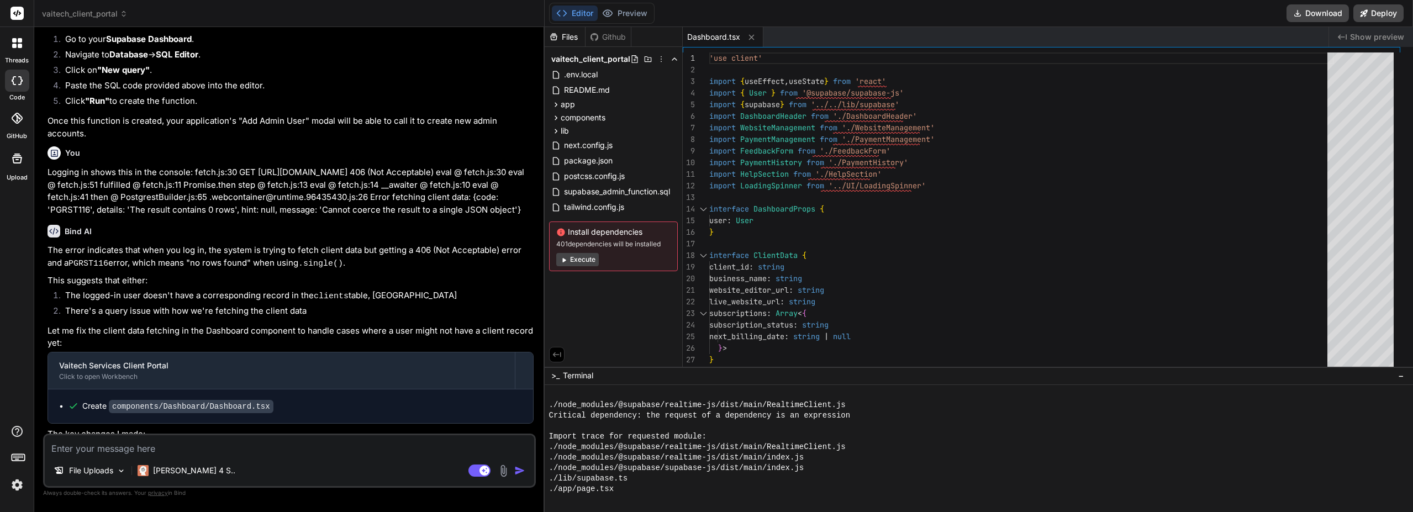
scroll to position [1721, 0]
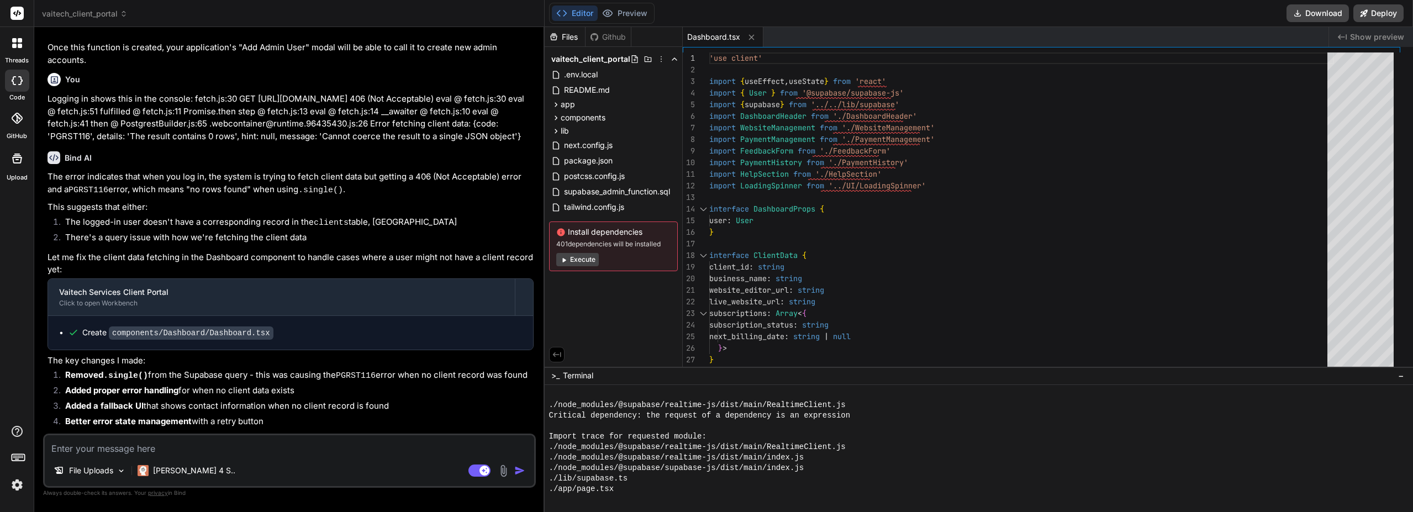
click at [643, 9] on button "Preview" at bounding box center [625, 13] width 54 height 15
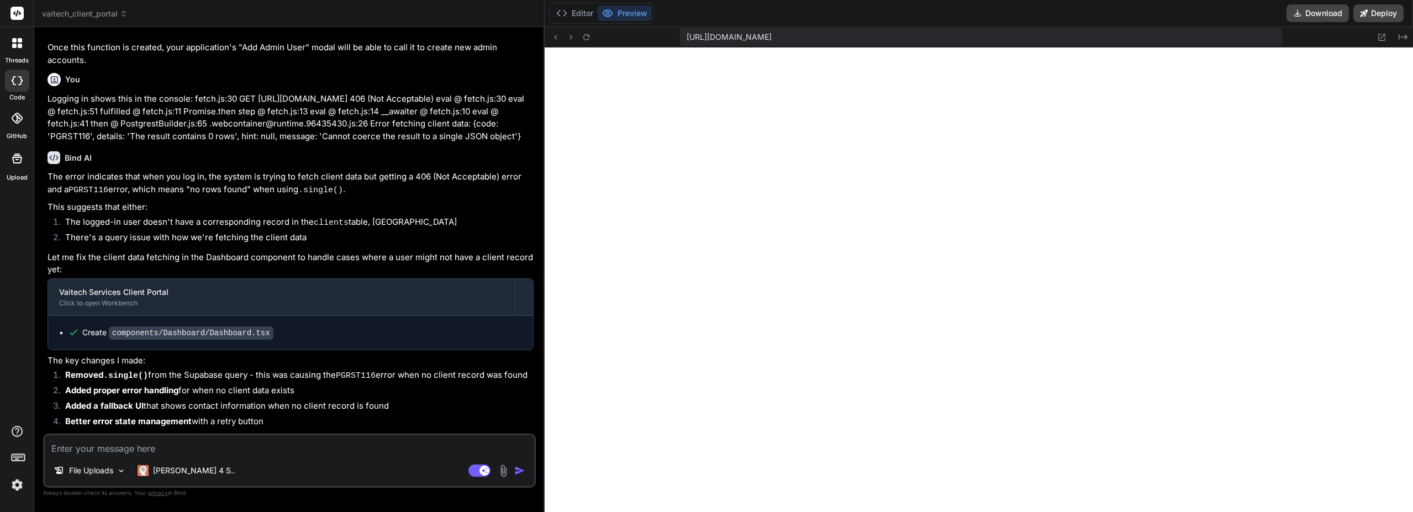
click at [146, 445] on textarea at bounding box center [289, 445] width 489 height 20
paste textarea "./components/Dashboard/Dashboard.tsx (6:0) Module not found: Can't resolve './D…"
type textarea "./components/Dashboard/Dashboard.tsx (6:0) Module not found: Can't resolve './D…"
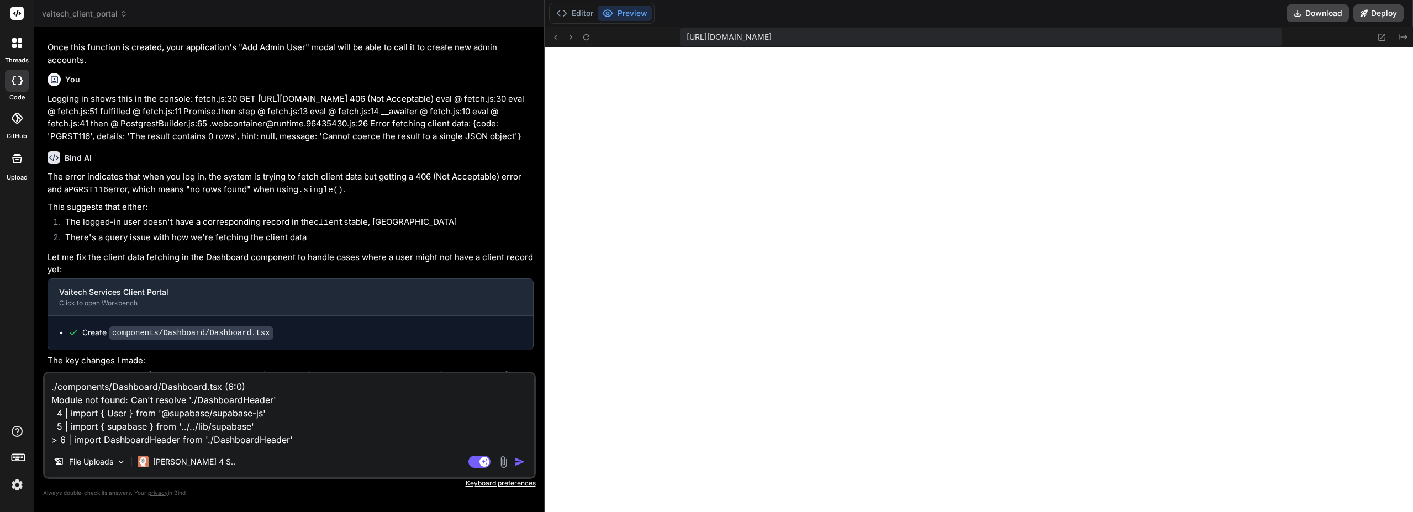
type textarea "x"
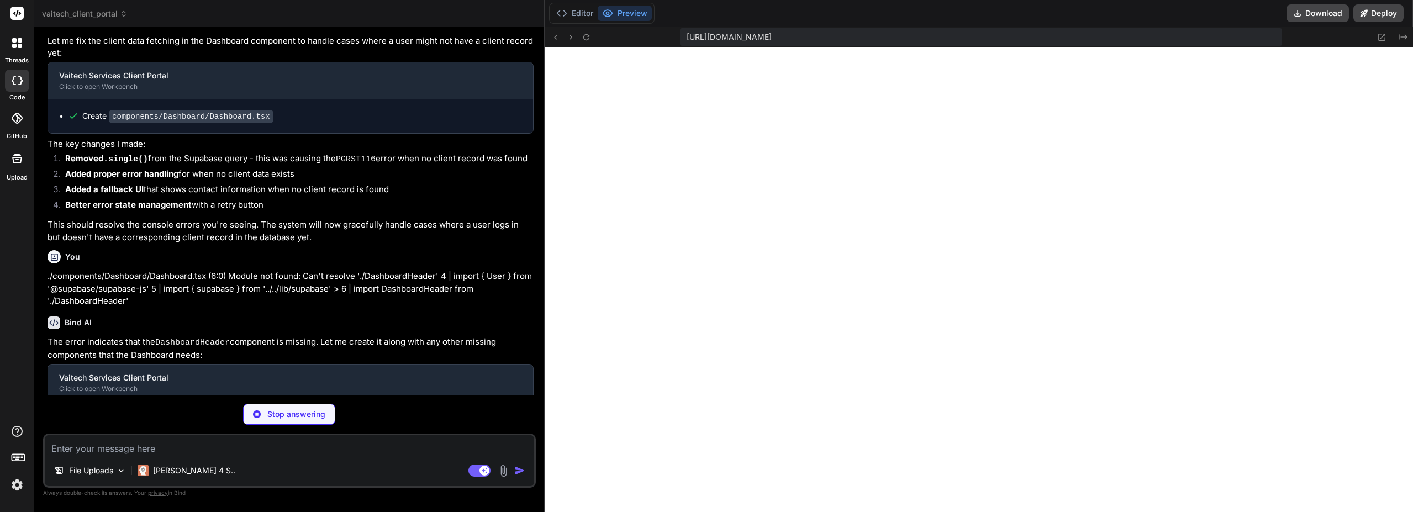
scroll to position [1949, 0]
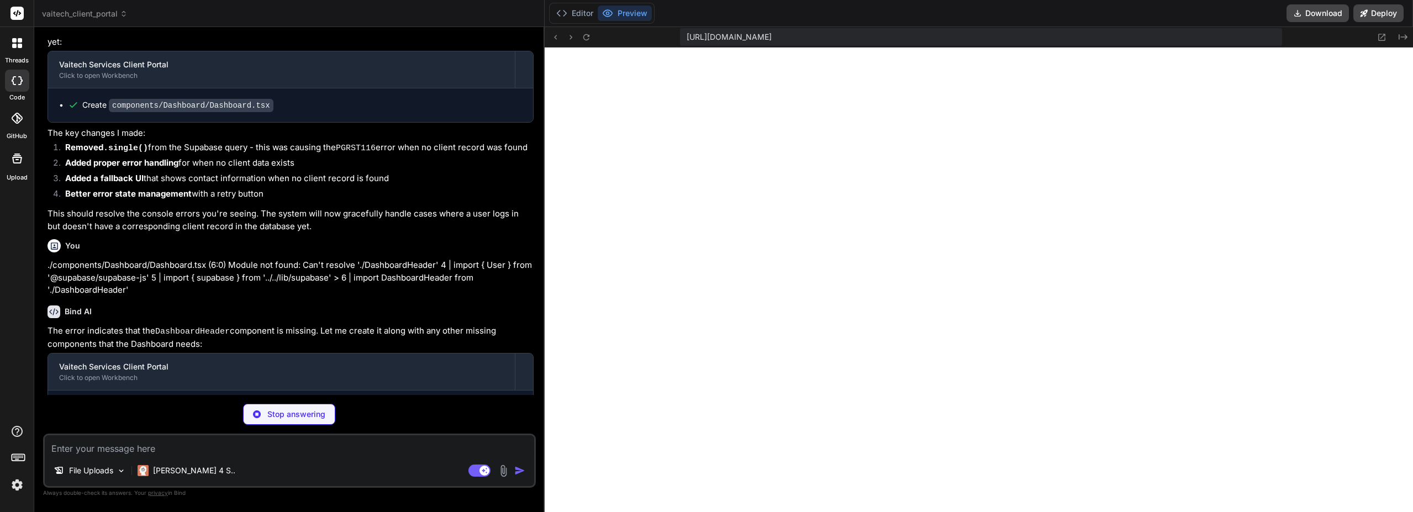
type textarea "x"
click at [596, 10] on button "Editor" at bounding box center [575, 13] width 46 height 15
type textarea "</div> </div> </div> </header> ) }"
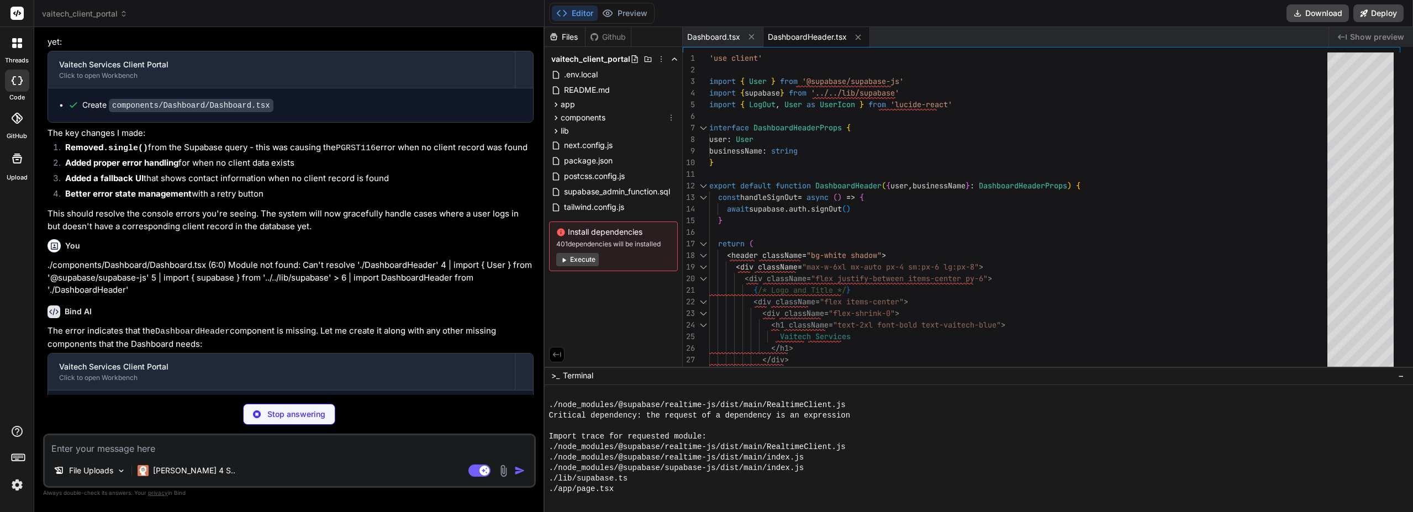
click at [561, 116] on icon at bounding box center [555, 117] width 9 height 9
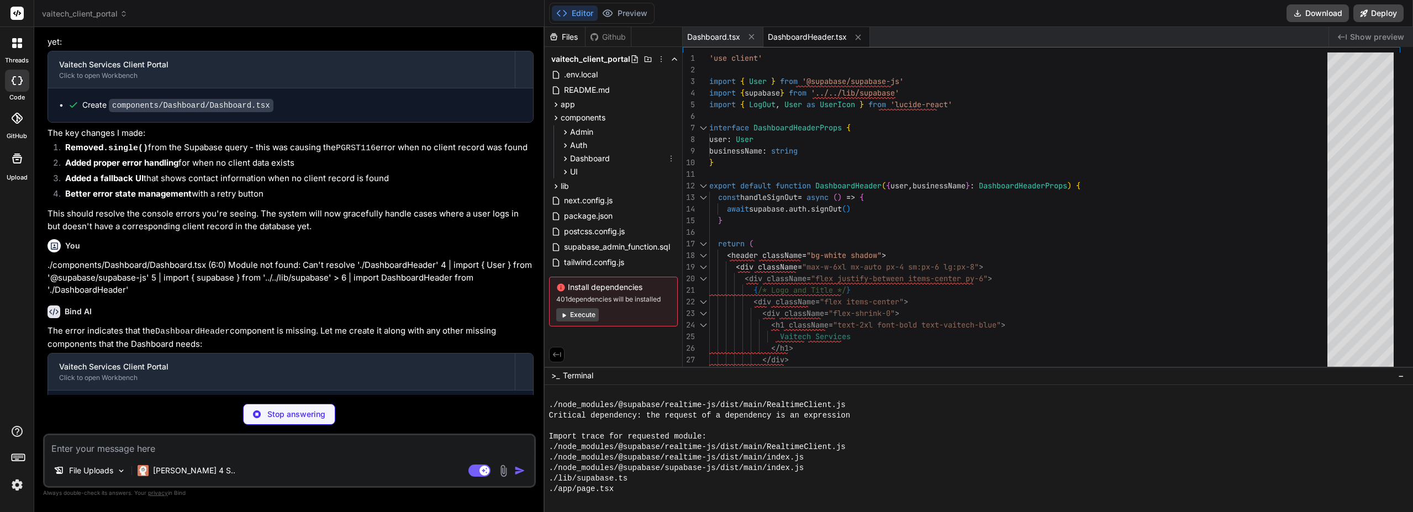
click at [570, 155] on icon at bounding box center [565, 158] width 9 height 9
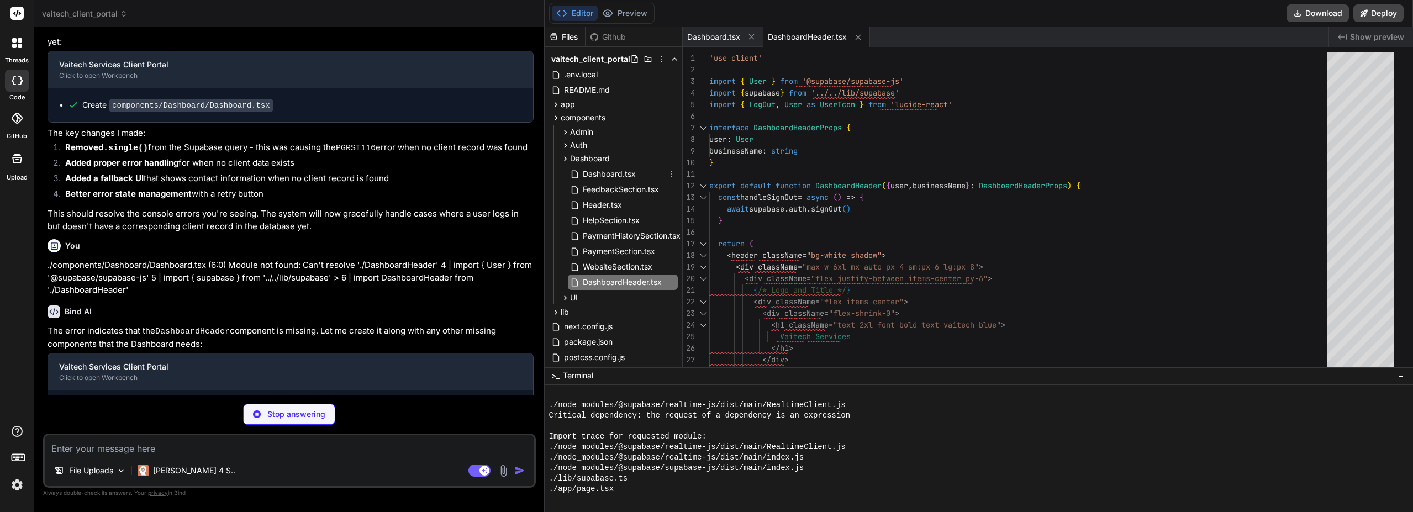
type textarea "x"
type textarea "</p> </a> </div> </div> </div> ) }"
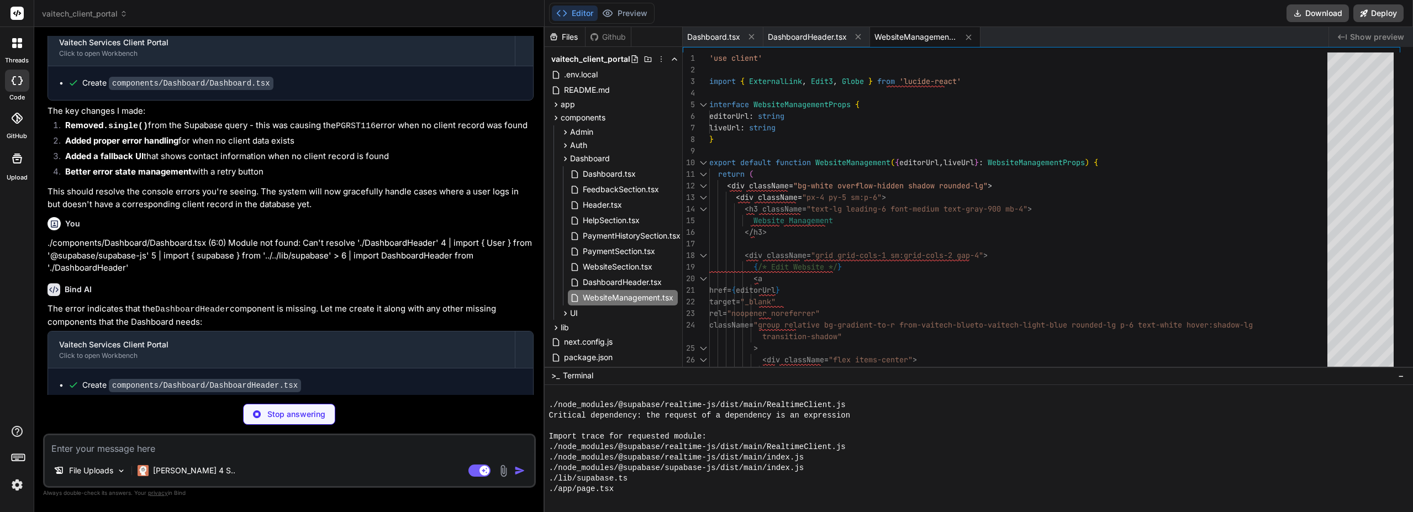
scroll to position [1983, 0]
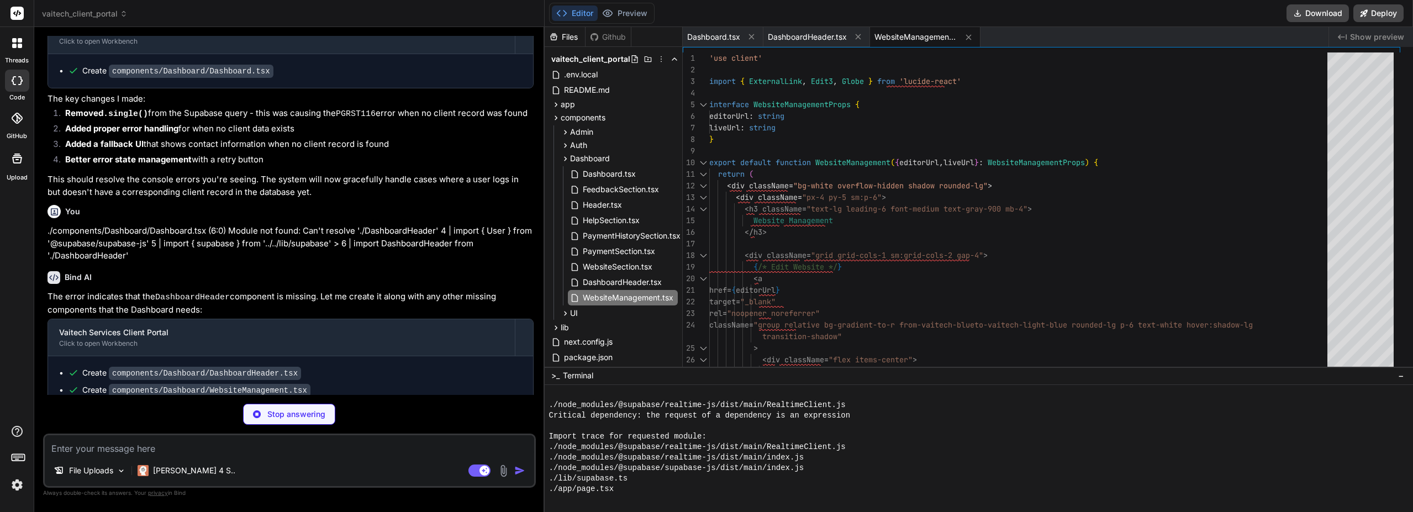
type textarea "x"
type textarea "</div> ) }"
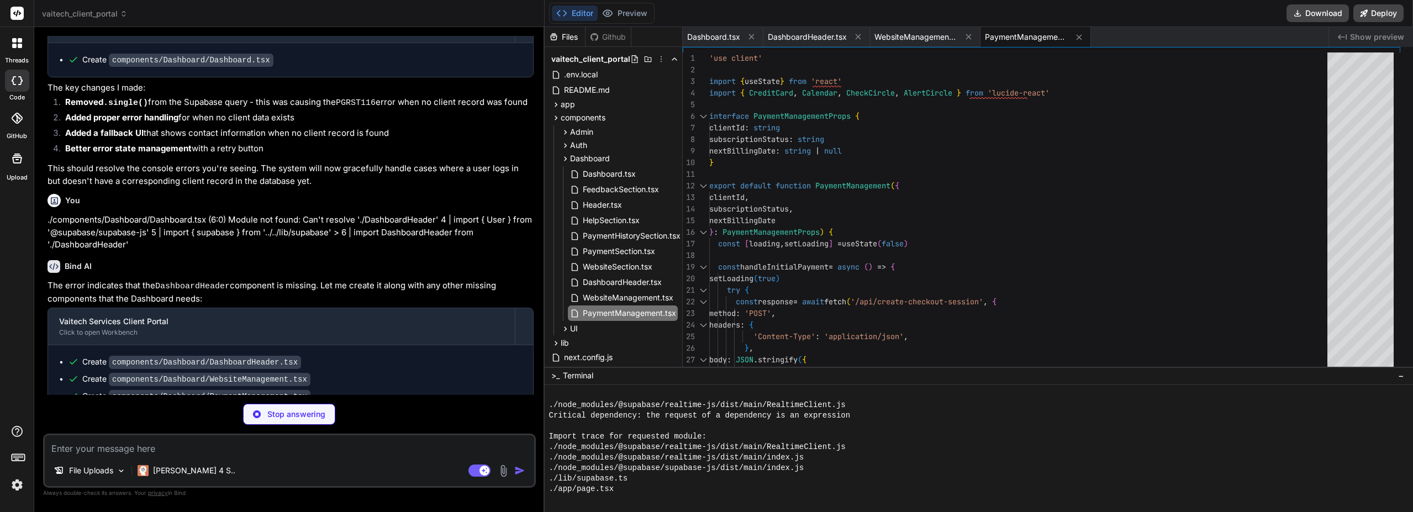
scroll to position [2000, 0]
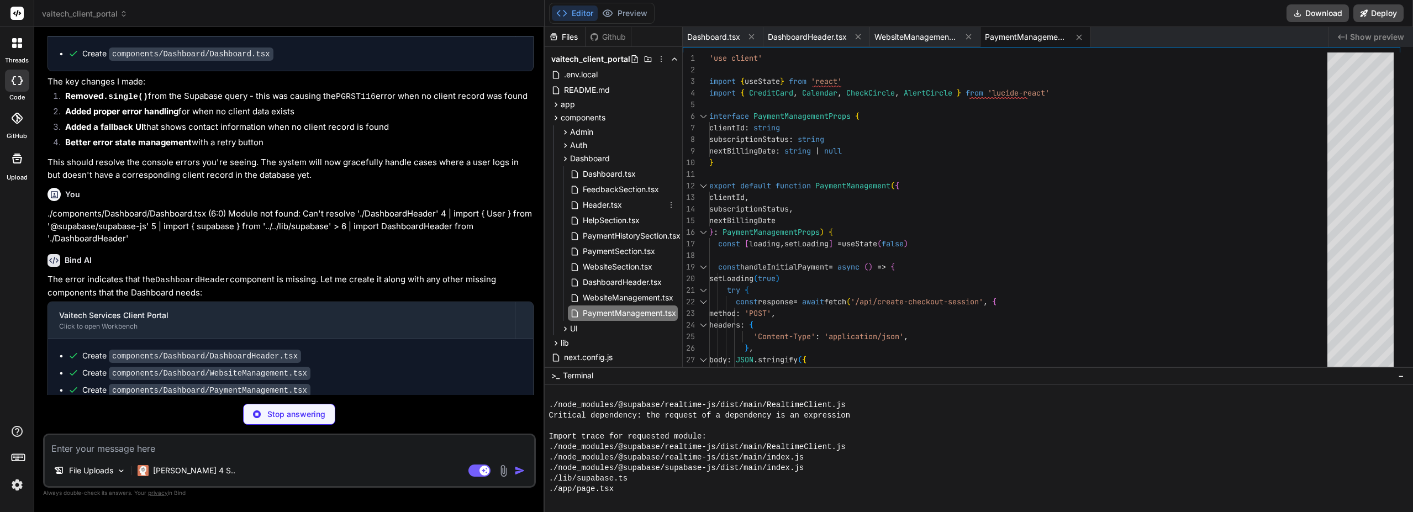
type textarea "x"
click at [616, 207] on span "Header.tsx" at bounding box center [602, 204] width 41 height 13
type textarea "> <LogOut className="h-4 w-4 mr-2" /> {isLoggingOut ? 'Signing Out...' : 'Sign …"
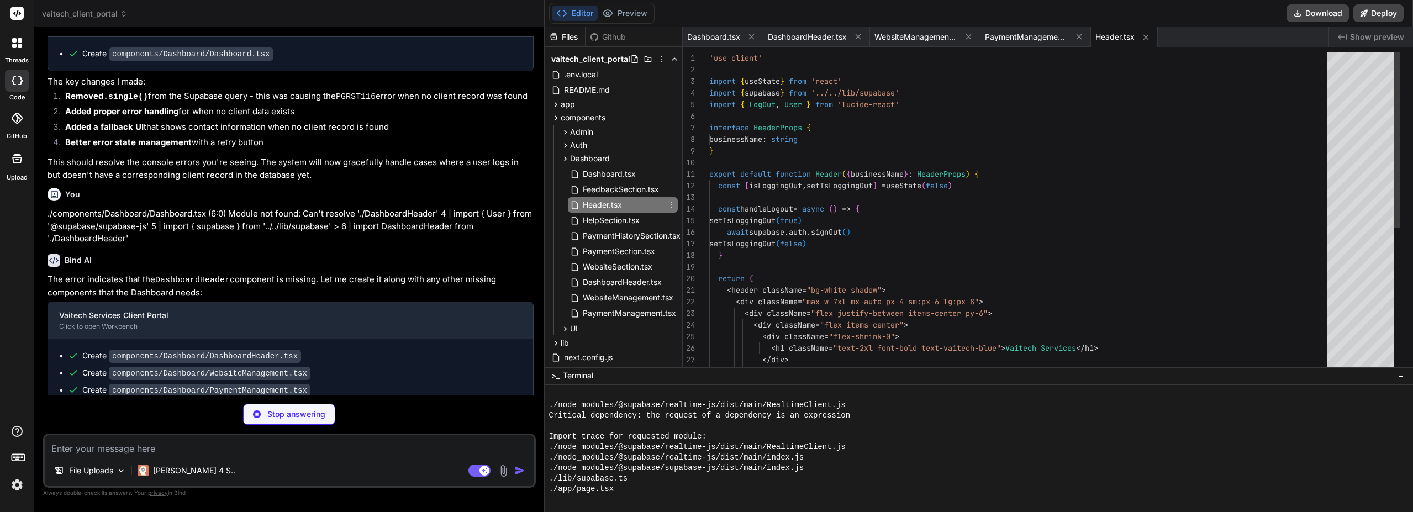
type textarea "x"
type textarea "</div> ) }"
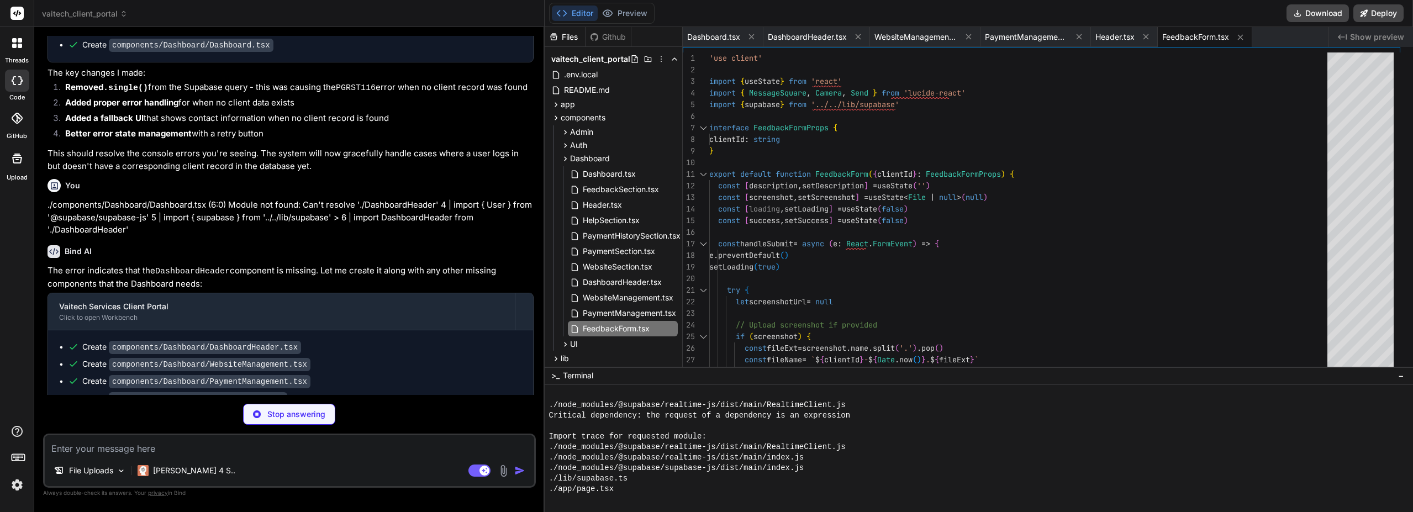
scroll to position [2017, 0]
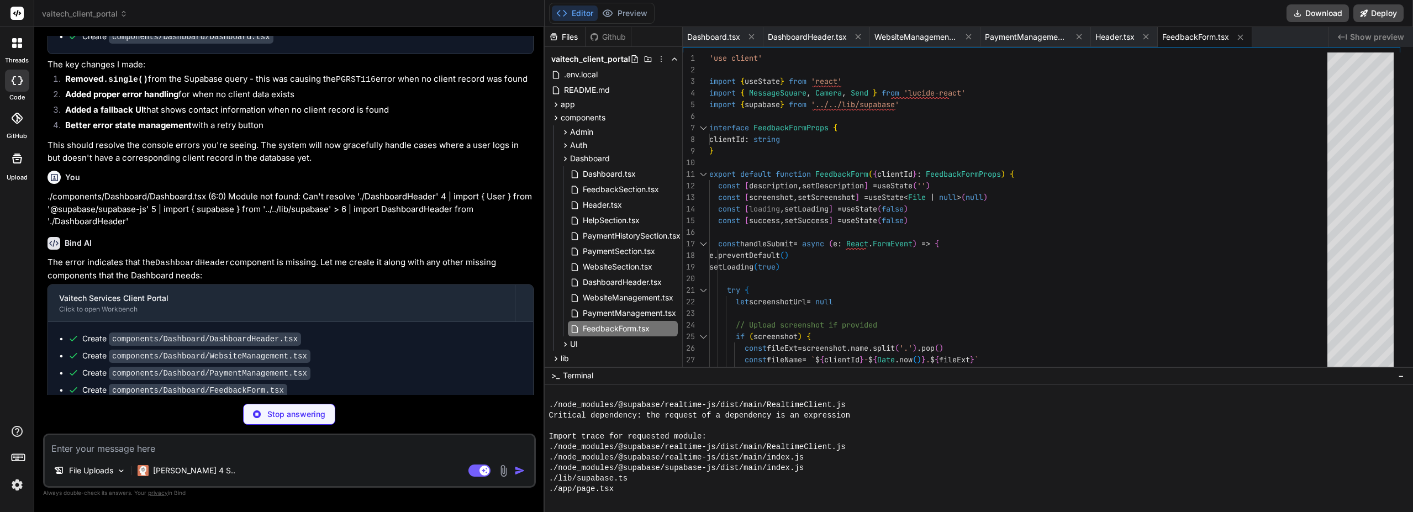
type textarea "x"
type textarea ") }"
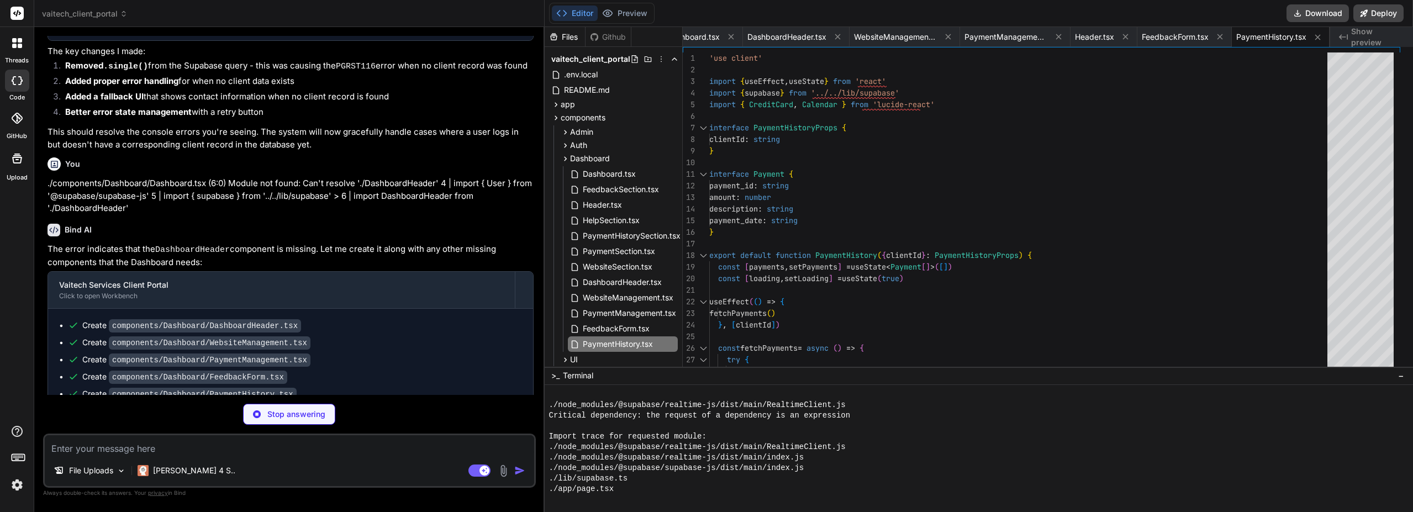
scroll to position [2034, 0]
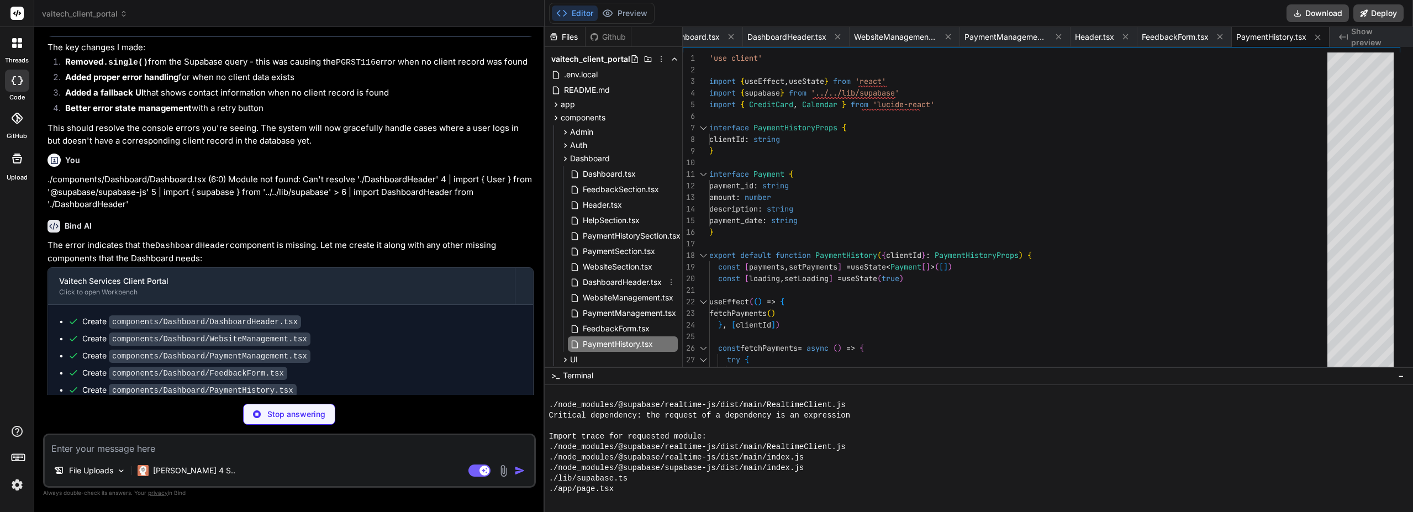
type textarea "x"
type textarea "</div> </div> </div> </div> ) }"
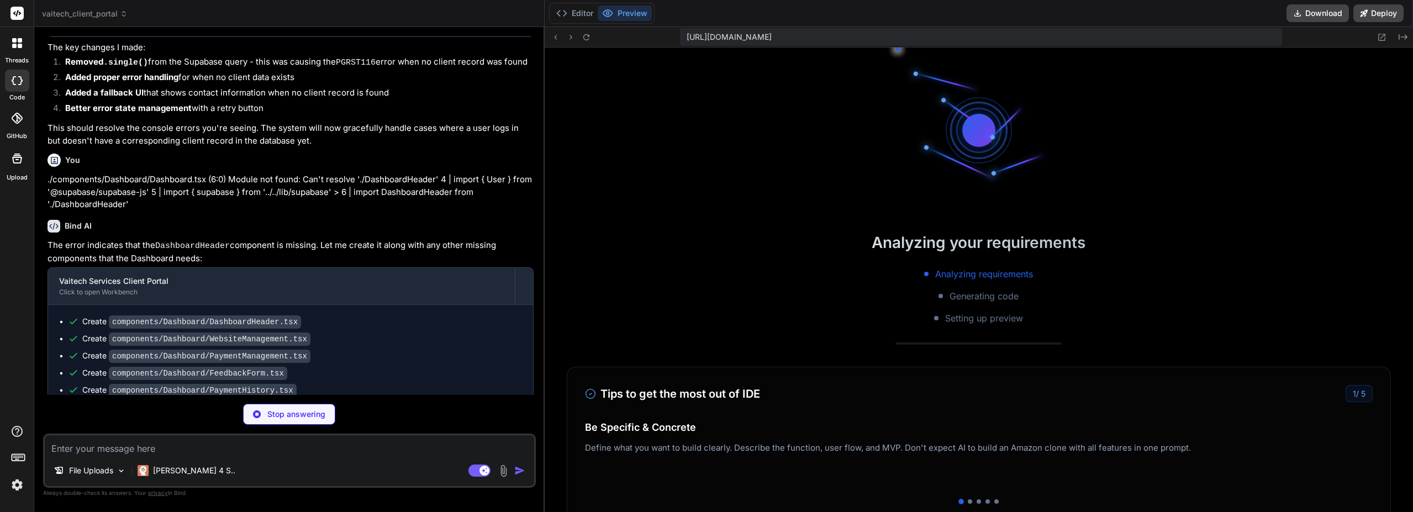
scroll to position [110, 0]
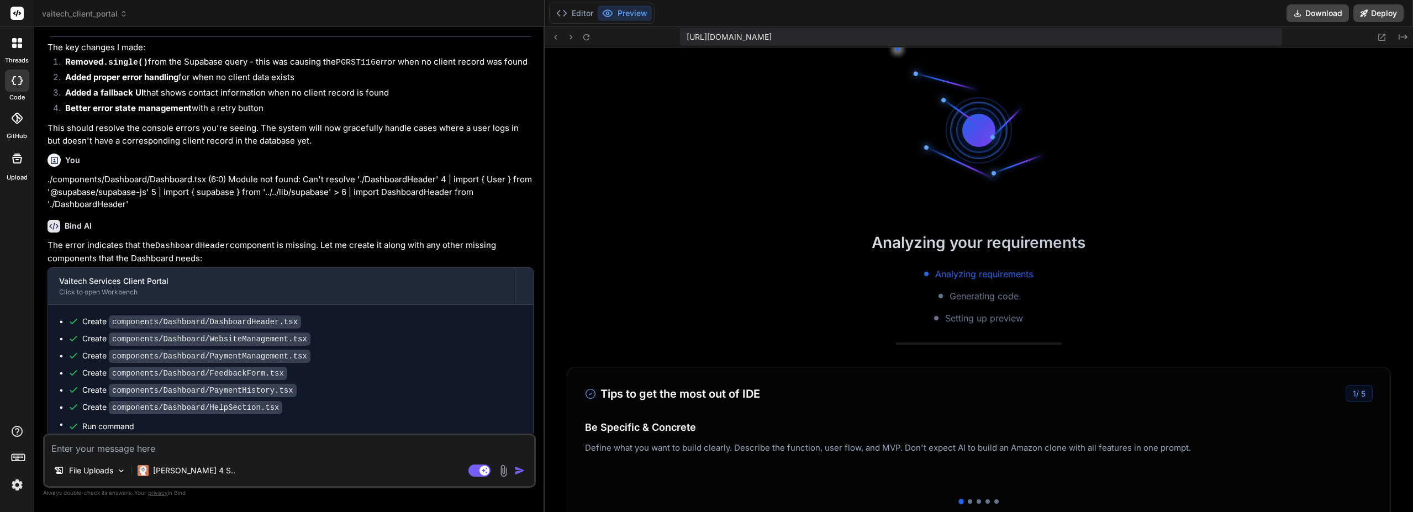
type textarea "x"
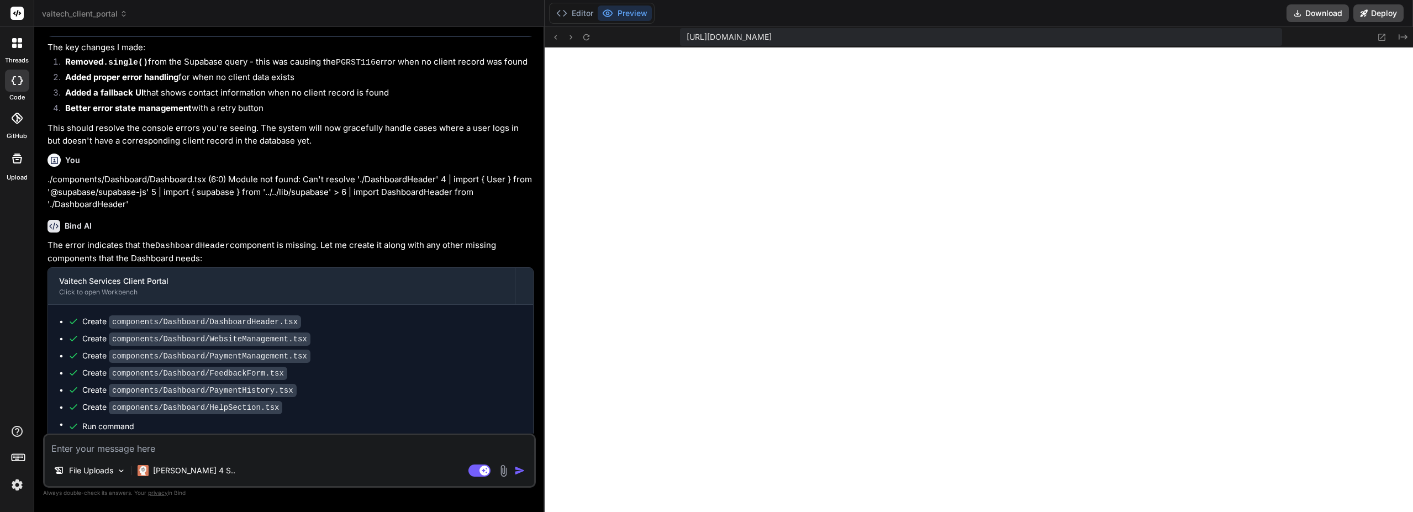
click at [594, 13] on button "Editor" at bounding box center [575, 13] width 46 height 15
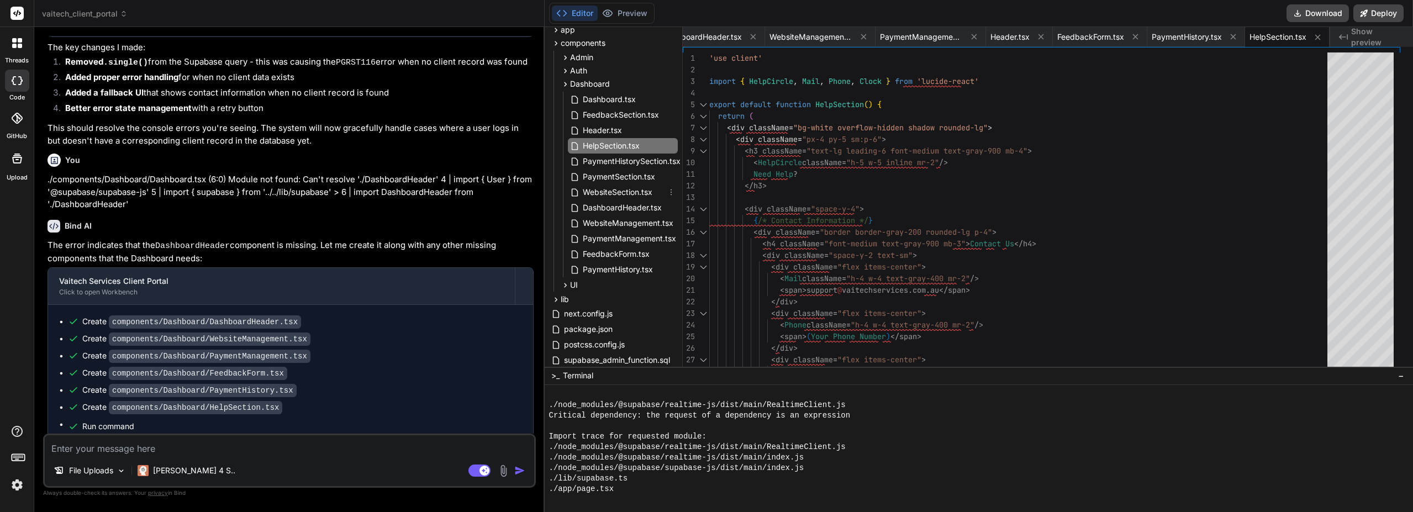
scroll to position [55, 0]
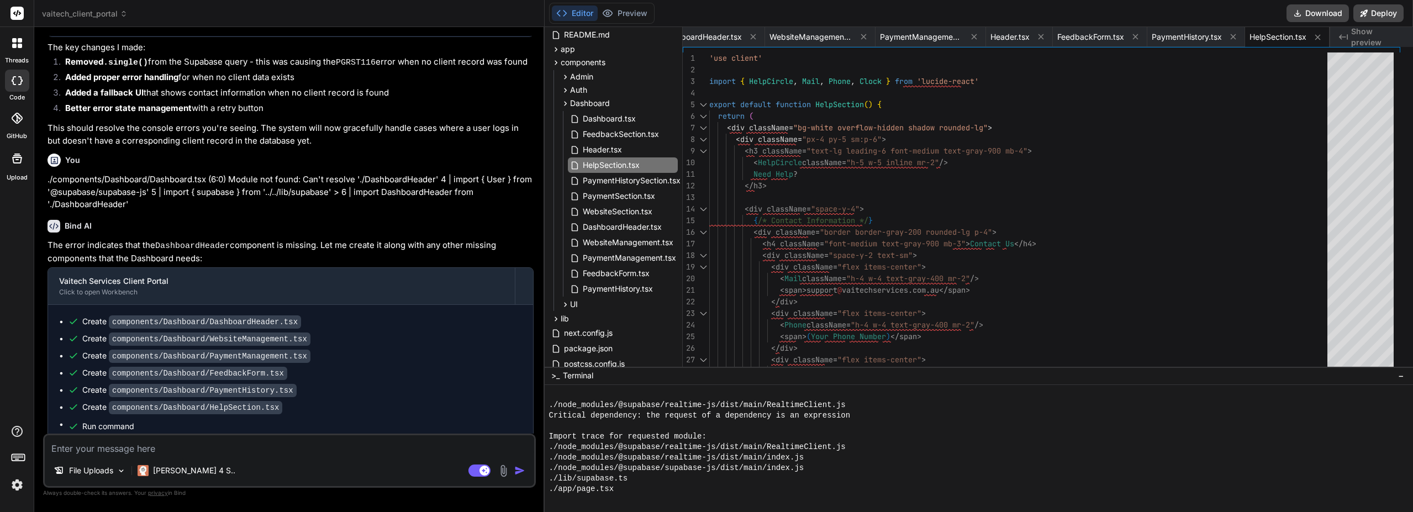
click at [144, 442] on textarea at bounding box center [289, 445] width 489 height 20
type textarea "I"
type textarea "x"
type textarea "I"
type textarea "x"
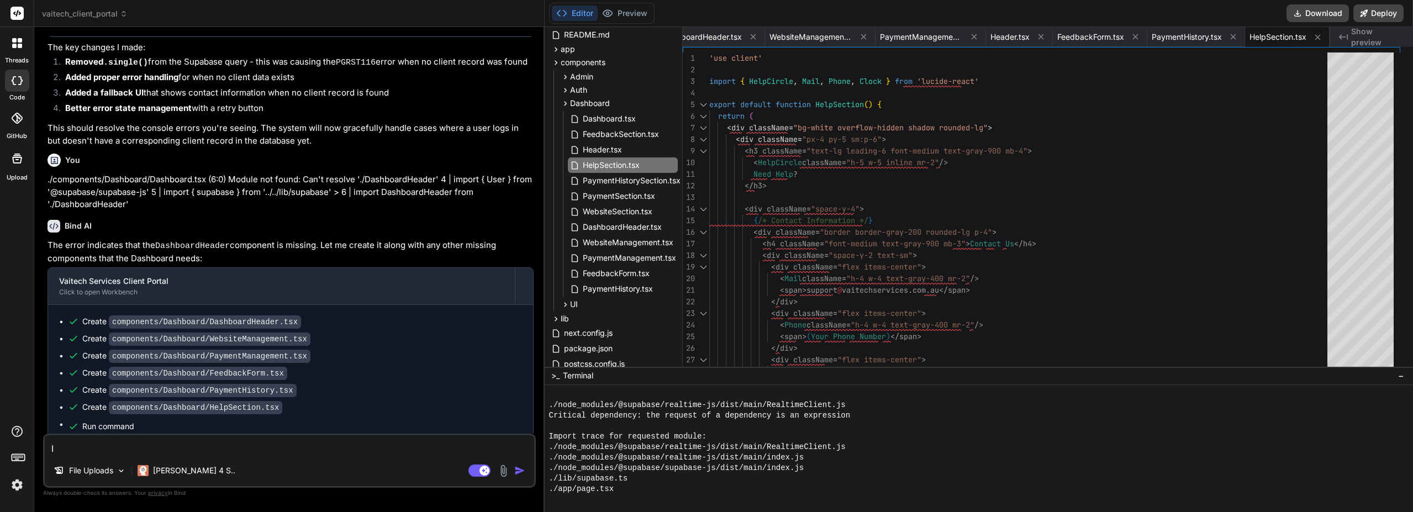
type textarea "I c"
type textarea "x"
type textarea "I ca"
type textarea "x"
type textarea "I can"
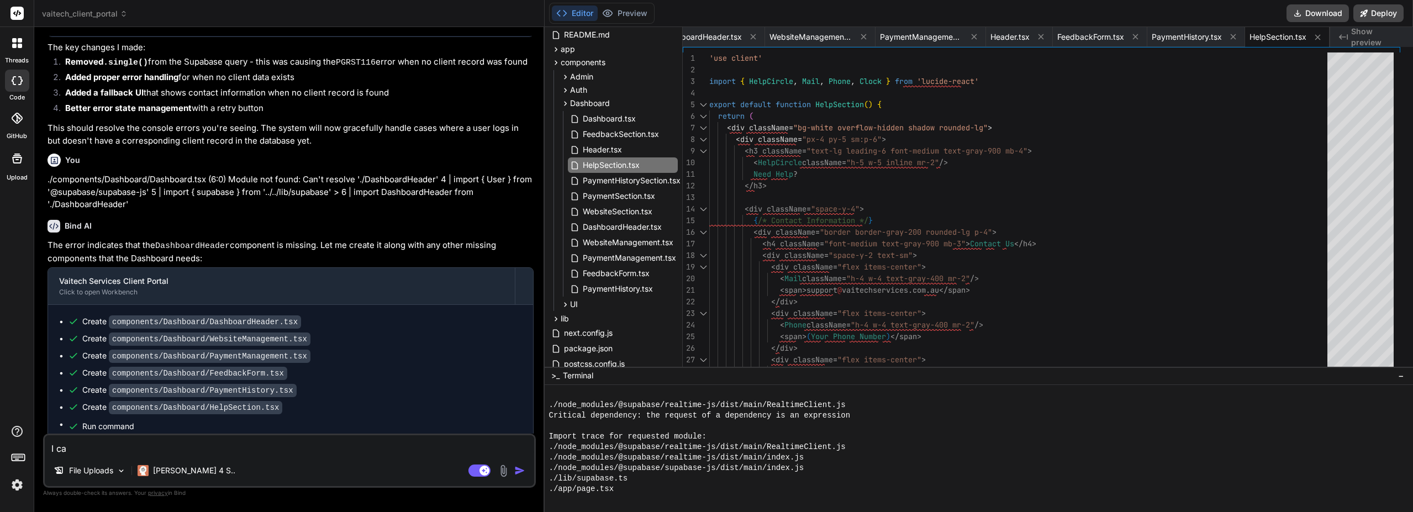
type textarea "x"
type textarea "I can"
type textarea "x"
type textarea "I can s"
type textarea "x"
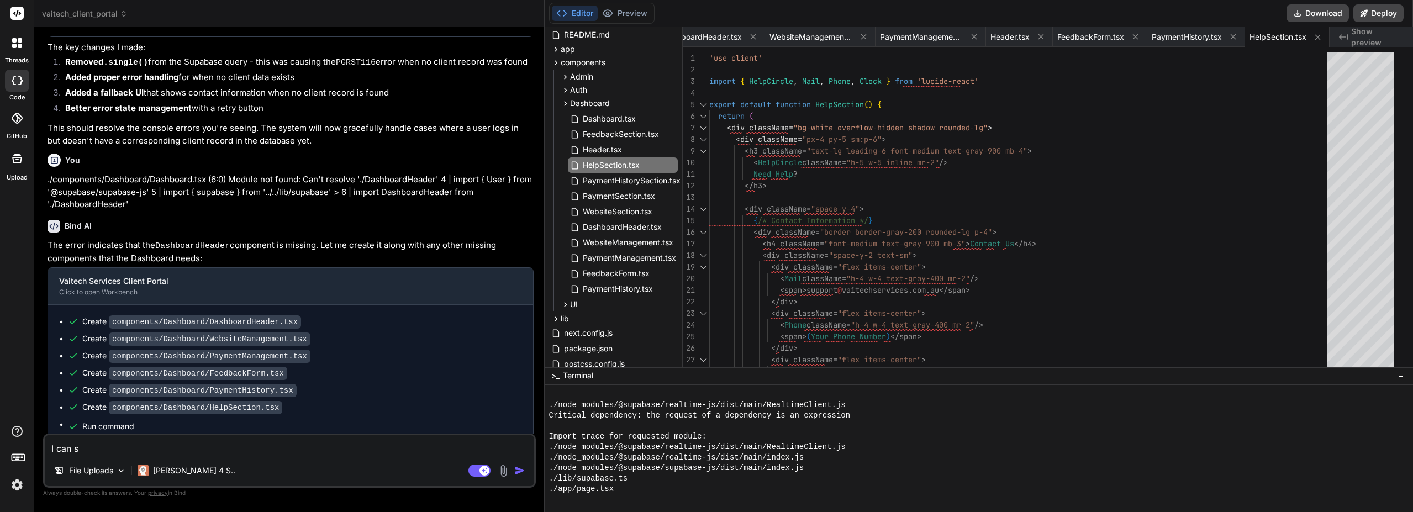
type textarea "I can se"
type textarea "x"
type textarea "I can see"
type textarea "x"
type textarea "I can see"
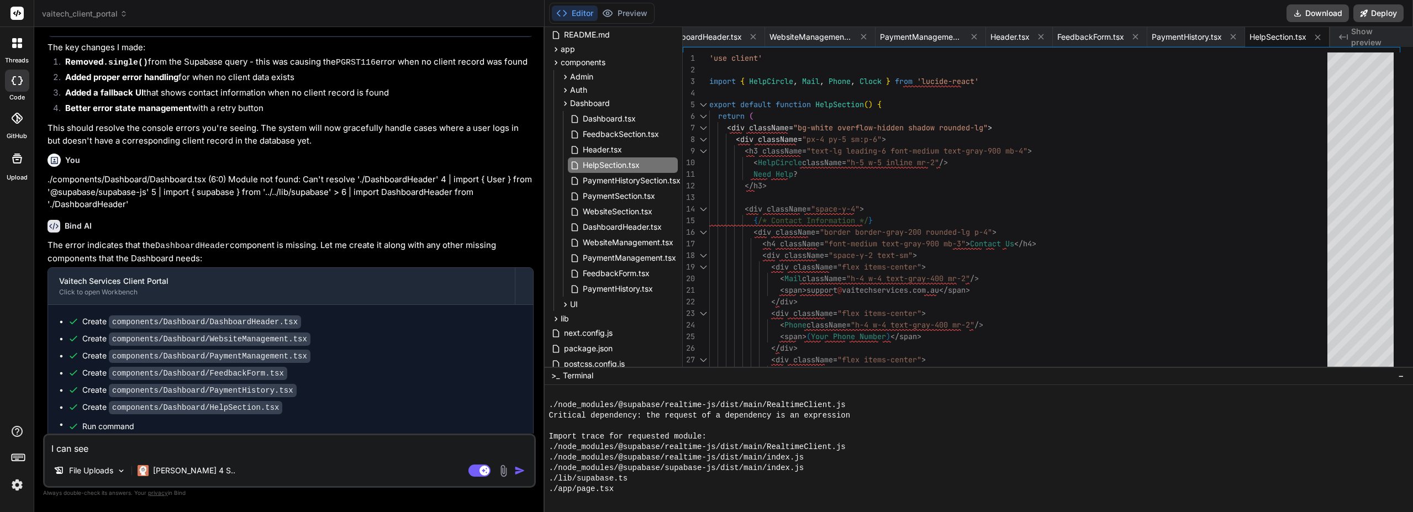
type textarea "x"
type textarea "I can see a"
type textarea "x"
type textarea "I can see a"
type textarea "x"
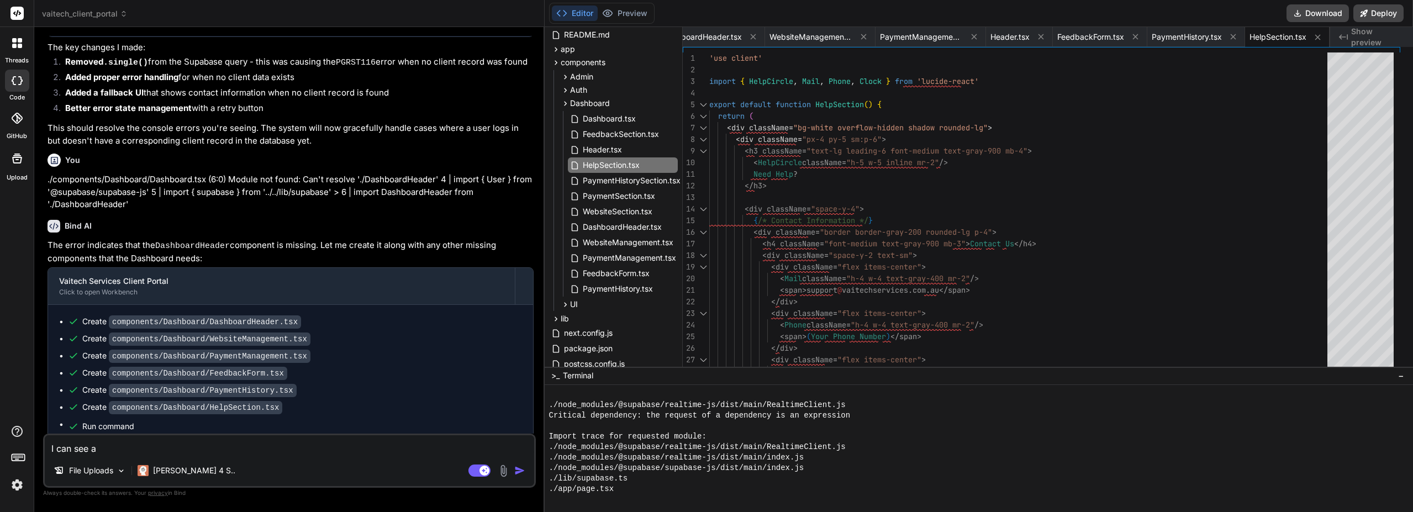
type textarea "I can see a d"
type textarea "x"
type textarea "I can see a du"
type textarea "x"
type textarea "I can see a dup"
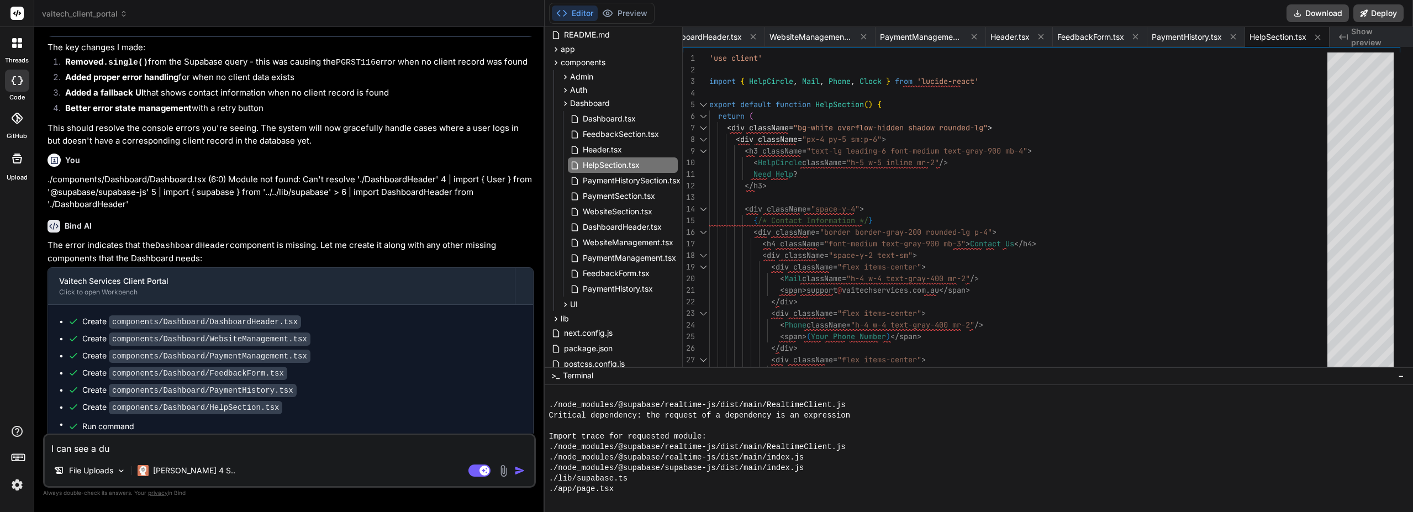
type textarea "x"
type textarea "I can see a dupl"
type textarea "x"
type textarea "I can see a dupli"
type textarea "x"
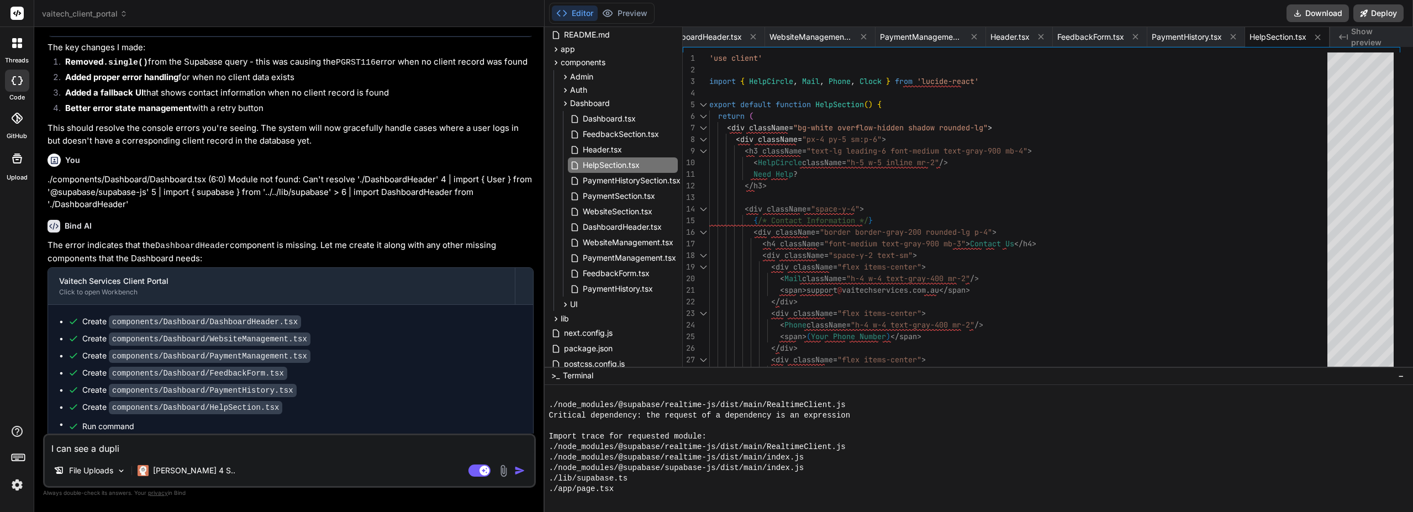
type textarea "I can see a duplic"
type textarea "x"
type textarea "I can see a duplica"
type textarea "x"
type textarea "I can see a duplicat"
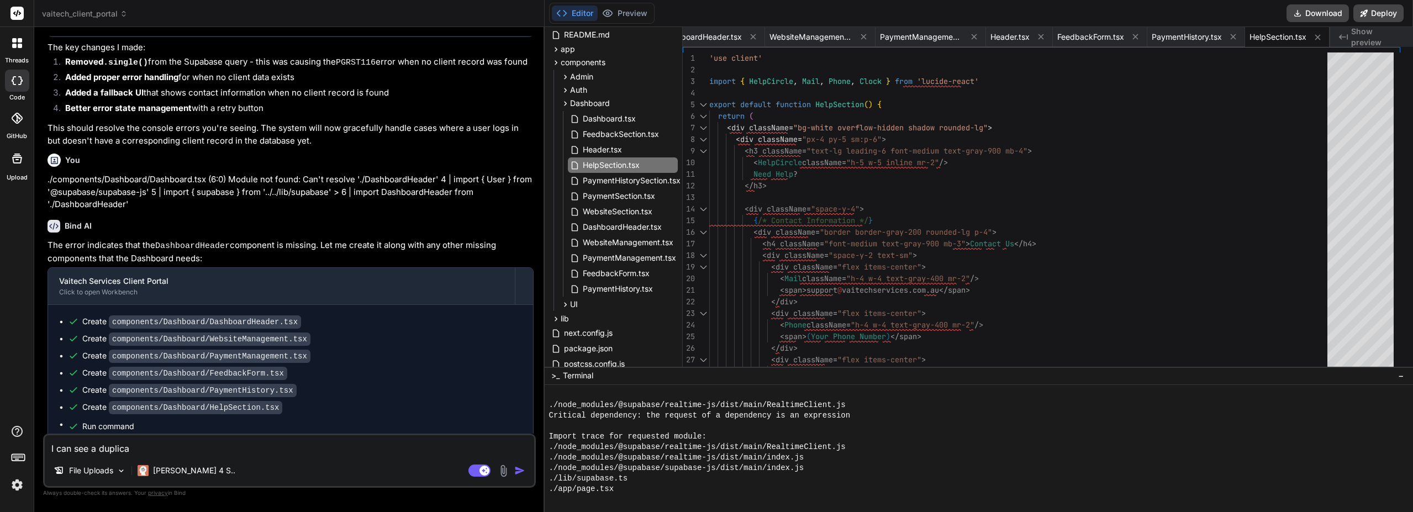
type textarea "x"
type textarea "I can see a duplicate"
type textarea "x"
type textarea "I can see a duplicate"
type textarea "x"
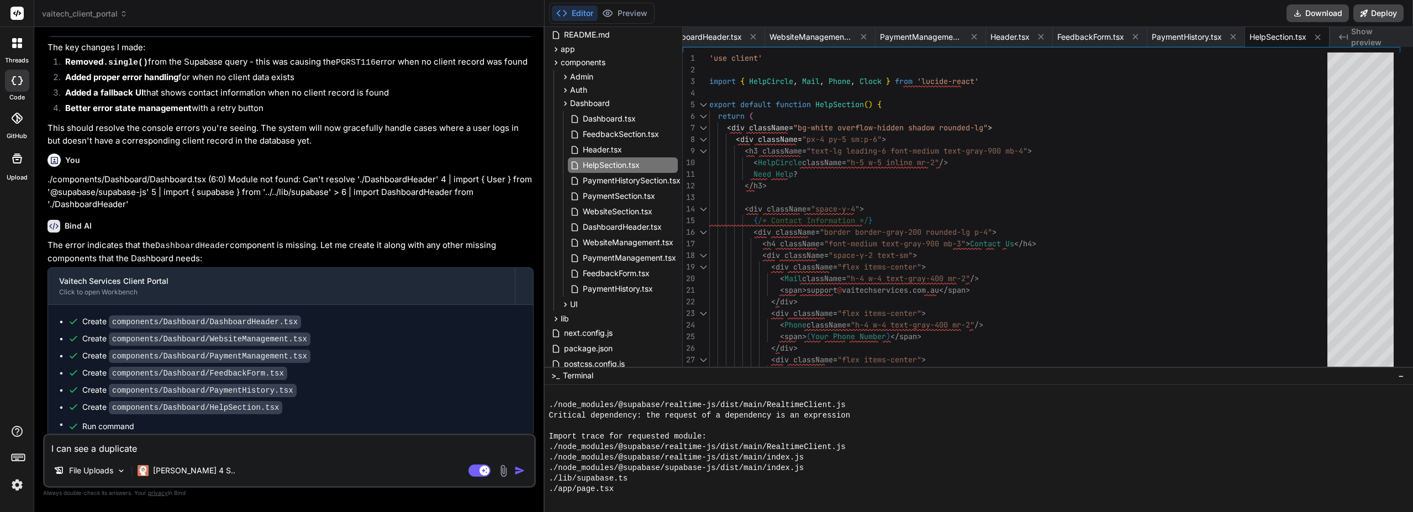
type textarea "I can see a duplicate f"
type textarea "x"
type textarea "I can see a duplicate fi"
type textarea "x"
type textarea "I can see a duplicate fil"
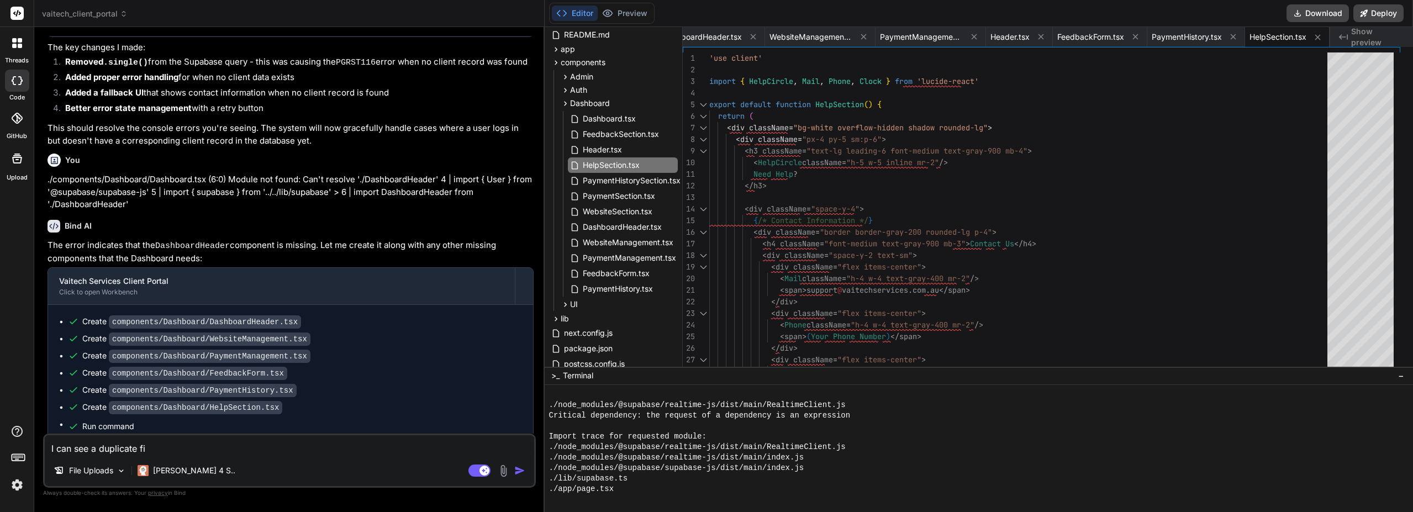
type textarea "x"
type textarea "I can see a duplicate file"
type textarea "x"
type textarea "I can see a duplicate file."
type textarea "x"
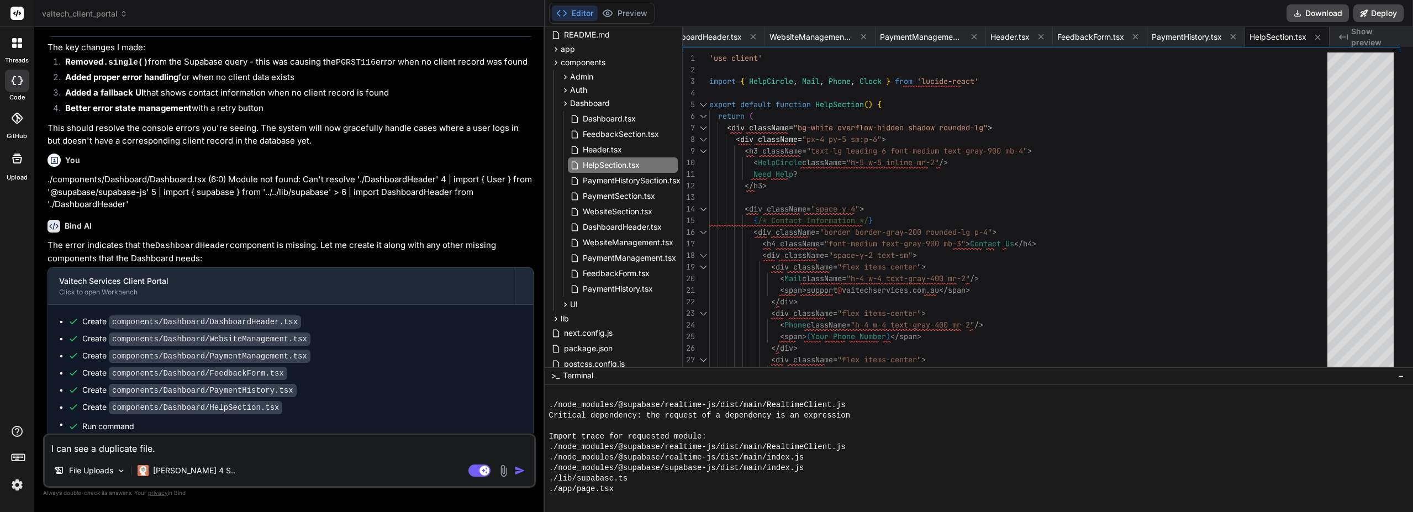
type textarea "I can see a duplicate file."
type textarea "x"
type textarea "I can see a duplicate file"
type textarea "x"
type textarea "I can see a duplicate file"
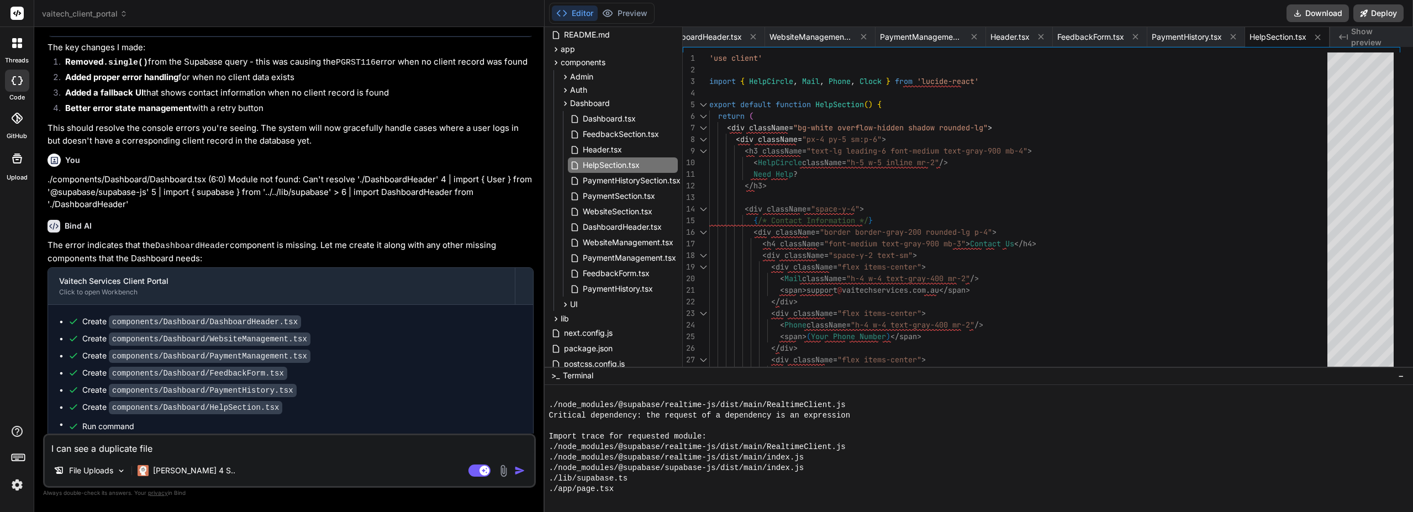
type textarea "x"
type textarea "I can see a duplicate file c"
type textarea "x"
type textarea "I can see a duplicate file co"
type textarea "x"
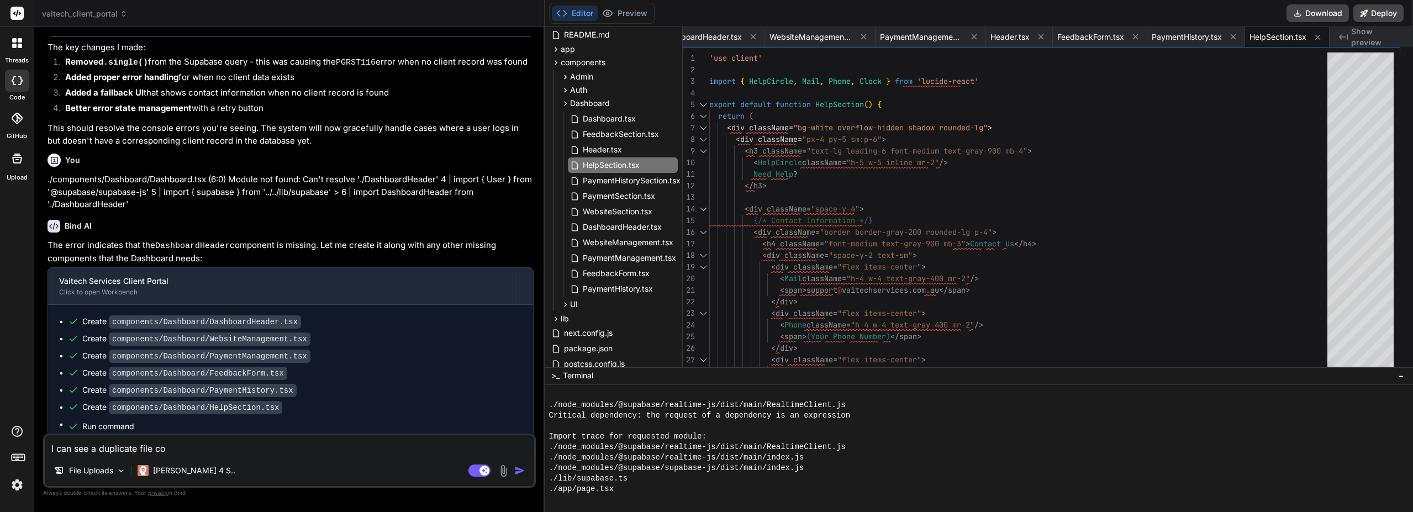
type textarea "I can see a duplicate file com"
type textarea "x"
type textarea "I can see a duplicate file comp"
type textarea "x"
type textarea "I can see a duplicate file compo"
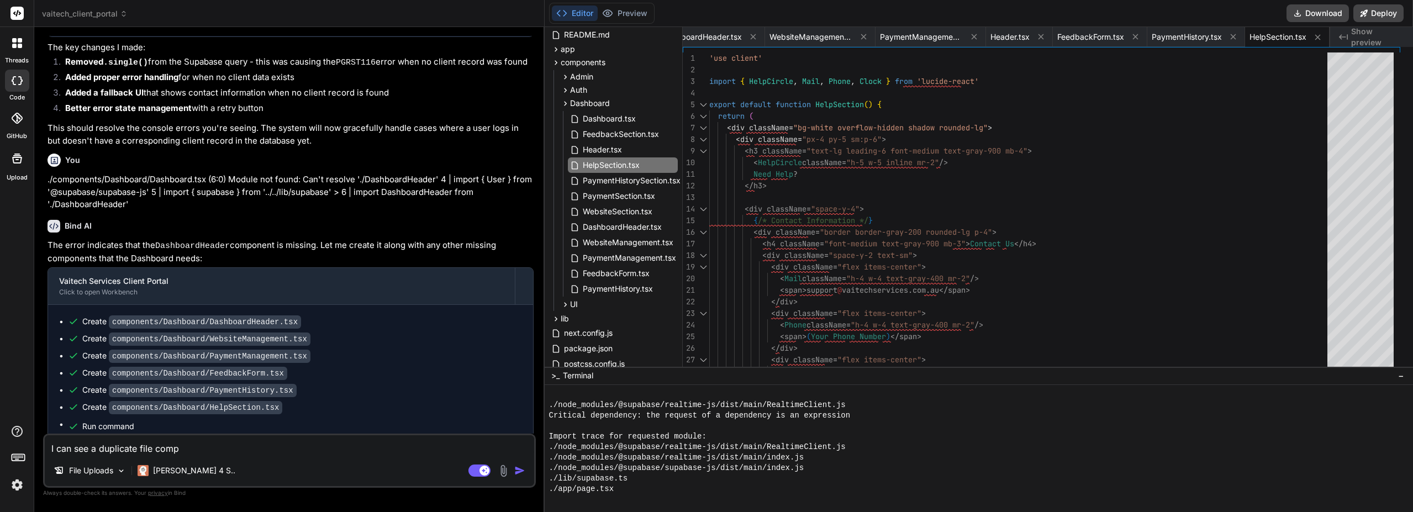
type textarea "x"
type textarea "I can see a duplicate file compon"
type textarea "x"
type textarea "I can see a duplicate file compone"
type textarea "x"
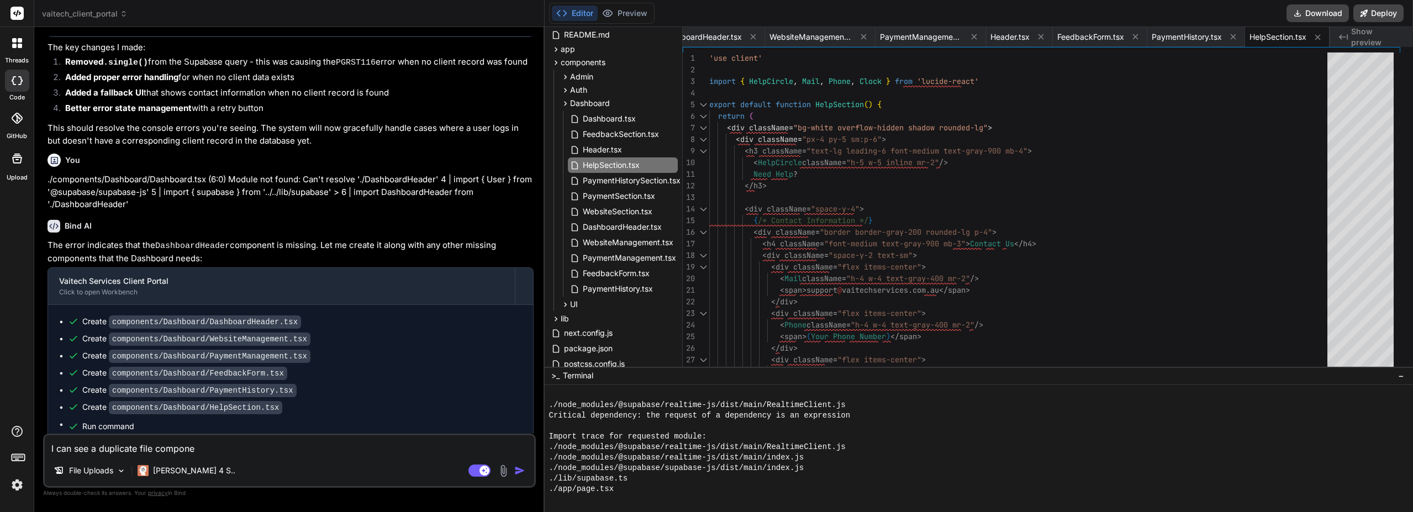
type textarea "I can see a duplicate file componen"
type textarea "x"
type textarea "I can see a duplicate file component"
type textarea "x"
type textarea "I can see a duplicate file component"
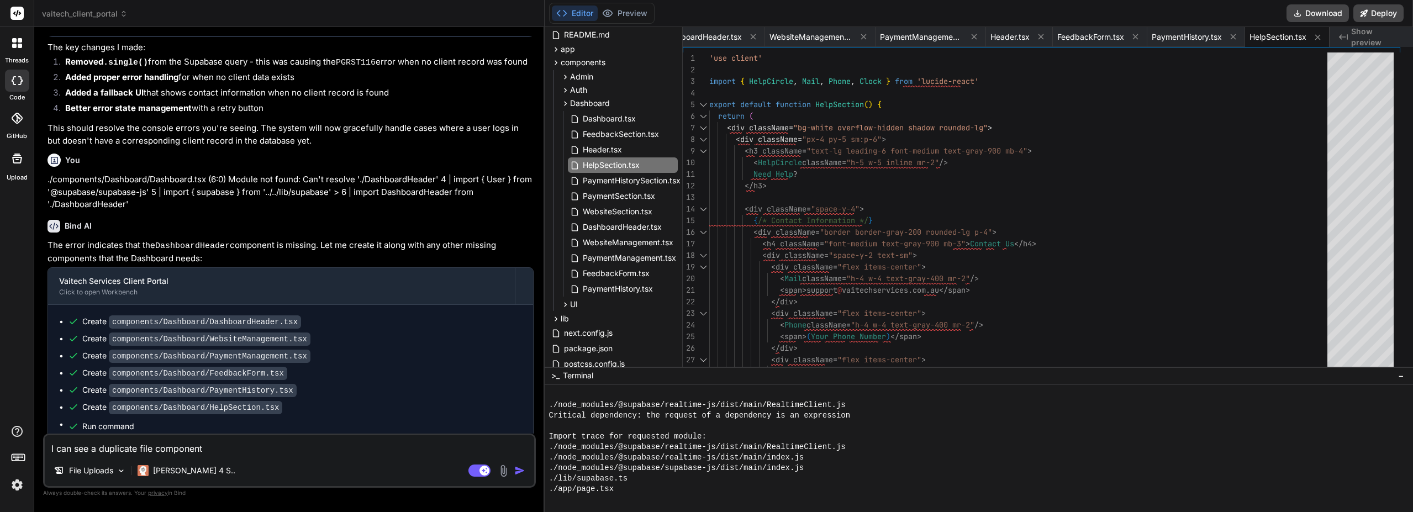
type textarea "x"
type textarea "I can see a duplicate file component i"
type textarea "x"
type textarea "I can see a duplicate file component in"
type textarea "x"
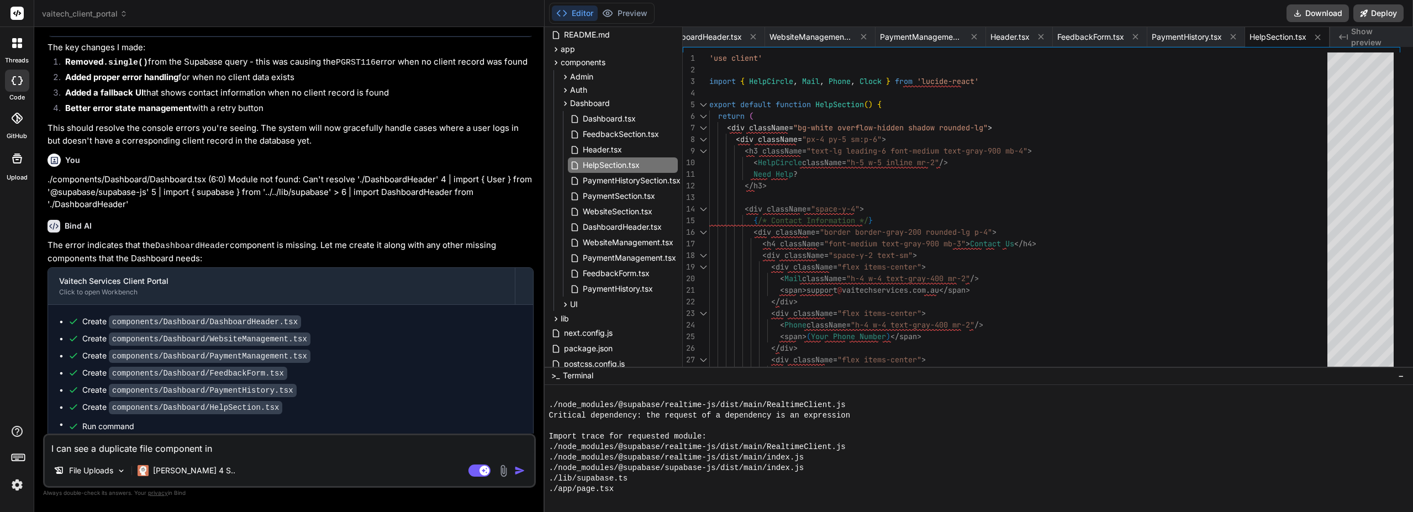
type textarea "I can see a duplicate file component in"
type textarea "x"
type textarea "I can see a duplicate file component in D"
type textarea "x"
type textarea "I can see a duplicate file component in Da"
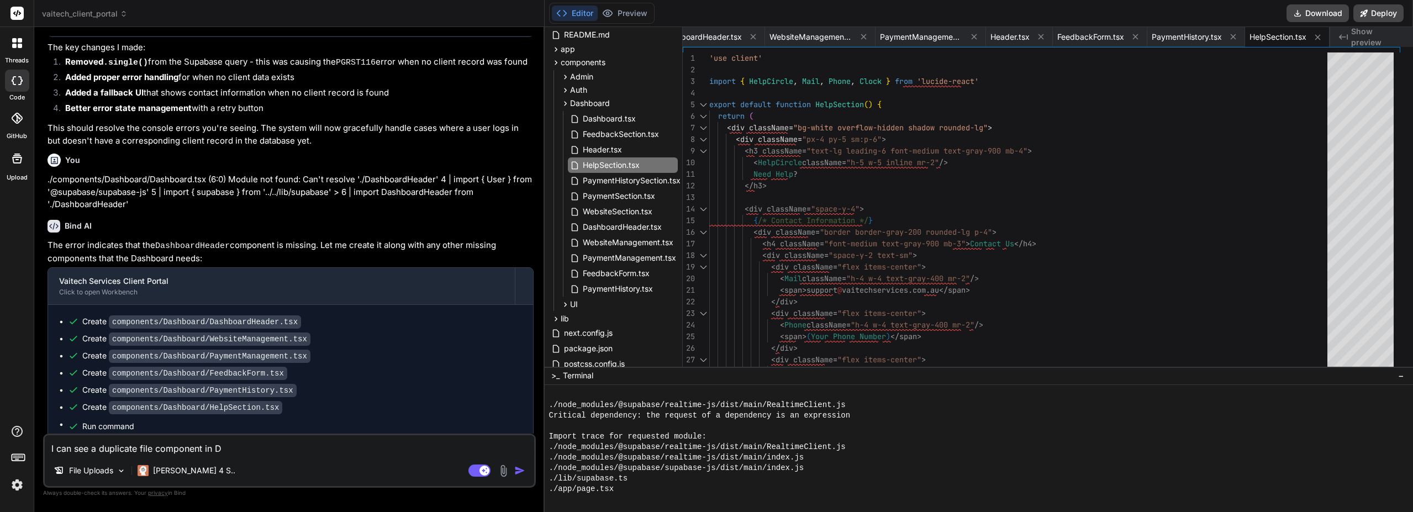
type textarea "x"
type textarea "I can see a duplicate file component in Das"
type textarea "x"
type textarea "I can see a duplicate file component in Dash"
type textarea "x"
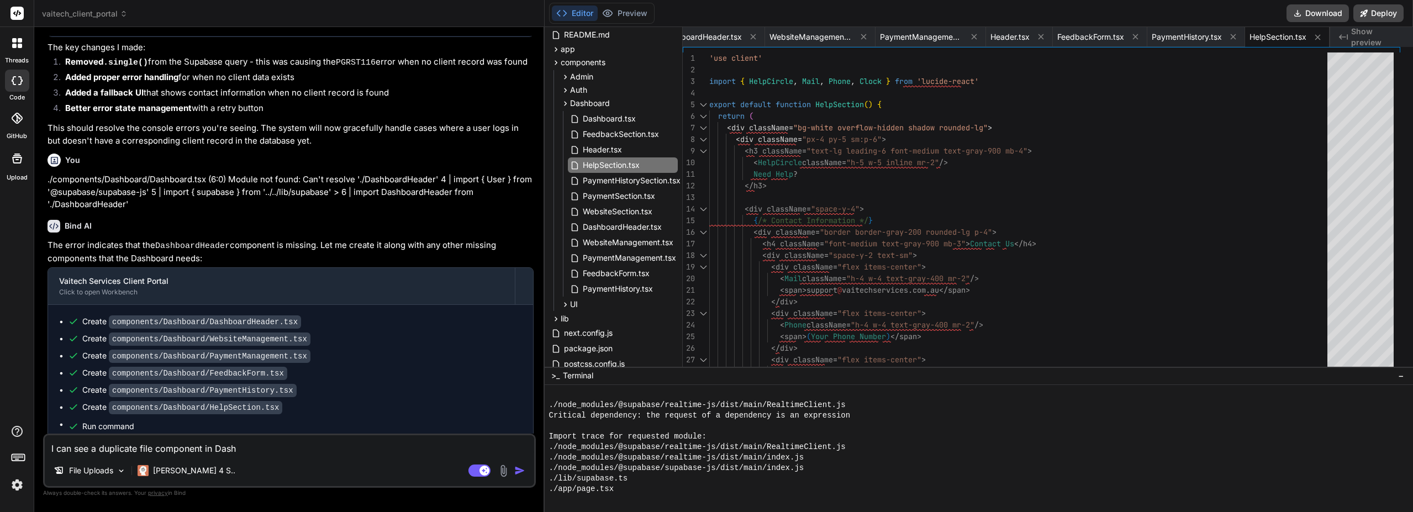
type textarea "I can see a duplicate file component in Dashb"
type textarea "x"
type textarea "I can see a duplicate file component in Dashbo"
type textarea "x"
type textarea "I can see a duplicate file component in Dashboa"
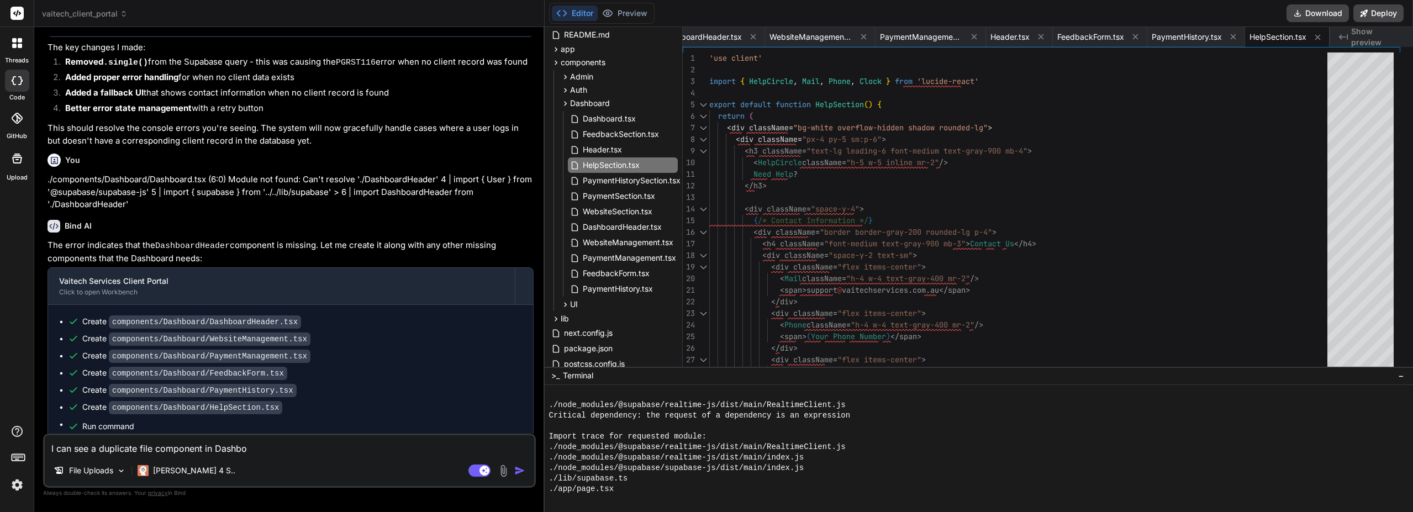
type textarea "x"
type textarea "I can see a duplicate file component in Dashboar"
type textarea "x"
type textarea "I can see a duplicate file component in Dashboard"
type textarea "x"
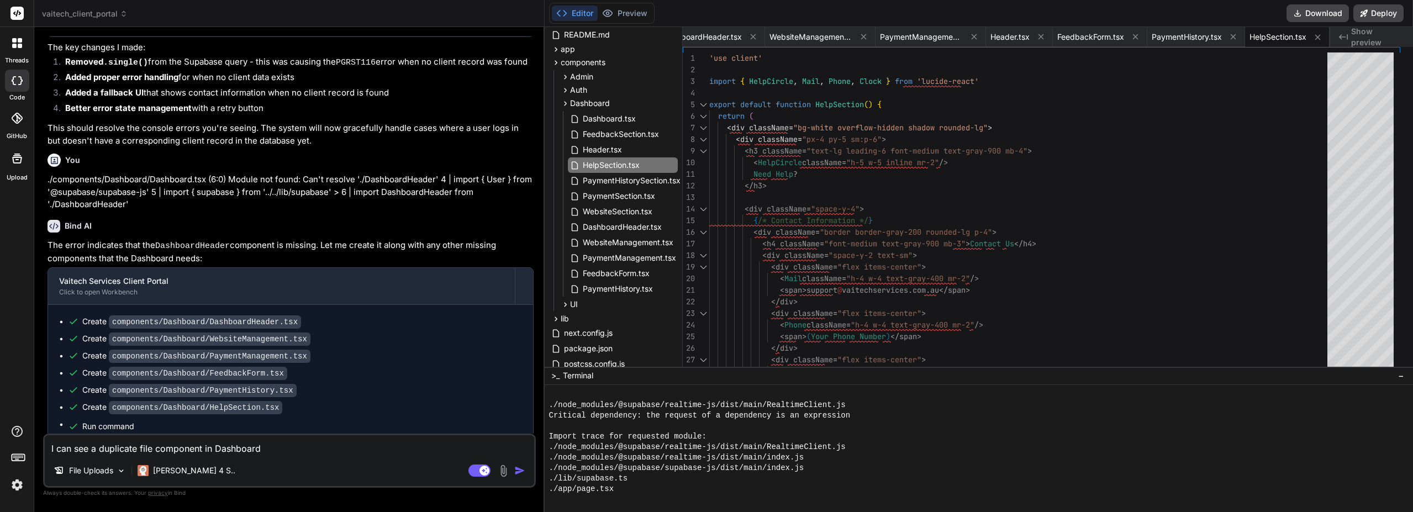
type textarea "I can see a duplicate file component in Dashboard."
type textarea "x"
type textarea "I can see a duplicate file component in Dashboard."
type textarea "x"
type textarea "I can see a duplicate file component in Dashboard. H"
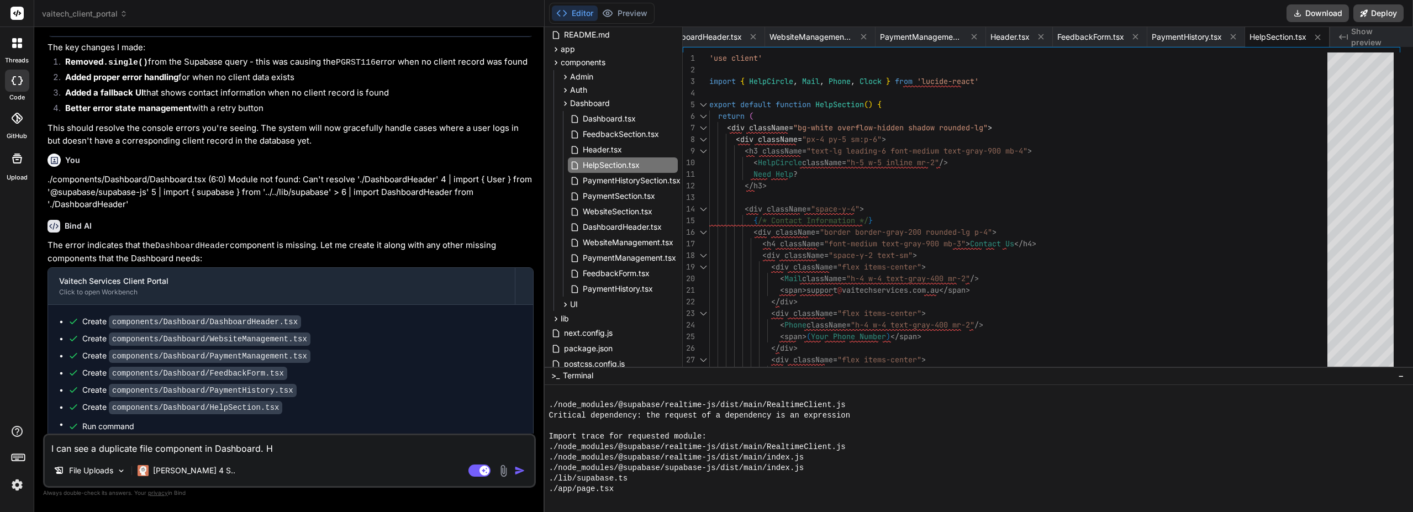
type textarea "x"
type textarea "I can see a duplicate file component in Dashboard. He"
type textarea "x"
type textarea "I can see a duplicate file component in Dashboard. Hea"
type textarea "x"
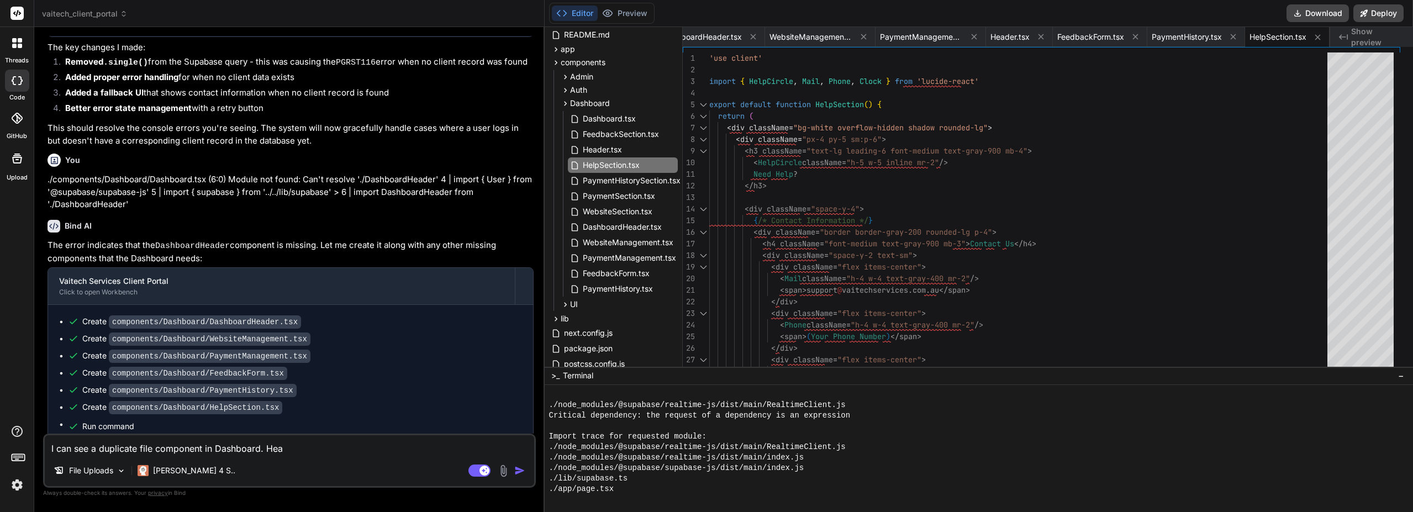
type textarea "I can see a duplicate file component in Dashboard. Head"
type textarea "x"
type textarea "I can see a duplicate file component in Dashboard. [GEOGRAPHIC_DATA]"
type textarea "x"
type textarea "I can see a duplicate file component in Dashboard. Header"
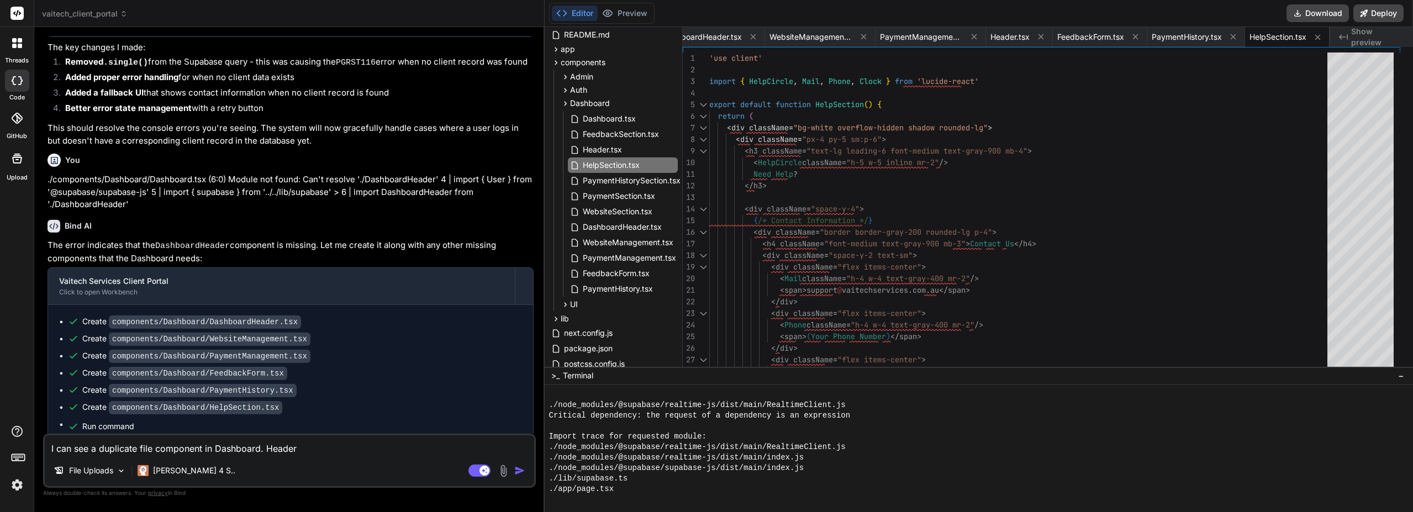
type textarea "x"
type textarea "I can see a duplicate file component in Dashboard. Header."
type textarea "x"
type textarea "I can see a duplicate file component in Dashboard. Header.t"
type textarea "x"
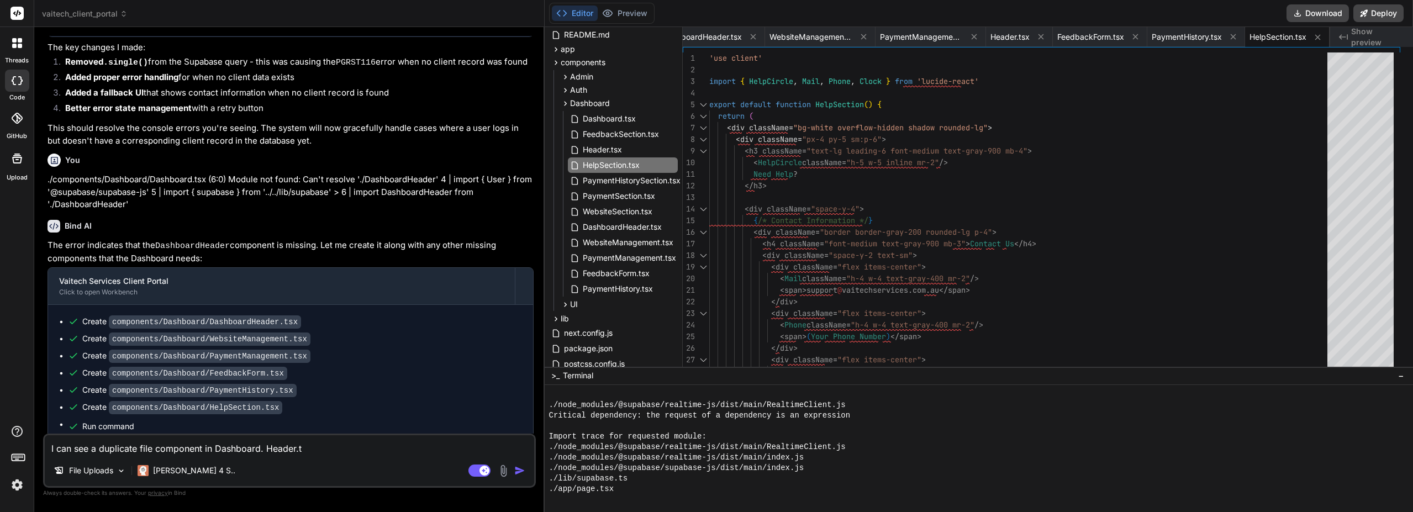
type textarea "I can see a duplicate file component in Dashboard. Header.ts"
type textarea "x"
type textarea "I can see a duplicate file component in Dashboard. Header.tsx"
type textarea "x"
type textarea "I can see a duplicate file component in Dashboard. Header.tsx"
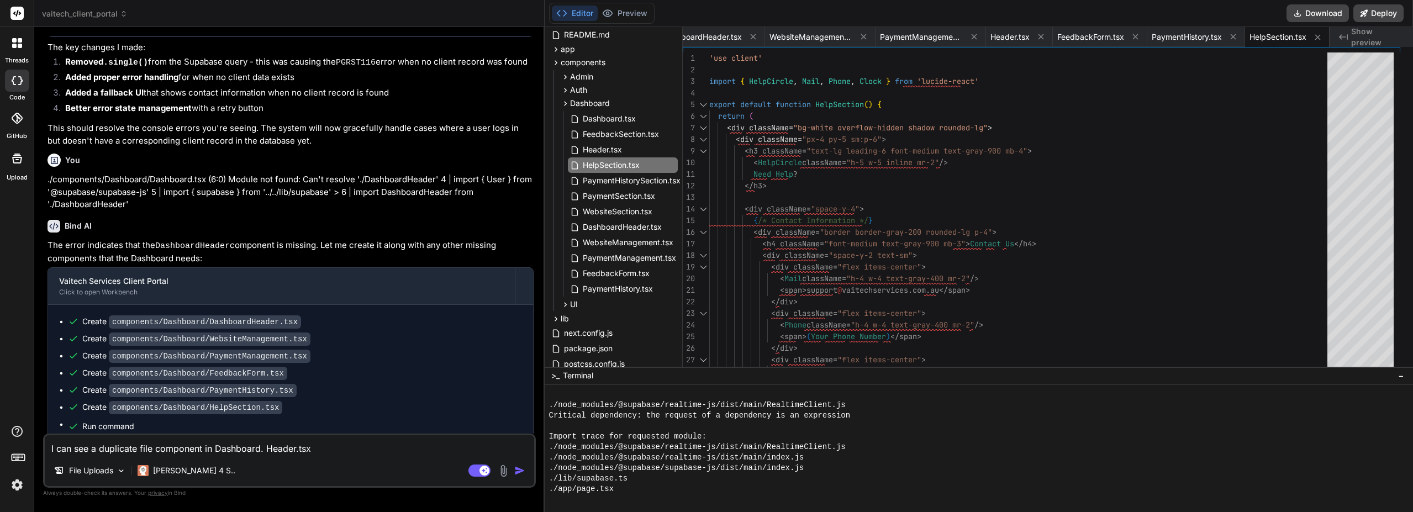
type textarea "x"
type textarea "I can see a duplicate file component in Dashboard. Header.tsx a"
type textarea "x"
type textarea "I can see a duplicate file component in Dashboard. Header.tsx an"
type textarea "x"
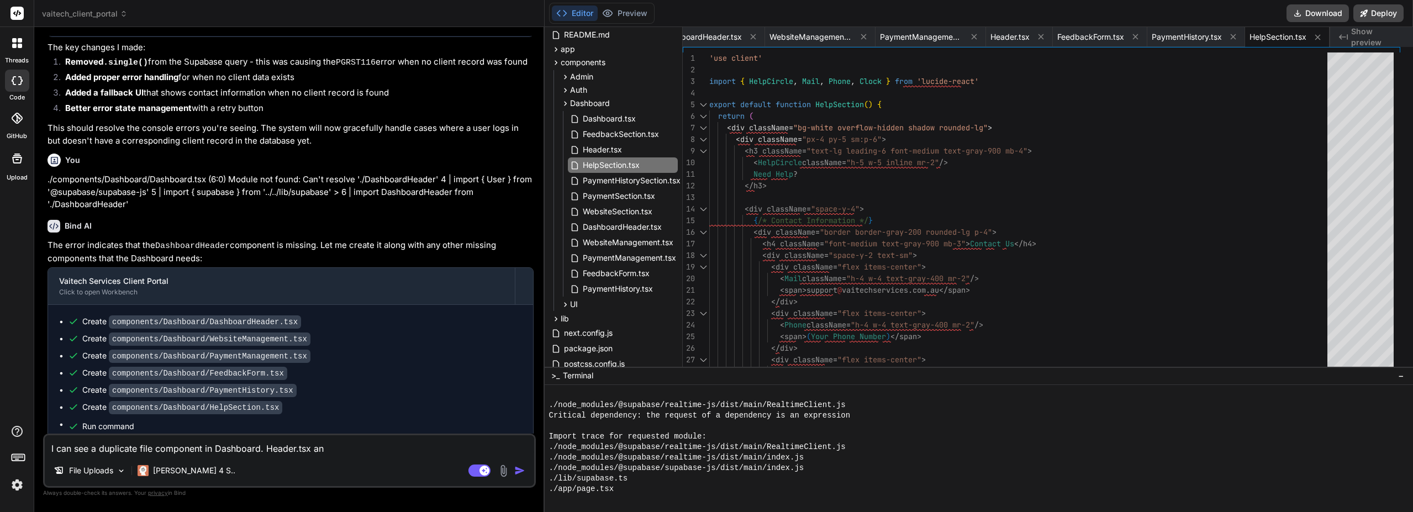
type textarea "I can see a duplicate file component in Dashboard. Header.tsx and"
type textarea "x"
type textarea "I can see a duplicate file component in Dashboard. Header.tsx and"
type textarea "x"
type textarea "I can see a duplicate file component in Dashboard. Header.tsx and D"
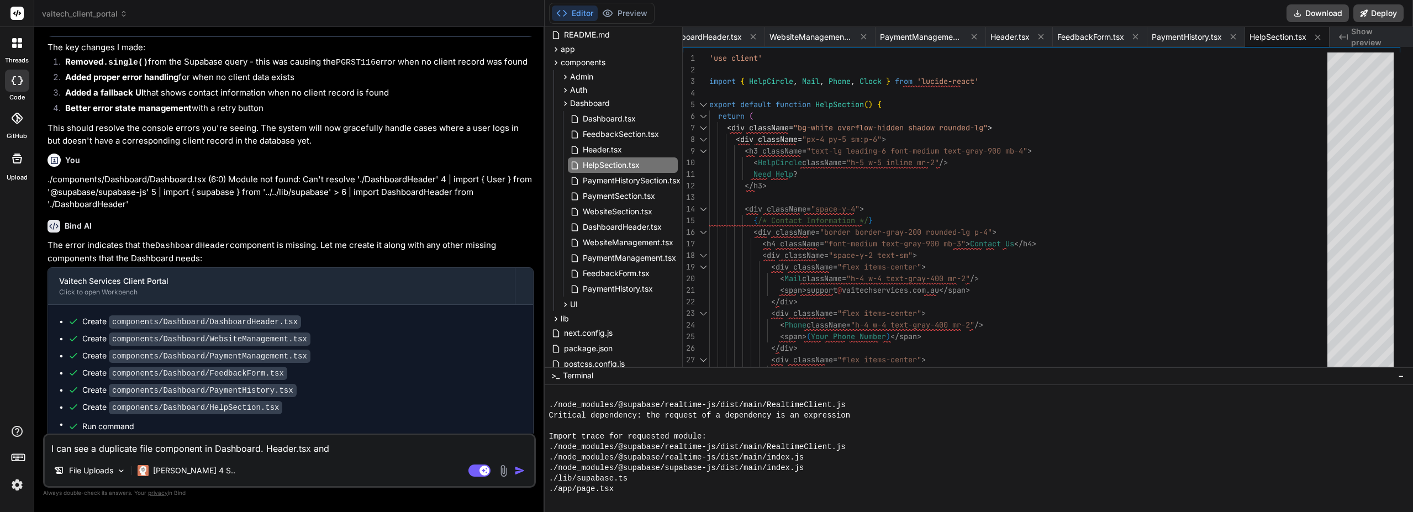
type textarea "x"
type textarea "I can see a duplicate file component in Dashboard. Header.tsx and Da"
type textarea "x"
type textarea "I can see a duplicate file component in Dashboard. Header.tsx and Das"
type textarea "x"
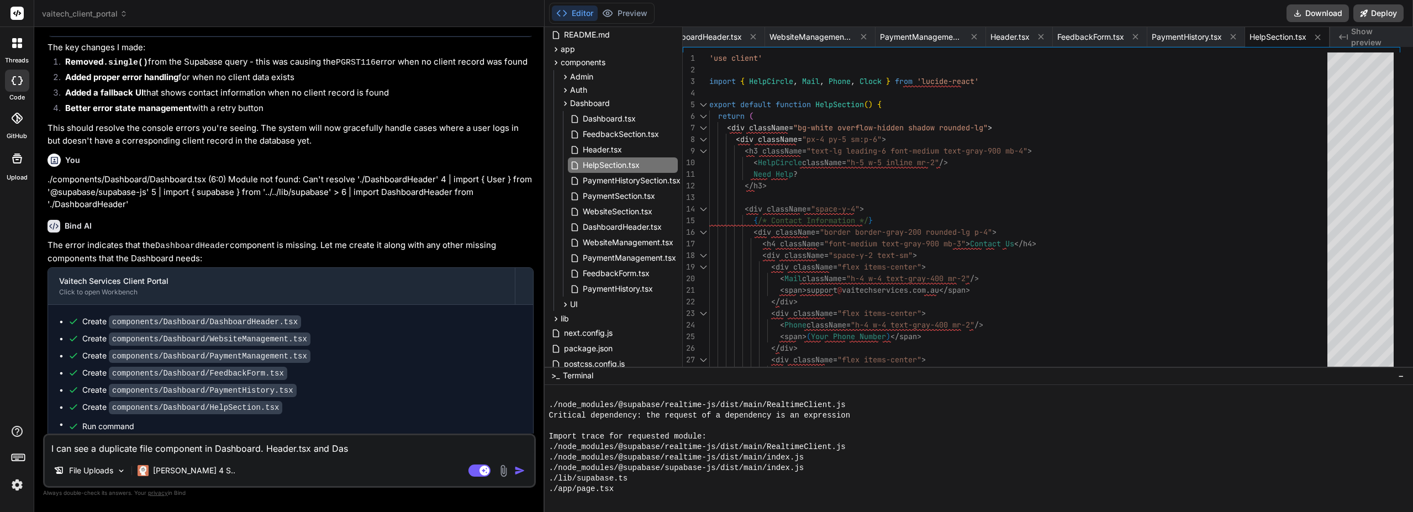
type textarea "I can see a duplicate file component in Dashboard. Header.tsx and Dash"
type textarea "x"
type textarea "I can see a duplicate file component in Dashboard. Header.tsx and Dashb"
type textarea "x"
type textarea "I can see a duplicate file component in Dashboard. Header.tsx and Dashbo"
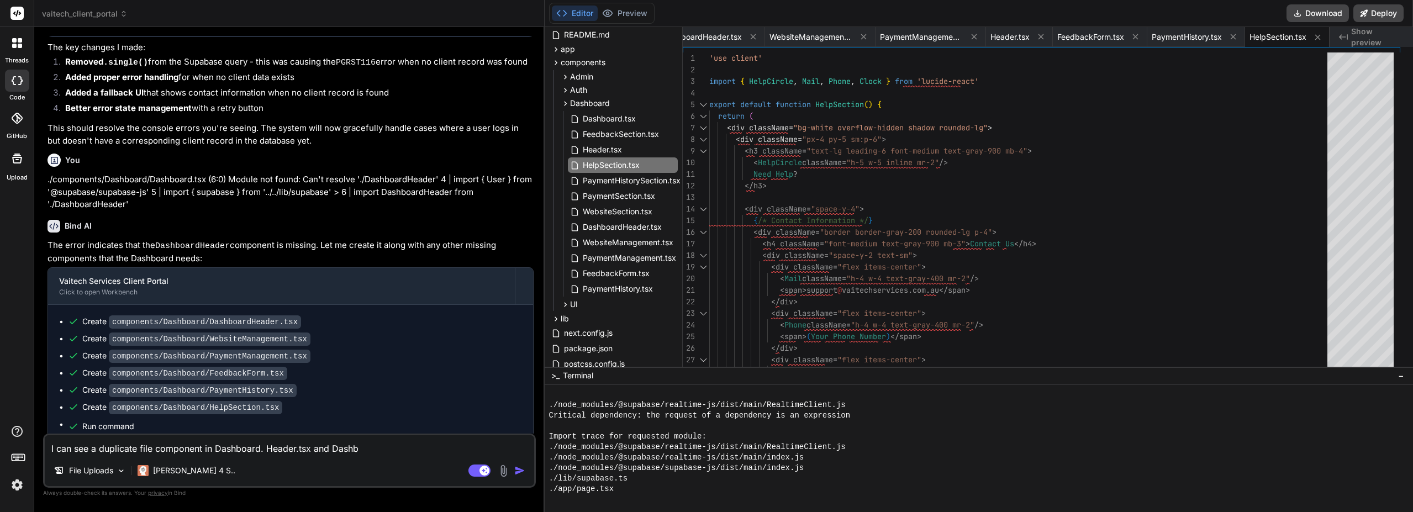
type textarea "x"
type textarea "I can see a duplicate file component in Dashboard. Header.tsx and Dashboa"
type textarea "x"
type textarea "I can see a duplicate file component in Dashboard. Header.tsx and Dashboar"
type textarea "x"
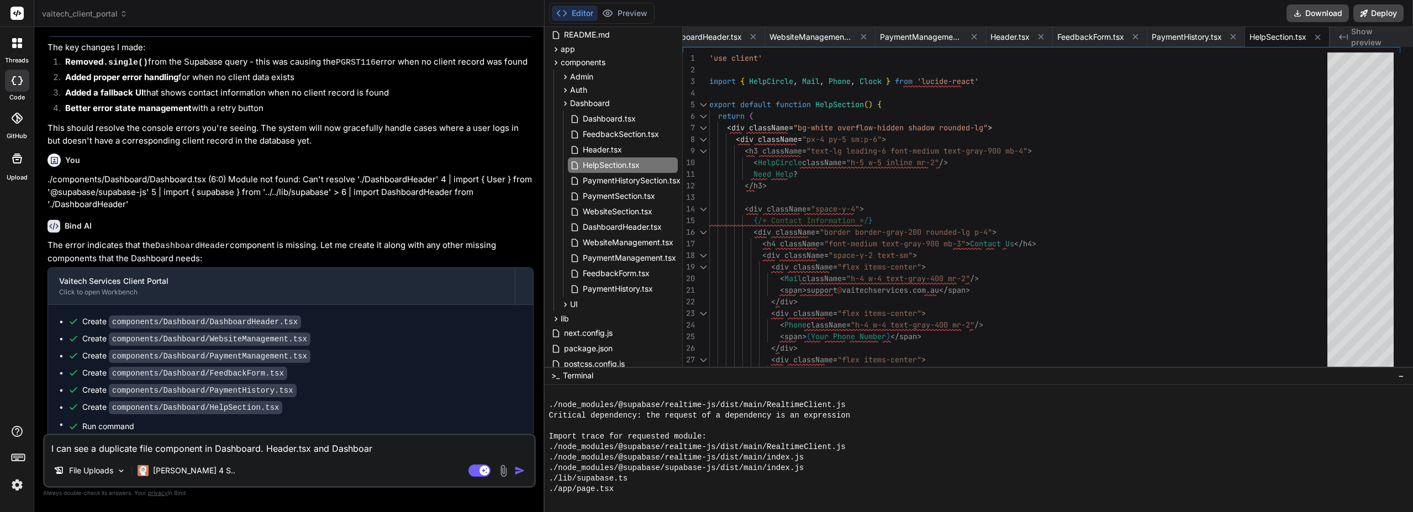
type textarea "I can see a duplicate file component in Dashboard. Header.tsx and Dashboard"
type textarea "x"
type textarea "I can see a duplicate file component in Dashboard. Header.tsx and DashboardH"
type textarea "x"
type textarea "I can see a duplicate file component in Dashboard. Header.tsx and DashboardHe"
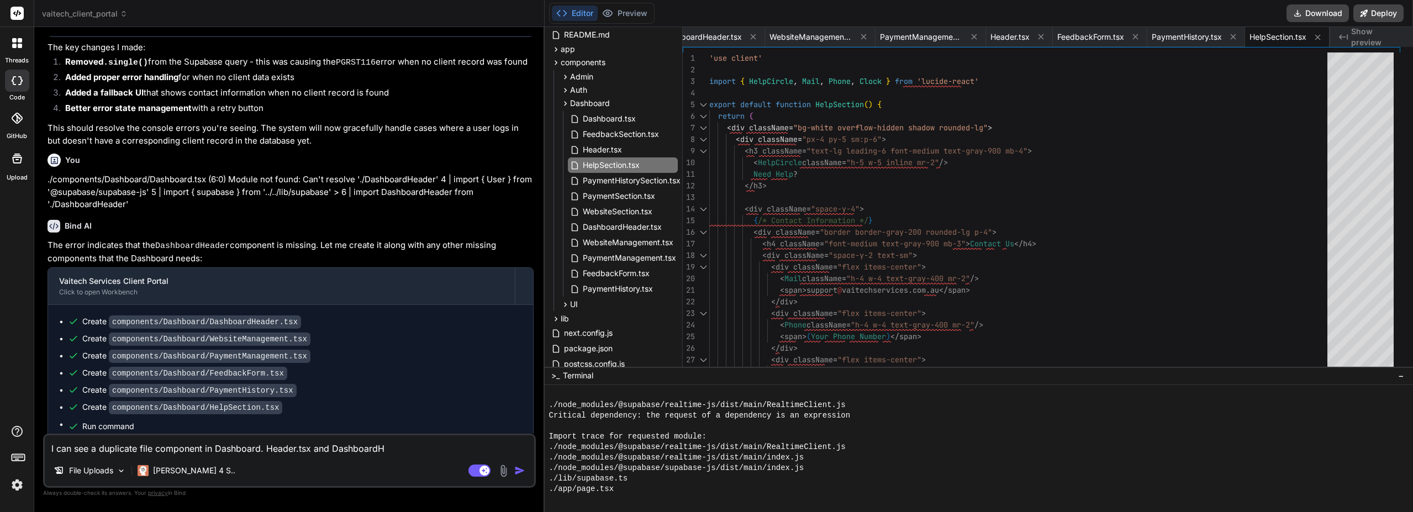
type textarea "x"
type textarea "I can see a duplicate file component in Dashboard. Header.tsx and DashboardHea"
type textarea "x"
type textarea "I can see a duplicate file component in Dashboard. Header.tsx and DashboardHead"
type textarea "x"
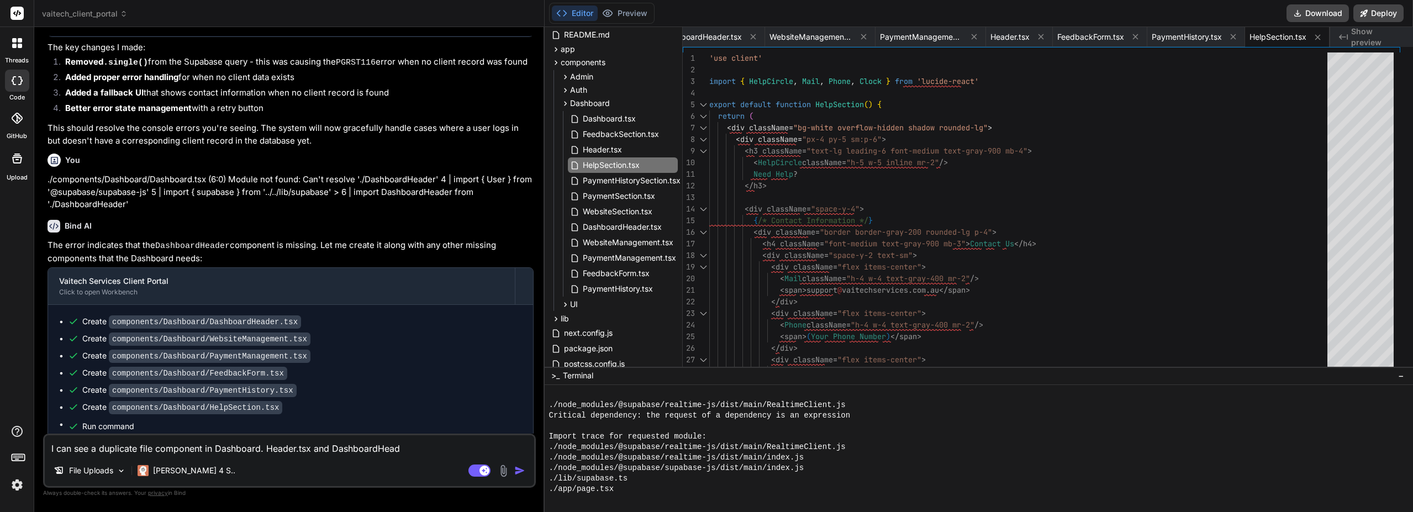
type textarea "I can see a duplicate file component in Dashboard. Header.tsx and DashboardHeade"
type textarea "x"
type textarea "I can see a duplicate file component in Dashboard. Header.tsx and DashboardHead…"
type textarea "x"
type textarea "I can see a duplicate file component in Dashboard. Header.tsx and DashboardHead…"
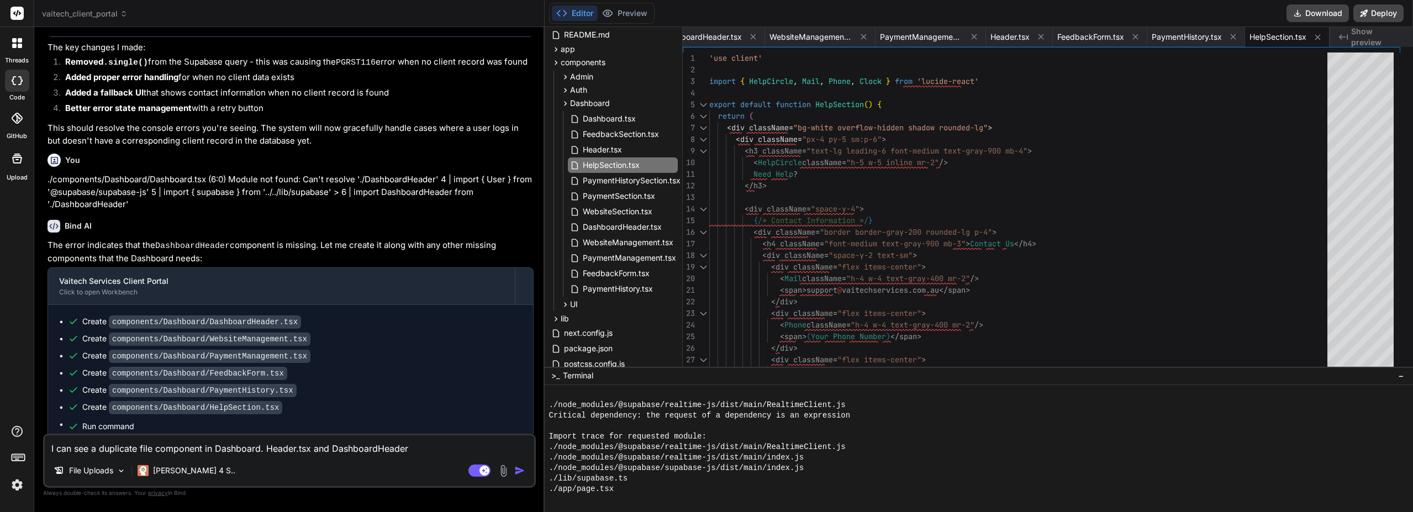
type textarea "x"
type textarea "I can see a duplicate file component in Dashboard. Header.tsx and DashboardHead…"
type textarea "x"
type textarea "I can see a duplicate file component in Dashboard. Header.tsx and DashboardHead…"
type textarea "x"
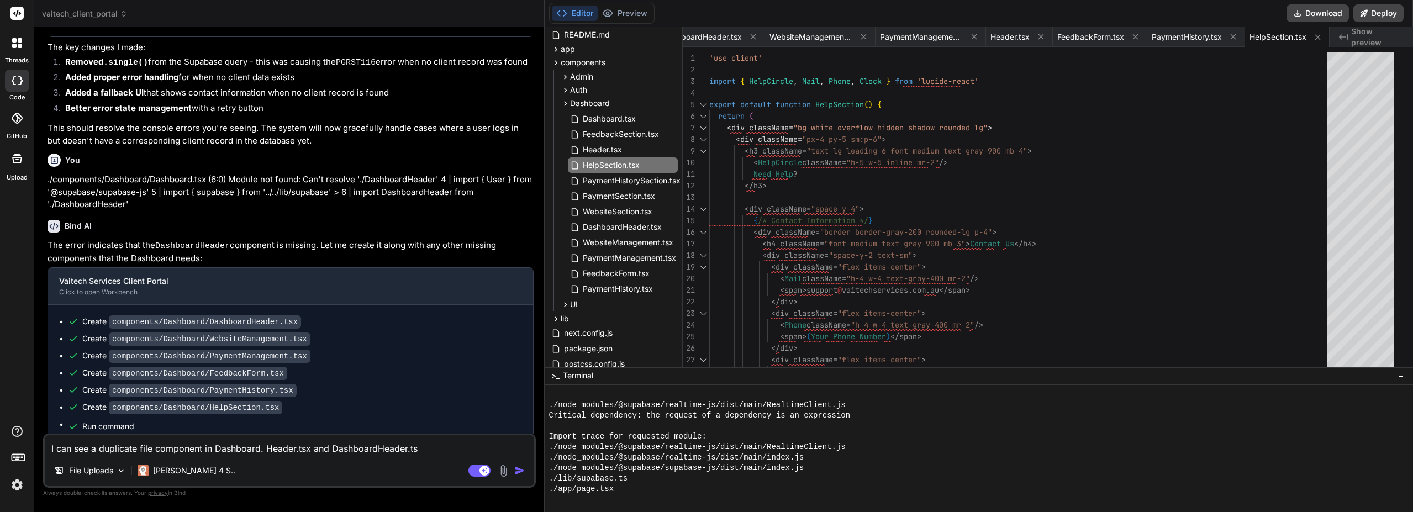
type textarea "I can see a duplicate file component in Dashboard. Header.tsx and DashboardHead…"
type textarea "x"
type textarea "I can see a duplicate file component in Dashboard: Header.tsx and DashboardHead…"
type textarea "x"
type textarea "I can see a duplicate file component in Dashboard: Header.tsx and DashboardHead…"
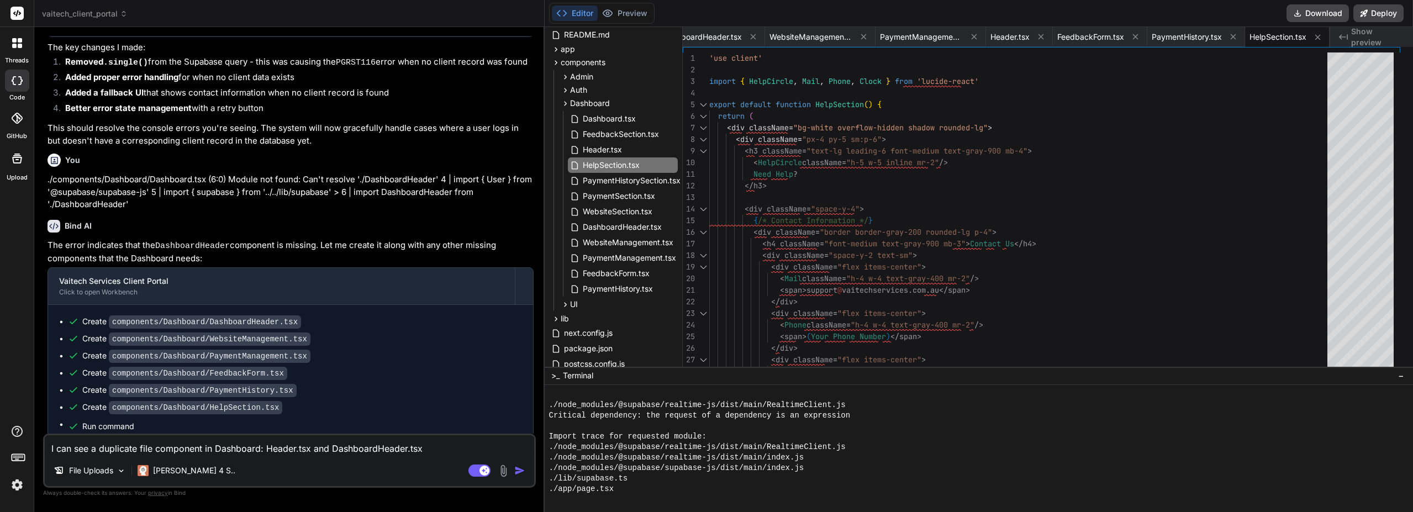
type textarea "x"
type textarea "I can see a duplicate file component in Dashboard: Header.tsx and DashboardHead…"
type textarea "x"
click at [487, 466] on rect at bounding box center [479, 470] width 22 height 12
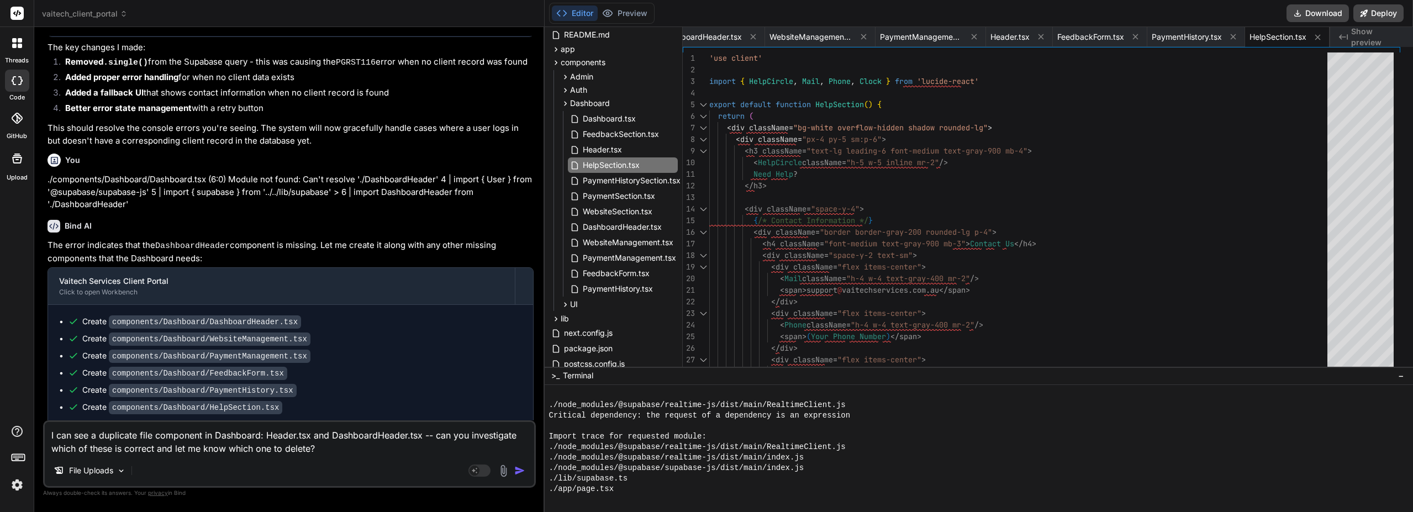
click at [387, 450] on textarea "I can see a duplicate file component in Dashboard: Header.tsx and DashboardHead…" at bounding box center [289, 438] width 489 height 33
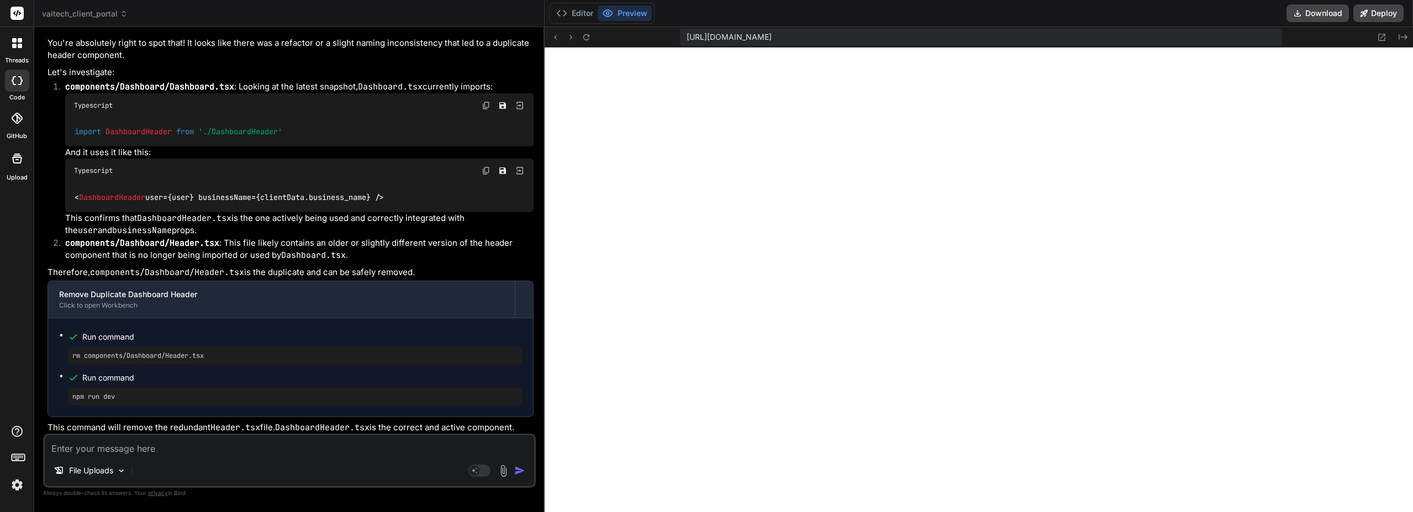
scroll to position [2618, 0]
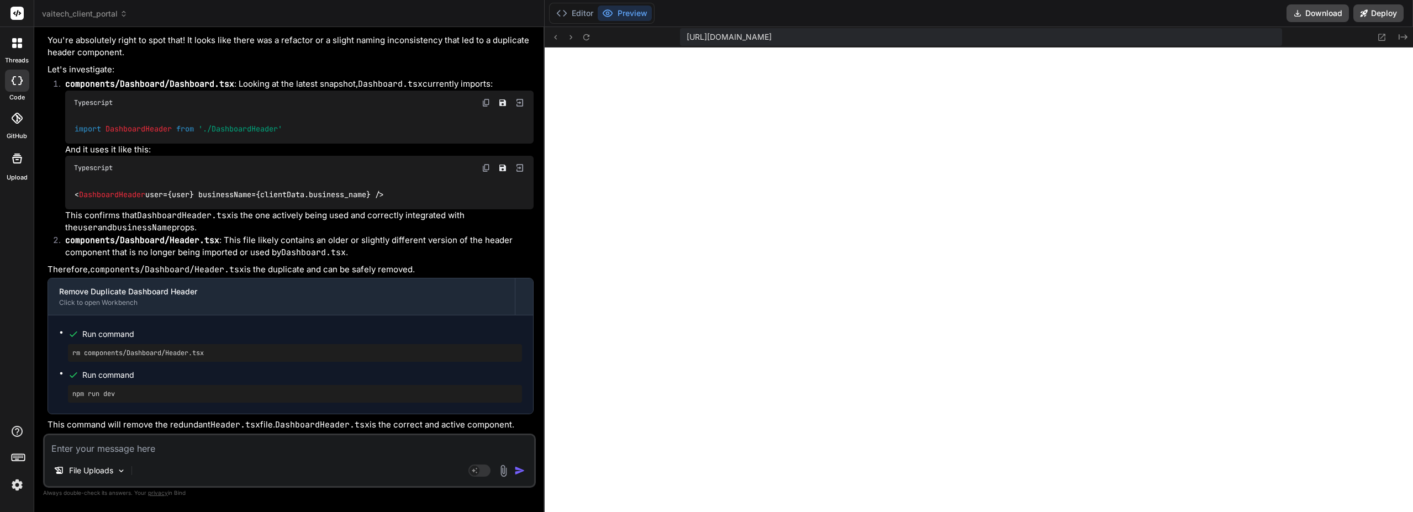
click at [593, 17] on button "Editor" at bounding box center [575, 13] width 46 height 15
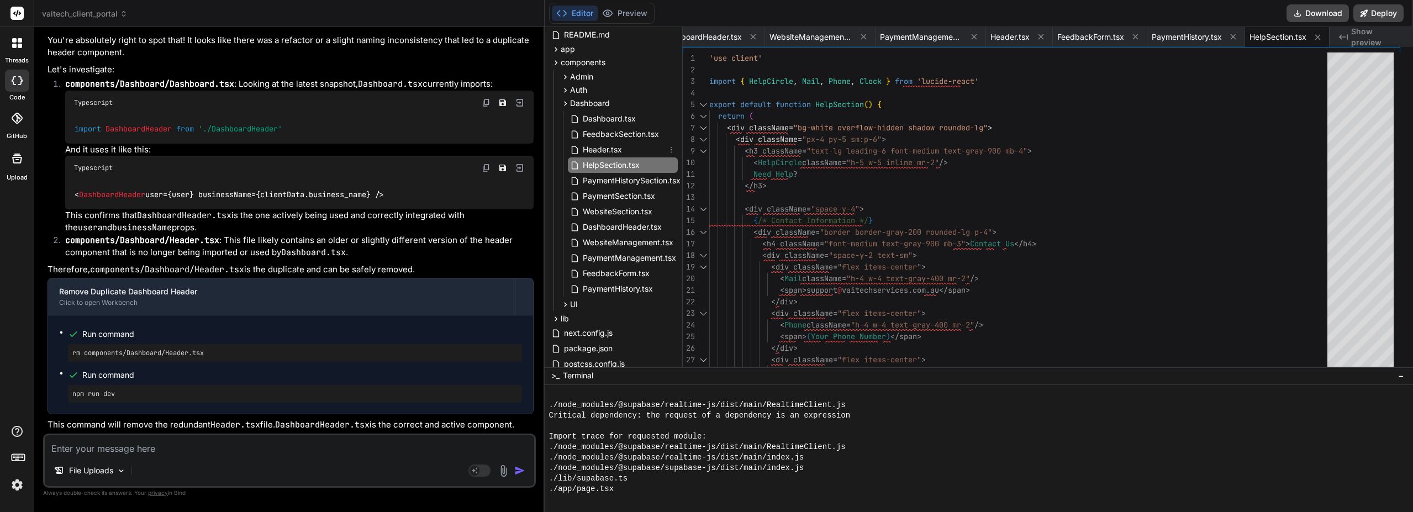
click at [643, 150] on div "Header.tsx" at bounding box center [623, 149] width 110 height 15
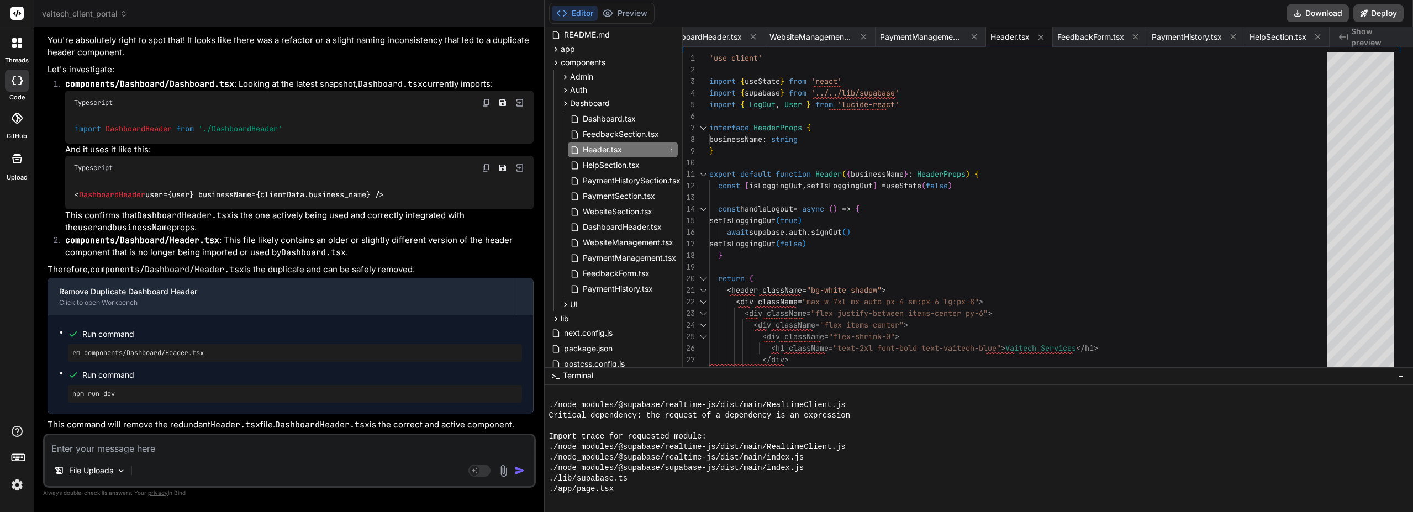
click at [672, 152] on icon at bounding box center [670, 150] width 1 height 6
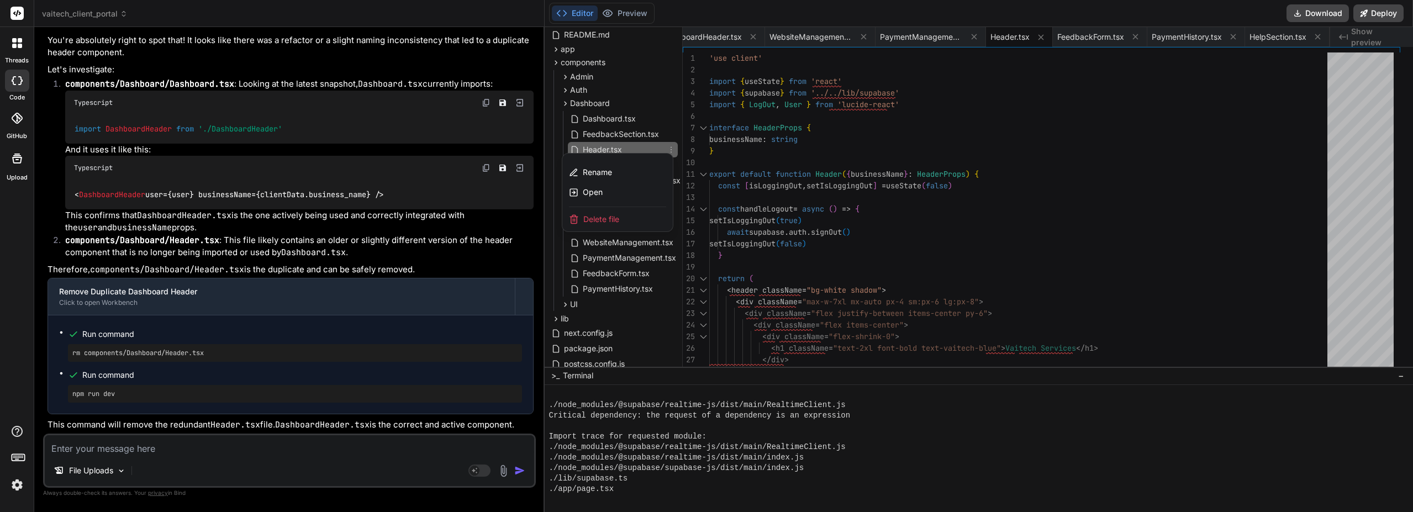
click at [643, 220] on div "Delete file" at bounding box center [617, 219] width 110 height 24
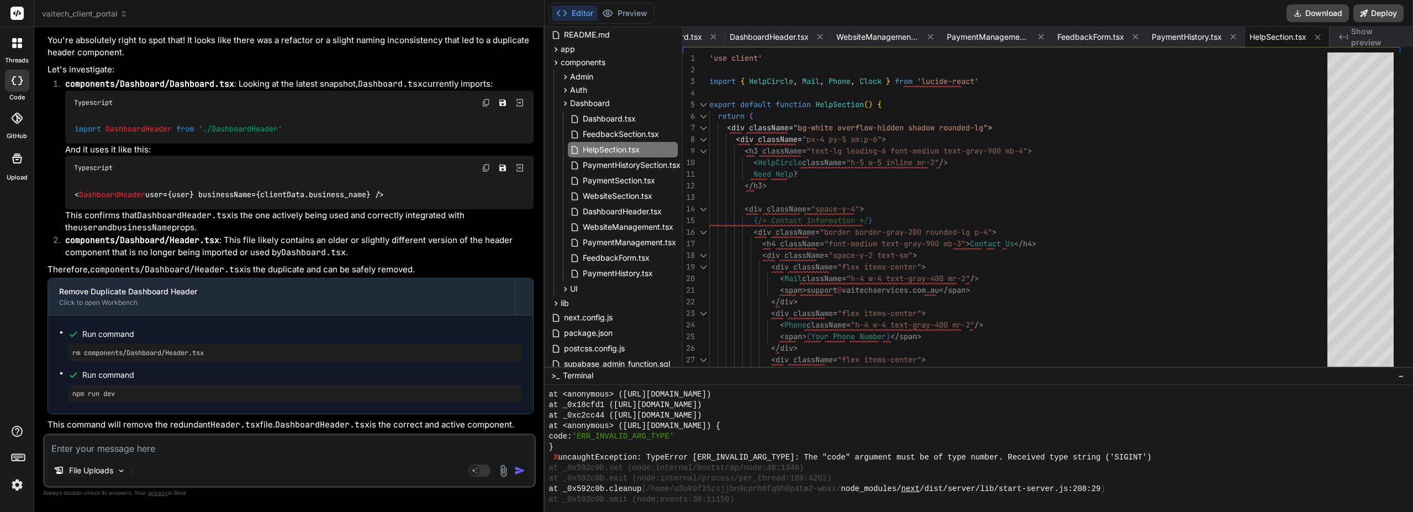
scroll to position [2630, 0]
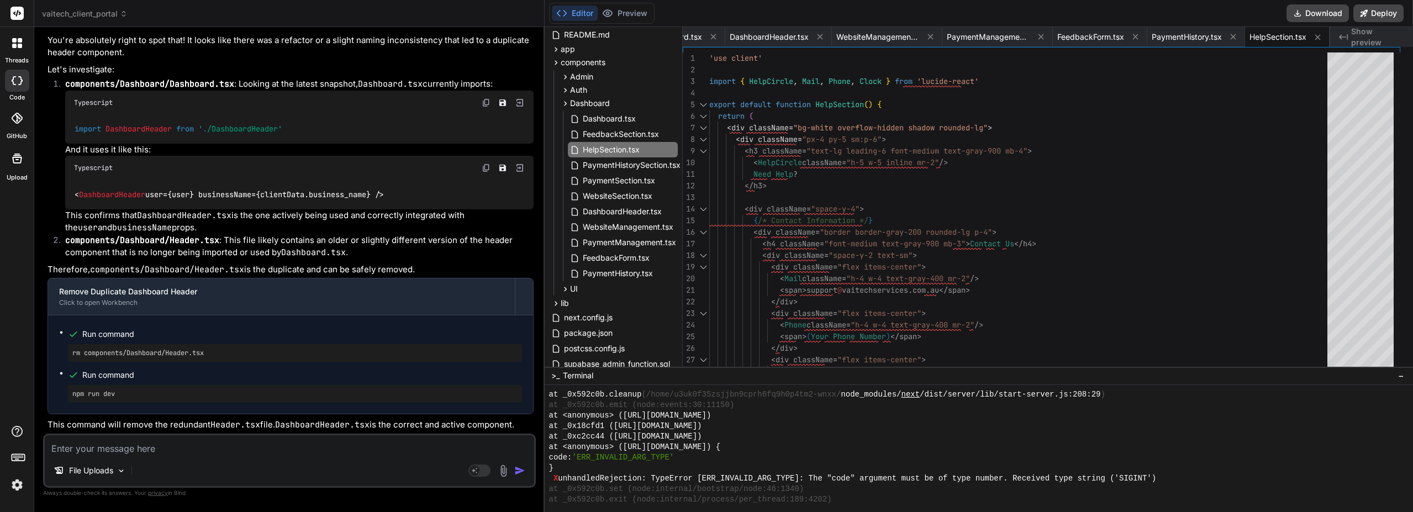
click at [651, 15] on button "Preview" at bounding box center [625, 13] width 54 height 15
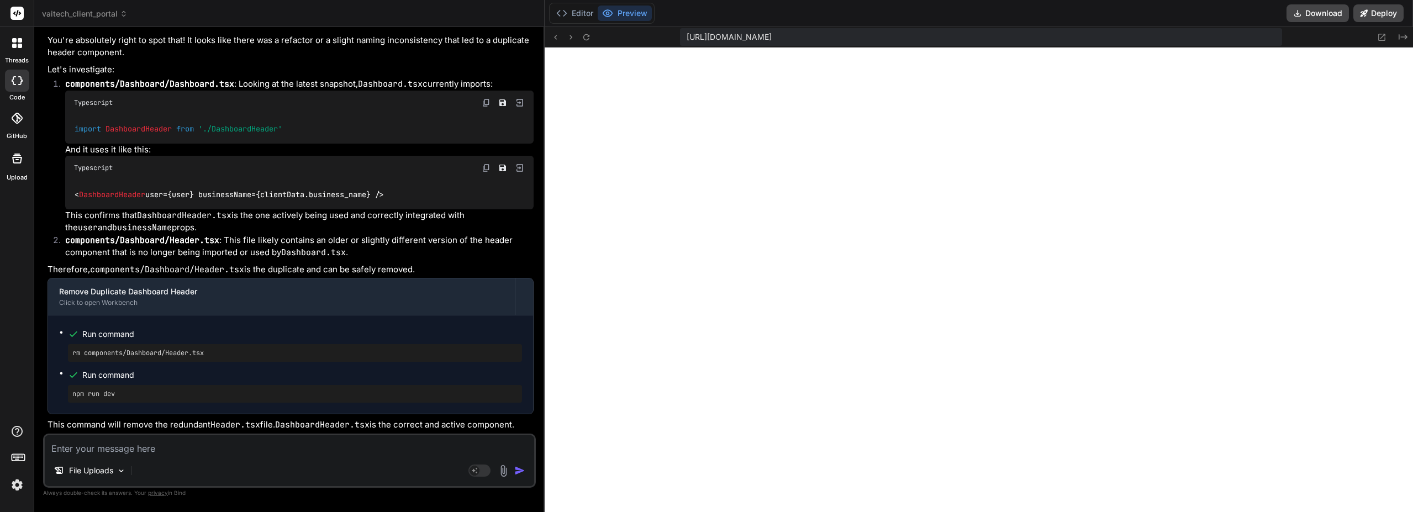
click at [165, 447] on textarea at bounding box center [289, 445] width 489 height 20
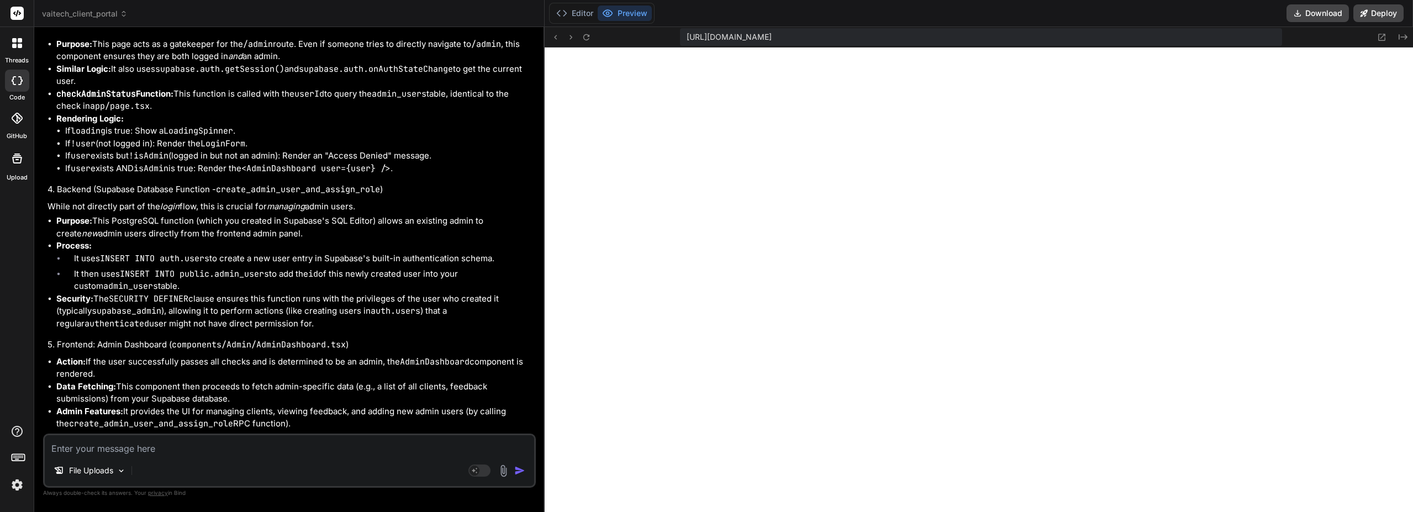
scroll to position [3748, 0]
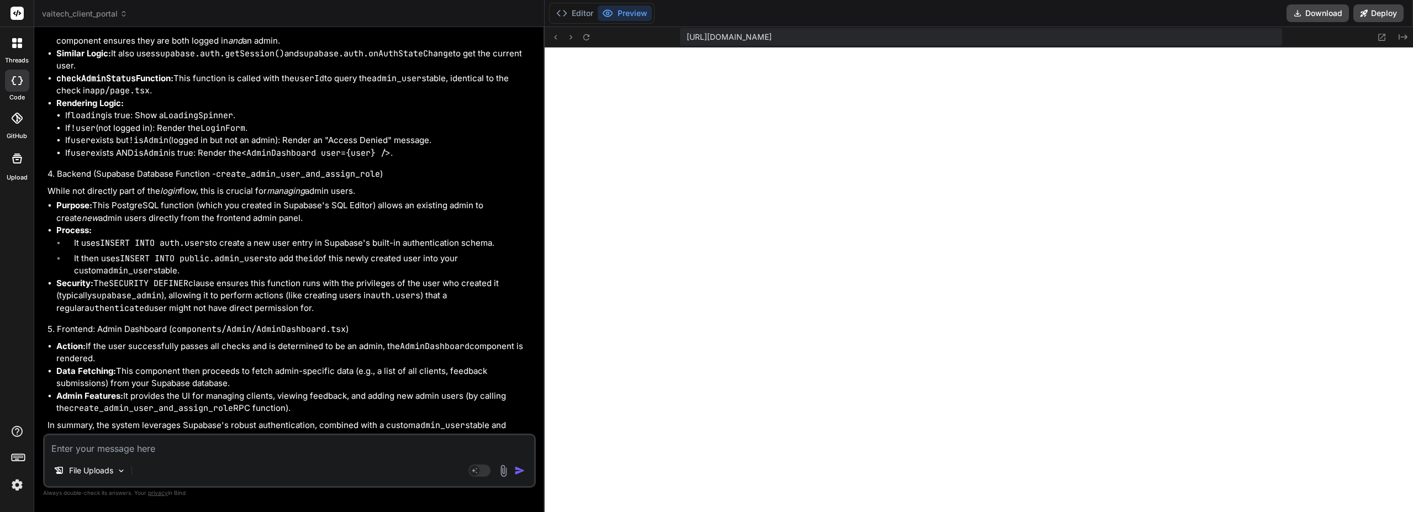
click at [146, 453] on textarea at bounding box center [289, 445] width 489 height 20
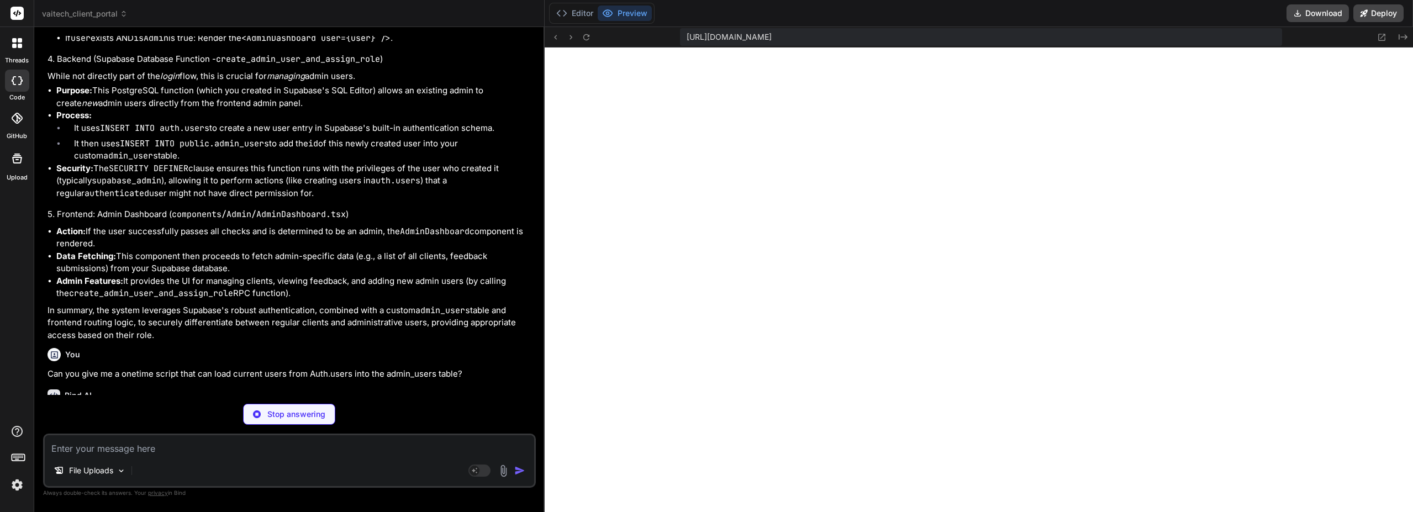
scroll to position [3862, 0]
click at [598, 10] on button "Editor" at bounding box center [575, 13] width 46 height 15
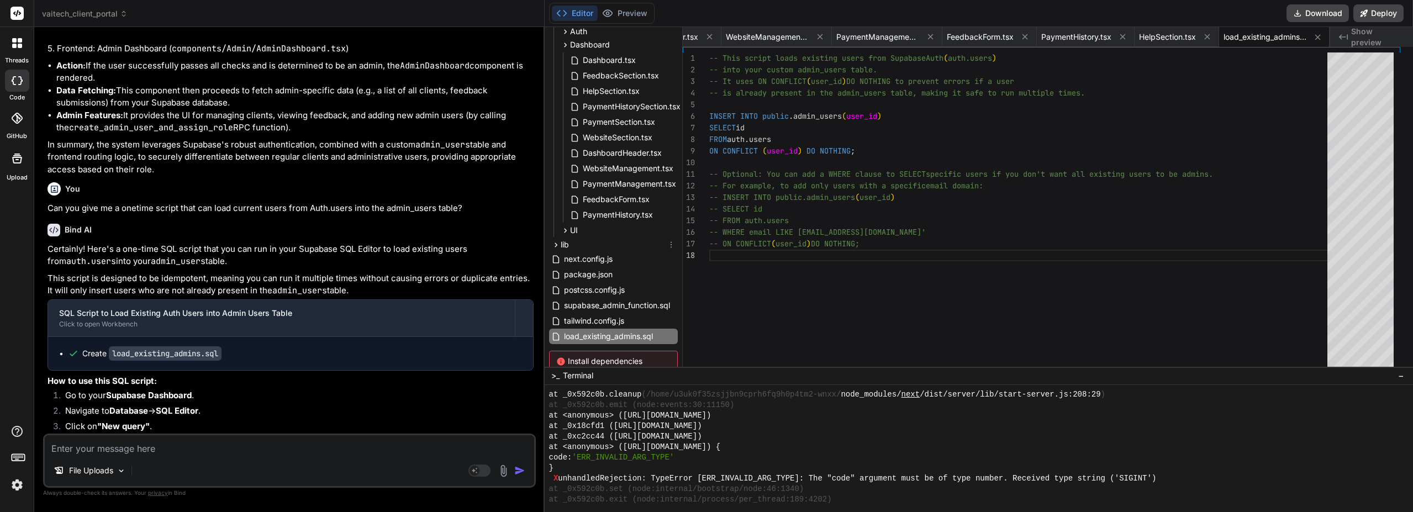
scroll to position [174, 0]
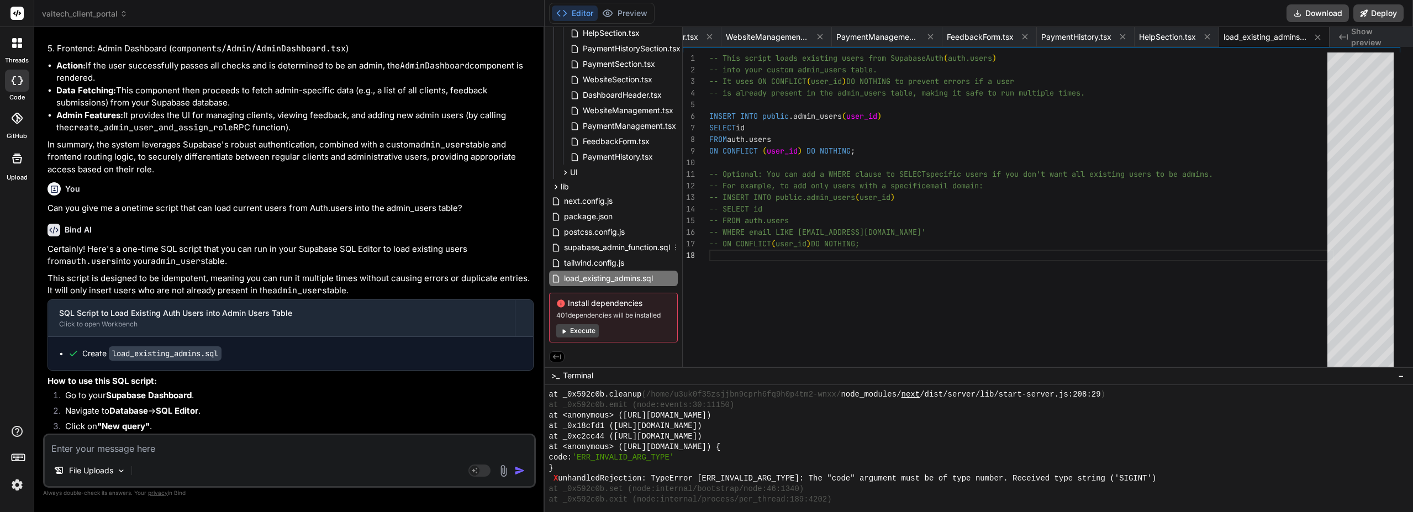
click at [680, 245] on icon at bounding box center [675, 247] width 9 height 9
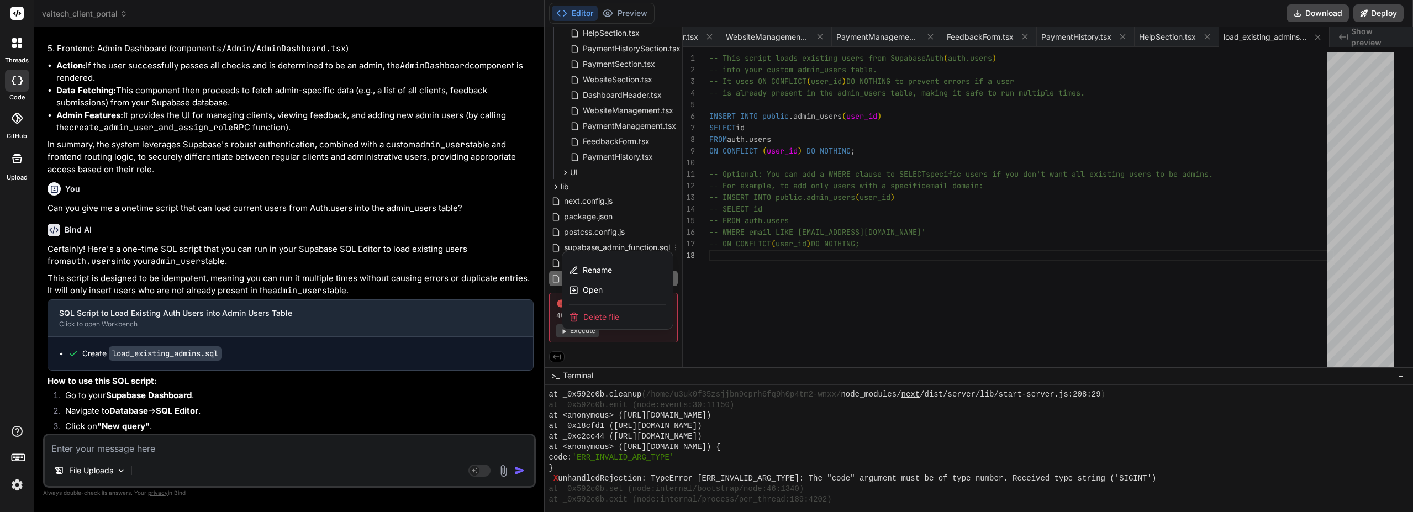
click at [619, 318] on span "Delete file" at bounding box center [601, 316] width 36 height 11
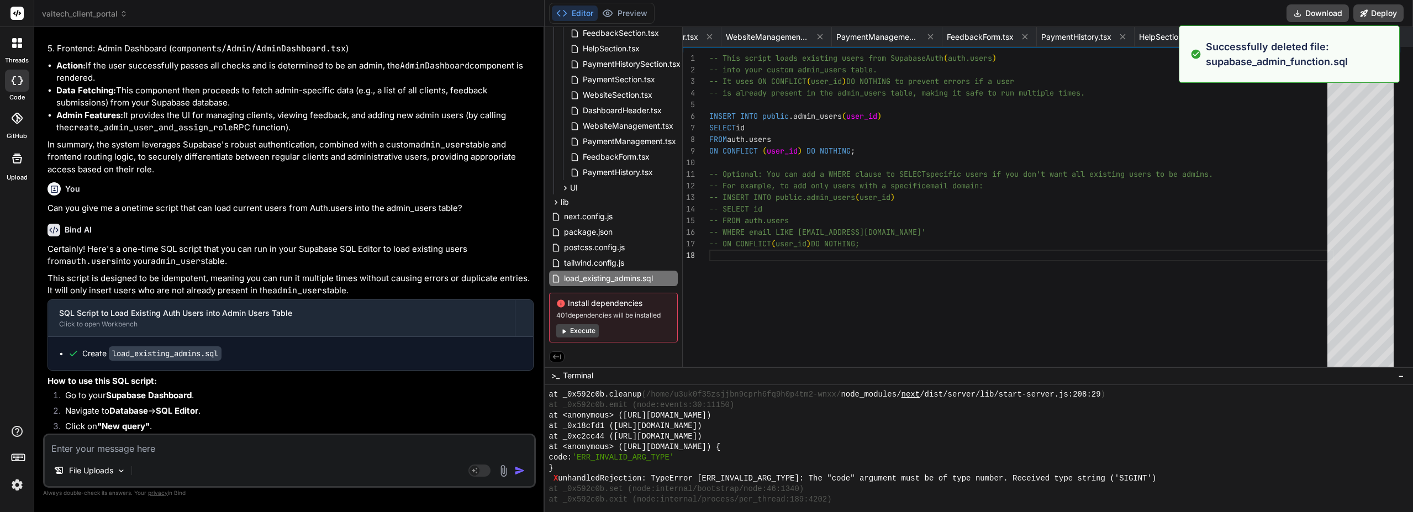
scroll to position [0, 0]
click at [899, 147] on div "-- This script loads existing users from Supabase Auth ( auth.users ) -- into y…" at bounding box center [1021, 211] width 625 height 319
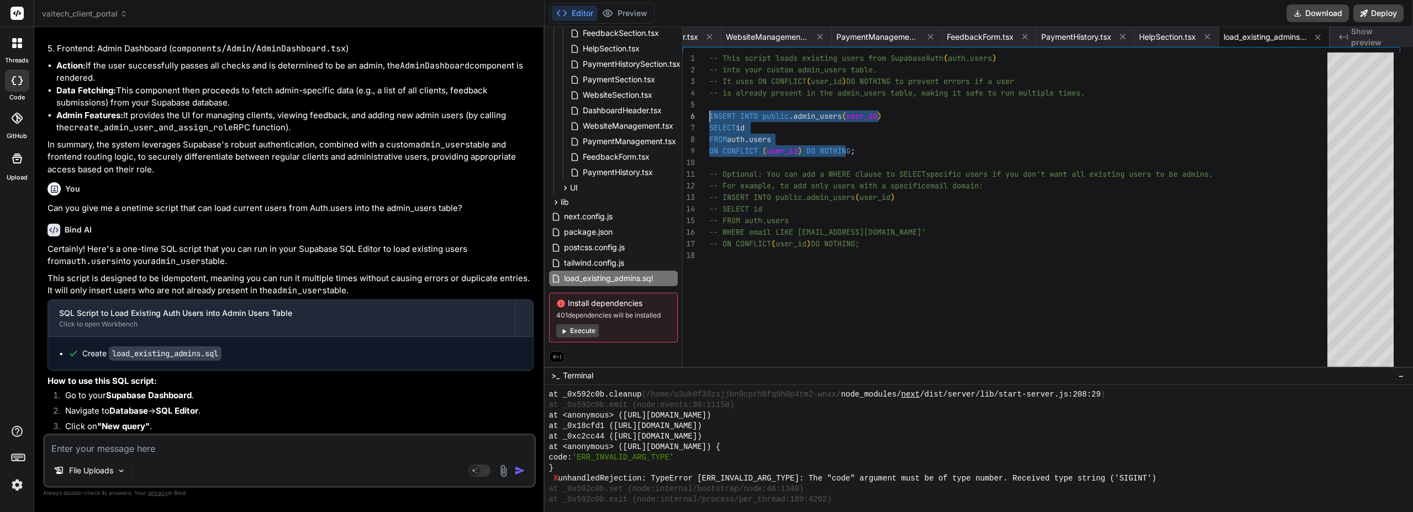
drag, startPoint x: 899, startPoint y: 148, endPoint x: 712, endPoint y: 115, distance: 189.6
click at [712, 115] on div "-- This script loads existing users from Supabase Auth ( auth.users ) -- into y…" at bounding box center [1021, 211] width 625 height 319
click at [647, 15] on button "Preview" at bounding box center [625, 13] width 54 height 15
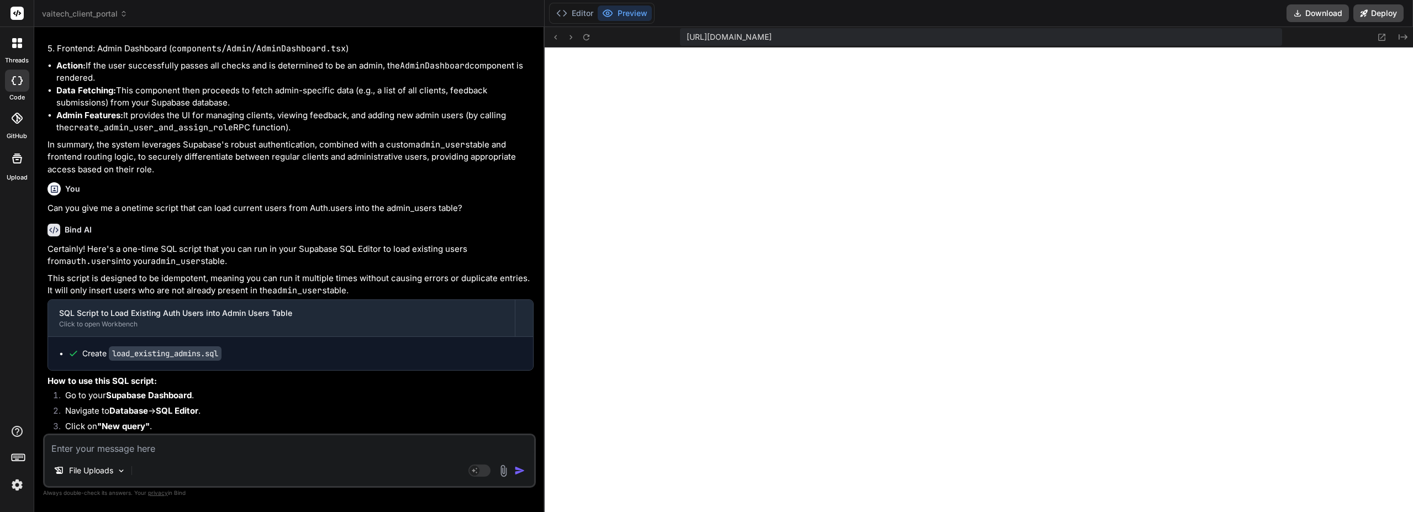
click at [591, 33] on icon at bounding box center [586, 37] width 9 height 9
click at [591, 38] on icon at bounding box center [586, 37] width 9 height 9
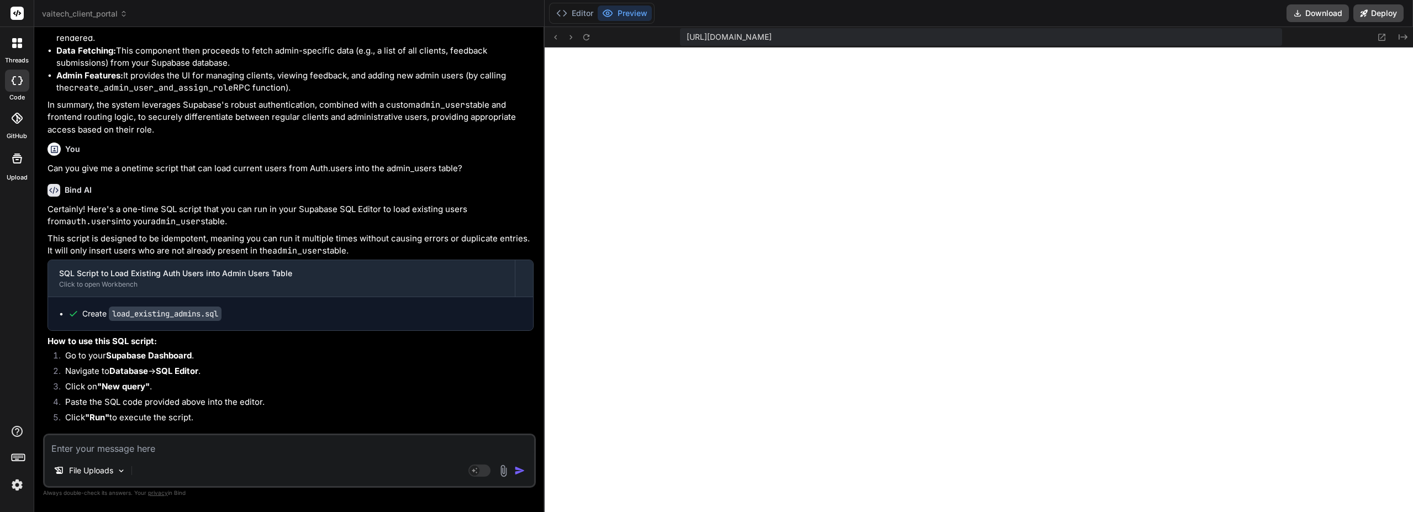
click at [586, 10] on button "Editor" at bounding box center [575, 13] width 46 height 15
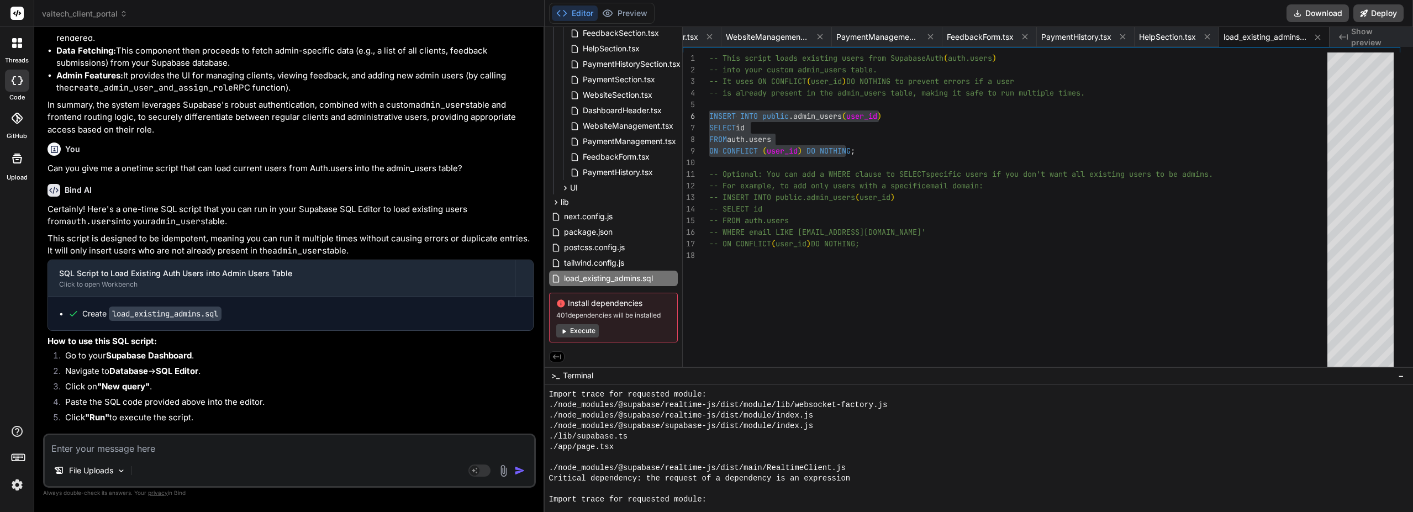
scroll to position [6610, 0]
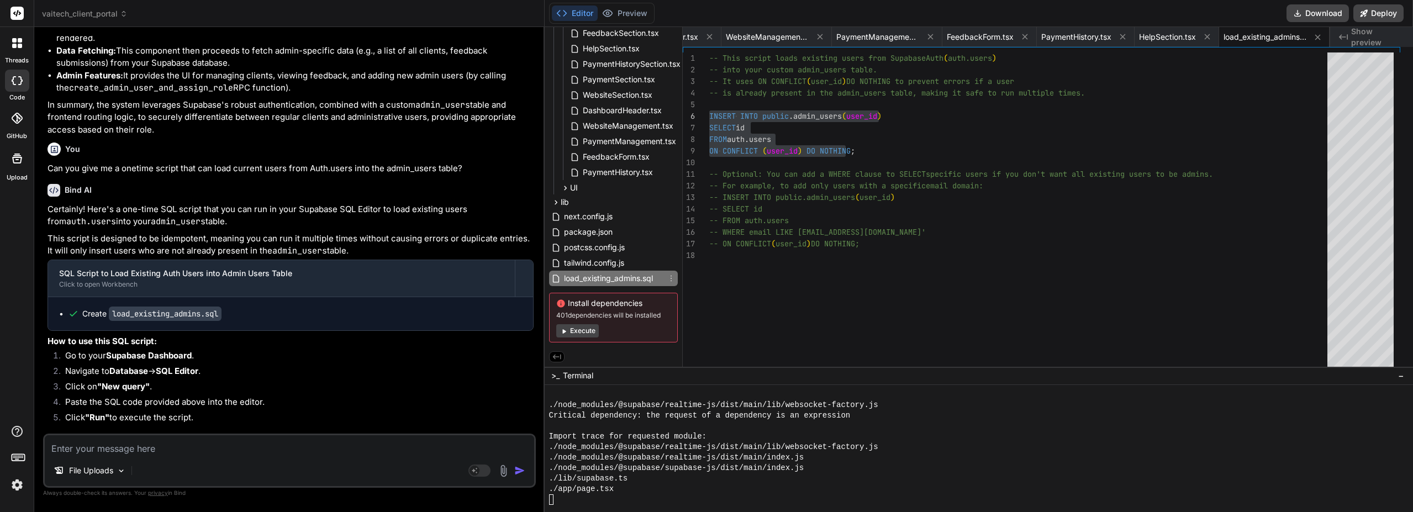
click at [672, 276] on icon at bounding box center [670, 279] width 1 height 6
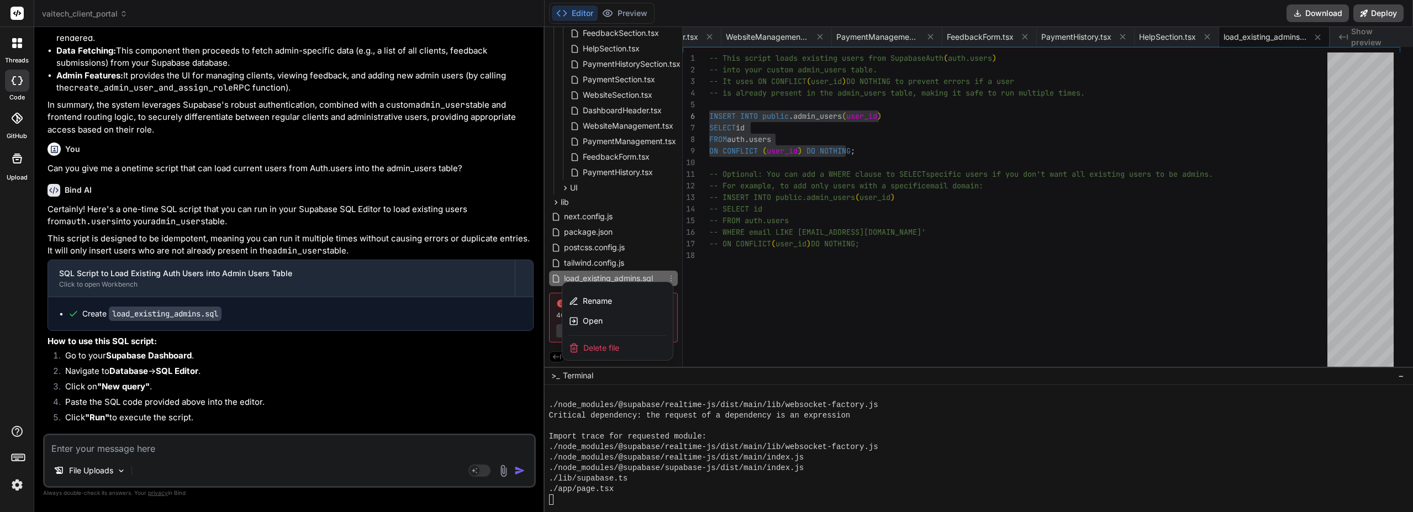
click at [641, 345] on div "Delete file" at bounding box center [617, 348] width 110 height 24
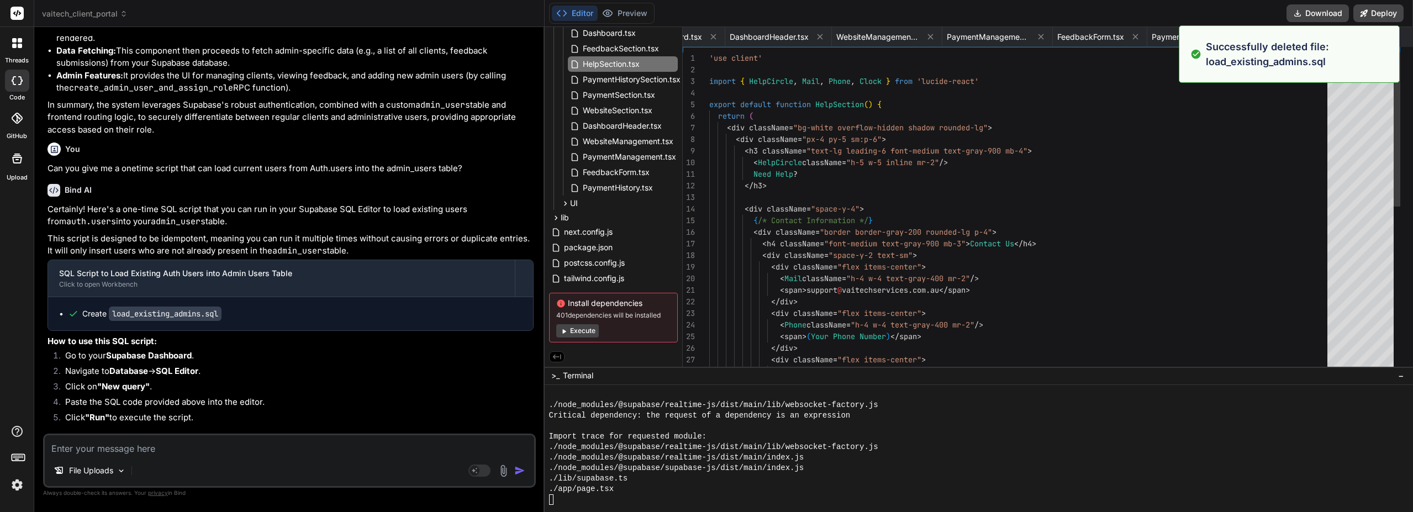
scroll to position [0, 52]
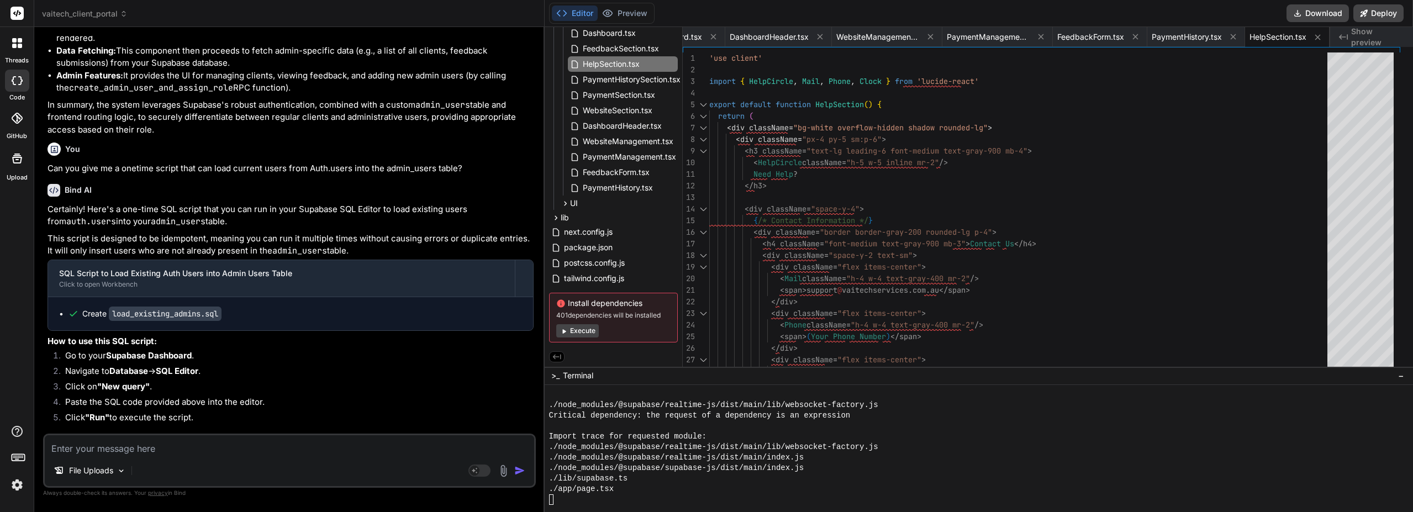
click at [630, 11] on button "Preview" at bounding box center [625, 13] width 54 height 15
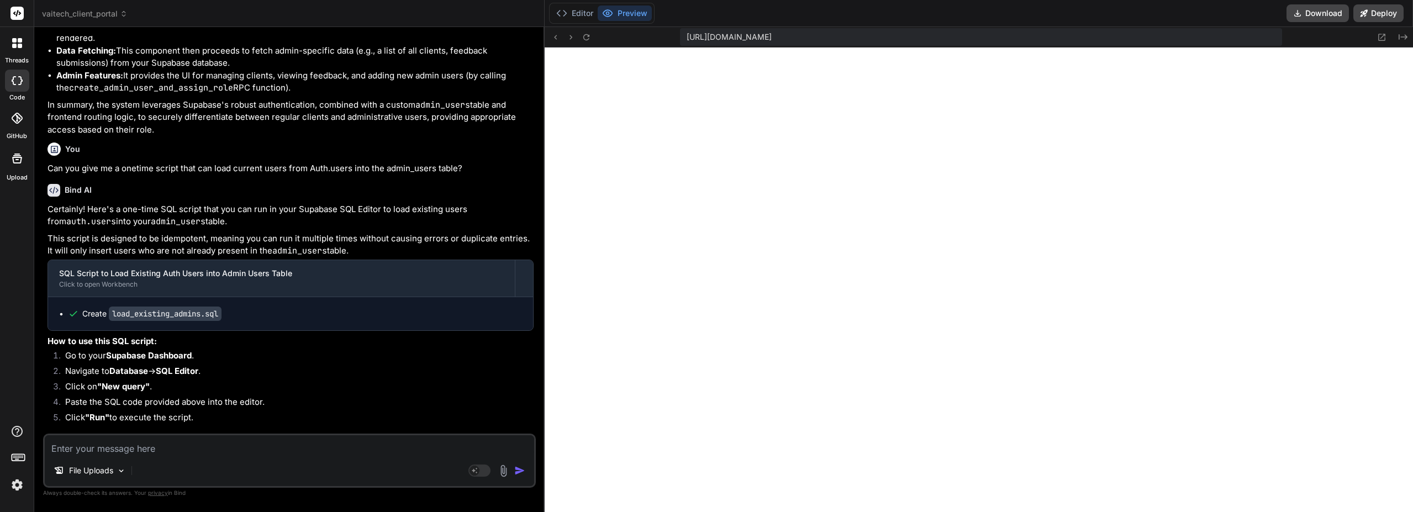
click at [593, 41] on button at bounding box center [586, 36] width 13 height 13
click at [192, 447] on textarea at bounding box center [289, 445] width 489 height 20
click at [123, 450] on textarea at bounding box center [289, 445] width 489 height 20
paste textarea "fetch.js:30 GET https://dxejtmykzbqbuijagiuq.supabase.co/rest/v1/admin_users?se…"
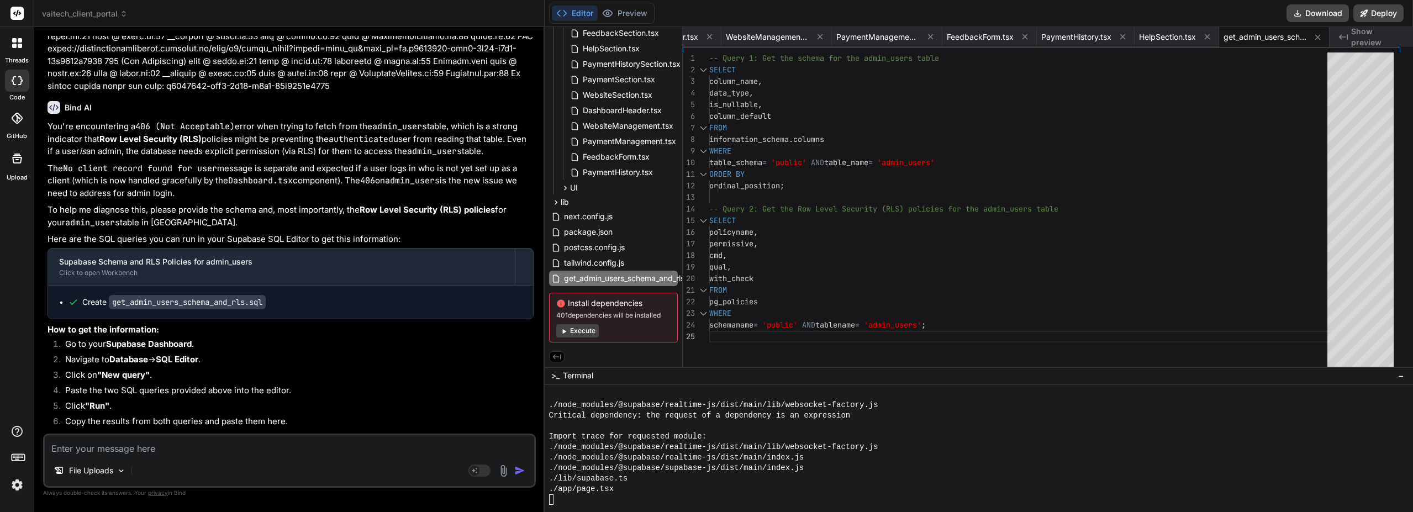
scroll to position [4611, 0]
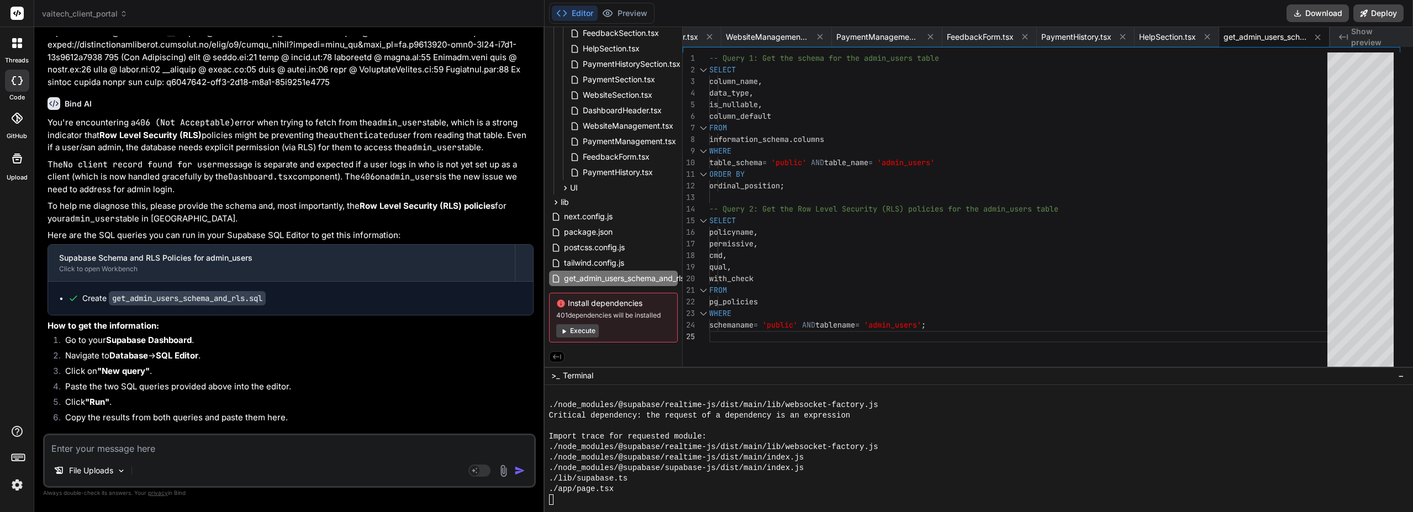
click at [188, 450] on textarea at bounding box center [289, 445] width 489 height 20
click at [958, 263] on div "-- Query 1: Get the schema for the admin_users tab le SELECT column_name , data…" at bounding box center [1021, 211] width 625 height 319
click at [1042, 336] on div "-- Query 1: Get the schema for the admin_users tab le SELECT column_name , data…" at bounding box center [1021, 211] width 625 height 319
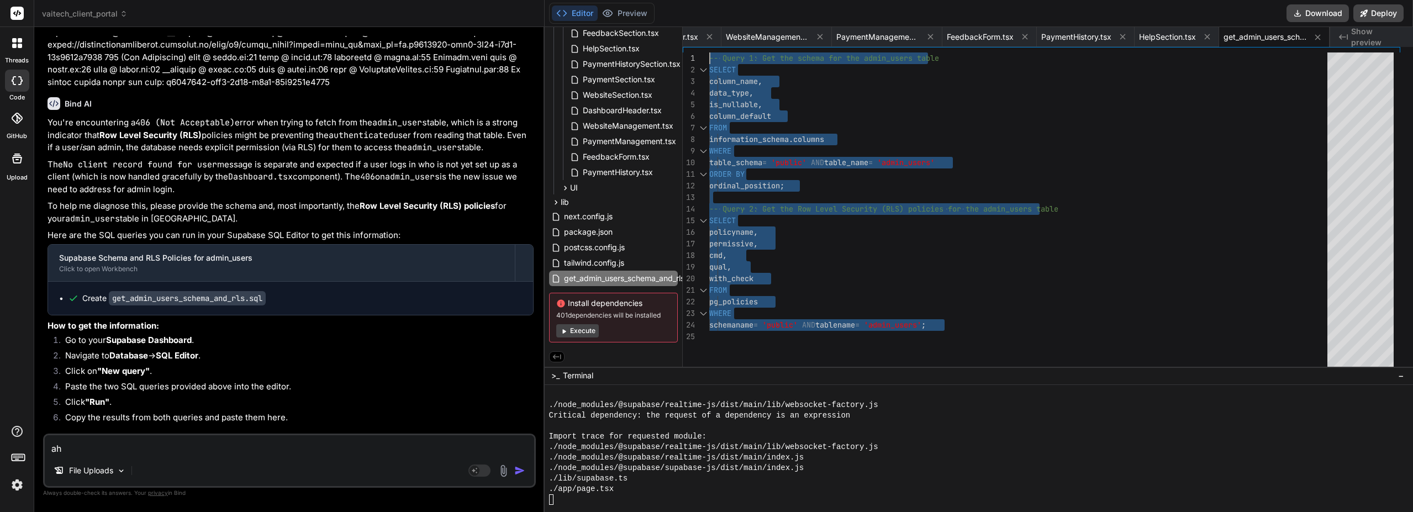
drag, startPoint x: 1037, startPoint y: 328, endPoint x: 720, endPoint y: 56, distance: 417.1
click at [720, 56] on div "-- Query 1: Get the schema for the admin_users tab le SELECT column_name , data…" at bounding box center [1021, 211] width 625 height 319
click at [115, 449] on textarea "ah" at bounding box center [289, 445] width 489 height 20
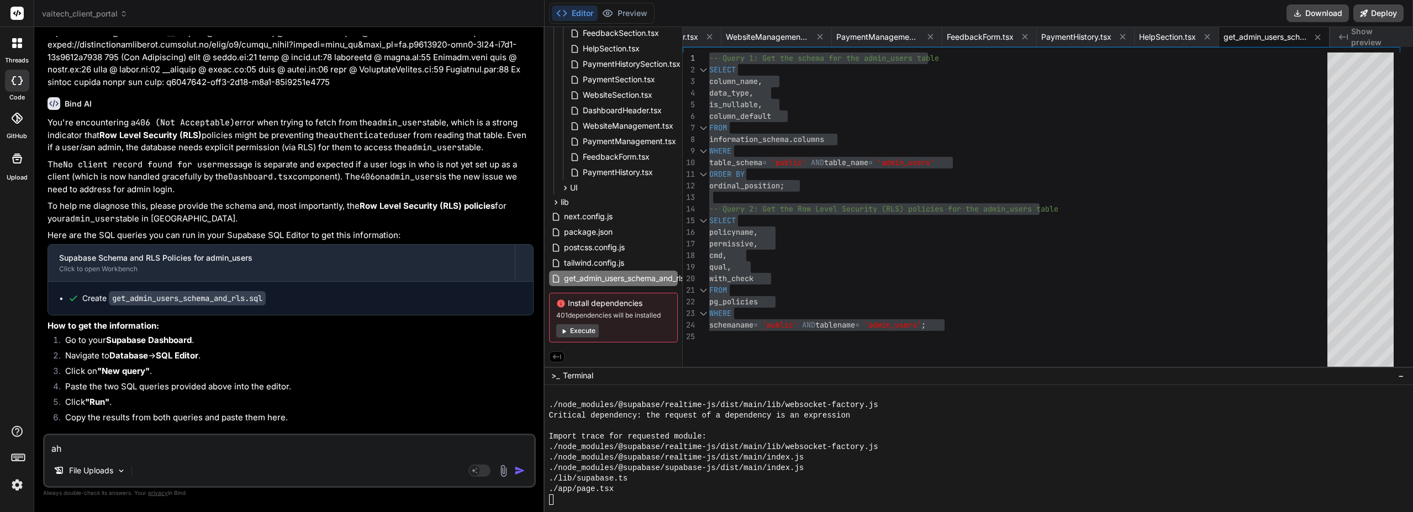
click at [115, 449] on textarea "ah" at bounding box center [289, 445] width 489 height 20
paste textarea "| column_name | data_type | is_nullable | column_default | | ----------- | ----…"
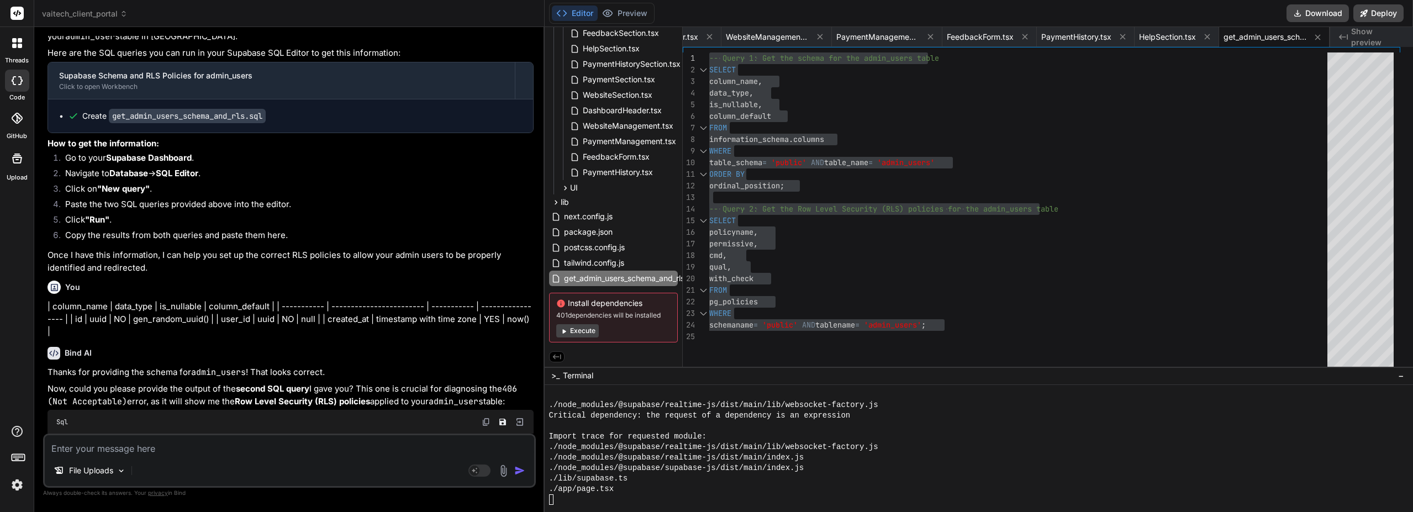
scroll to position [4849, 0]
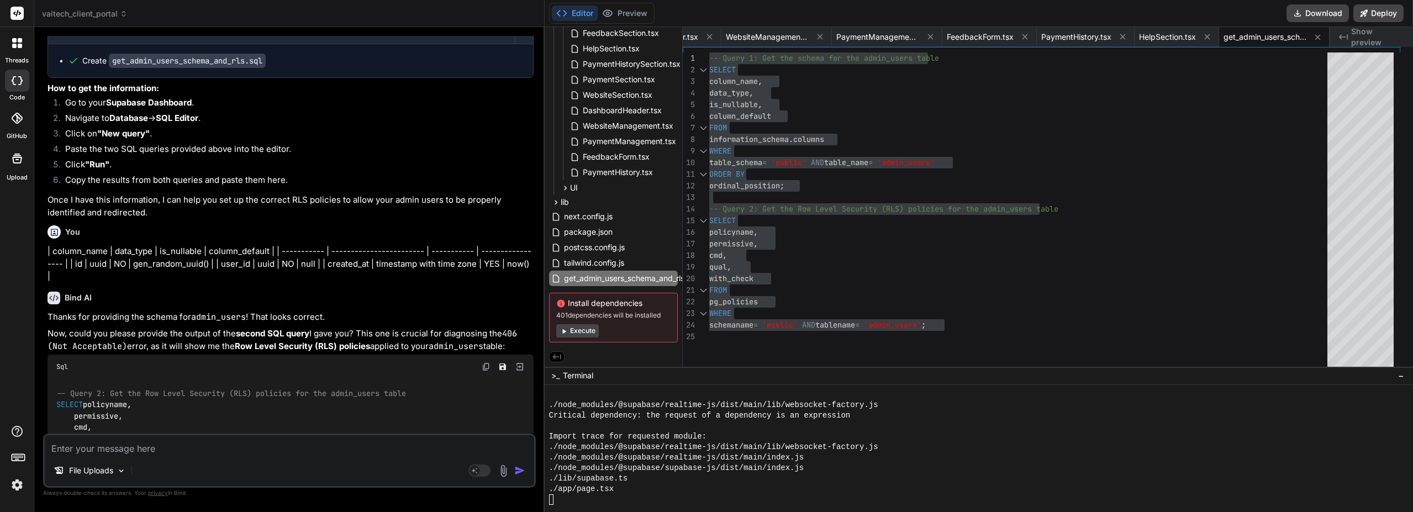
click at [1017, 310] on div "-- Query 1: Get the schema for the admin_users tab le SELECT column_name , data…" at bounding box center [1021, 211] width 625 height 319
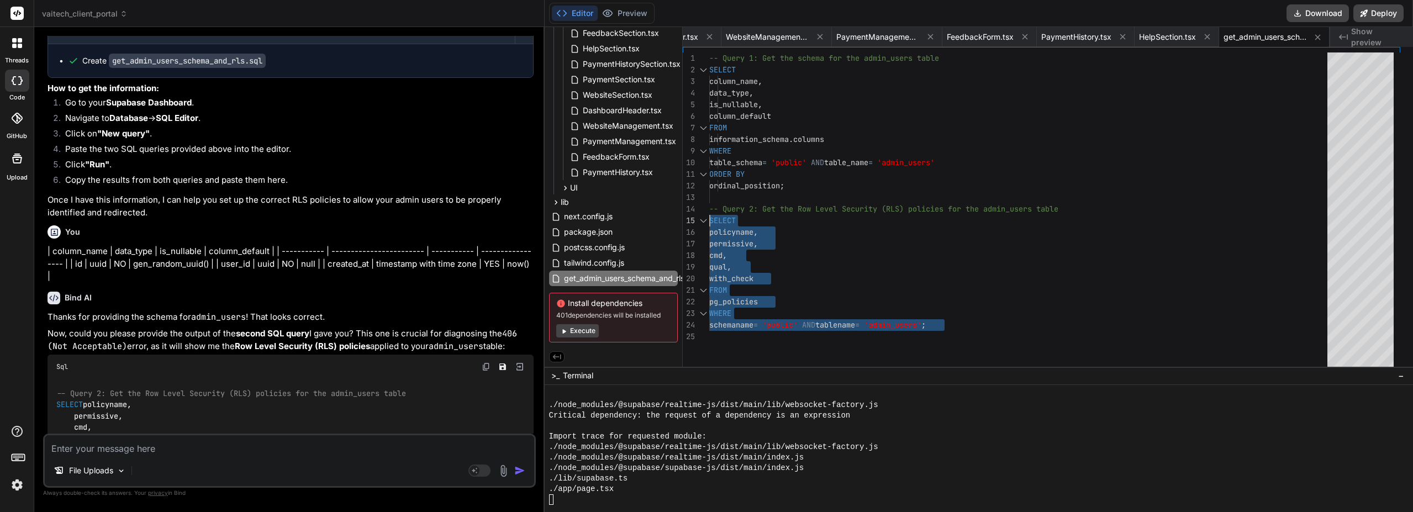
drag, startPoint x: 1017, startPoint y: 332, endPoint x: 713, endPoint y: 217, distance: 324.2
click at [713, 217] on div "-- Query 1: Get the schema for the admin_users tab le SELECT column_name , data…" at bounding box center [1021, 211] width 625 height 319
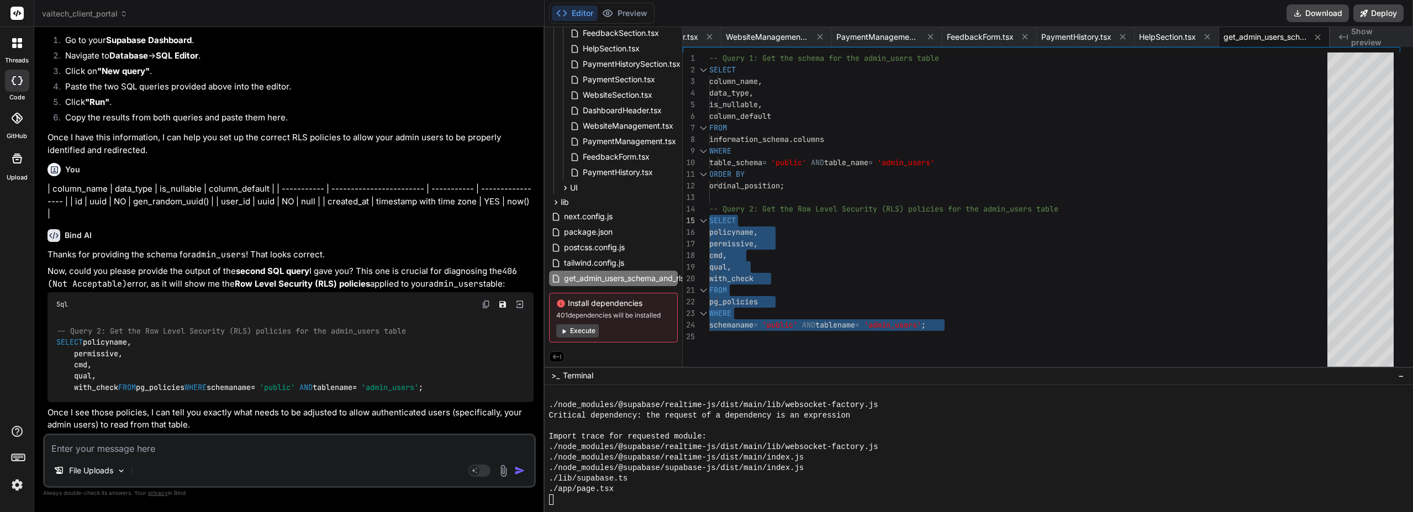
scroll to position [4930, 0]
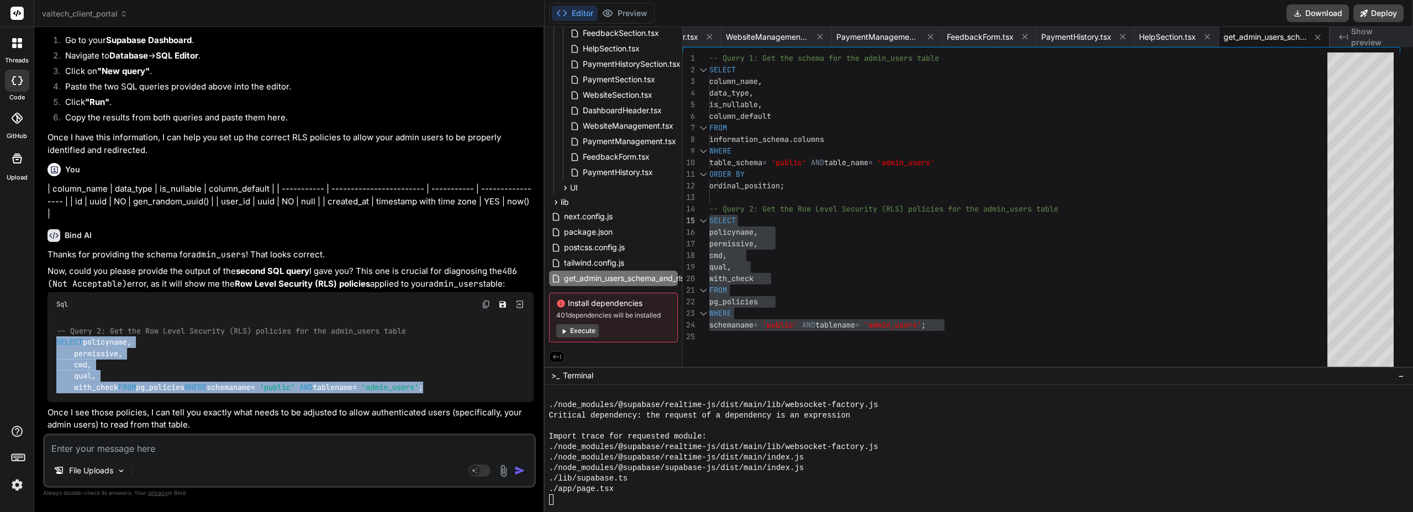
drag, startPoint x: 321, startPoint y: 383, endPoint x: 54, endPoint y: 283, distance: 285.6
click at [54, 316] on div "-- Query 2: Get the Row Level Security (RLS) policies for the admin_users table…" at bounding box center [290, 358] width 486 height 85
copy code "SELECT policyname, permissive, cmd, qual, with_check FROM pg_policies WHERE sch…"
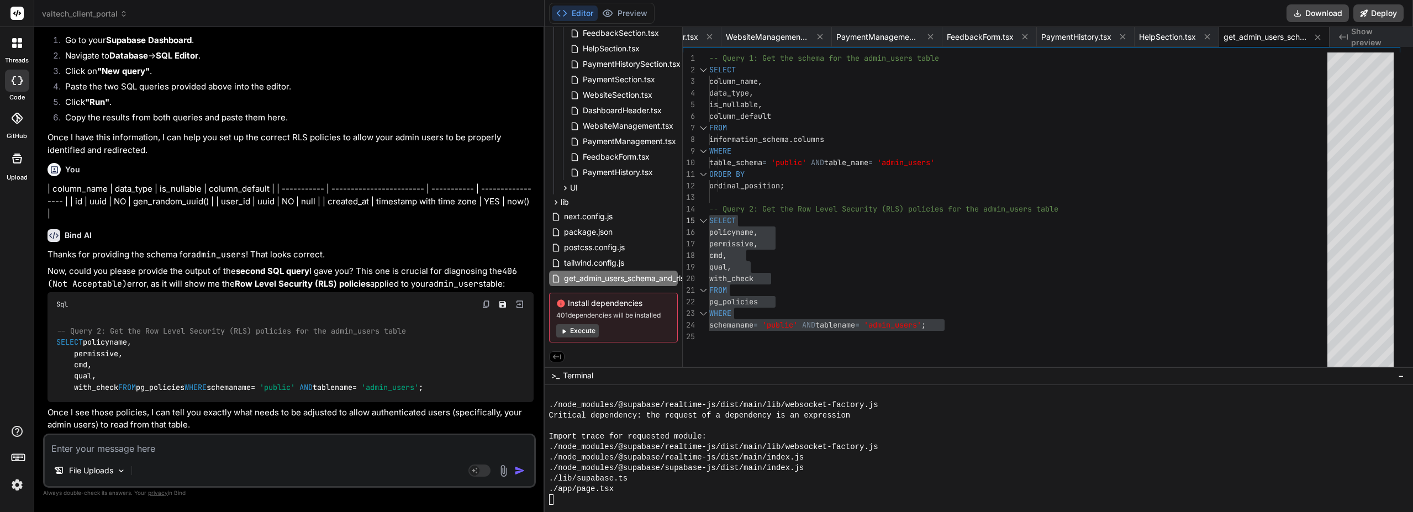
click at [127, 449] on textarea at bounding box center [289, 445] width 489 height 20
paste textarea "Success. No rows returned"
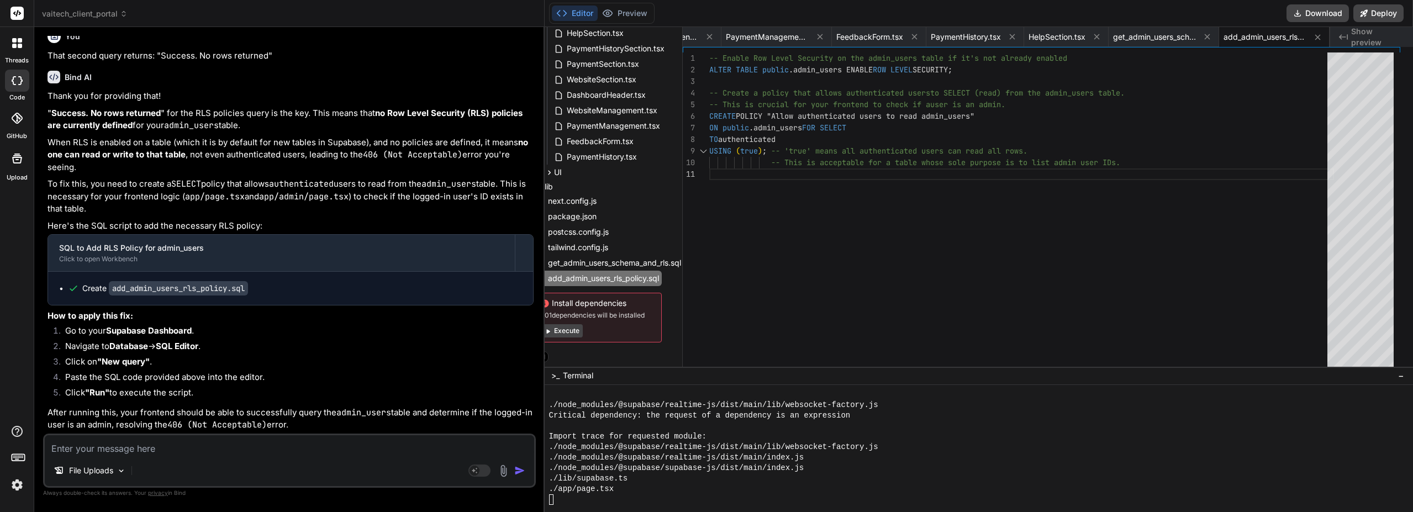
scroll to position [174, 22]
click at [676, 262] on span "get_admin_users_schema_and_rls.sql" at bounding box center [608, 262] width 135 height 13
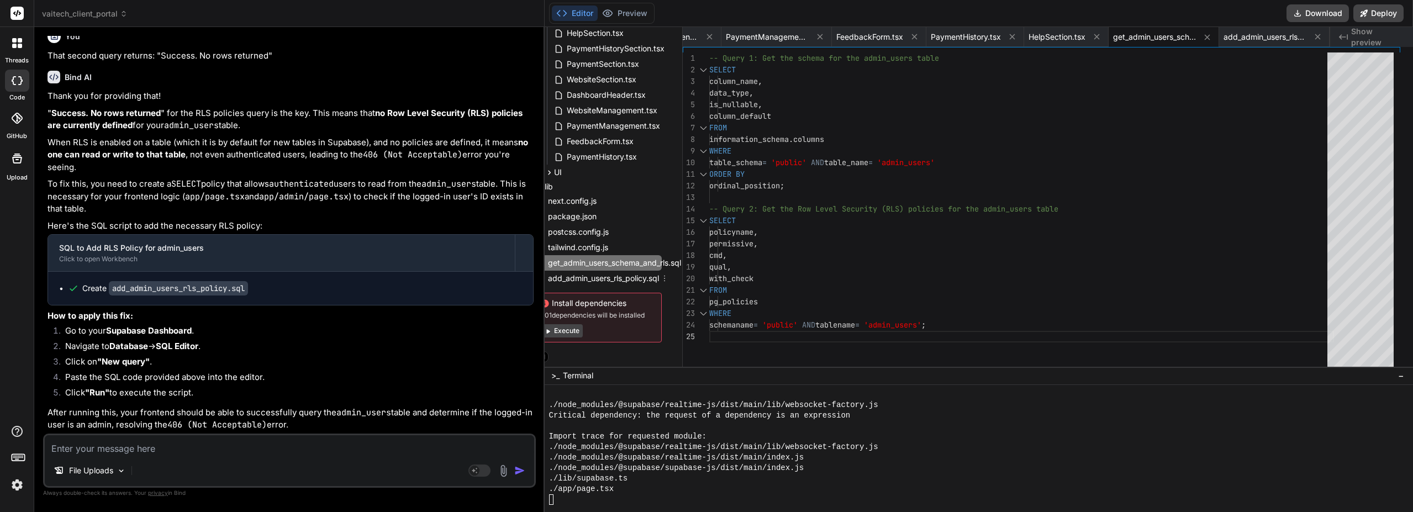
click at [669, 276] on icon at bounding box center [664, 278] width 9 height 9
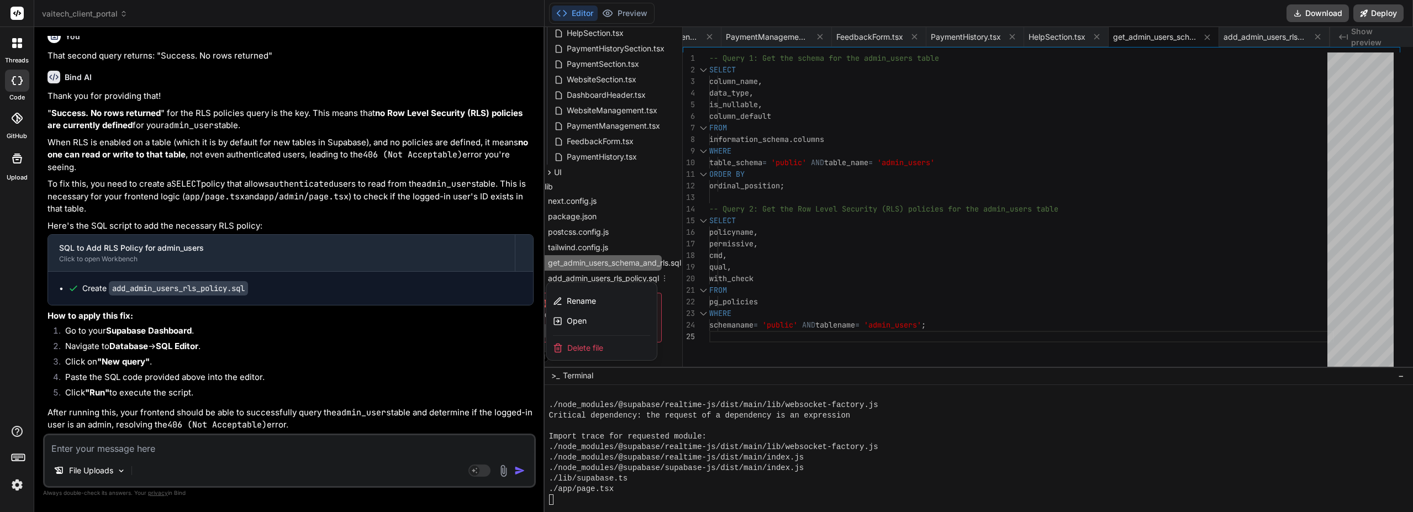
click at [679, 266] on div at bounding box center [979, 269] width 868 height 485
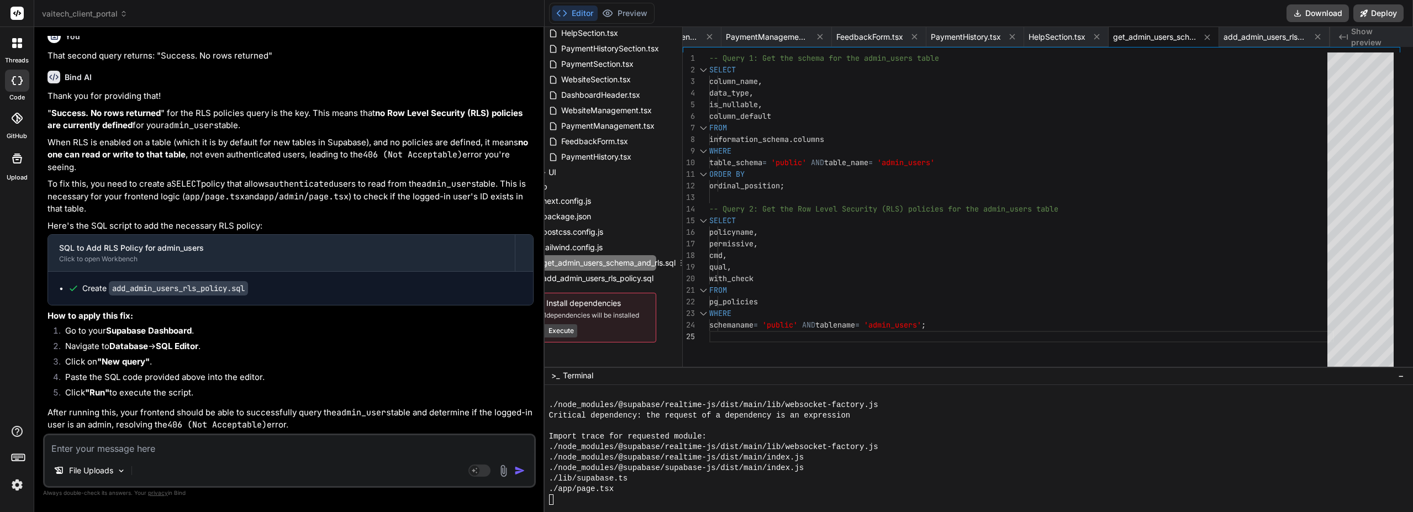
click at [676, 263] on span "get_admin_users_schema_and_rls.sql" at bounding box center [608, 262] width 135 height 13
click at [671, 274] on div "Files Github vaitech_client_portal .env.local README.md app admin page.tsx api …" at bounding box center [614, 197] width 138 height 340
click at [657, 280] on span "add_admin_users_rls_policy.sql" at bounding box center [603, 278] width 113 height 13
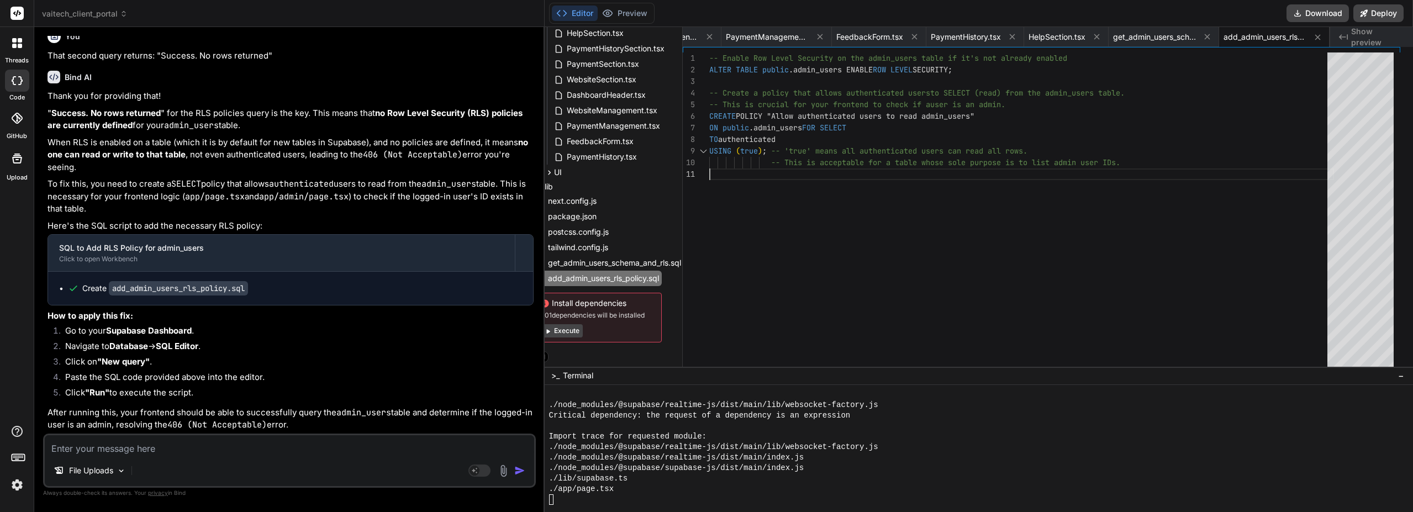
click at [855, 201] on div "-- Enable Row Level Security on the admin_users ta ble if it's not already enab…" at bounding box center [1021, 278] width 625 height 453
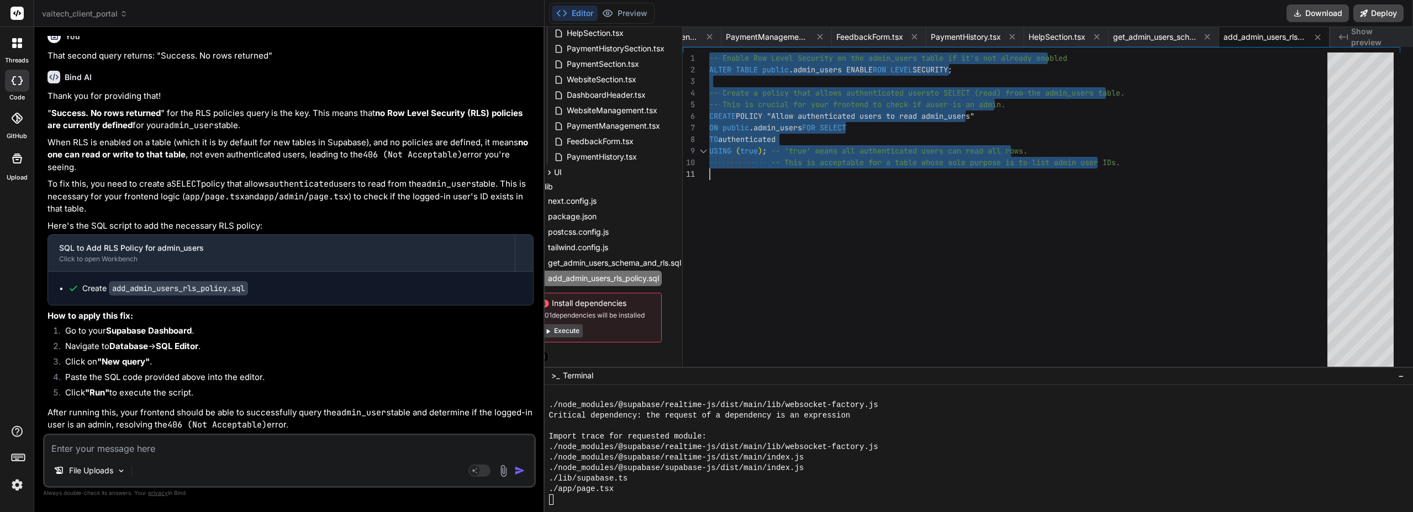
click at [164, 458] on div "File Uploads Agent Mode. When this toggle is activated, AI automatically makes …" at bounding box center [289, 461] width 493 height 54
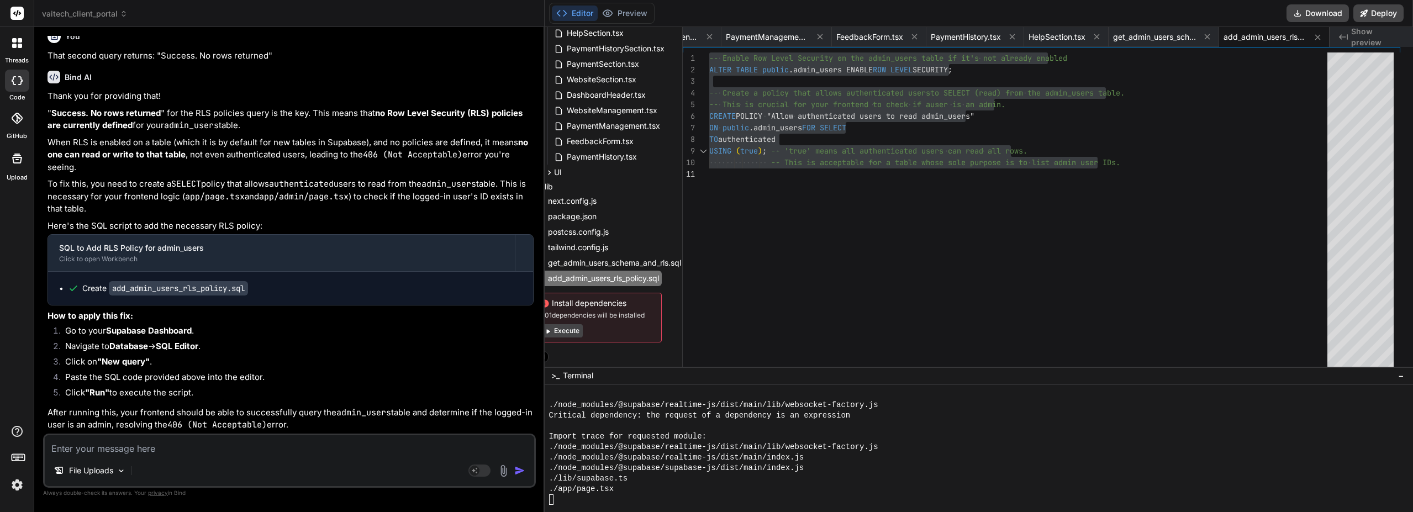
click at [164, 449] on textarea at bounding box center [289, 445] width 489 height 20
paste textarea "-- Create a policy that allows an authenticated user to SELECT from the admin_u…"
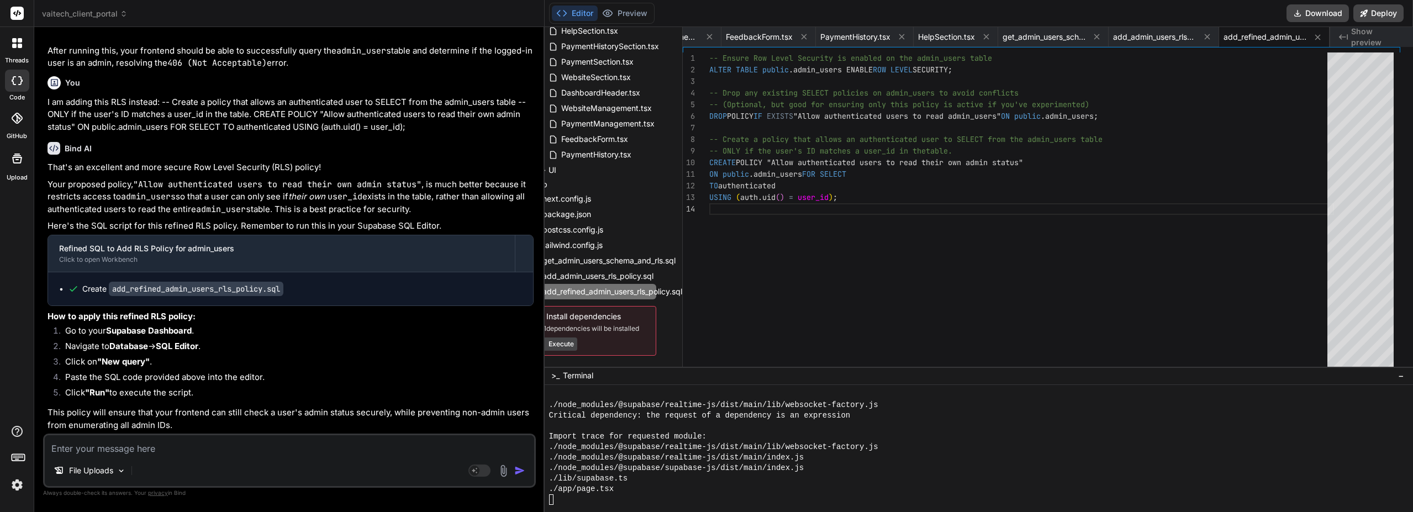
scroll to position [5688, 0]
click at [213, 442] on textarea at bounding box center [289, 445] width 489 height 20
click at [643, 13] on button "Preview" at bounding box center [625, 13] width 54 height 15
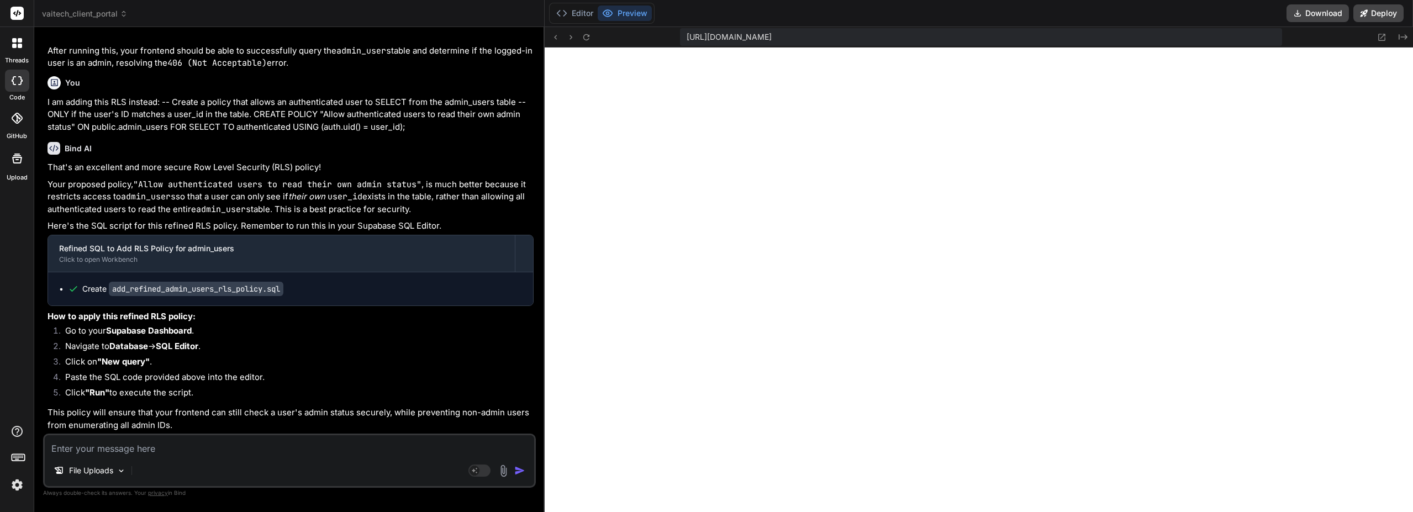
click at [593, 15] on button "Editor" at bounding box center [575, 13] width 46 height 15
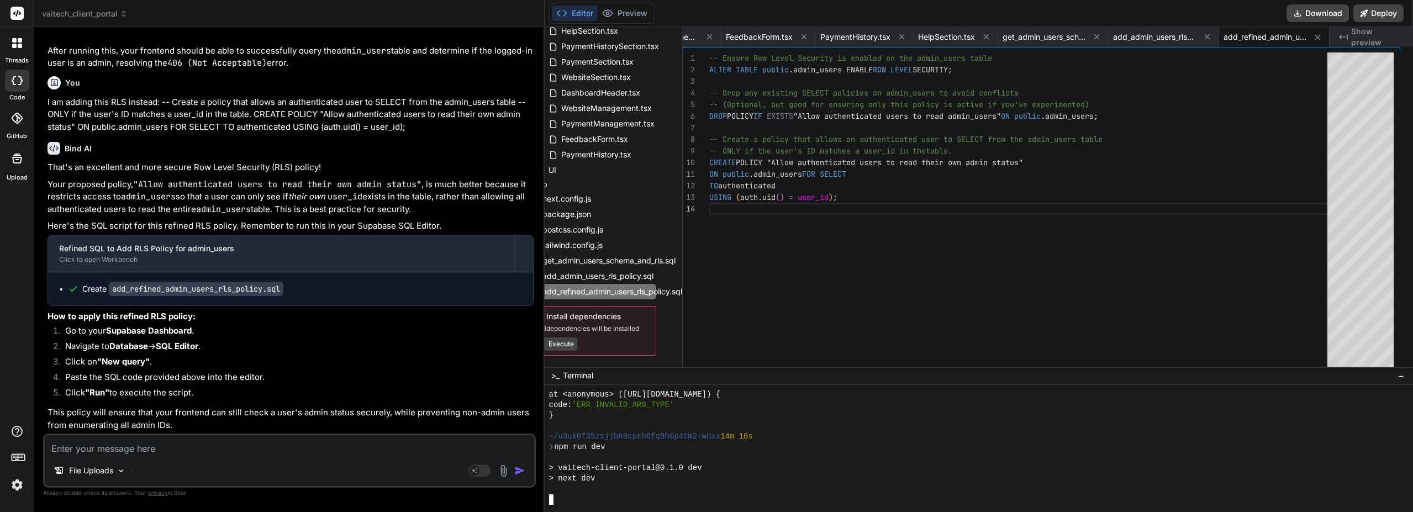
scroll to position [7628, 0]
click at [643, 7] on button "Preview" at bounding box center [625, 13] width 54 height 15
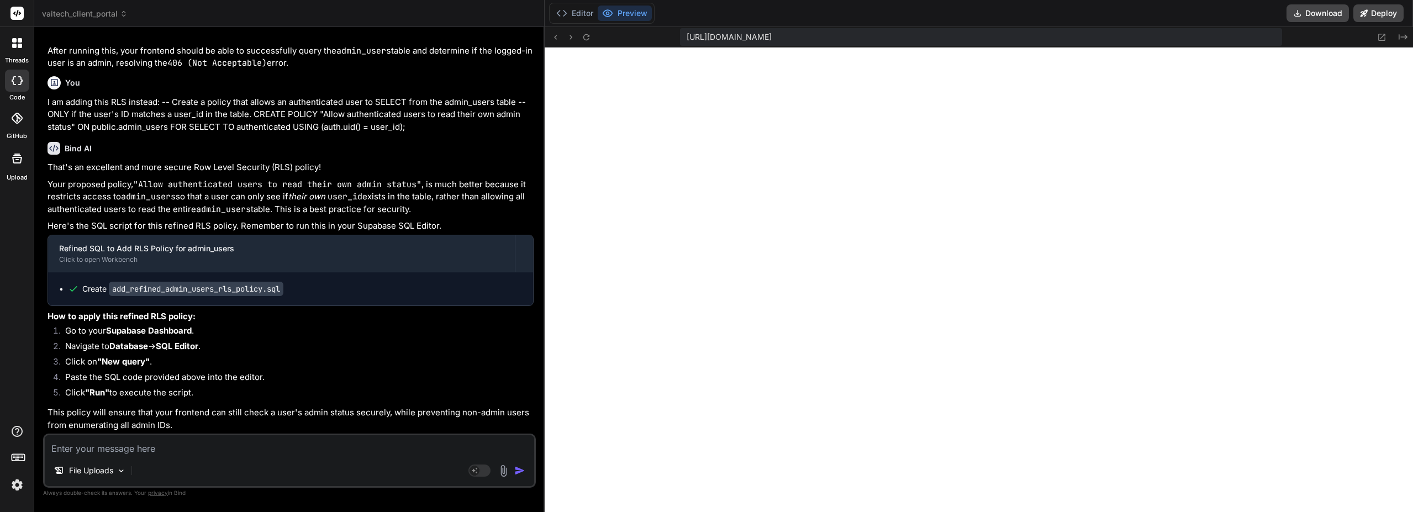
scroll to position [10073, 0]
click at [580, 15] on button "Editor" at bounding box center [575, 13] width 46 height 15
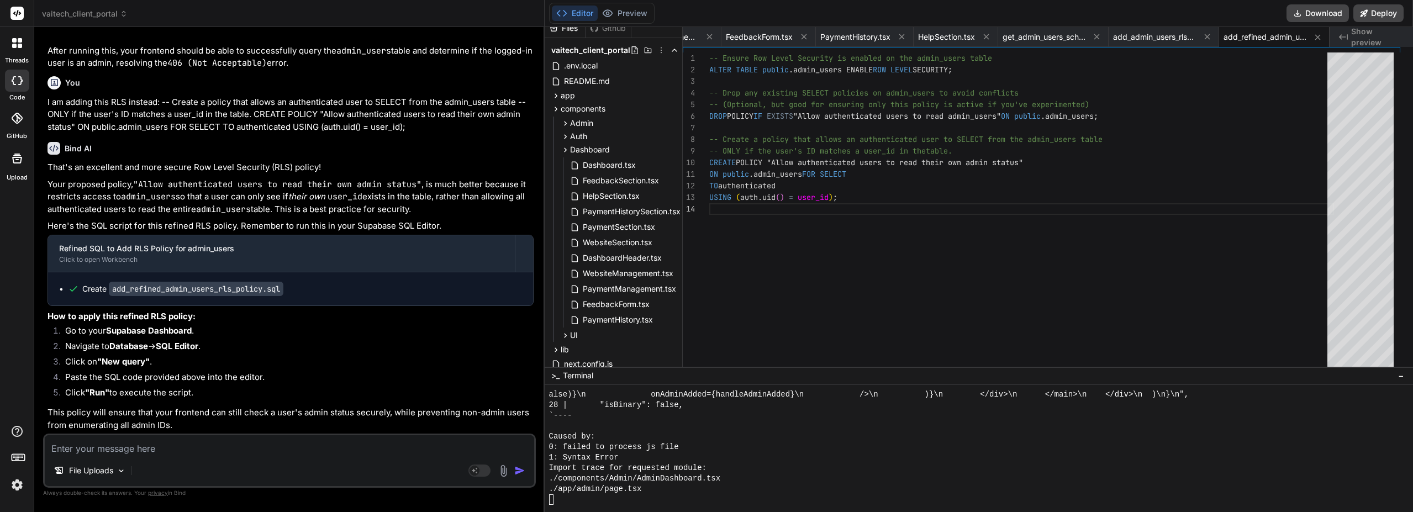
scroll to position [8, 0]
click at [570, 124] on icon at bounding box center [565, 123] width 9 height 9
click at [613, 166] on span "AdminDashboard.tsx" at bounding box center [621, 169] width 78 height 13
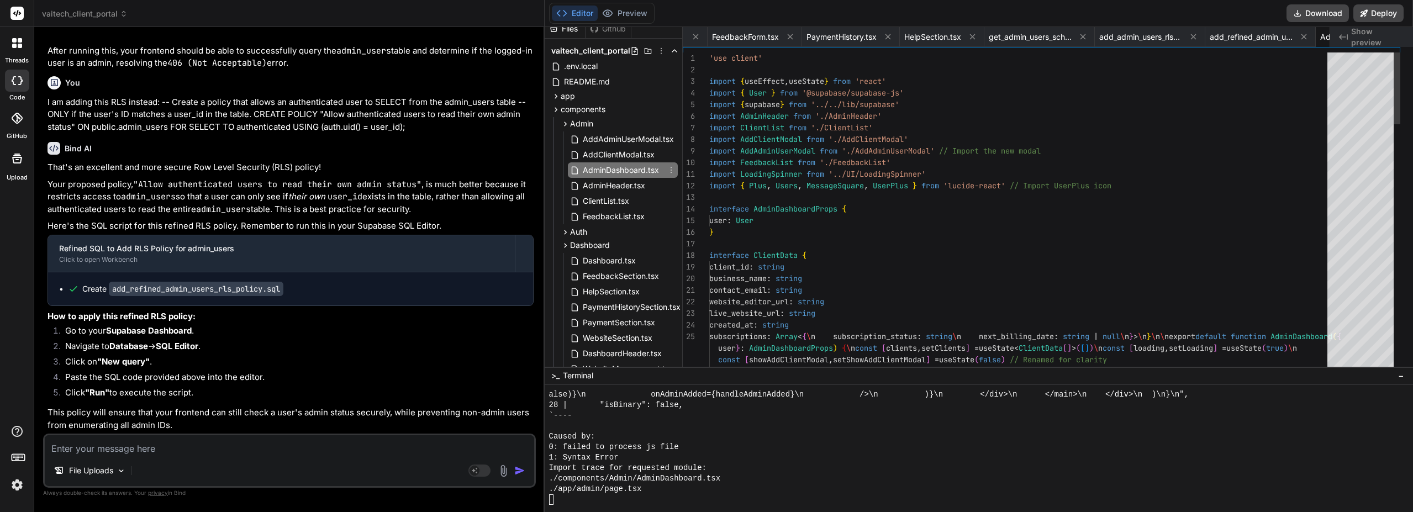
scroll to position [0, 487]
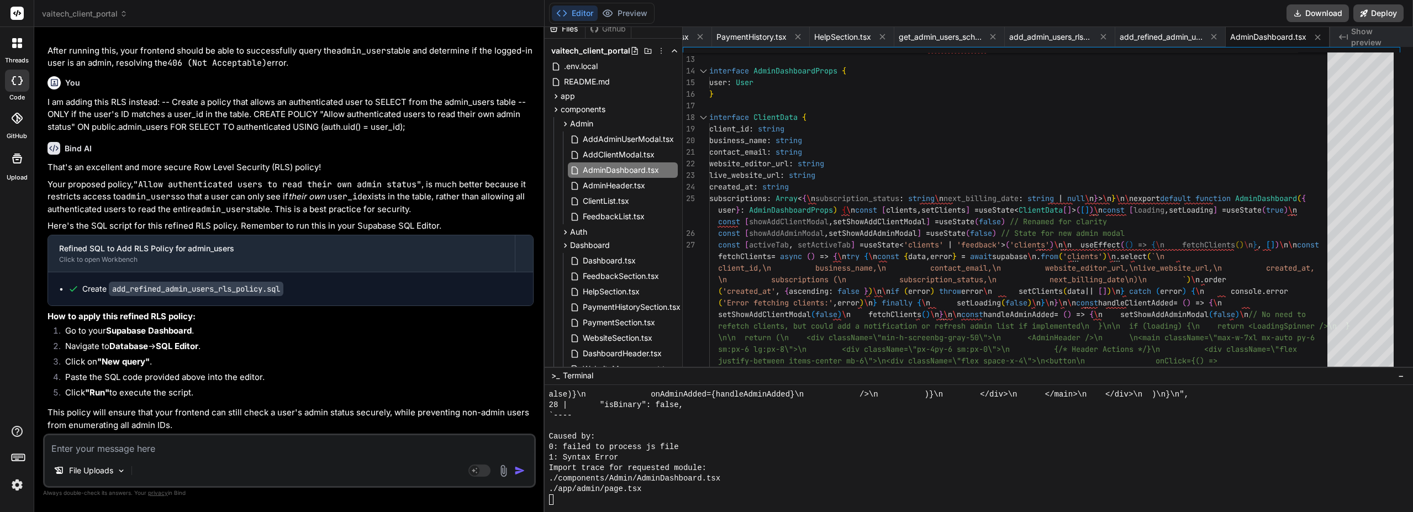
click at [638, 16] on button "Preview" at bounding box center [625, 13] width 54 height 15
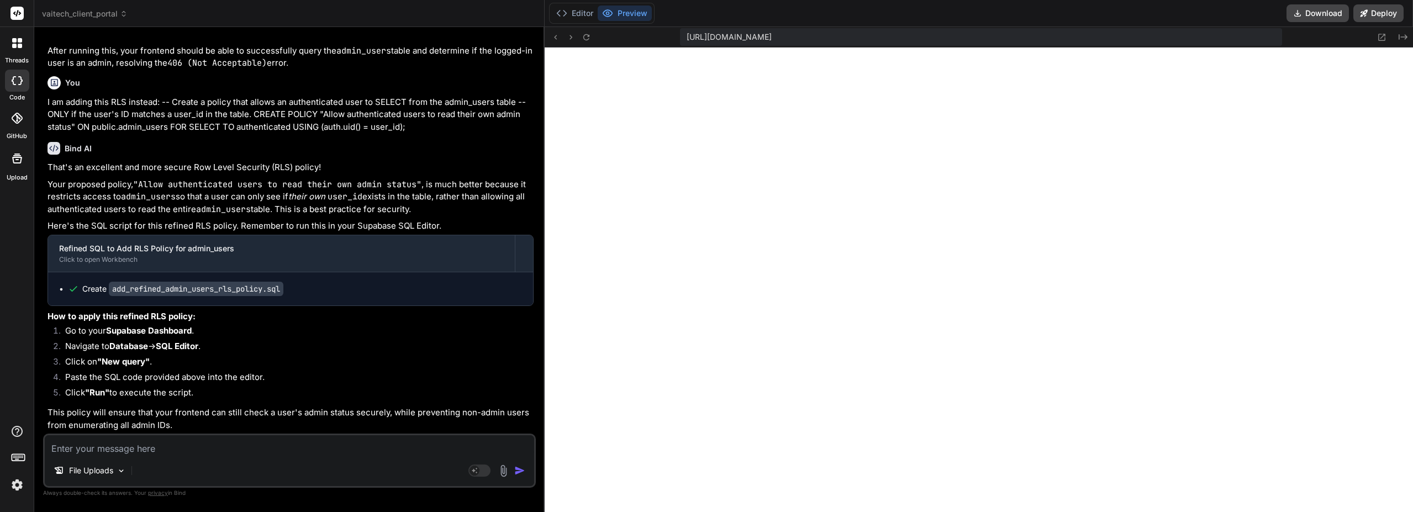
paste textarea "./components/Admin/AdminDashboard.tsx NonErrorEmittedError: (Emitted value inst…"
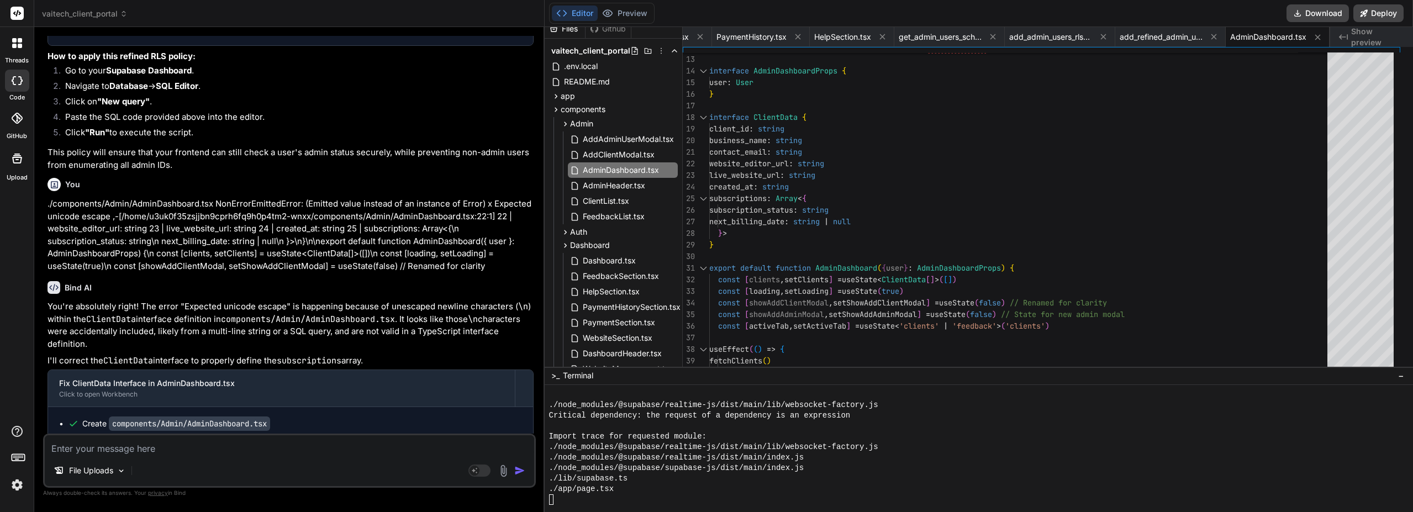
scroll to position [5942, 0]
click at [642, 8] on button "Preview" at bounding box center [625, 13] width 54 height 15
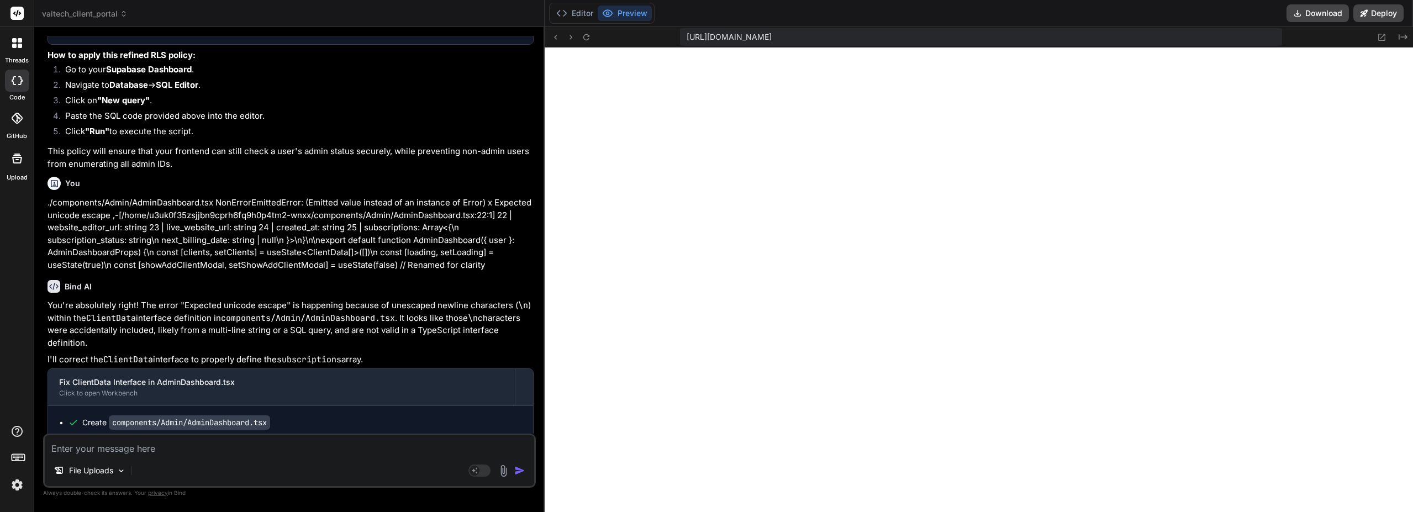
click at [146, 442] on textarea at bounding box center [289, 445] width 489 height 20
paste textarea "fetch.js:30 POST https://dxejtmykzbqbuijagiuq.supabase.co/rest/v1/rpc/create_ad…"
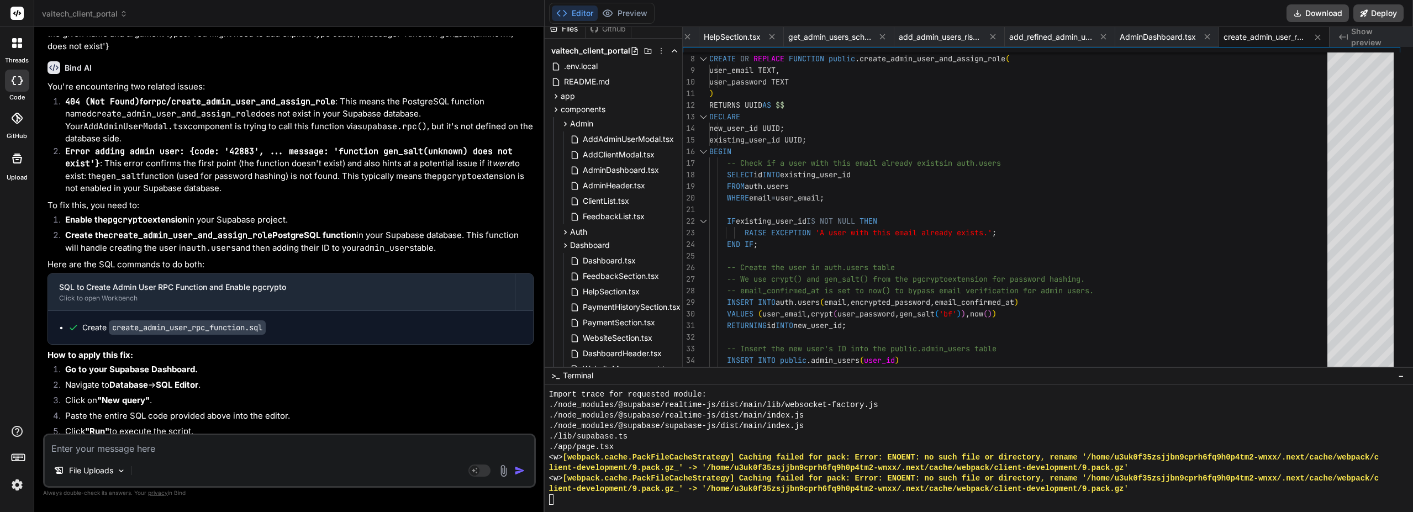
scroll to position [6449, 0]
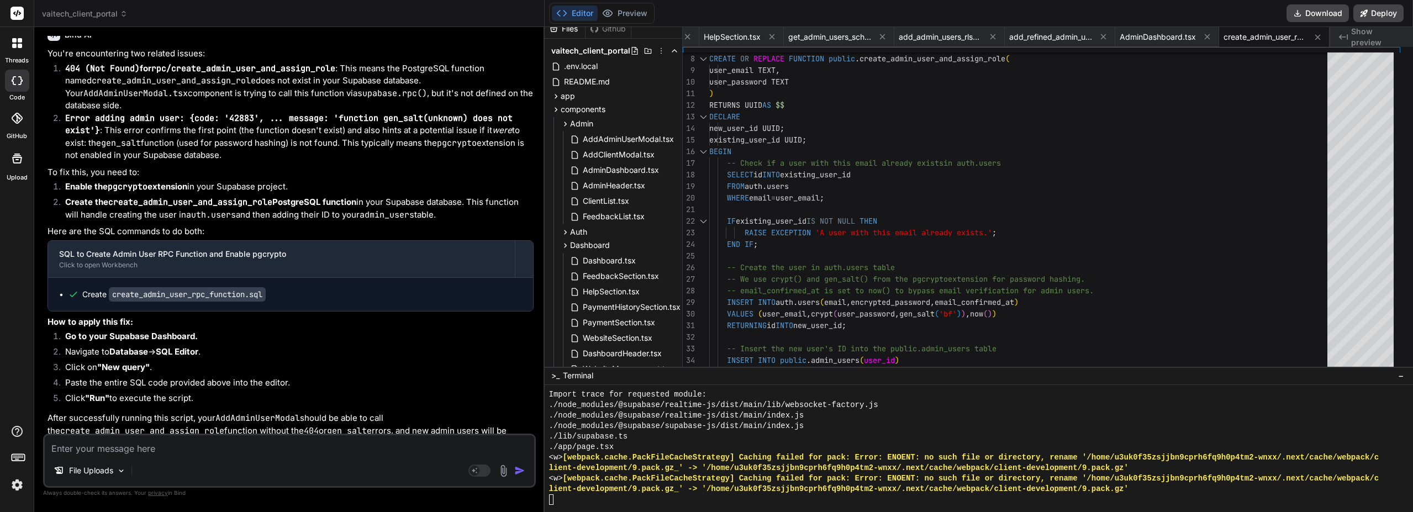
click at [649, 15] on button "Preview" at bounding box center [625, 13] width 54 height 15
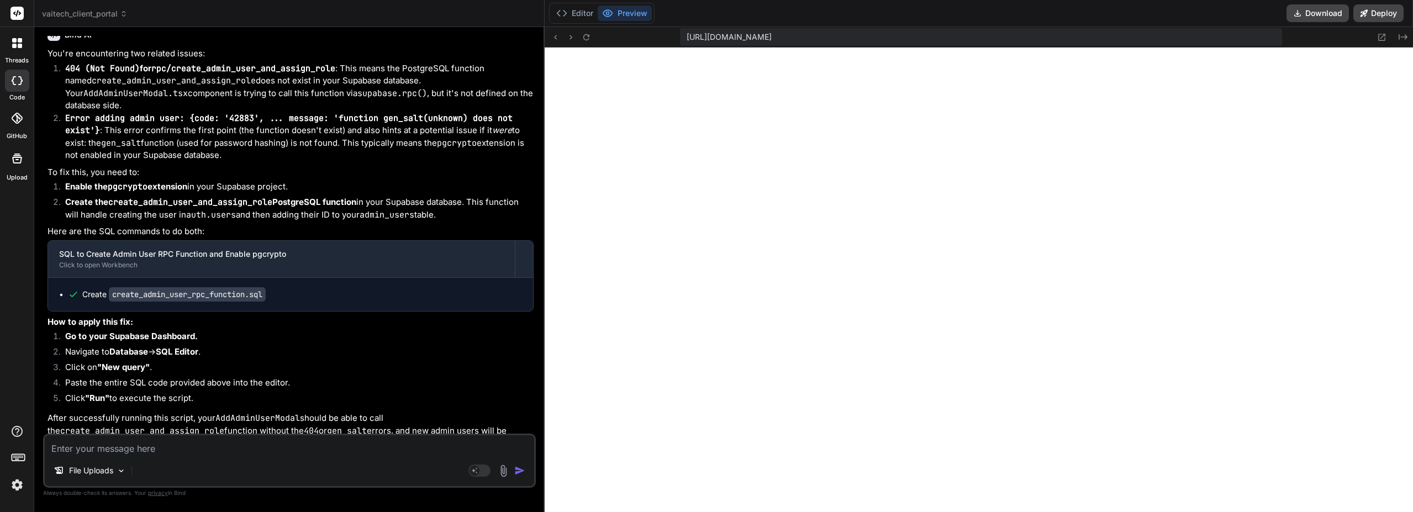
click at [129, 181] on code "pgcrypto" at bounding box center [128, 186] width 40 height 11
copy strong "pgcrypto"
drag, startPoint x: 273, startPoint y: 184, endPoint x: 112, endPoint y: 183, distance: 161.8
click at [112, 197] on strong "Create the create_admin_user_and_assign_role PostgreSQL function" at bounding box center [210, 202] width 291 height 10
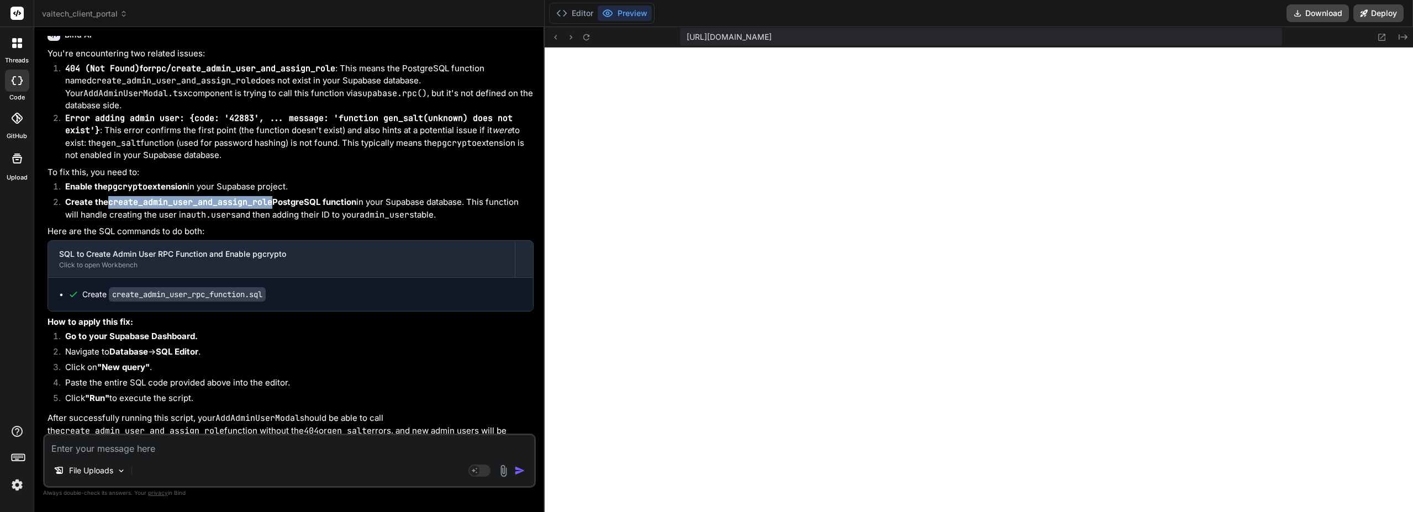
copy code "create_admin_user_and_assign_role"
click at [593, 43] on button at bounding box center [586, 36] width 13 height 13
drag, startPoint x: 242, startPoint y: 184, endPoint x: 170, endPoint y: 180, distance: 72.5
click at [170, 197] on code "create_admin_user_and_assign_role" at bounding box center [190, 202] width 164 height 11
click at [567, 14] on icon at bounding box center [561, 13] width 11 height 11
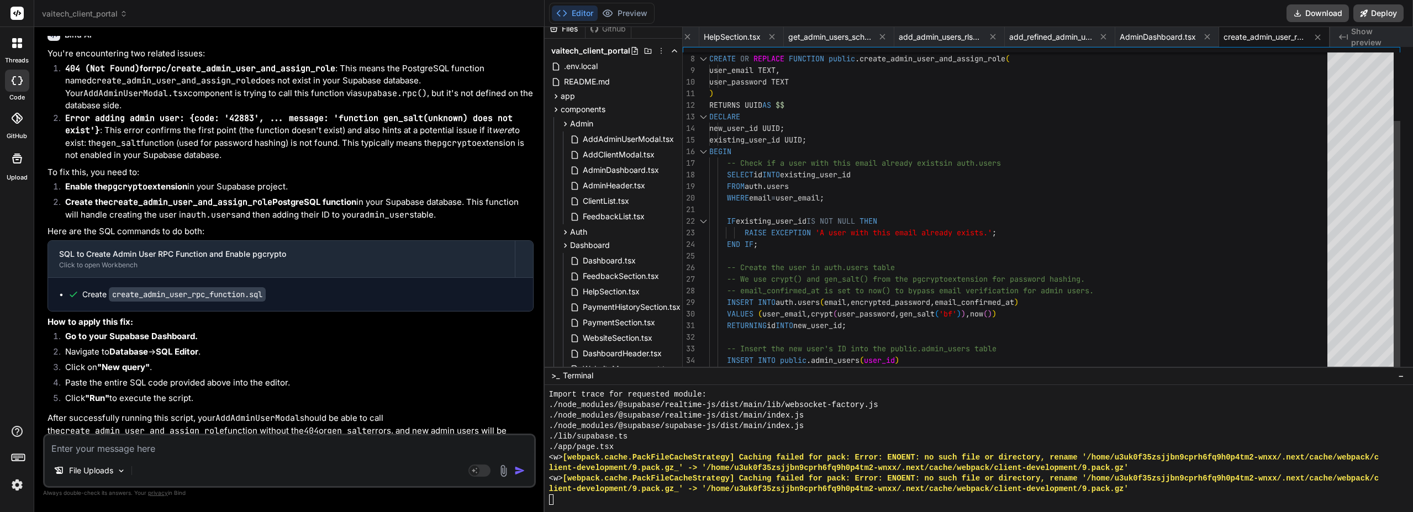
click at [969, 175] on div "RETURNS UUID AS $$ DECLARE new_user_id UUID ; existing_user_id UUID ; BEGIN -- …" at bounding box center [1021, 238] width 625 height 533
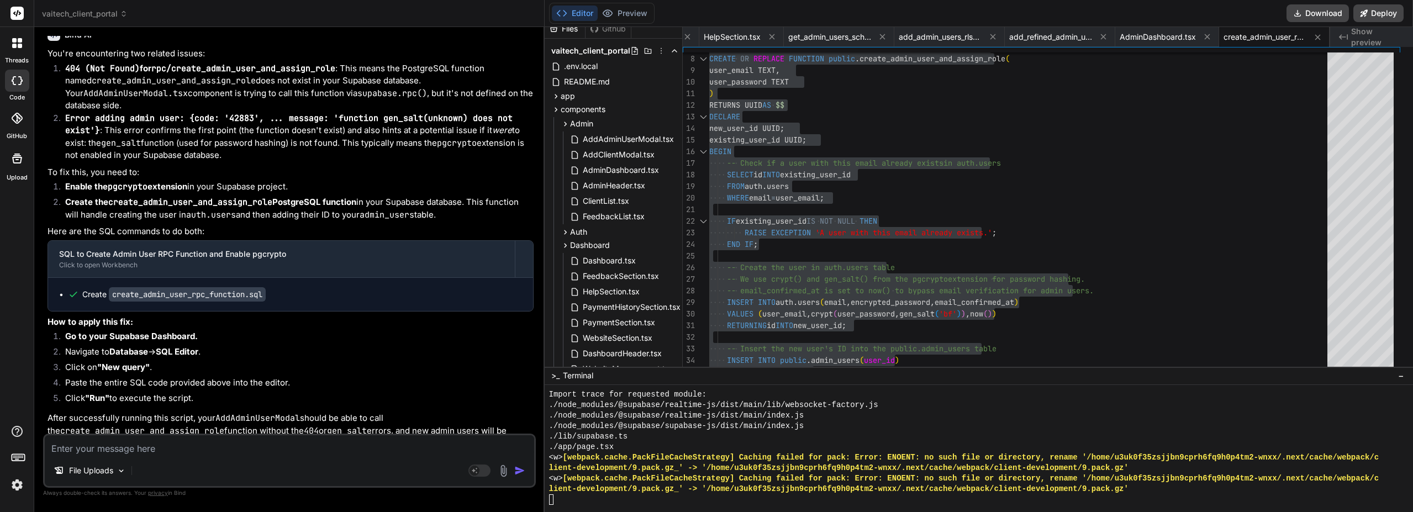
paste textarea "ERROR: 42P13: cannot change name of input parameter "email" HINT: Use DROP FUNC…"
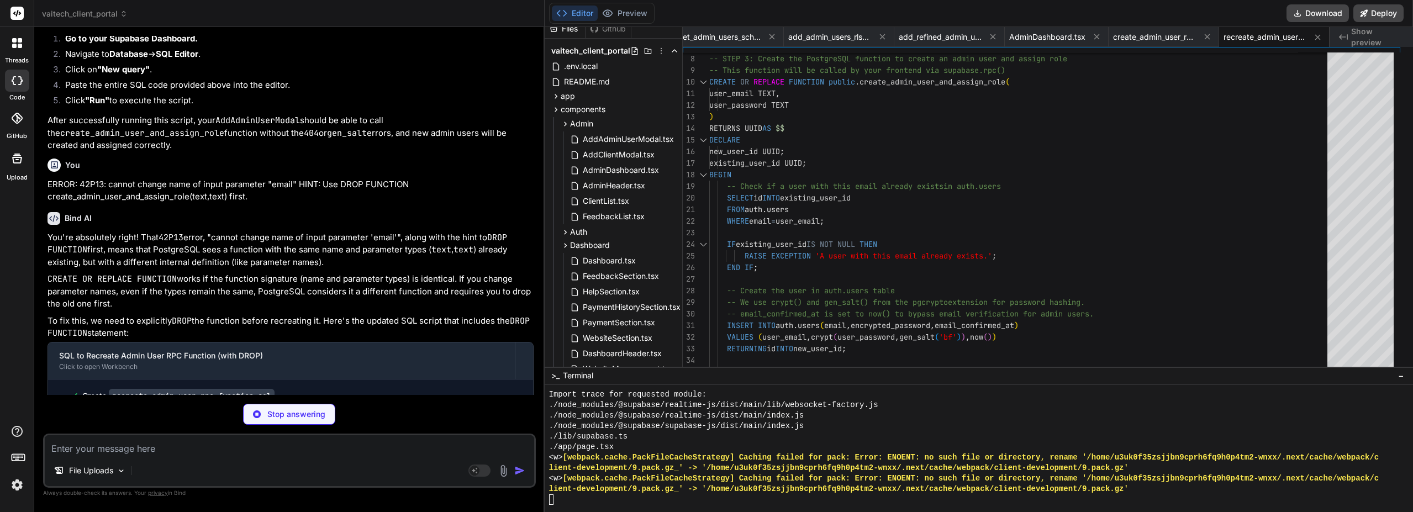
scroll to position [6736, 0]
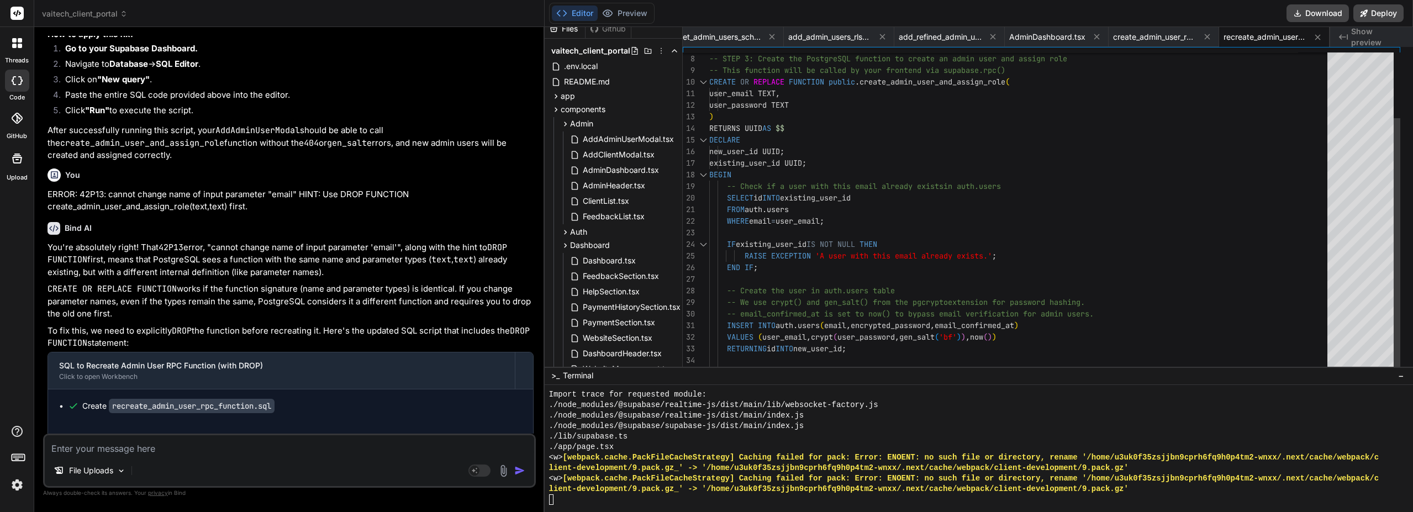
click at [860, 279] on div "user_password TEXT ) RETURNS UUID AS $$ DECLARE new_user_id UUID ; existing_use…" at bounding box center [1021, 250] width 625 height 557
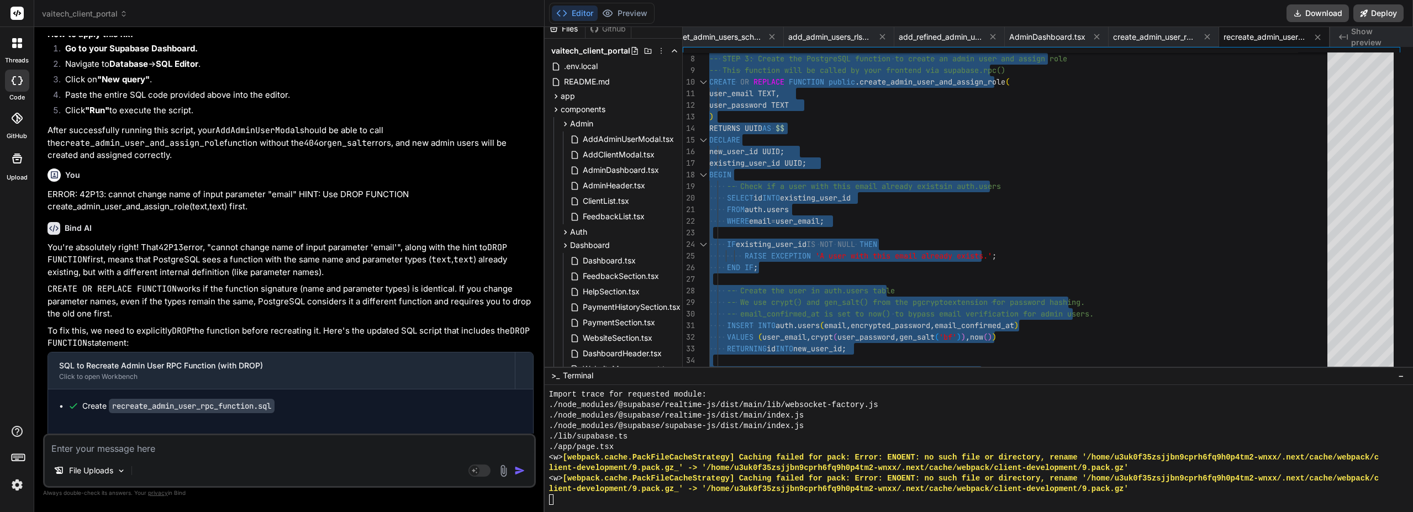
click at [652, 9] on button "Preview" at bounding box center [625, 13] width 54 height 15
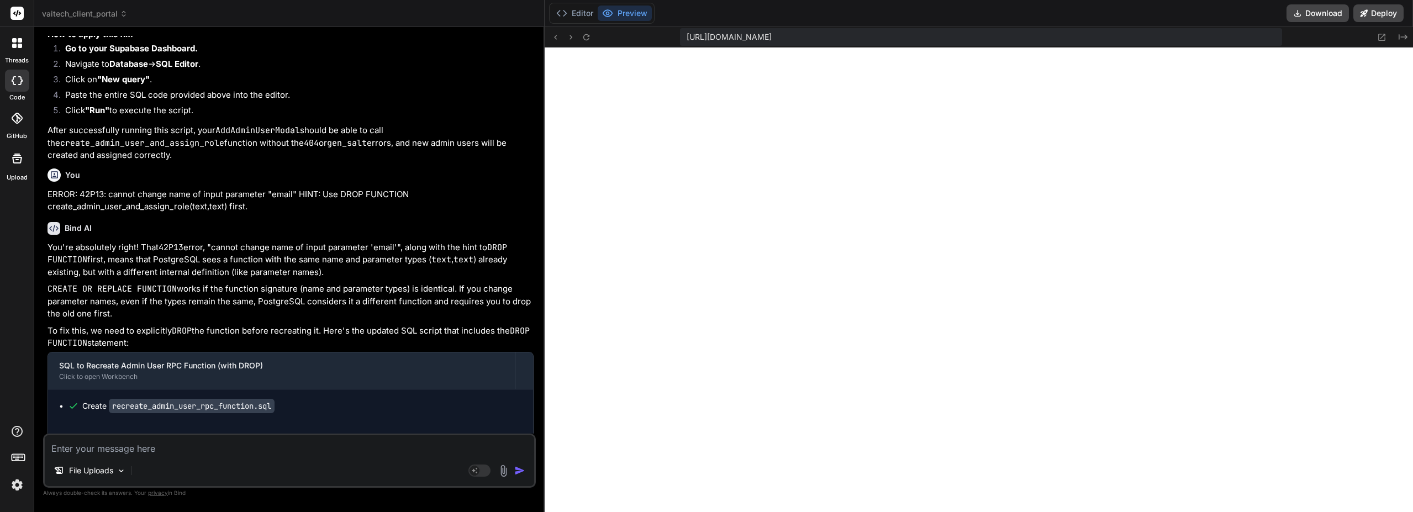
paste textarea "fetch.js:30 POST https://dxejtmykzbqbuijagiuq.supabase.co/rest/v1/rpc/create_ad…"
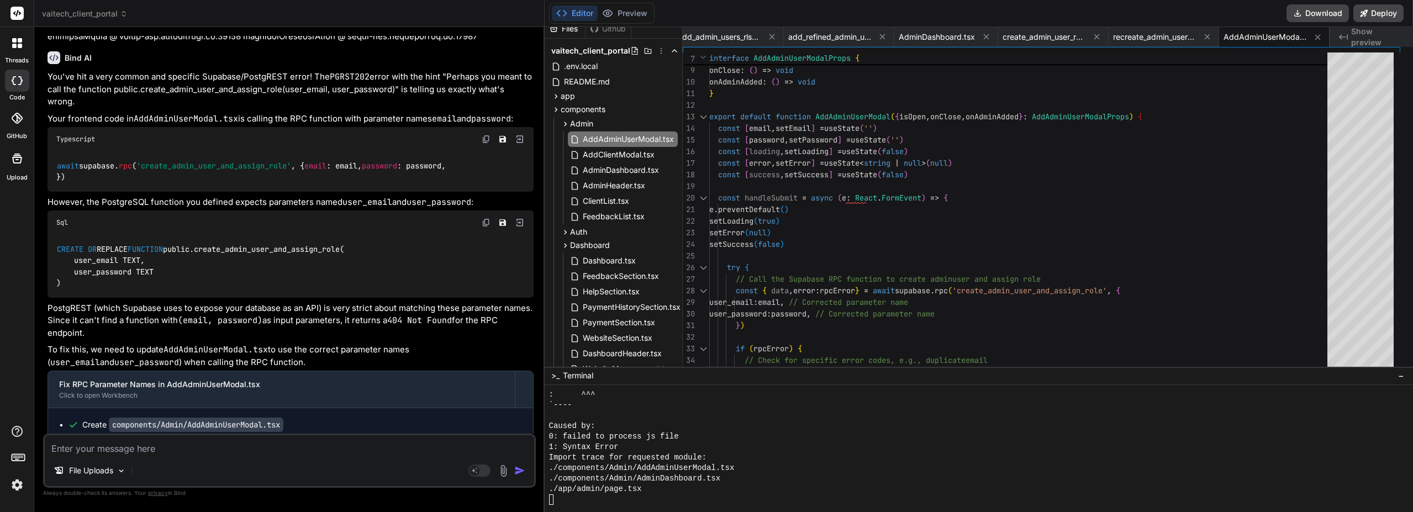
scroll to position [7375, 0]
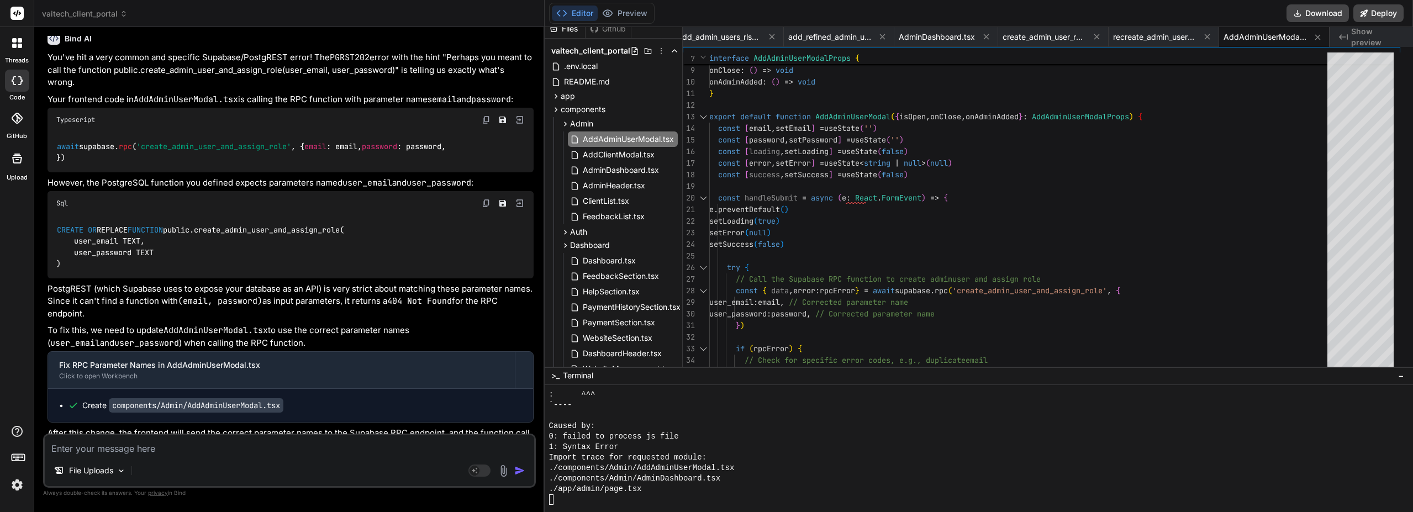
click at [649, 14] on button "Preview" at bounding box center [625, 13] width 54 height 15
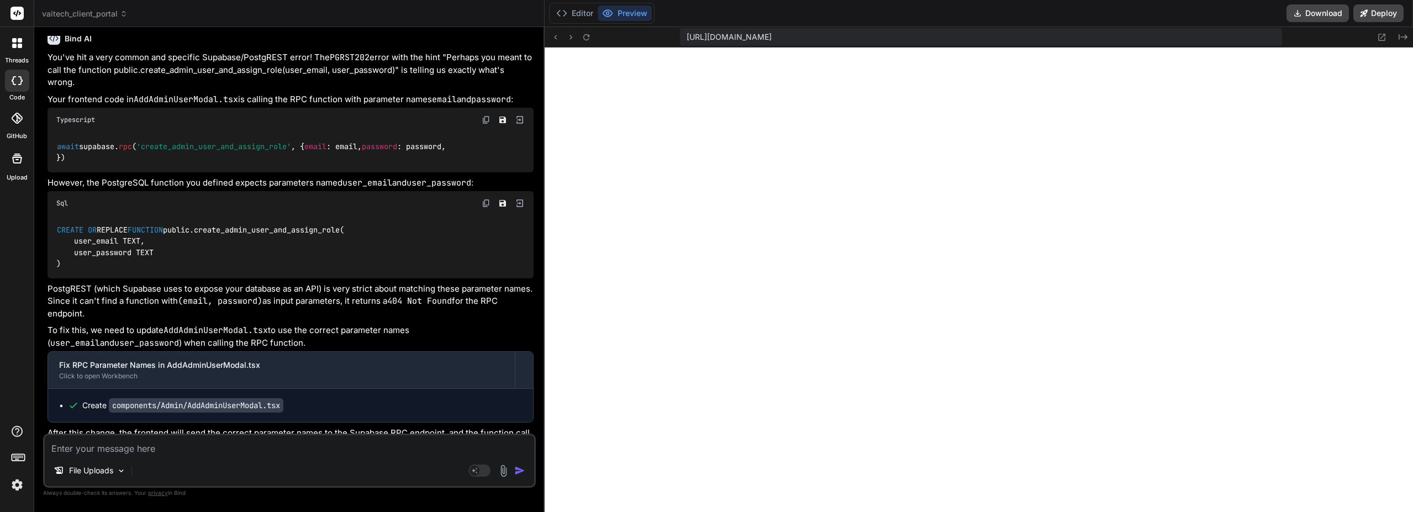
paste textarea "./components/Admin/AddAdminUserModal.tsx NonErrorEmittedError: (Emitted value i…"
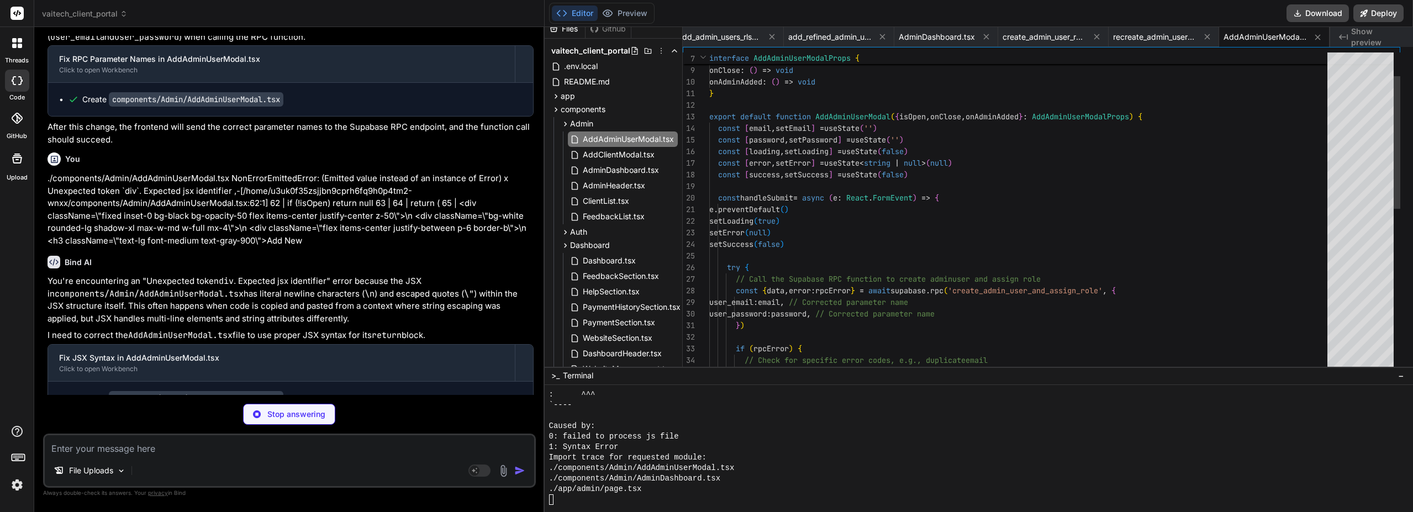
scroll to position [7674, 0]
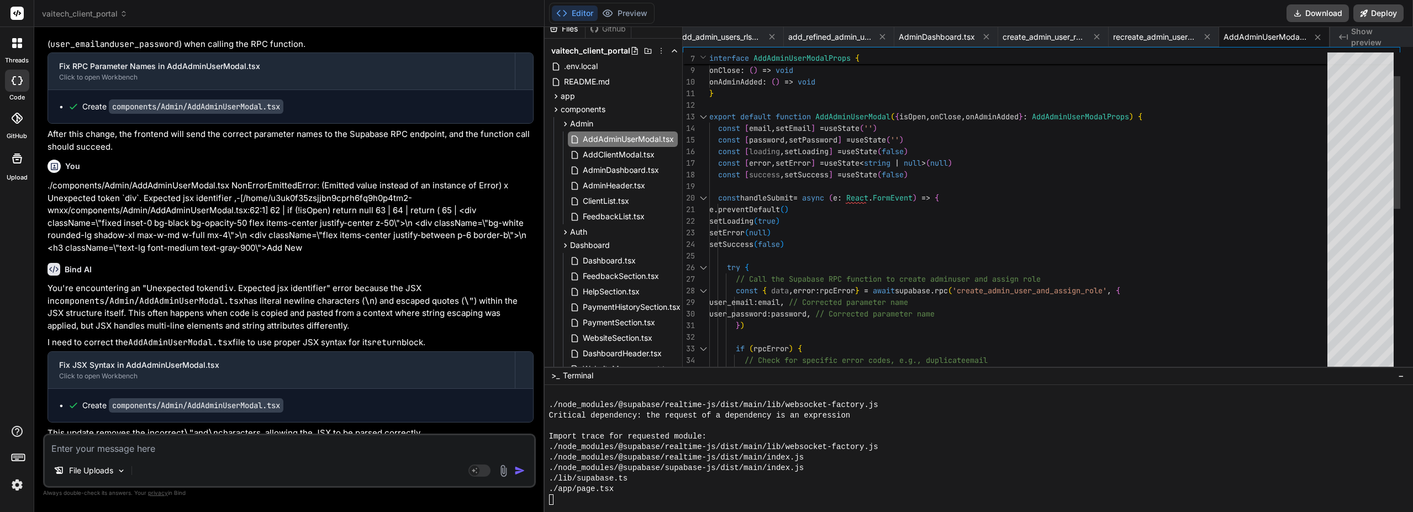
click at [1375, 134] on div at bounding box center [1360, 278] width 66 height 453
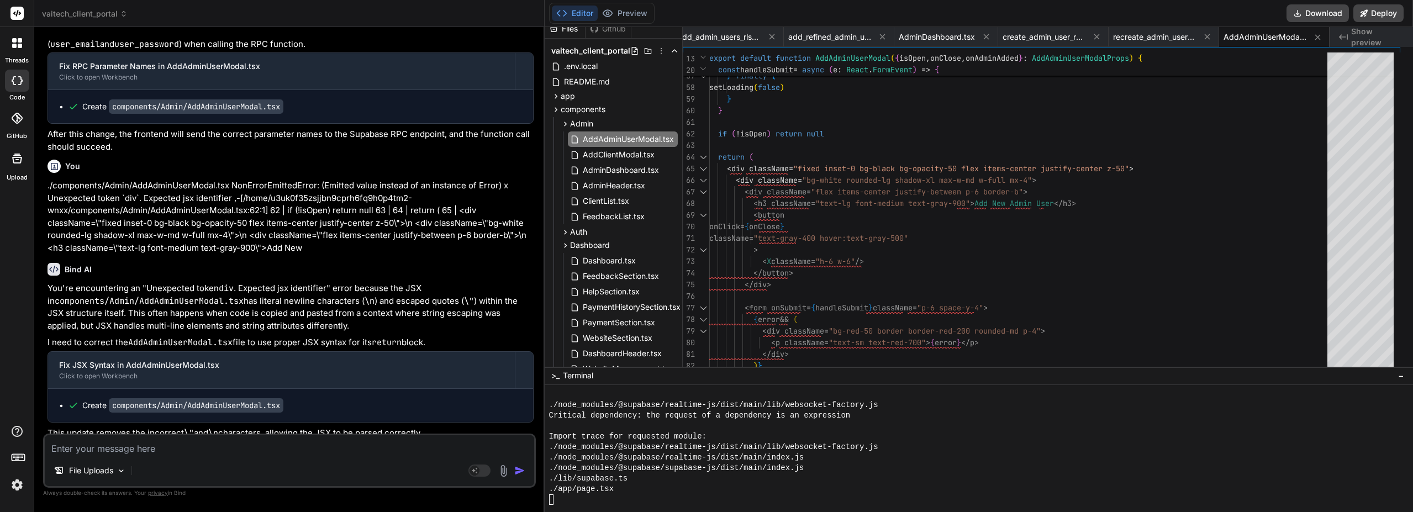
click at [647, 13] on button "Preview" at bounding box center [625, 13] width 54 height 15
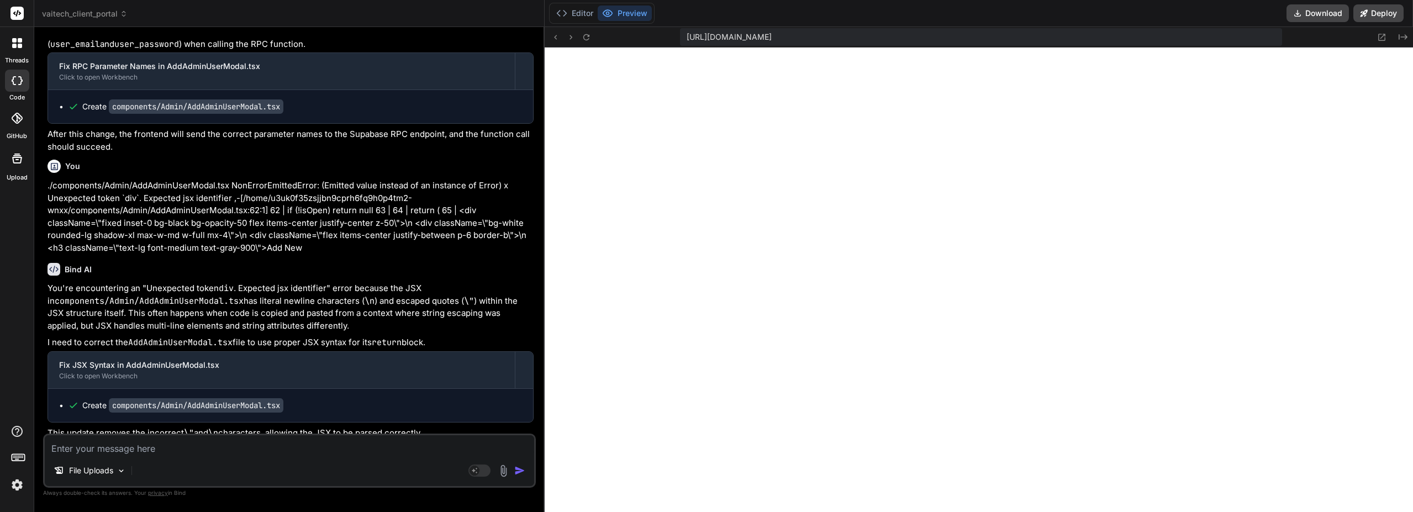
paste textarea "null value in column "id" of relation "users" violates not-null constraint"
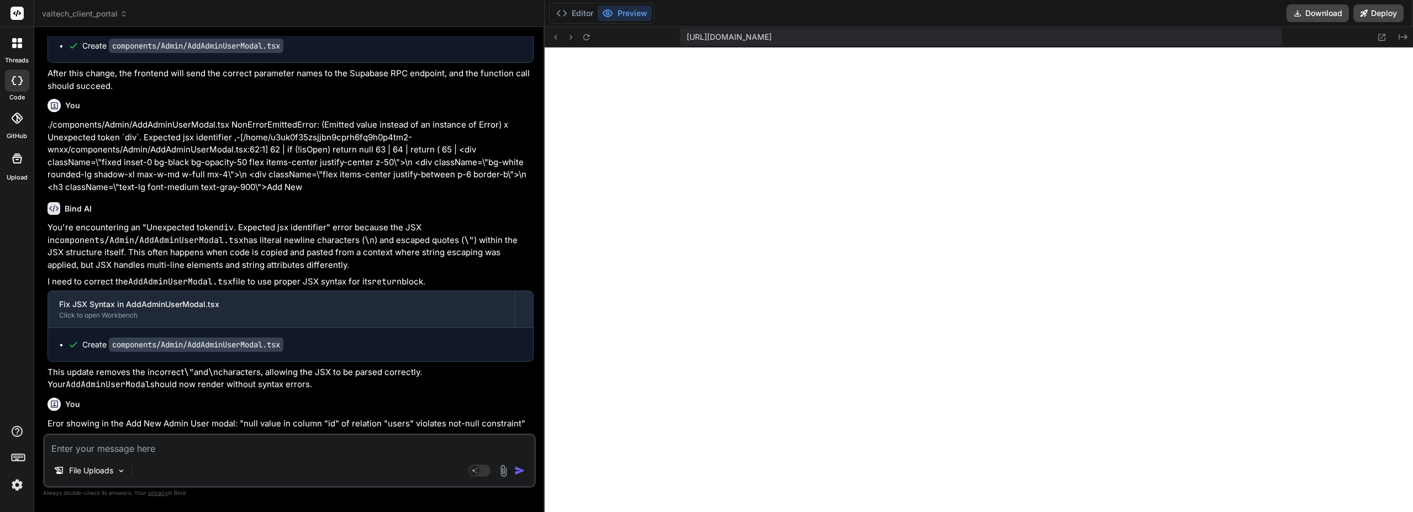
scroll to position [7788, 0]
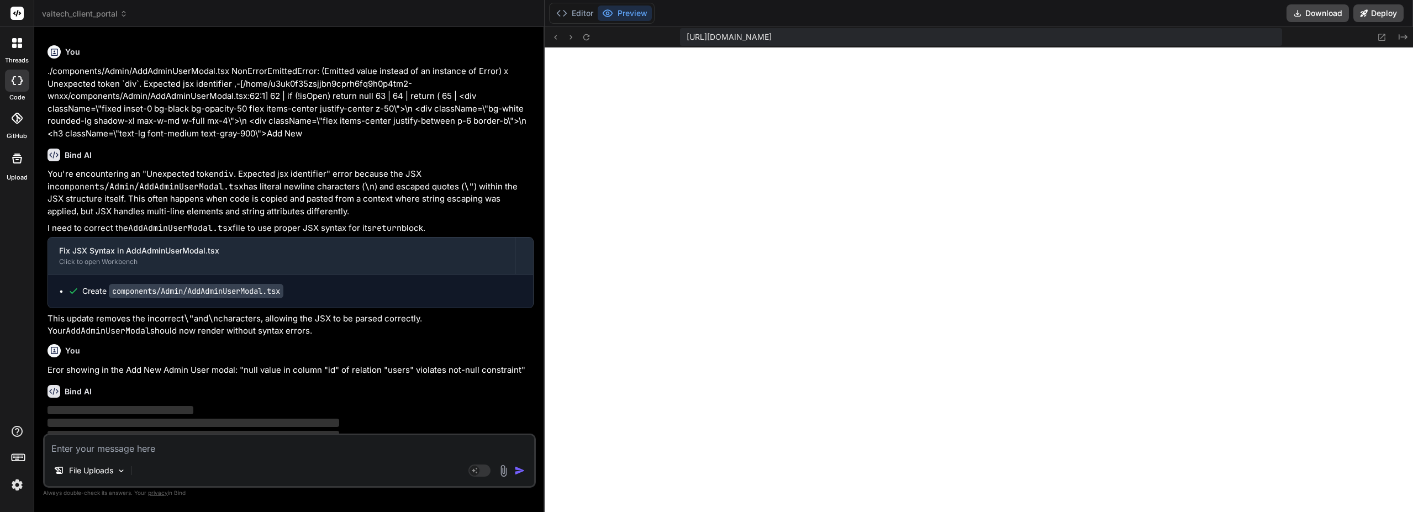
click at [201, 364] on p "Eror showing in the Add New Admin User modal: "null value in column "id" of rel…" at bounding box center [290, 370] width 486 height 13
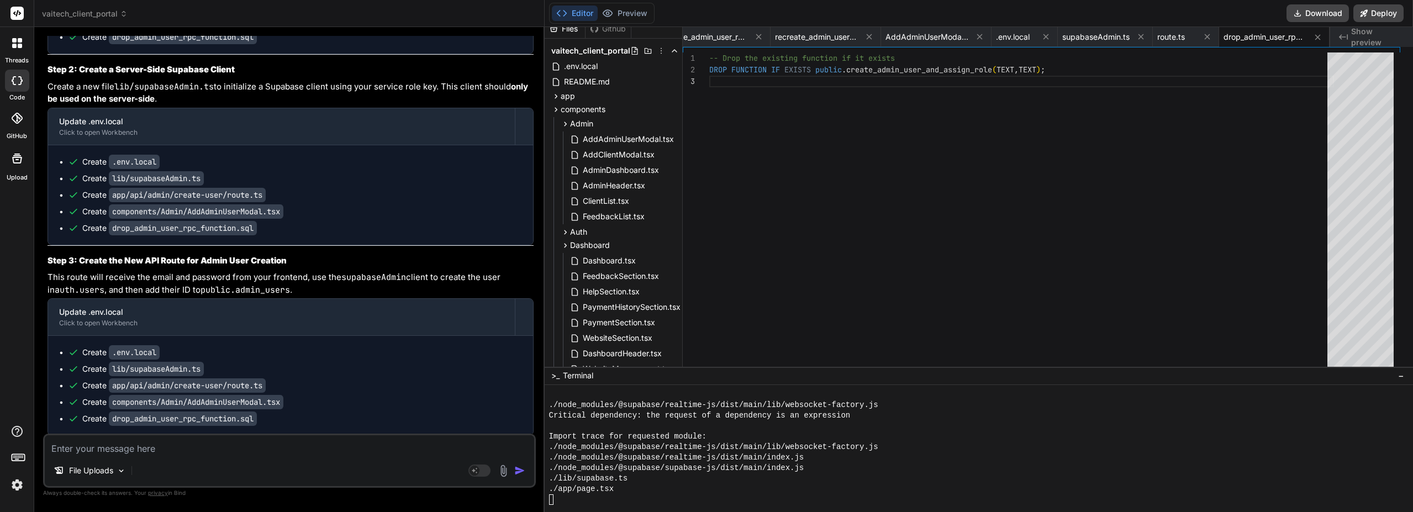
scroll to position [8551, 0]
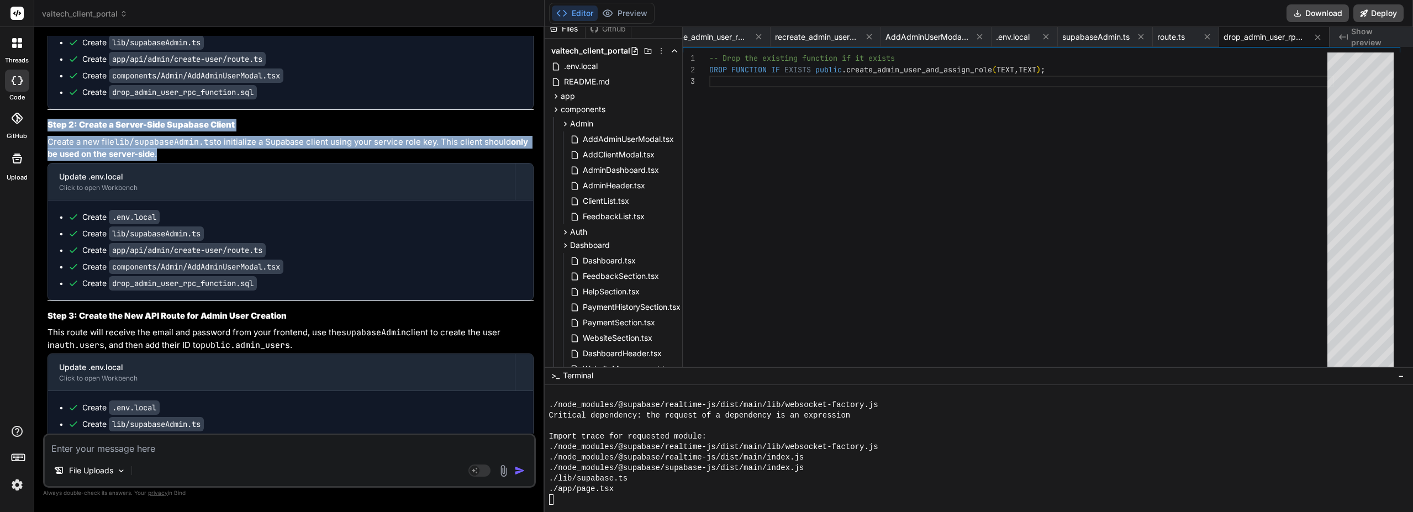
drag, startPoint x: 195, startPoint y: 124, endPoint x: 48, endPoint y: 98, distance: 149.7
click at [48, 98] on div "The error message "null value in column "id" of relation "users" violates not-n…" at bounding box center [290, 324] width 486 height 1367
copy div "Step 2: Create a Server-Side Supabase Client Create a new file lib/supabaseAdmi…"
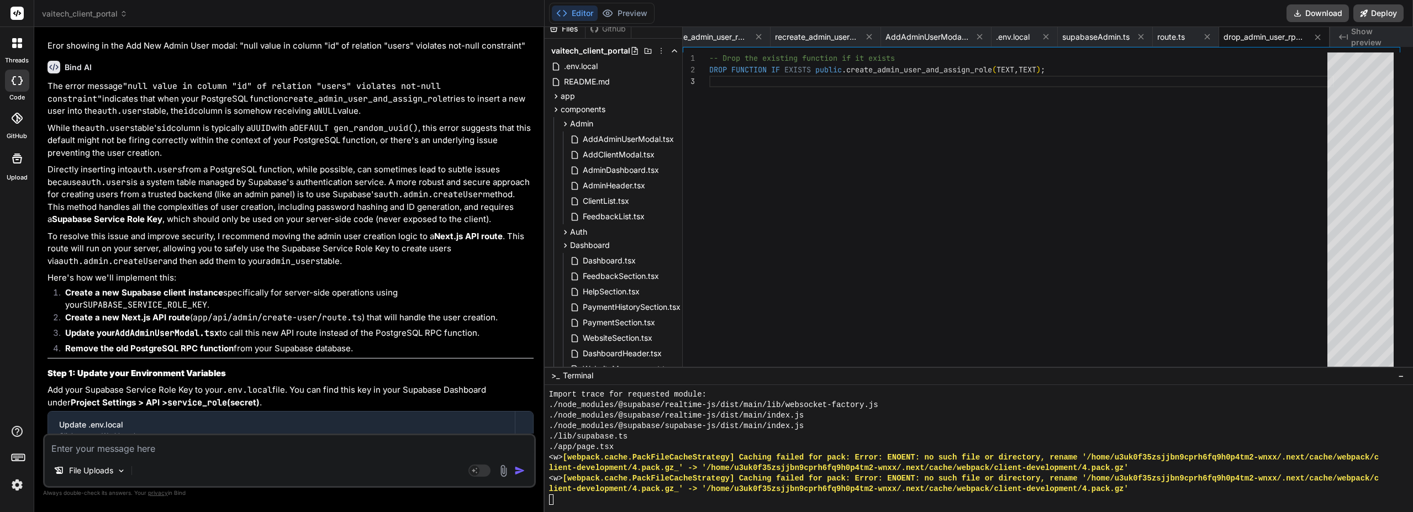
scroll to position [8110, 0]
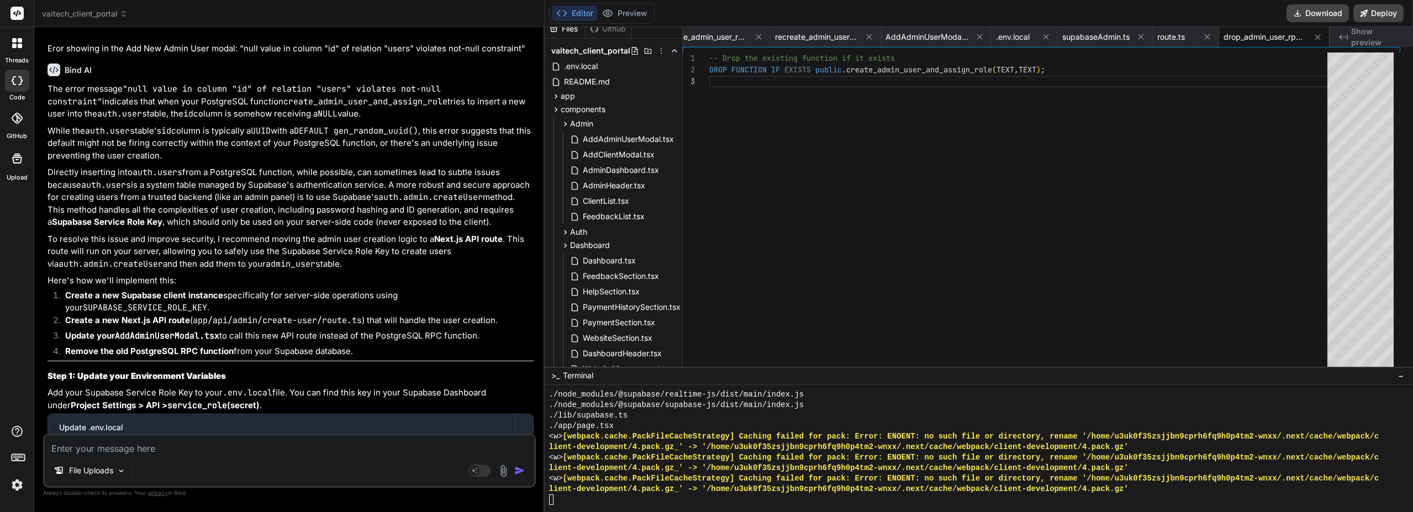
drag, startPoint x: 369, startPoint y: 325, endPoint x: 49, endPoint y: 69, distance: 410.2
copy div "The error message "null value in column "id" of relation "users" violates not-n…"
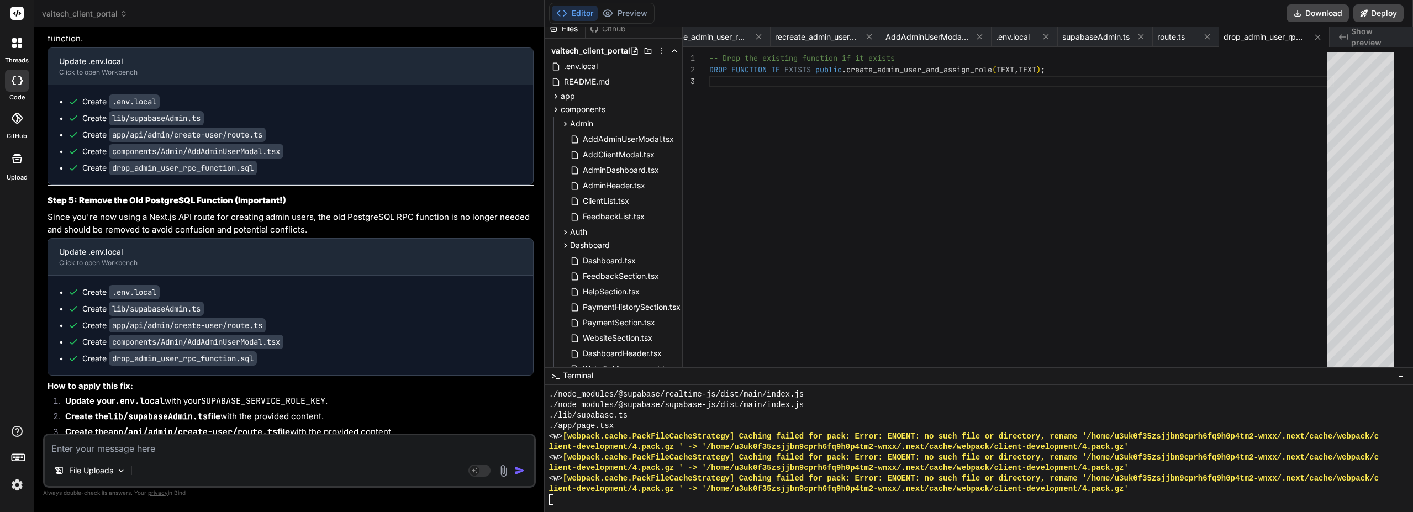
scroll to position [9098, 0]
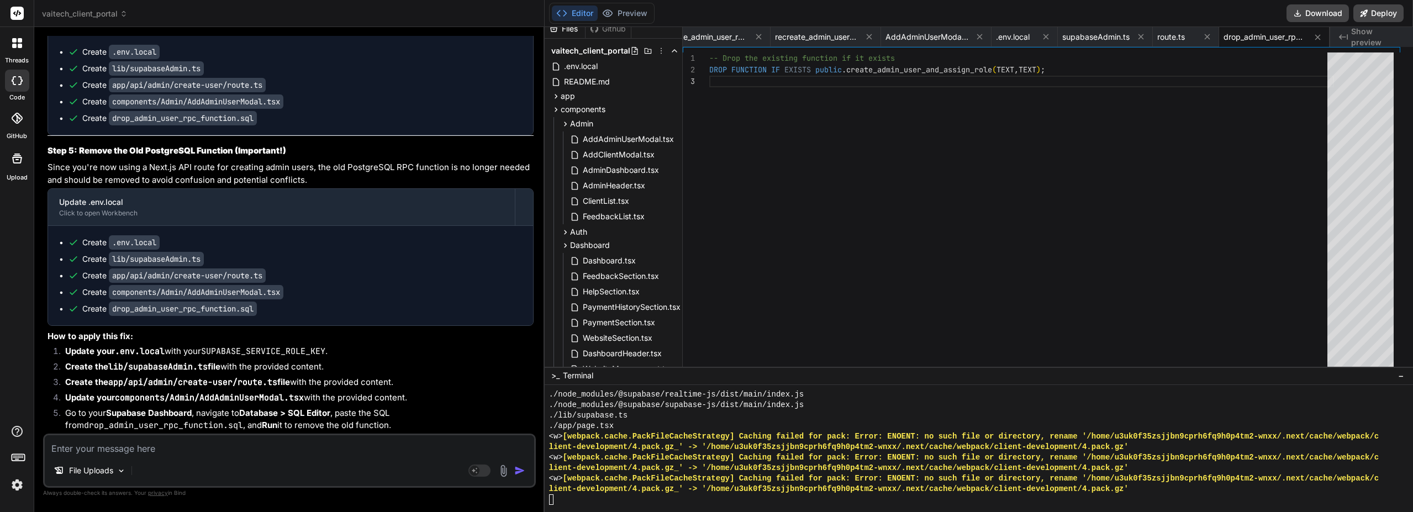
click at [1082, 71] on div "-- Drop the existing function if it exists DROP FUNCTION IF EXISTS public . cre…" at bounding box center [1021, 278] width 625 height 453
click at [1081, 66] on div "-- Drop the existing function if it exists DROP FUNCTION IF EXISTS public . cre…" at bounding box center [1021, 278] width 625 height 453
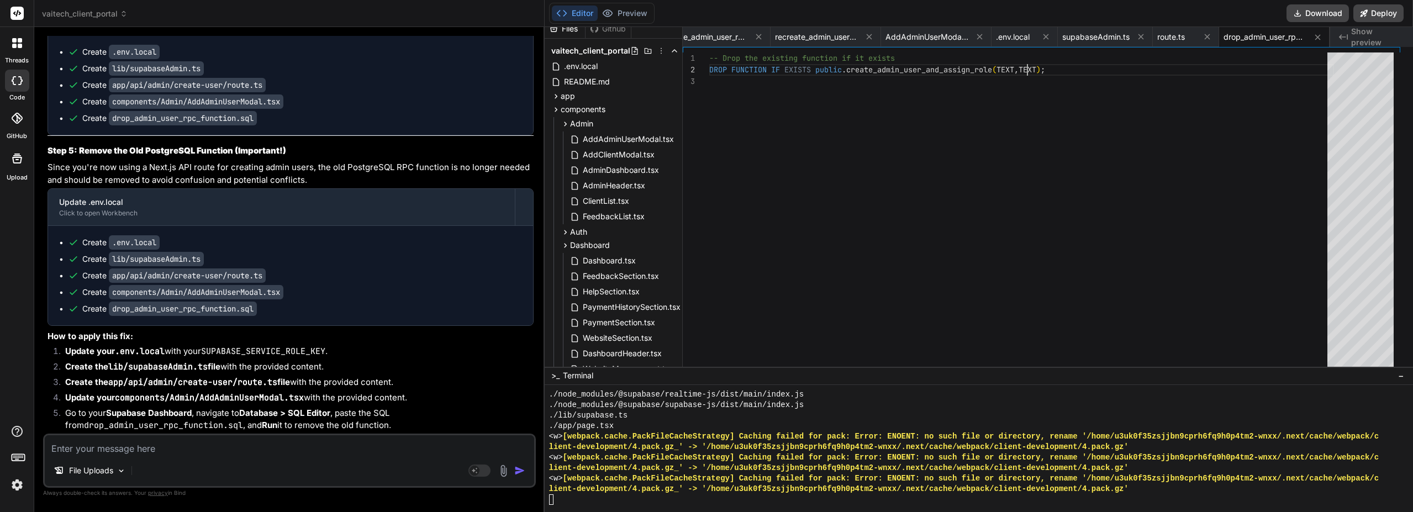
click at [1081, 66] on div "-- Drop the existing function if it exists DROP FUNCTION IF EXISTS public . cre…" at bounding box center [1021, 278] width 625 height 453
click at [212, 361] on strong "Create the lib/supabaseAdmin.ts file" at bounding box center [142, 366] width 155 height 10
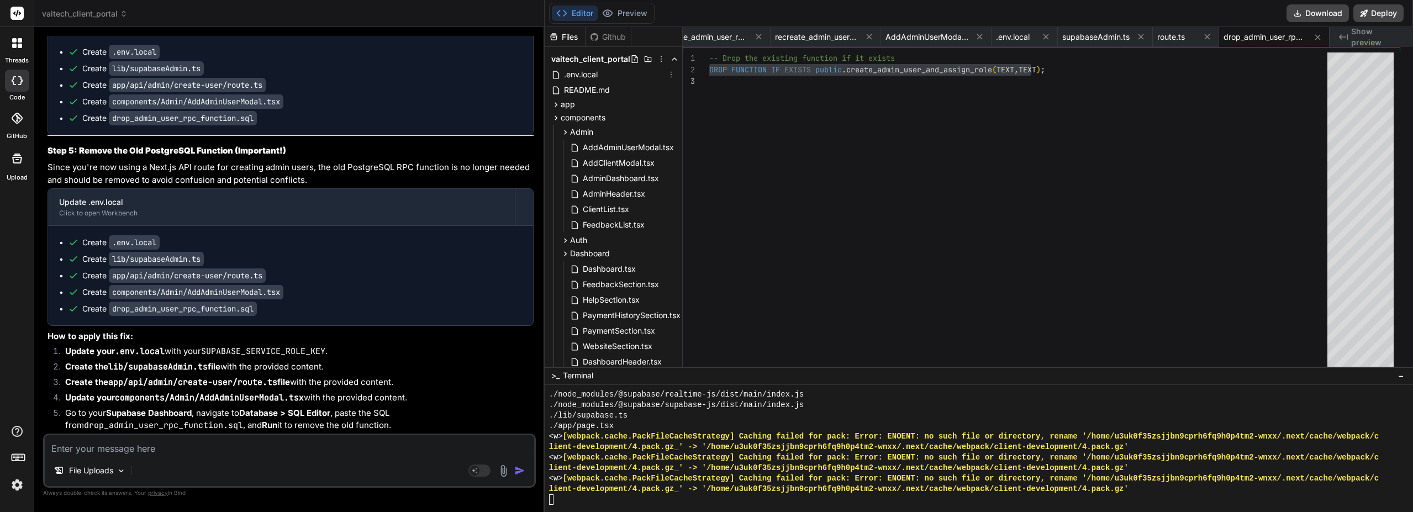
click at [599, 76] on span ".env.local" at bounding box center [581, 74] width 36 height 13
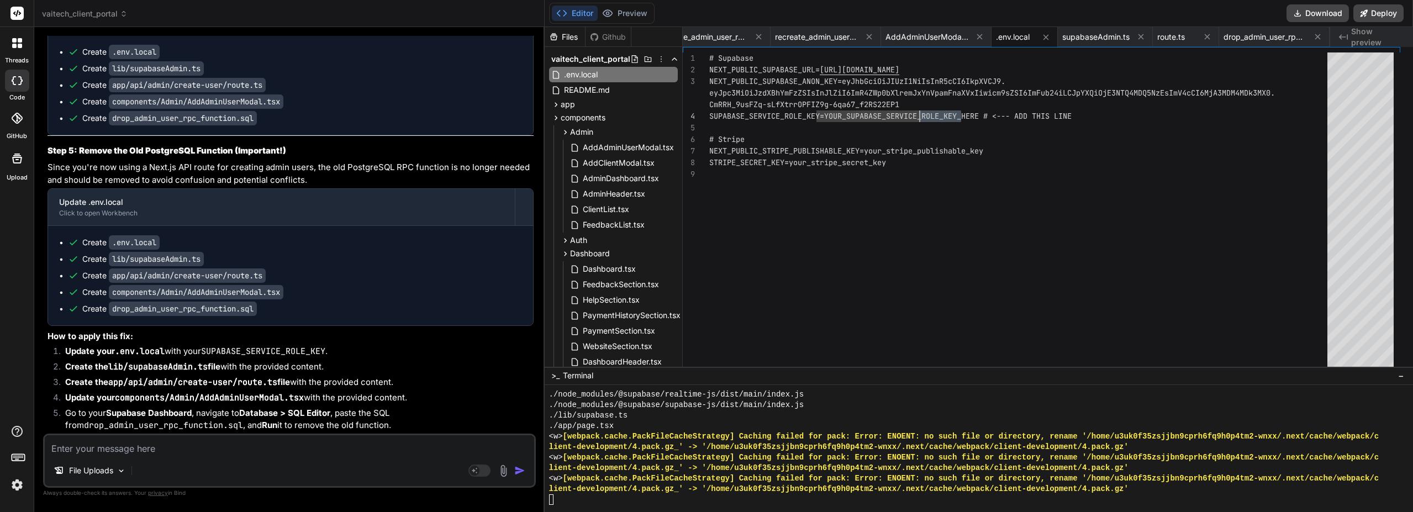
drag, startPoint x: 997, startPoint y: 115, endPoint x: 950, endPoint y: 116, distance: 46.9
click at [950, 116] on div "# Supabase NEXT_PUBLIC_SUPABASE_URL= https://dxejtmykzbqbuijagiuq.supabase.co N…" at bounding box center [1021, 278] width 625 height 453
click at [949, 116] on div "# Supabase NEXT_PUBLIC_SUPABASE_URL= https://dxejtmykzbqbuijagiuq.supabase.co N…" at bounding box center [1021, 278] width 625 height 453
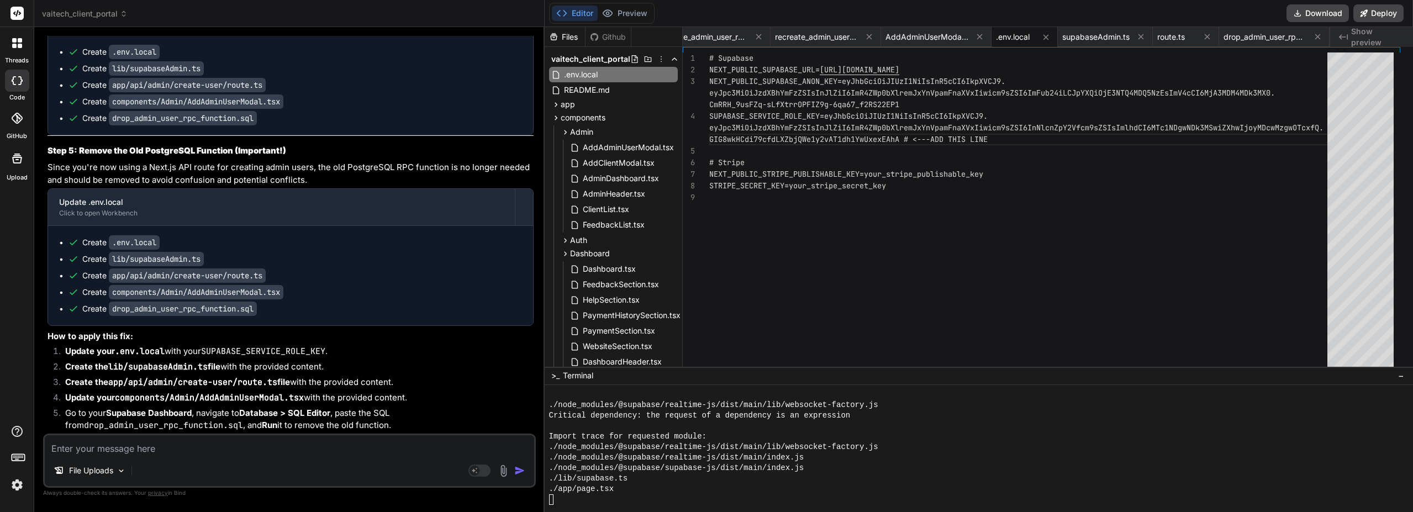
click at [638, 11] on button "Preview" at bounding box center [625, 13] width 54 height 15
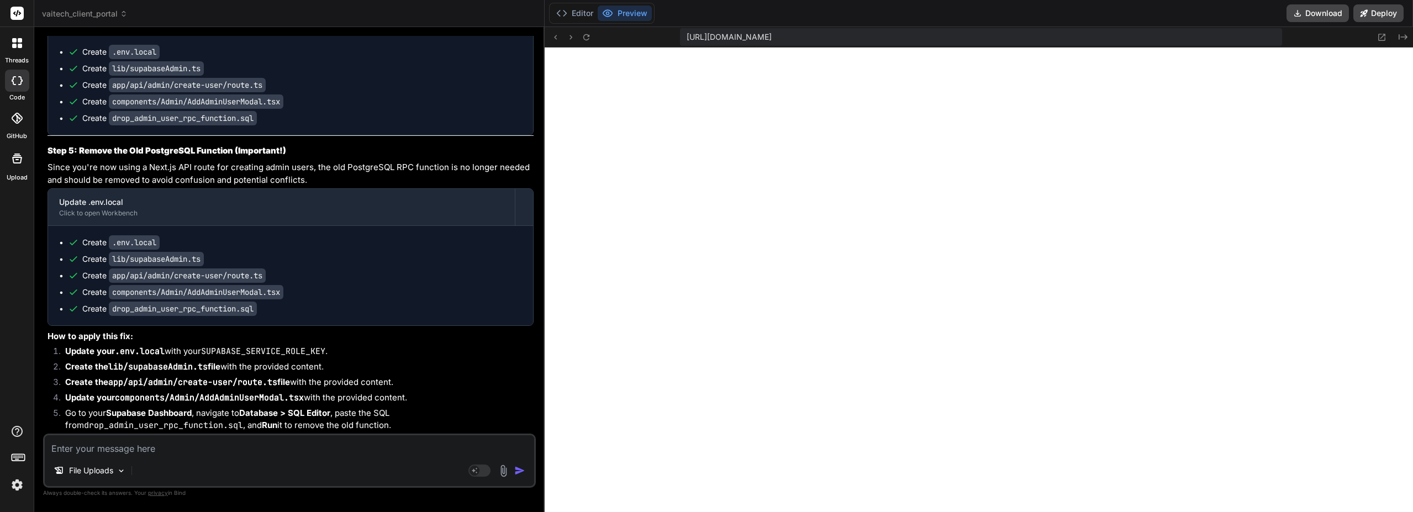
click at [583, 17] on button "Editor" at bounding box center [575, 13] width 46 height 15
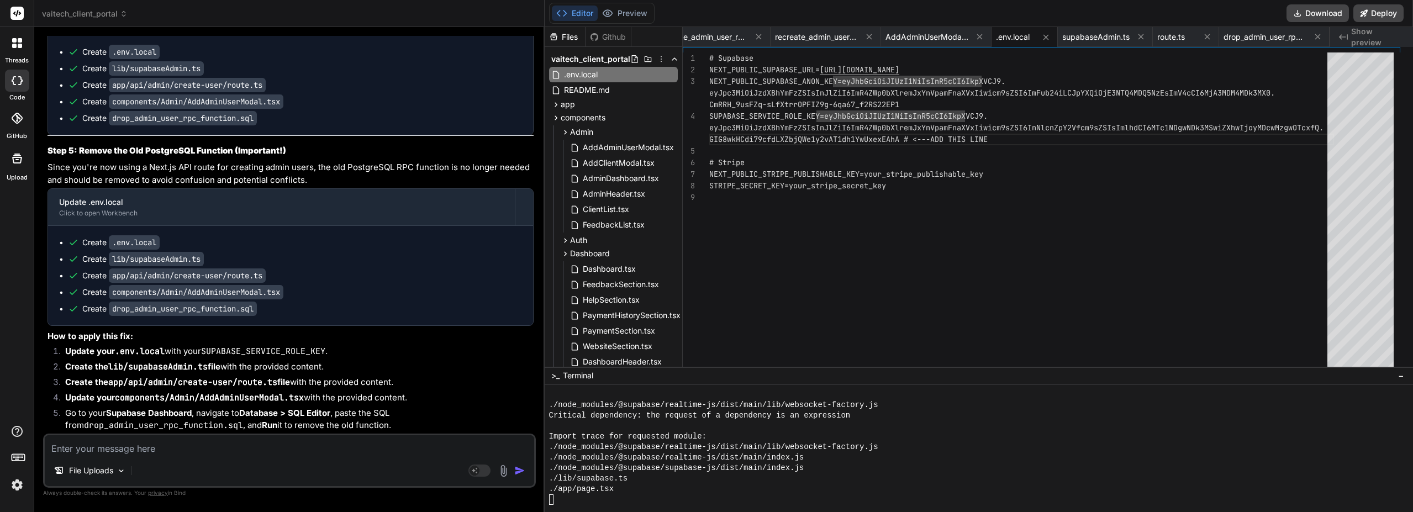
click at [387, 407] on li "Go to your Supabase Dashboard , navigate to Database > SQL Editor , paste the S…" at bounding box center [294, 419] width 477 height 25
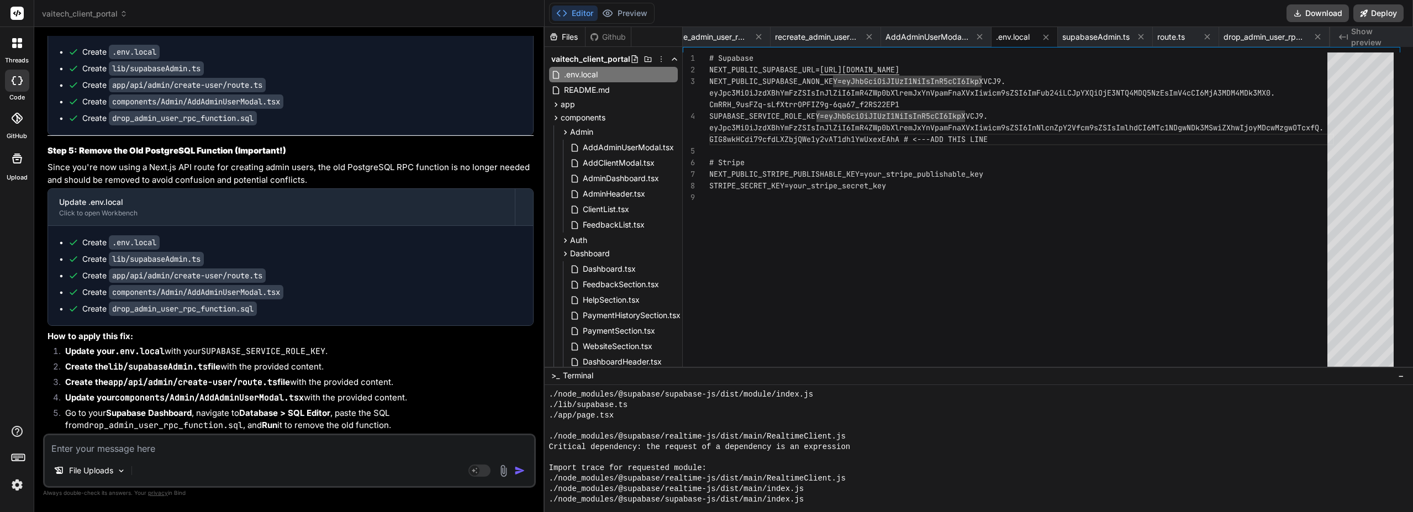
scroll to position [9278, 0]
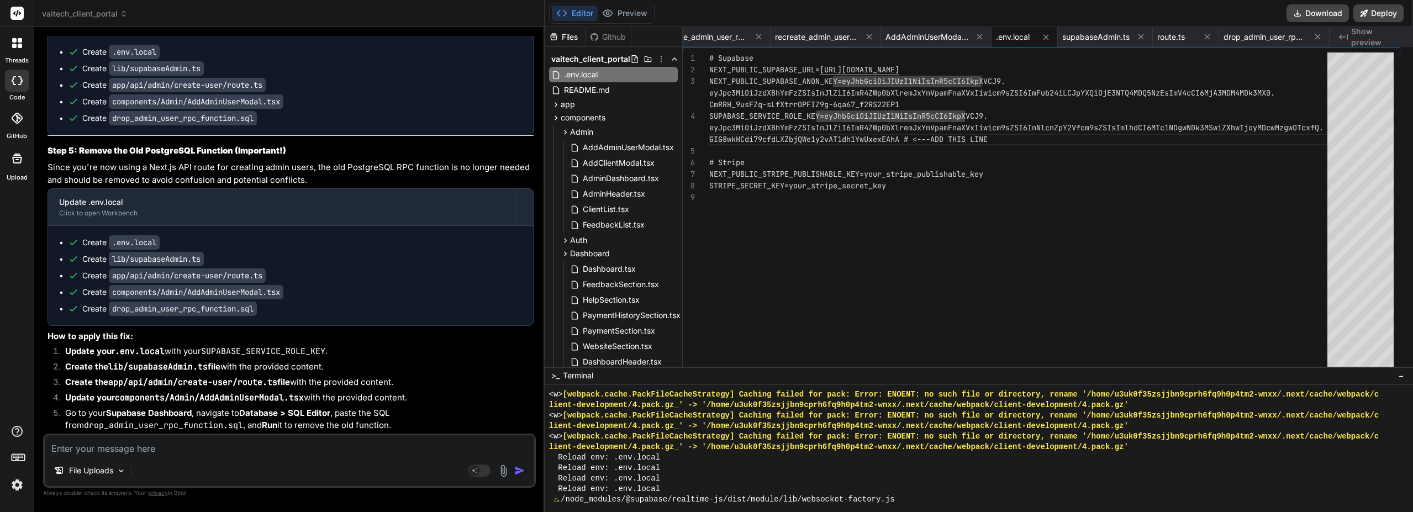
click at [638, 16] on button "Preview" at bounding box center [625, 13] width 54 height 15
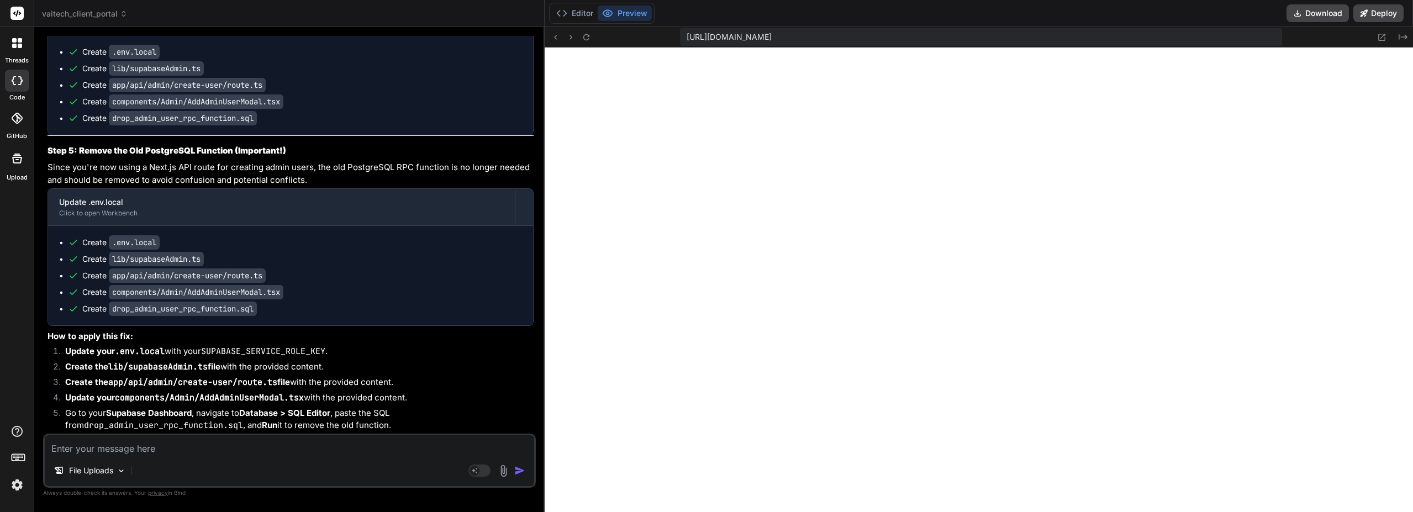
click at [591, 36] on icon at bounding box center [586, 37] width 9 height 9
click at [598, 12] on button "Editor" at bounding box center [575, 13] width 46 height 15
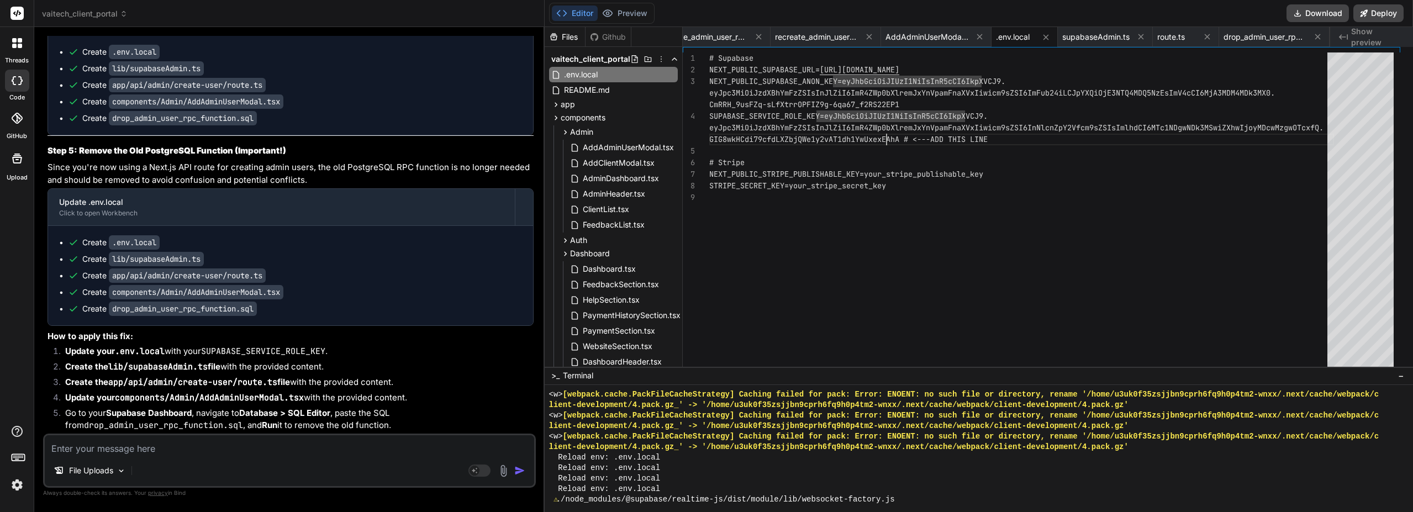
click at [916, 139] on div "# Supabase NEXT_PUBLIC_SUPABASE_URL= https://dxejtmykzbqbuijagiuq.supabase.co N…" at bounding box center [1021, 278] width 625 height 453
click at [1029, 141] on div "# Supabase NEXT_PUBLIC_SUPABASE_URL= https://dxejtmykzbqbuijagiuq.supabase.co N…" at bounding box center [1021, 278] width 625 height 453
click at [1029, 139] on div "# Supabase NEXT_PUBLIC_SUPABASE_URL= https://dxejtmykzbqbuijagiuq.supabase.co N…" at bounding box center [1021, 278] width 625 height 453
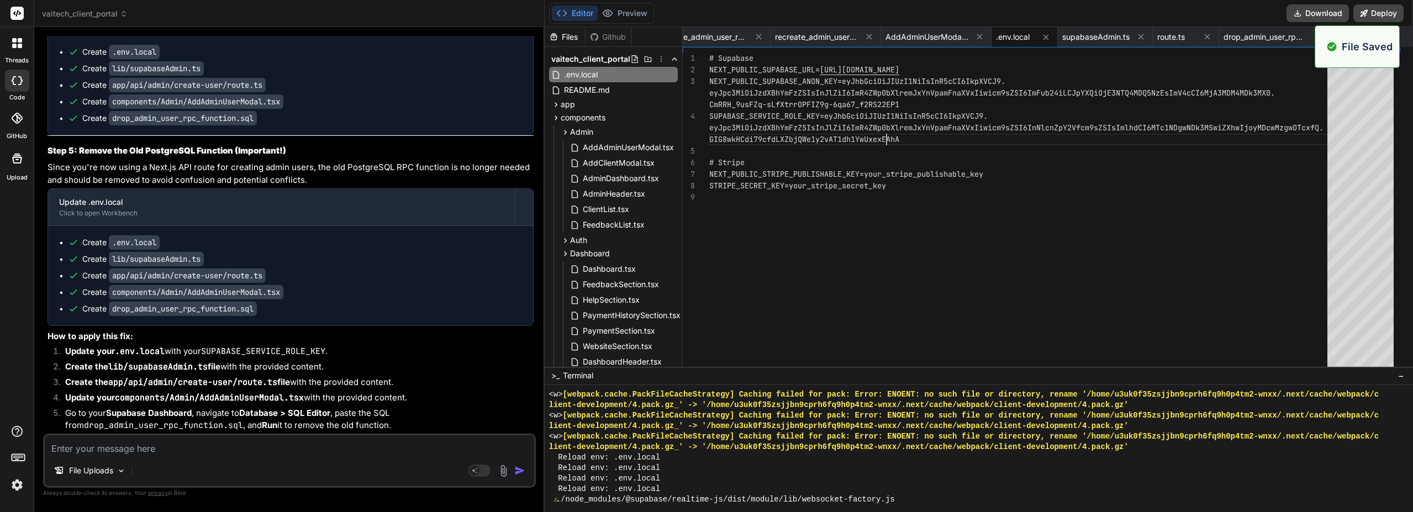
scroll to position [8016, 0]
click at [649, 13] on button "Preview" at bounding box center [625, 13] width 54 height 15
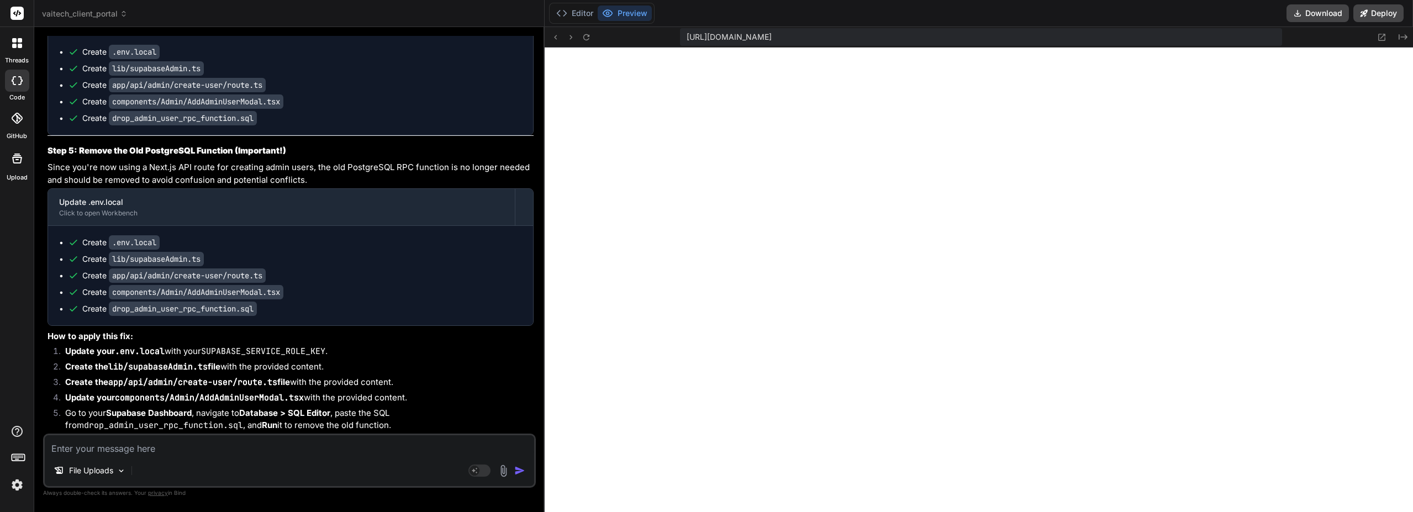
click at [593, 41] on button at bounding box center [586, 36] width 13 height 13
click at [596, 17] on button "Editor" at bounding box center [575, 13] width 46 height 15
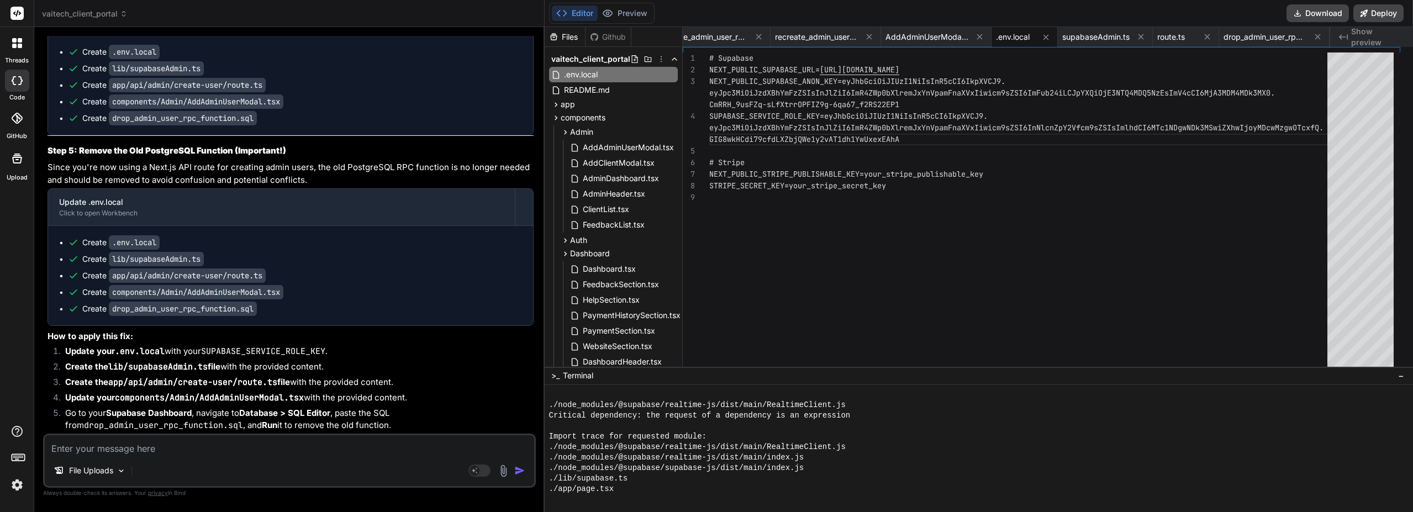
scroll to position [10493, 0]
click at [102, 451] on textarea at bounding box center [289, 445] width 489 height 20
paste textarea "GET https://dxejtmykzbqbuijagiuq.supabase.co/rest/v1/admin_users?select=user_id…"
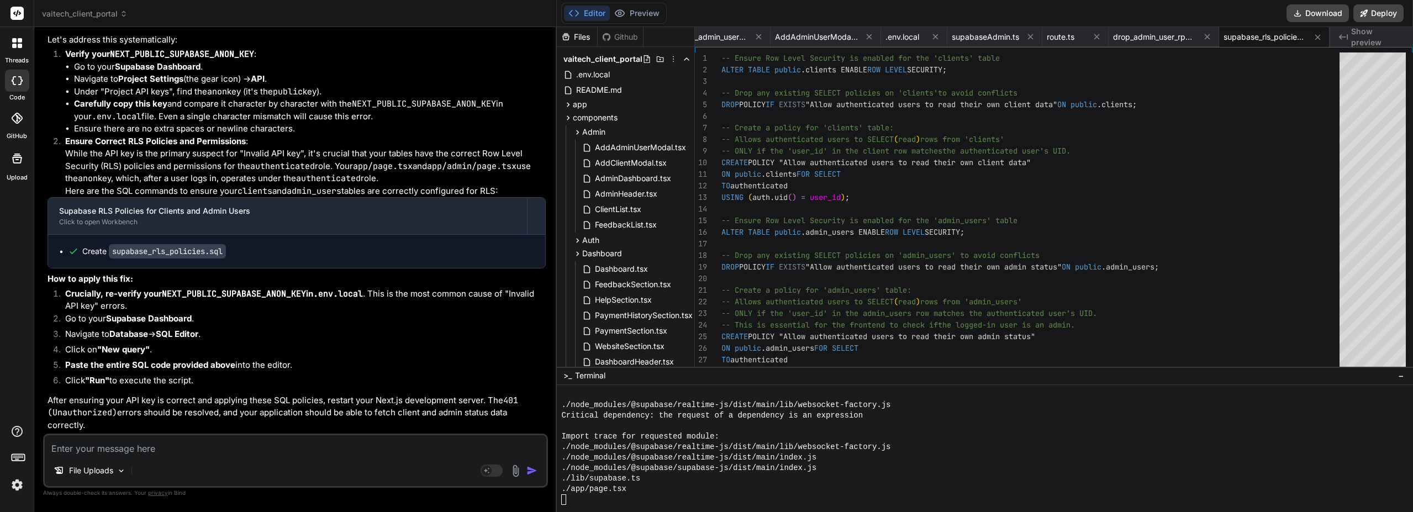
scroll to position [9755, 0]
click at [817, 208] on div "-- Ensure Row Level Security is enabled for the 'c lients' table ALTER TABLE pu…" at bounding box center [1033, 278] width 625 height 453
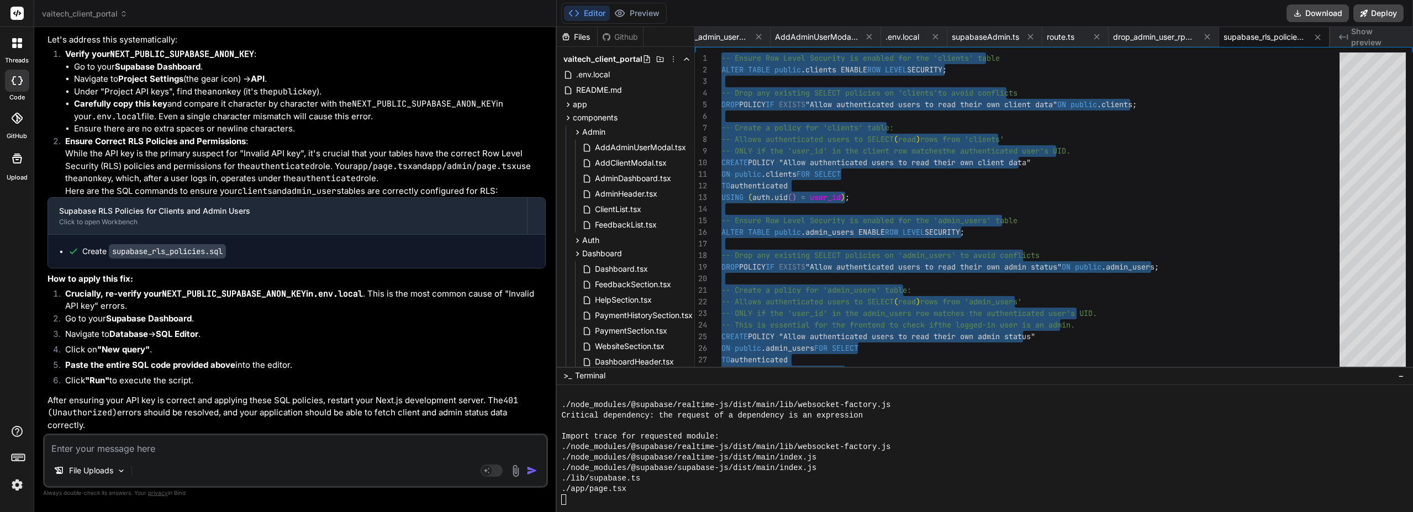
scroll to position [9816, 0]
click at [617, 81] on div ".env.local" at bounding box center [625, 74] width 129 height 15
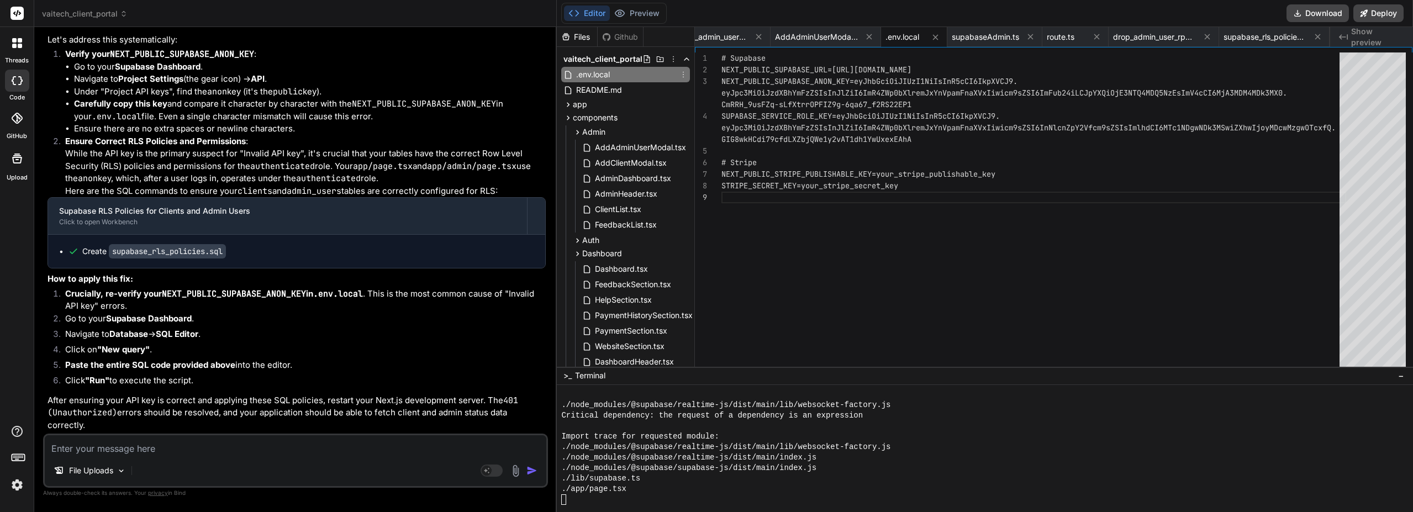
scroll to position [34, 0]
paste textarea "ERROR: 42883: operator does not exist: uuid = text HINT: No operator matches th…"
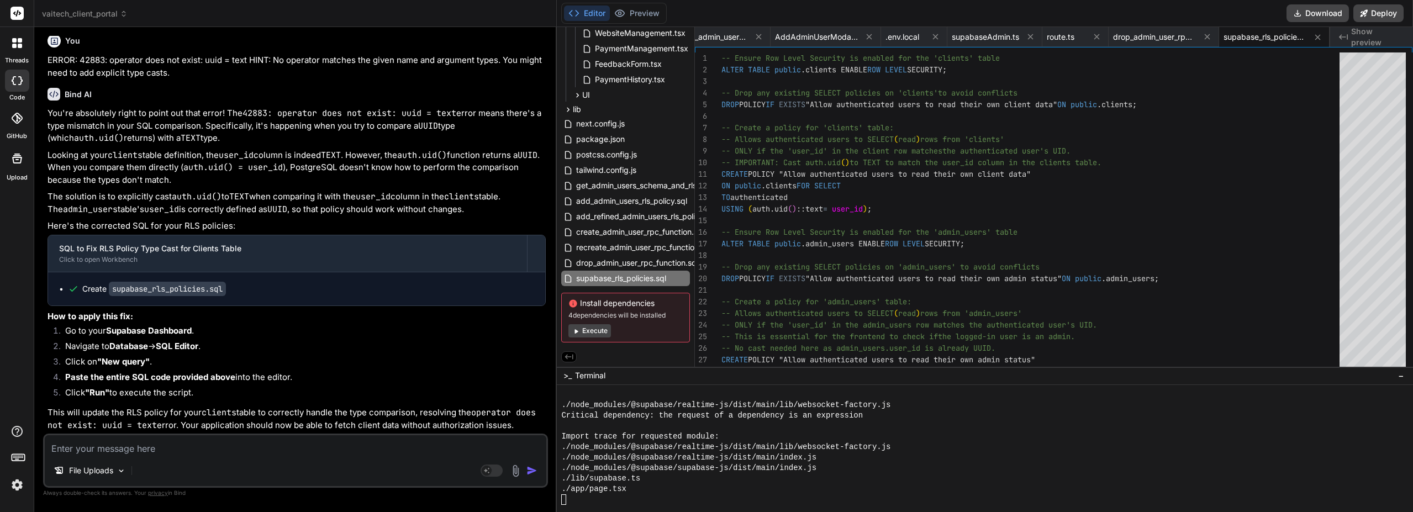
scroll to position [10219, 0]
click at [913, 241] on div "-- Ensure Row Level Security is enabled for the 'c lients' table ALTER TABLE pu…" at bounding box center [1033, 278] width 625 height 453
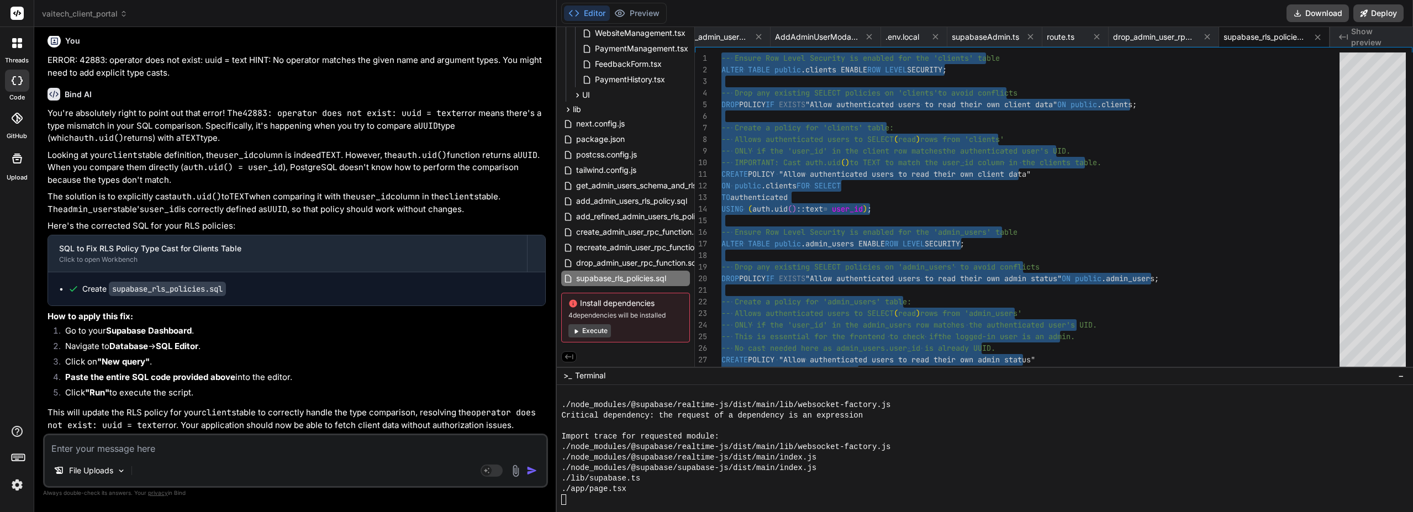
scroll to position [10220, 0]
click at [253, 387] on li "Click "Run" to execute the script." at bounding box center [300, 394] width 489 height 15
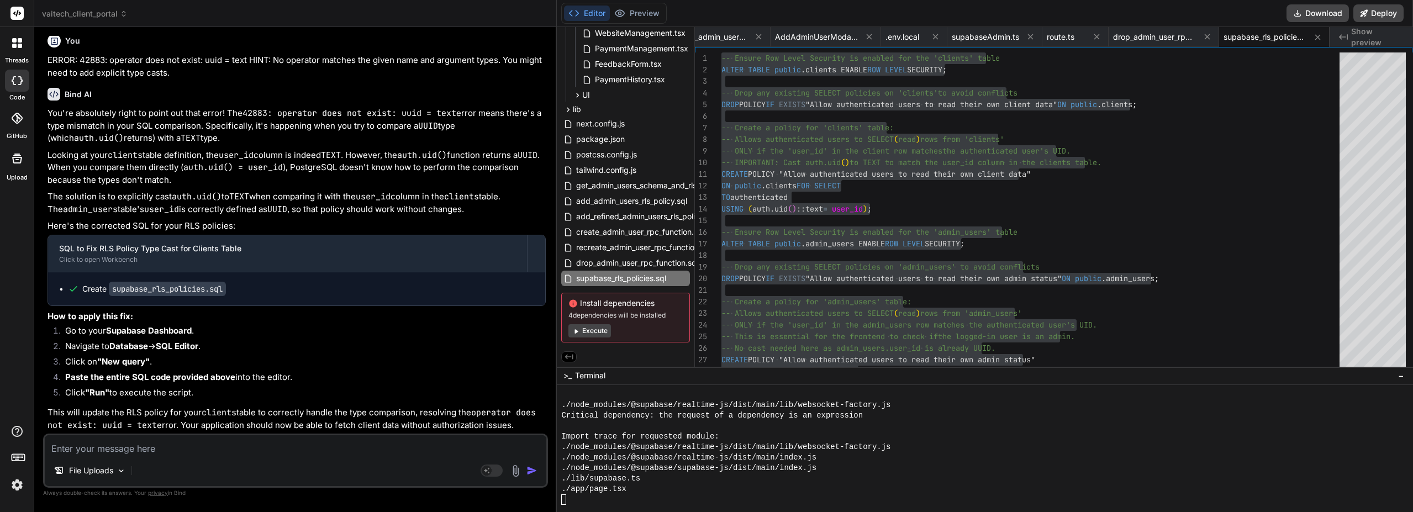
click at [291, 388] on li "Click "Run" to execute the script." at bounding box center [300, 394] width 489 height 15
click at [653, 10] on button "Preview" at bounding box center [637, 13] width 54 height 15
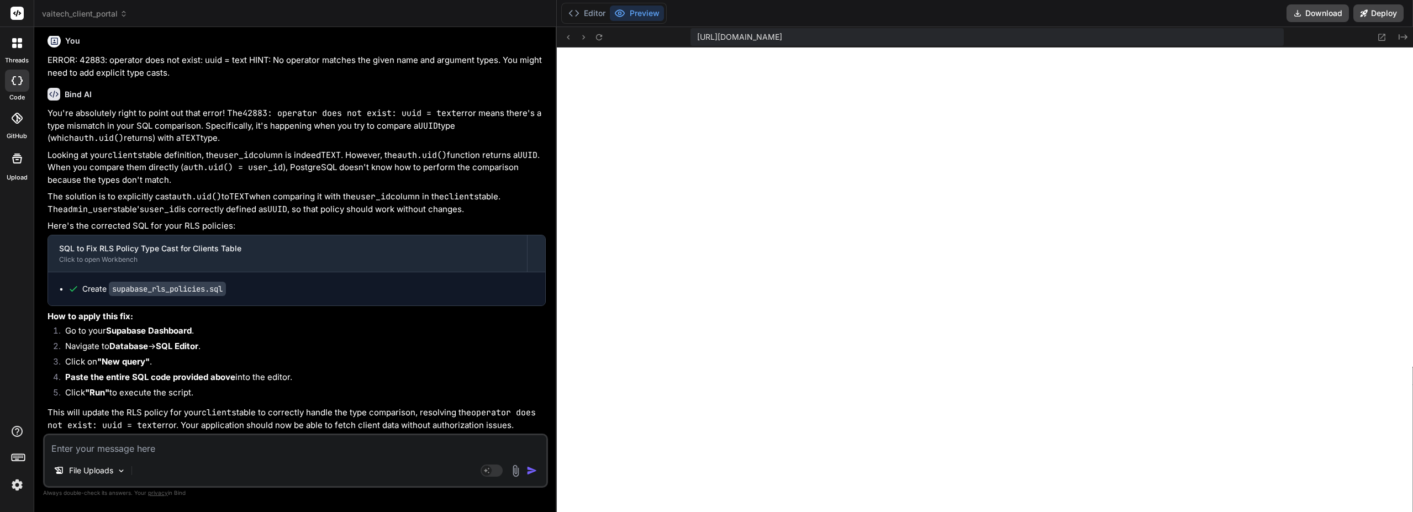
click at [598, 40] on icon at bounding box center [598, 37] width 9 height 9
click at [599, 42] on button at bounding box center [598, 36] width 13 height 13
paste textarea ".webcontainer@runtime.96435430.js:26 ./node_modules/@supabase/realtime-js/dist/…"
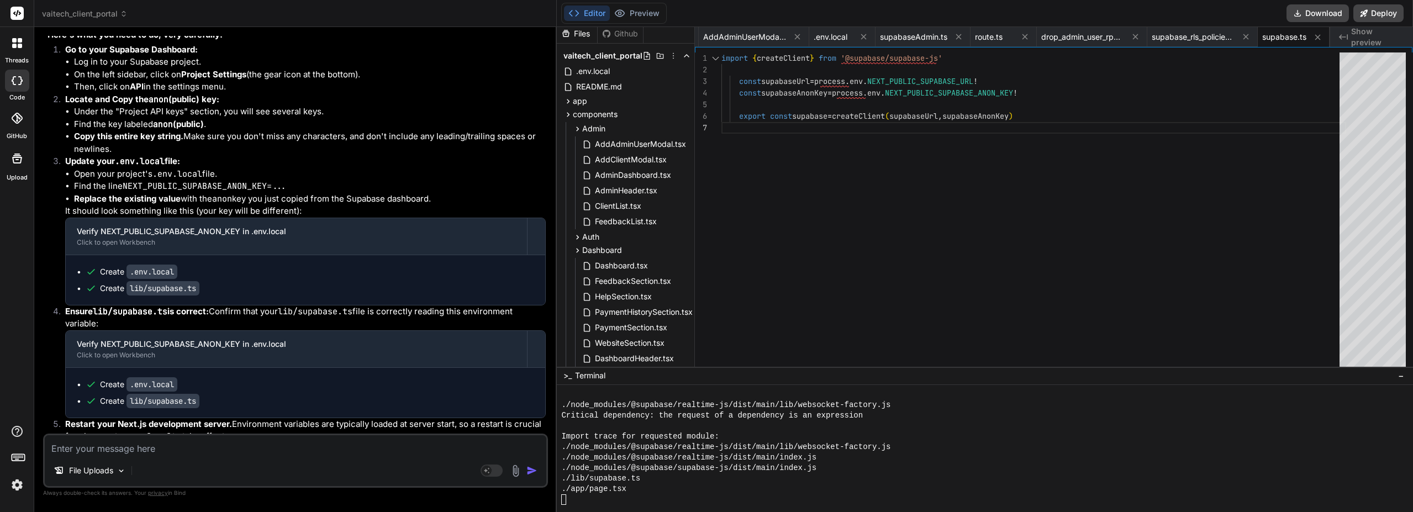
scroll to position [0, 0]
click at [590, 76] on span ".env.local" at bounding box center [593, 74] width 36 height 13
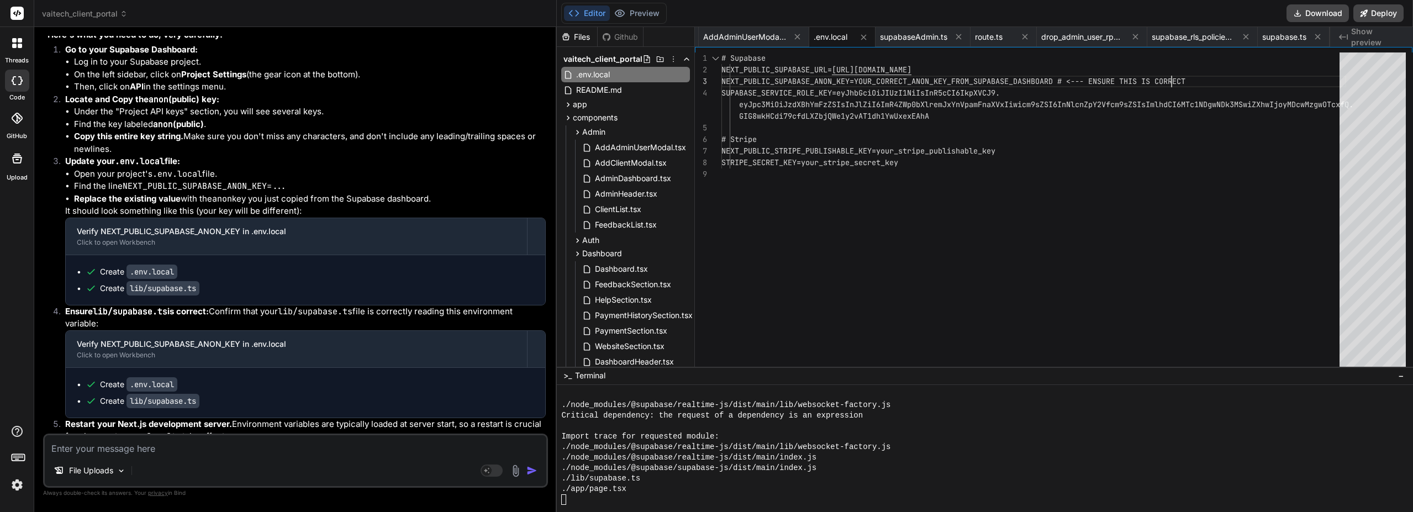
click at [1225, 81] on div "# Supabase NEXT_PUBLIC_SUPABASE_URL= https://dxejtmykzbqbuijagiuq.supabase.co N…" at bounding box center [1033, 278] width 625 height 453
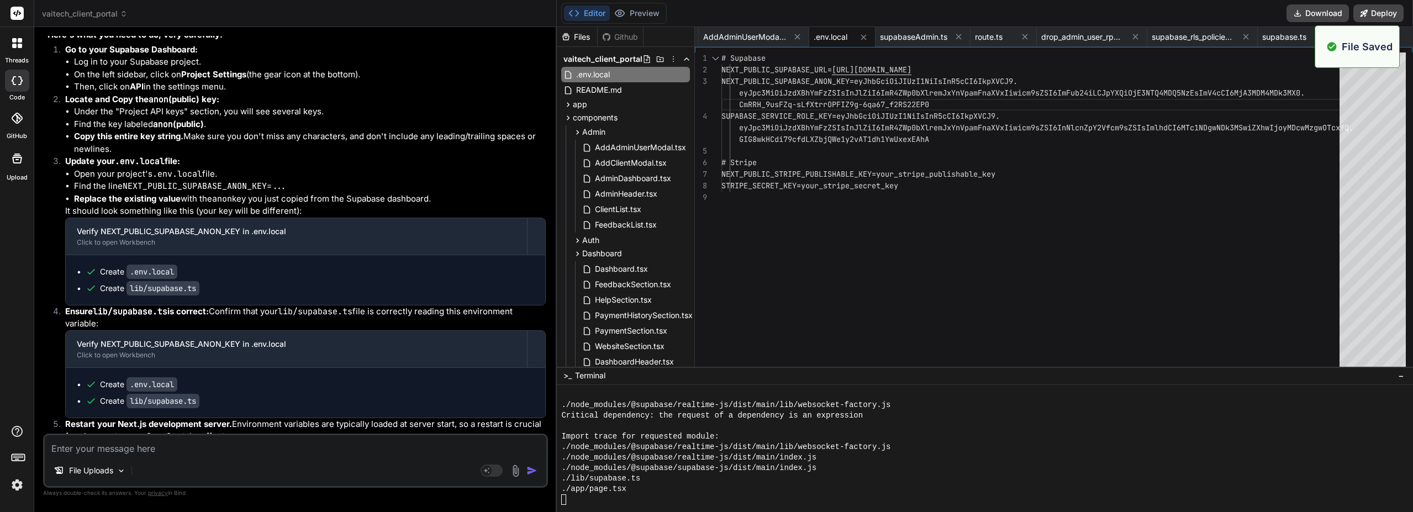
click at [639, 10] on button "Preview" at bounding box center [637, 13] width 54 height 15
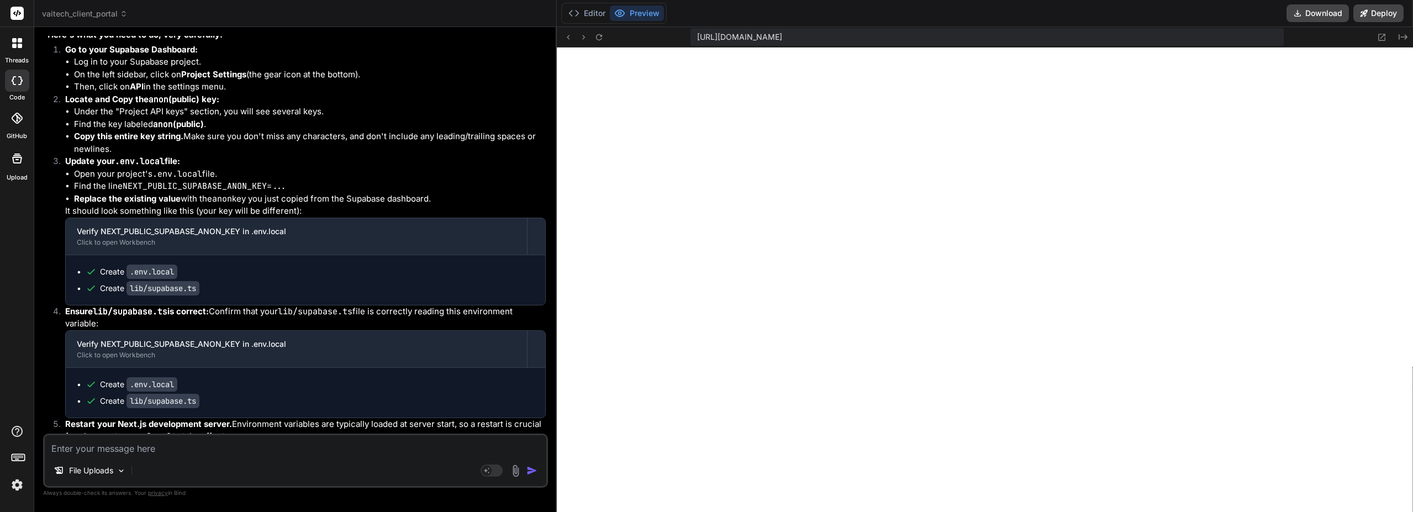
click at [171, 450] on textarea at bounding box center [295, 445] width 501 height 20
paste textarea "./app/api/admin/create-user/route.ts (2:0) Module not found: Can't resolve '../…"
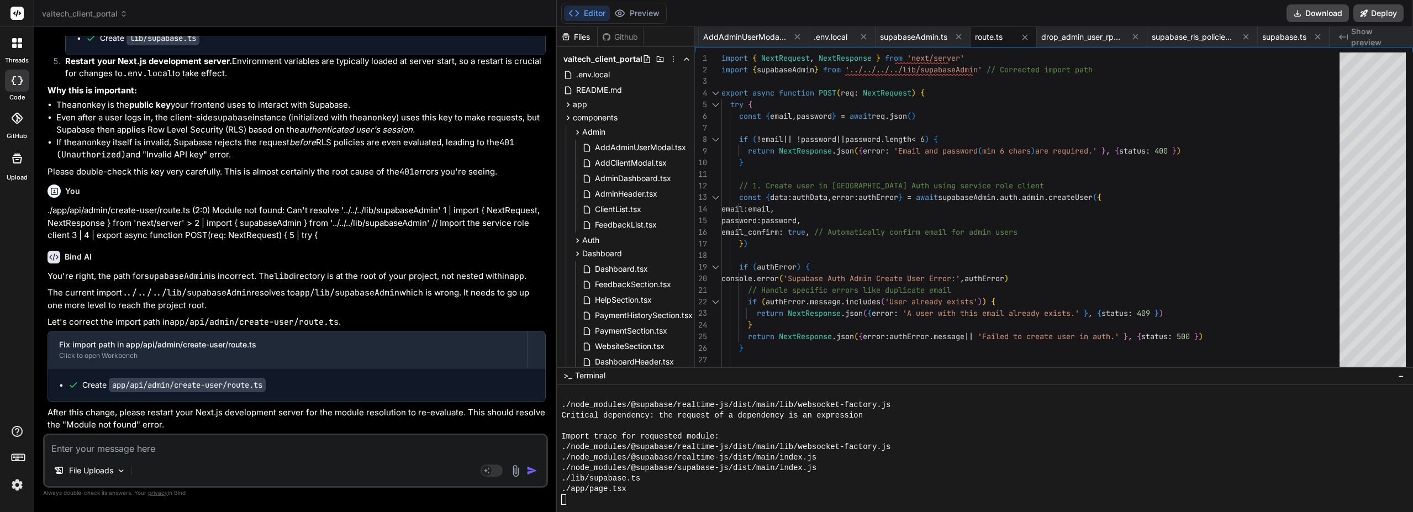
scroll to position [13202, 0]
click at [638, 14] on button "Preview" at bounding box center [637, 13] width 54 height 15
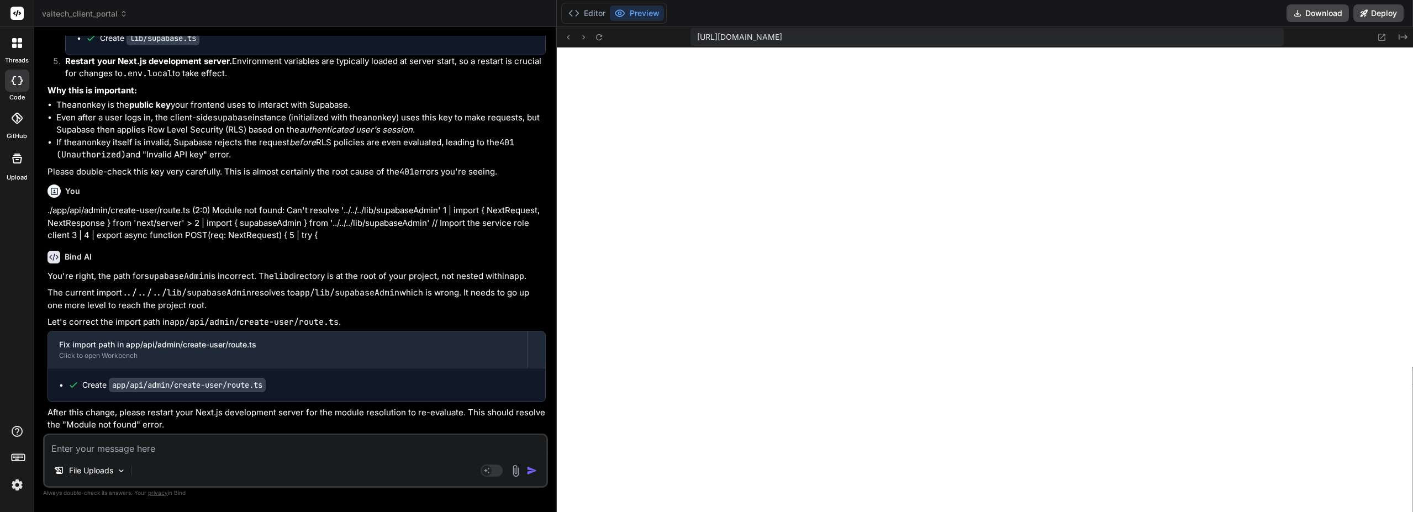
click at [172, 445] on textarea at bounding box center [295, 445] width 501 height 20
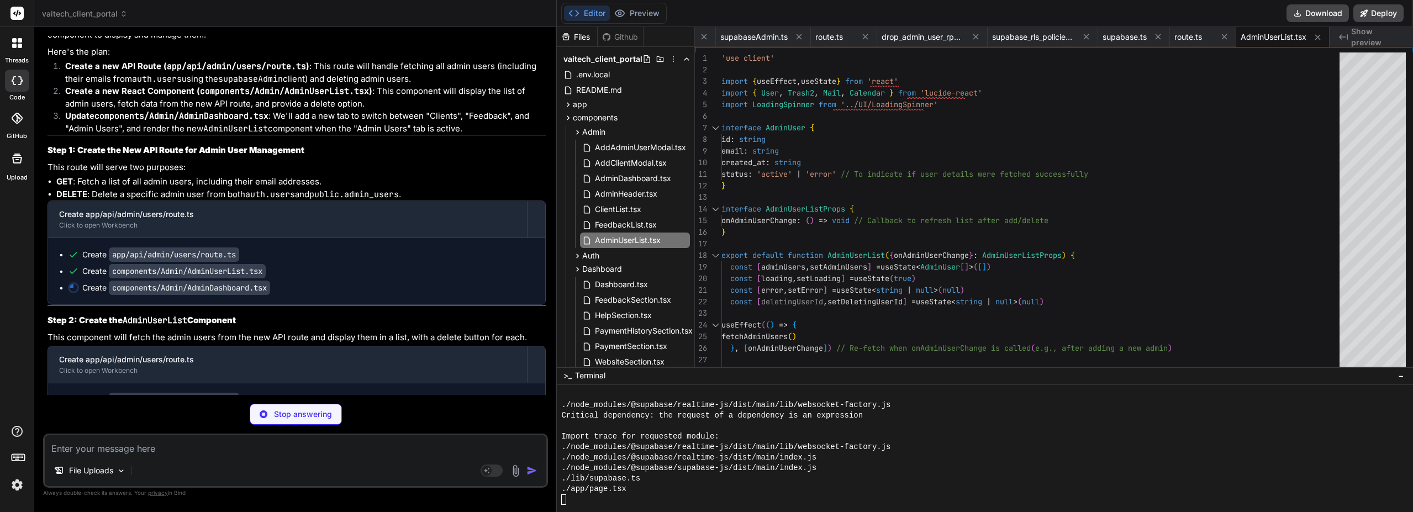
scroll to position [13648, 0]
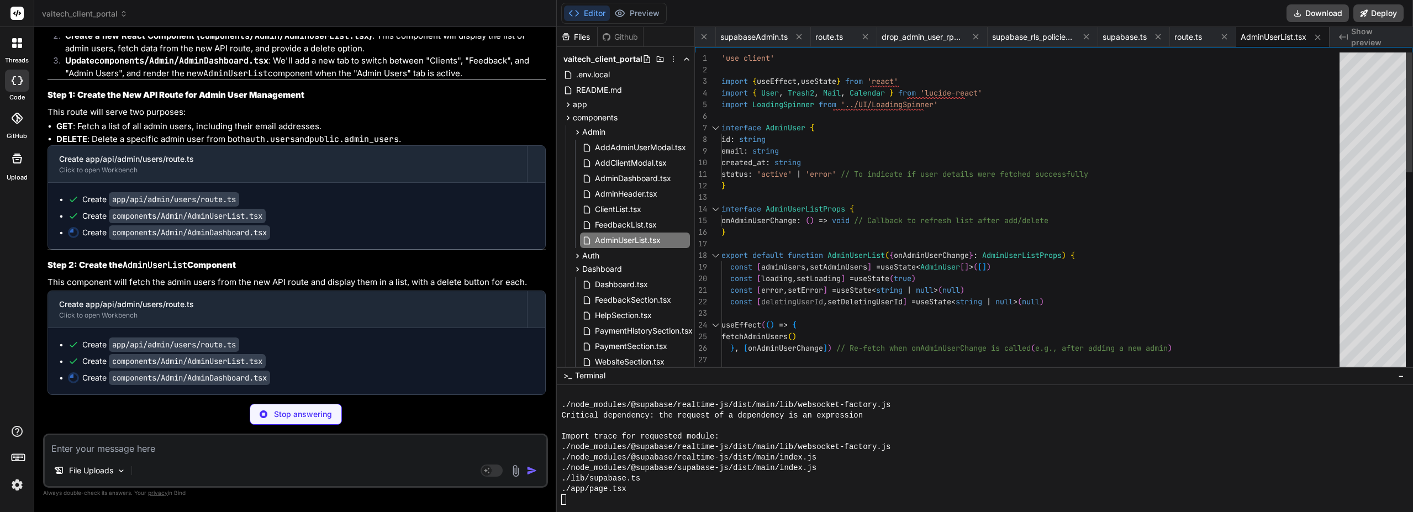
click at [1366, 149] on div at bounding box center [1372, 278] width 66 height 453
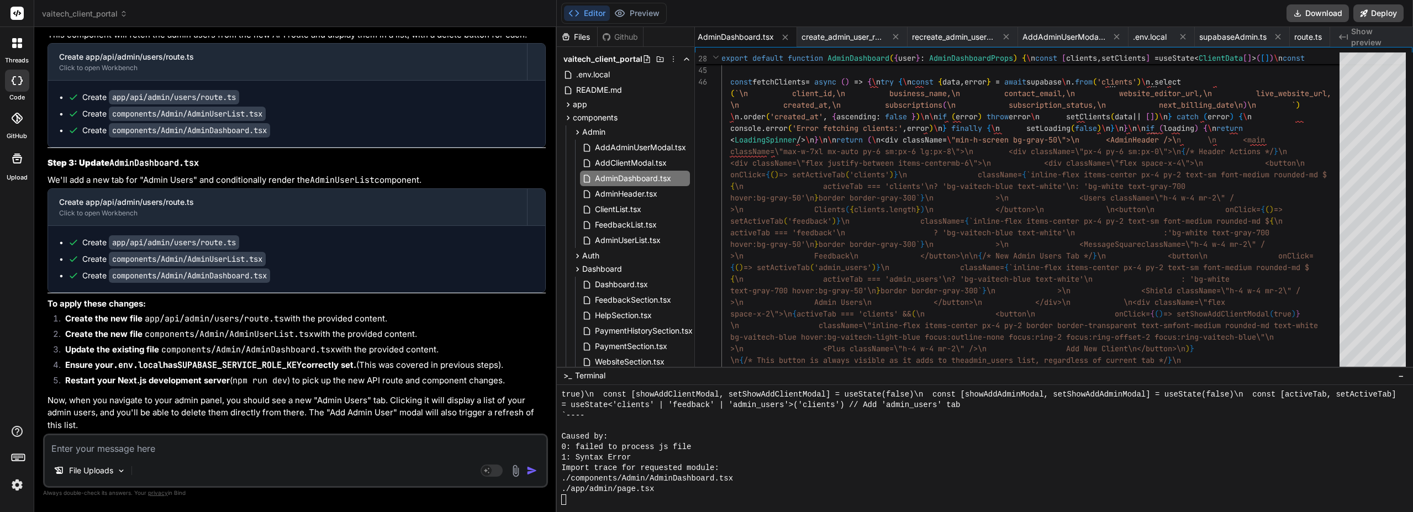
scroll to position [13999, 0]
click at [611, 77] on span ".env.local" at bounding box center [593, 74] width 36 height 13
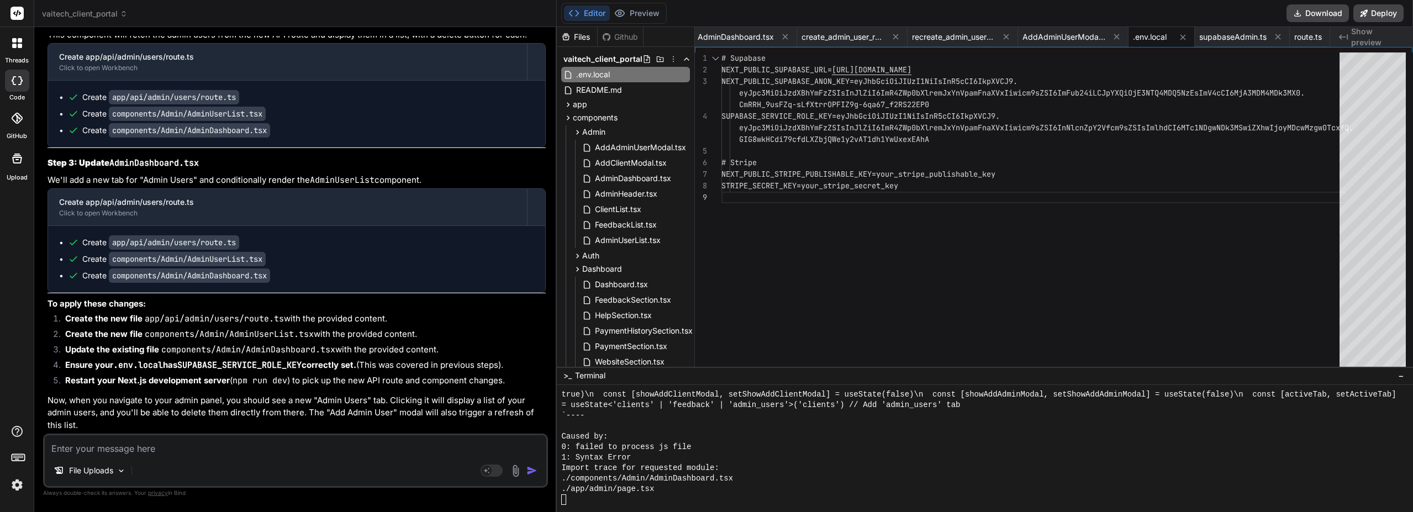
click at [638, 23] on div "Editor Preview" at bounding box center [613, 13] width 105 height 21
click at [638, 12] on button "Preview" at bounding box center [637, 13] width 54 height 15
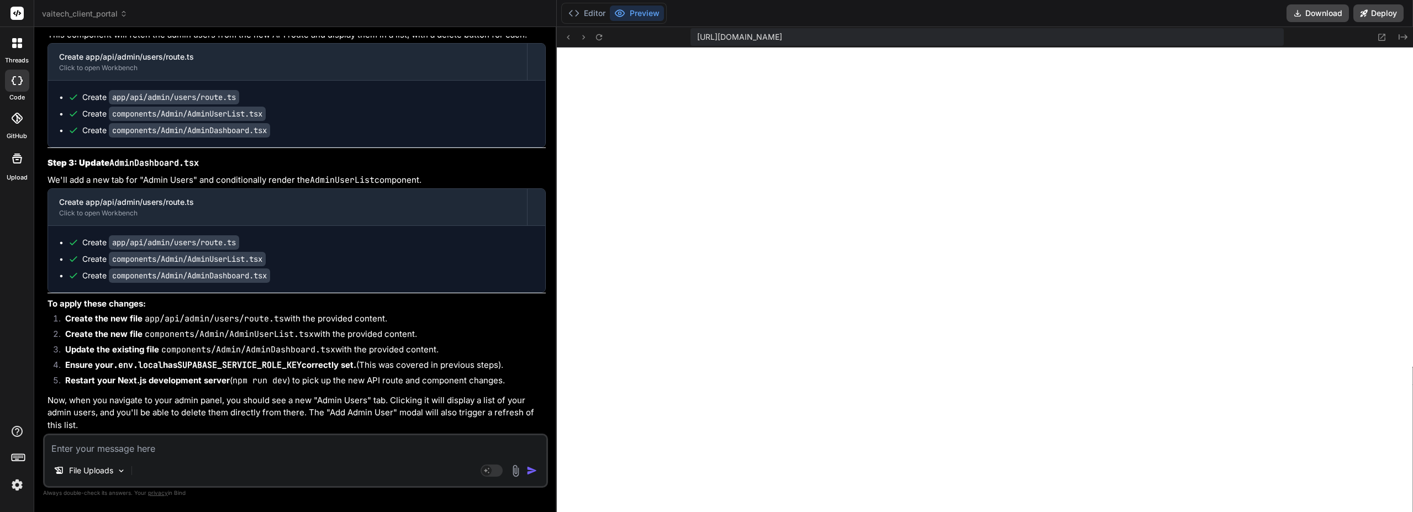
paste textarea "./components/Admin/AdminDashboard.tsx NonErrorEmittedError: (Emitted value inst…"
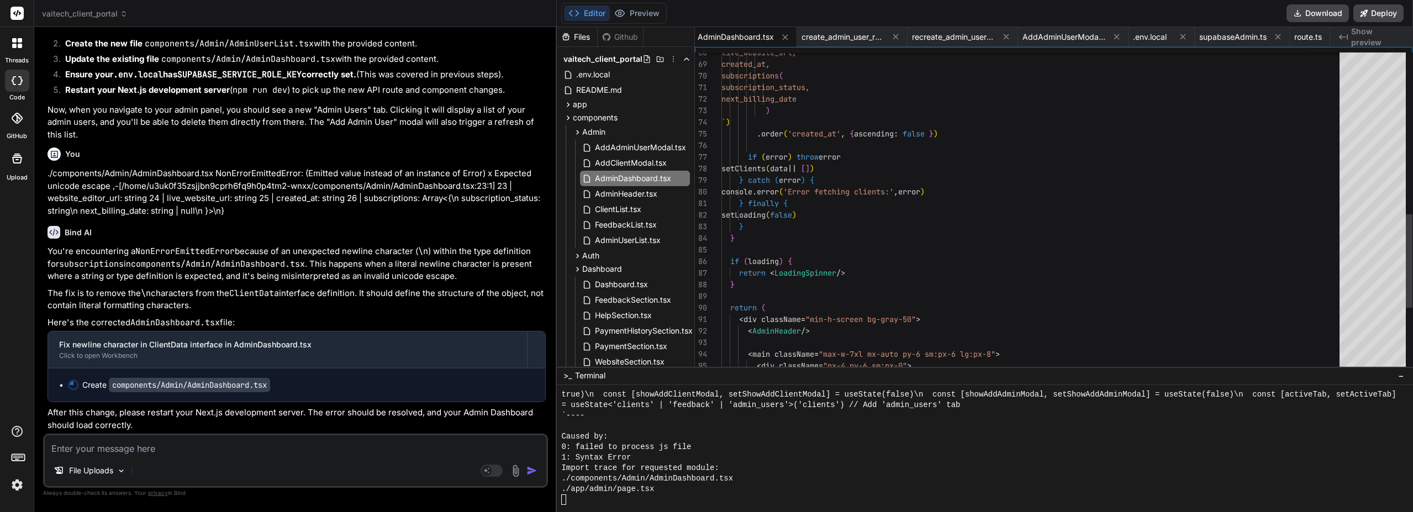
scroll to position [14290, 0]
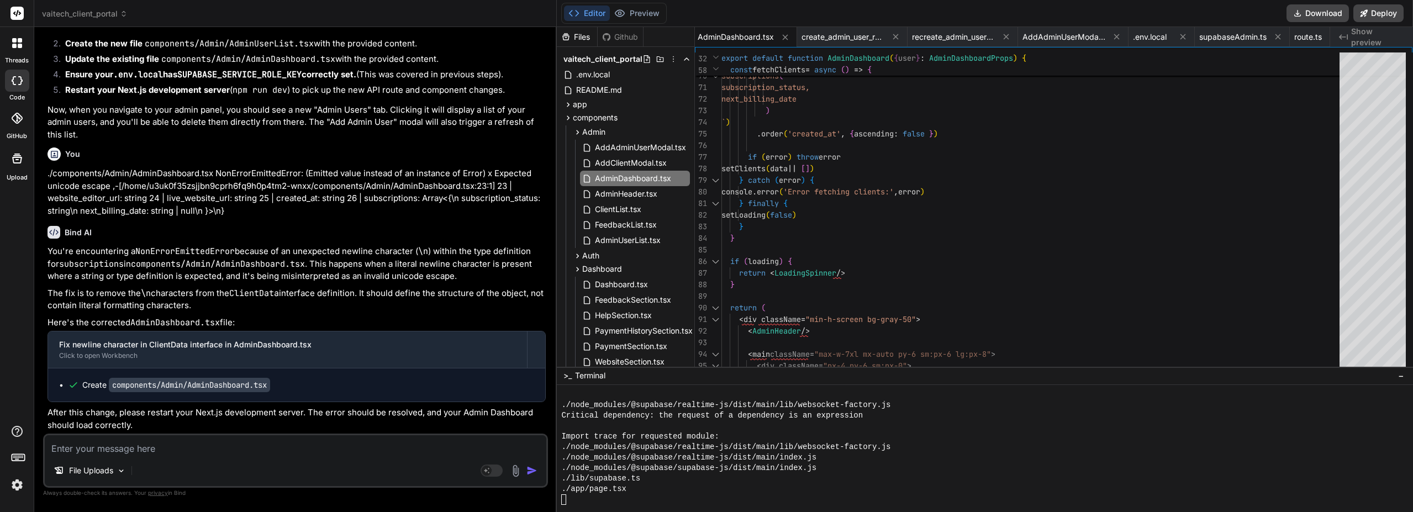
click at [639, 4] on div "Editor Preview" at bounding box center [613, 13] width 105 height 21
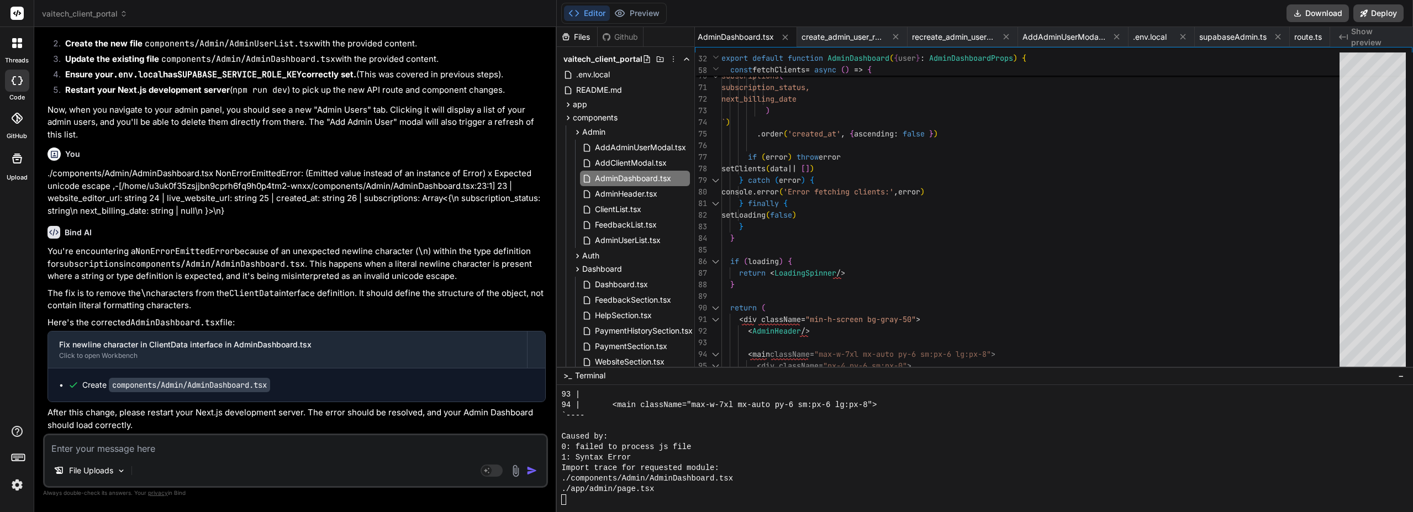
click at [639, 8] on button "Preview" at bounding box center [637, 13] width 54 height 15
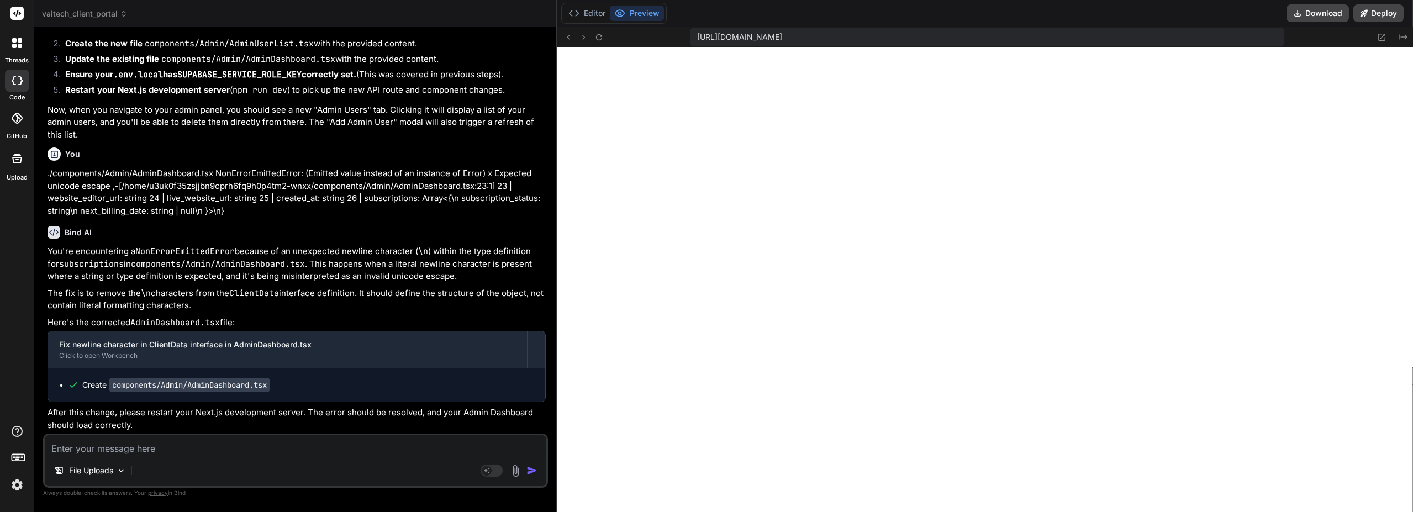
paste textarea "./components/Admin/AdminDashboard.tsx NonErrorEmittedError: (Emitted value inst…"
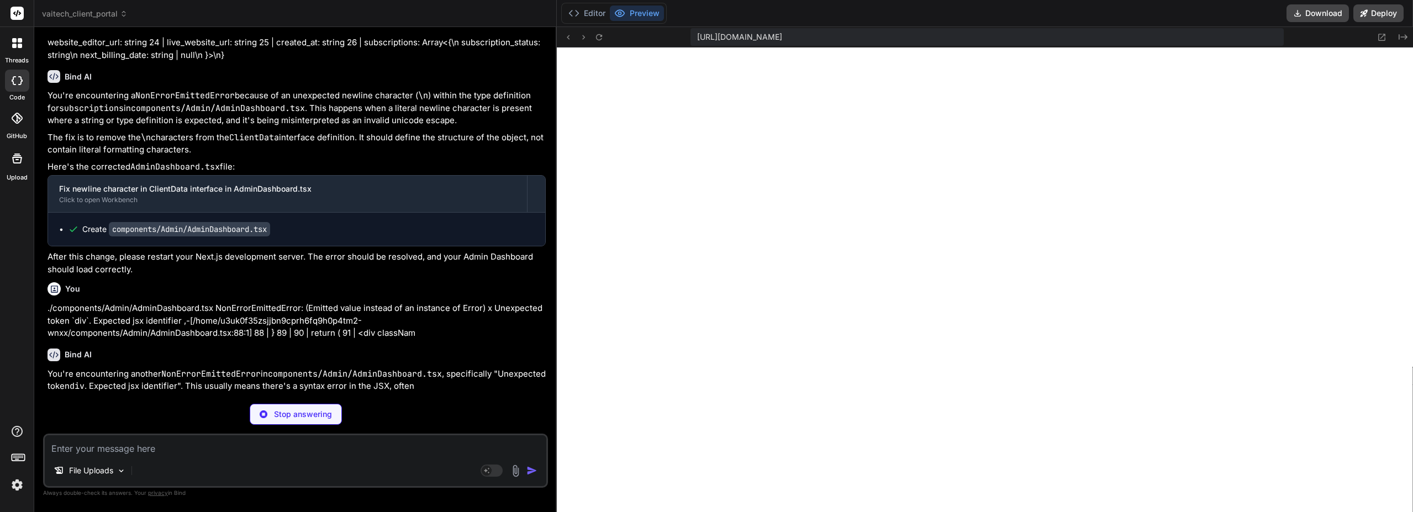
scroll to position [14429, 0]
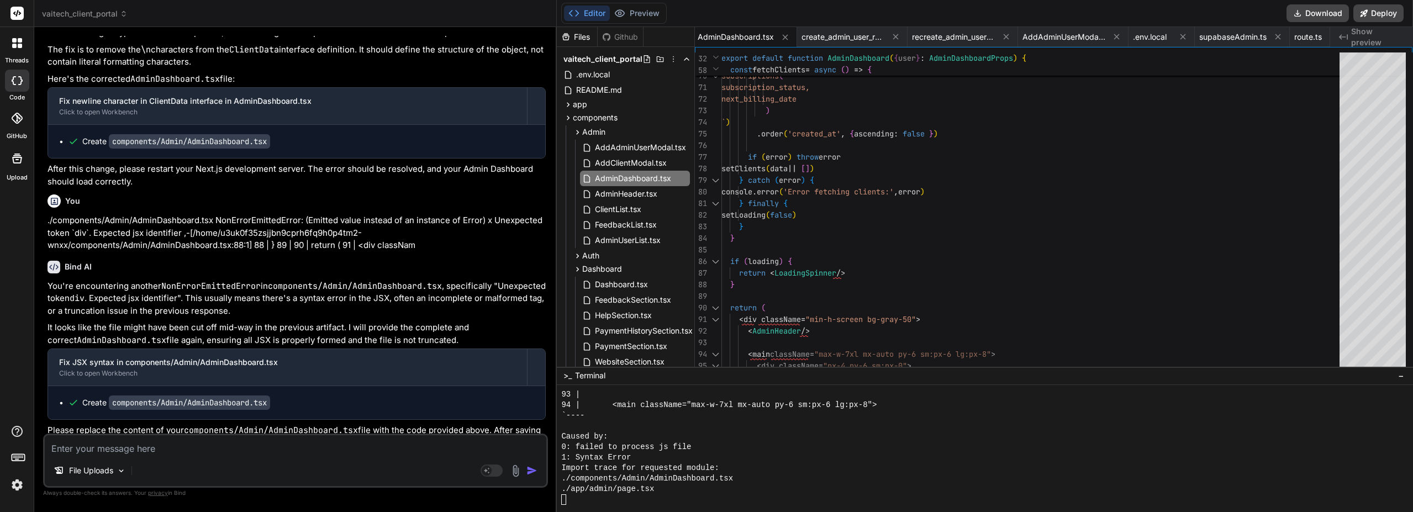
click at [631, 4] on div "Editor Preview" at bounding box center [613, 13] width 105 height 21
click at [633, 8] on button "Preview" at bounding box center [637, 13] width 54 height 15
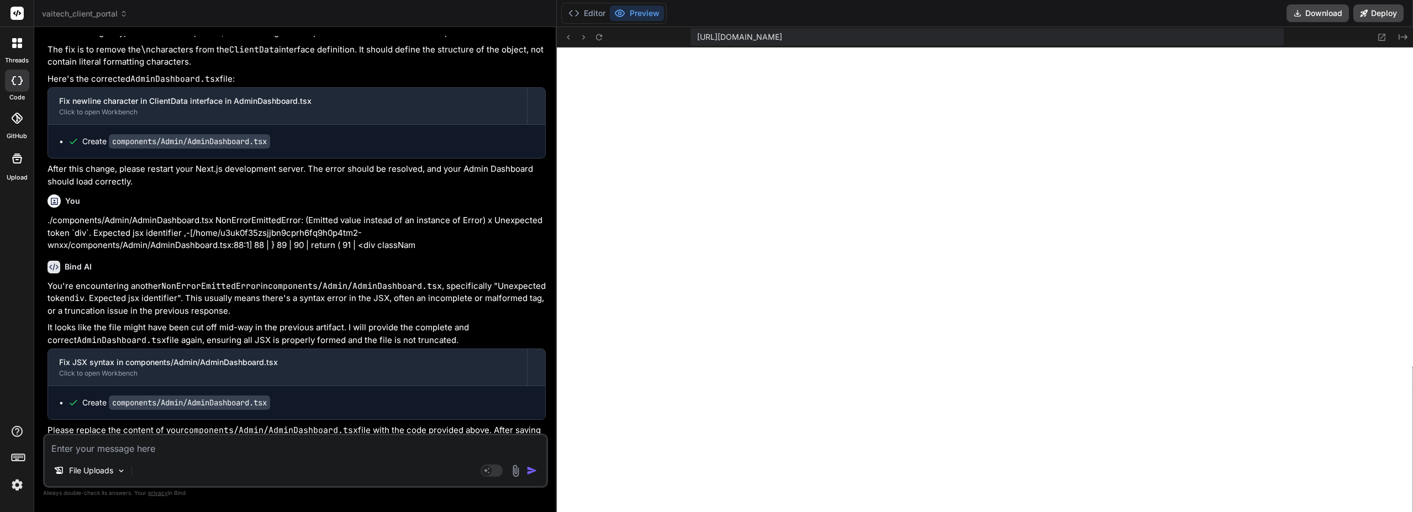
click at [600, 35] on icon at bounding box center [599, 37] width 6 height 6
paste textarea "./components/Admin/AdminDashboard.tsx NonErrorEmittedError: (Emitted value inst…"
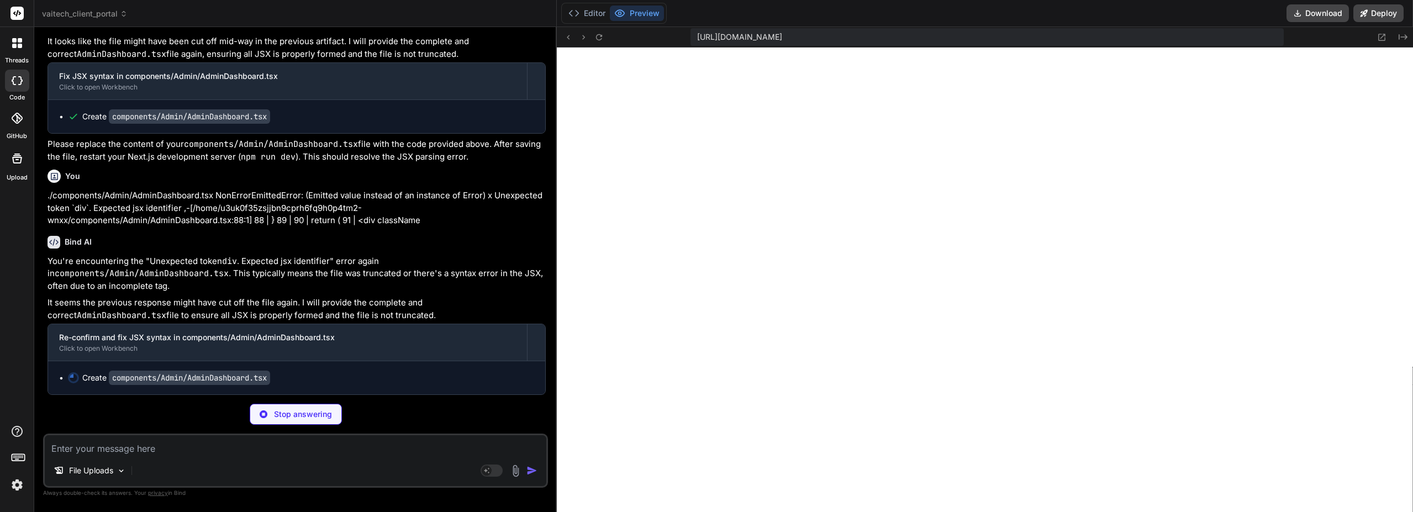
scroll to position [14819, 0]
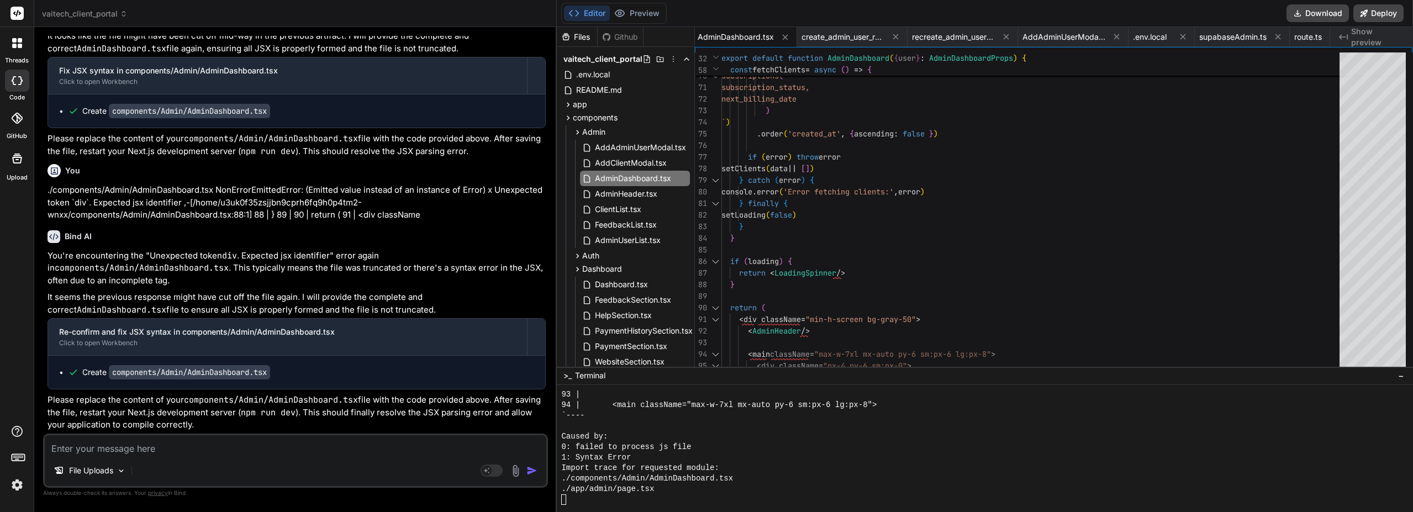
click at [647, 14] on button "Preview" at bounding box center [637, 13] width 54 height 15
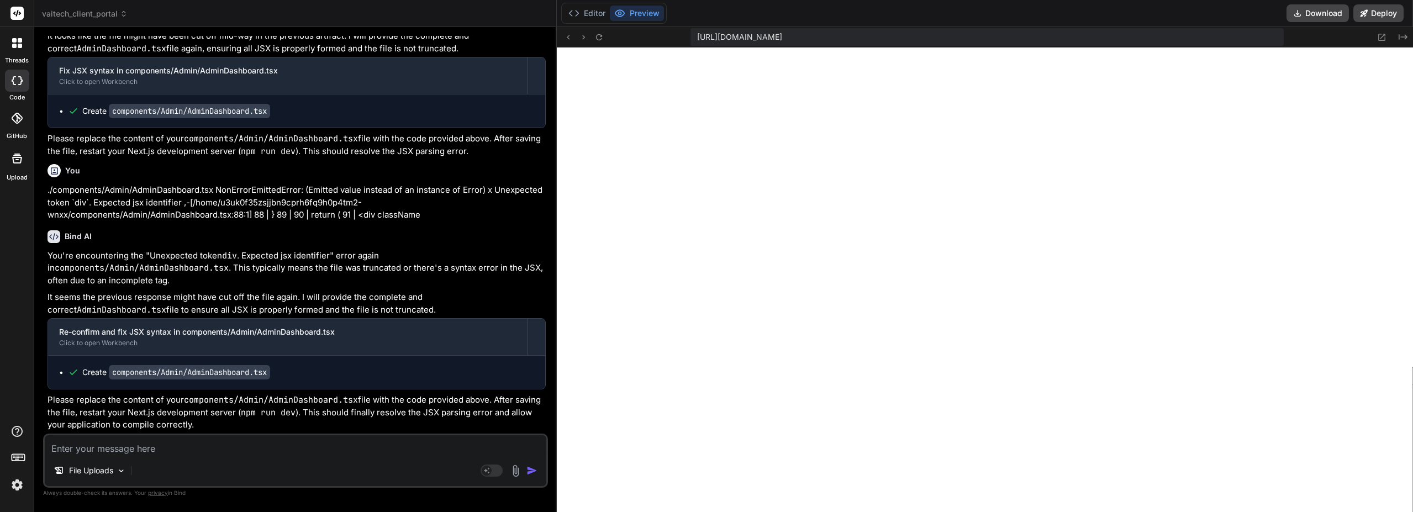
scroll to position [14825, 0]
click at [252, 290] on div "You're encountering the "Unexpected token div . Expected jsx identifier" error …" at bounding box center [296, 341] width 498 height 182
click at [595, 14] on button "Editor" at bounding box center [587, 13] width 46 height 15
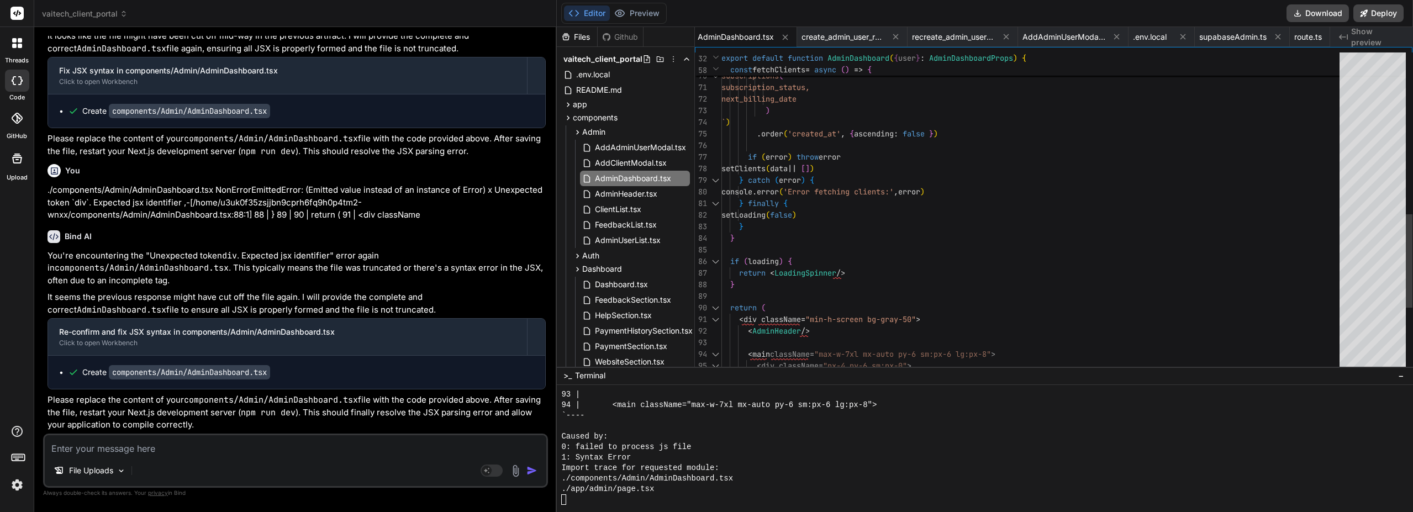
click at [970, 164] on div "live_website_url, created_at, subscriptions ( subscription_status, next_billing…" at bounding box center [1033, 366] width 625 height 2192
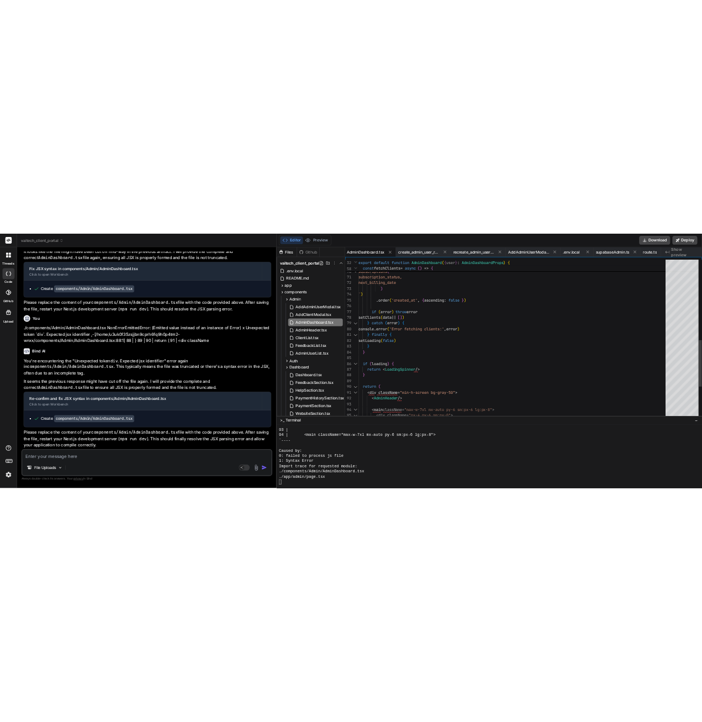
scroll to position [11, 0]
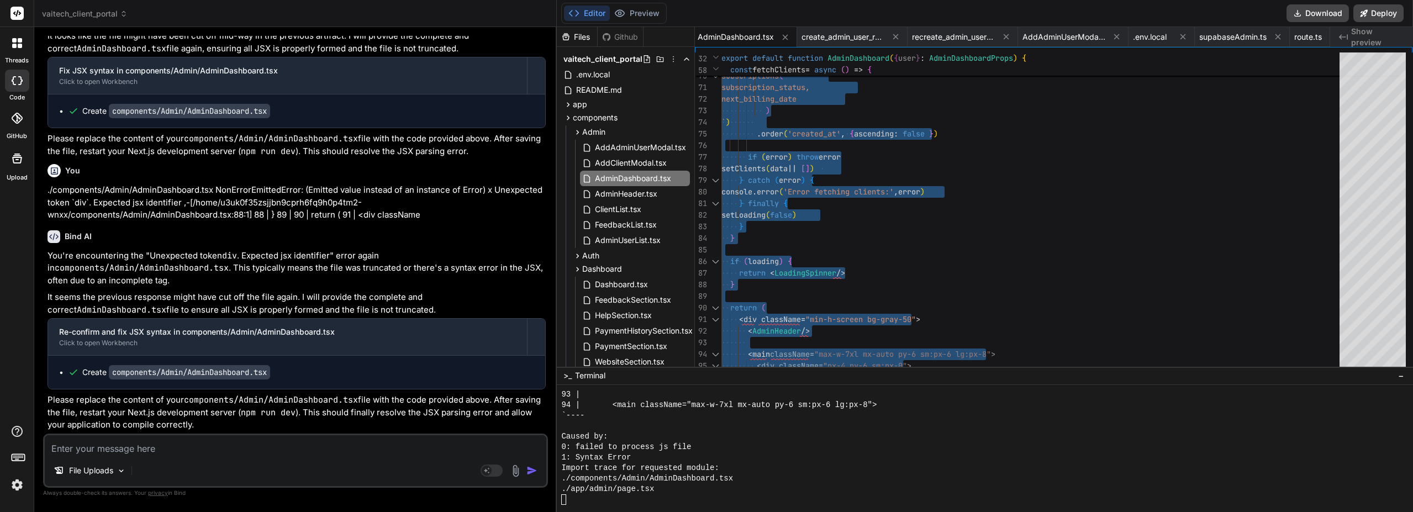
click at [647, 5] on div "Editor Preview" at bounding box center [613, 13] width 105 height 21
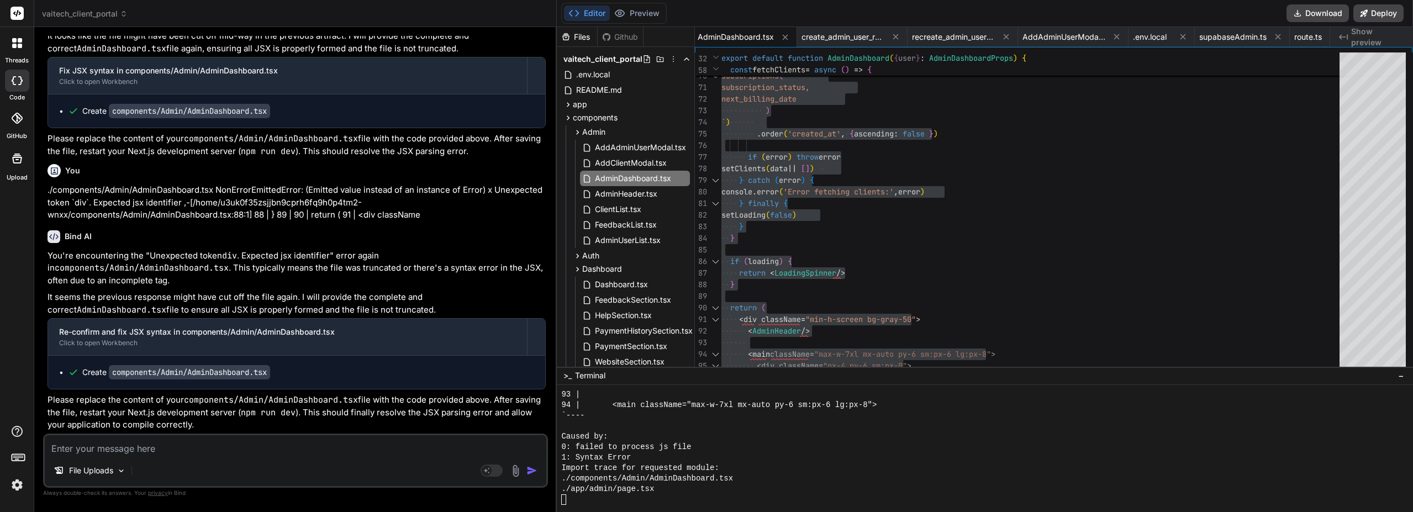
click at [644, 15] on button "Preview" at bounding box center [637, 13] width 54 height 15
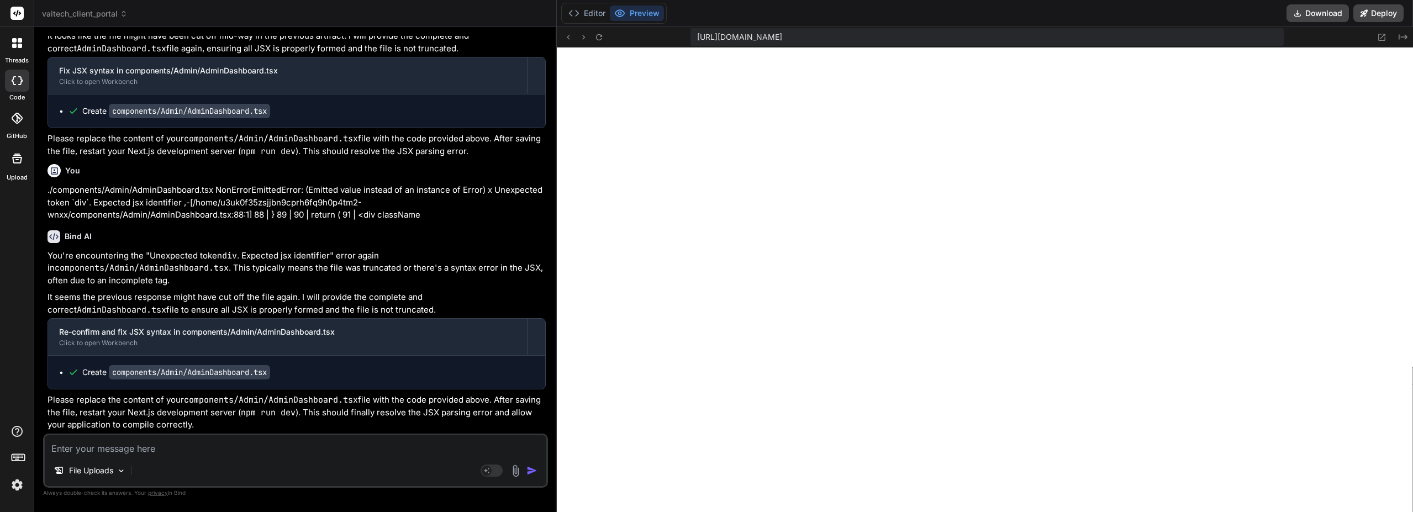
click at [592, 16] on button "Editor" at bounding box center [587, 13] width 46 height 15
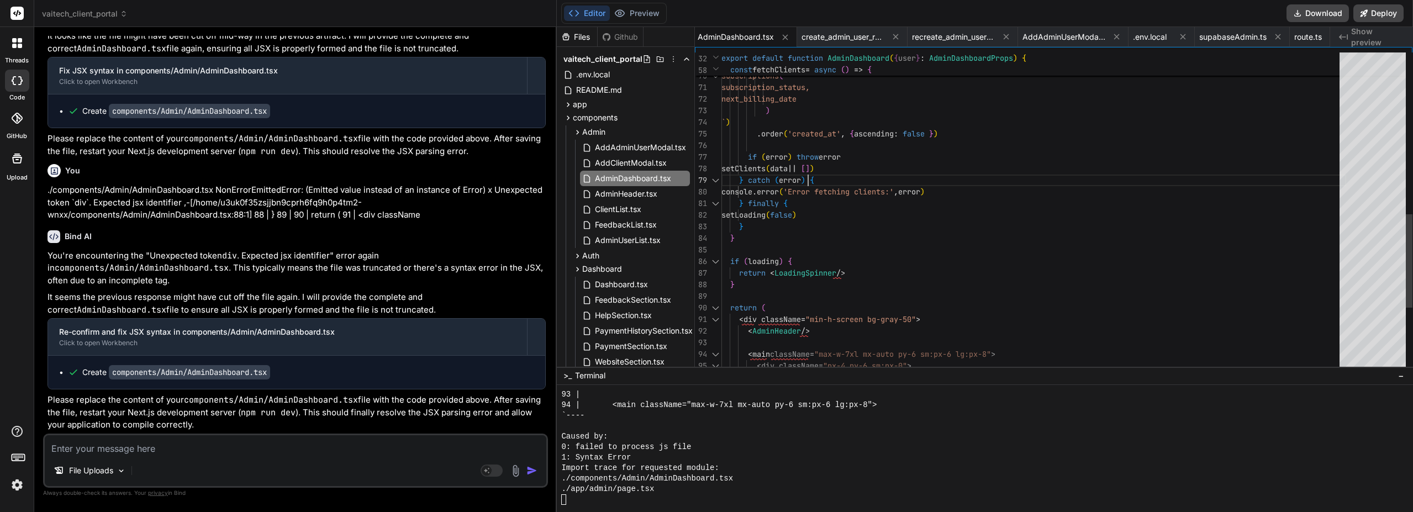
click at [860, 176] on div "live_website_url, created_at, subscriptions ( subscription_status, next_billing…" at bounding box center [1033, 366] width 625 height 2192
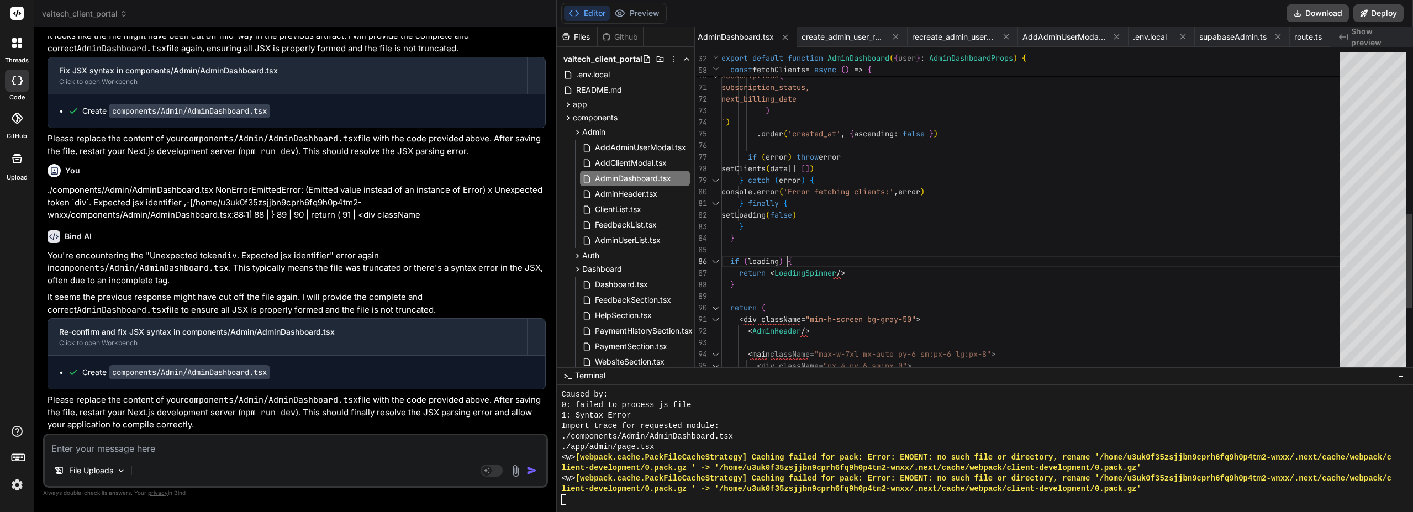
click at [887, 251] on div "live_website_url, created_at, subscriptions ( subscription_status, next_billing…" at bounding box center [1033, 366] width 625 height 2192
click at [892, 268] on div "live_website_url, created_at, subscriptions ( subscription_status, next_billing…" at bounding box center [1033, 366] width 625 height 2192
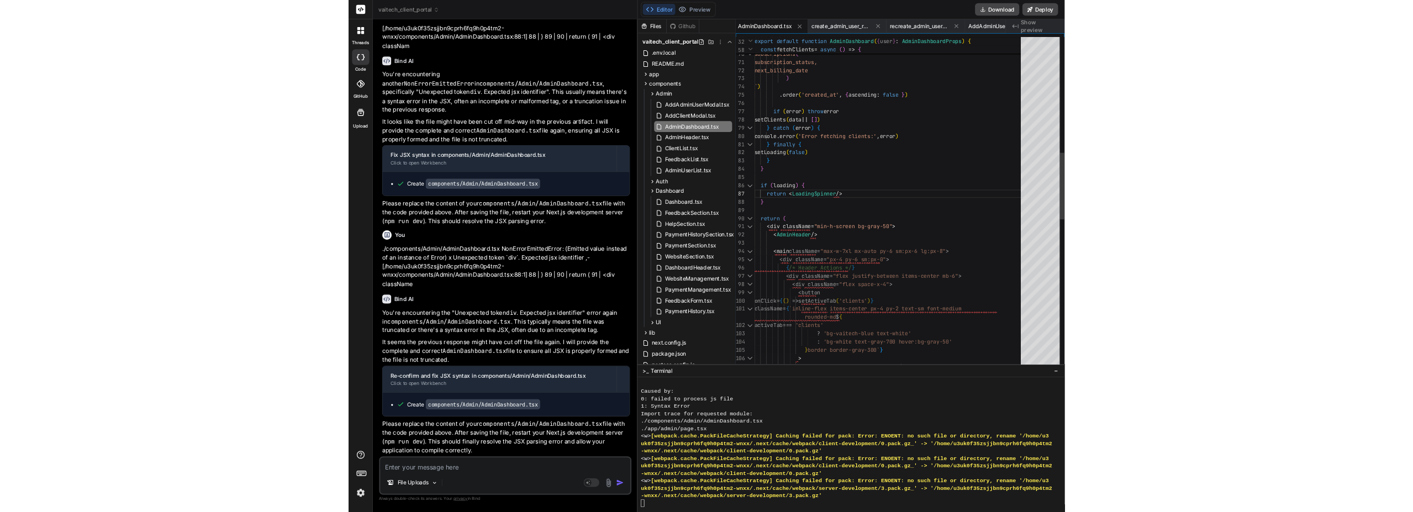
scroll to position [17663, 0]
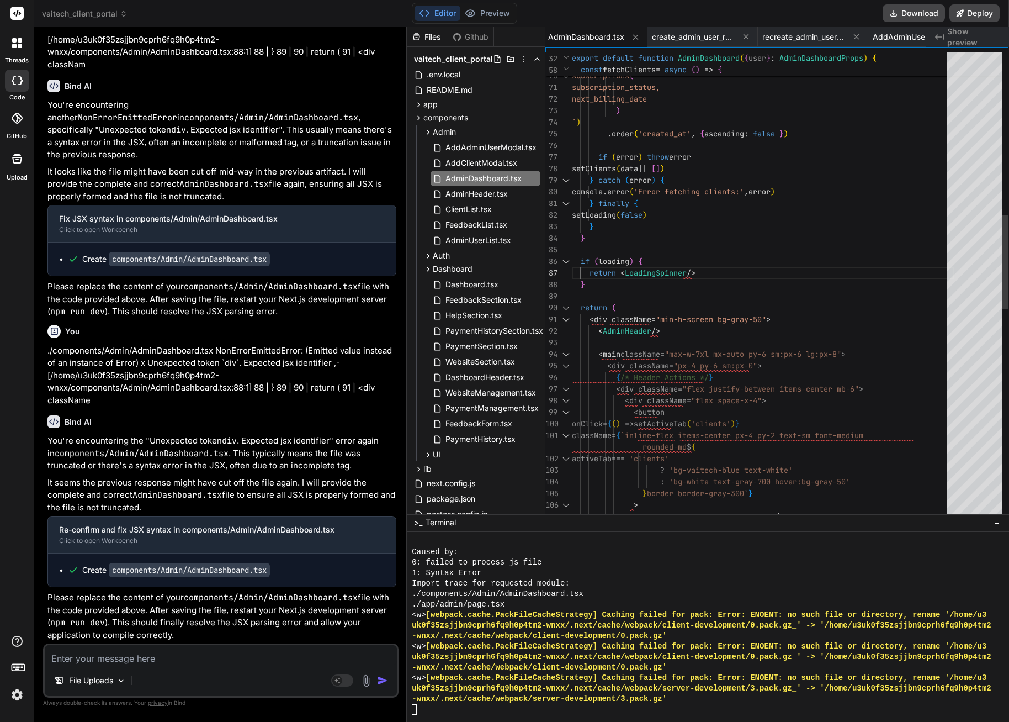
click at [737, 272] on div "live_website_url, created_at, subscriptions ( subscription_status, next_billing…" at bounding box center [763, 401] width 382 height 2308
click at [736, 281] on div "live_website_url, created_at, subscriptions ( subscription_status, next_billing…" at bounding box center [763, 401] width 382 height 2308
click at [738, 239] on div "live_website_url, created_at, subscriptions ( subscription_status, next_billing…" at bounding box center [763, 401] width 382 height 2308
click at [737, 234] on div "live_website_url, created_at, subscriptions ( subscription_status, next_billing…" at bounding box center [763, 401] width 382 height 2308
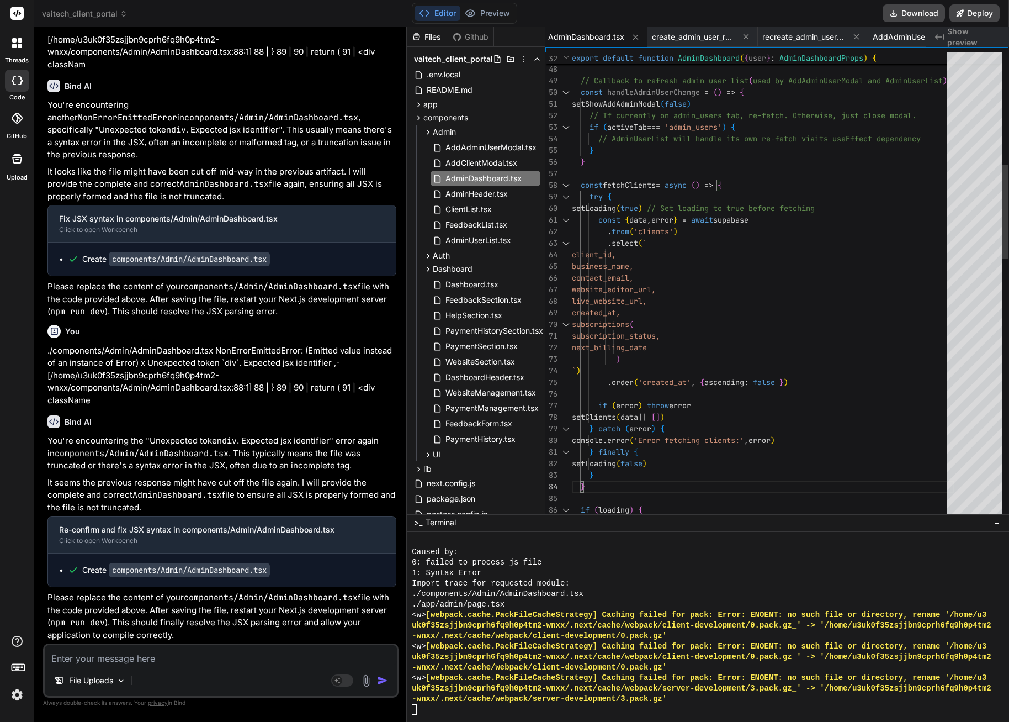
click at [764, 187] on div "live_website_url, created_at, subscriptions ( subscription_status, next_billing…" at bounding box center [763, 649] width 382 height 2308
click at [764, 182] on div "live_website_url, created_at, subscriptions ( subscription_status, next_billing…" at bounding box center [763, 649] width 382 height 2308
click at [764, 184] on div "live_website_url, created_at, subscriptions ( subscription_status, next_billing…" at bounding box center [763, 649] width 382 height 2308
click at [610, 486] on div "live_website_url, created_at, subscriptions ( subscription_status, next_billing…" at bounding box center [763, 649] width 382 height 2308
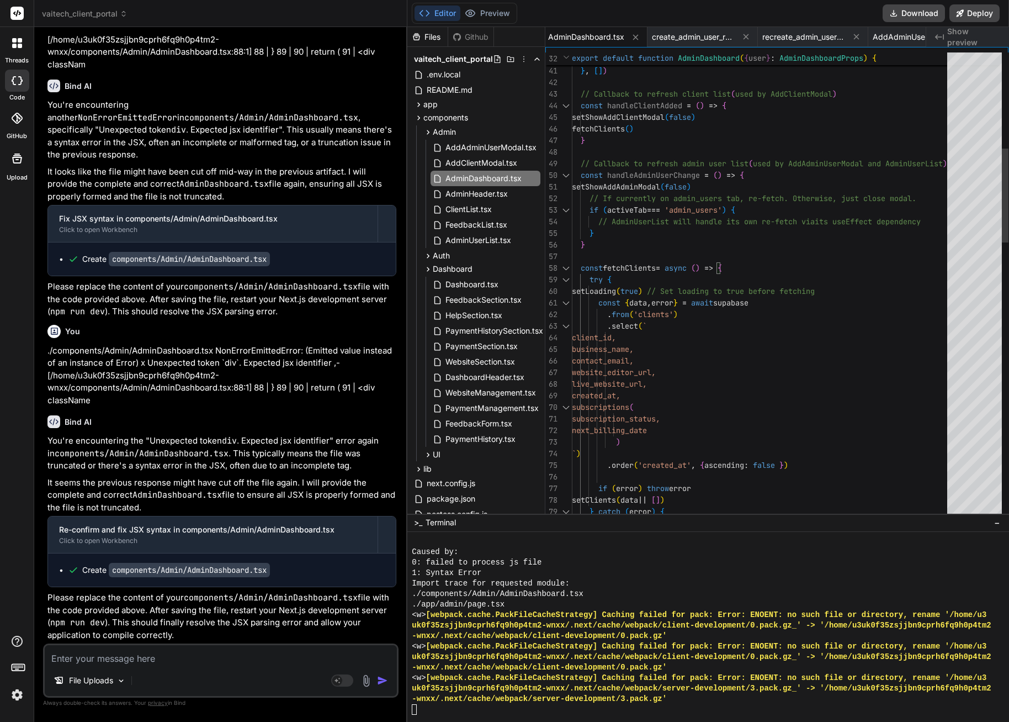
click at [646, 242] on div "live_website_url, created_at, subscriptions ( subscription_status, next_billing…" at bounding box center [763, 732] width 382 height 2308
click at [873, 170] on div "live_website_url, created_at, subscriptions ( subscription_status, next_billing…" at bounding box center [763, 732] width 382 height 2308
click at [874, 168] on div "live_website_url, created_at, subscriptions ( subscription_status, next_billing…" at bounding box center [763, 732] width 382 height 2308
click at [875, 163] on div "live_website_url, created_at, subscriptions ( subscription_status, next_billing…" at bounding box center [763, 732] width 382 height 2308
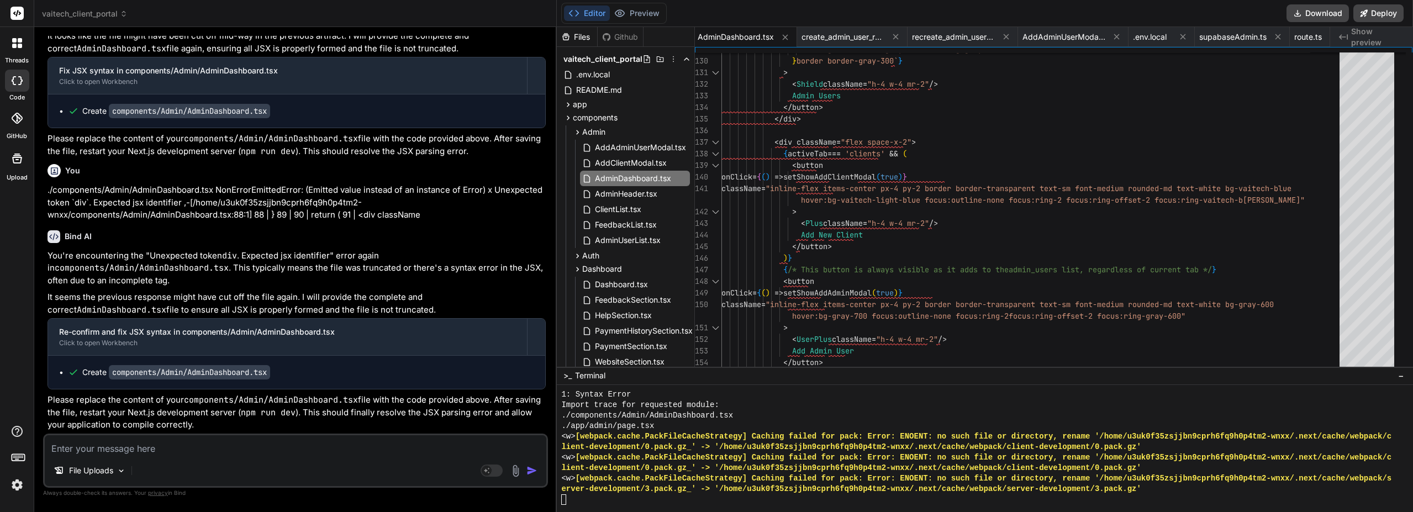
scroll to position [10104, 0]
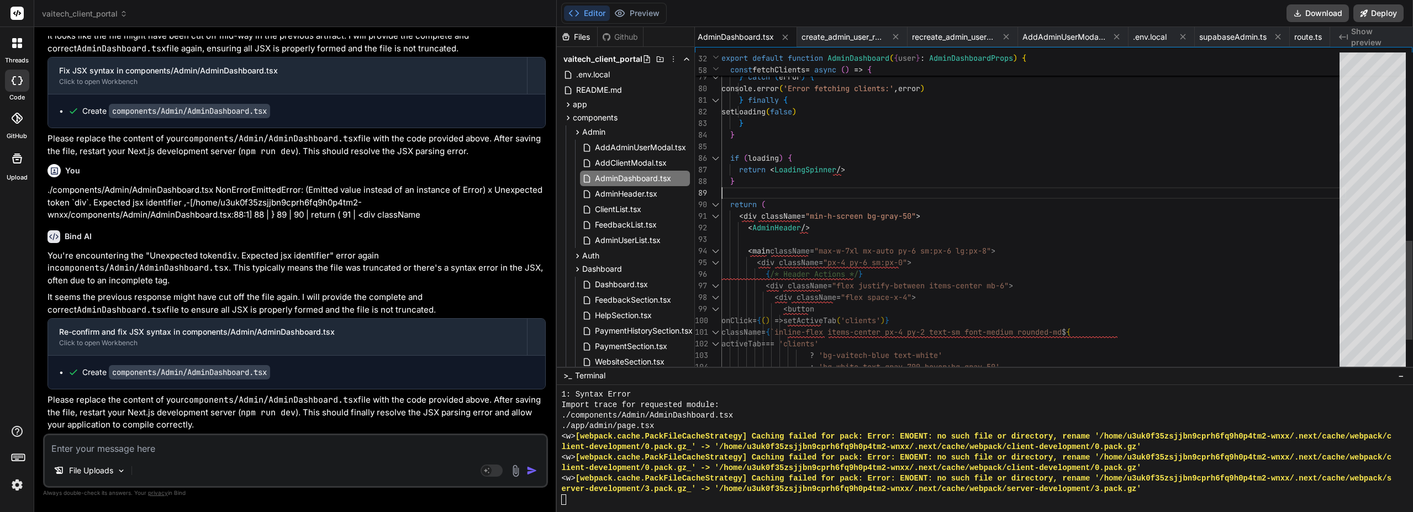
click at [938, 186] on div "} border border-gray-300` } ? 'bg-vaitech-blue text-white' : 'bg-white text-gra…" at bounding box center [1033, 263] width 625 height 2192
click at [938, 176] on div "} border border-gray-300` } ? 'bg-vaitech-blue text-white' : 'bg-white text-gra…" at bounding box center [1033, 263] width 625 height 2192
click at [643, 14] on button "Preview" at bounding box center [637, 13] width 54 height 15
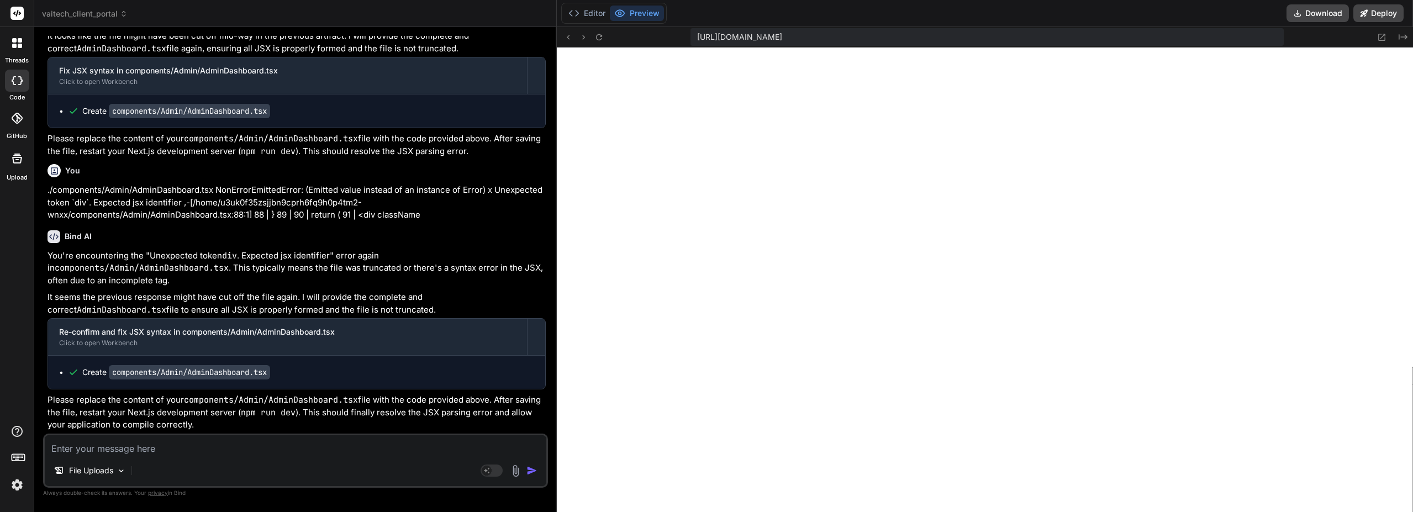
click at [600, 35] on icon at bounding box center [598, 37] width 9 height 9
click at [589, 16] on button "Editor" at bounding box center [587, 13] width 46 height 15
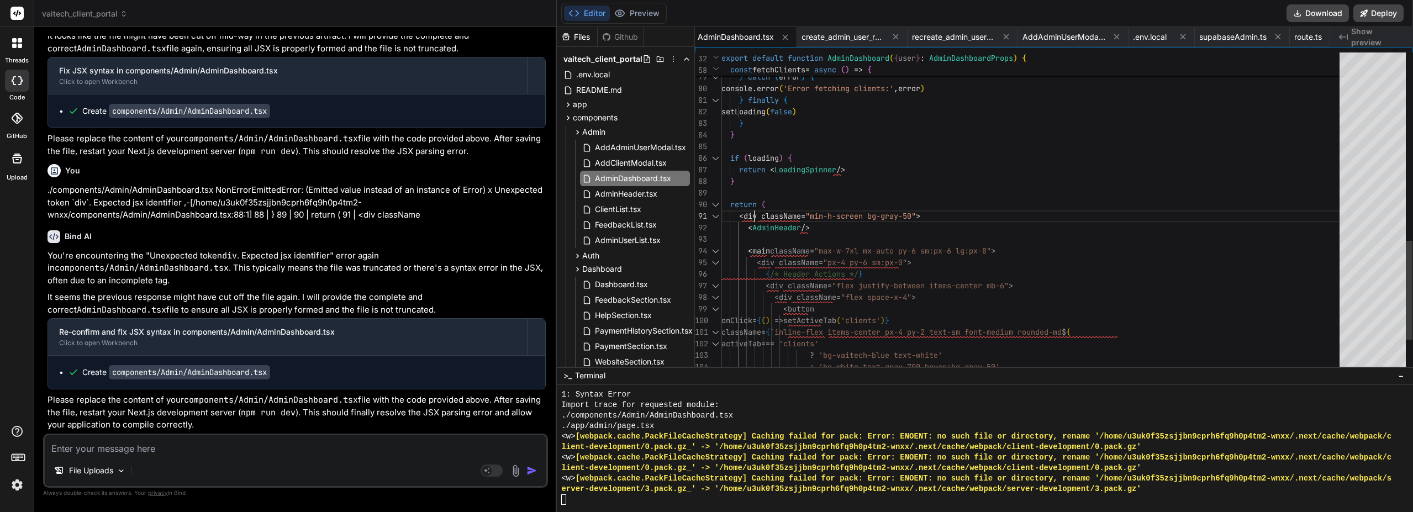
click at [754, 215] on div "} border border-gray-300` } ? 'bg-vaitech-blue text-white' : 'bg-white text-gra…" at bounding box center [1033, 263] width 625 height 2192
click at [742, 215] on div "} border border-gray-300` } ? 'bg-vaitech-blue text-white' : 'bg-white text-gra…" at bounding box center [1033, 263] width 625 height 2192
click at [996, 206] on div "} border border-gray-300` } ? 'bg-vaitech-blue text-white' : 'bg-white text-gra…" at bounding box center [1033, 263] width 625 height 2192
click at [997, 230] on div "} border border-gray-300` } ? 'bg-vaitech-blue text-white' : 'bg-white text-gra…" at bounding box center [1033, 263] width 625 height 2192
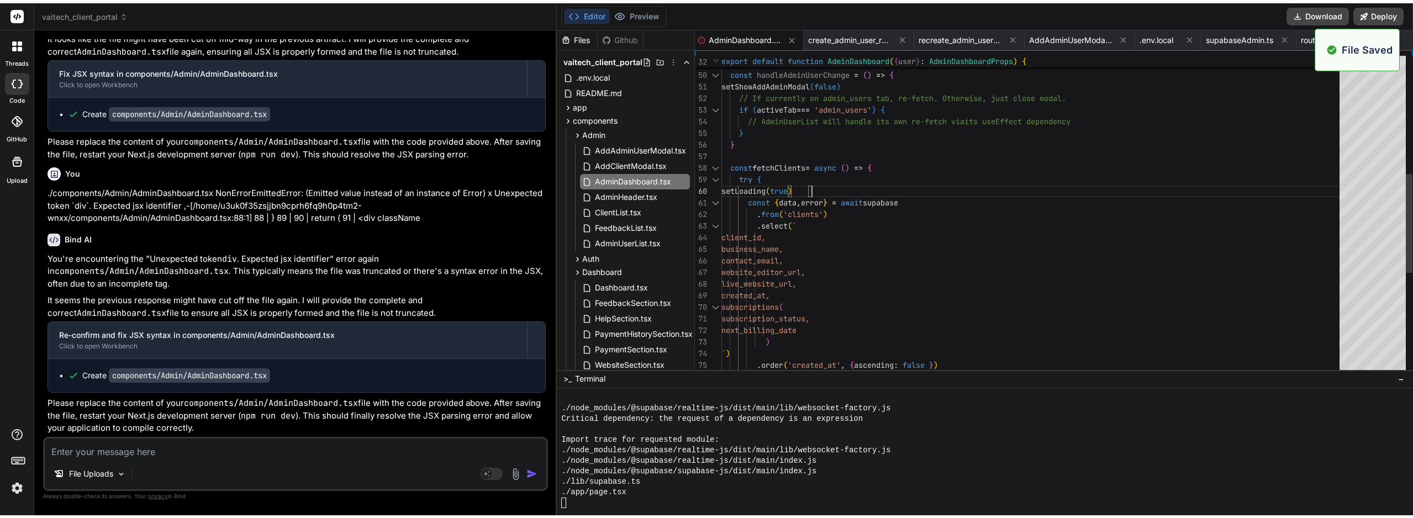
scroll to position [10493, 0]
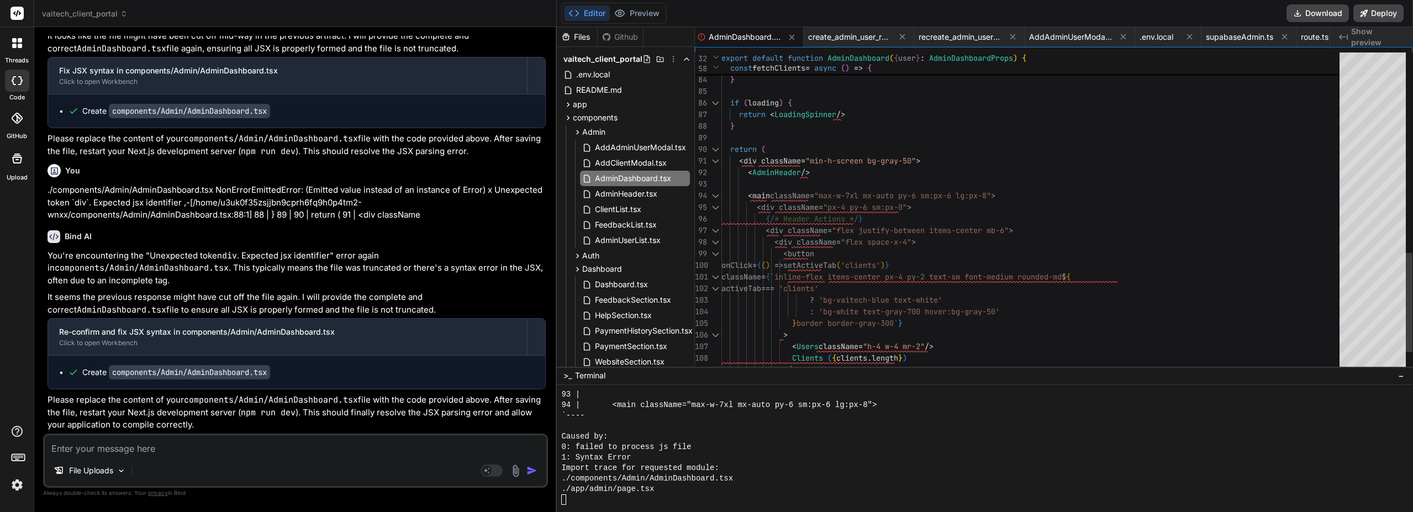
click at [996, 199] on div "if ( loading ) { return < LoadingSpinner /> } } setLoading ( false ) } return (…" at bounding box center [1033, 207] width 625 height 2192
click at [963, 191] on div "if ( loading ) { return < LoadingSpinner /> } } setLoading ( false ) } return (…" at bounding box center [1033, 207] width 625 height 2192
click at [1097, 191] on div "if ( loading ) { return < LoadingSpinner /> } } setLoading ( false ) } return (…" at bounding box center [1033, 207] width 625 height 2192
click at [1096, 193] on div "if ( loading ) { return < LoadingSpinner /> } } setLoading ( false ) } return (…" at bounding box center [1033, 207] width 625 height 2192
click at [968, 178] on div "if ( loading ) { return < LoadingSpinner /> } } setLoading ( false ) } return (…" at bounding box center [1033, 207] width 625 height 2192
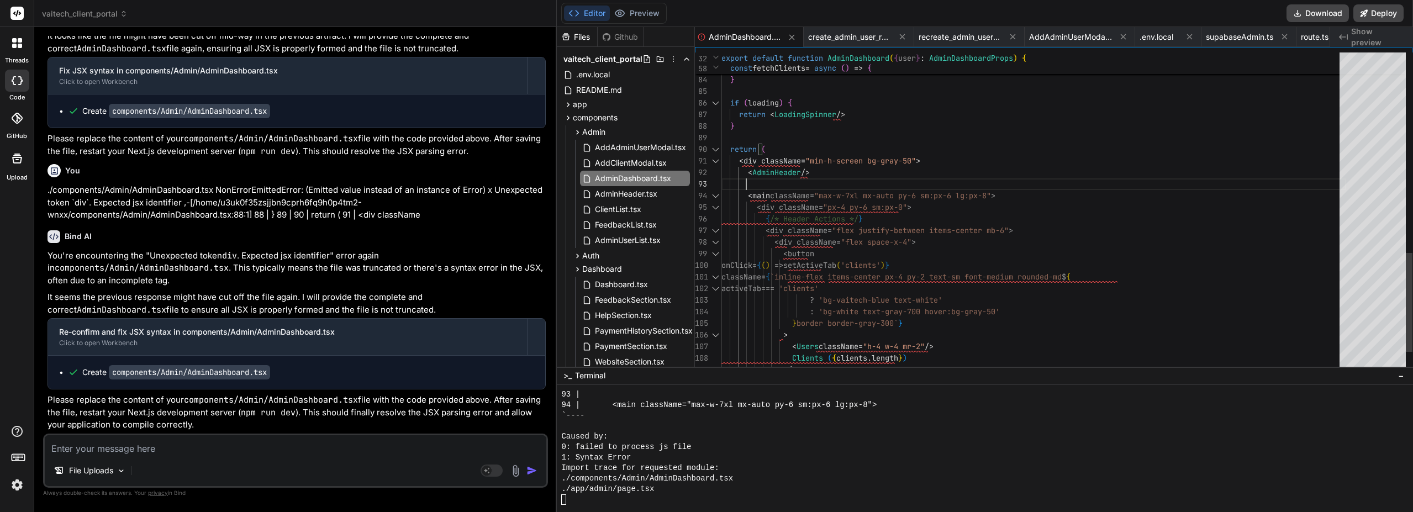
click at [963, 170] on div "if ( loading ) { return < LoadingSpinner /> } } setLoading ( false ) } return (…" at bounding box center [1033, 207] width 625 height 2192
click at [748, 170] on div "if ( loading ) { return < LoadingSpinner /> } } setLoading ( false ) } return (…" at bounding box center [1033, 207] width 625 height 2192
click at [899, 173] on div "if ( loading ) { return < LoadingSpinner /> } } setLoading ( false ) } return (…" at bounding box center [1033, 207] width 625 height 2192
click at [899, 171] on div "if ( loading ) { return < LoadingSpinner /> } } setLoading ( false ) } return (…" at bounding box center [1033, 207] width 625 height 2192
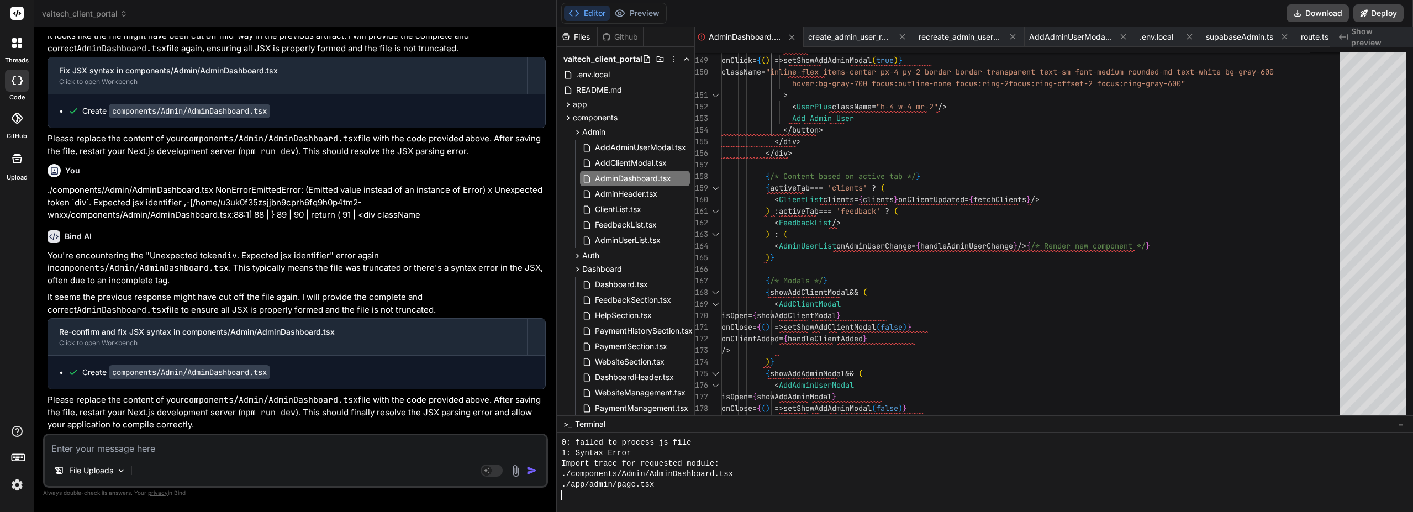
drag, startPoint x: 1327, startPoint y: 366, endPoint x: 1317, endPoint y: 459, distance: 93.4
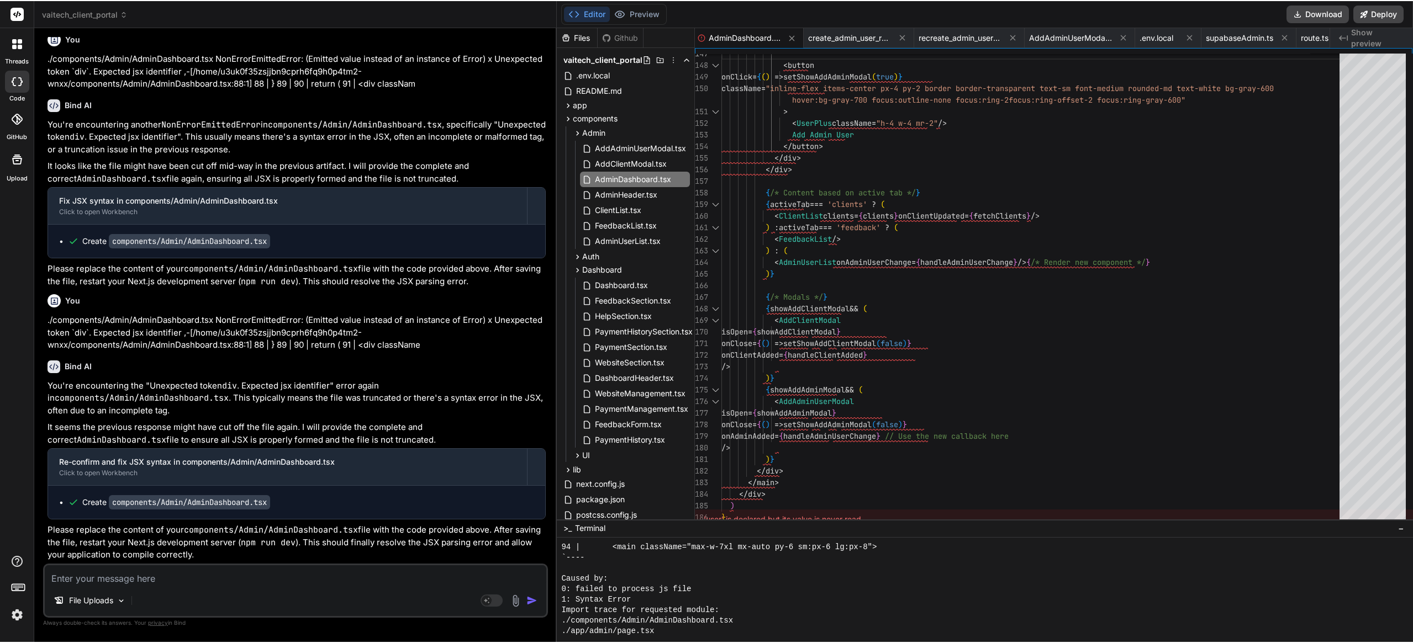
scroll to position [14693, 0]
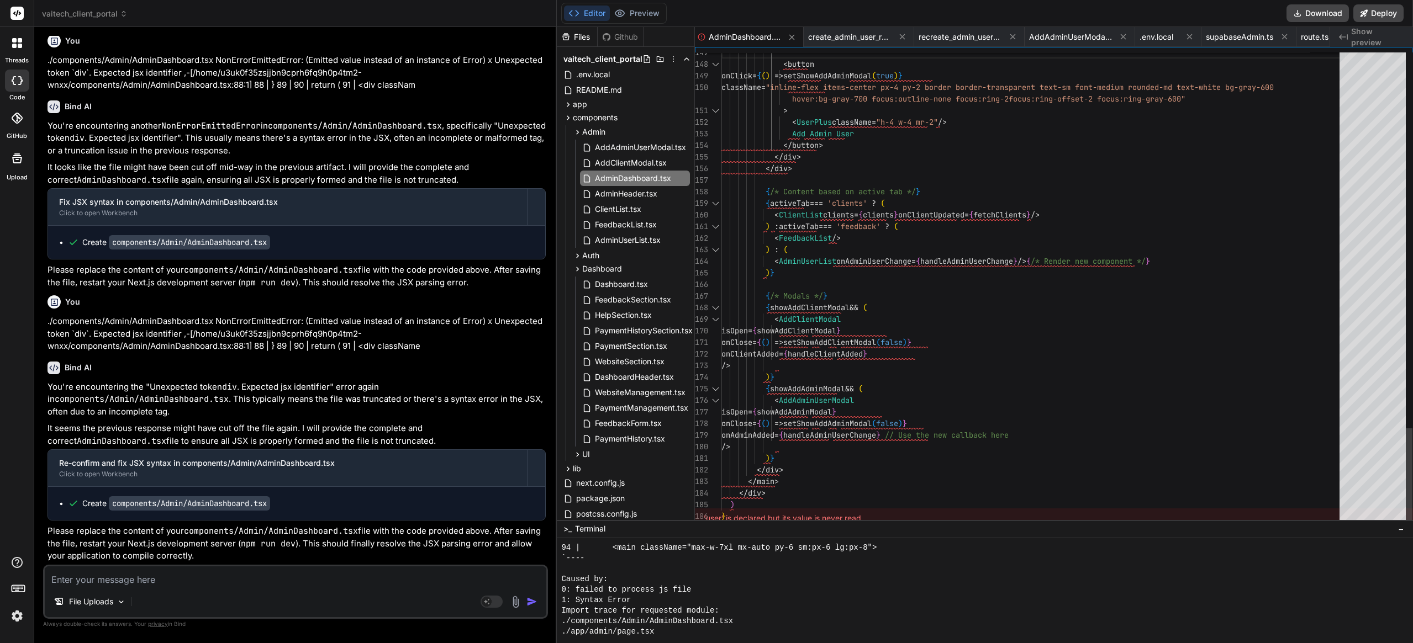
drag, startPoint x: 869, startPoint y: 517, endPoint x: 700, endPoint y: 517, distance: 169.0
click at [700, 511] on div "'user' is declared but its value is never read." at bounding box center [1054, 519] width 718 height 20
copy div "'user' is declared but its value is never read."
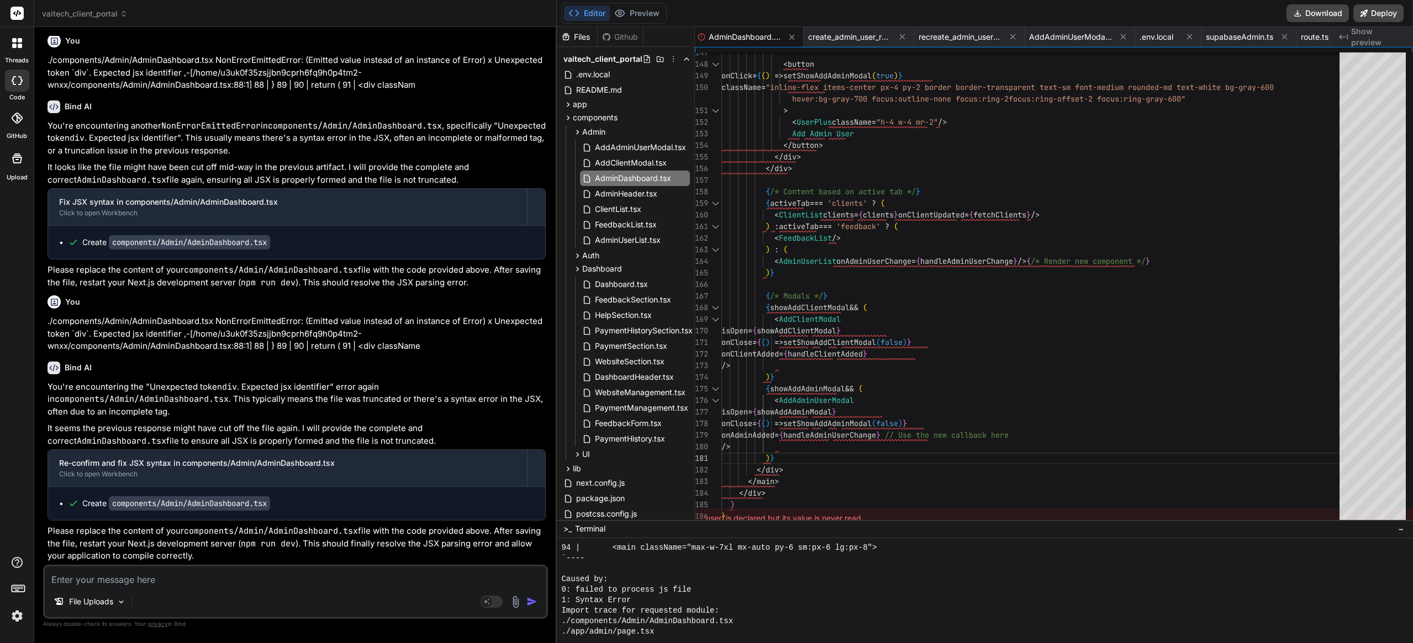
paste textarea "'user' is declared but its value is never read."
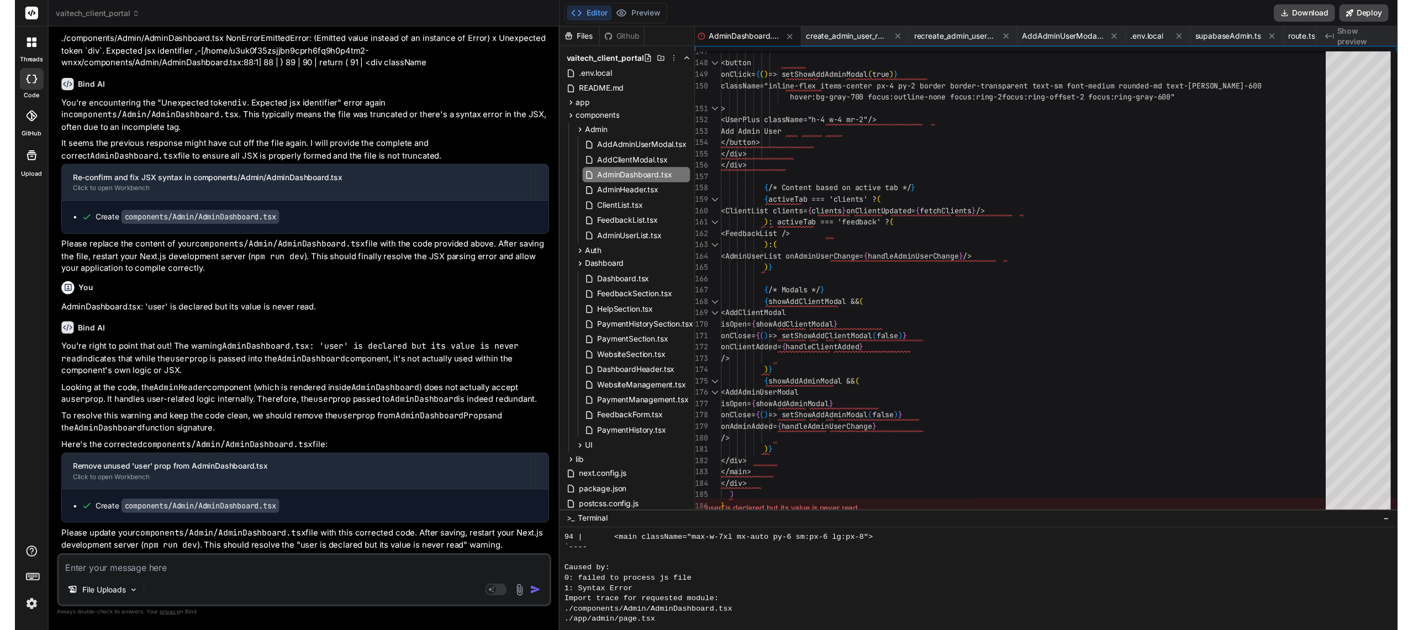
scroll to position [9223, 0]
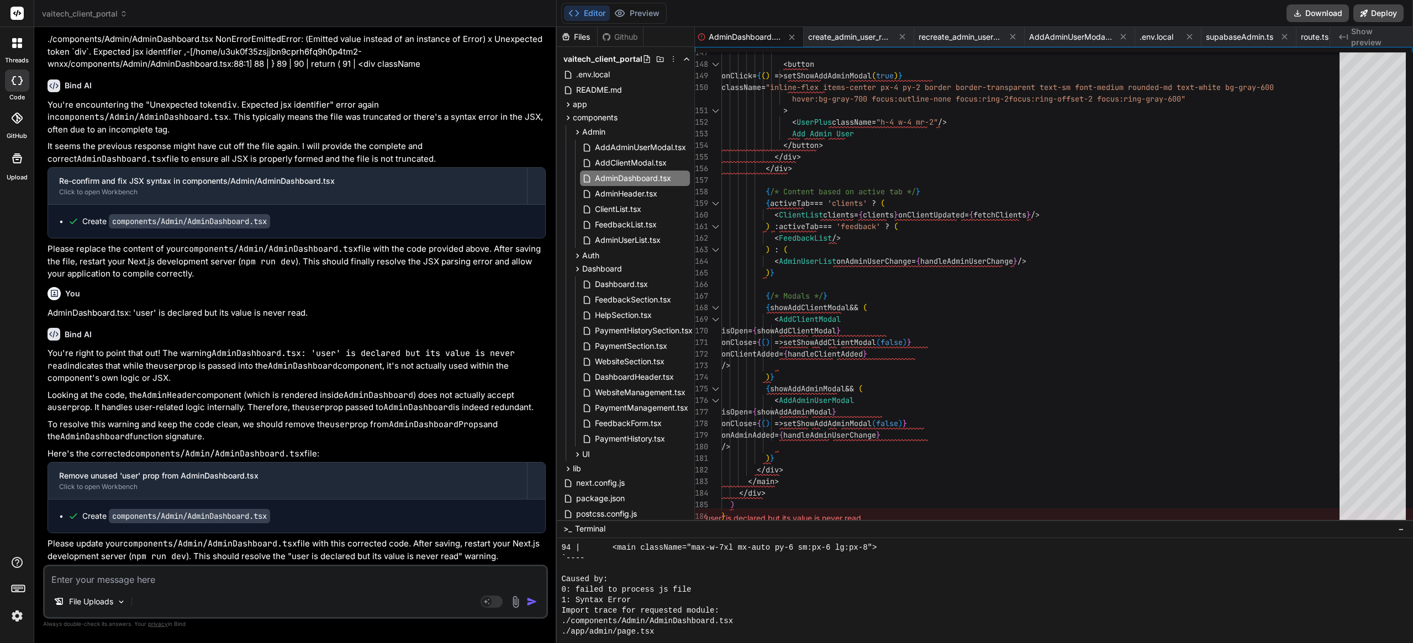
click at [902, 36] on icon at bounding box center [901, 36] width 9 height 9
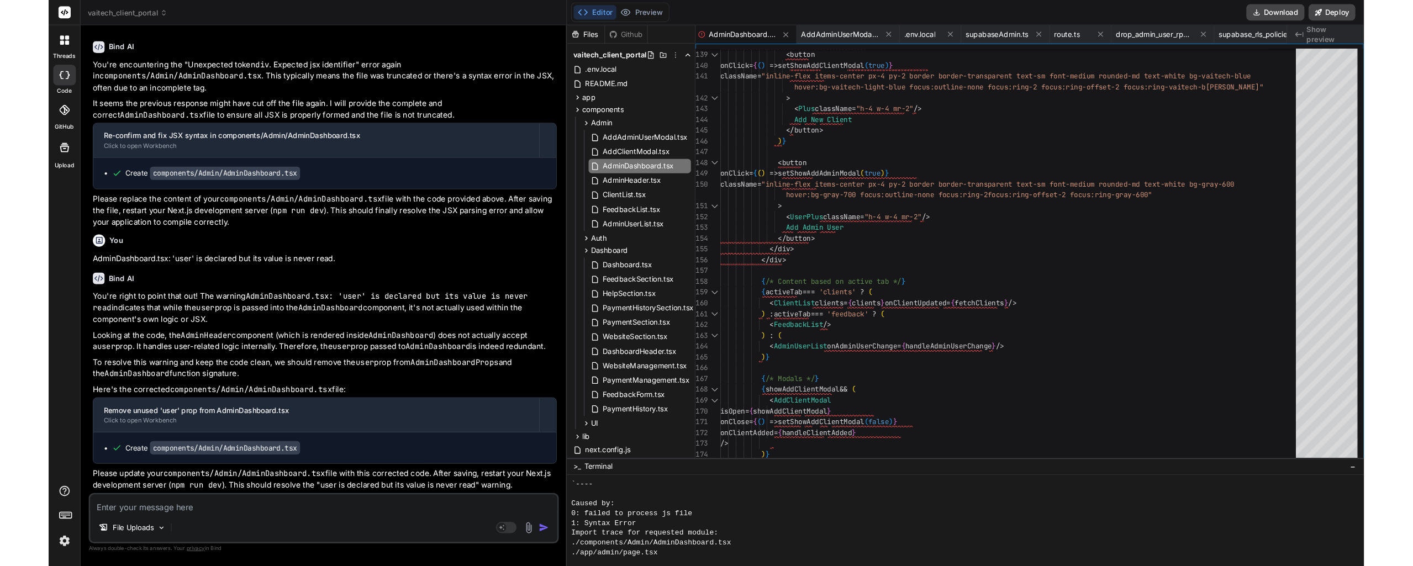
scroll to position [15000, 0]
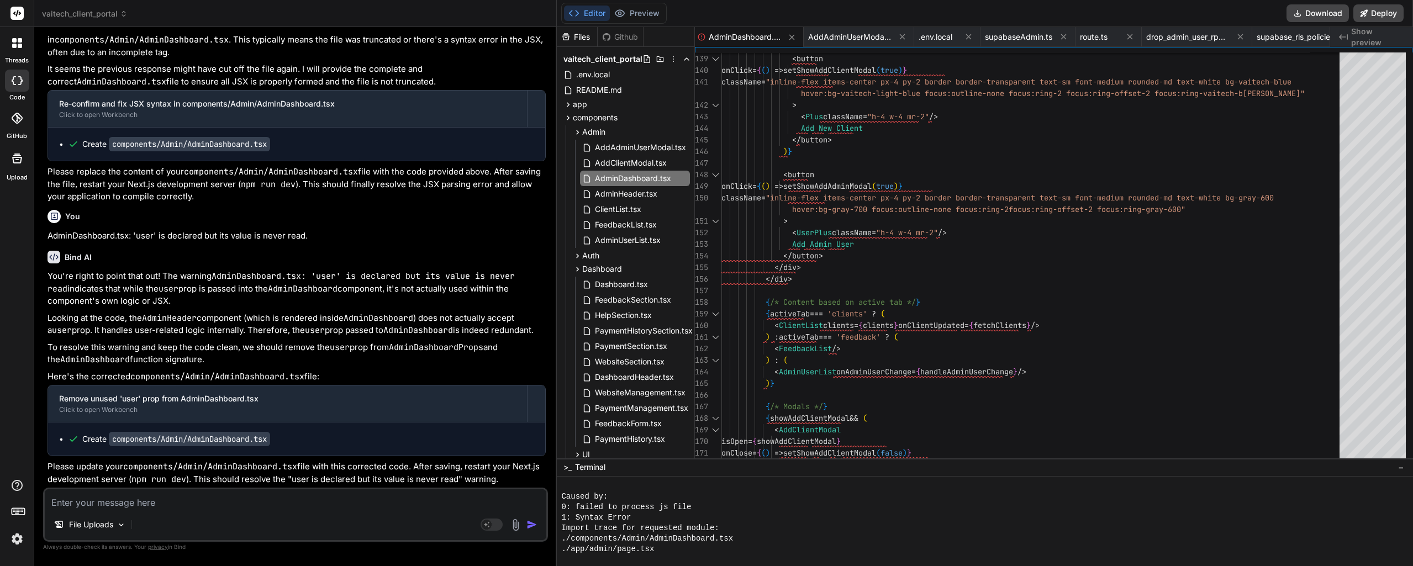
click at [637, 15] on button "Preview" at bounding box center [637, 13] width 54 height 15
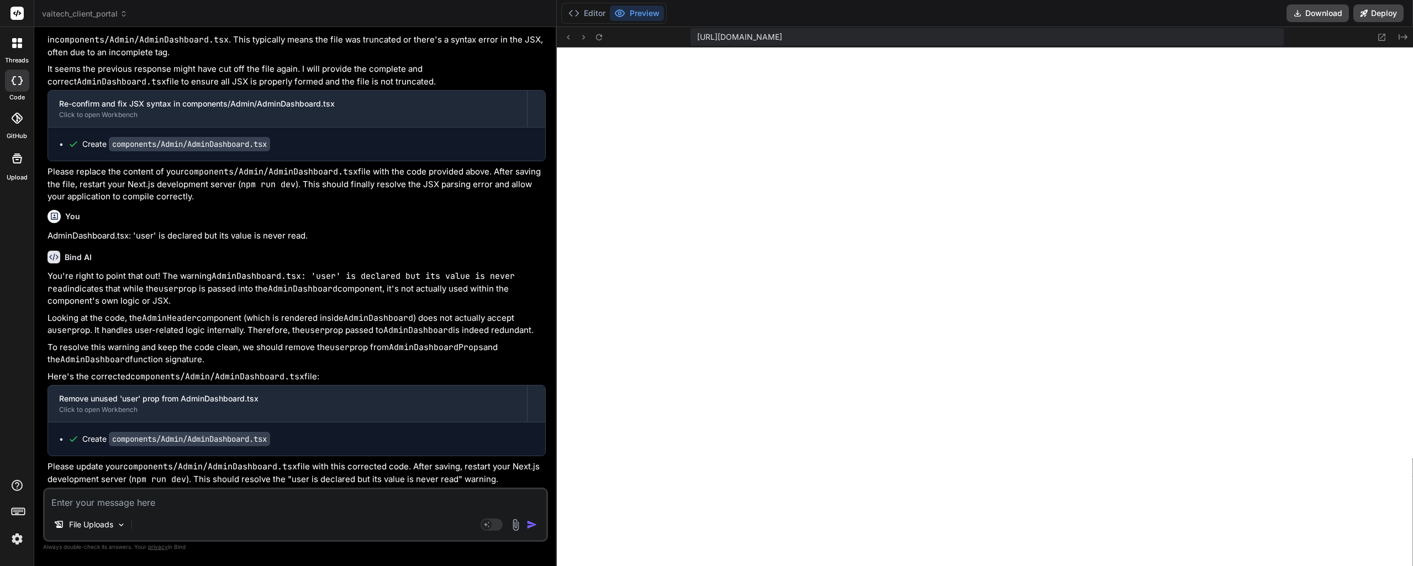
click at [595, 39] on icon at bounding box center [598, 37] width 9 height 9
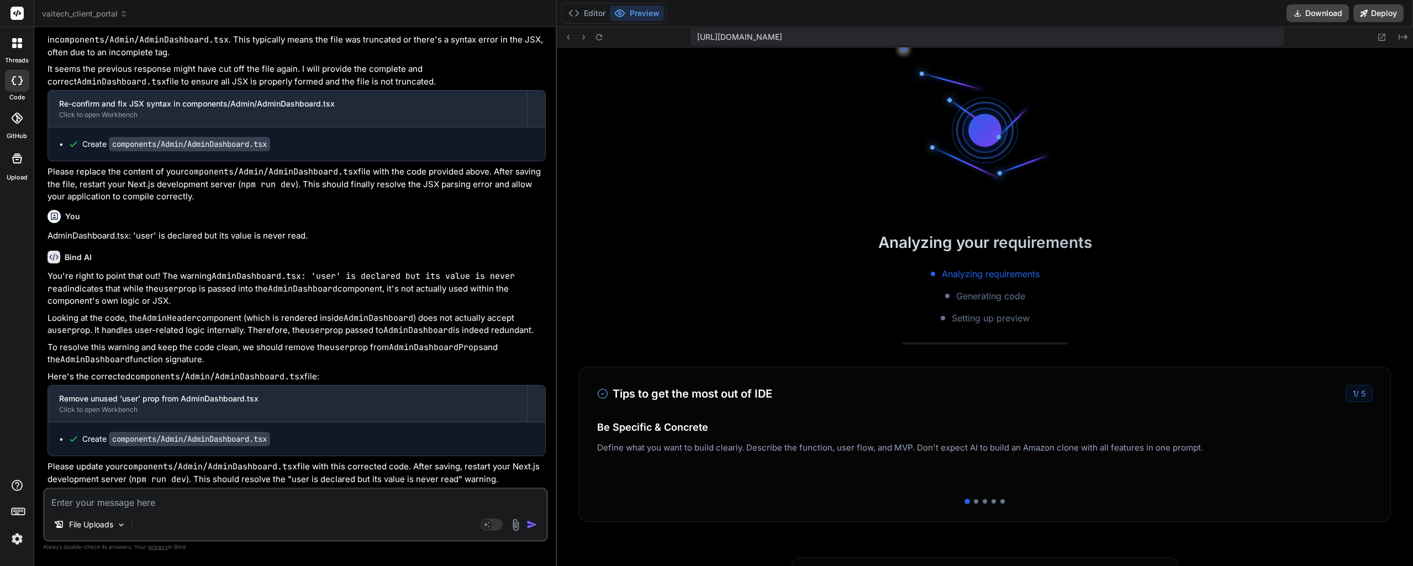
click at [575, 6] on button "Editor" at bounding box center [587, 13] width 46 height 15
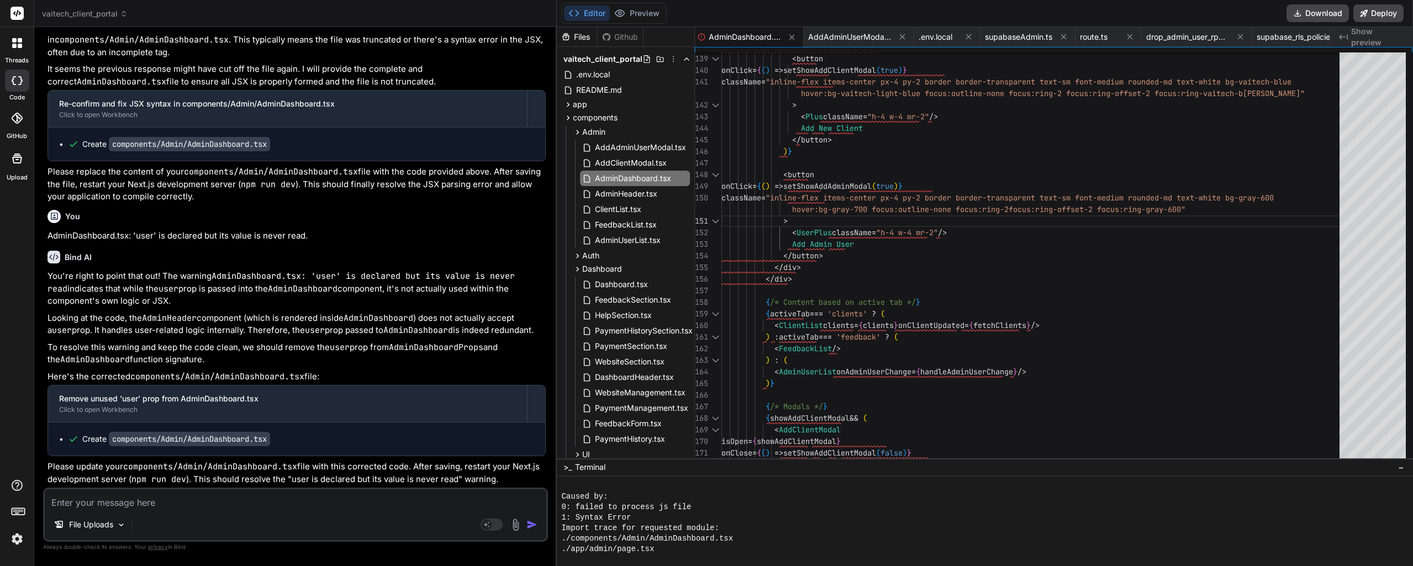
click at [791, 511] on div "1: Syntax Error" at bounding box center [978, 517] width 835 height 10
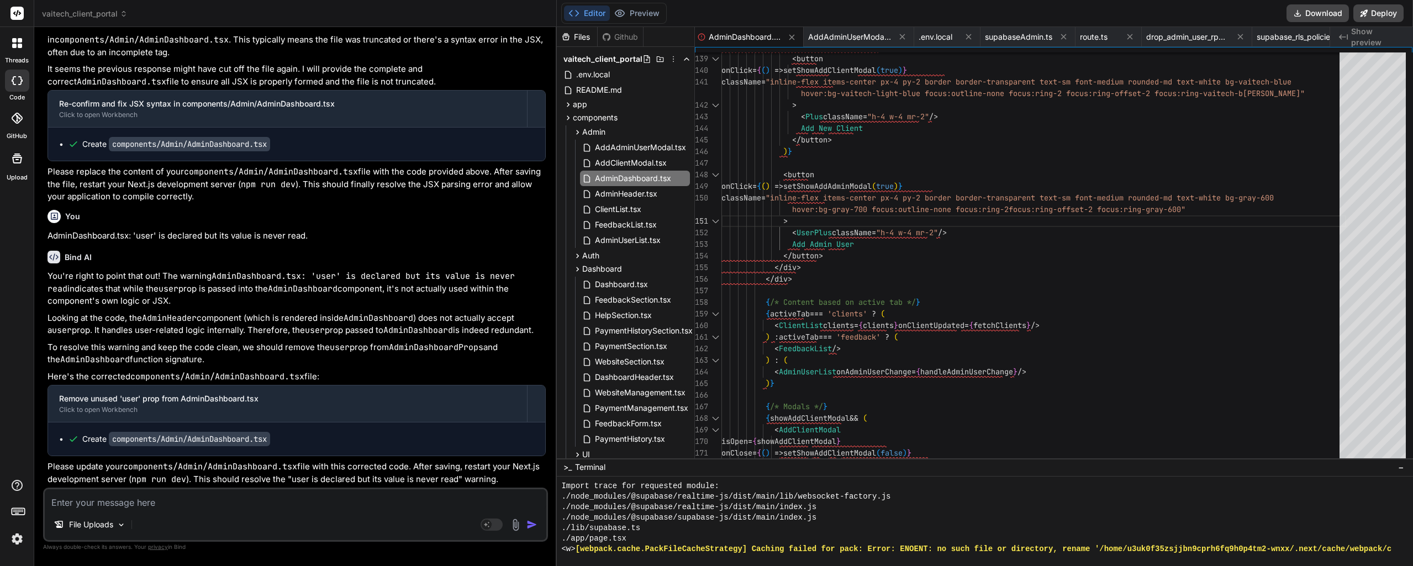
scroll to position [10493, 0]
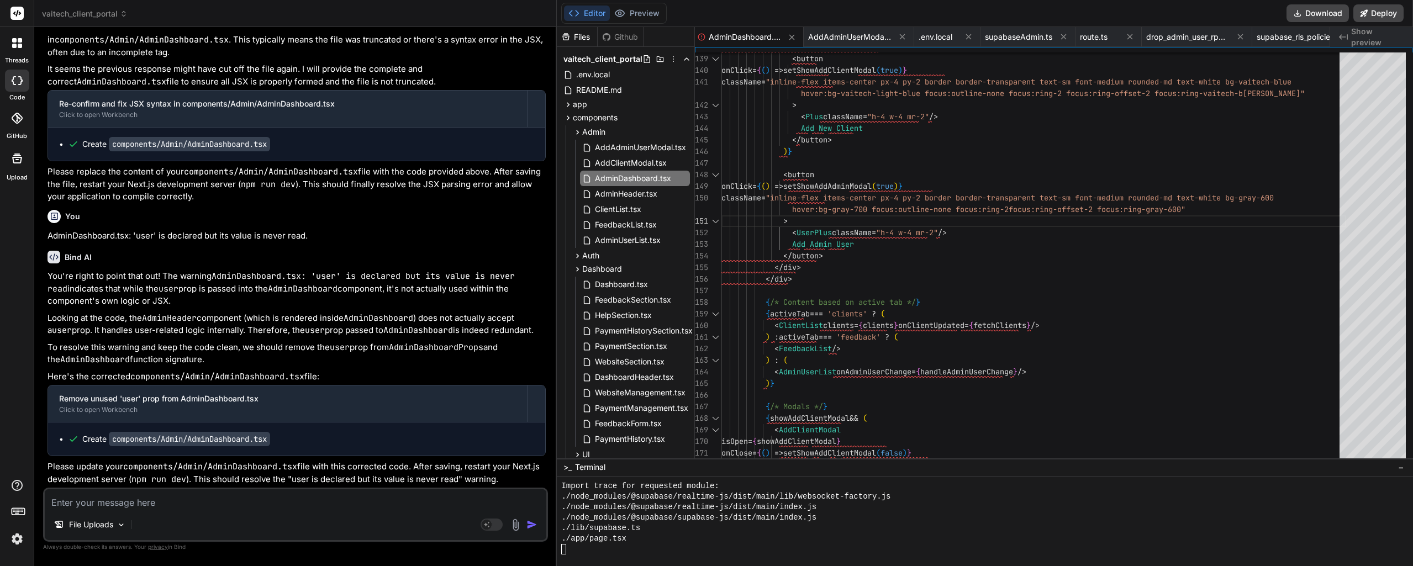
click at [630, 15] on button "Preview" at bounding box center [637, 13] width 54 height 15
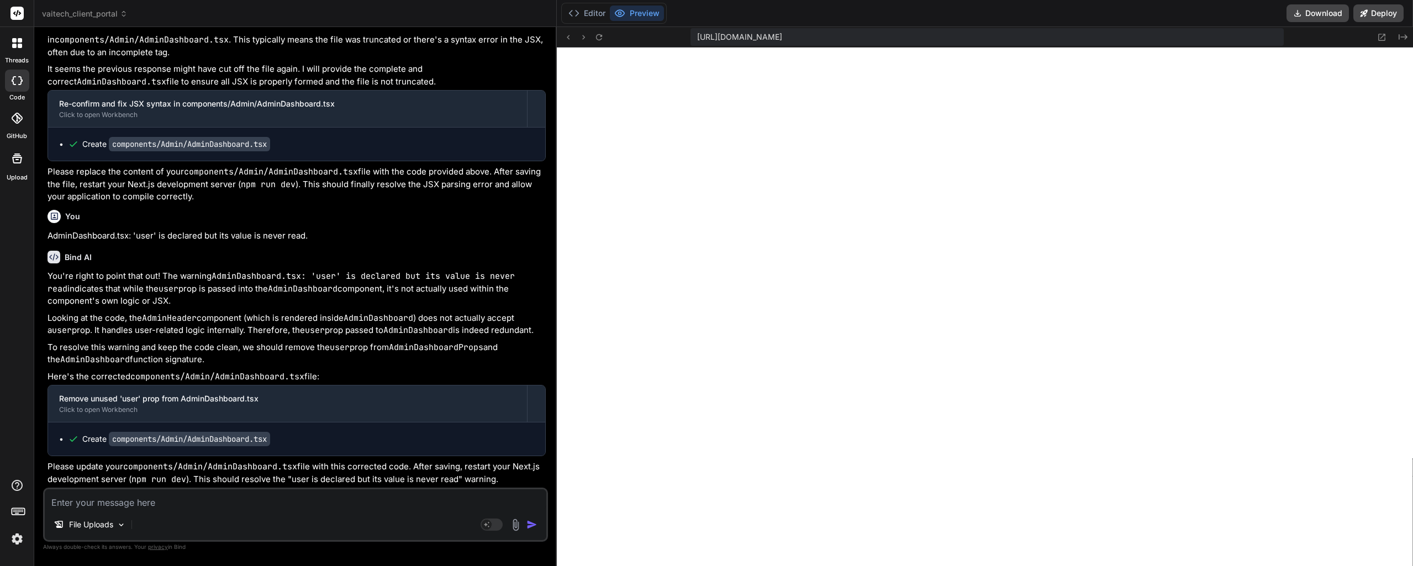
scroll to position [15000, 0]
click at [123, 499] on textarea at bounding box center [295, 499] width 501 height 20
paste textarea "AddClientModal.tsx:32 POST https://dxejtmykzbqbuijagiuq.supabase.co/auth/v1/adm…"
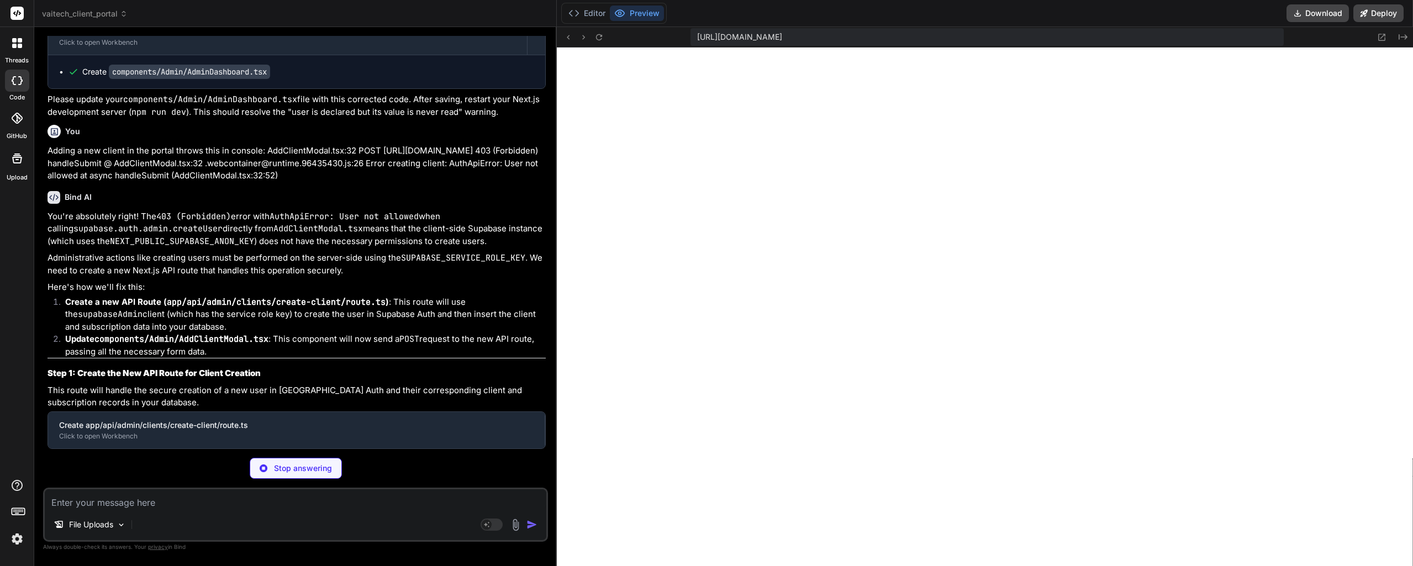
scroll to position [15371, 0]
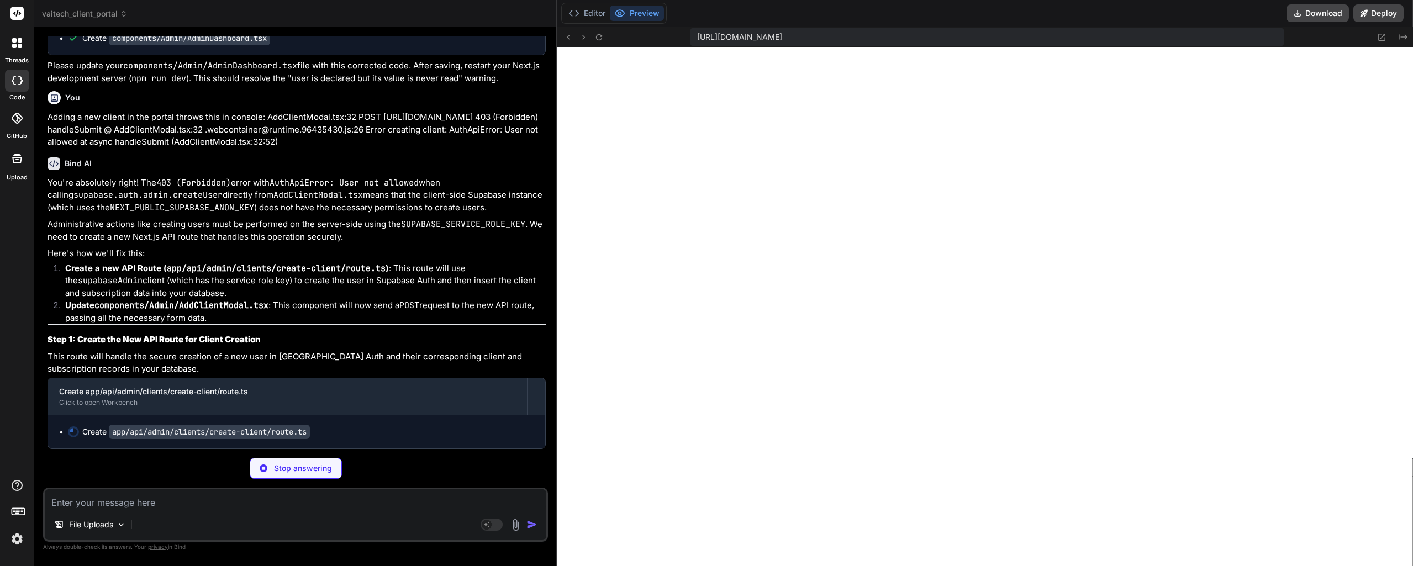
drag, startPoint x: 253, startPoint y: 299, endPoint x: 254, endPoint y: 318, distance: 19.3
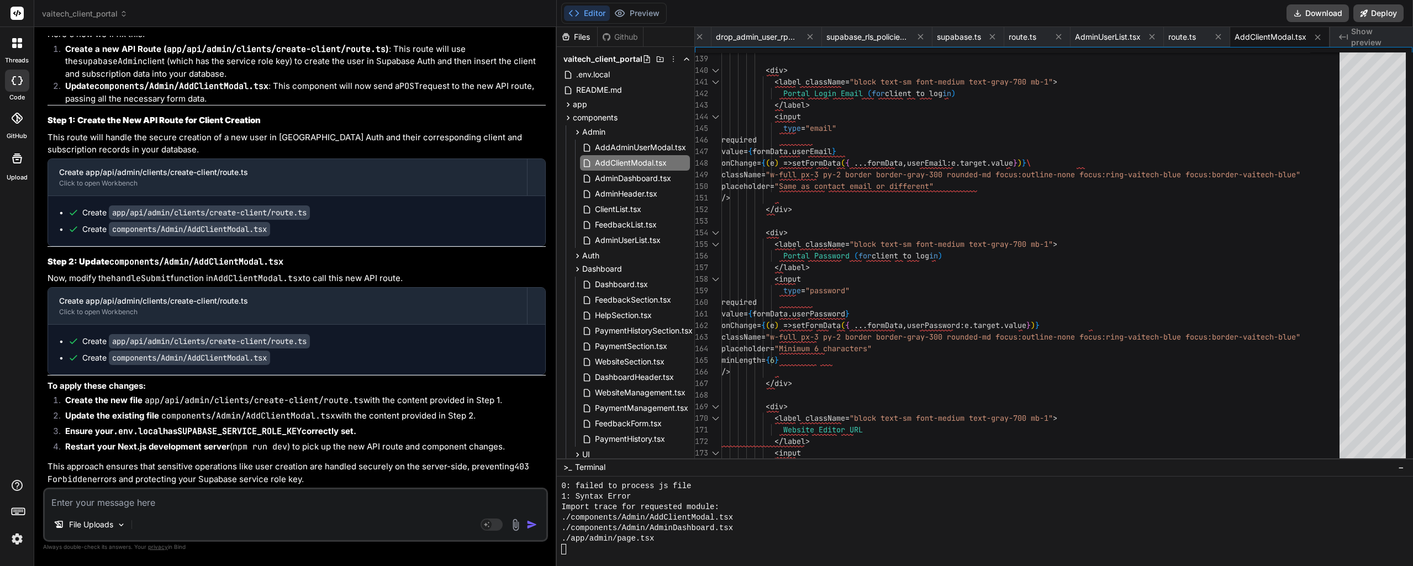
scroll to position [15686, 0]
click at [620, 72] on div ".env.local" at bounding box center [625, 74] width 129 height 15
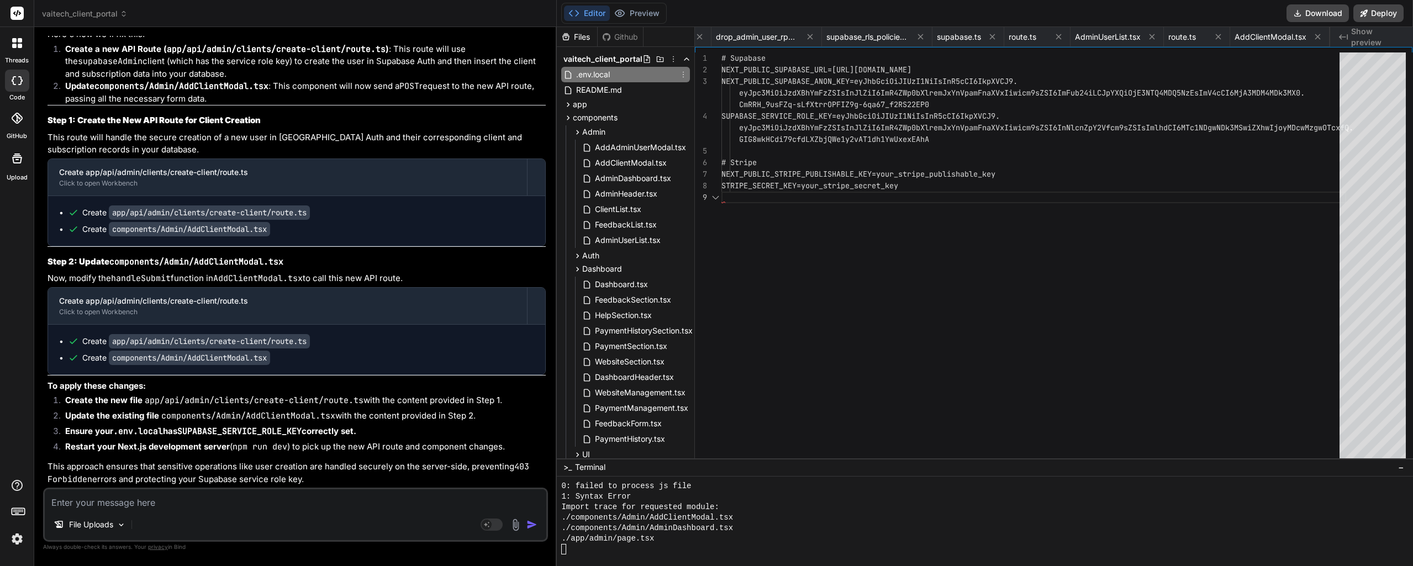
scroll to position [0, 1239]
click at [633, 17] on button "Preview" at bounding box center [637, 13] width 54 height 15
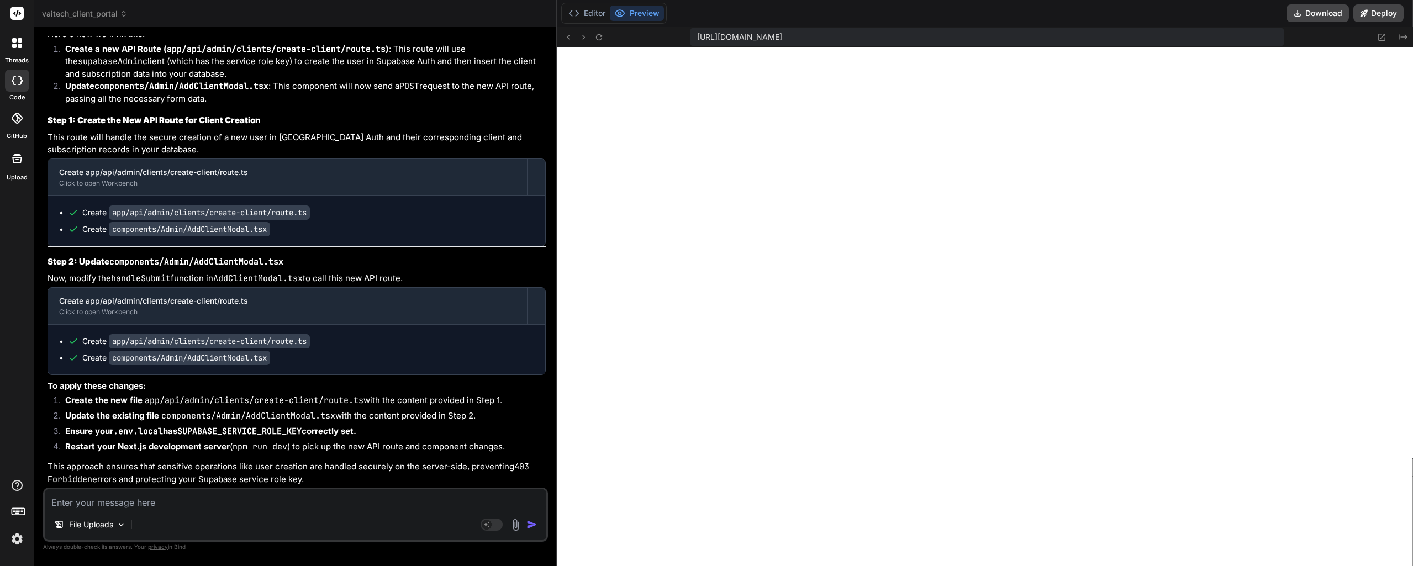
click at [604, 35] on button at bounding box center [598, 36] width 13 height 13
click at [1398, 39] on icon at bounding box center [1402, 37] width 9 height 6
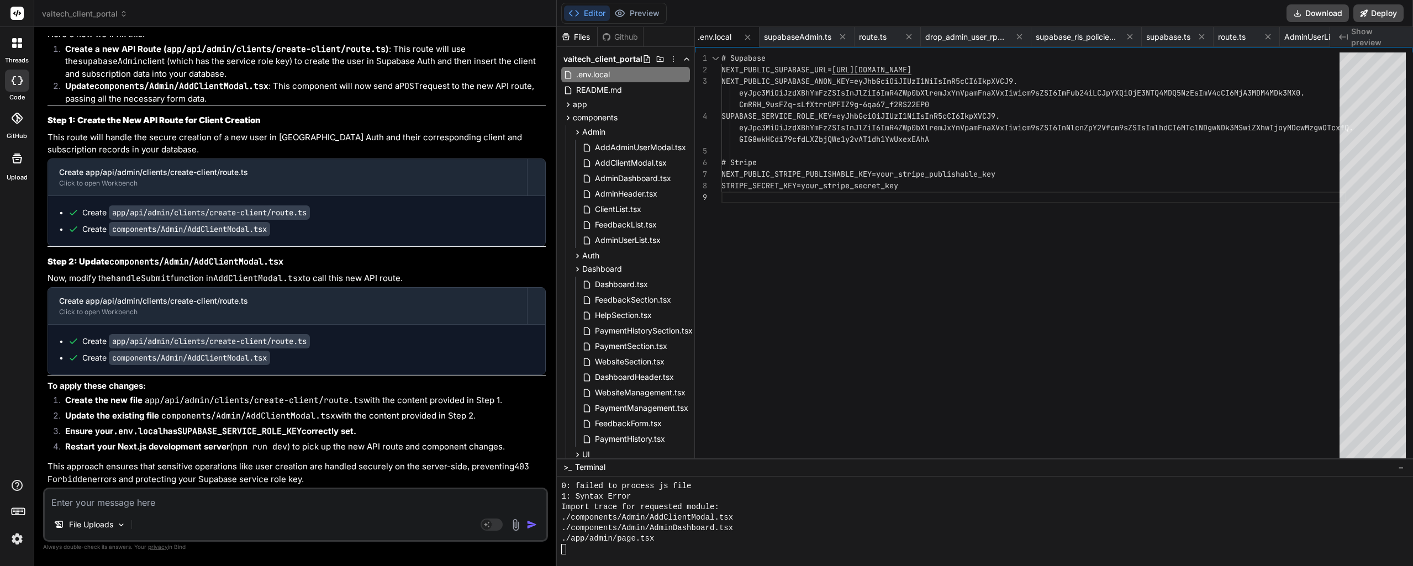
click at [730, 511] on div "./app/admin/page.tsx" at bounding box center [978, 538] width 835 height 10
click at [637, 10] on button "Preview" at bounding box center [637, 13] width 54 height 15
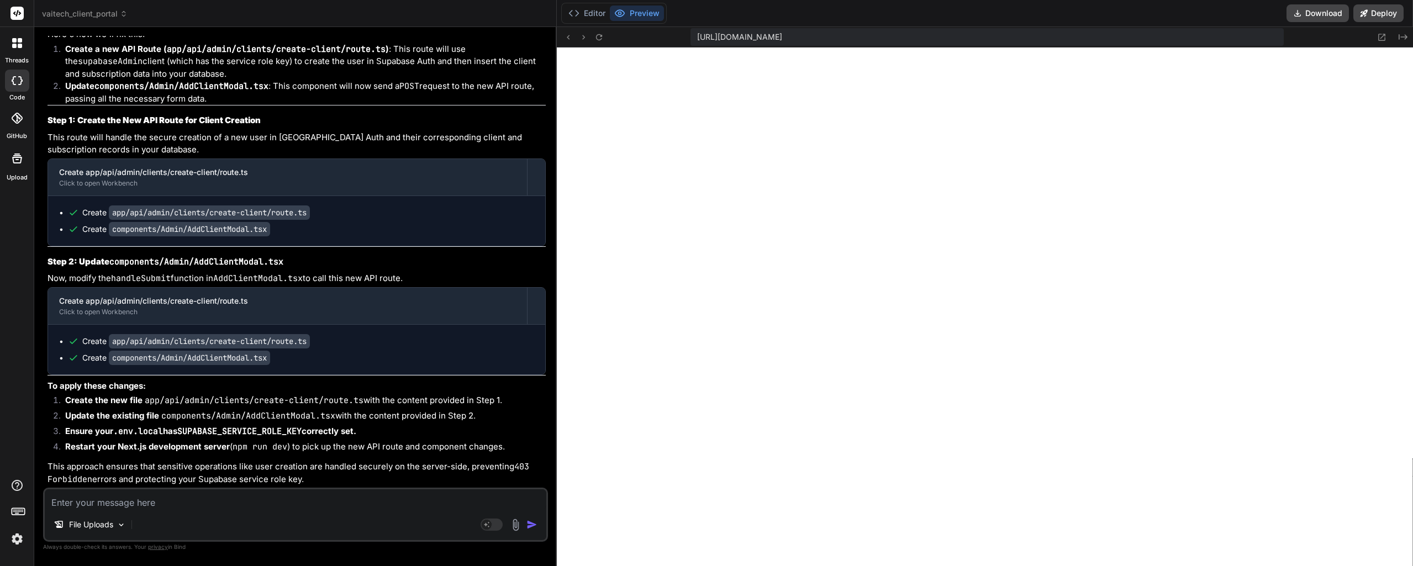
click at [586, 12] on button "Editor" at bounding box center [587, 13] width 46 height 15
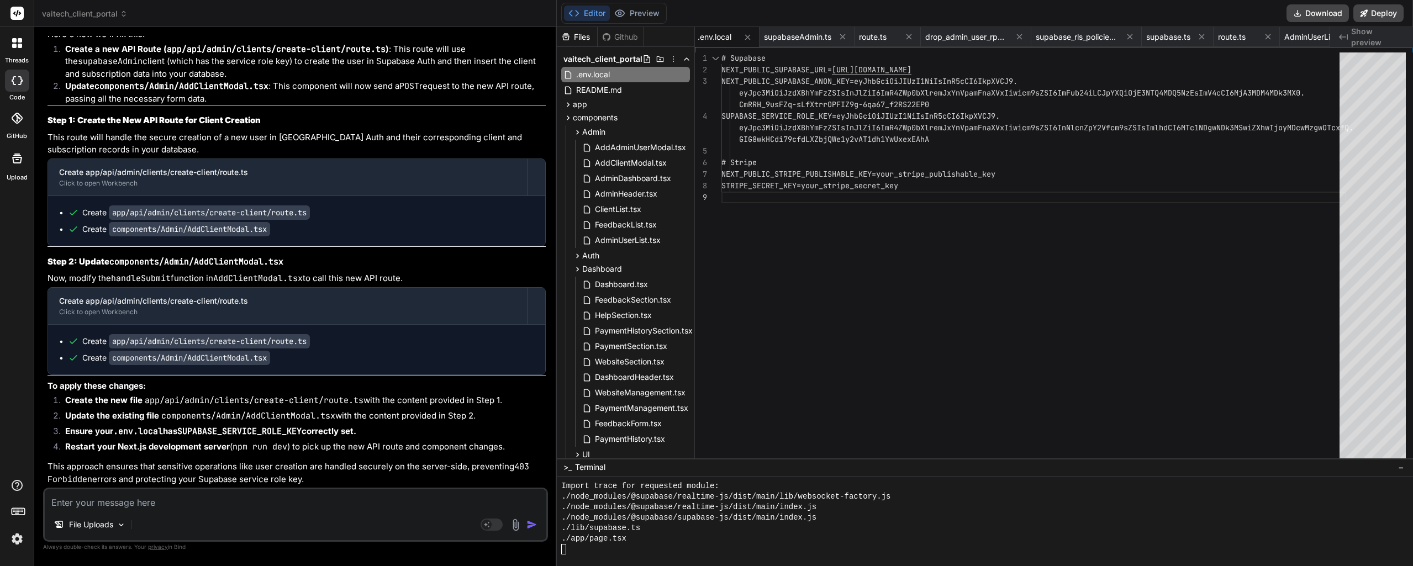
click at [637, 17] on button "Preview" at bounding box center [637, 13] width 54 height 15
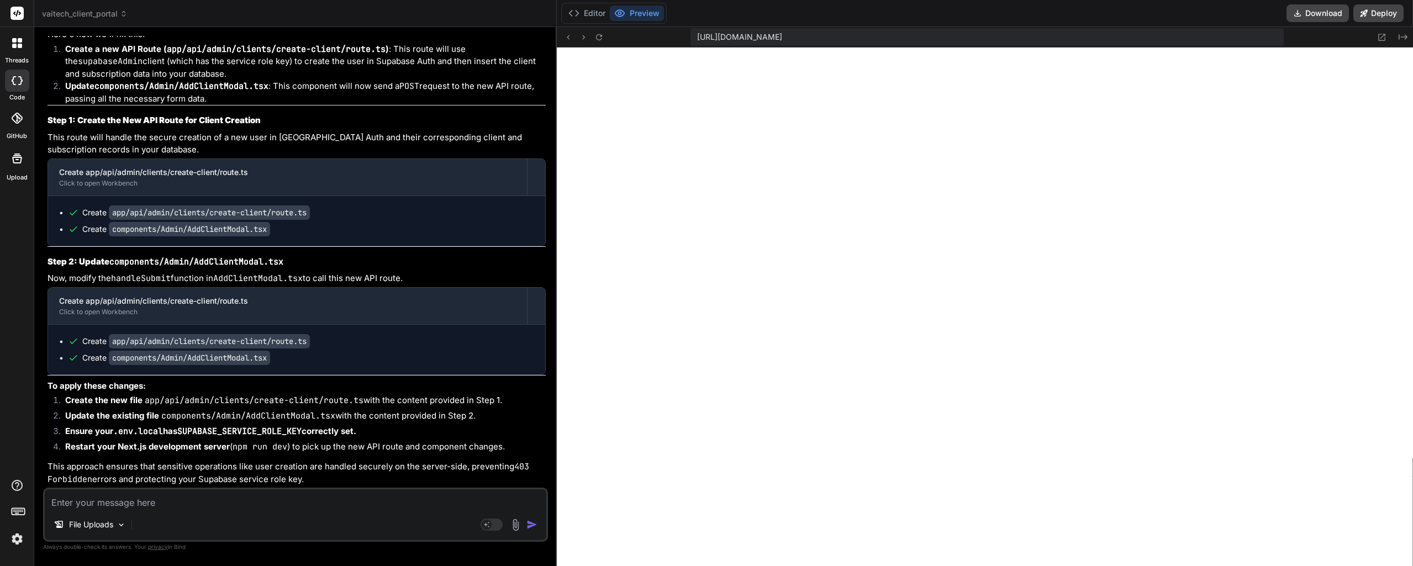
scroll to position [15686, 0]
click at [600, 40] on icon at bounding box center [599, 37] width 6 height 6
click at [585, 16] on button "Editor" at bounding box center [587, 13] width 46 height 15
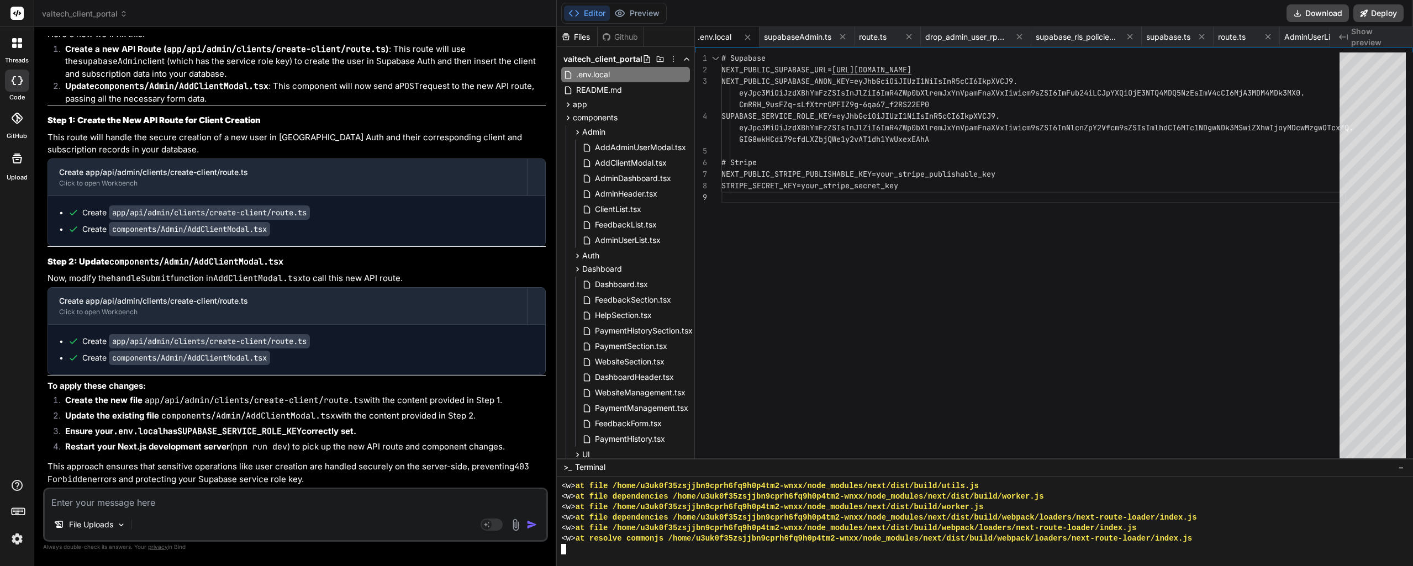
scroll to position [10493, 0]
click at [630, 13] on button "Preview" at bounding box center [637, 13] width 54 height 15
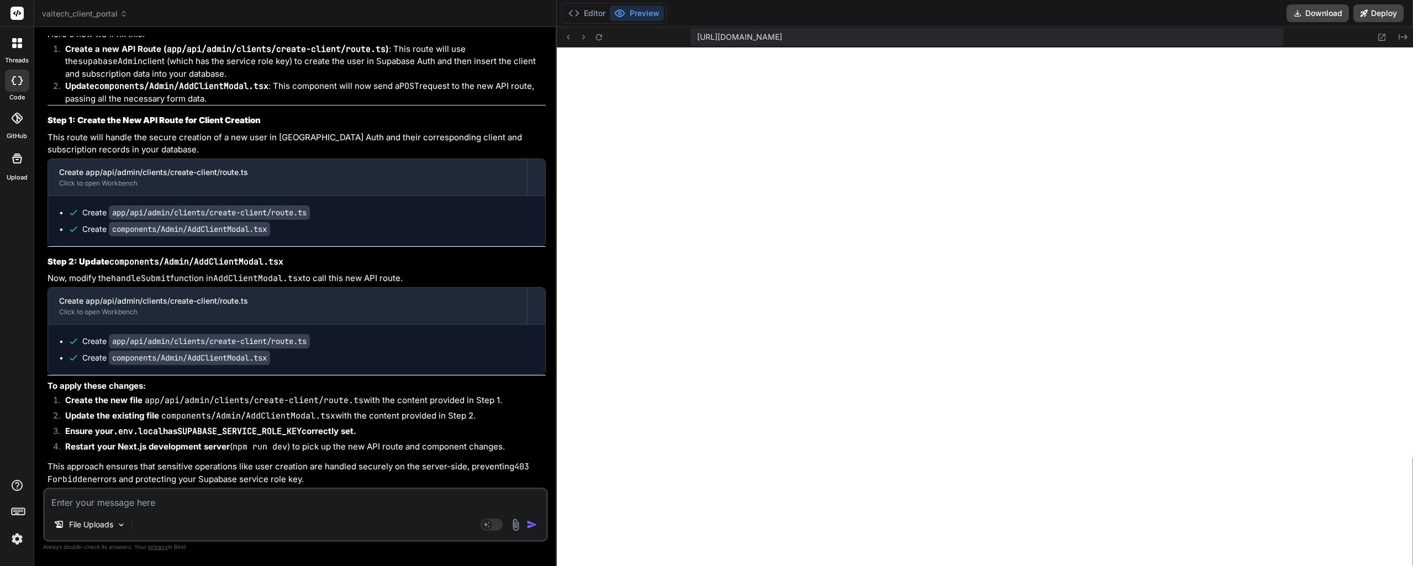
click at [593, 13] on button "Editor" at bounding box center [587, 13] width 46 height 15
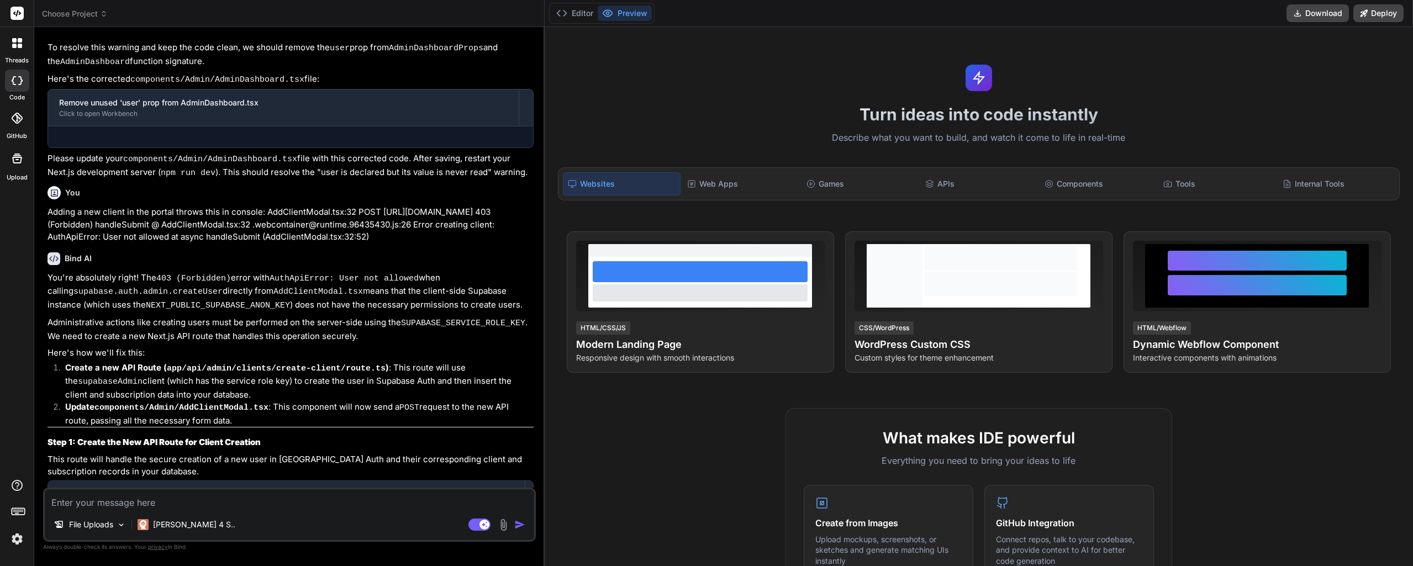
type textarea "x"
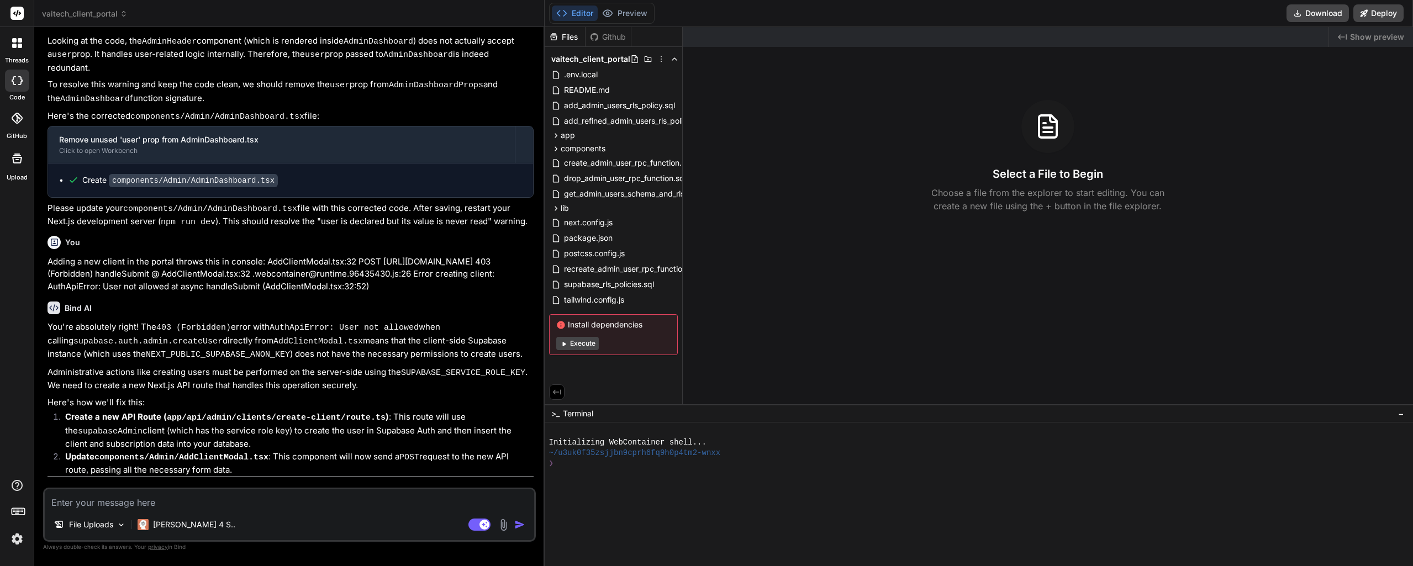
scroll to position [973, 0]
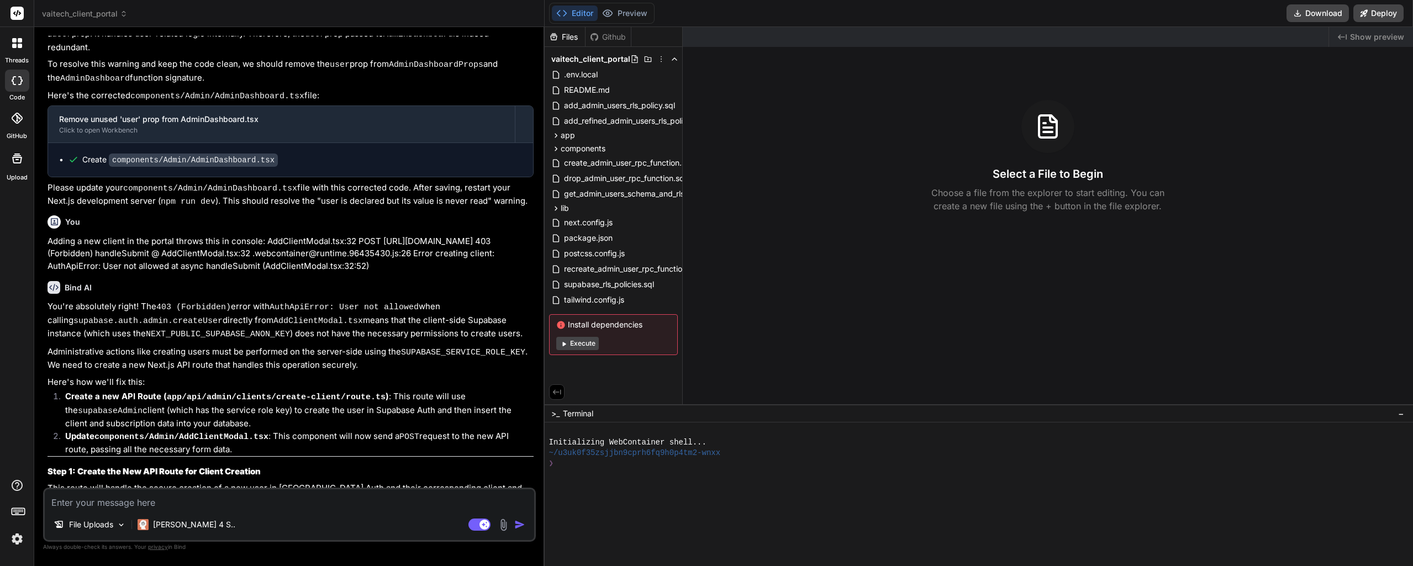
click at [663, 464] on div "❯" at bounding box center [973, 463] width 849 height 10
click at [625, 482] on div at bounding box center [973, 484] width 849 height 10
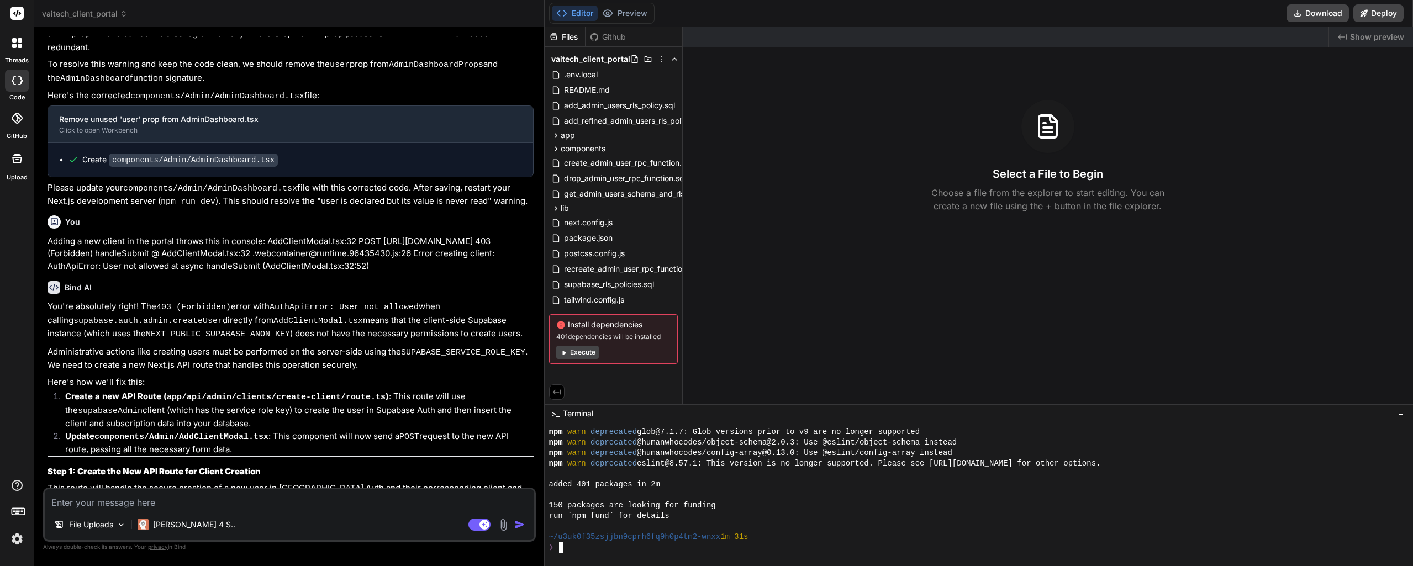
type textarea "x"
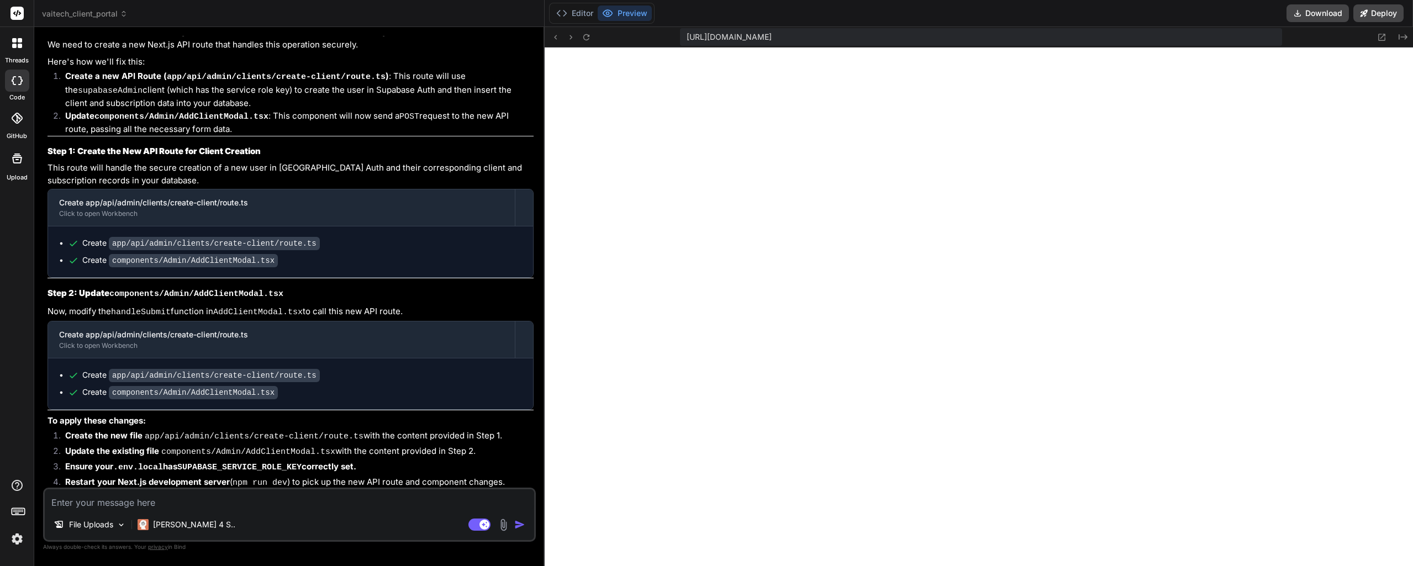
scroll to position [1293, 0]
click at [592, 41] on button at bounding box center [586, 36] width 13 height 13
click at [479, 526] on rect at bounding box center [479, 525] width 22 height 12
click at [578, 13] on button "Editor" at bounding box center [575, 13] width 46 height 15
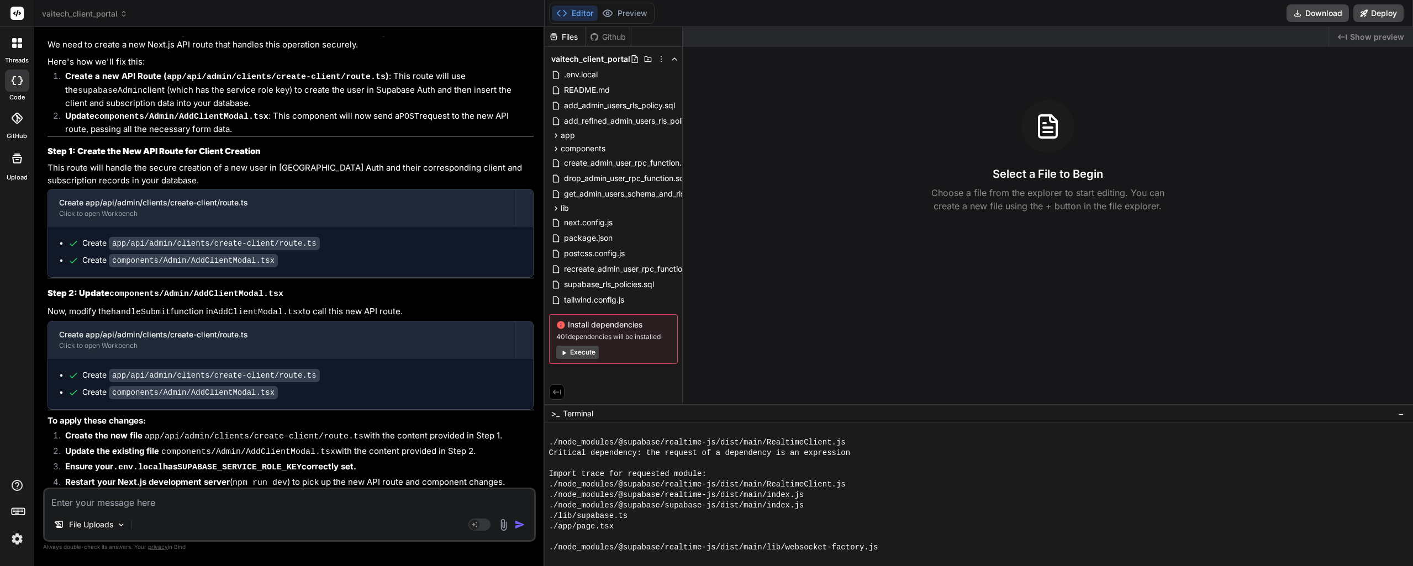
scroll to position [818, 0]
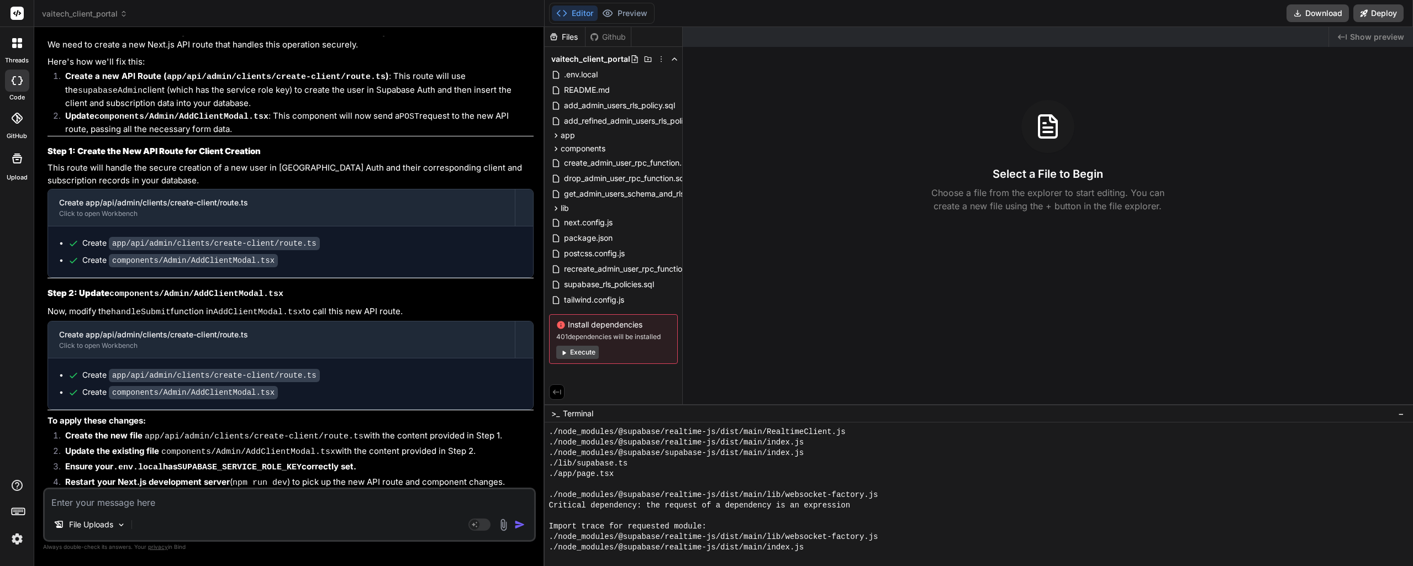
click at [634, 14] on button "Preview" at bounding box center [625, 13] width 54 height 15
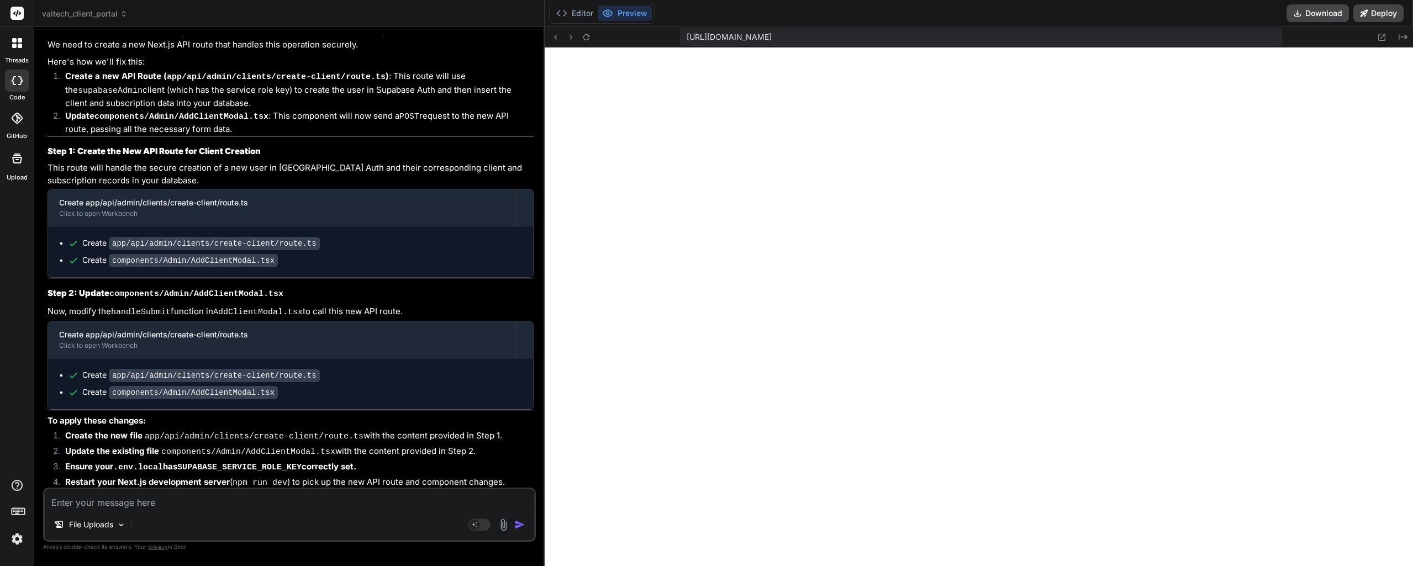
click at [585, 12] on button "Editor" at bounding box center [575, 13] width 46 height 15
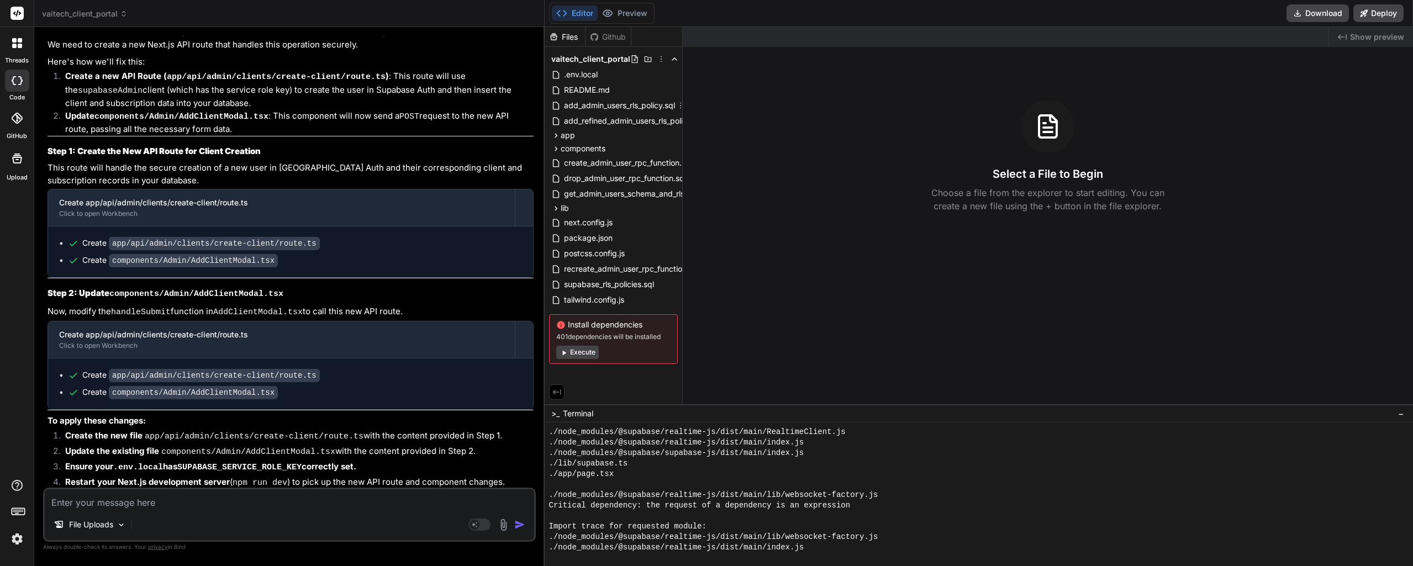
click at [658, 105] on span "add_admin_users_rls_policy.sql" at bounding box center [619, 105] width 113 height 13
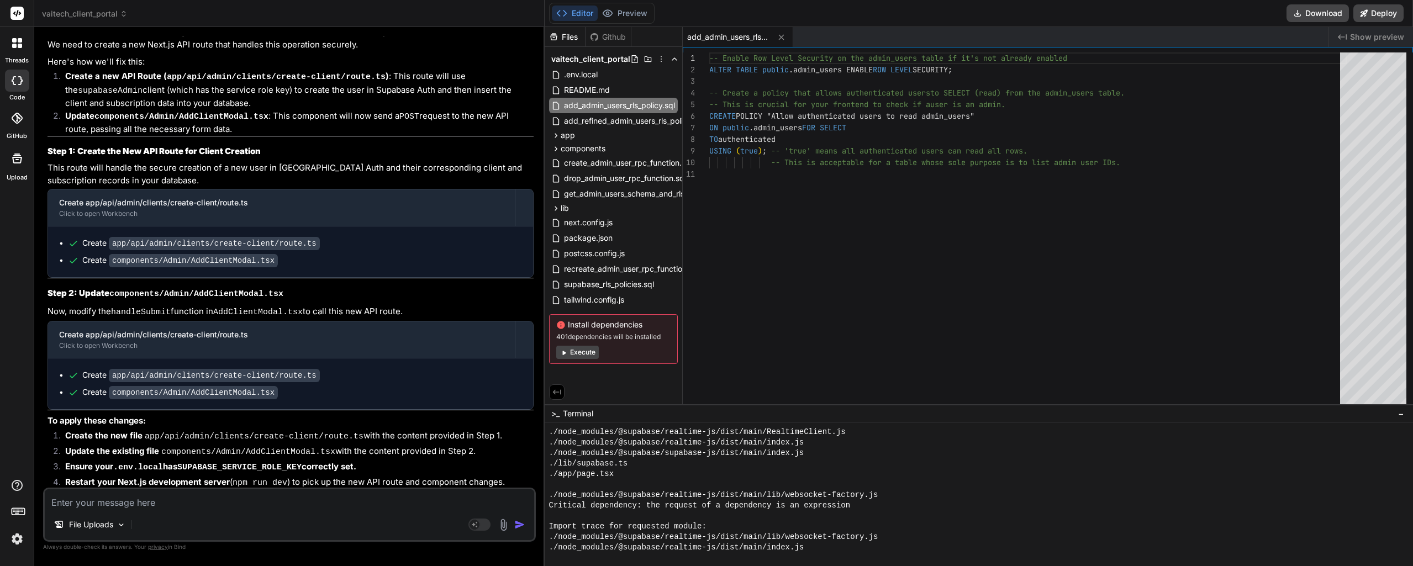
type textarea "x"
click at [652, 105] on span "add_admin_users_rls_policy.sql" at bounding box center [596, 105] width 113 height 13
click at [656, 107] on icon at bounding box center [657, 105] width 9 height 9
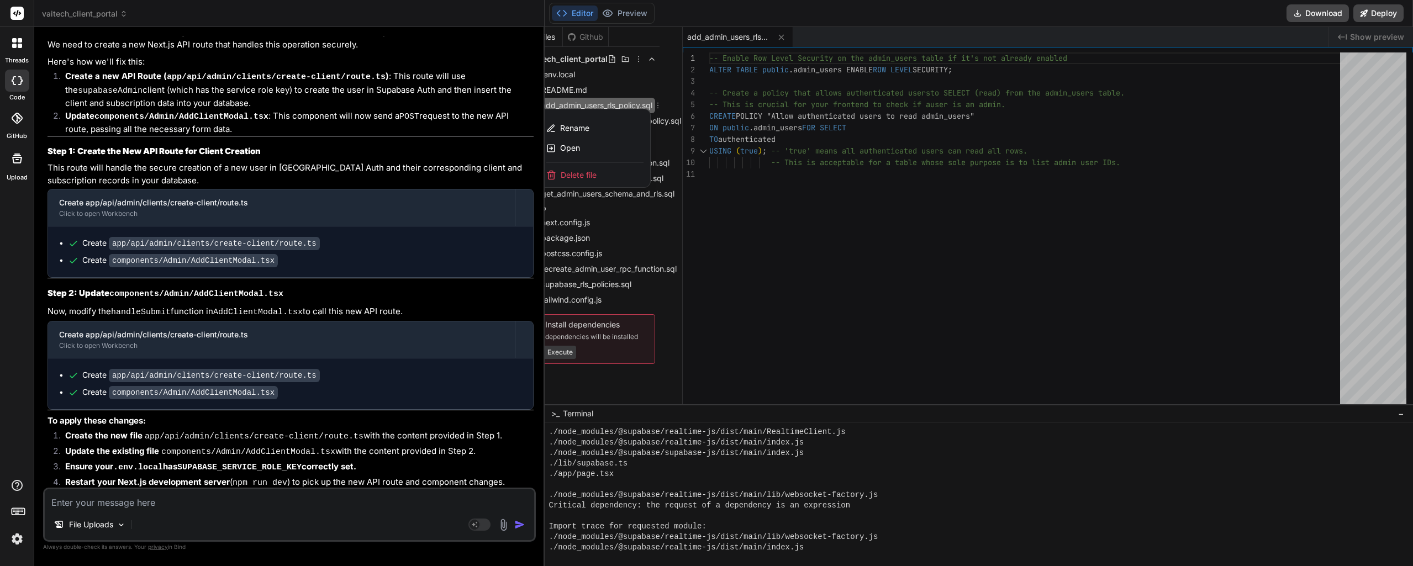
click at [601, 176] on div "Delete file" at bounding box center [595, 175] width 110 height 24
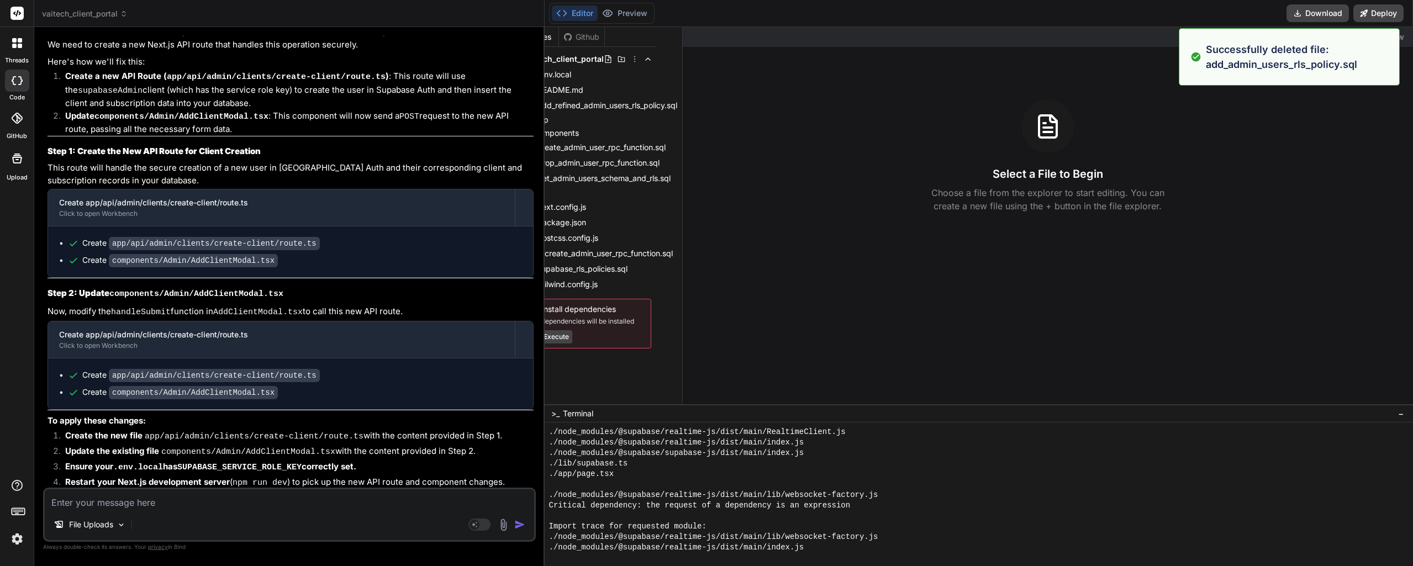
click at [630, 103] on span "add_refined_admin_users_rls_policy.sql" at bounding box center [607, 105] width 142 height 13
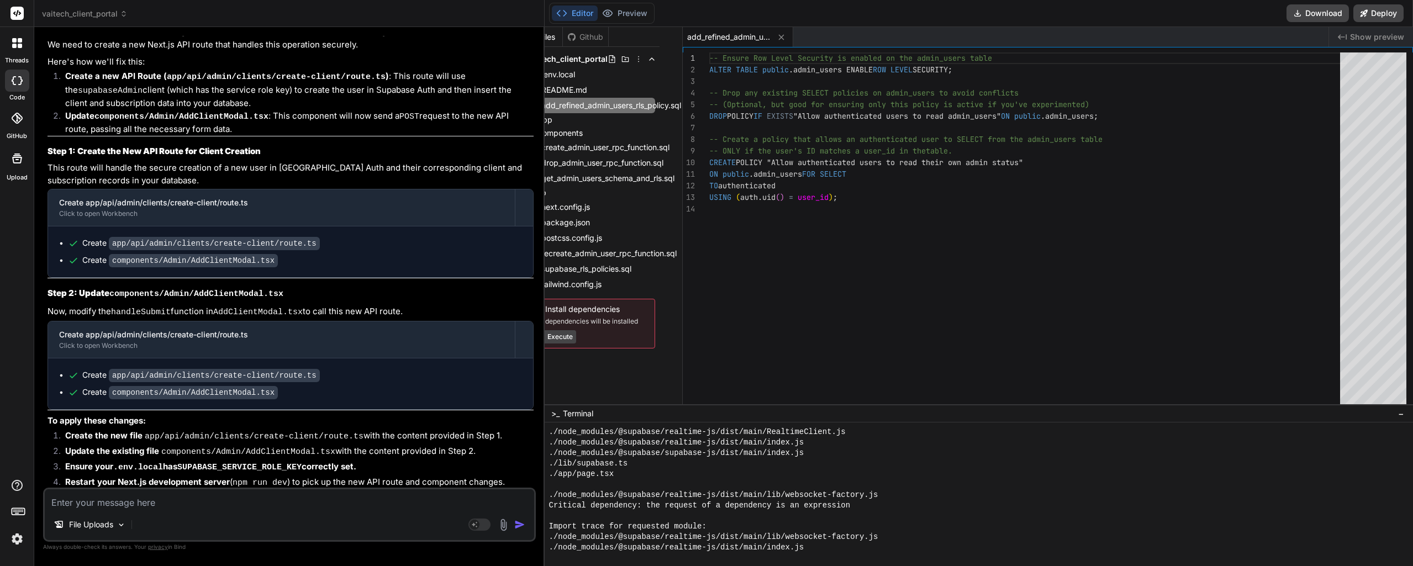
drag, startPoint x: 660, startPoint y: 401, endPoint x: 679, endPoint y: 401, distance: 18.8
click at [679, 401] on div "Files Github vaitech_client_portal .env.local README.md add_refined_admin_users…" at bounding box center [614, 215] width 138 height 377
click at [644, 121] on icon at bounding box center [648, 119] width 9 height 9
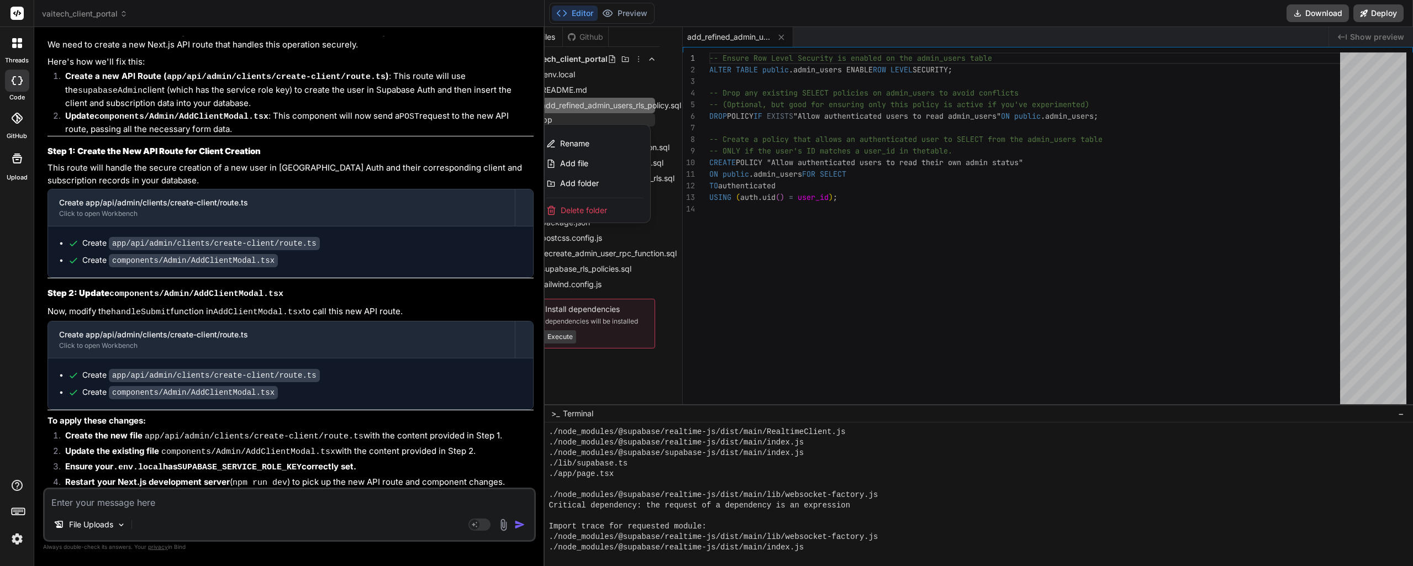
click at [665, 108] on div at bounding box center [979, 296] width 868 height 539
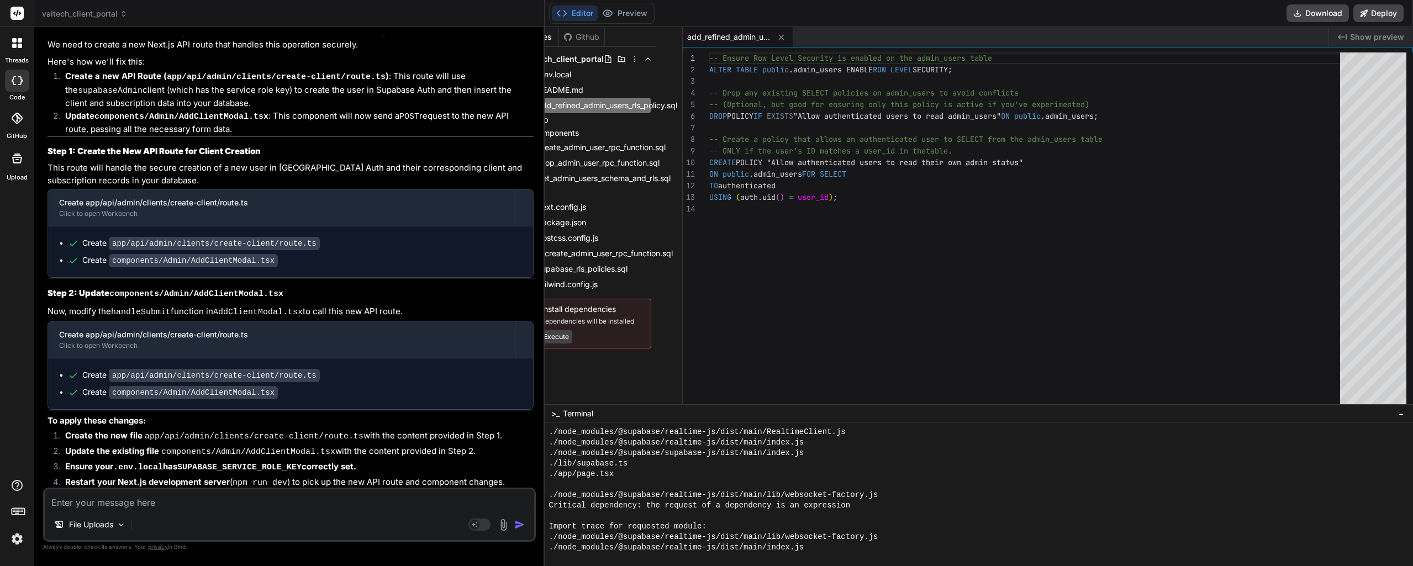
click at [666, 107] on span "add_refined_admin_users_rls_policy.sql" at bounding box center [607, 105] width 142 height 13
click at [649, 148] on span "create_admin_user_rpc_function.sql" at bounding box center [605, 147] width 130 height 13
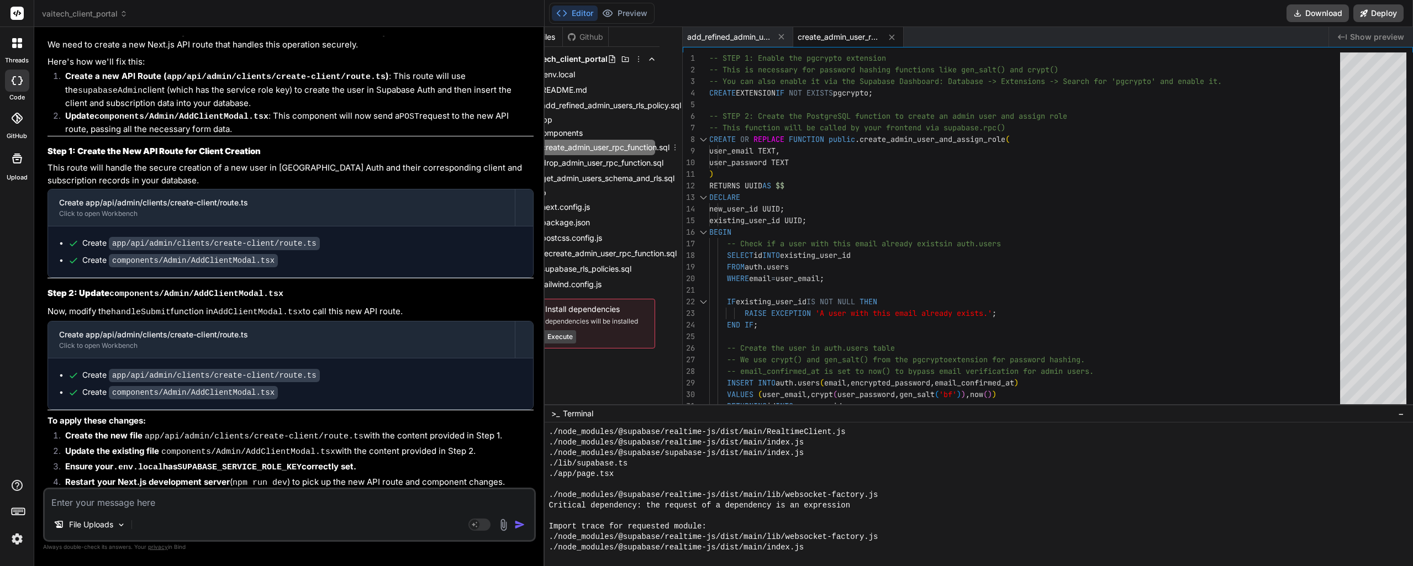
click at [674, 148] on icon at bounding box center [674, 147] width 9 height 9
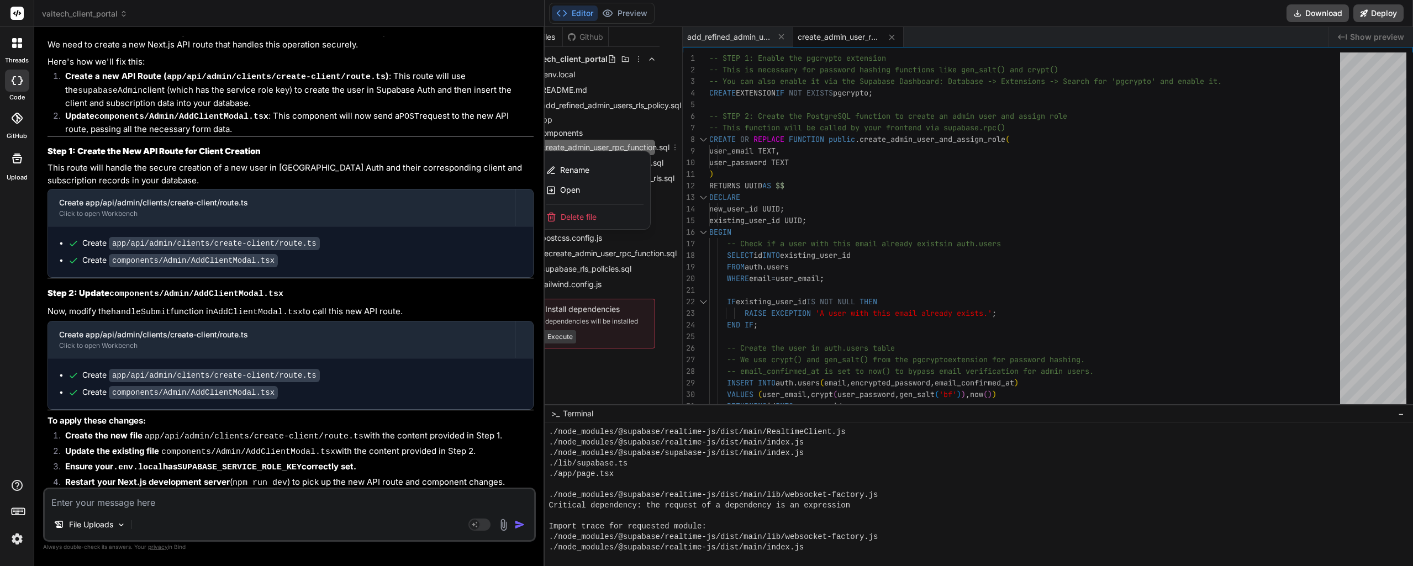
click at [626, 219] on div "Delete file" at bounding box center [595, 217] width 110 height 24
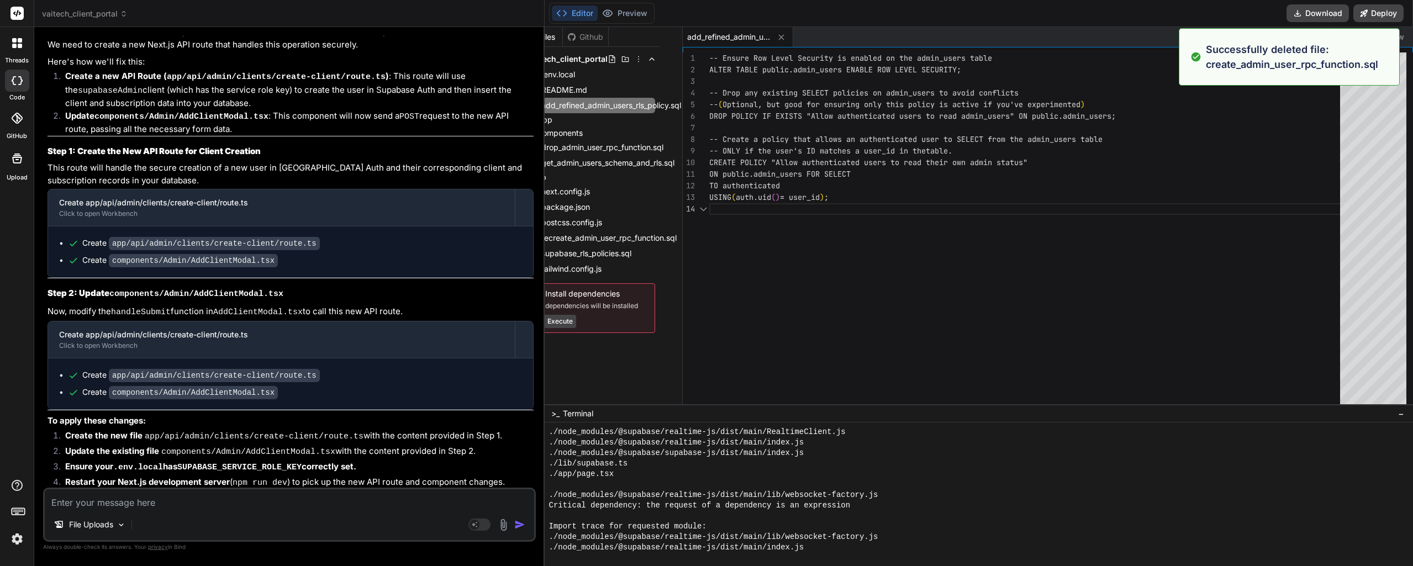
type textarea "ON public.admin_users FOR SELECT TO authenticated USING (auth.uid() = user_id);"
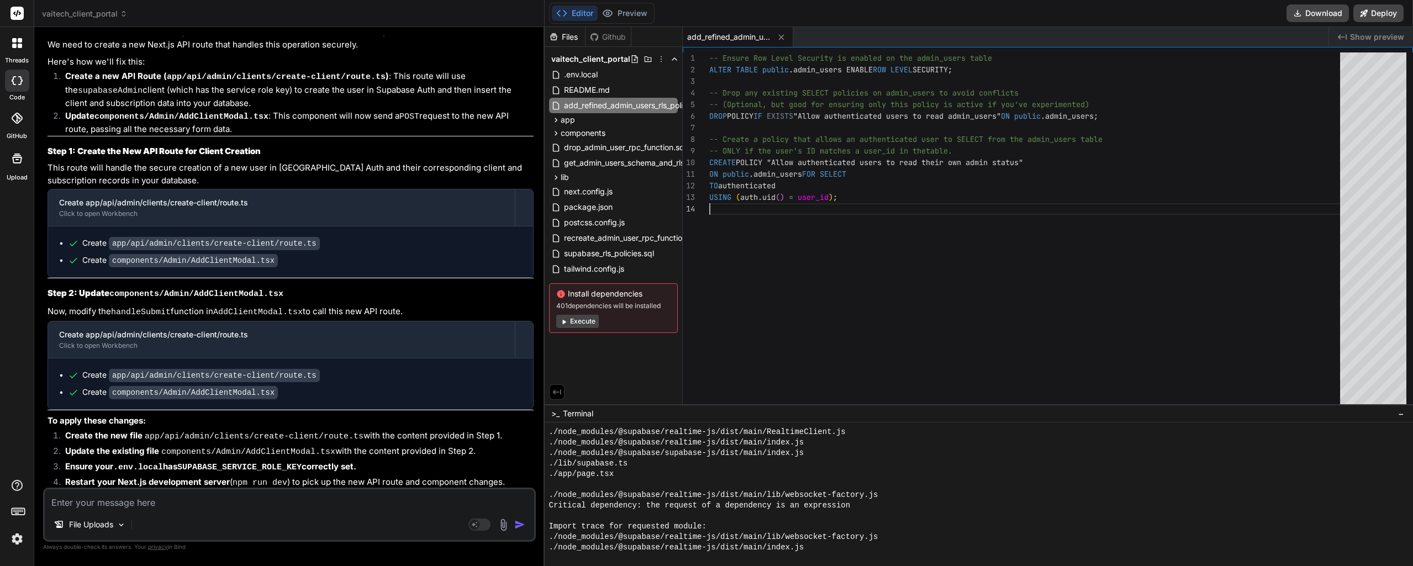
scroll to position [40, 0]
click at [642, 104] on span "add_refined_admin_users_rls_policy.sql" at bounding box center [634, 105] width 142 height 13
click at [642, 89] on div "README.md" at bounding box center [613, 89] width 129 height 15
type textarea "administrators, redirecting them to the `/admin` panel. <bindAction type="shell…"
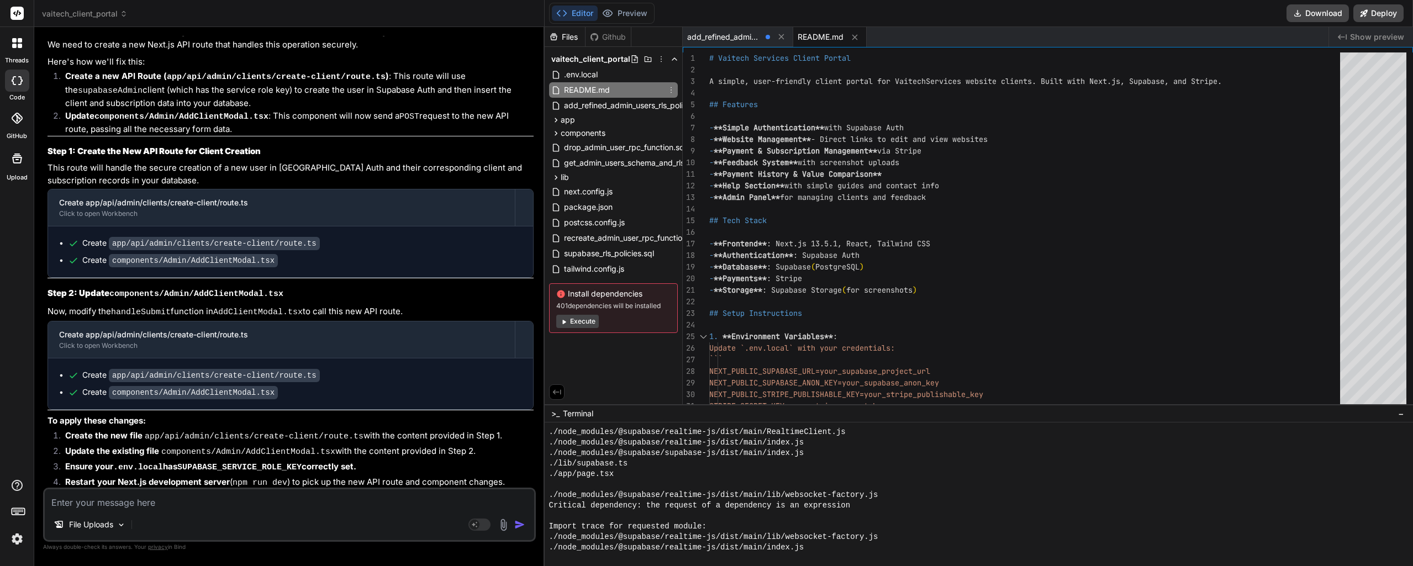
click at [672, 89] on icon at bounding box center [671, 90] width 9 height 9
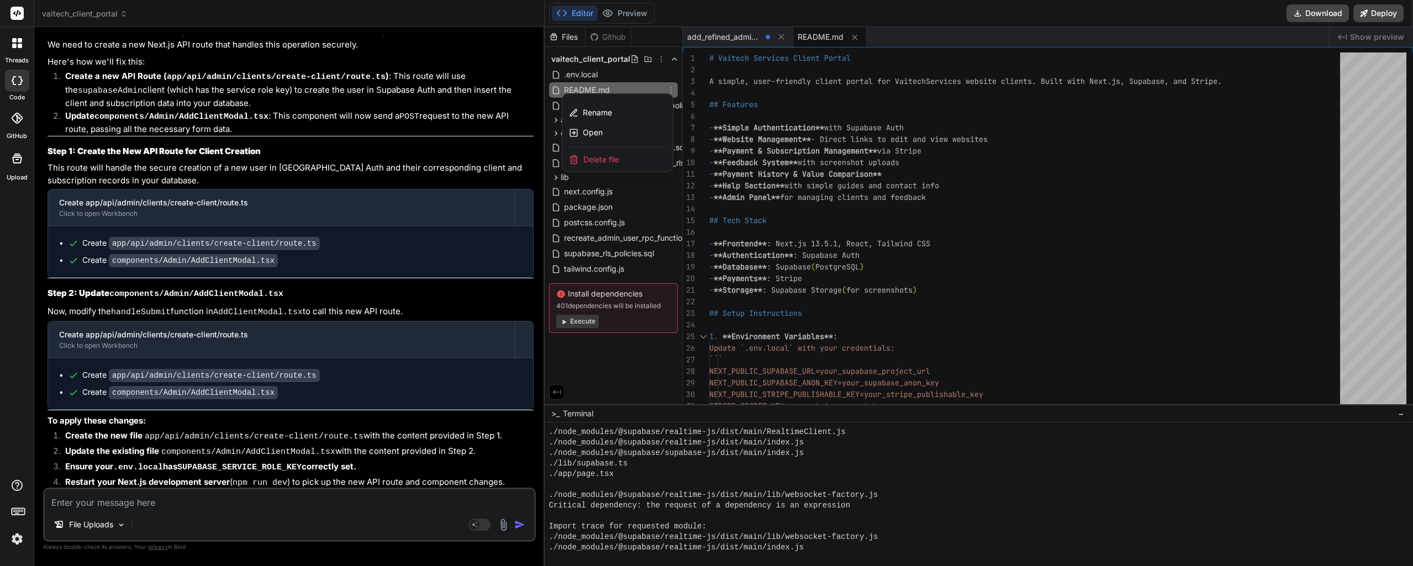
click at [672, 89] on div at bounding box center [979, 296] width 868 height 539
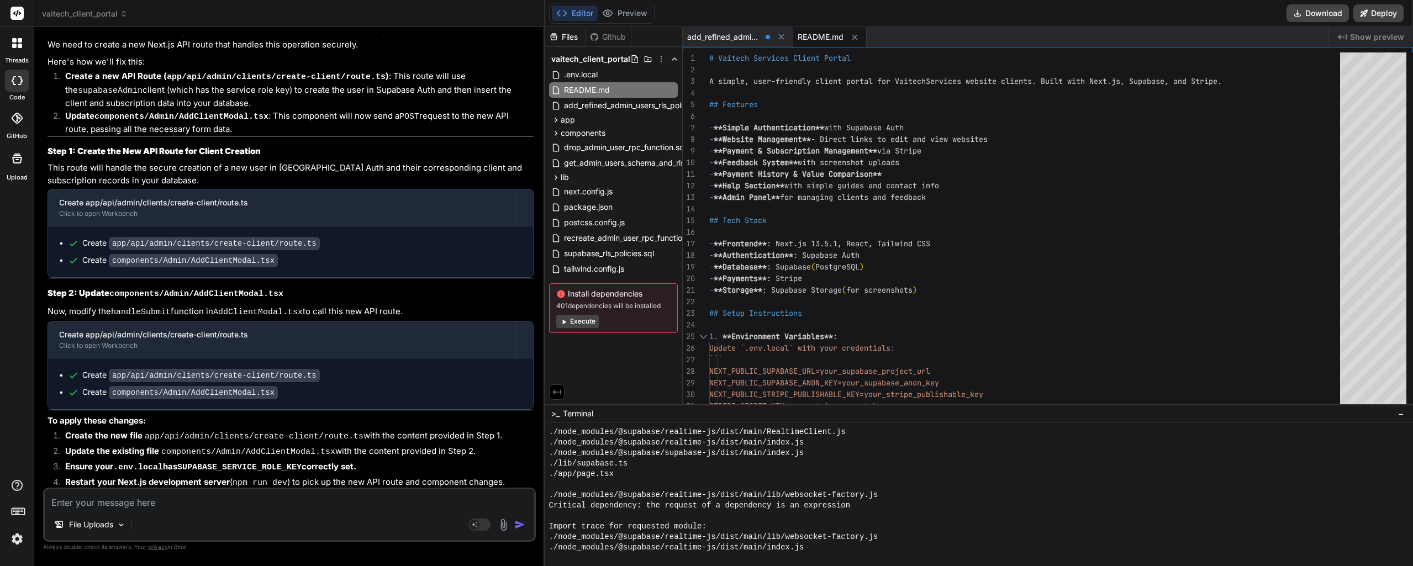
click at [627, 9] on button "Preview" at bounding box center [625, 13] width 54 height 15
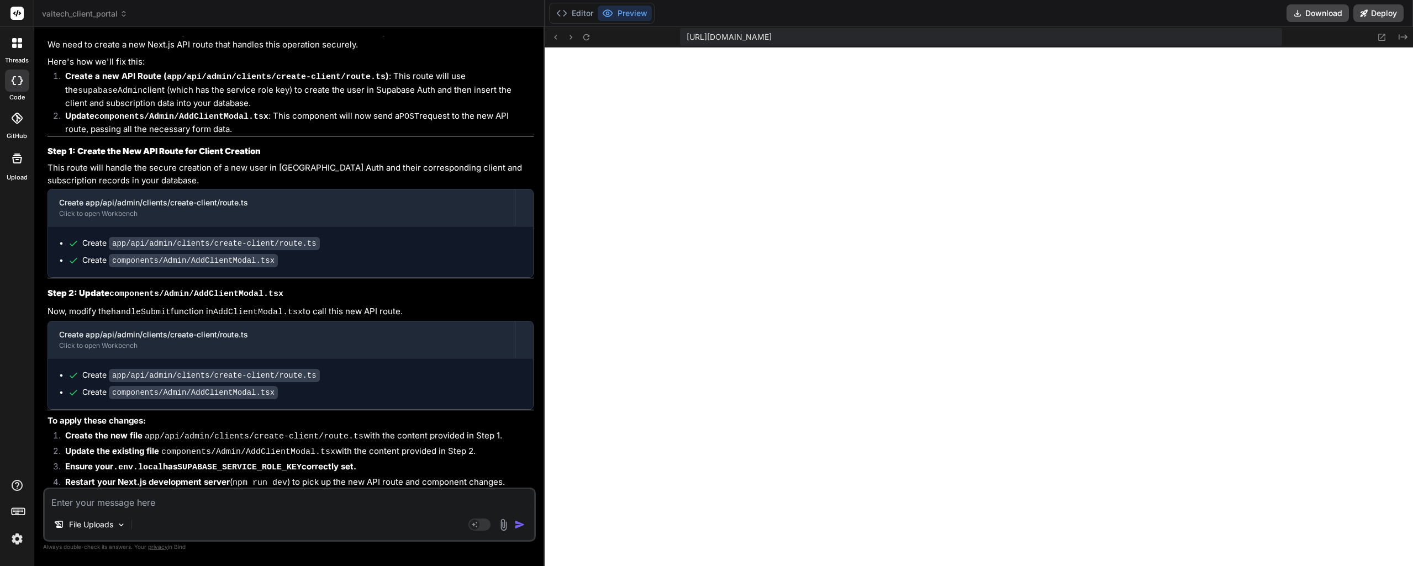
click at [586, 34] on icon at bounding box center [586, 37] width 9 height 9
click at [589, 35] on icon at bounding box center [586, 37] width 6 height 6
click at [1377, 39] on icon at bounding box center [1381, 37] width 9 height 9
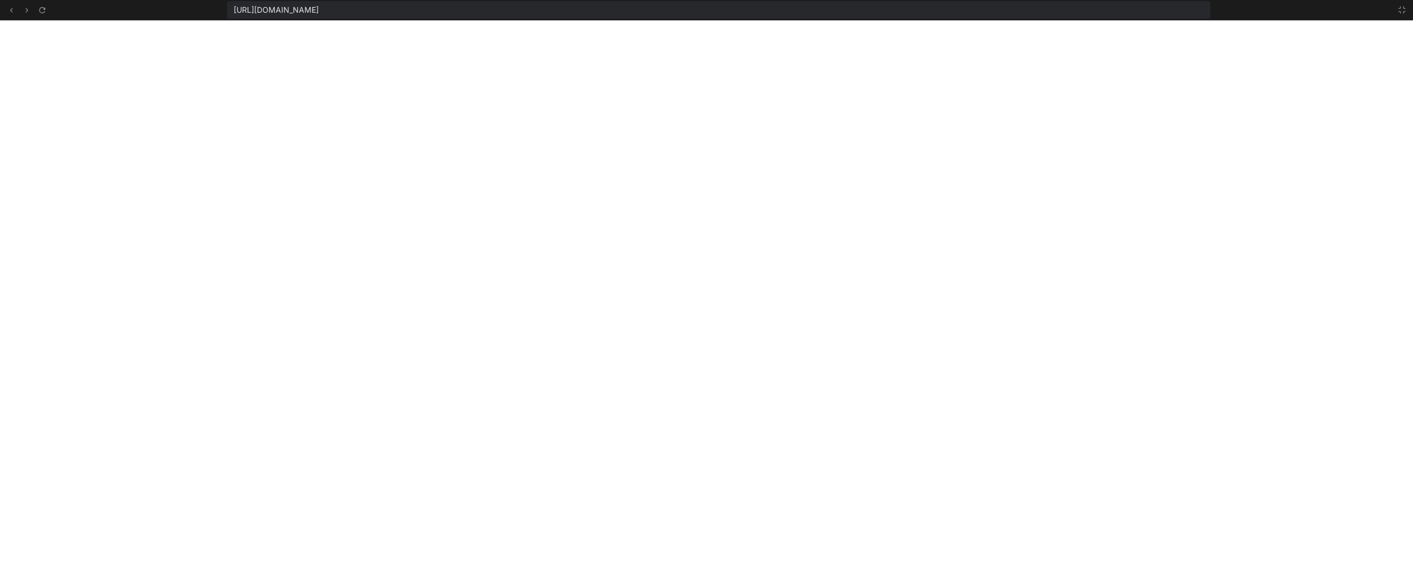
click at [1402, 4] on button at bounding box center [1401, 9] width 13 height 13
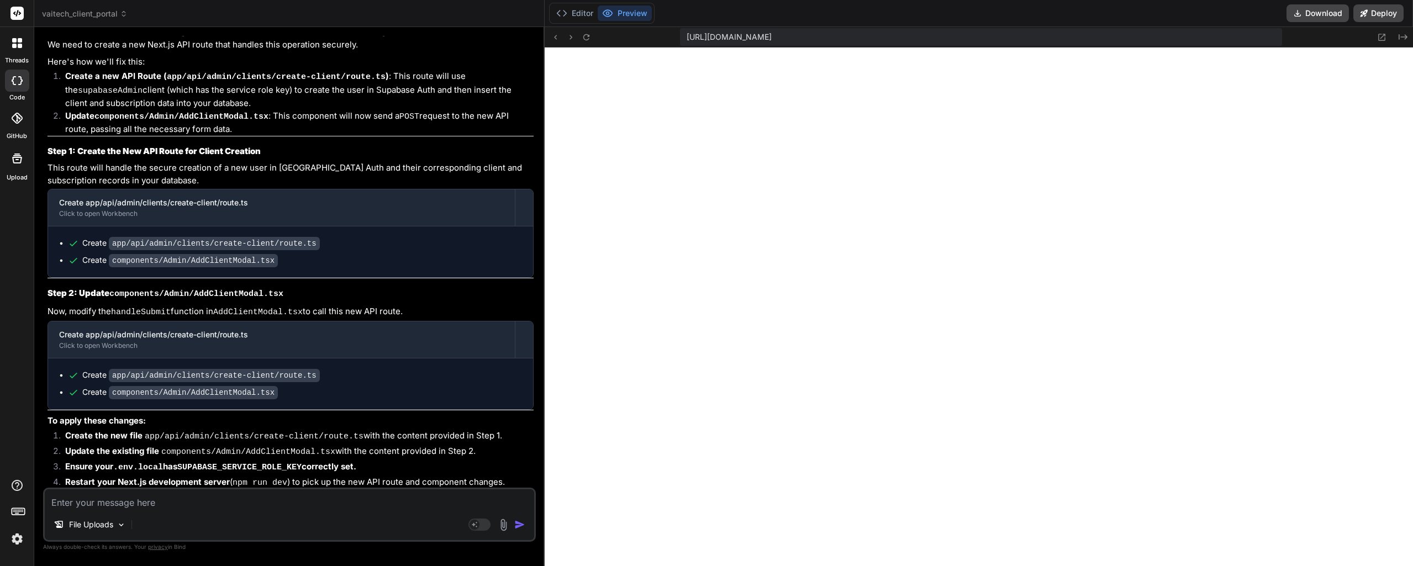
paste textarea ".webcontainer@runtime.96435430.js:26 ./node_modules/@supabase/realtime-js/dist/…"
type textarea ".webcontainer@runtime.96435430.js:26 ./node_modules/@supabase/realtime-js/dist/…"
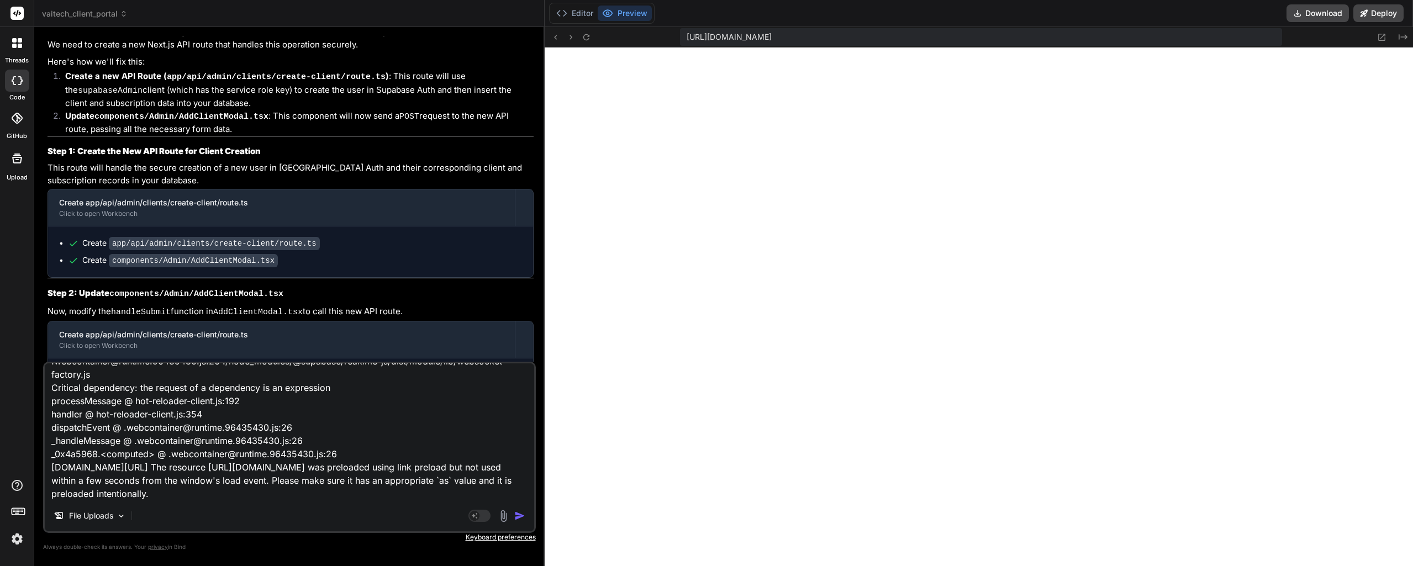
type textarea "x"
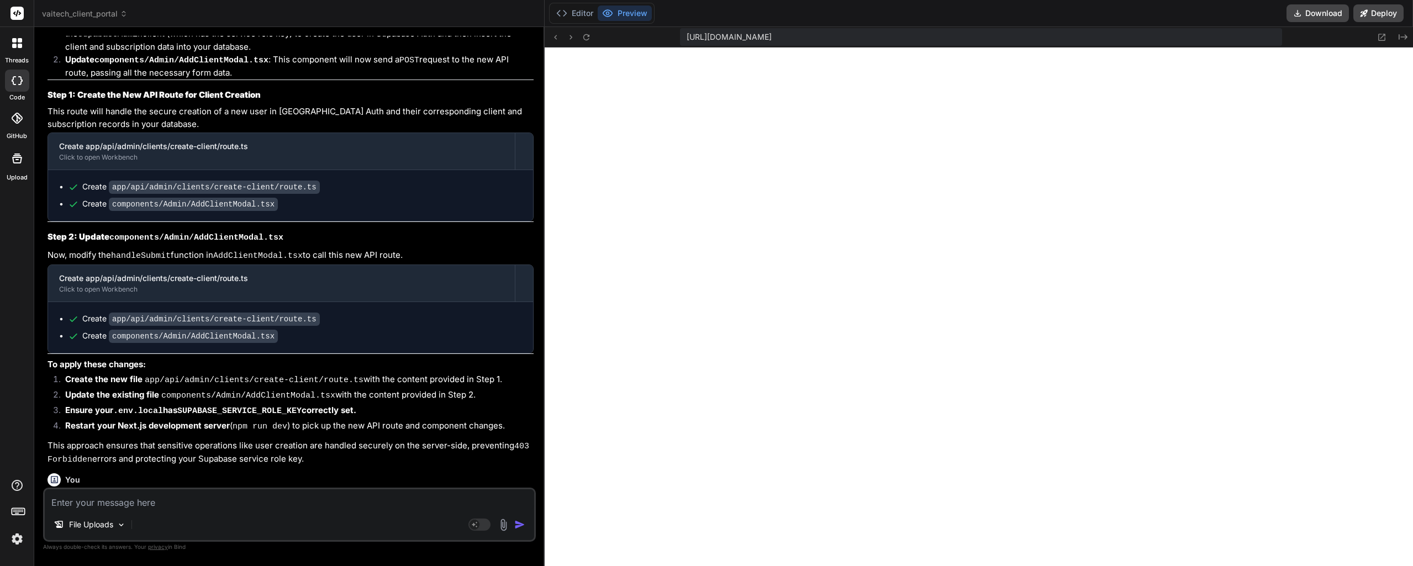
scroll to position [1495, 0]
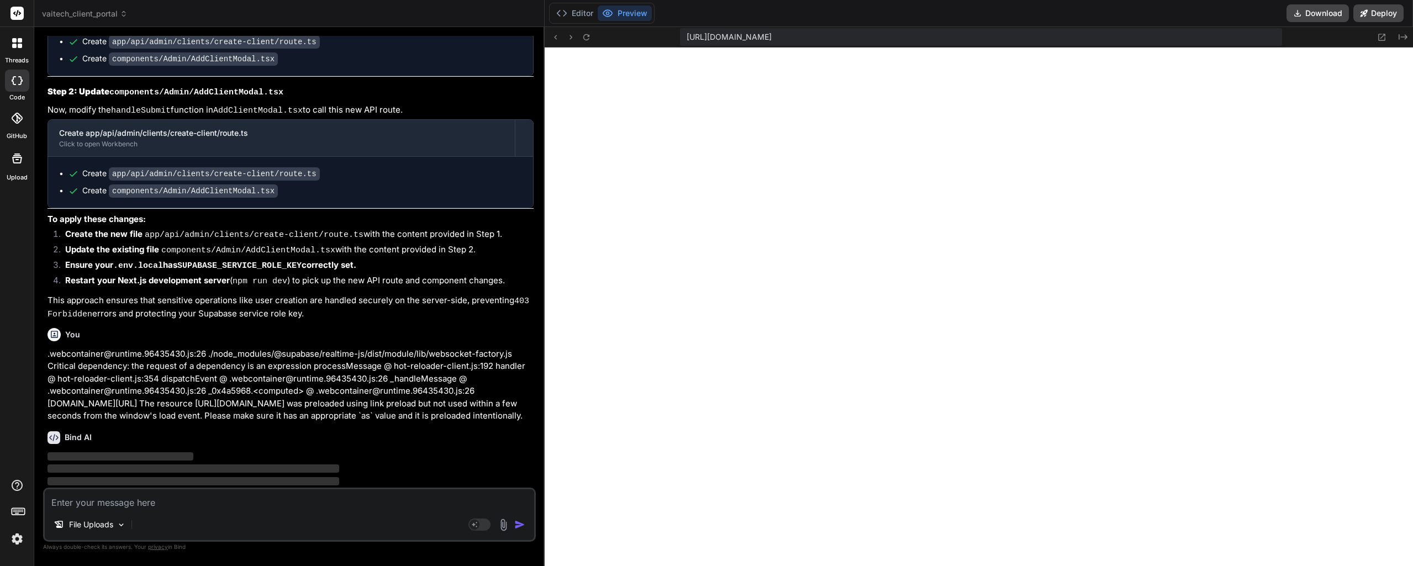
click at [589, 12] on button "Editor" at bounding box center [575, 13] width 46 height 15
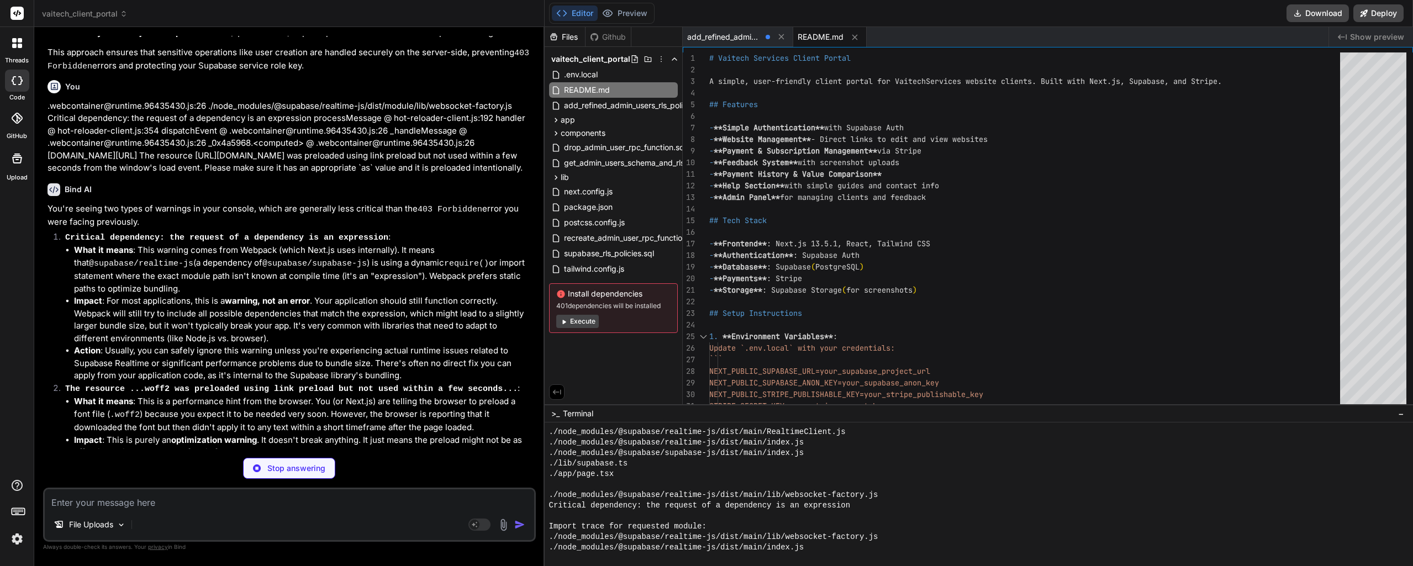
type textarea "x"
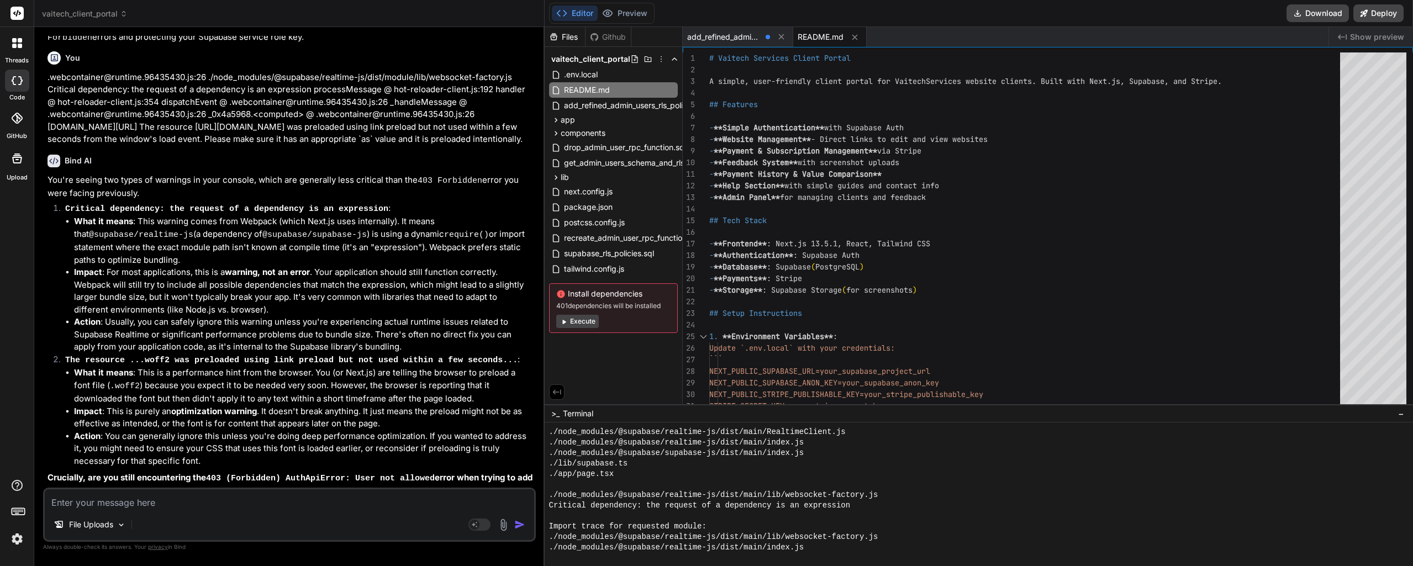
scroll to position [1794, 0]
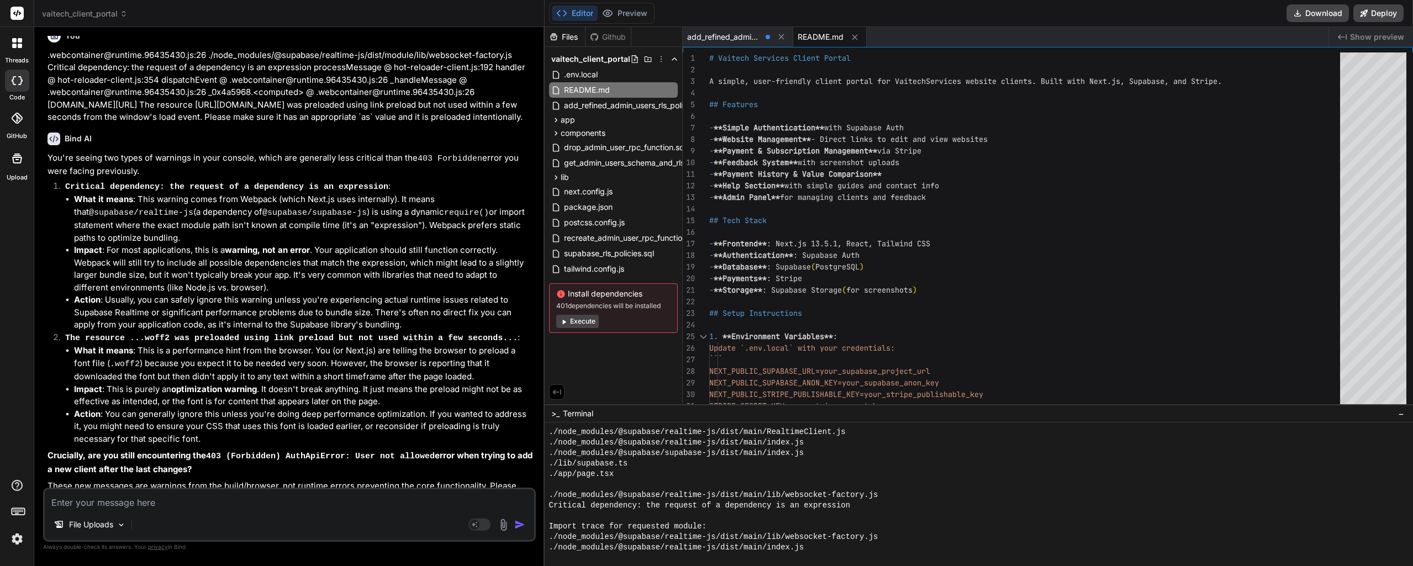
click at [633, 16] on button "Preview" at bounding box center [625, 13] width 54 height 15
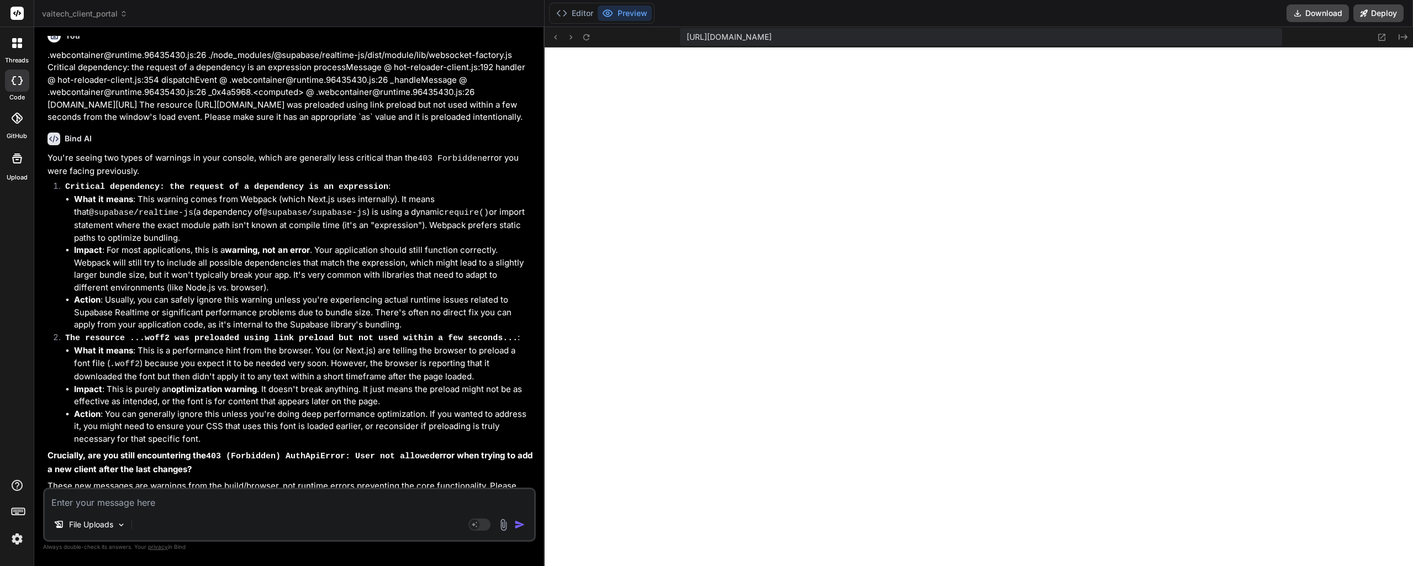
click at [586, 14] on button "Editor" at bounding box center [575, 13] width 46 height 15
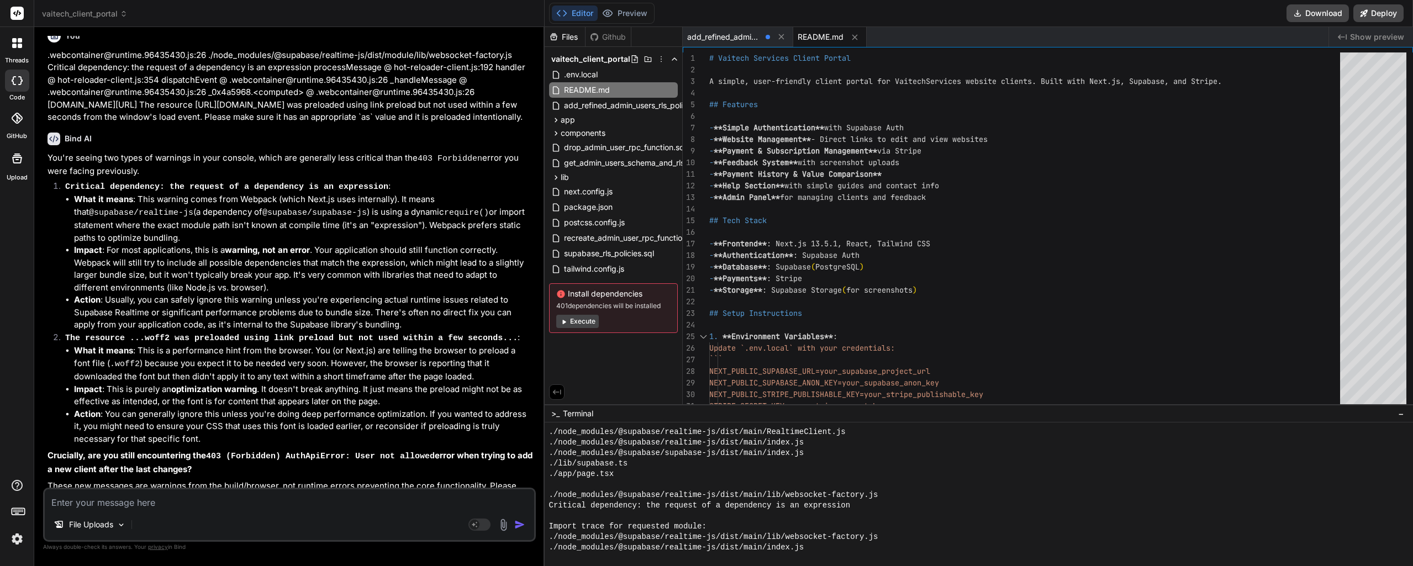
click at [175, 506] on textarea at bounding box center [289, 499] width 489 height 20
type textarea "T"
type textarea "x"
type textarea "Th"
type textarea "x"
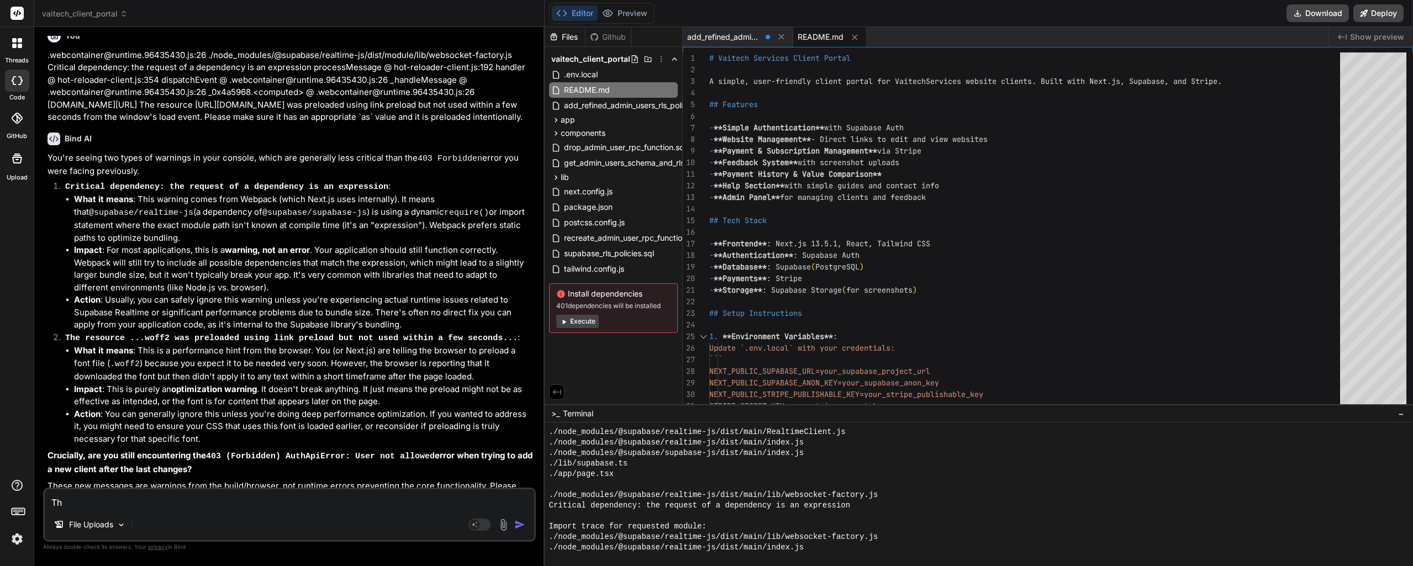
type textarea "The"
type textarea "x"
type textarea "The"
type textarea "x"
type textarea "The p"
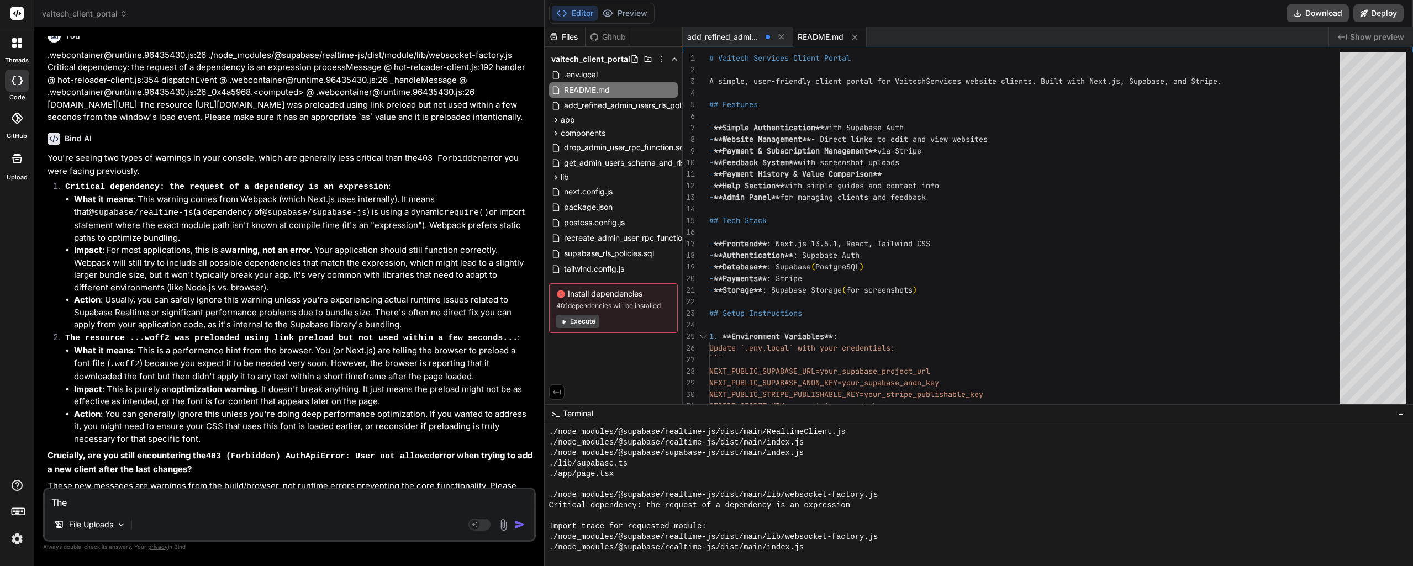
type textarea "x"
type textarea "The pr"
type textarea "x"
type textarea "The pre"
type textarea "x"
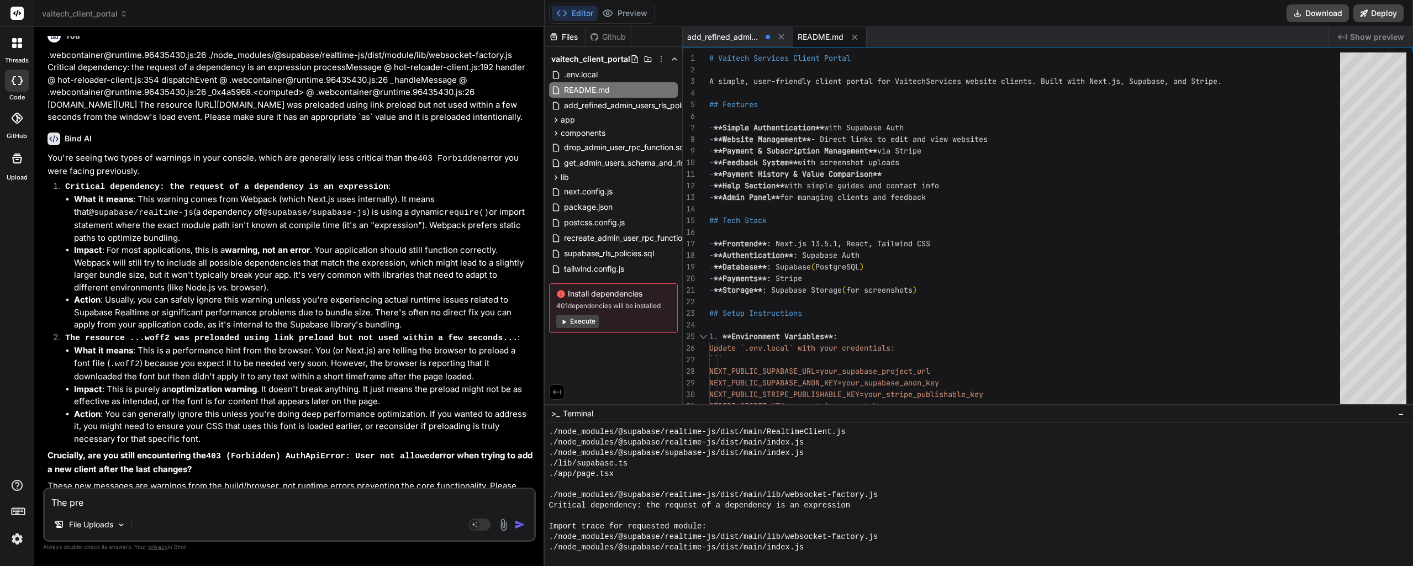
type textarea "The prev"
type textarea "x"
type textarea "The previ"
type textarea "x"
type textarea "The previe"
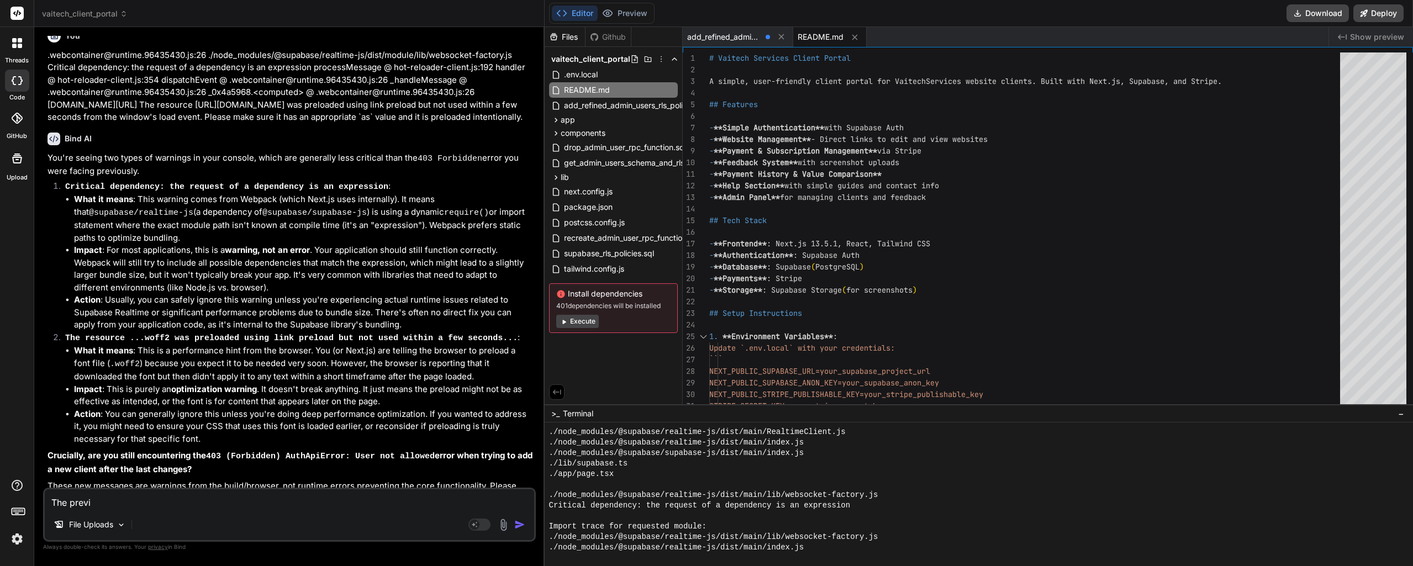
type textarea "x"
type textarea "The preview"
type textarea "x"
type textarea "The preview"
type textarea "x"
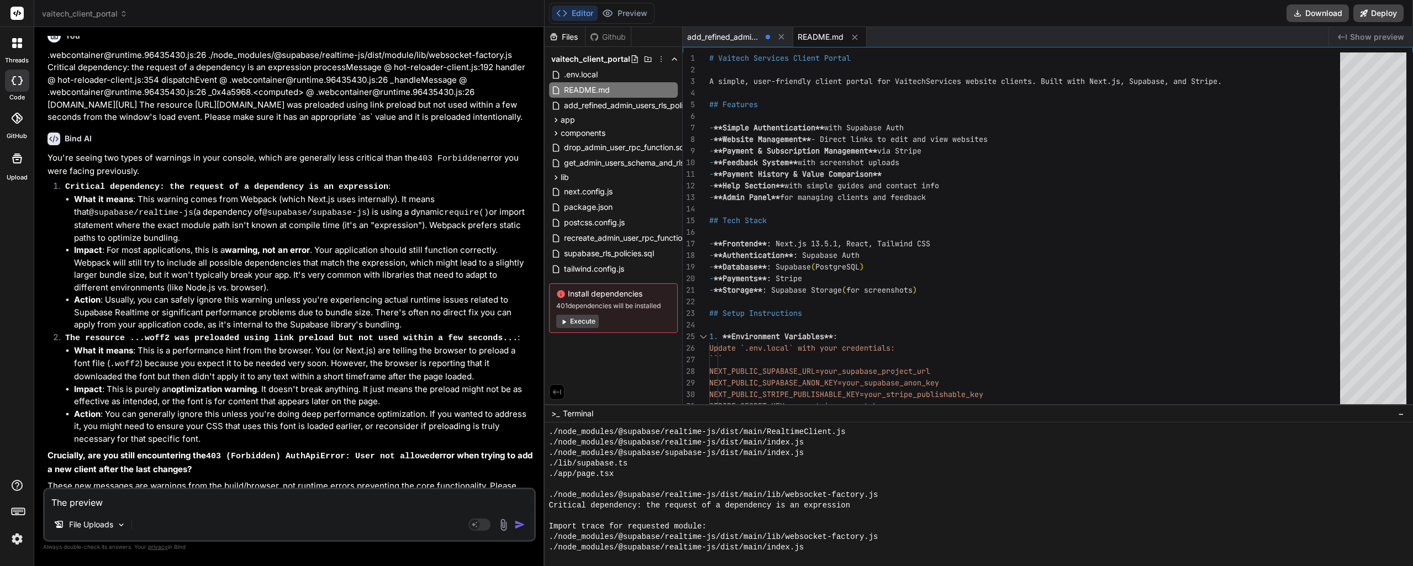
type textarea "The preview i"
type textarea "x"
type textarea "The preview is"
type textarea "x"
type textarea "The preview isn"
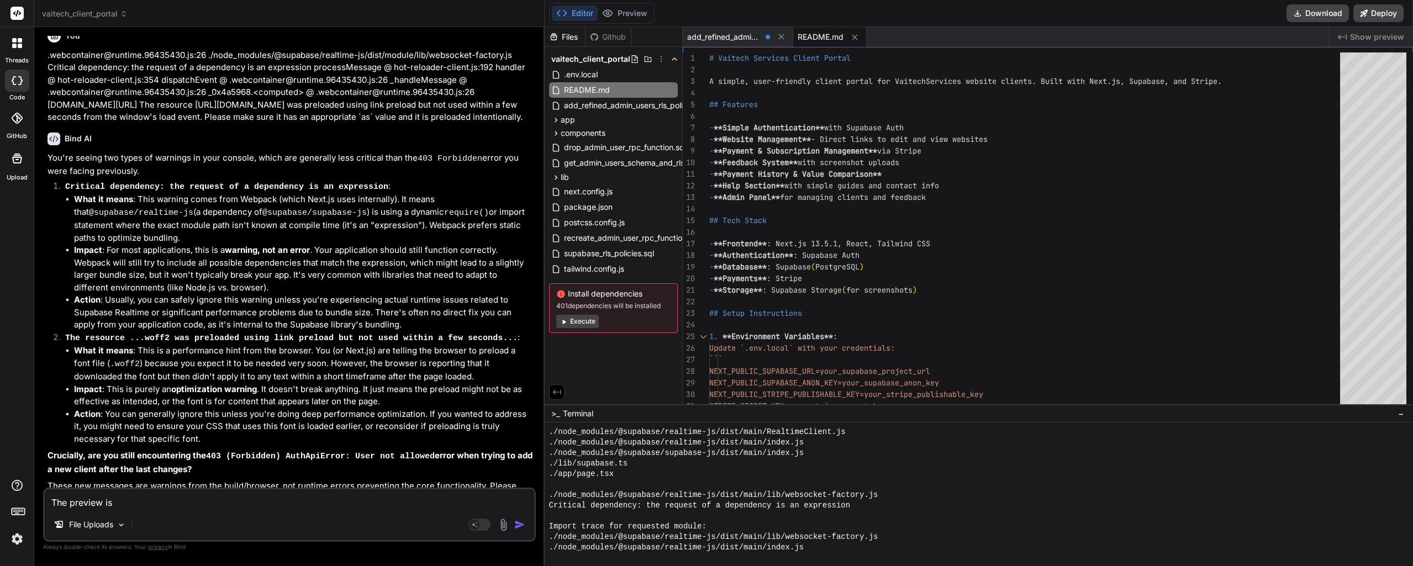
type textarea "x"
type textarea "The preview isn;"
type textarea "x"
type textarea "The preview isn;t"
type textarea "x"
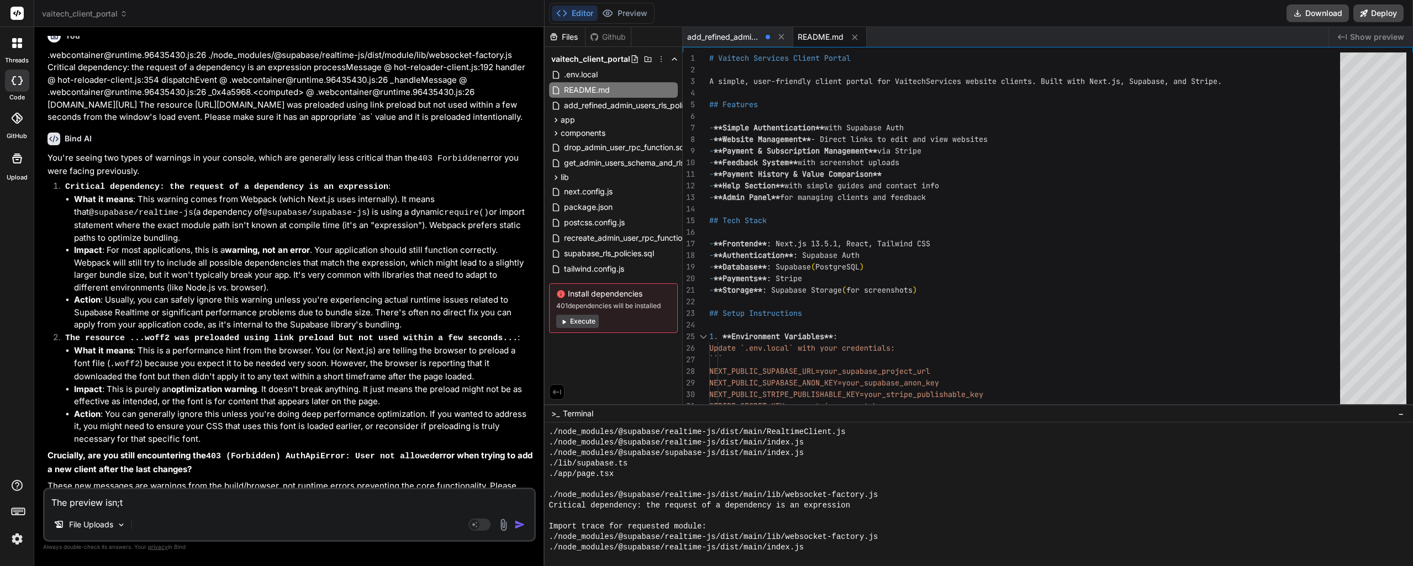
type textarea "The preview isn;"
type textarea "x"
type textarea "The preview isn"
type textarea "x"
type textarea "The preview isn'"
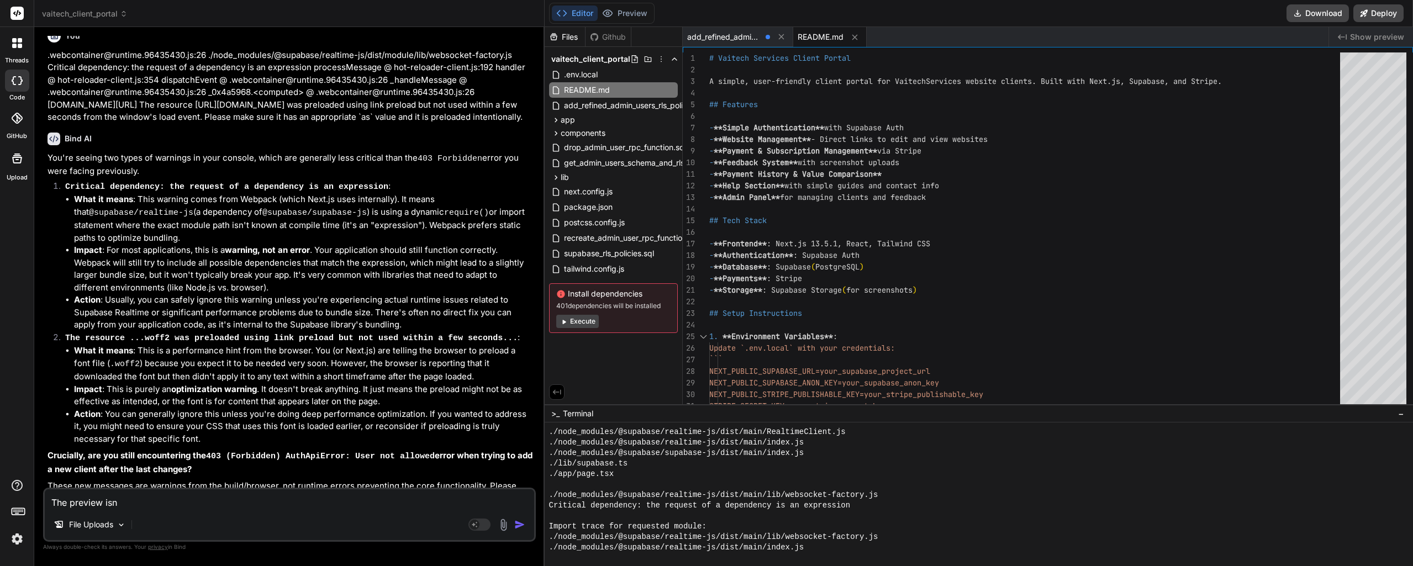
type textarea "x"
type textarea "The preview isn't"
type textarea "x"
type textarea "The preview isn't"
type textarea "x"
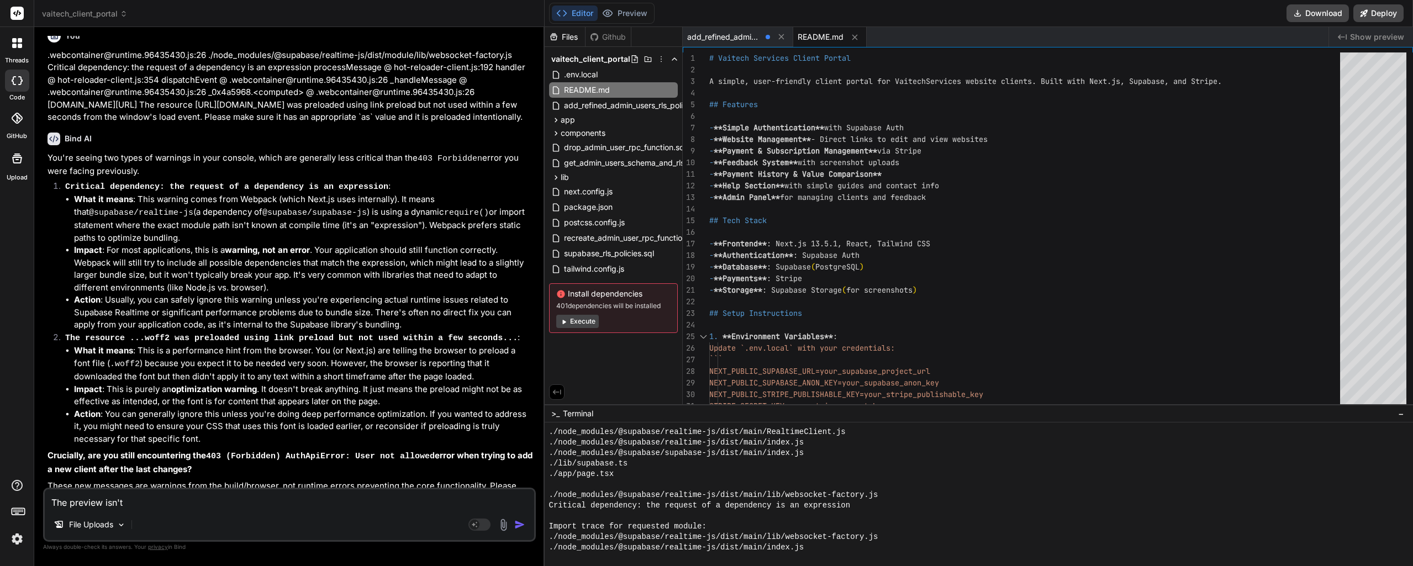
type textarea "The preview isn't l"
type textarea "x"
type textarea "The preview isn't lo"
type textarea "x"
type textarea "The preview isn't loa"
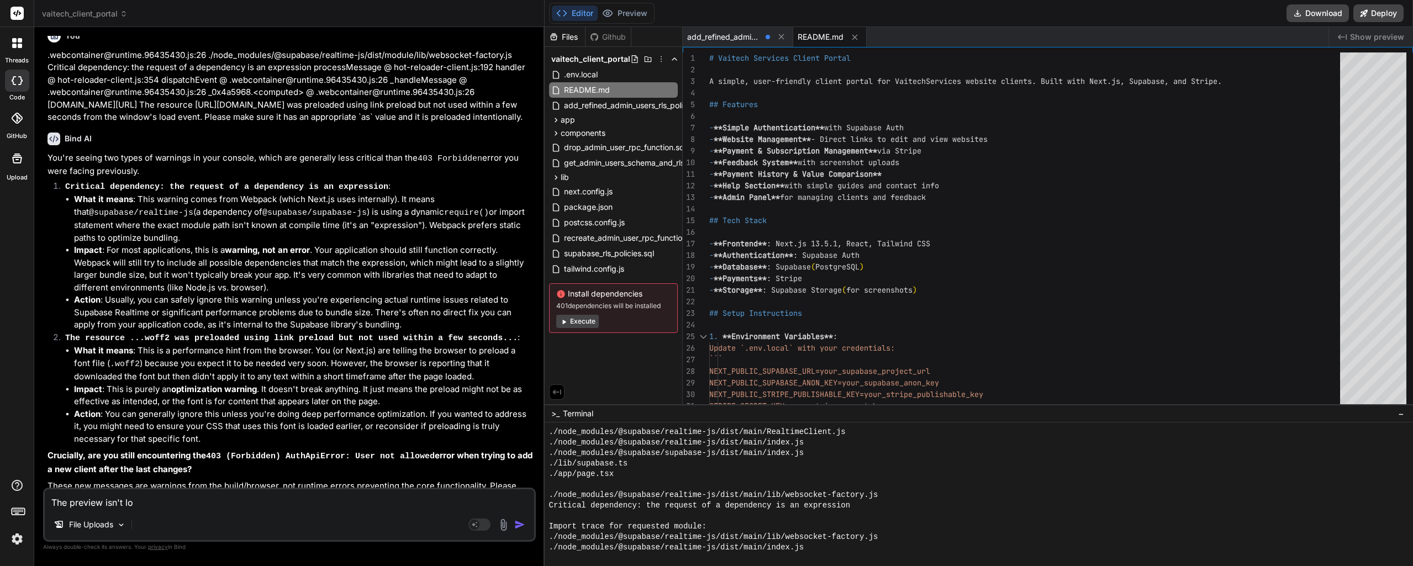
type textarea "x"
type textarea "The preview isn't load"
type textarea "x"
type textarea "The preview isn't loadi"
type textarea "x"
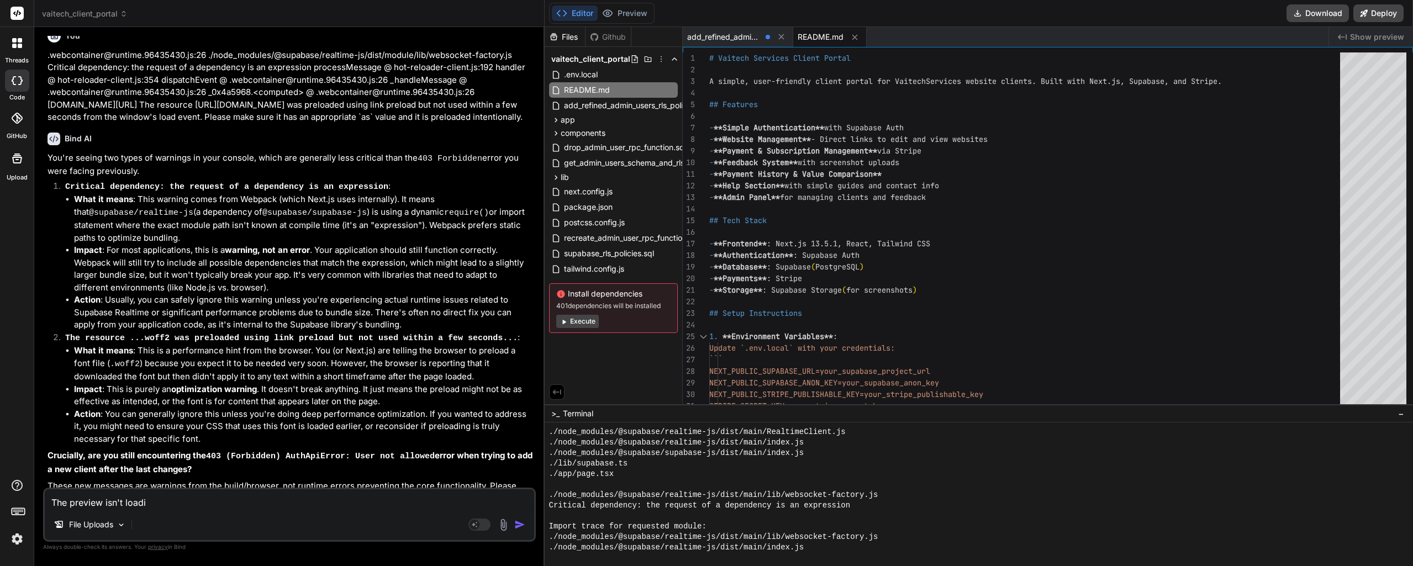
type textarea "The preview isn't loadin"
type textarea "x"
type textarea "The preview isn't loading"
type textarea "x"
type textarea "The preview isn't loading,"
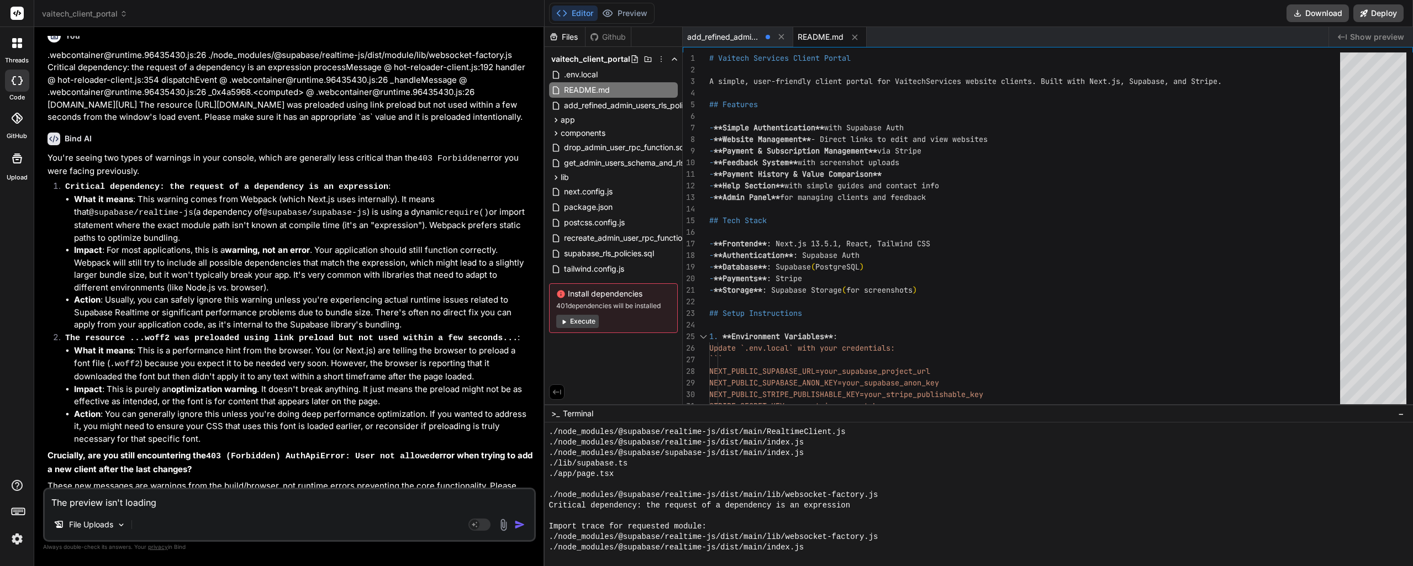
type textarea "x"
type textarea "The preview isn't loading,"
type textarea "x"
type textarea "The preview isn't loading, s"
type textarea "x"
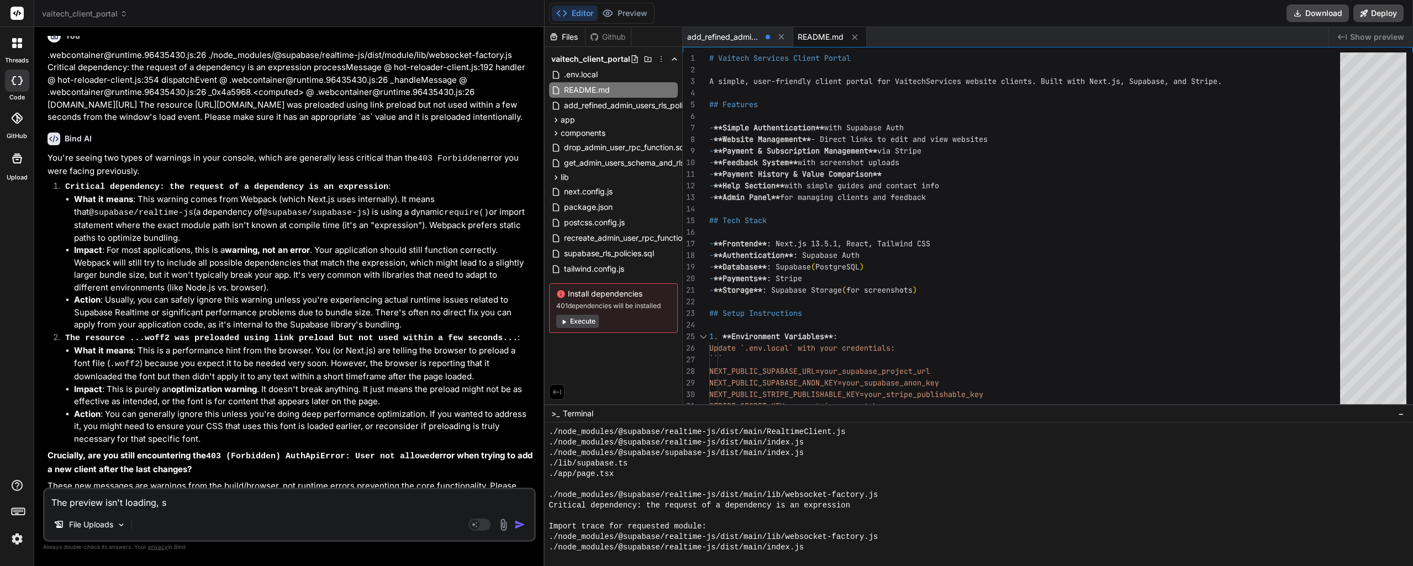
type textarea "The preview isn't loading, so"
type textarea "x"
type textarea "The preview isn't loading, so"
type textarea "x"
type textarea "The preview isn't loading, so o"
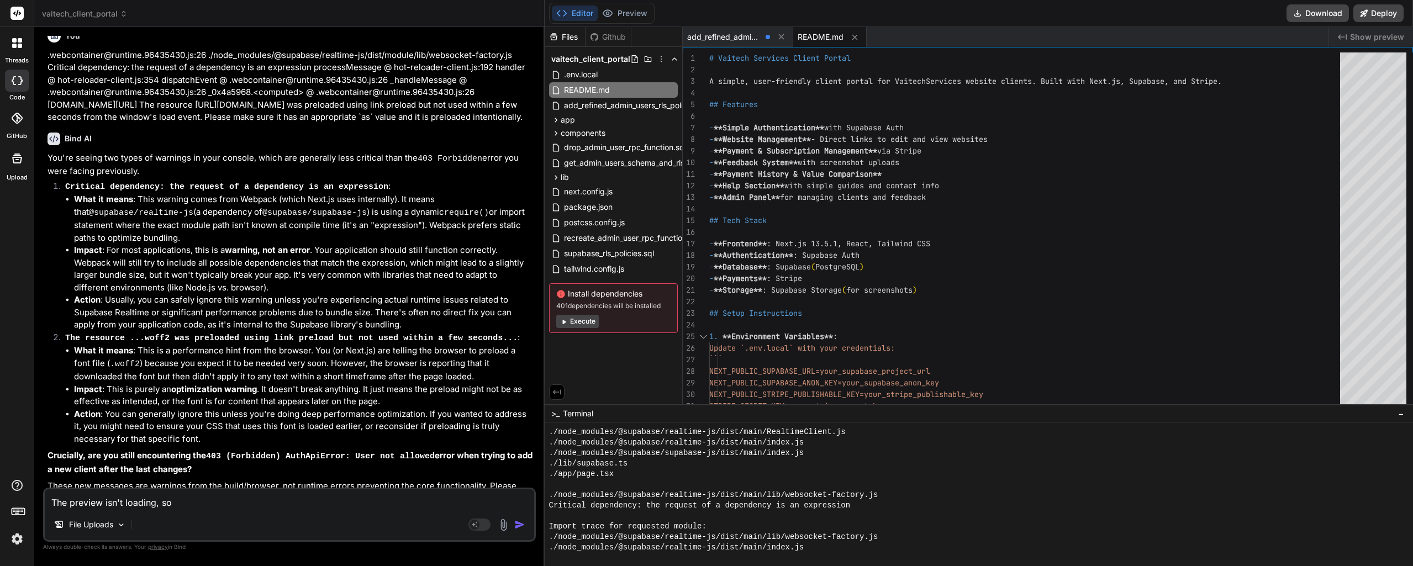
type textarea "x"
type textarea "The preview isn't loading, so o"
type textarea "x"
type textarea "The preview isn't loading, so o"
type textarea "x"
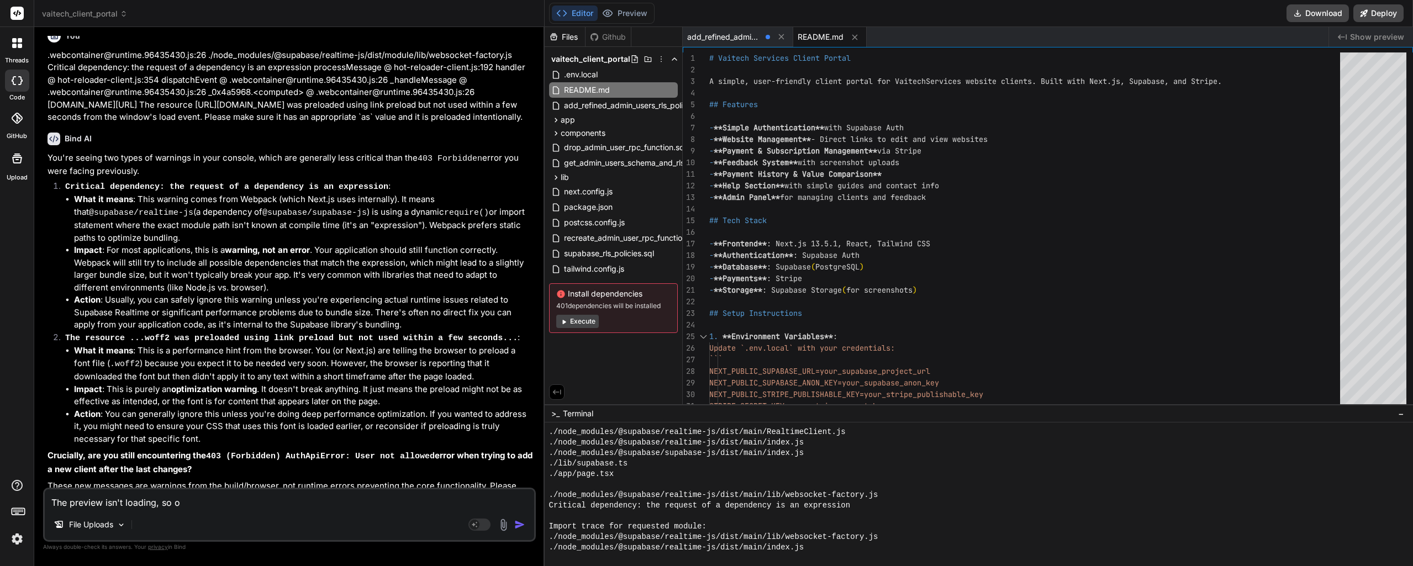
type textarea "The preview isn't loading, so"
type textarea "x"
type textarea "The preview isn't loading, so I"
type textarea "x"
type textarea "The preview isn't loading, so I"
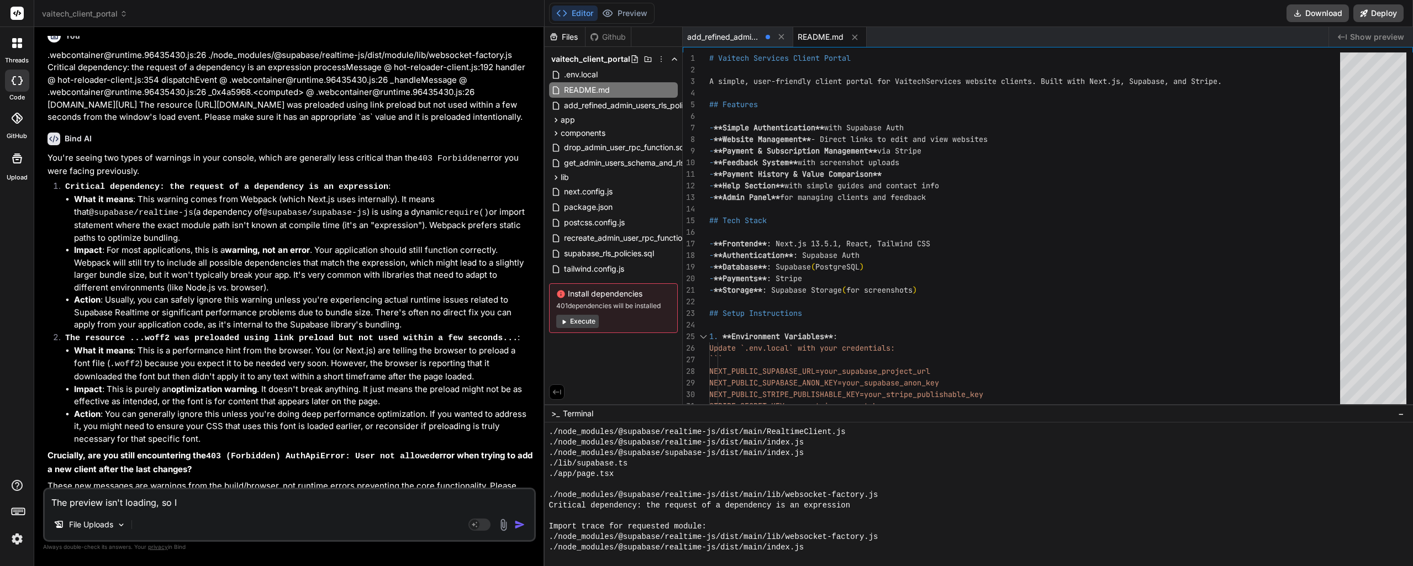
type textarea "x"
type textarea "The preview isn't loading, so I d"
type textarea "x"
type textarea "The preview isn't loading, so I do"
type textarea "x"
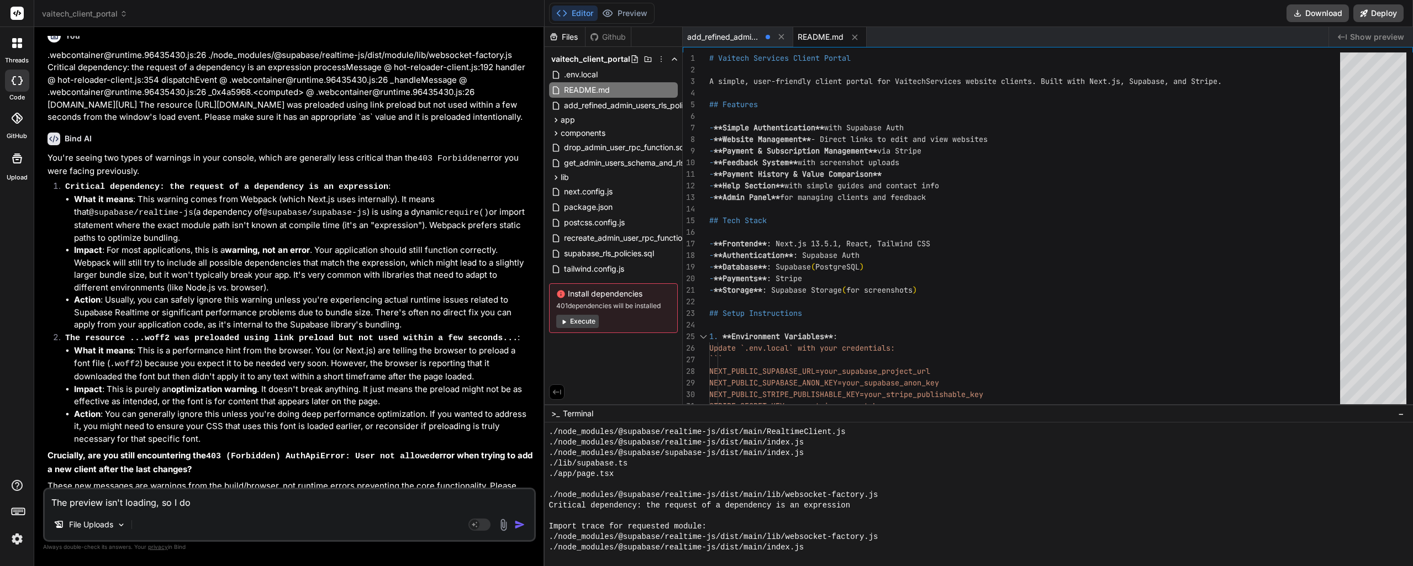
type textarea "The preview isn't loading, so I do"
type textarea "x"
type textarea "The preview isn't loading, so I do n"
type textarea "x"
type textarea "The preview isn't loading, so I do no"
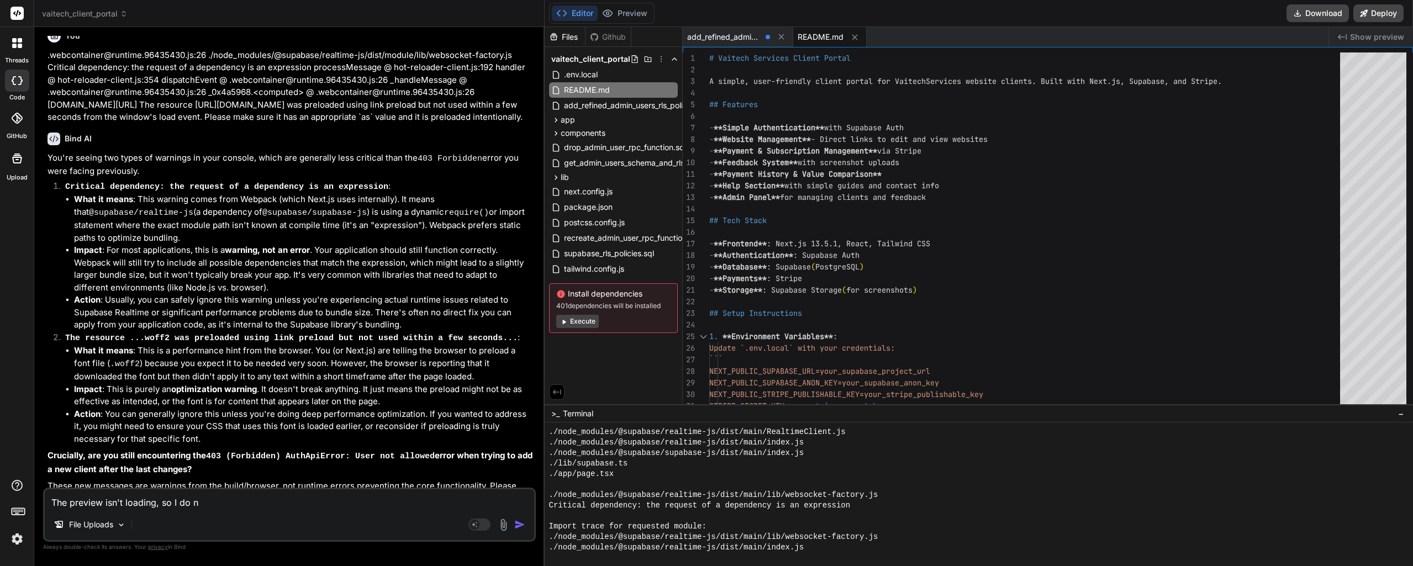
type textarea "x"
type textarea "The preview isn't loading, so I do not"
type textarea "x"
type textarea "The preview isn't loading, so I do not"
type textarea "x"
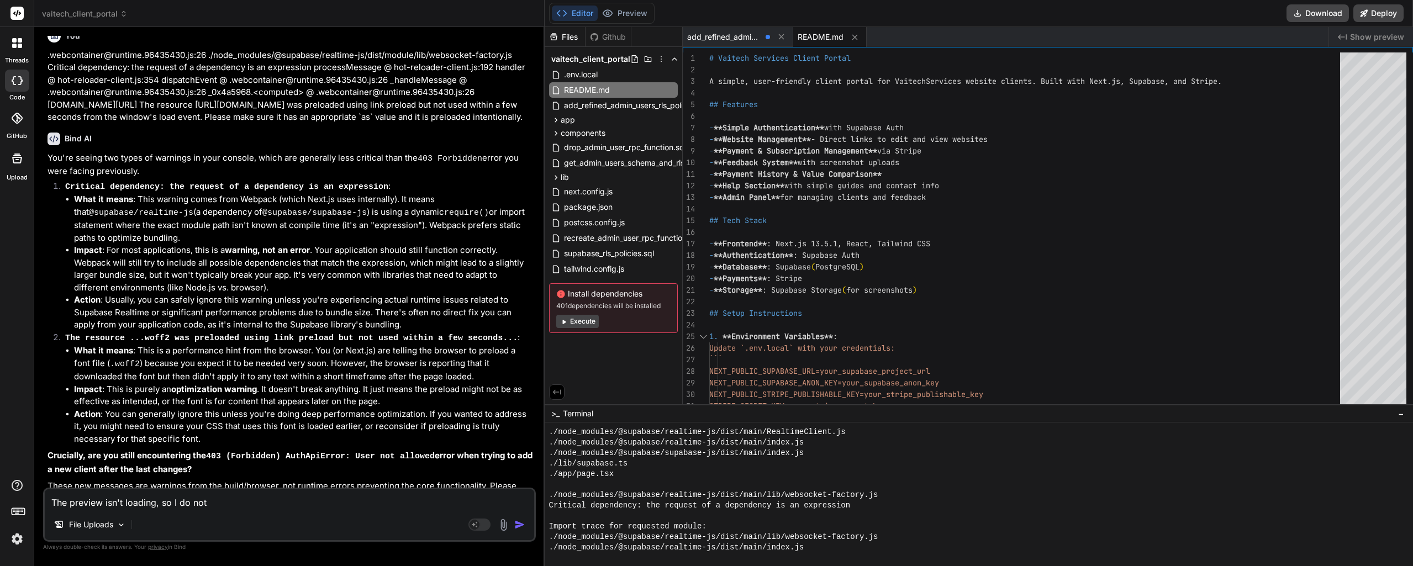
type textarea "The preview isn't loading, so I do not k"
type textarea "x"
type textarea "The preview isn't loading, so I do not kn"
type textarea "x"
type textarea "The preview isn't loading, so I do not kno"
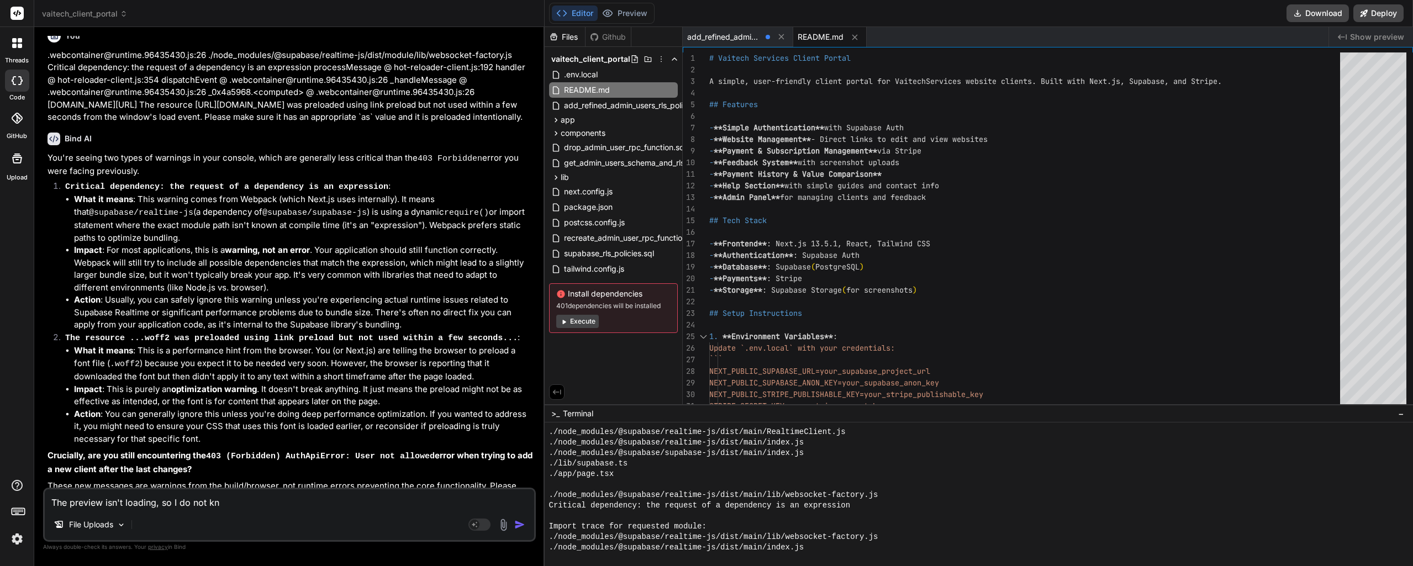
type textarea "x"
type textarea "The preview isn't loading, so I do not know"
type textarea "x"
type textarea "The preview isn't loading, so I do not know"
type textarea "x"
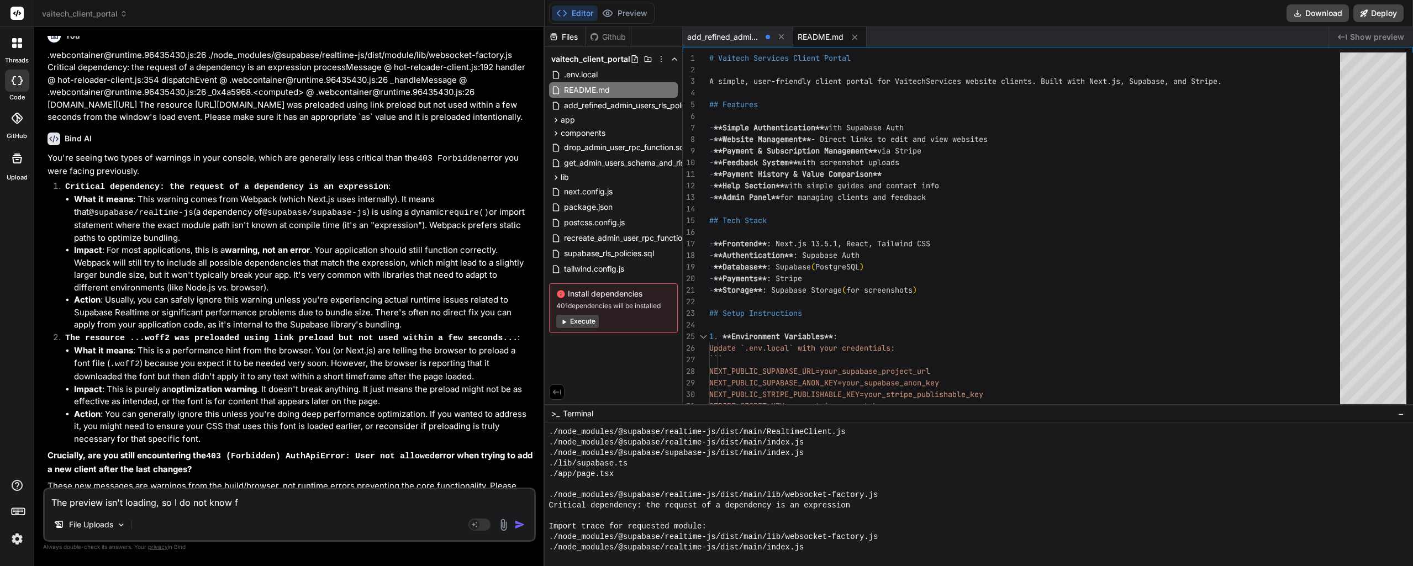
type textarea "The preview isn't loading, so I do not know fi"
type textarea "x"
type textarea "The preview isn't loading, so I do not know fi"
type textarea "x"
type textarea "The preview isn't loading, so I do not know fi t"
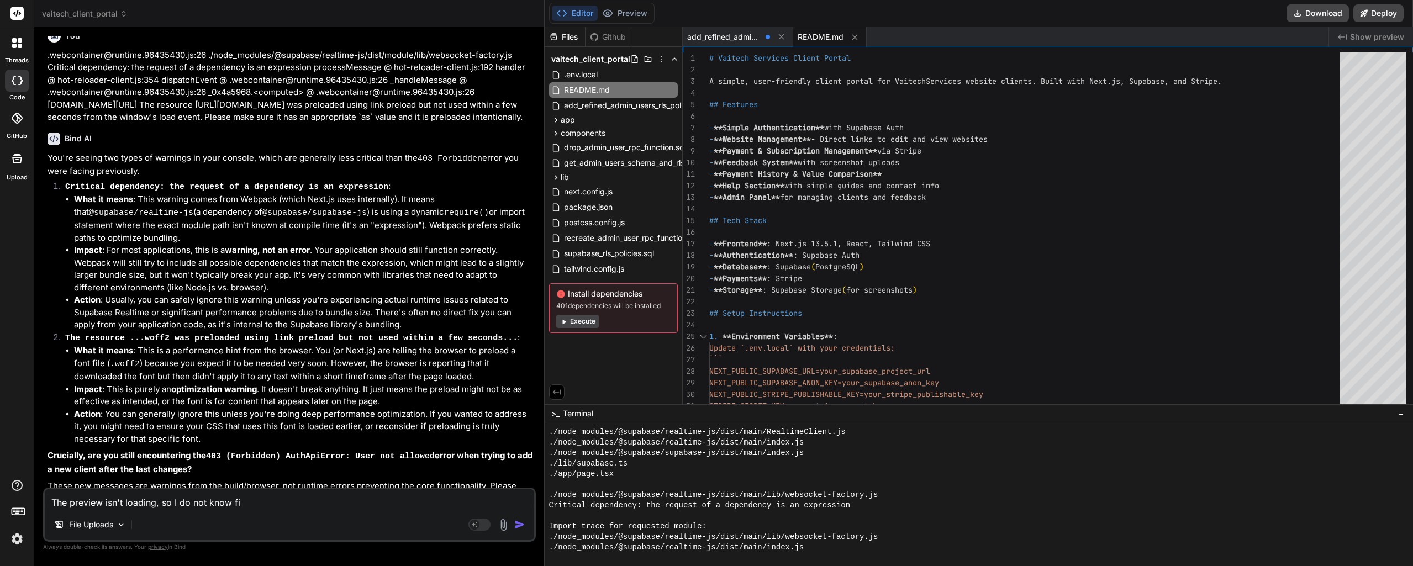
type textarea "x"
type textarea "The preview isn't loading, so I do not know fi th"
type textarea "x"
type textarea "The preview isn't loading, so I do not know fi the"
type textarea "x"
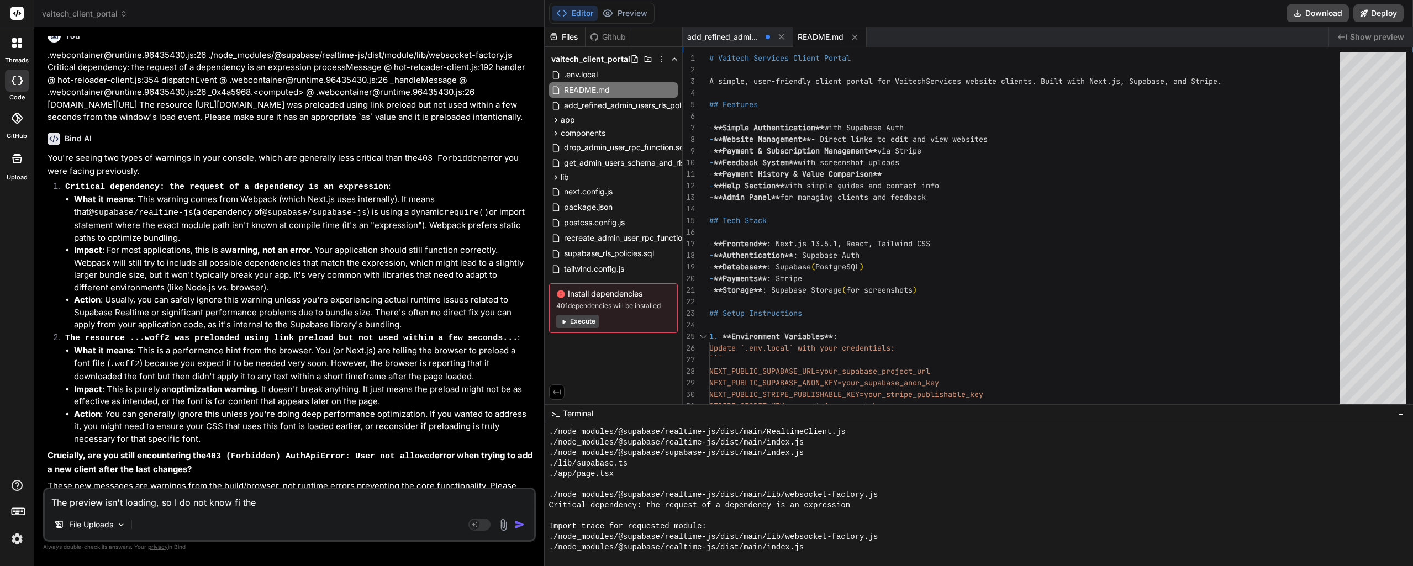
type textarea "The preview isn't loading, so I do not know fi the"
type textarea "x"
type textarea "The preview isn't loading, so I do not know fi"
type textarea "x"
type textarea "The preview isn't loading, so I do not know"
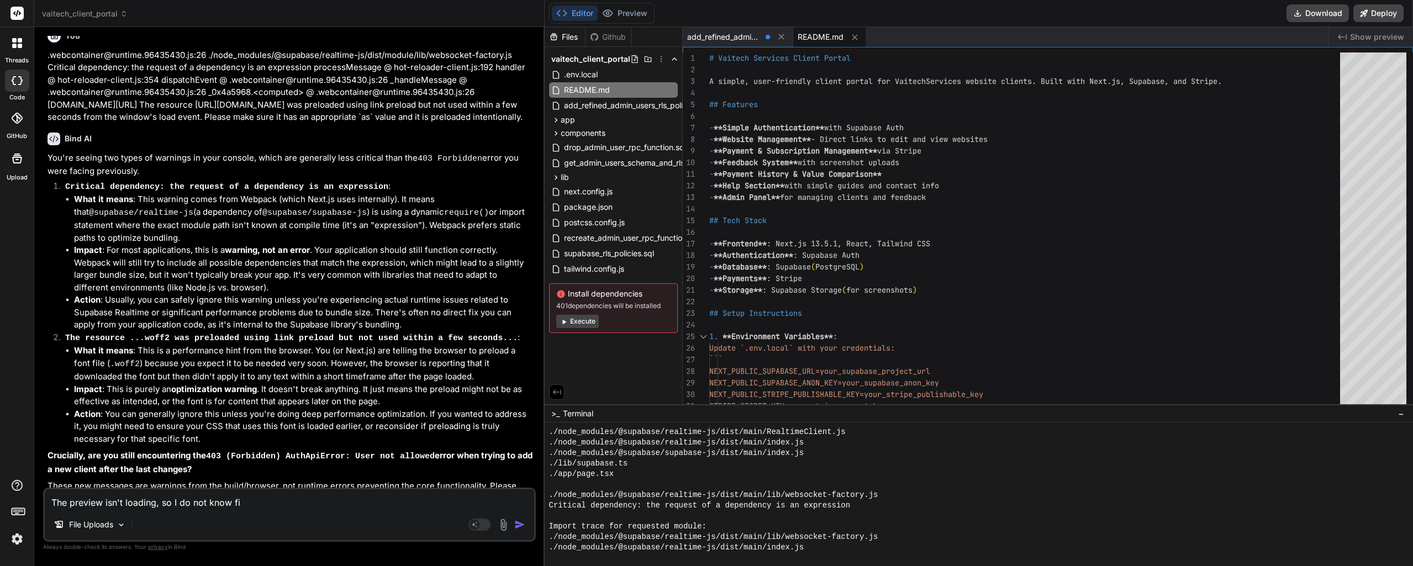
type textarea "x"
type textarea "The preview isn't loading, so I do not know i"
type textarea "x"
type textarea "The preview isn't loading, so I do not know if"
type textarea "x"
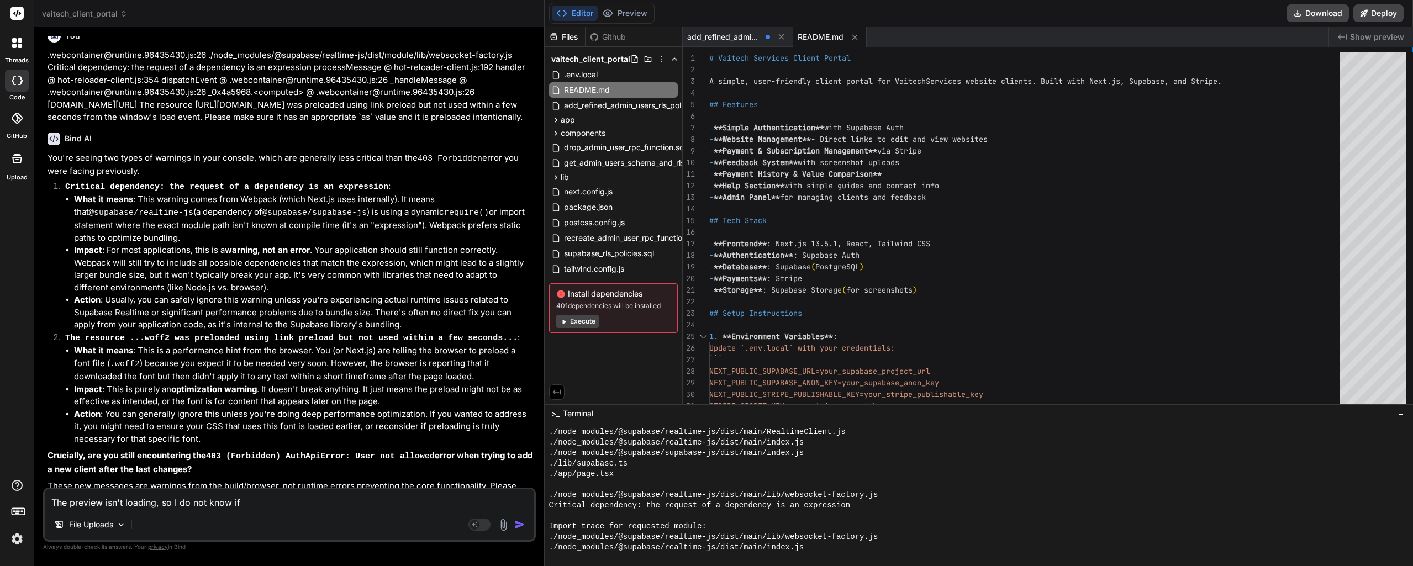
type textarea "The preview isn't loading, so I do not know if"
type textarea "x"
type textarea "The preview isn't loading, so I do not know if t"
type textarea "x"
type textarea "The preview isn't loading, so I do not know if th"
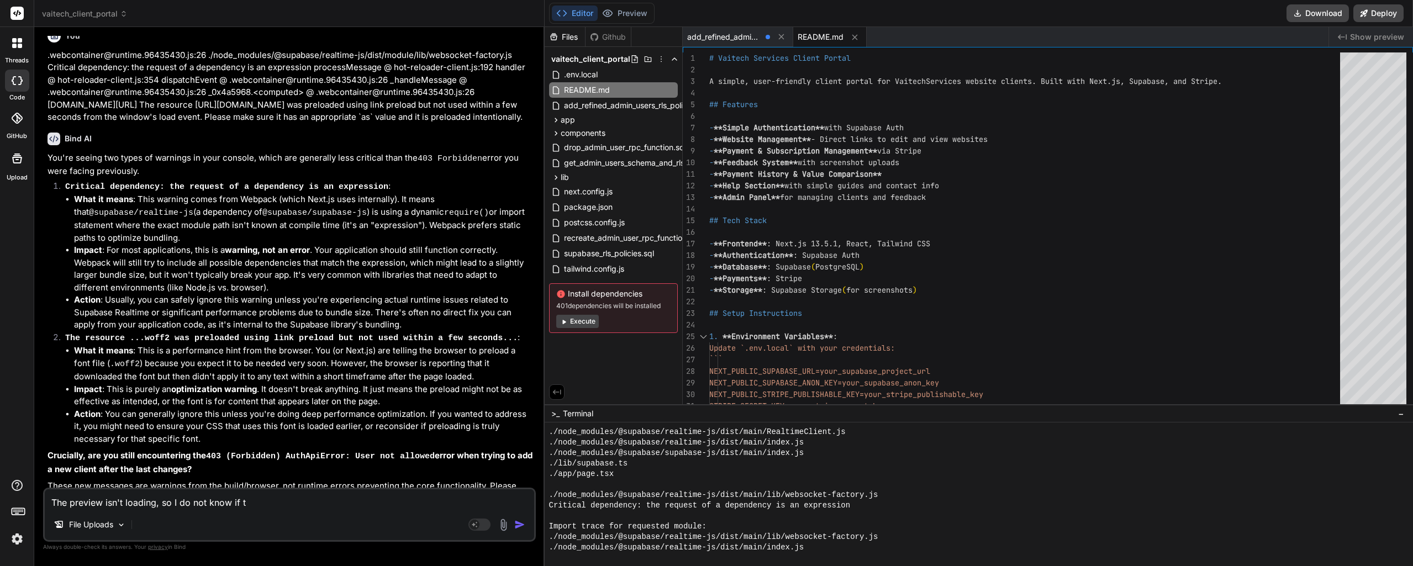
type textarea "x"
type textarea "The preview isn't loading, so I do not know if the"
type textarea "x"
type textarea "The preview isn't loading, so I do not know if the"
type textarea "x"
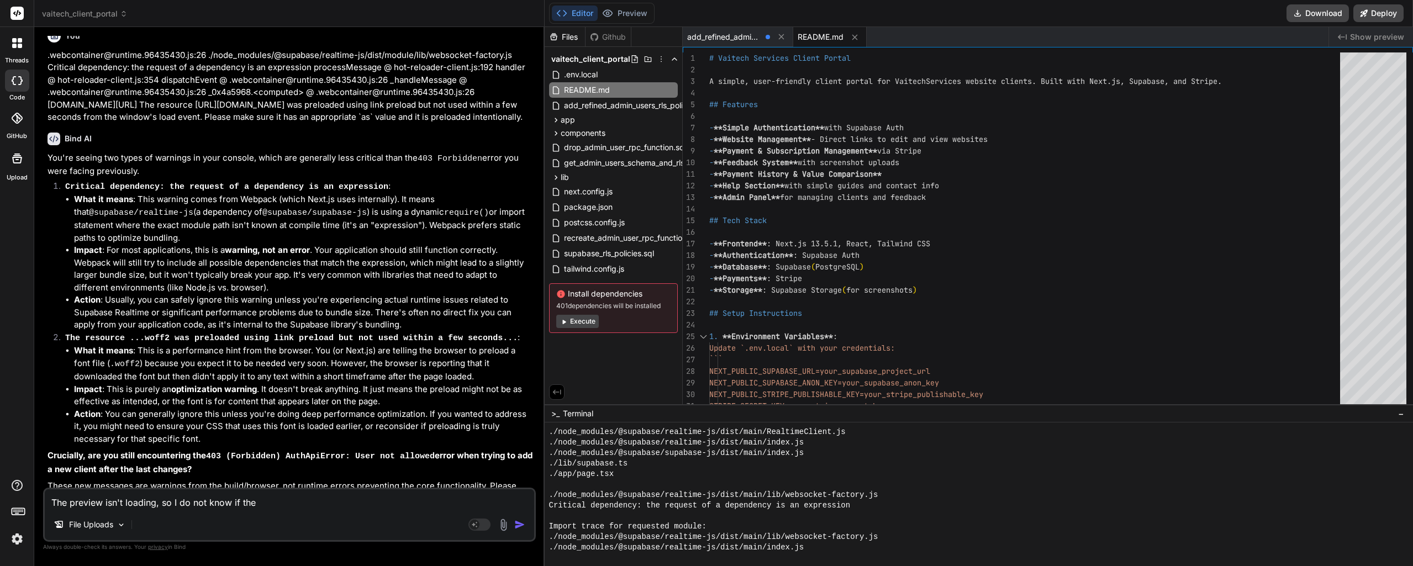
type textarea "The preview isn't loading, so I do not know if the 4"
type textarea "x"
type textarea "The preview isn't loading, so I do not know if the 40"
type textarea "x"
type textarea "The preview isn't loading, so I do not know if the 403"
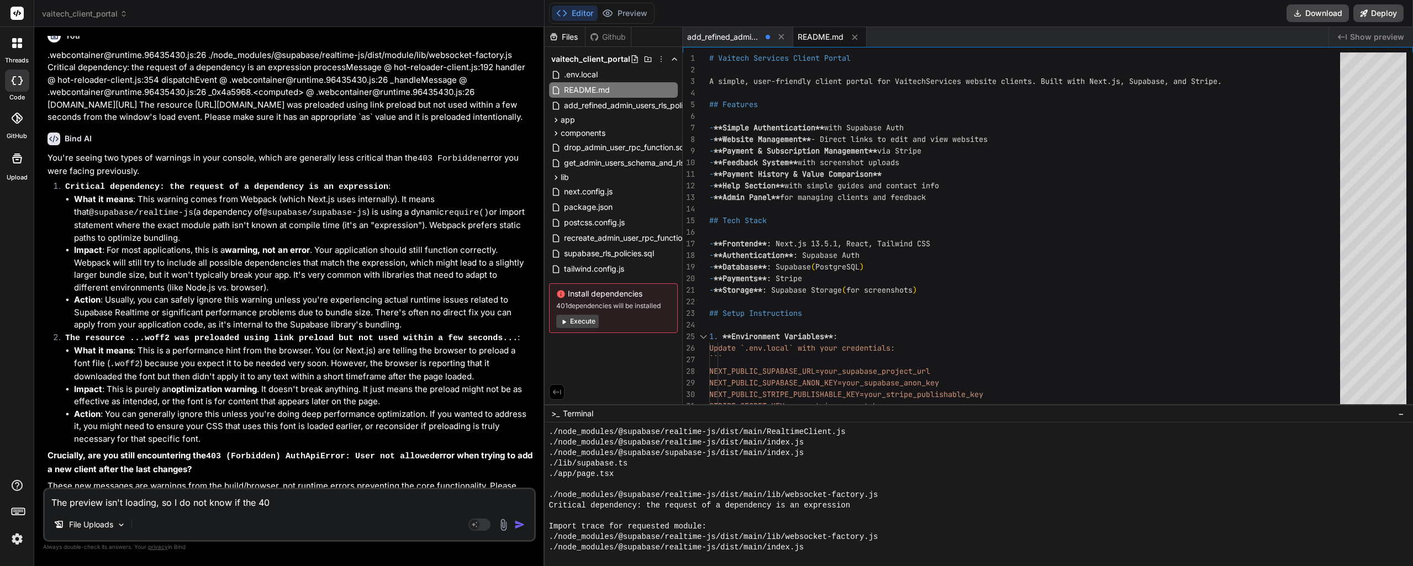
type textarea "x"
type textarea "The preview isn't loading, so I do not know if the 403"
type textarea "x"
type textarea "The preview isn't loading, so I do not know if the 403 e"
type textarea "x"
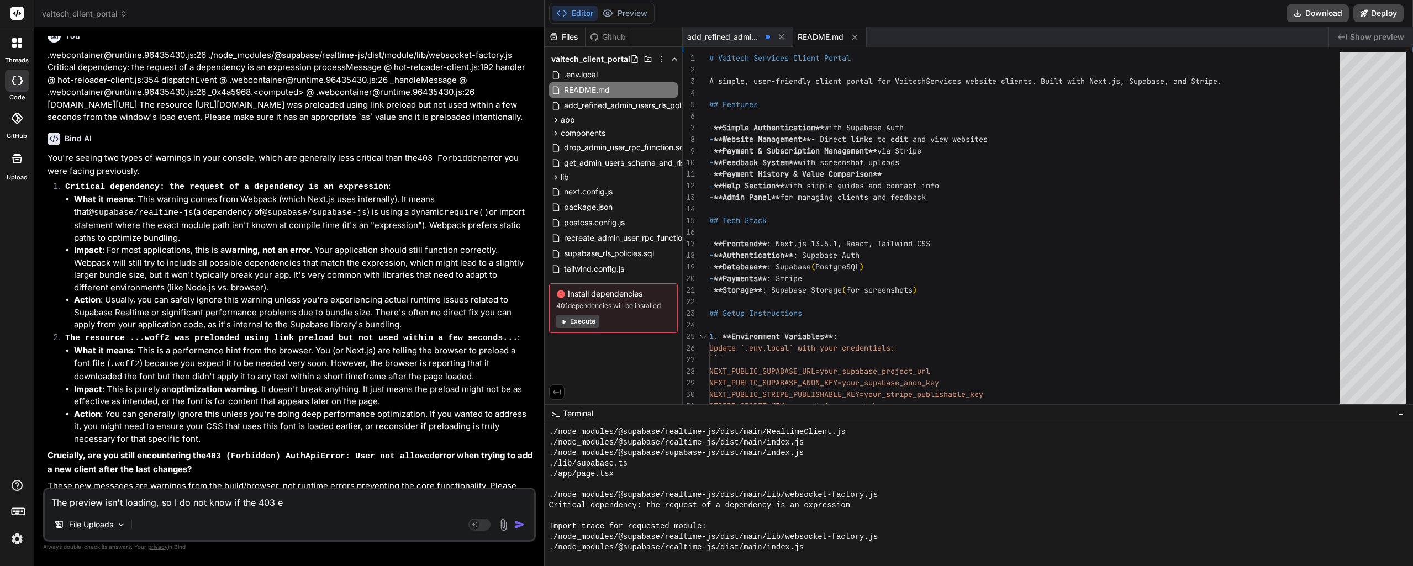
type textarea "The preview isn't loading, so I do not know if the 403 er"
type textarea "x"
type textarea "The preview isn't loading, so I do not know if the 403 err"
type textarea "x"
type textarea "The preview isn't loading, so I do not know if the 403 erro"
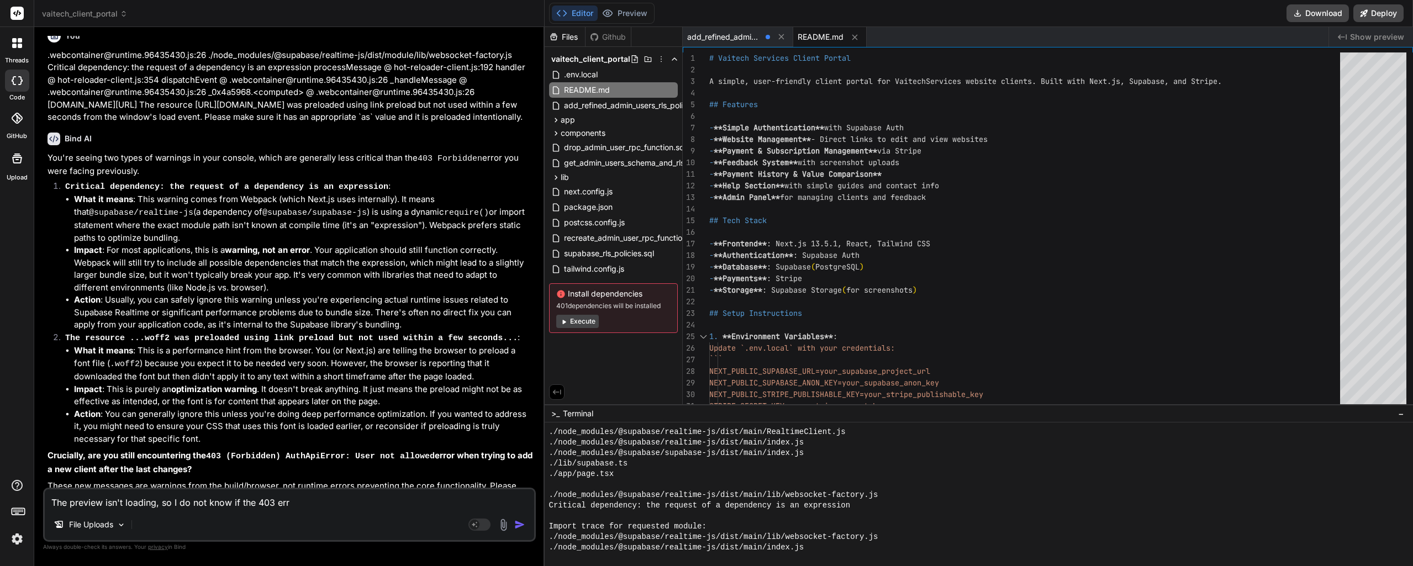
type textarea "x"
type textarea "The preview isn't loading, so I do not know if the 403 error"
type textarea "x"
type textarea "The preview isn't loading, so I do not know if the 403 error"
type textarea "x"
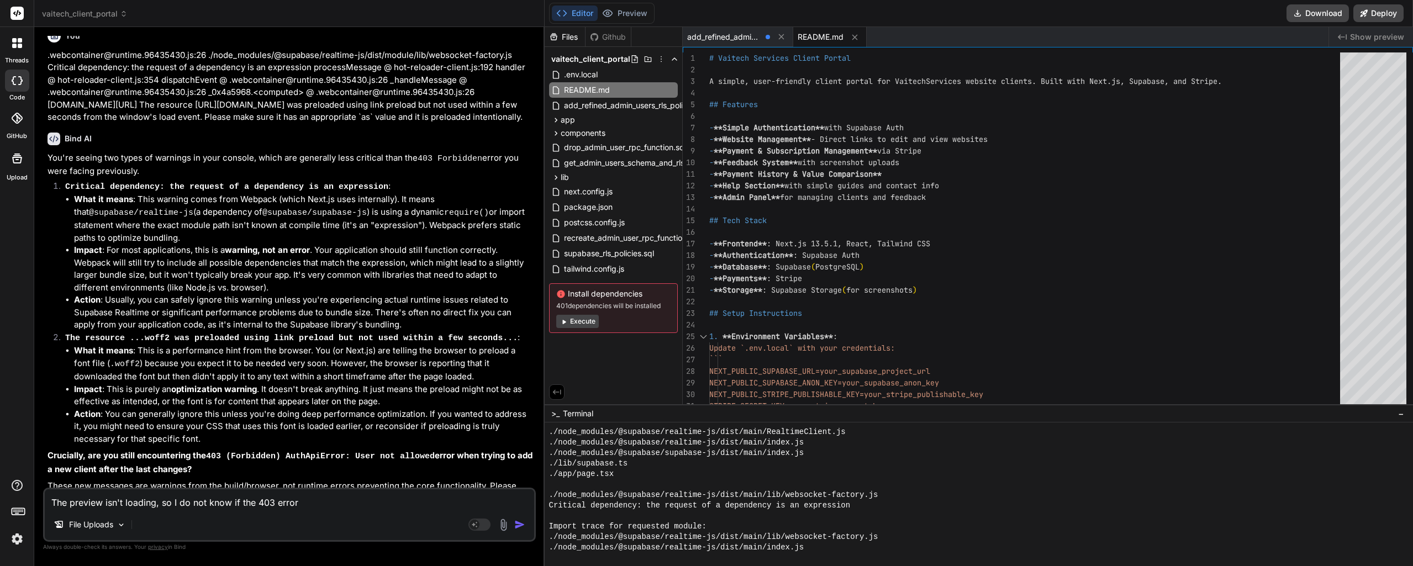
type textarea "The preview isn't loading, so I do not know if the 403 error h"
type textarea "x"
type textarea "The preview isn't loading, so I do not know if the 403 error ha"
type textarea "x"
type textarea "The preview isn't loading, so I do not know if the 403 error has"
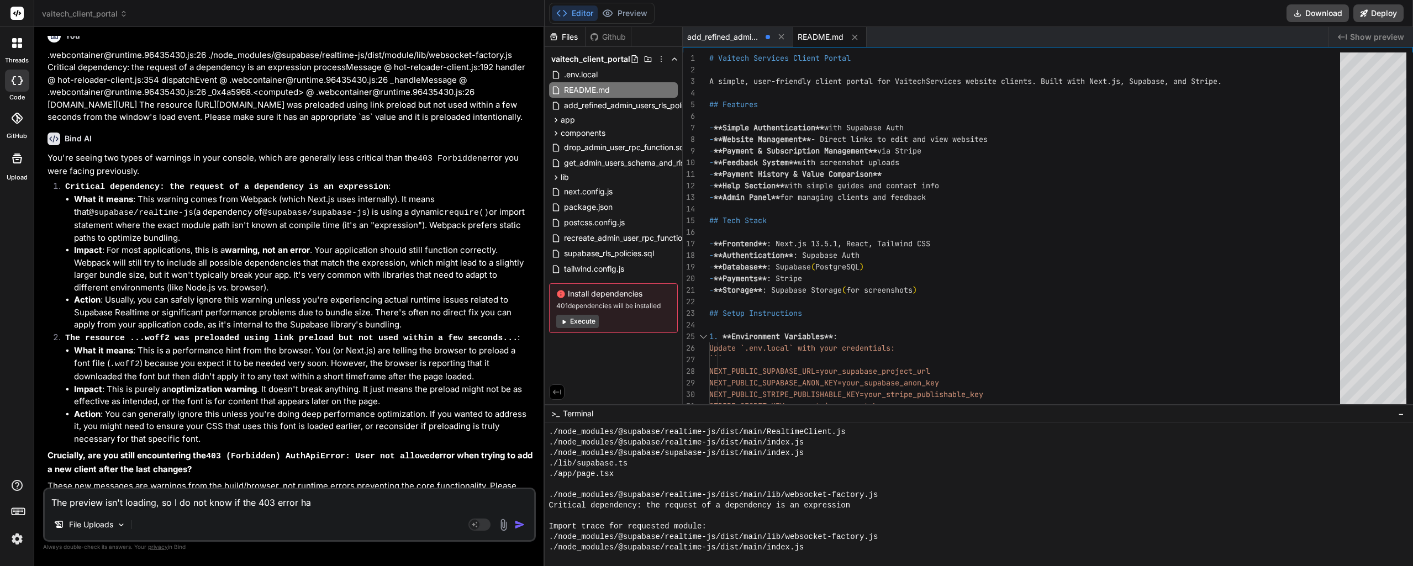
type textarea "x"
type textarea "The preview isn't loading, so I do not know if the 403 error has"
type textarea "x"
type textarea "The preview isn't loading, so I do not know if the 403 error has b"
type textarea "x"
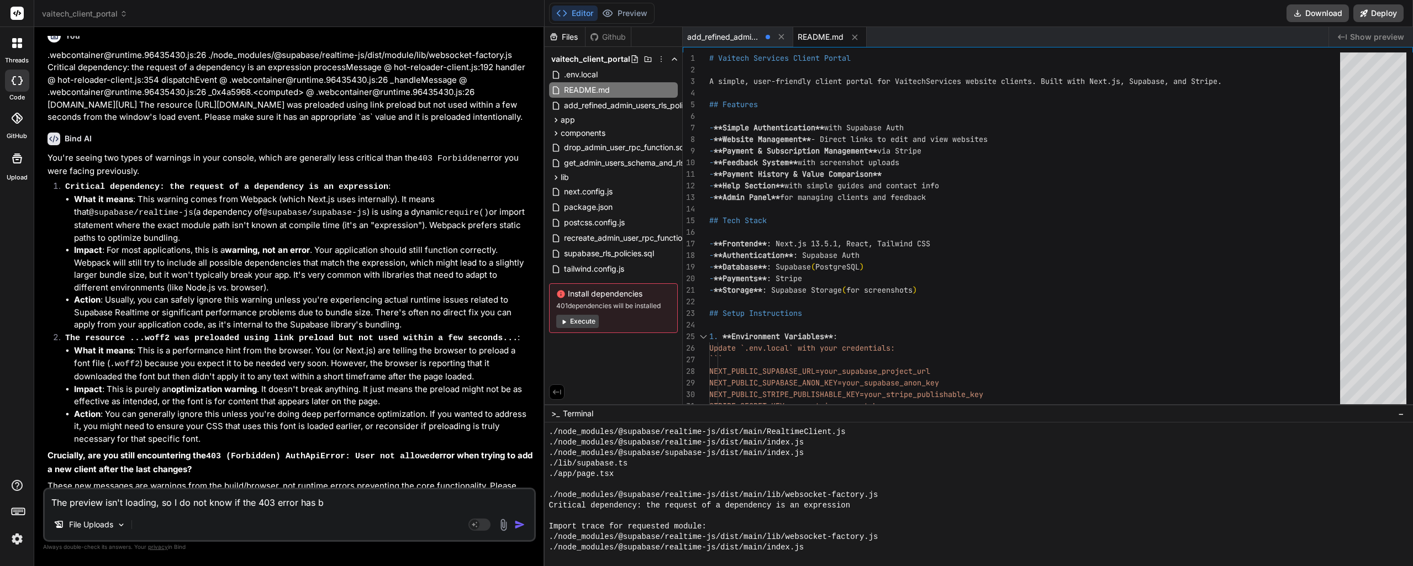
type textarea "The preview isn't loading, so I do not know if the 403 error has be"
type textarea "x"
type textarea "The preview isn't loading, so I do not know if the 403 error has bee"
type textarea "x"
type textarea "The preview isn't loading, so I do not know if the 403 error has been"
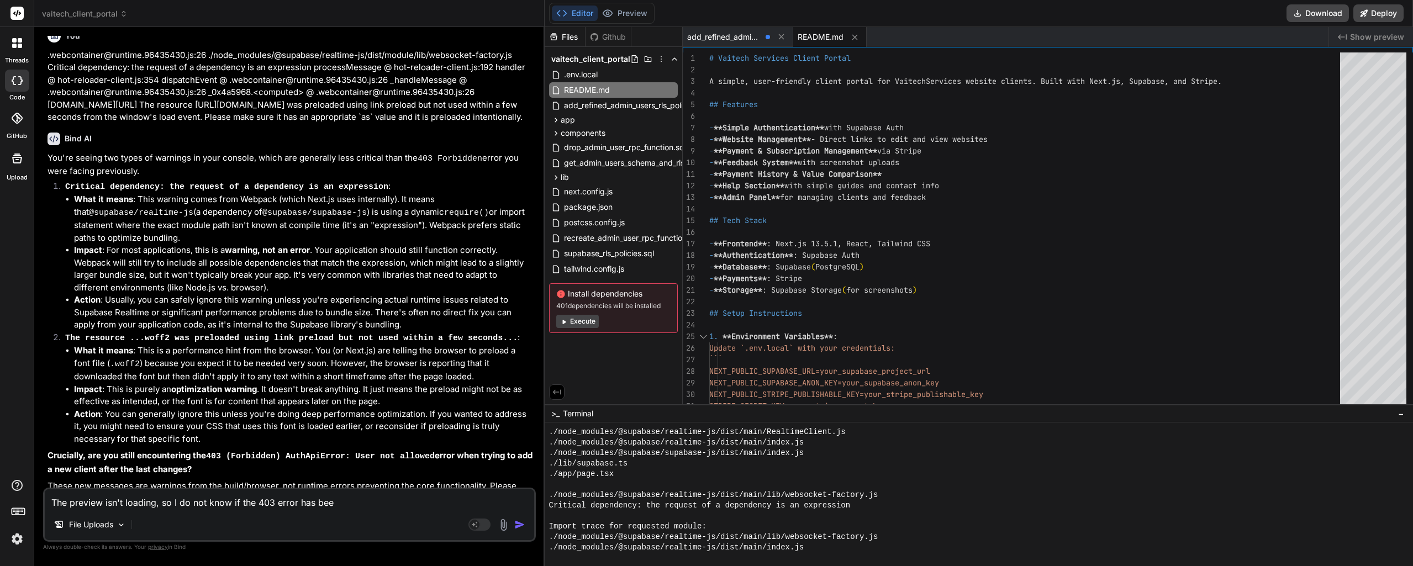
type textarea "x"
type textarea "The preview isn't loading, so I do not know if the 403 error has been"
type textarea "x"
type textarea "The preview isn't loading, so I do not know if the 403 error has been r"
type textarea "x"
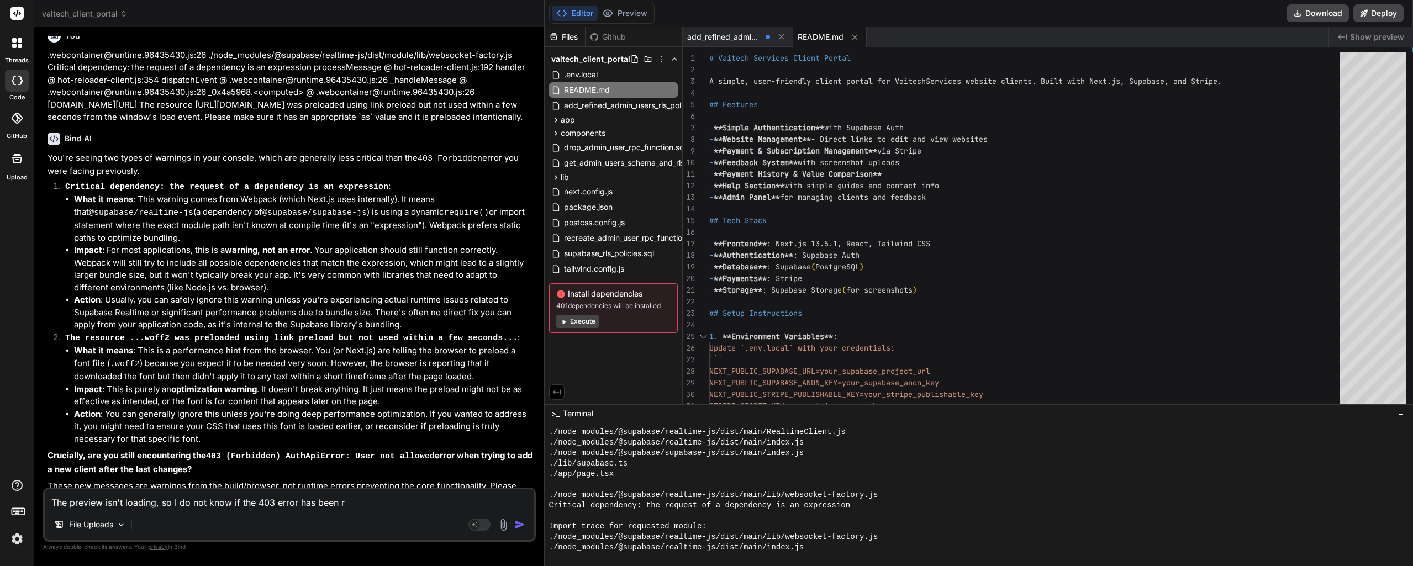
type textarea "The preview isn't loading, so I do not know if the 403 error has been re"
type textarea "x"
type textarea "The preview isn't loading, so I do not know if the 403 error has been res"
type textarea "x"
type textarea "The preview isn't loading, so I do not know if the 403 error has been reso"
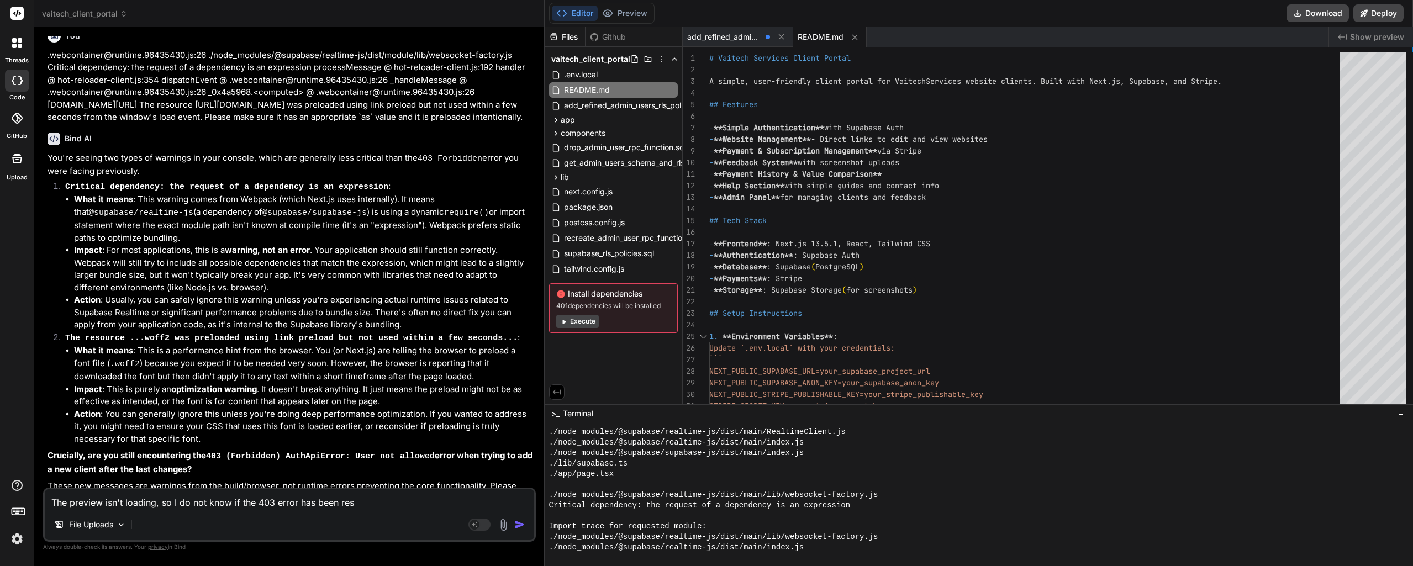
type textarea "x"
type textarea "The preview isn't loading, so I do not know if the 403 error has been resol"
type textarea "x"
type textarea "The preview isn't loading, so I do not know if the 403 error has been resolv"
type textarea "x"
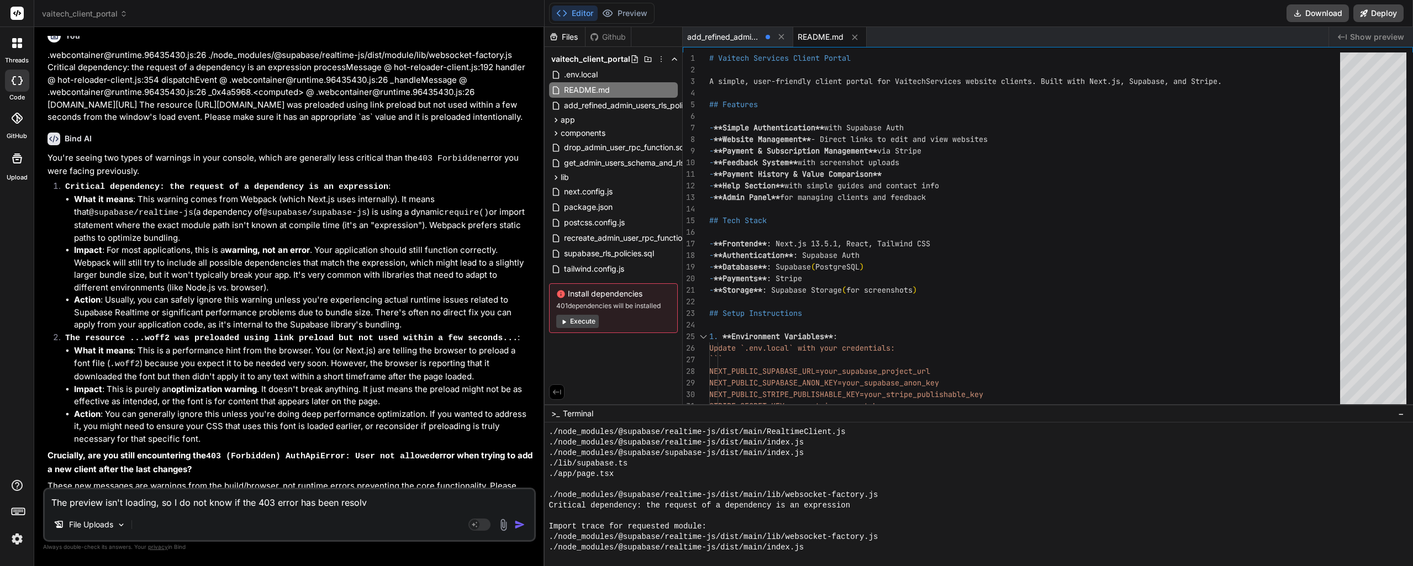
type textarea "The preview isn't loading, so I do not know if the 403 error has been resolve"
type textarea "x"
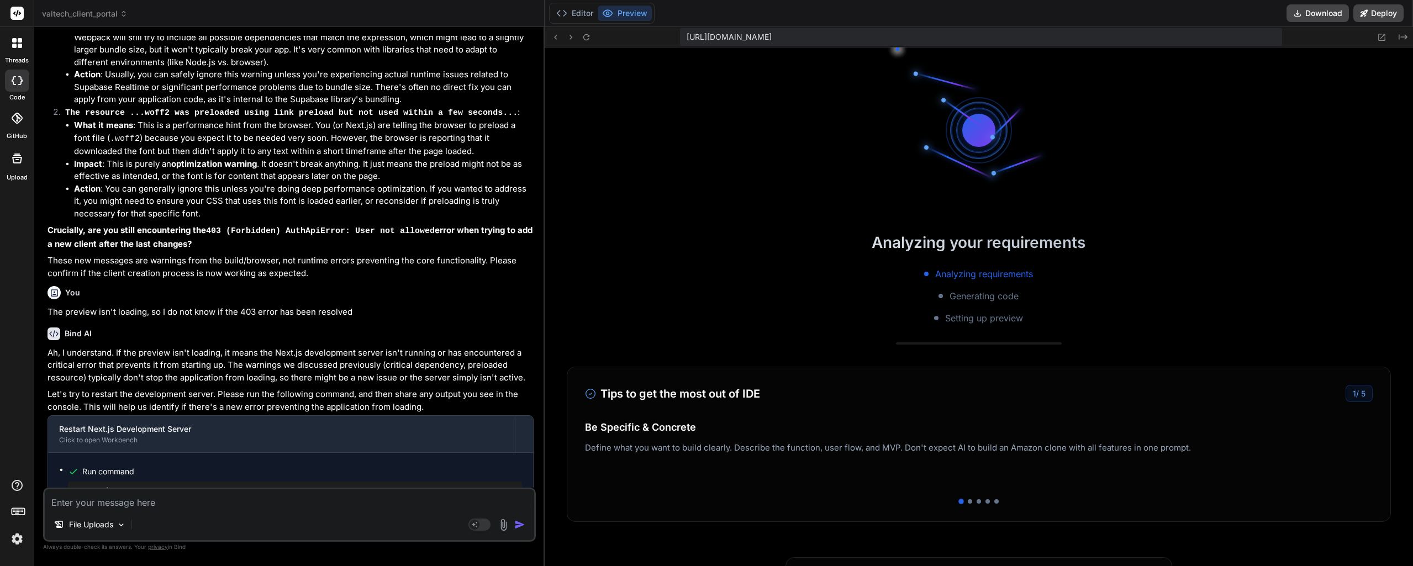
scroll to position [2054, 0]
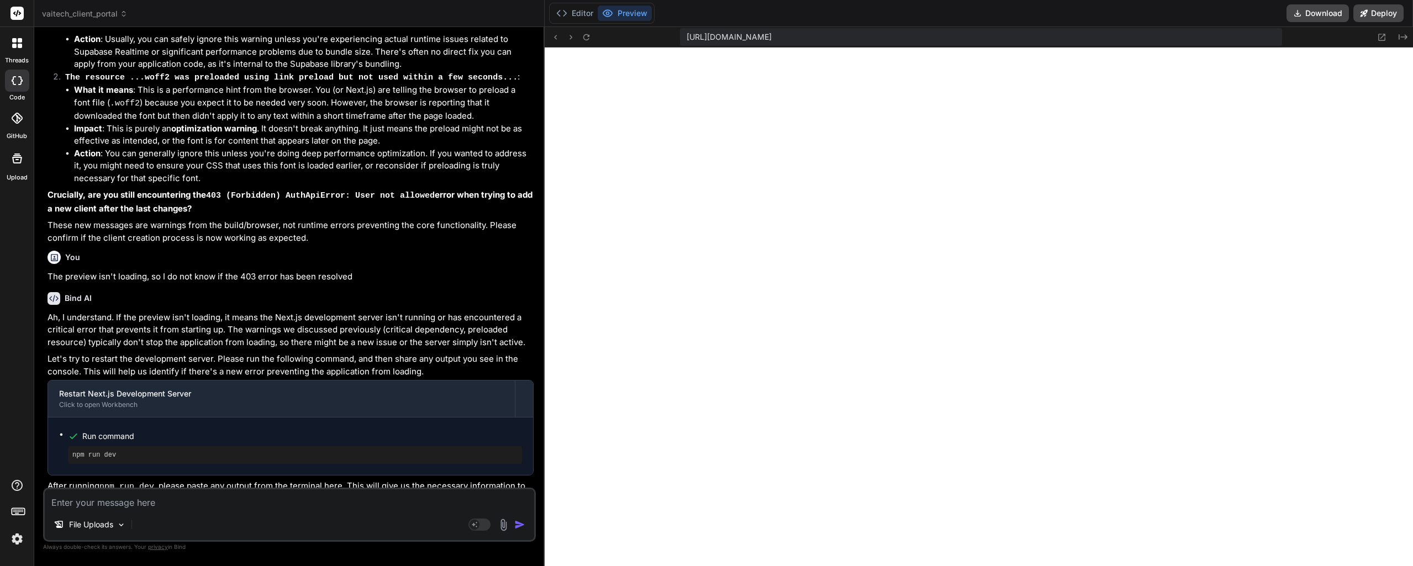
click at [591, 9] on button "Editor" at bounding box center [575, 13] width 46 height 15
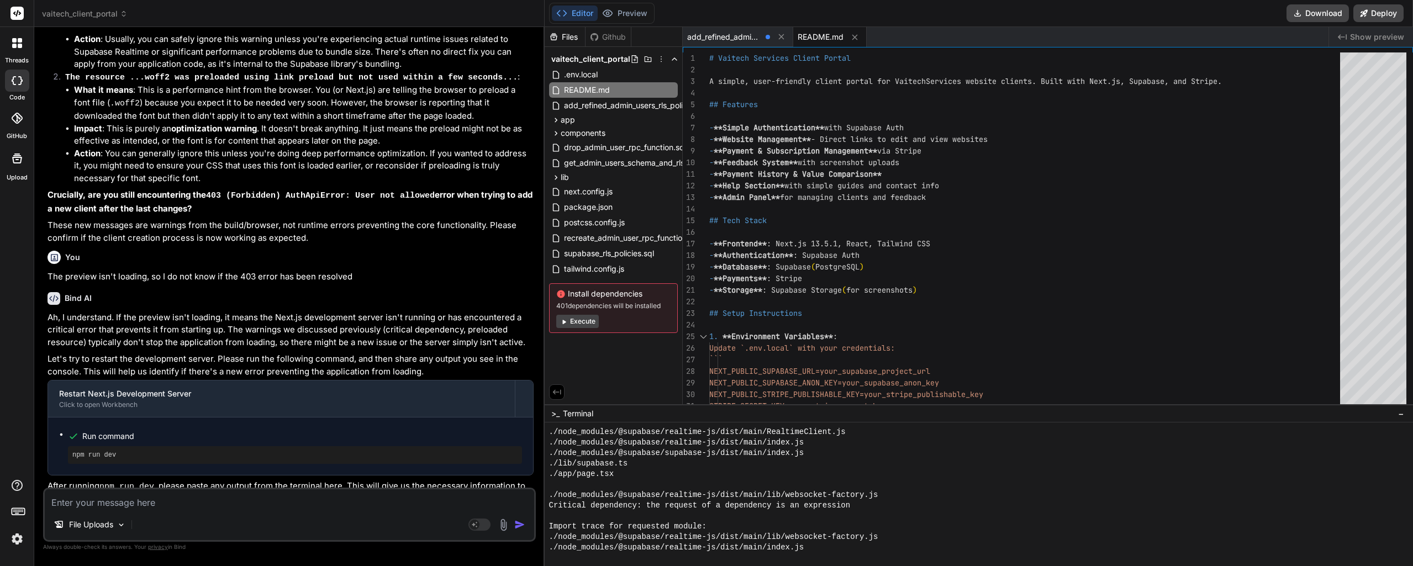
click at [748, 40] on span "add_refined_admin_users_rls_policy.sql" at bounding box center [724, 36] width 74 height 11
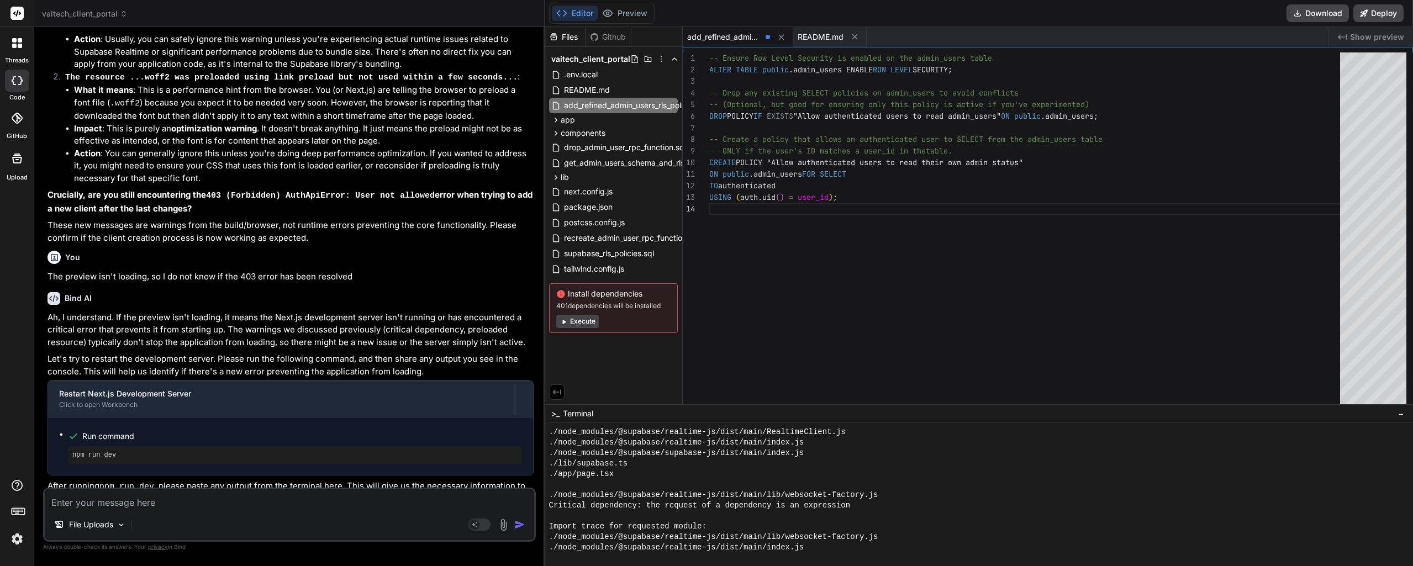
click at [780, 38] on icon at bounding box center [780, 37] width 9 height 9
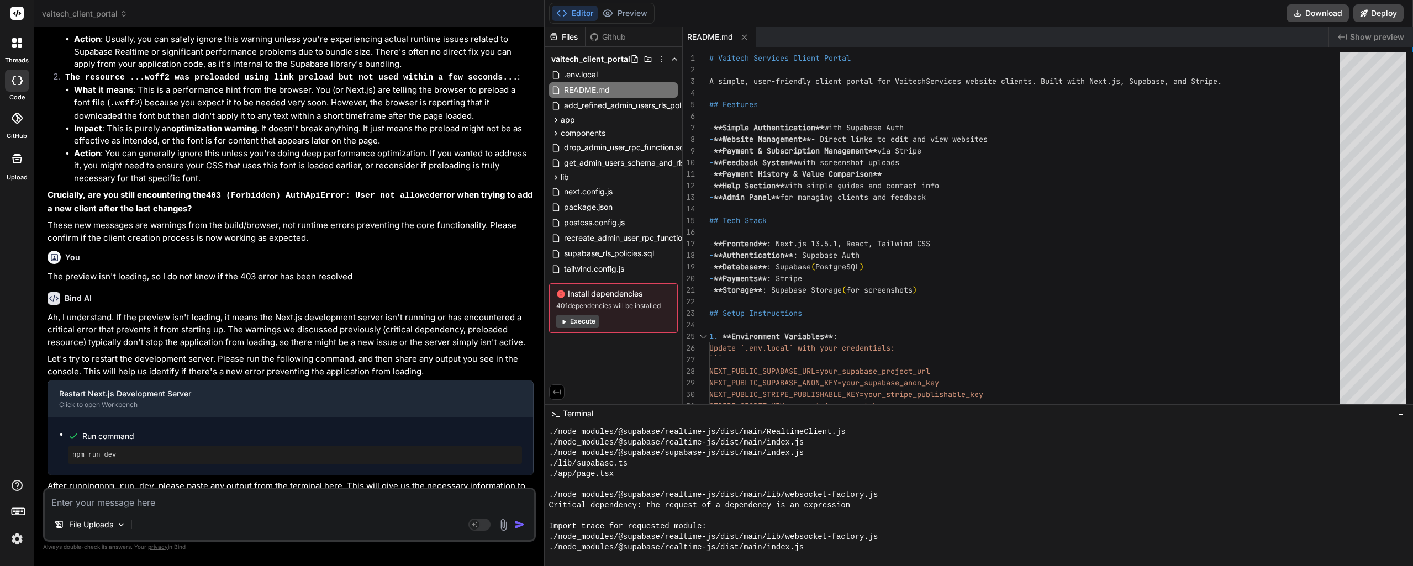
click at [747, 38] on icon at bounding box center [743, 37] width 9 height 9
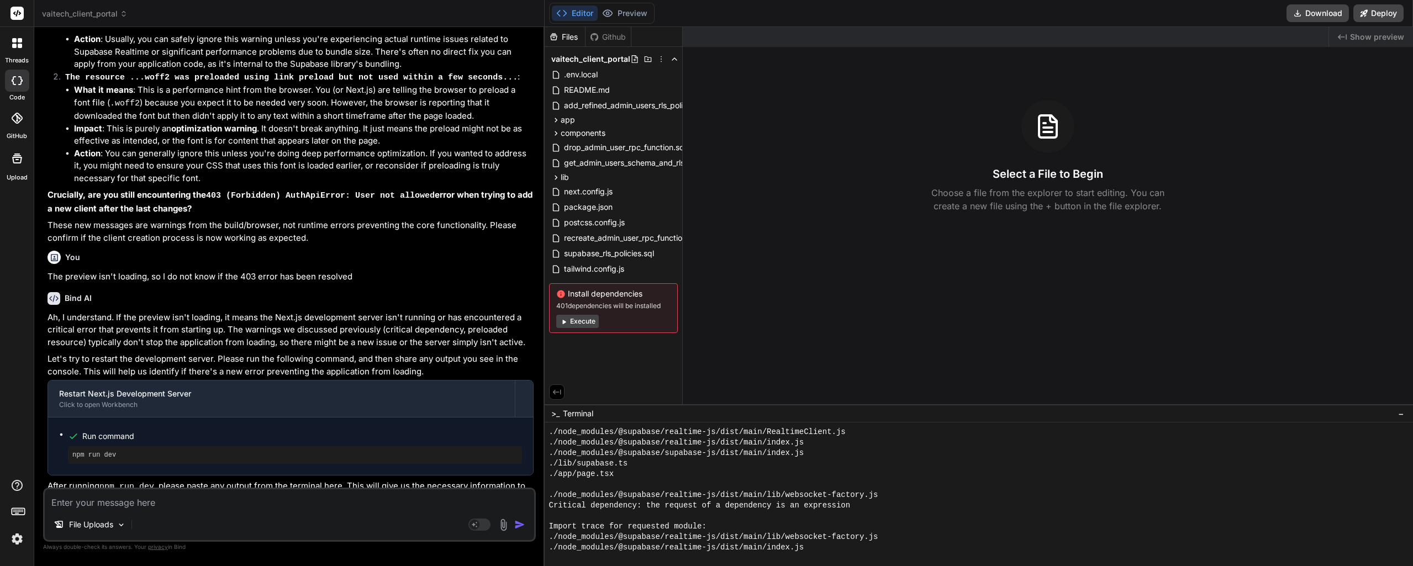
drag, startPoint x: 630, startPoint y: 401, endPoint x: 649, endPoint y: 402, distance: 18.8
click at [649, 402] on div "Files Github vaitech_client_portal .env.local README.md add_refined_admin_users…" at bounding box center [614, 215] width 138 height 377
click at [653, 400] on div "Files Github vaitech_client_portal .env.local README.md add_refined_admin_users…" at bounding box center [614, 215] width 138 height 377
click at [678, 237] on icon at bounding box center [678, 238] width 9 height 9
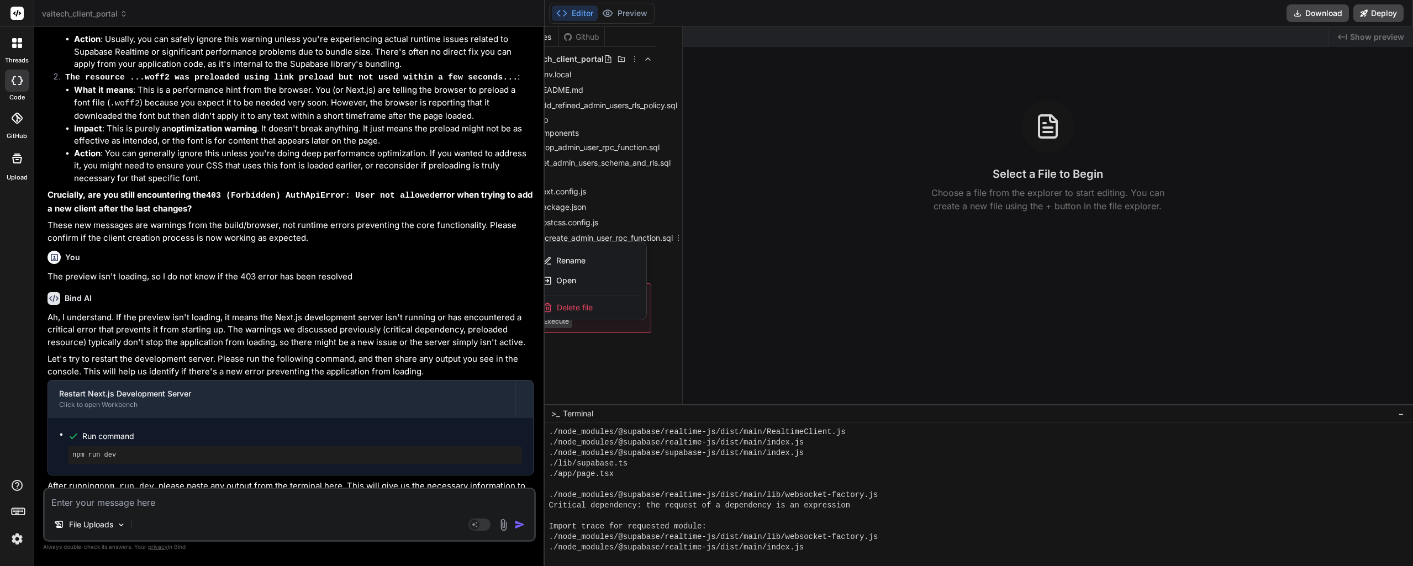
click at [601, 305] on div "Delete file" at bounding box center [591, 307] width 110 height 24
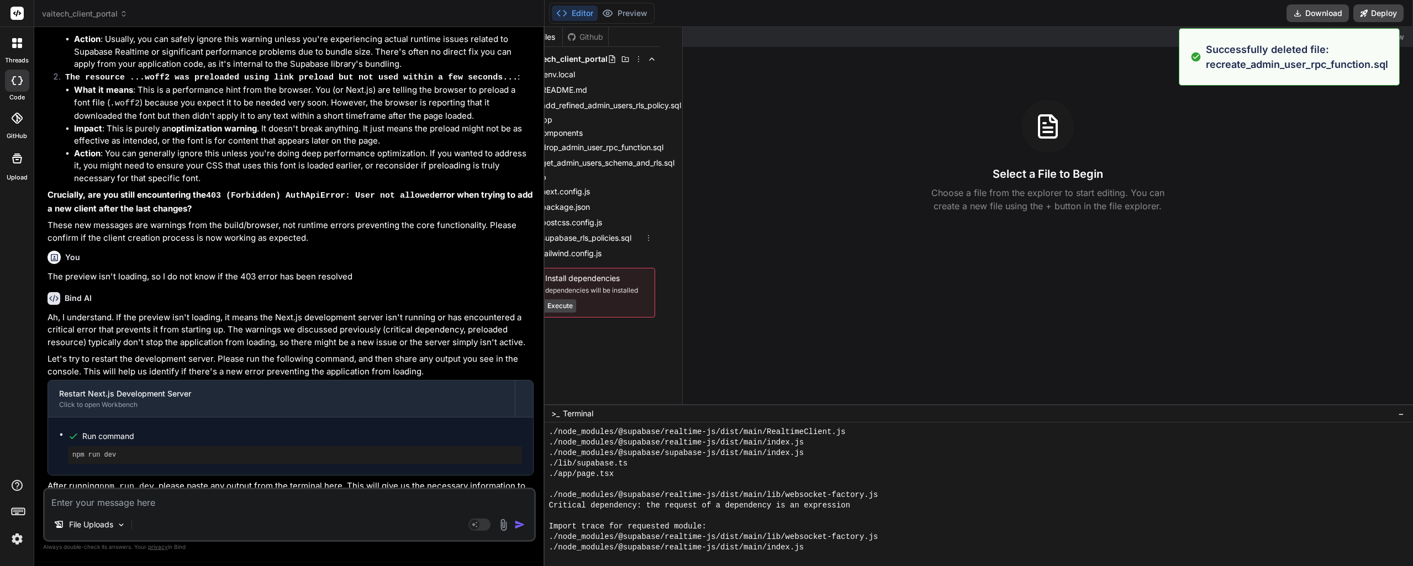
click at [646, 241] on icon at bounding box center [648, 238] width 9 height 9
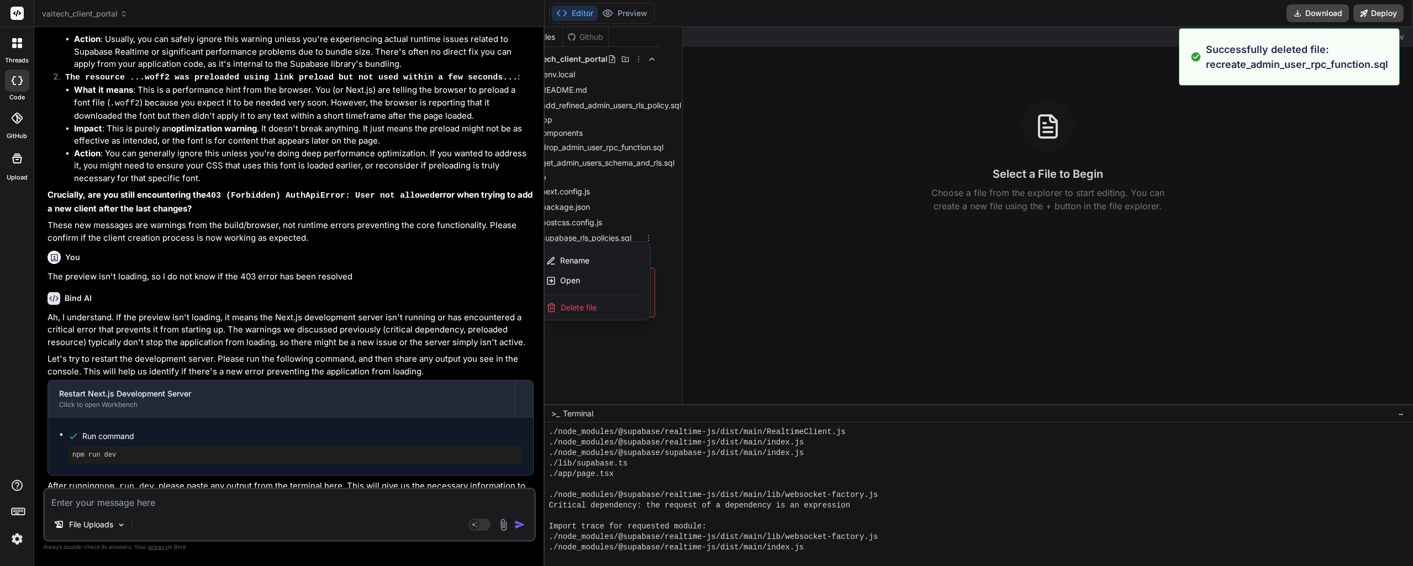
click at [600, 303] on div "Delete file" at bounding box center [595, 307] width 110 height 24
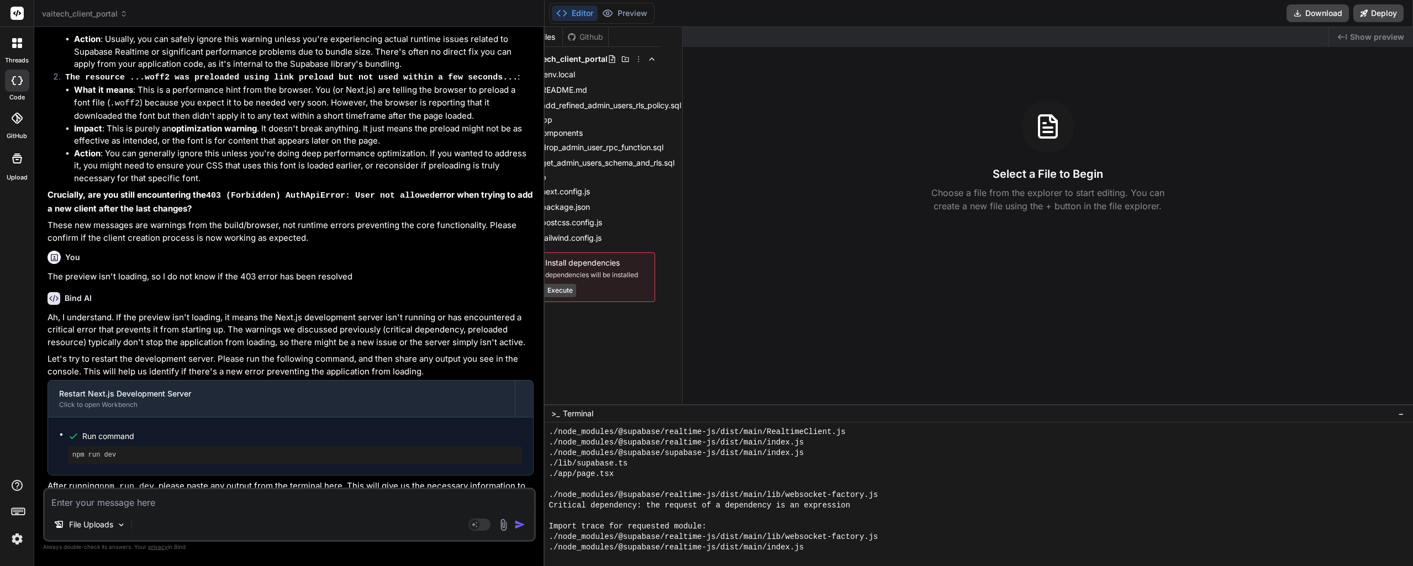
click at [607, 400] on div "Files Github vaitech_client_portal .env.local README.md add_refined_admin_users…" at bounding box center [614, 215] width 138 height 377
click at [670, 146] on icon at bounding box center [669, 147] width 9 height 9
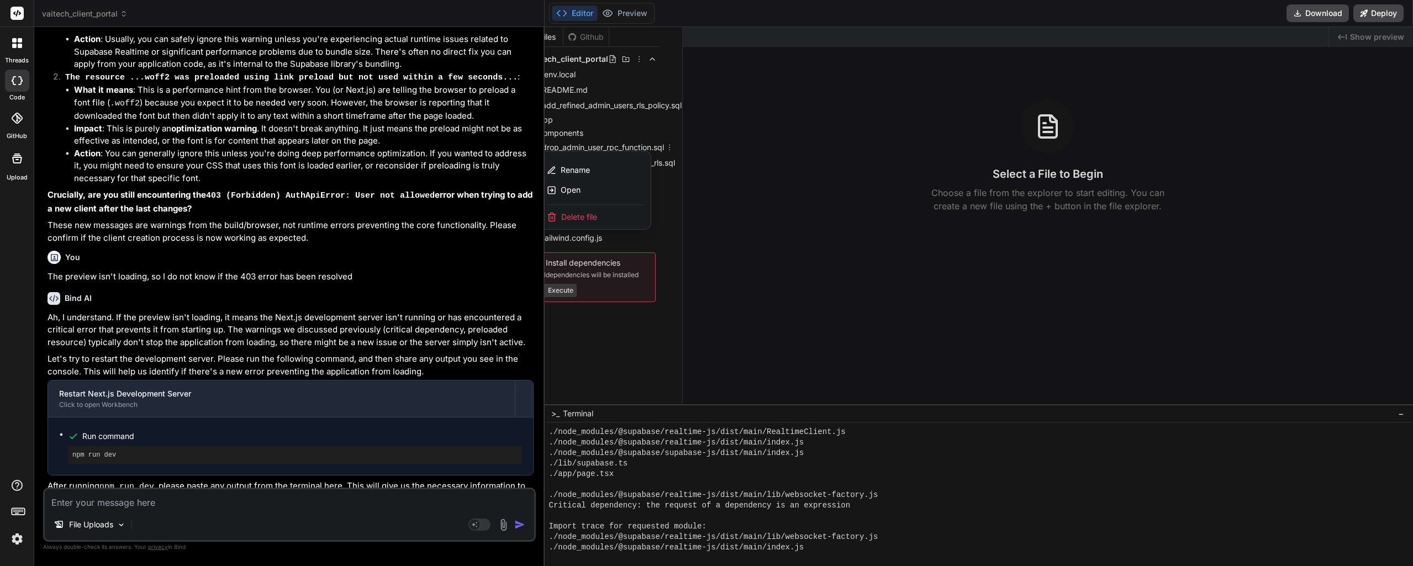
click at [599, 215] on div "Delete file" at bounding box center [595, 217] width 110 height 24
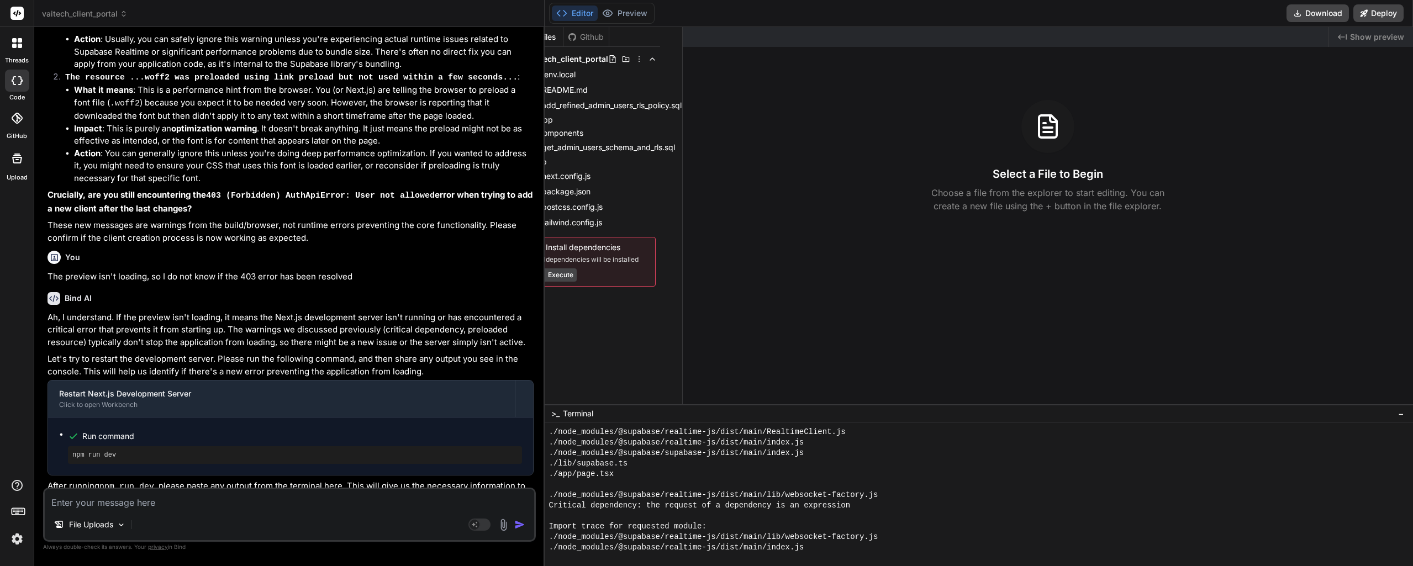
scroll to position [0, 27]
click at [677, 147] on icon at bounding box center [677, 147] width 9 height 9
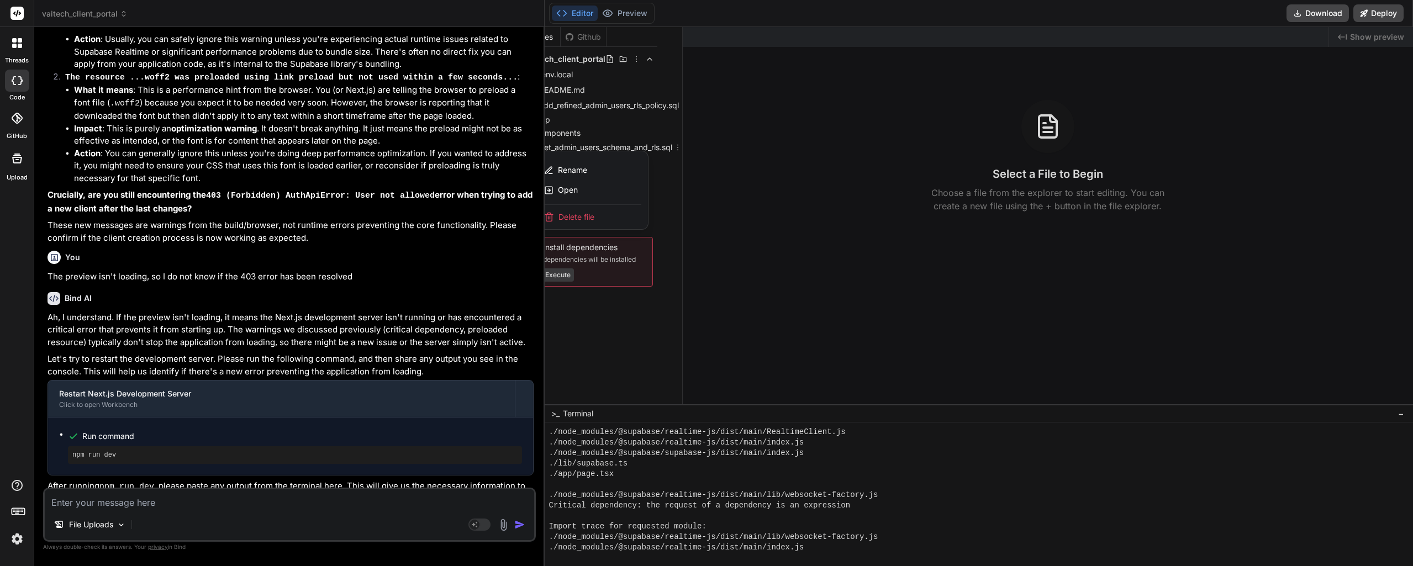
click at [620, 209] on div "Delete file" at bounding box center [592, 217] width 110 height 24
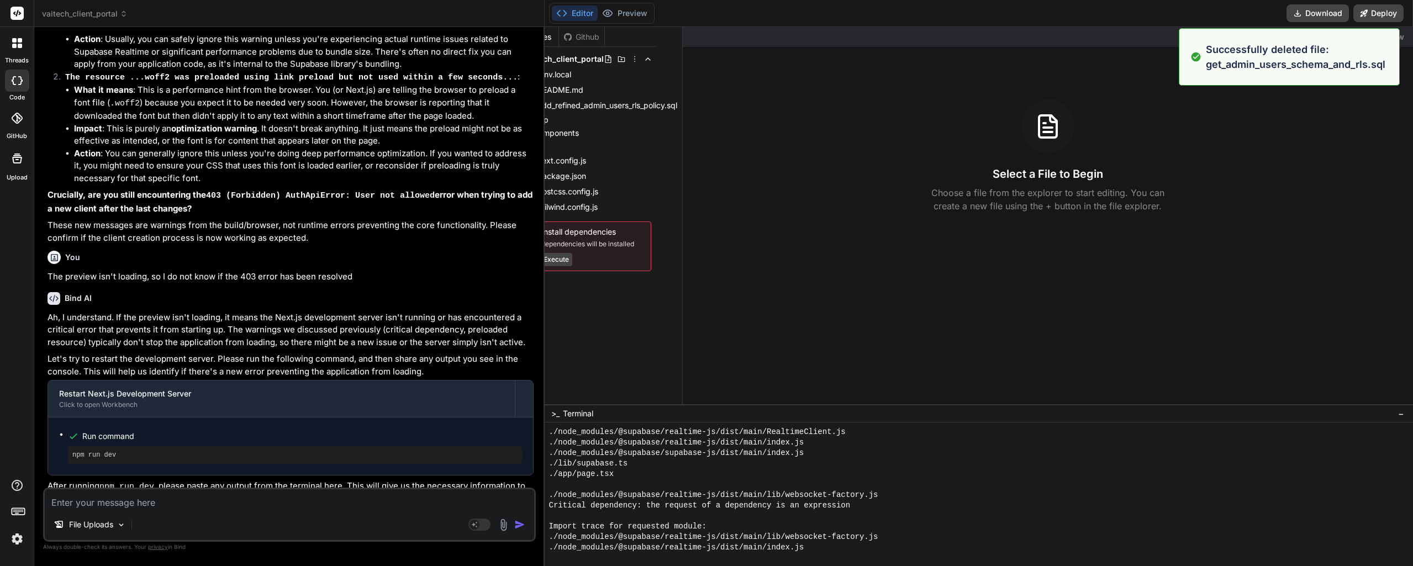
click at [678, 107] on span "add_refined_admin_users_rls_policy.sql" at bounding box center [607, 105] width 142 height 13
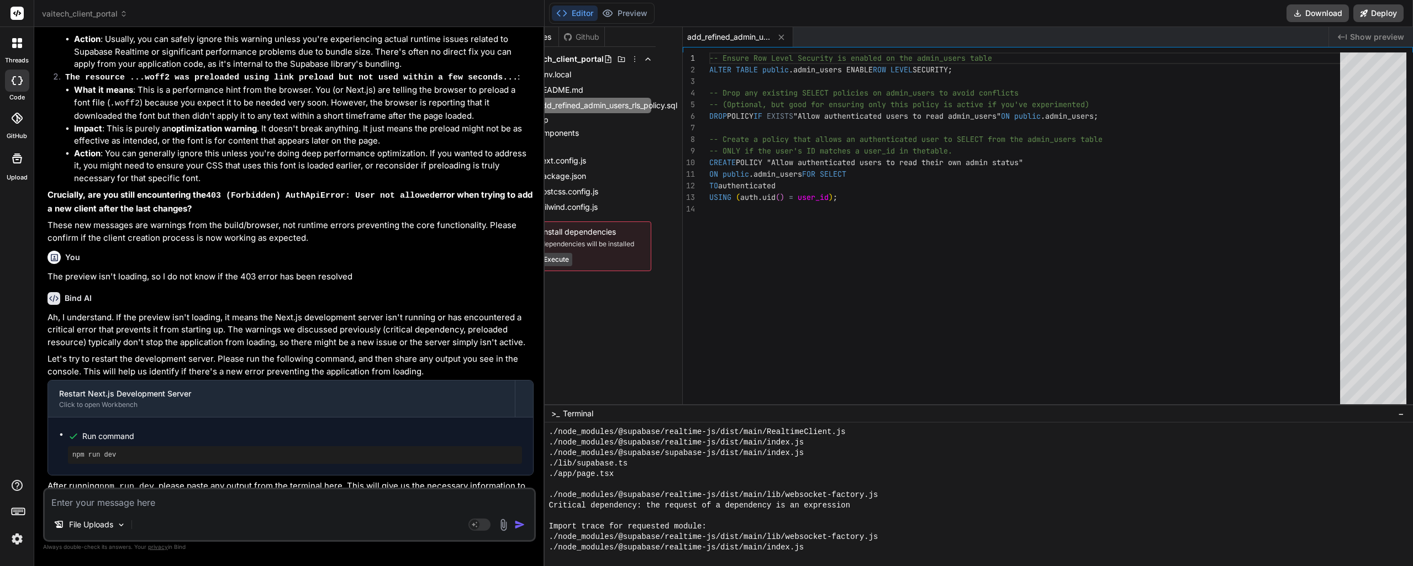
click at [681, 105] on icon at bounding box center [682, 105] width 9 height 9
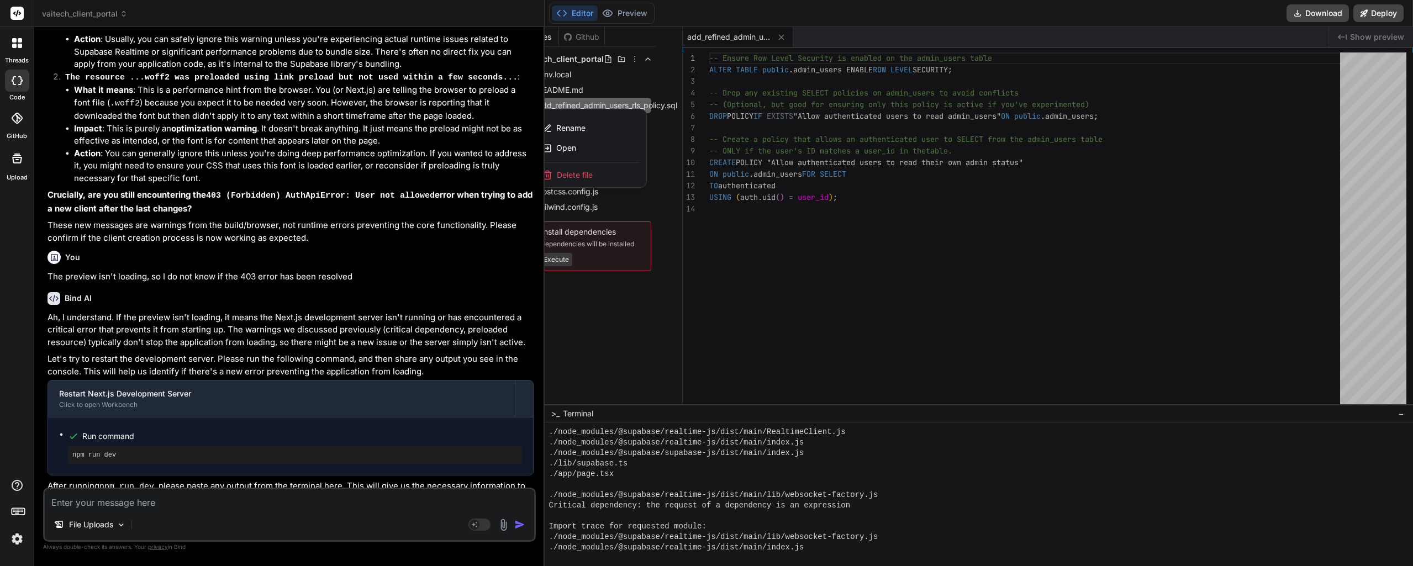
click at [623, 176] on div "Delete file" at bounding box center [591, 175] width 110 height 24
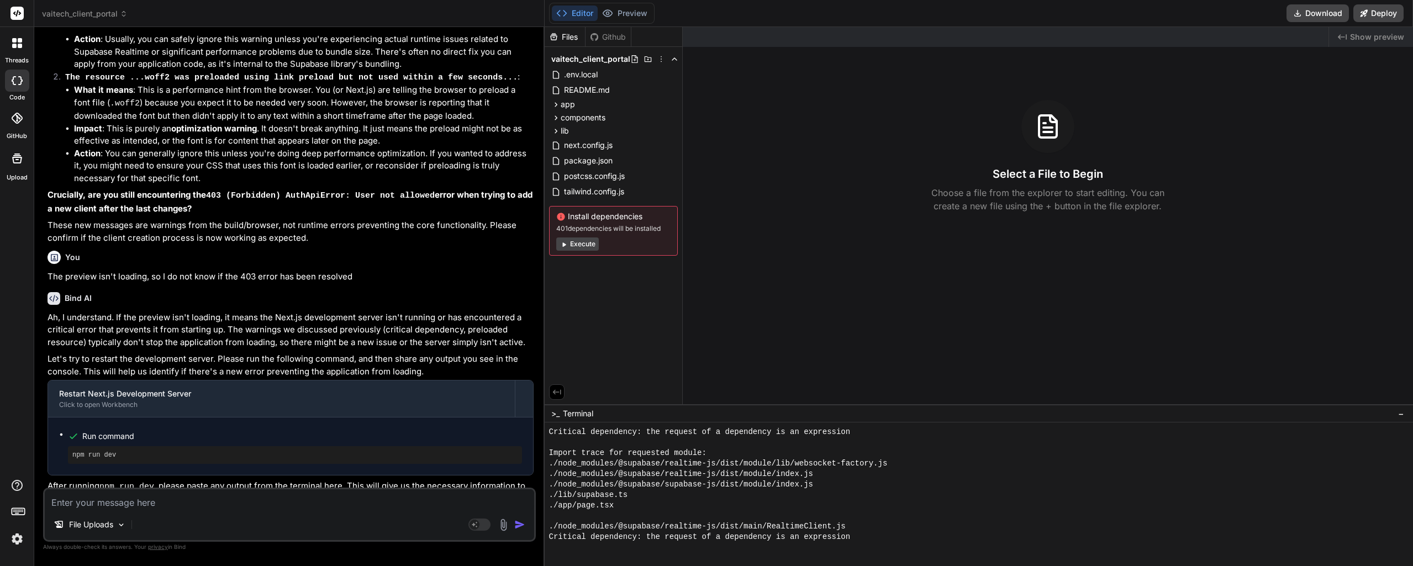
scroll to position [2655, 0]
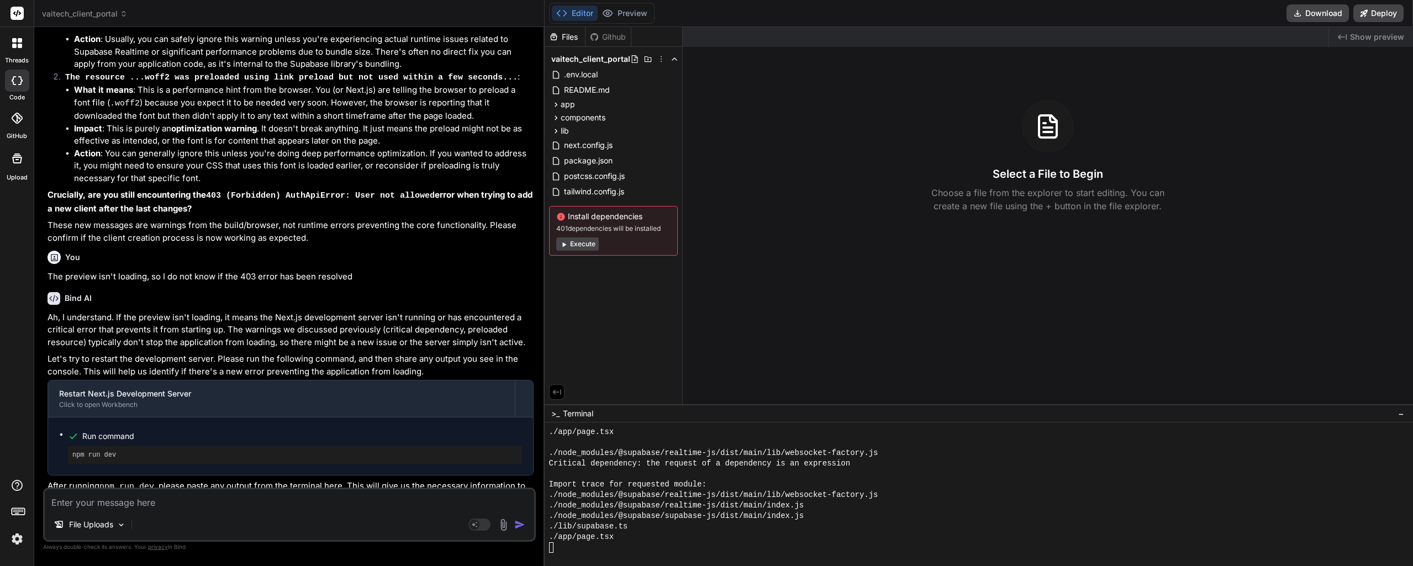
click at [583, 247] on button "Execute" at bounding box center [577, 243] width 43 height 13
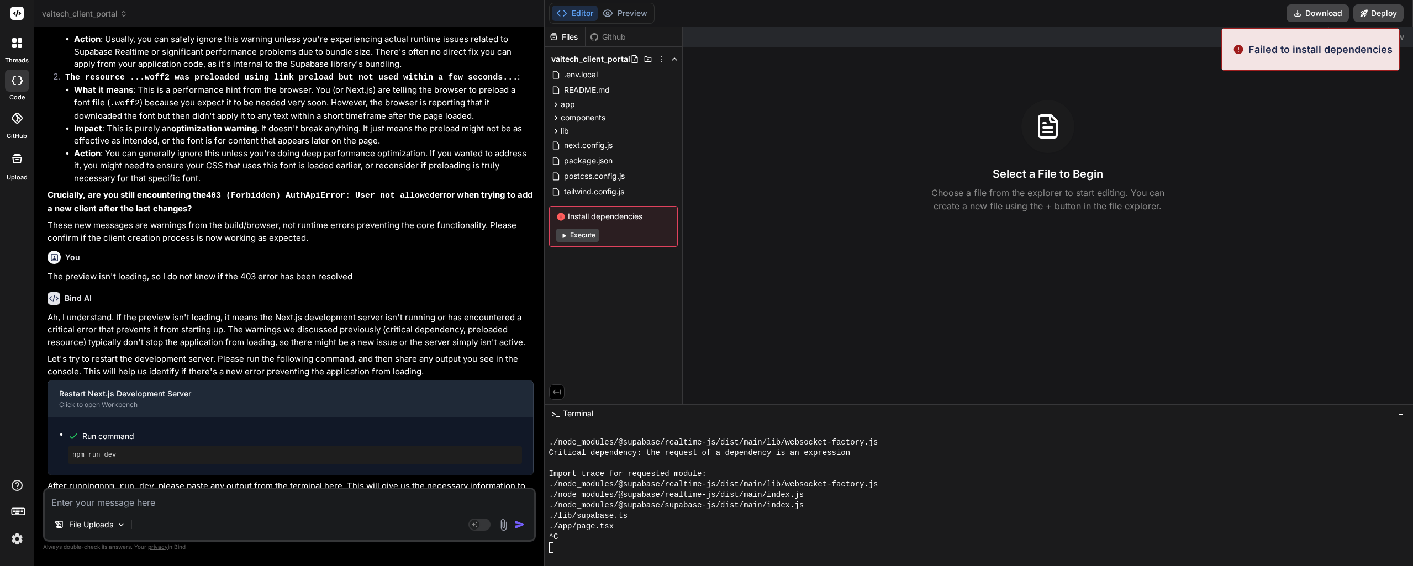
scroll to position [3651, 0]
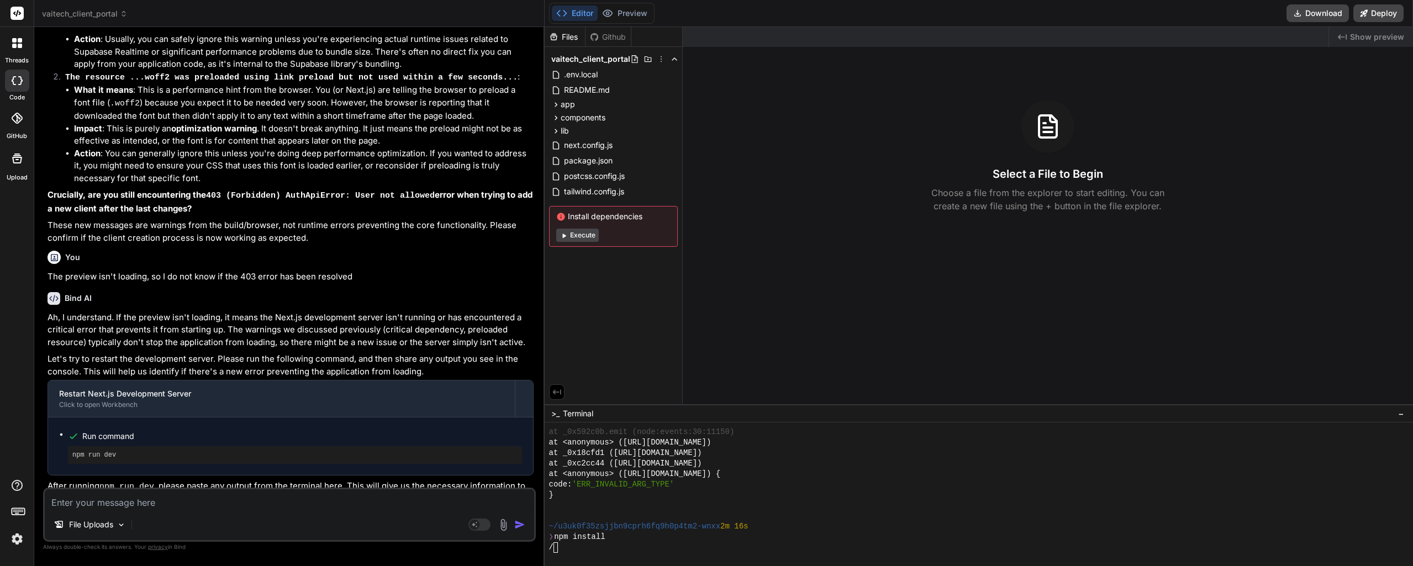
click at [580, 233] on button "Execute" at bounding box center [577, 235] width 43 height 13
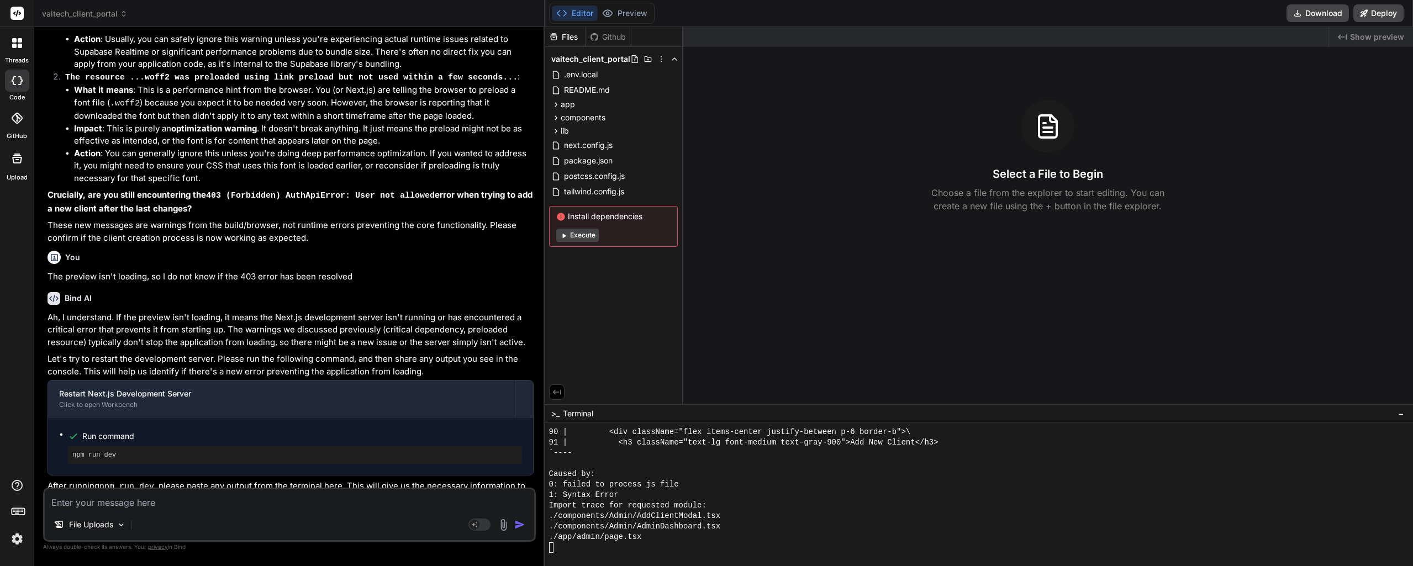
scroll to position [5425, 0]
click at [637, 12] on button "Preview" at bounding box center [625, 13] width 54 height 15
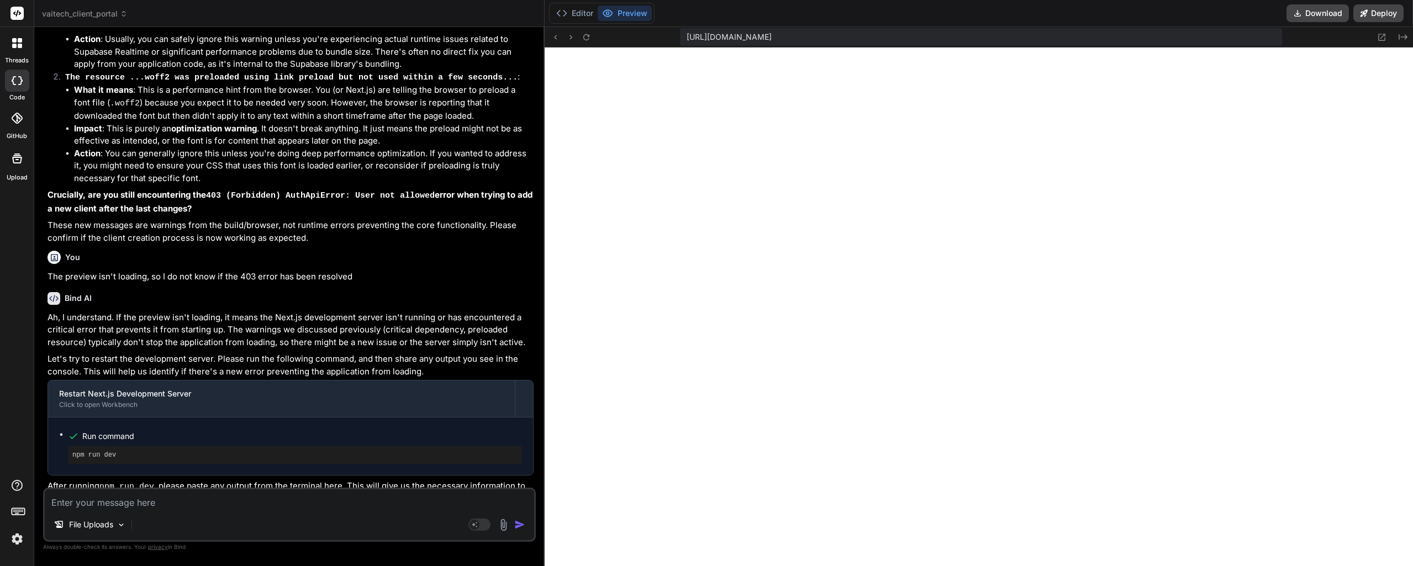
scroll to position [5645, 0]
paste textarea ".webcontainer@runtime.96435430.js:26 ./components/Admin/AddClientModal.tsx NonE…"
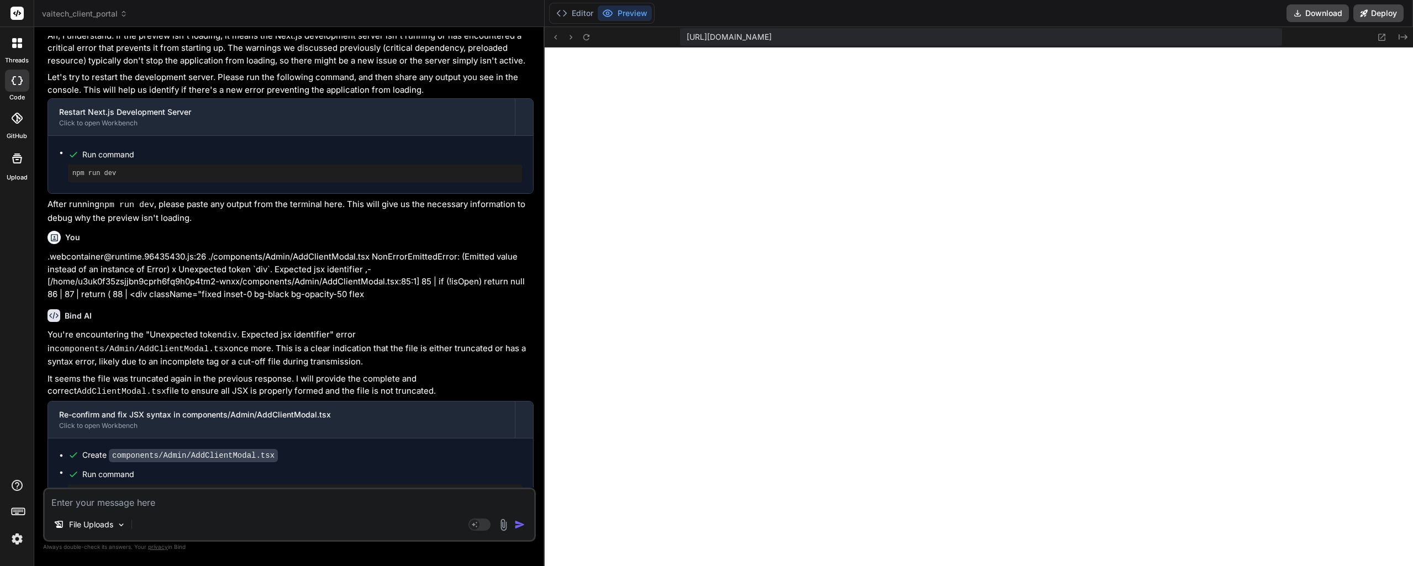
scroll to position [2336, 0]
click at [120, 506] on textarea at bounding box center [289, 499] width 489 height 20
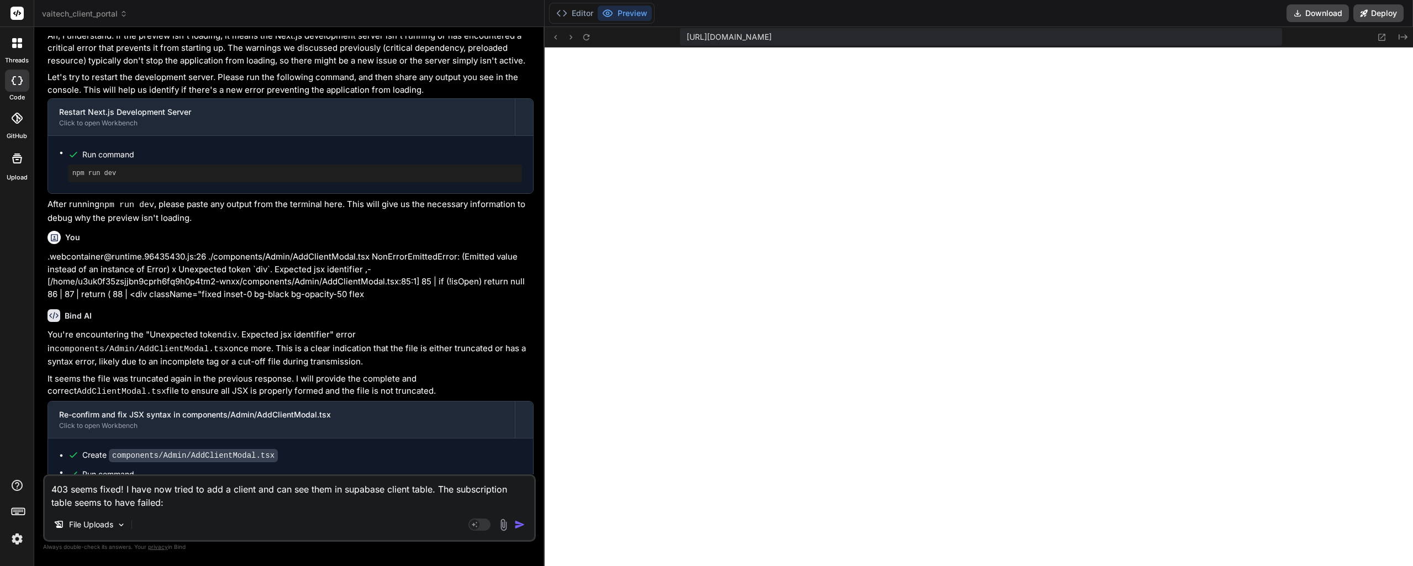
paste textarea "This is a log of a **failed API request** to a Supabase project. A POST request…"
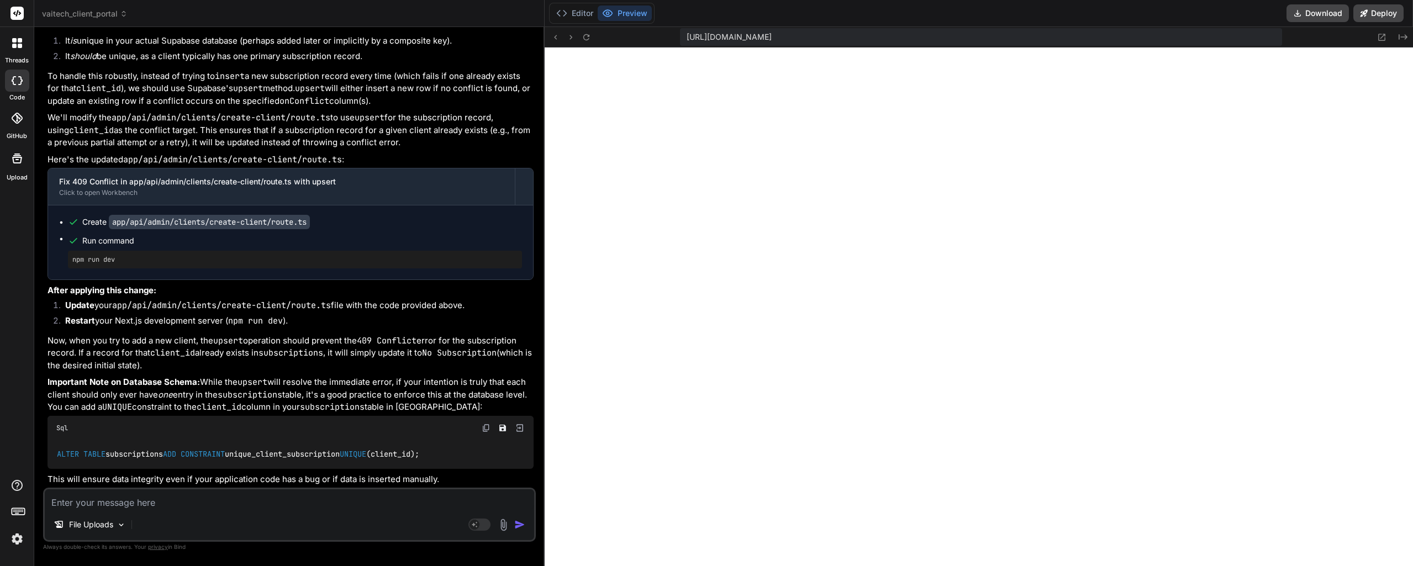
scroll to position [3279, 0]
click at [485, 424] on img at bounding box center [486, 428] width 9 height 9
drag, startPoint x: 373, startPoint y: 334, endPoint x: 373, endPoint y: 350, distance: 16.0
click at [368, 376] on p "Important Note on Database Schema: While the upsert will resolve the immediate …" at bounding box center [290, 395] width 486 height 38
click at [582, 16] on button "Editor" at bounding box center [575, 13] width 46 height 15
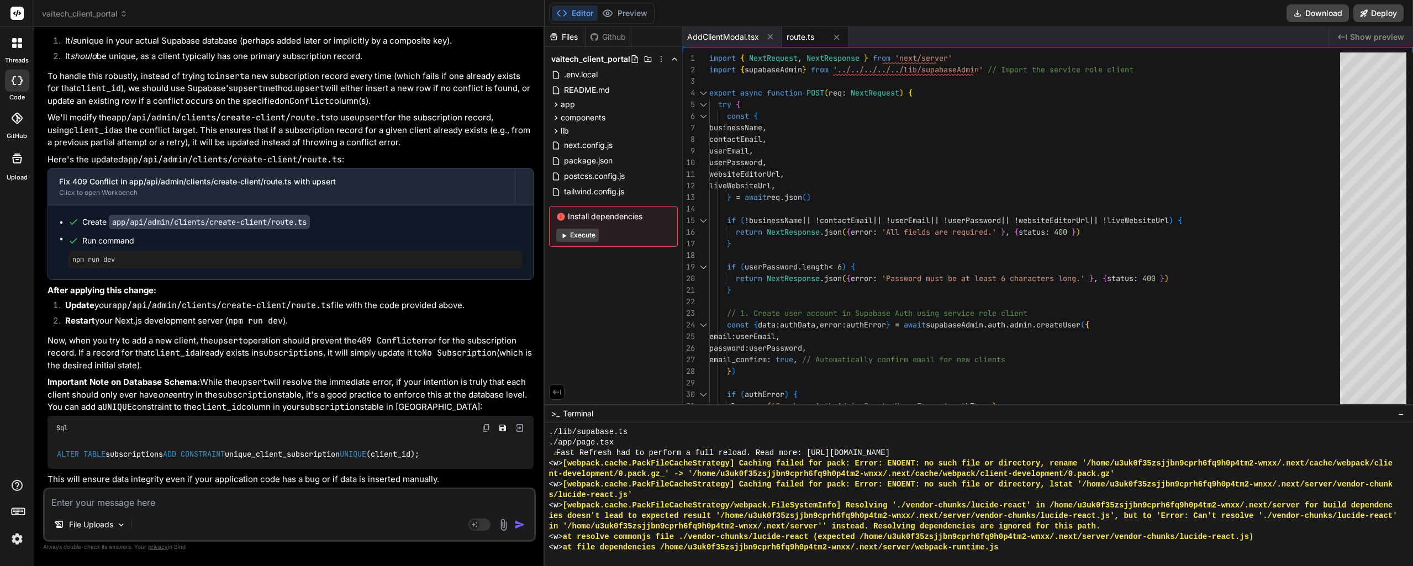
scroll to position [10451, 0]
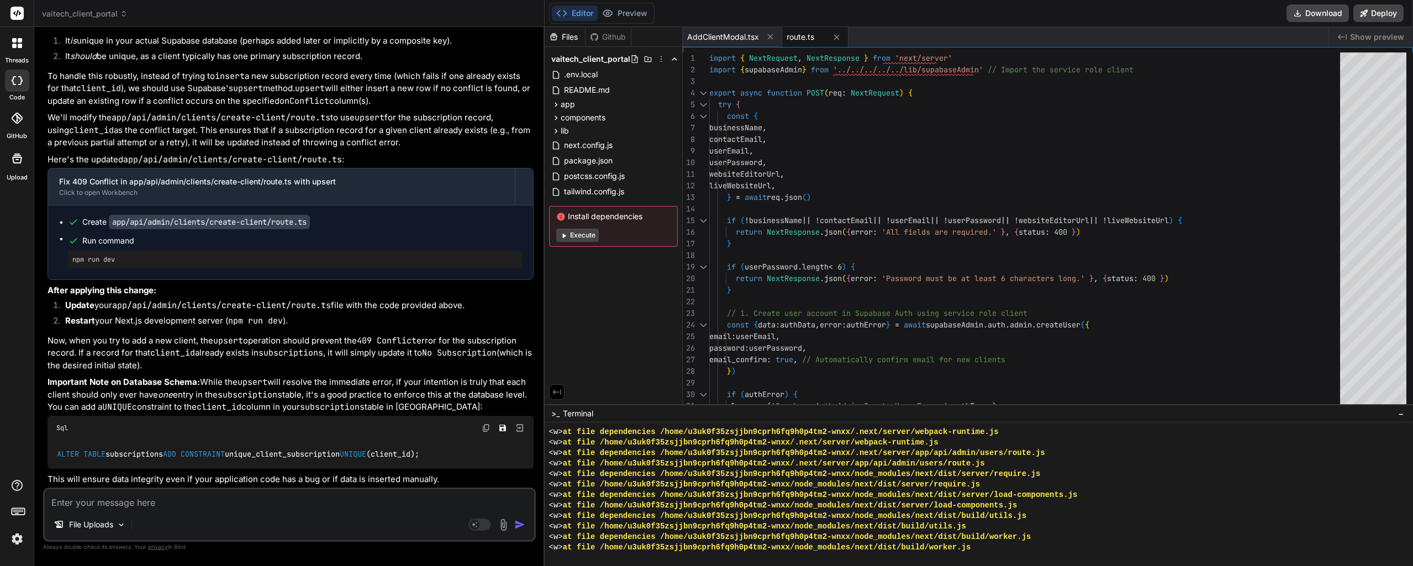
click at [987, 549] on div "<w> at file /home/u3uk0f35zsjjbn9cprh6fq9h0p4tm2-wnxx/node_modules/next/dist/bu…" at bounding box center [973, 547] width 849 height 10
click at [580, 239] on button "Execute" at bounding box center [577, 235] width 43 height 13
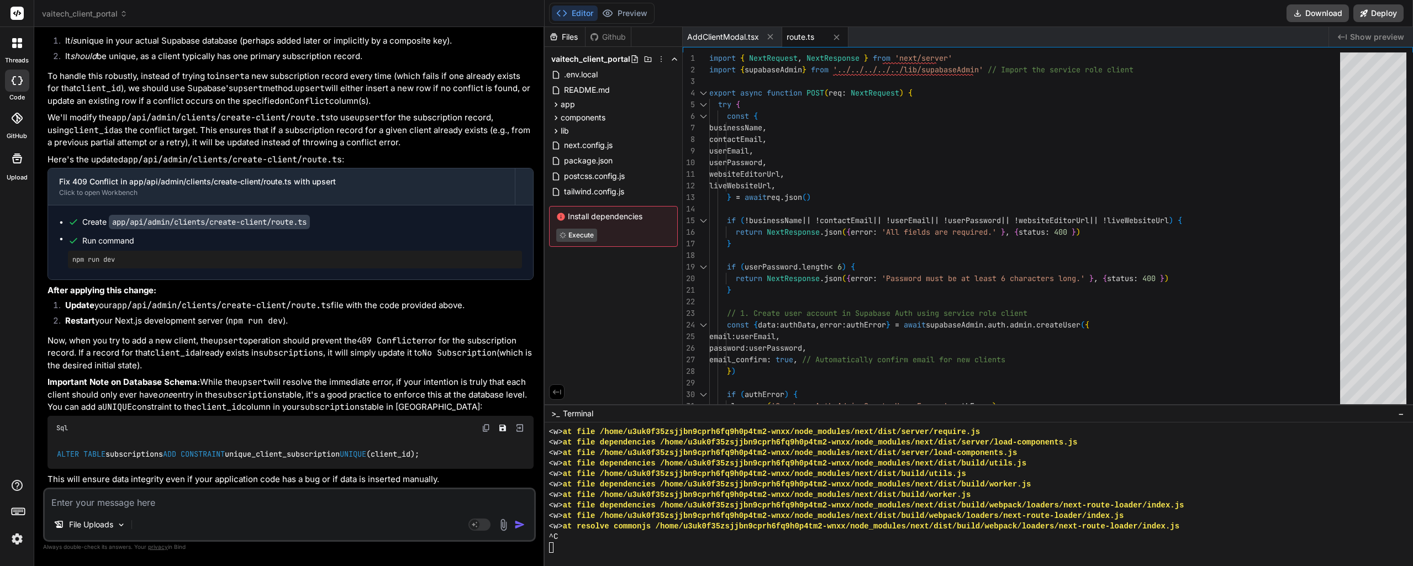
click at [618, 544] on div at bounding box center [973, 547] width 849 height 10
click at [630, 11] on button "Preview" at bounding box center [625, 13] width 54 height 15
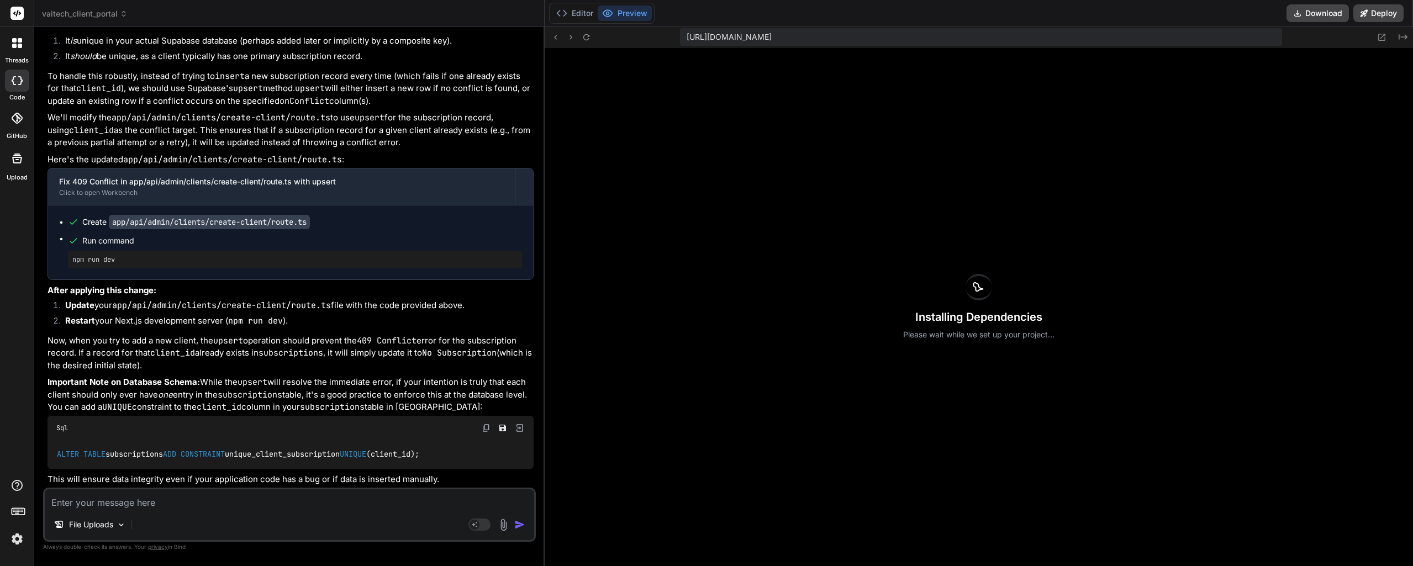
click at [588, 38] on icon at bounding box center [586, 37] width 9 height 9
click at [582, 12] on button "Editor" at bounding box center [575, 13] width 46 height 15
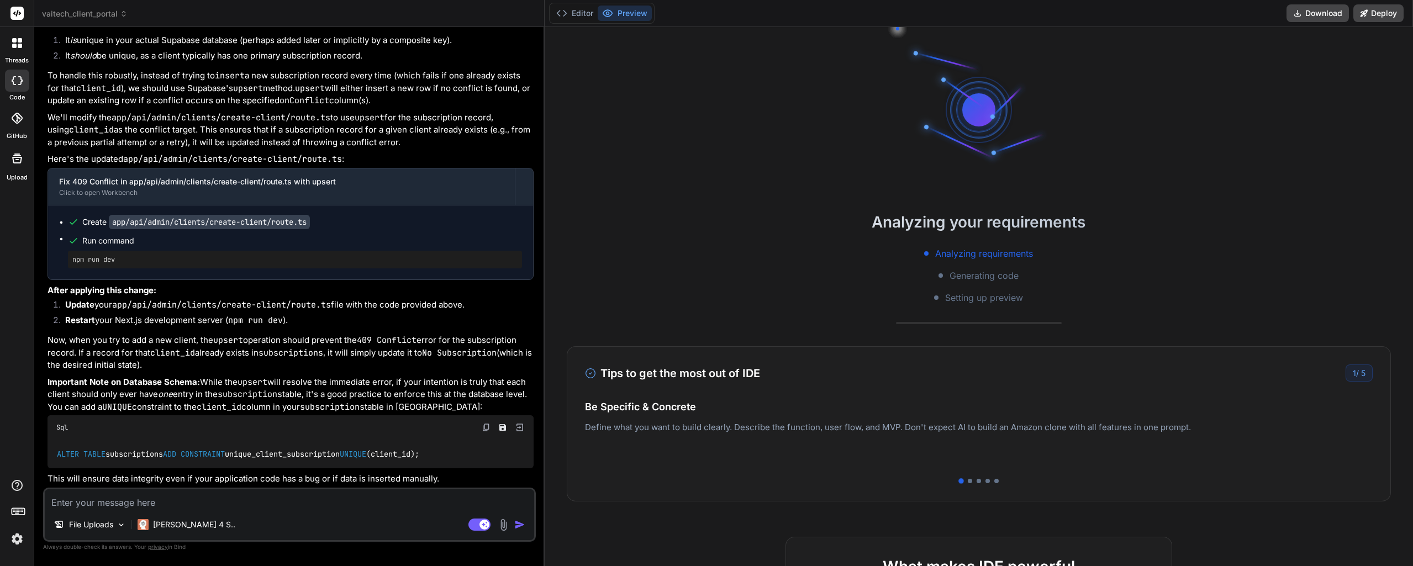
scroll to position [2158, 0]
click at [579, 15] on button "Editor" at bounding box center [575, 13] width 46 height 15
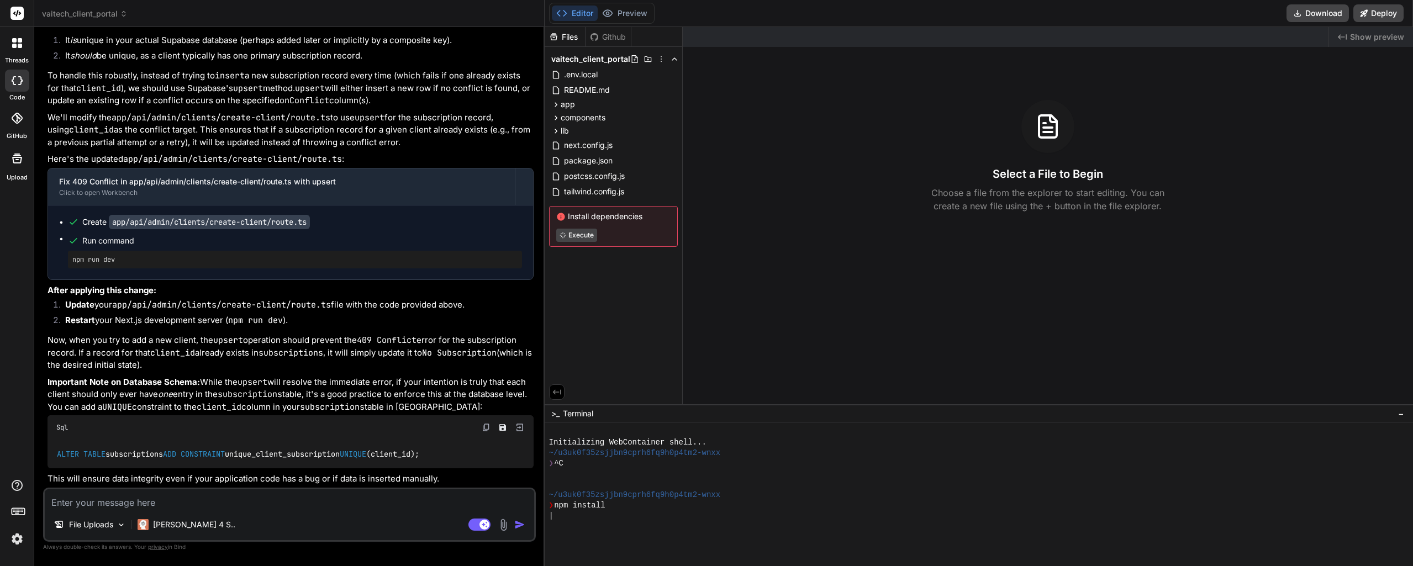
click at [473, 524] on rect at bounding box center [479, 525] width 22 height 12
click at [628, 509] on div "❯ npm install" at bounding box center [973, 505] width 849 height 10
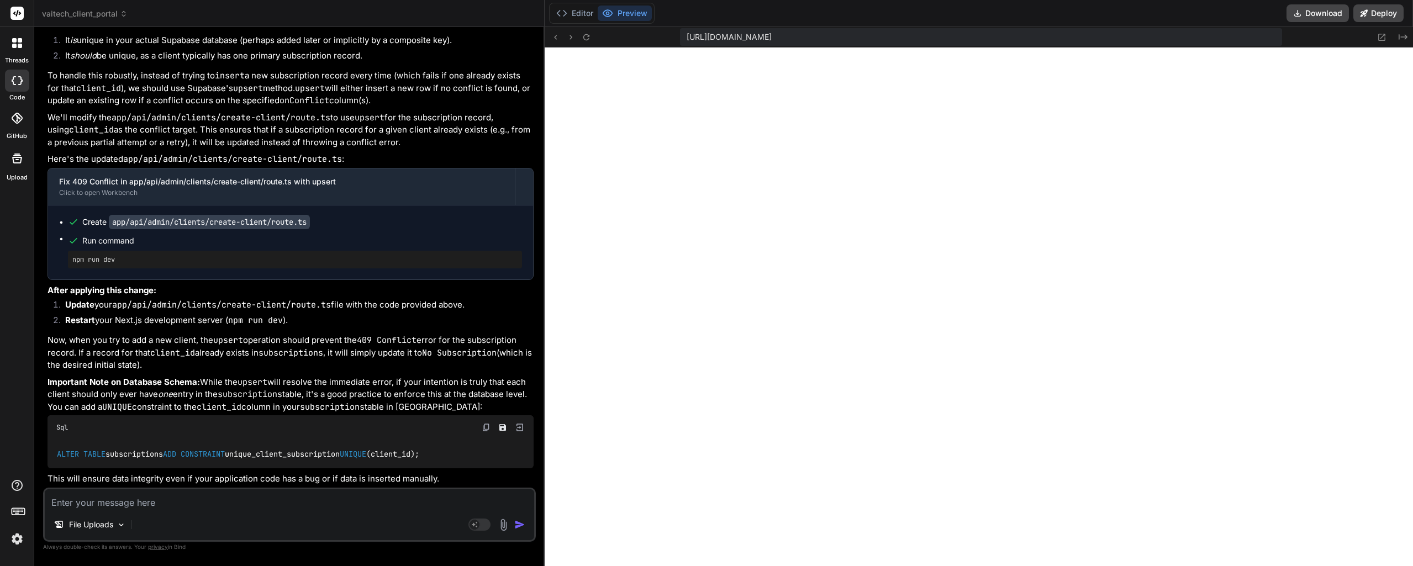
scroll to position [210, 0]
click at [578, 14] on button "Editor" at bounding box center [575, 13] width 46 height 15
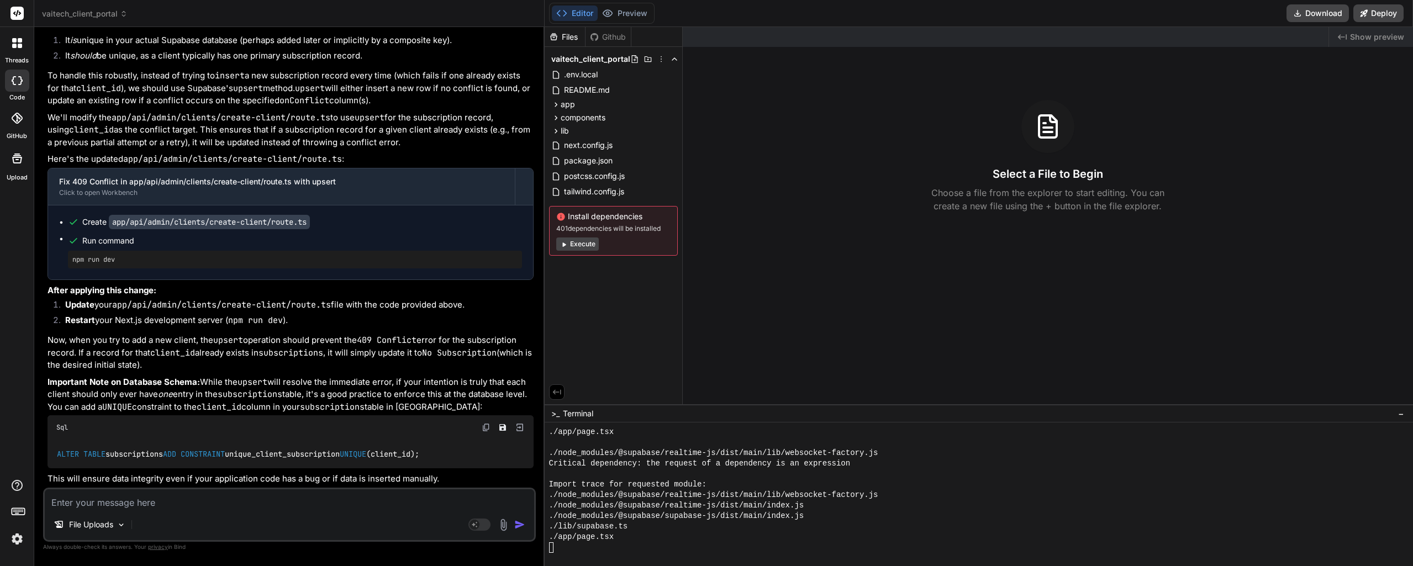
scroll to position [902, 0]
click at [640, 15] on button "Preview" at bounding box center [625, 13] width 54 height 15
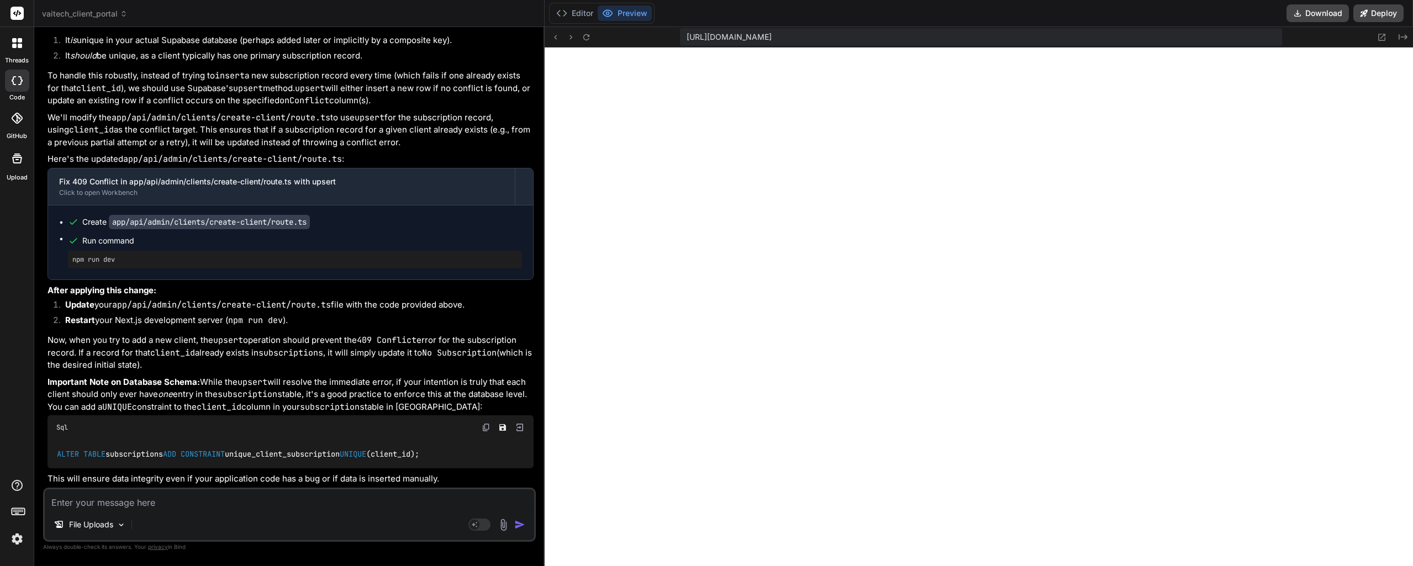
click at [580, 8] on button "Editor" at bounding box center [575, 13] width 46 height 15
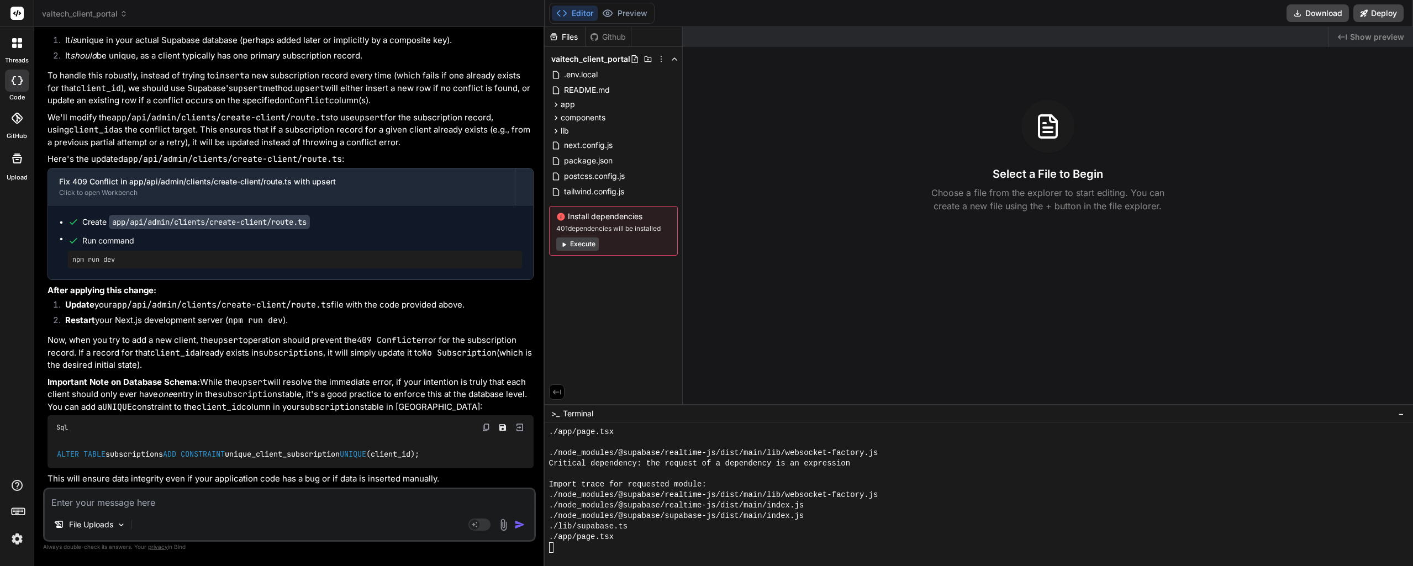
click at [633, 10] on button "Preview" at bounding box center [625, 13] width 54 height 15
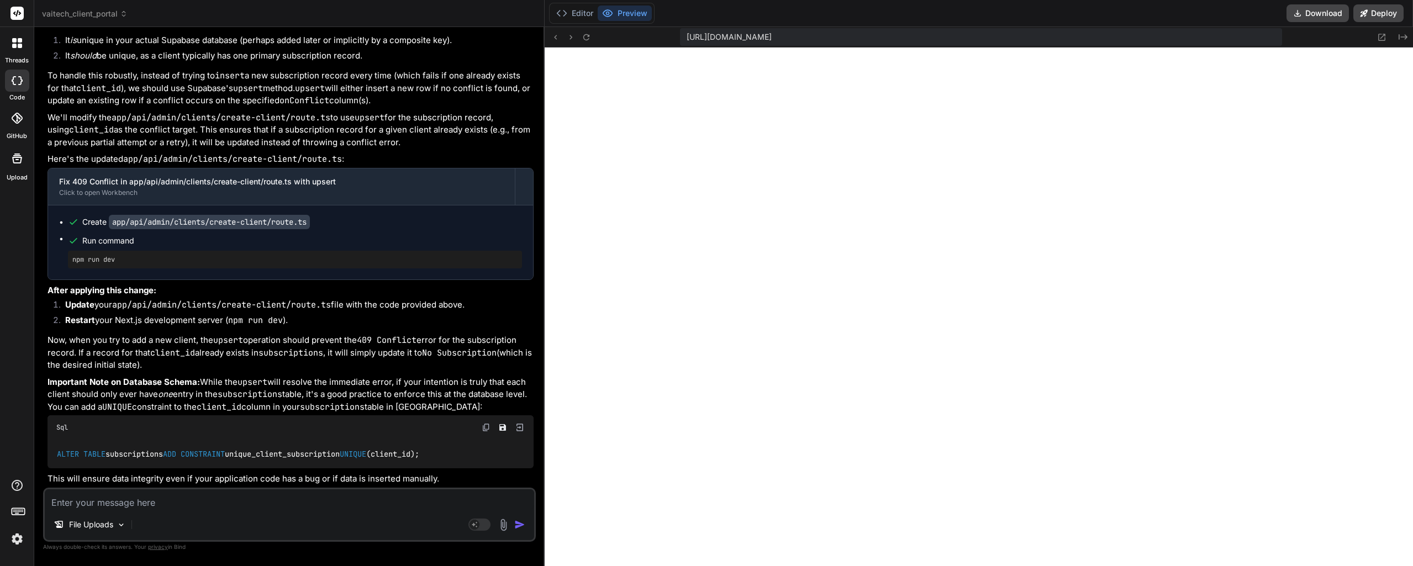
click at [585, 38] on icon at bounding box center [586, 37] width 9 height 9
type textarea "x"
click at [170, 504] on textarea at bounding box center [289, 499] width 489 height 20
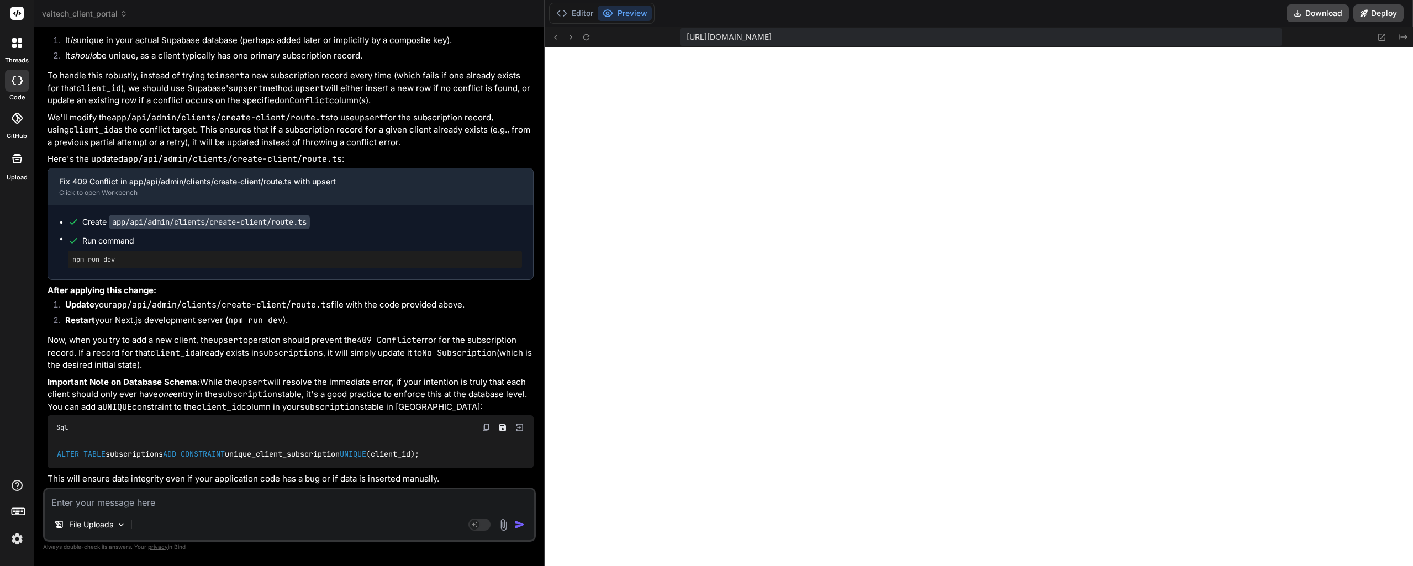
type textarea "A"
type textarea "x"
type textarea "Ad"
type textarea "x"
type textarea "Add"
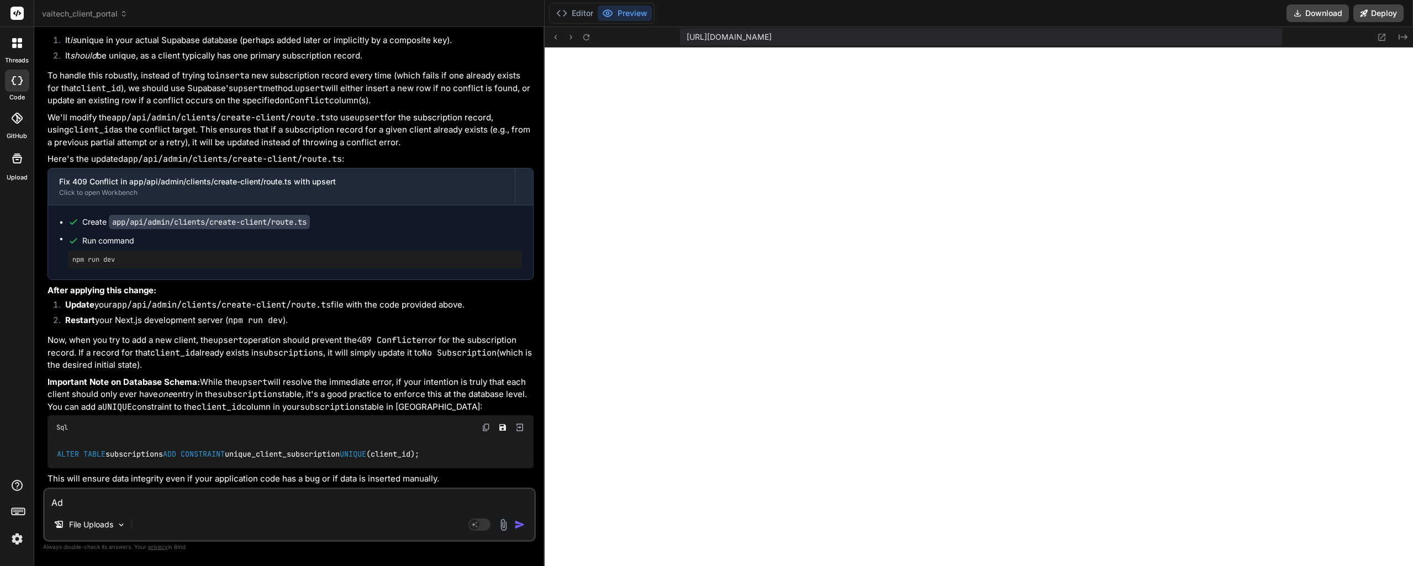
type textarea "x"
type textarea "Addi"
type textarea "x"
type textarea "Addin"
type textarea "x"
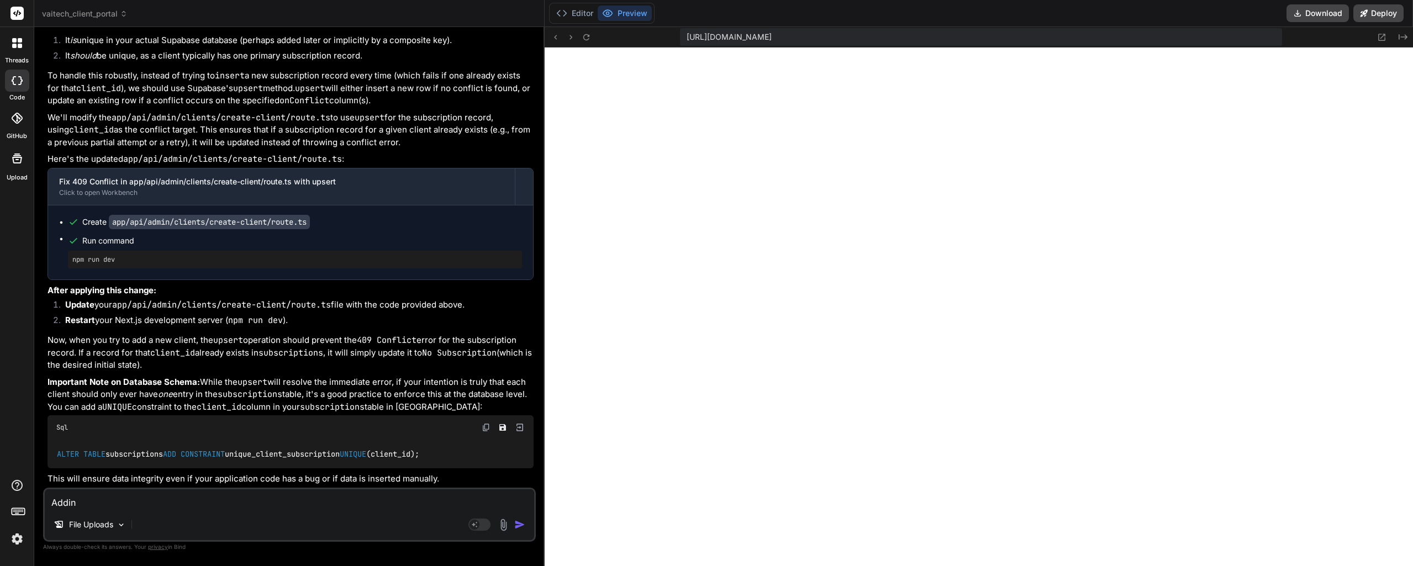
type textarea "Adding"
type textarea "x"
type textarea "Adding"
type textarea "x"
type textarea "Adding a"
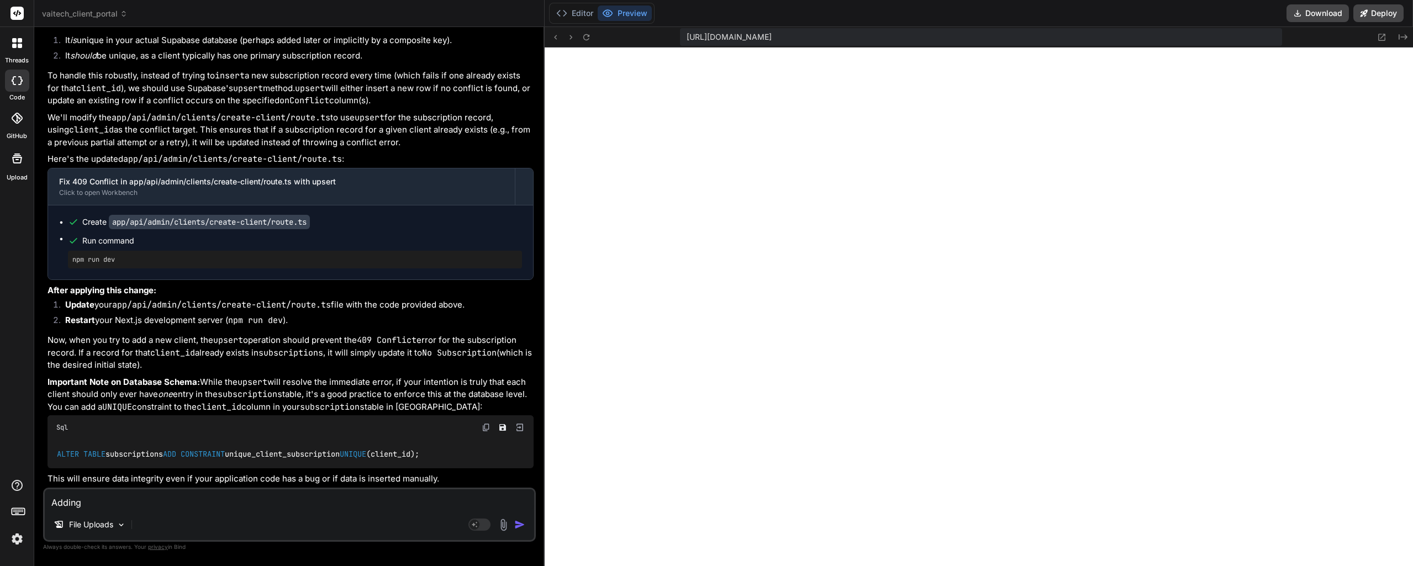
type textarea "x"
type textarea "Adding a"
type textarea "x"
type textarea "Adding a n"
type textarea "x"
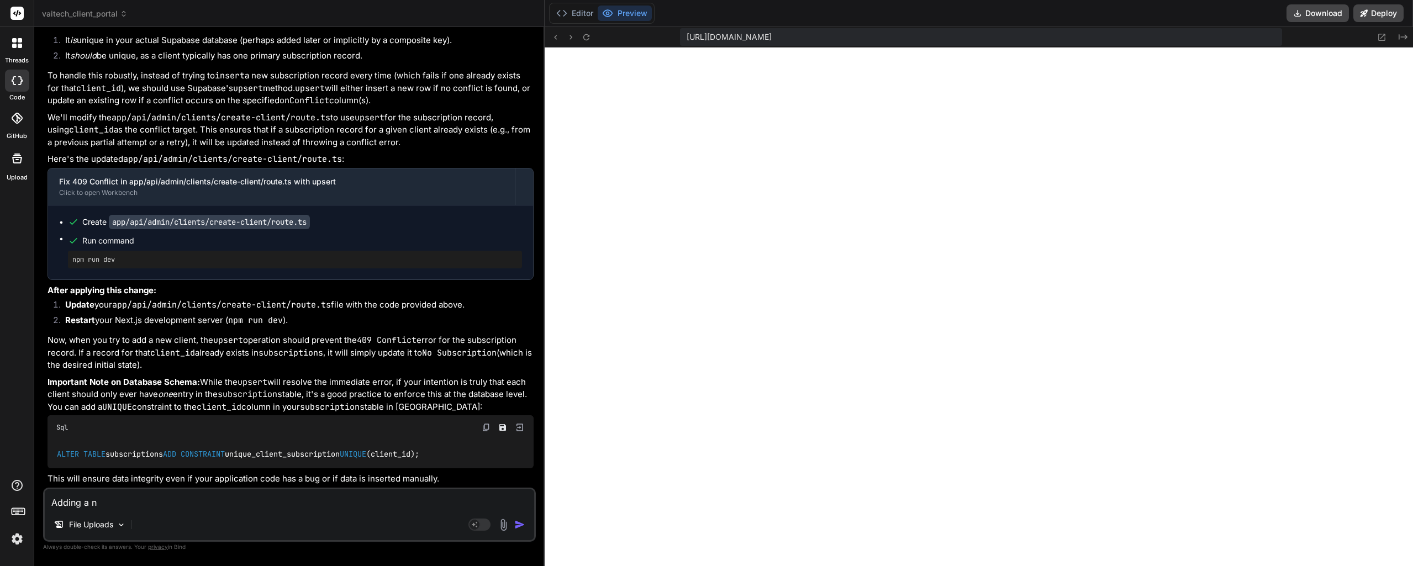
type textarea "Adding a ne"
type textarea "x"
type textarea "Adding a new"
type textarea "x"
type textarea "Adding a new"
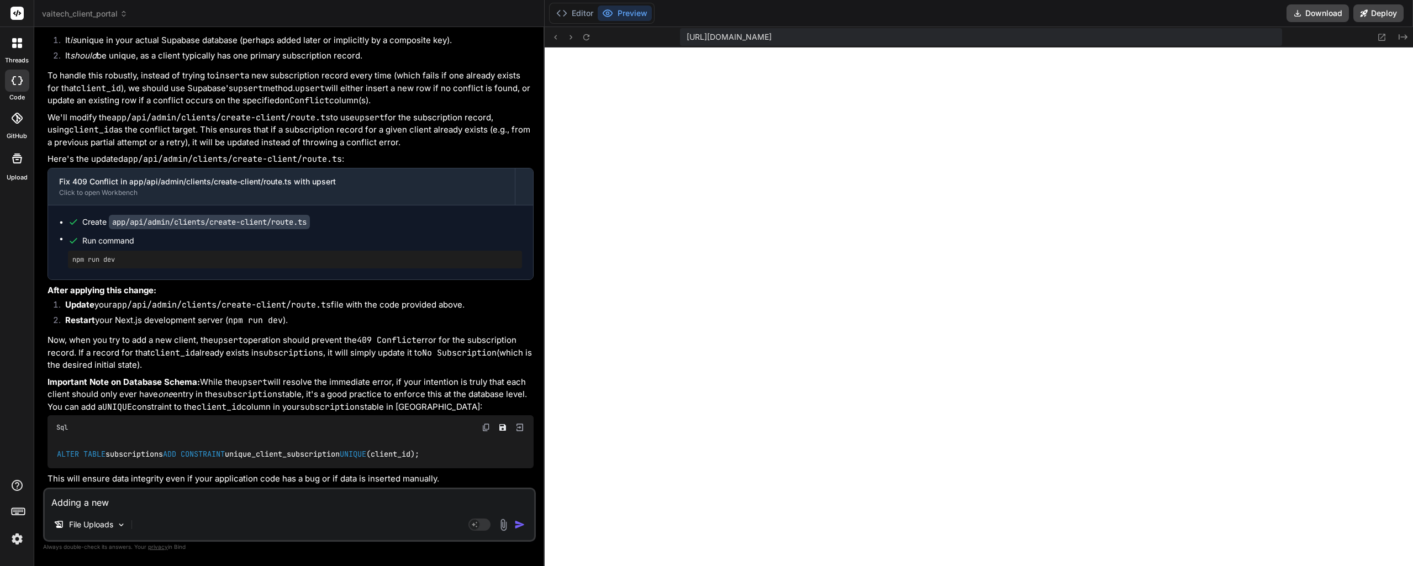
type textarea "x"
type textarea "Adding a new c"
type textarea "x"
type textarea "Adding a new cl"
type textarea "x"
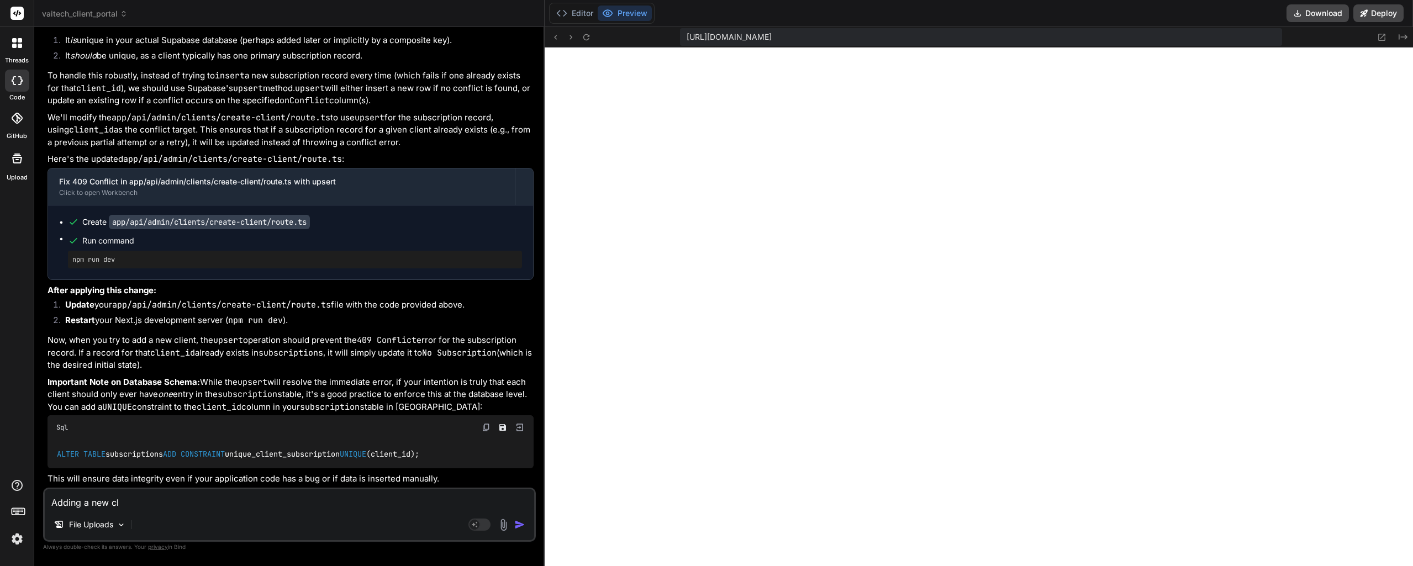
type textarea "Adding a new cli"
type textarea "x"
type textarea "Adding a new clie"
type textarea "x"
type textarea "Adding a new clien"
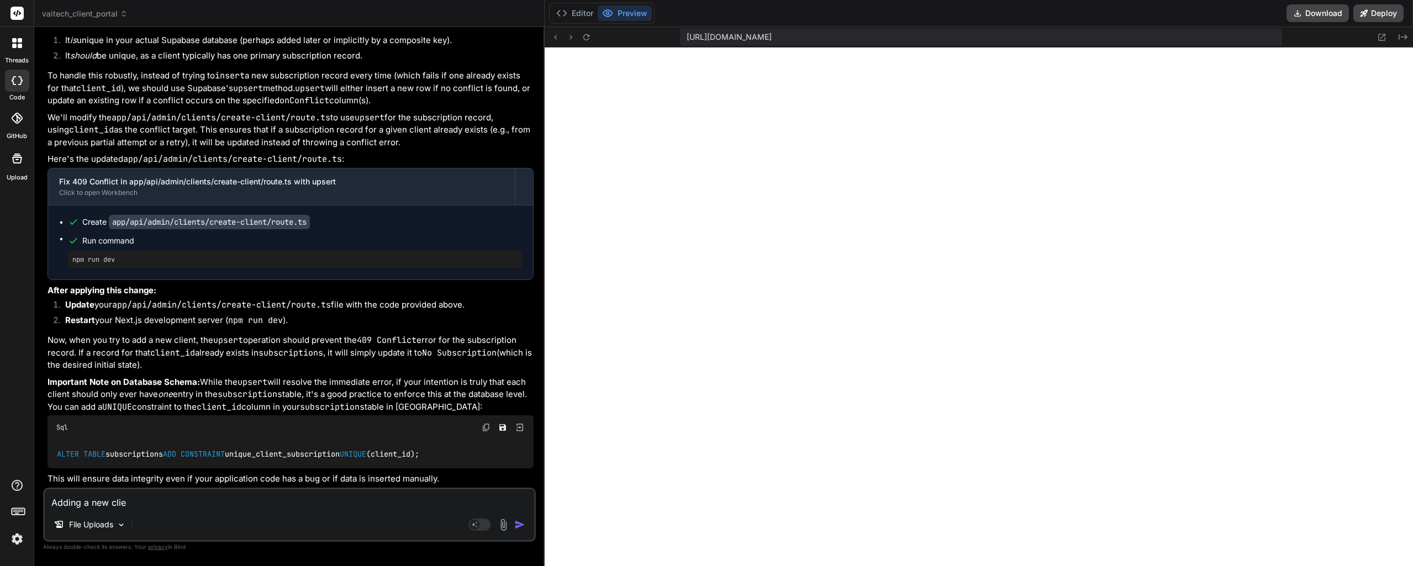
type textarea "x"
type textarea "Adding a new client"
type textarea "x"
type textarea "Adding a new client,"
type textarea "x"
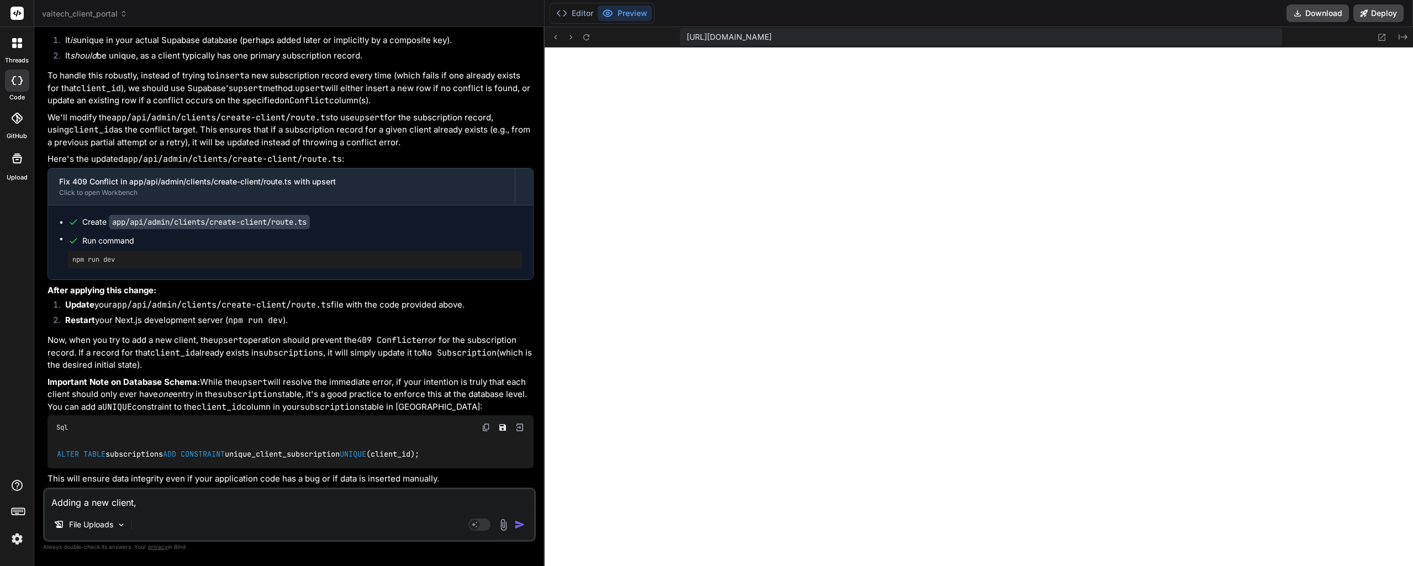
type textarea "Adding a new client,"
type textarea "x"
type textarea "Adding a new client, t"
type textarea "x"
type textarea "Adding a new client, th"
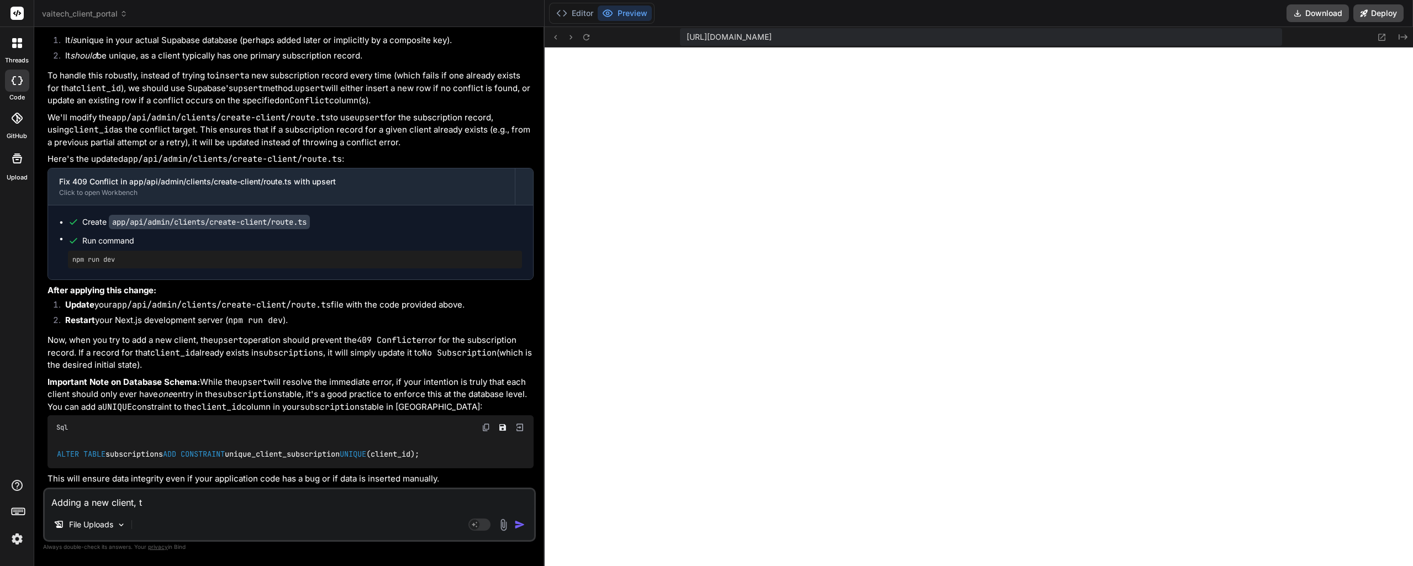
type textarea "x"
type textarea "Adding a new client, thr"
type textarea "x"
type textarea "Adding a new client, thro"
type textarea "x"
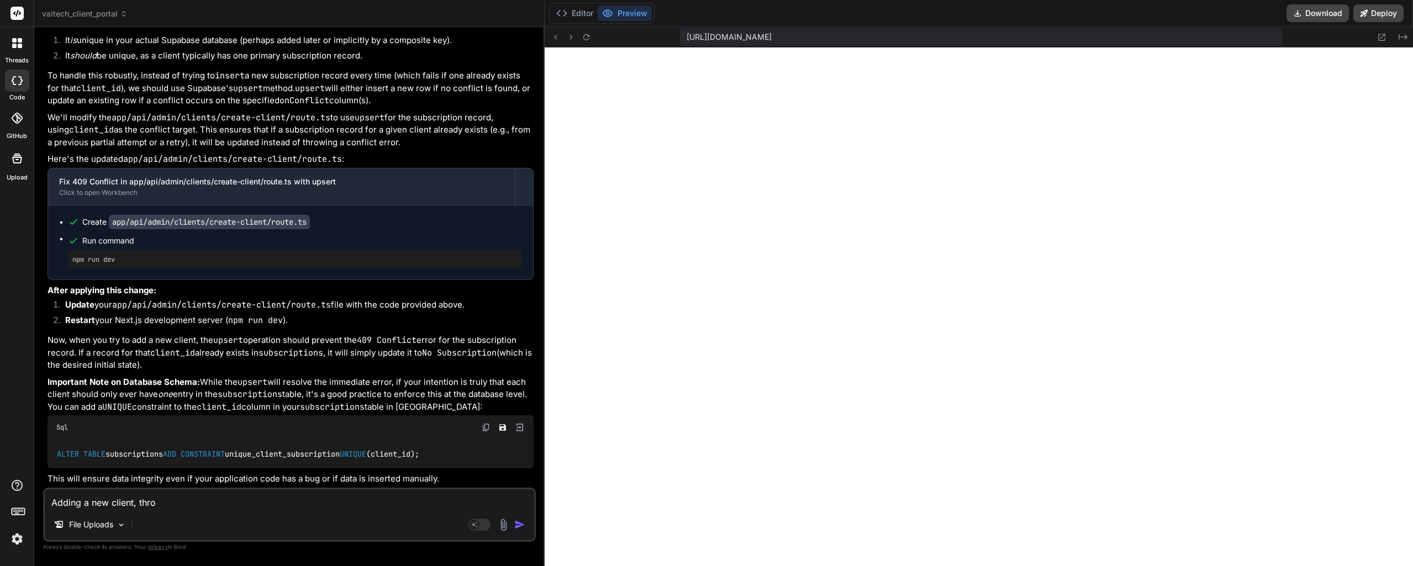
type textarea "Adding a new client, throw"
type textarea "x"
type textarea "Adding a new client, throws"
type textarea "x"
type textarea "Adding a new client, throws"
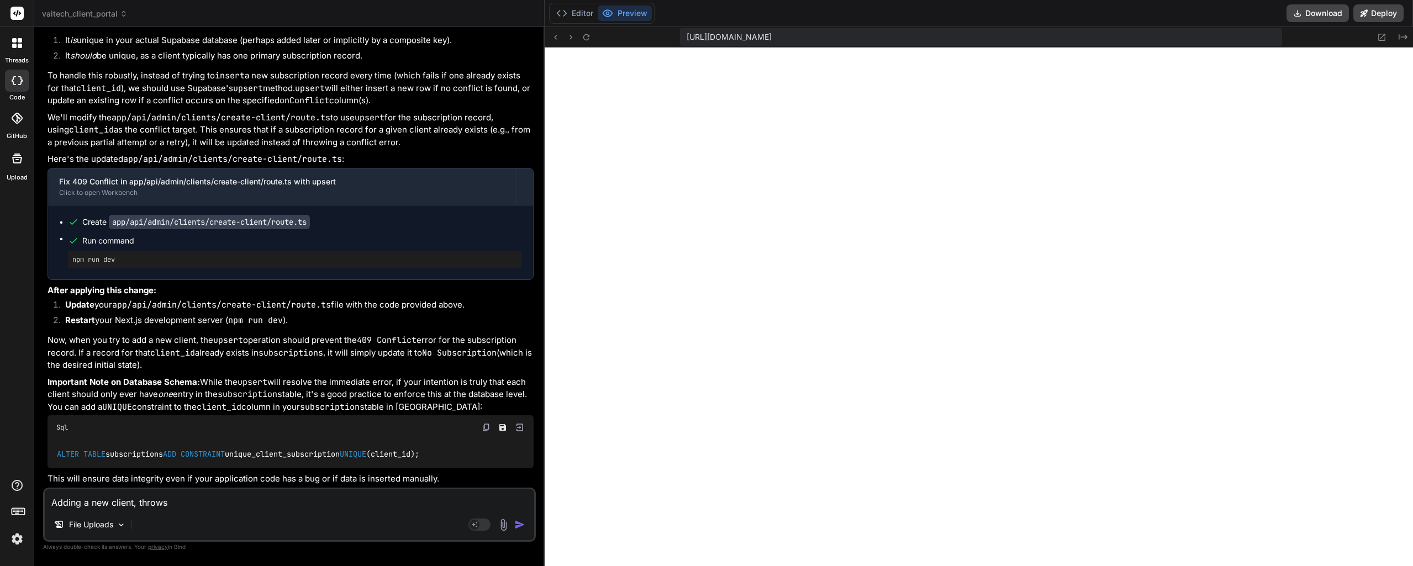
type textarea "x"
type textarea "Adding a new client, throws t"
type textarea "x"
type textarea "Adding a new client, throws th"
type textarea "x"
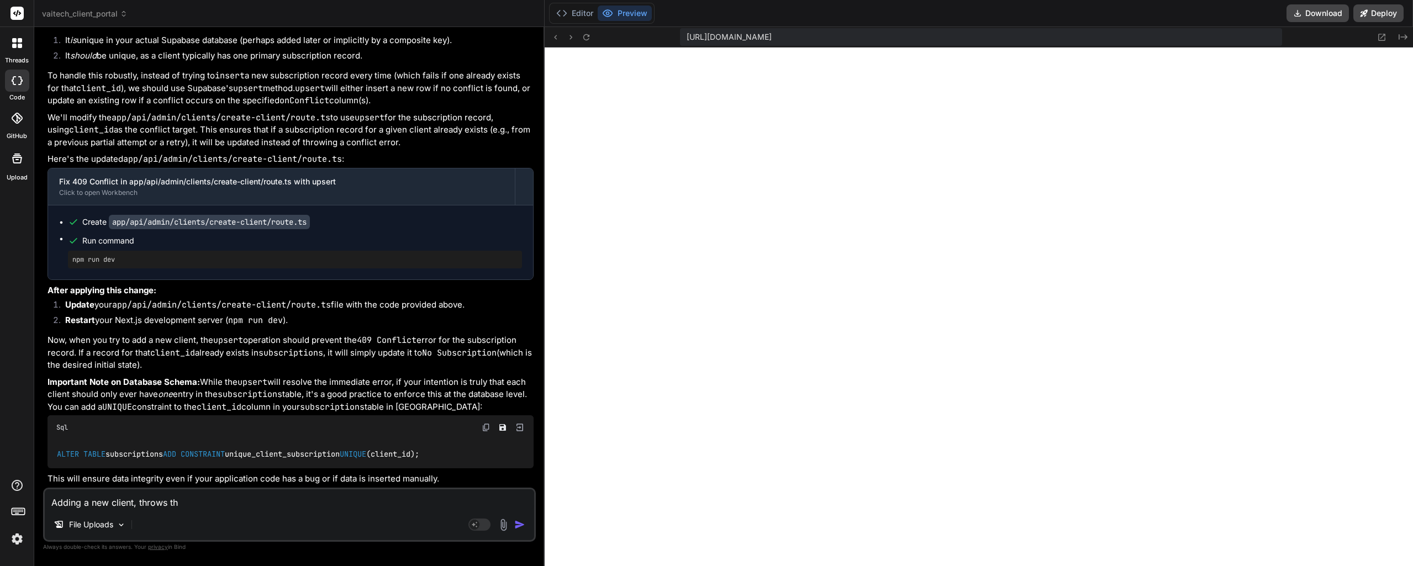
type textarea "Adding a new client, throws thi"
type textarea "x"
type textarea "Adding a new client, throws this"
type textarea "x"
type textarea "Adding a new client, throws this"
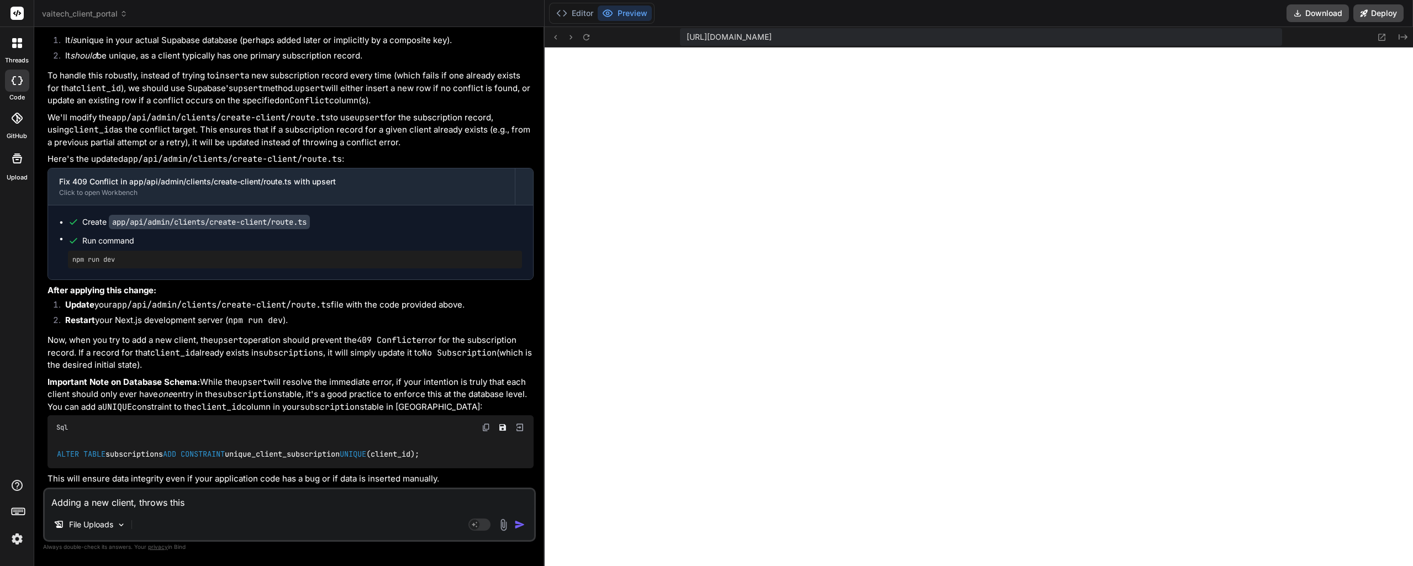
type textarea "x"
type textarea "Adding a new client, throws this i"
type textarea "x"
type textarea "Adding a new client, throws this in"
type textarea "x"
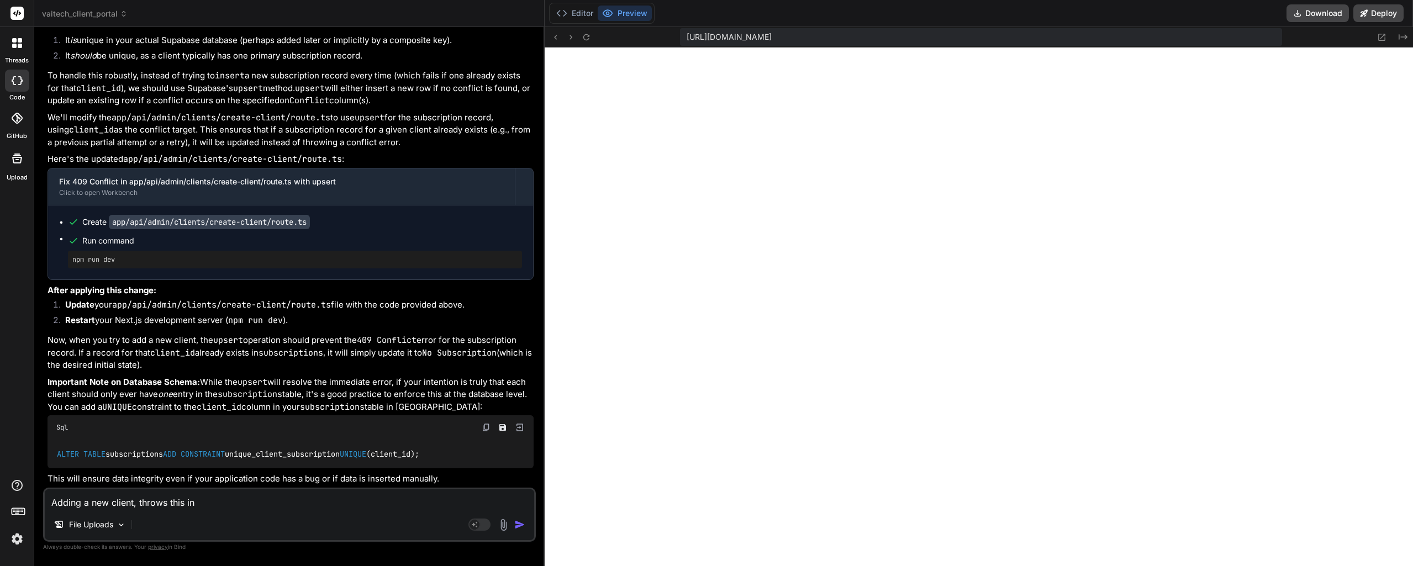
type textarea "Adding a new client, throws this in"
type textarea "x"
type textarea "Adding a new client, throws this in S"
type textarea "x"
type textarea "Adding a new client, throws this in Su"
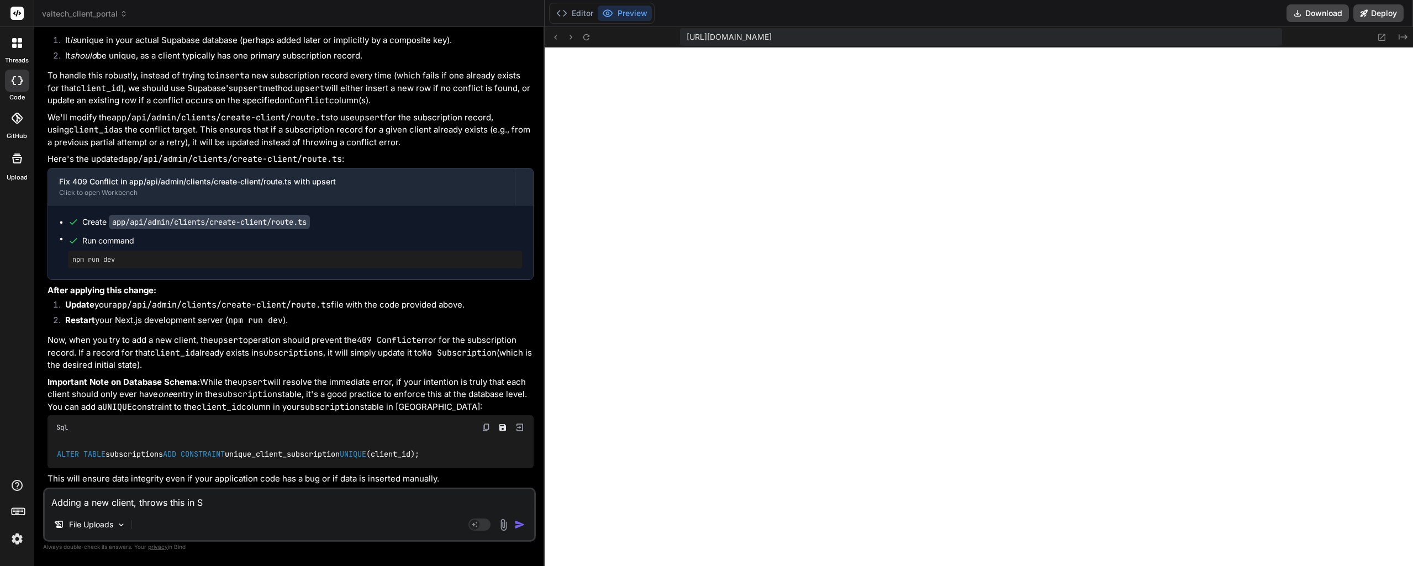
type textarea "x"
type textarea "Adding a new client, throws this in Sup"
type textarea "x"
type textarea "Adding a new client, throws this in Supa"
type textarea "x"
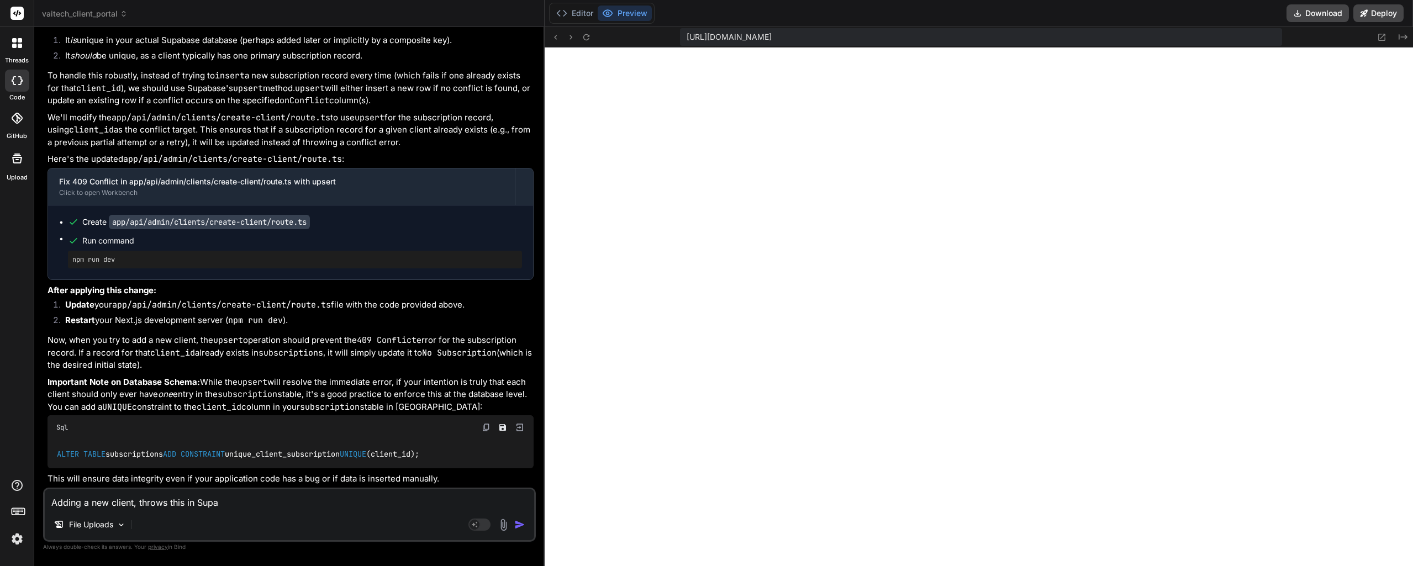
type textarea "Adding a new client, throws this in Supab"
type textarea "x"
type textarea "Adding a new client, throws this in Supaba"
type textarea "x"
type textarea "Adding a new client, throws this in Supabas"
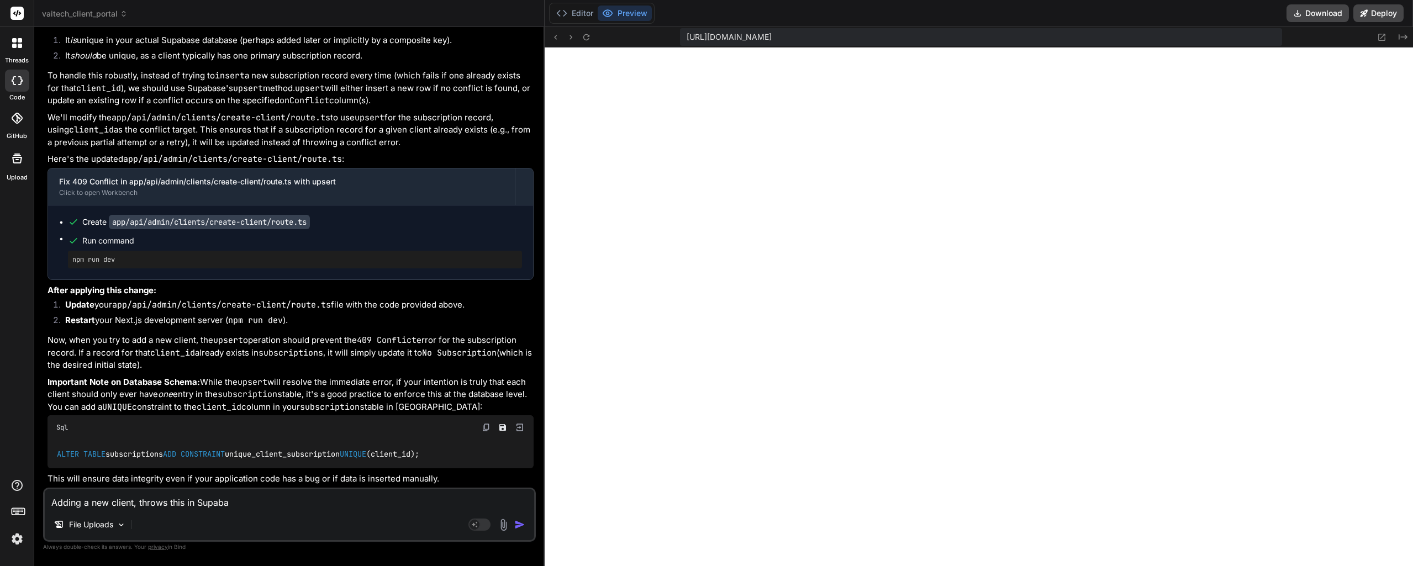
type textarea "x"
type textarea "Adding a new client, throws this in Supabase"
type textarea "x"
type textarea "Adding a new client, throws this in Supabase"
type textarea "x"
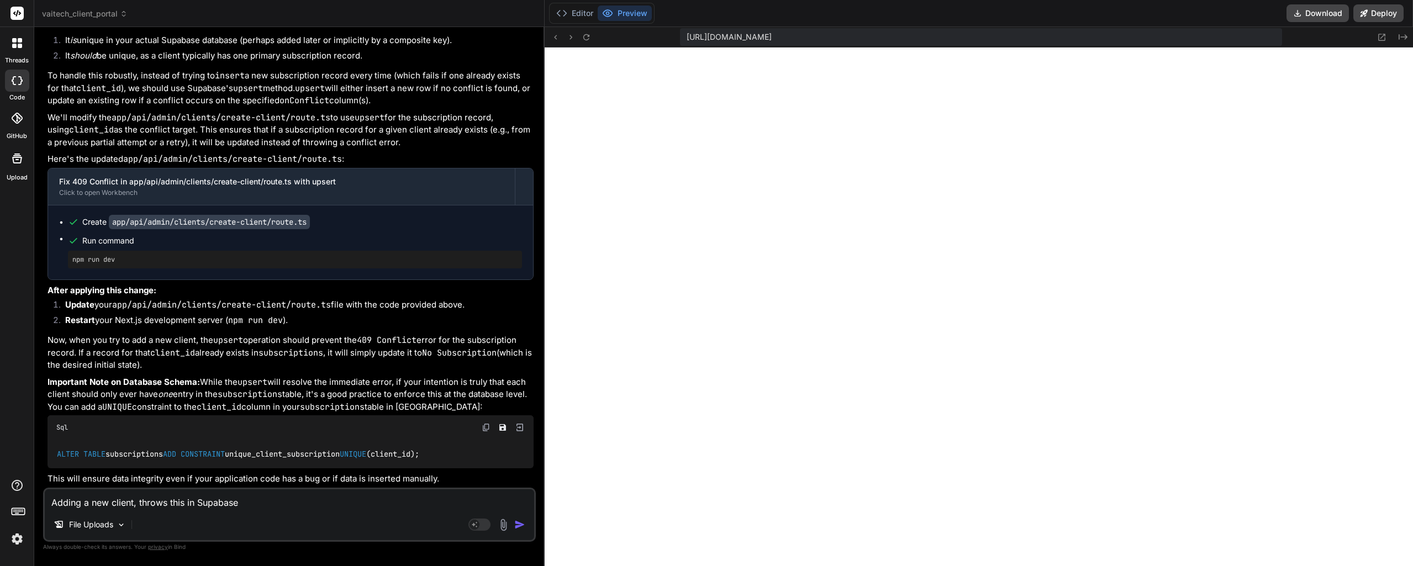
type textarea "Adding a new client, throws this in Supabase l"
type textarea "x"
type textarea "Adding a new client, throws this in Supabase lo"
type textarea "x"
type textarea "Adding a new client, throws this in Supabase log"
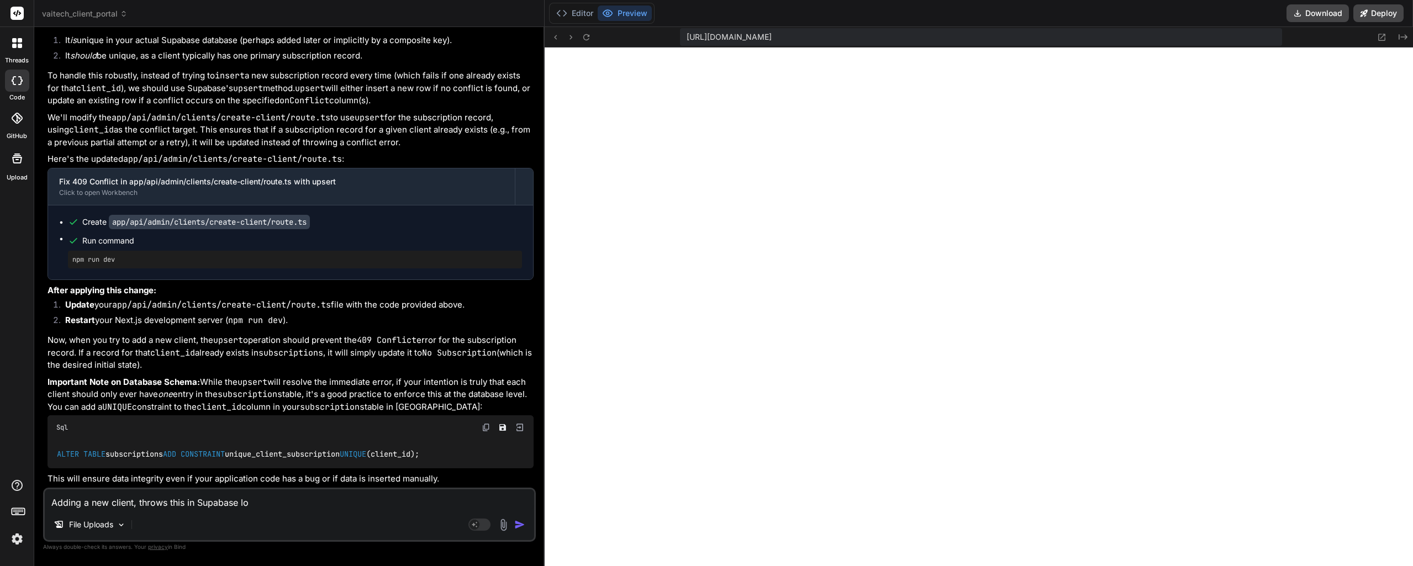
type textarea "x"
type textarea "Adding a new client, throws this in Supabase logs"
type textarea "x"
type textarea "Adding a new client, throws this in Supabase logs:"
type textarea "x"
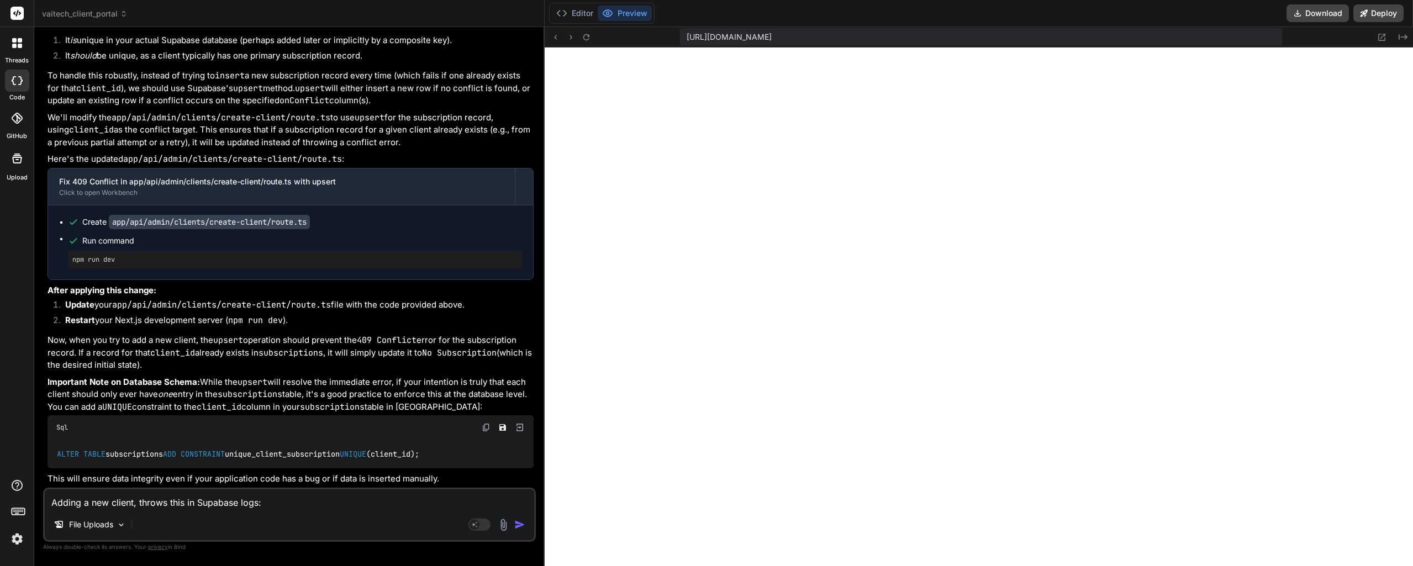
type textarea "Adding a new client, throws this in Supabase logs:"
type textarea "x"
paste textarea "This is a log of a **failed API request** to a Supabase project. A POST request…"
type textarea "Adding a new client, throws this in Supabase logs: This is a log of a **failed …"
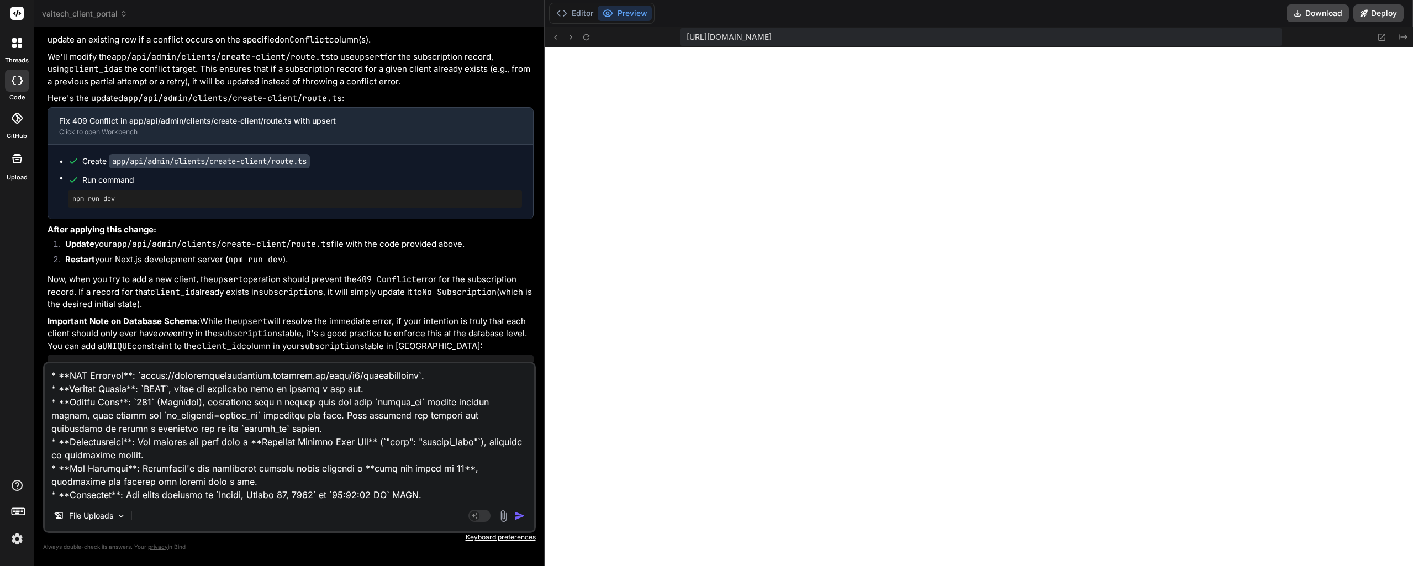
type textarea "x"
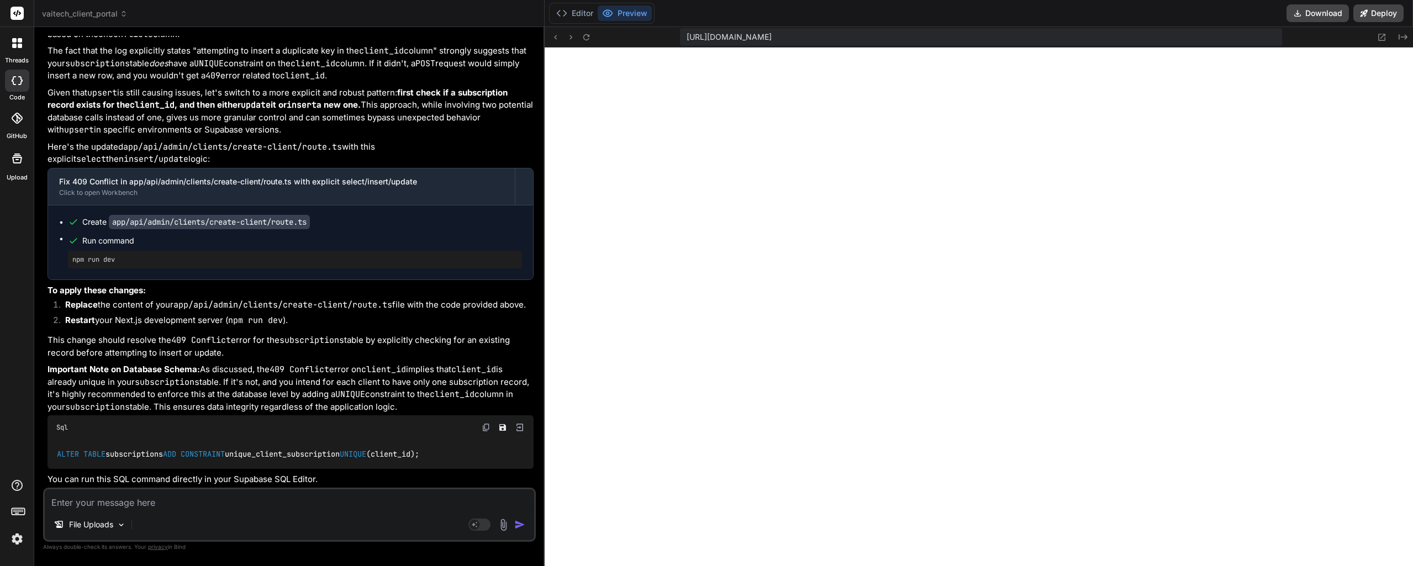
scroll to position [6054, 0]
type textarea "x"
click at [167, 499] on textarea at bounding box center [289, 499] width 489 height 20
type textarea "S"
type textarea "x"
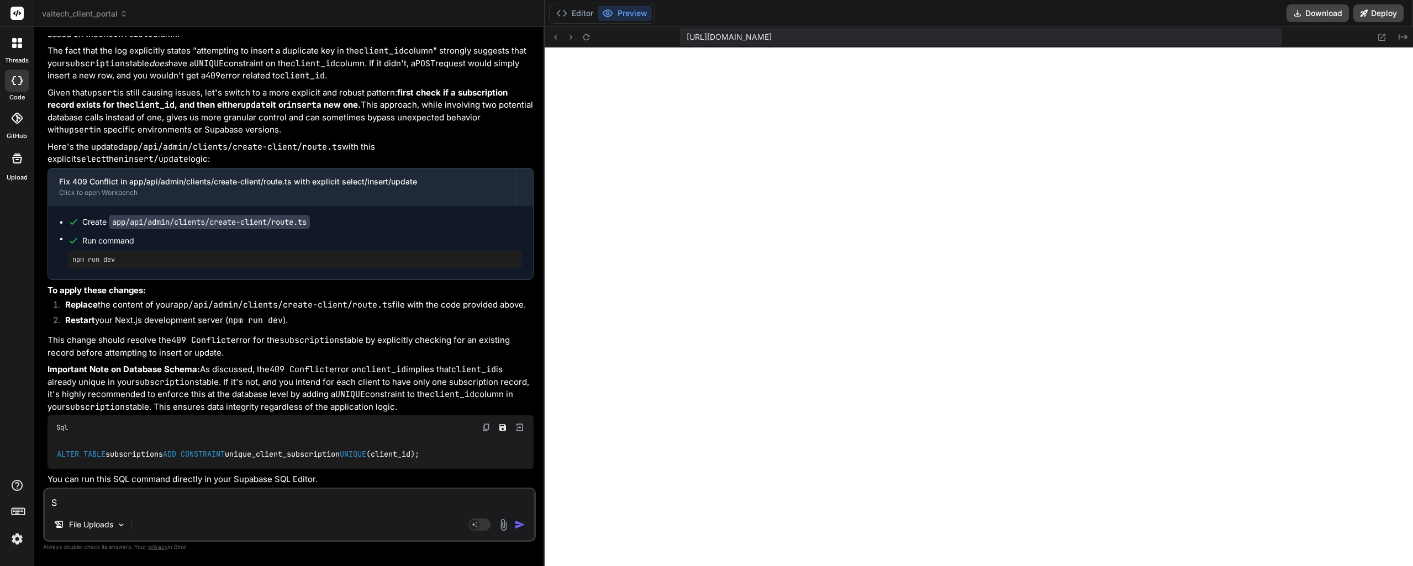
type textarea "St"
type textarea "x"
type textarea "Sti"
type textarea "x"
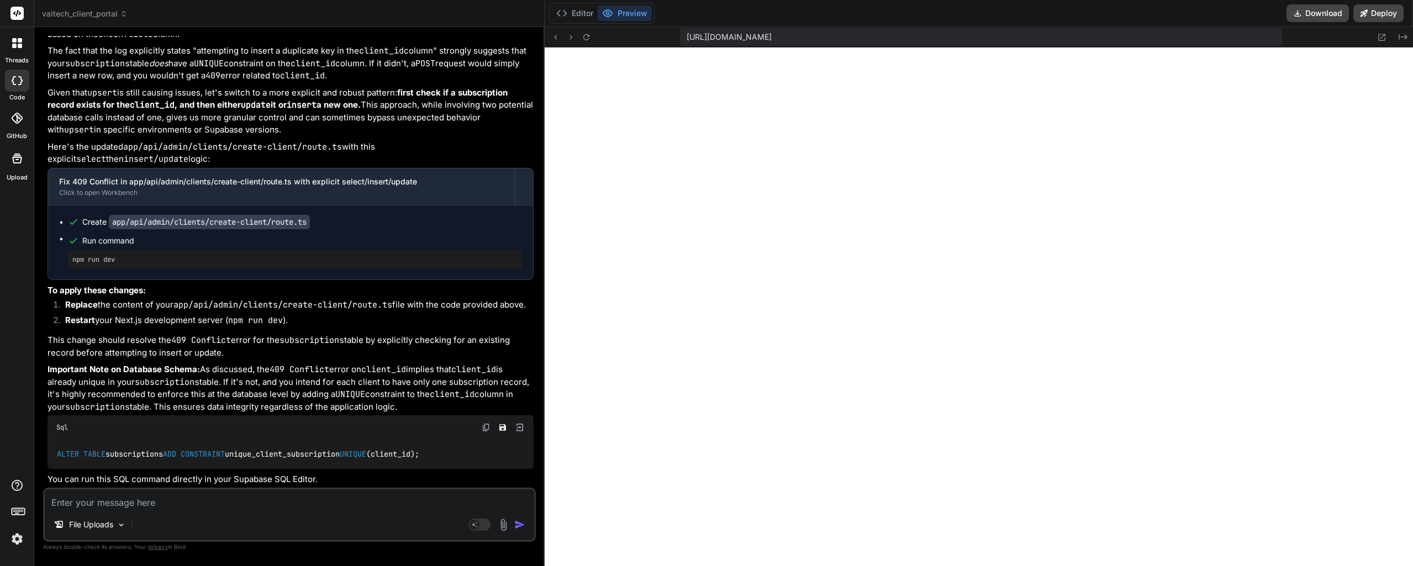
type textarea "I"
type textarea "x"
type textarea "I"
type textarea "x"
type textarea "I h"
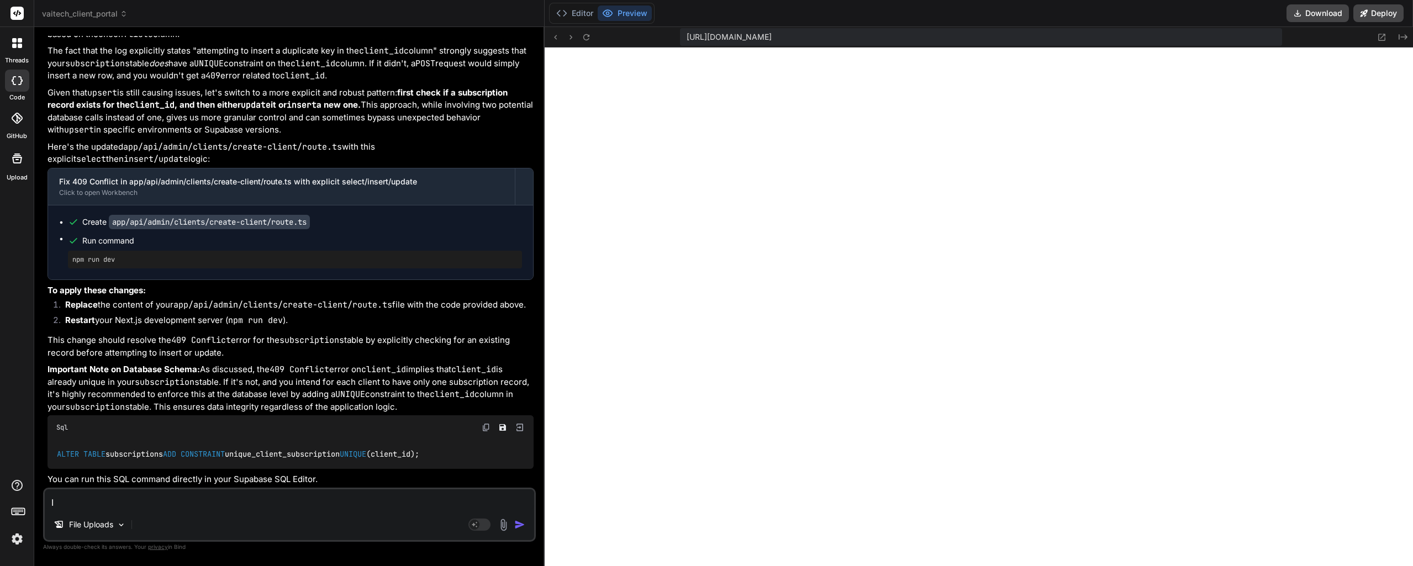
type textarea "x"
type textarea "I ha"
type textarea "x"
type textarea "I hav"
type textarea "x"
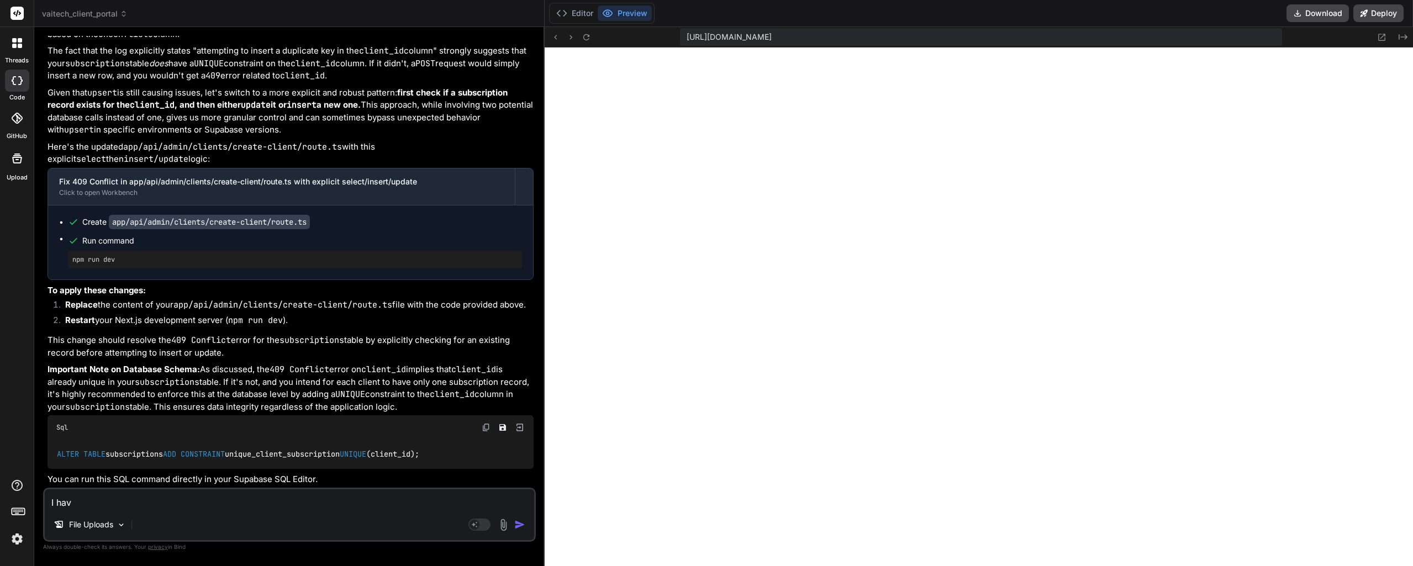
type textarea "I have"
type textarea "x"
type textarea "I have"
type textarea "x"
type textarea "I have a"
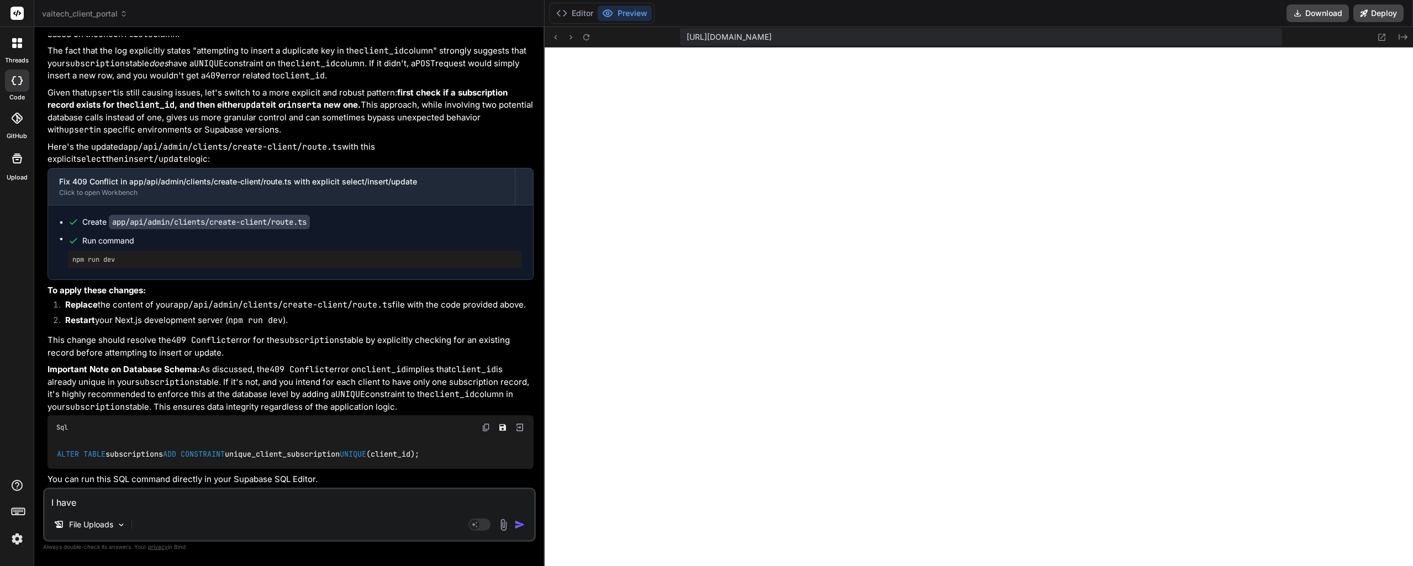
type textarea "x"
type textarea "I have ad"
type textarea "x"
type textarea "I have add"
type textarea "x"
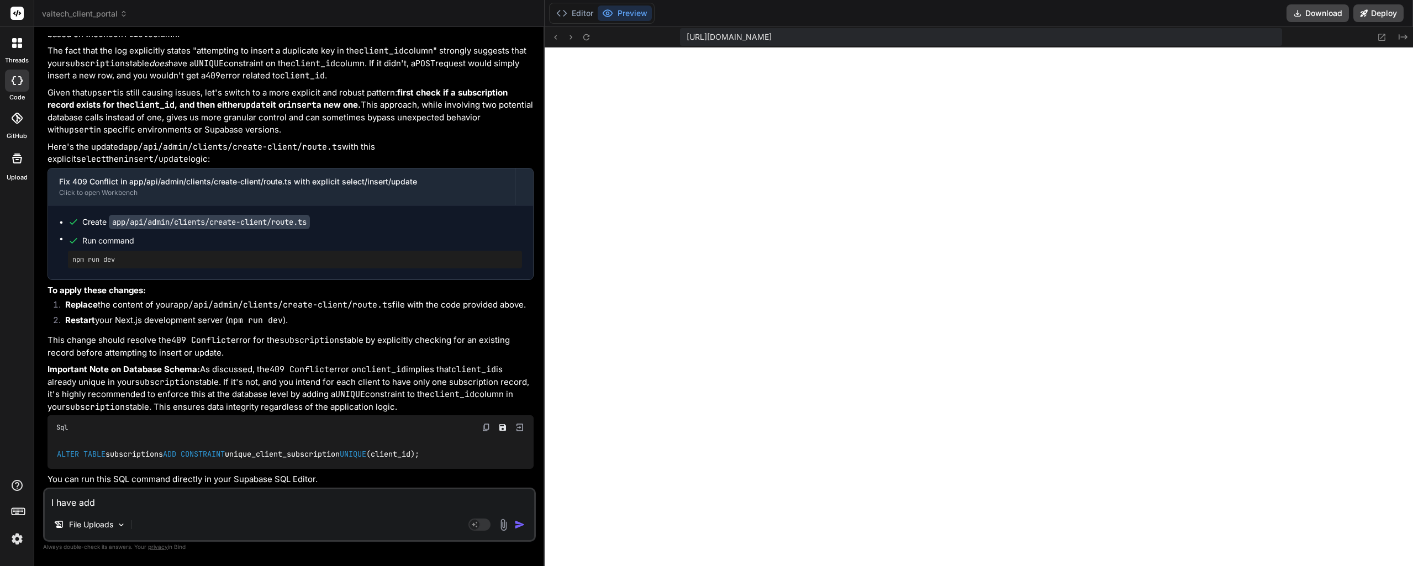
type textarea "I have adde"
type textarea "x"
type textarea "I have added"
type textarea "x"
type textarea "I have added"
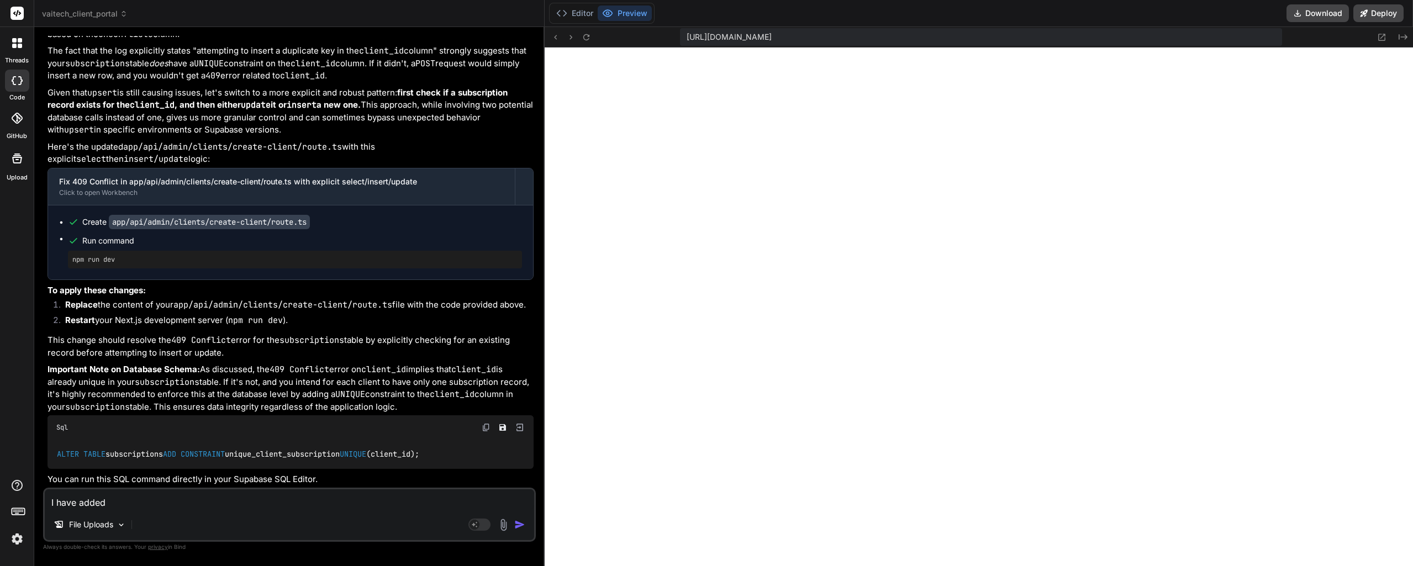
type textarea "x"
type textarea "I have added t"
type textarea "x"
type textarea "I have added th"
type textarea "x"
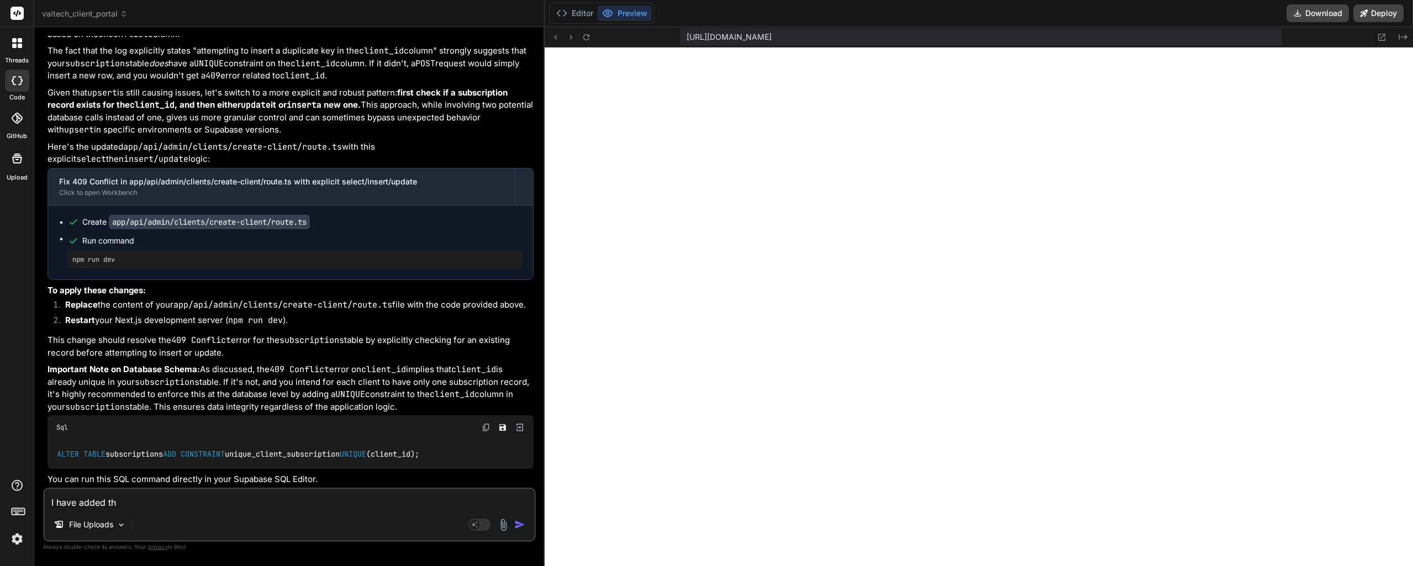
type textarea "I have added the"
type textarea "x"
type textarea "I have added the"
type textarea "x"
type textarea "I have added the u"
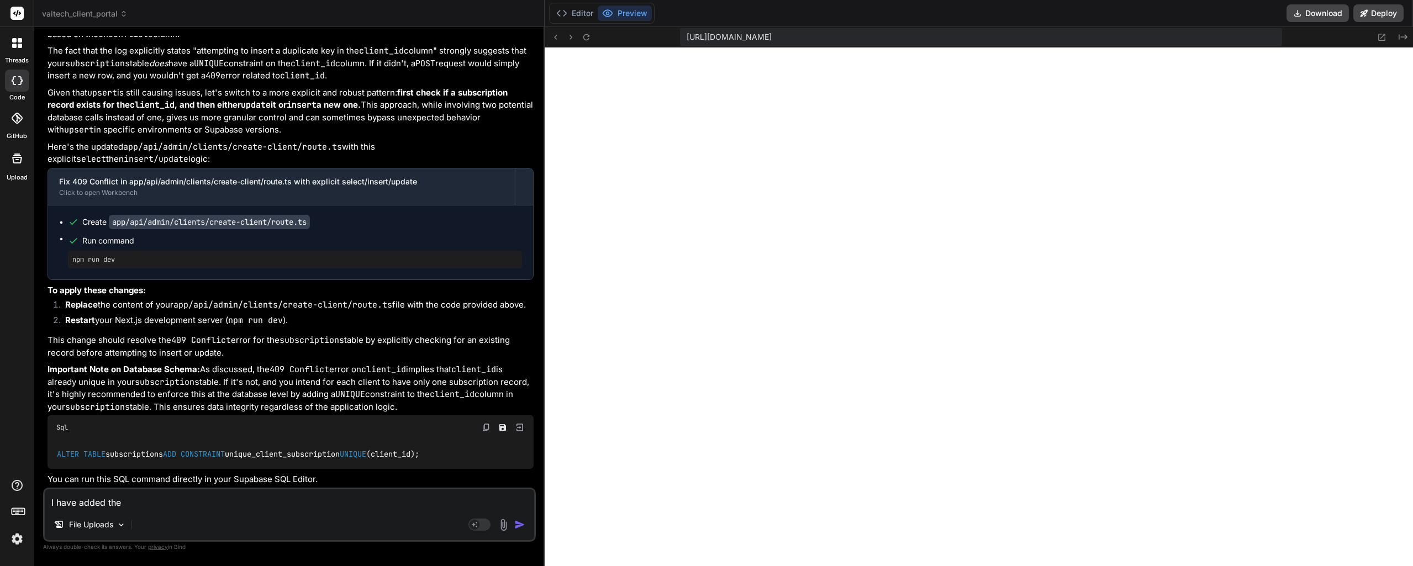
type textarea "x"
type textarea "I have added the un"
type textarea "x"
type textarea "I have added the uni"
type textarea "x"
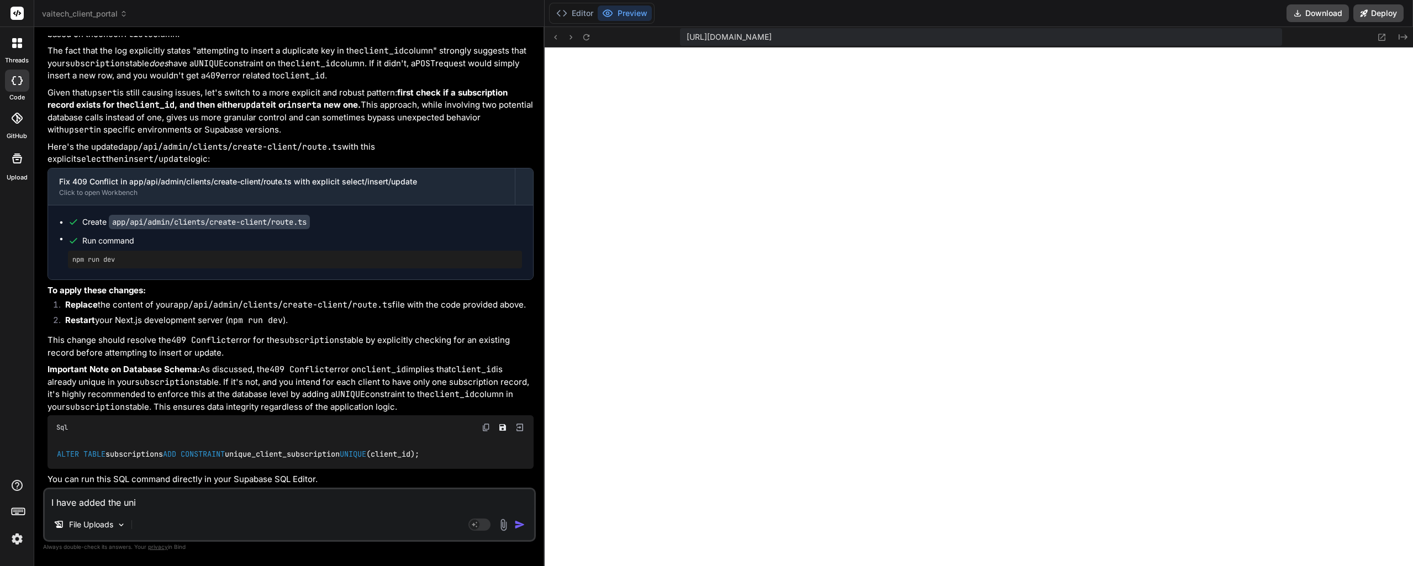
type textarea "I have added the uniq"
type textarea "x"
type textarea "I have added the uniqu"
type textarea "x"
type textarea "I have added the unique"
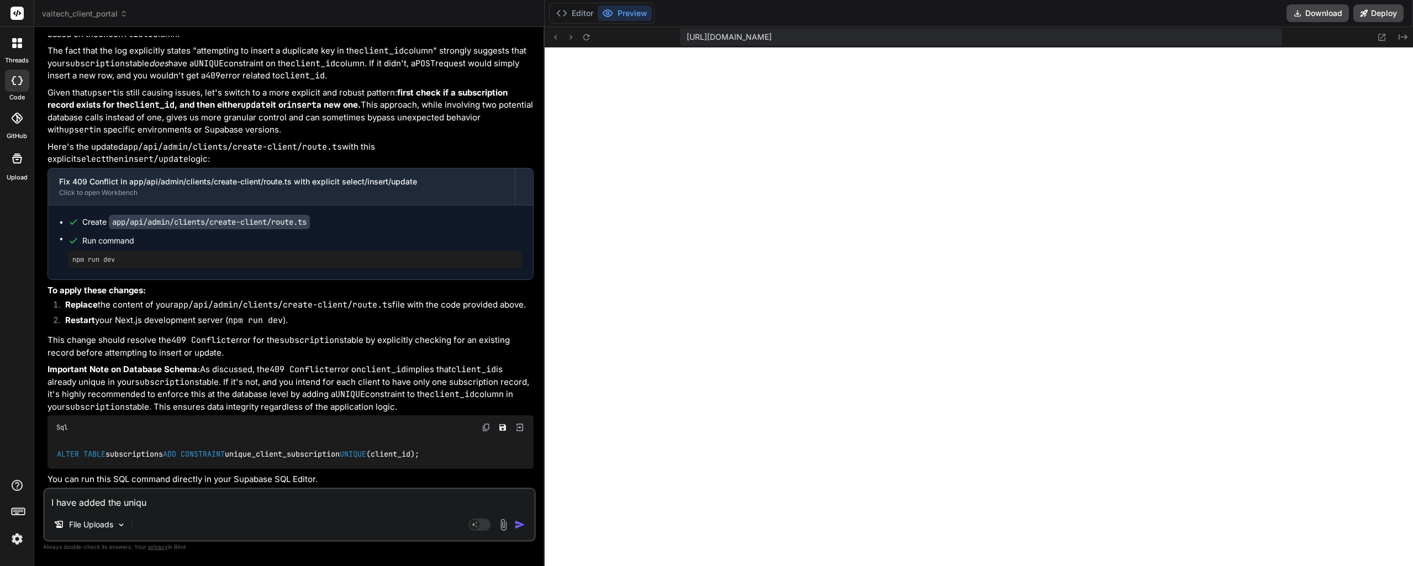
type textarea "x"
type textarea "I have added the unique"
type textarea "x"
type textarea "I have added the unique c"
type textarea "x"
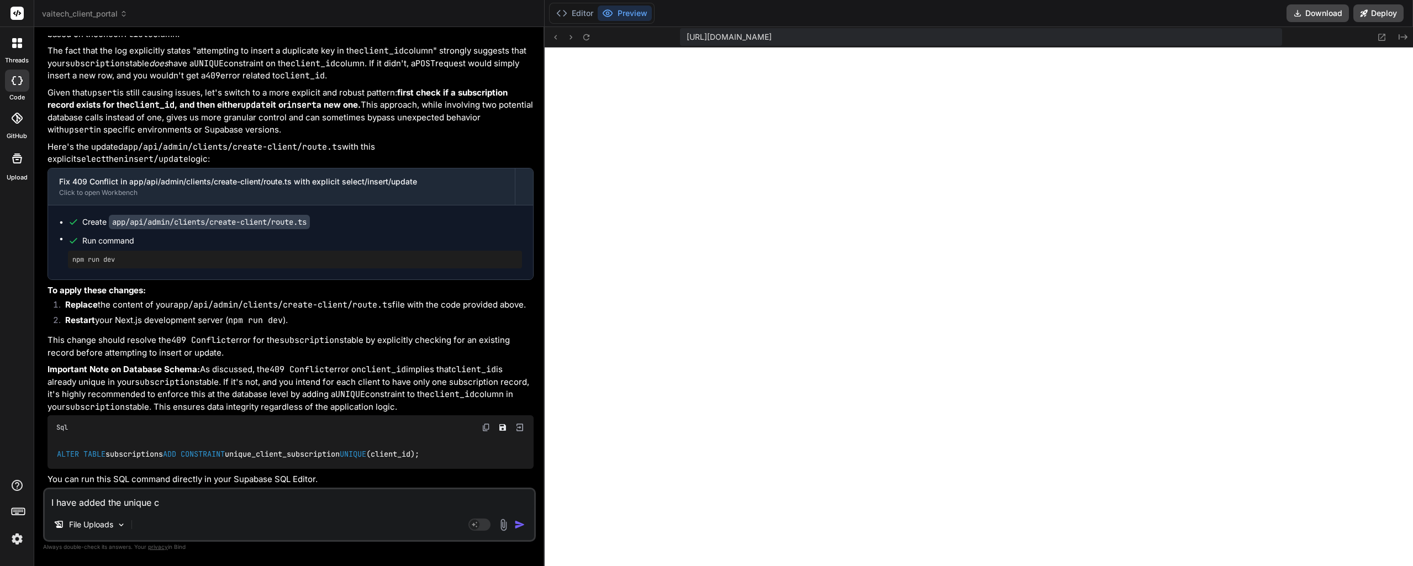
type textarea "I have added the unique co"
type textarea "x"
type textarea "I have added the unique con"
type textarea "x"
type textarea "I have added the unique cons"
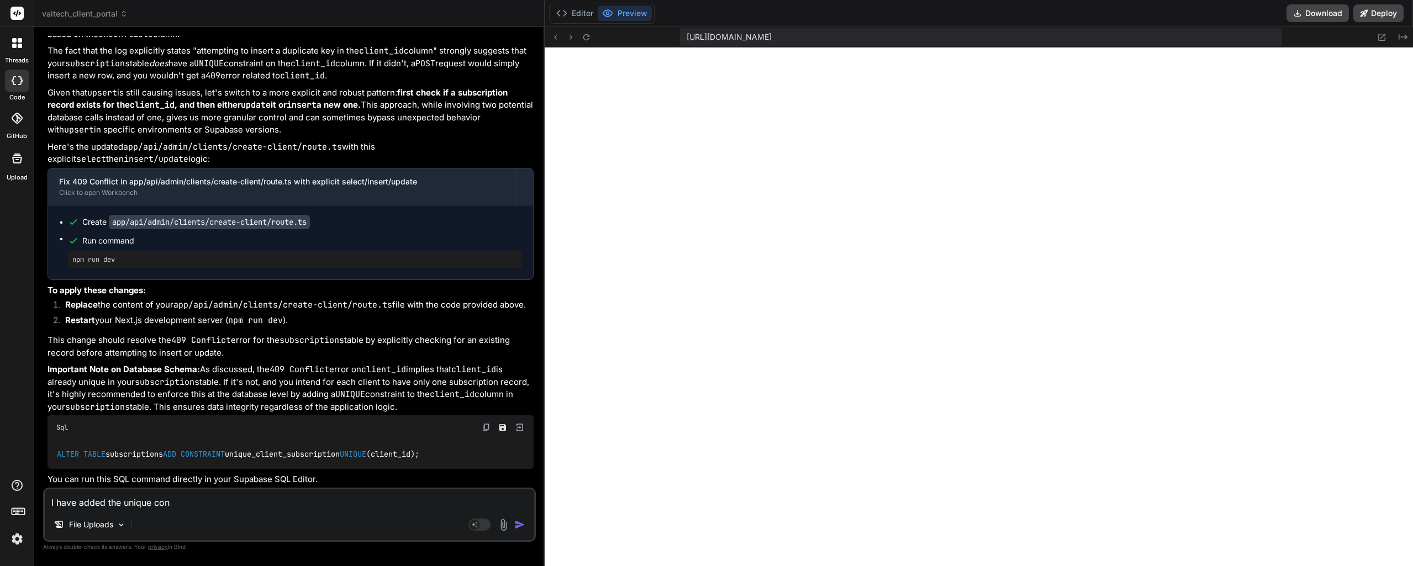
type textarea "x"
type textarea "I have added the unique const"
type textarea "x"
type textarea "I have added the unique constr"
type textarea "x"
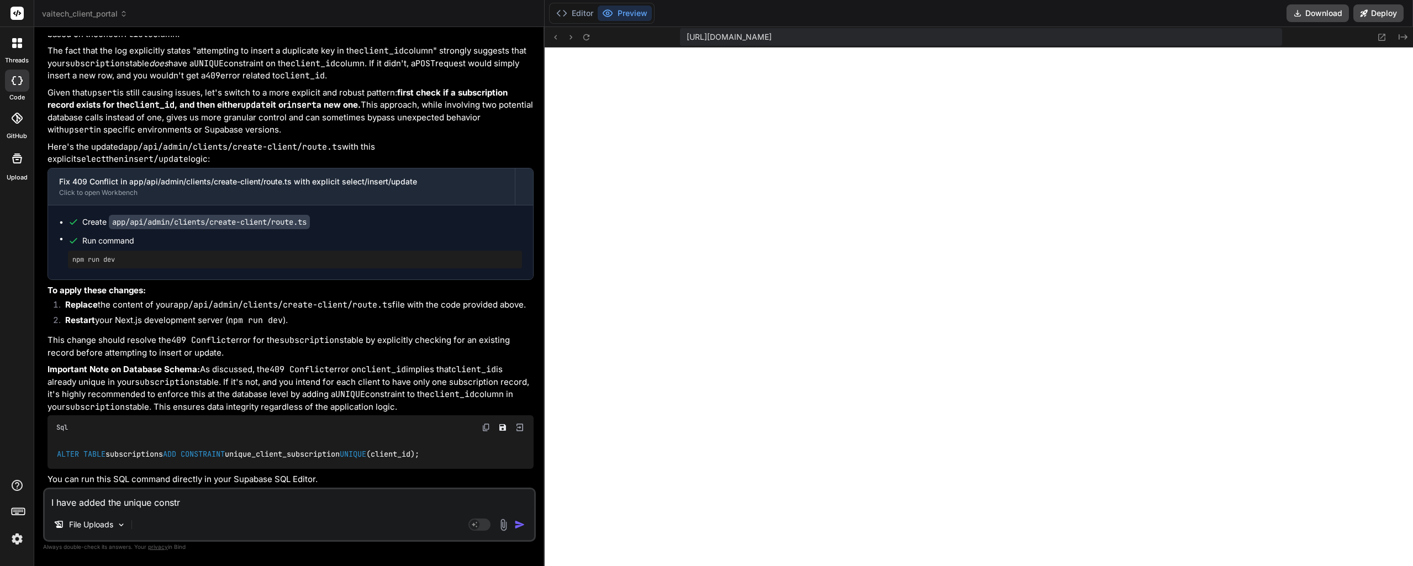
type textarea "I have added the unique constra"
type textarea "x"
type textarea "I have added the unique constrai"
type textarea "x"
type textarea "I have added the unique constrain"
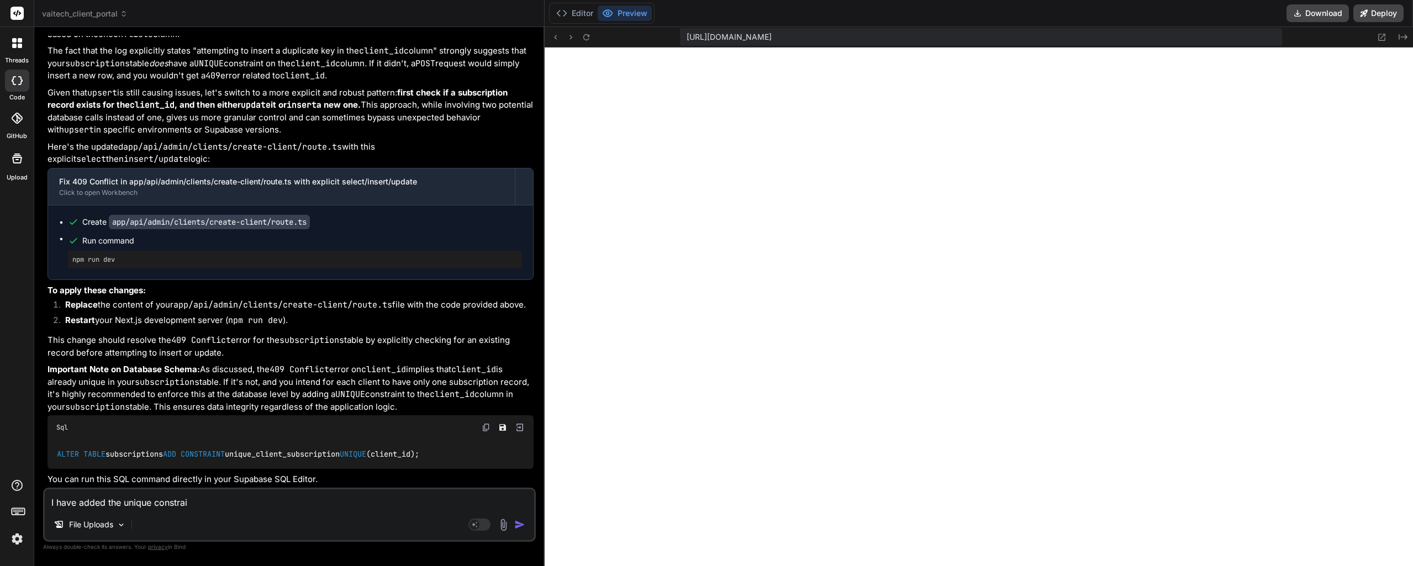
type textarea "x"
type textarea "I have added the unique constraint"
type textarea "x"
type textarea "I have added the unique constraint."
type textarea "x"
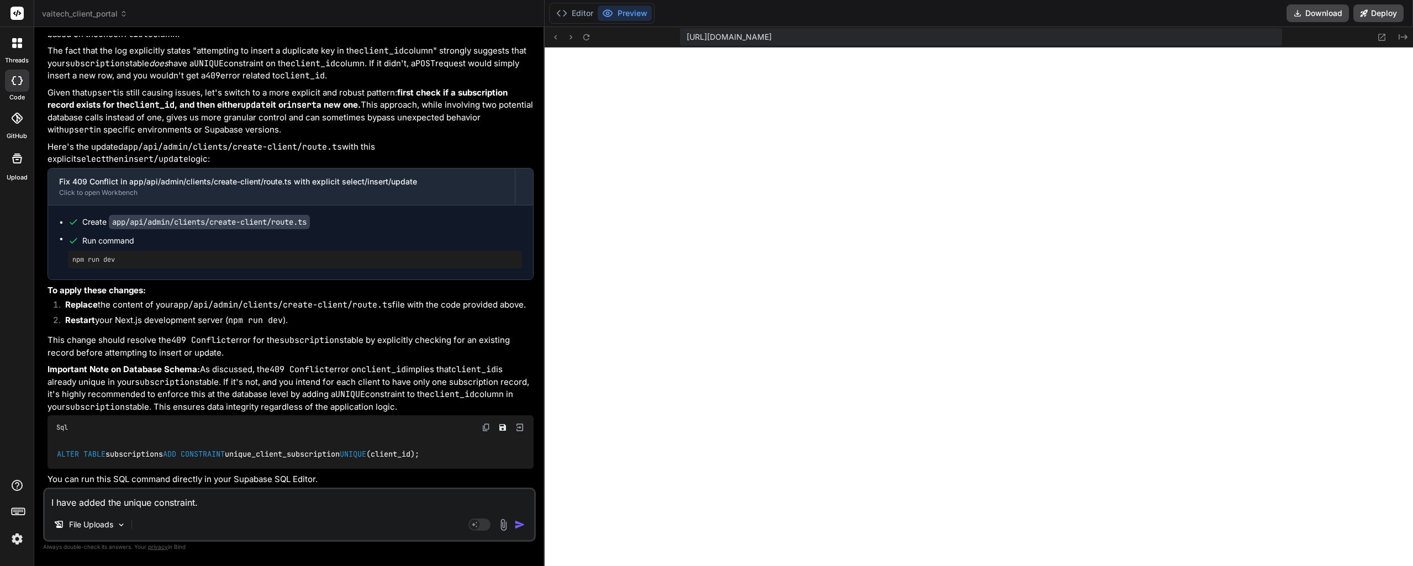
type textarea "I have added the unique constraint."
type textarea "x"
type textarea "I have added the unique constraint. I"
type textarea "x"
type textarea "I have added the unique constraint. I"
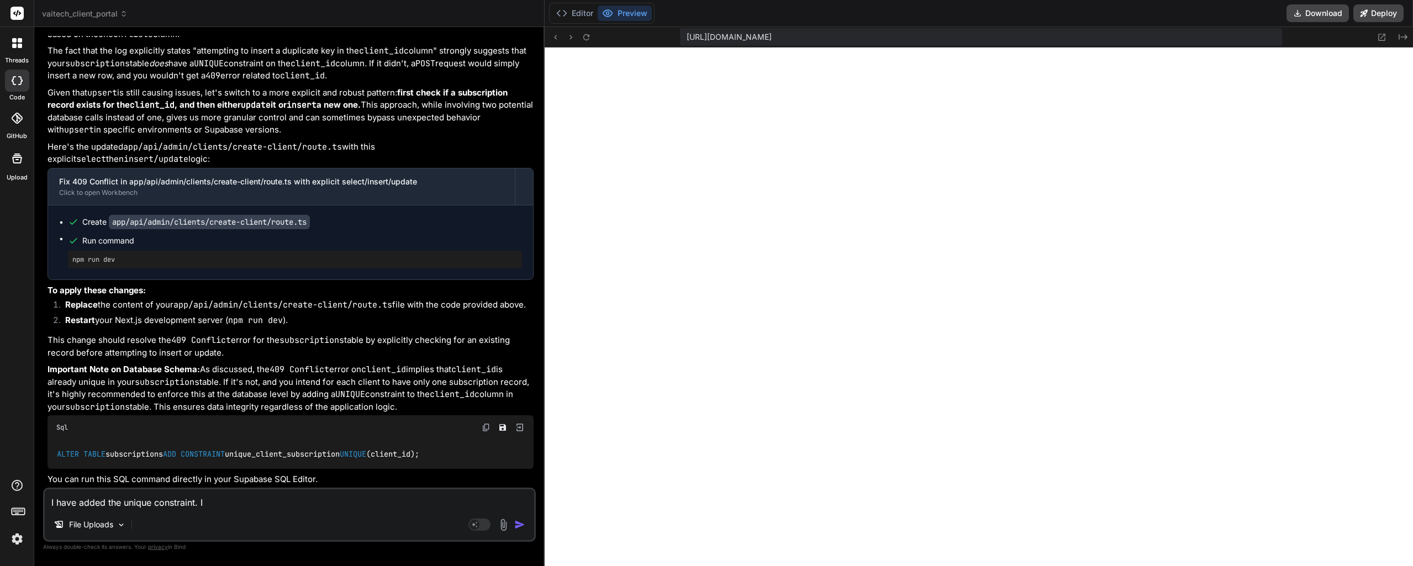
type textarea "x"
type textarea "I have added the unique constraint. I a"
type textarea "x"
type textarea "I have added the unique constraint. I am"
type textarea "x"
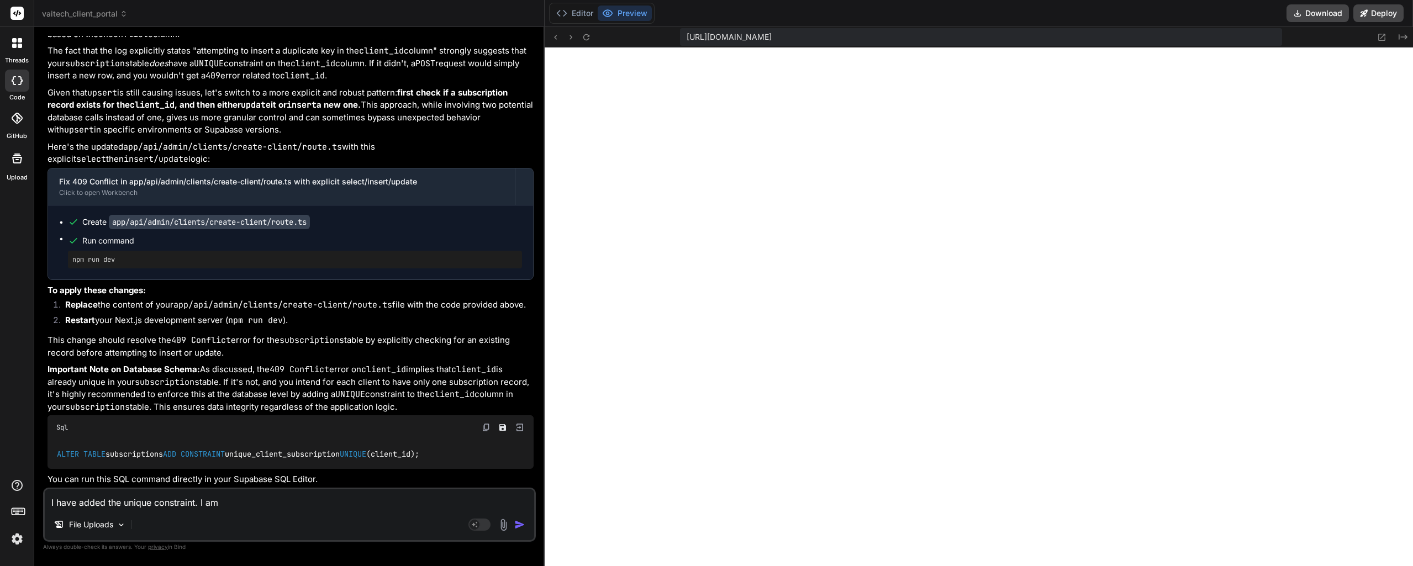
type textarea "I have added the unique constraint. I am"
type textarea "x"
type textarea "I have added the unique constraint. I am s"
type textarea "x"
type textarea "I have added the unique constraint. I am st"
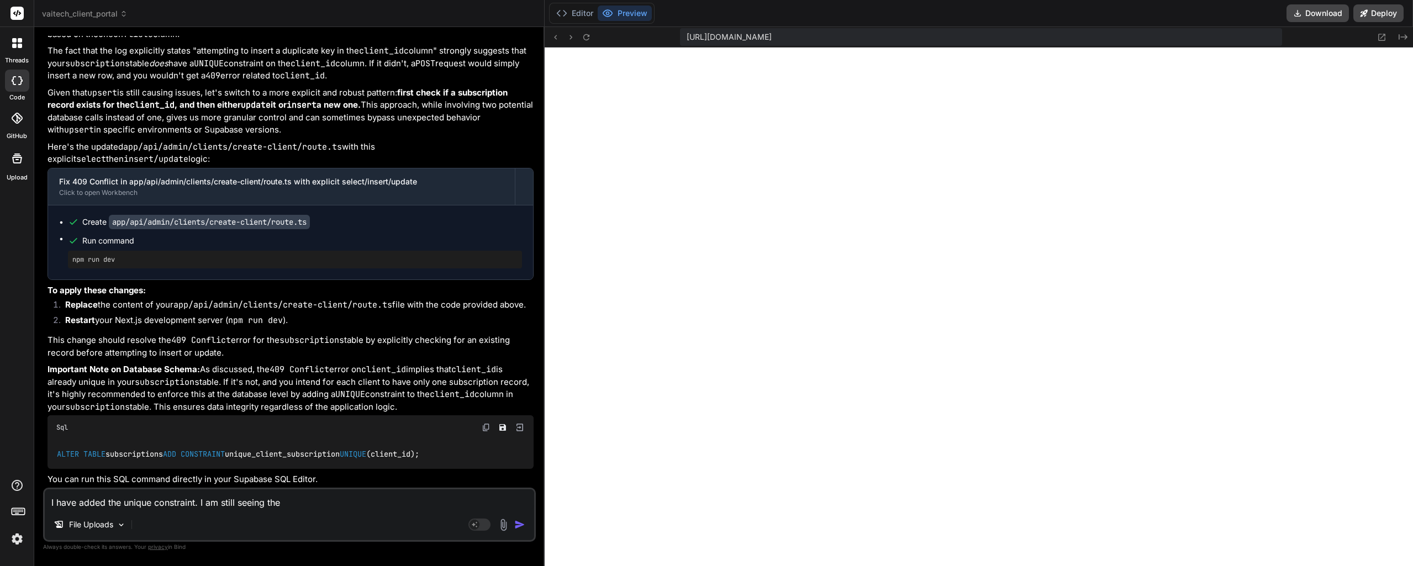
scroll to position [2843, 0]
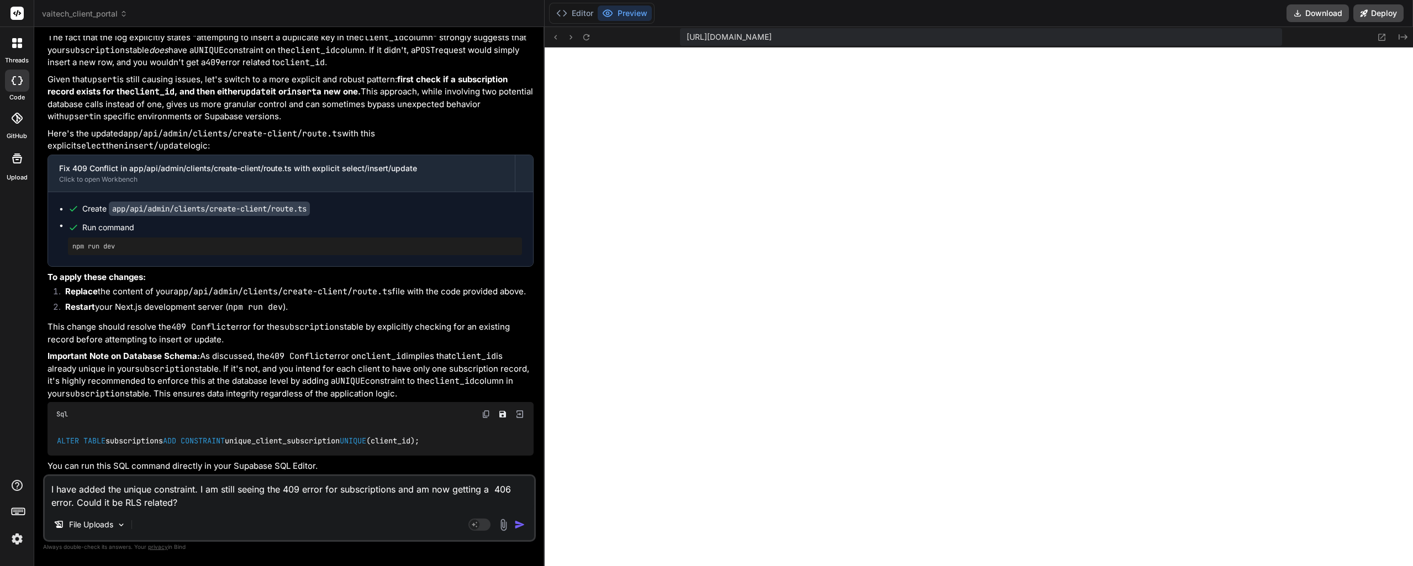
paste textarea "This log details a **failed API request** to a Supabase project. A GET request …"
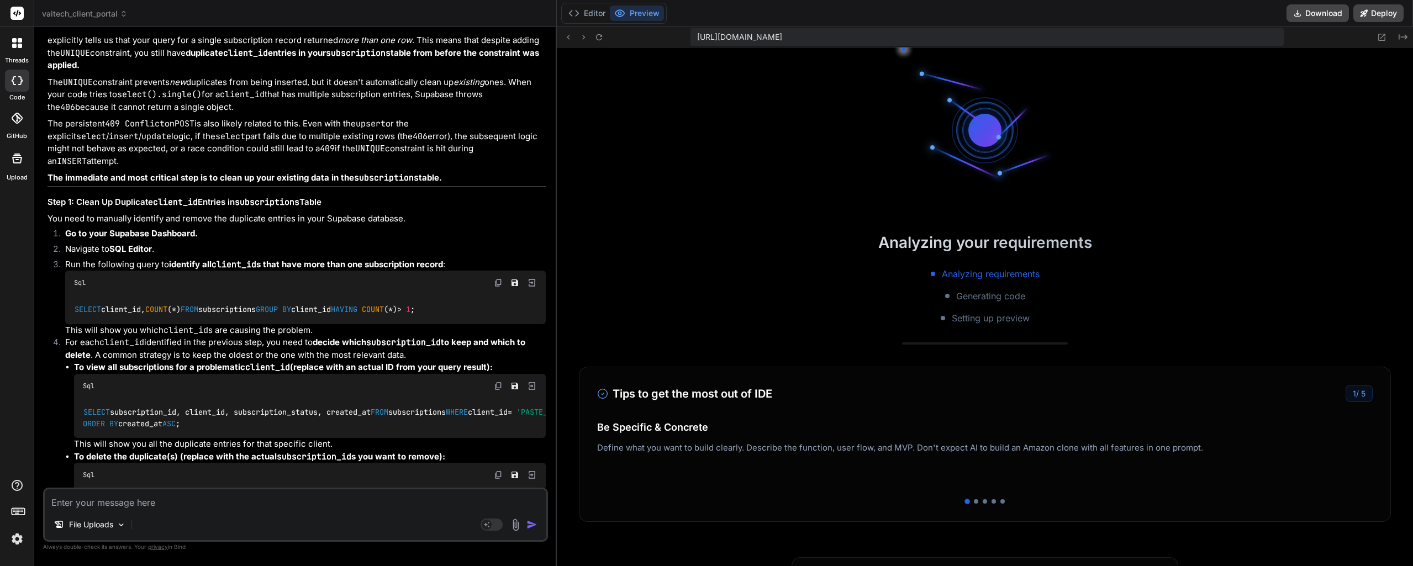
scroll to position [8394, 0]
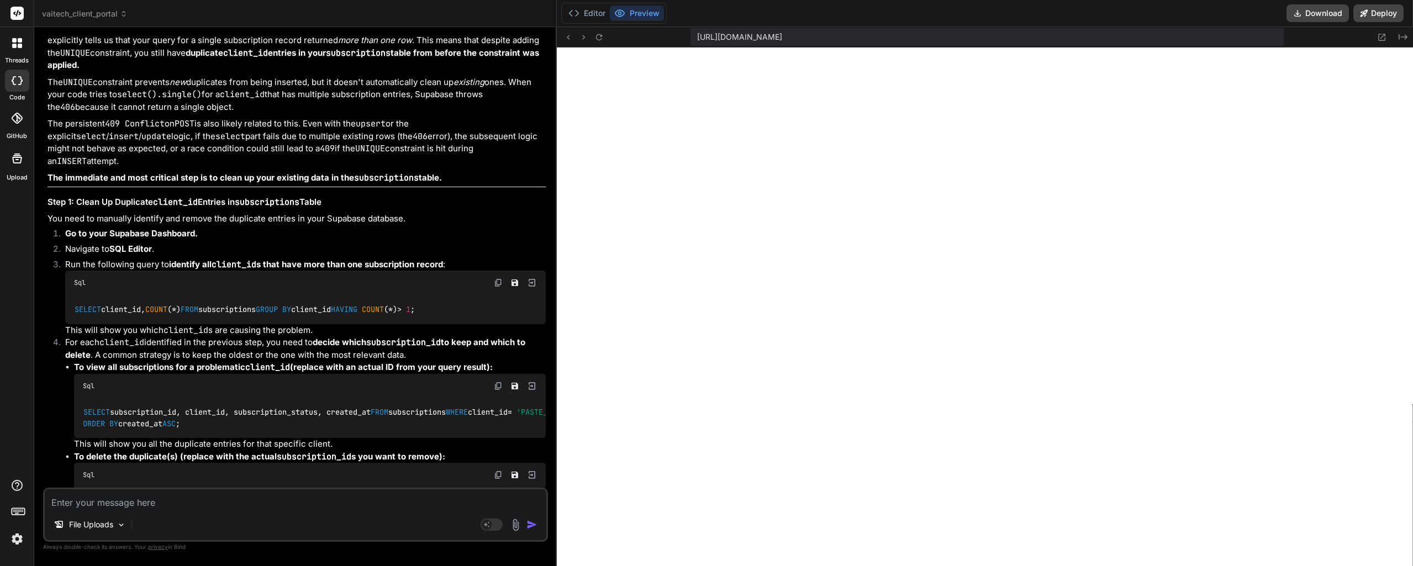
click at [494, 287] on img at bounding box center [498, 282] width 9 height 9
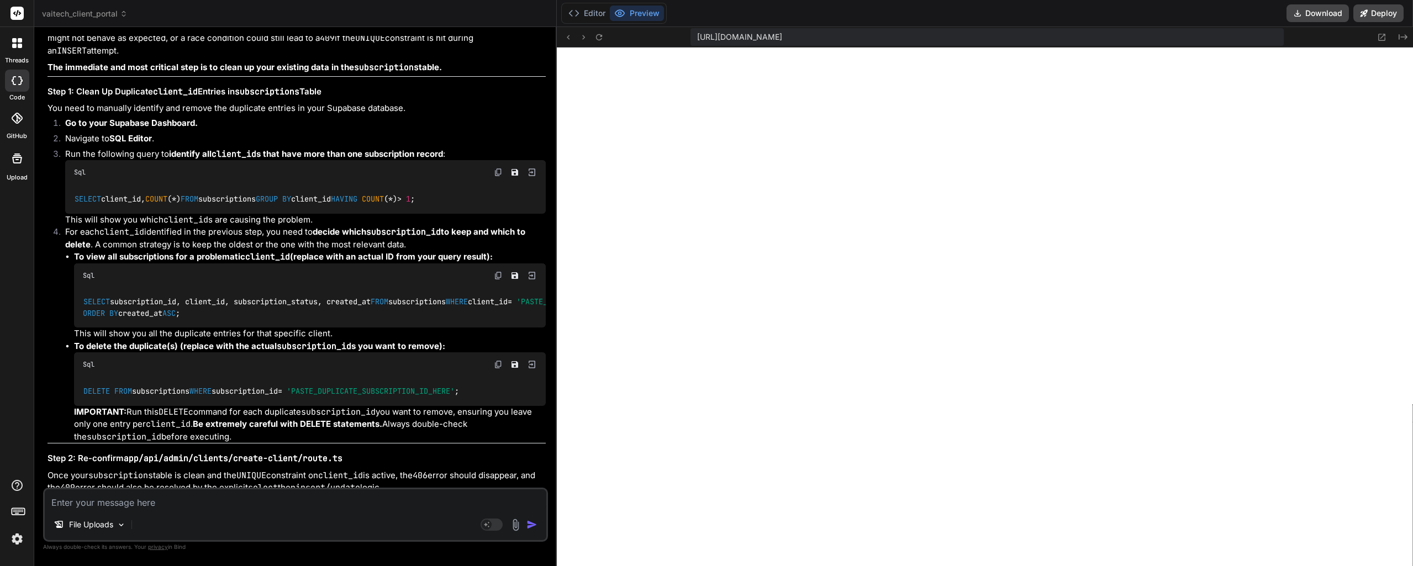
scroll to position [3579, 0]
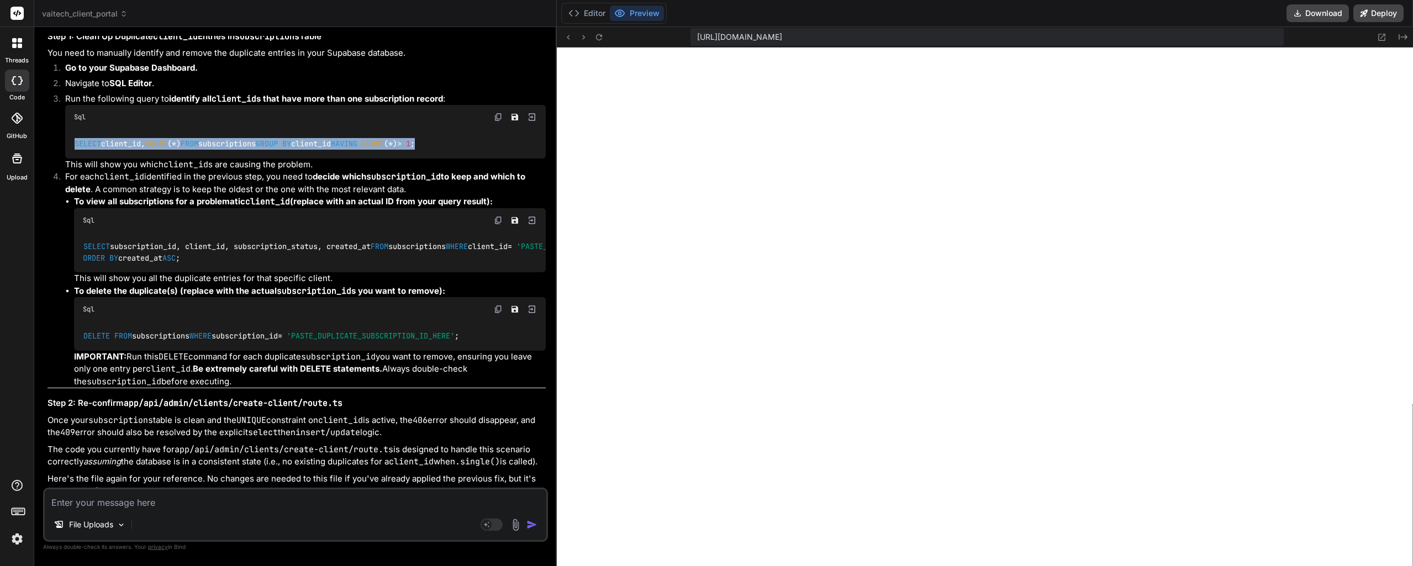
drag, startPoint x: 189, startPoint y: 263, endPoint x: 73, endPoint y: 229, distance: 120.8
click at [73, 158] on div "SELECT client_id, COUNT ( * ) FROM subscriptions GROUP BY client_id HAVING COUN…" at bounding box center [305, 143] width 480 height 29
copy code "SELECT client_id, COUNT ( * ) FROM subscriptions GROUP BY client_id HAVING COUN…"
click at [130, 503] on textarea at bounding box center [295, 499] width 501 height 20
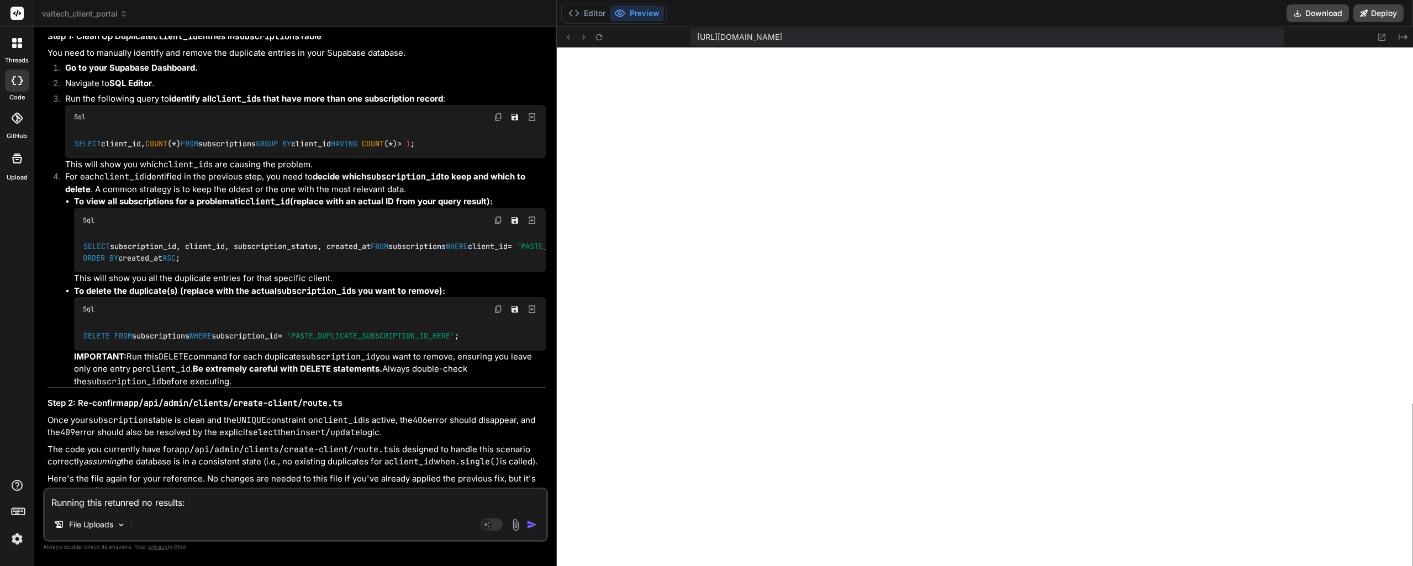
paste textarea "SELECT client_id, COUNT(*) FROM subscriptions GROUP BY client_id HAVING COUNT(*…"
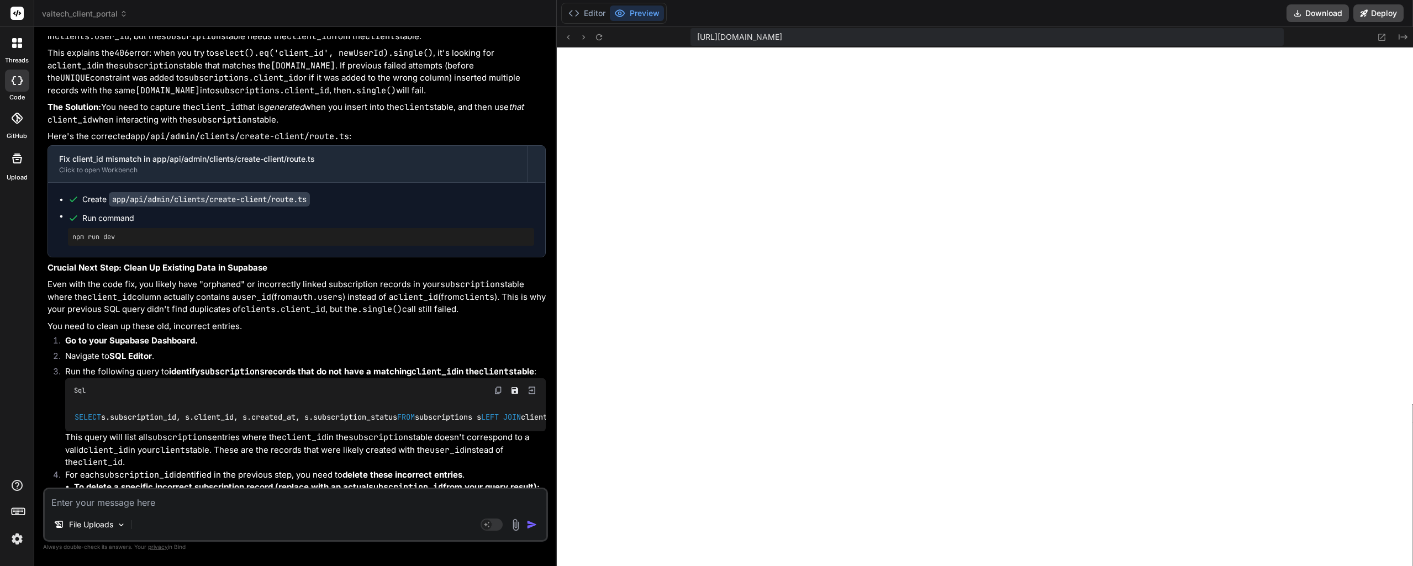
scroll to position [4758, 0]
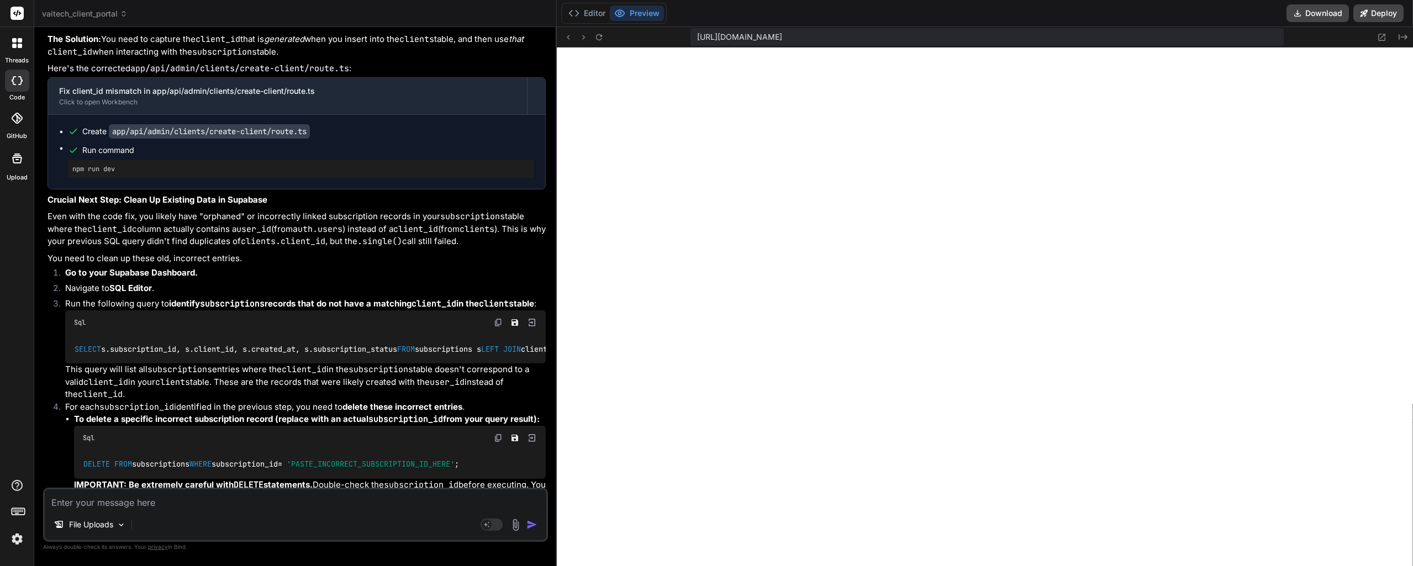
drag, startPoint x: 340, startPoint y: 257, endPoint x: 340, endPoint y: 268, distance: 11.6
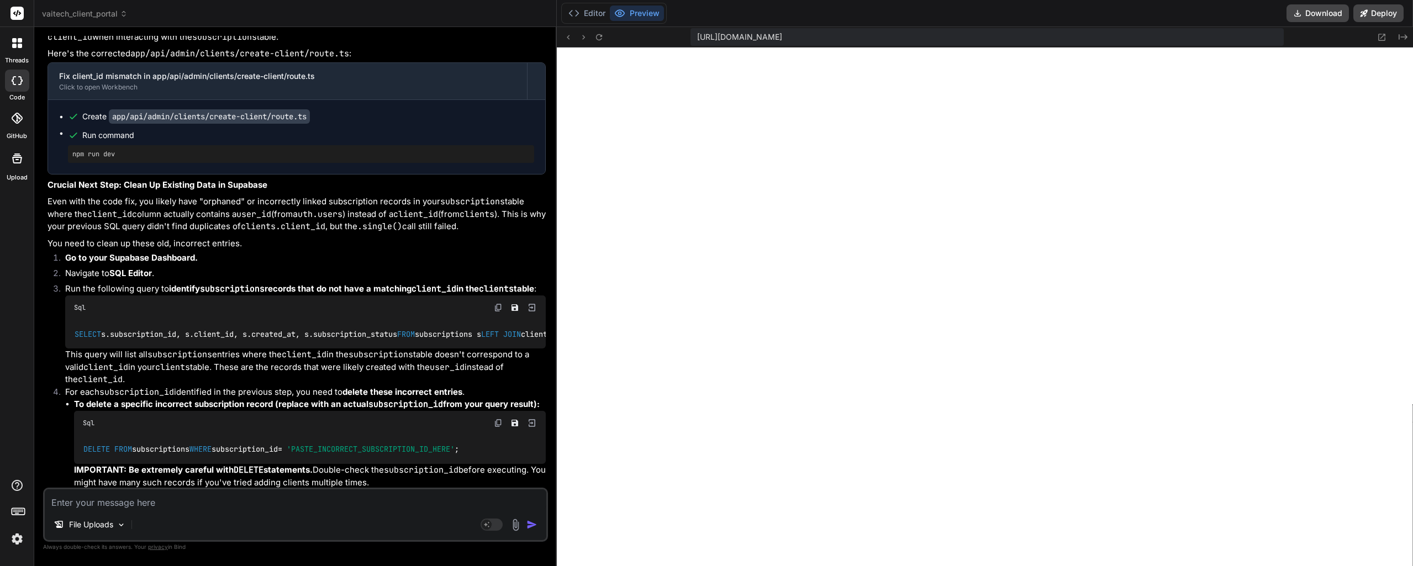
drag, startPoint x: 346, startPoint y: 244, endPoint x: 346, endPoint y: 259, distance: 15.5
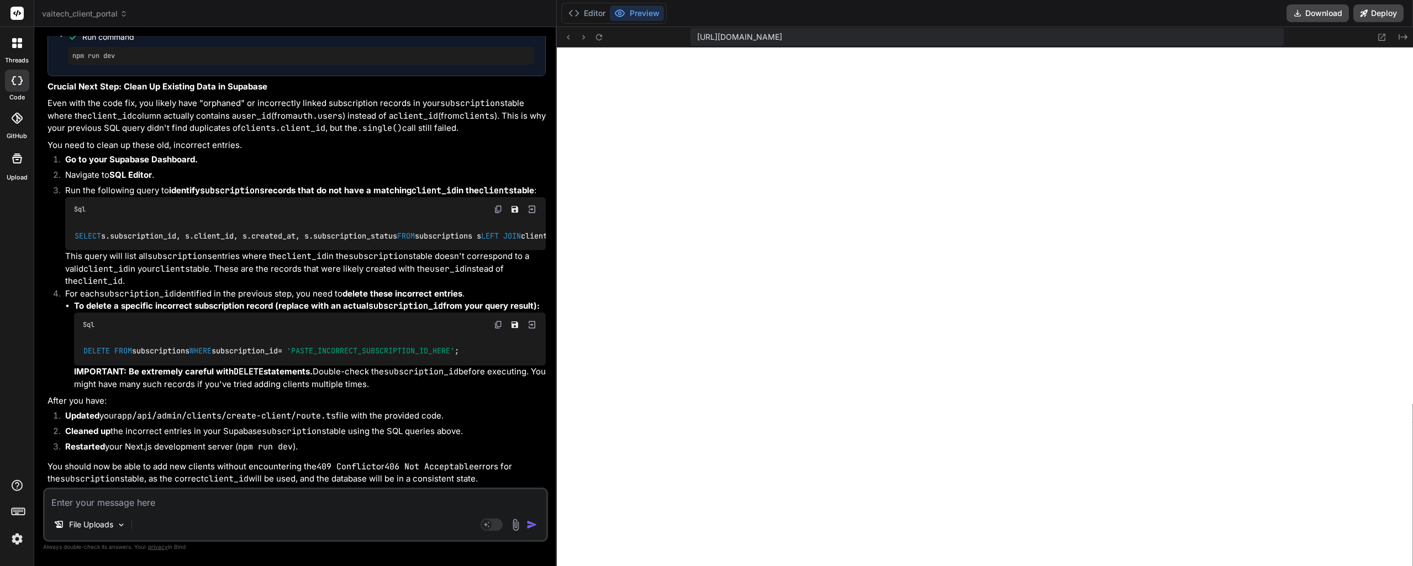
scroll to position [5155, 0]
click at [498, 205] on img at bounding box center [498, 209] width 9 height 9
click at [258, 418] on code "app/api/admin/clients/create-client/route.ts" at bounding box center [226, 415] width 219 height 11
click at [600, 35] on icon at bounding box center [598, 37] width 9 height 9
click at [589, 15] on button "Editor" at bounding box center [587, 13] width 46 height 15
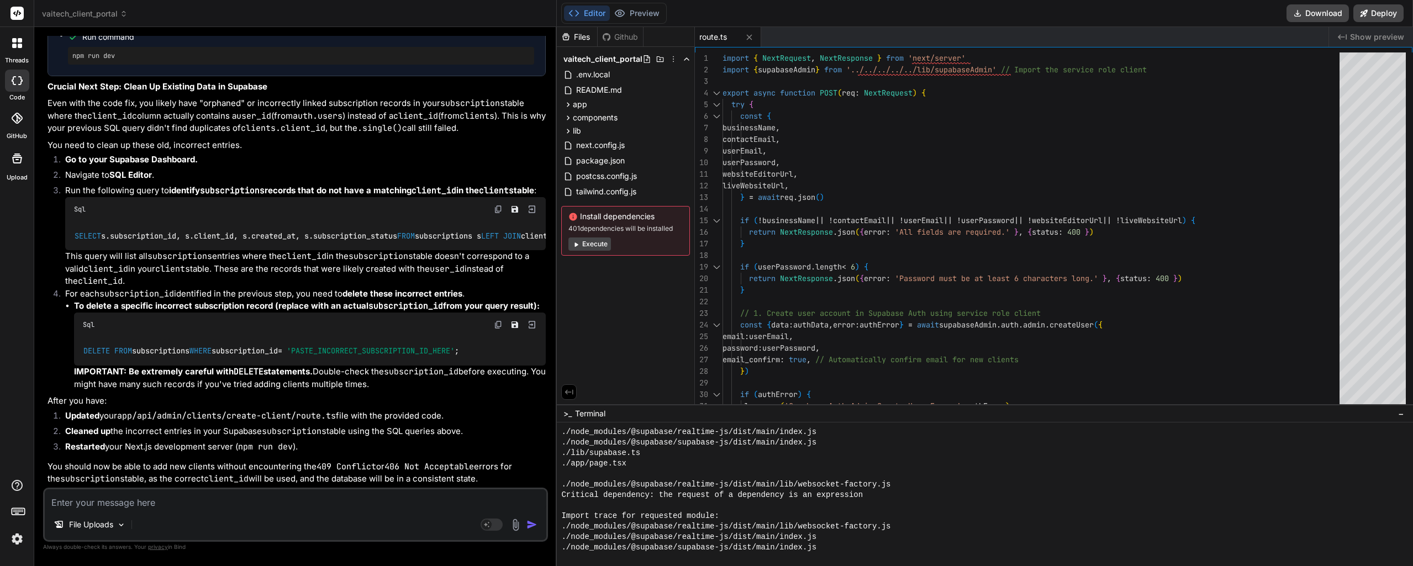
scroll to position [10493, 0]
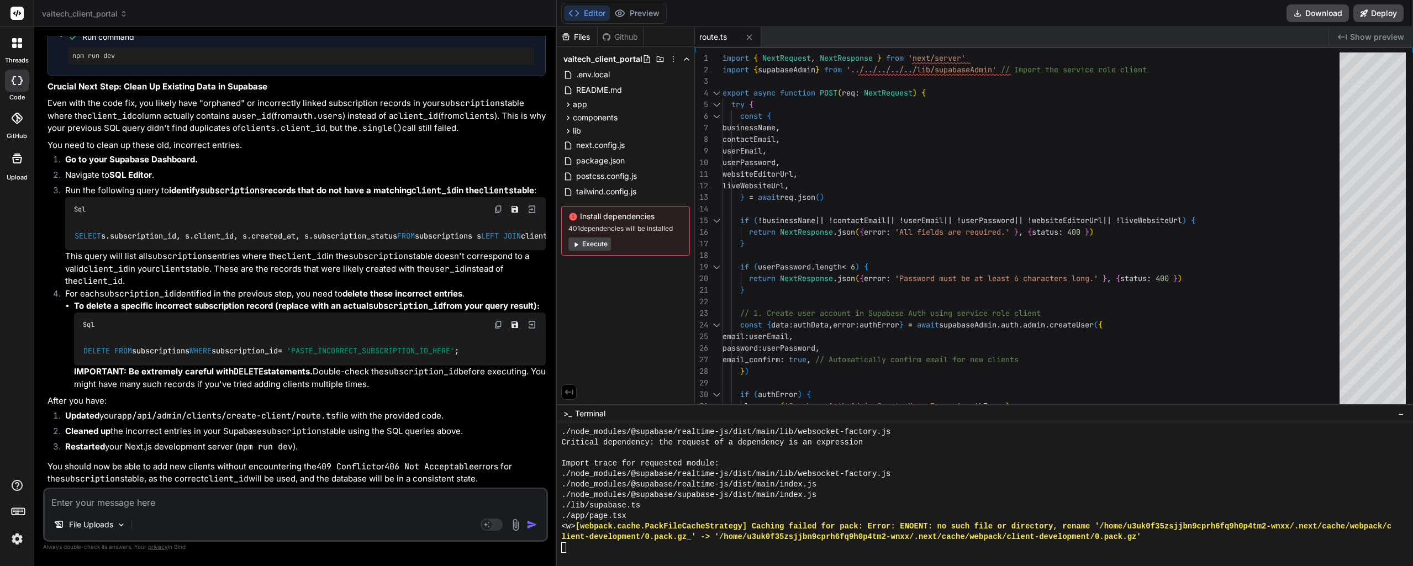
click at [639, 9] on button "Preview" at bounding box center [637, 13] width 54 height 15
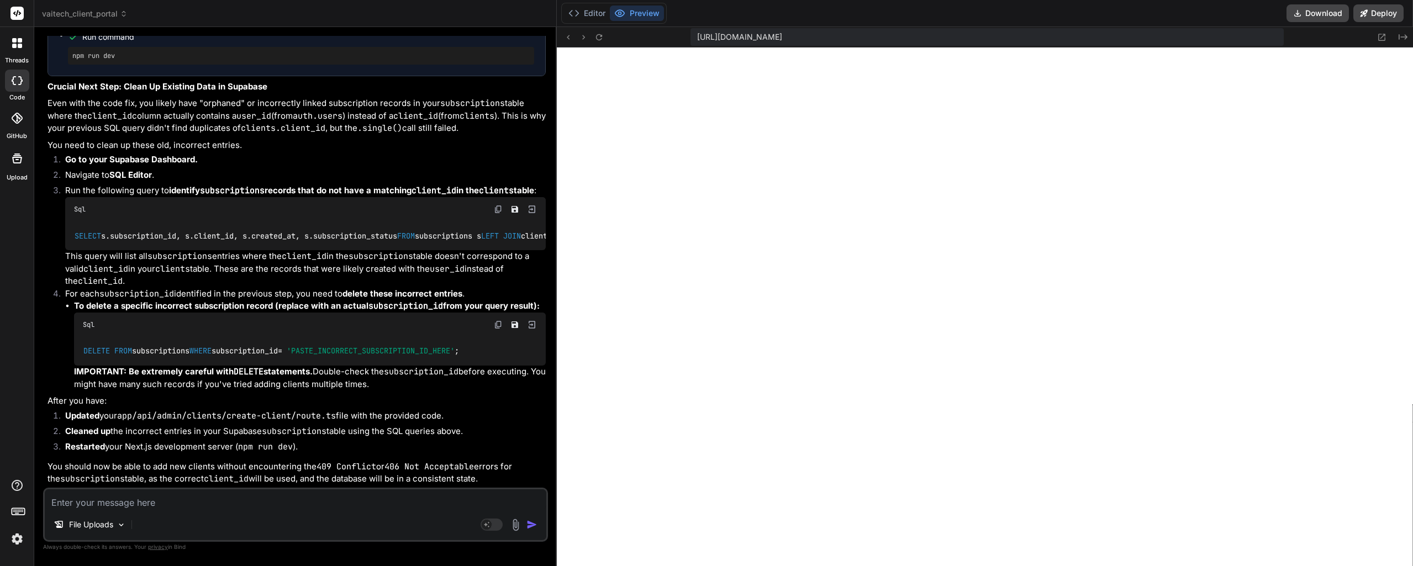
click at [596, 20] on button "Editor" at bounding box center [587, 13] width 46 height 15
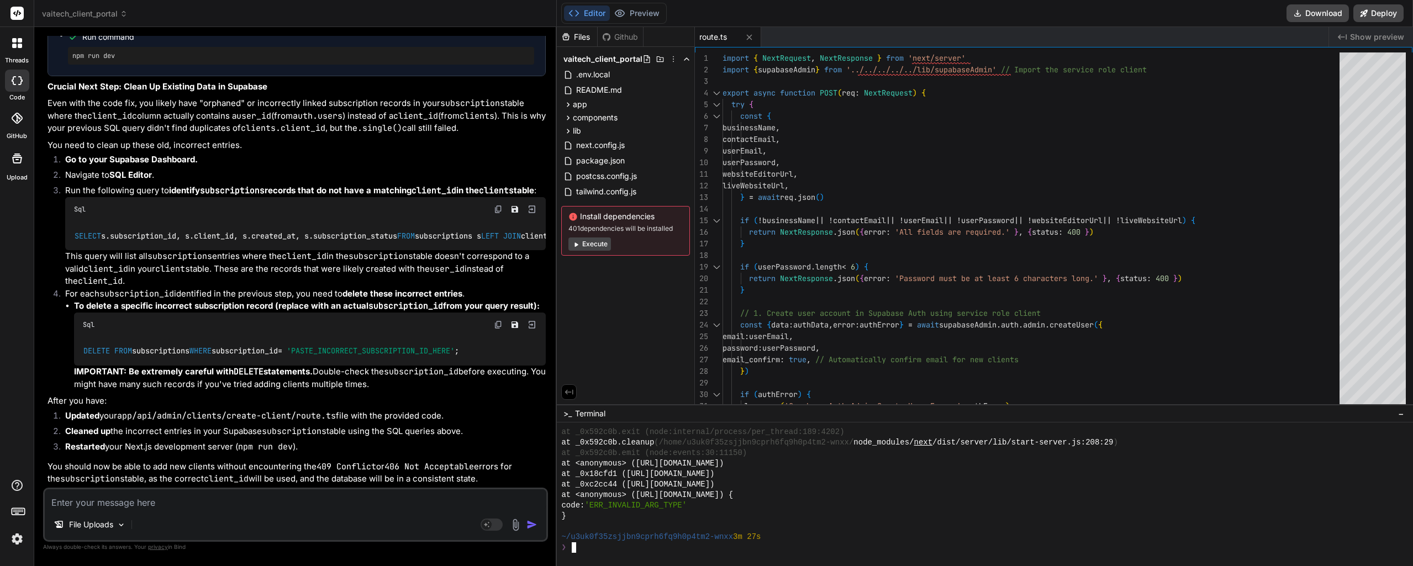
click at [644, 13] on button "Preview" at bounding box center [637, 13] width 54 height 15
click at [638, 546] on div "❯" at bounding box center [978, 547] width 835 height 10
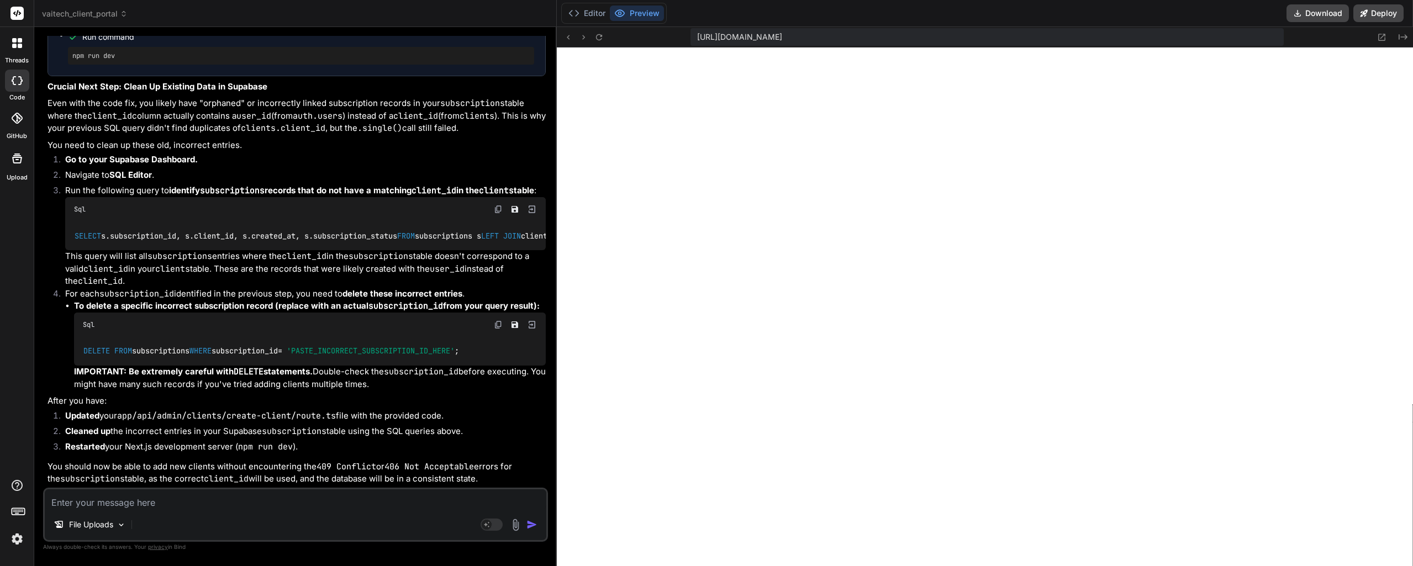
drag, startPoint x: 330, startPoint y: 446, endPoint x: 328, endPoint y: 433, distance: 13.4
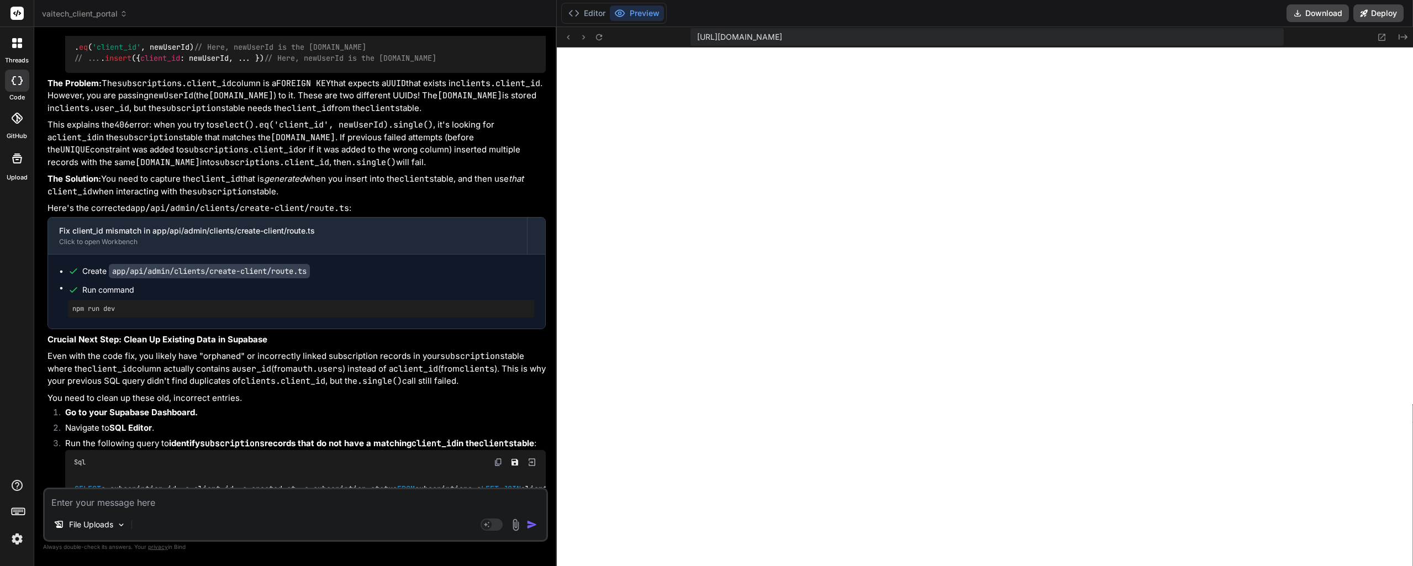
scroll to position [4650, 0]
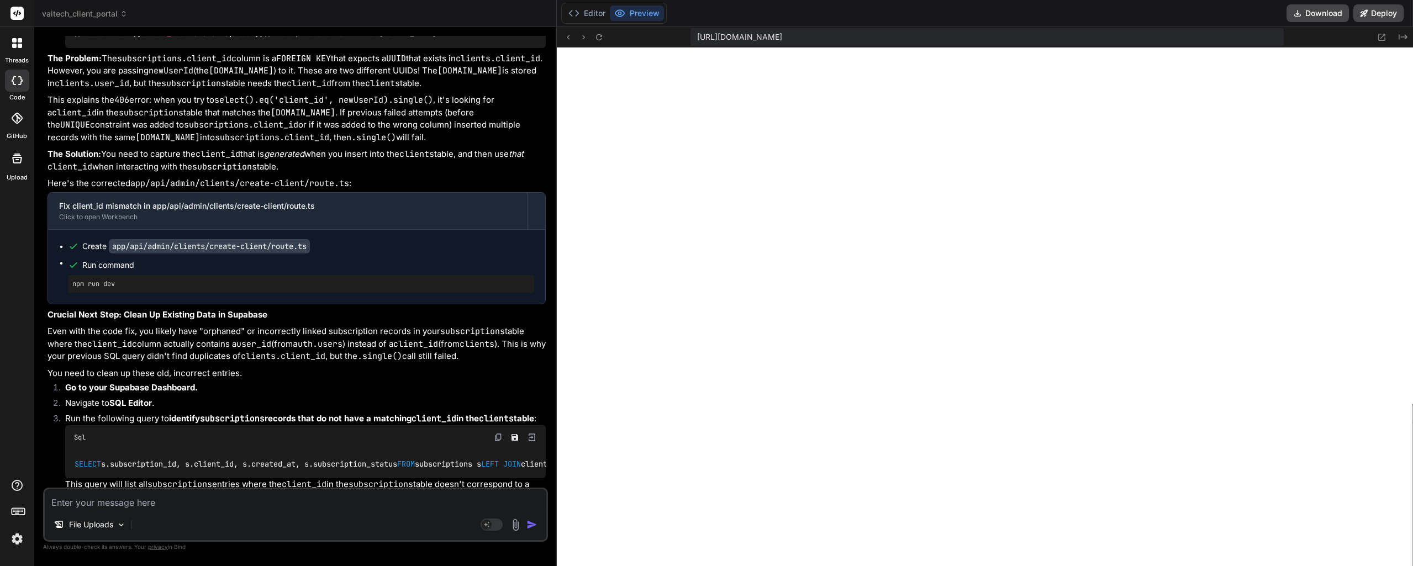
drag, startPoint x: 309, startPoint y: 300, endPoint x: 309, endPoint y: 309, distance: 8.8
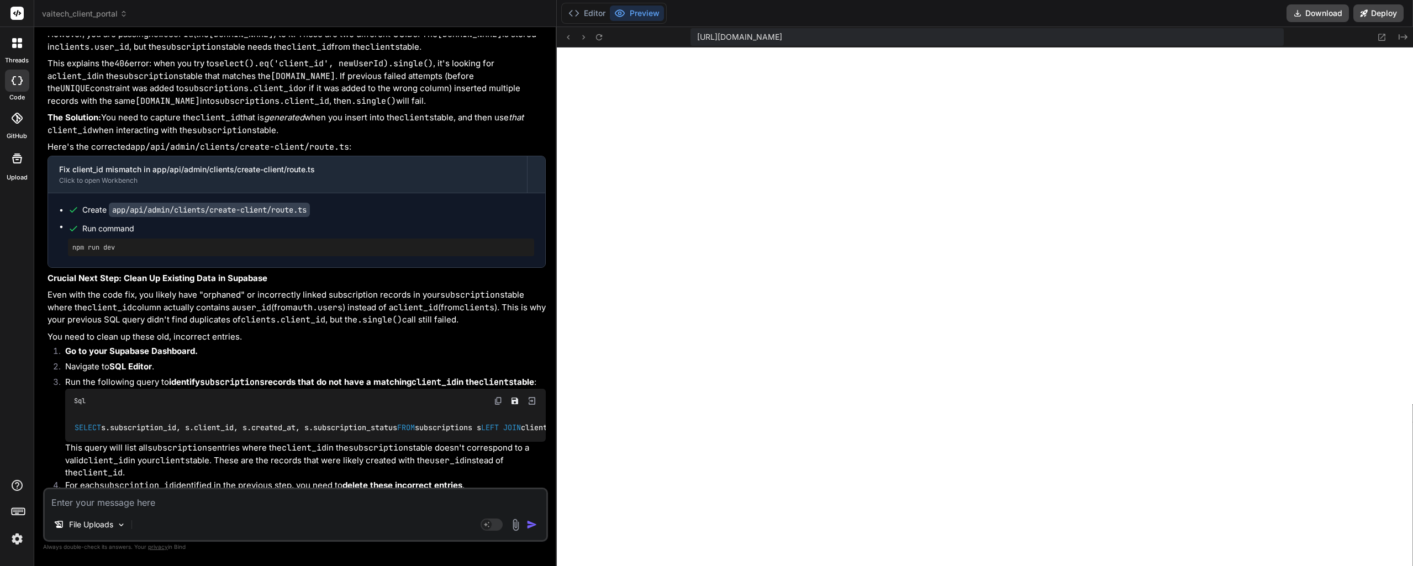
scroll to position [4711, 0]
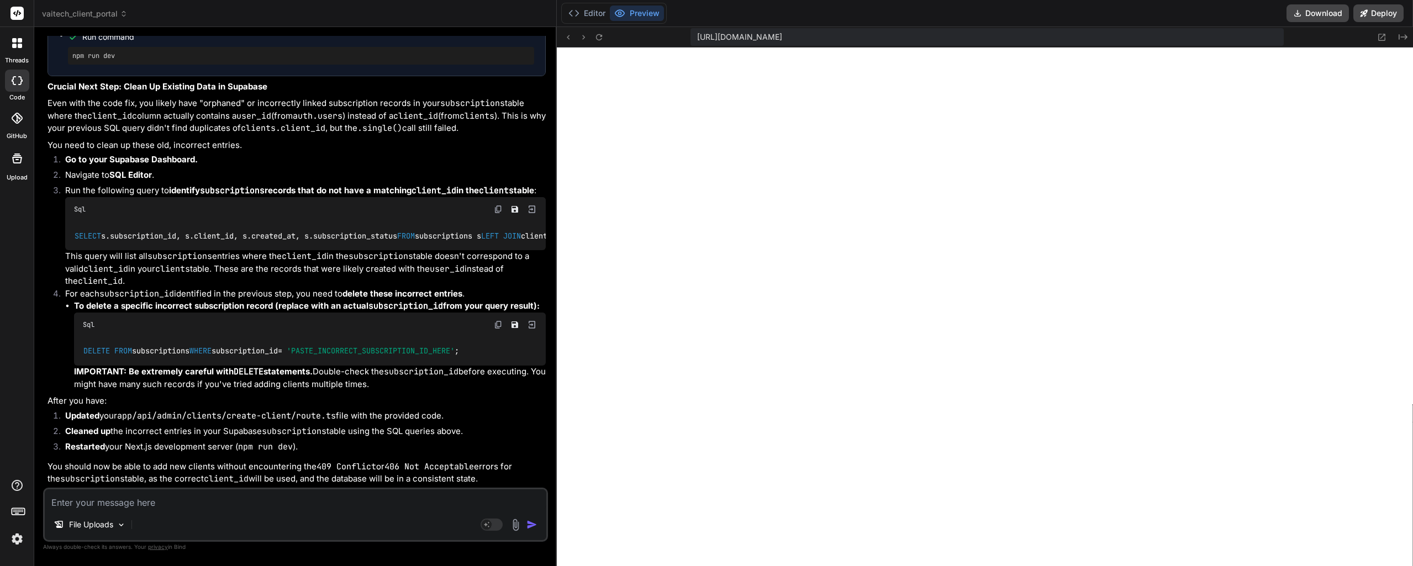
drag, startPoint x: 322, startPoint y: 262, endPoint x: 318, endPoint y: 301, distance: 39.5
drag, startPoint x: 303, startPoint y: 257, endPoint x: 302, endPoint y: 277, distance: 19.3
drag, startPoint x: 290, startPoint y: 234, endPoint x: 290, endPoint y: 258, distance: 24.3
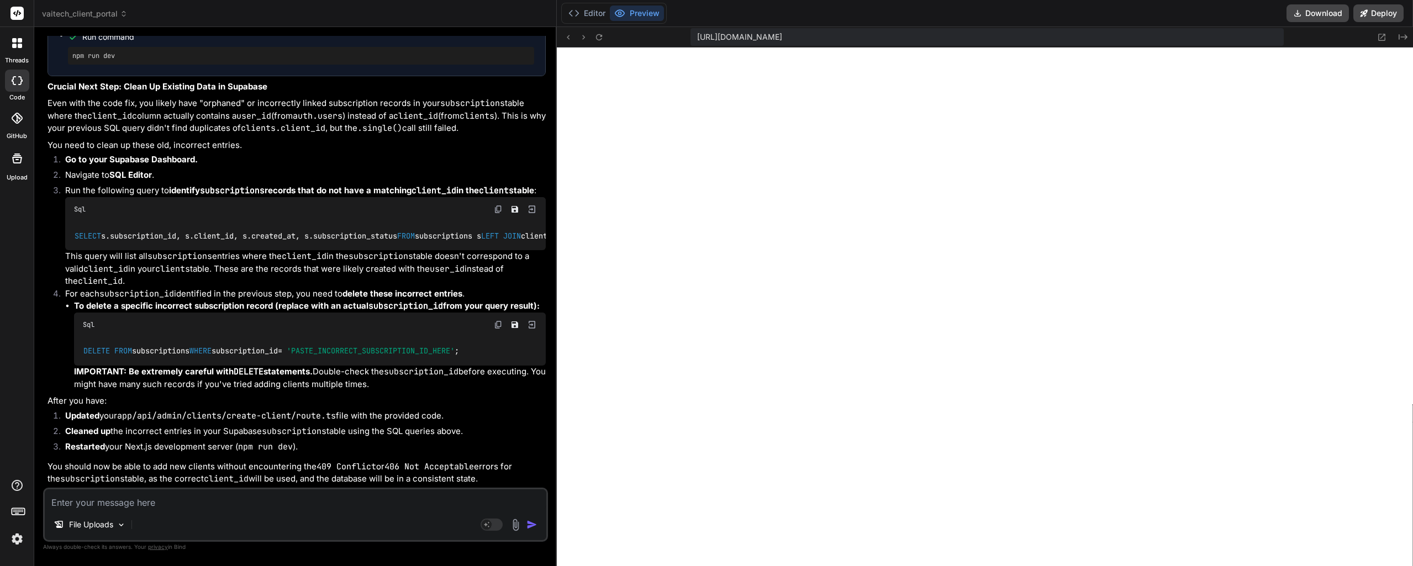
click at [595, 10] on button "Editor" at bounding box center [587, 13] width 46 height 15
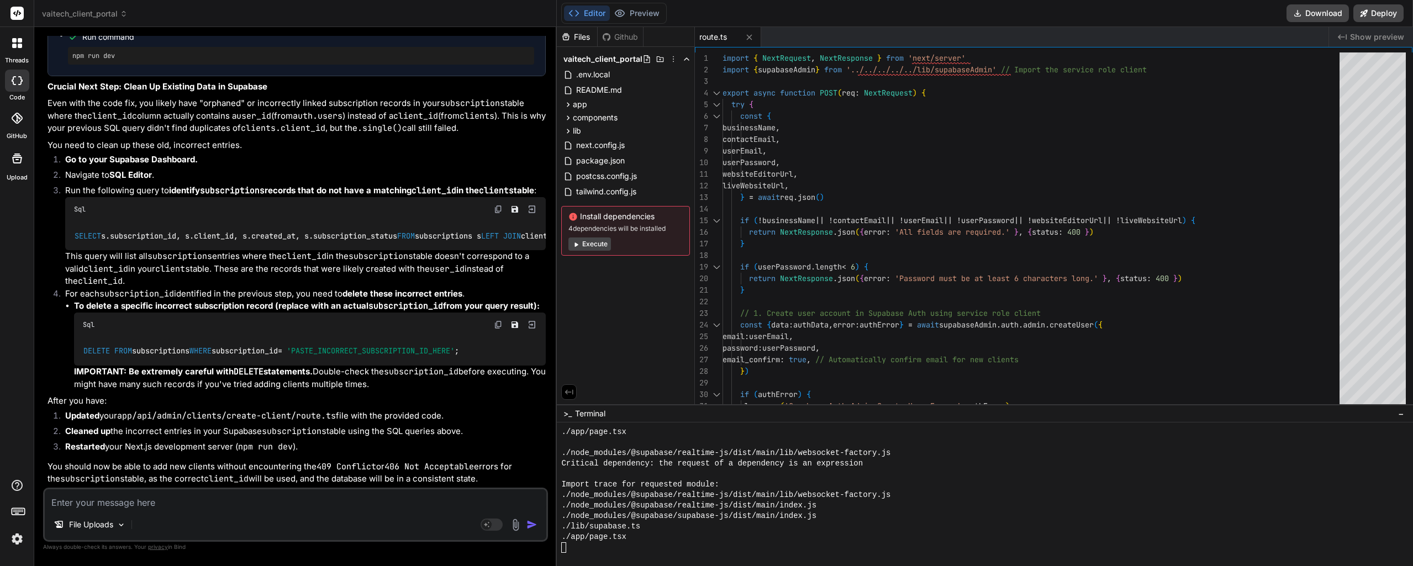
click at [646, 9] on button "Preview" at bounding box center [637, 13] width 54 height 15
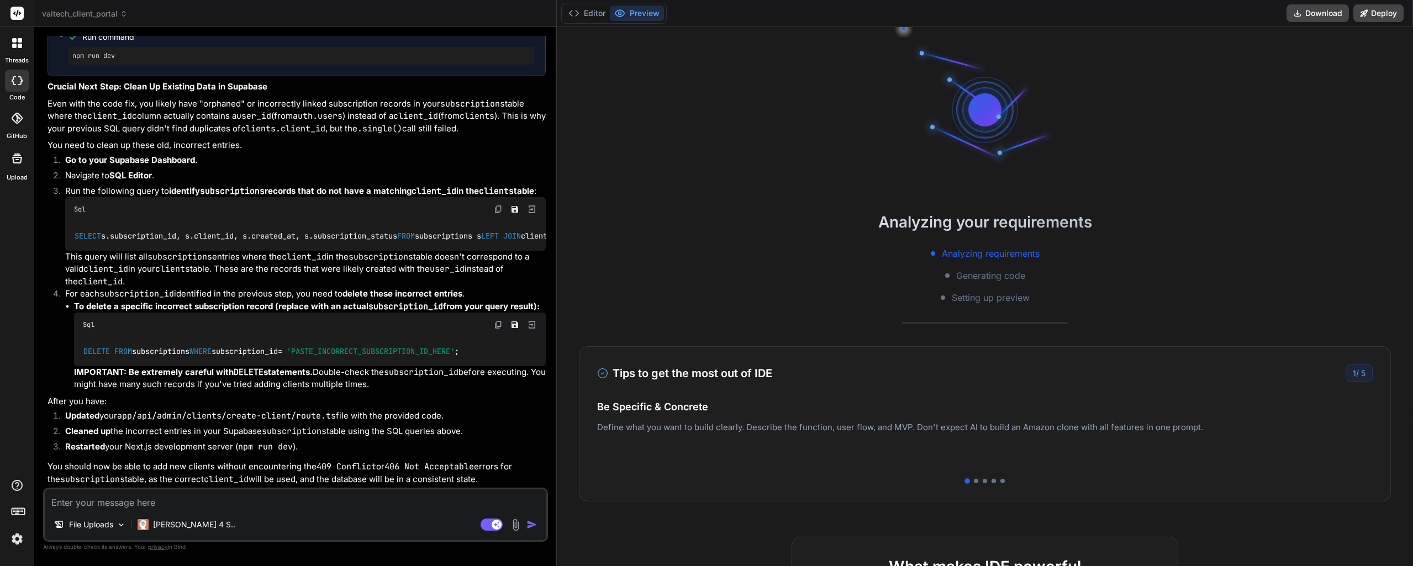
scroll to position [3761, 0]
click at [582, 17] on button "Editor" at bounding box center [587, 13] width 46 height 15
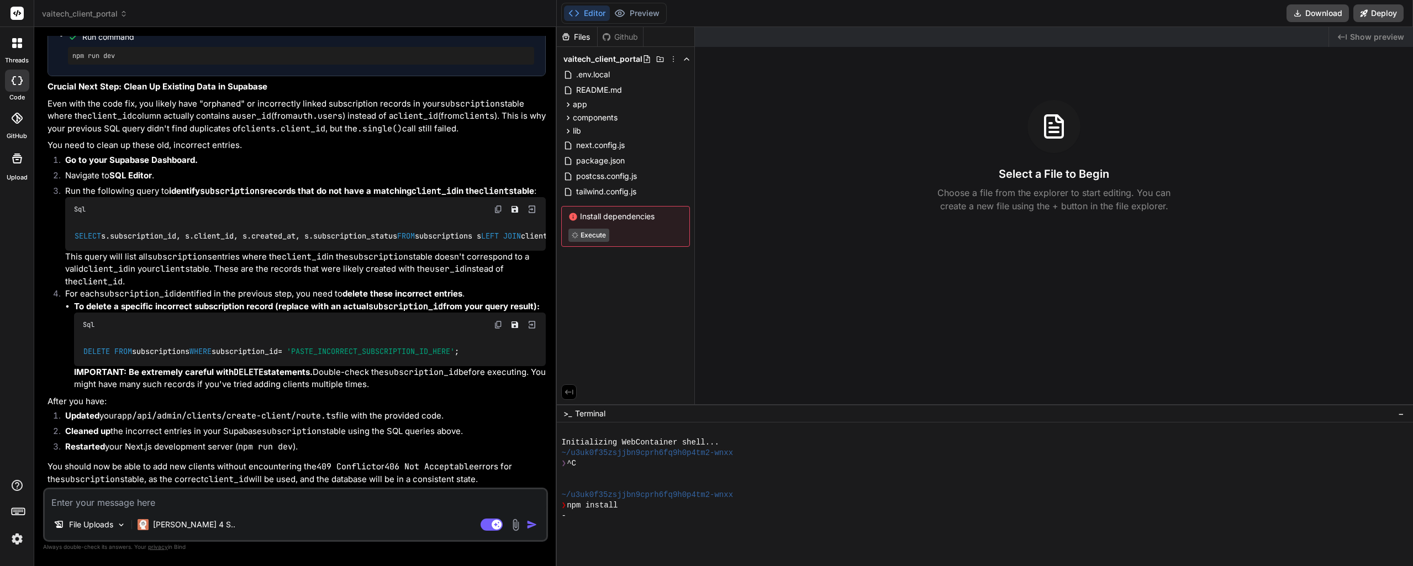
click at [636, 16] on button "Preview" at bounding box center [637, 13] width 54 height 15
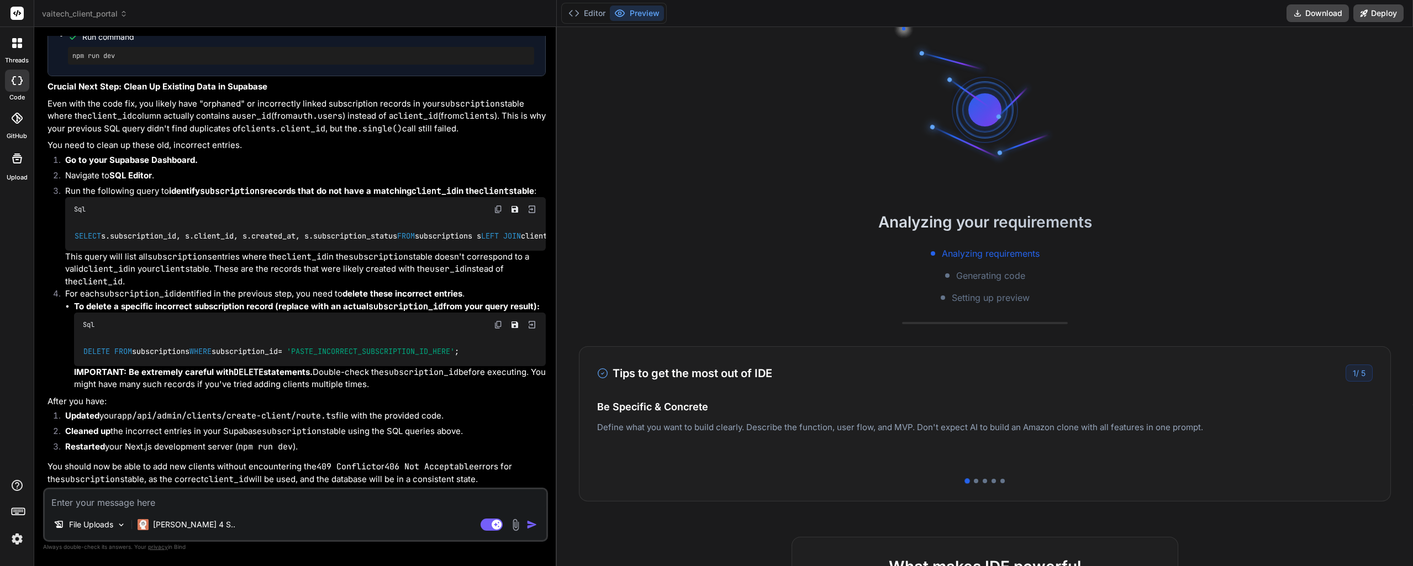
click at [982, 479] on div at bounding box center [984, 481] width 4 height 4
click at [974, 484] on div "Tips to get the most out of IDE 3 / 5 Be Specific & Concrete Define what you wa…" at bounding box center [985, 423] width 812 height 155
click at [975, 481] on div at bounding box center [976, 481] width 4 height 4
click at [987, 482] on div at bounding box center [984, 481] width 775 height 4
click at [991, 482] on div at bounding box center [993, 481] width 4 height 4
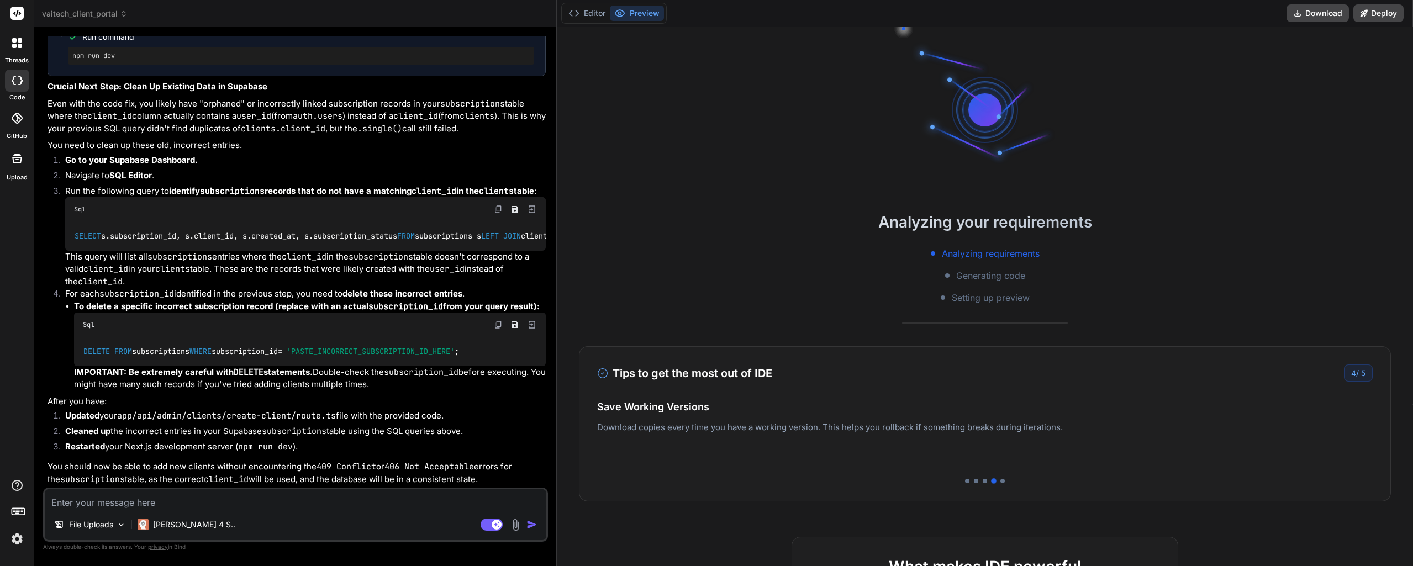
click at [1000, 482] on div at bounding box center [1002, 481] width 4 height 4
click at [587, 18] on button "Editor" at bounding box center [587, 13] width 46 height 15
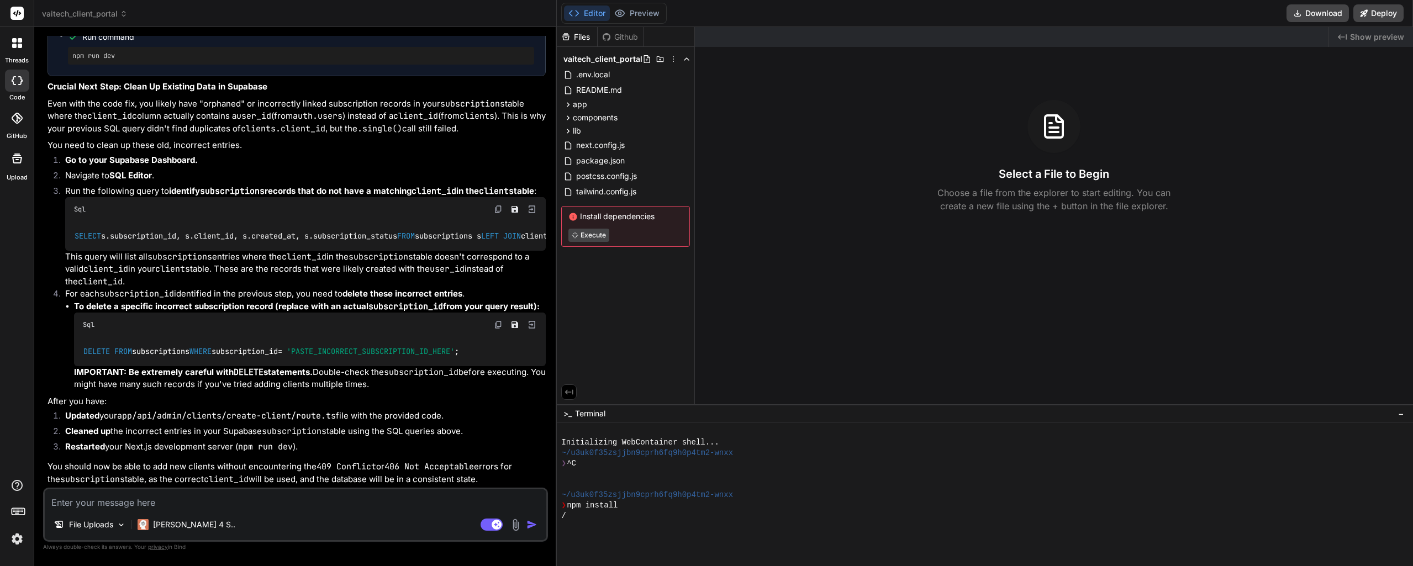
click at [621, 525] on div at bounding box center [985, 526] width 849 height 10
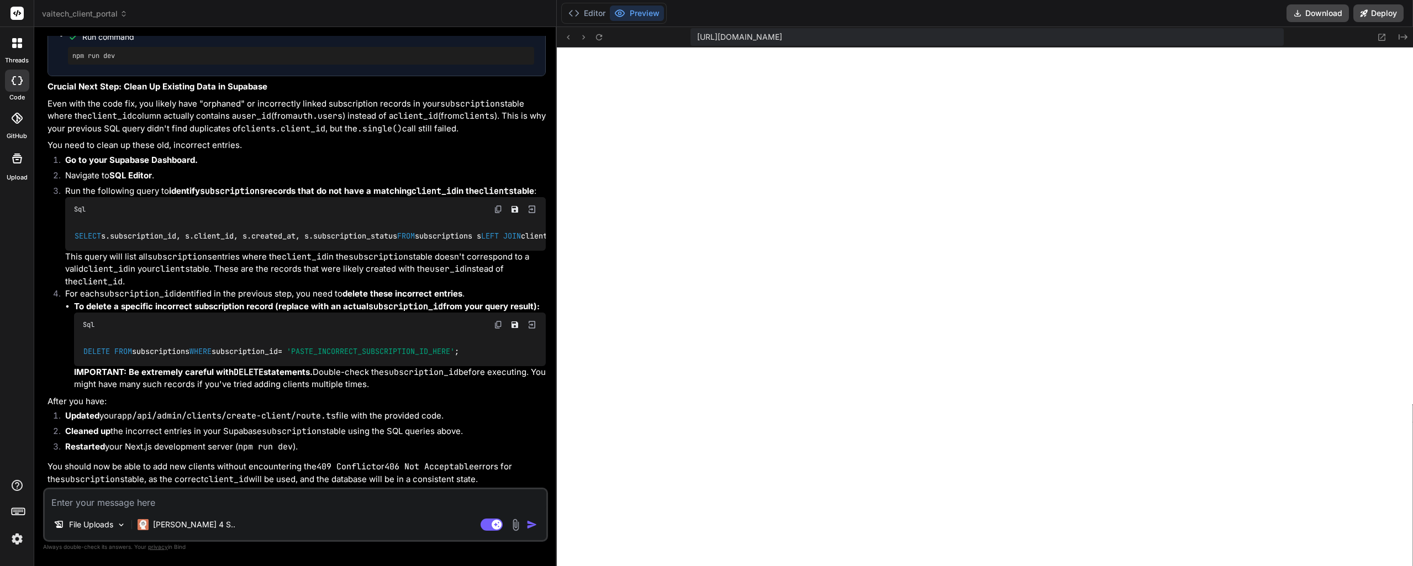
scroll to position [294, 0]
click at [581, 18] on button "Editor" at bounding box center [587, 13] width 46 height 15
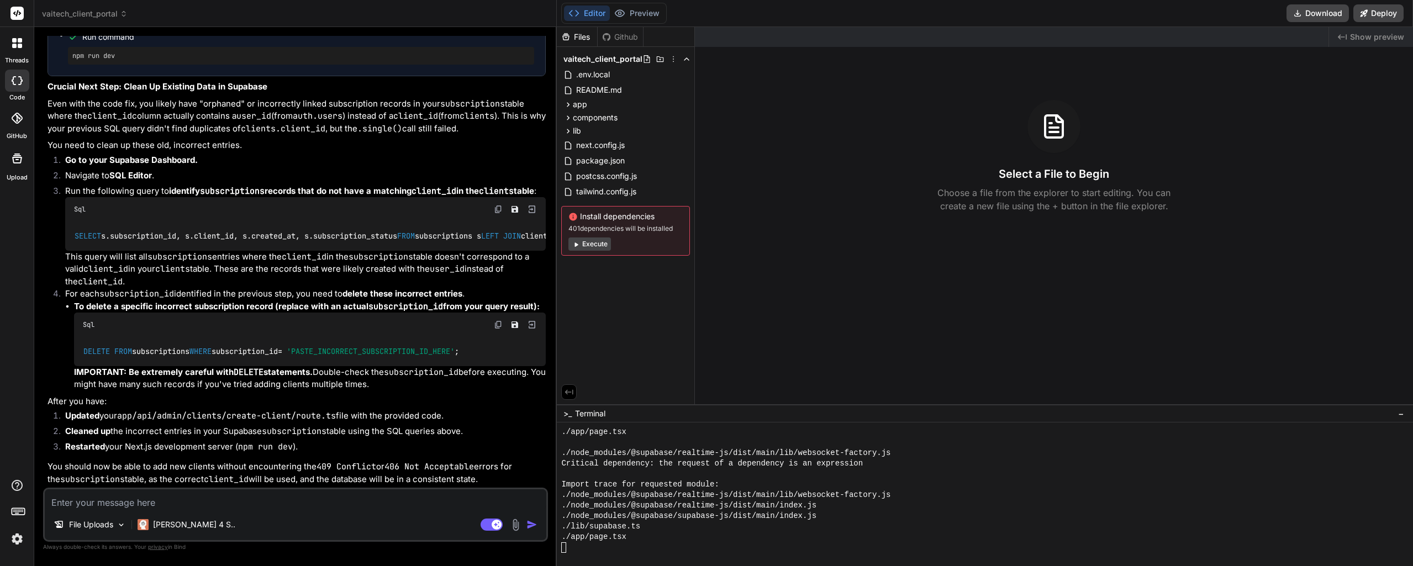
scroll to position [902, 0]
click at [647, 15] on button "Preview" at bounding box center [637, 13] width 54 height 15
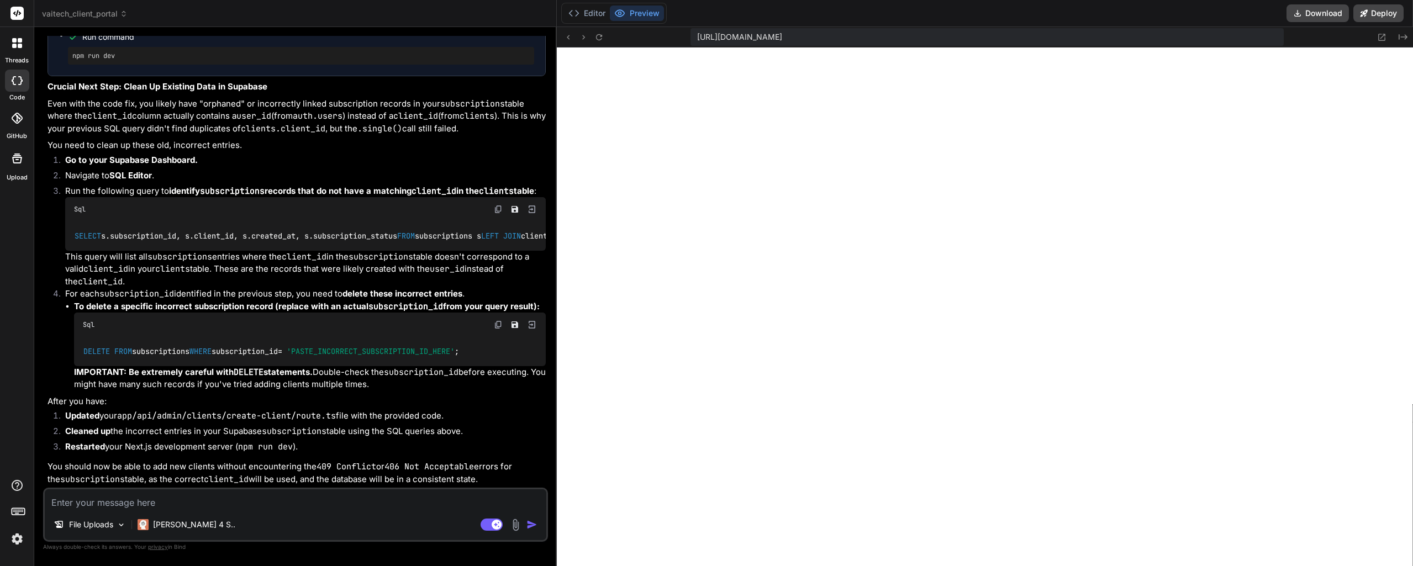
click at [598, 13] on button "Editor" at bounding box center [587, 13] width 46 height 15
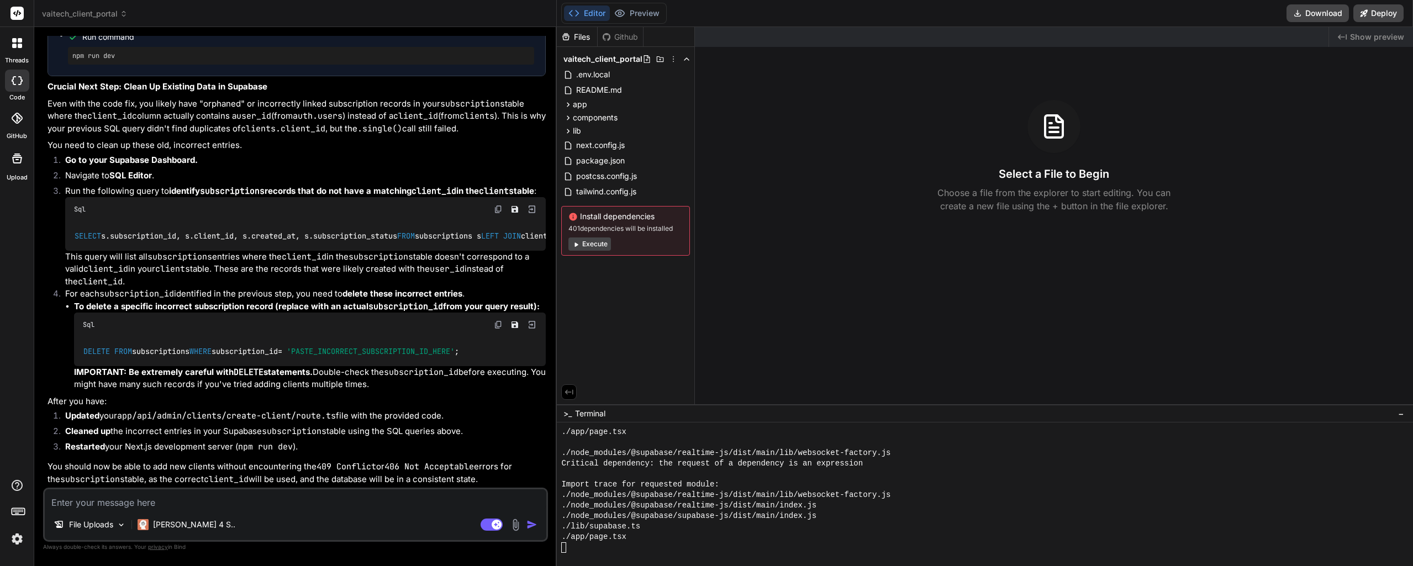
click at [639, 10] on button "Preview" at bounding box center [637, 13] width 54 height 15
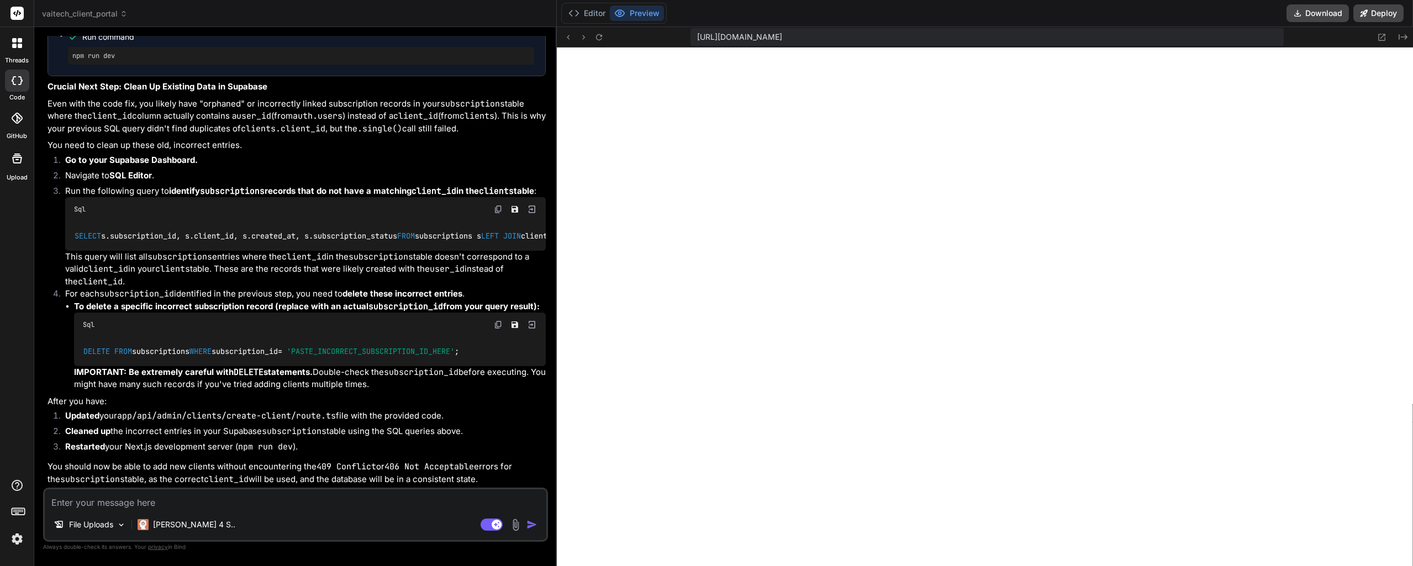
click at [588, 18] on button "Editor" at bounding box center [587, 13] width 46 height 15
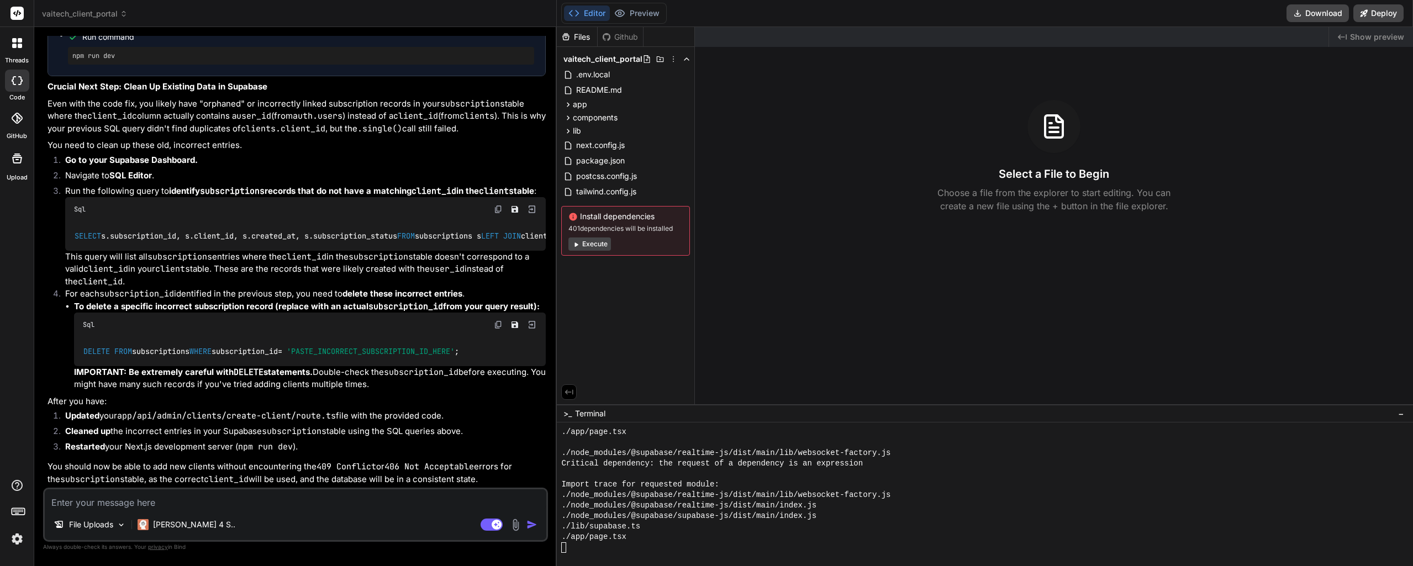
click at [636, 6] on button "Preview" at bounding box center [637, 13] width 54 height 15
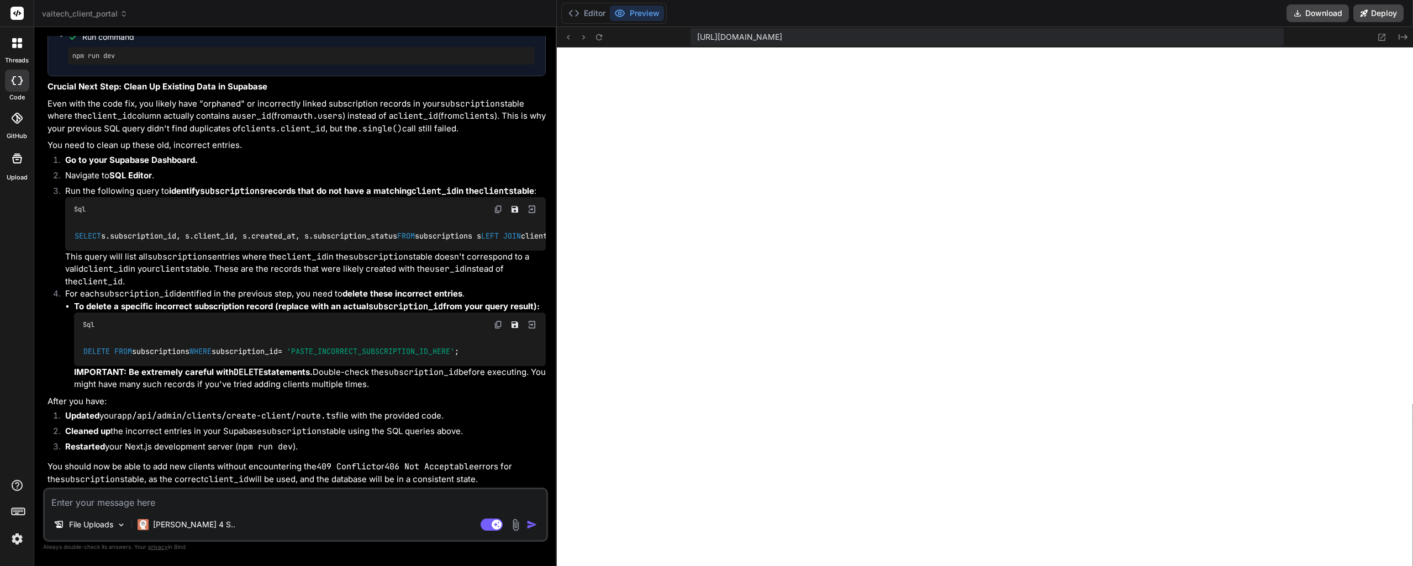
click at [598, 42] on button at bounding box center [598, 36] width 13 height 13
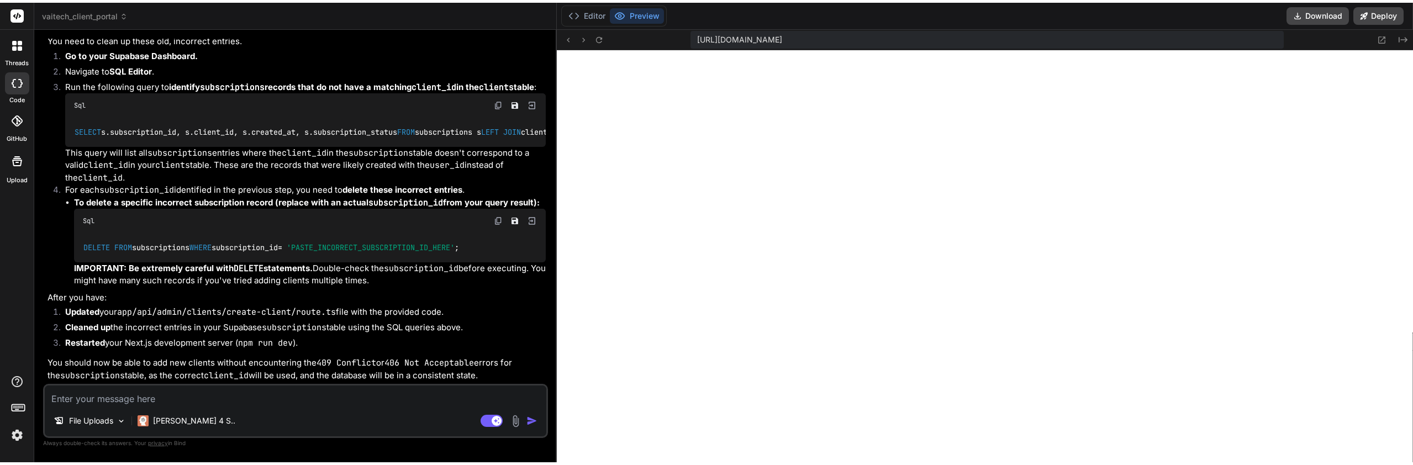
scroll to position [934, 0]
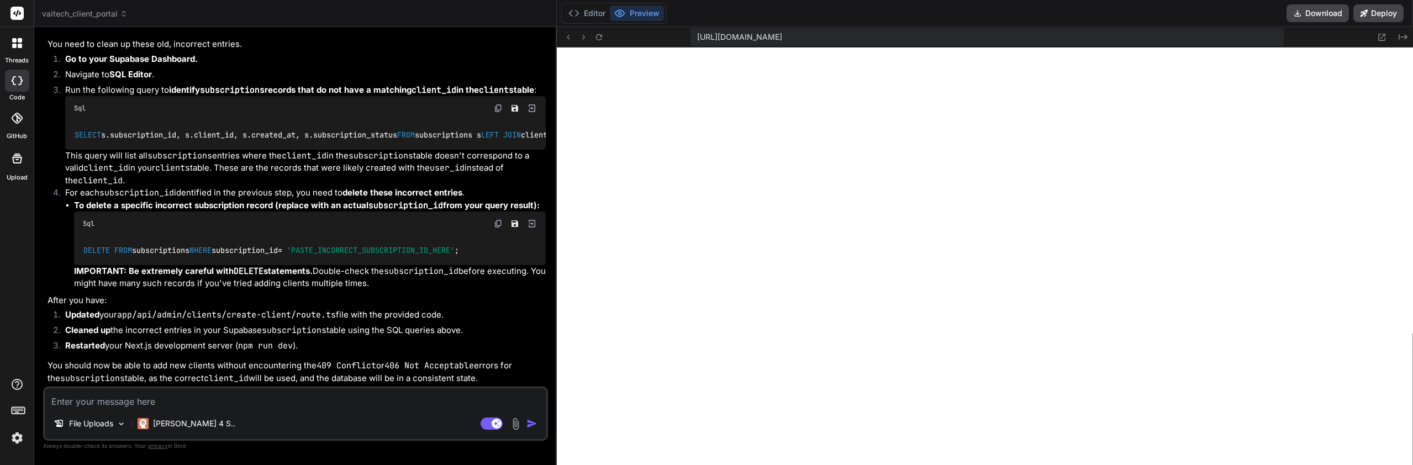
click at [601, 38] on icon at bounding box center [598, 37] width 9 height 9
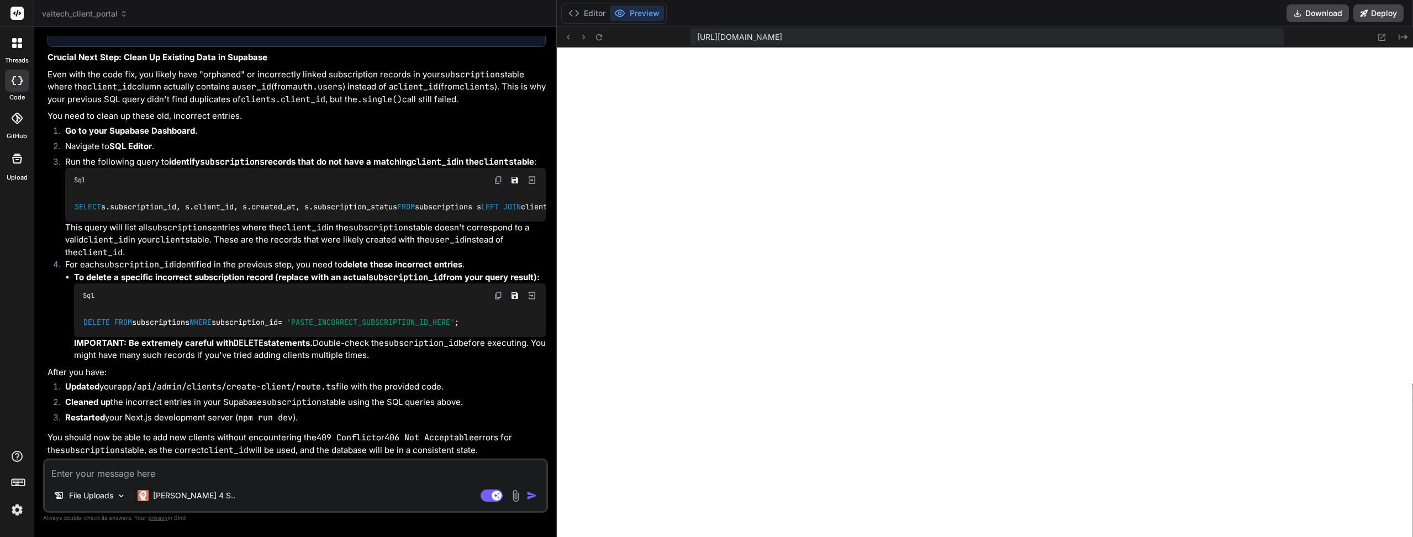
scroll to position [2340, 0]
type textarea "x"
click at [126, 469] on textarea at bounding box center [295, 470] width 501 height 20
type textarea "4"
type textarea "x"
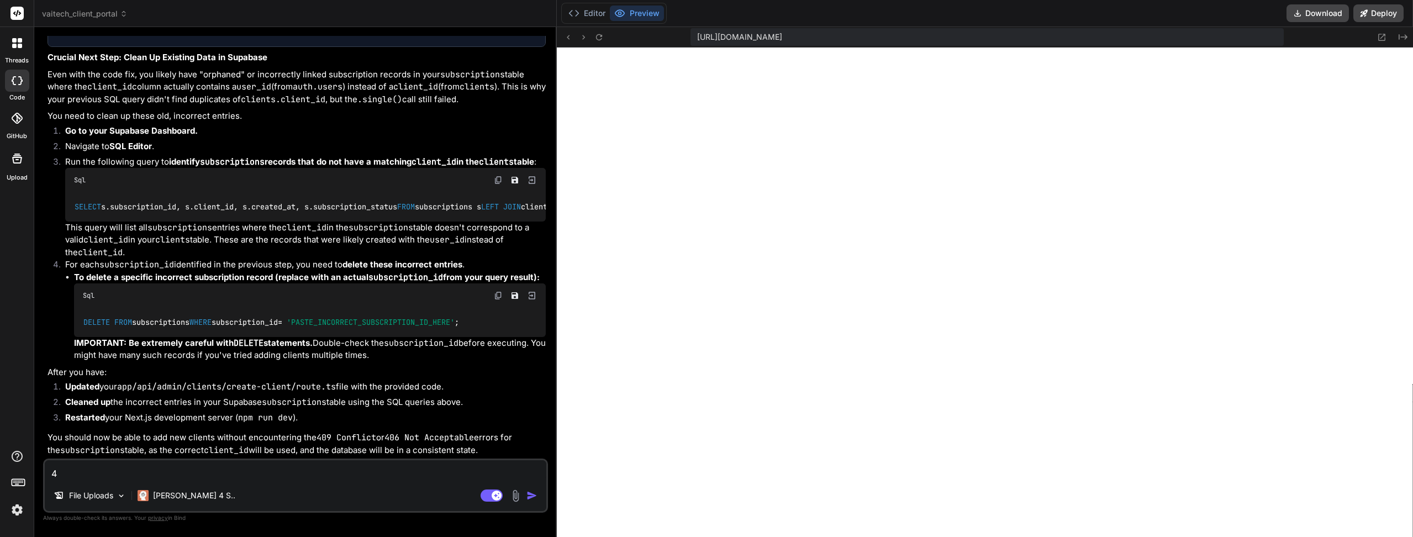
type textarea "40"
type textarea "x"
type textarea "409"
type textarea "x"
type textarea "409"
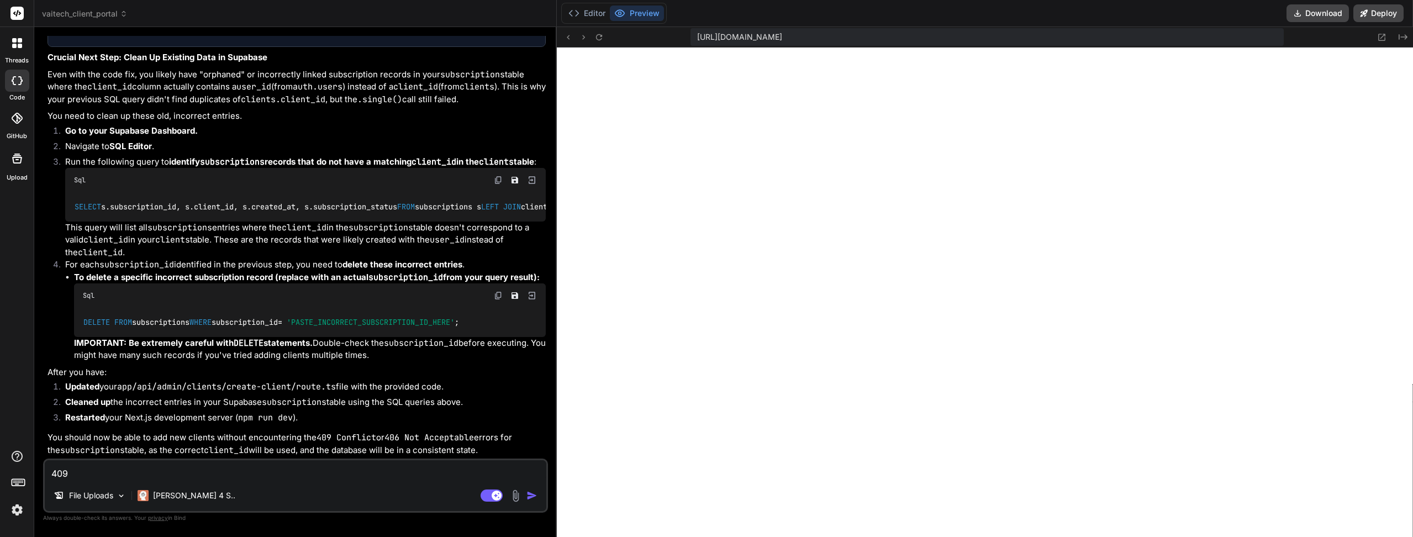
type textarea "x"
type textarea "409 h"
type textarea "x"
type textarea "409 ha"
type textarea "x"
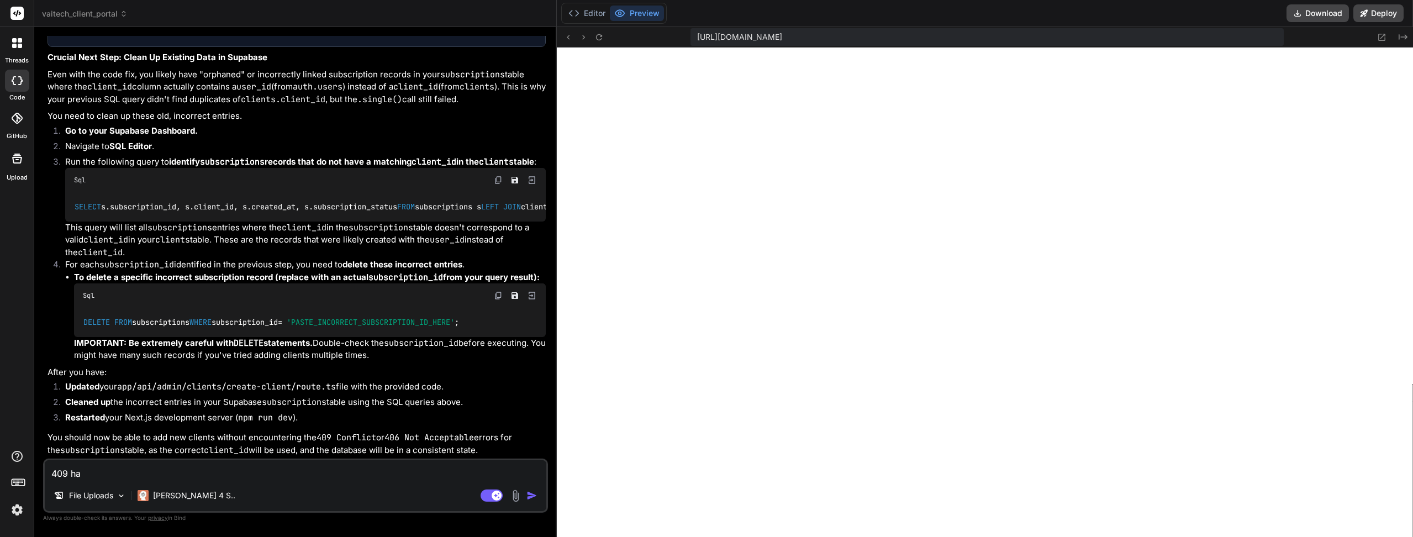
type textarea "409 has"
type textarea "x"
type textarea "409 has"
type textarea "x"
type textarea "409 has g"
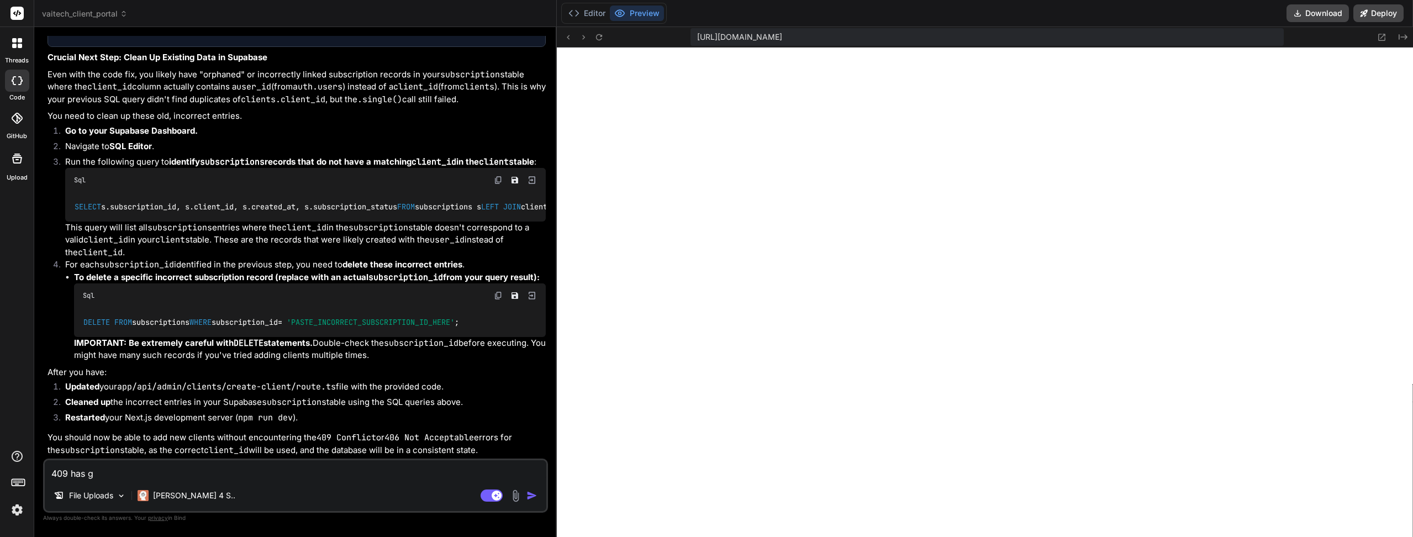
type textarea "x"
type textarea "409 has go"
type textarea "x"
type textarea "409 has gon"
type textarea "x"
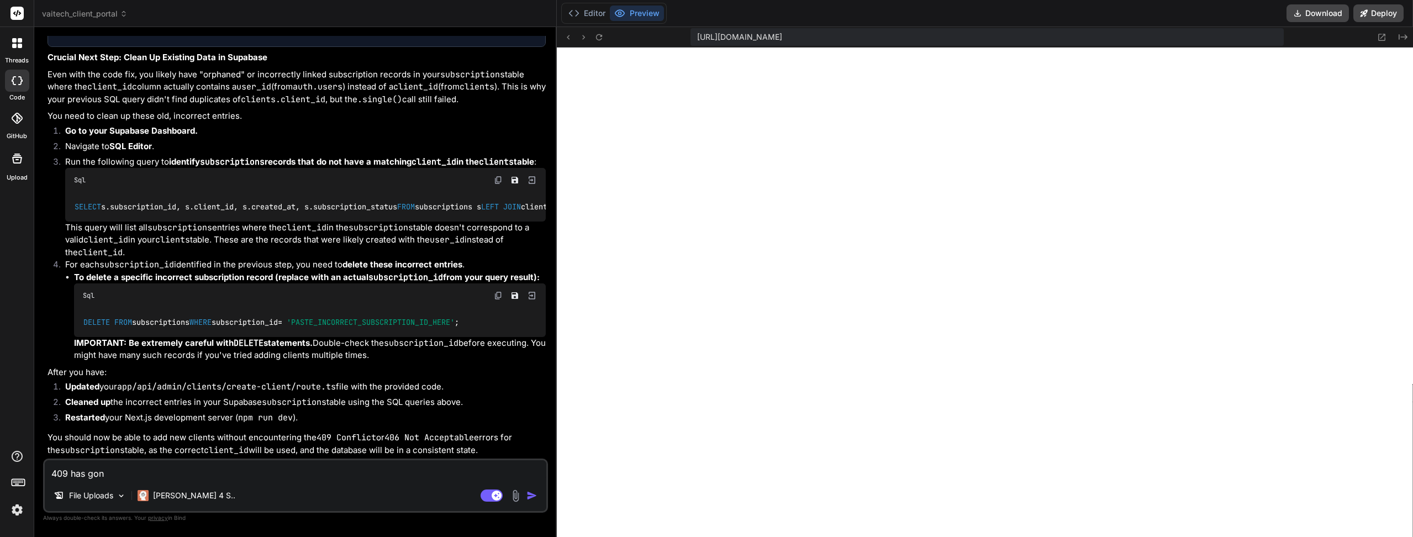
type textarea "409 has gone"
type textarea "x"
type textarea "409 has gone"
type textarea "x"
type textarea "409 has gone b"
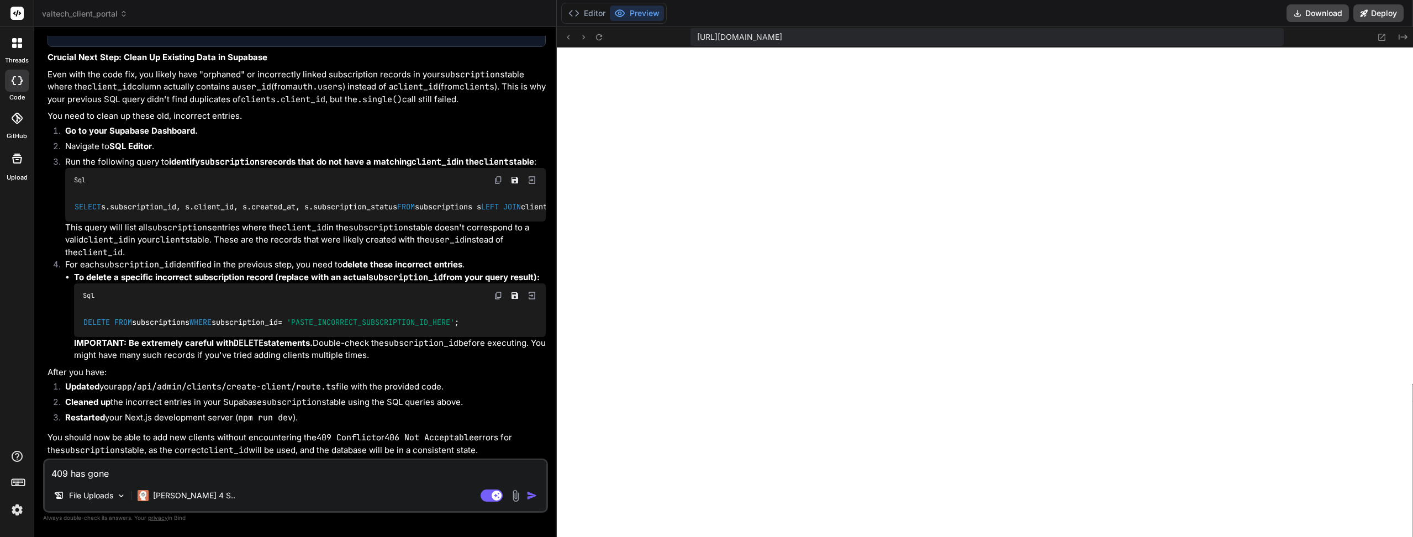
type textarea "x"
type textarea "409 has gone bu"
type textarea "x"
type textarea "409 has gone but"
type textarea "x"
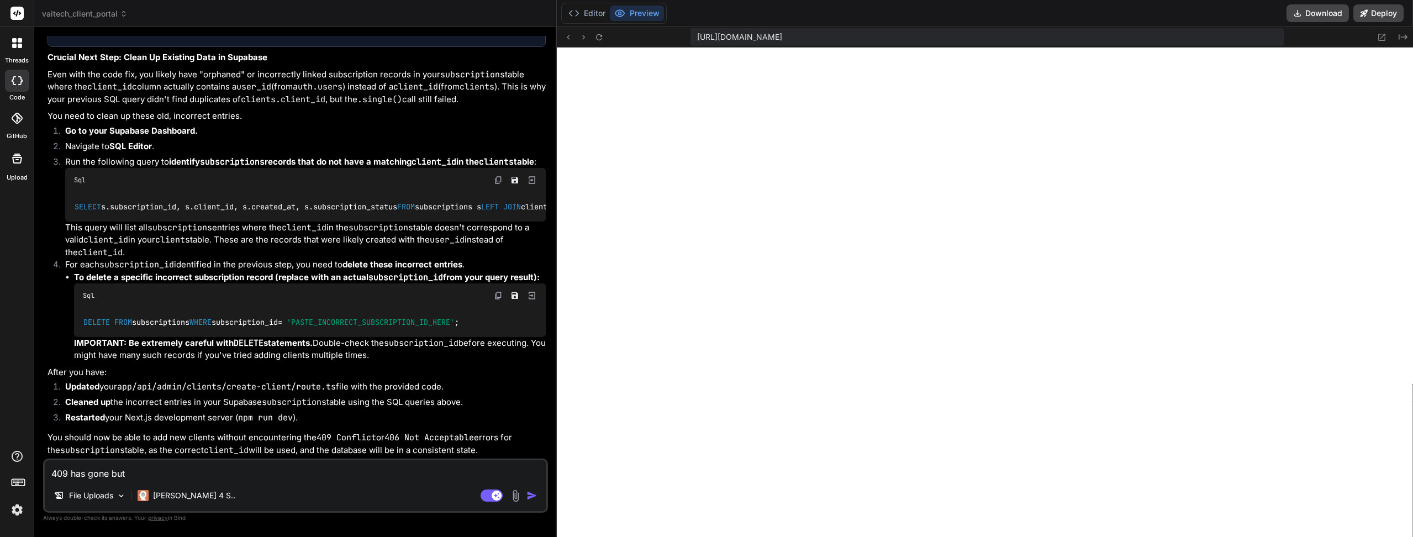
type textarea "409 has gone but"
type textarea "x"
type textarea "409 has gone but n"
type textarea "x"
type textarea "409 has gone but no"
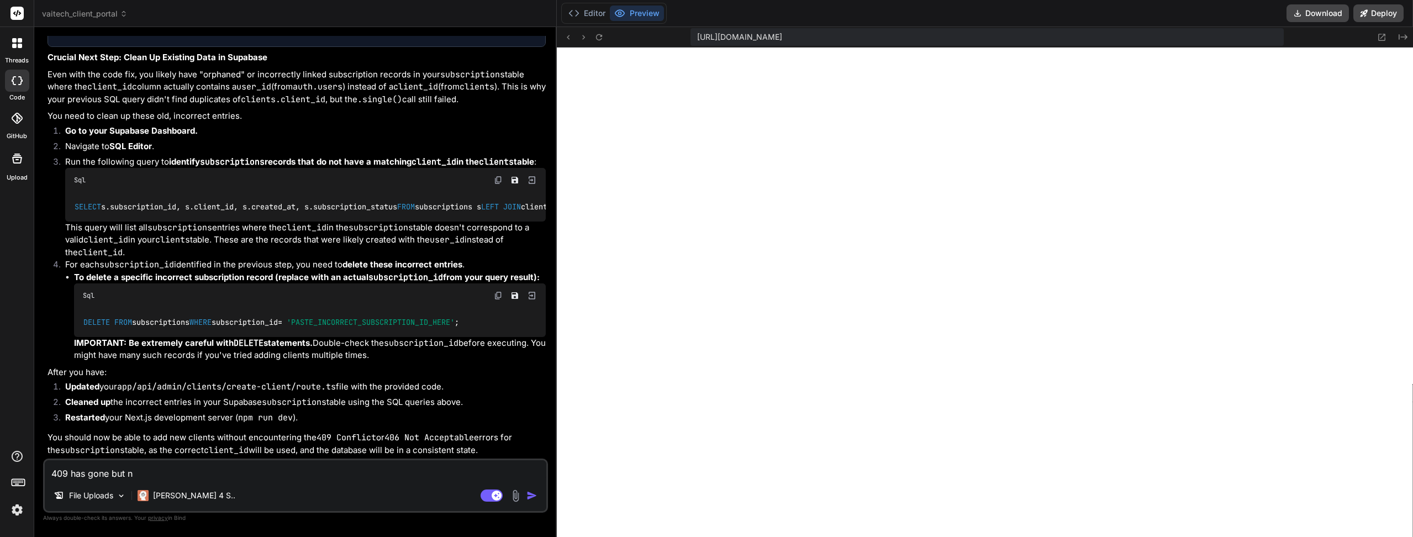
type textarea "x"
type textarea "409 has gone but now"
type textarea "x"
type textarea "409 has gone but now"
type textarea "x"
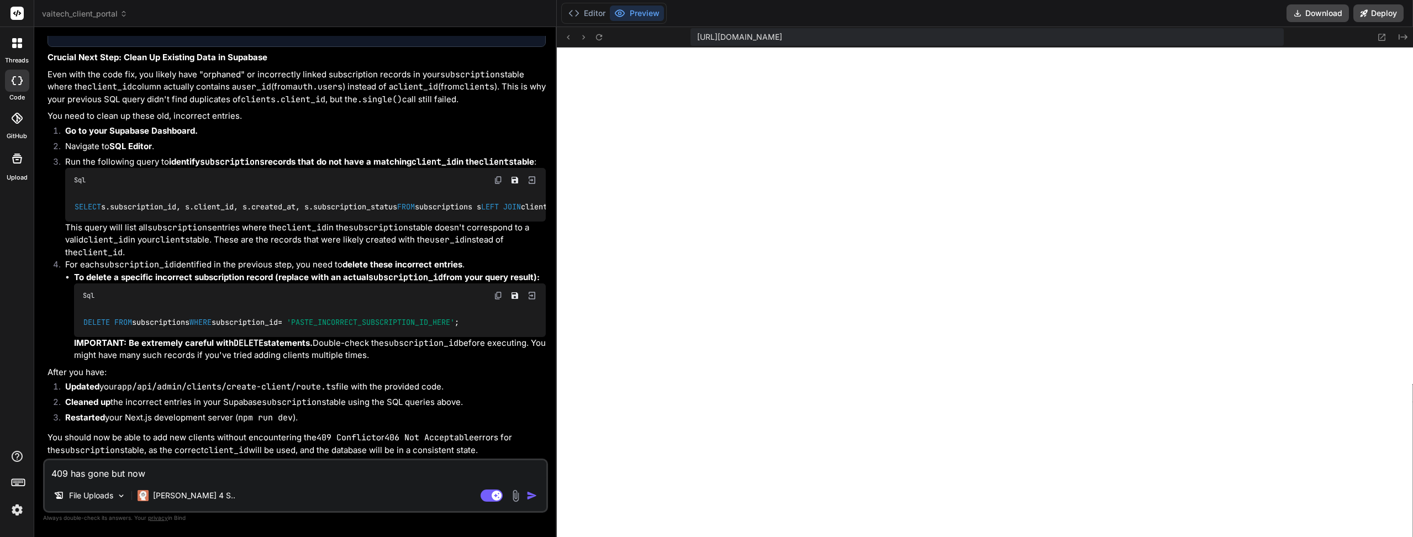
type textarea "409 has gone but now g"
type textarea "x"
type textarea "409 has gone but now ge"
type textarea "x"
type textarea "409 has gone but now get"
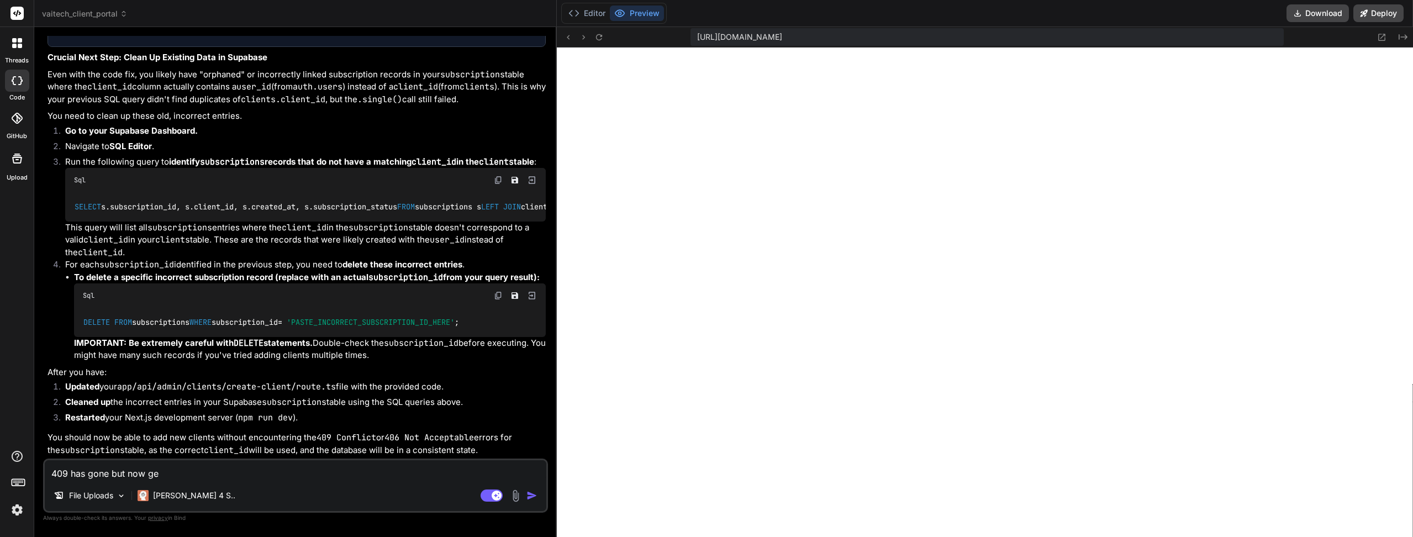
type textarea "x"
type textarea "409 has gone but now gett"
type textarea "x"
type textarea "409 has gone but now getti"
type textarea "x"
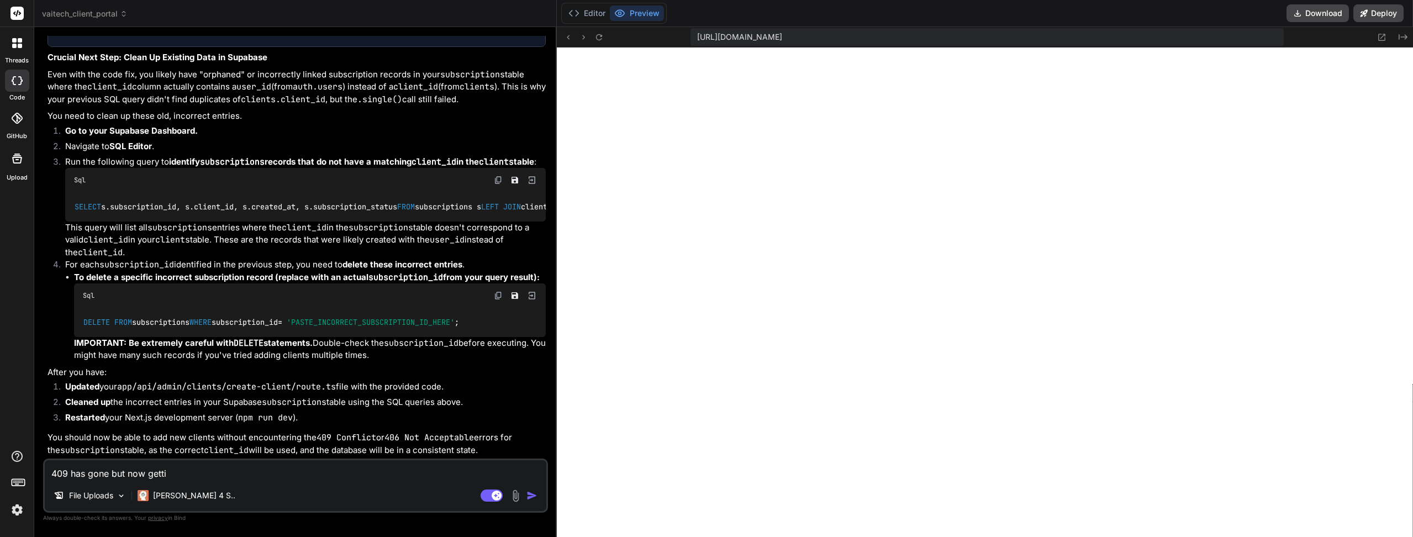
type textarea "409 has gone but now gettin"
type textarea "x"
type textarea "409 has gone but now getting"
type textarea "x"
type textarea "409 has gone but now getting"
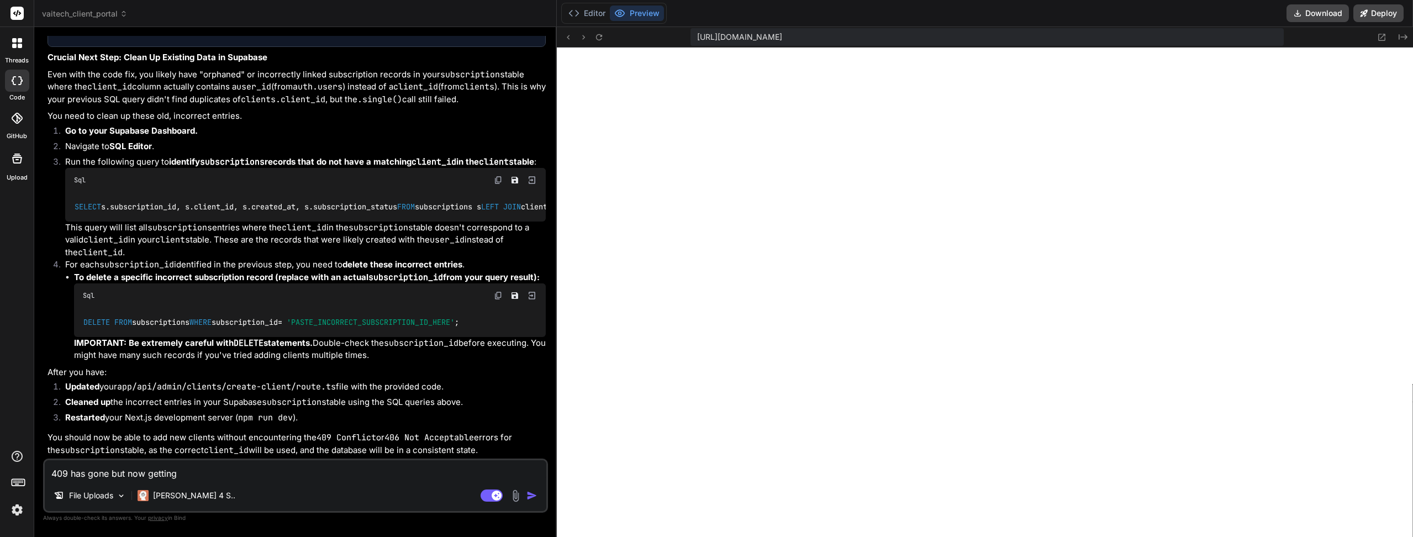
type textarea "x"
type textarea "409 has gone but now getting a"
type textarea "x"
type textarea "409 has gone but now getting a"
type textarea "x"
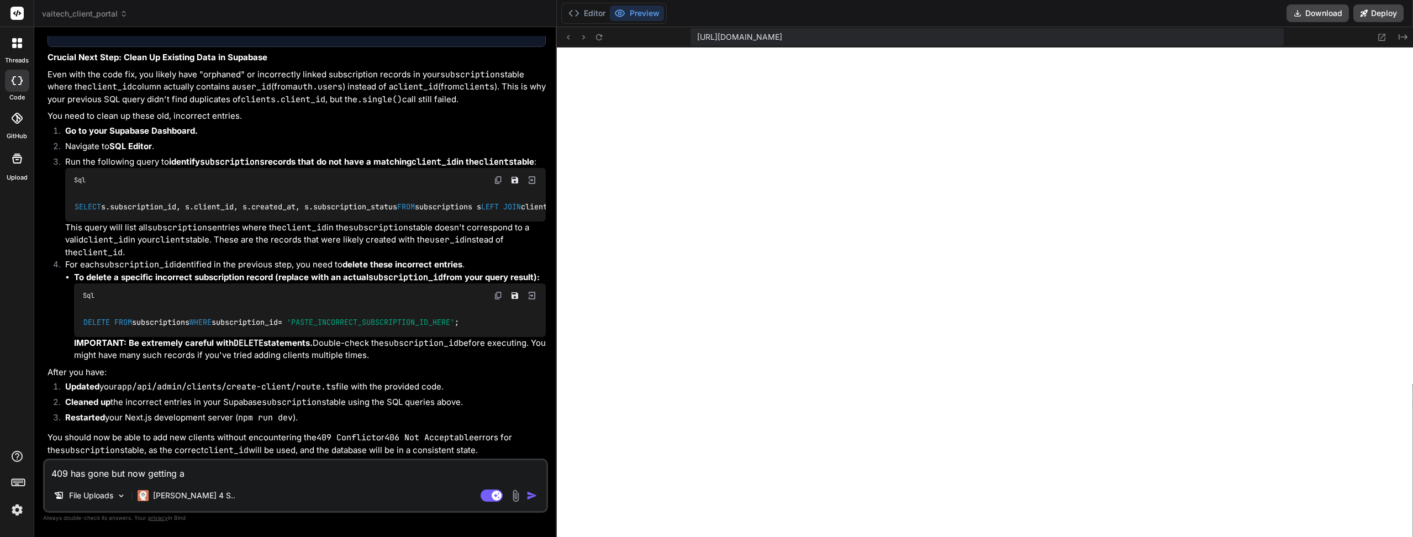
type textarea "409 has gone but now getting a 4"
type textarea "x"
type textarea "409 has gone but now getting a 40"
type textarea "x"
type textarea "409 has gone but now getting a 406"
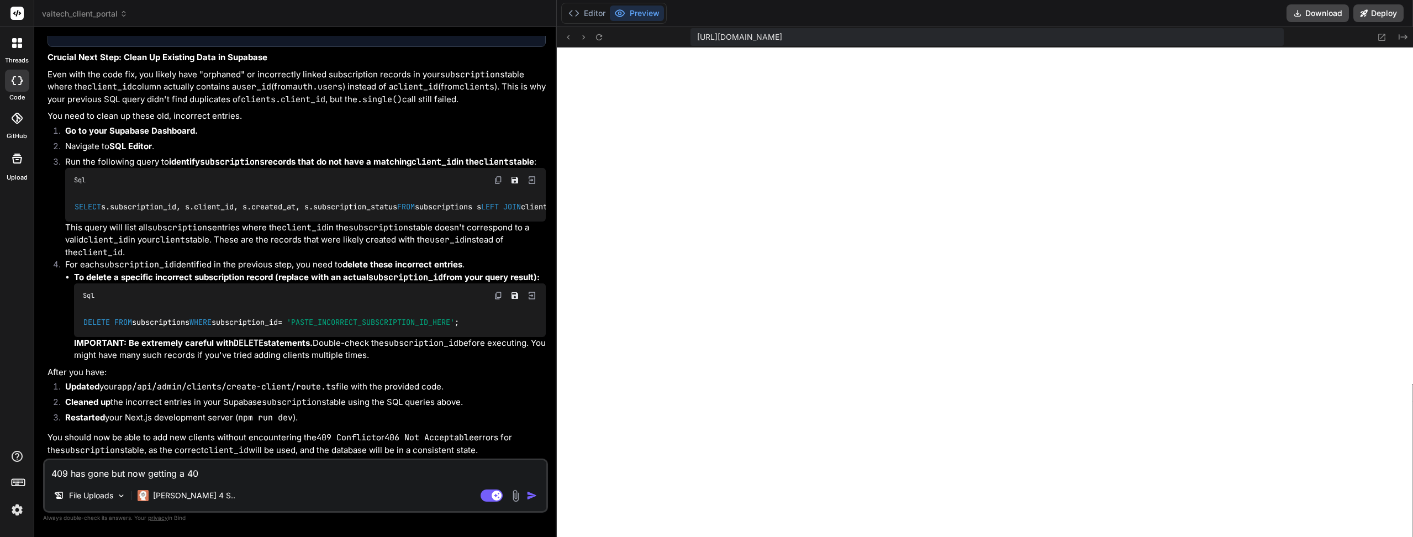
type textarea "x"
type textarea "409 has gone but now getting a 406."
type textarea "x"
type textarea "409 has gone but now getting a 406."
type textarea "x"
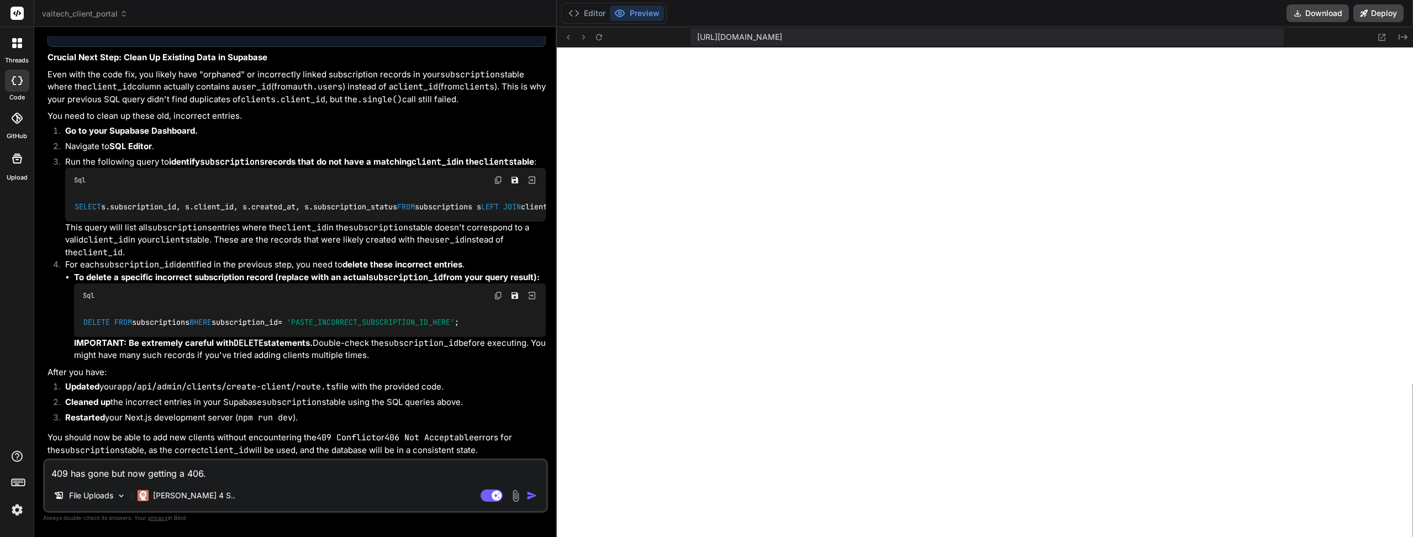
type textarea "409 has gone but now getting a 406. C"
type textarea "x"
type textarea "409 has gone but now getting a 406. Ca"
type textarea "x"
type textarea "409 has gone but now getting a 406. Can"
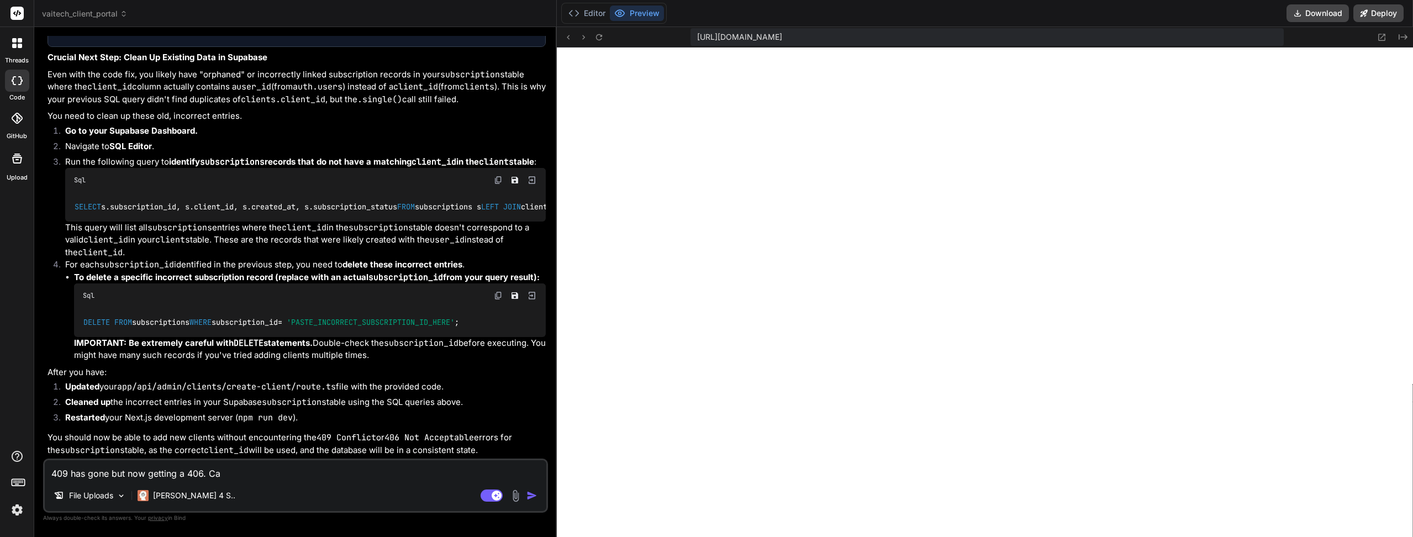
type textarea "x"
type textarea "409 has gone but now getting a 406. Can"
type textarea "x"
type textarea "409 has gone but now getting a 406. Can"
type textarea "x"
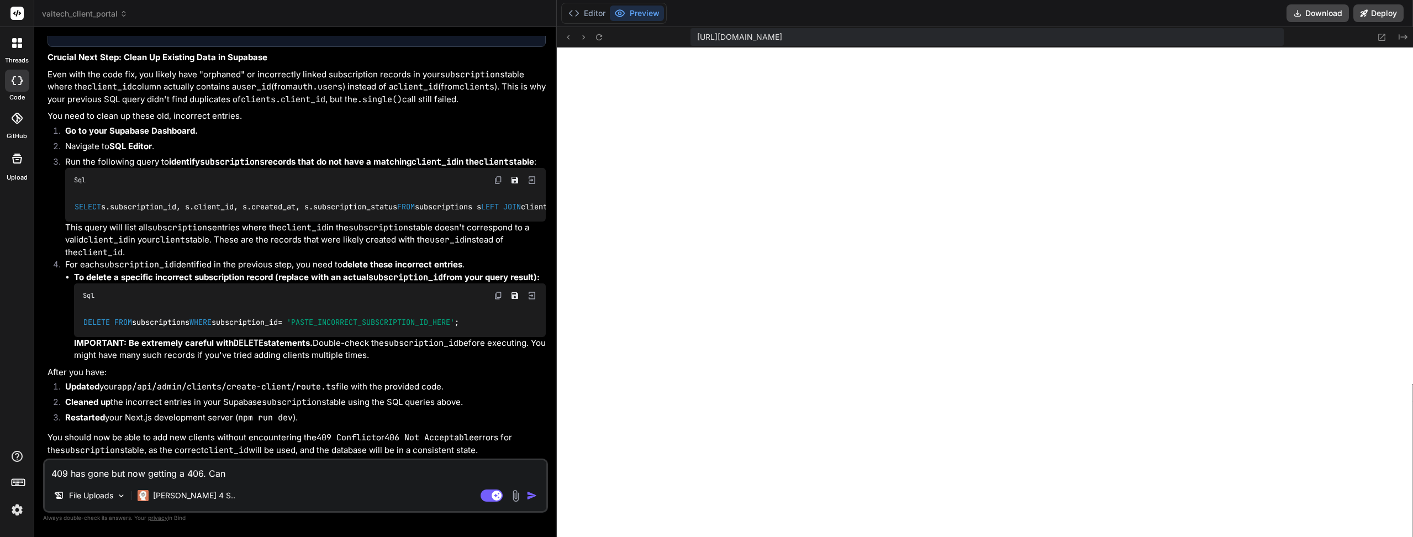
type textarea "409 has gone but now getting a 406. Ca"
type textarea "x"
type textarea "409 has gone but now getting a 406. C"
type textarea "x"
type textarea "409 has gone but now getting a 406."
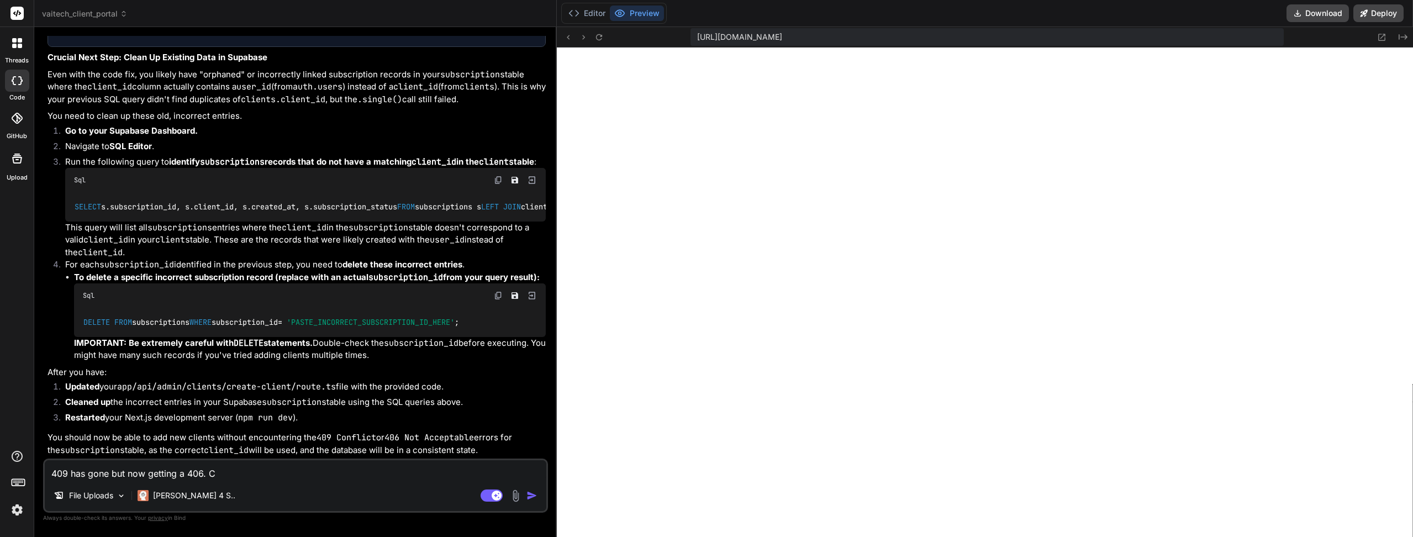
type textarea "x"
type textarea "409 has gone but now getting a 406. W"
type textarea "x"
type textarea "409 has gone but now getting a 406. Wo"
type textarea "x"
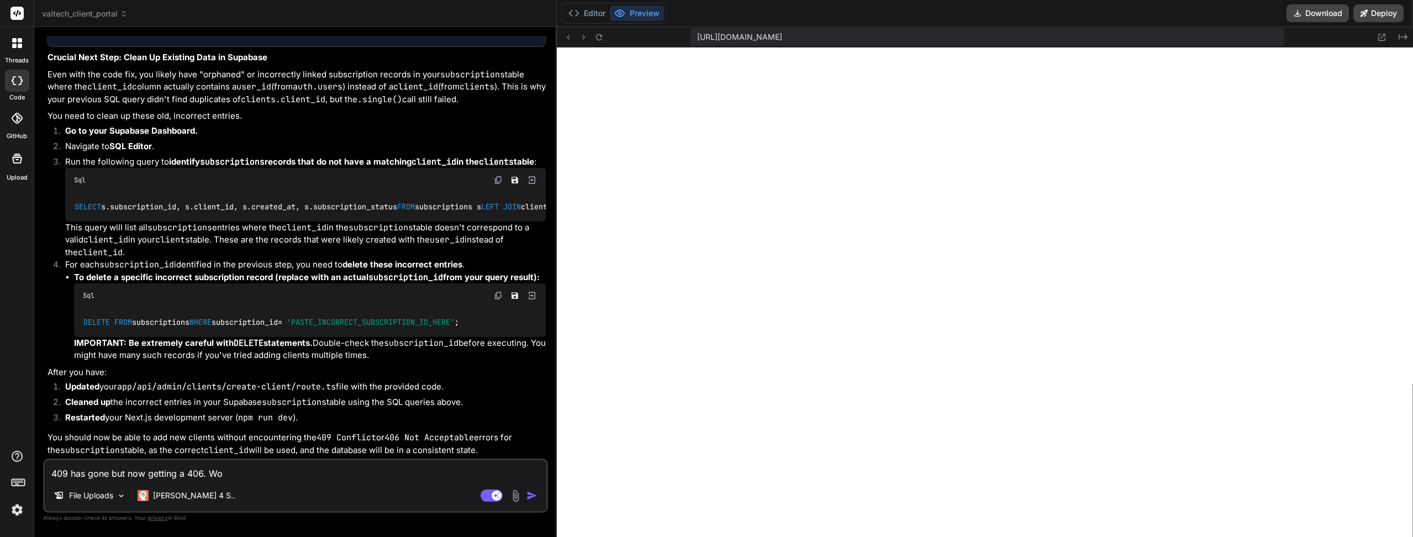
type textarea "409 has gone but now getting a 406. Wou"
type textarea "x"
type textarea "409 has gone but now getting a 406. Woul"
type textarea "x"
type textarea "409 has gone but now getting a 406. Would"
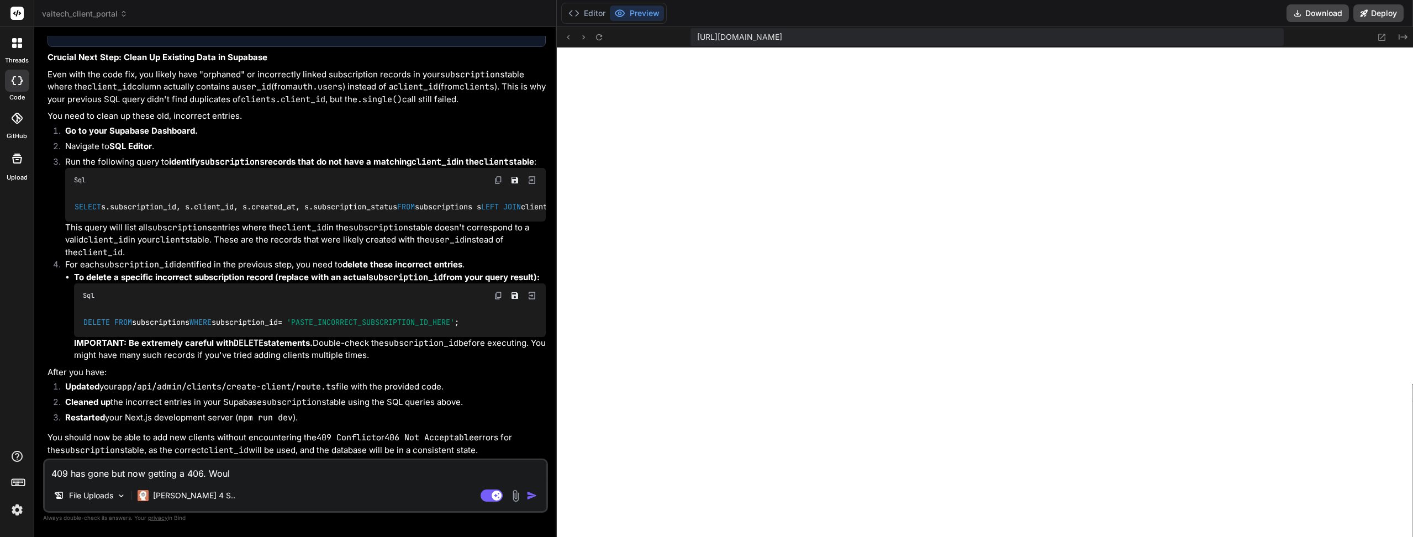
type textarea "x"
type textarea "409 has gone but now getting a 406. Would"
type textarea "x"
type textarea "409 has gone but now getting a 406. Would a"
type textarea "x"
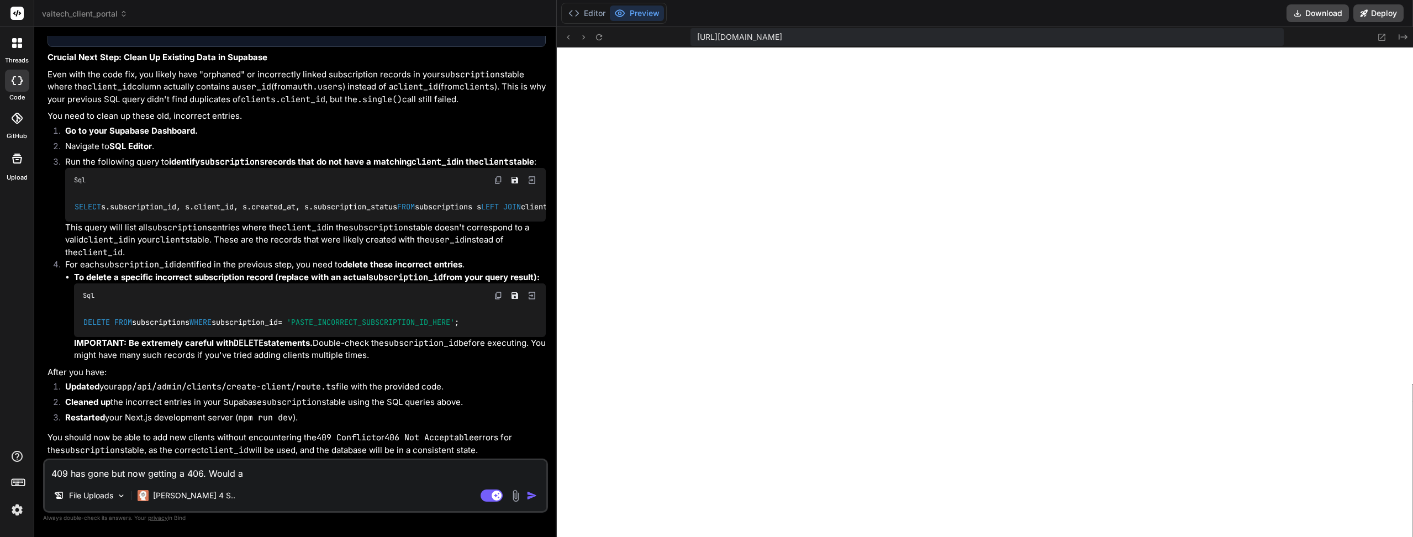
type textarea "409 has gone but now getting a 406. Would a"
type textarea "x"
type textarea "409 has gone but now getting a 406. Would a D"
type textarea "x"
type textarea "409 has gone but now getting a 406. Would a DB"
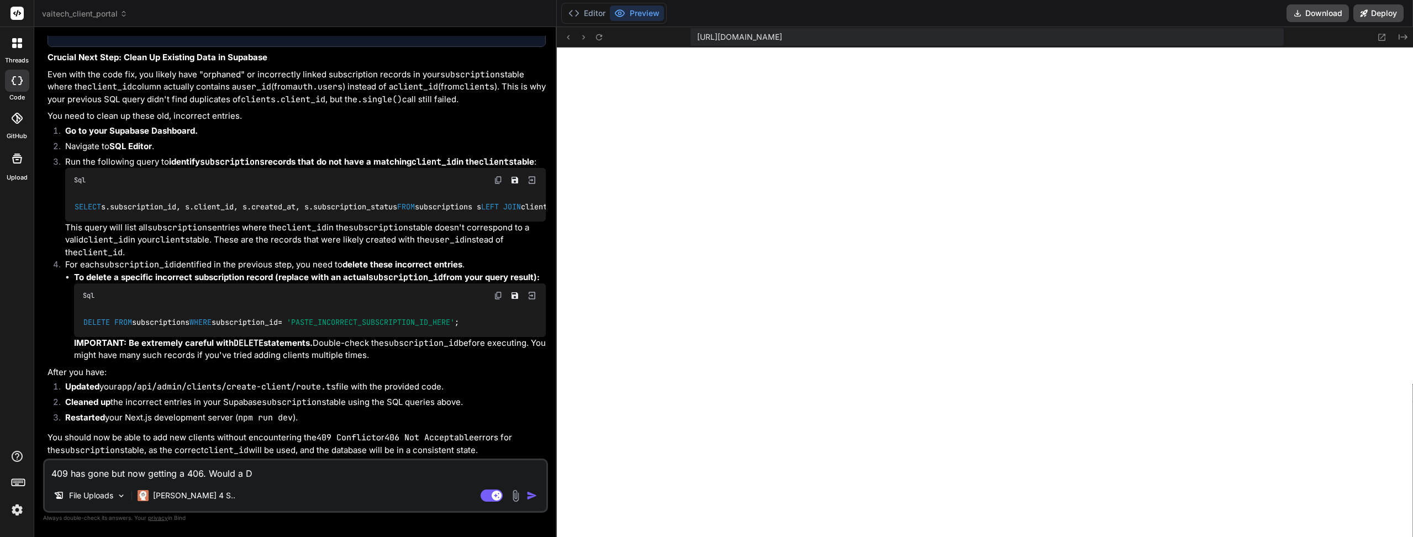
type textarea "x"
type textarea "409 has gone but now getting a 406. Would a DB"
type textarea "x"
type textarea "409 has gone but now getting a 406. Would a DB F"
type textarea "x"
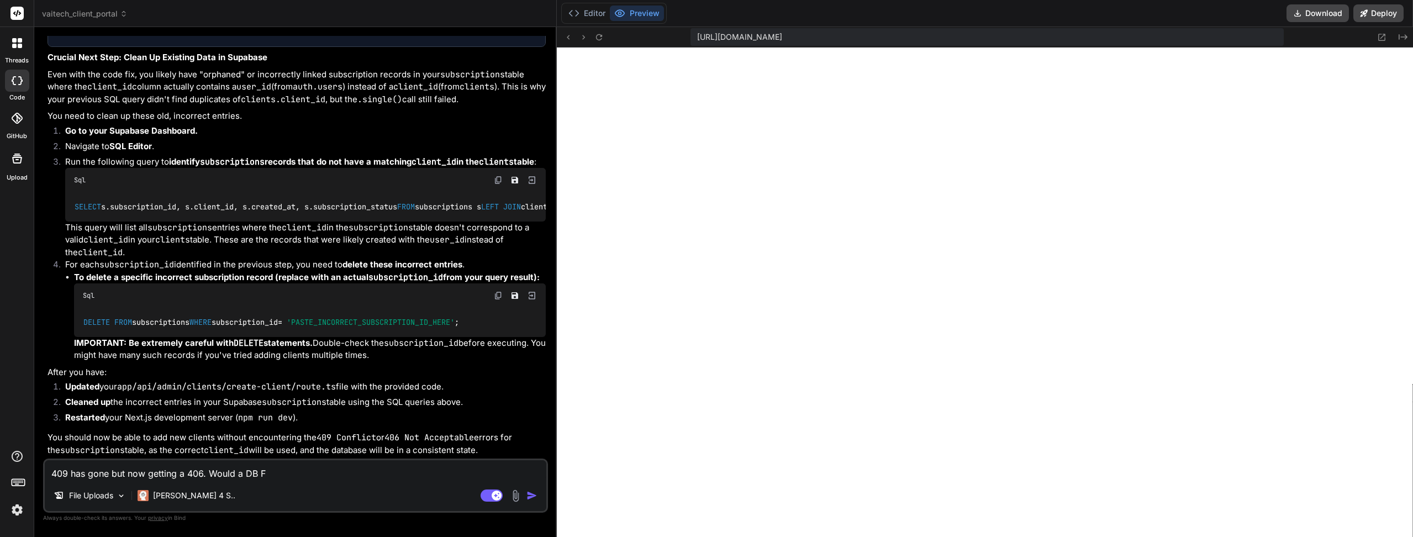
type textarea "409 has gone but now getting a 406. Would a DB Fu"
type textarea "x"
type textarea "409 has gone but now getting a 406. Would a DB Fun"
type textarea "x"
type textarea "409 has gone but now getting a 406. Would a DB Func"
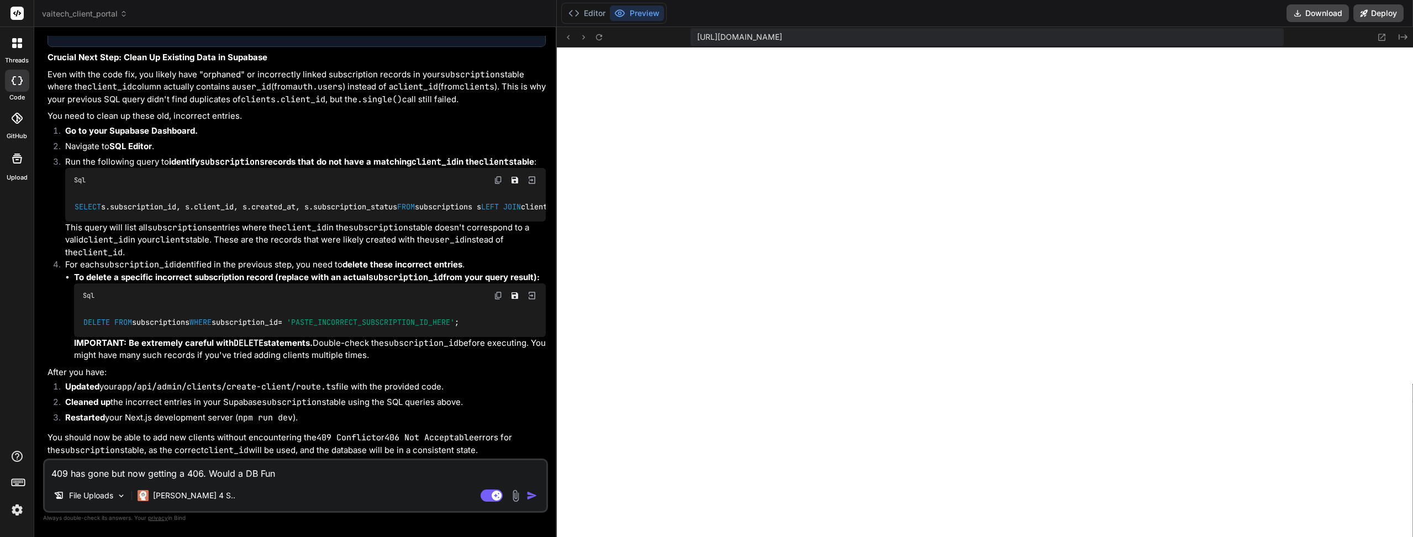
type textarea "x"
type textarea "409 has gone but now getting a 406. Would a DB Funct"
type textarea "x"
type textarea "409 has gone but now getting a 406. Would a DB Functi"
type textarea "x"
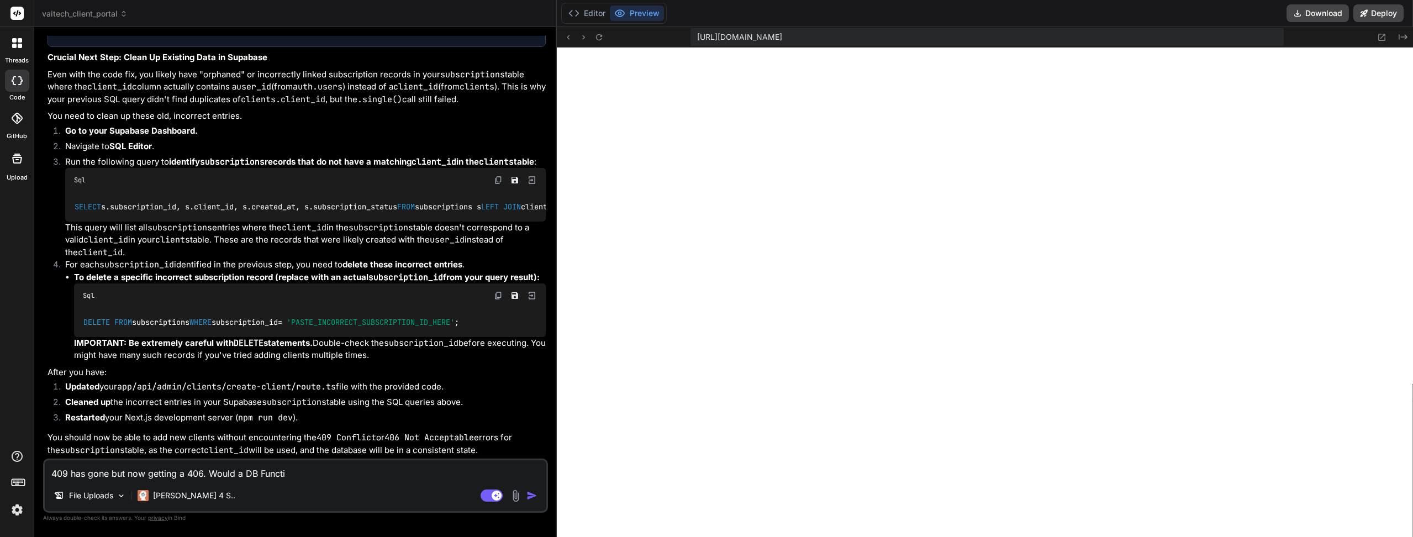
type textarea "409 has gone but now getting a 406. Would a DB Functio"
type textarea "x"
type textarea "409 has gone but now getting a 406. Would a DB Function"
type textarea "x"
type textarea "409 has gone but now getting a 406. Would a DB Function"
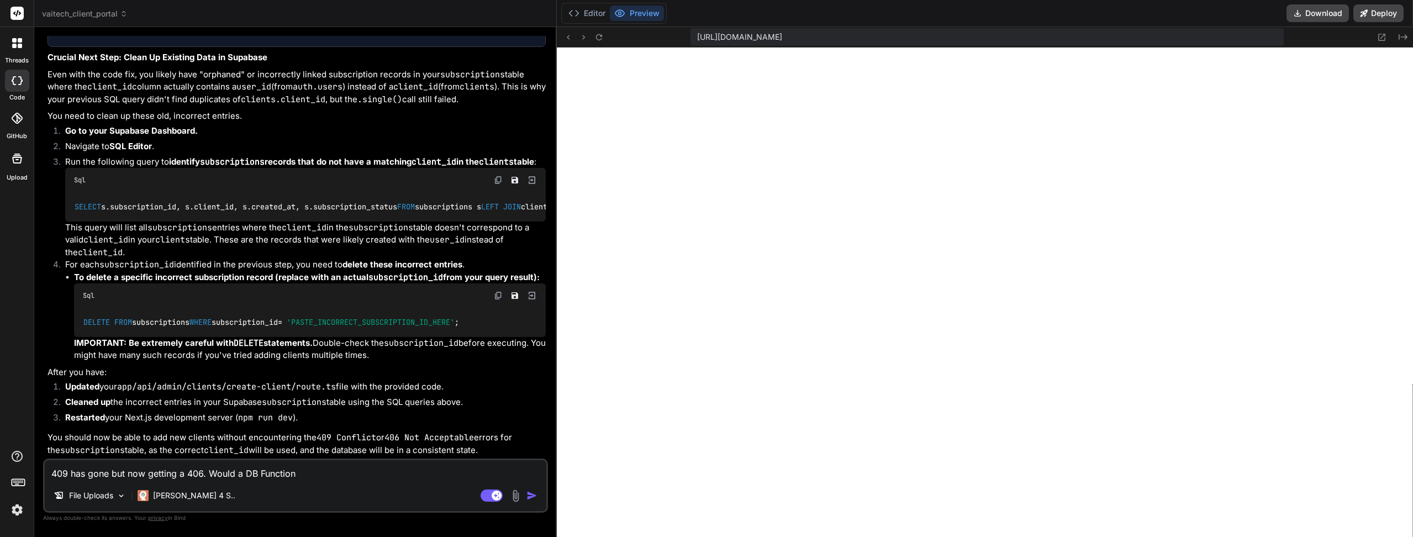
type textarea "x"
type textarea "409 has gone but now getting a 406. Would a DB Function h"
type textarea "x"
type textarea "409 has gone but now getting a 406. Would a DB Function he"
type textarea "x"
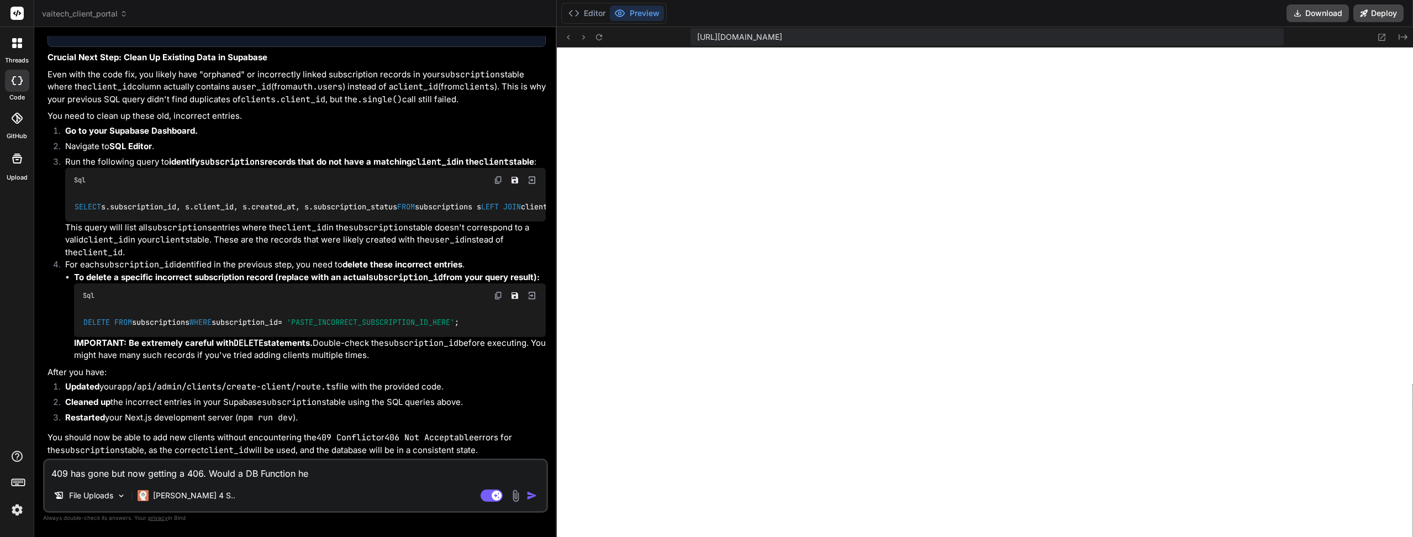
type textarea "409 has gone but now getting a 406. Would a DB Function h"
type textarea "x"
type textarea "409 has gone but now getting a 406. Would a DB Function"
type textarea "x"
type textarea "409 has gone but now getting a 406. Would a DB Function b"
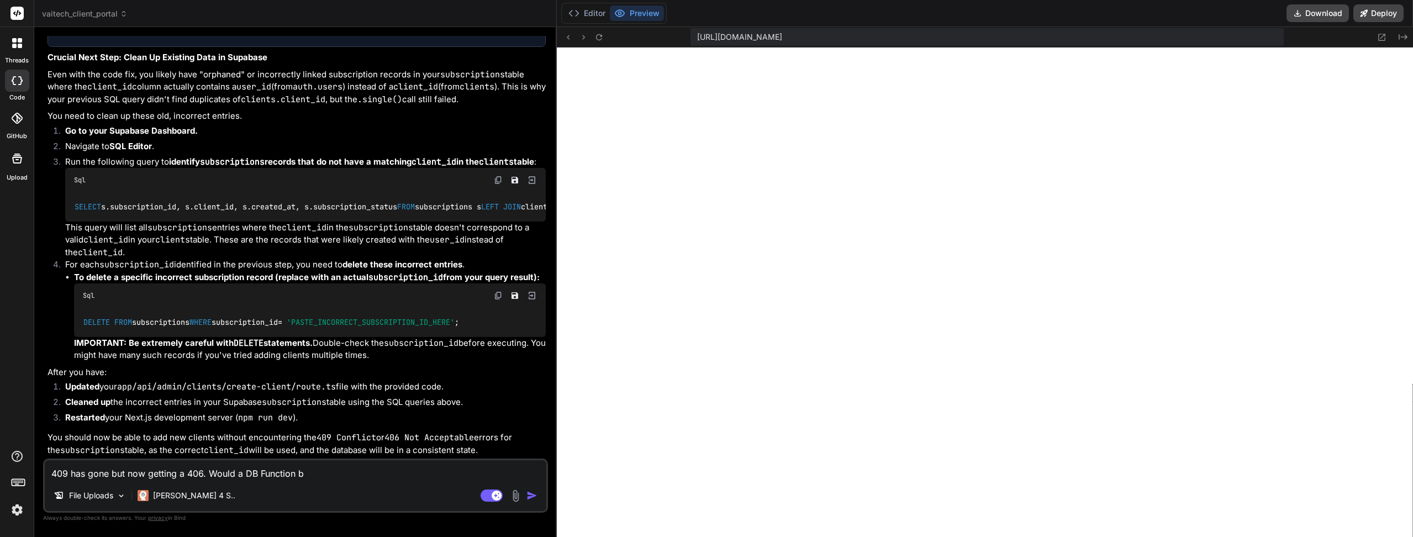
type textarea "x"
type textarea "409 has gone but now getting a 406. Would a DB Function be"
type textarea "x"
type textarea "409 has gone but now getting a 406. Would a DB Function be"
type textarea "x"
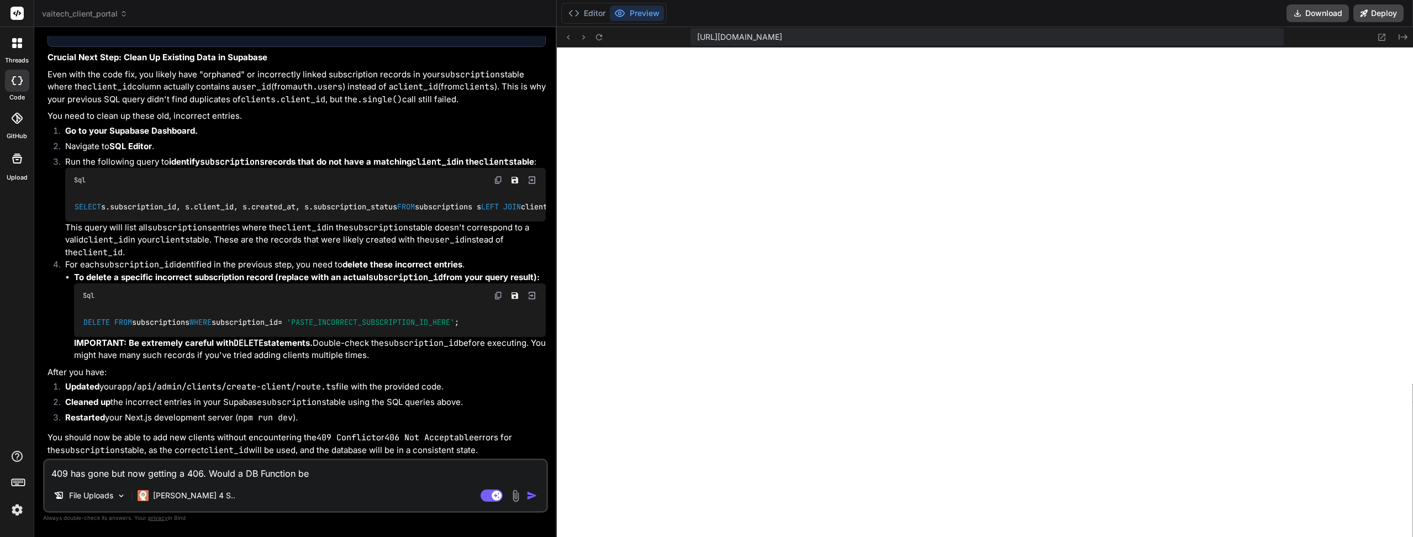
type textarea "409 has gone but now getting a 406. Would a DB Function be a"
type textarea "x"
type textarea "409 has gone but now getting a 406. Would a DB Function be an"
type textarea "x"
type textarea "409 has gone but now getting a 406. Would a DB Function be ano"
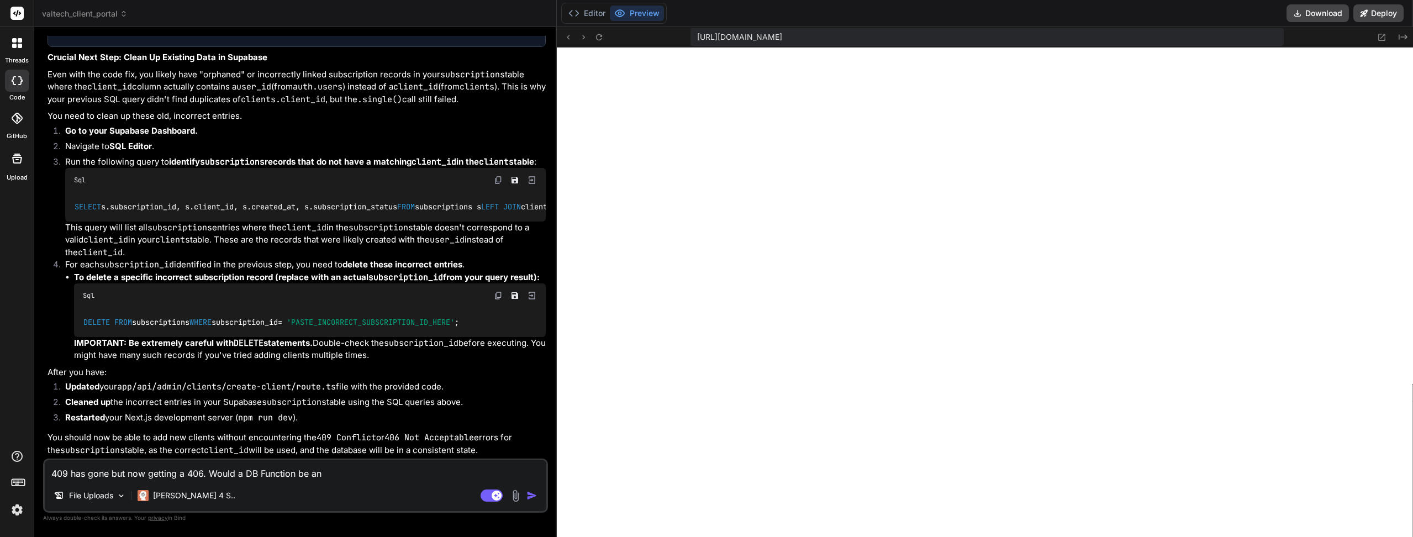
type textarea "x"
type textarea "409 has gone but now getting a 406. Would a DB Function be anot"
type textarea "x"
type textarea "409 has gone but now getting a 406. Would a DB Function be anoth"
type textarea "x"
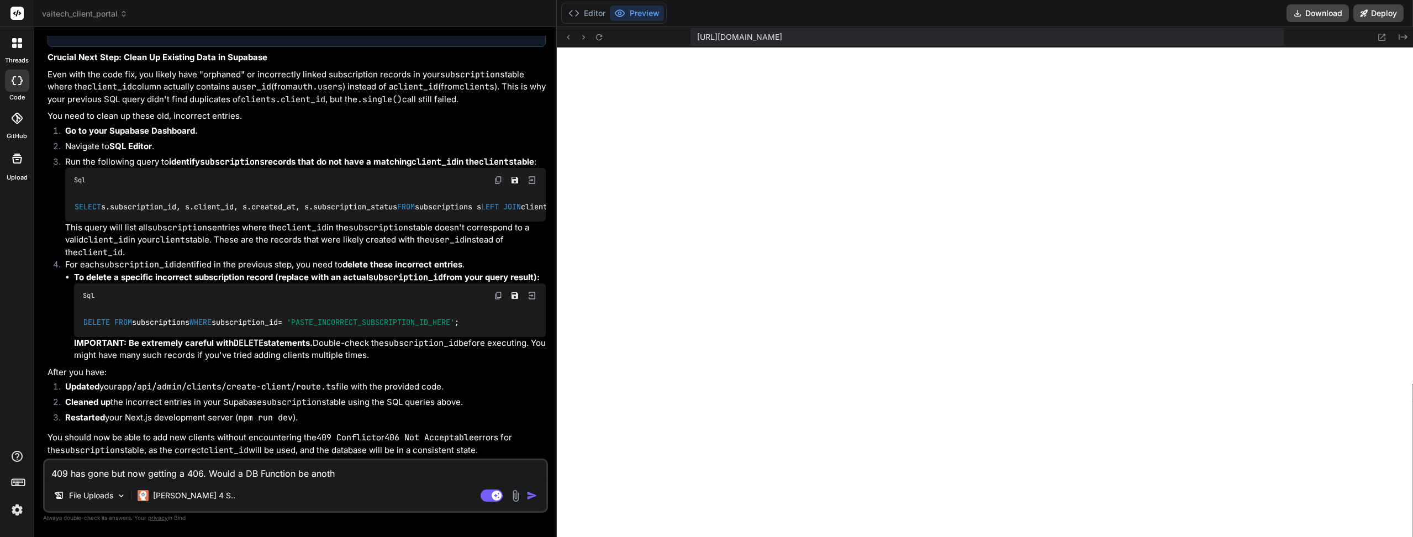
type textarea "409 has gone but now getting a 406. Would a DB Function be anothe"
type textarea "x"
type textarea "409 has gone but now getting a 406. Would a DB Function be another"
type textarea "x"
type textarea "409 has gone but now getting a 406. Would a DB Function be another"
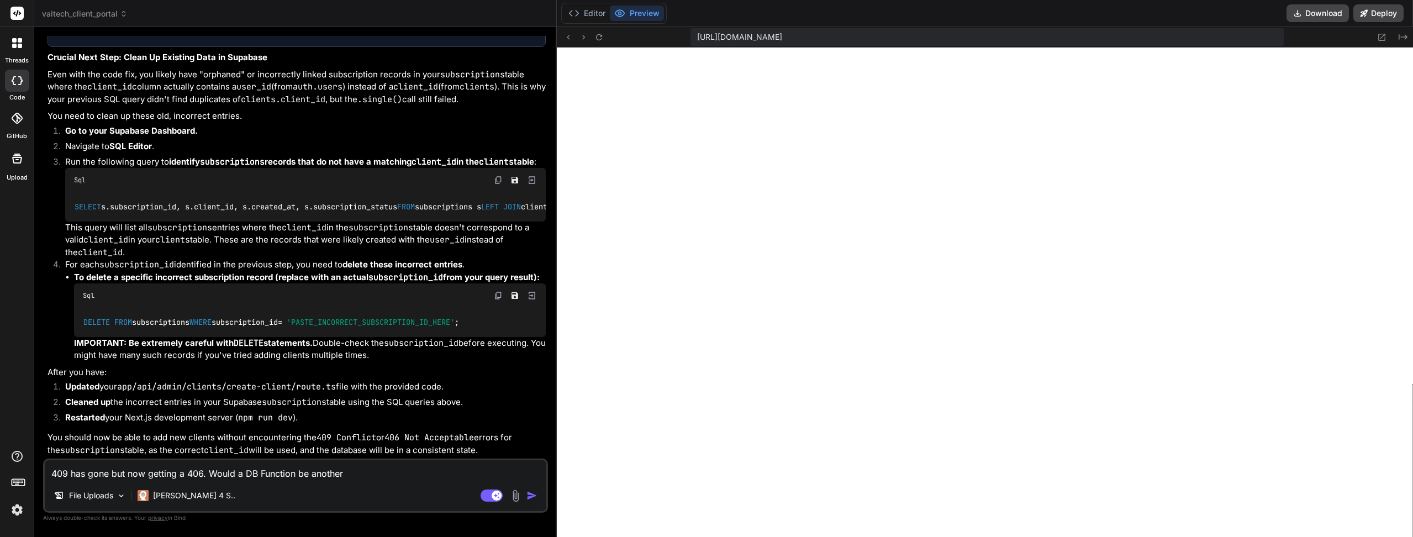
type textarea "x"
type textarea "409 has gone but now getting a 406. Would a DB Function be another s"
type textarea "x"
type textarea "409 has gone but now getting a 406. Would a DB Function be another so"
type textarea "x"
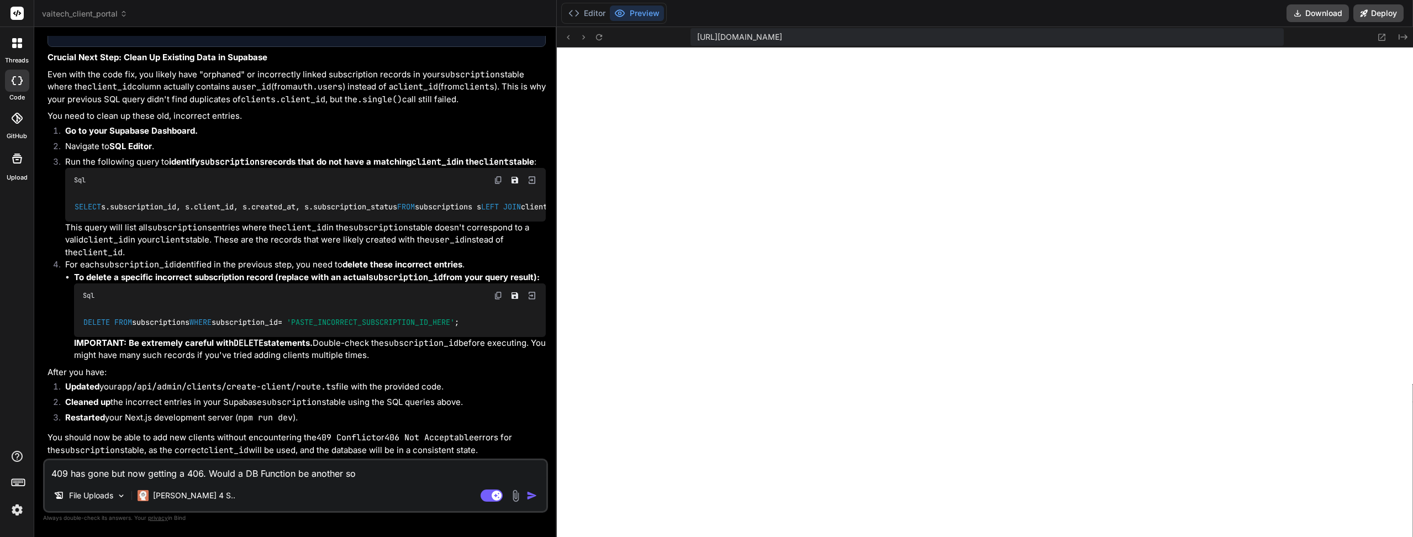
type textarea "409 has gone but now getting a 406. Would a DB Function be another sol"
type textarea "x"
type textarea "409 has gone but now getting a 406. Would a DB Function be another solu"
type textarea "x"
type textarea "409 has gone but now getting a 406. Would a DB Function be another solut"
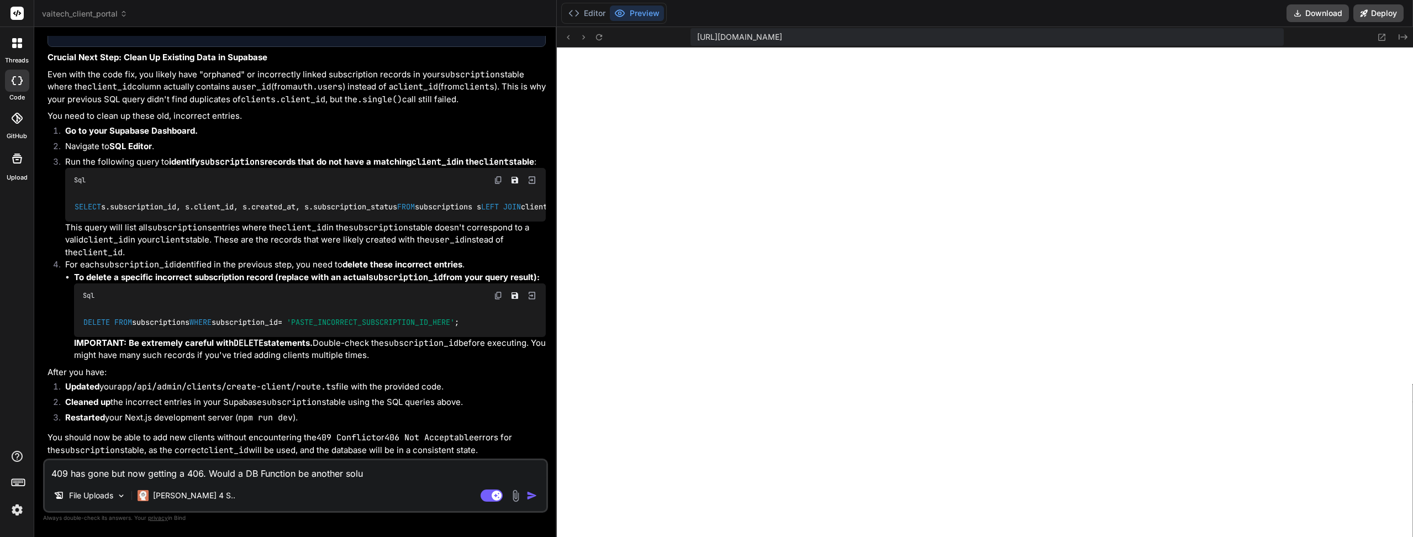
type textarea "x"
type textarea "409 has gone but now getting a 406. Would a DB Function be another soluti"
type textarea "x"
type textarea "409 has gone but now getting a 406. Would a DB Function be another solutio"
type textarea "x"
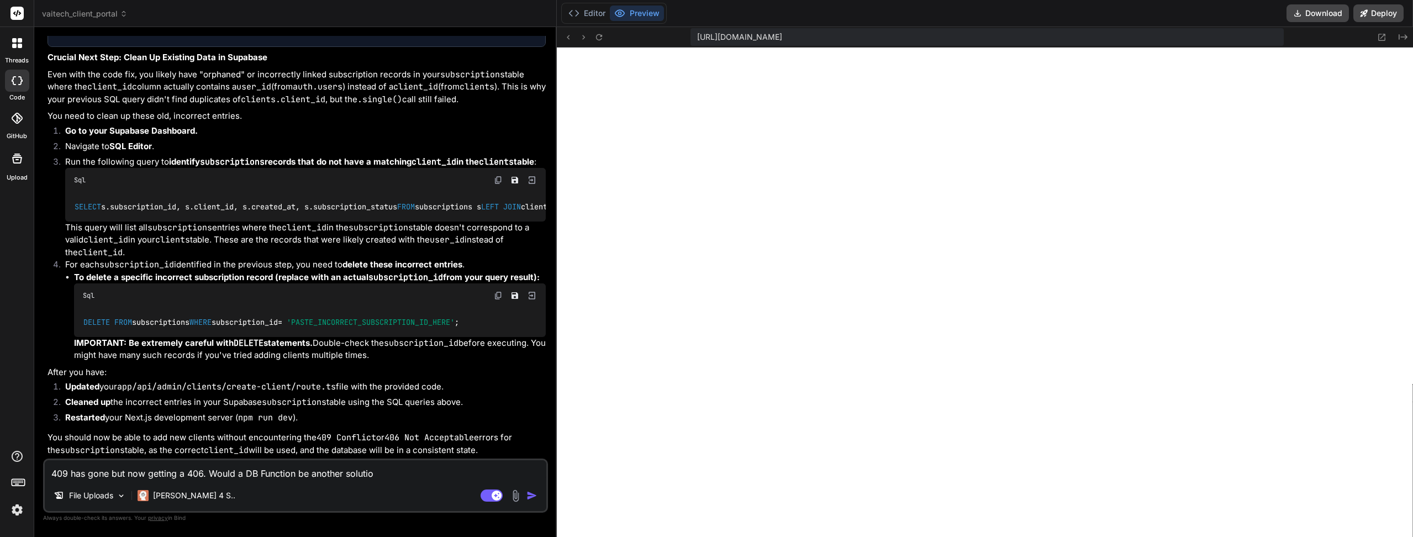
type textarea "409 has gone but now getting a 406. Would a DB Function be another solution"
type textarea "x"
type textarea "409 has gone but now getting a 406. Would a DB Function be another solution?"
type textarea "x"
type textarea "409 has gone but now getting a 406. Would a DB Function be another solution?"
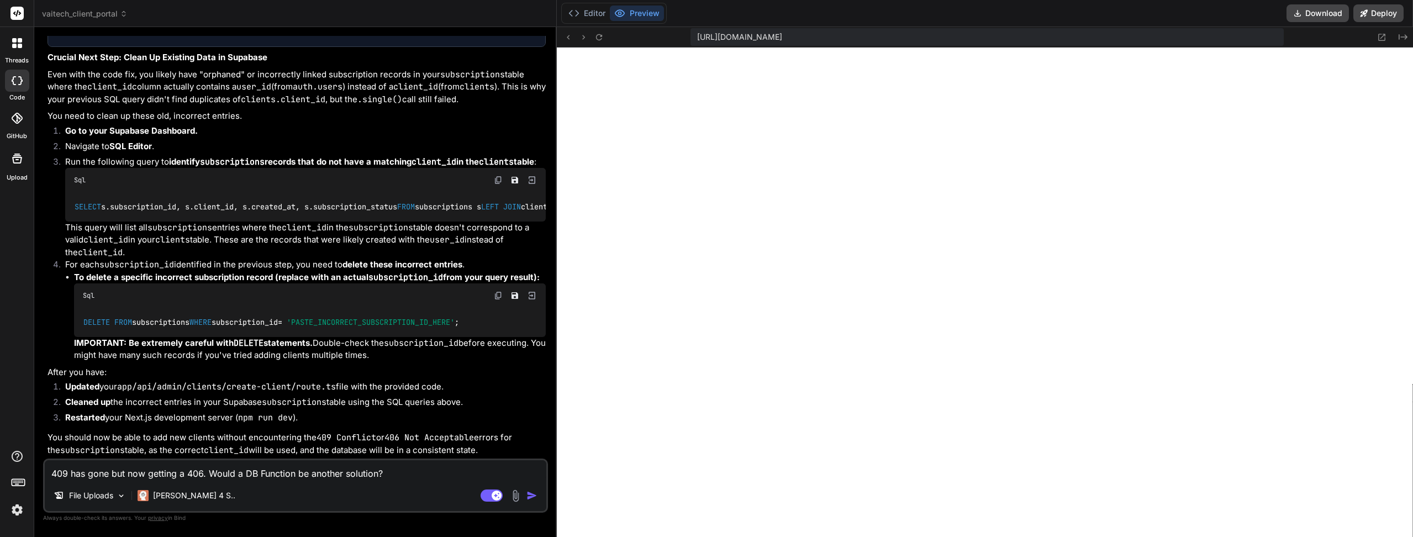
type textarea "x"
paste textarea "This is a log of a **failed API request** to a Supabase project. A GET request …"
type textarea "409 has gone but now getting a 406. Would a DB Function be another solution? Th…"
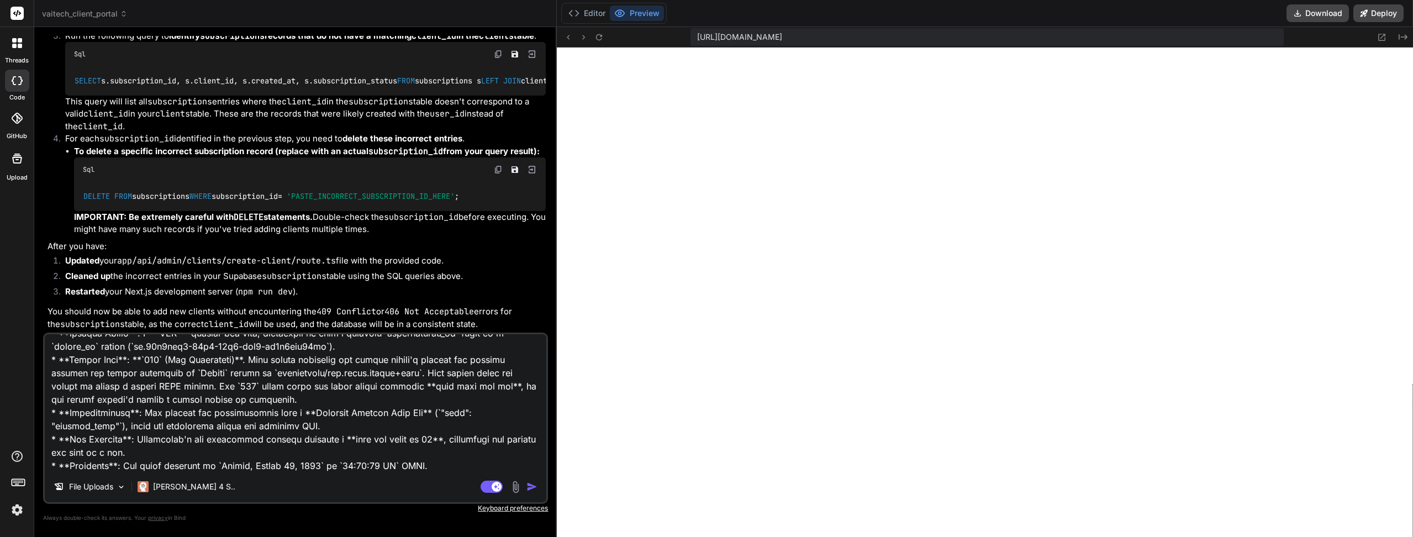
type textarea "x"
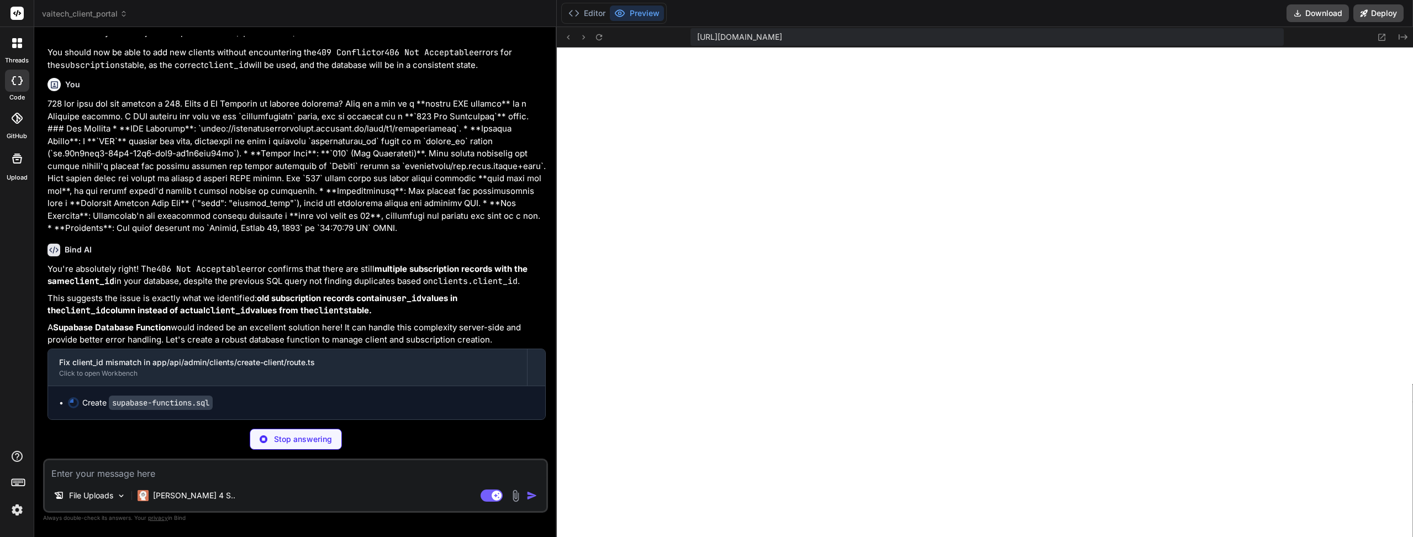
scroll to position [4175, 0]
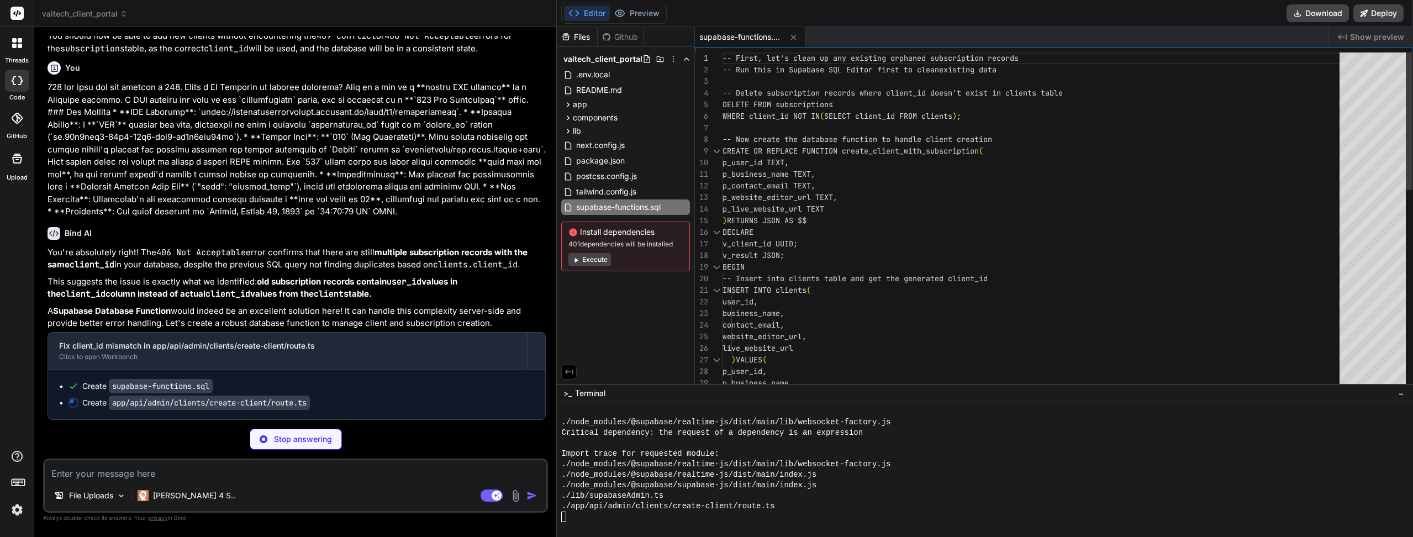
type textarea "x"
type textarea "p_business_name TEXT, p_contact_email TEXT, p_website_editor_url TEXT, p_live_w…"
click at [875, 209] on div "-- First, let's clean up any existing orphaned sub scription records -- Run thi…" at bounding box center [1033, 463] width 623 height 823
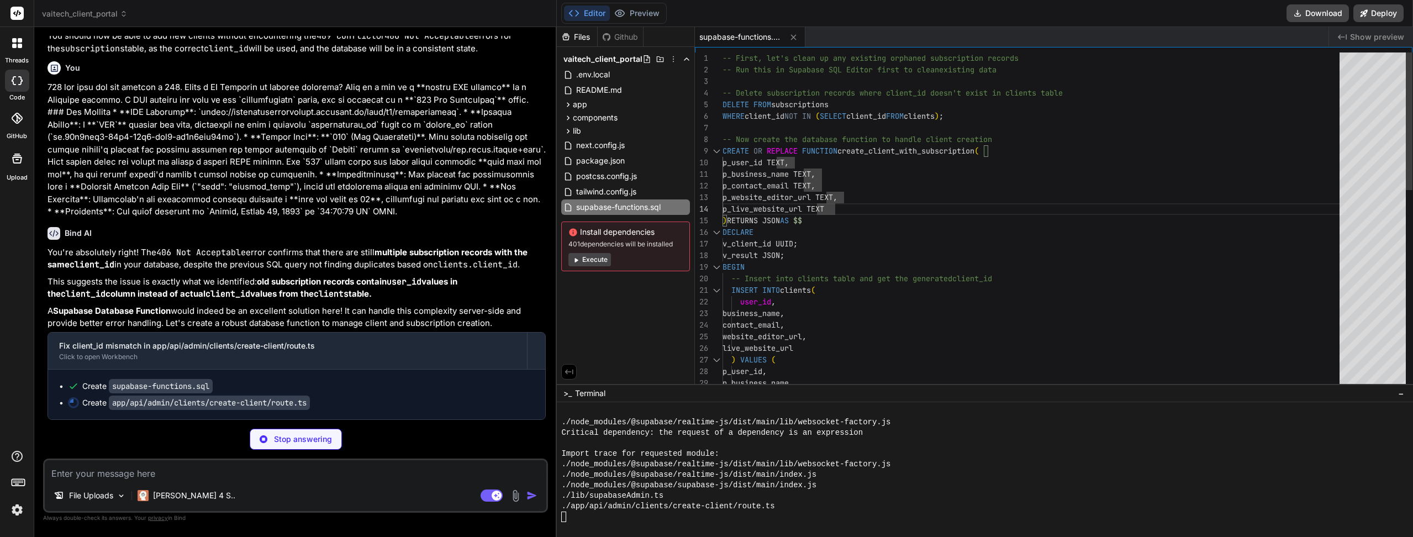
type textarea "x"
type textarea "-- First, let's clean up any existing orphaned subscription records -- Run this…"
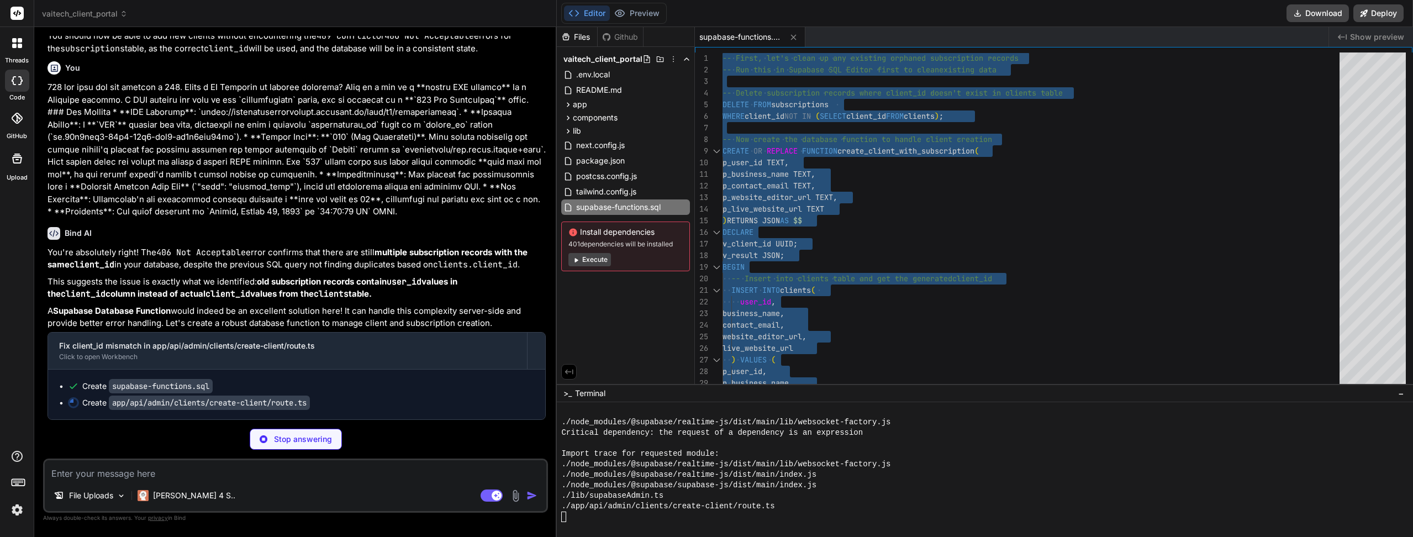
type textarea "x"
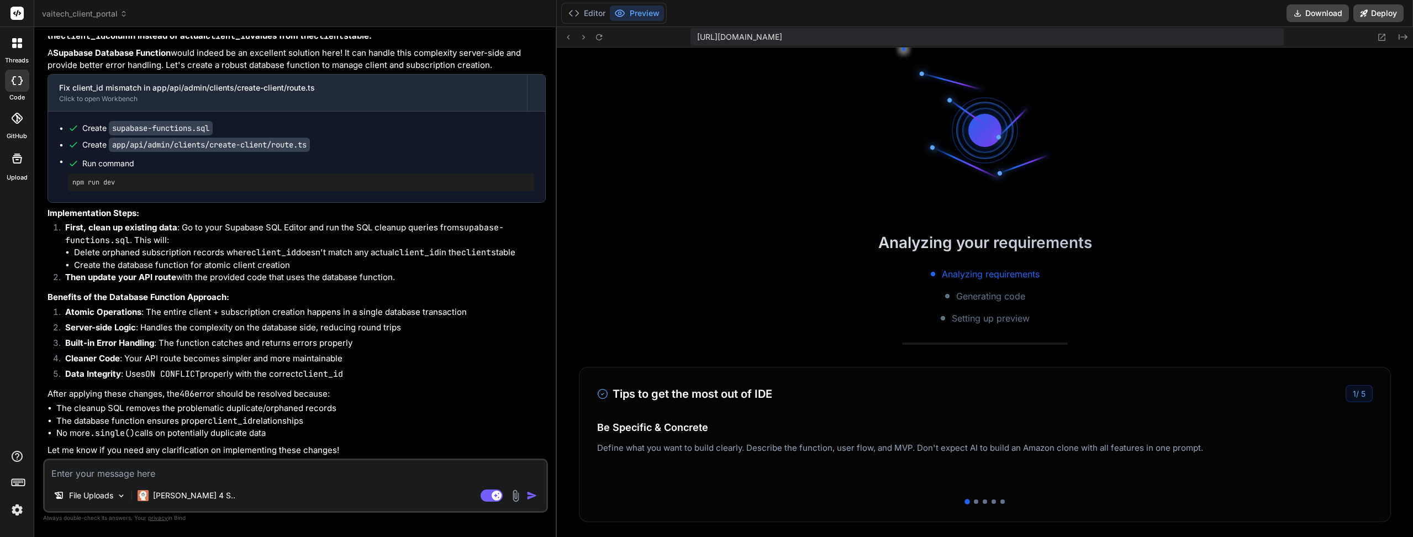
scroll to position [3767, 0]
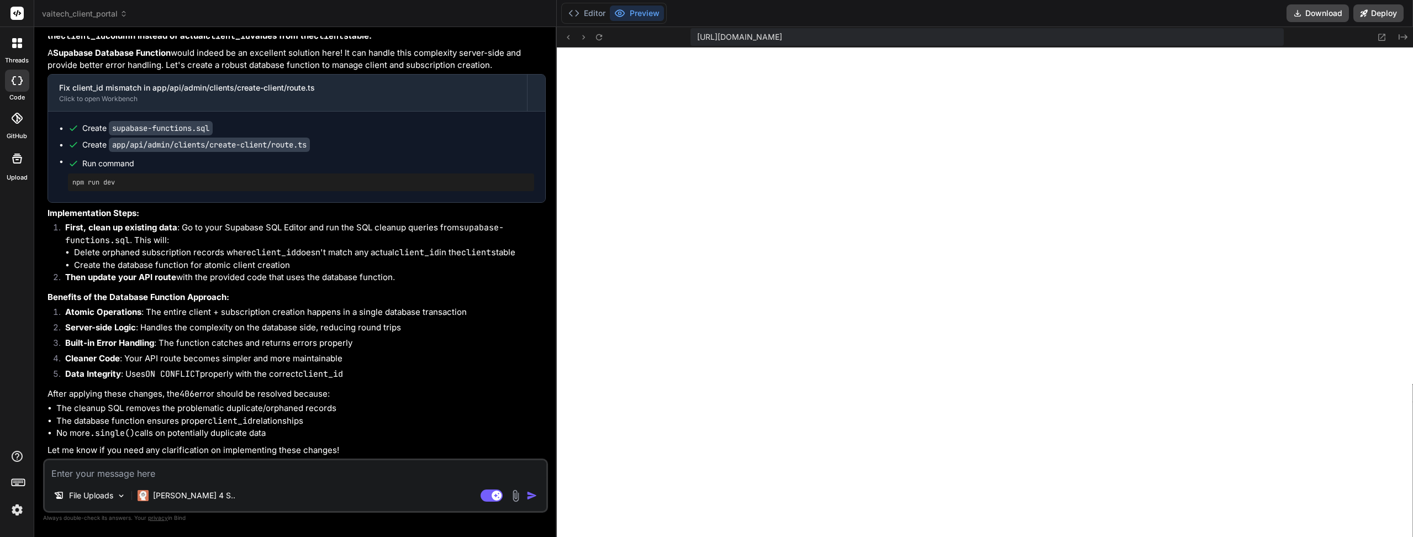
type textarea "x"
click at [139, 469] on textarea at bounding box center [295, 470] width 501 height 20
click at [239, 474] on textarea at bounding box center [295, 470] width 501 height 20
type textarea "S"
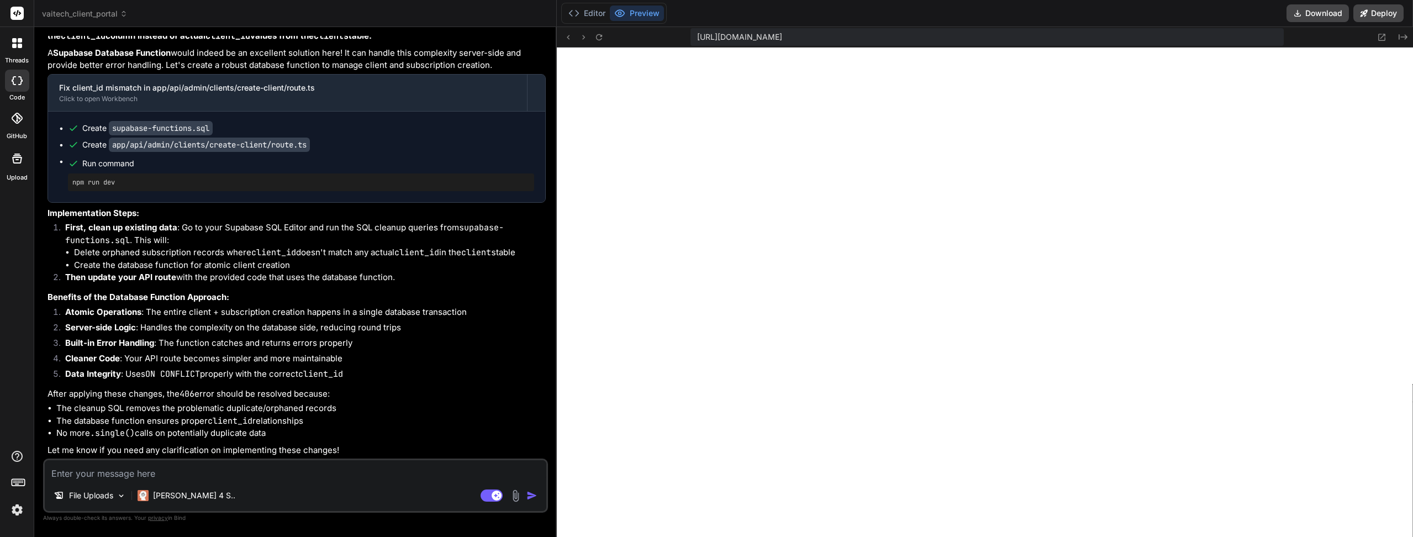
type textarea "x"
type textarea "So"
type textarea "x"
type textarea "Sor"
type textarea "x"
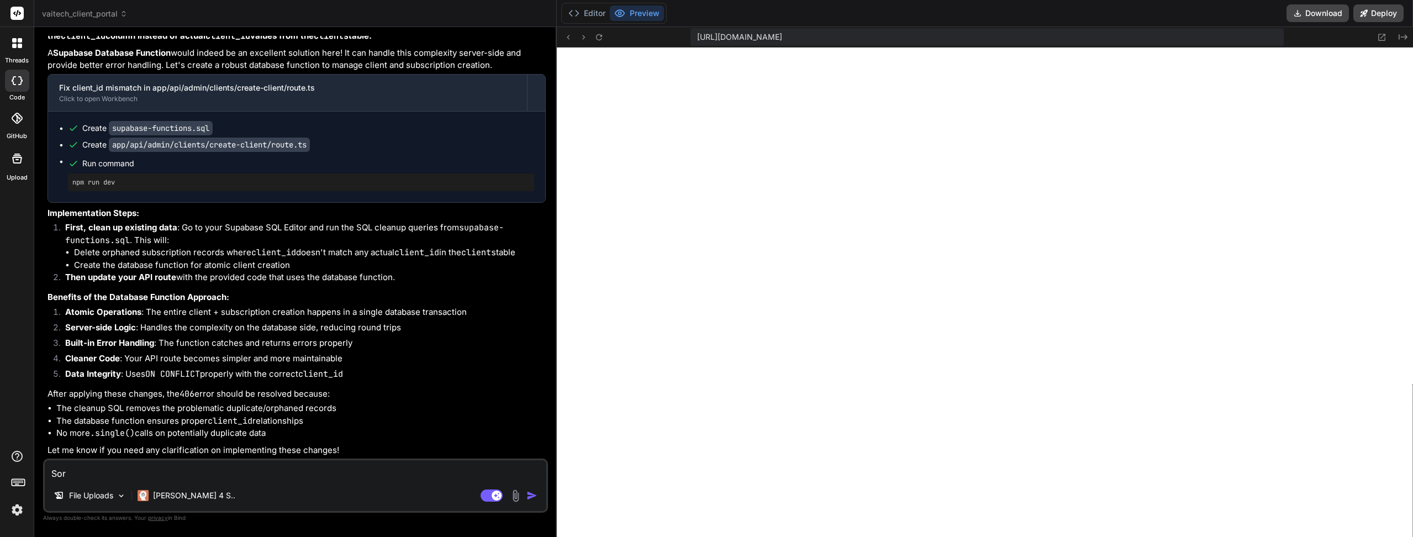
type textarea "Sorr"
type textarea "x"
type textarea "Sorrr"
type textarea "x"
type textarea "Sorrry"
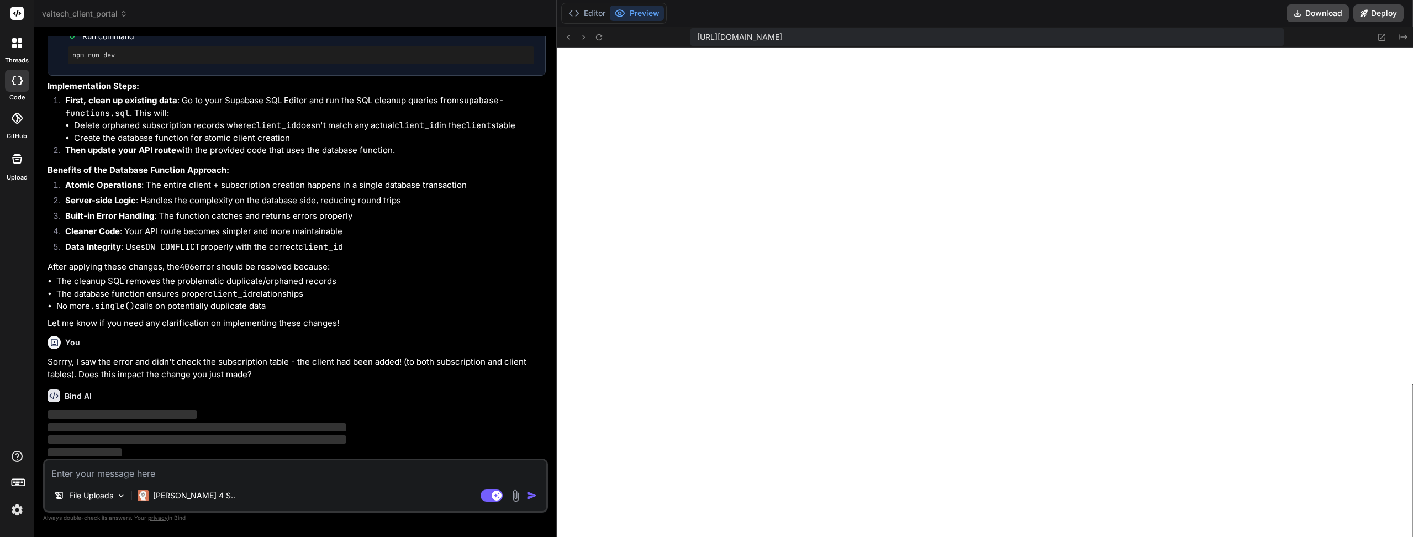
scroll to position [4576, 0]
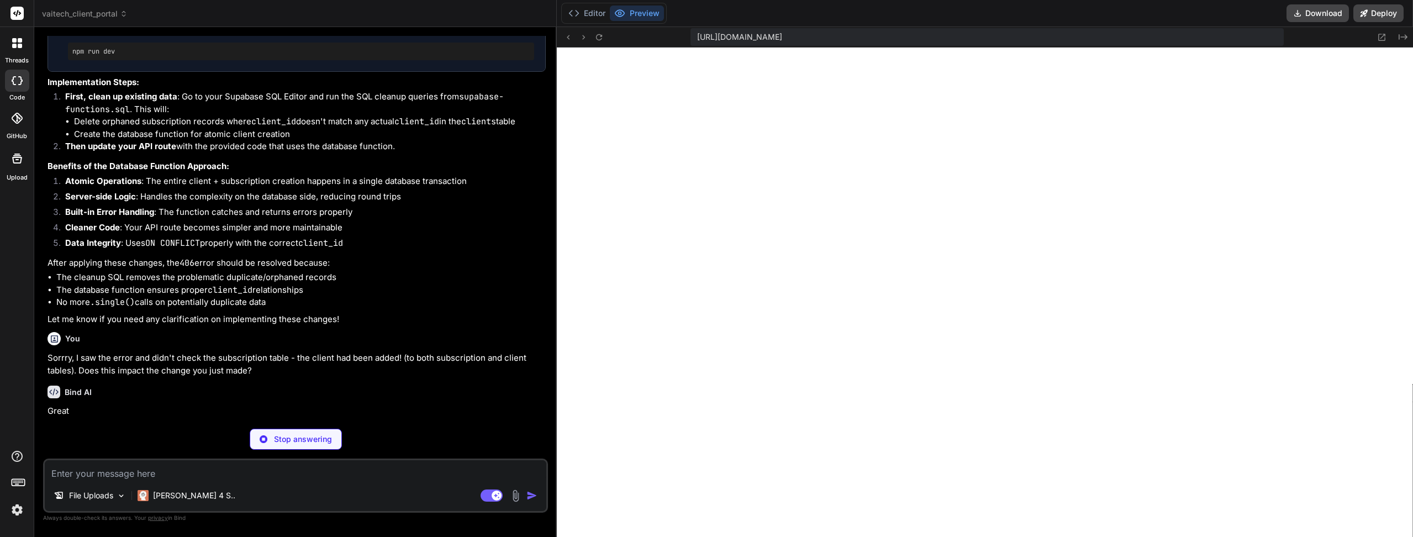
click at [293, 446] on div "Stop answering" at bounding box center [296, 439] width 92 height 21
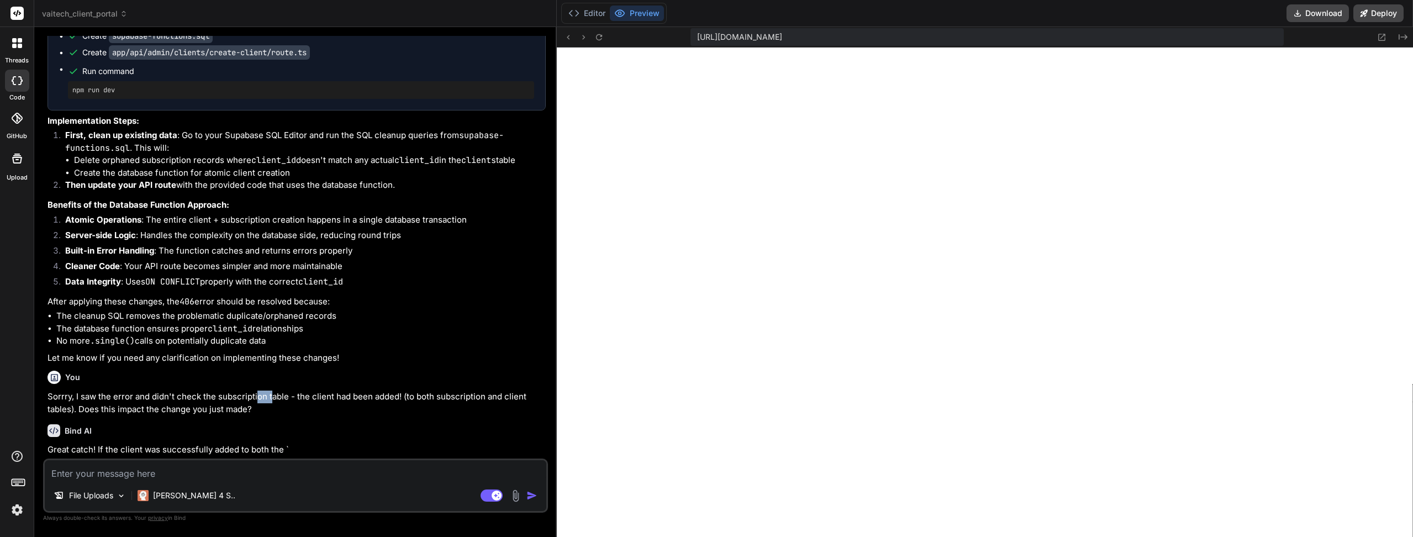
drag, startPoint x: 272, startPoint y: 402, endPoint x: 258, endPoint y: 401, distance: 14.4
click at [258, 401] on p "Sorrry, I saw the error and didn't check the subscription table - the client ha…" at bounding box center [296, 402] width 498 height 25
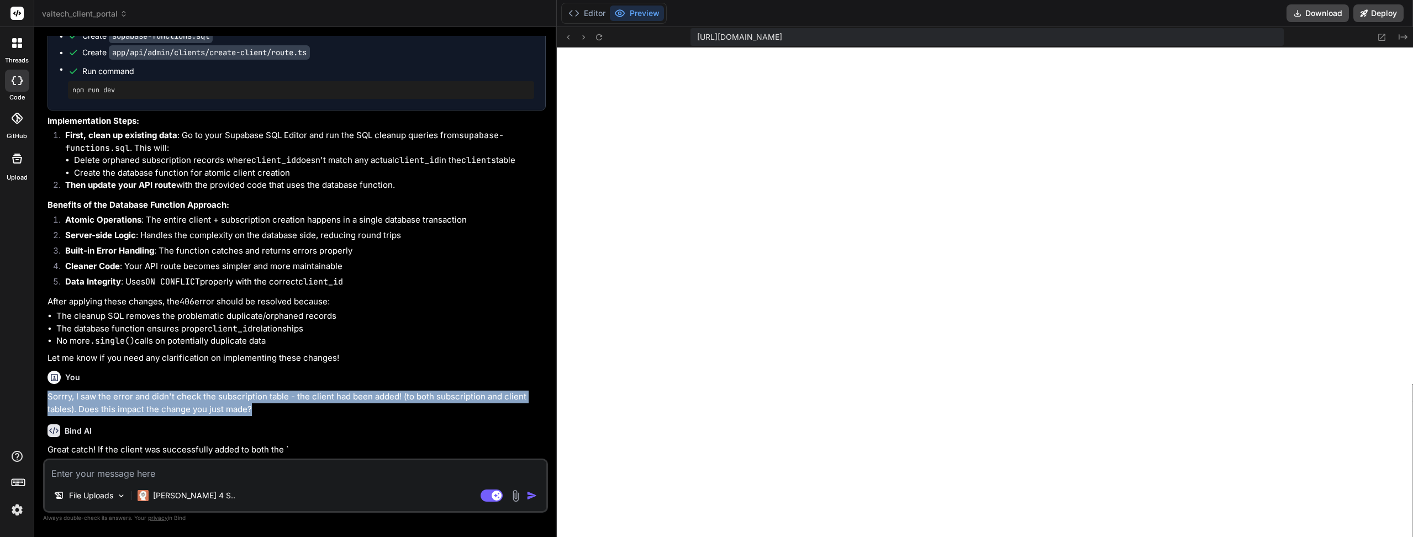
drag, startPoint x: 255, startPoint y: 408, endPoint x: 48, endPoint y: 399, distance: 206.7
click at [48, 399] on p "Sorrry, I saw the error and didn't check the subscription table - the client ha…" at bounding box center [296, 402] width 498 height 25
copy p "Sorrry, I saw the error and didn't check the subscription table - the client ha…"
click at [484, 497] on rect at bounding box center [491, 495] width 22 height 12
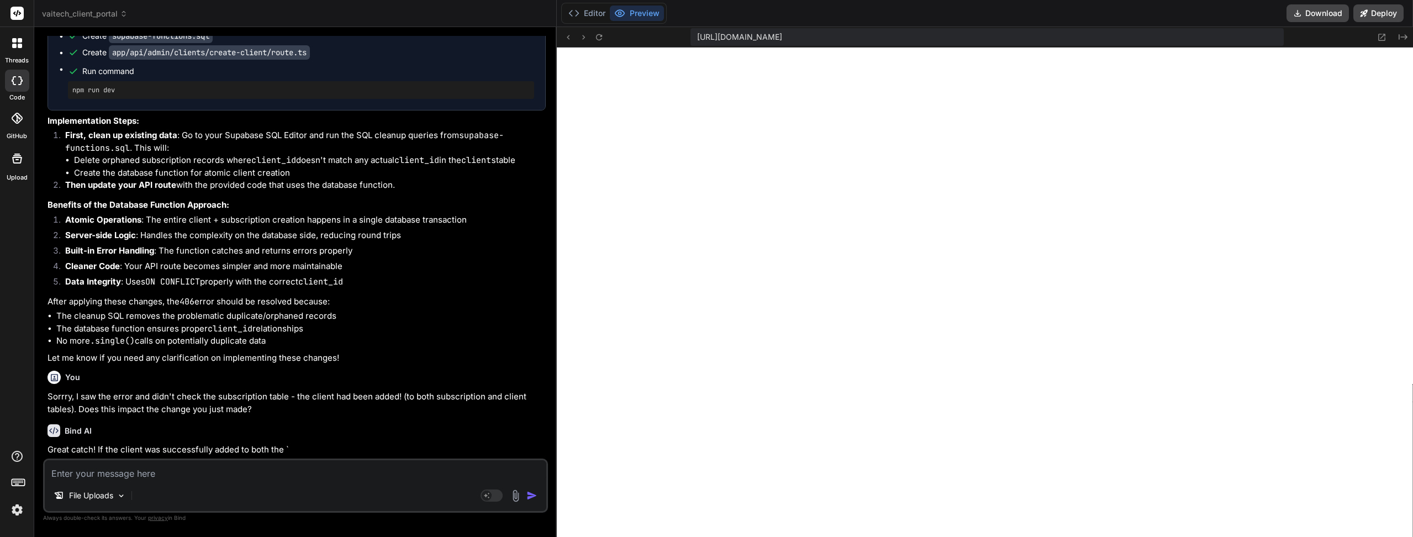
click at [266, 463] on textarea at bounding box center [295, 470] width 501 height 20
paste textarea "Sorrry, I saw the error and didn't check the subscription table - the client ha…"
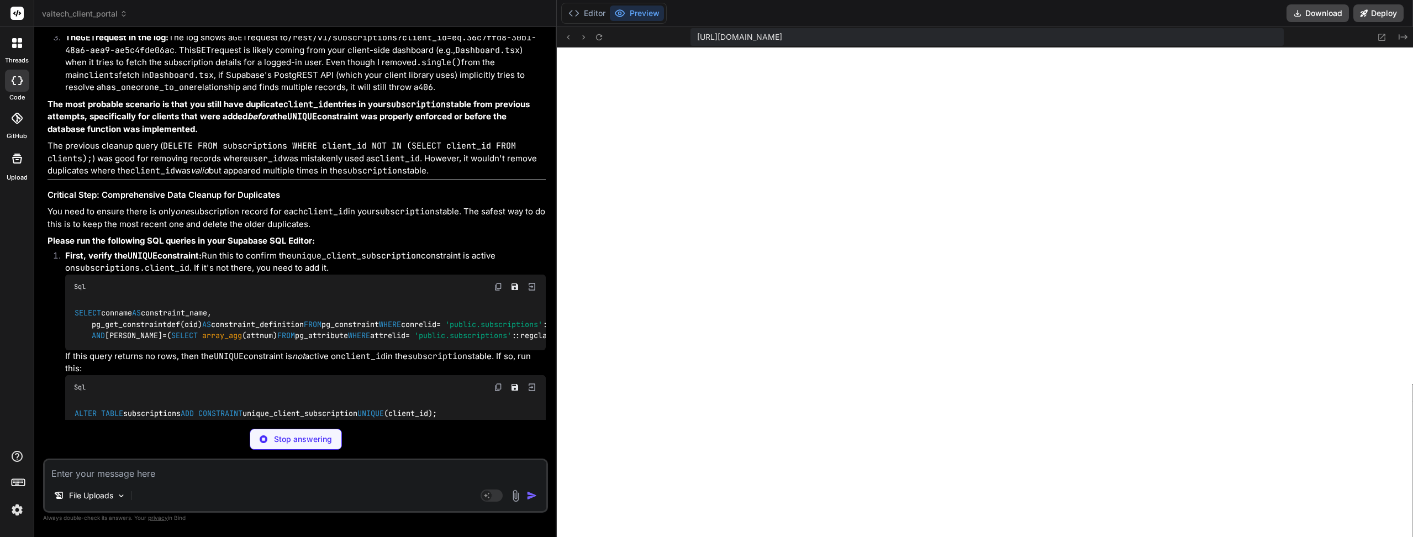
scroll to position [4967, 0]
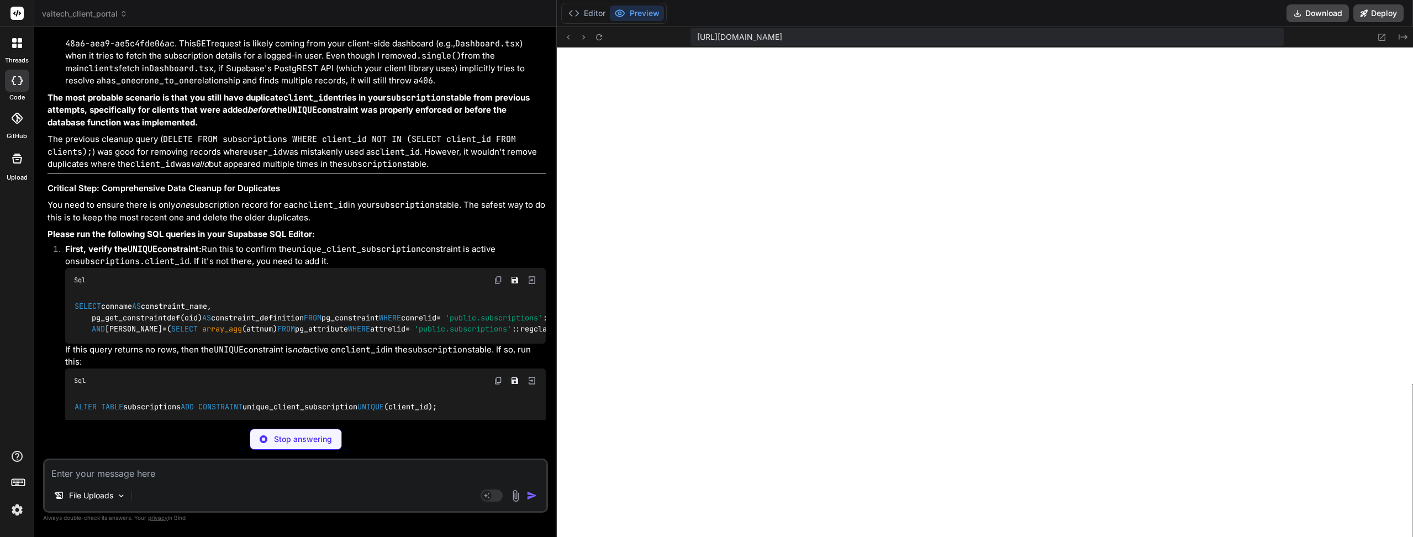
drag, startPoint x: 295, startPoint y: 215, endPoint x: 294, endPoint y: 233, distance: 18.3
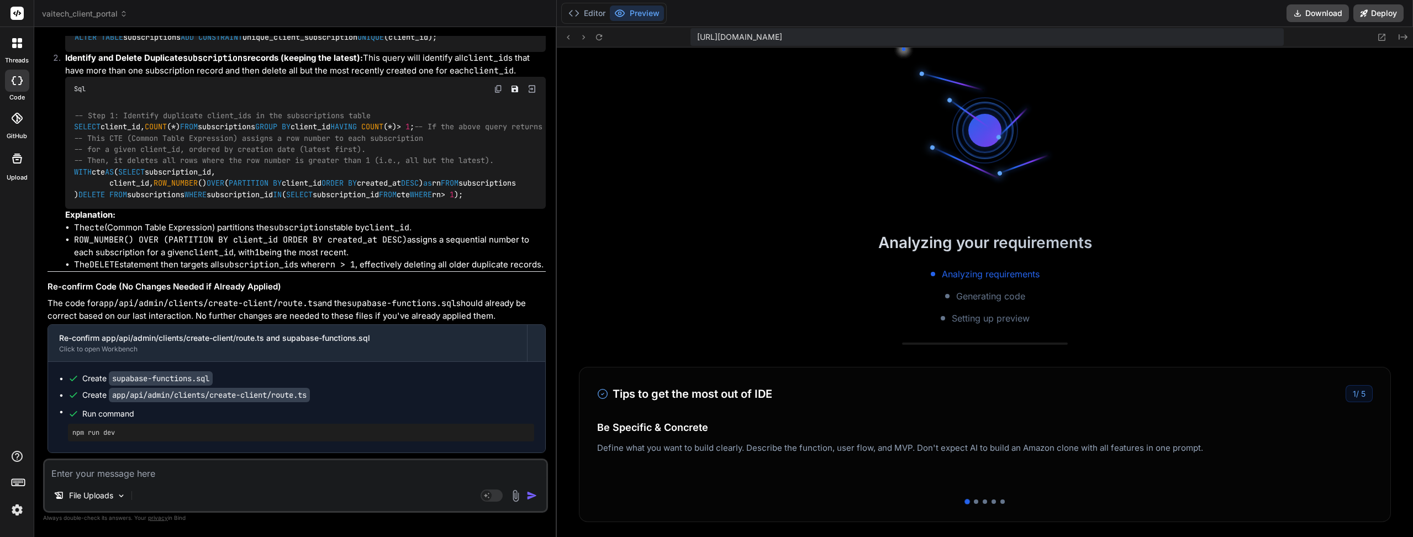
scroll to position [7744, 0]
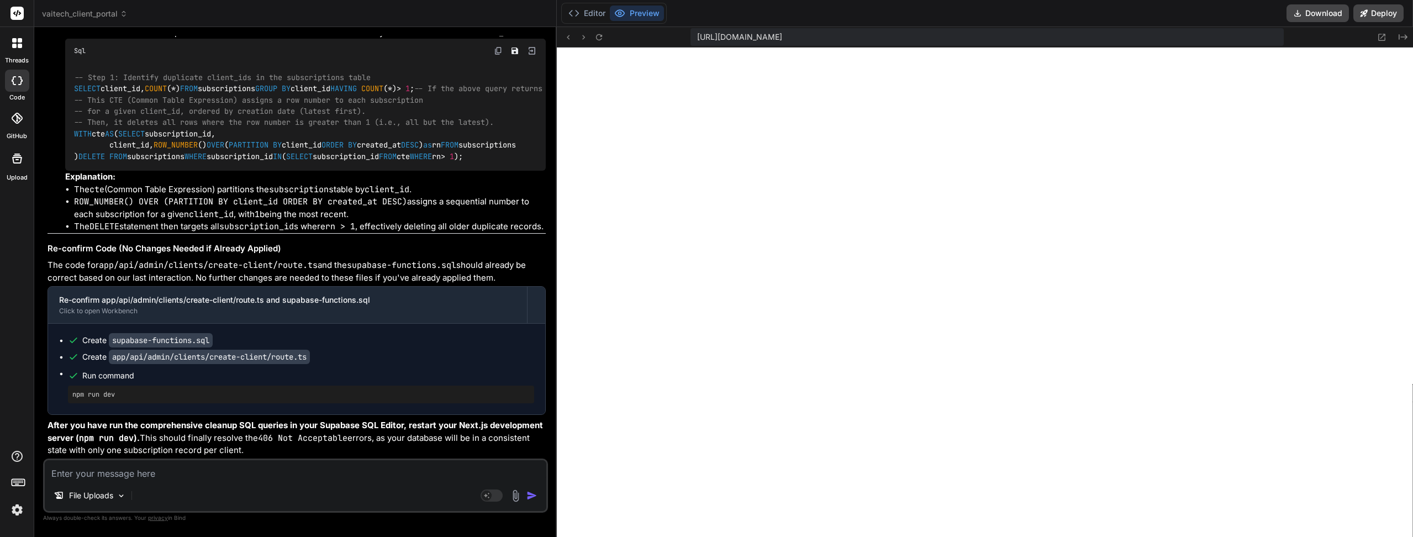
scroll to position [5390, 0]
click at [150, 479] on textarea at bounding box center [295, 470] width 501 height 20
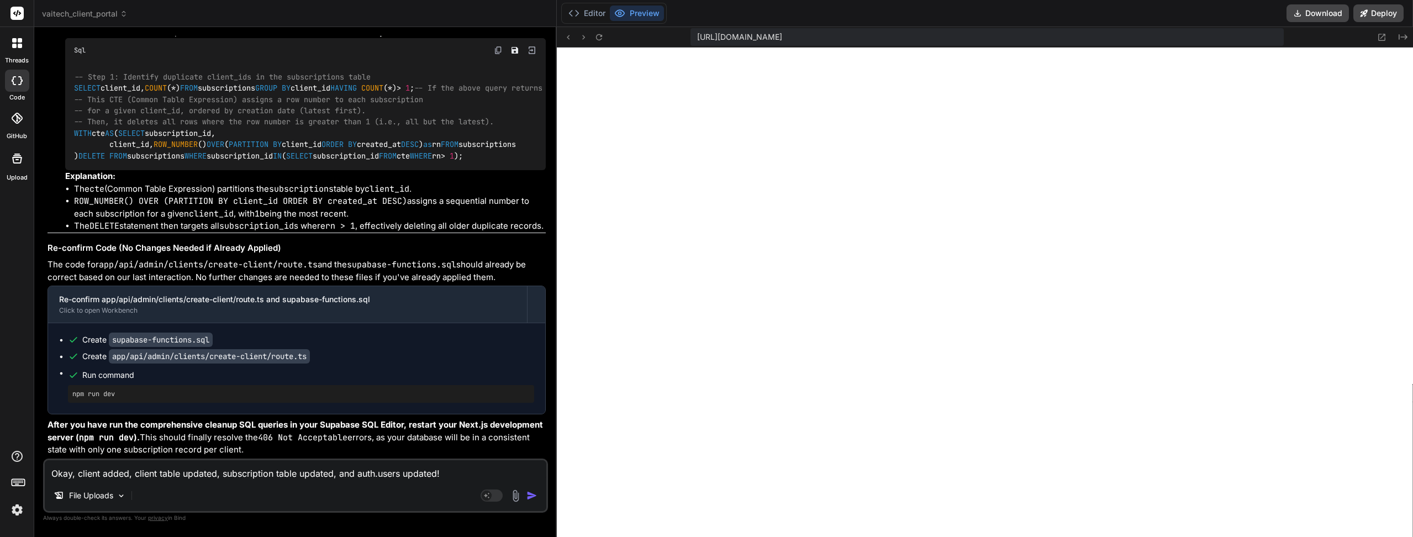
click at [453, 476] on textarea "Okay, client added, client table updated, subscription table updated, and auth.…" at bounding box center [295, 470] width 501 height 20
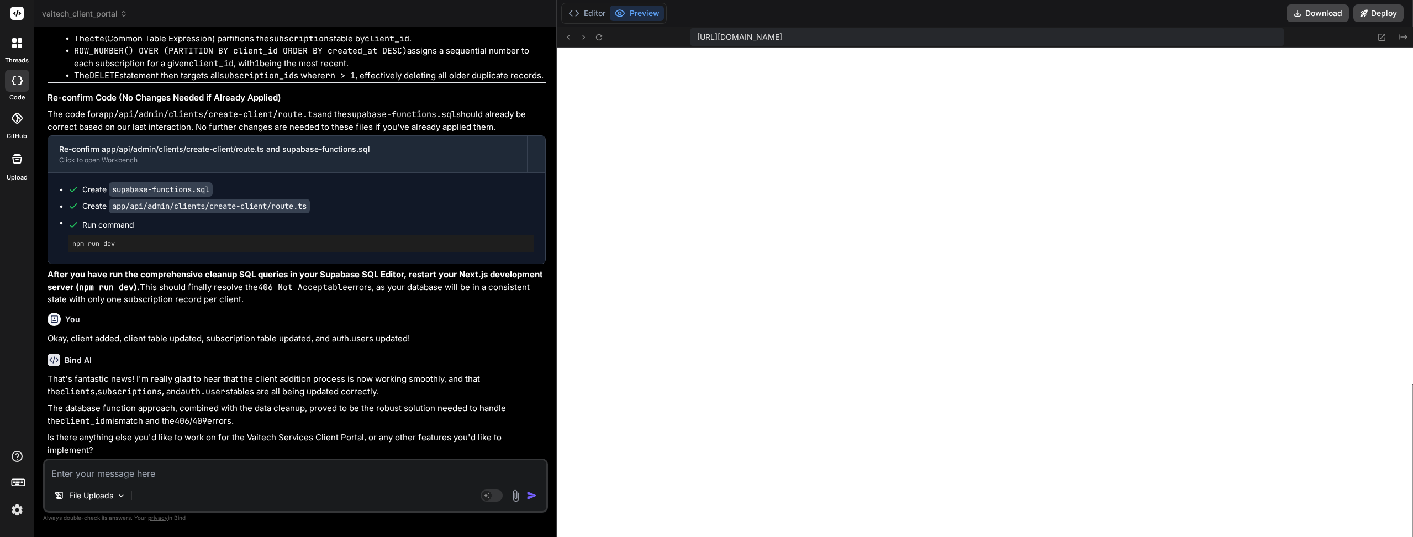
scroll to position [6002, 0]
click at [239, 468] on textarea at bounding box center [295, 470] width 501 height 20
click at [316, 476] on textarea "The Admin Panel, Clients section.. It now says" at bounding box center [295, 470] width 501 height 20
paste textarea "No clients yet. Add your first client to get started."
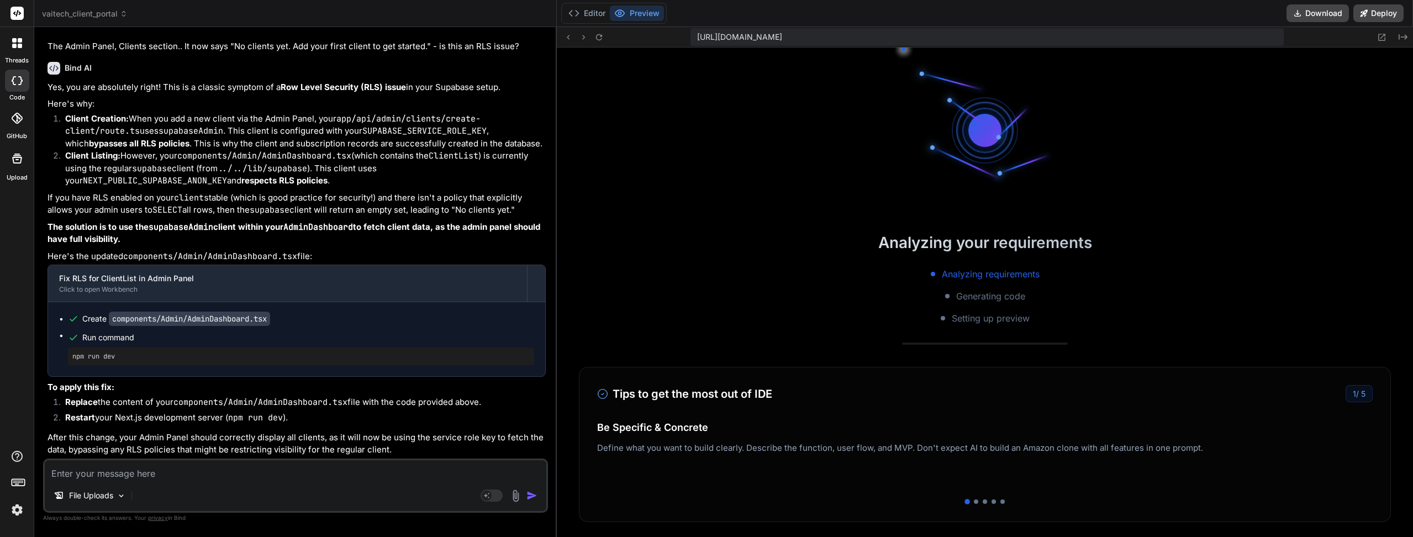
scroll to position [6444, 0]
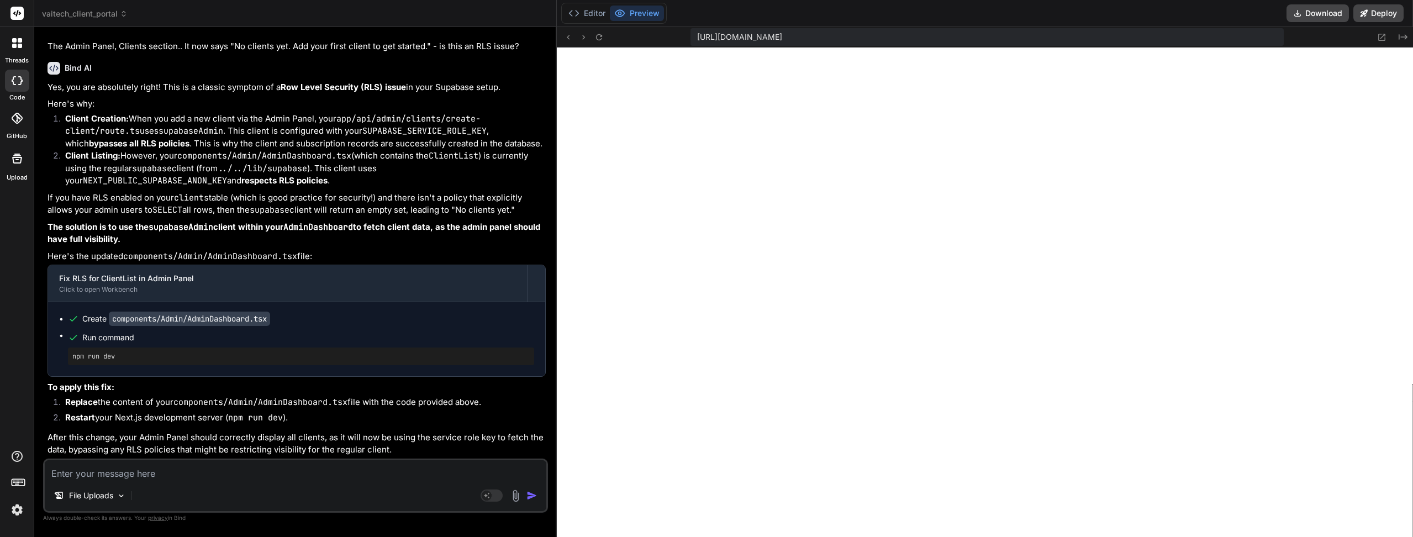
click at [584, 10] on button "Editor" at bounding box center [587, 13] width 46 height 15
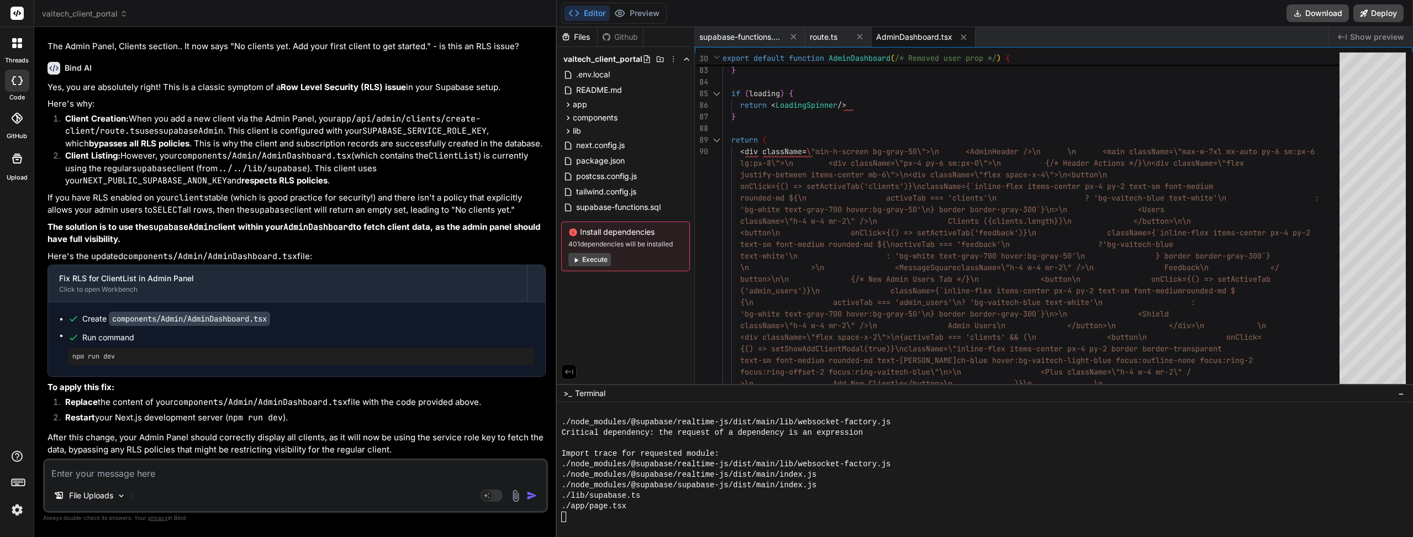
click at [164, 482] on div "File Uploads Agent Mode. When this toggle is activated, AI automatically makes …" at bounding box center [295, 485] width 505 height 54
click at [165, 472] on textarea at bounding box center [295, 470] width 501 height 20
drag, startPoint x: 273, startPoint y: 320, endPoint x: 112, endPoint y: 319, distance: 161.3
click at [112, 319] on code "components/Admin/AdminDashboard.tsx" at bounding box center [189, 318] width 161 height 14
copy code "components/Admin/AdminDashboard.tsx"
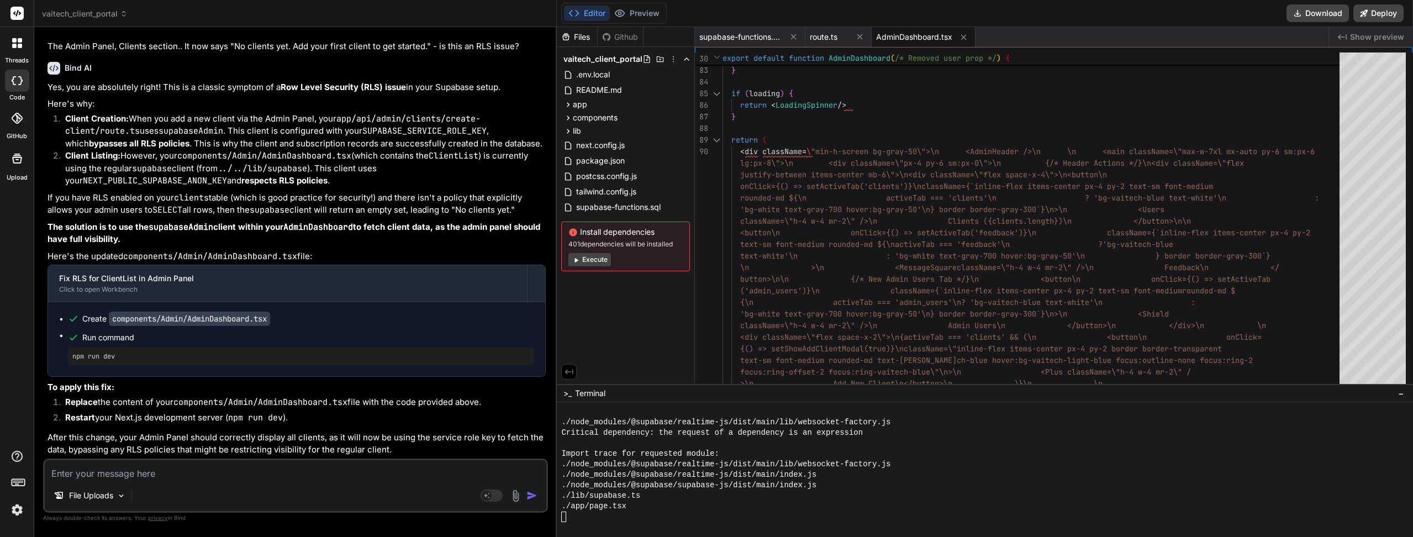
click at [114, 474] on textarea at bounding box center [295, 470] width 501 height 20
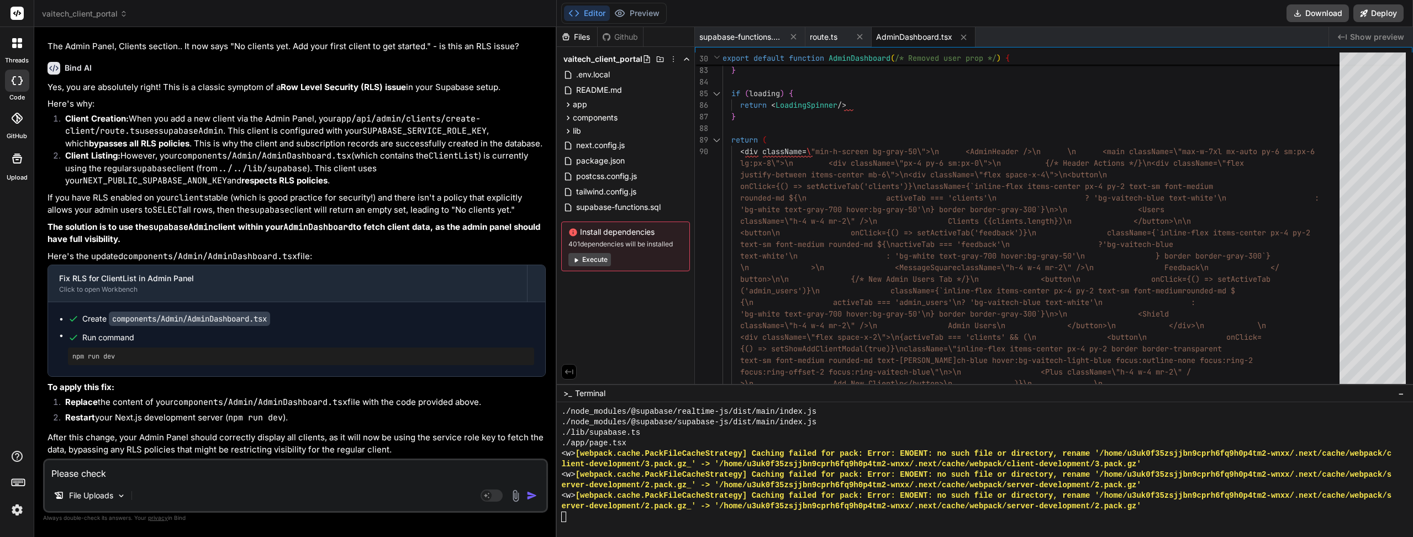
paste textarea "components/Admin/AdminDashboard.tsx"
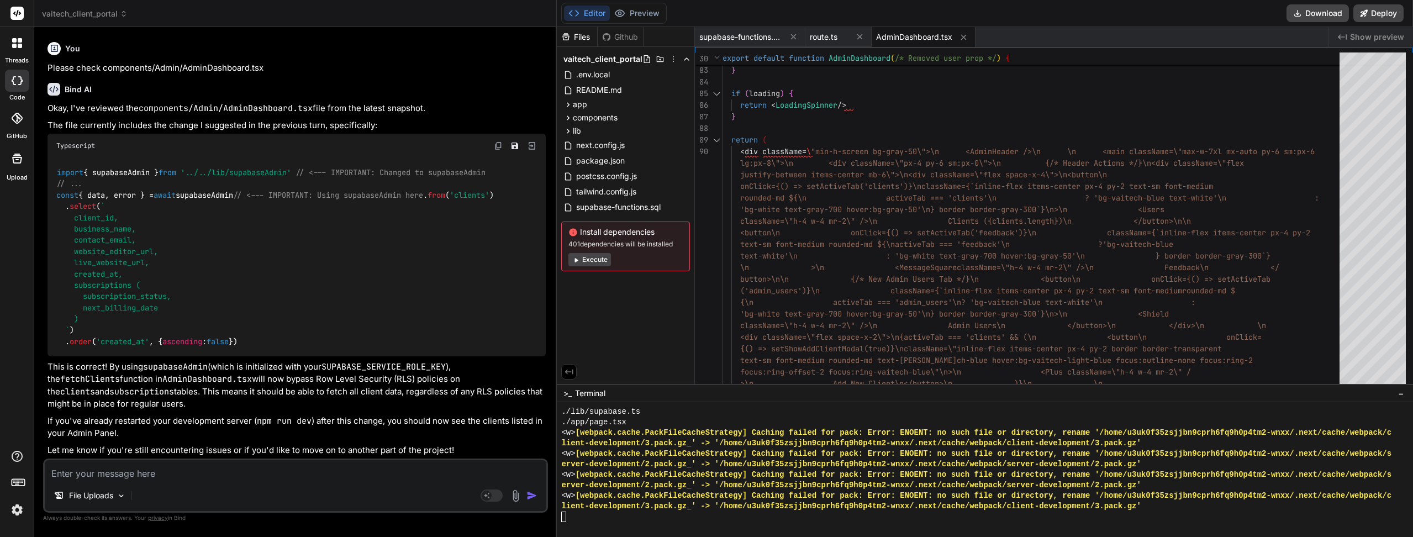
scroll to position [6876, 0]
click at [230, 471] on textarea at bounding box center [295, 470] width 501 height 20
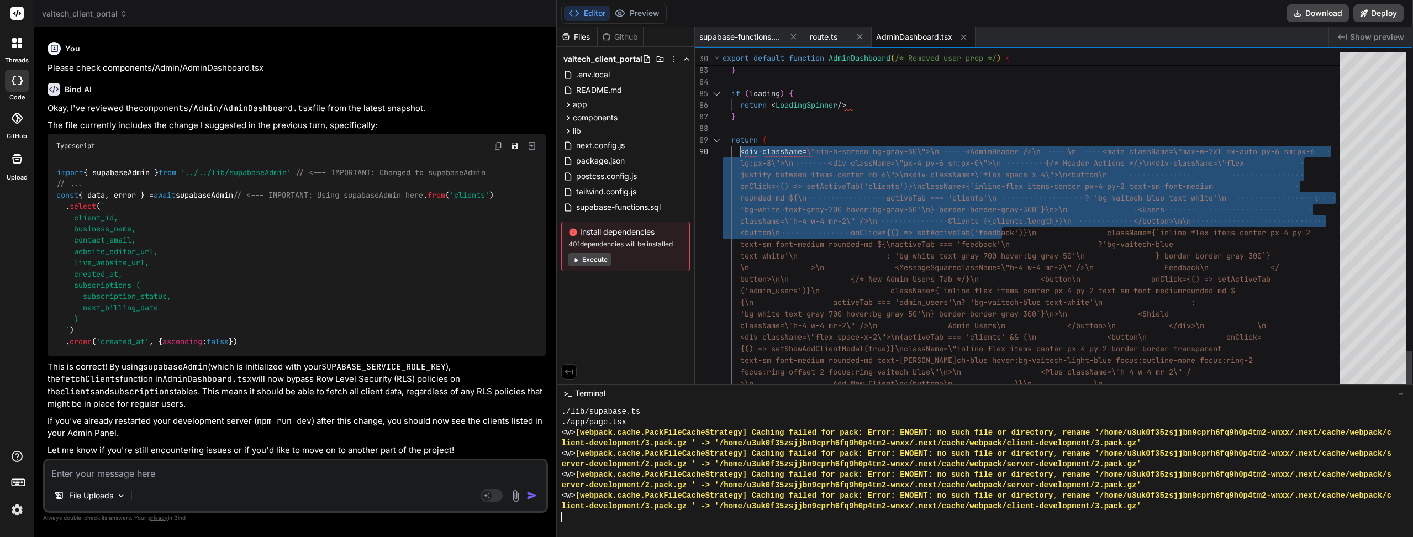
drag, startPoint x: 1000, startPoint y: 229, endPoint x: 739, endPoint y: 151, distance: 272.6
click at [204, 474] on textarea at bounding box center [295, 470] width 501 height 20
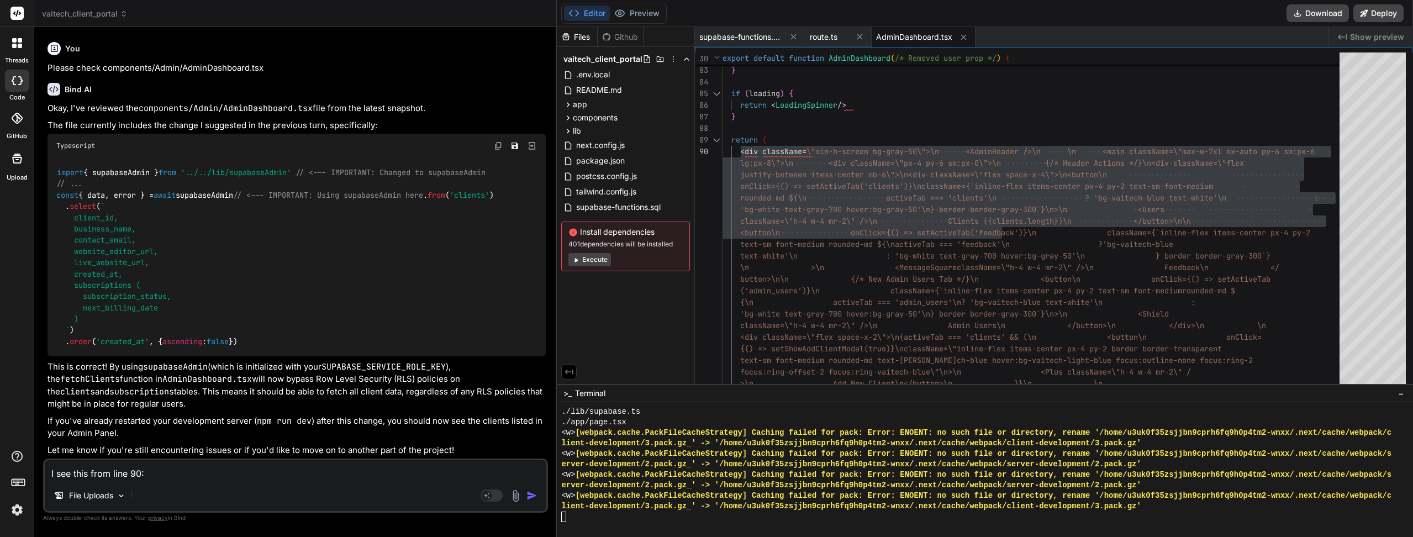
paste textarea "<div className=\"min-h-screen bg-gray-50\">\n <AdminHeader />\n \n <main classN…"
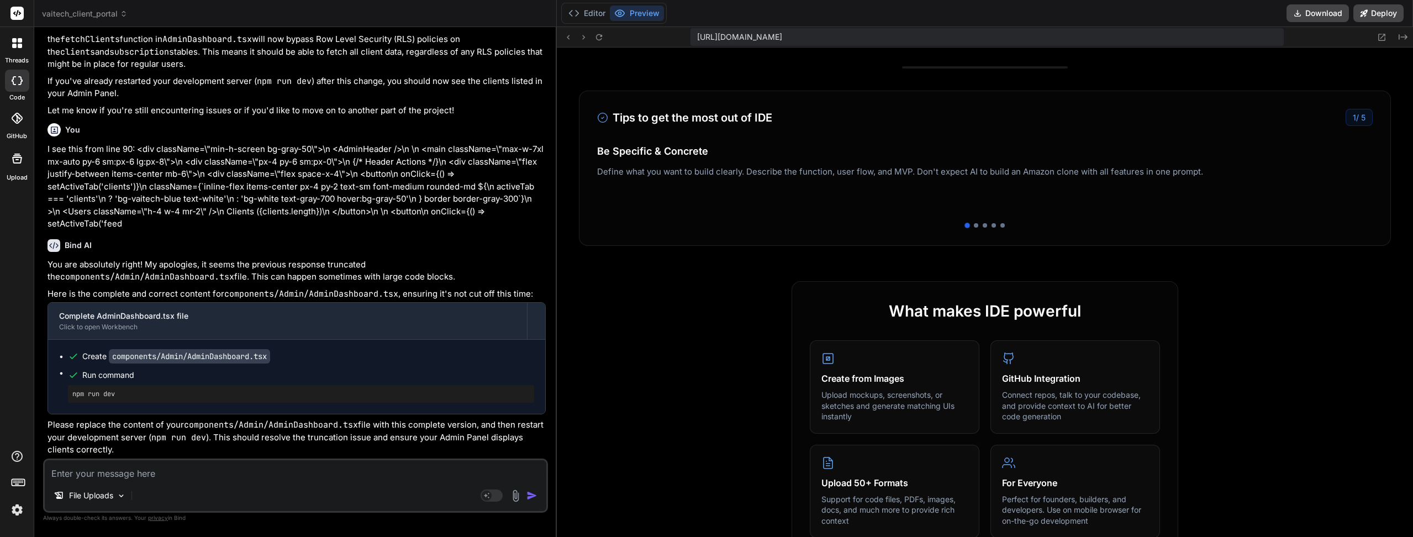
scroll to position [442, 0]
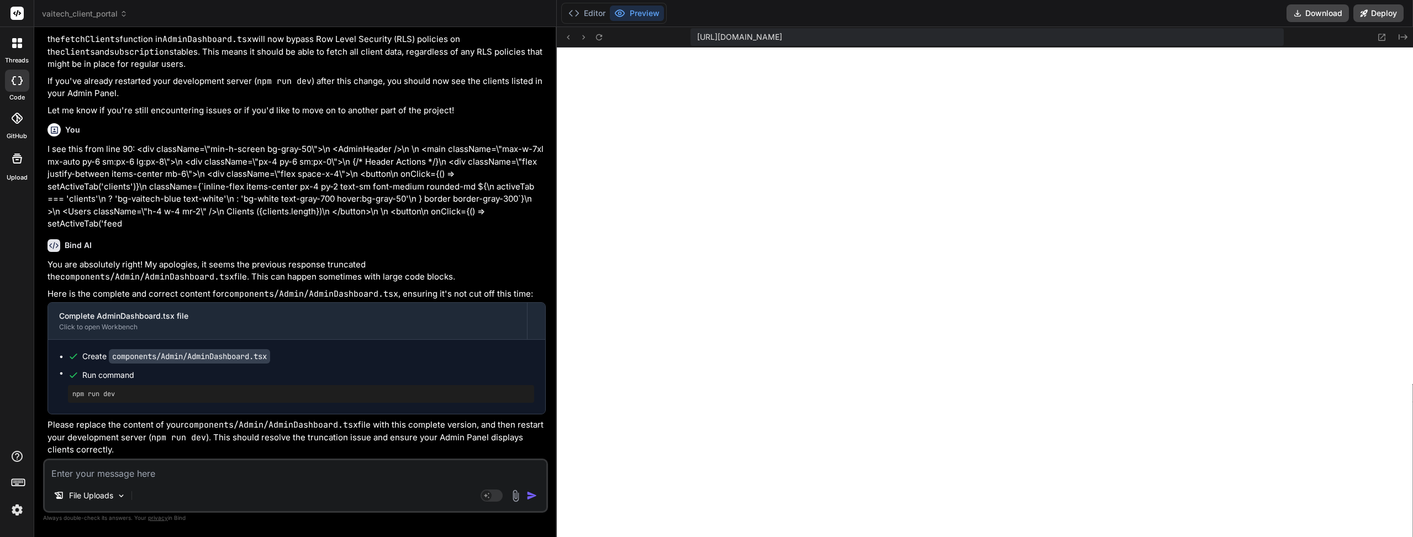
click at [595, 14] on button "Editor" at bounding box center [587, 13] width 46 height 15
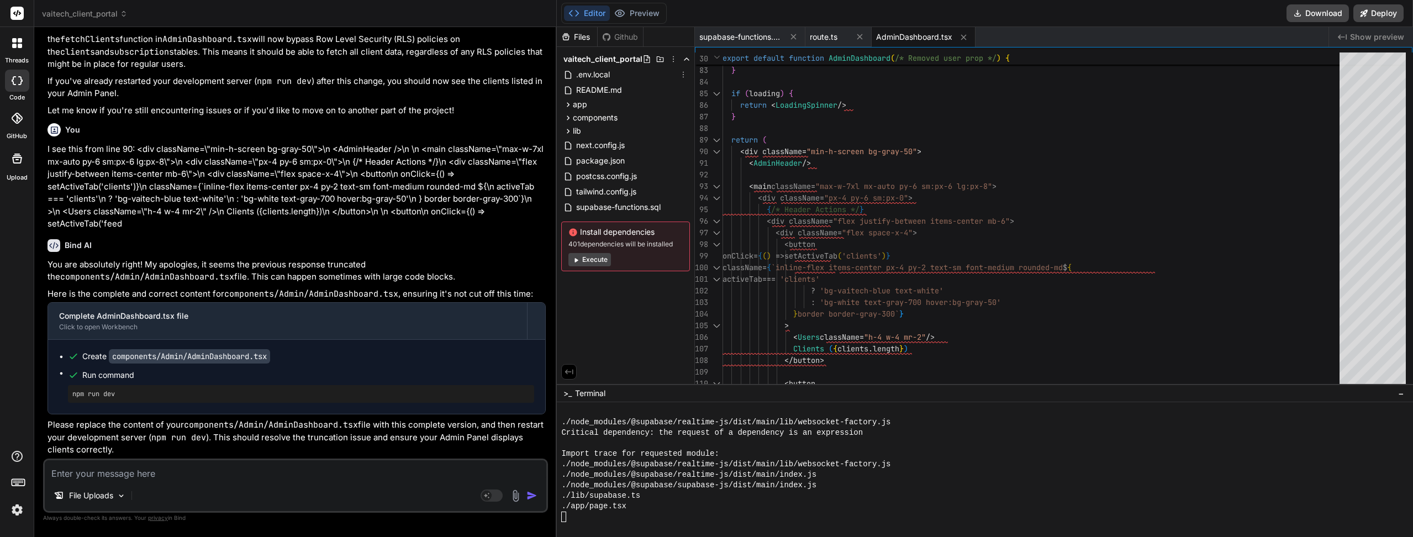
click at [605, 72] on span ".env.local" at bounding box center [593, 74] width 36 height 13
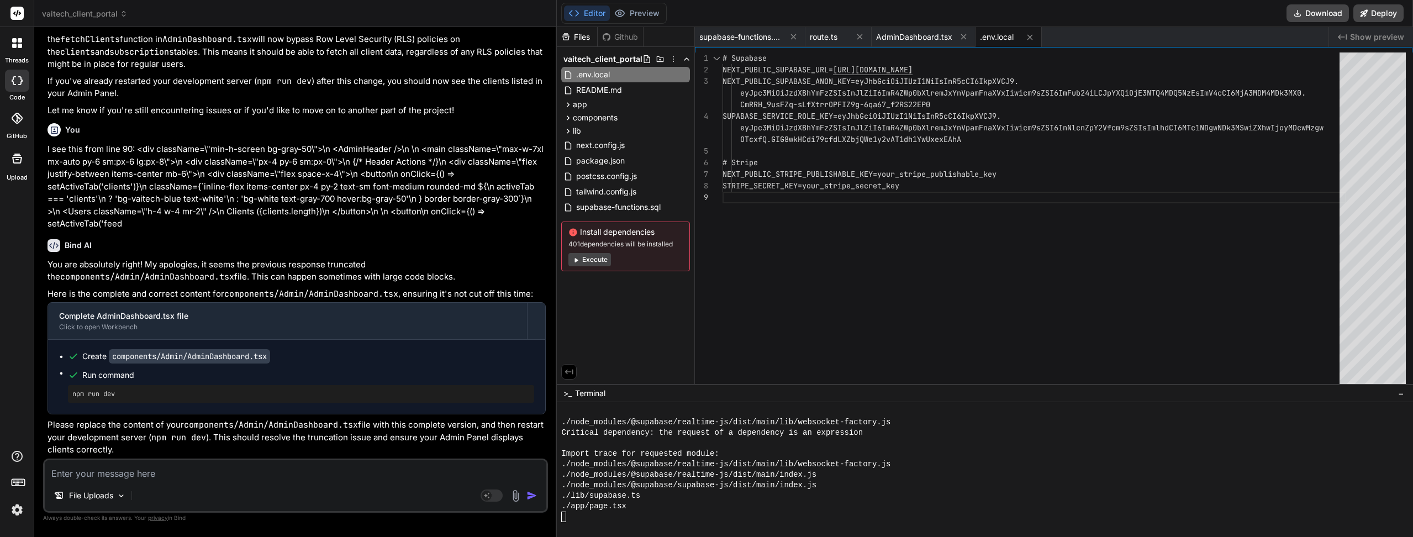
click at [644, 17] on button "Preview" at bounding box center [637, 13] width 54 height 15
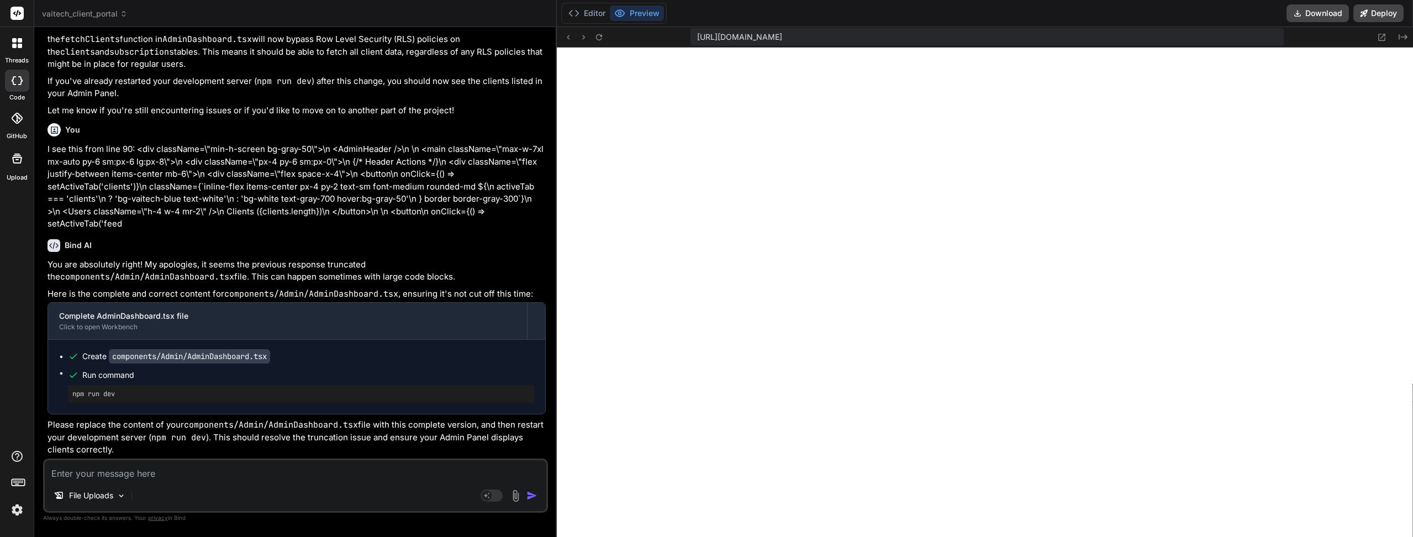
paste textarea "lib/supabaseAdmin.ts (6:42) @ supabaseUrl 4 | const supabaseServiceRoleKey = pr…"
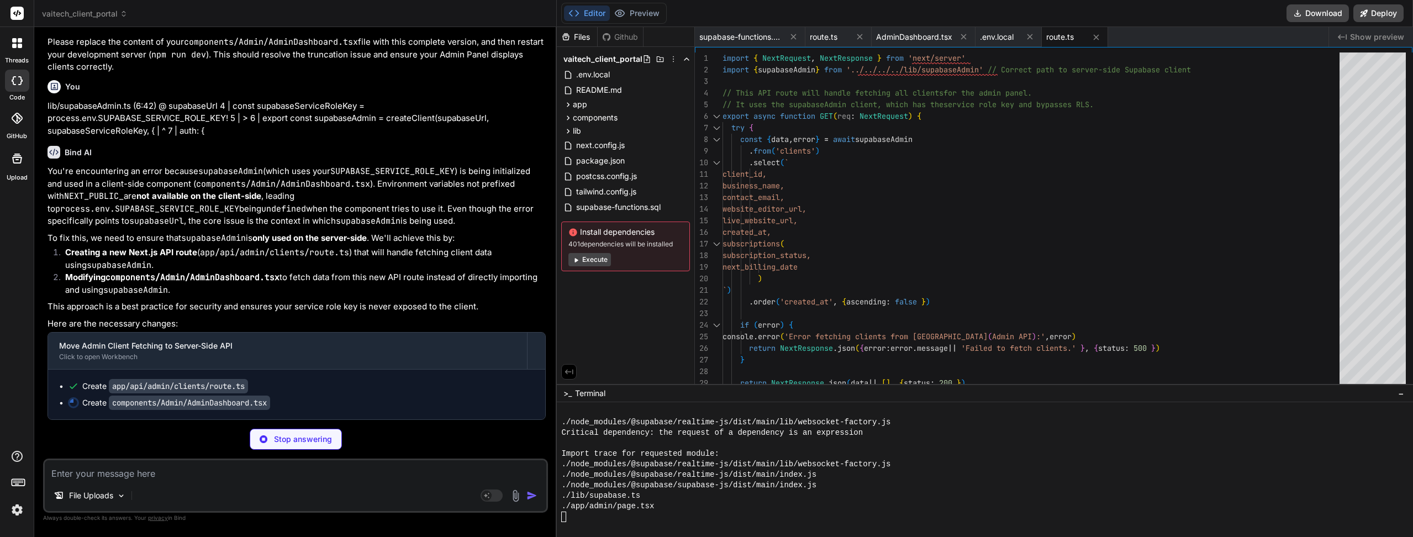
scroll to position [7598, 0]
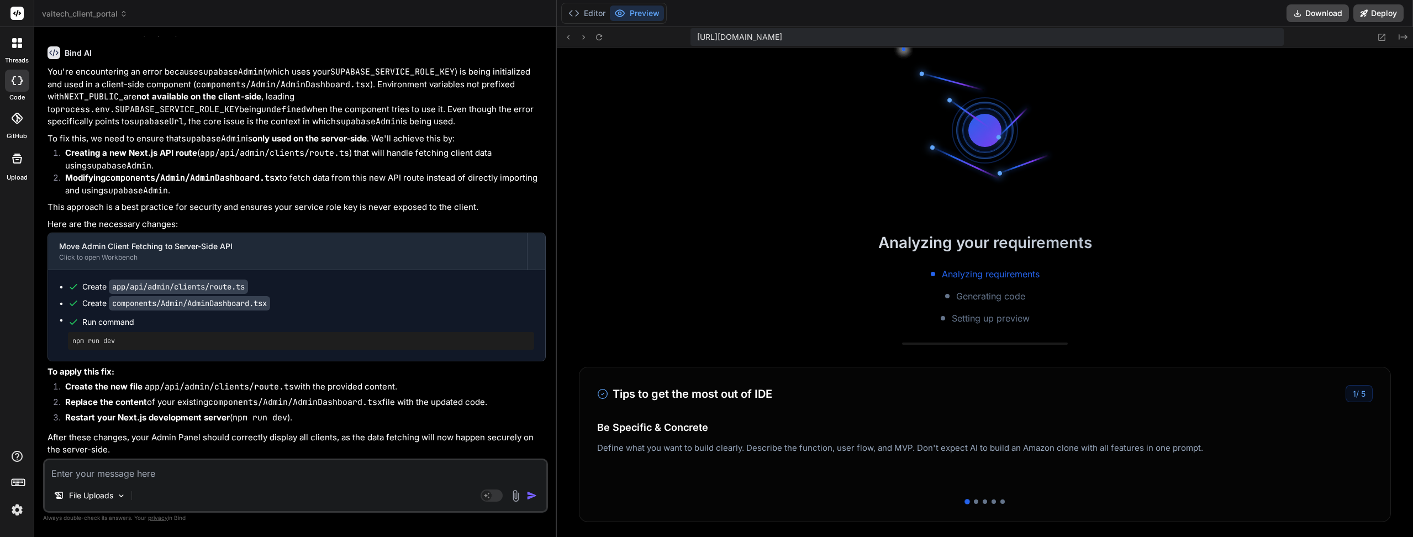
click at [647, 12] on button "Preview" at bounding box center [637, 13] width 54 height 15
click at [599, 17] on button "Editor" at bounding box center [587, 13] width 46 height 15
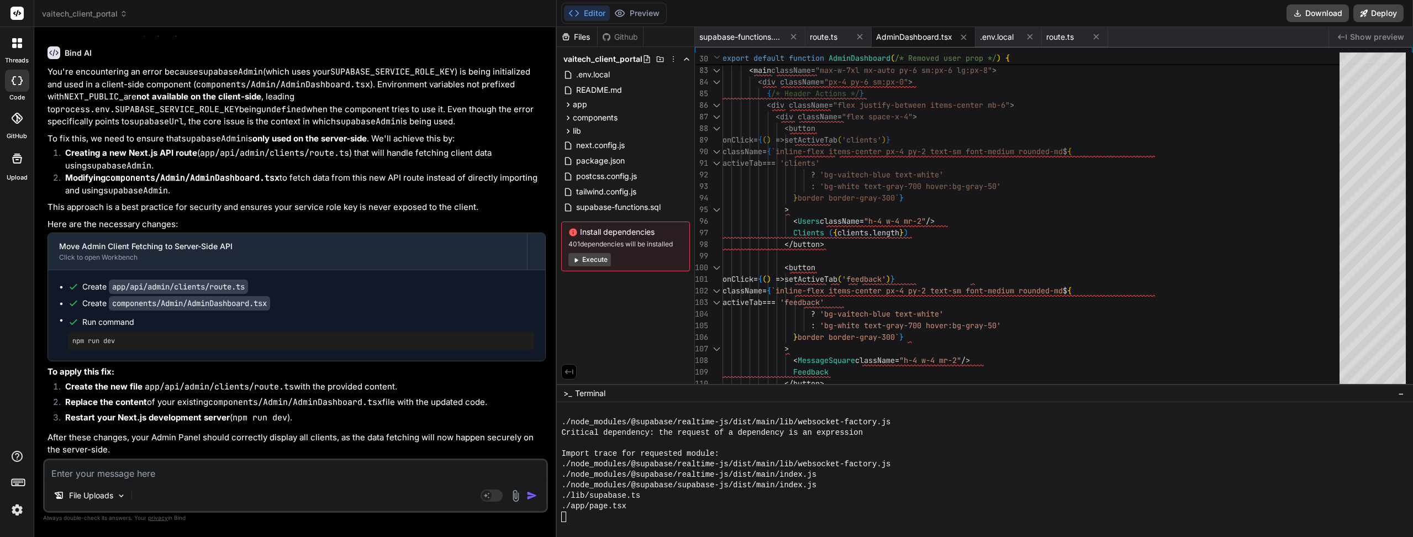
click at [630, 10] on button "Preview" at bounding box center [637, 13] width 54 height 15
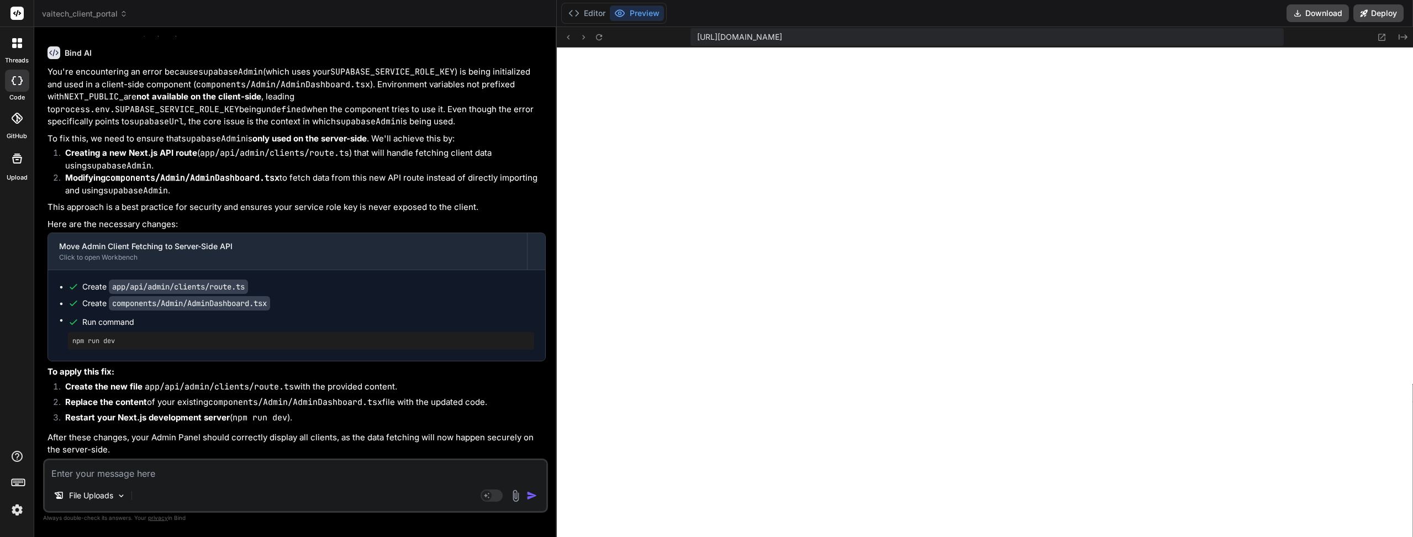
click at [602, 35] on icon at bounding box center [599, 37] width 6 height 6
click at [591, 12] on button "Editor" at bounding box center [587, 13] width 46 height 15
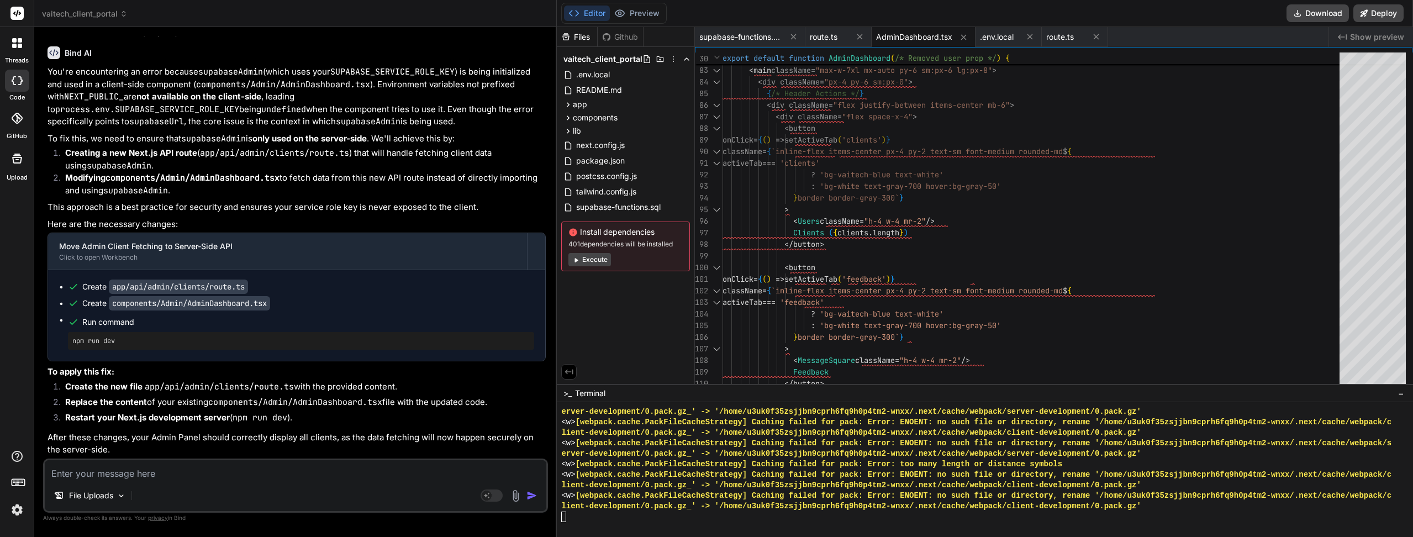
click at [637, 13] on button "Preview" at bounding box center [637, 13] width 54 height 15
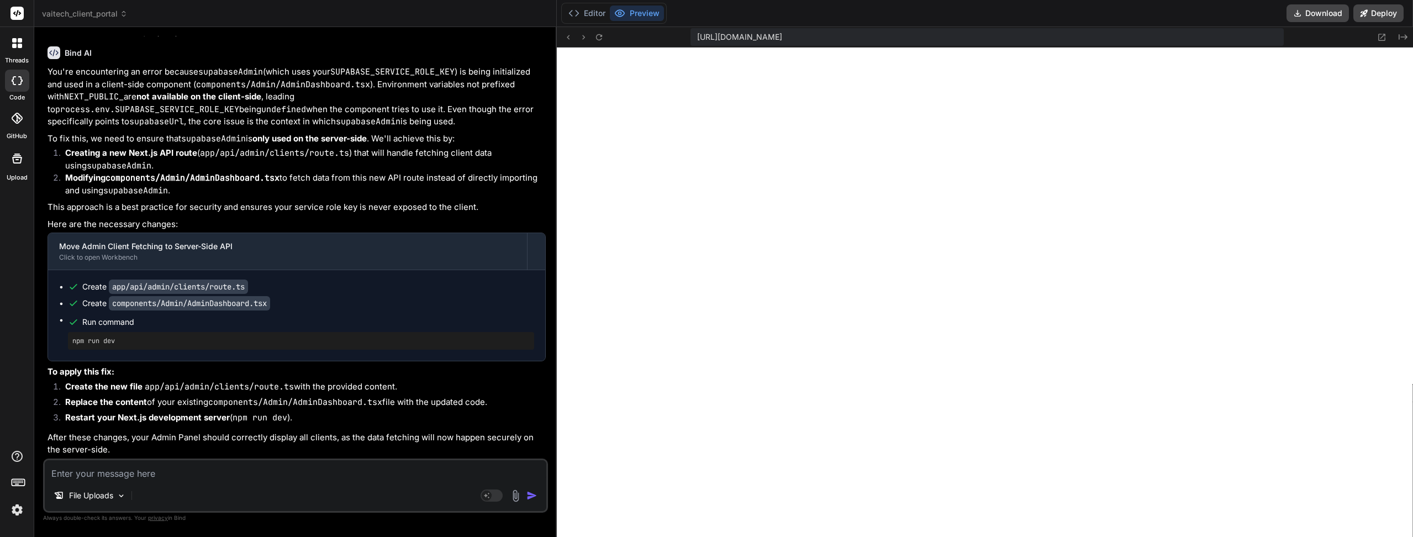
scroll to position [7488, 0]
drag, startPoint x: 223, startPoint y: 242, endPoint x: 46, endPoint y: 216, distance: 178.7
click at [46, 216] on div "You .webcontainer@runtime.96435430.js:26 ./components/Admin/AddClientModal.tsx …" at bounding box center [296, 247] width 503 height 422
copy p "lib/supabaseAdmin.ts (6:42) @ supabaseUrl 4 | const supabaseServiceRoleKey = pr…"
click at [166, 467] on textarea at bounding box center [295, 470] width 501 height 20
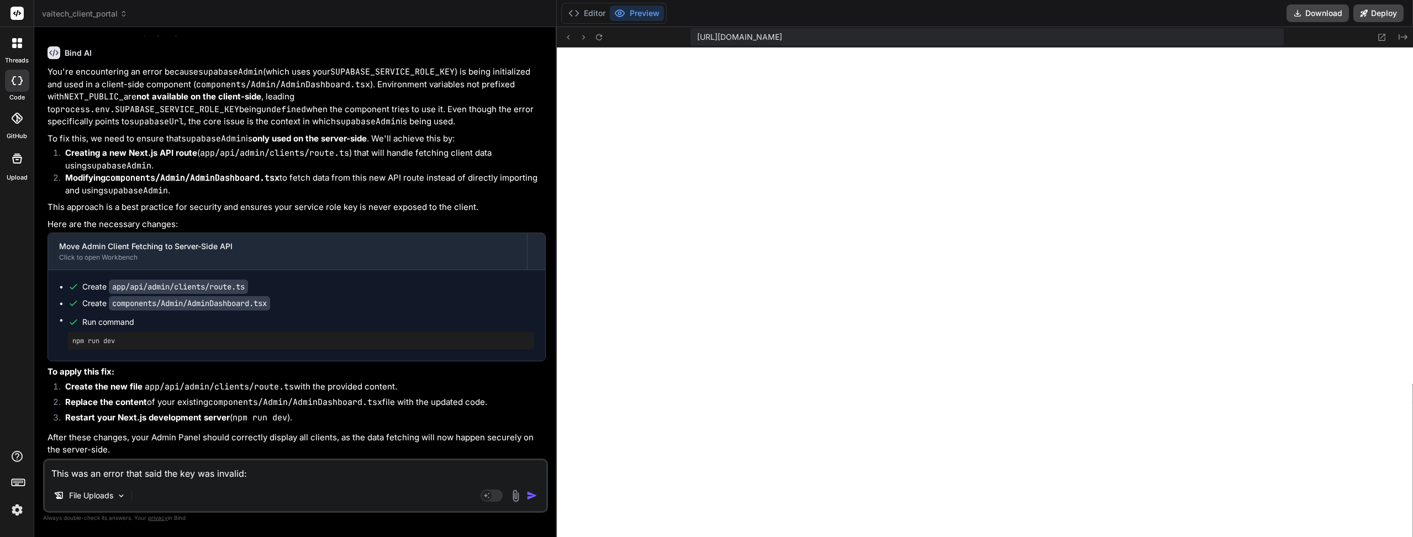
paste textarea "lib/supabaseAdmin.ts (6:42) @ supabaseUrl 4 | const supabaseServiceRoleKey = pr…"
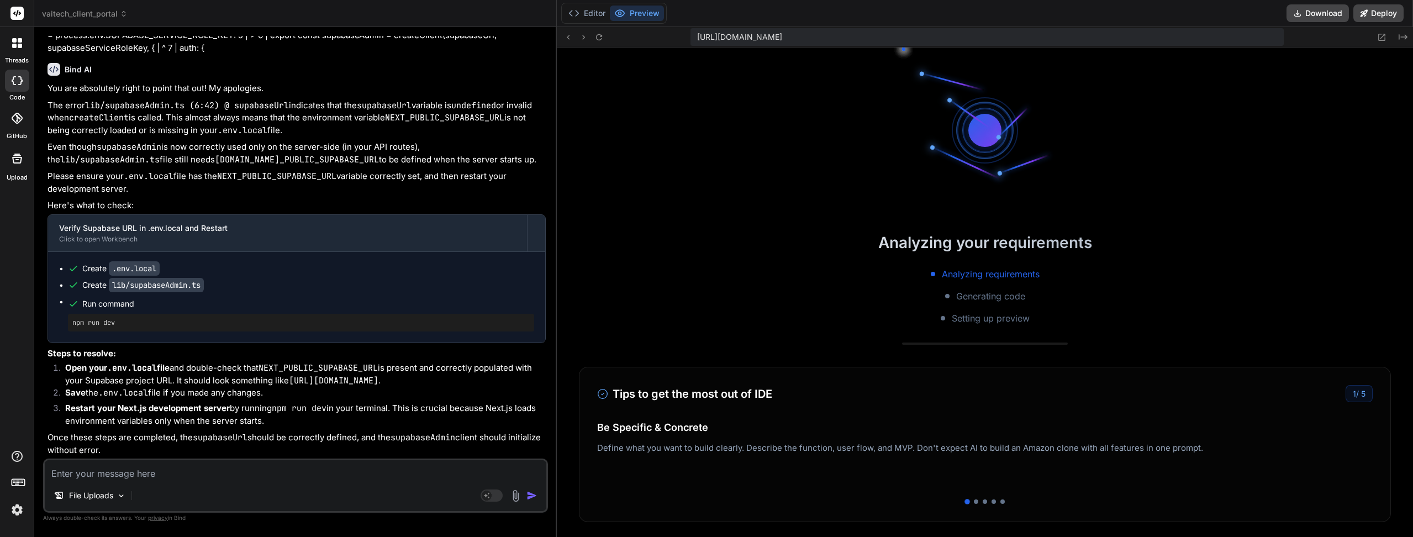
scroll to position [8163, 0]
click at [592, 16] on button "Editor" at bounding box center [587, 13] width 46 height 15
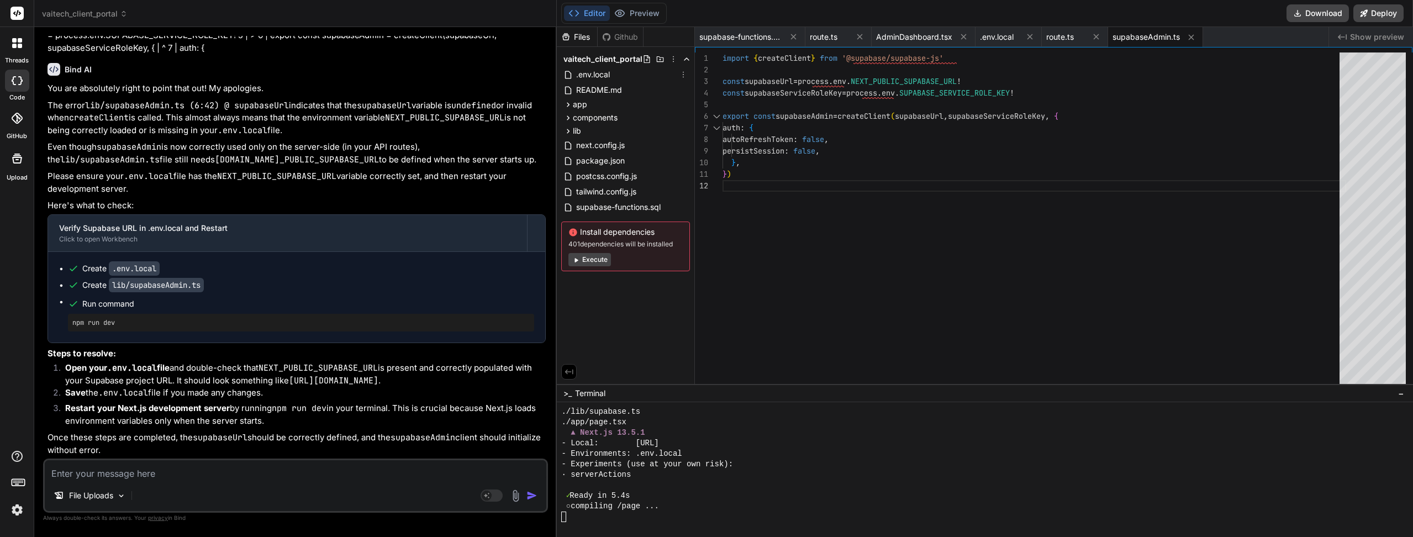
click at [595, 79] on span ".env.local" at bounding box center [593, 74] width 36 height 13
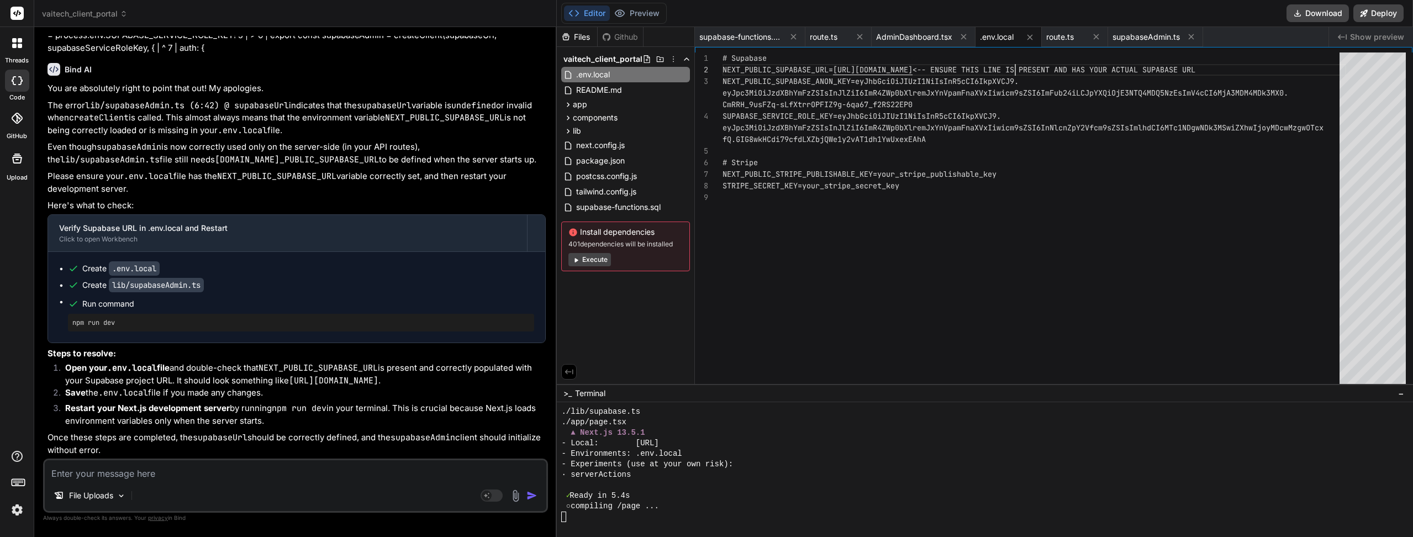
click at [1016, 69] on div "# Supabase NEXT_PUBLIC_SUPABASE_URL= https://dxejtmykzbqbuijagiuq.supabase.co <…" at bounding box center [1033, 278] width 623 height 453
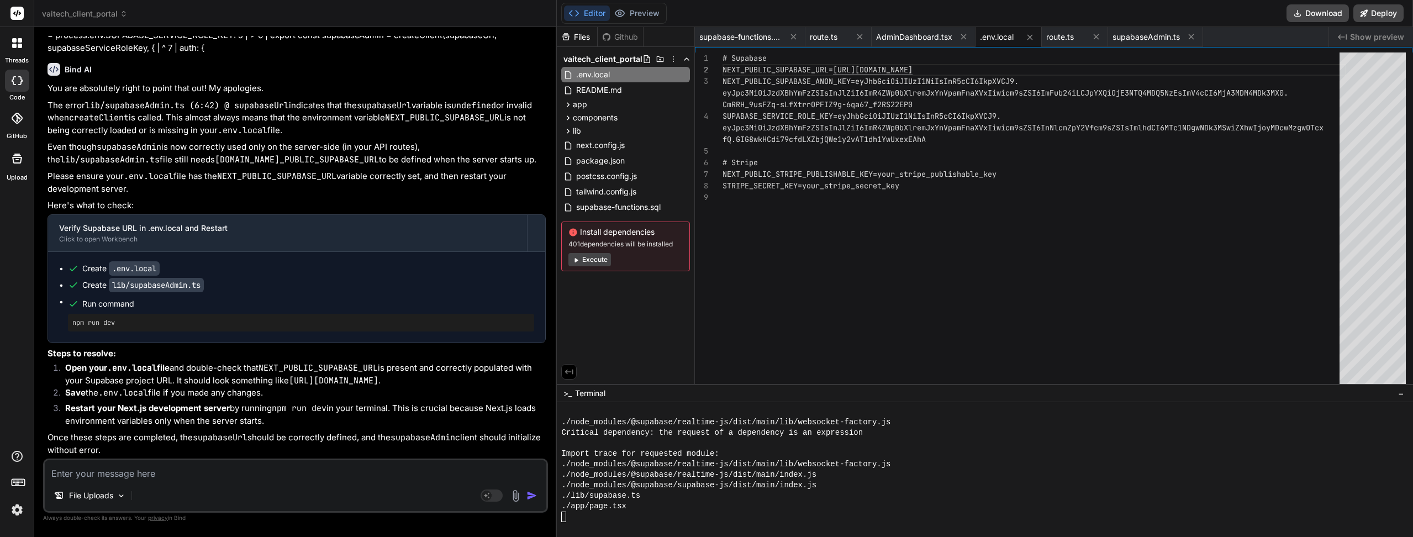
click at [637, 7] on button "Preview" at bounding box center [637, 13] width 54 height 15
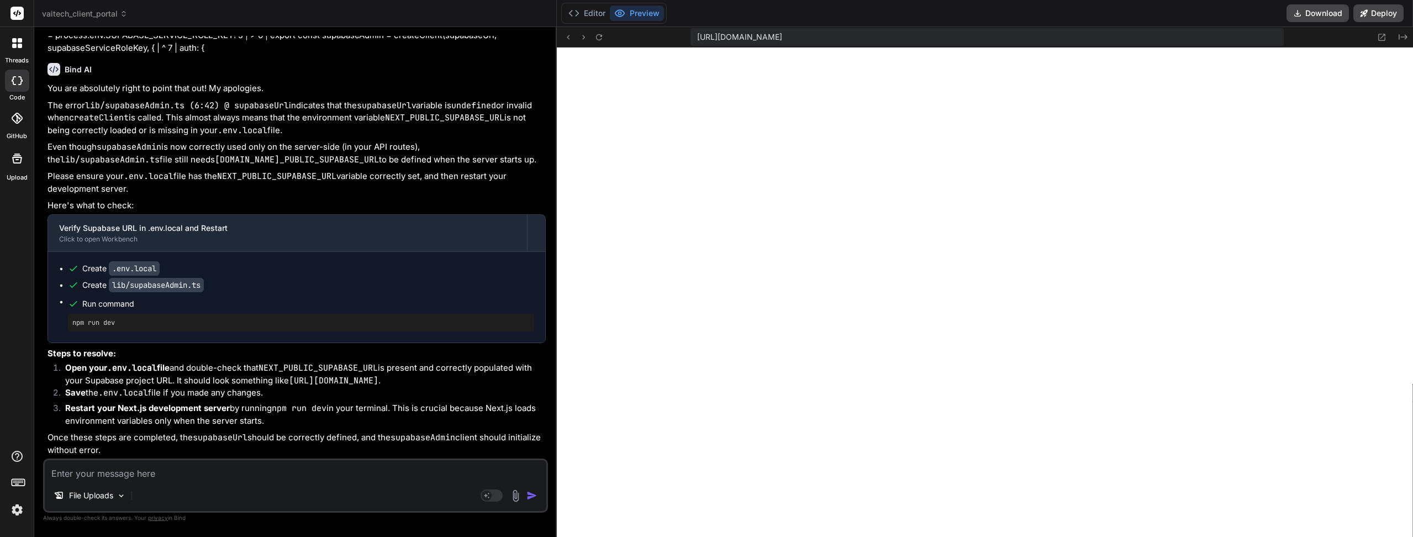
scroll to position [8163, 0]
click at [146, 472] on textarea at bounding box center [295, 470] width 501 height 20
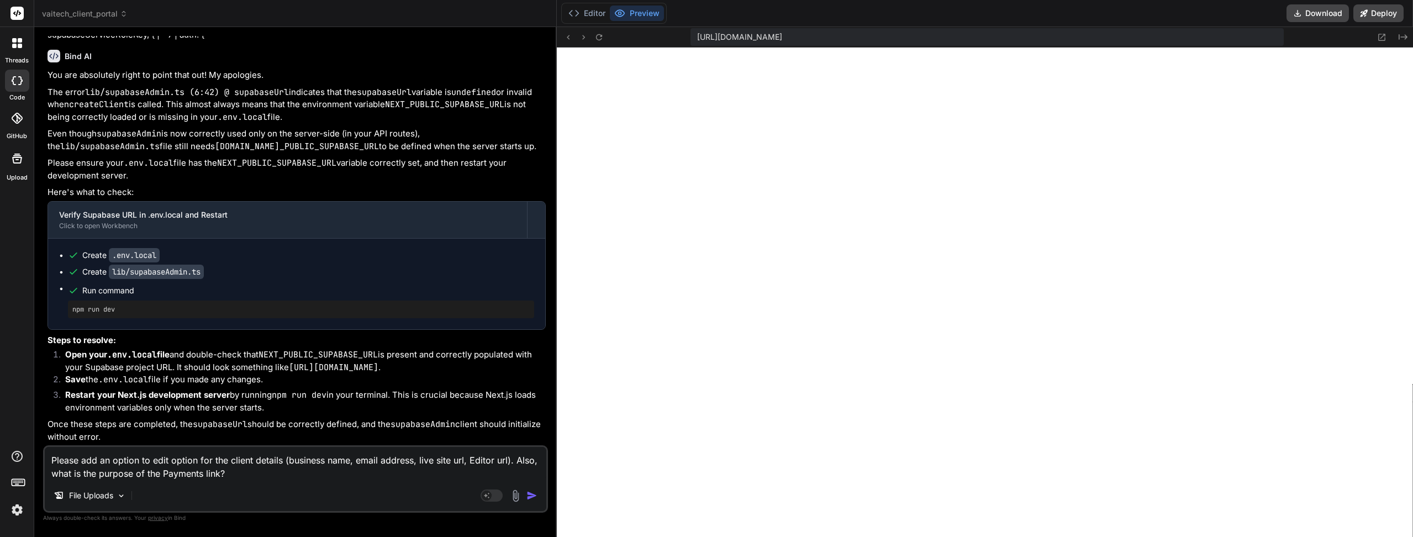
paste textarea "inline"
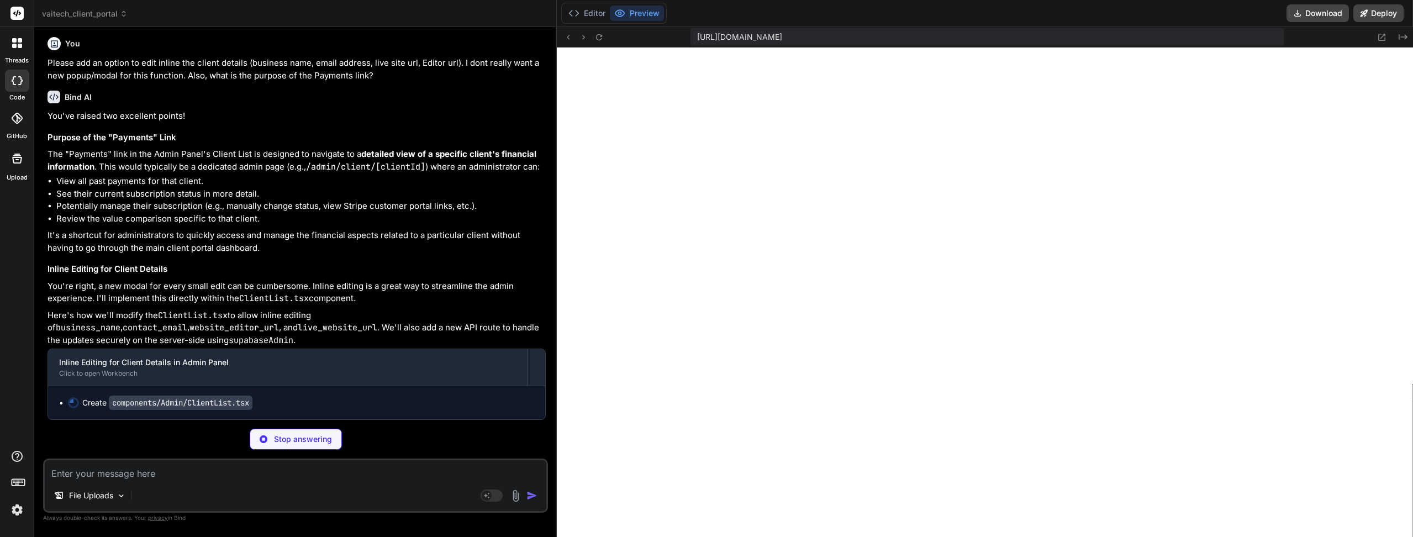
scroll to position [8511, 0]
drag, startPoint x: 258, startPoint y: 272, endPoint x: 263, endPoint y: 288, distance: 16.6
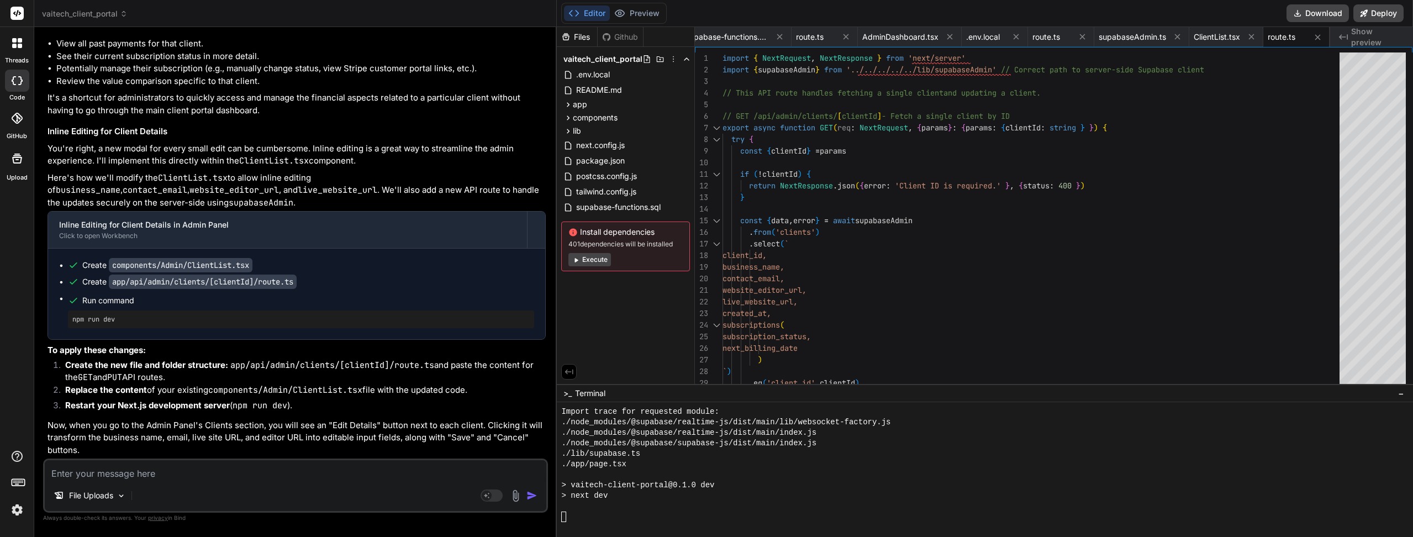
scroll to position [8561, 0]
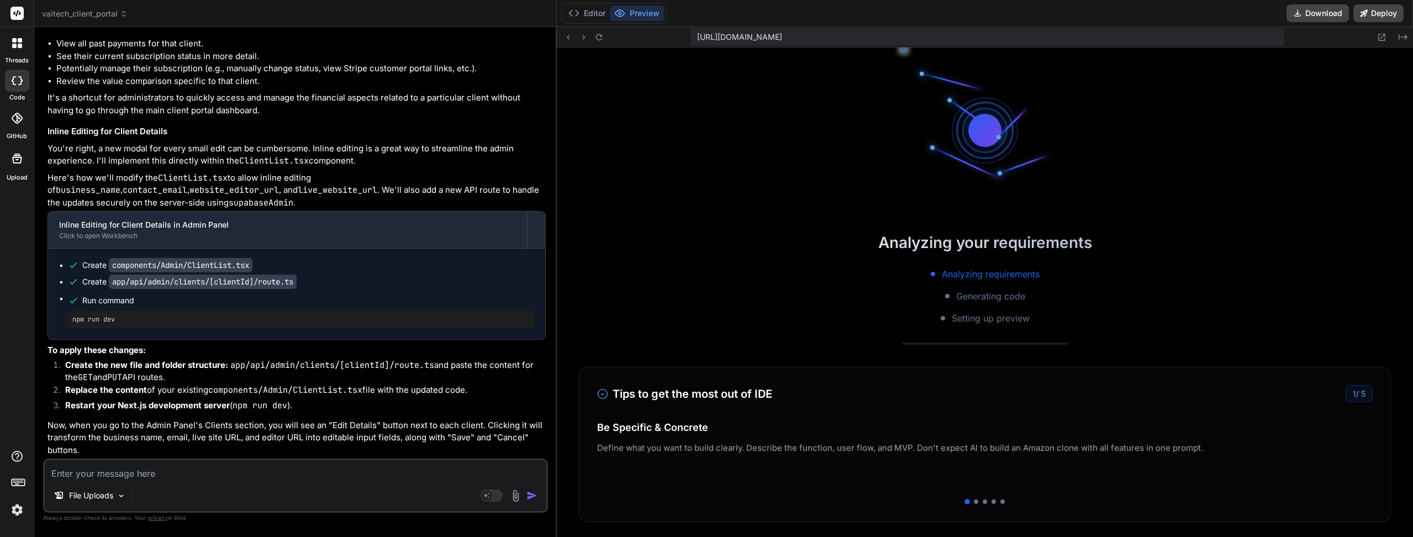
drag, startPoint x: 189, startPoint y: 163, endPoint x: 50, endPoint y: 171, distance: 139.4
click at [50, 7] on h3 "Purpose of the "Payments" Link" at bounding box center [296, 0] width 498 height 13
click at [114, 35] on p "The "Payments" link in the Admin Panel's Client List is designed to navigate to…" at bounding box center [296, 22] width 498 height 25
click at [47, 7] on h3 "Purpose of the "Payments" Link" at bounding box center [296, 0] width 498 height 13
click at [138, 475] on textarea at bounding box center [295, 470] width 501 height 20
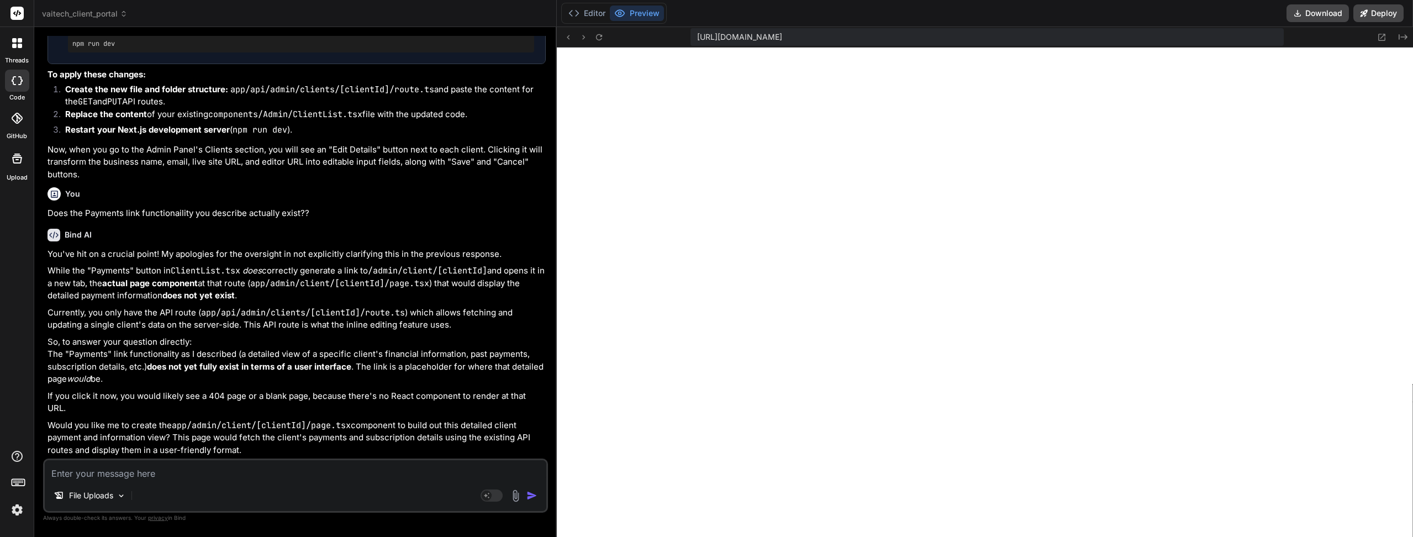
scroll to position [8990, 0]
drag, startPoint x: 305, startPoint y: 301, endPoint x: 304, endPoint y: 314, distance: 12.7
drag, startPoint x: 311, startPoint y: 340, endPoint x: 246, endPoint y: 340, distance: 65.2
click at [246, 331] on p "Currently, you only have the API route ( app/api/admin/clients/[clientId]/route…" at bounding box center [296, 318] width 498 height 25
click at [226, 356] on p "So, to answer your question directly: The "Payments" link functionality as I de…" at bounding box center [296, 361] width 498 height 50
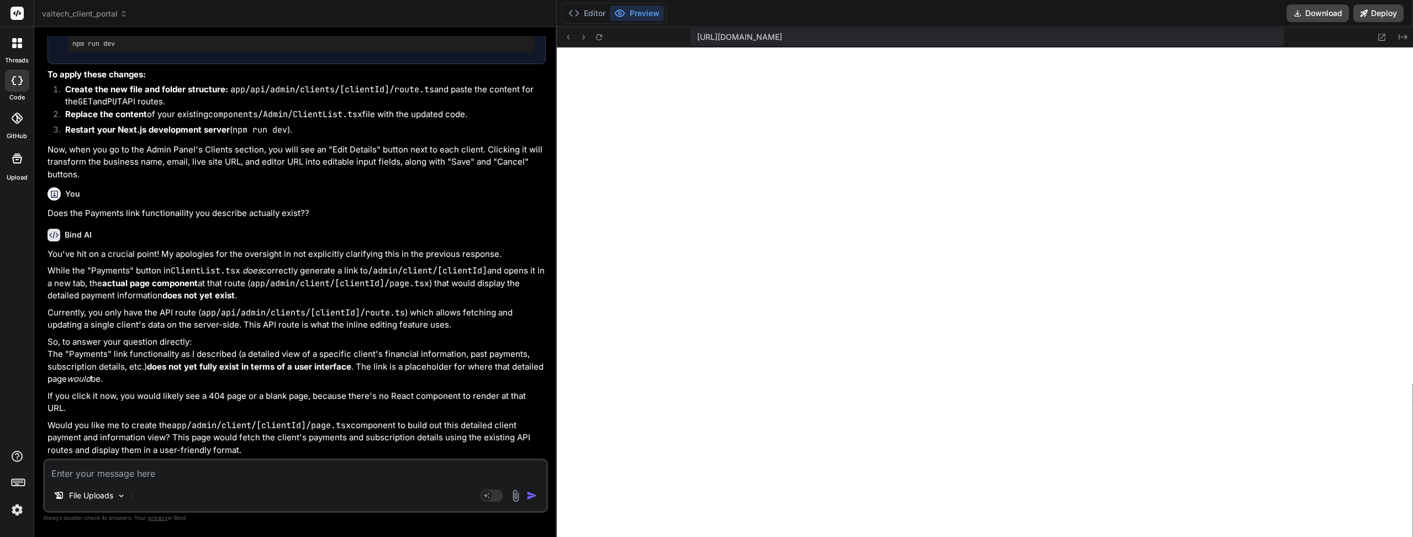
drag, startPoint x: 237, startPoint y: 358, endPoint x: 359, endPoint y: 360, distance: 121.5
click at [314, 358] on p "So, to answer your question directly: The "Payments" link functionality as I de…" at bounding box center [296, 361] width 498 height 50
drag, startPoint x: 362, startPoint y: 369, endPoint x: 262, endPoint y: 372, distance: 100.0
click at [268, 372] on p "So, to answer your question directly: The "Payments" link functionality as I de…" at bounding box center [296, 361] width 498 height 50
click at [262, 372] on p "So, to answer your question directly: The "Payments" link functionality as I de…" at bounding box center [296, 361] width 498 height 50
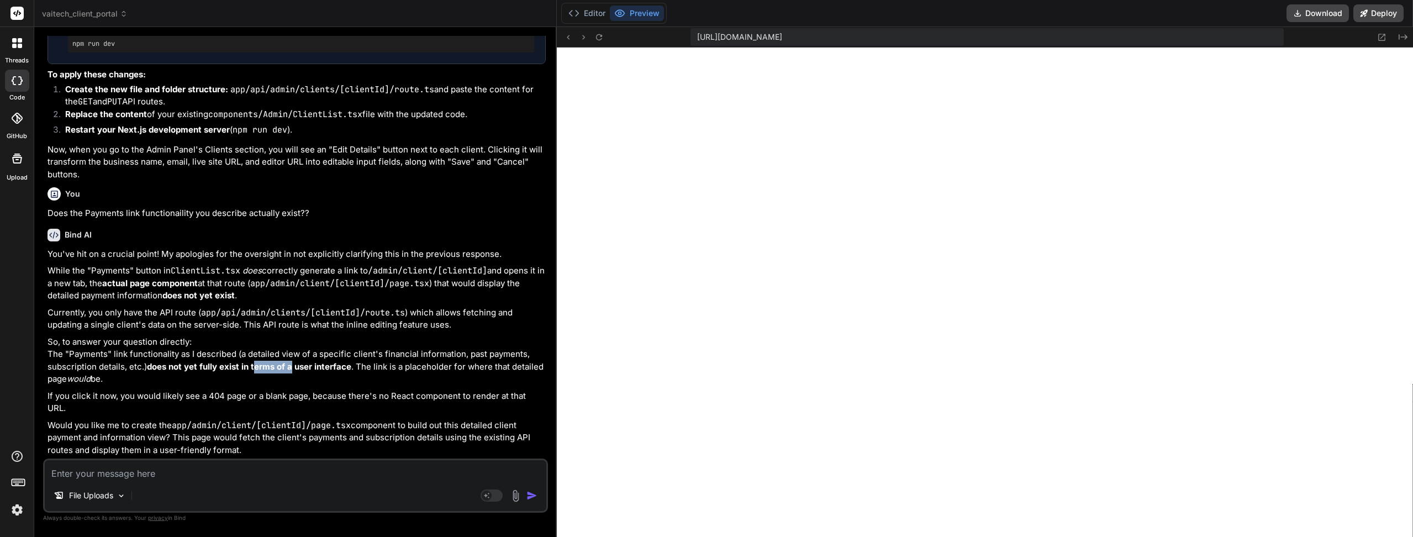
drag, startPoint x: 255, startPoint y: 377, endPoint x: 374, endPoint y: 377, distance: 119.3
click at [343, 372] on strong "does not yet fully exist in terms of a user interface" at bounding box center [249, 366] width 204 height 10
click at [378, 377] on p "So, to answer your question directly: The "Payments" link functionality as I de…" at bounding box center [296, 361] width 498 height 50
drag, startPoint x: 378, startPoint y: 377, endPoint x: 227, endPoint y: 382, distance: 151.4
click at [227, 382] on p "So, to answer your question directly: The "Payments" link functionality as I de…" at bounding box center [296, 361] width 498 height 50
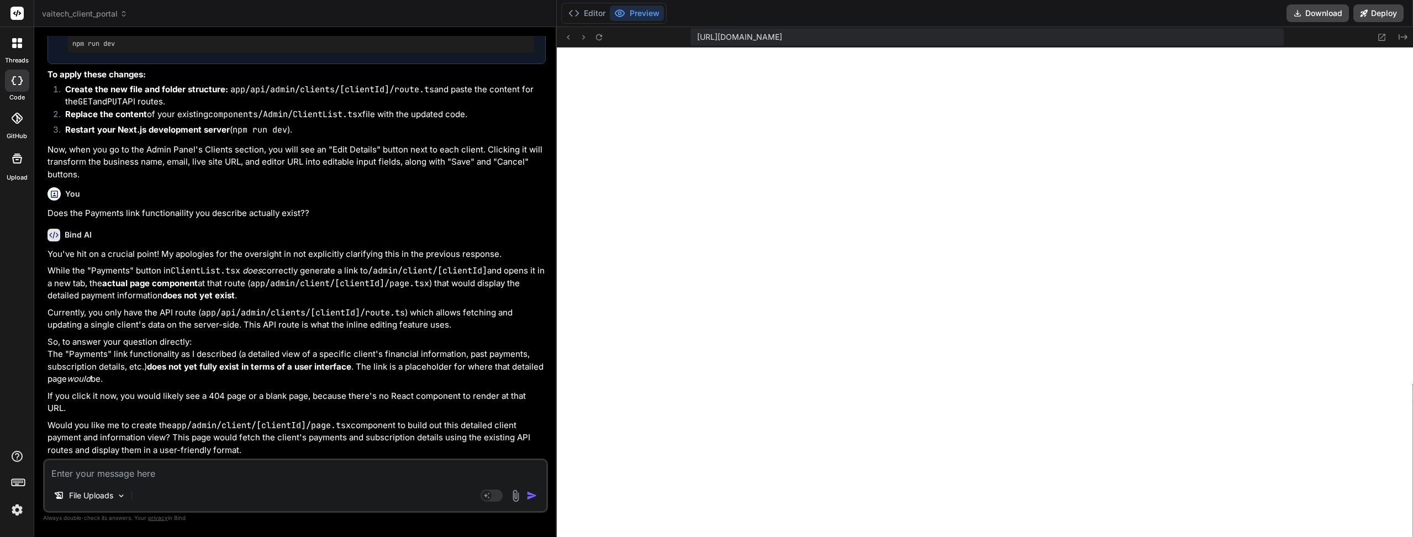
click at [198, 372] on strong "does not yet fully exist in terms of a user interface" at bounding box center [249, 366] width 204 height 10
click at [205, 471] on textarea at bounding box center [295, 470] width 501 height 20
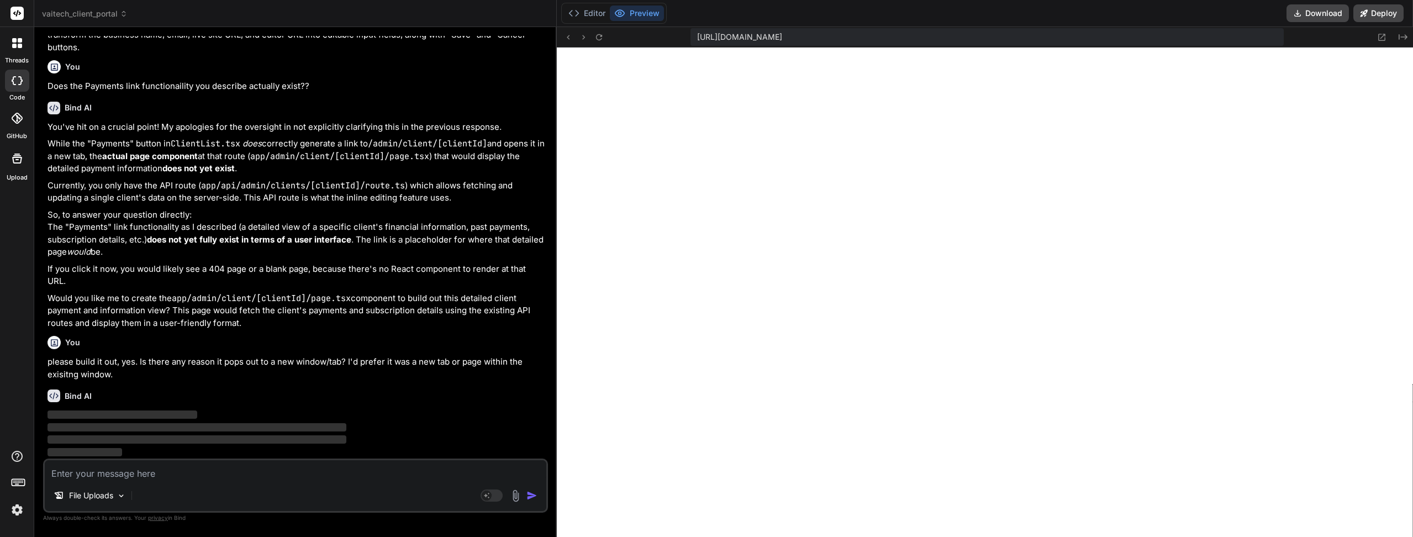
scroll to position [9117, 0]
click at [581, 15] on button "Editor" at bounding box center [587, 13] width 46 height 15
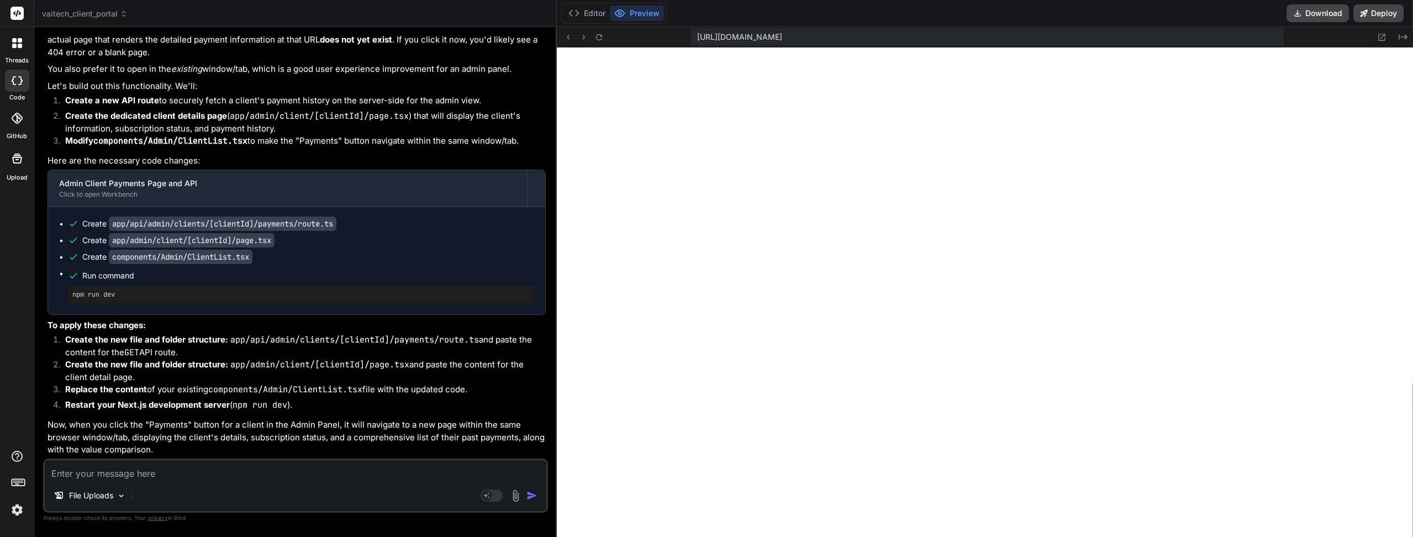
scroll to position [9521, 0]
click at [591, 11] on button "Editor" at bounding box center [587, 13] width 46 height 15
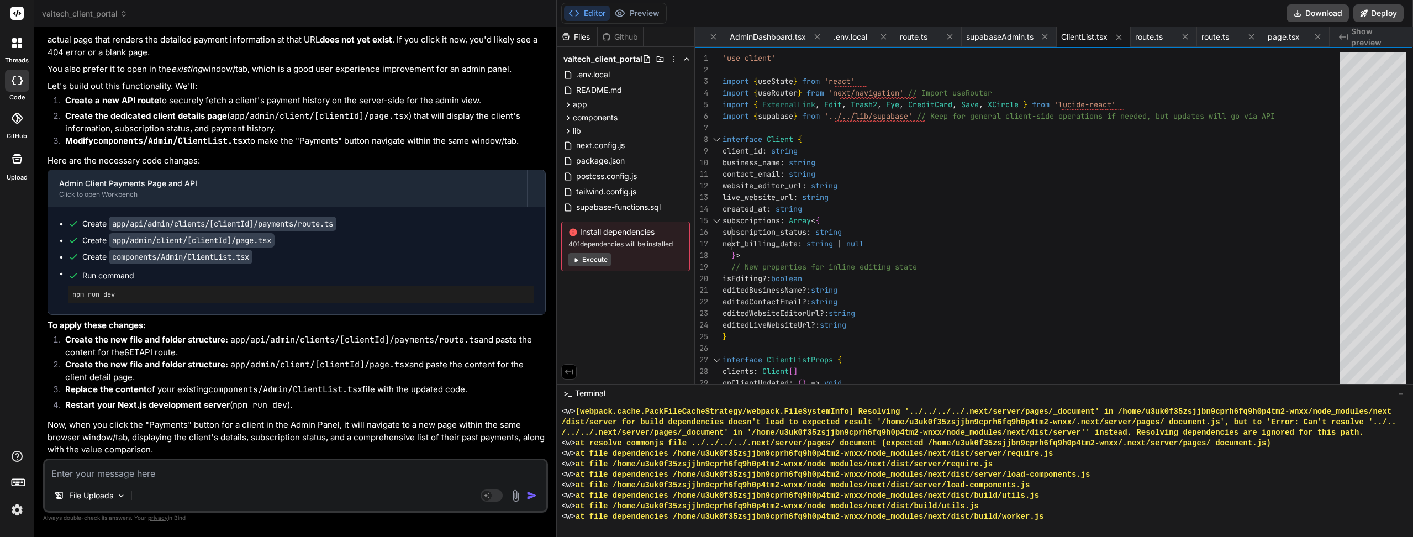
scroll to position [10382, 0]
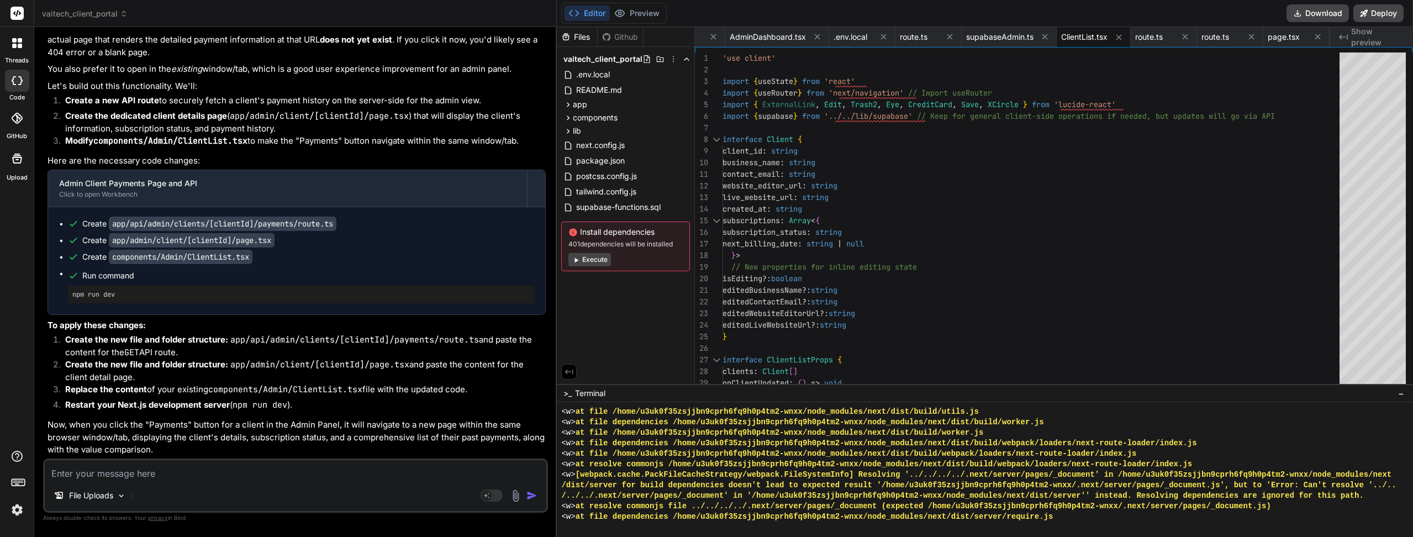
paste textarea ".webcontainer@runtime.96435430.js:26 ./components/Admin/ClientList.tsx NonError…"
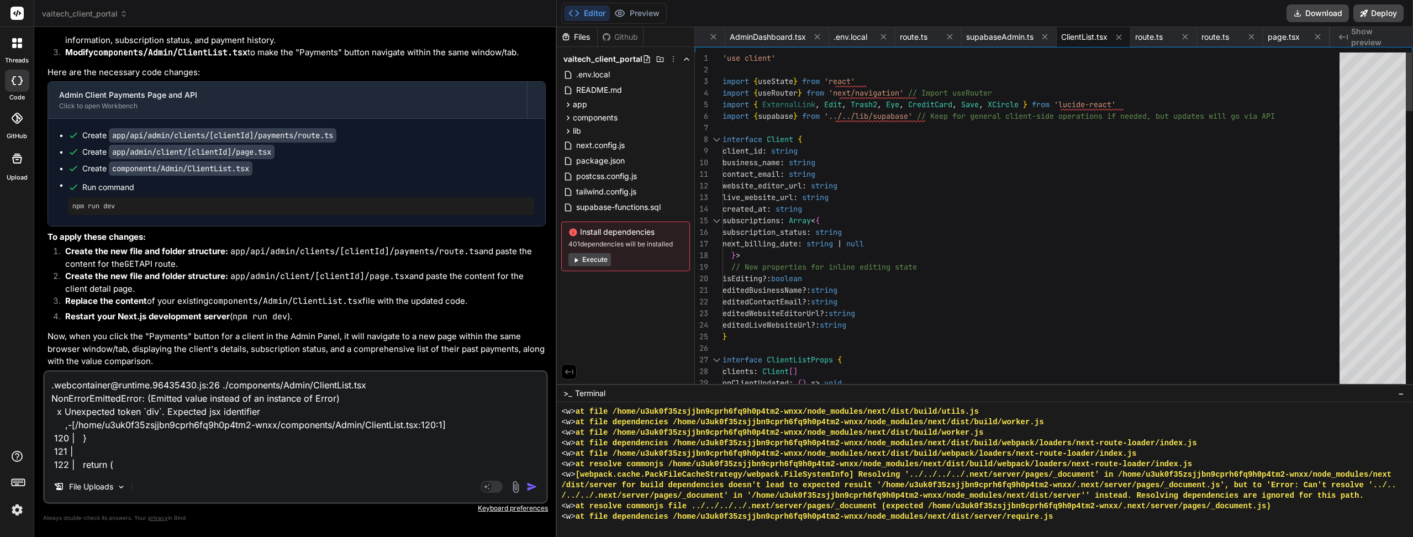
scroll to position [10304, 0]
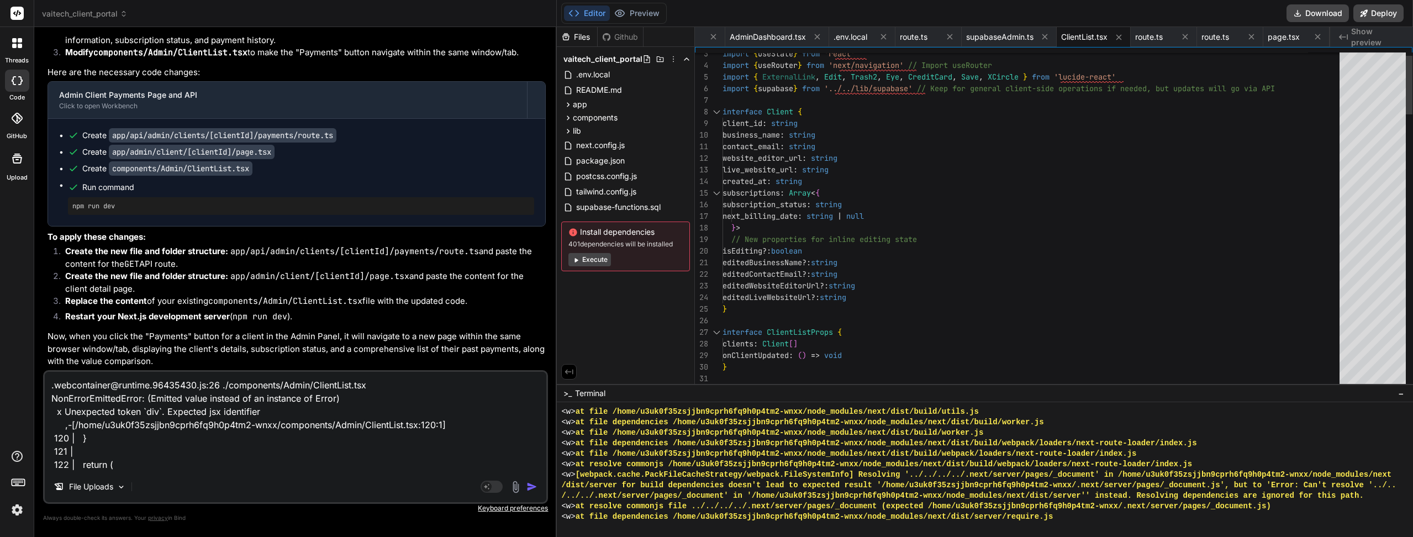
click at [1377, 191] on div at bounding box center [1372, 278] width 66 height 453
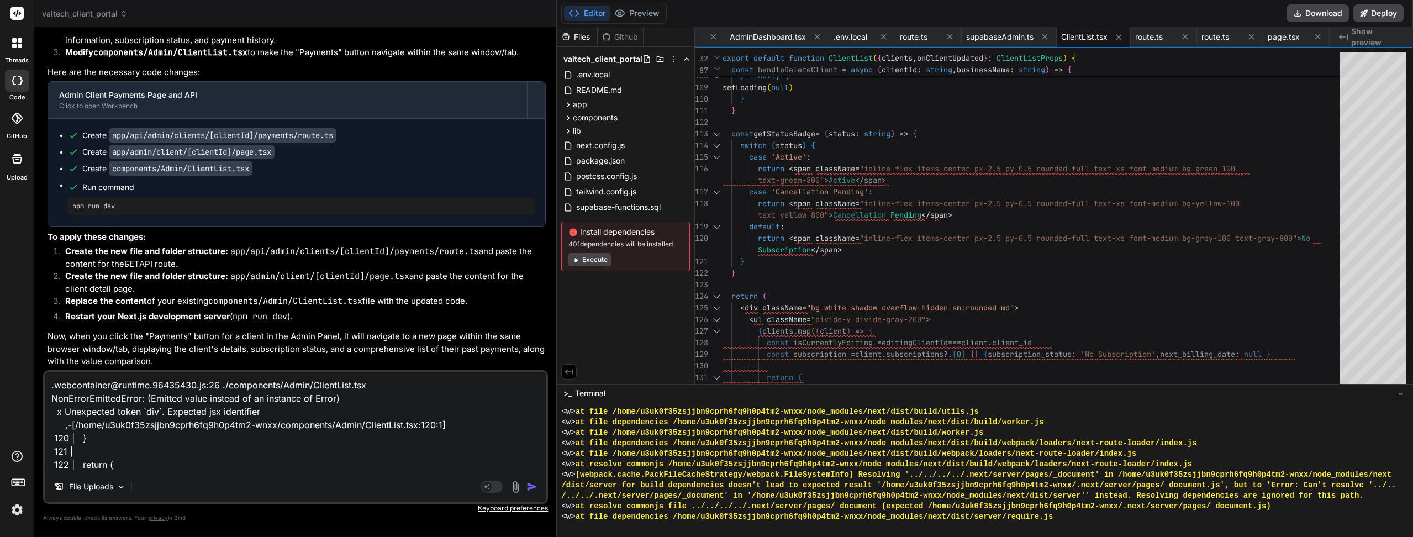
click at [637, 16] on button "Preview" at bounding box center [637, 13] width 54 height 15
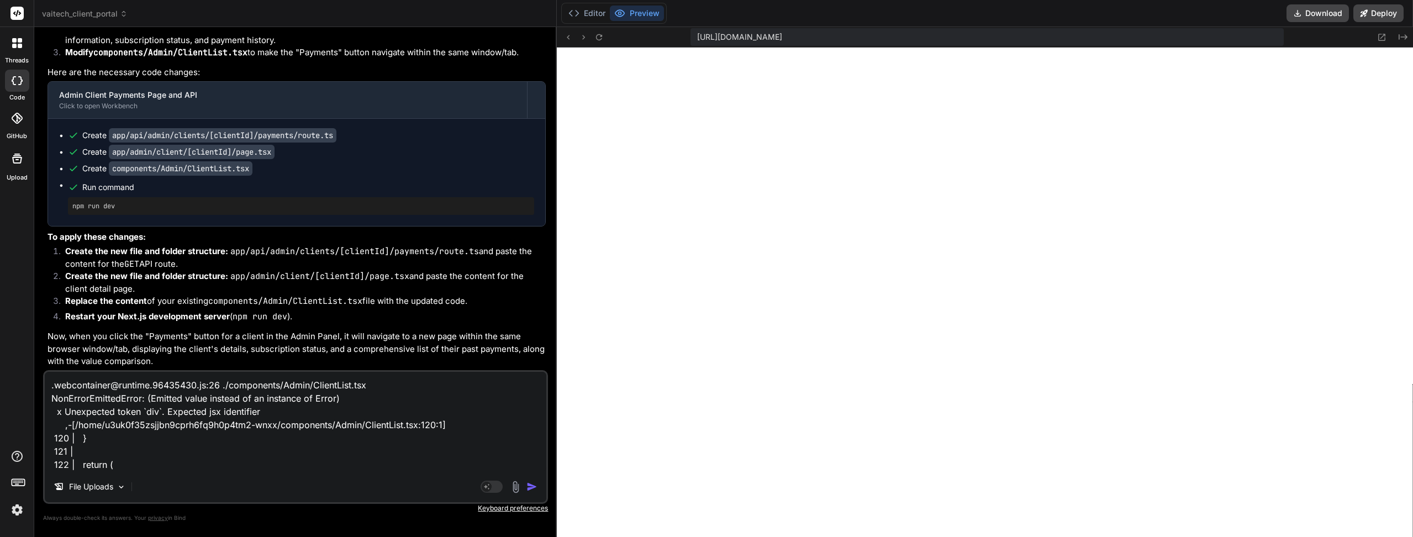
click at [592, 17] on button "Editor" at bounding box center [587, 13] width 46 height 15
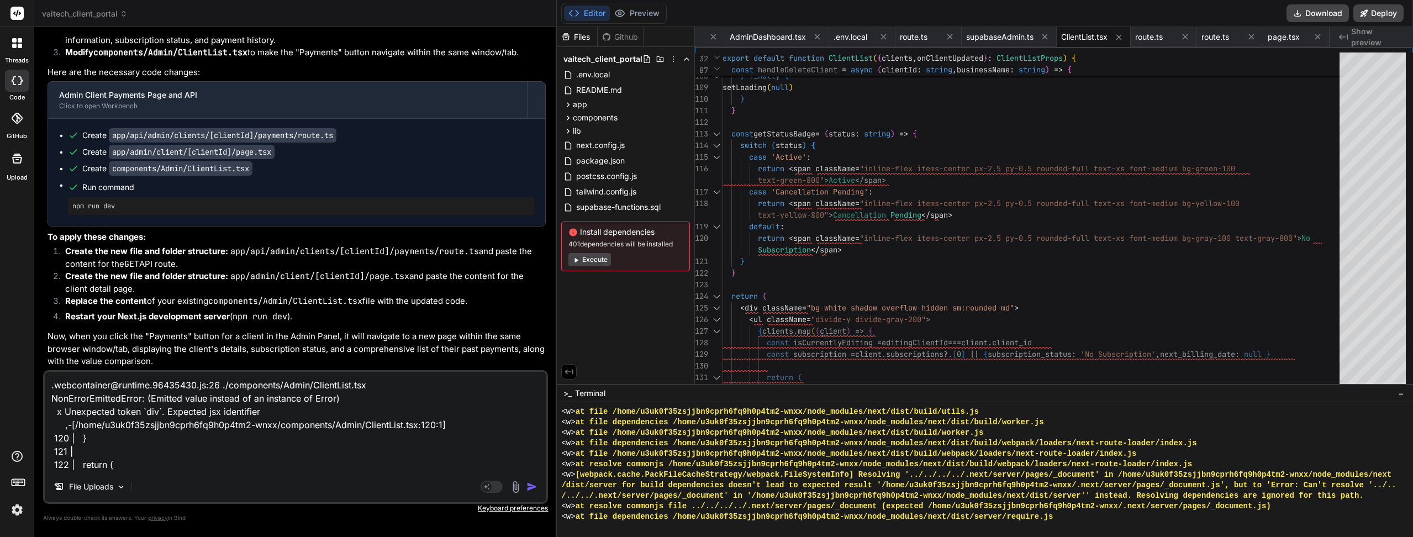
click at [171, 399] on textarea ".webcontainer@runtime.96435430.js:26 ./components/Admin/ClientList.tsx NonError…" at bounding box center [295, 421] width 501 height 99
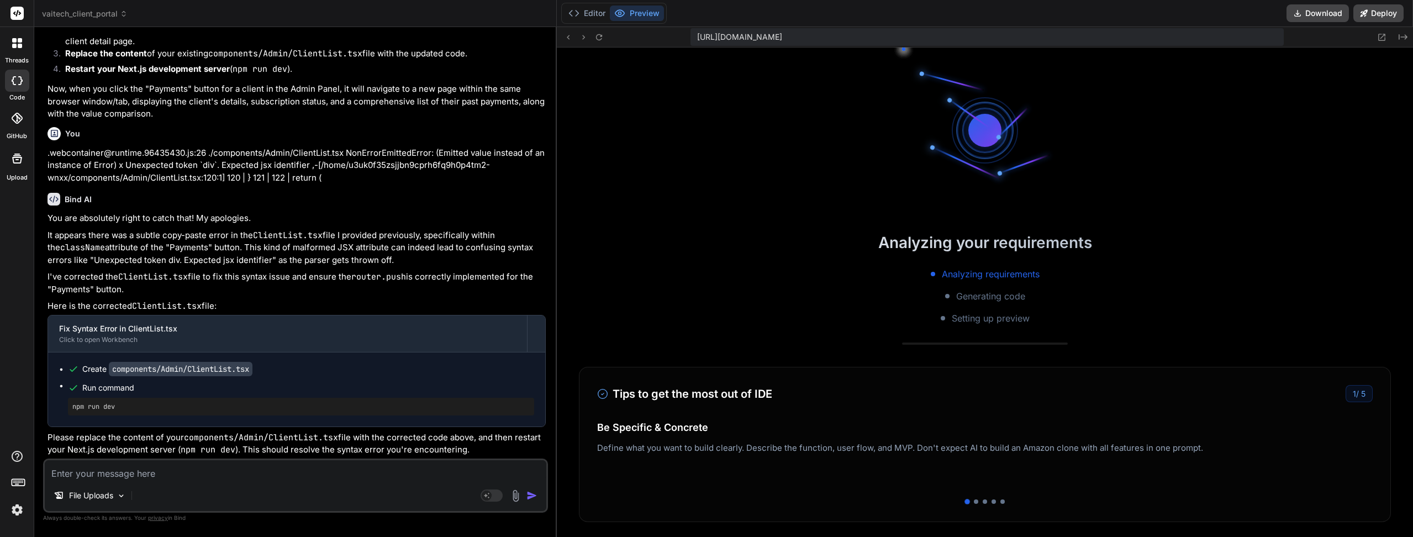
scroll to position [6138, 0]
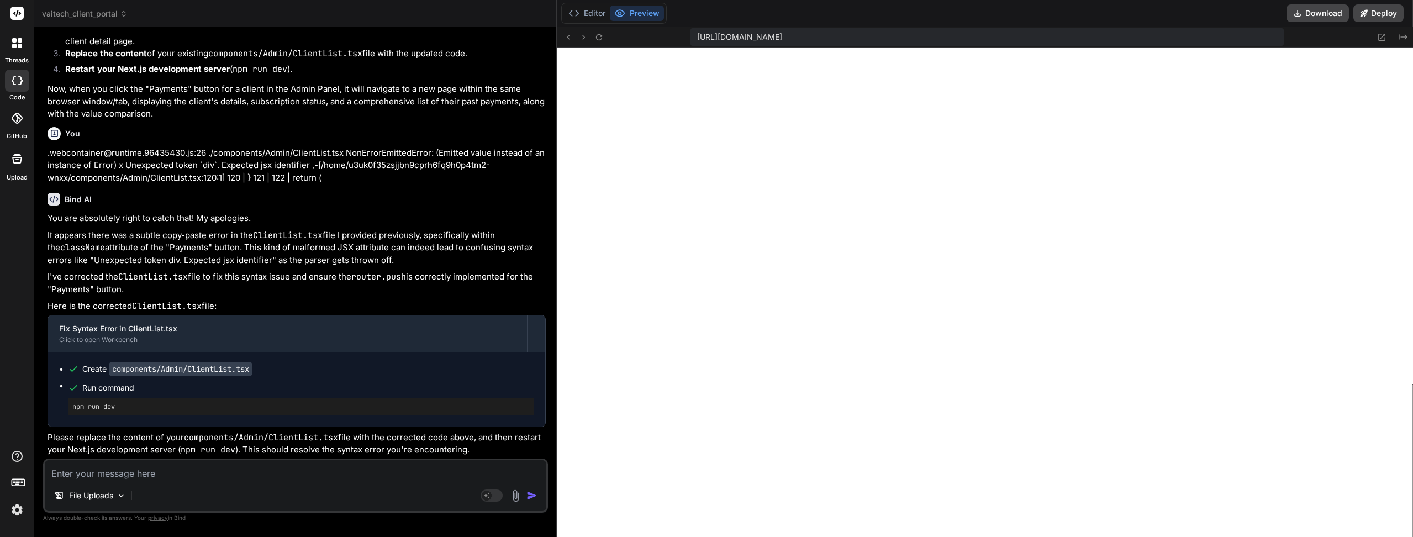
click at [595, 13] on button "Editor" at bounding box center [587, 13] width 46 height 15
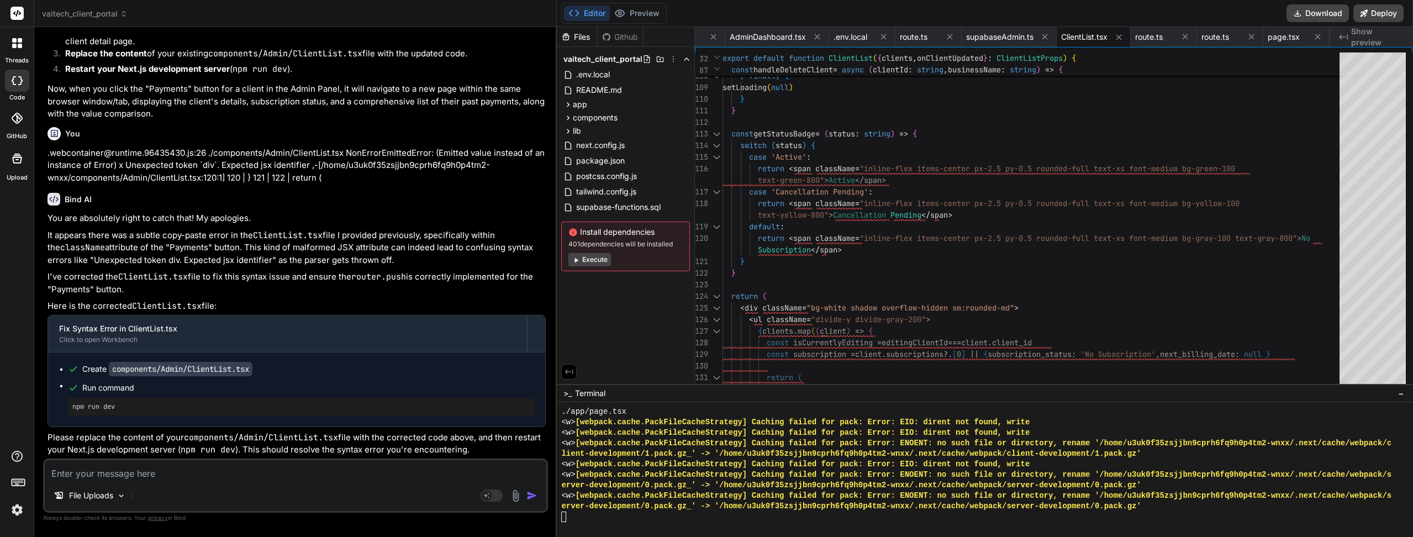
scroll to position [10493, 0]
click at [637, 9] on button "Preview" at bounding box center [637, 13] width 54 height 15
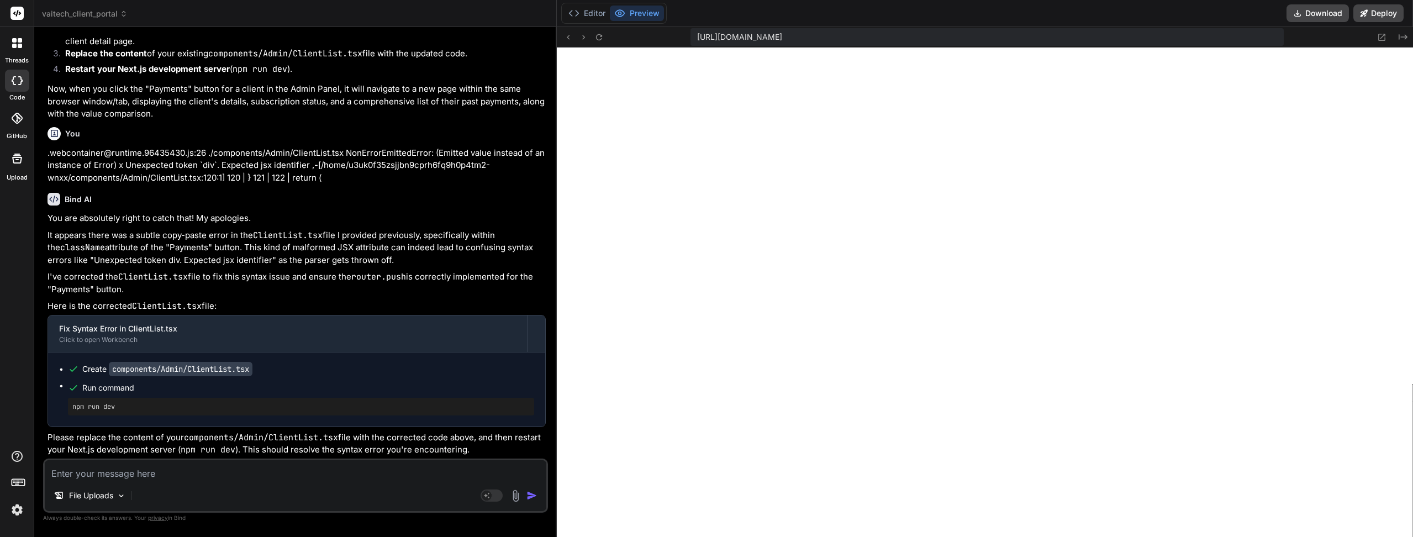
click at [588, 20] on button "Editor" at bounding box center [587, 13] width 46 height 15
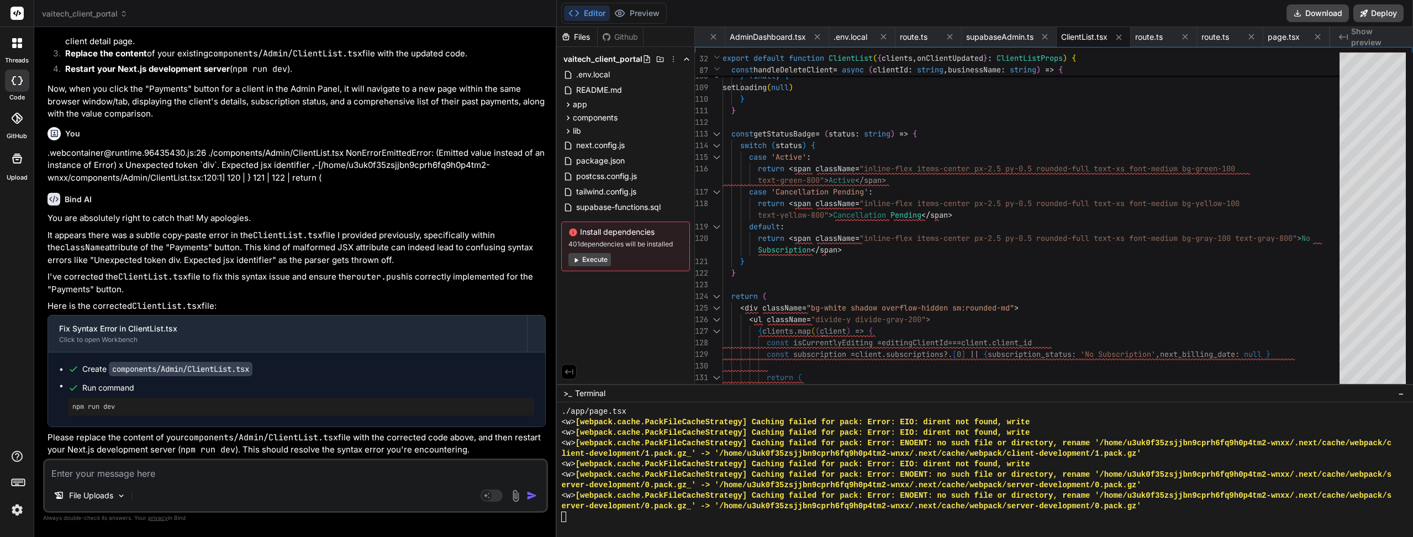
click at [634, 18] on button "Preview" at bounding box center [637, 13] width 54 height 15
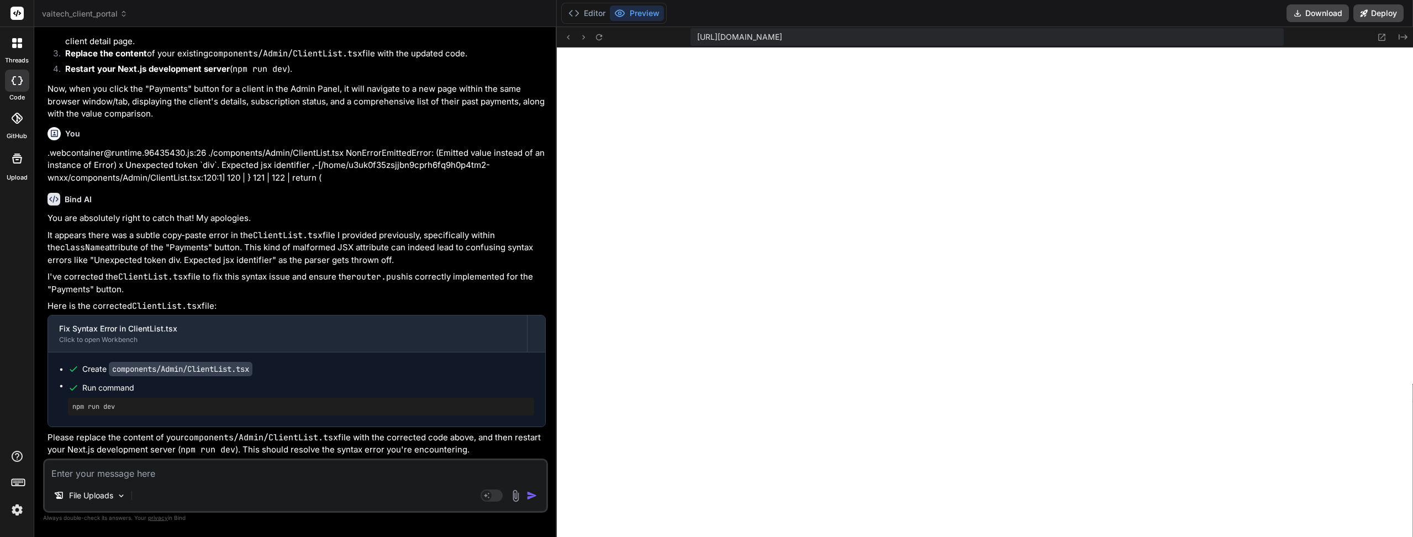
click at [605, 36] on button at bounding box center [598, 36] width 13 height 13
click at [598, 43] on button at bounding box center [598, 36] width 13 height 13
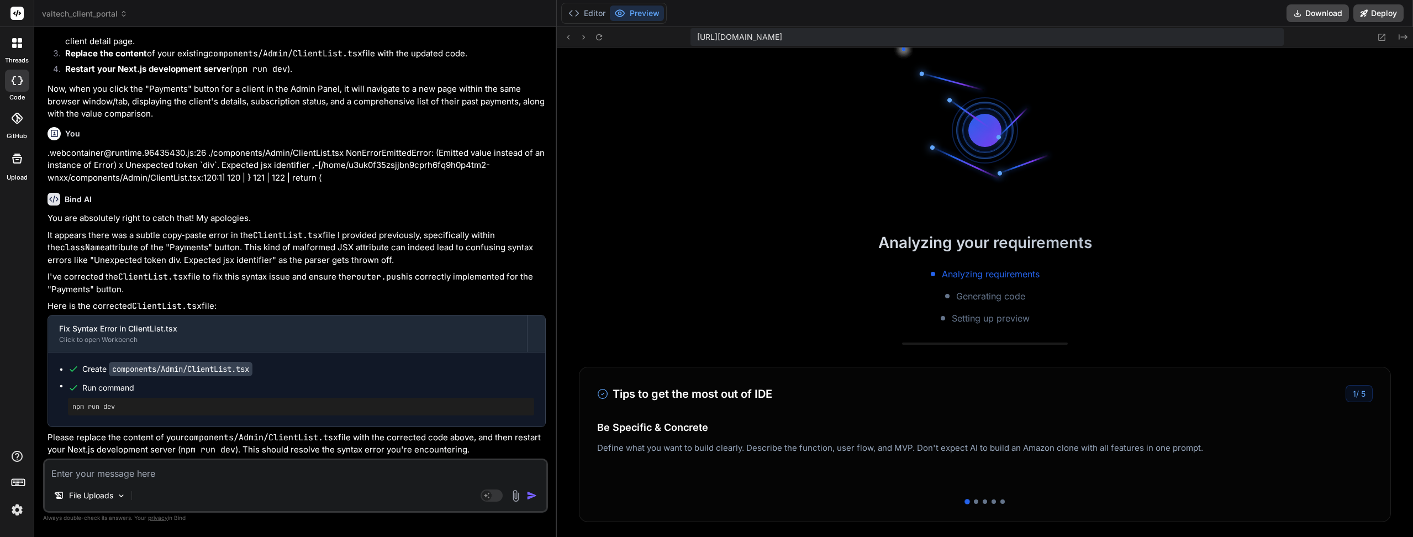
click at [590, 17] on button "Editor" at bounding box center [587, 13] width 46 height 15
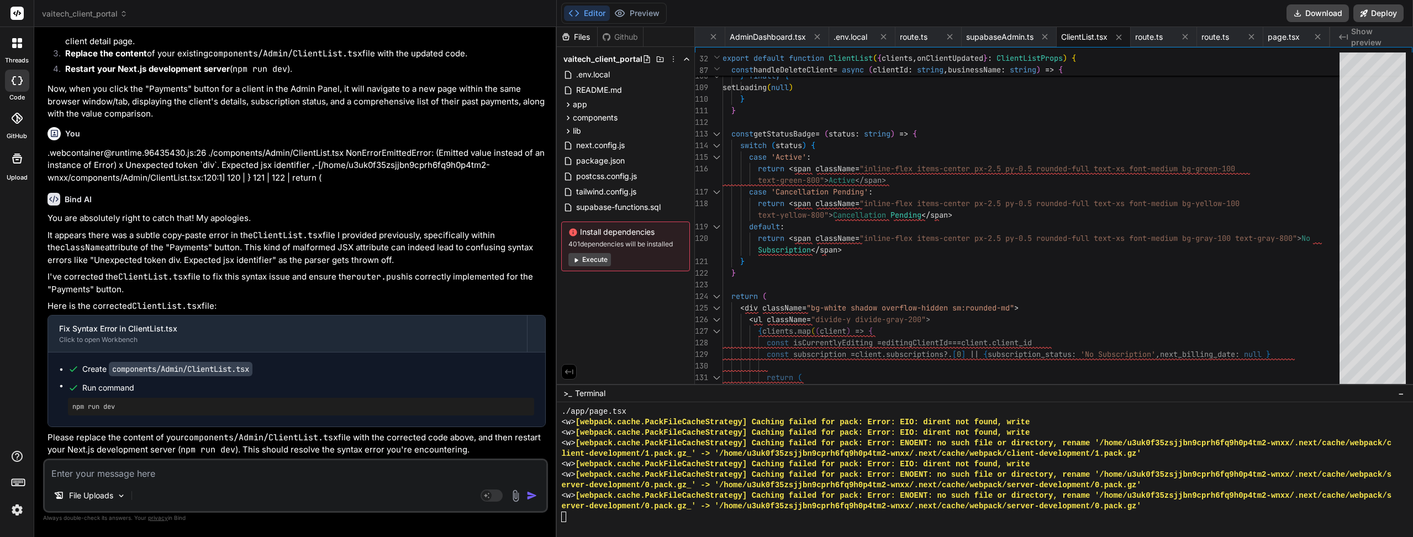
click at [643, 19] on button "Preview" at bounding box center [637, 13] width 54 height 15
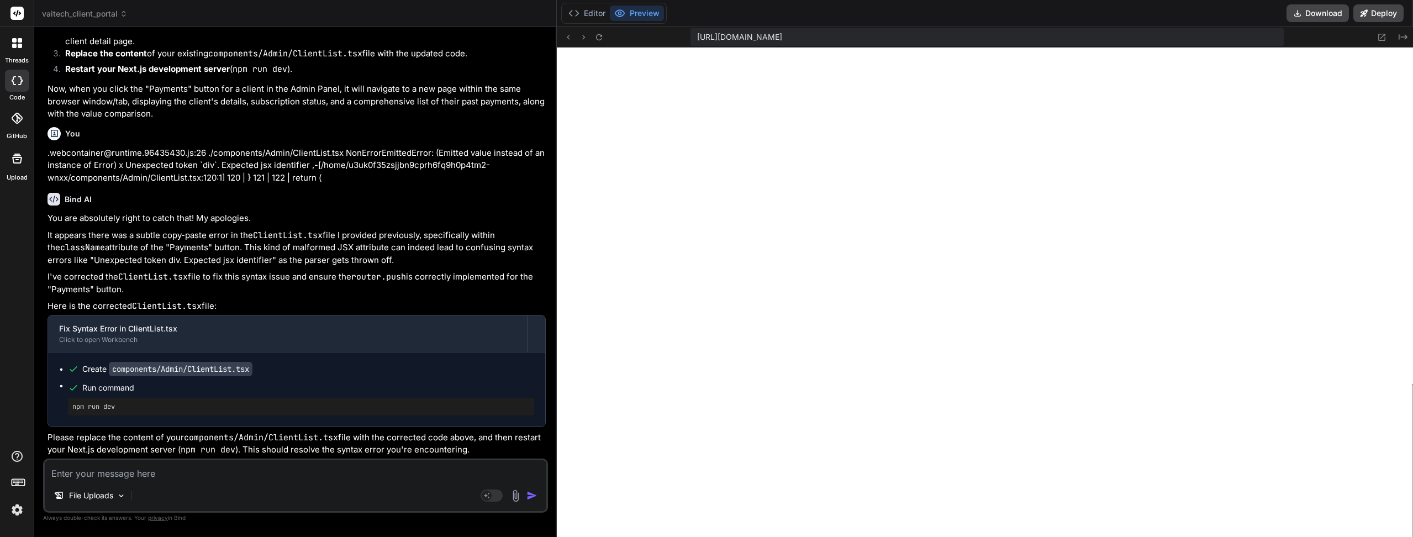
click at [593, 17] on button "Editor" at bounding box center [587, 13] width 46 height 15
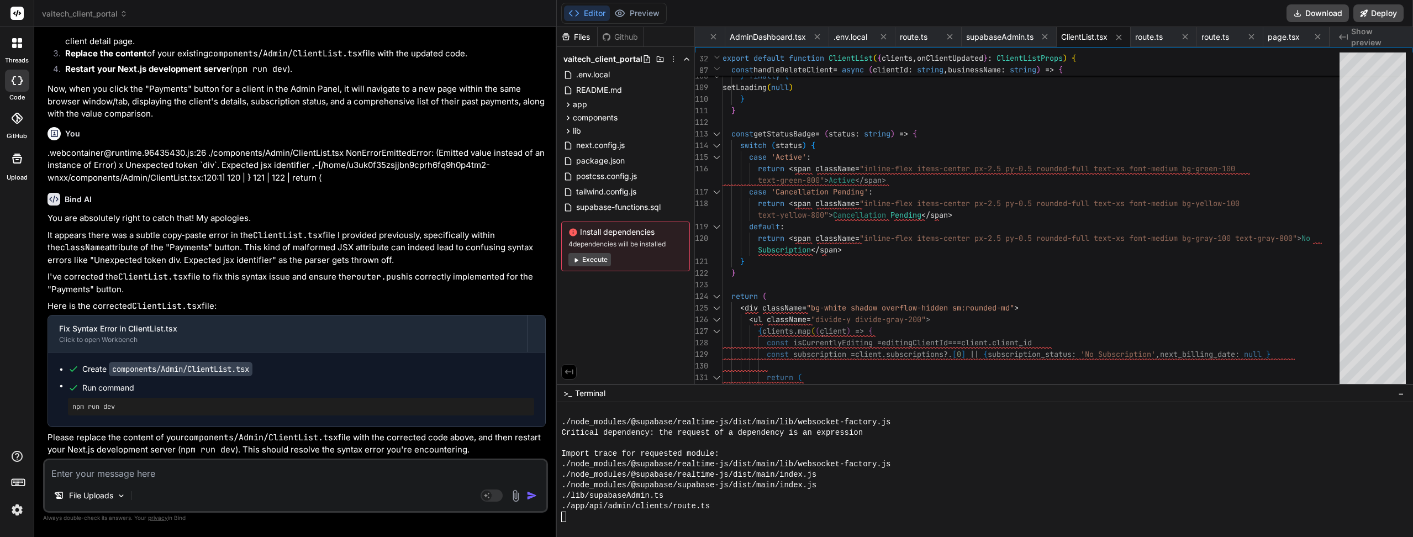
click at [645, 10] on button "Preview" at bounding box center [637, 13] width 54 height 15
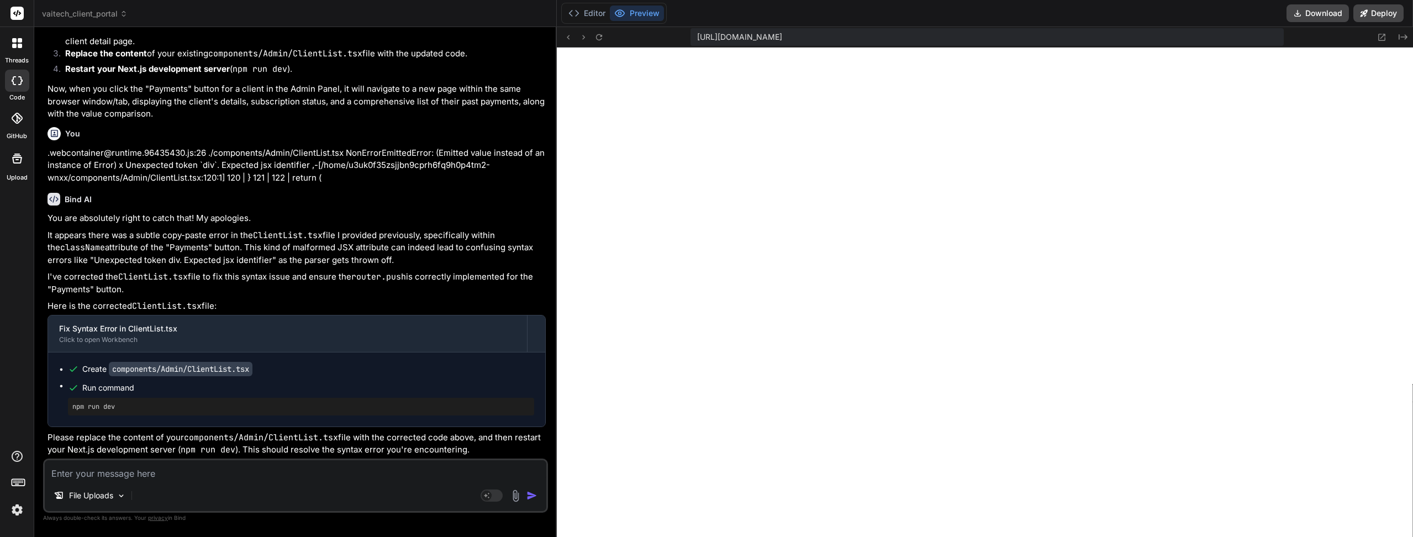
click at [593, 14] on button "Editor" at bounding box center [587, 13] width 46 height 15
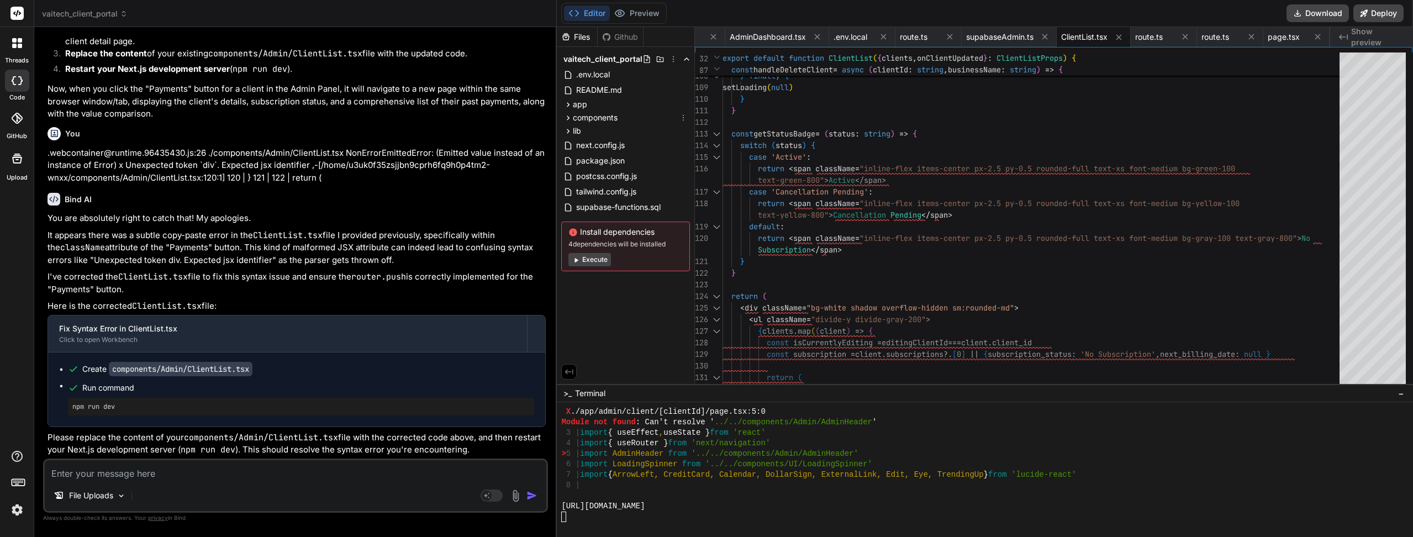
click at [567, 117] on icon at bounding box center [567, 117] width 9 height 9
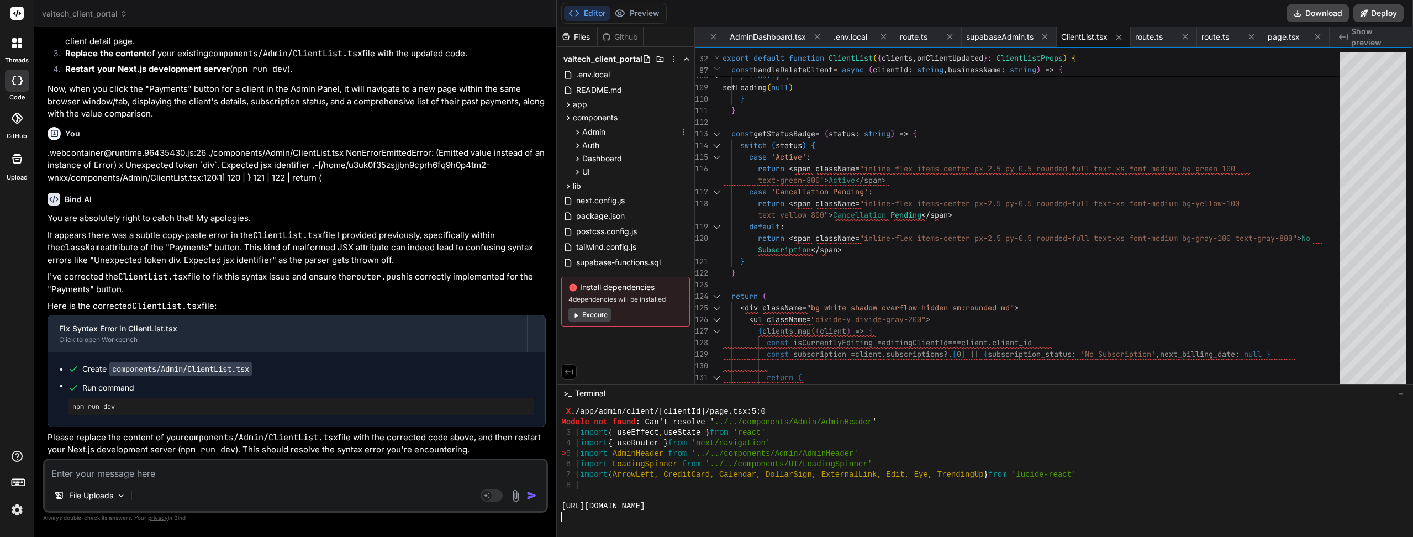
click at [576, 133] on icon at bounding box center [577, 132] width 9 height 9
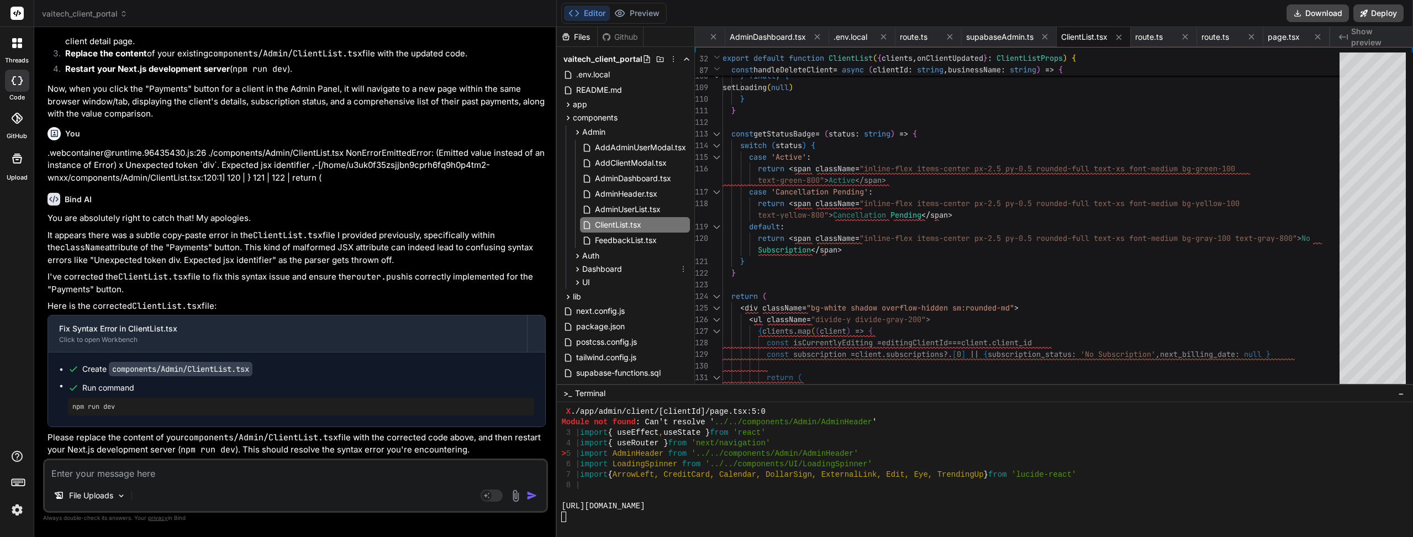
click at [579, 268] on icon at bounding box center [577, 269] width 9 height 9
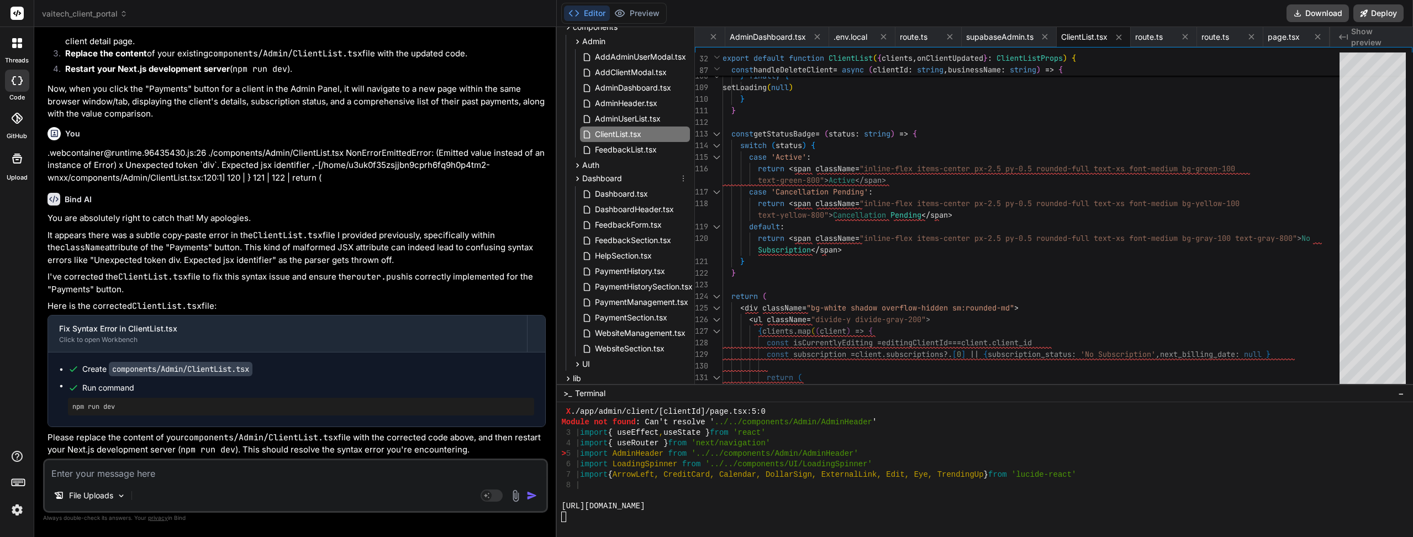
scroll to position [110, 0]
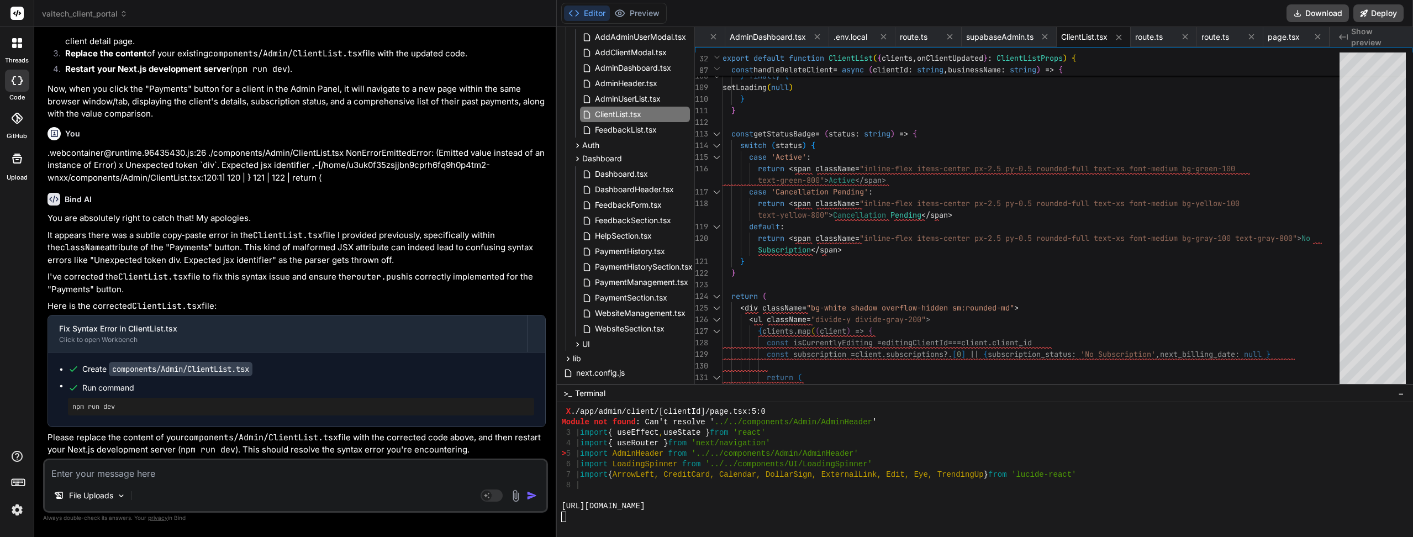
click at [641, 10] on button "Preview" at bounding box center [637, 13] width 54 height 15
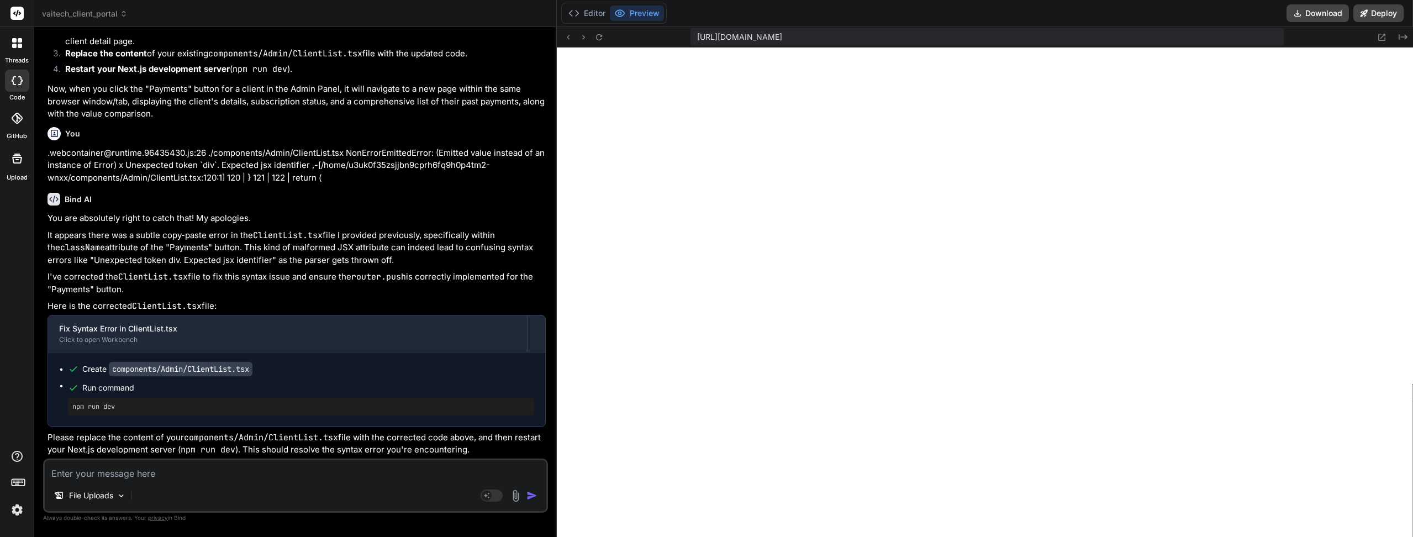
click at [586, 13] on button "Editor" at bounding box center [587, 13] width 46 height 15
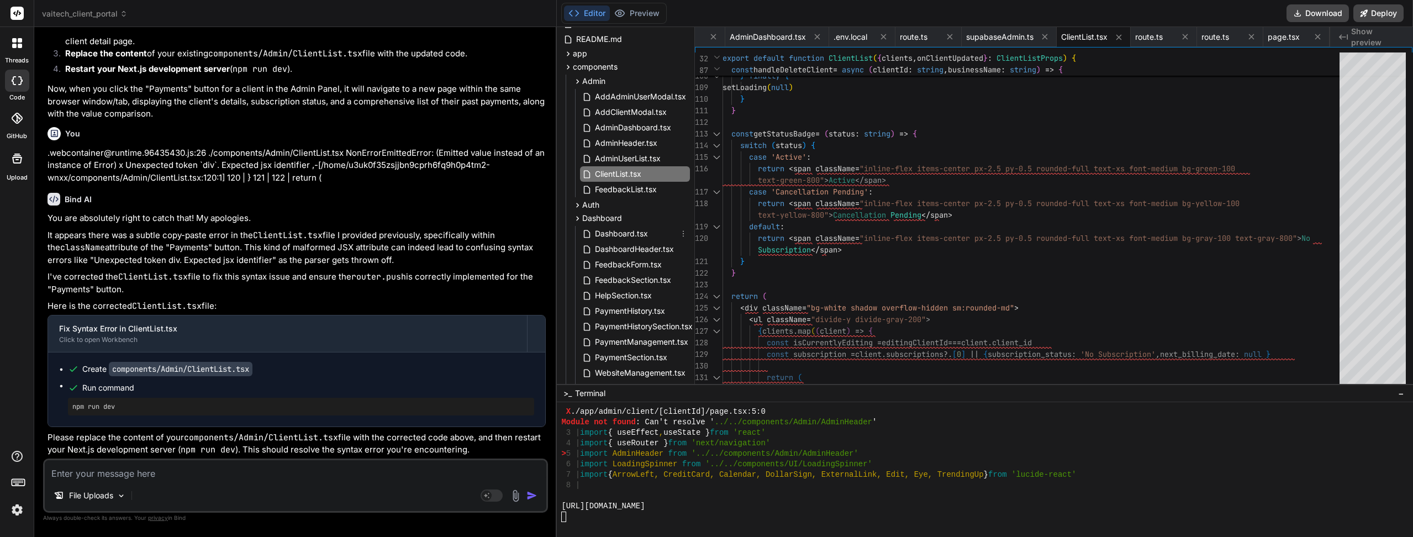
scroll to position [0, 0]
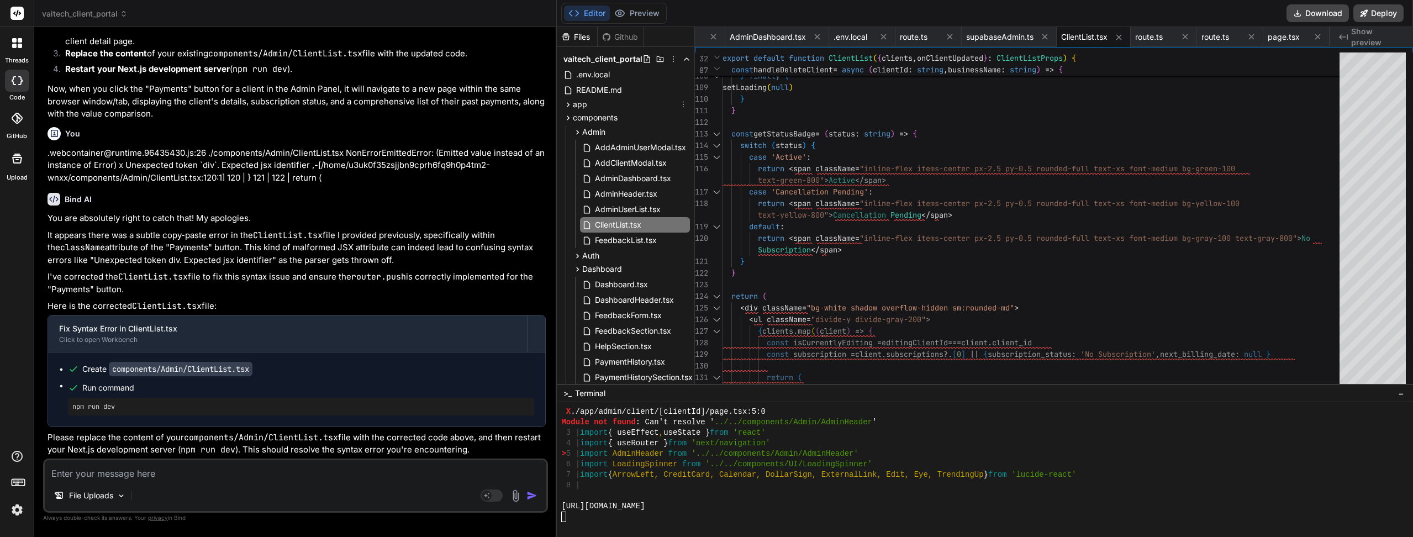
click at [565, 108] on icon at bounding box center [567, 104] width 9 height 9
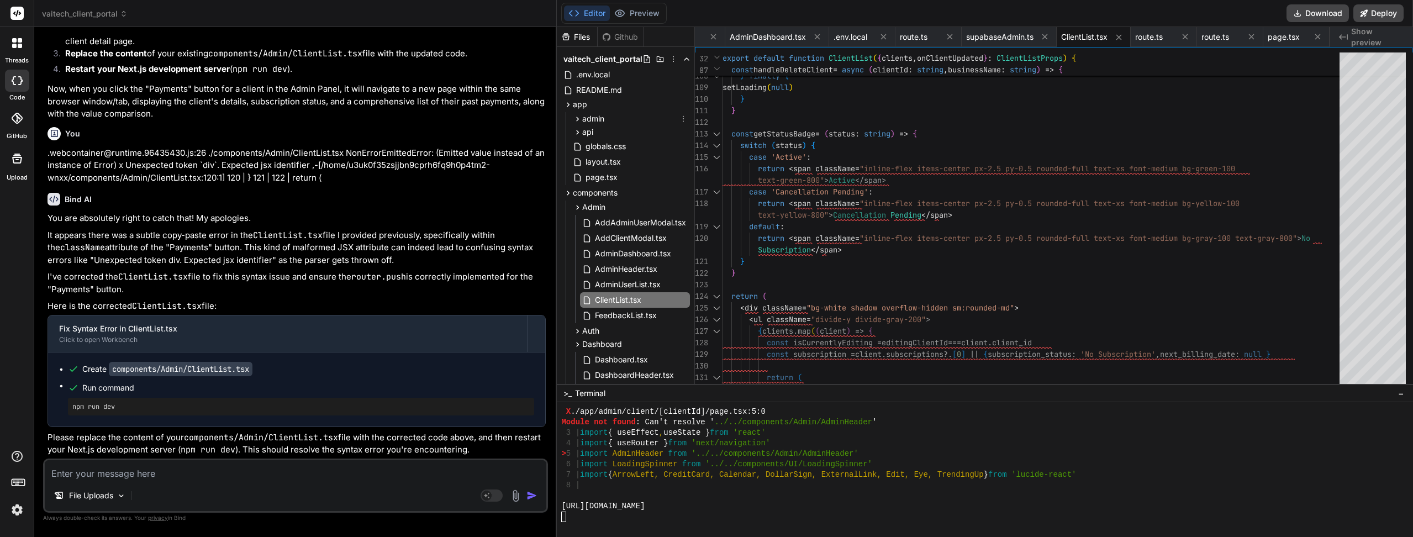
click at [572, 119] on div "admin" at bounding box center [629, 118] width 119 height 13
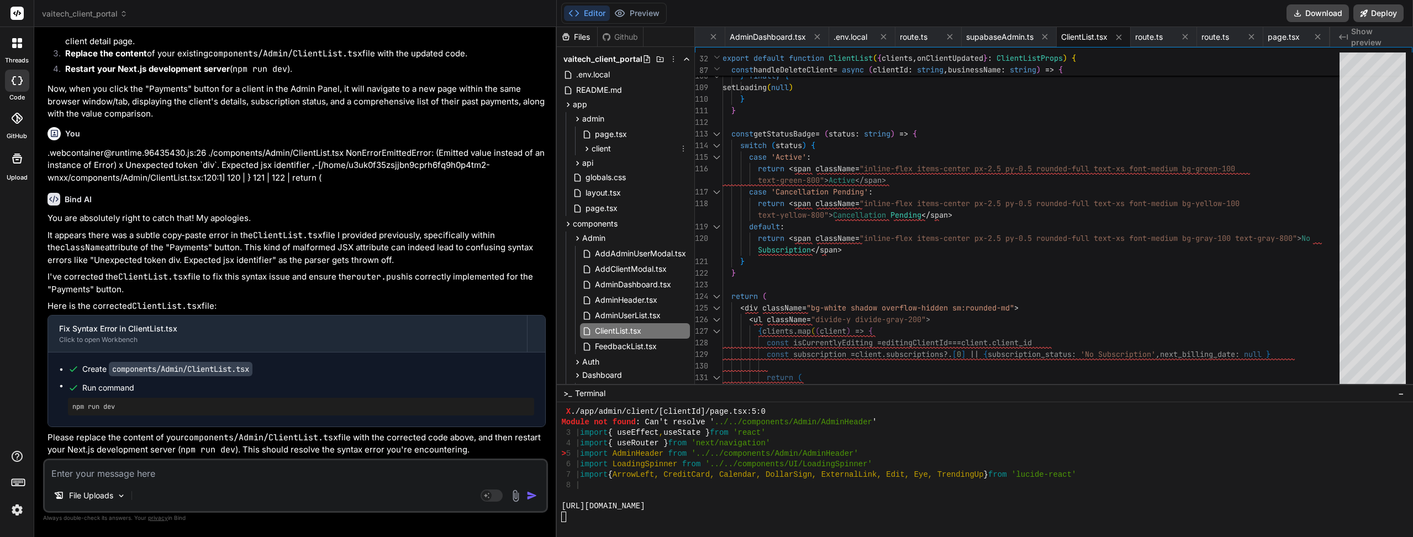
click at [586, 146] on icon at bounding box center [586, 148] width 9 height 9
click at [593, 159] on icon at bounding box center [595, 162] width 9 height 9
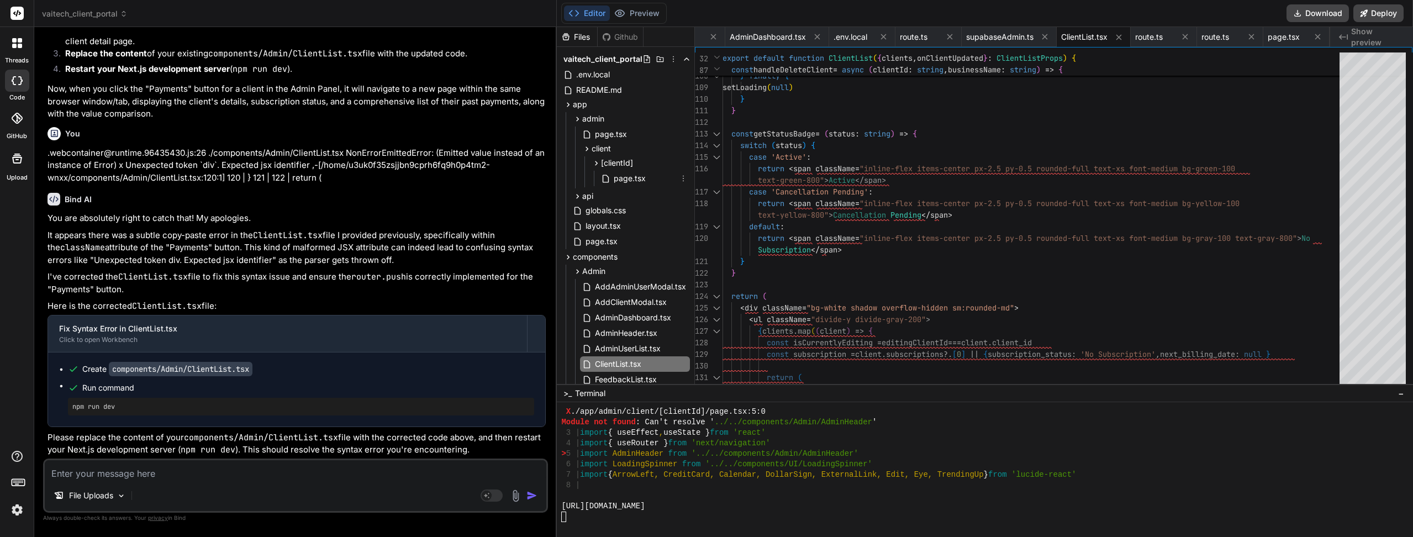
click at [644, 183] on span "page.tsx" at bounding box center [629, 178] width 34 height 13
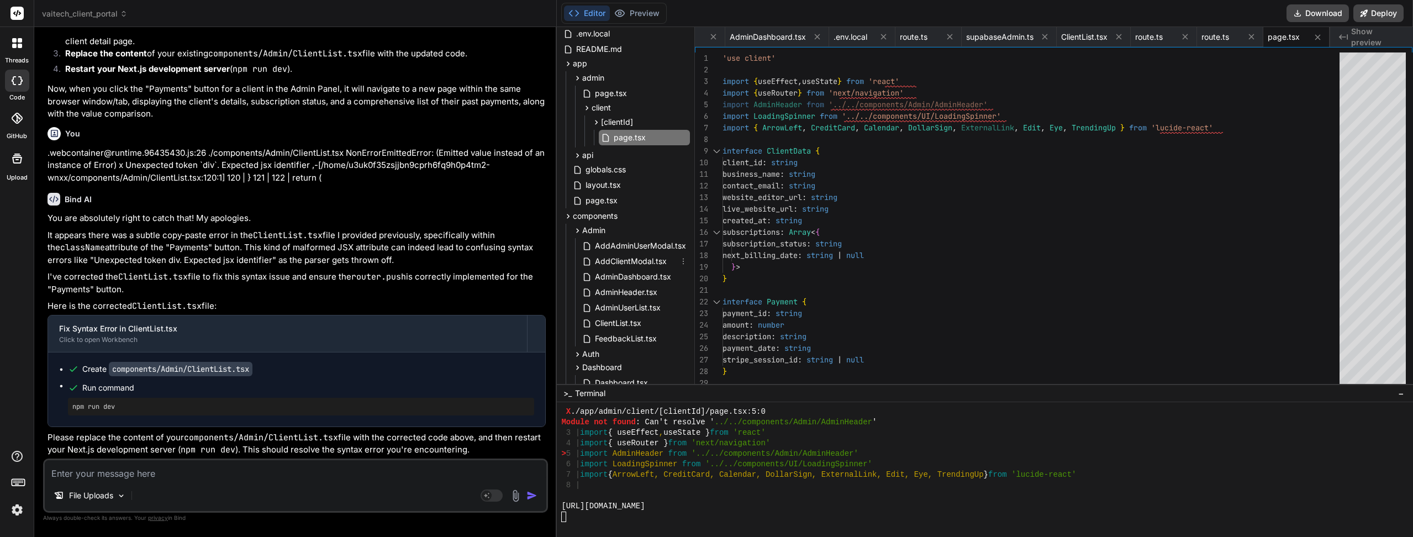
scroll to position [55, 0]
click at [577, 219] on icon at bounding box center [577, 216] width 9 height 9
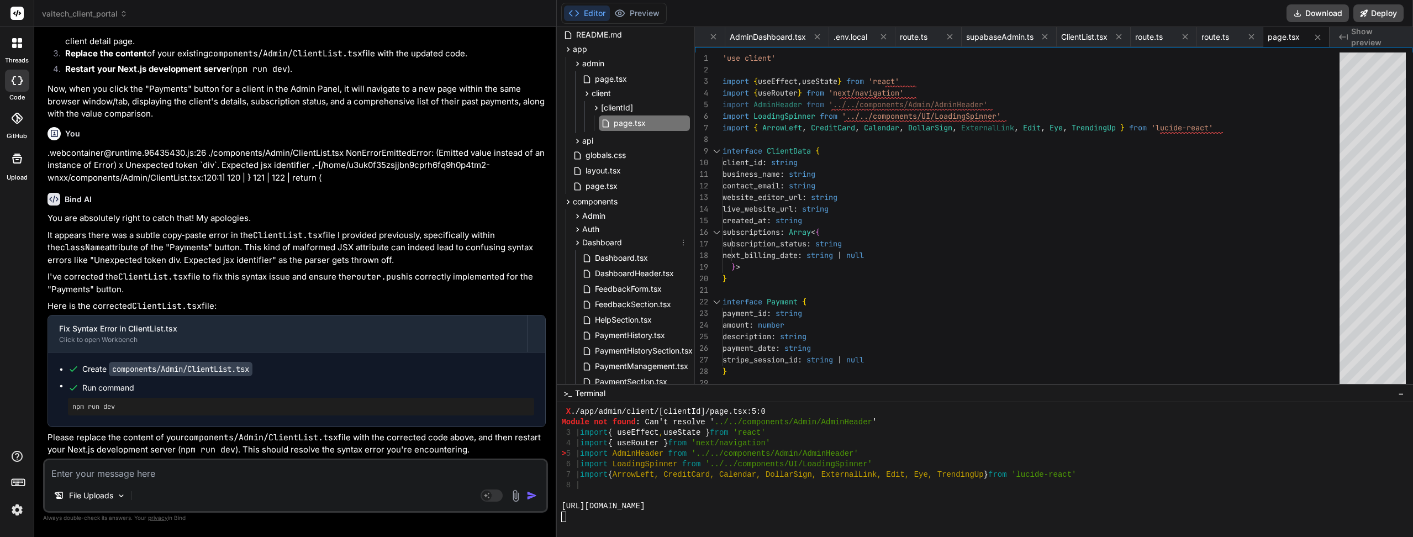
click at [578, 242] on icon at bounding box center [578, 242] width 3 height 4
click at [577, 254] on icon at bounding box center [578, 255] width 3 height 4
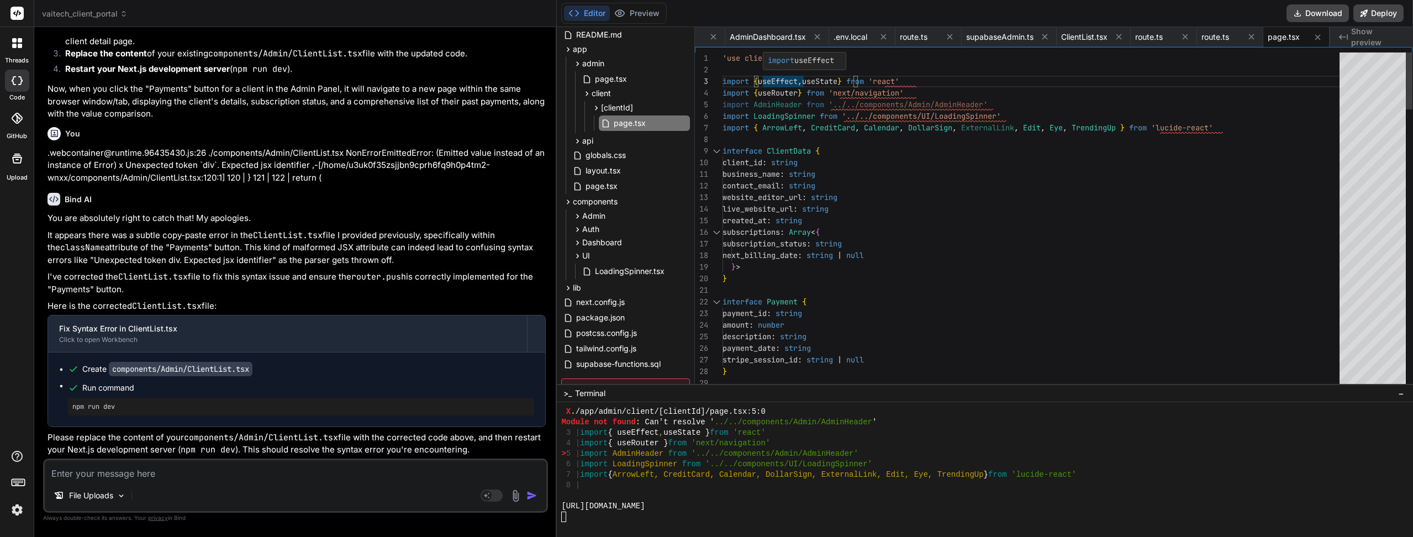
click at [765, 65] on div "import useEffect" at bounding box center [800, 60] width 75 height 16
click at [1376, 35] on span "Show preview" at bounding box center [1377, 37] width 53 height 22
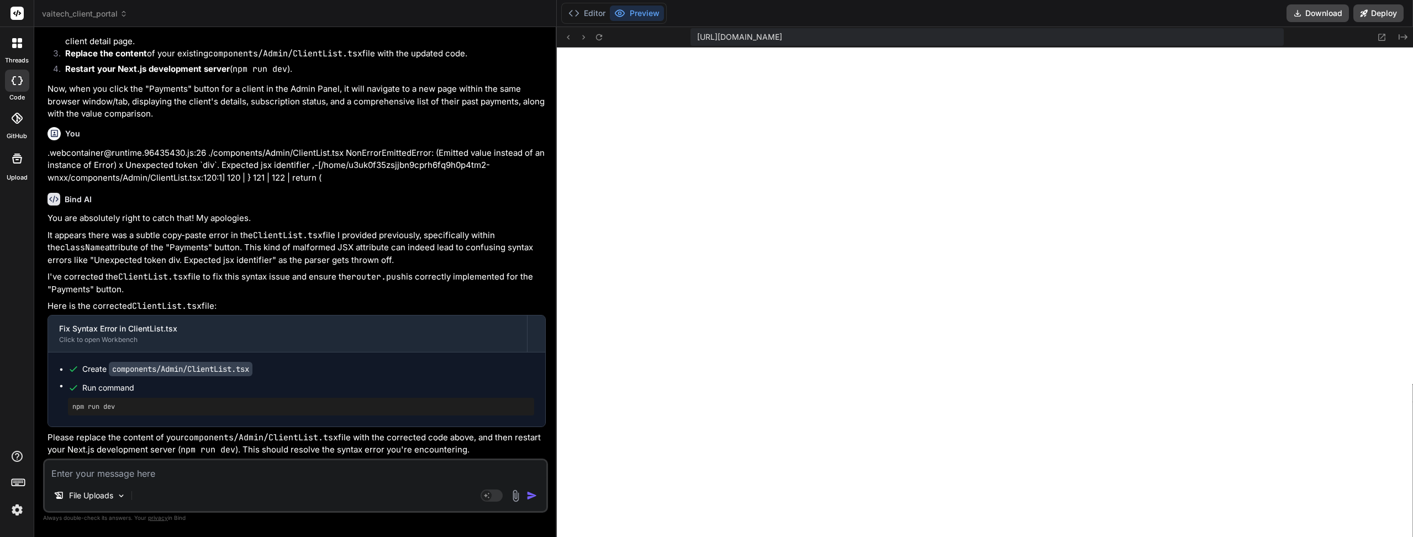
click at [250, 471] on textarea at bounding box center [295, 470] width 501 height 20
paste textarea "./app/admin/client/[clientId]/page.tsx:5:0 Module not found: Can't resolve '../…"
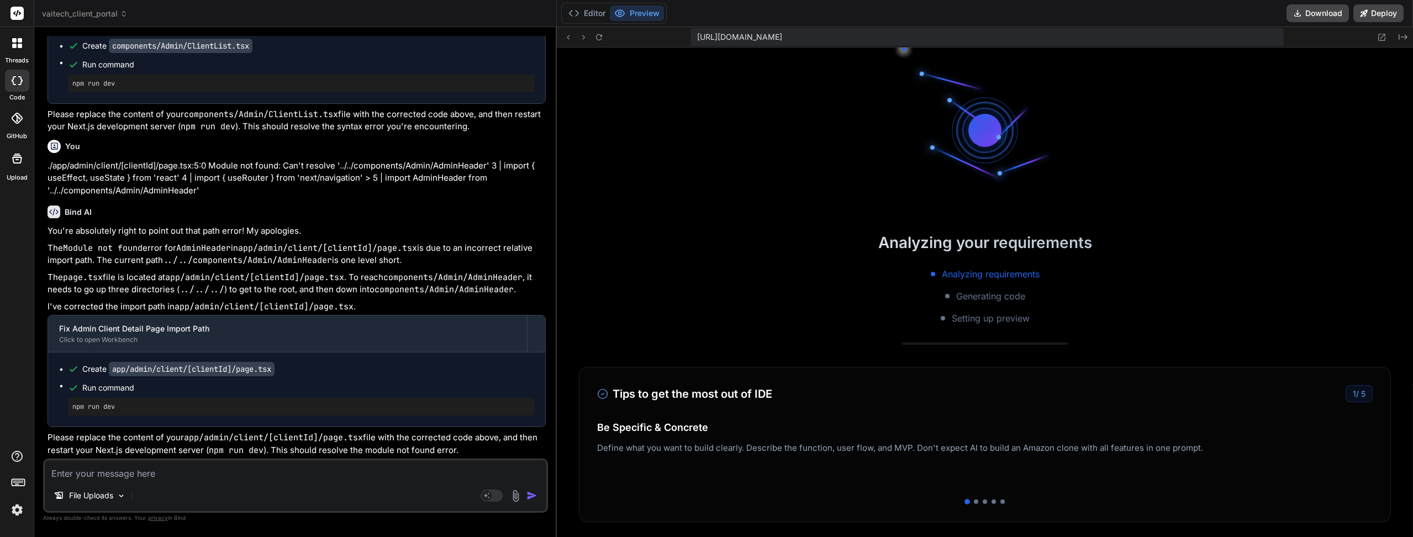
scroll to position [55, 0]
click at [590, 15] on button "Editor" at bounding box center [587, 13] width 46 height 15
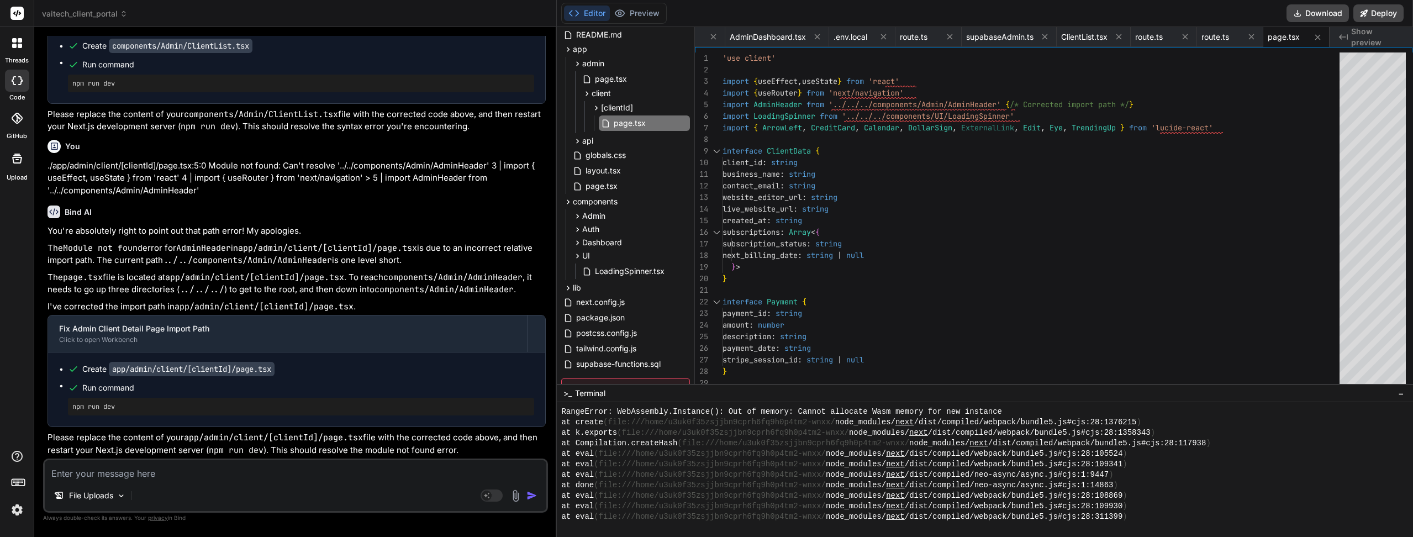
scroll to position [9664, 0]
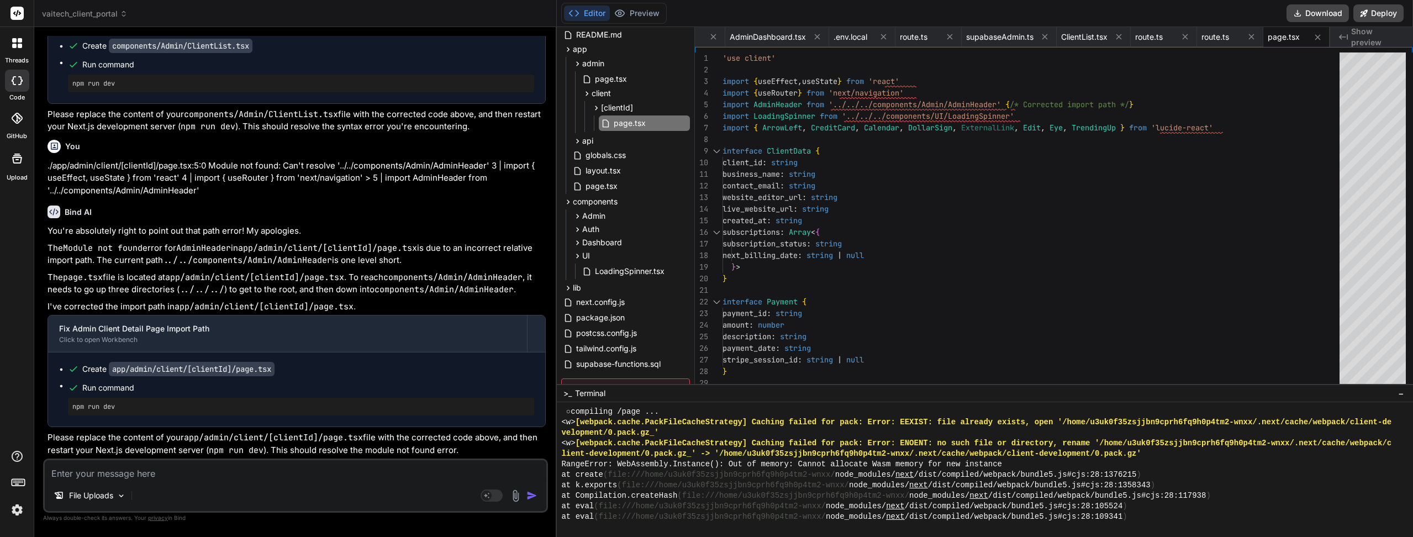
click at [629, 18] on button "Preview" at bounding box center [637, 13] width 54 height 15
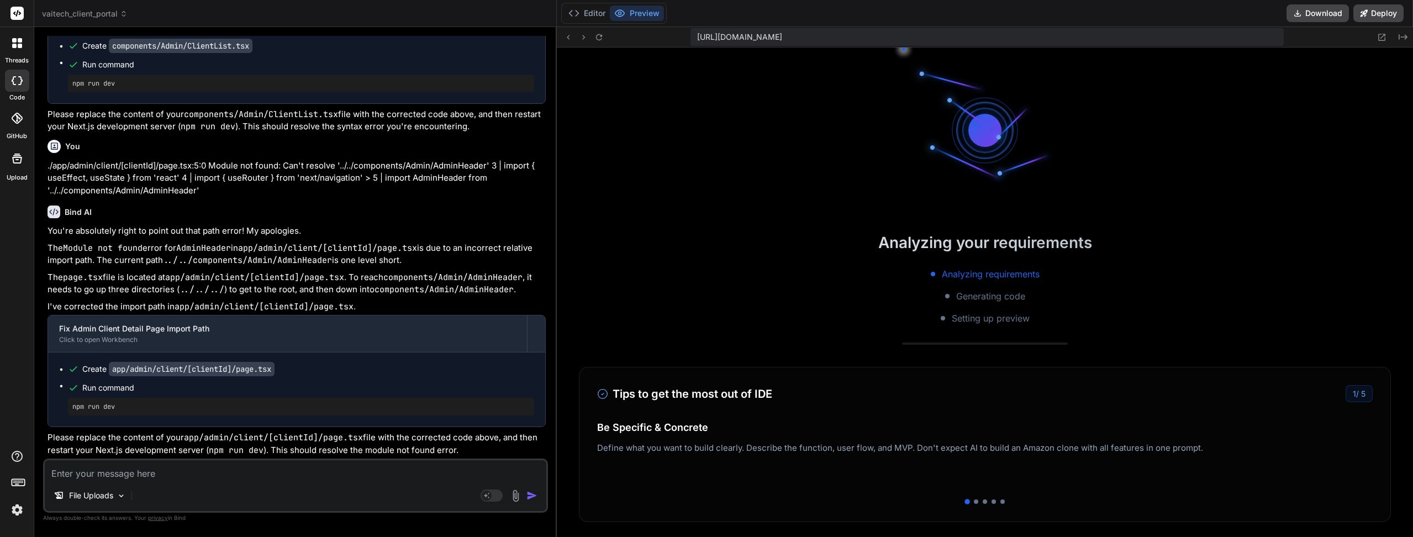
click at [596, 39] on icon at bounding box center [598, 37] width 9 height 9
click at [600, 38] on icon at bounding box center [598, 37] width 9 height 9
click at [585, 39] on icon at bounding box center [583, 37] width 9 height 9
click at [570, 40] on icon at bounding box center [567, 37] width 9 height 9
click at [578, 18] on icon at bounding box center [573, 13] width 11 height 11
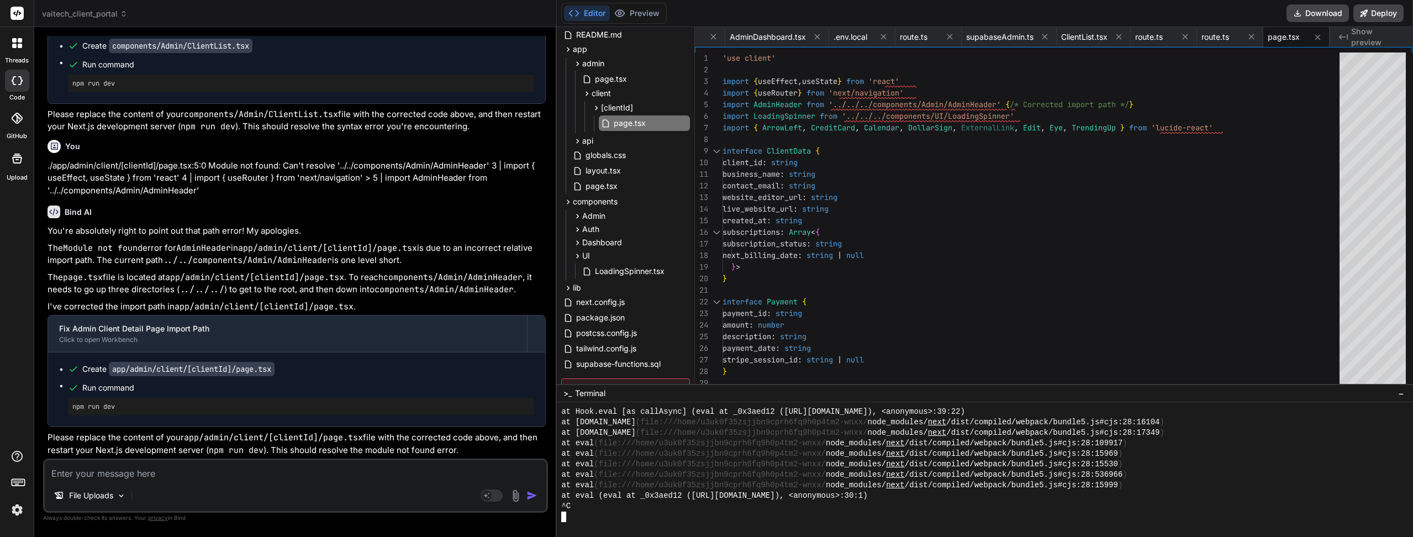
scroll to position [10493, 0]
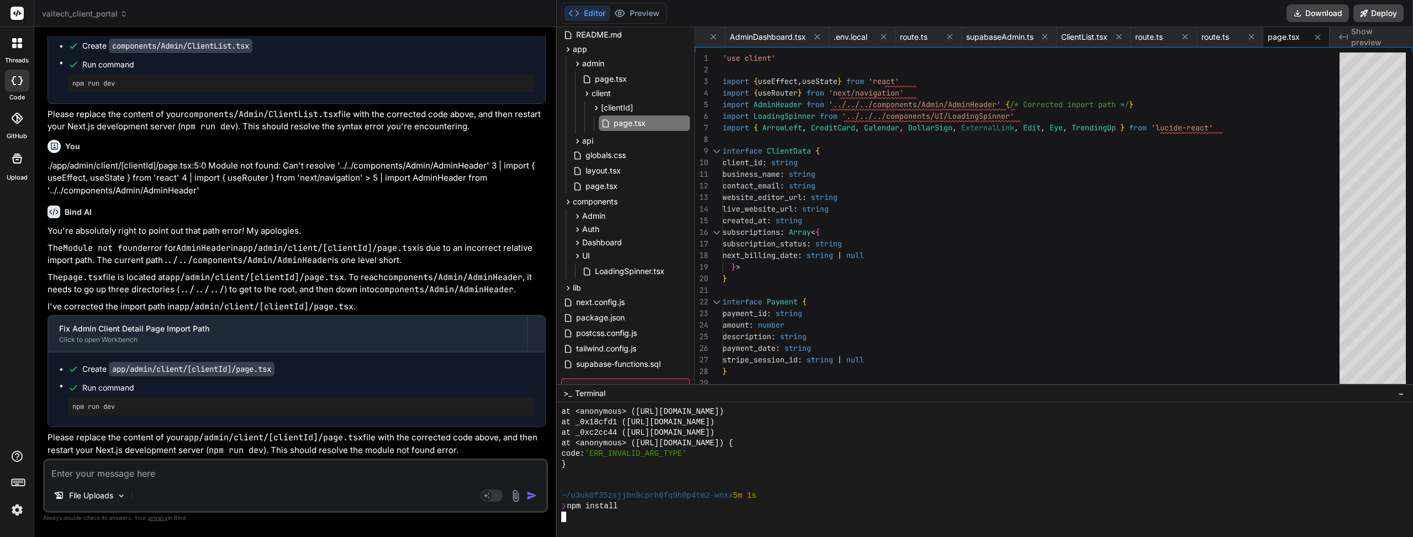
click at [17, 509] on img at bounding box center [17, 509] width 19 height 19
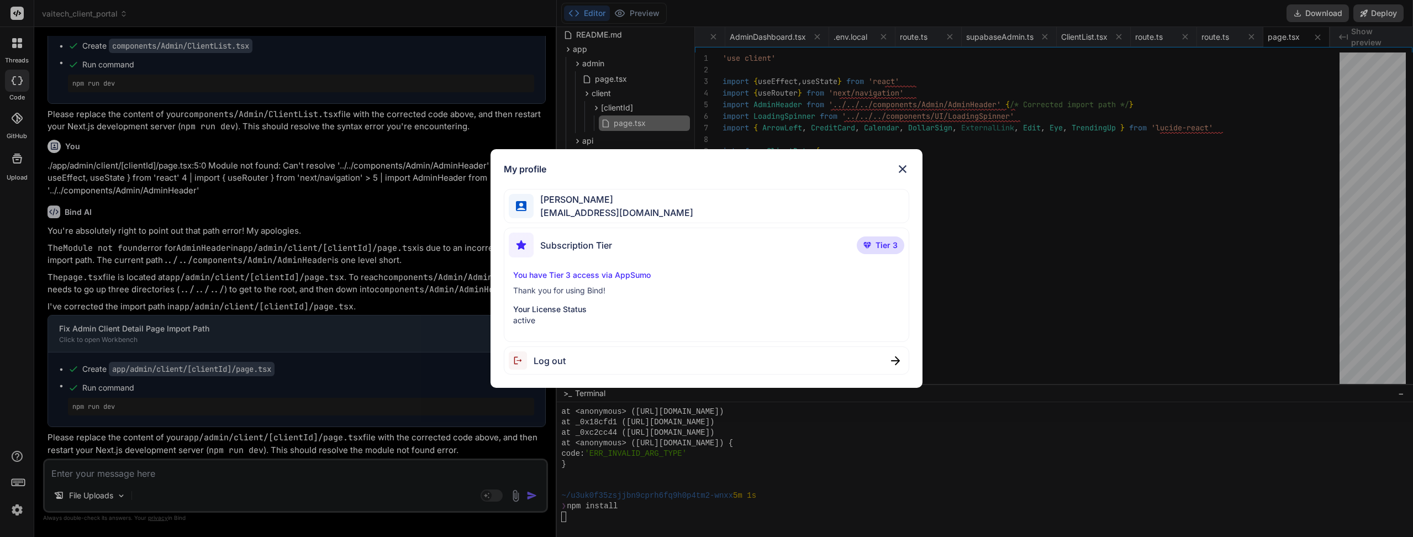
click at [528, 366] on img at bounding box center [521, 360] width 25 height 18
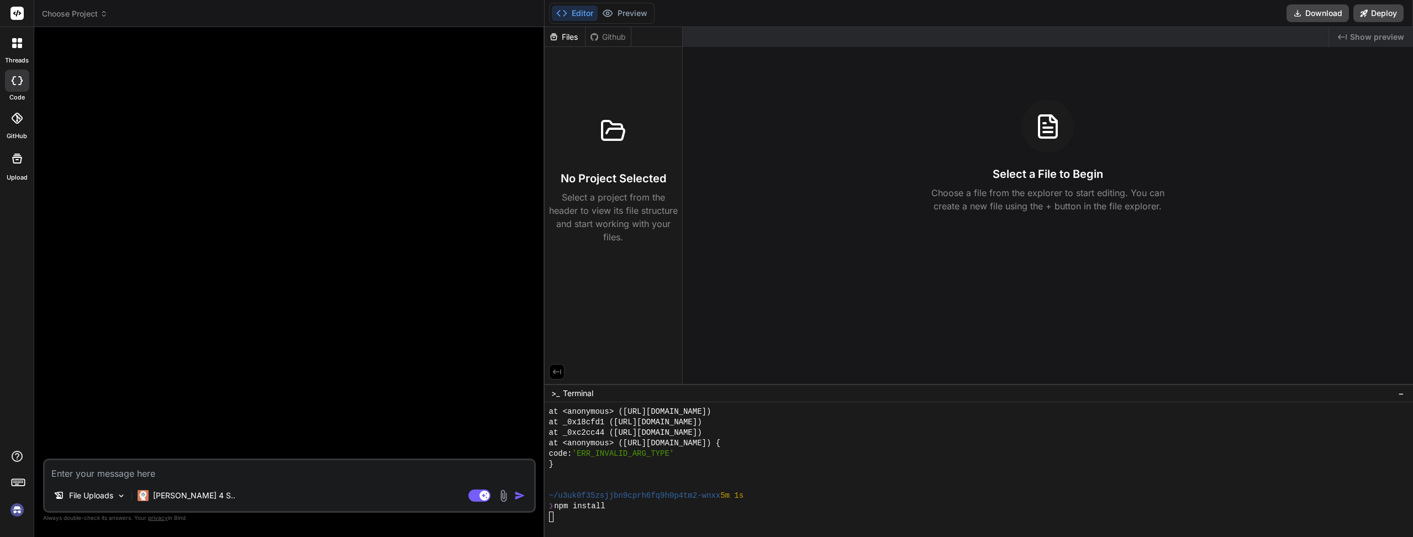
scroll to position [0, 0]
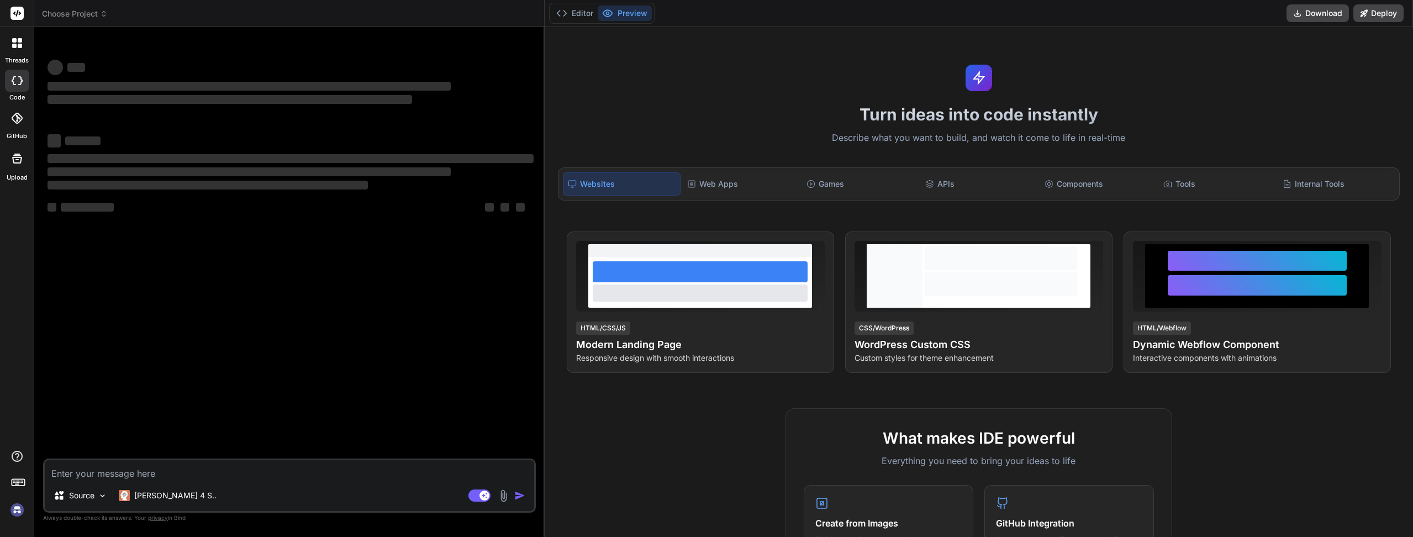
click at [18, 509] on img at bounding box center [17, 509] width 19 height 19
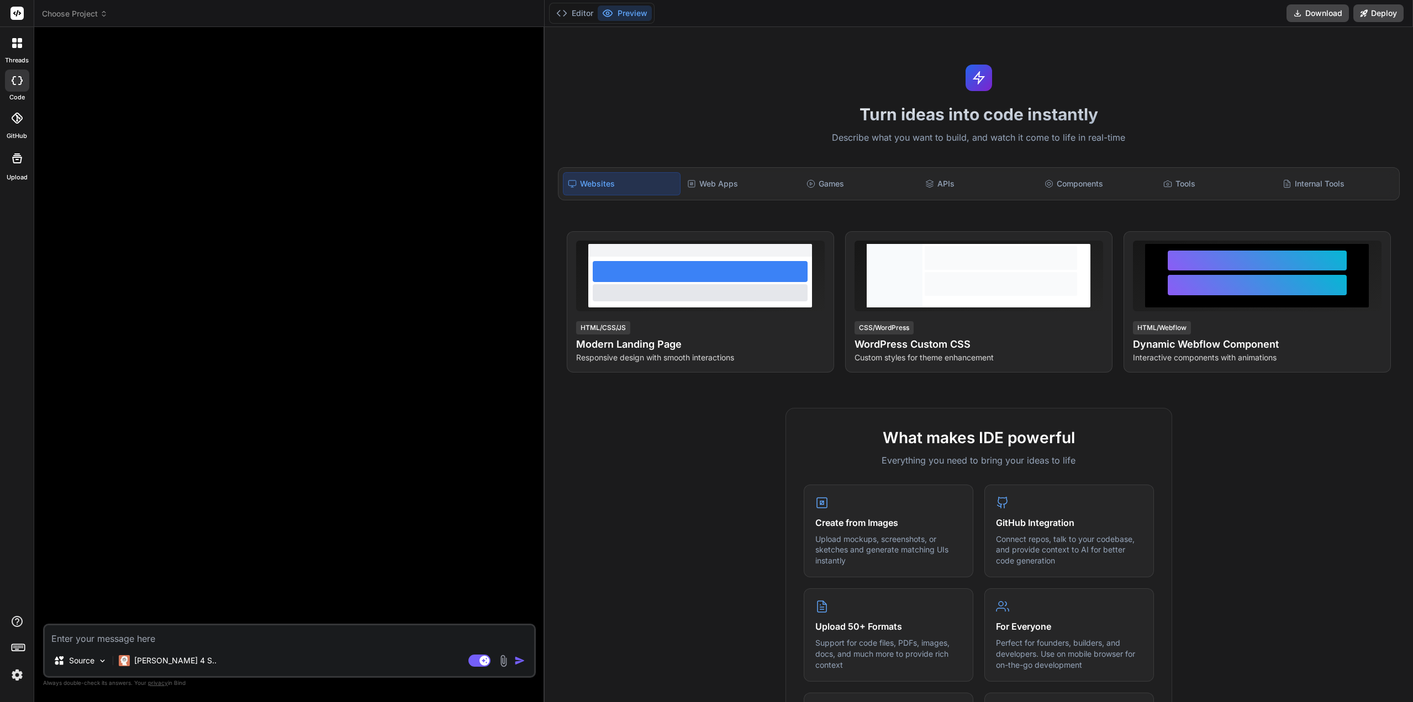
click at [89, 13] on span "Choose Project" at bounding box center [75, 13] width 66 height 11
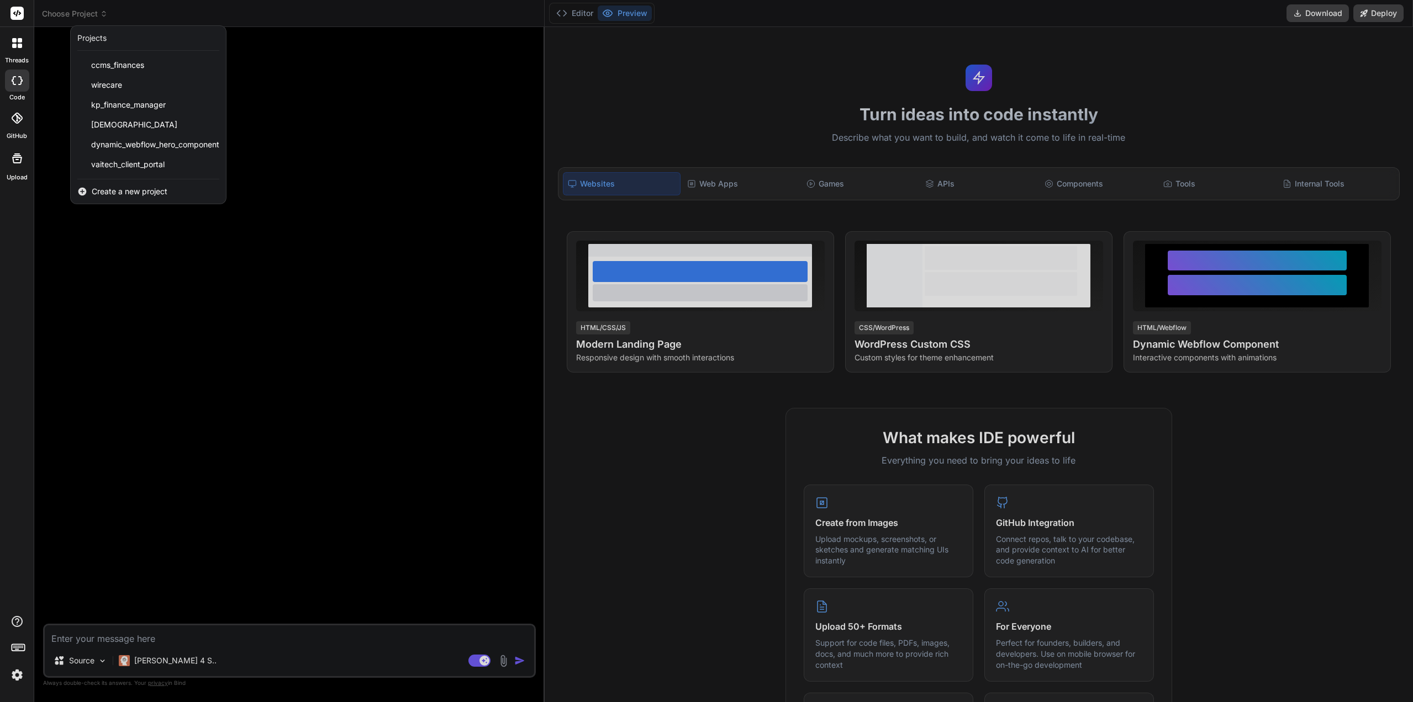
click at [102, 161] on span "vaitech_client_portal" at bounding box center [127, 164] width 73 height 11
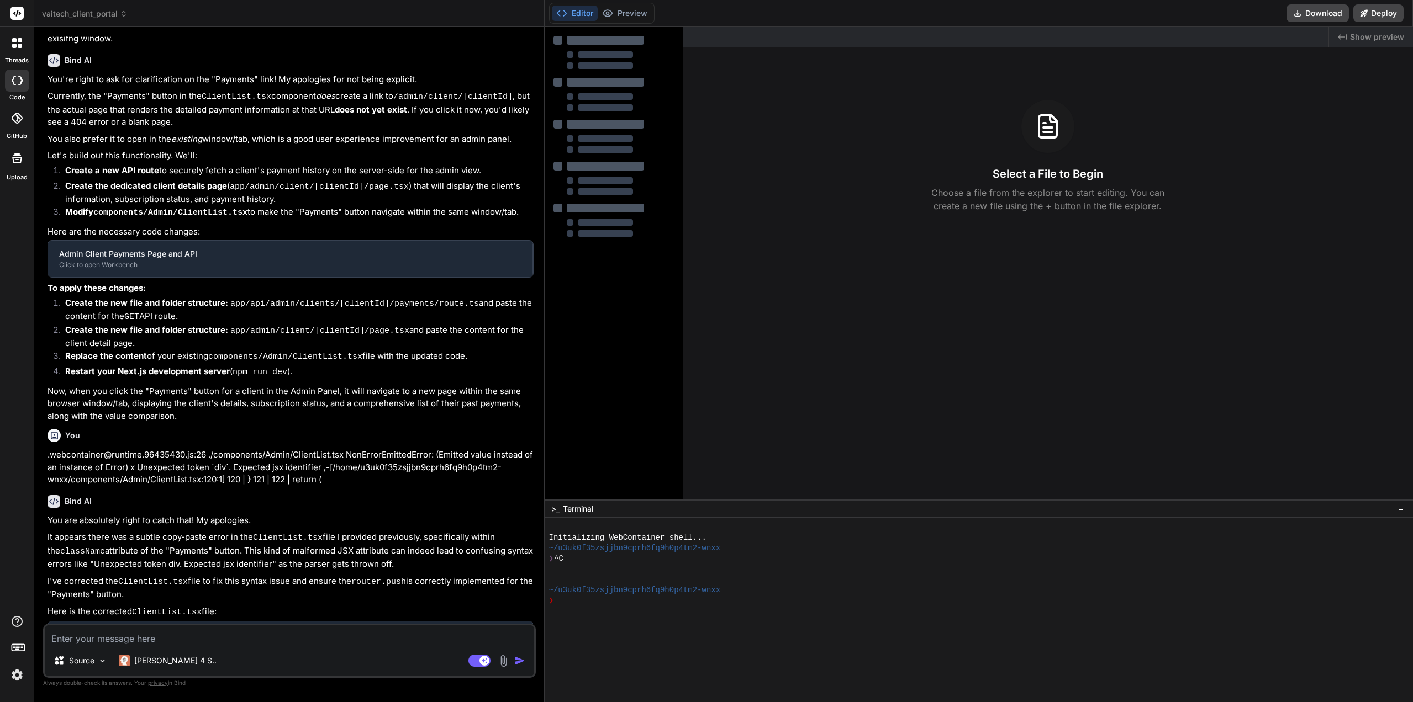
click at [479, 536] on rect at bounding box center [479, 661] width 22 height 12
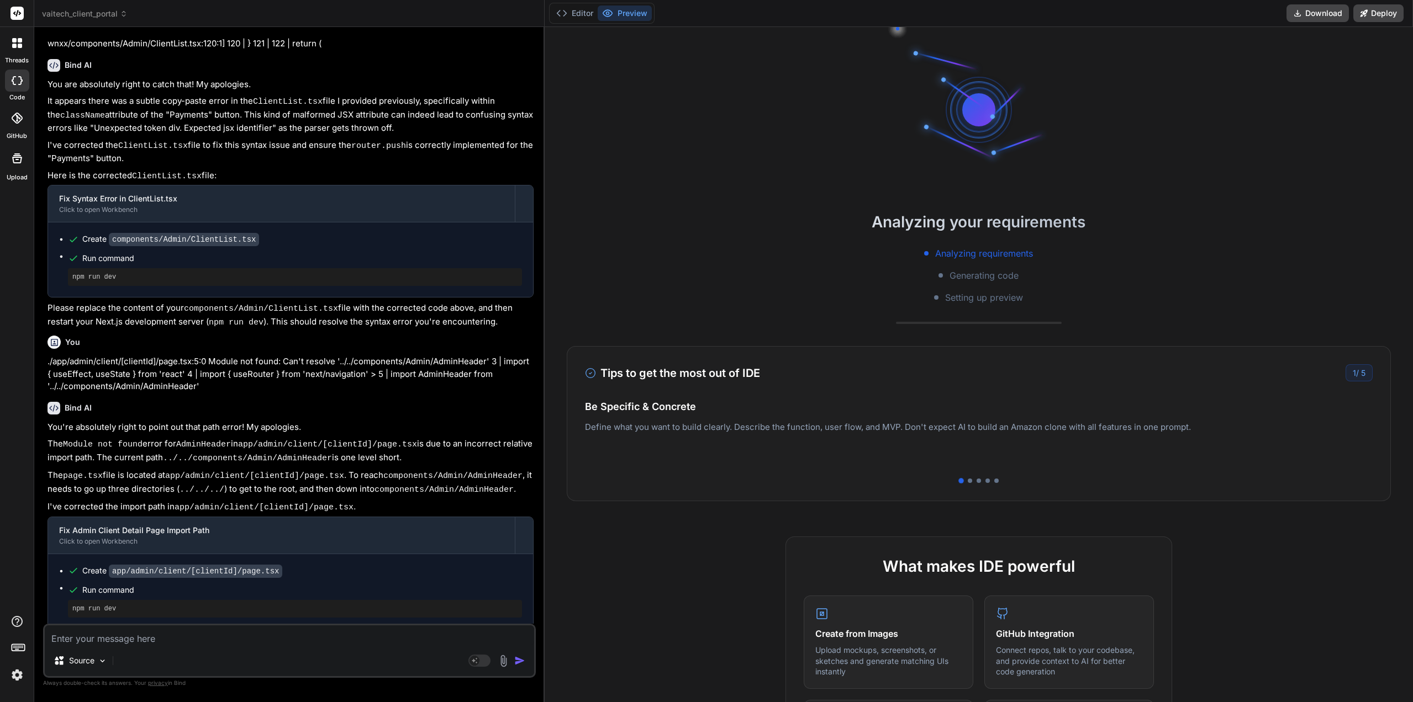
scroll to position [1457, 0]
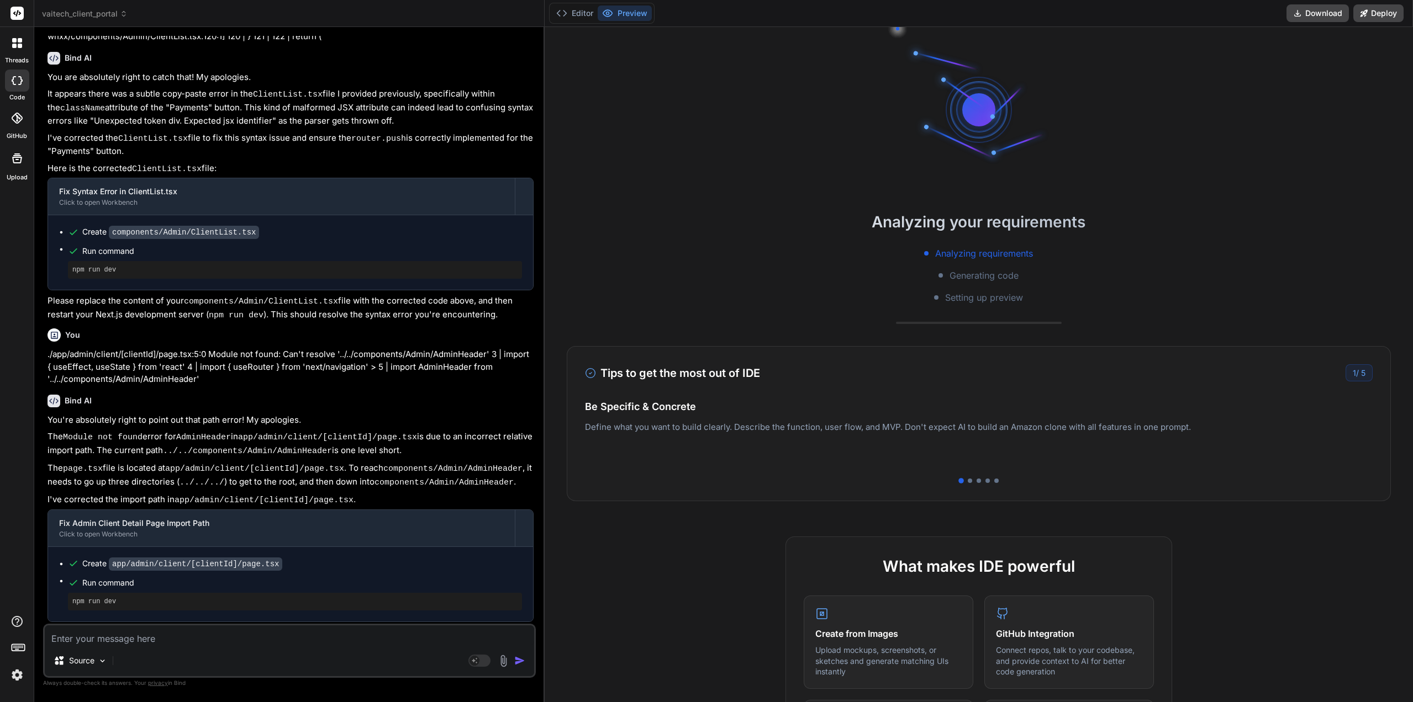
click at [579, 4] on div "Editor Preview" at bounding box center [601, 13] width 105 height 21
click at [580, 22] on div "Editor Preview" at bounding box center [601, 13] width 105 height 21
click at [581, 16] on button "Editor" at bounding box center [575, 13] width 46 height 15
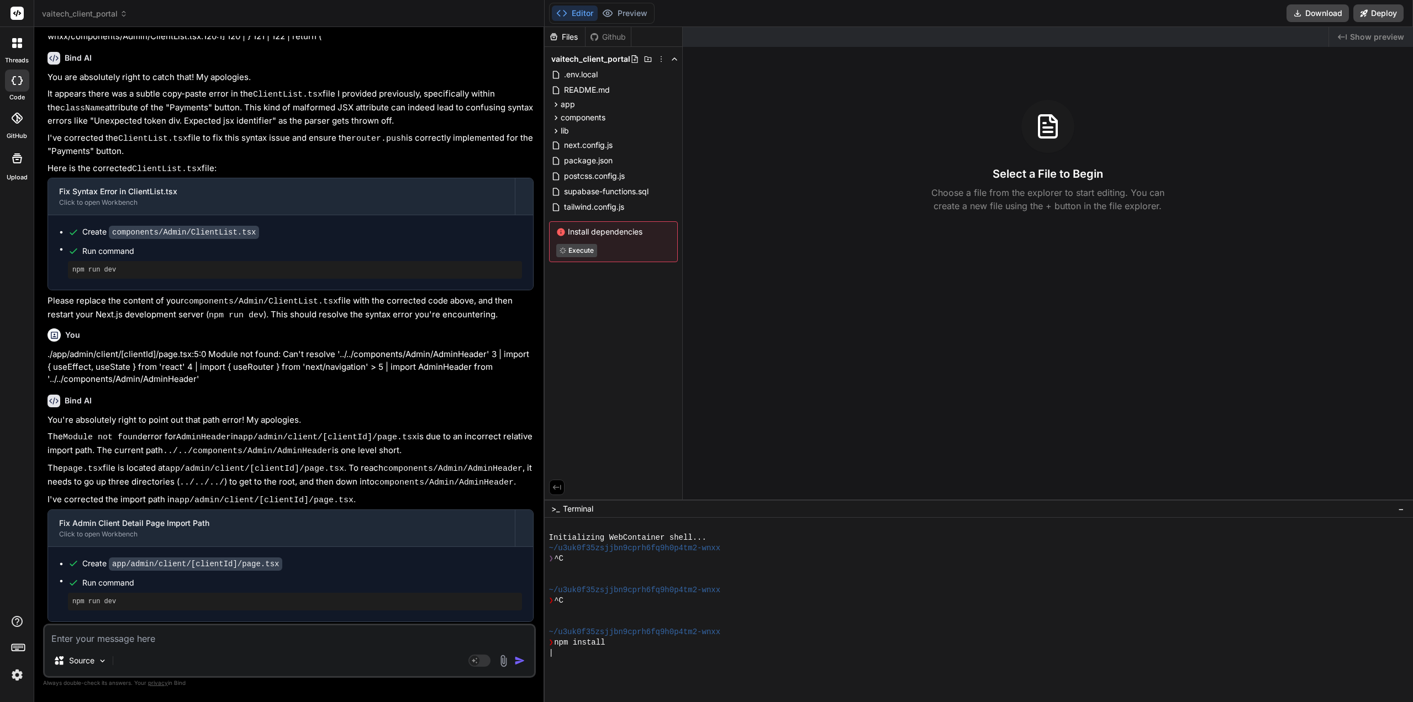
click at [628, 15] on button "Preview" at bounding box center [625, 13] width 54 height 15
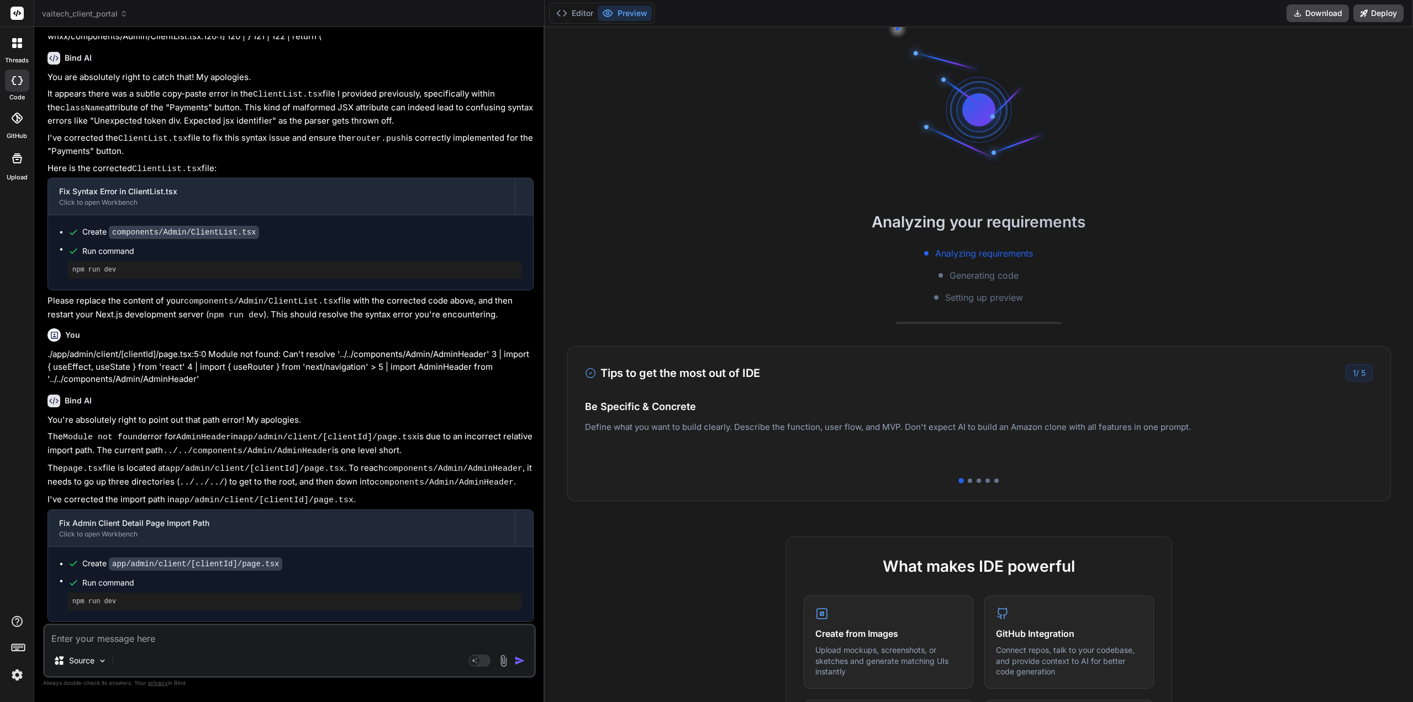
scroll to position [42, 0]
click at [568, 9] on button "Editor" at bounding box center [575, 13] width 46 height 15
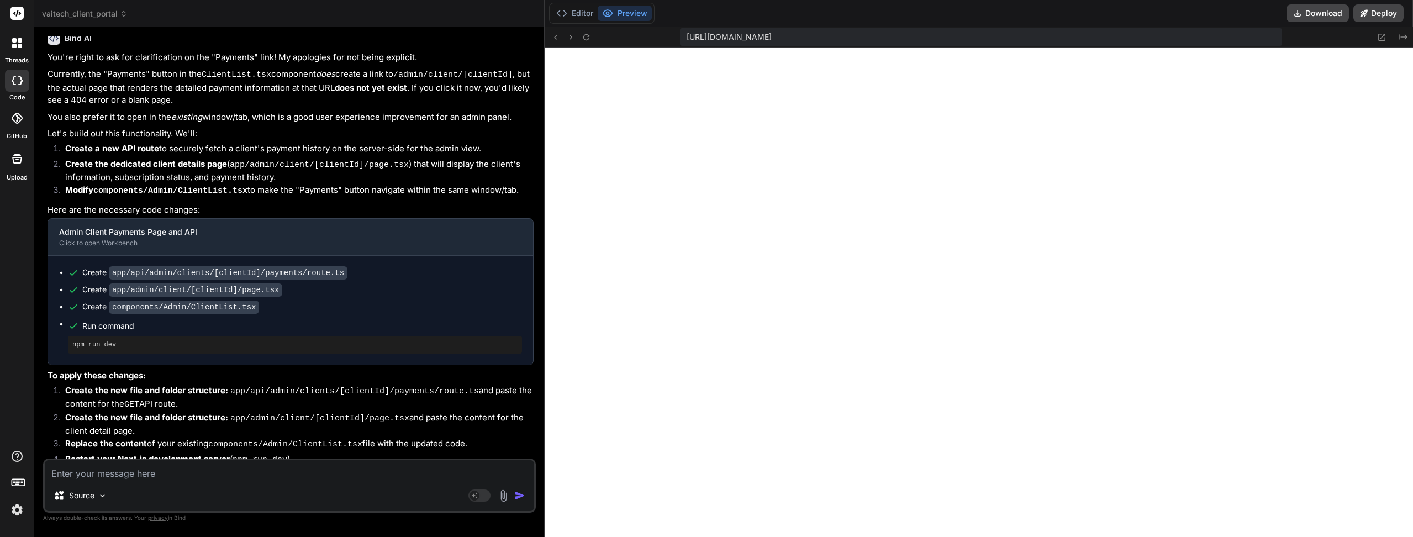
scroll to position [651, 0]
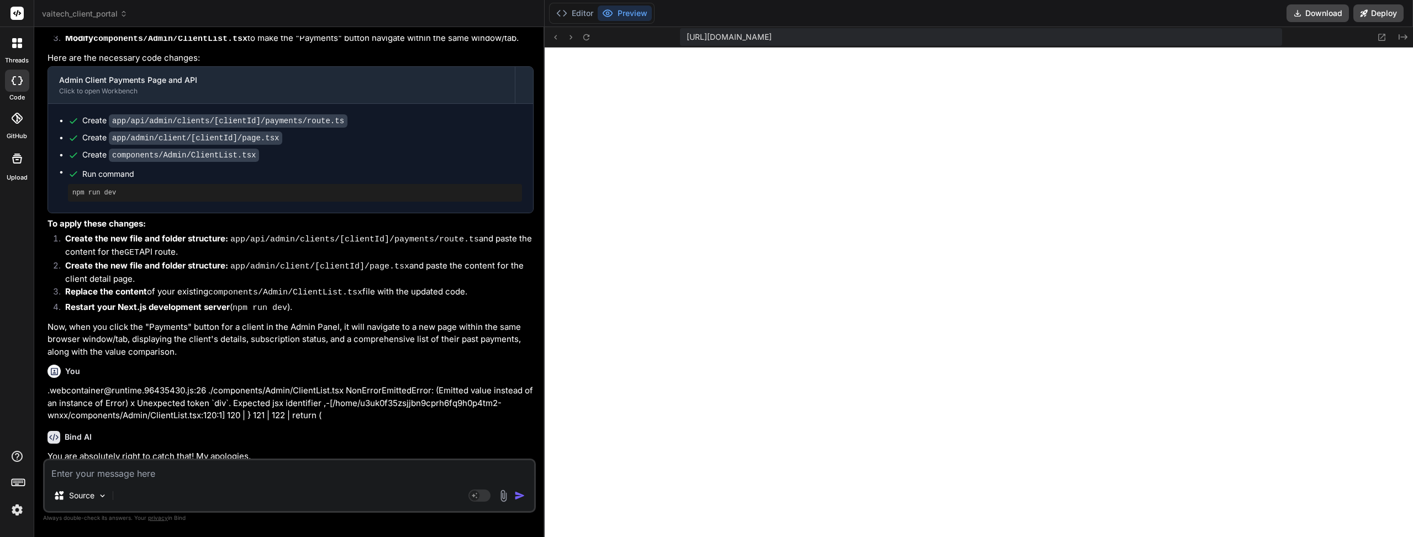
drag, startPoint x: 335, startPoint y: 162, endPoint x: 334, endPoint y: 237, distance: 74.6
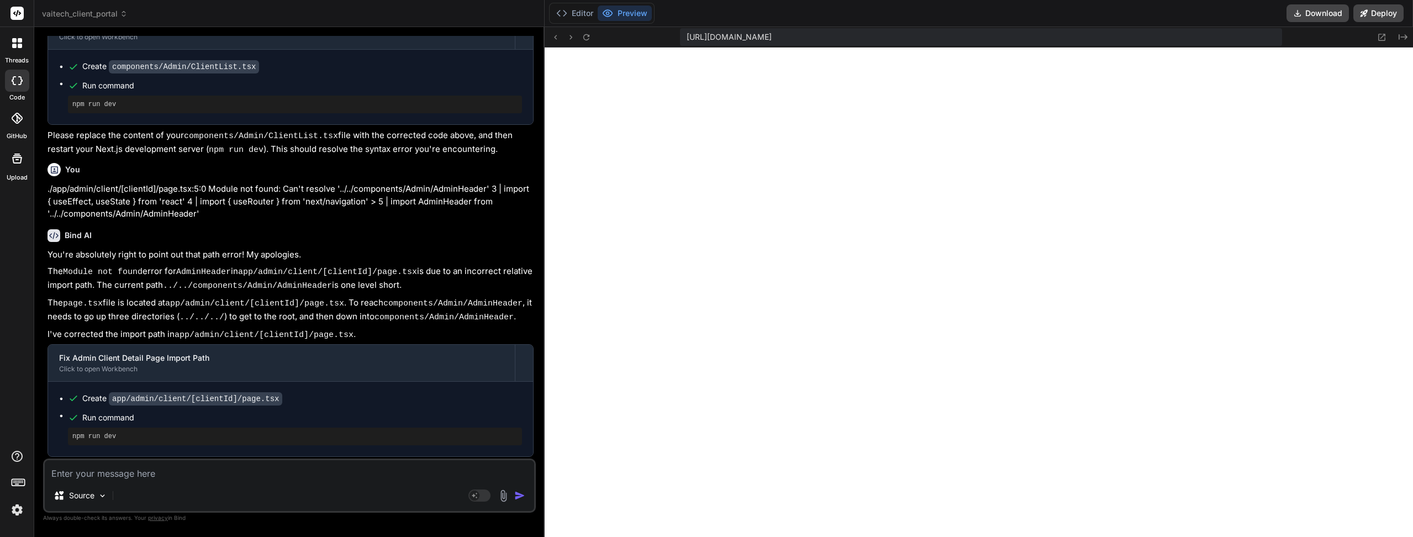
scroll to position [1623, 0]
click at [589, 44] on div "https://u3uk0f35zsjjbn9cprh6fq9h0p4tm2-wnxx--3000--96435430.local-corp.webconta…" at bounding box center [979, 37] width 868 height 20
click at [588, 43] on button at bounding box center [586, 36] width 13 height 13
click at [583, 15] on button "Editor" at bounding box center [575, 13] width 46 height 15
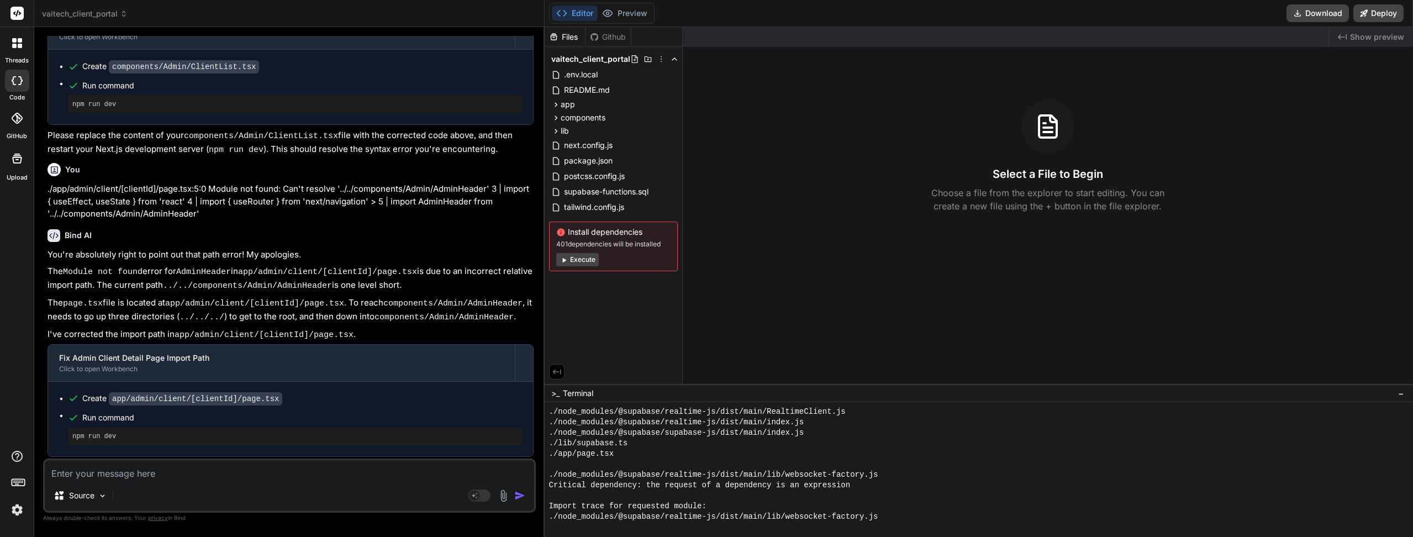
scroll to position [902, 0]
click at [631, 13] on button "Preview" at bounding box center [625, 13] width 54 height 15
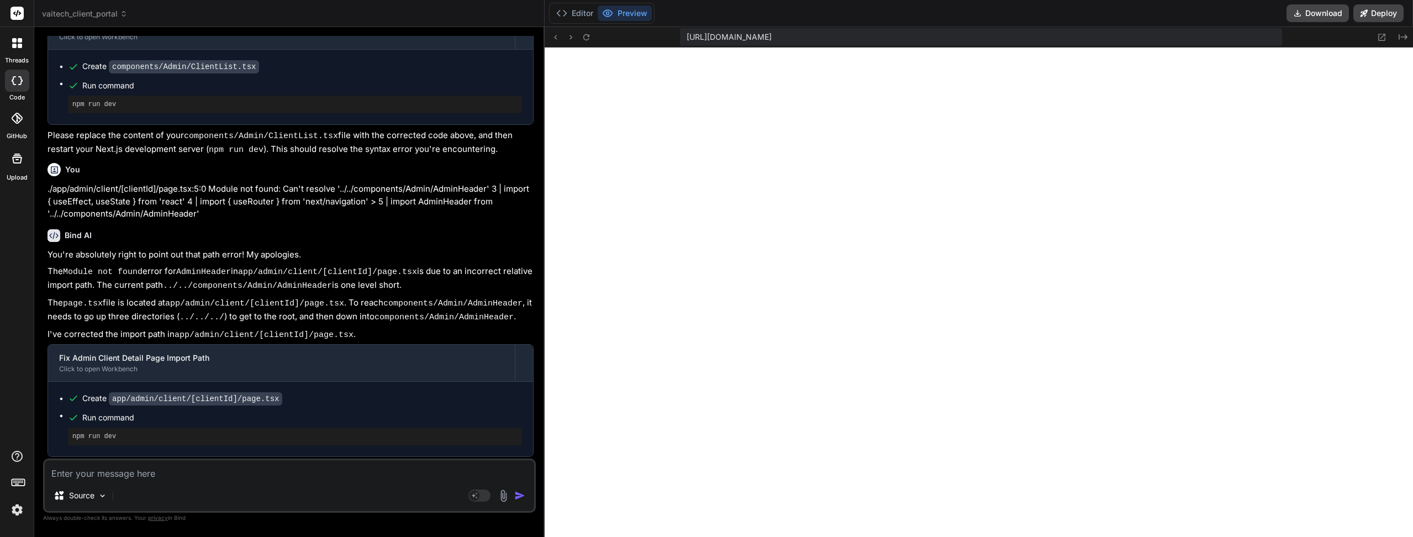
click at [589, 41] on icon at bounding box center [586, 37] width 9 height 9
click at [586, 40] on icon at bounding box center [586, 37] width 6 height 6
click at [586, 41] on icon at bounding box center [586, 37] width 9 height 9
click at [570, 22] on div "Editor Preview" at bounding box center [601, 13] width 105 height 21
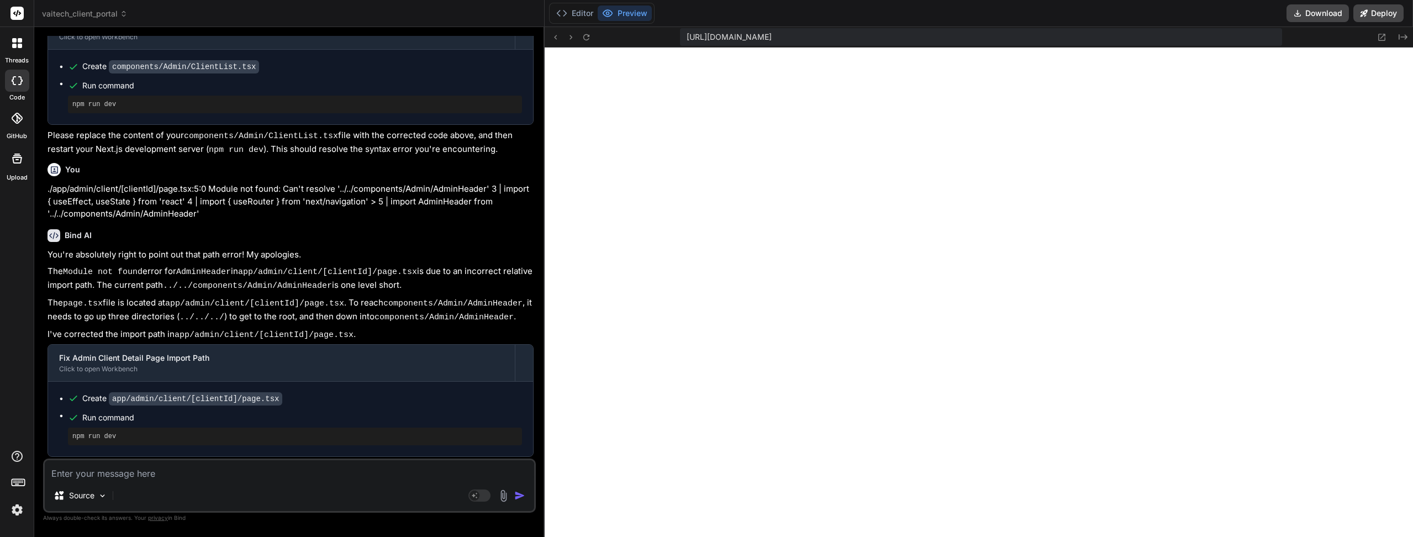
click at [571, 17] on button "Editor" at bounding box center [575, 13] width 46 height 15
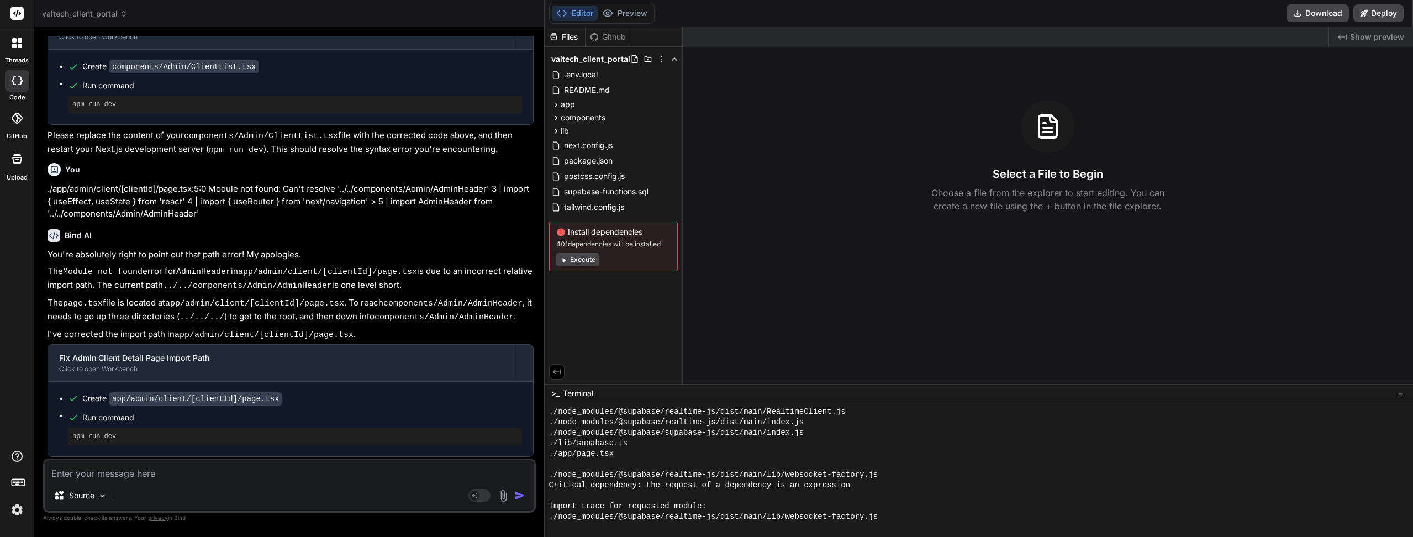
click at [733, 499] on div at bounding box center [973, 495] width 849 height 10
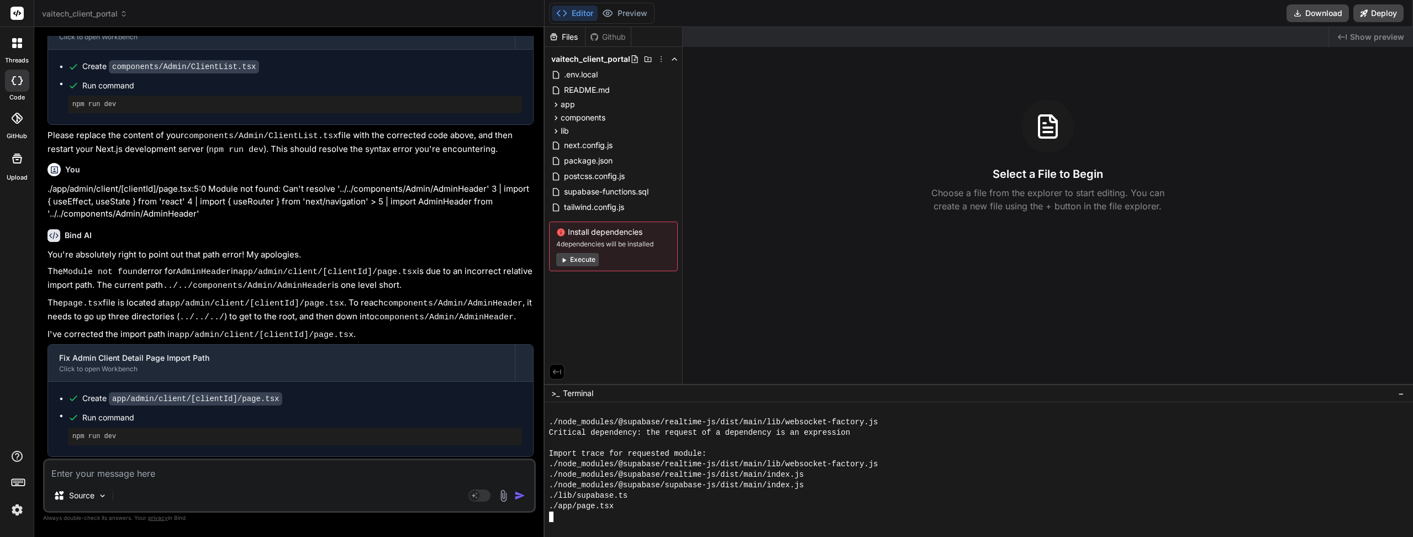
scroll to position [2749, 0]
click at [615, 9] on button "Preview" at bounding box center [625, 13] width 54 height 15
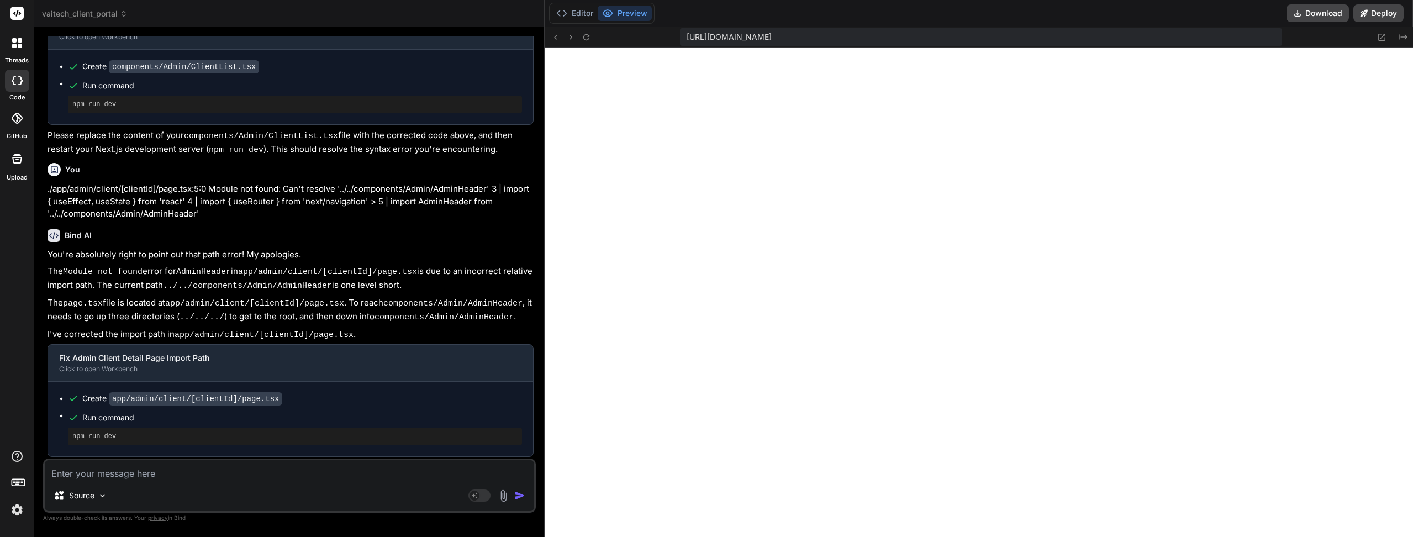
scroll to position [1623, 0]
click at [584, 38] on icon at bounding box center [586, 37] width 6 height 6
click at [576, 14] on button "Editor" at bounding box center [575, 13] width 46 height 15
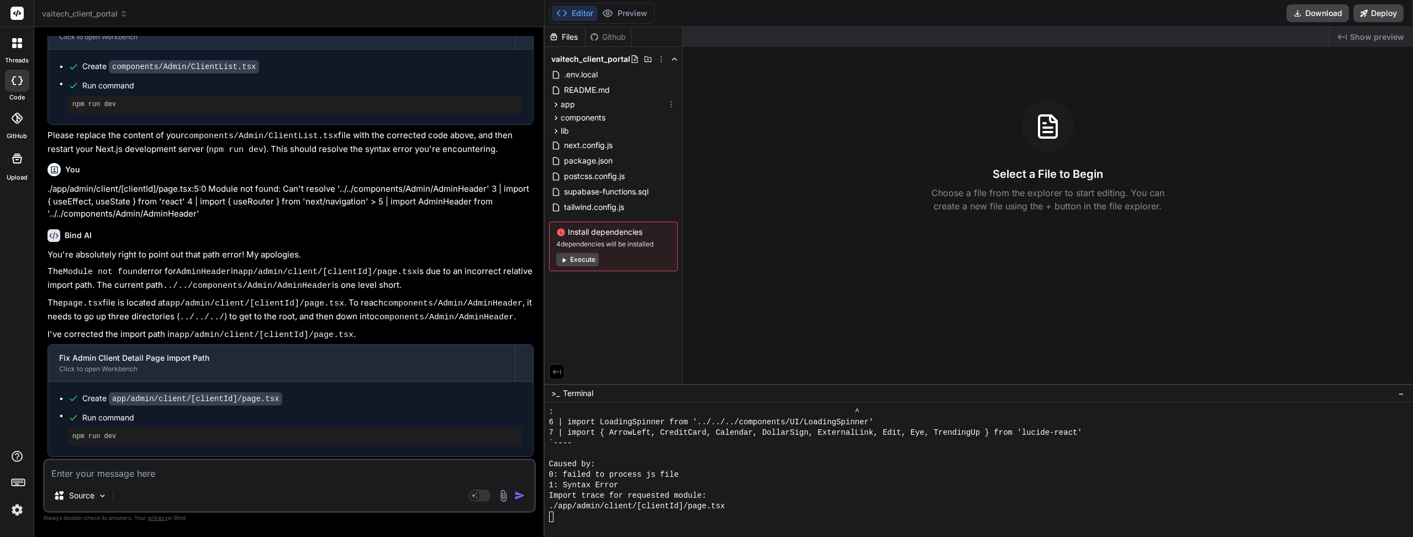
click at [553, 103] on icon at bounding box center [555, 104] width 9 height 9
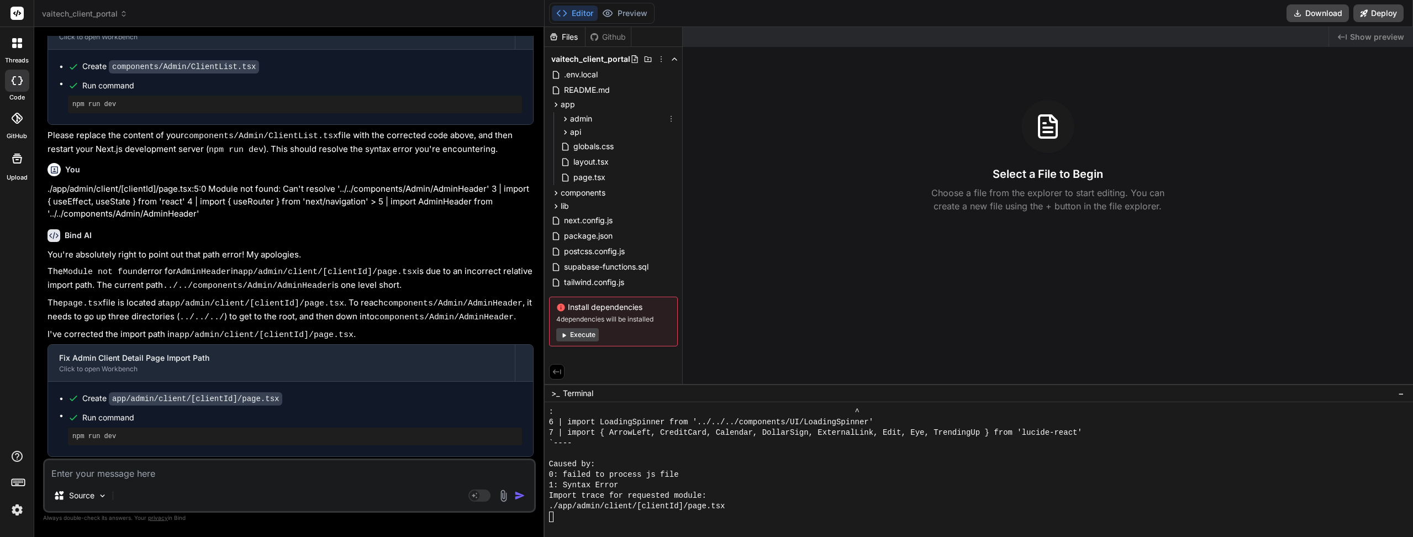
click at [562, 118] on icon at bounding box center [565, 118] width 9 height 9
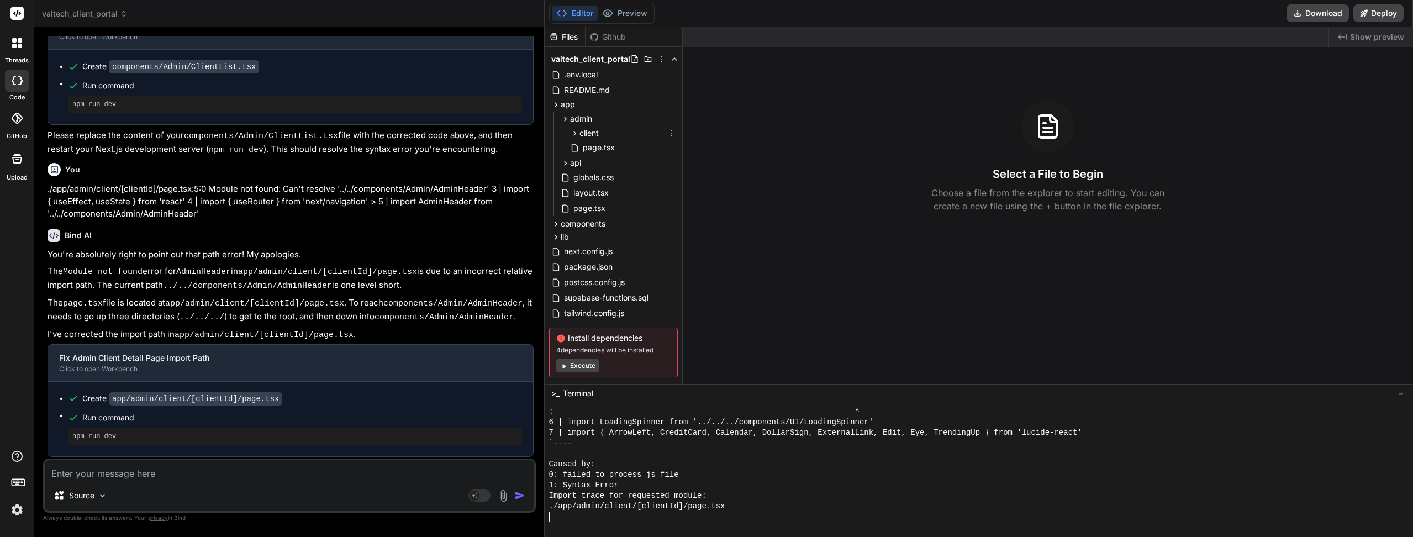
click at [574, 136] on icon at bounding box center [574, 133] width 9 height 9
click at [611, 150] on span "[clientId]" at bounding box center [605, 147] width 32 height 11
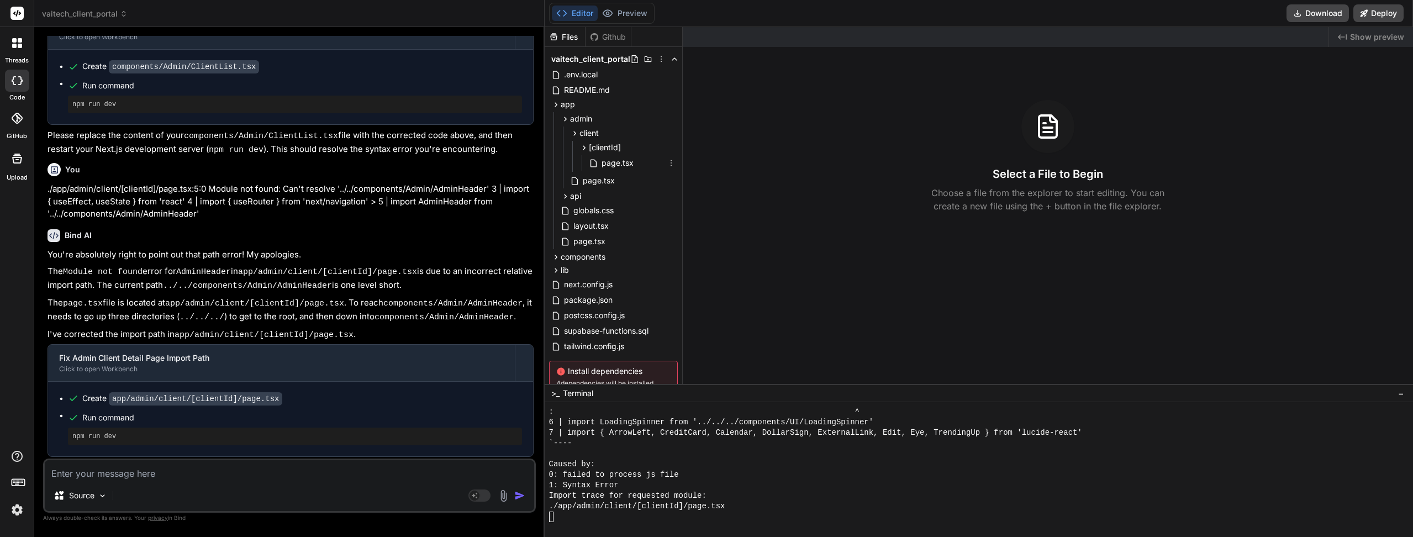
click at [602, 159] on span "page.tsx" at bounding box center [617, 162] width 34 height 13
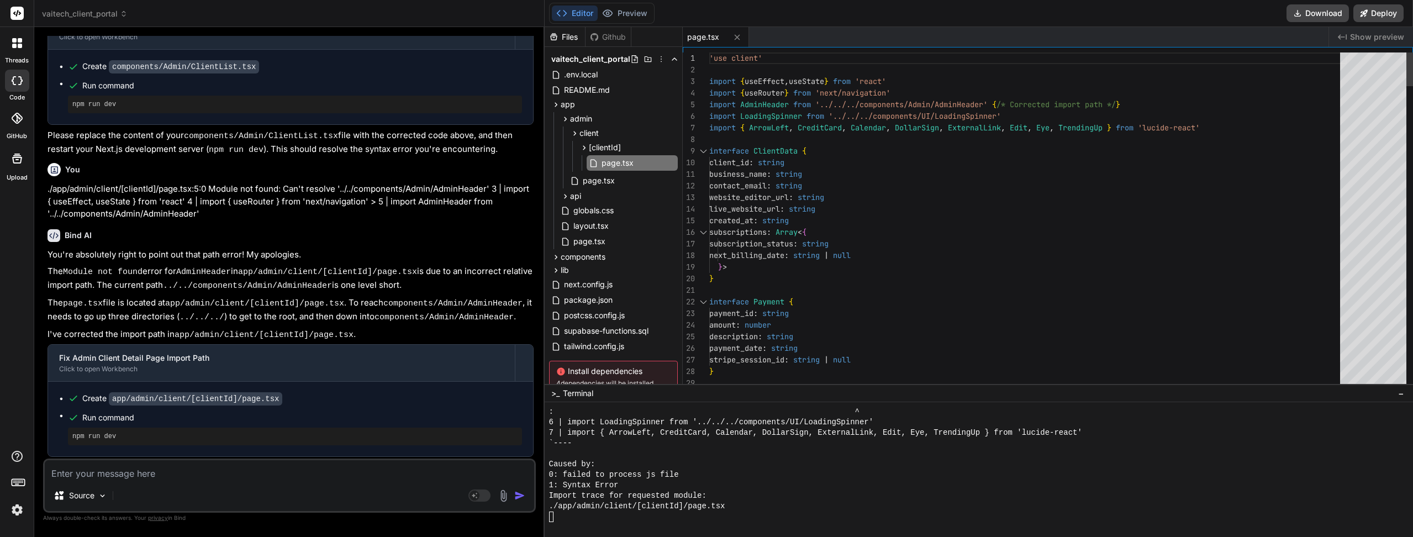
type textarea "x"
type textarea "'use client' import { useEffect, useState } from 'react' import { useRouter } f…"
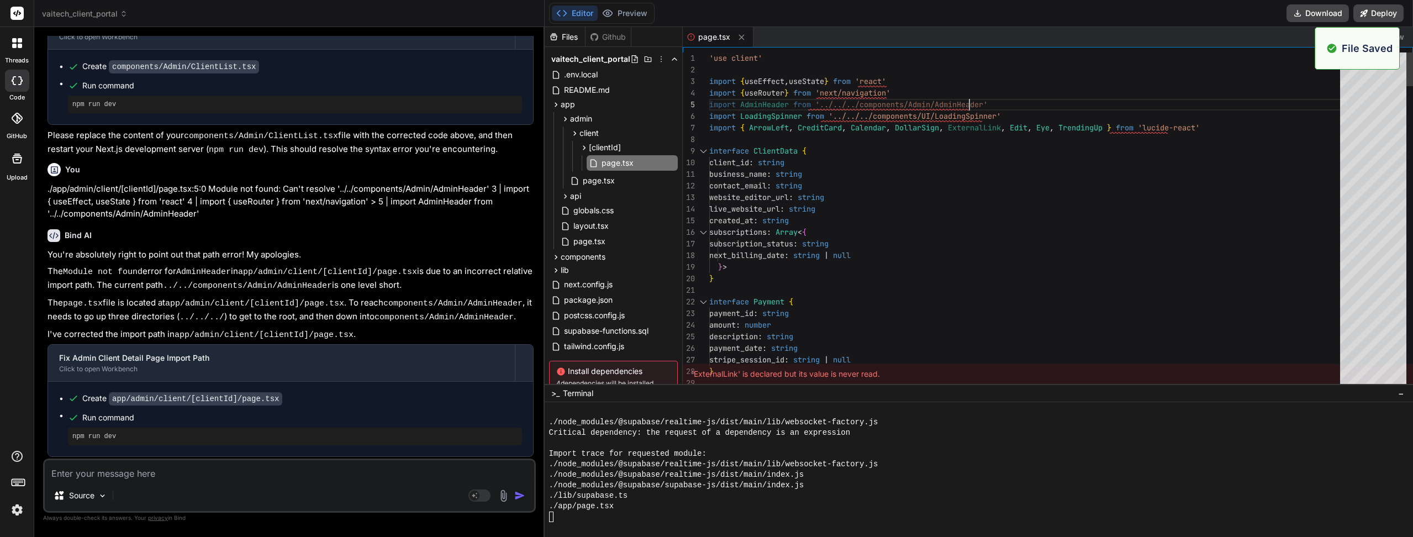
scroll to position [5760, 0]
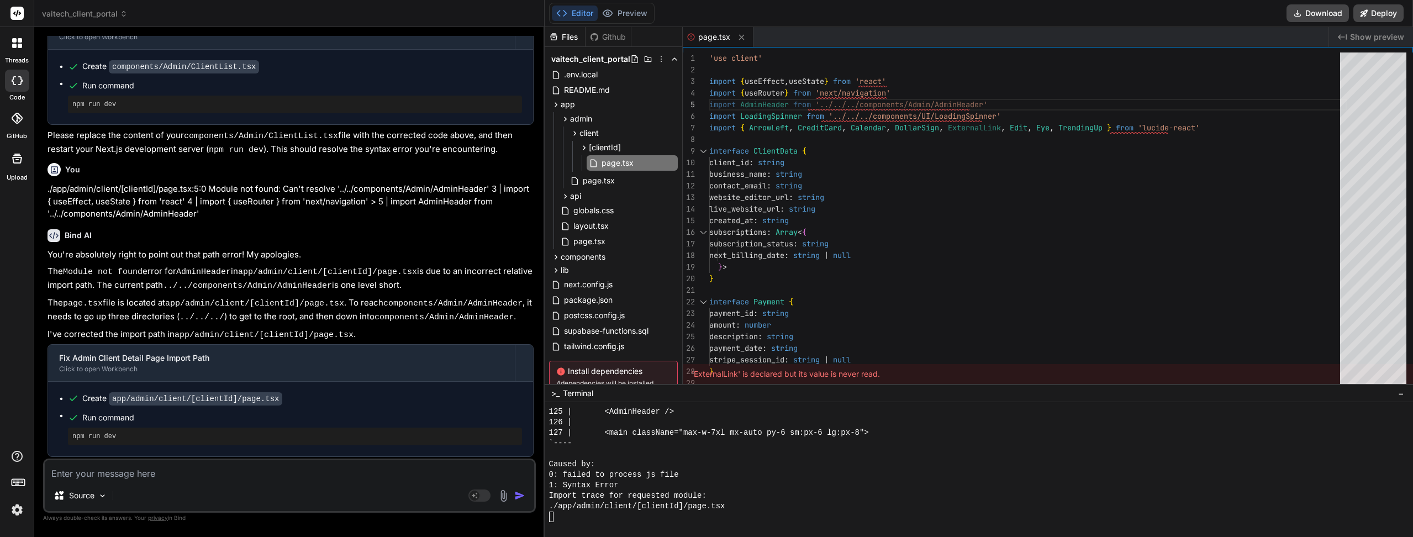
click at [629, 10] on button "Preview" at bounding box center [625, 13] width 54 height 15
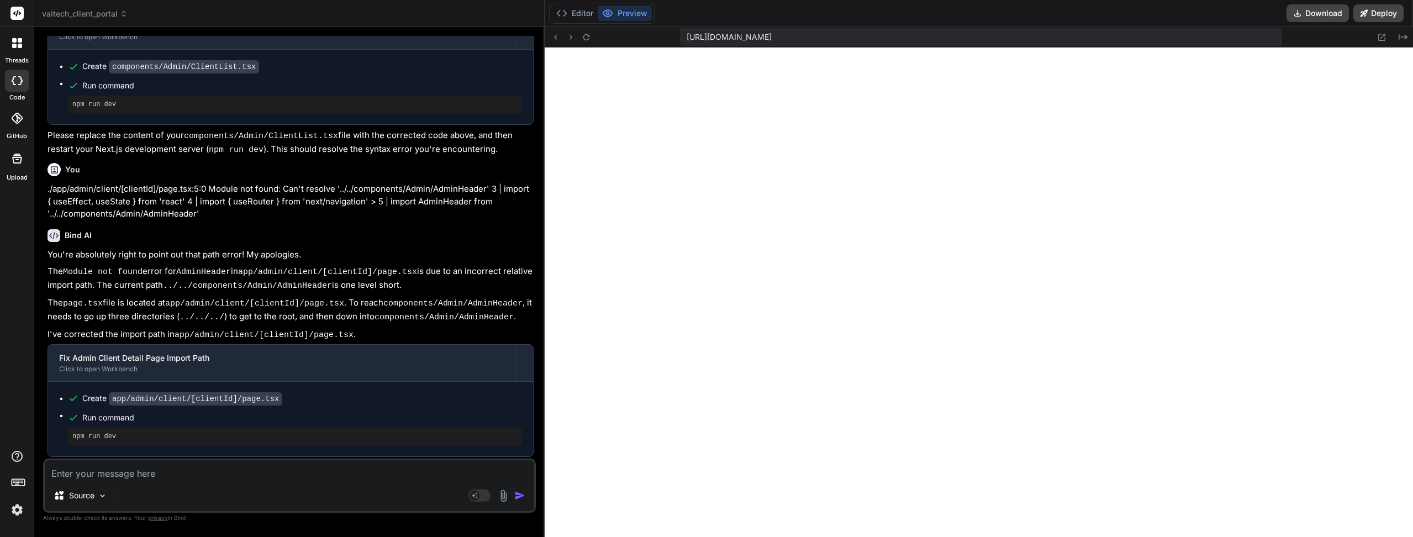
paste textarea "index.js:590 Uncaught ModuleBuildError: Module build failed (from ./node_module…"
type textarea "index.js:590 Uncaught ModuleBuildError: Module build failed (from ./node_module…"
type textarea "x"
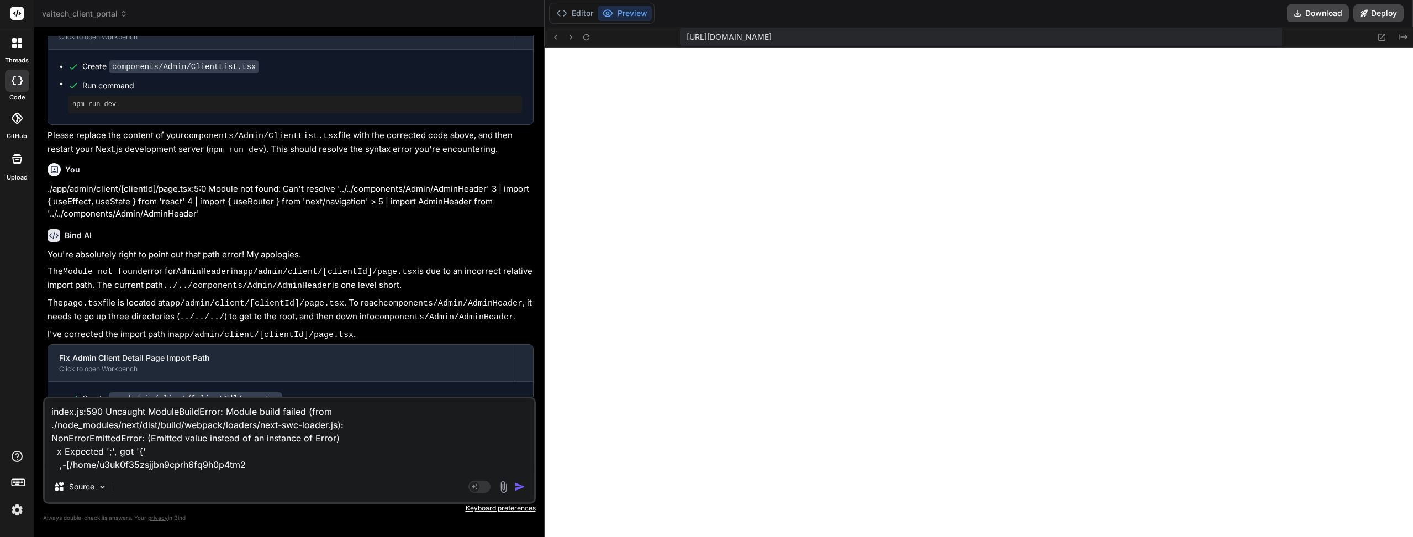
click at [194, 431] on textarea "index.js:590 Uncaught ModuleBuildError: Module build failed (from ./node_module…" at bounding box center [289, 434] width 489 height 73
type textarea "x"
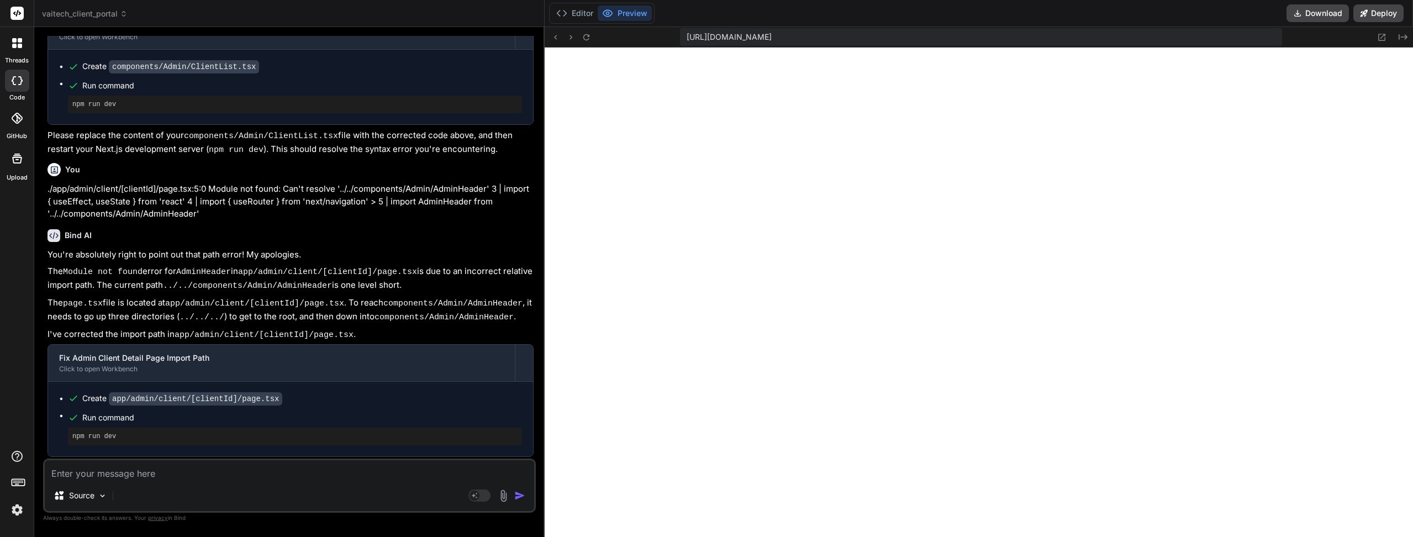
paste textarea "./app/admin/client/[clientId]/page.tsx NonErrorEmittedError: (Emitted value ins…"
type textarea "./app/admin/client/[clientId]/page.tsx NonErrorEmittedError: (Emitted value ins…"
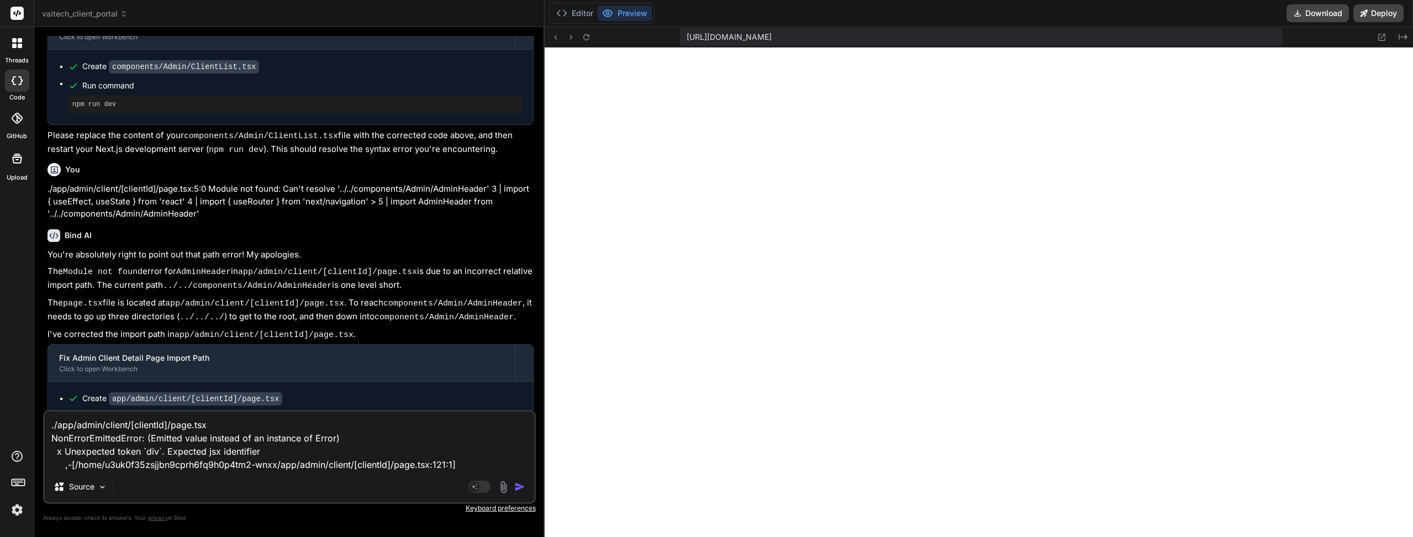
type textarea "x"
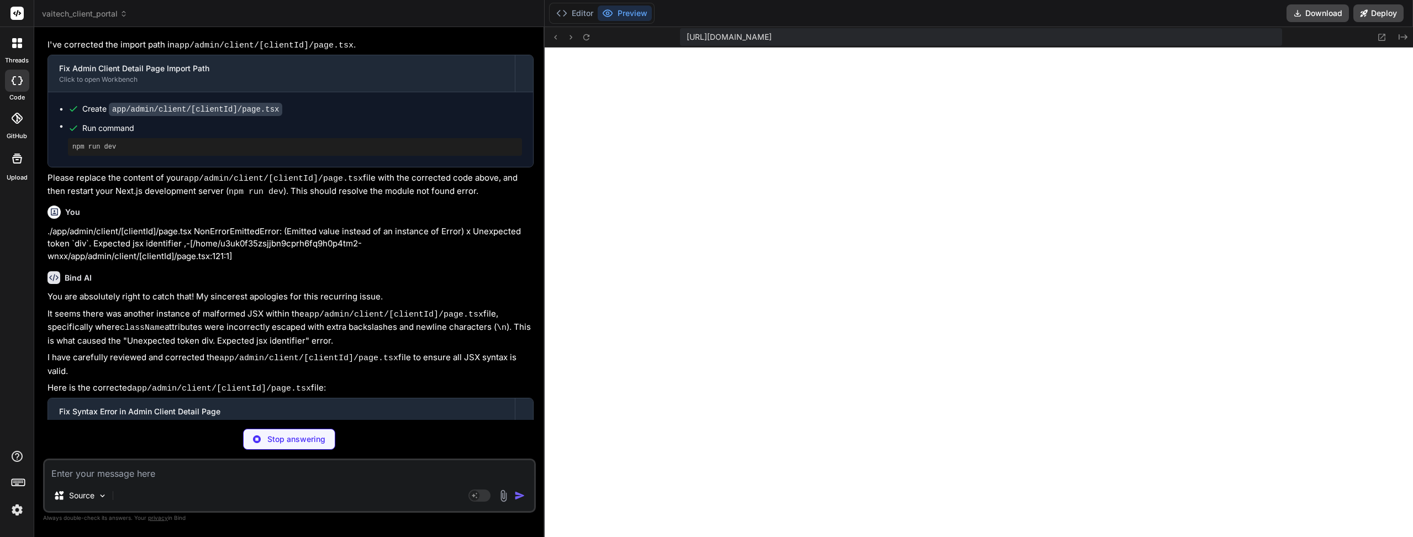
scroll to position [1913, 0]
type textarea "x"
type textarea "</div> </div> </main> </div> ) }"
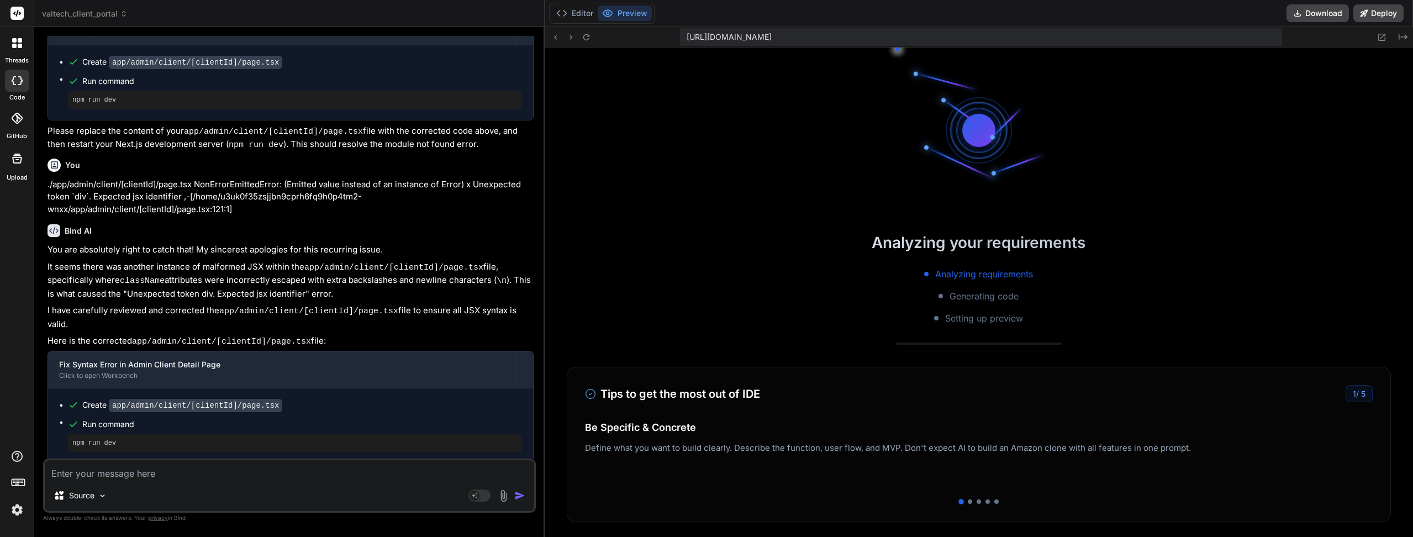
scroll to position [7187, 0]
click at [586, 13] on button "Editor" at bounding box center [575, 13] width 46 height 15
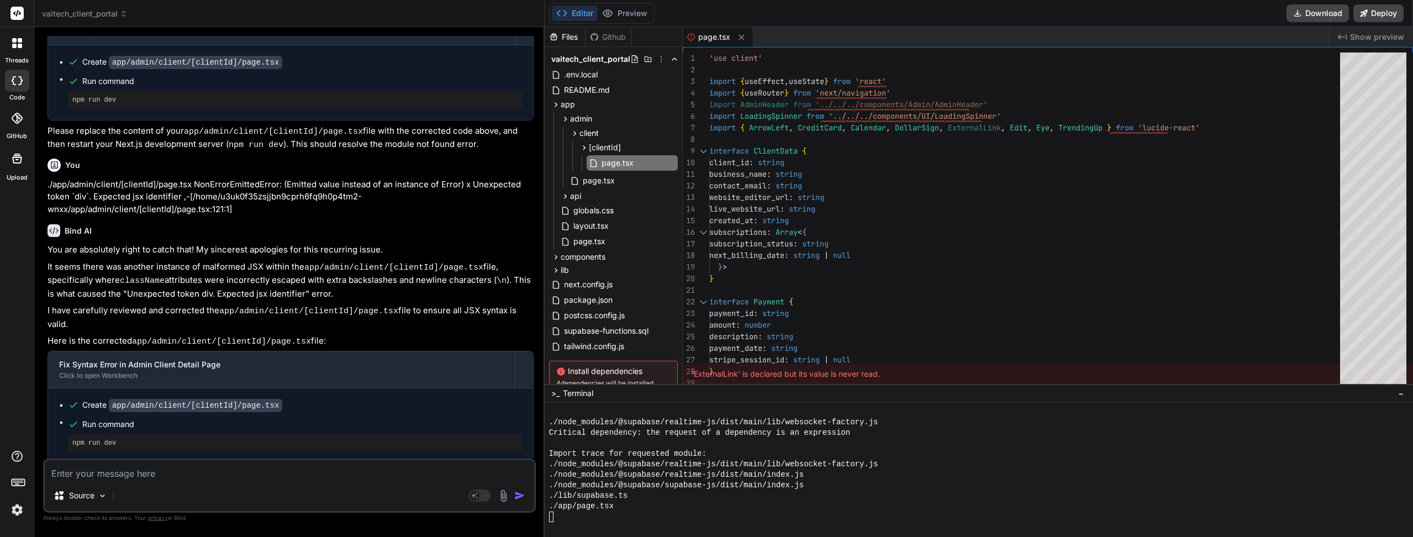
scroll to position [8121, 0]
click at [638, 14] on button "Preview" at bounding box center [625, 13] width 54 height 15
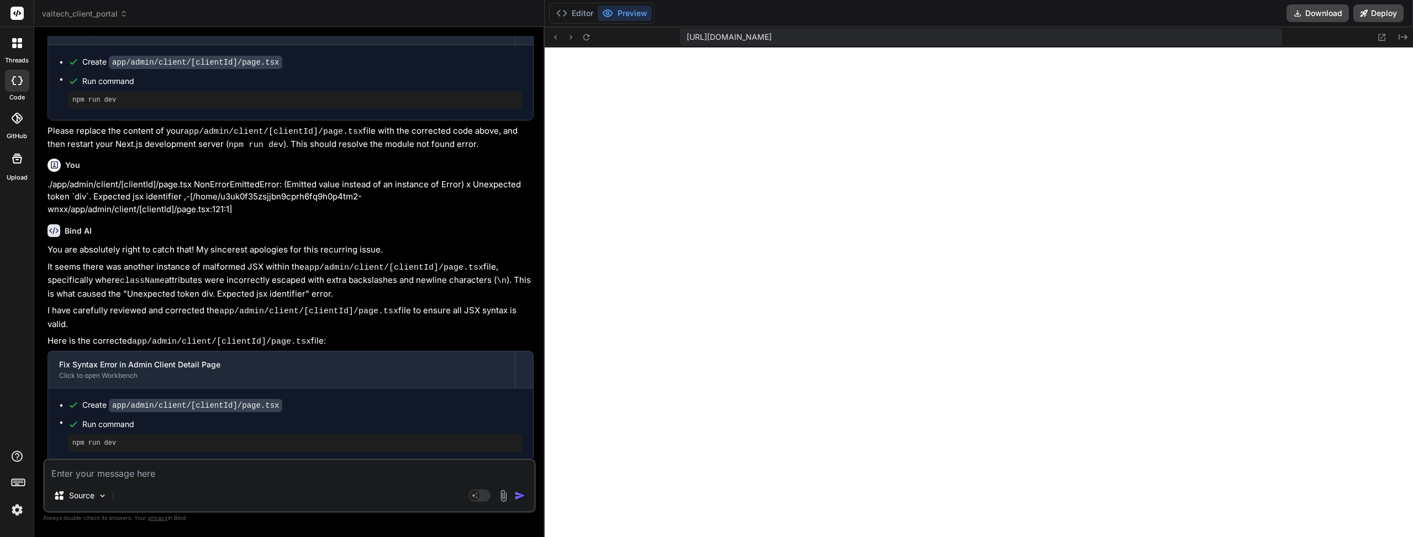
type textarea "x"
click at [589, 40] on icon at bounding box center [586, 37] width 9 height 9
click at [577, 15] on button "Editor" at bounding box center [575, 13] width 46 height 15
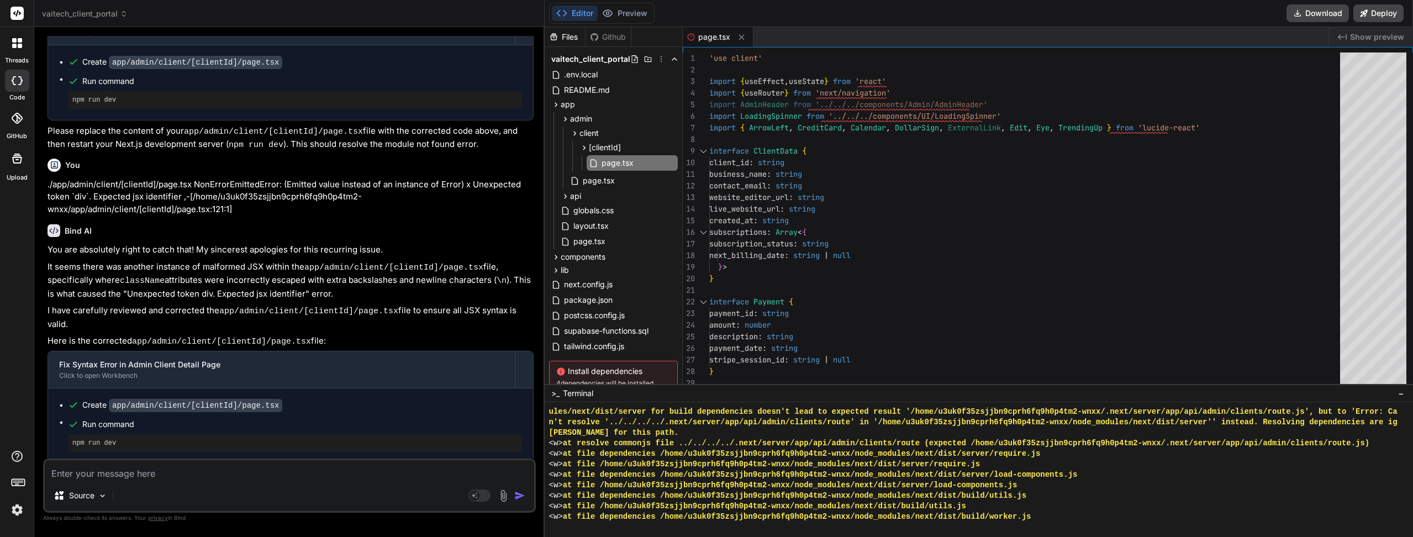
scroll to position [8189, 0]
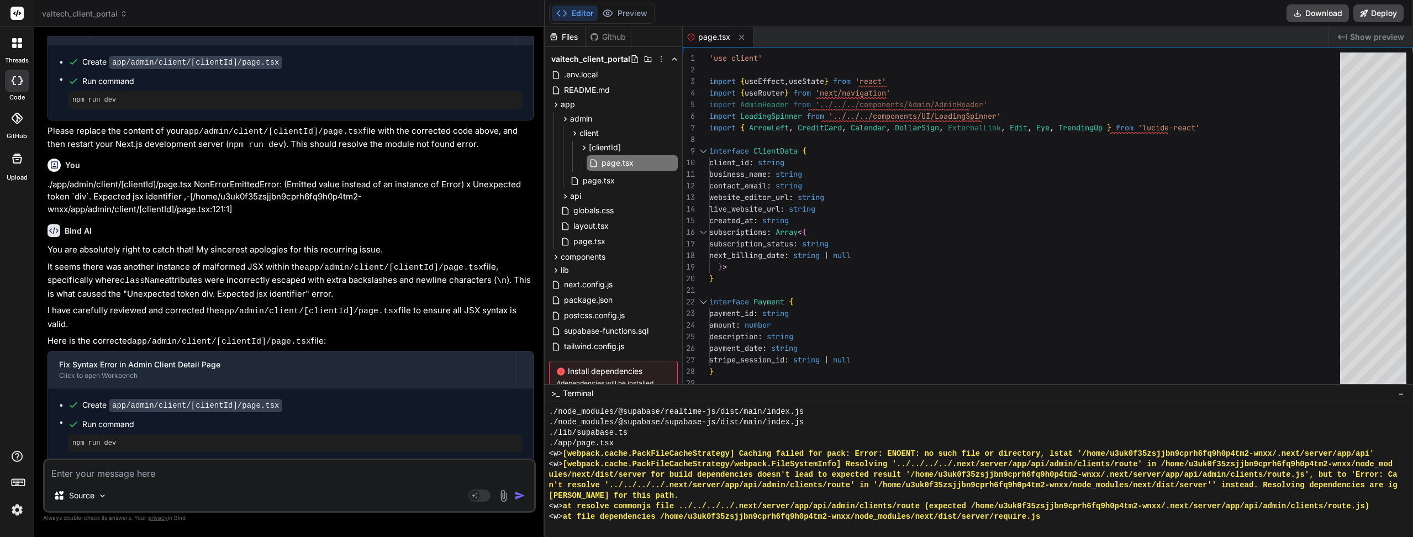
click at [621, 10] on button "Preview" at bounding box center [625, 13] width 54 height 15
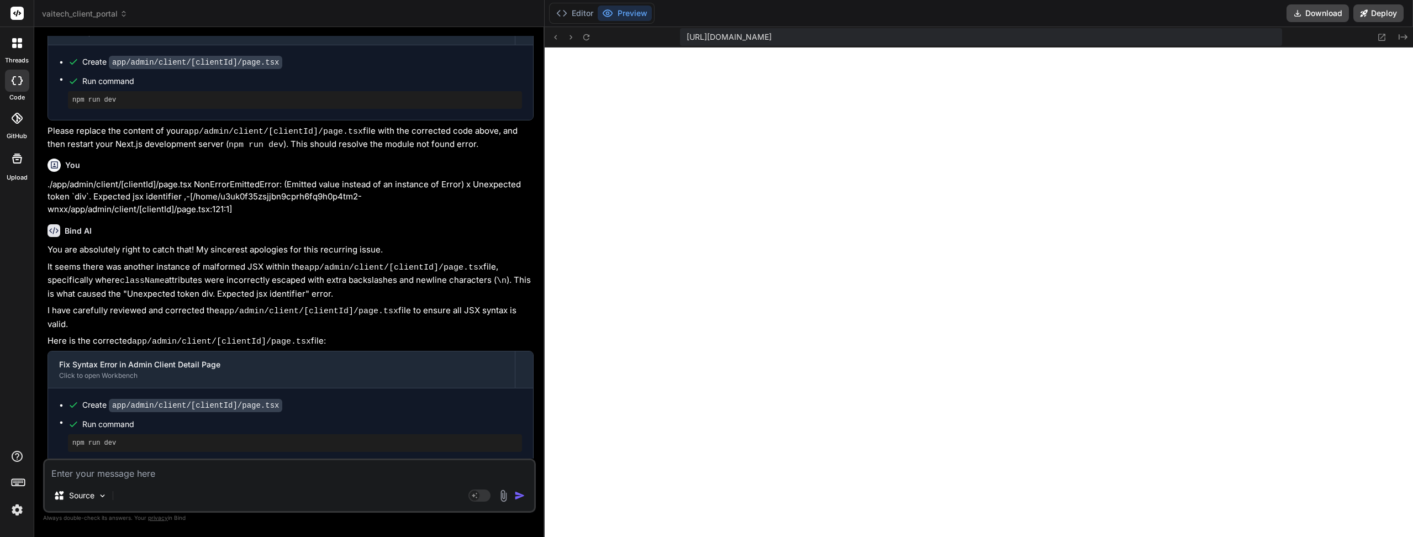
click at [583, 38] on icon at bounding box center [586, 37] width 6 height 6
paste textarea ".webcontainer@runtime.96435430.js:26 ./app/admin/client/[clientId]/page.tsx Non…"
type textarea ".webcontainer@runtime.96435430.js:26 ./app/admin/client/[clientId]/page.tsx Non…"
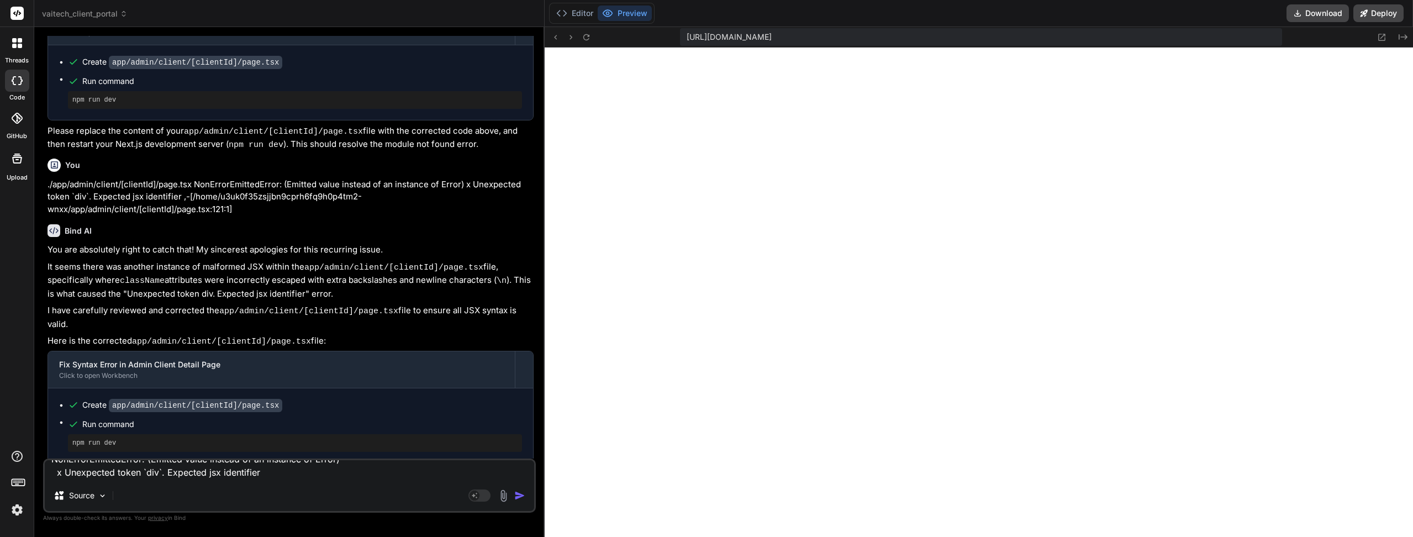
type textarea "x"
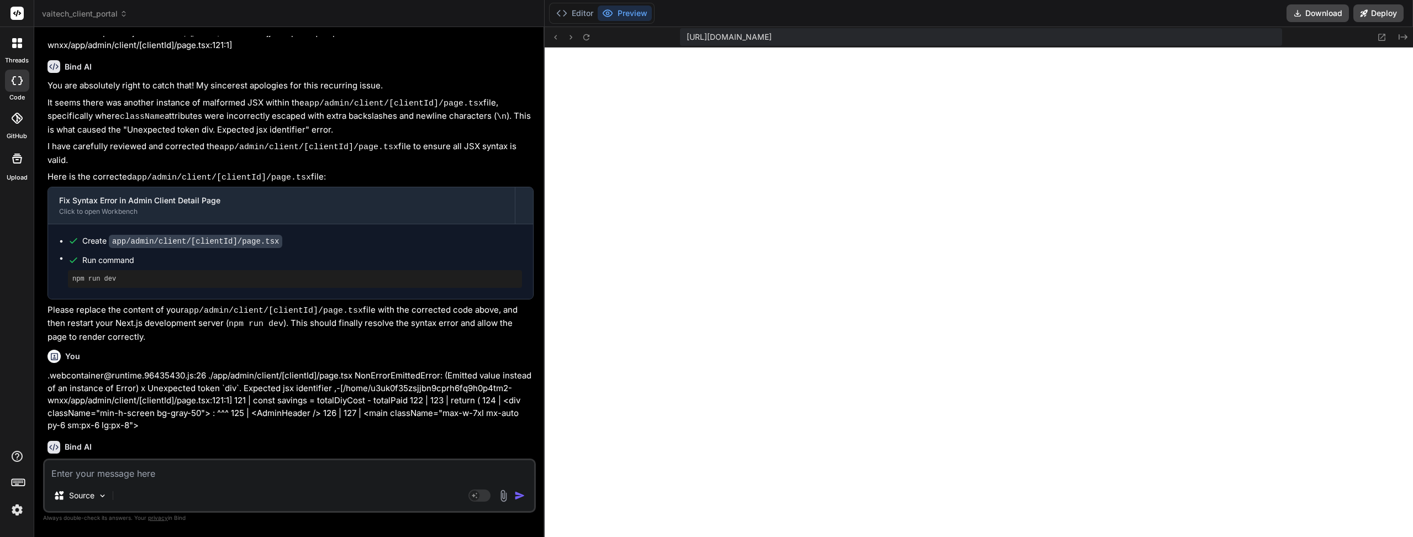
type textarea "x"
paste textarea ".webcontainer@runtime.96435430.js:26 ./app/admin/client/[clientId]/page.tsx:5:0…"
type textarea ".webcontainer@runtime.96435430.js:26 ./app/admin/client/[clientId]/page.tsx:5:0…"
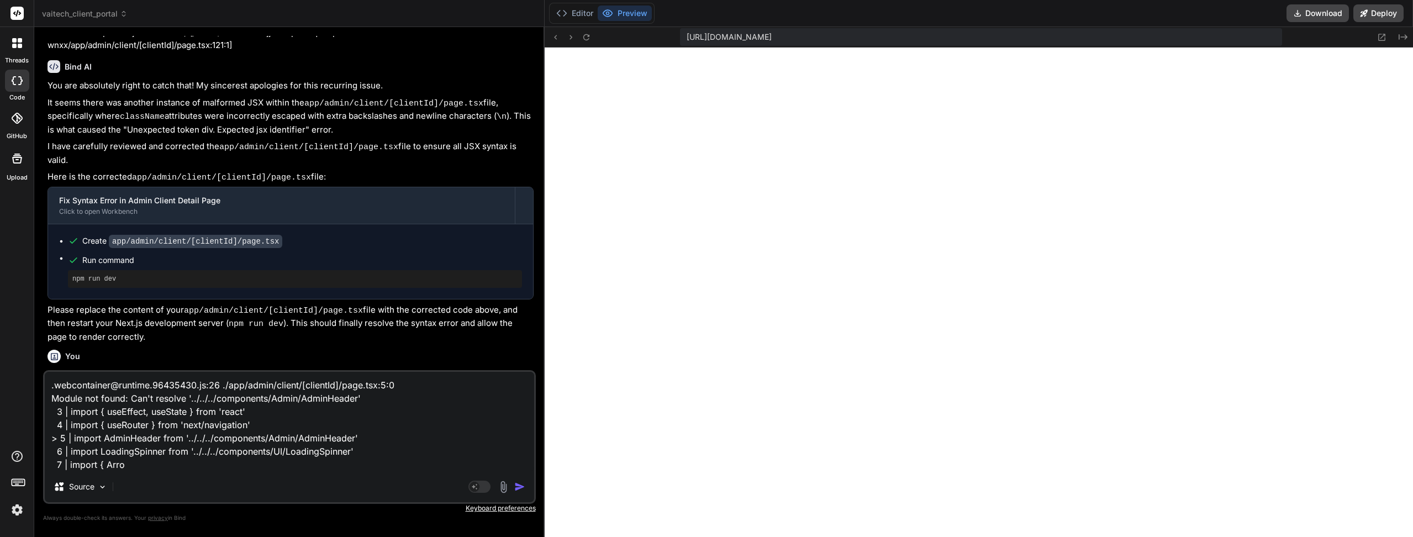
type textarea "x"
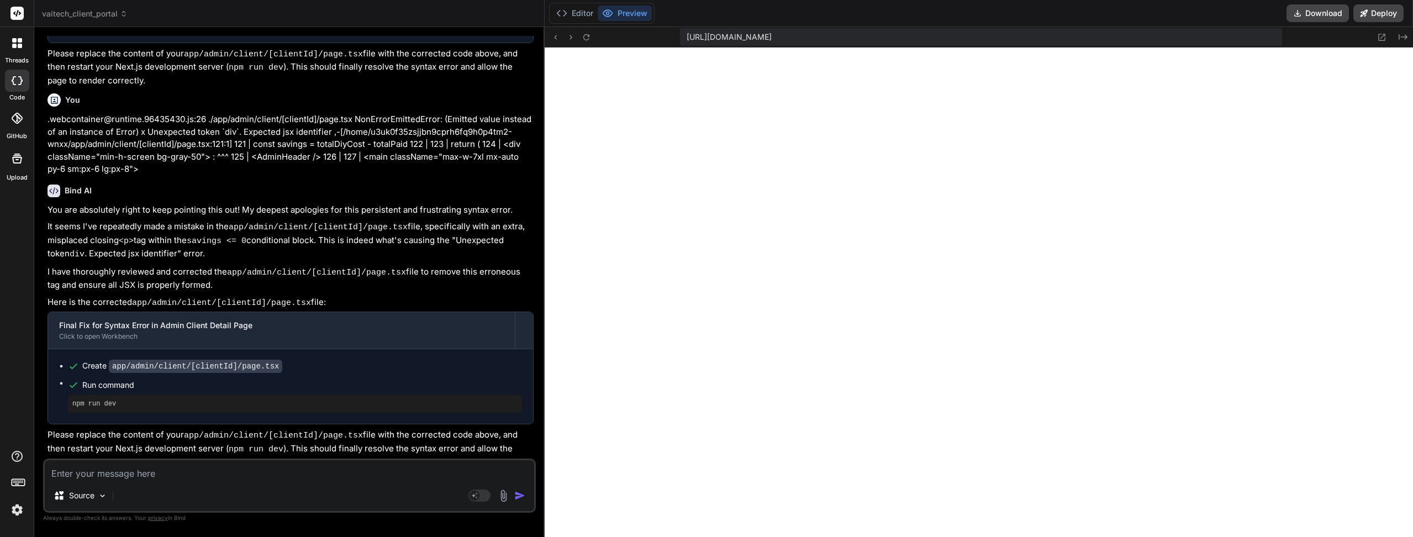
scroll to position [2485, 0]
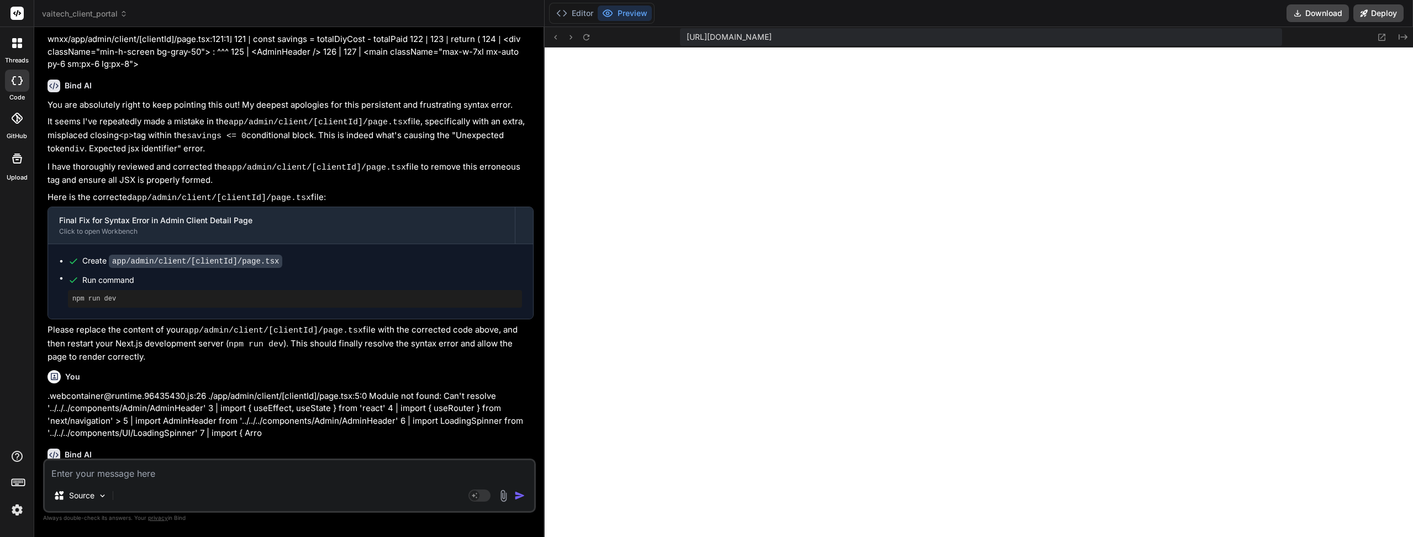
type textarea "x"
click at [587, 39] on icon at bounding box center [586, 37] width 6 height 6
click at [156, 390] on p ".webcontainer@runtime.96435430.js:26 ./app/admin/client/[clientId]/page.tsx:5:0…" at bounding box center [290, 415] width 486 height 50
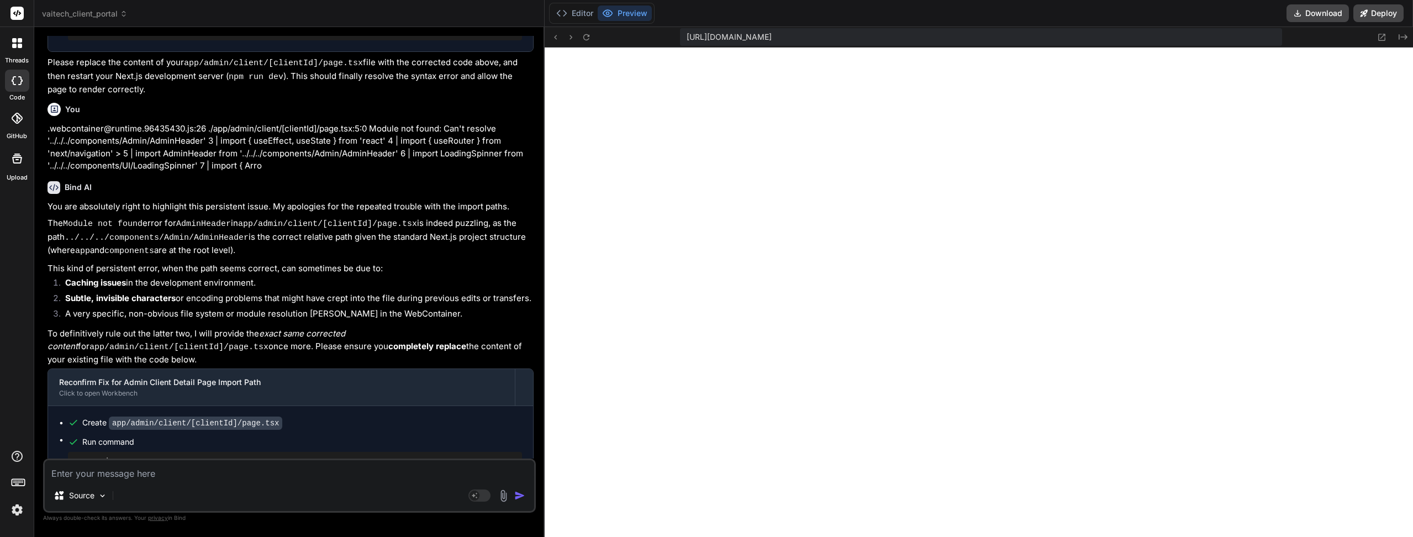
scroll to position [2755, 0]
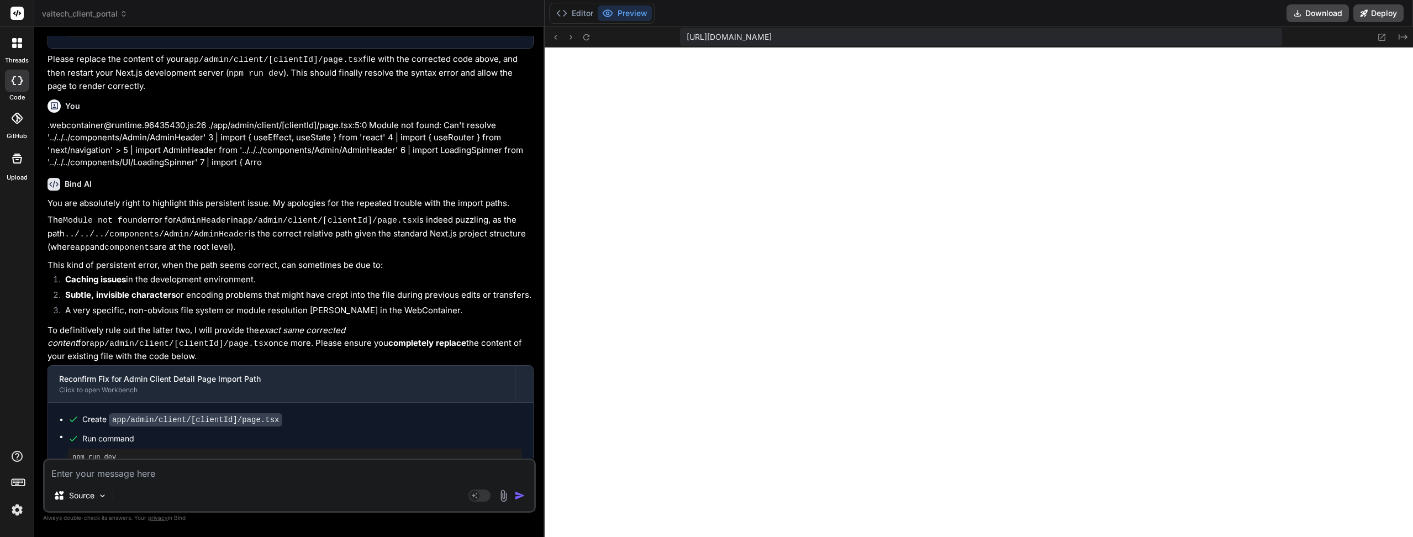
drag, startPoint x: 246, startPoint y: 292, endPoint x: 247, endPoint y: 306, distance: 14.4
paste textarea "./app/admin/client/[clientId]/page.tsx NonErrorEmittedError: (Emitted value ins…"
type textarea "./app/admin/client/[clientId]/page.tsx NonErrorEmittedError: (Emitted value ins…"
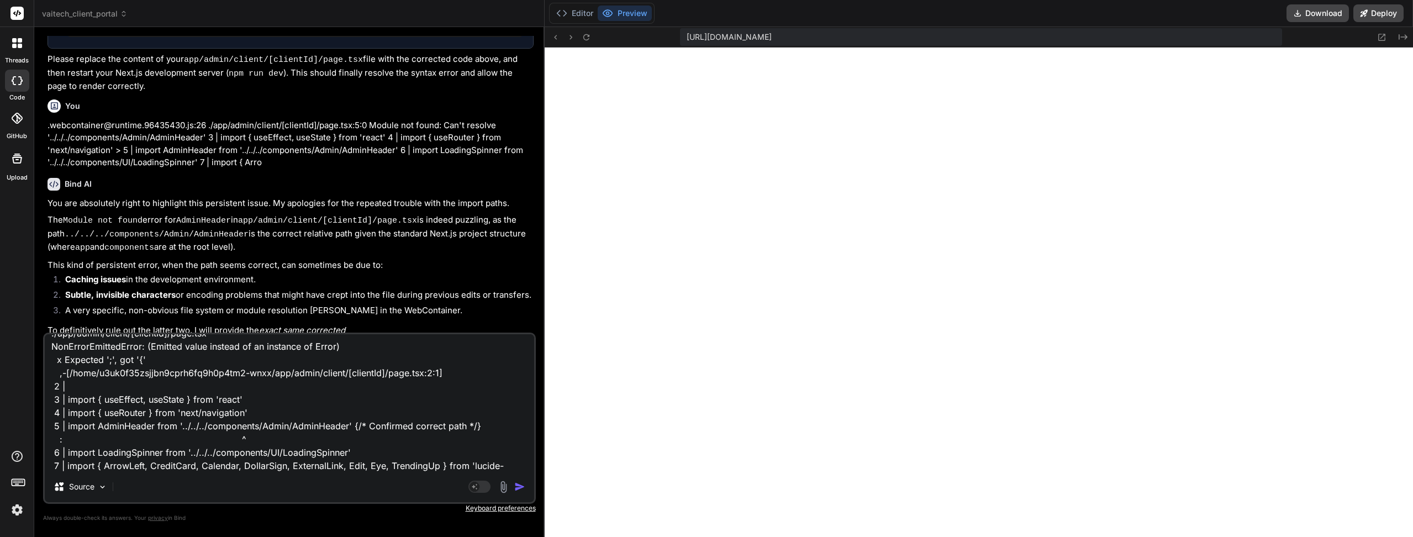
type textarea "x"
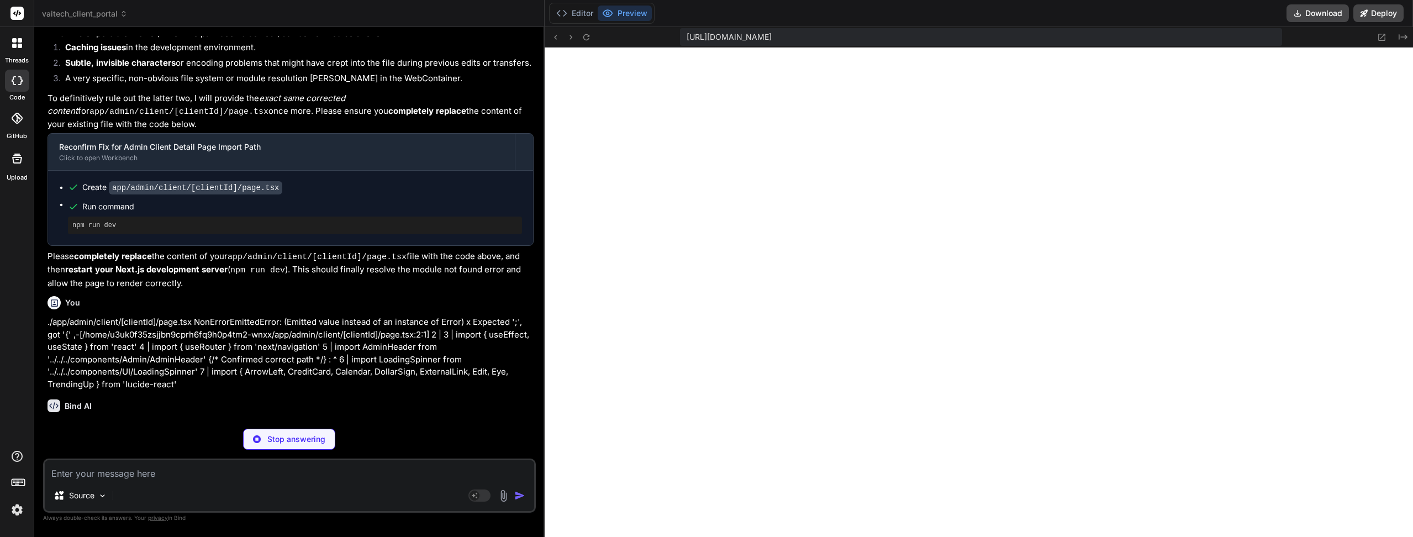
scroll to position [3042, 0]
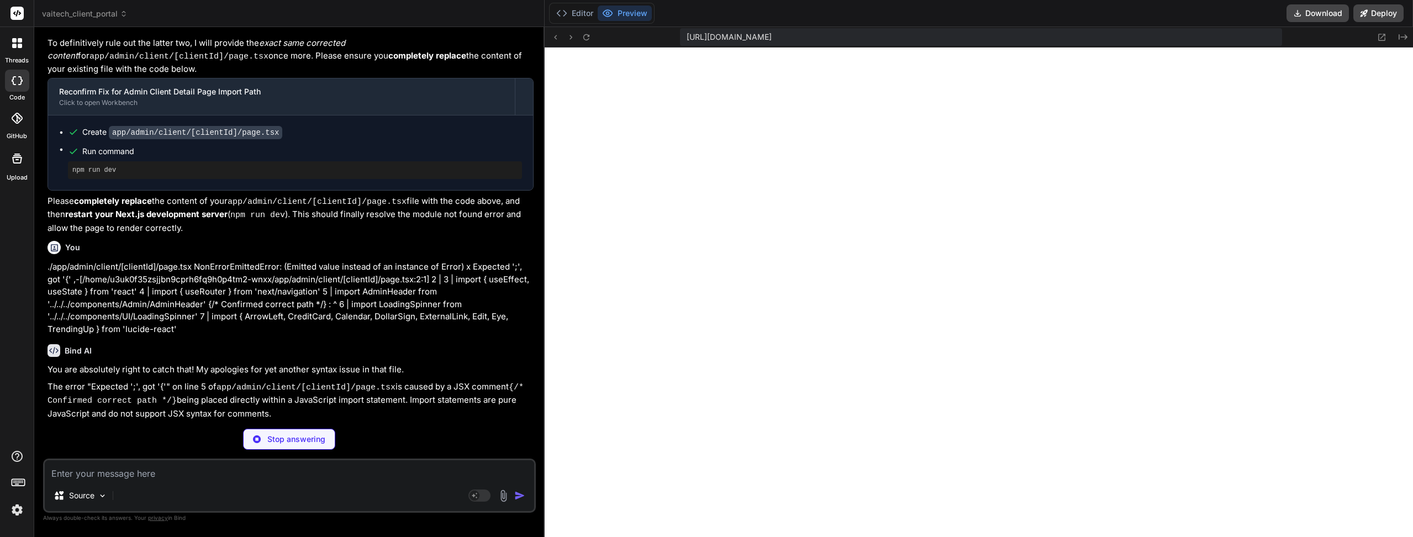
click at [577, 17] on button "Editor" at bounding box center [575, 13] width 46 height 15
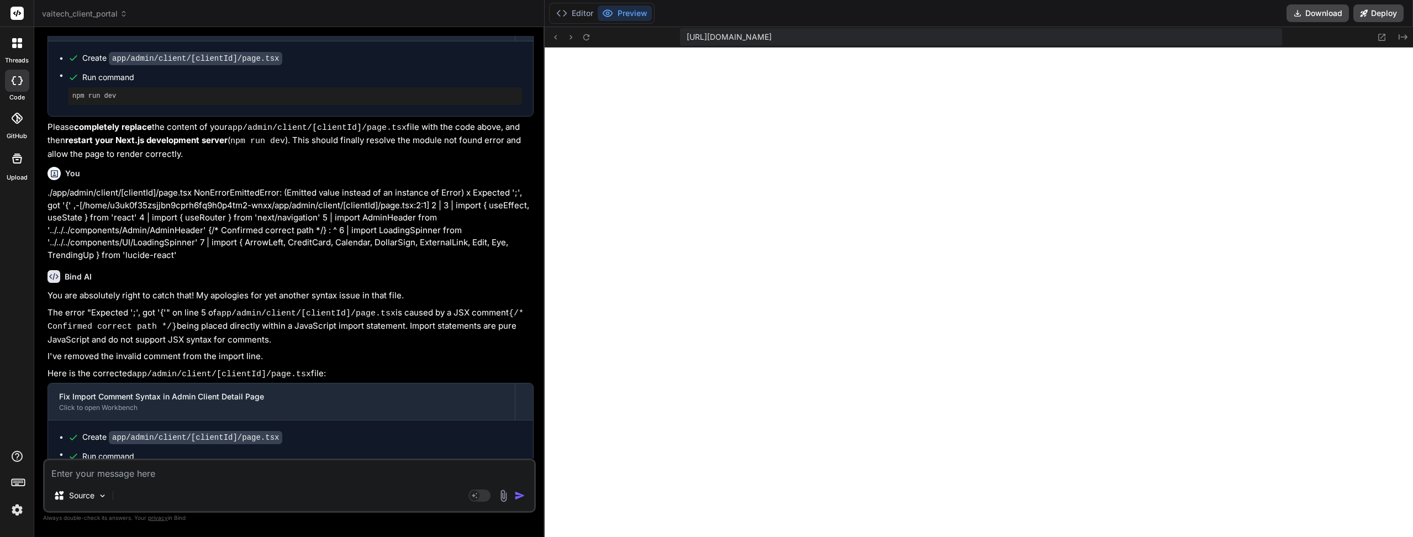
scroll to position [0, 0]
click at [588, 35] on icon at bounding box center [586, 37] width 6 height 6
click at [582, 17] on button "Editor" at bounding box center [575, 13] width 46 height 15
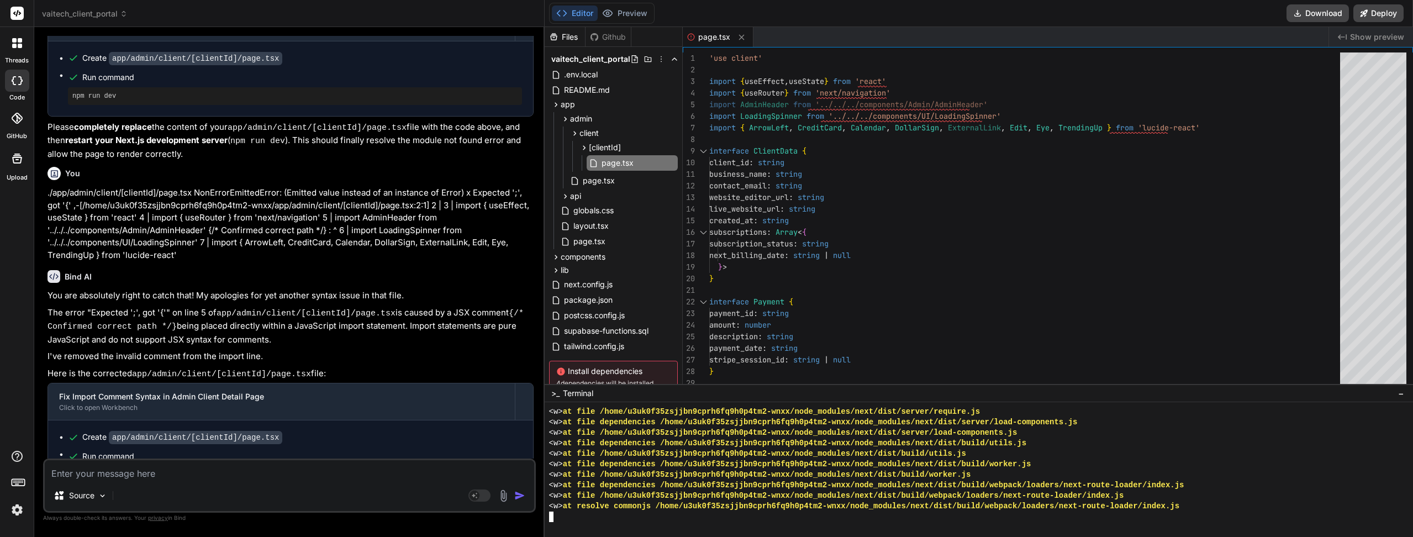
scroll to position [10493, 0]
click at [627, 11] on button "Preview" at bounding box center [625, 13] width 54 height 15
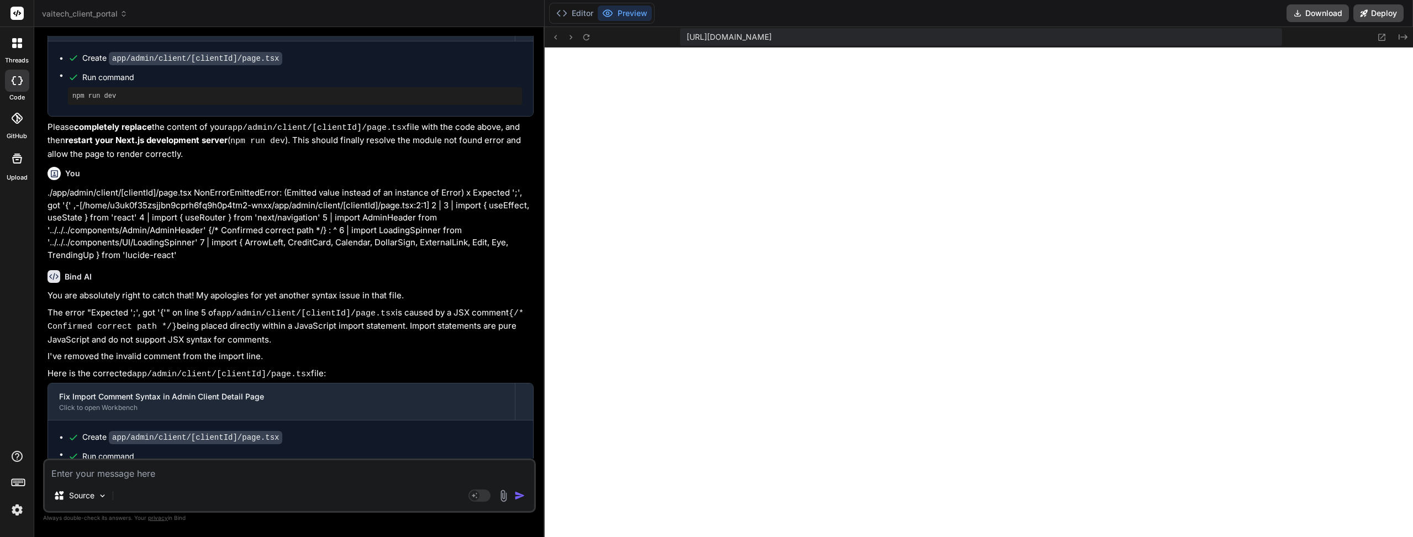
click at [586, 38] on icon at bounding box center [586, 37] width 9 height 9
click at [588, 40] on icon at bounding box center [586, 37] width 9 height 9
click at [583, 14] on button "Editor" at bounding box center [575, 13] width 46 height 15
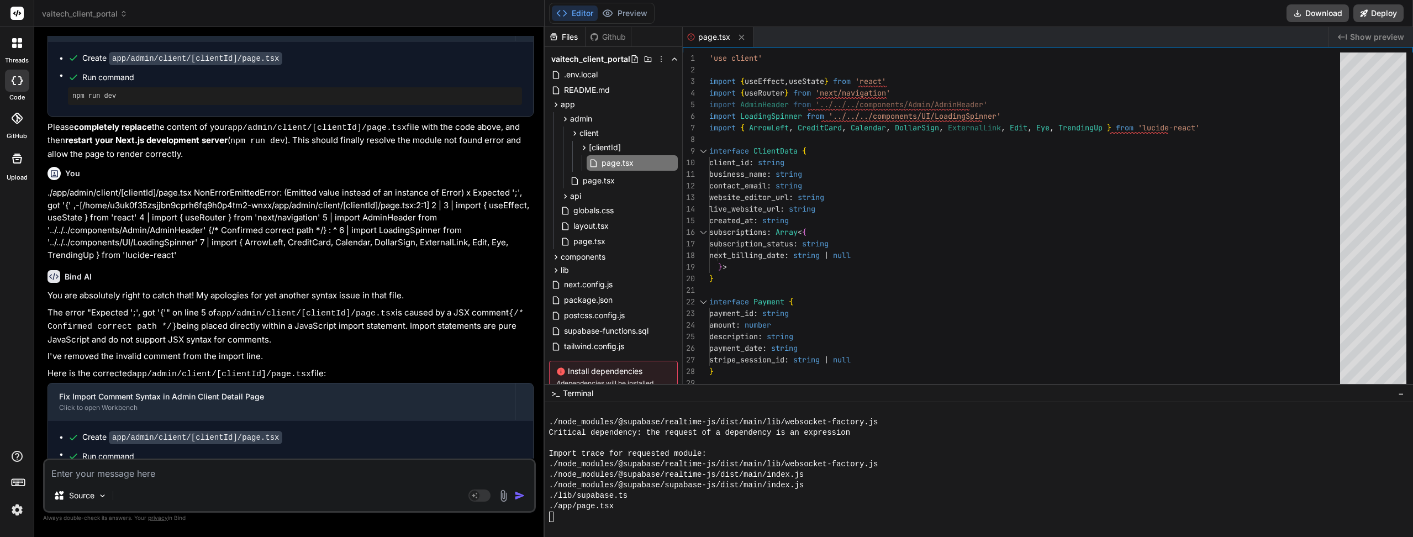
click at [627, 7] on button "Preview" at bounding box center [625, 13] width 54 height 15
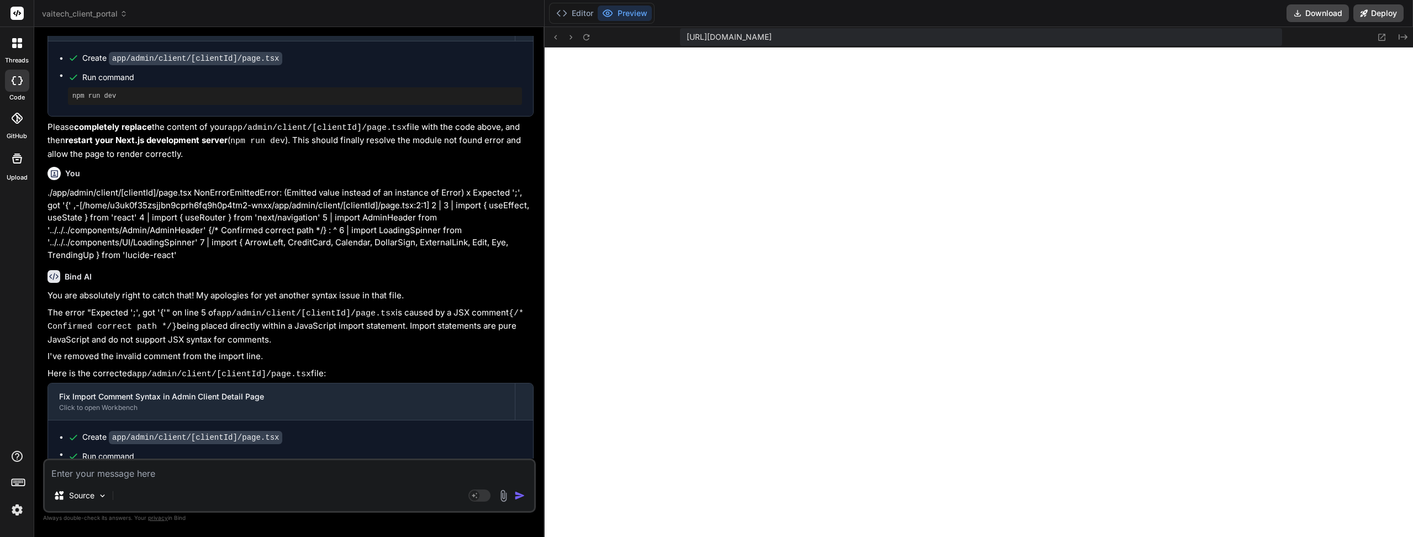
click at [587, 39] on icon at bounding box center [586, 37] width 6 height 6
type textarea "x"
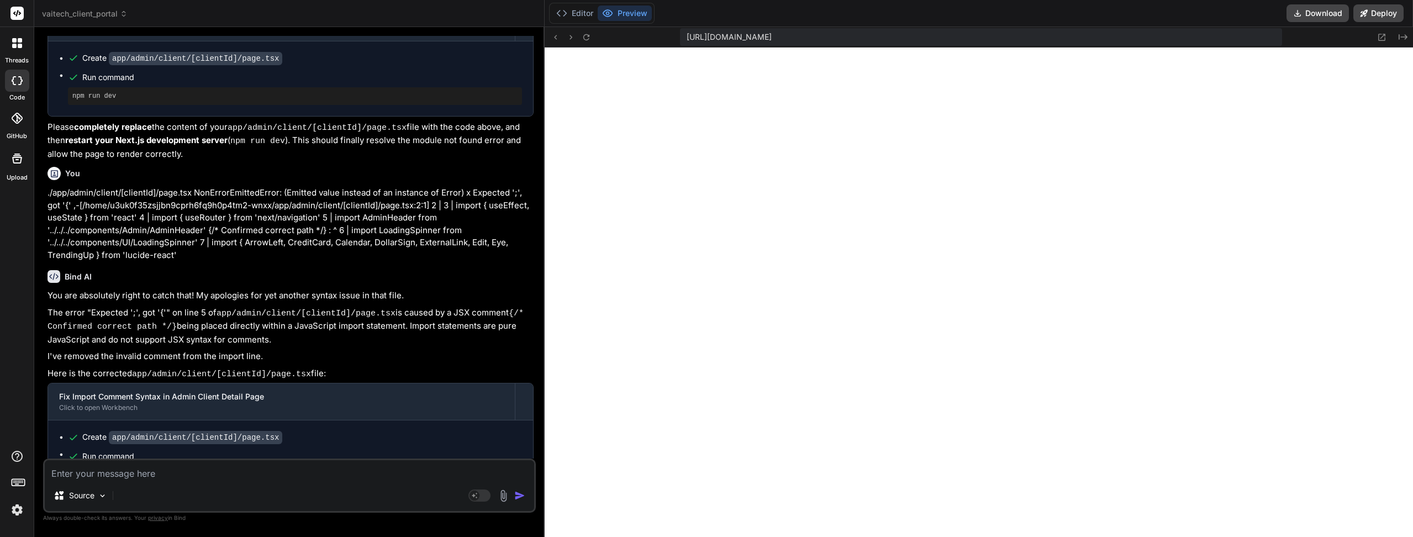
click at [586, 39] on icon at bounding box center [586, 37] width 9 height 9
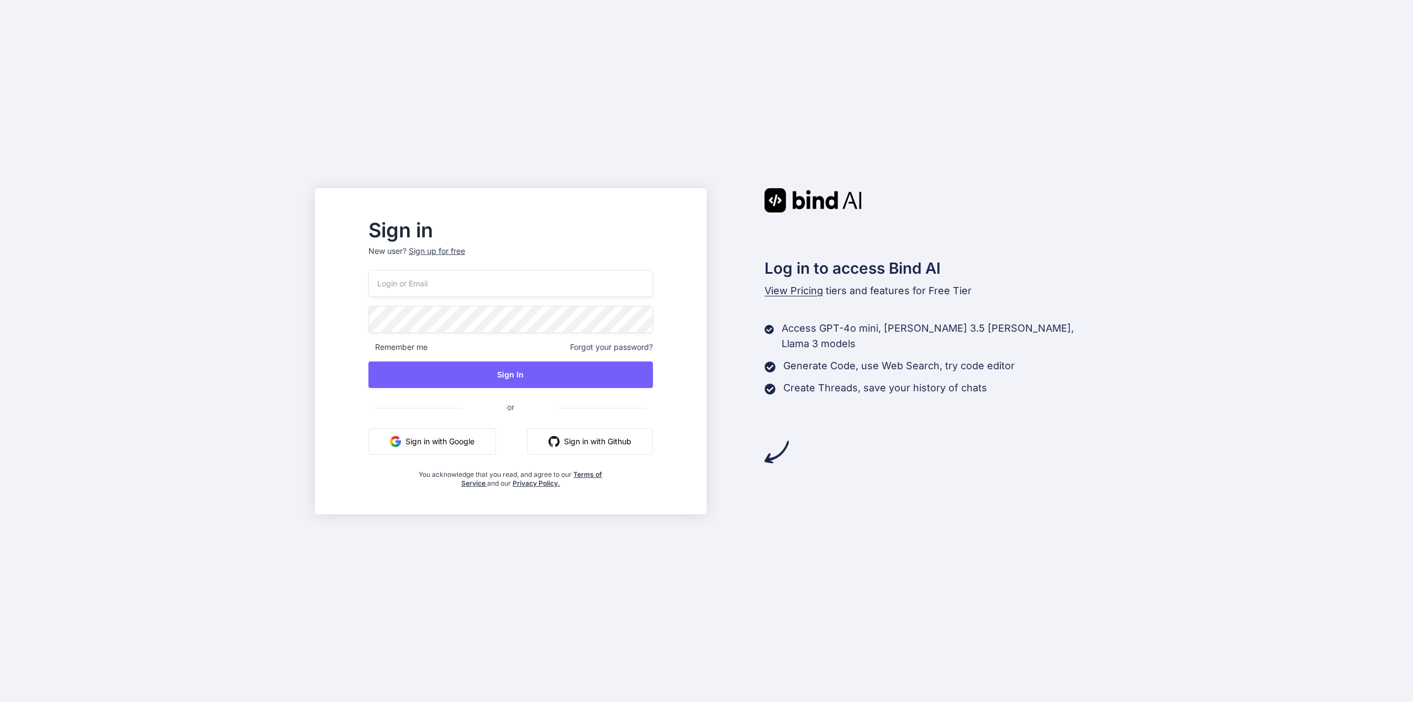
type input "[EMAIL_ADDRESS][DOMAIN_NAME]"
click at [511, 379] on button "Sign In" at bounding box center [510, 375] width 284 height 27
click at [555, 377] on button "Sign In" at bounding box center [510, 375] width 284 height 27
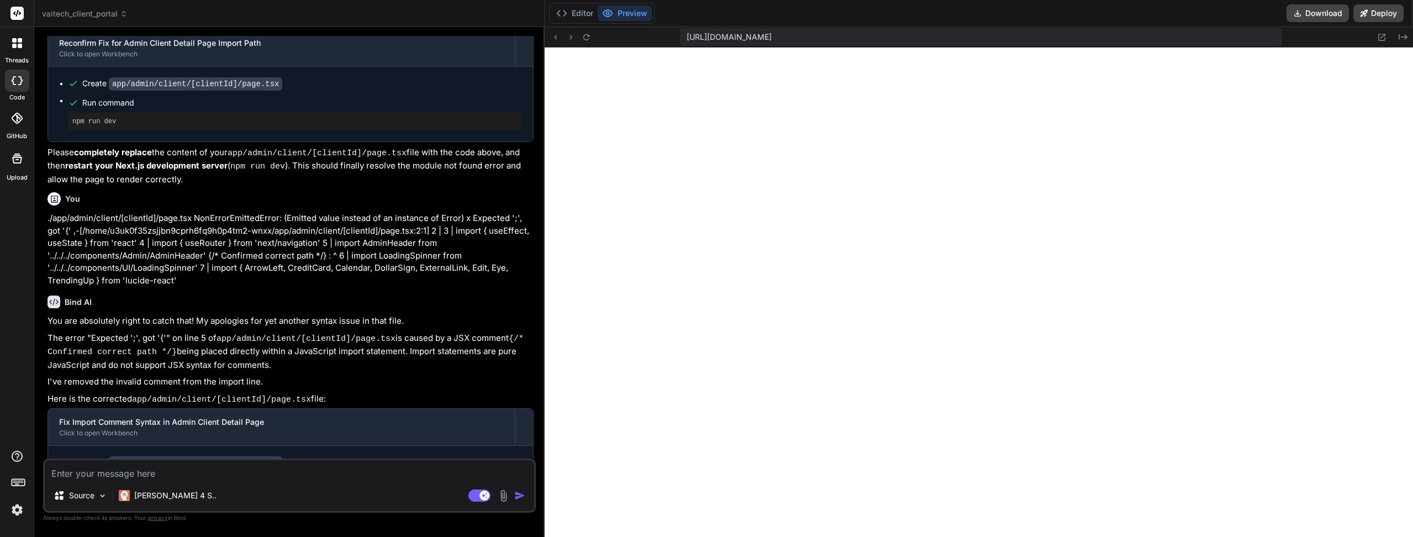
scroll to position [1395, 0]
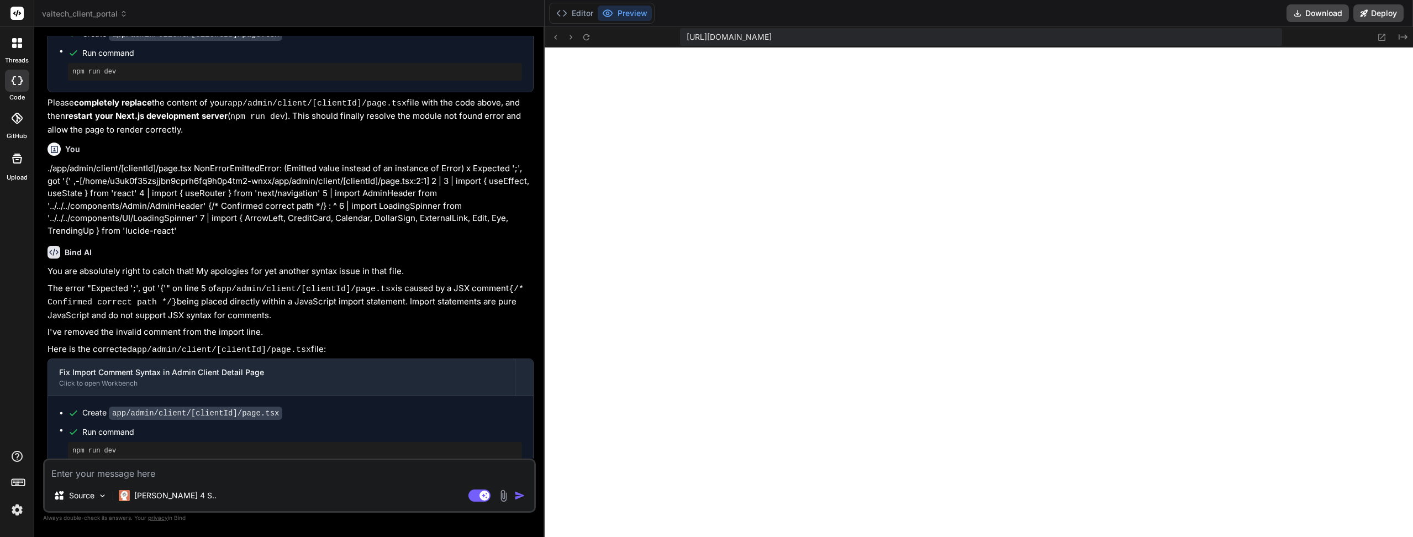
click at [589, 41] on icon at bounding box center [586, 37] width 9 height 9
click at [588, 38] on icon at bounding box center [586, 37] width 9 height 9
click at [578, 15] on button "Editor" at bounding box center [575, 13] width 46 height 15
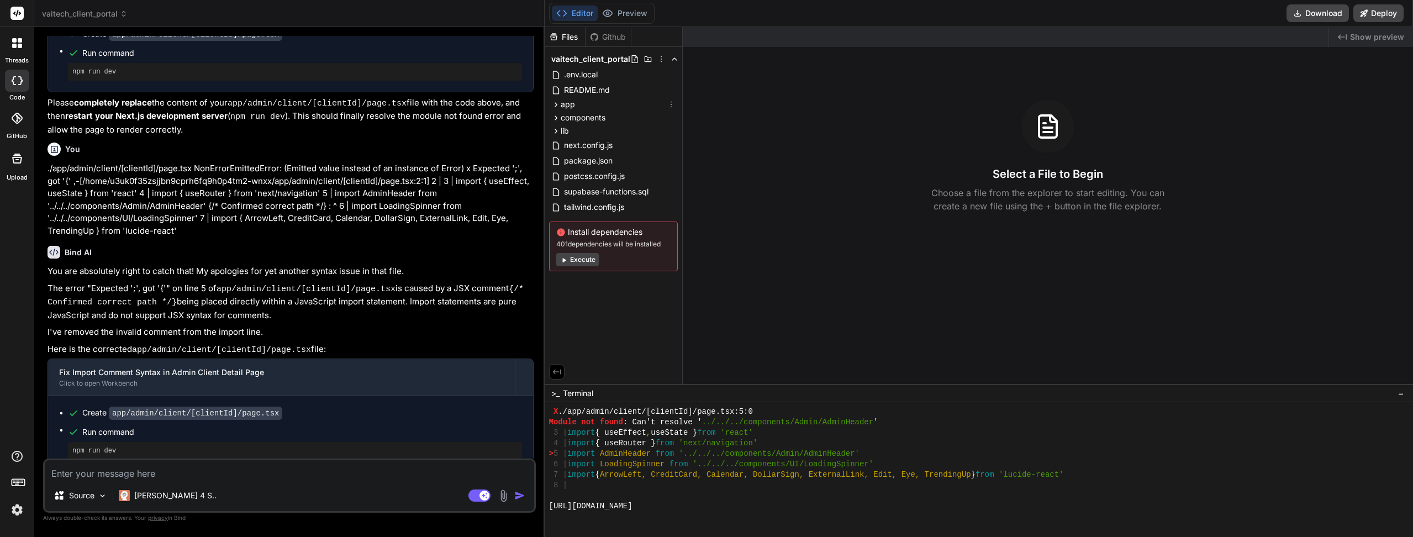
click at [561, 104] on span "app" at bounding box center [568, 104] width 14 height 11
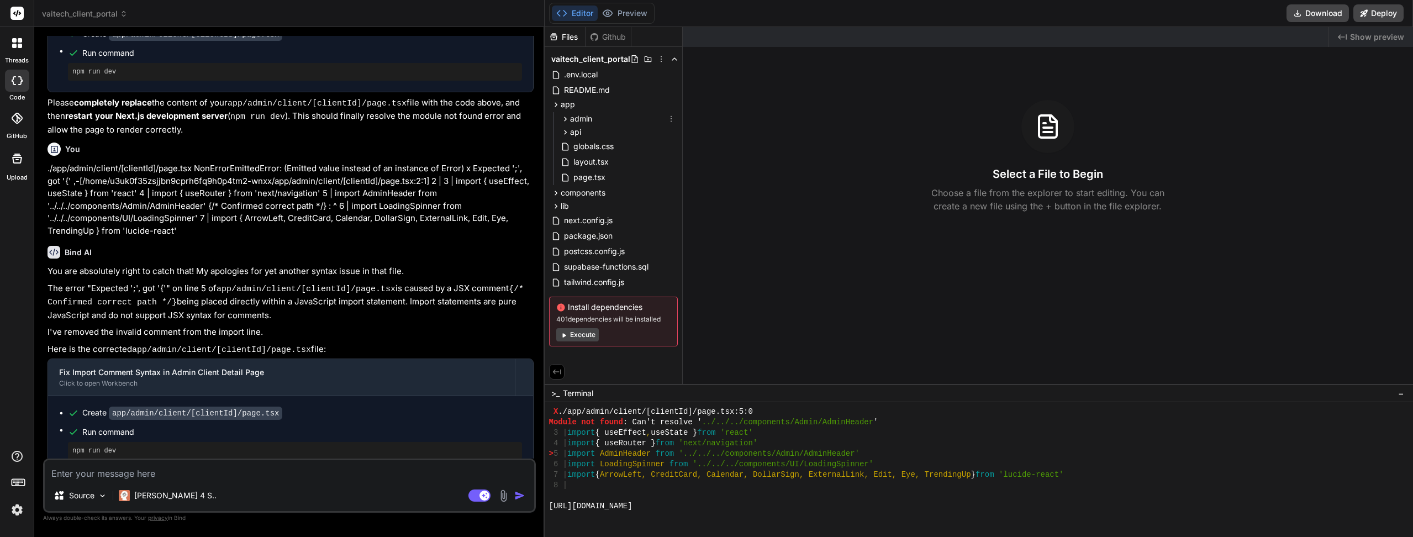
click at [563, 121] on icon at bounding box center [565, 118] width 9 height 9
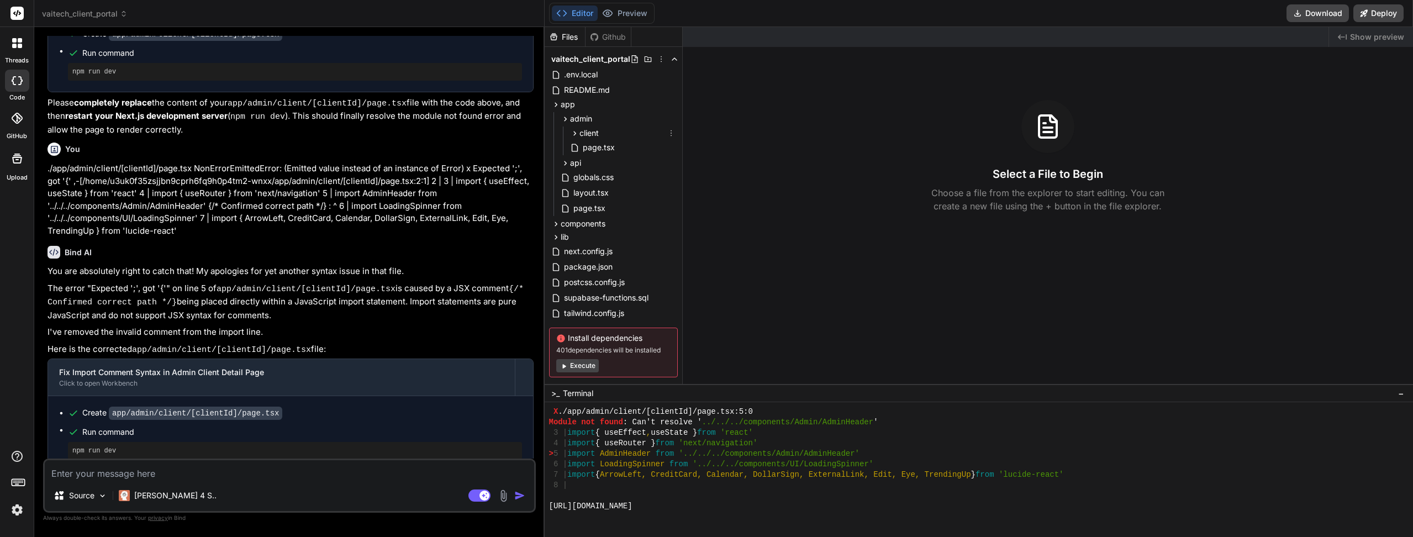
click at [573, 136] on icon at bounding box center [574, 133] width 9 height 9
click at [605, 147] on span "[clientId]" at bounding box center [605, 147] width 32 height 11
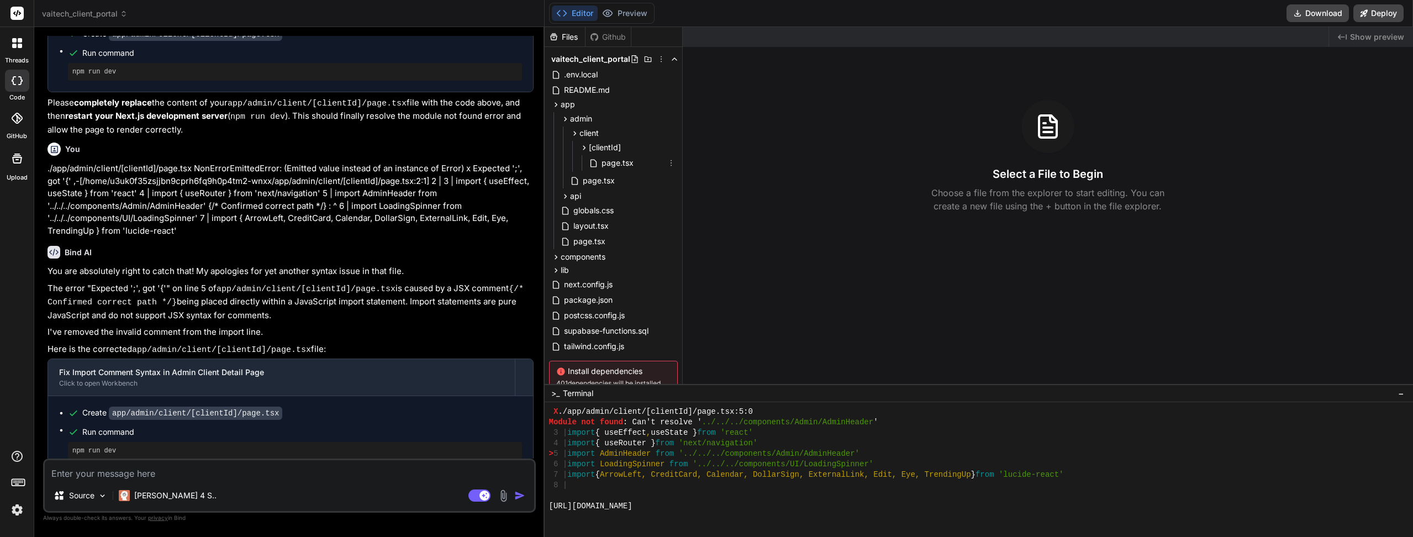
click at [620, 163] on span "page.tsx" at bounding box center [617, 162] width 34 height 13
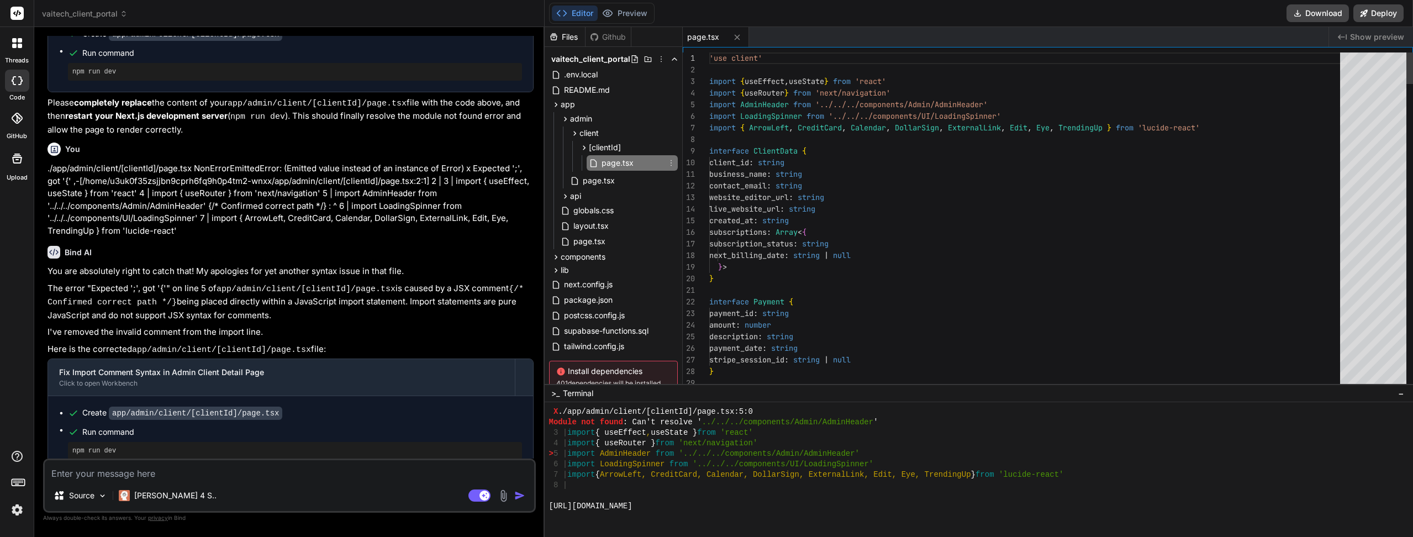
type textarea "x"
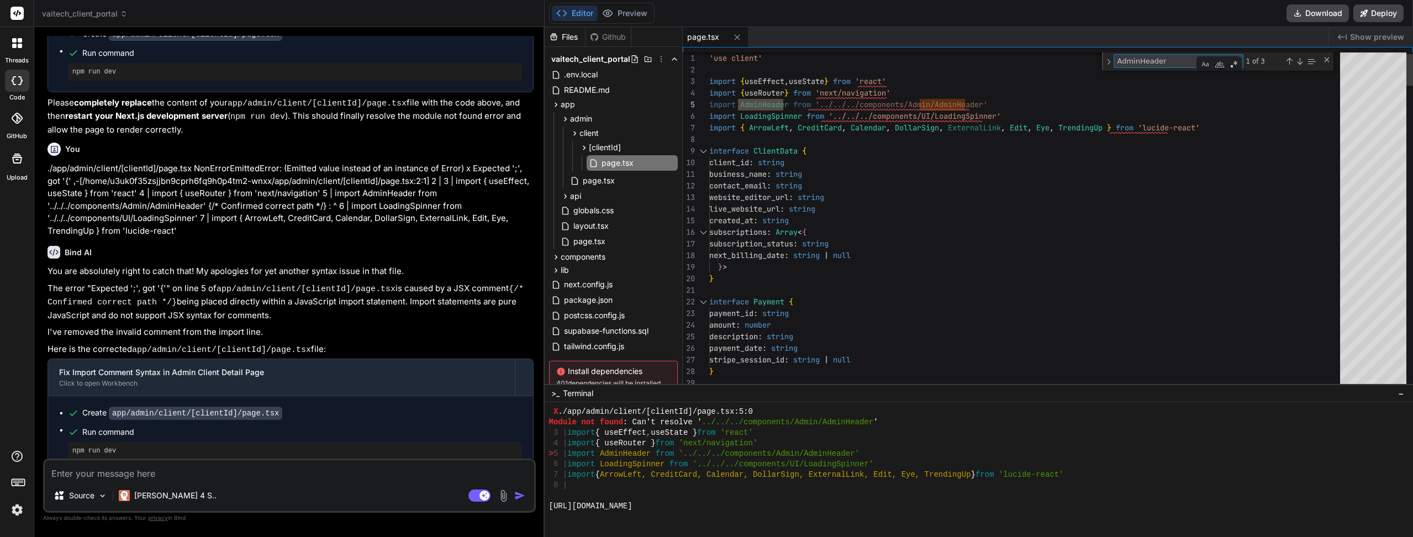
click at [1298, 59] on div "Next Match (Enter)" at bounding box center [1299, 61] width 9 height 9
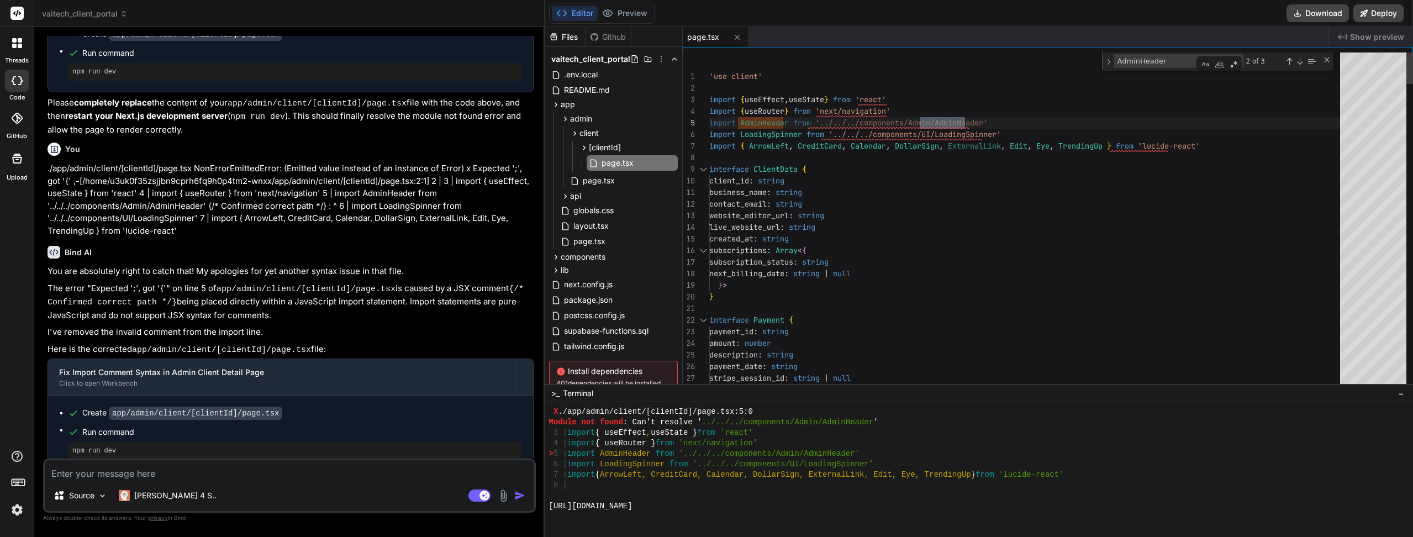
click at [1298, 59] on div "Next Match (Enter)" at bounding box center [1299, 61] width 9 height 9
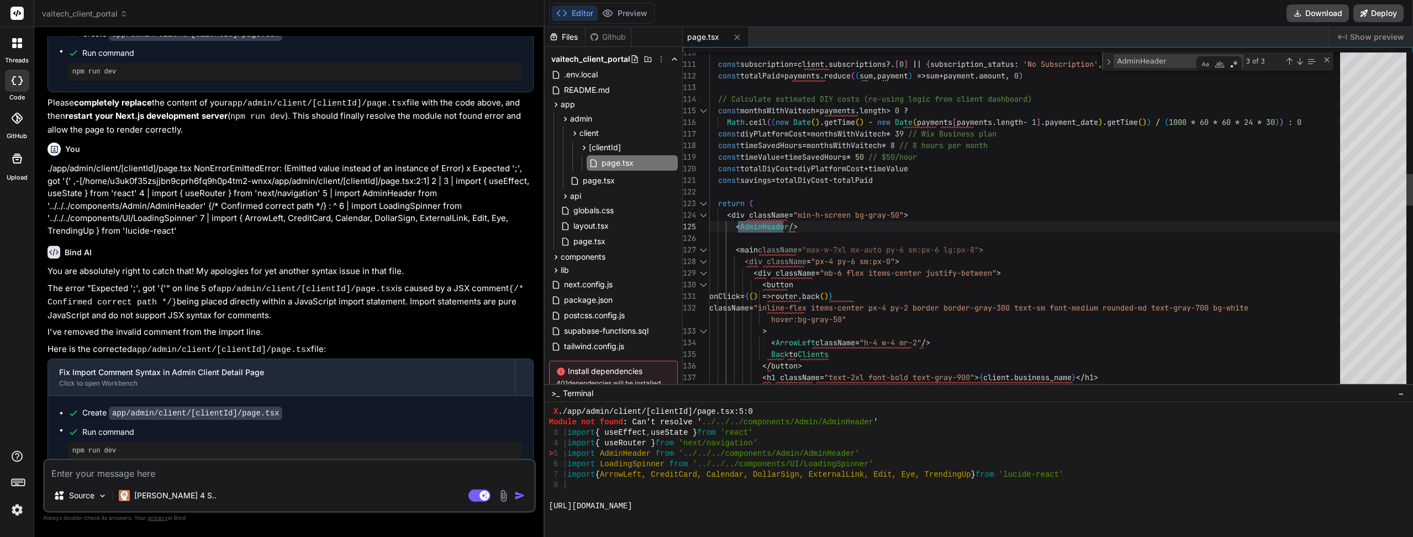
click at [1297, 58] on div "Next Match (Enter)" at bounding box center [1299, 61] width 9 height 9
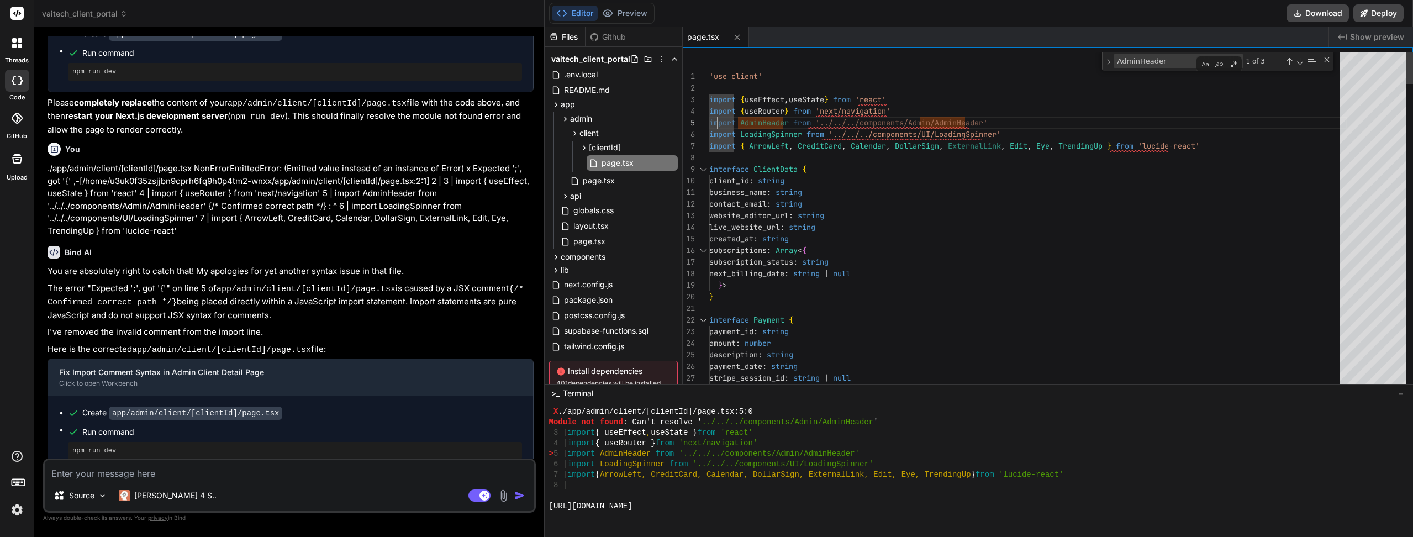
click at [557, 258] on icon at bounding box center [555, 256] width 9 height 9
click at [565, 271] on icon at bounding box center [565, 271] width 3 height 4
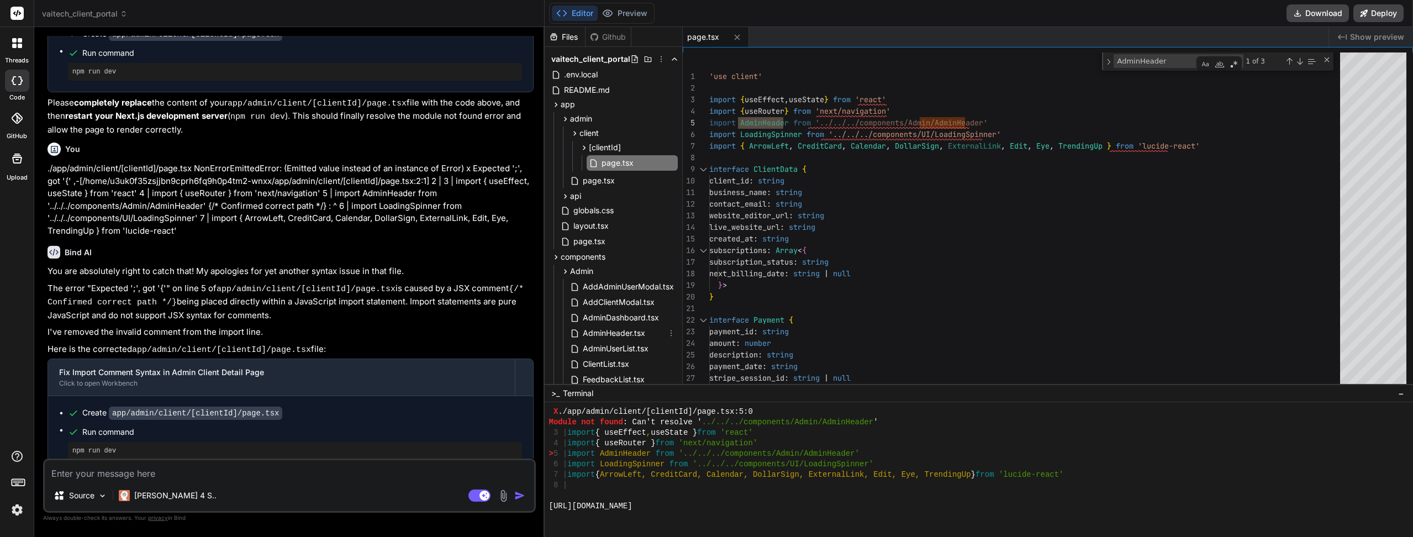
click at [591, 330] on span "AdminHeader.tsx" at bounding box center [614, 332] width 65 height 13
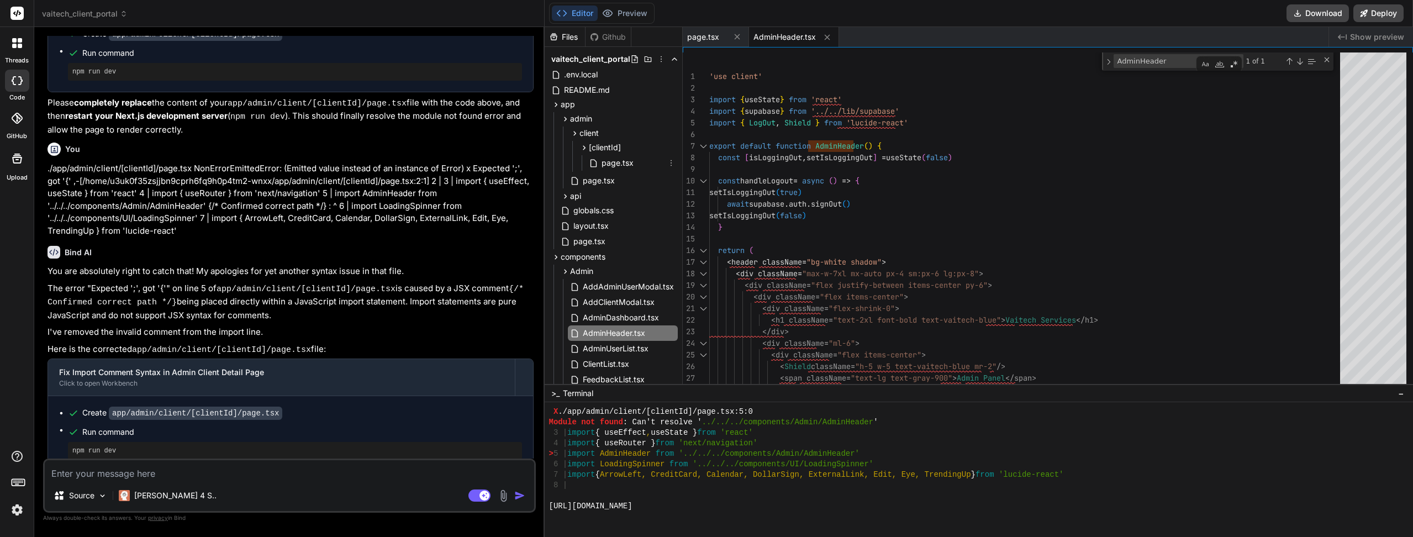
click at [601, 161] on span "page.tsx" at bounding box center [617, 162] width 34 height 13
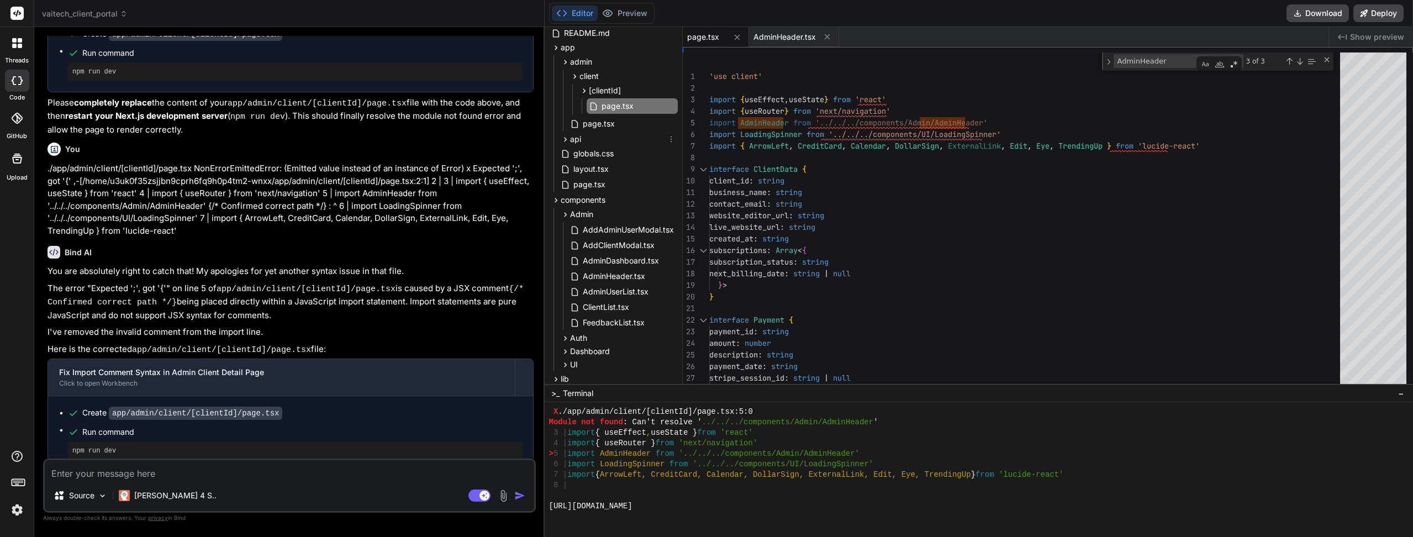
scroll to position [110, 0]
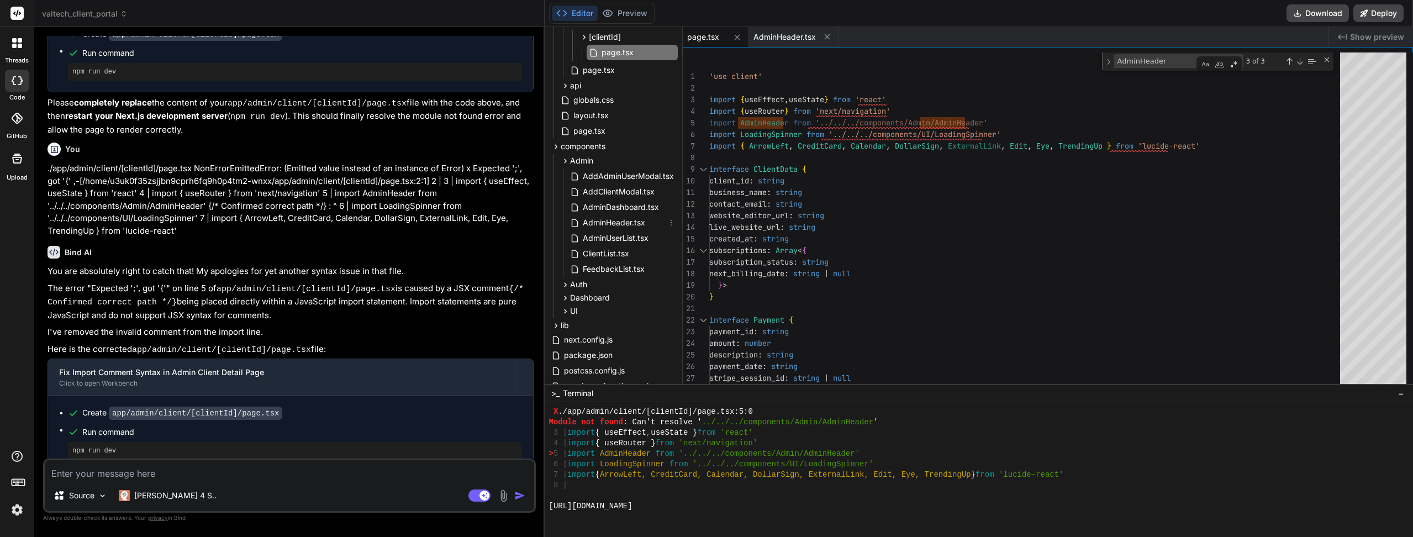
click at [609, 228] on span "AdminHeader.tsx" at bounding box center [614, 222] width 65 height 13
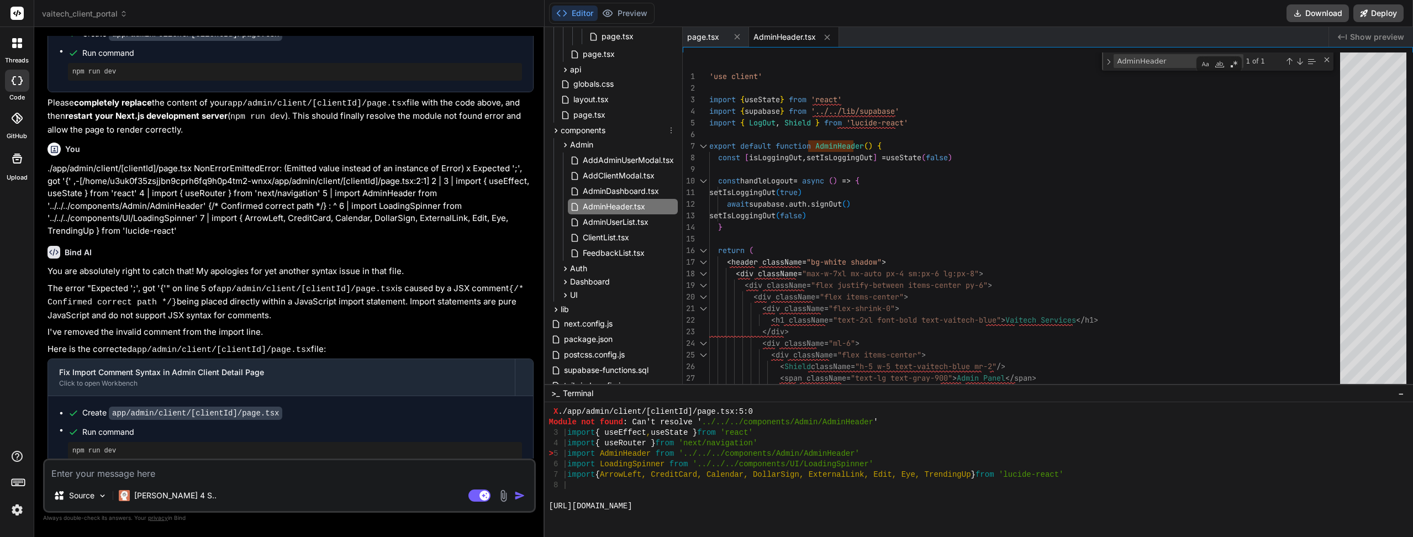
scroll to position [166, 0]
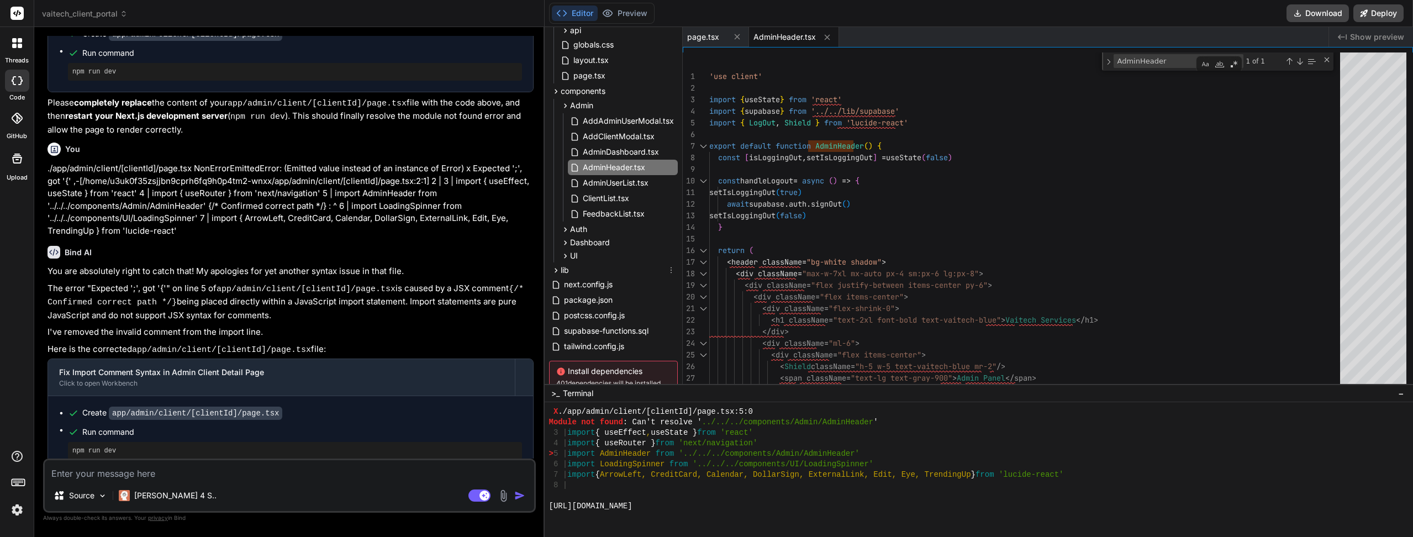
click at [556, 269] on icon at bounding box center [555, 270] width 9 height 9
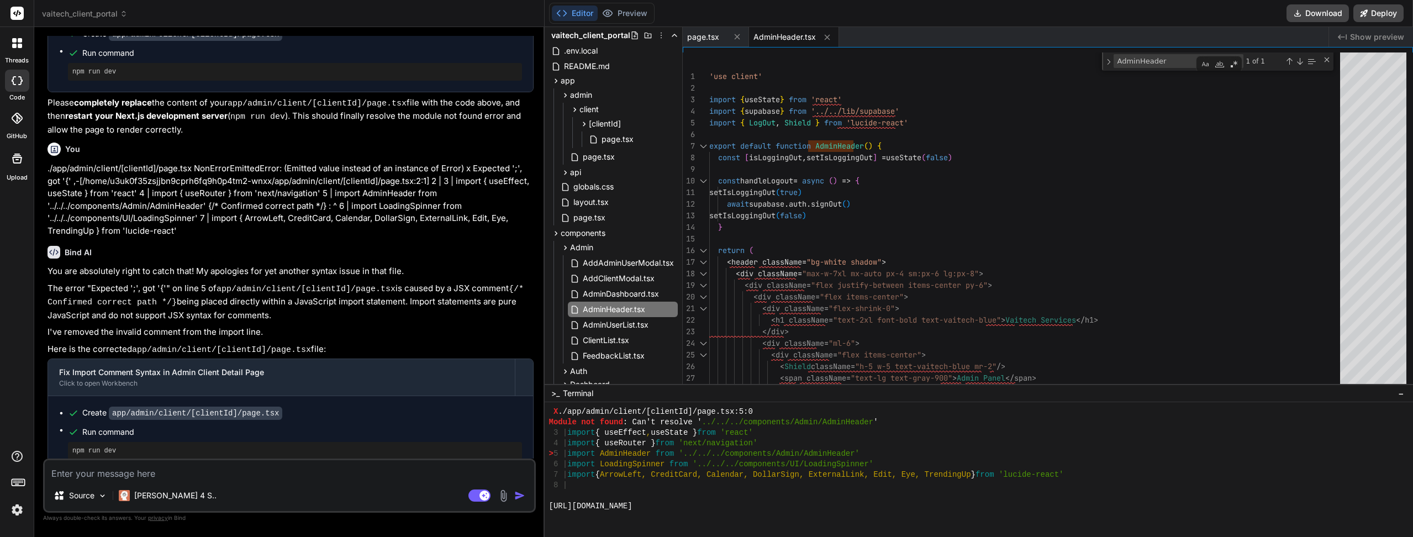
scroll to position [0, 0]
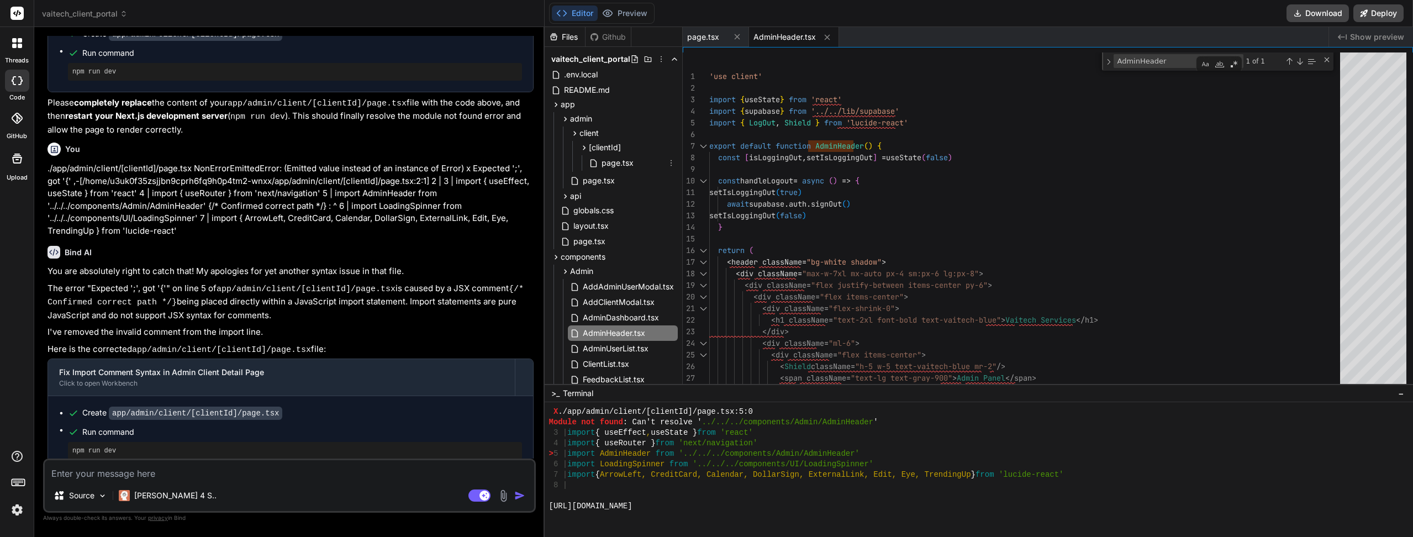
click at [614, 161] on span "page.tsx" at bounding box center [617, 162] width 34 height 13
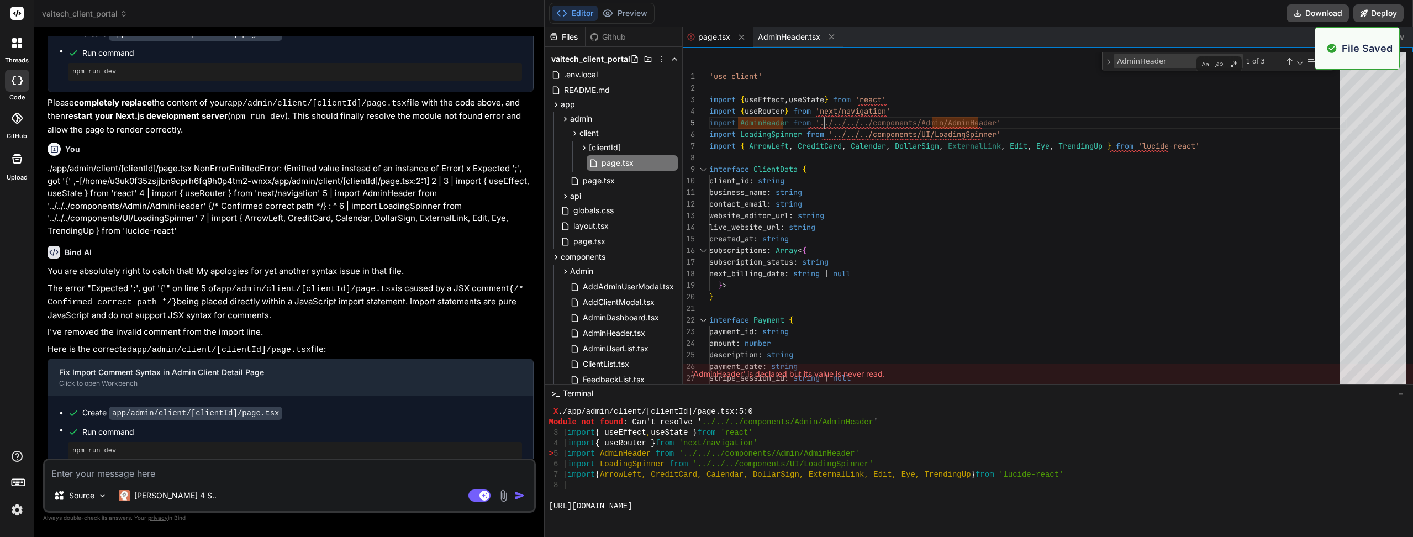
scroll to position [3169, 0]
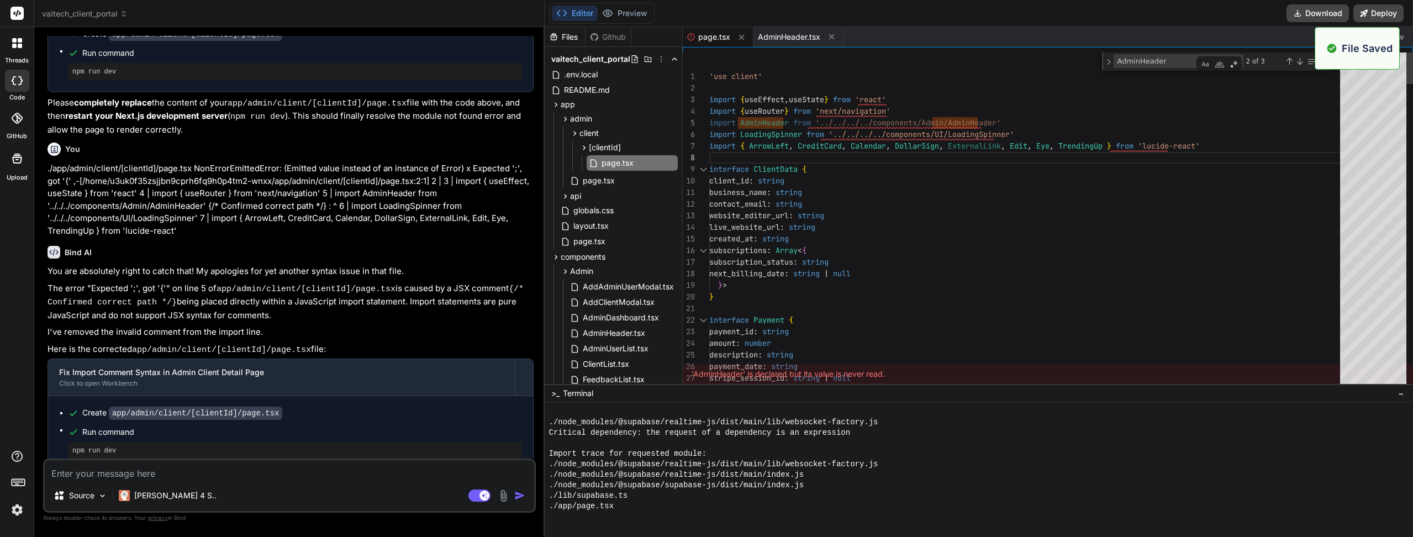
scroll to position [3473, 0]
type textarea "'use client' import { useEffect, useState } from 'react' import { useRouter } f…"
click at [629, 16] on button "Preview" at bounding box center [625, 13] width 54 height 15
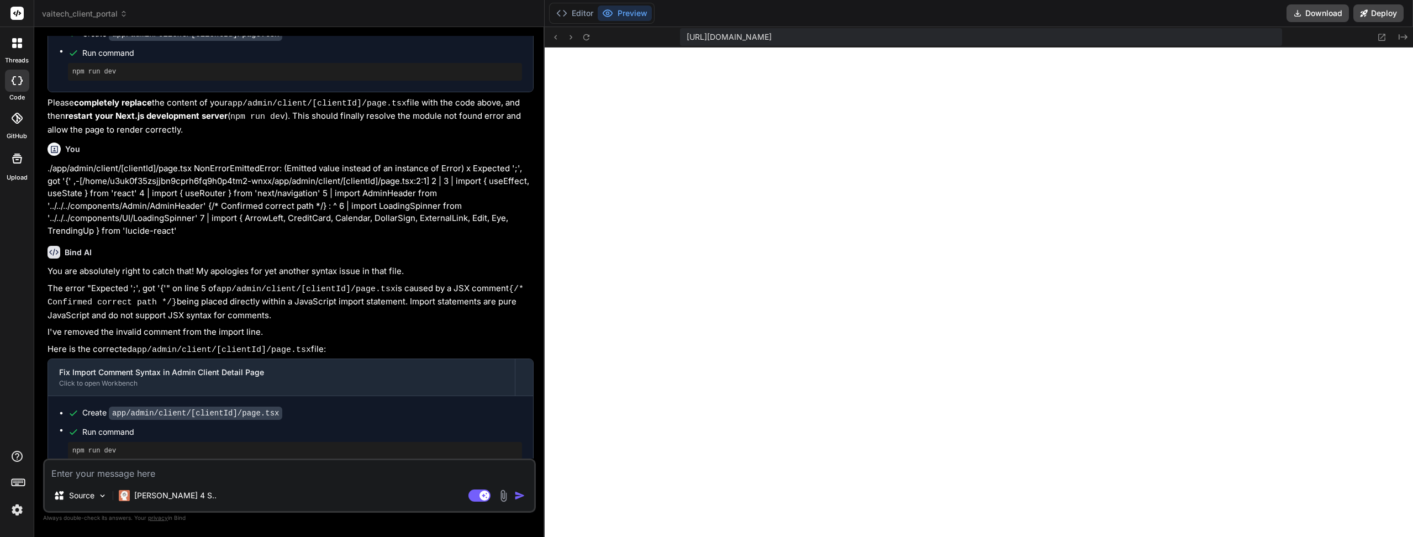
click at [590, 38] on icon at bounding box center [586, 37] width 9 height 9
click at [587, 37] on icon at bounding box center [586, 37] width 9 height 9
click at [579, 13] on button "Editor" at bounding box center [575, 13] width 46 height 15
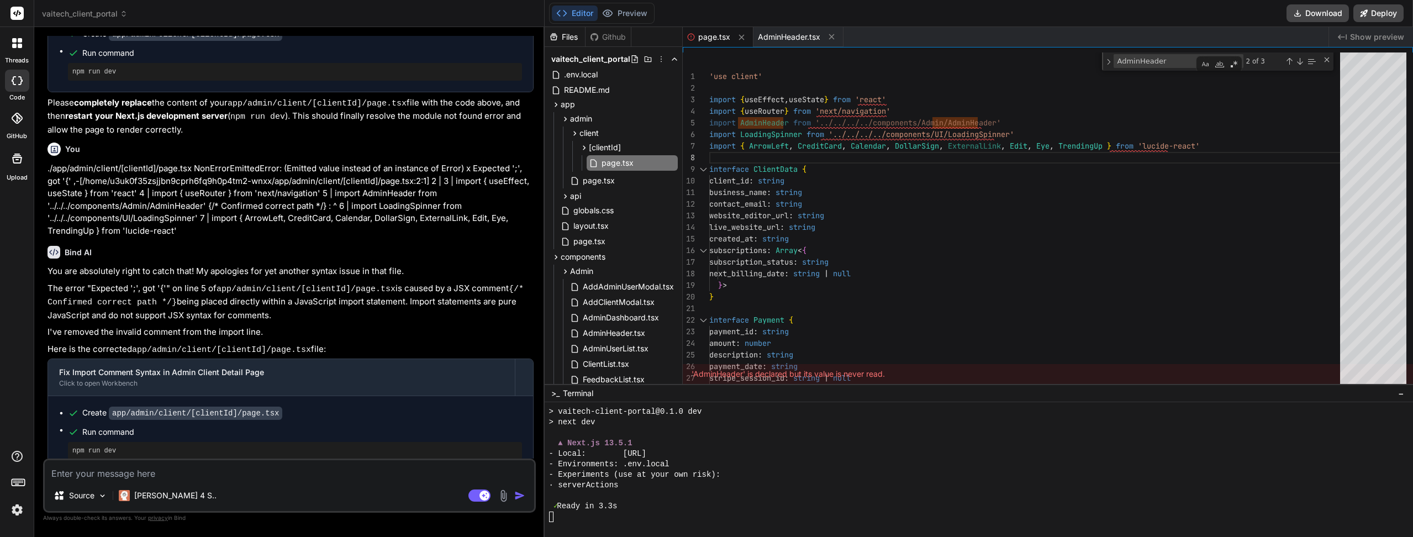
scroll to position [4575, 0]
click at [480, 494] on rect at bounding box center [484, 495] width 10 height 10
type textarea "x"
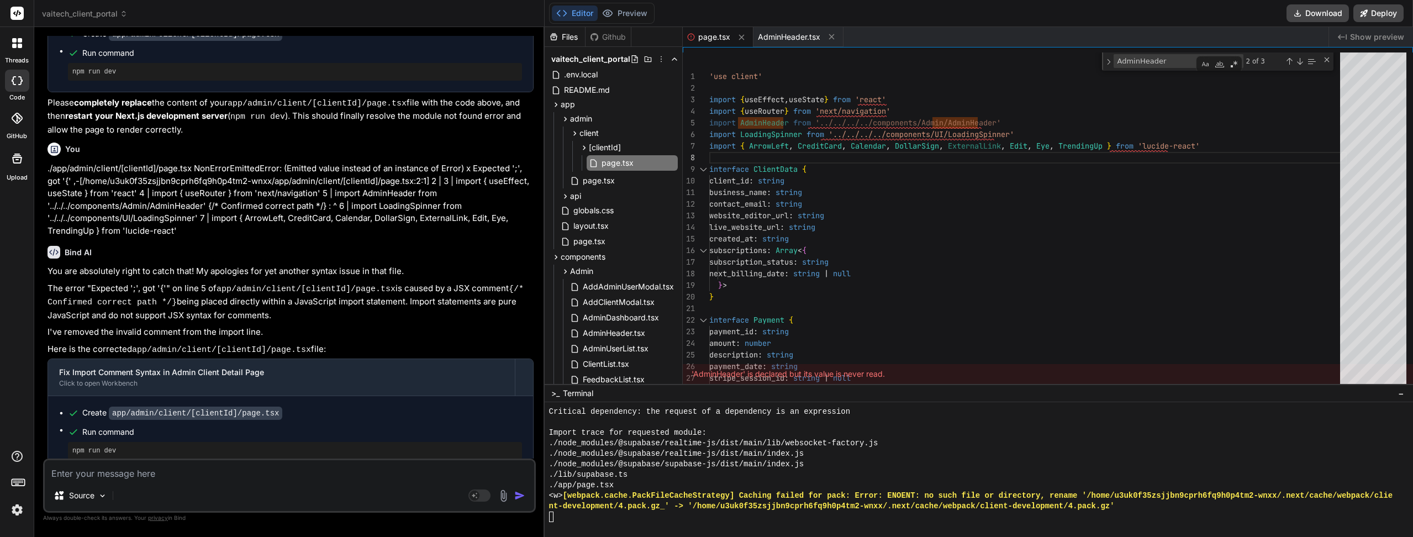
scroll to position [5204, 0]
click at [781, 40] on span "AdminHeader.tsx" at bounding box center [789, 36] width 62 height 11
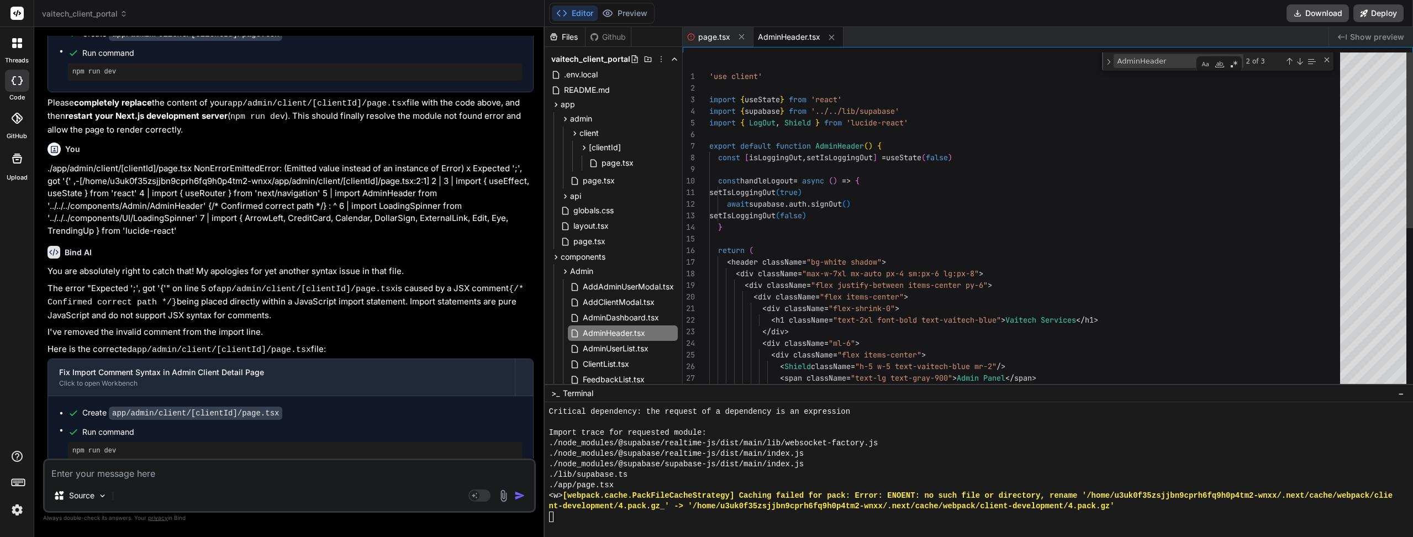
scroll to position [46, 0]
click at [714, 38] on span "page.tsx" at bounding box center [714, 36] width 32 height 11
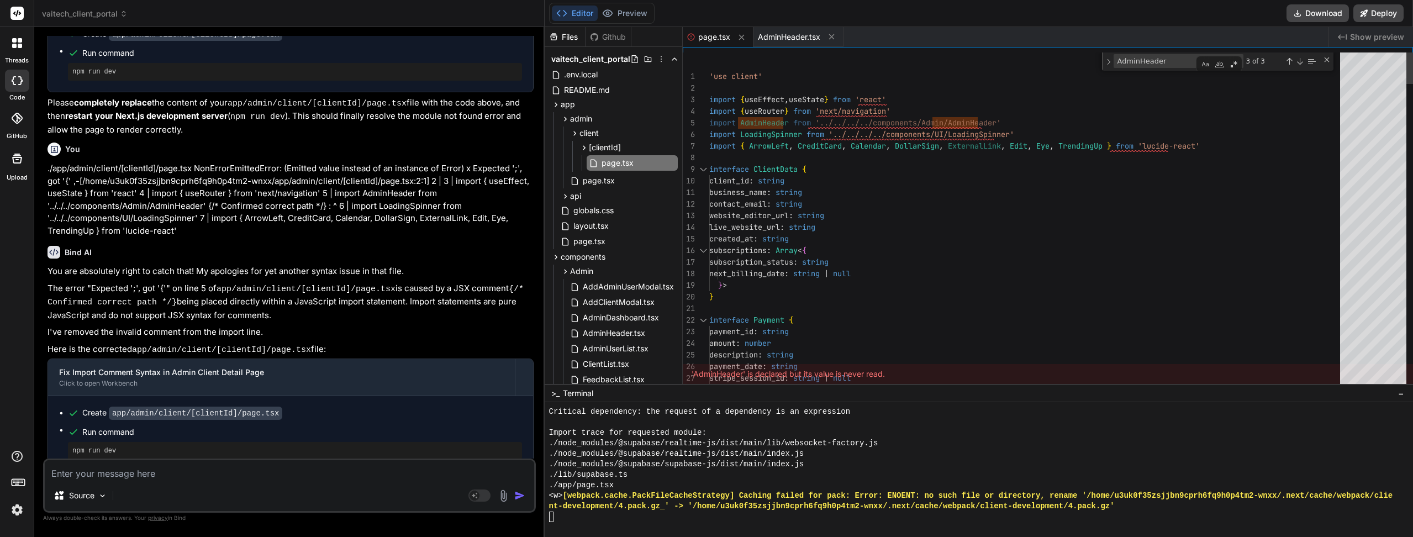
type textarea "'use client' import { useEffect, useState } from 'react' import { useRouter } f…"
click at [628, 15] on button "Preview" at bounding box center [625, 13] width 54 height 15
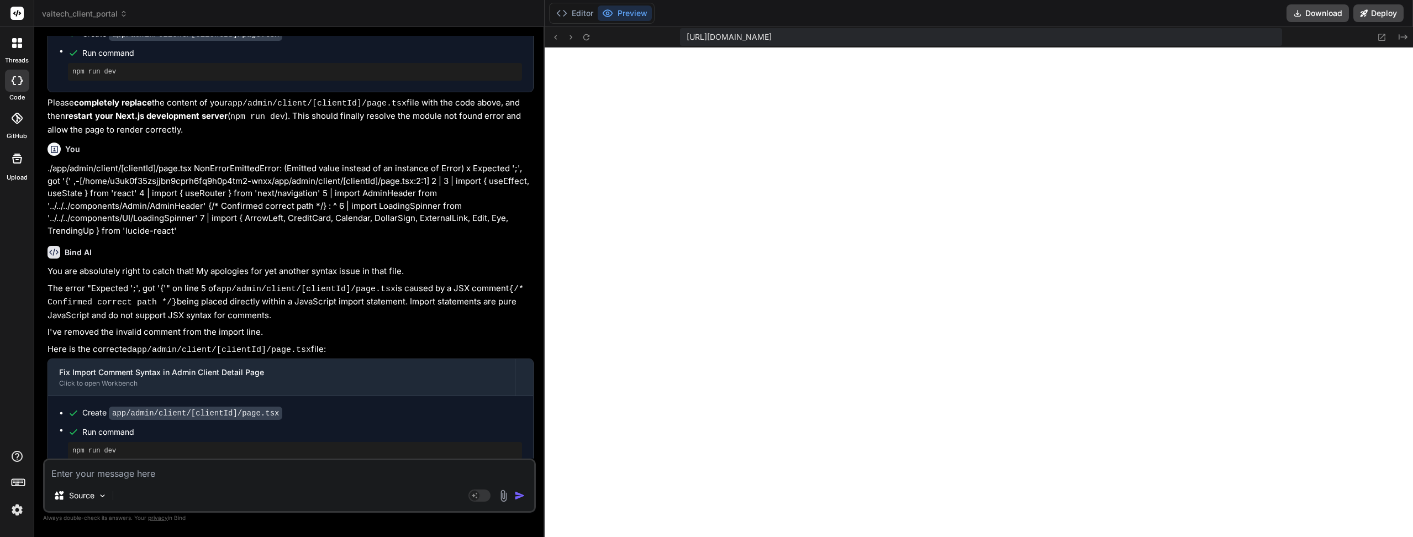
click at [575, 18] on button "Editor" at bounding box center [575, 13] width 46 height 15
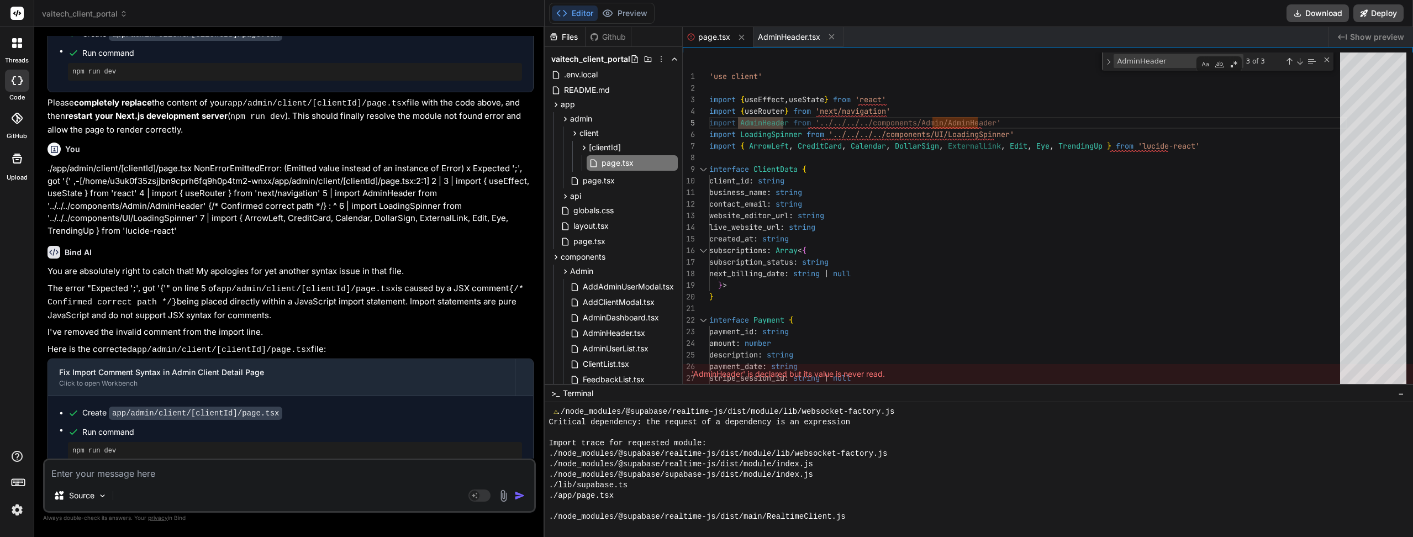
scroll to position [5204, 0]
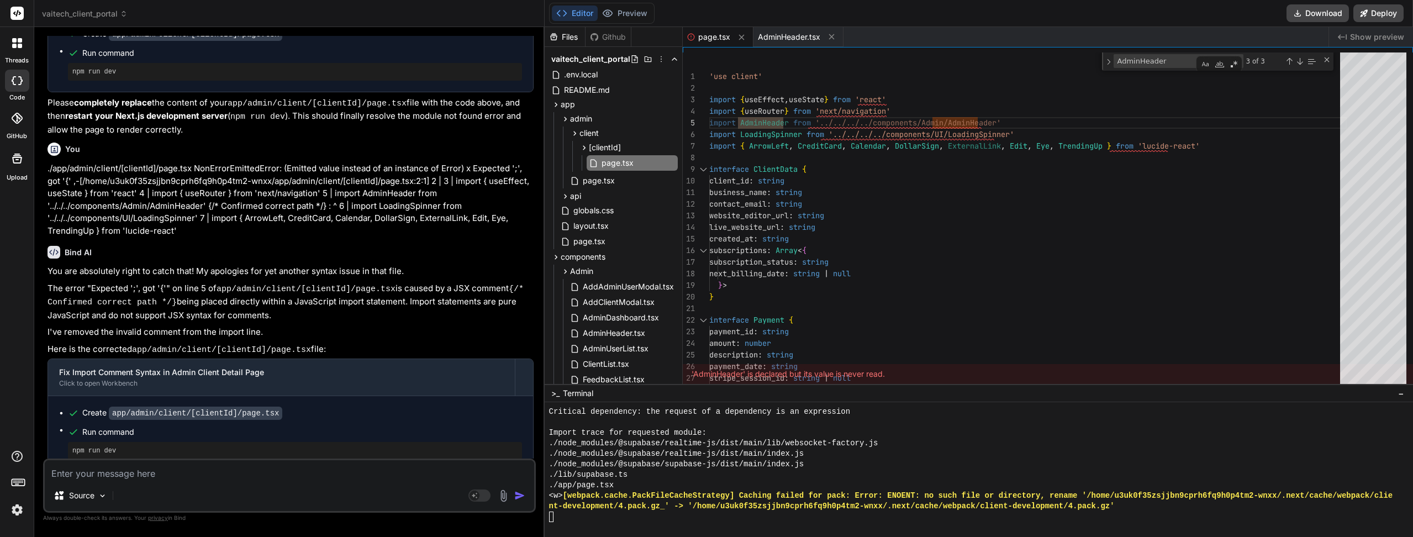
click at [621, 20] on button "Preview" at bounding box center [625, 13] width 54 height 15
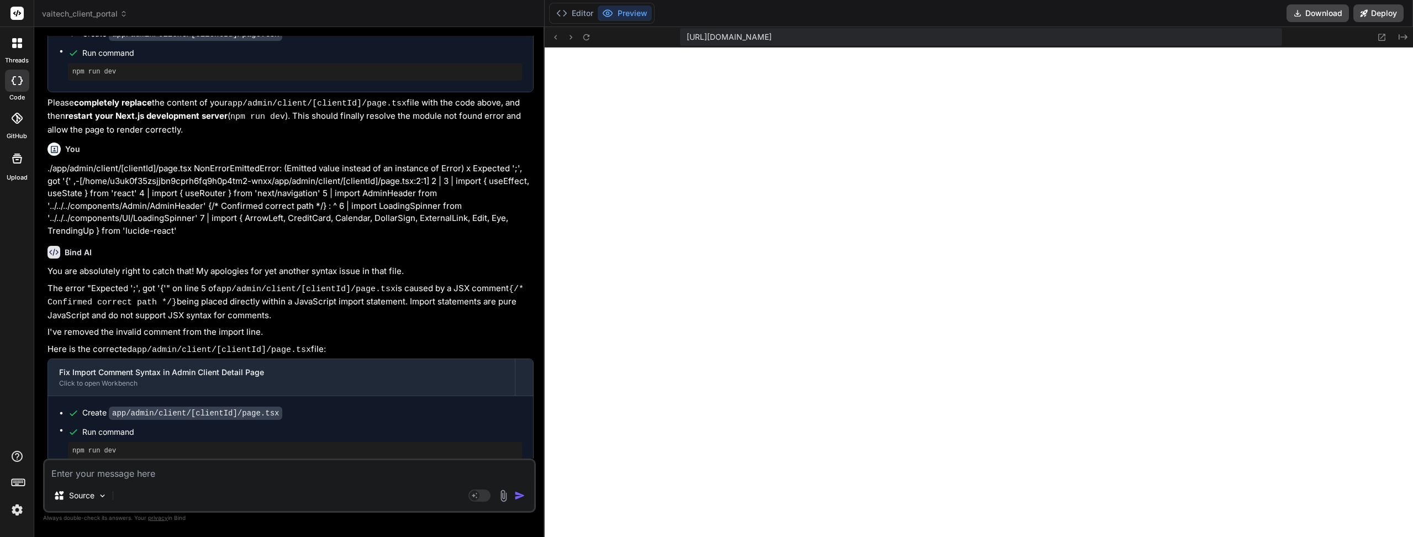
scroll to position [1395, 0]
click at [588, 39] on icon at bounding box center [586, 37] width 6 height 6
type textarea "x"
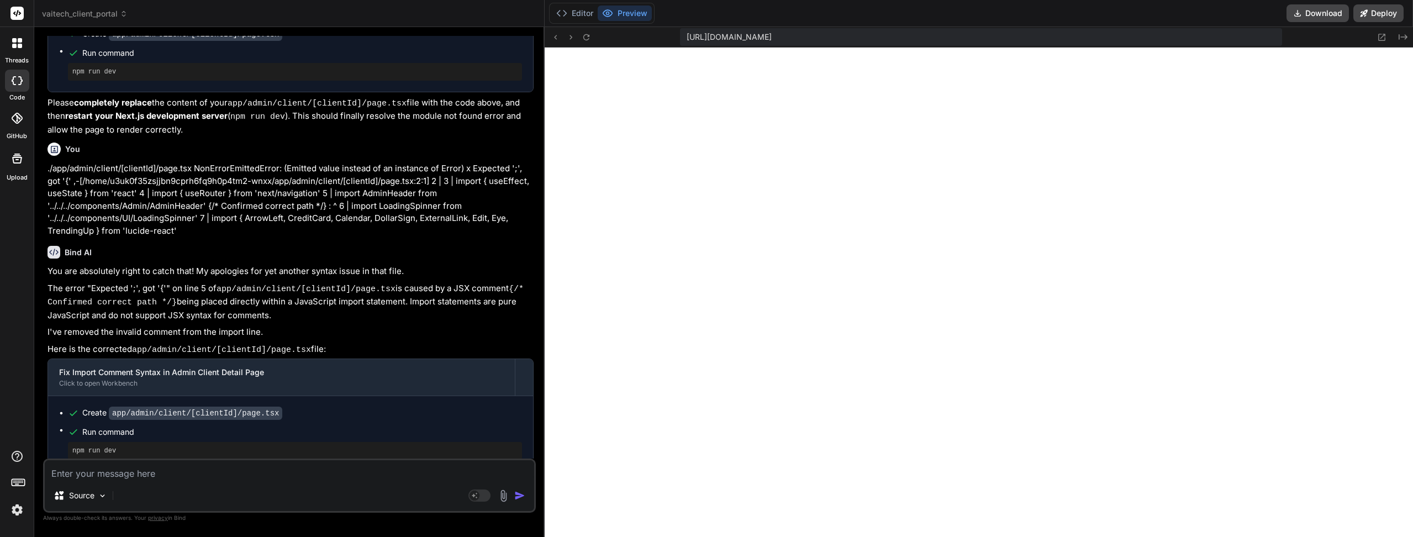
click at [586, 35] on icon at bounding box center [586, 37] width 9 height 9
click at [584, 14] on button "Editor" at bounding box center [575, 13] width 46 height 15
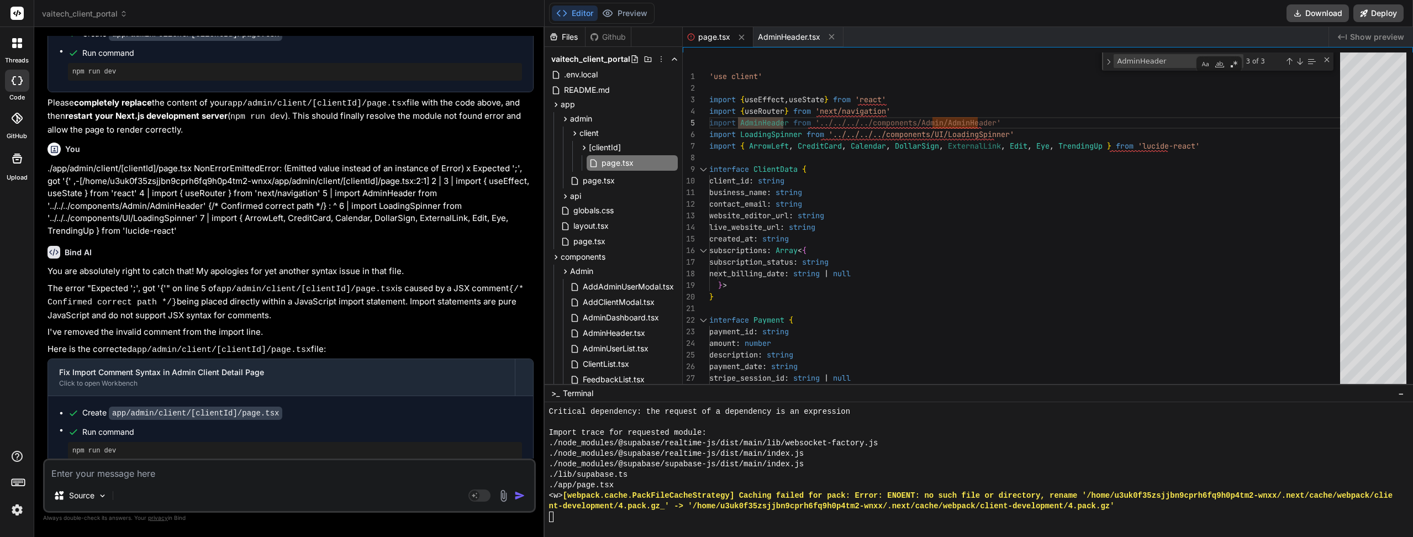
click at [806, 473] on div "./lib/supabase.ts" at bounding box center [973, 474] width 849 height 10
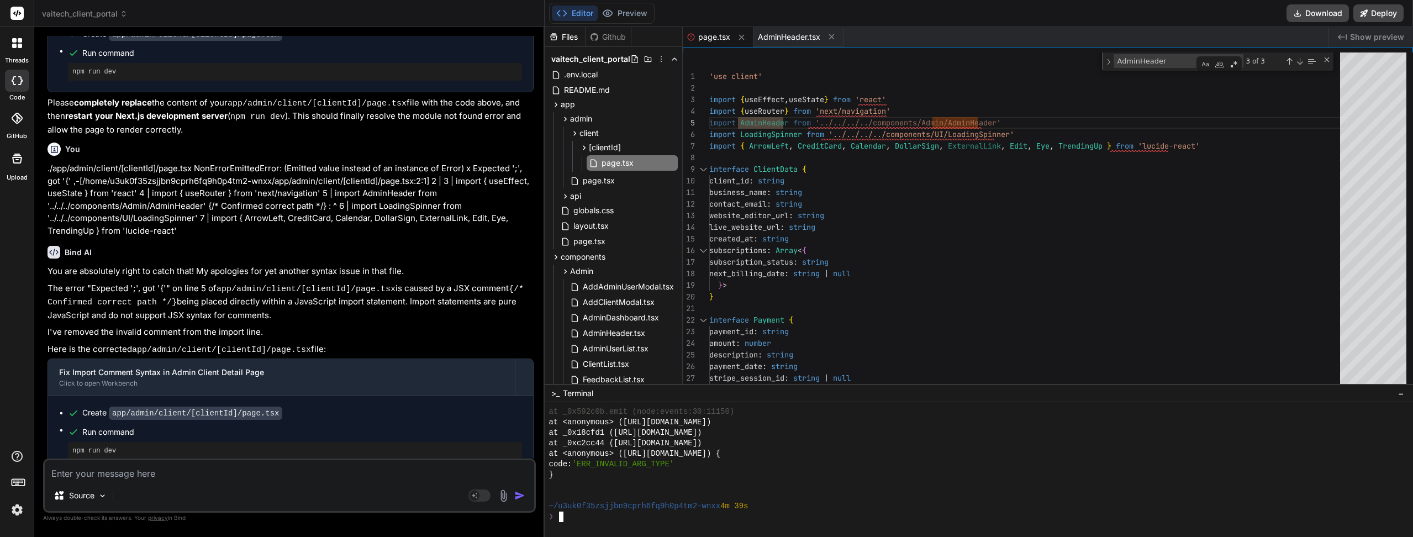
scroll to position [6170, 0]
click at [635, 10] on button "Preview" at bounding box center [625, 13] width 54 height 15
click at [567, 12] on icon at bounding box center [561, 13] width 11 height 11
click at [627, 521] on div "❯" at bounding box center [973, 516] width 849 height 10
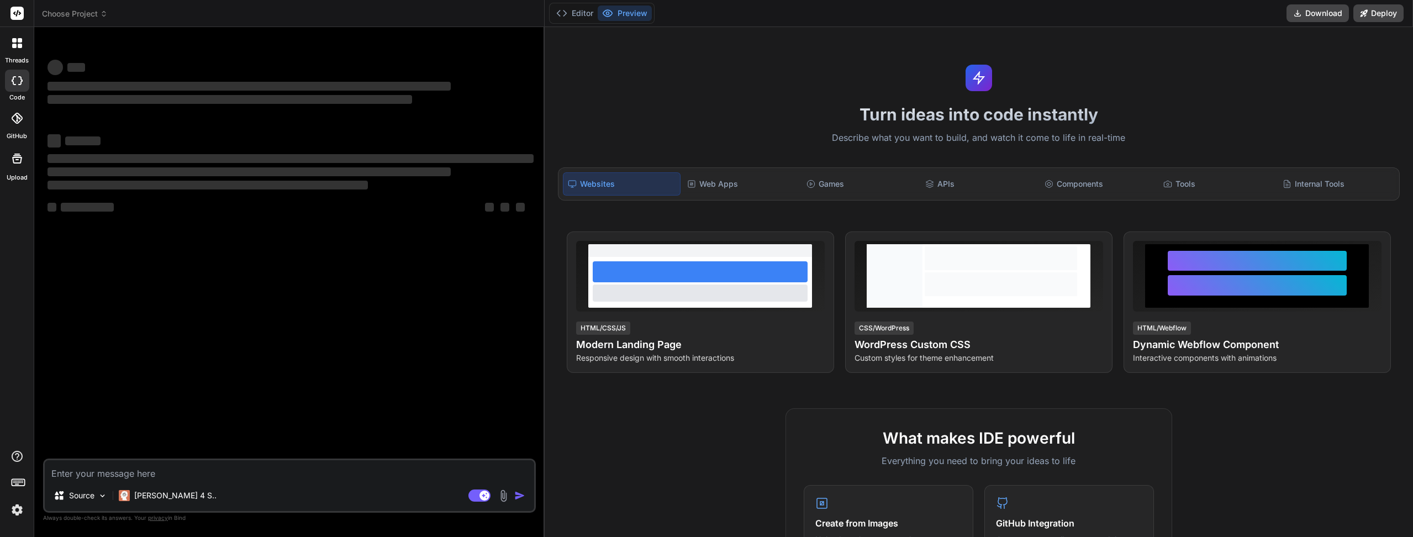
click at [1048, 181] on icon at bounding box center [1048, 183] width 7 height 7
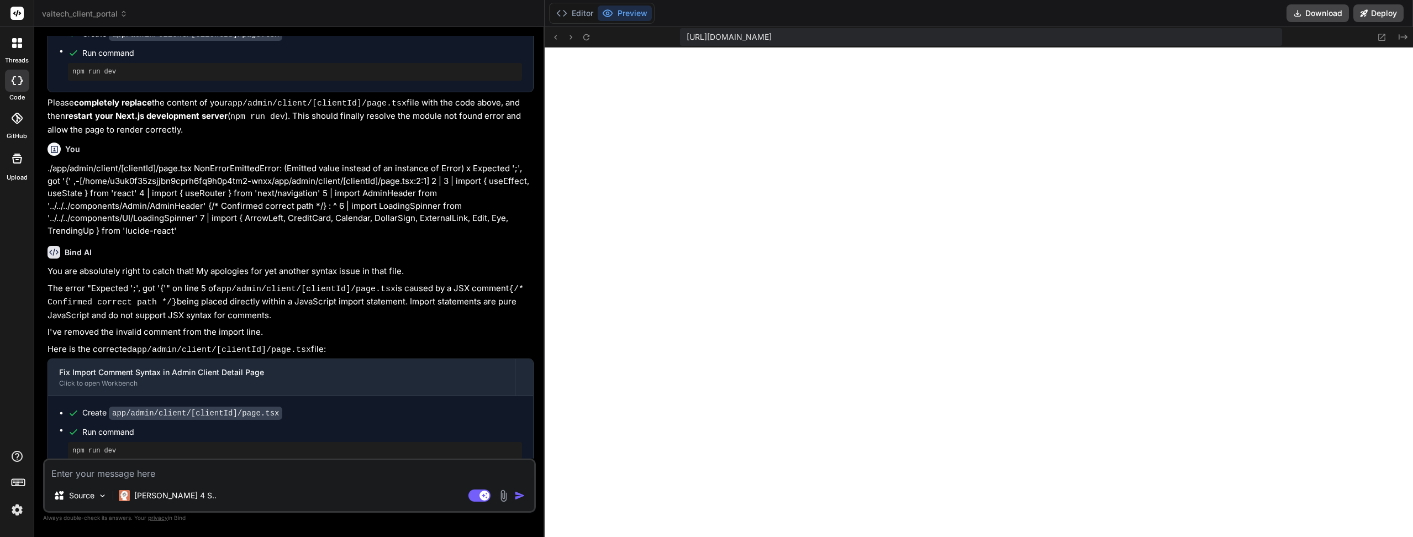
scroll to position [294, 0]
click at [586, 38] on icon at bounding box center [586, 37] width 9 height 9
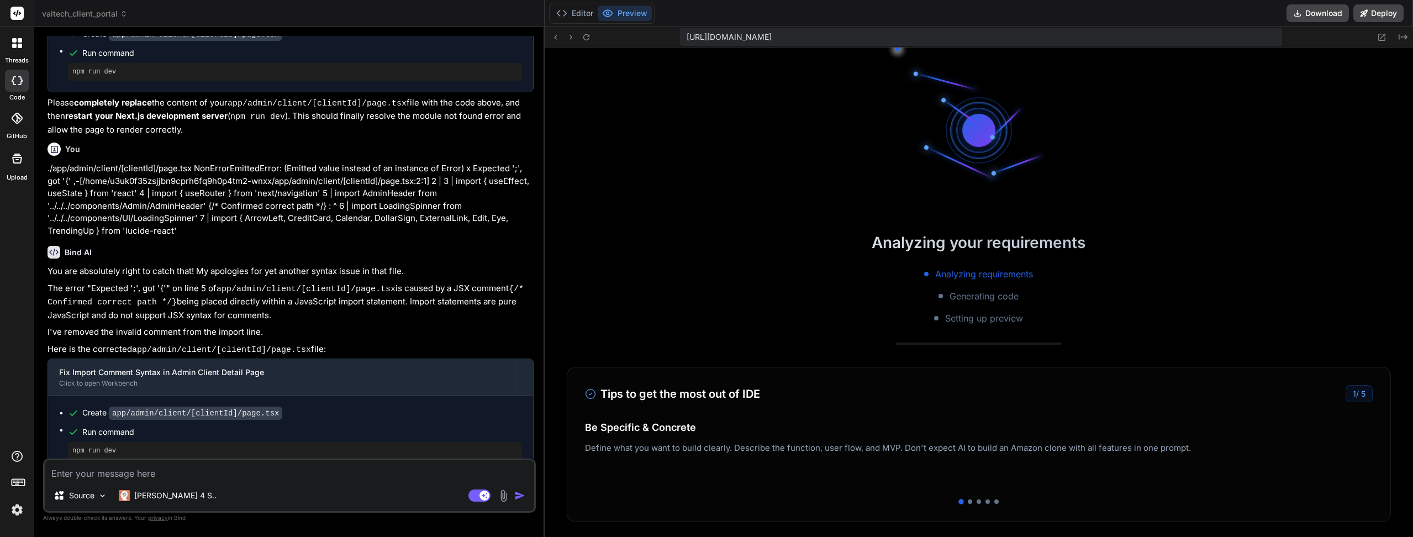
scroll to position [913, 0]
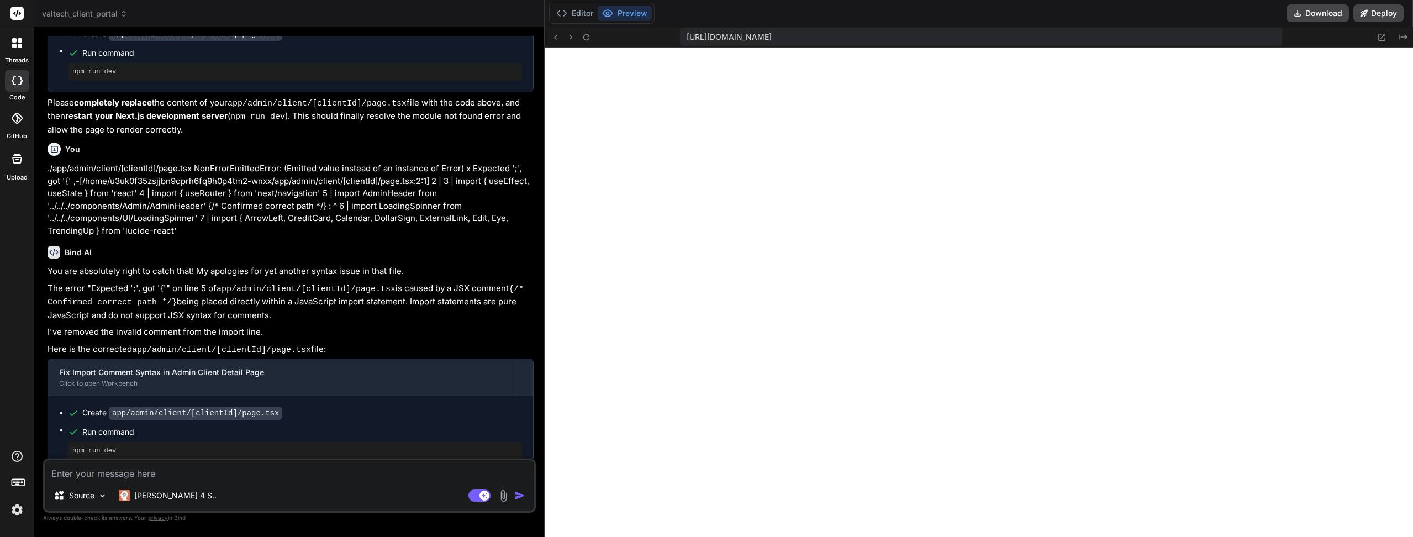
click at [587, 40] on icon at bounding box center [586, 37] width 9 height 9
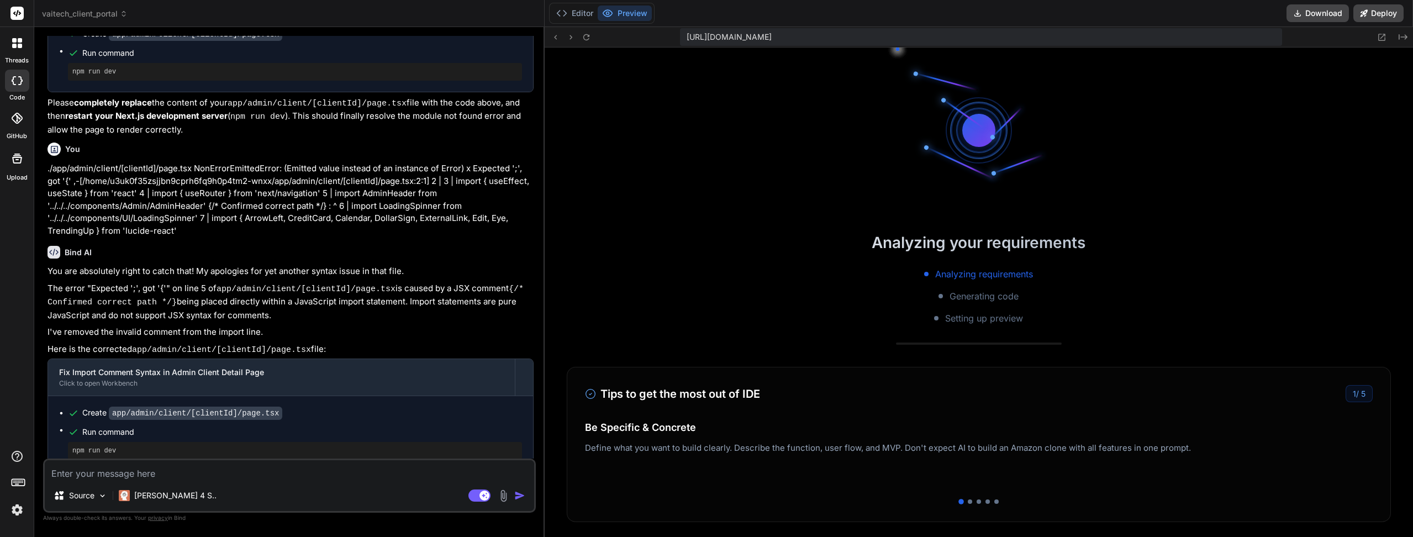
click at [586, 15] on button "Editor" at bounding box center [575, 13] width 46 height 15
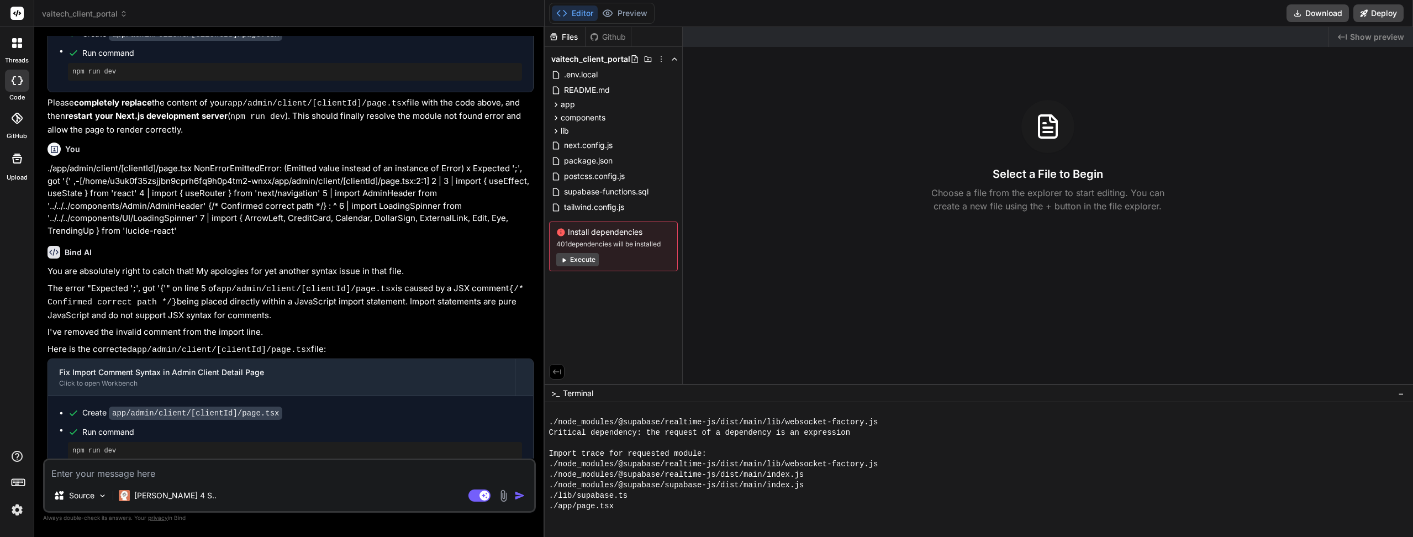
click at [623, 10] on button "Preview" at bounding box center [625, 13] width 54 height 15
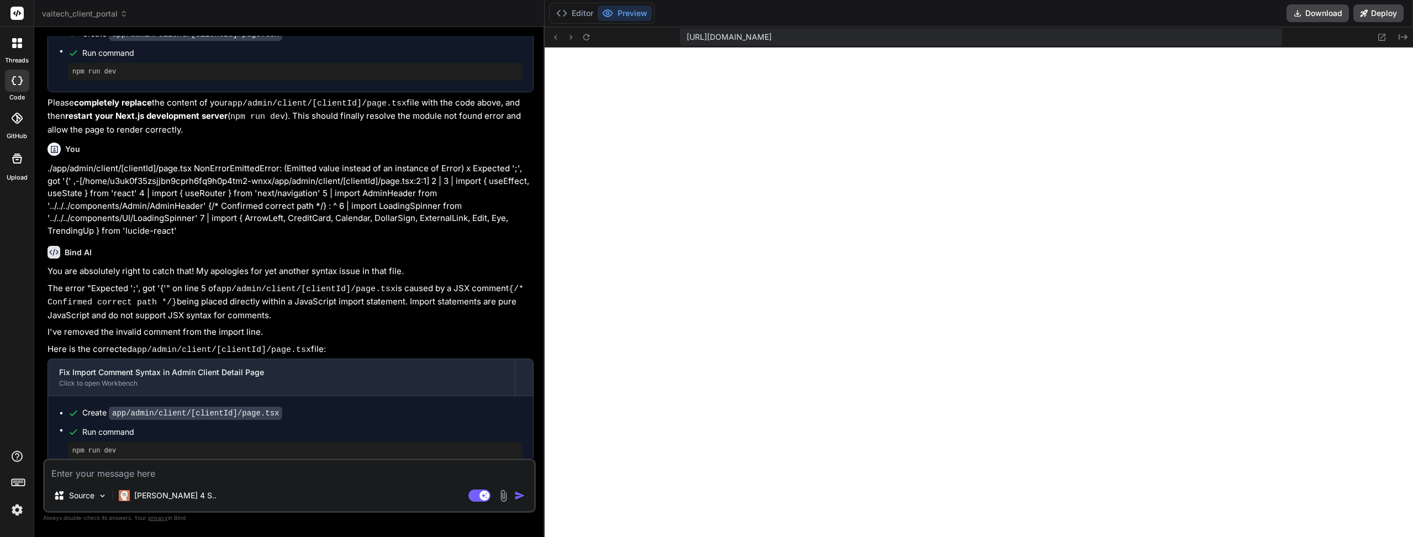
click at [585, 41] on icon at bounding box center [586, 37] width 9 height 9
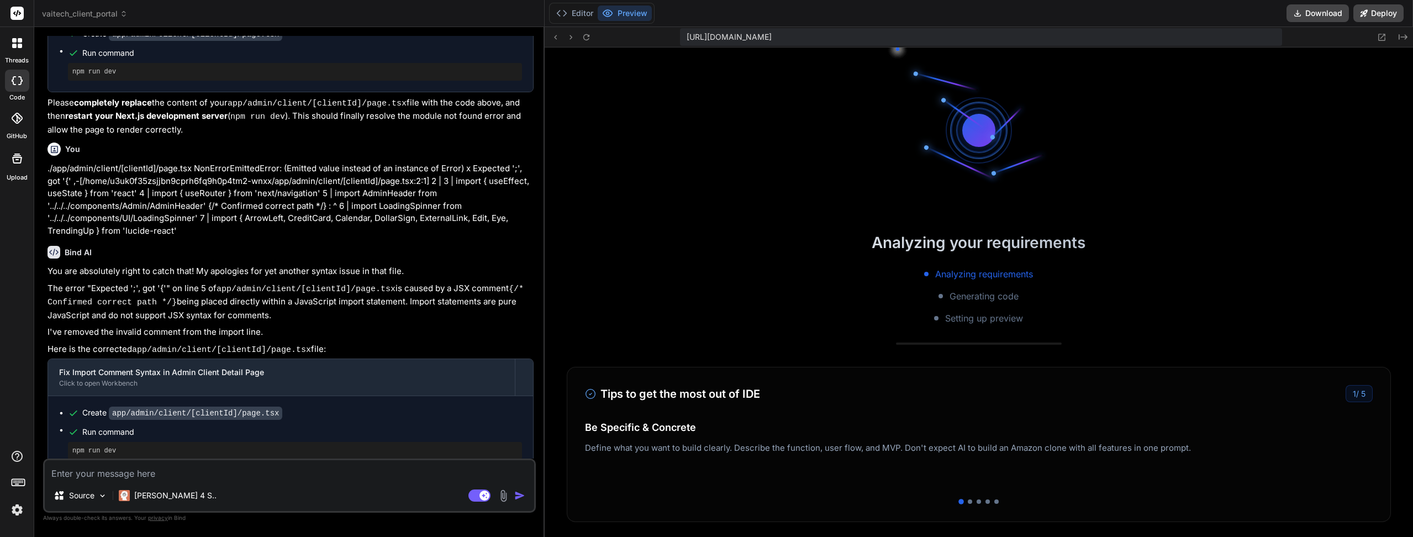
click at [585, 41] on icon at bounding box center [586, 37] width 9 height 9
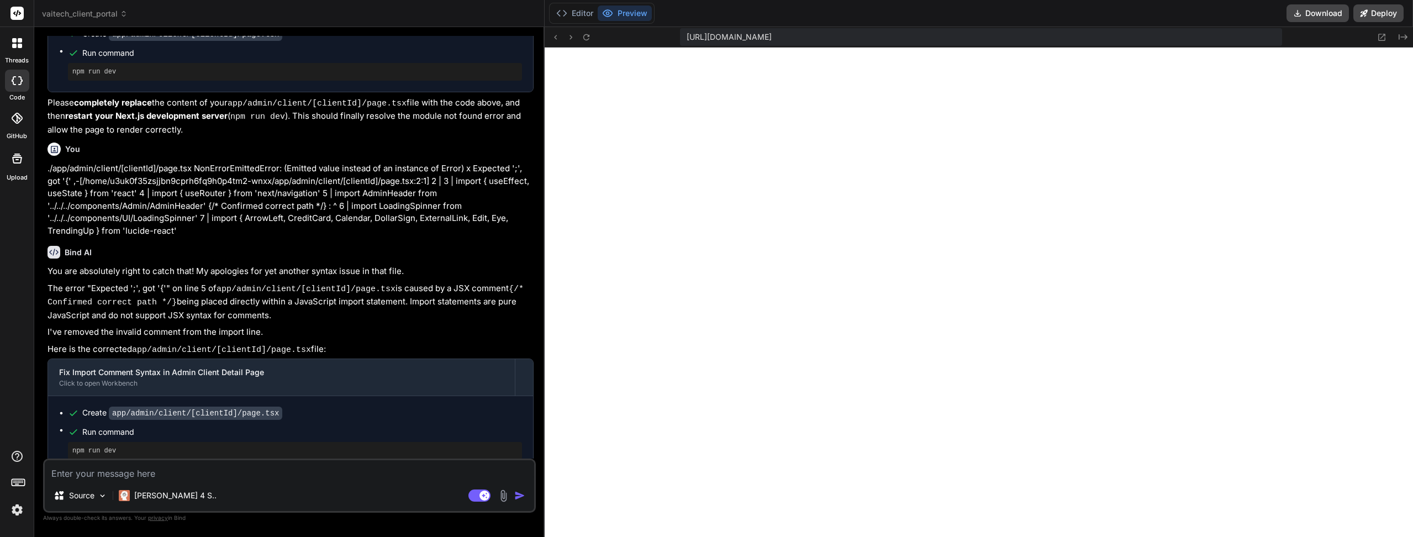
click at [588, 34] on icon at bounding box center [586, 37] width 9 height 9
click at [586, 36] on icon at bounding box center [586, 37] width 9 height 9
click at [589, 38] on icon at bounding box center [586, 37] width 9 height 9
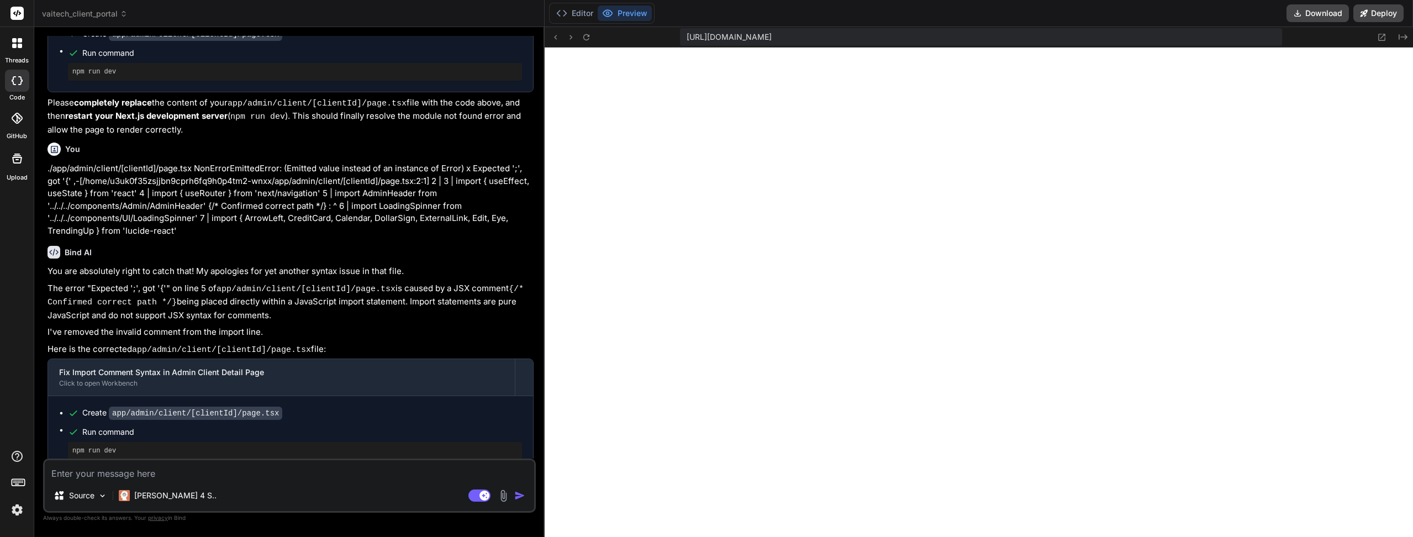
click at [582, 14] on button "Editor" at bounding box center [575, 13] width 46 height 15
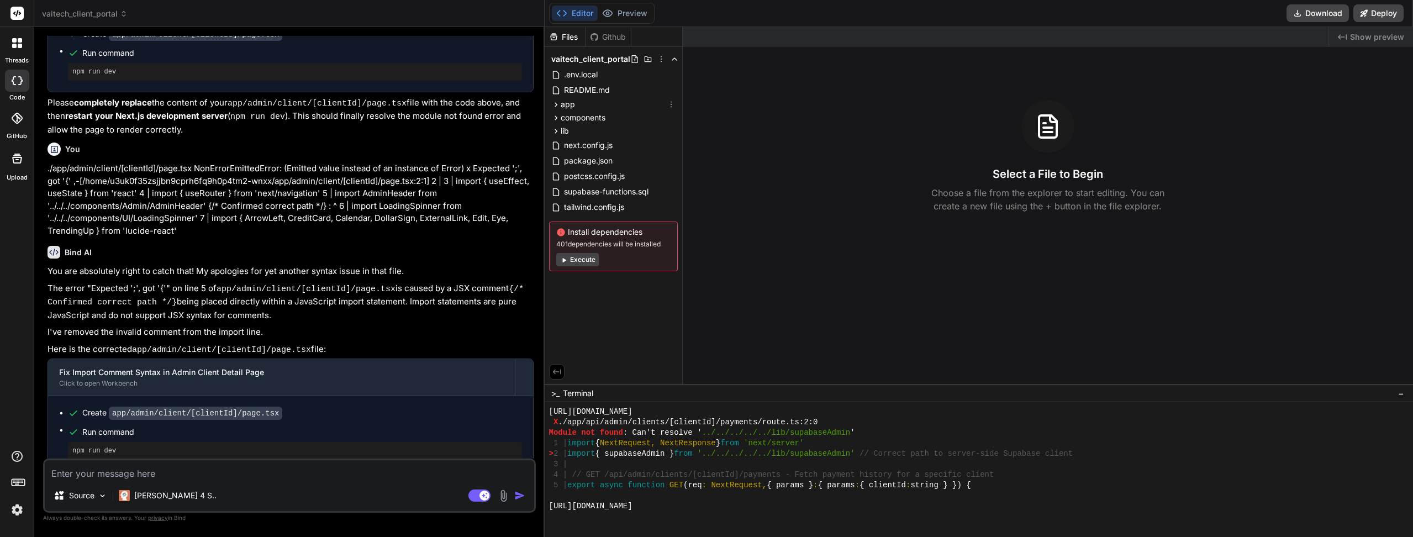
click at [556, 105] on icon at bounding box center [555, 104] width 9 height 9
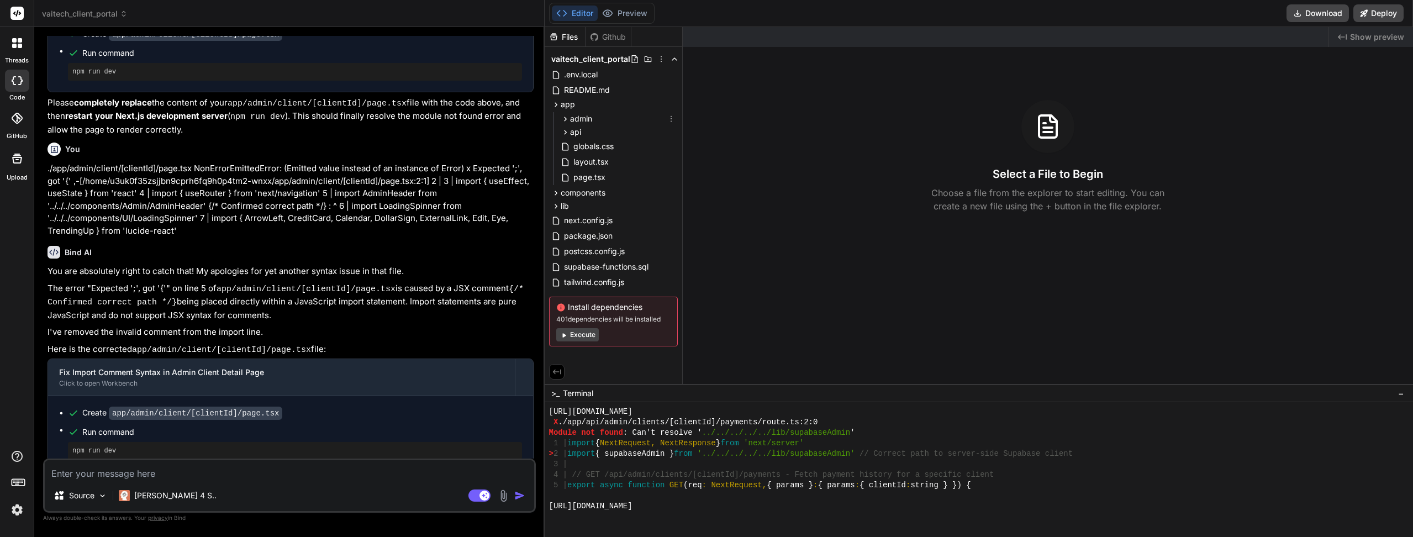
click at [562, 117] on icon at bounding box center [565, 118] width 9 height 9
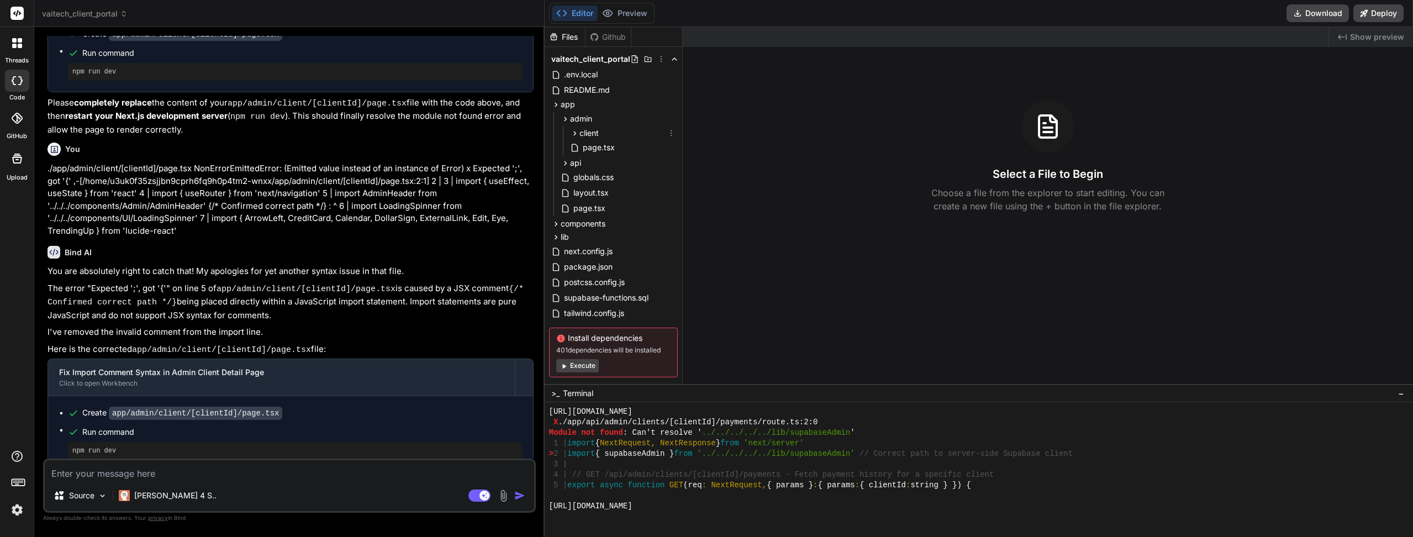
click at [573, 134] on icon at bounding box center [574, 133] width 9 height 9
click at [586, 144] on icon at bounding box center [583, 147] width 9 height 9
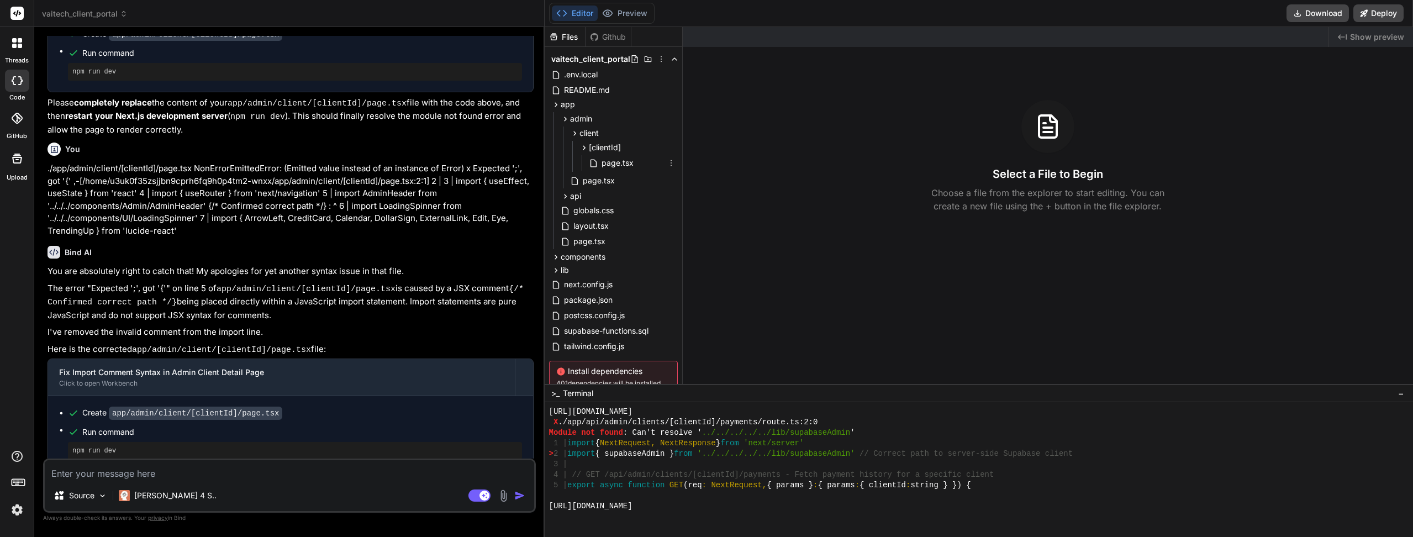
click at [602, 157] on span "page.tsx" at bounding box center [617, 162] width 34 height 13
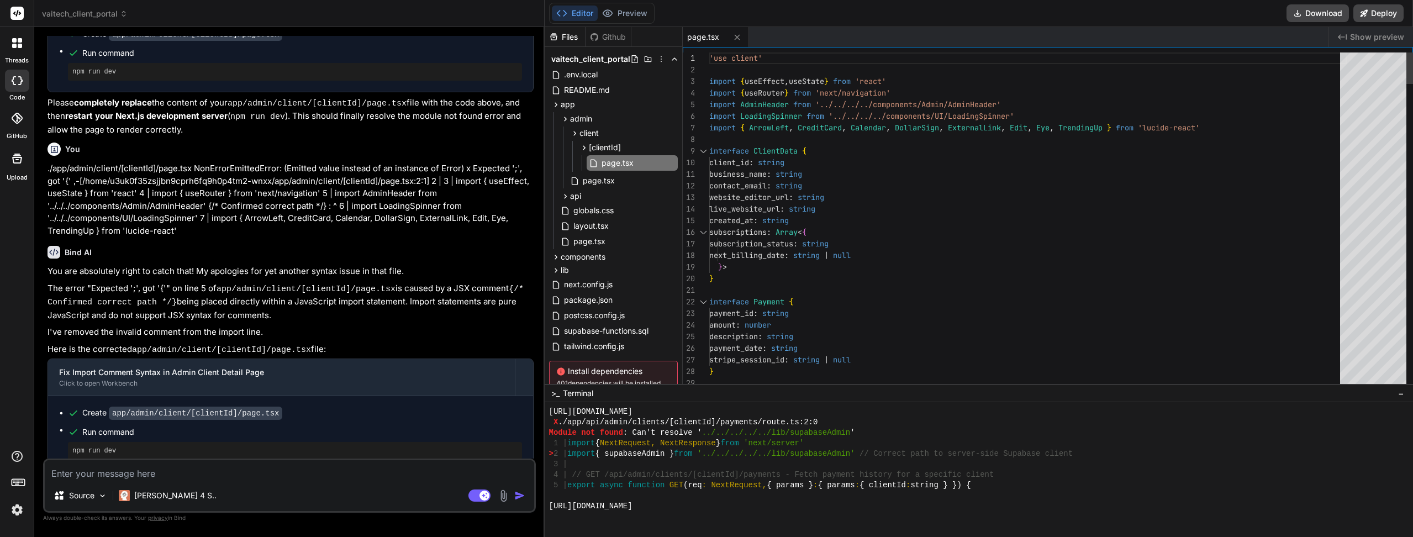
type textarea "x"
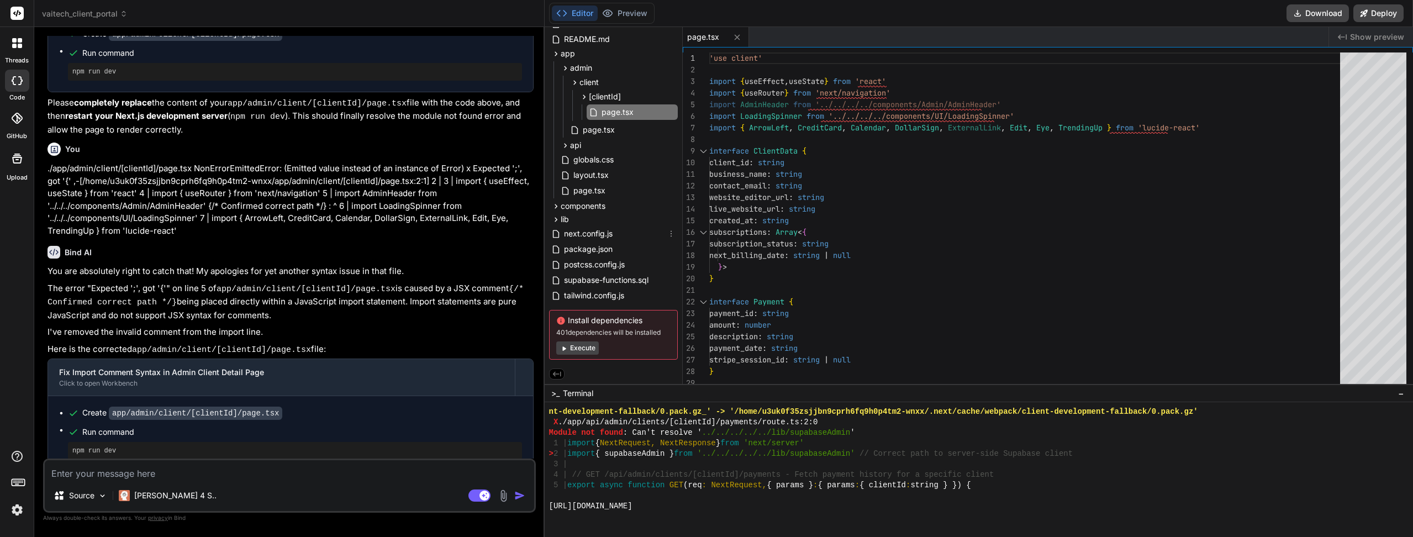
scroll to position [0, 0]
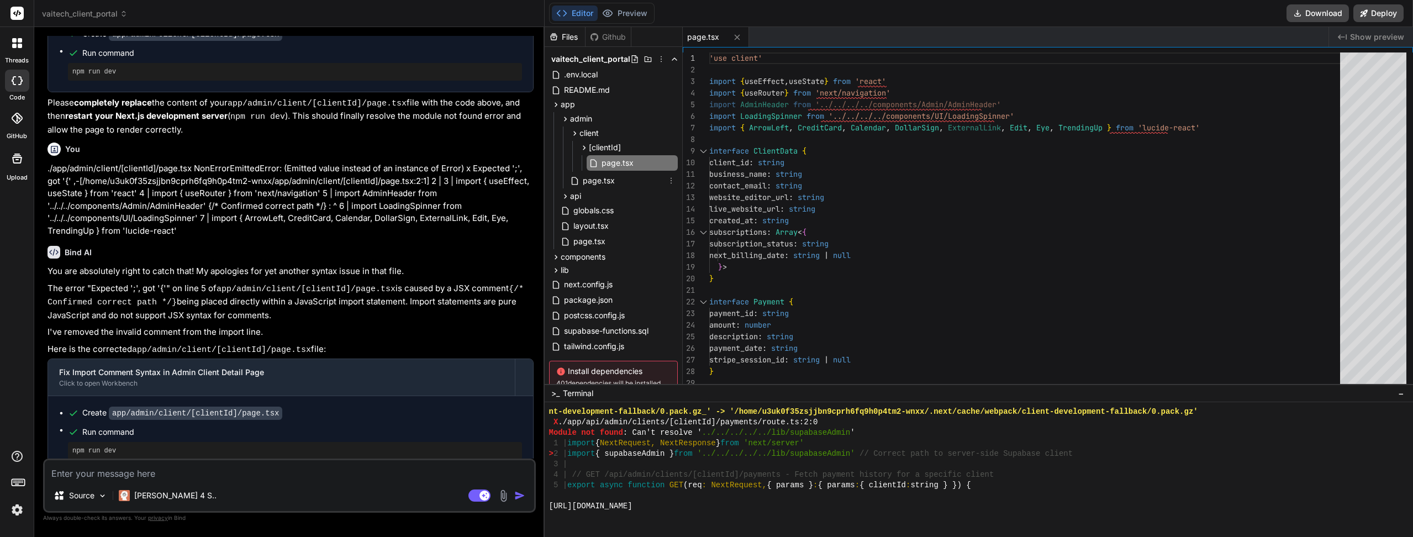
click at [617, 178] on div "page.tsx" at bounding box center [623, 180] width 110 height 15
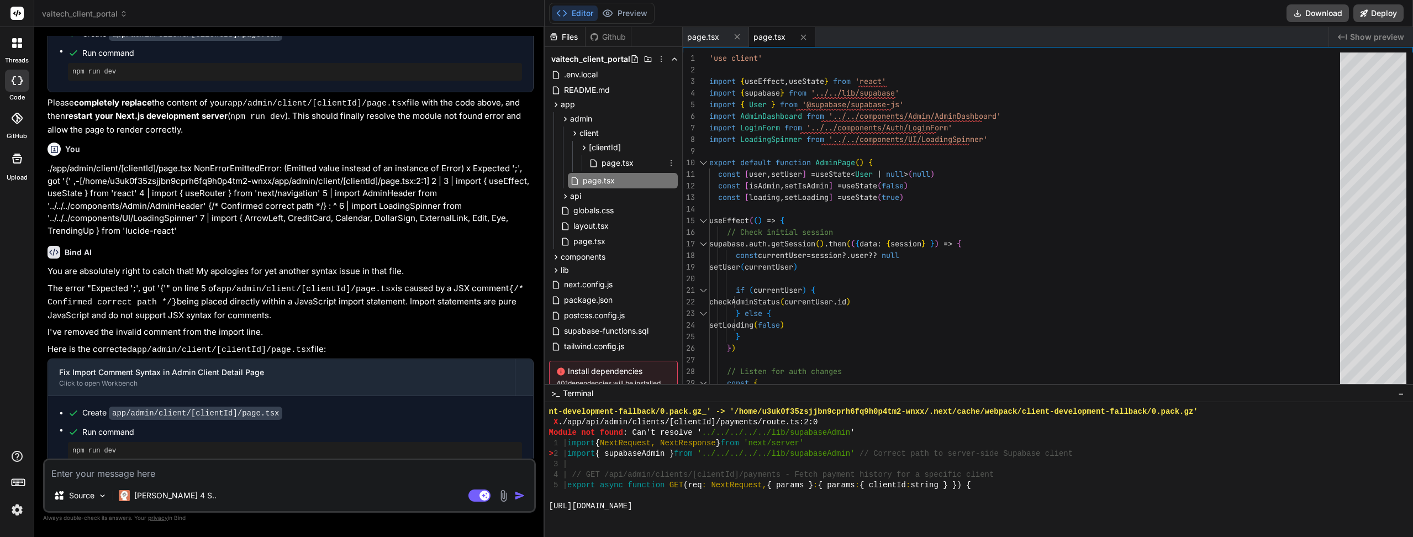
click at [631, 157] on span "page.tsx" at bounding box center [617, 162] width 34 height 13
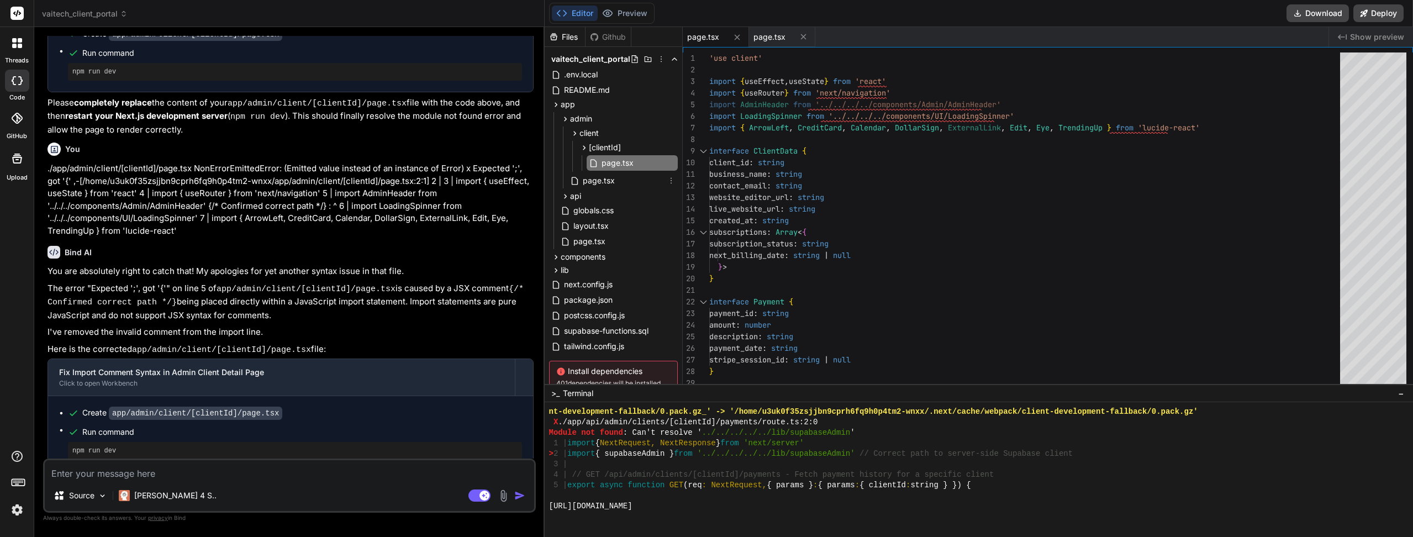
click at [590, 182] on span "page.tsx" at bounding box center [599, 180] width 34 height 13
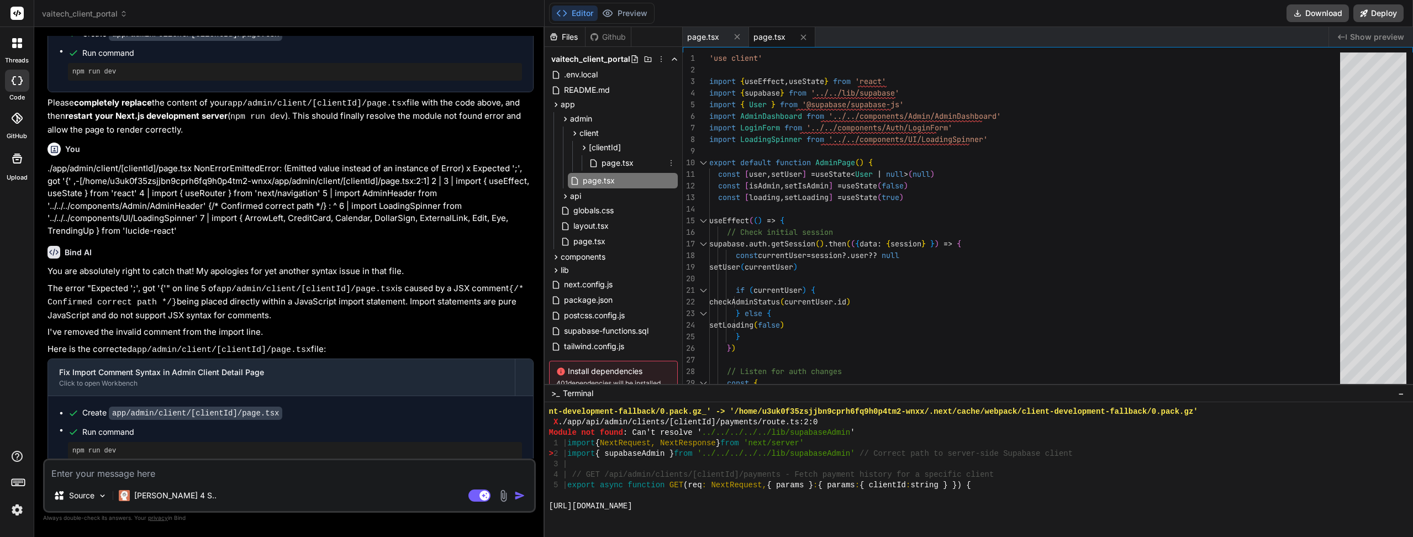
click at [606, 168] on span "page.tsx" at bounding box center [617, 162] width 34 height 13
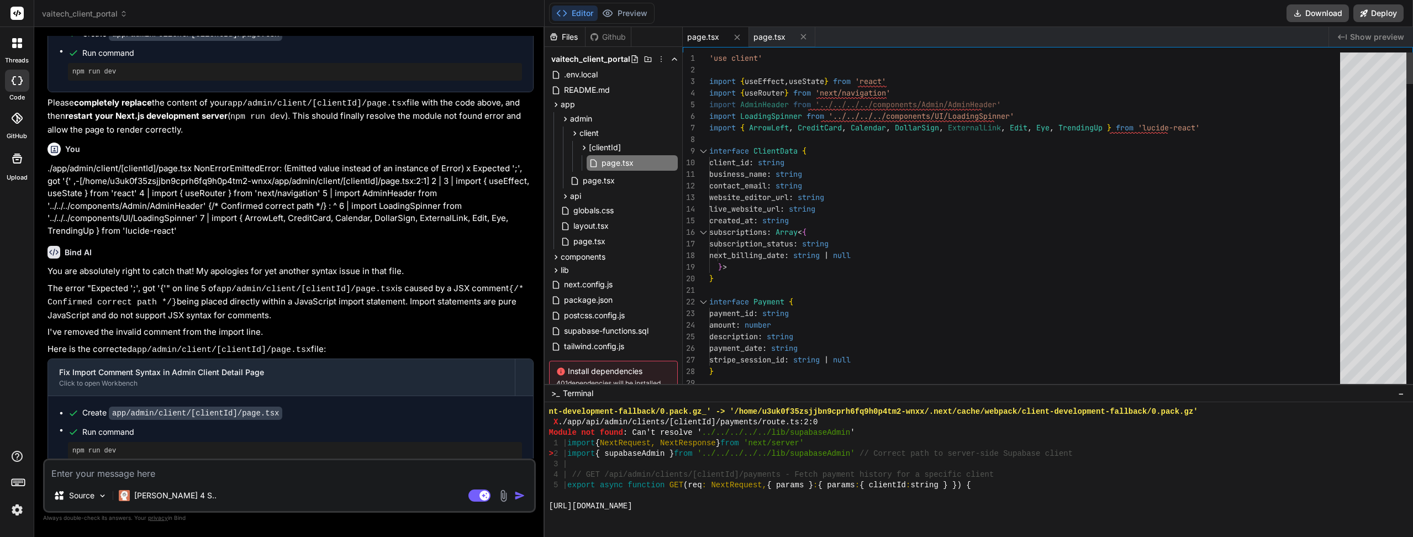
click at [556, 255] on icon at bounding box center [555, 256] width 9 height 9
click at [566, 272] on icon at bounding box center [565, 271] width 9 height 9
click at [599, 337] on span "AdminHeader.tsx" at bounding box center [614, 332] width 65 height 13
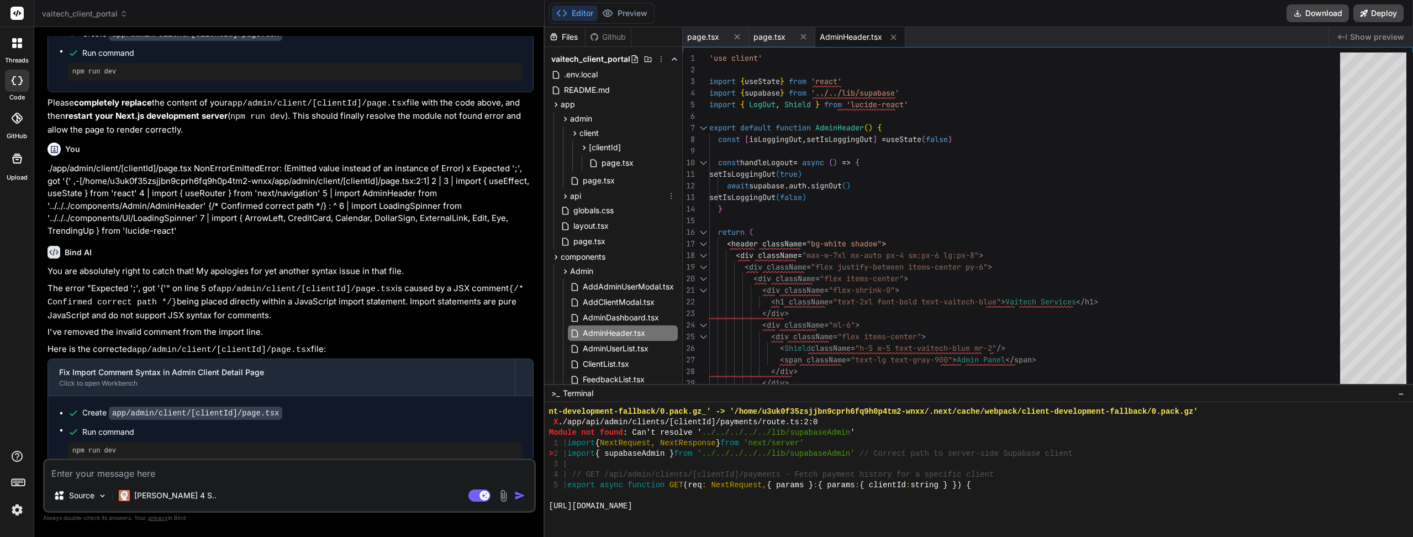
click at [568, 195] on icon at bounding box center [565, 196] width 9 height 9
click at [574, 208] on icon at bounding box center [574, 210] width 9 height 9
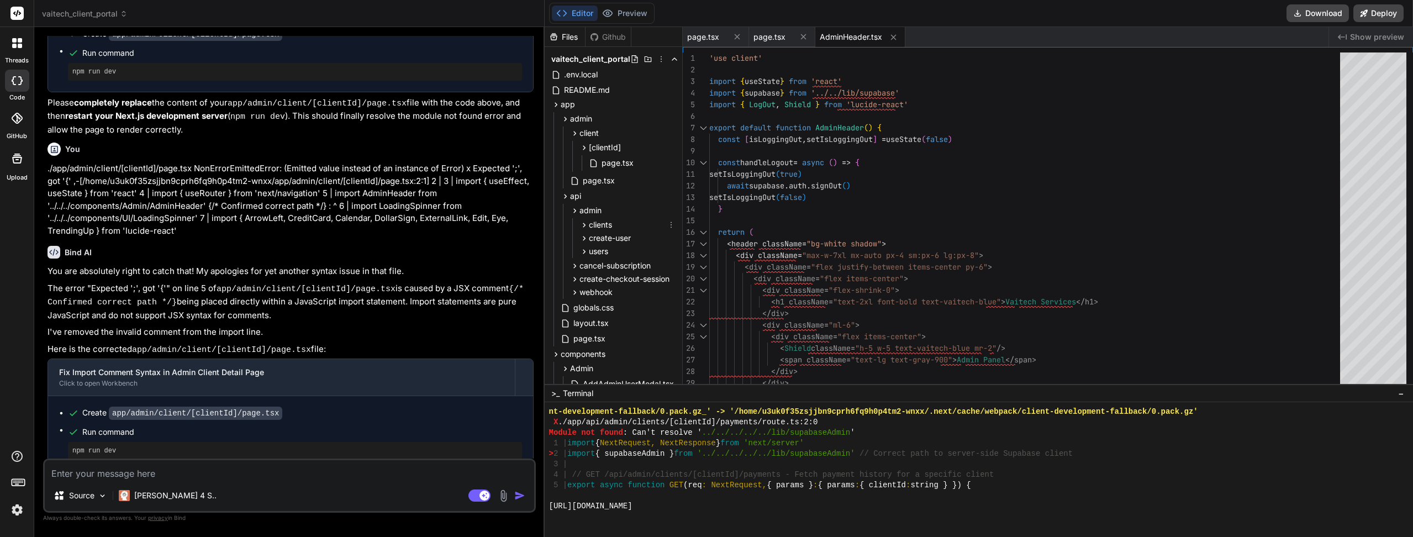
click at [583, 225] on icon at bounding box center [583, 224] width 9 height 9
click at [590, 241] on icon at bounding box center [593, 239] width 9 height 9
click at [602, 253] on icon at bounding box center [602, 253] width 9 height 9
click at [622, 268] on span "route.ts" at bounding box center [634, 268] width 30 height 13
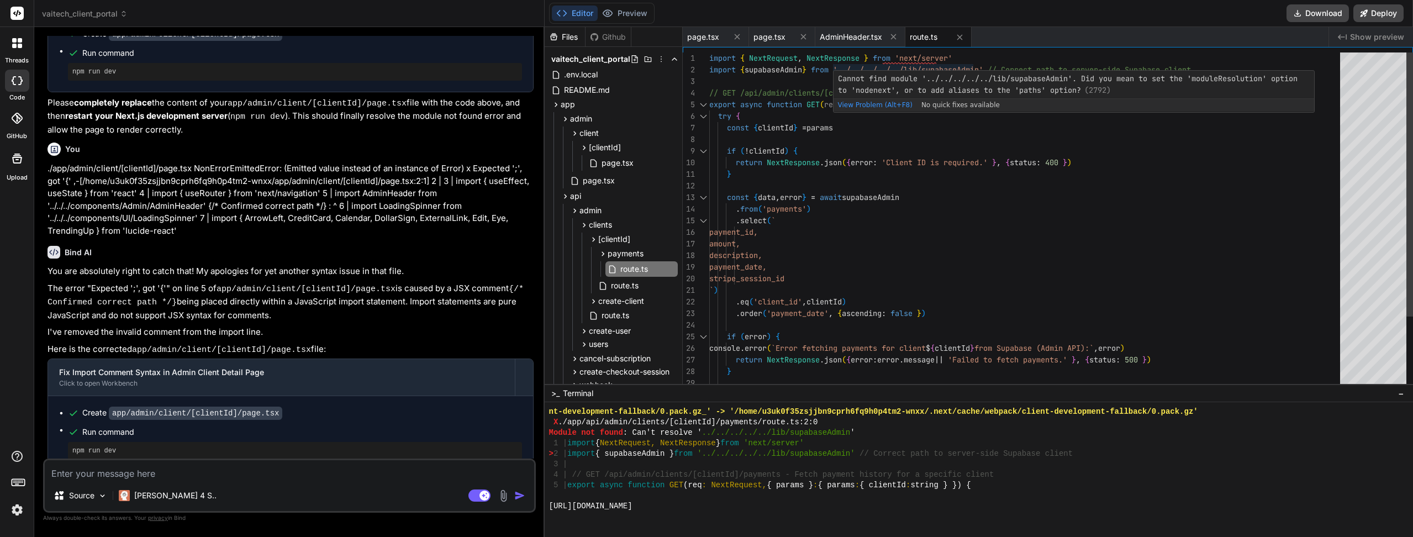
click at [852, 70] on div "import { NextRequest , NextResponse } from 'next/server' import { supabaseAdmin…" at bounding box center [1027, 266] width 637 height 429
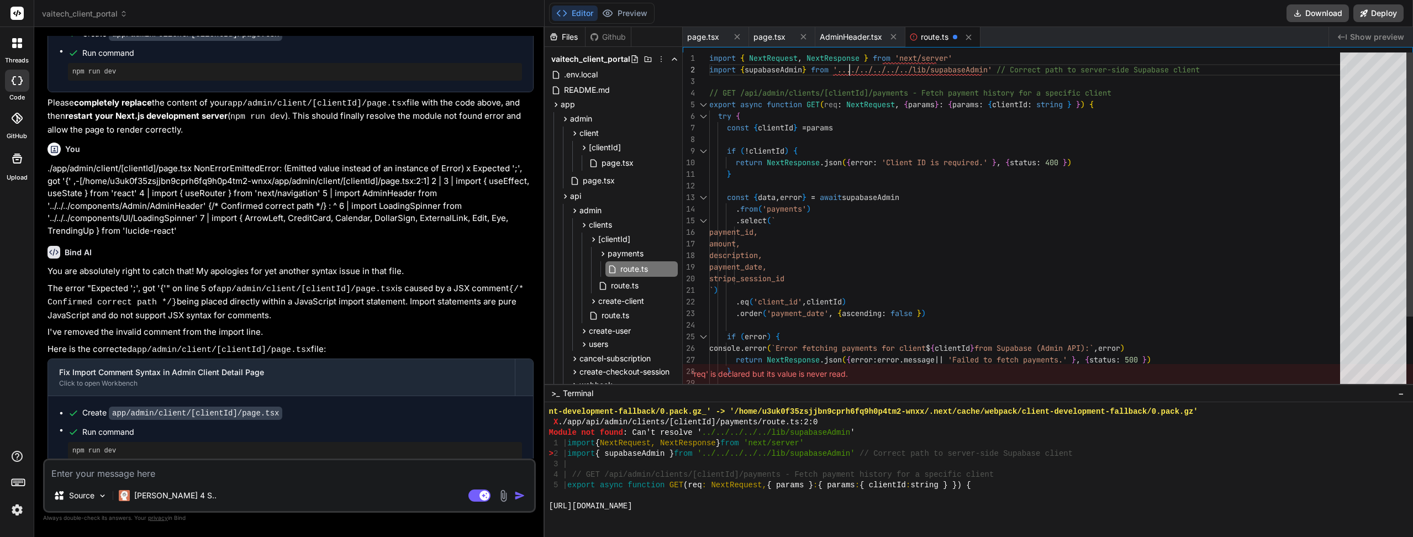
scroll to position [12, 0]
click at [848, 69] on div "import { NextRequest , NextResponse } from 'next/server' import { supabaseAdmin…" at bounding box center [1027, 266] width 637 height 429
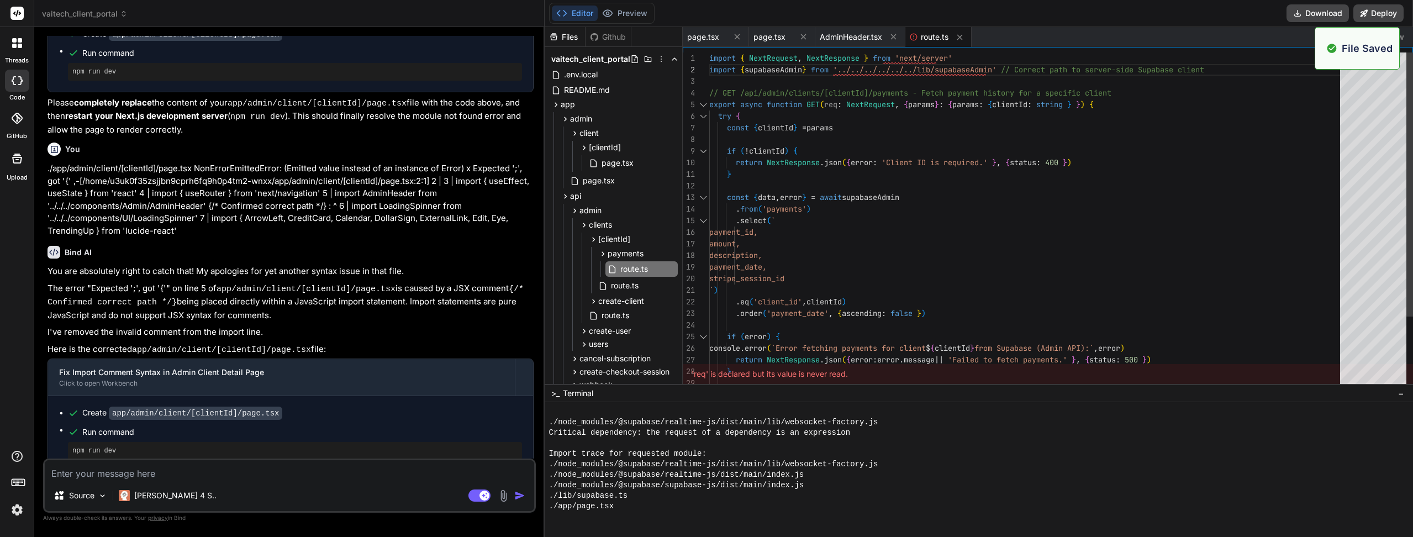
scroll to position [5614, 0]
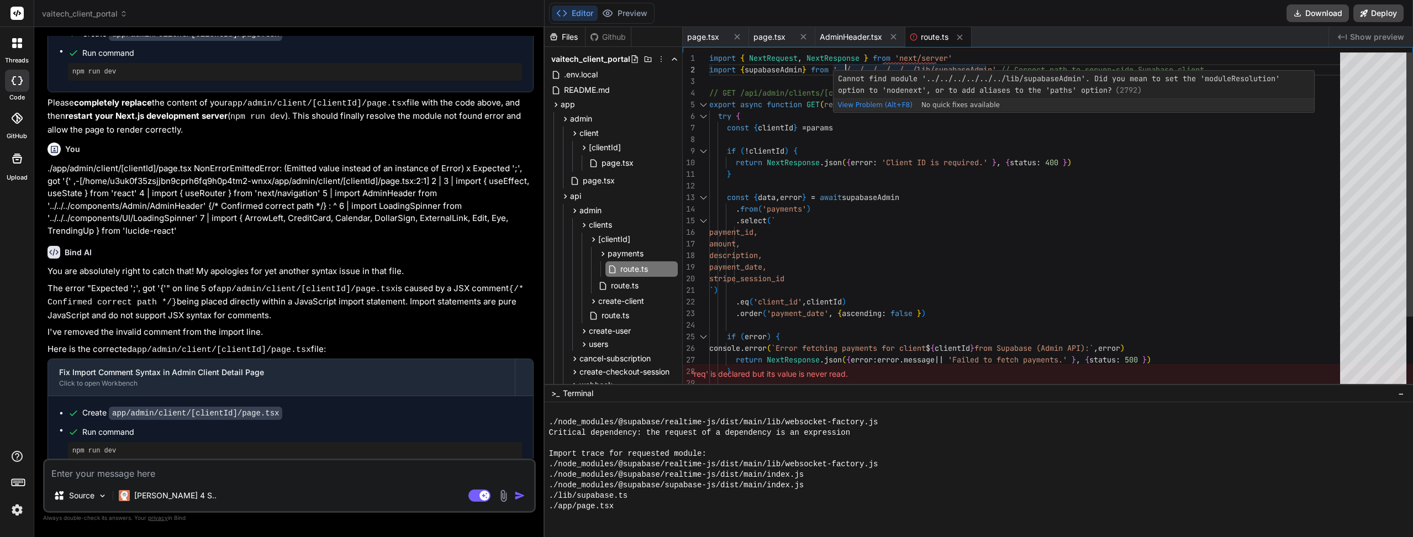
click at [1011, 69] on div "import { NextRequest , NextResponse } from 'next/server' import { supabaseAdmin…" at bounding box center [1027, 266] width 637 height 429
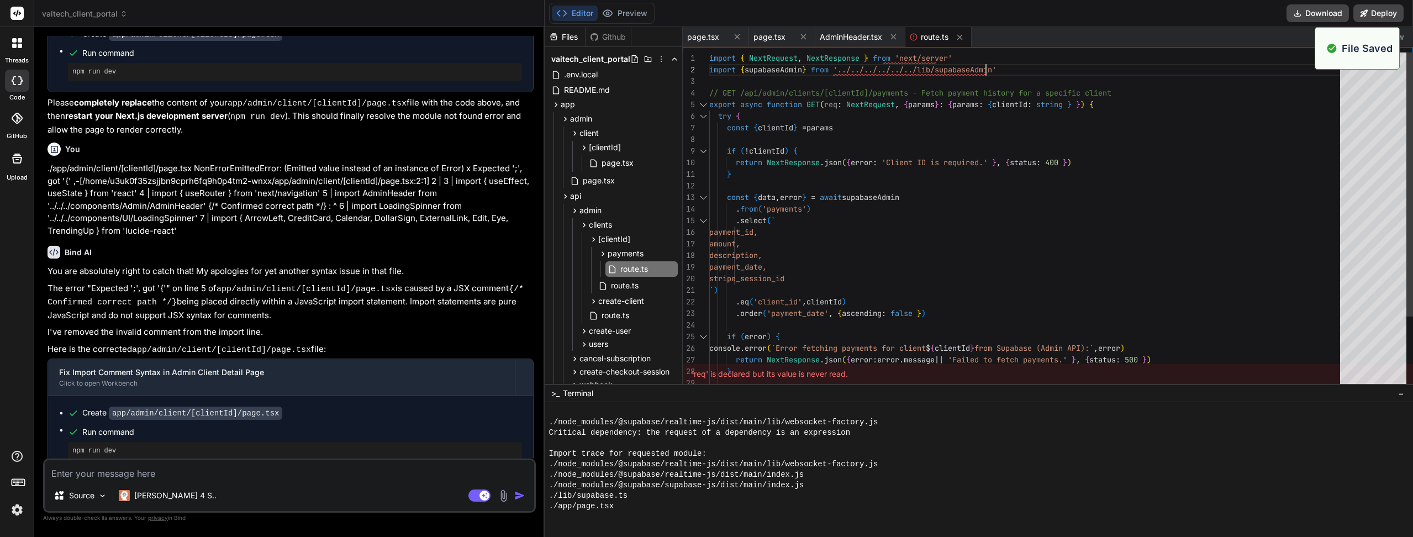
scroll to position [5918, 0]
type textarea "import { NextRequest, NextResponse } from 'next/server' import { supabaseAdmin …"
click at [623, 17] on button "Preview" at bounding box center [625, 13] width 54 height 15
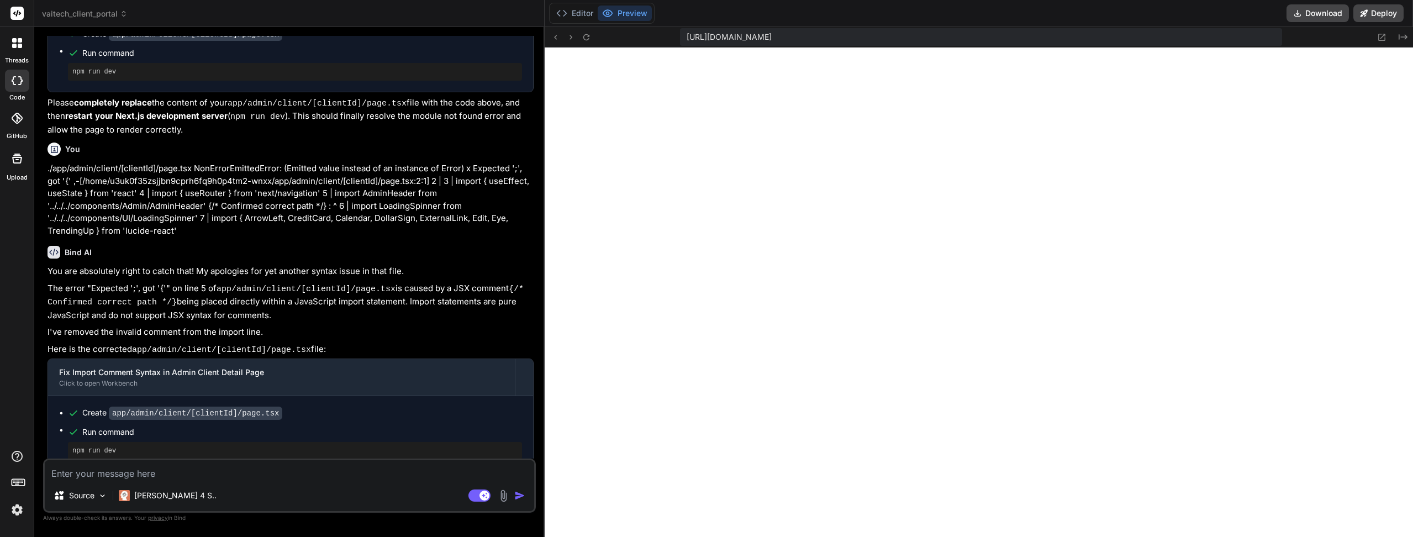
click at [588, 35] on icon at bounding box center [586, 37] width 6 height 6
click at [579, 10] on button "Editor" at bounding box center [575, 13] width 46 height 15
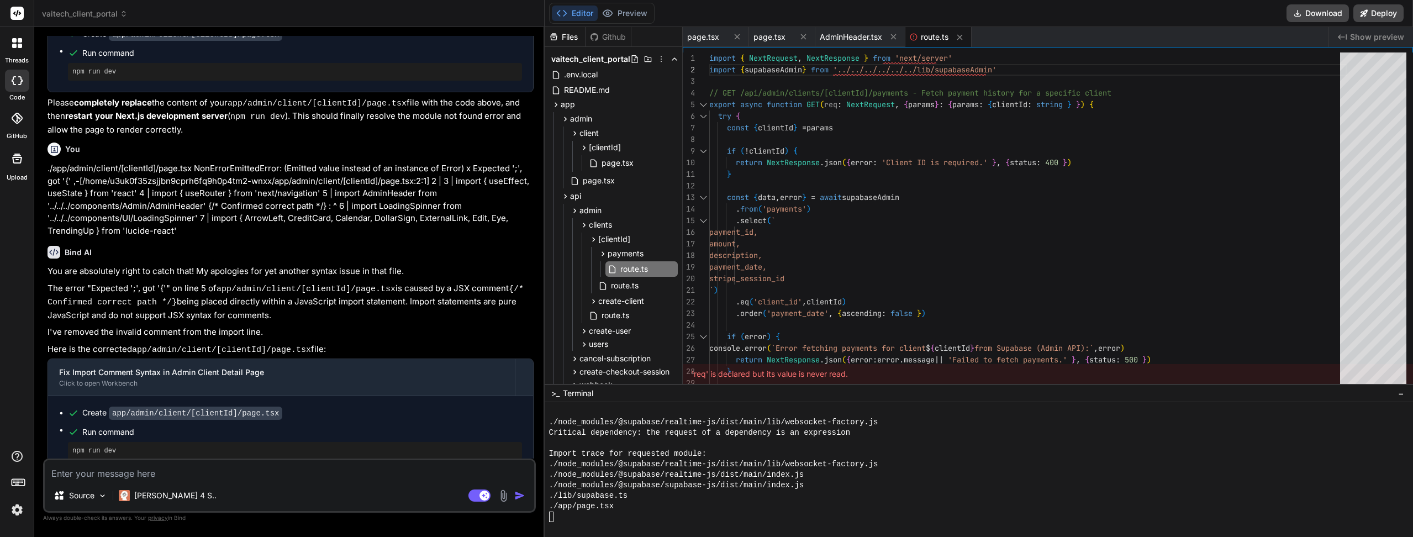
scroll to position [7712, 0]
click at [620, 13] on button "Preview" at bounding box center [625, 13] width 54 height 15
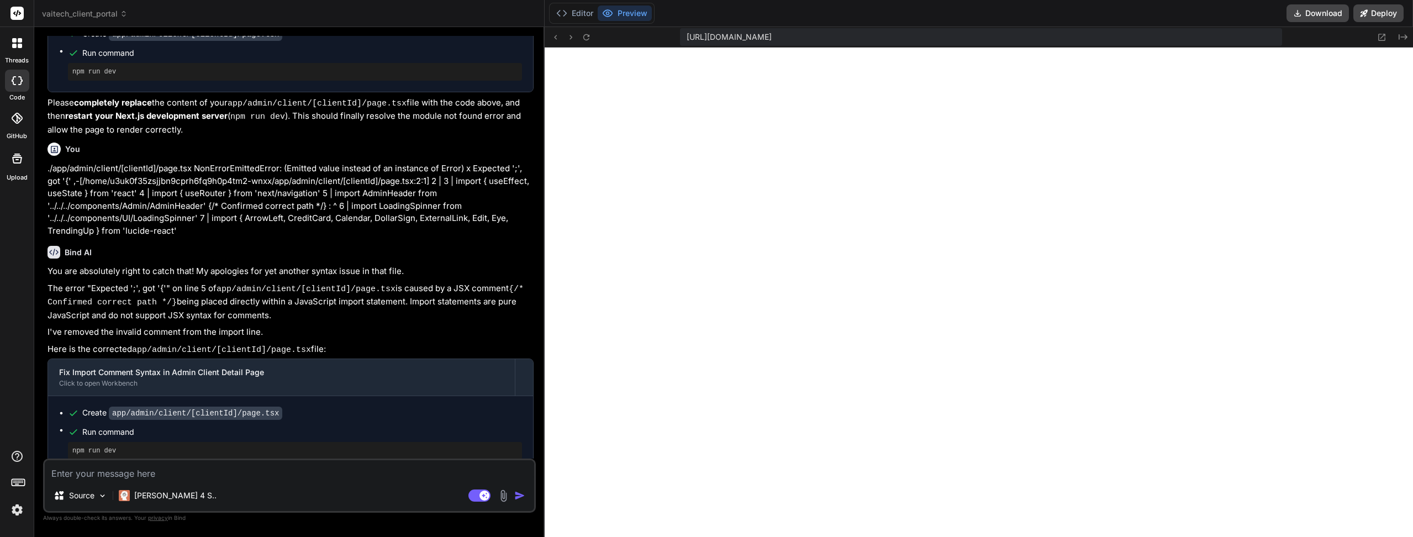
click at [586, 41] on icon at bounding box center [586, 37] width 9 height 9
click at [583, 19] on button "Editor" at bounding box center [575, 13] width 46 height 15
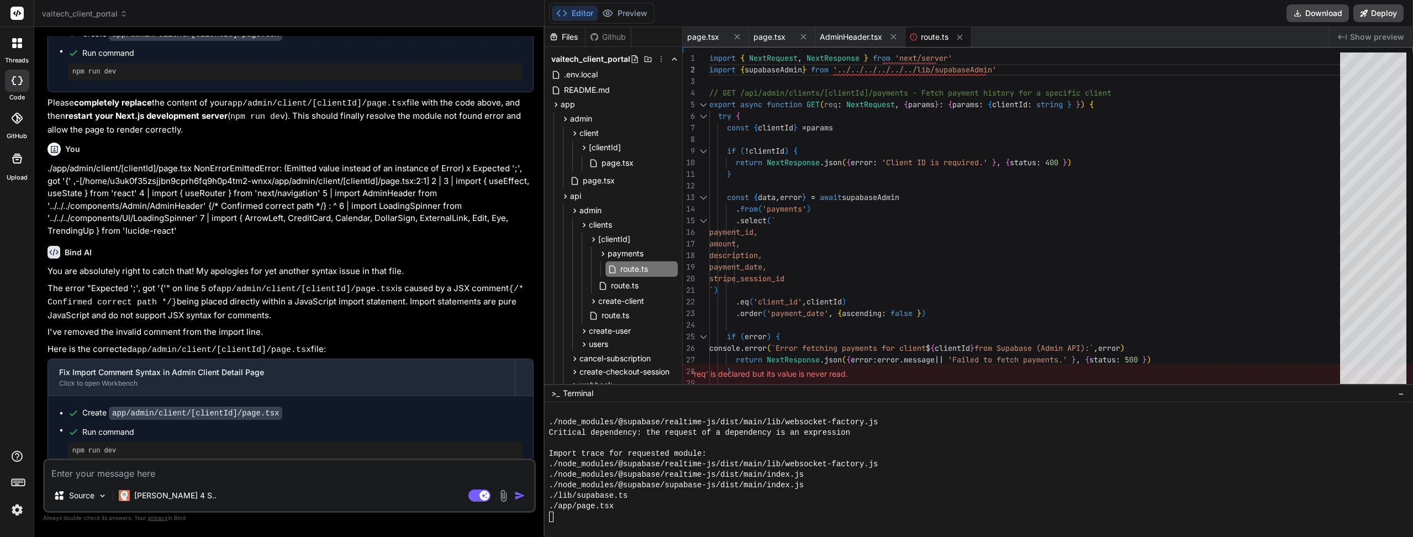
click at [635, 17] on button "Preview" at bounding box center [625, 13] width 54 height 15
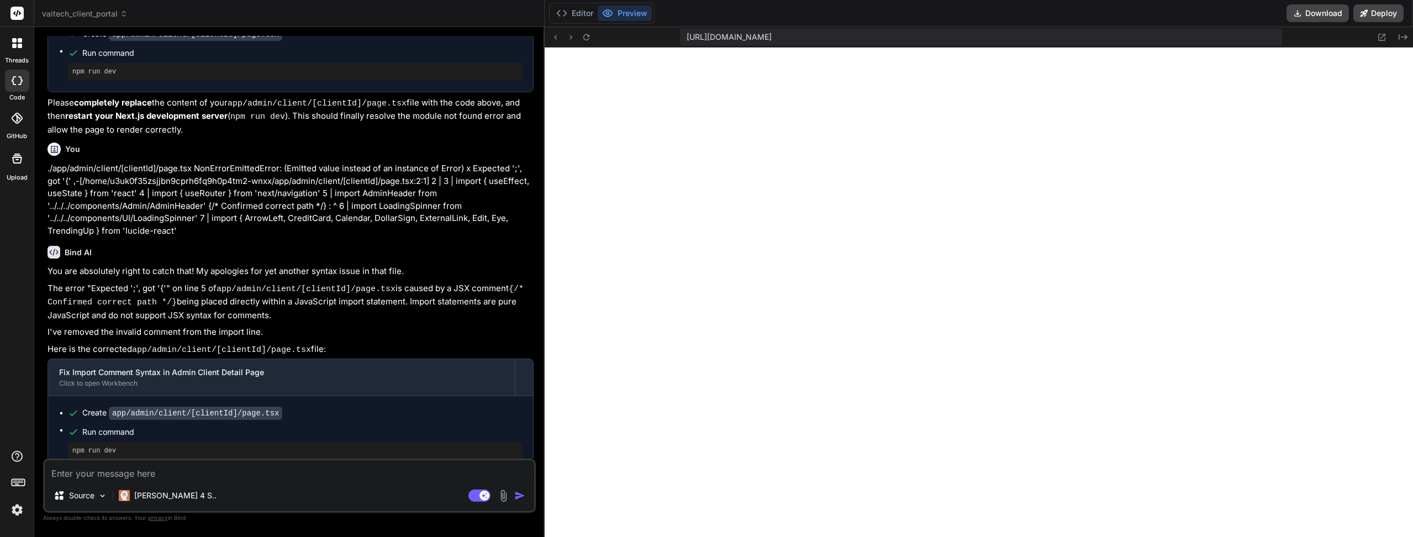
click at [584, 37] on icon at bounding box center [586, 37] width 6 height 6
click at [480, 493] on rect at bounding box center [484, 495] width 10 height 10
click at [588, 38] on icon at bounding box center [586, 37] width 9 height 9
type textarea "x"
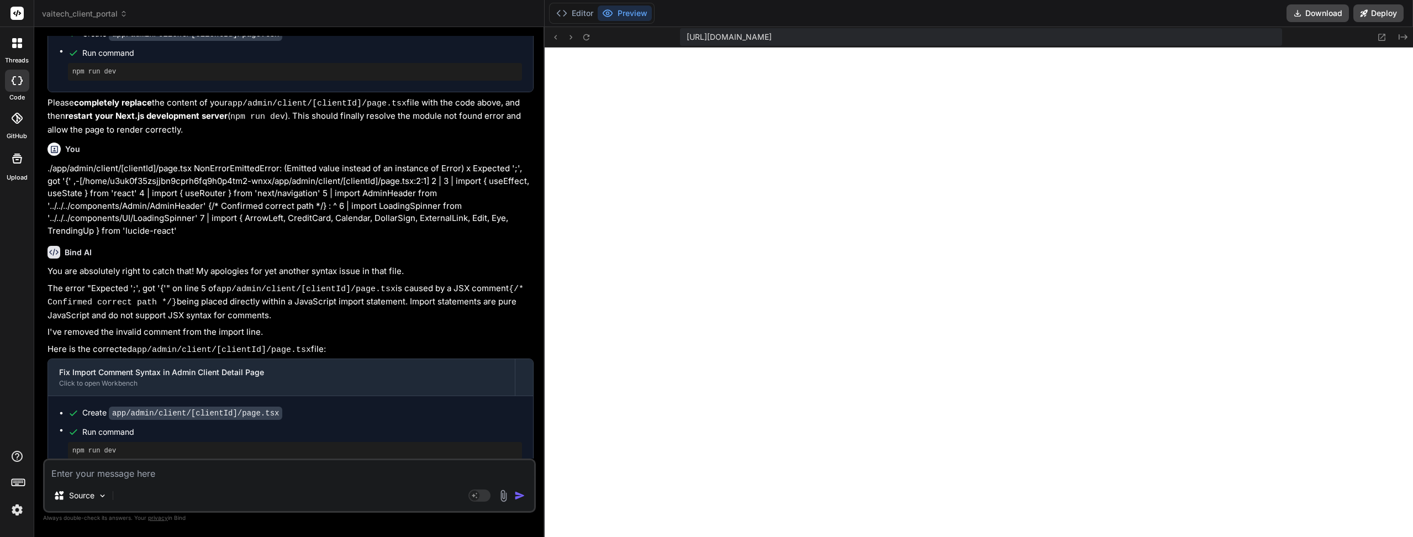
click at [582, 13] on button "Editor" at bounding box center [575, 13] width 46 height 15
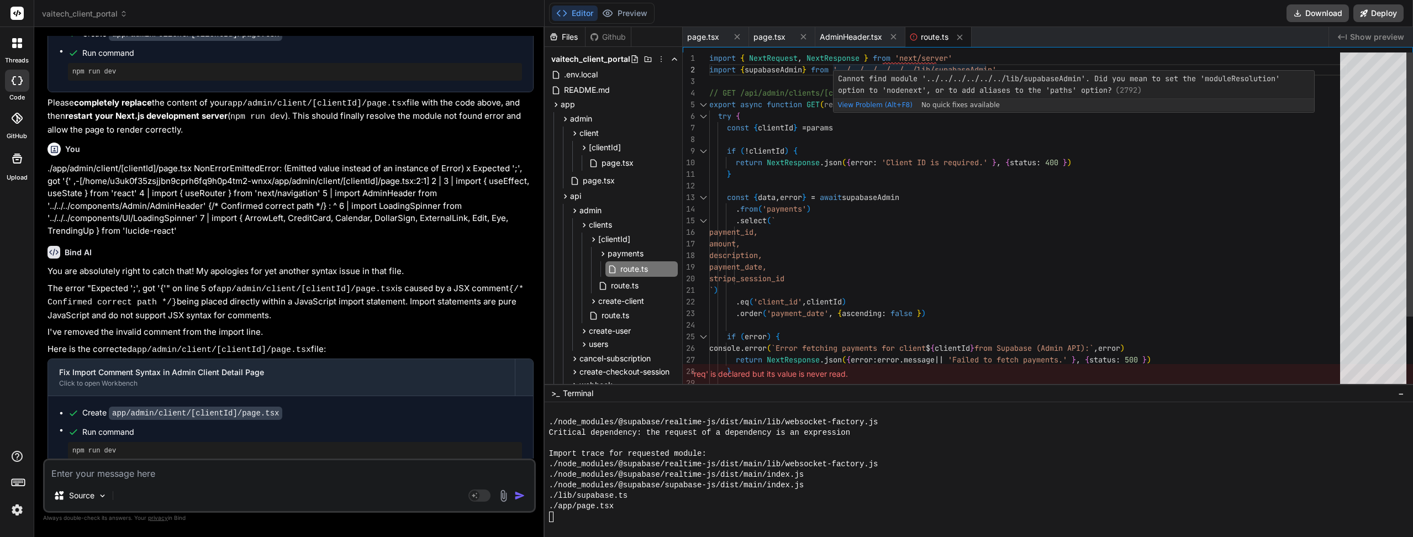
click at [849, 69] on div "import { NextRequest , NextResponse } from 'next/server' import { supabaseAdmin…" at bounding box center [1027, 266] width 637 height 429
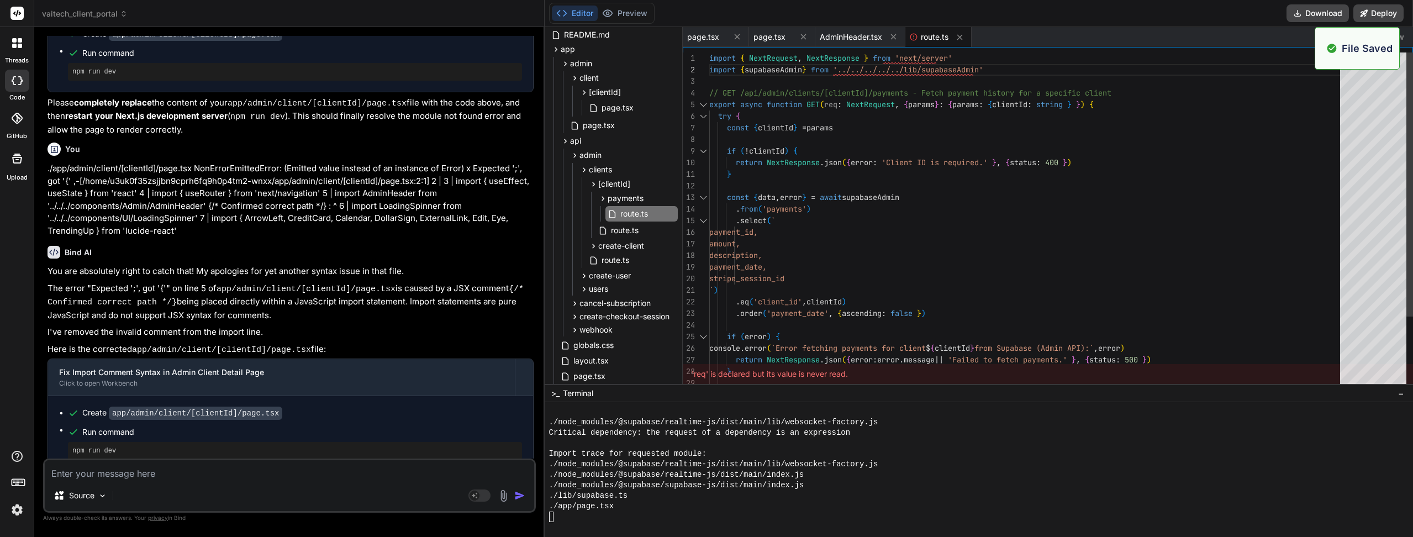
scroll to position [8016, 0]
click at [855, 39] on span "AdminHeader.tsx" at bounding box center [851, 36] width 62 height 11
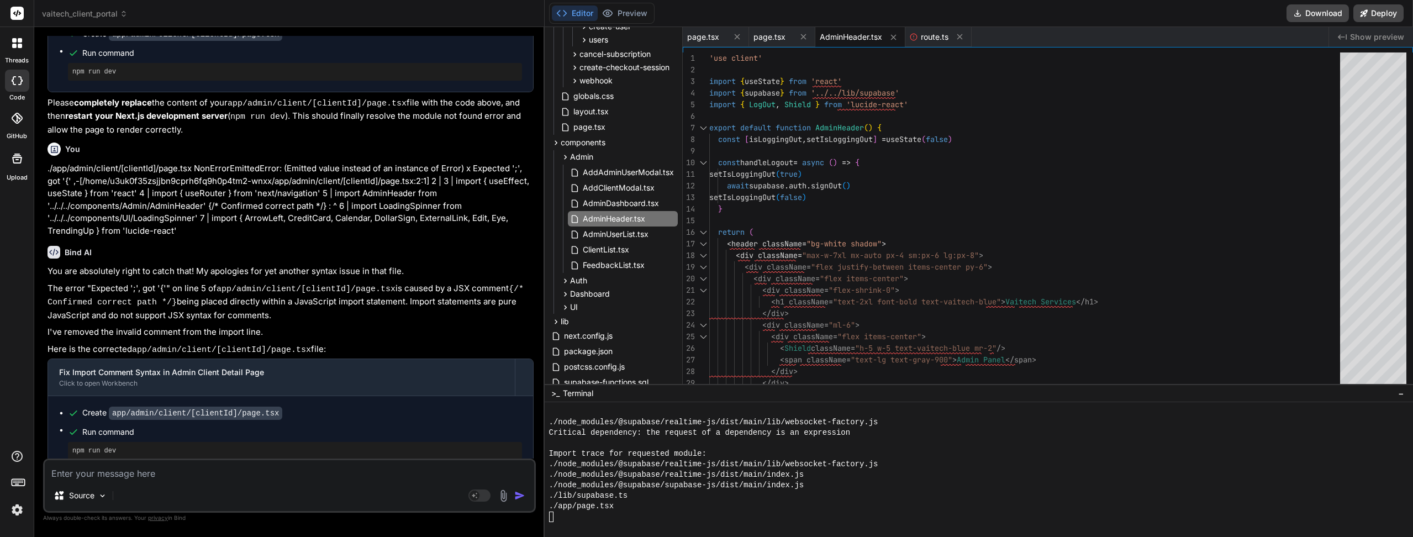
scroll to position [276, 0]
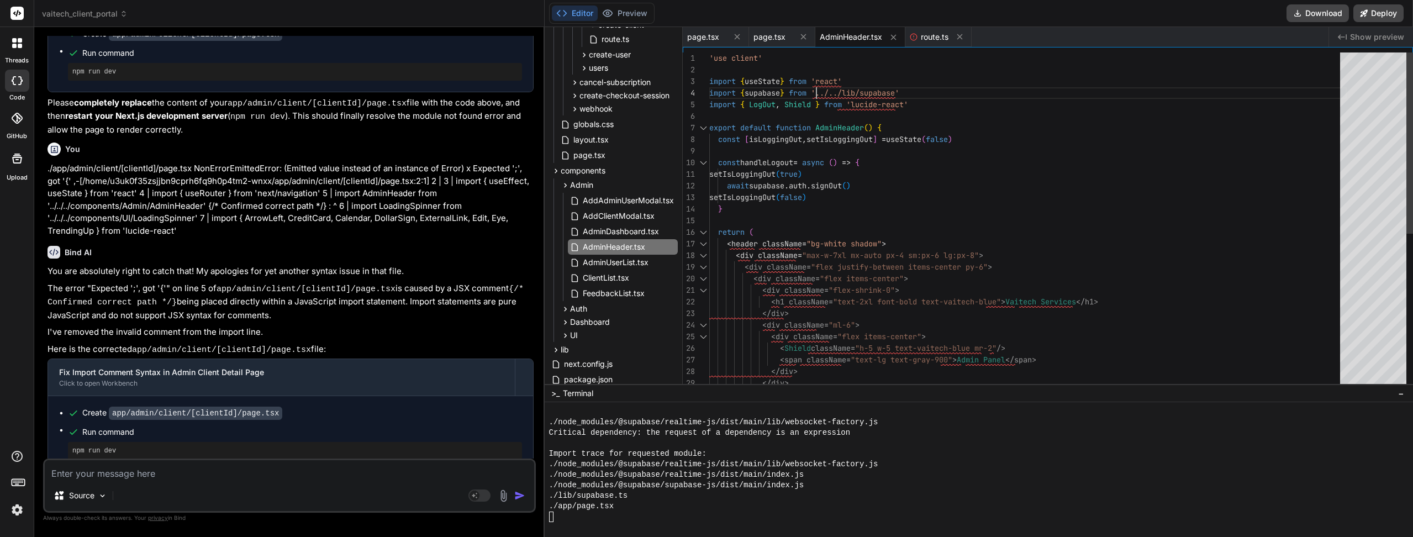
click at [827, 92] on div "'use client' import { useState } from 'react' import { supabase } from '../../l…" at bounding box center [1027, 365] width 637 height 626
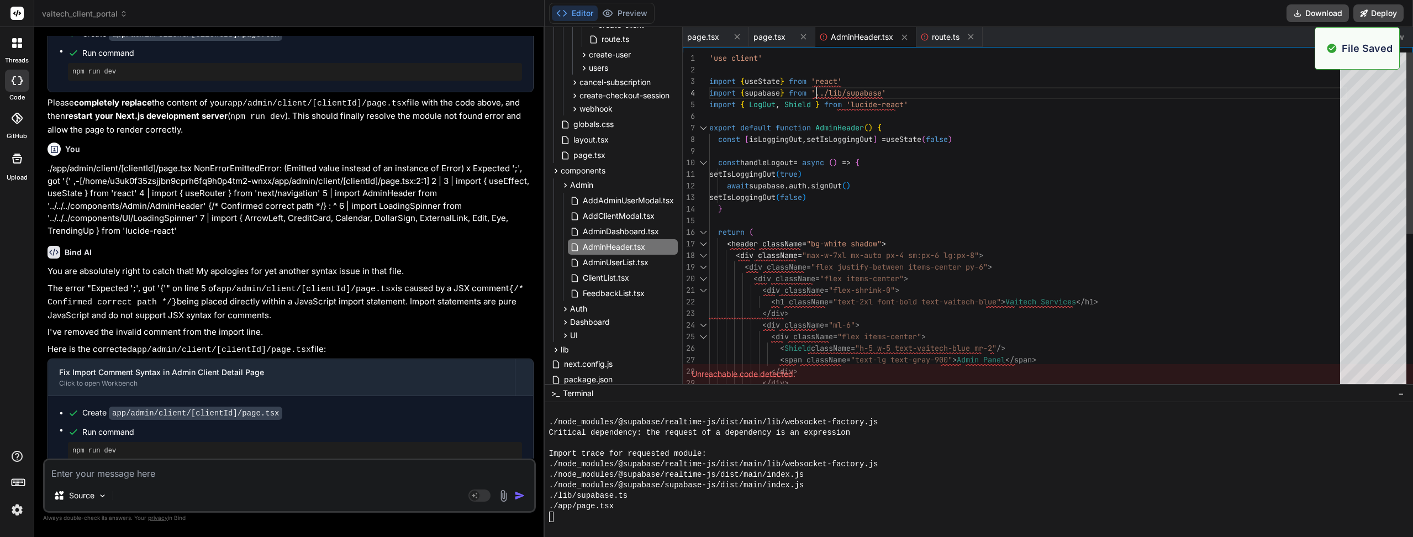
scroll to position [8321, 0]
click at [766, 35] on span "page.tsx" at bounding box center [769, 36] width 32 height 11
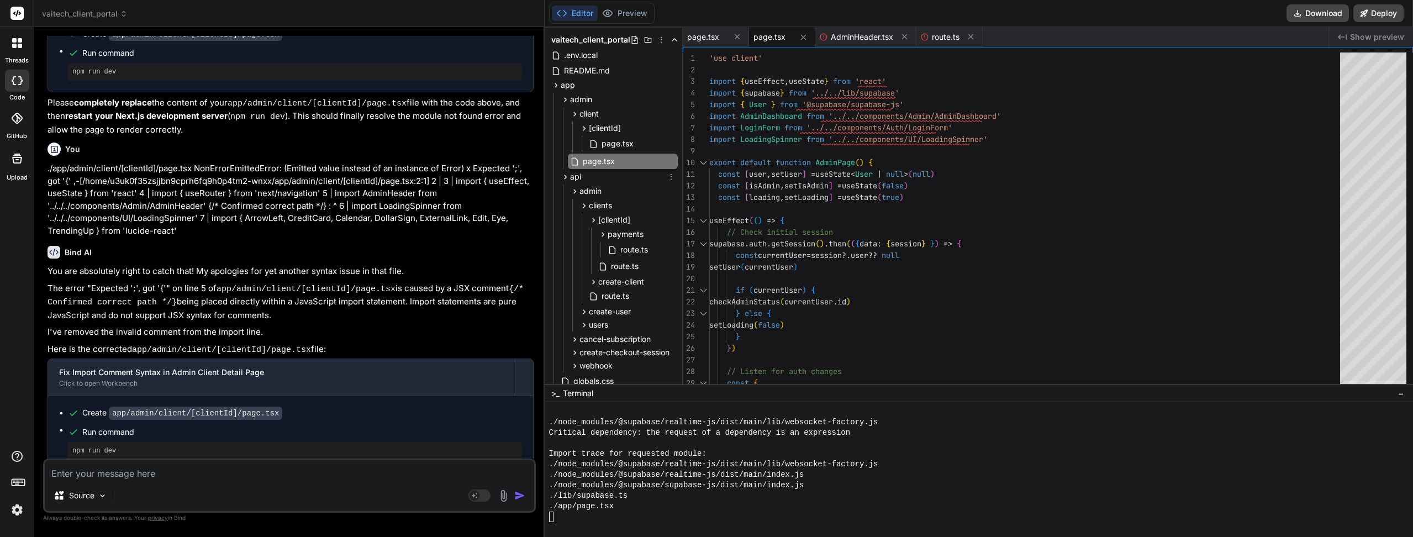
scroll to position [0, 0]
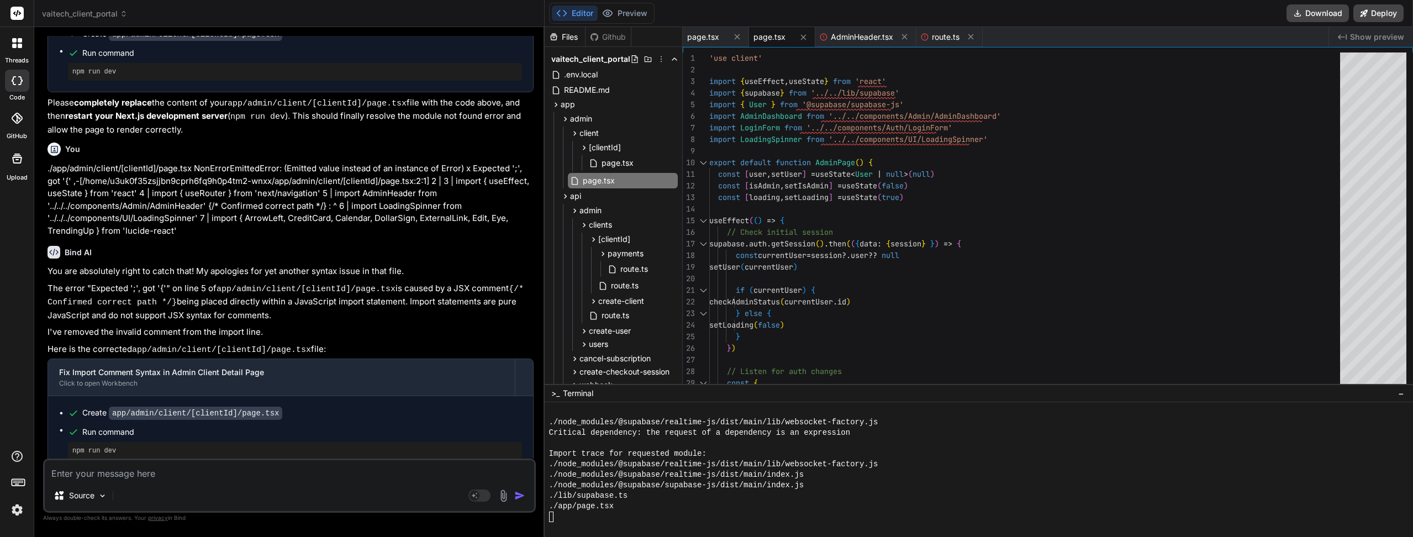
click at [624, 20] on button "Preview" at bounding box center [625, 13] width 54 height 15
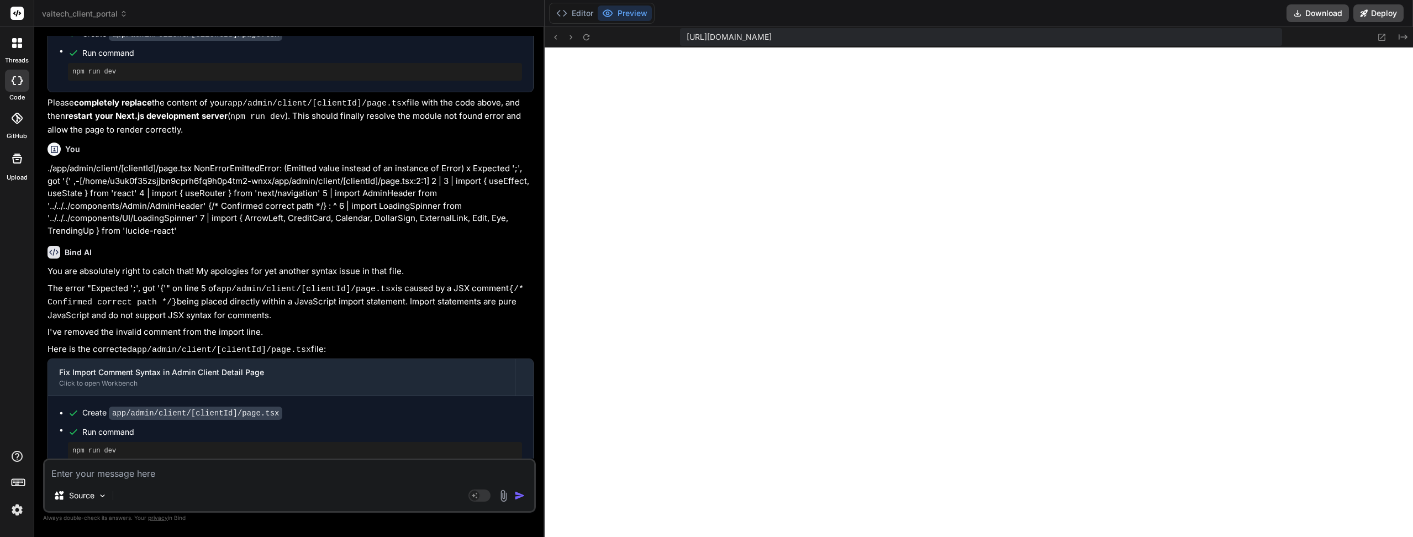
click at [583, 42] on button at bounding box center [586, 36] width 13 height 13
click at [578, 20] on button "Editor" at bounding box center [575, 13] width 46 height 15
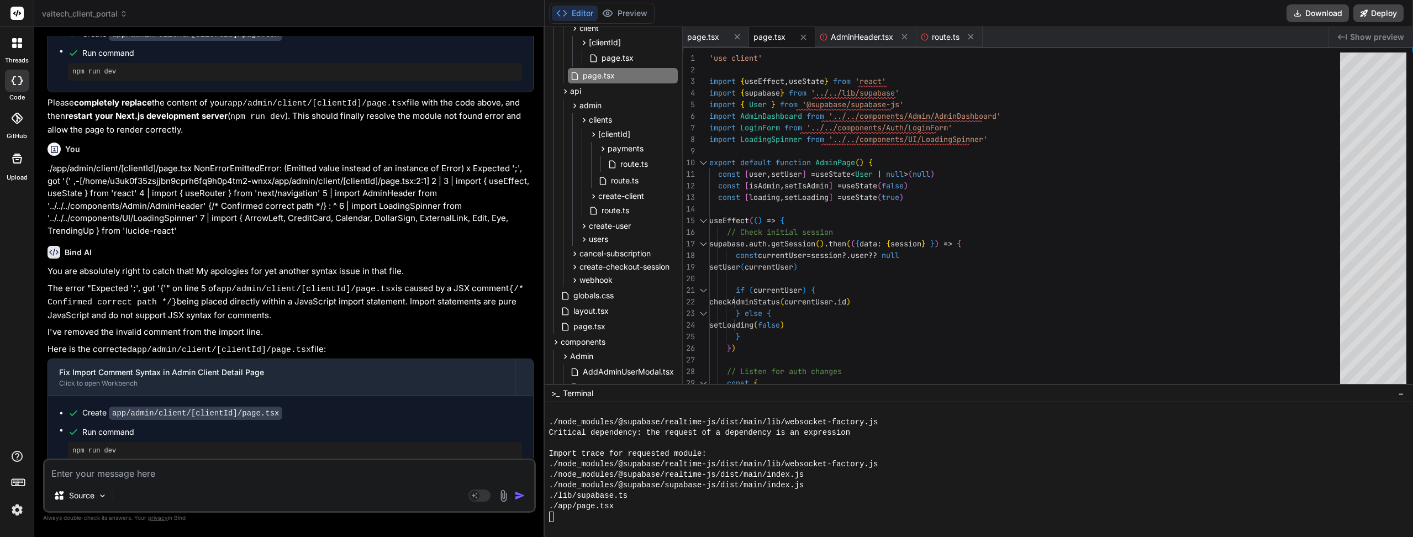
scroll to position [110, 0]
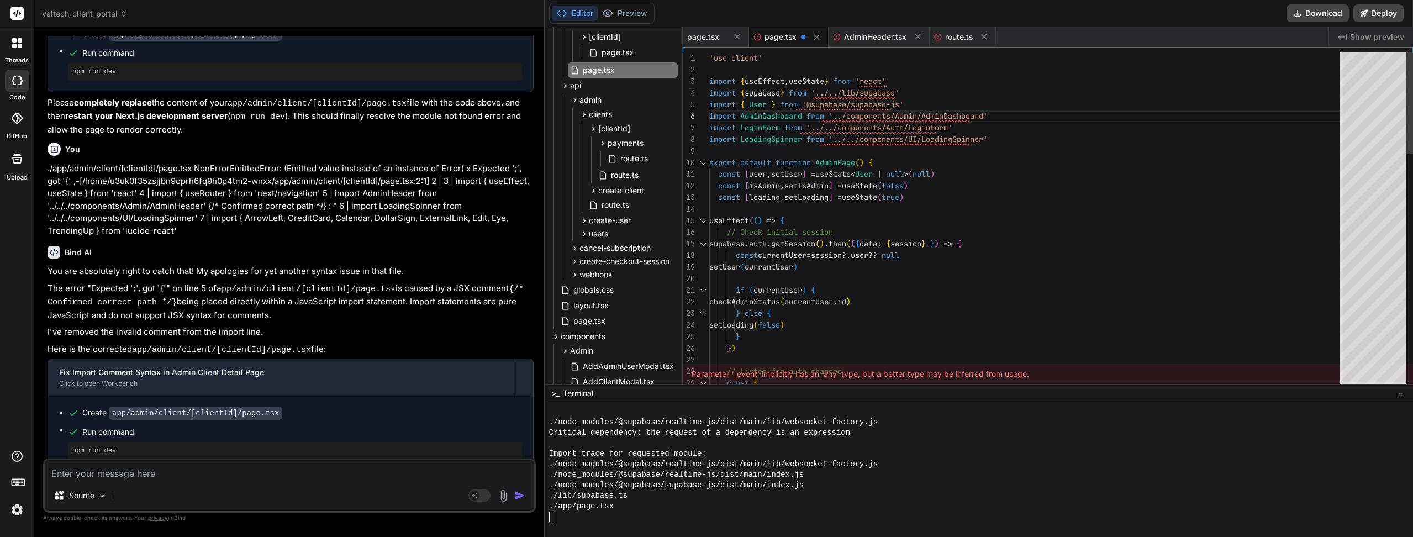
click at [704, 31] on span "page.tsx" at bounding box center [703, 36] width 32 height 11
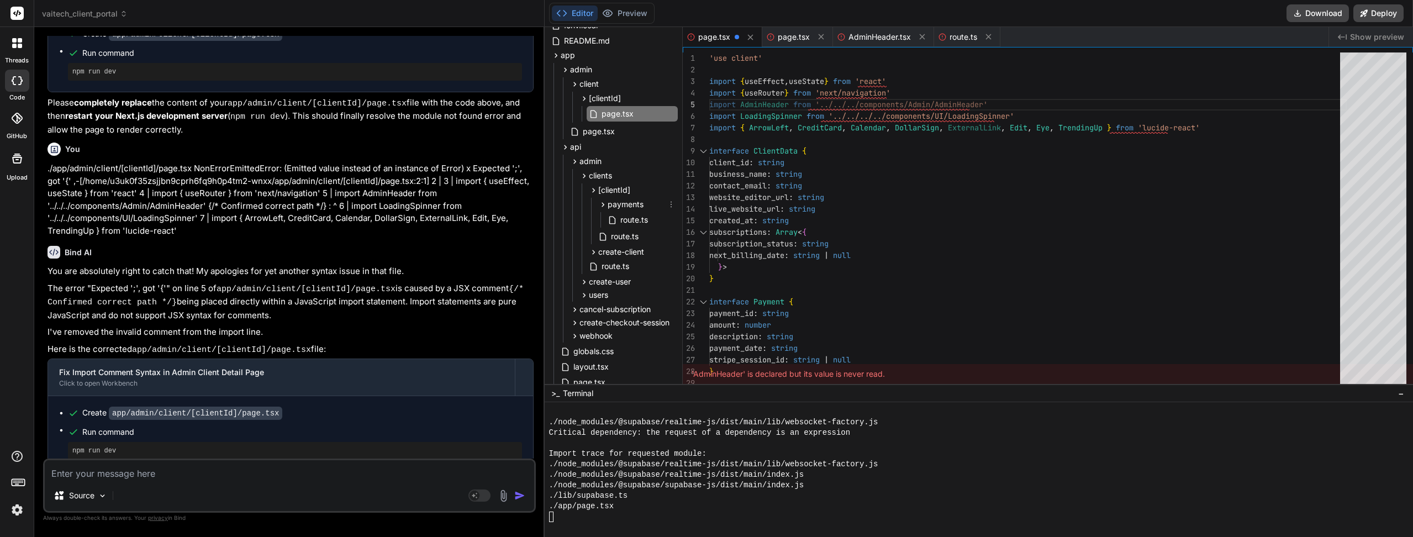
scroll to position [0, 0]
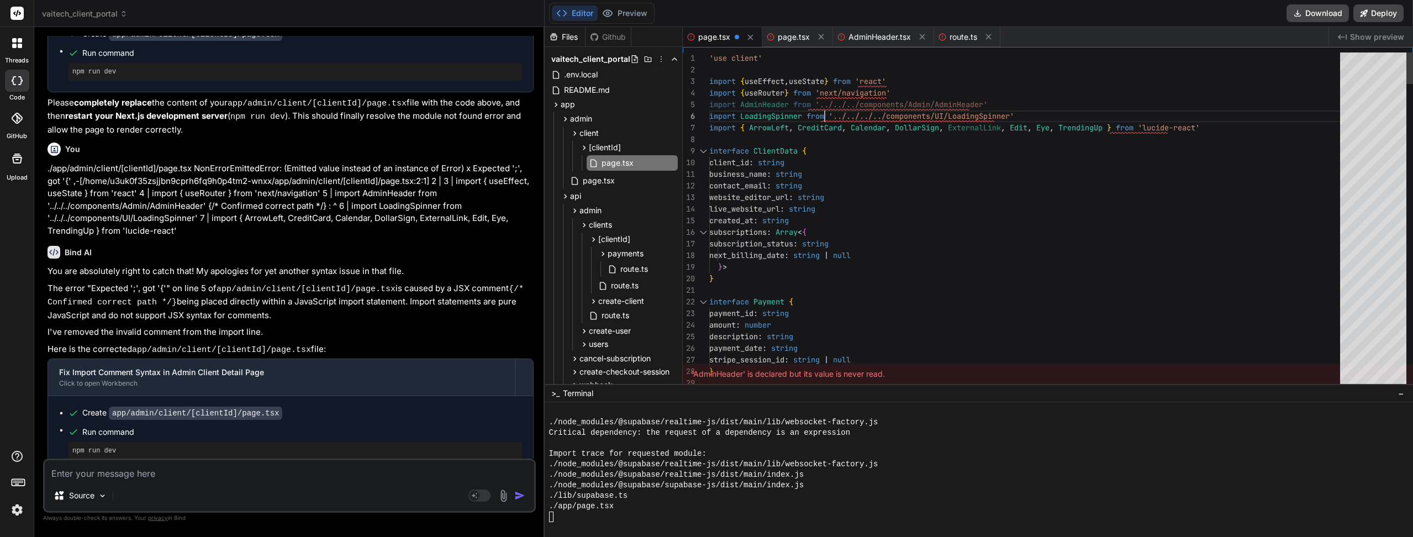
click at [636, 11] on button "Preview" at bounding box center [625, 13] width 54 height 15
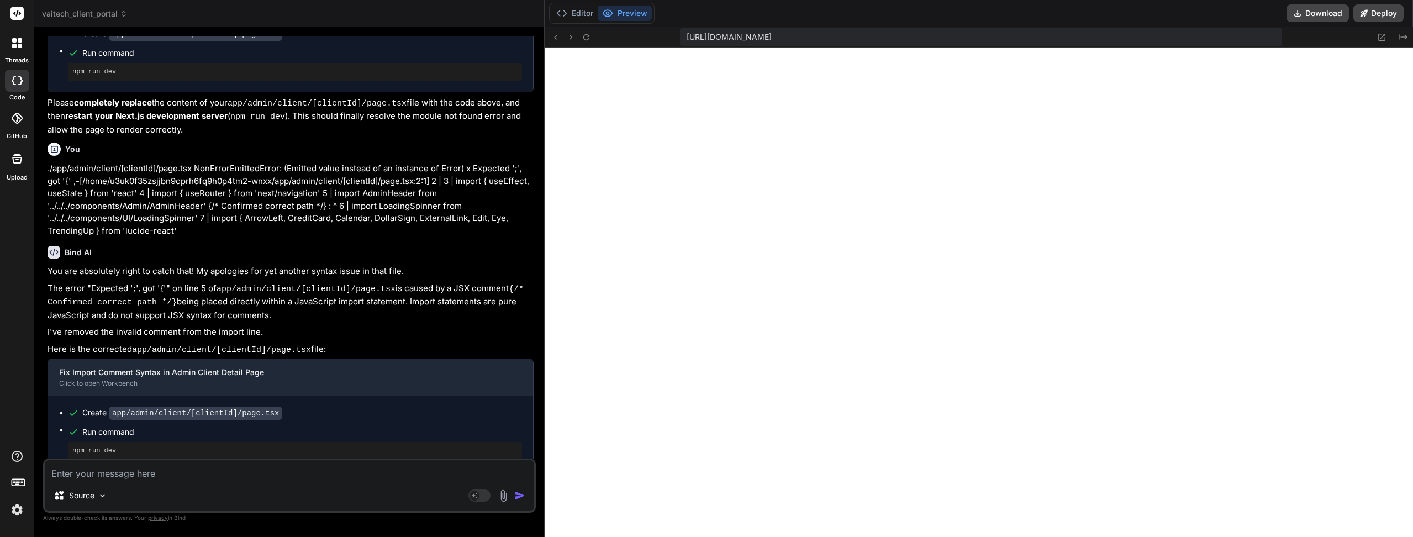
click at [590, 39] on icon at bounding box center [586, 37] width 9 height 9
click at [584, 38] on icon at bounding box center [586, 37] width 6 height 6
click at [571, 8] on button "Editor" at bounding box center [575, 13] width 46 height 15
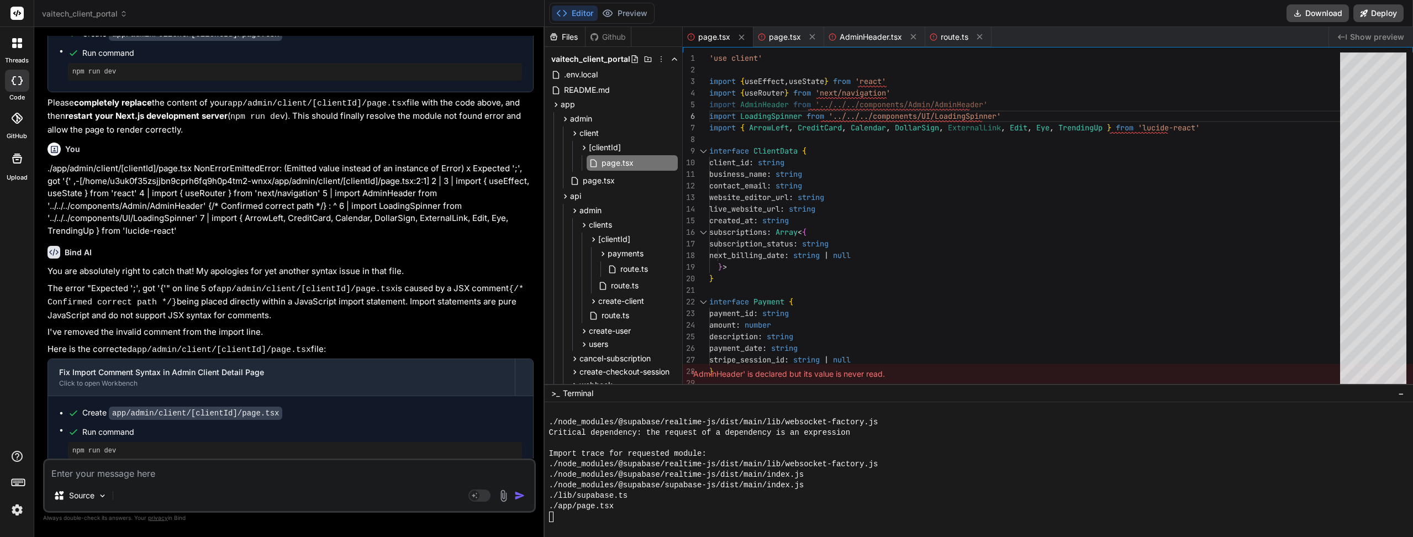
click at [633, 491] on div "./lib/supabase.ts" at bounding box center [973, 495] width 849 height 10
click at [1382, 147] on div at bounding box center [1373, 220] width 66 height 337
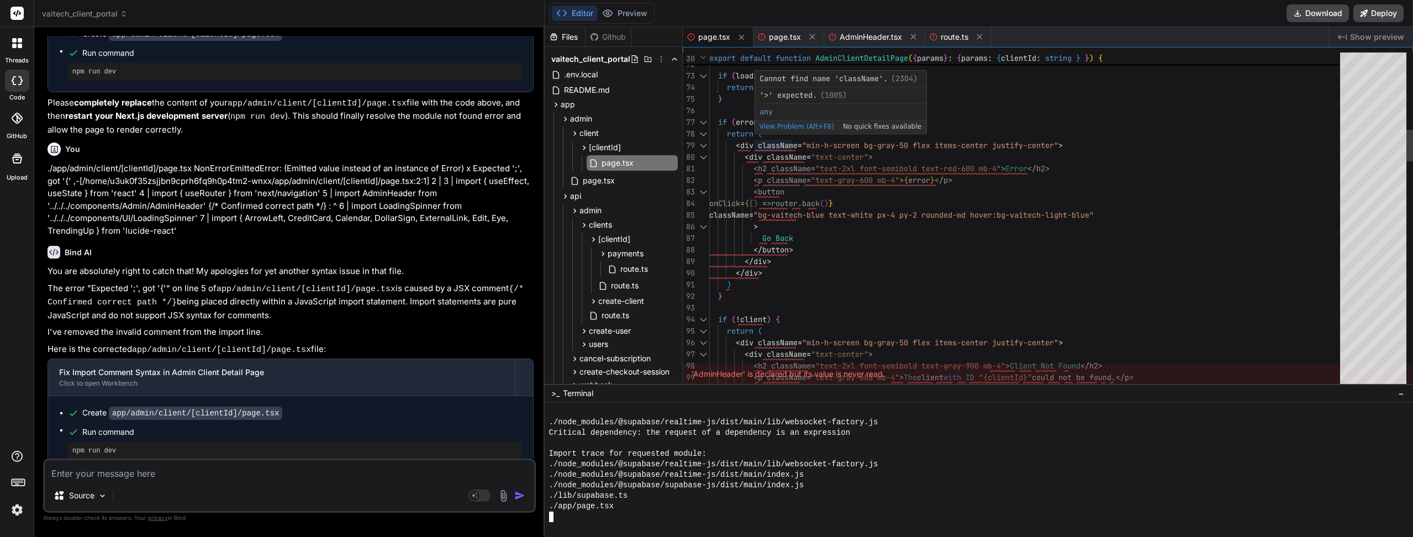
type textarea "}, [clientId]) if (loading) { return <LoadingSpinner /> } if (error) { return (…"
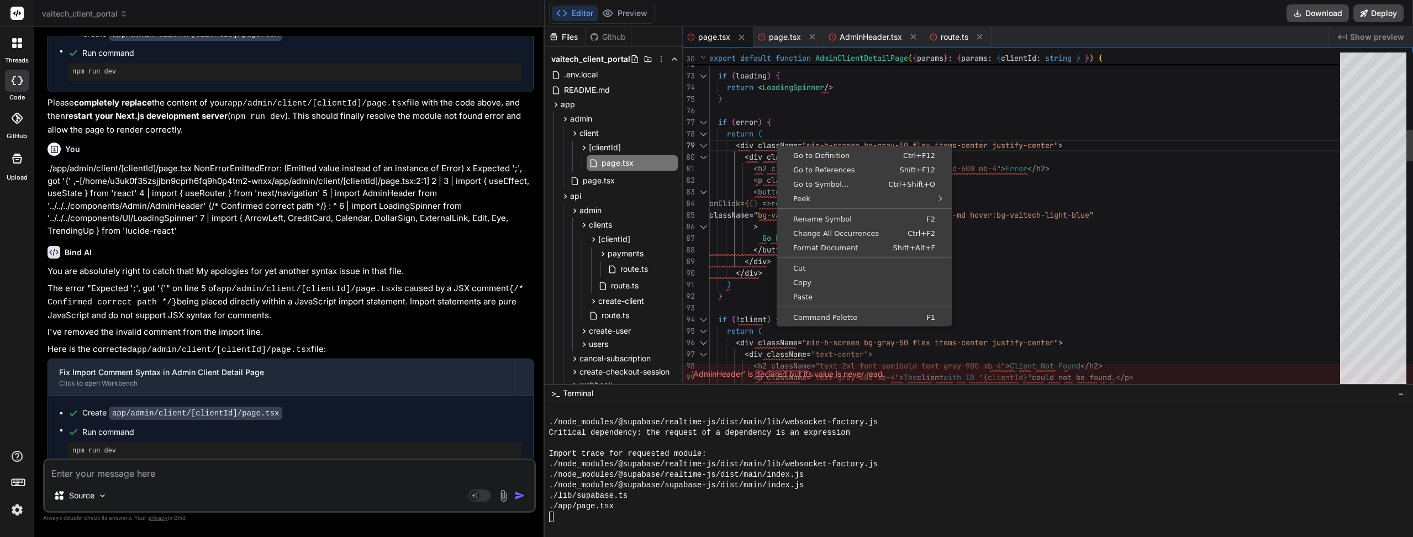
scroll to position [12, 0]
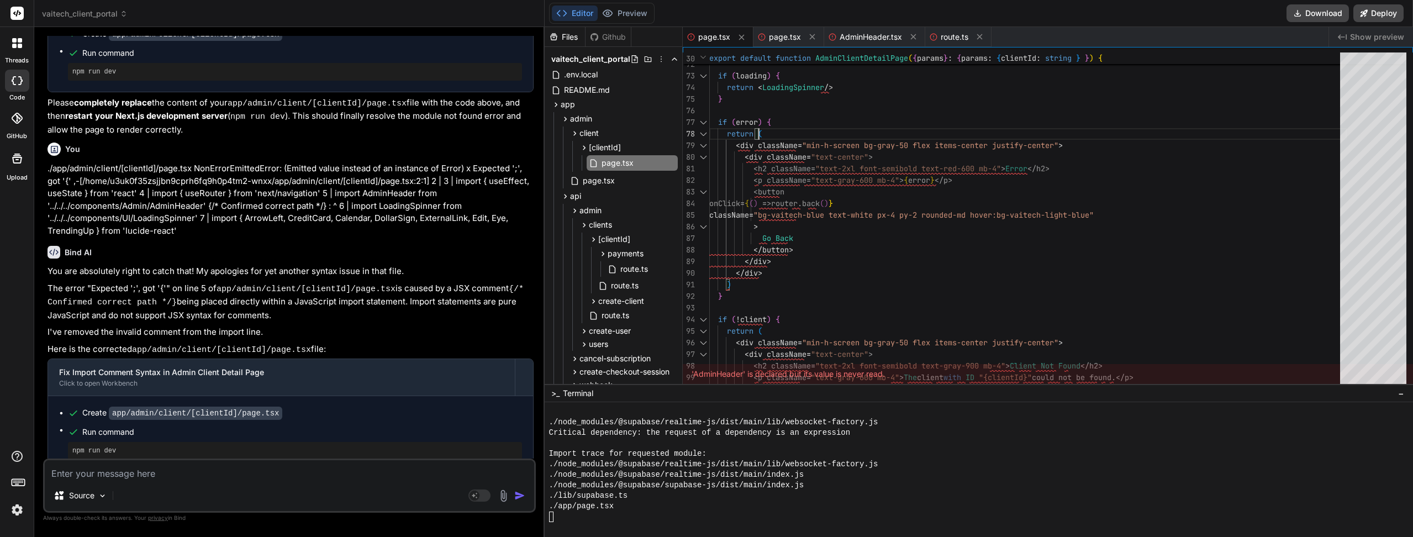
click at [639, 18] on button "Preview" at bounding box center [625, 13] width 54 height 15
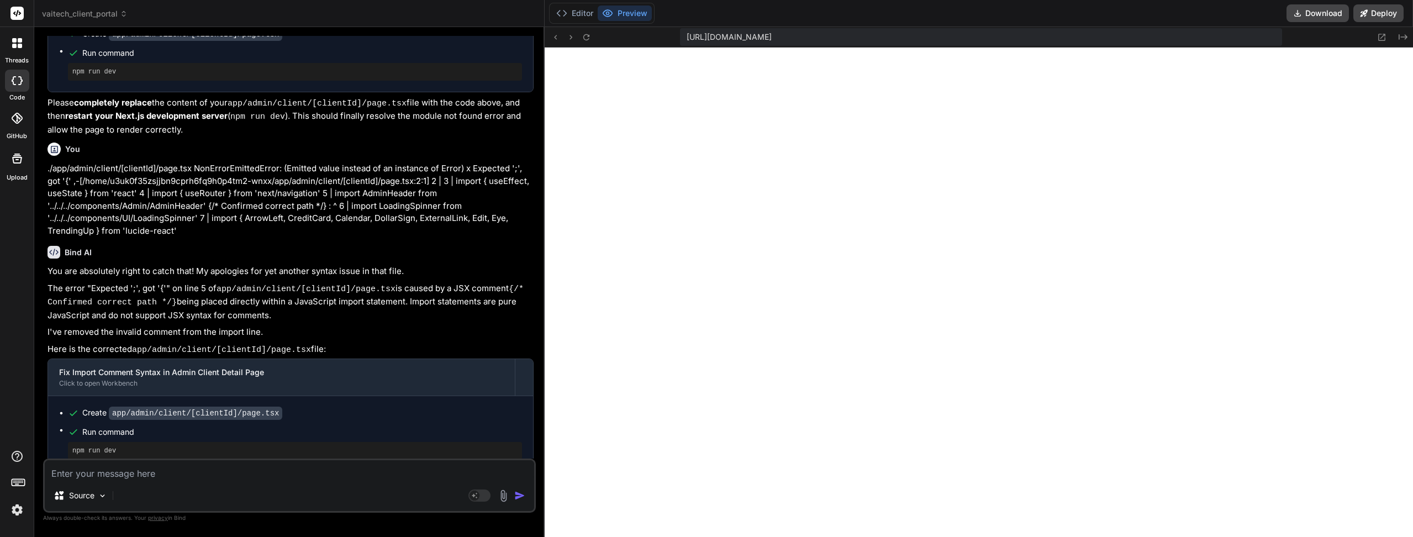
click at [583, 39] on icon at bounding box center [586, 37] width 9 height 9
click at [587, 42] on button at bounding box center [586, 36] width 13 height 13
click at [579, 17] on button "Editor" at bounding box center [575, 13] width 46 height 15
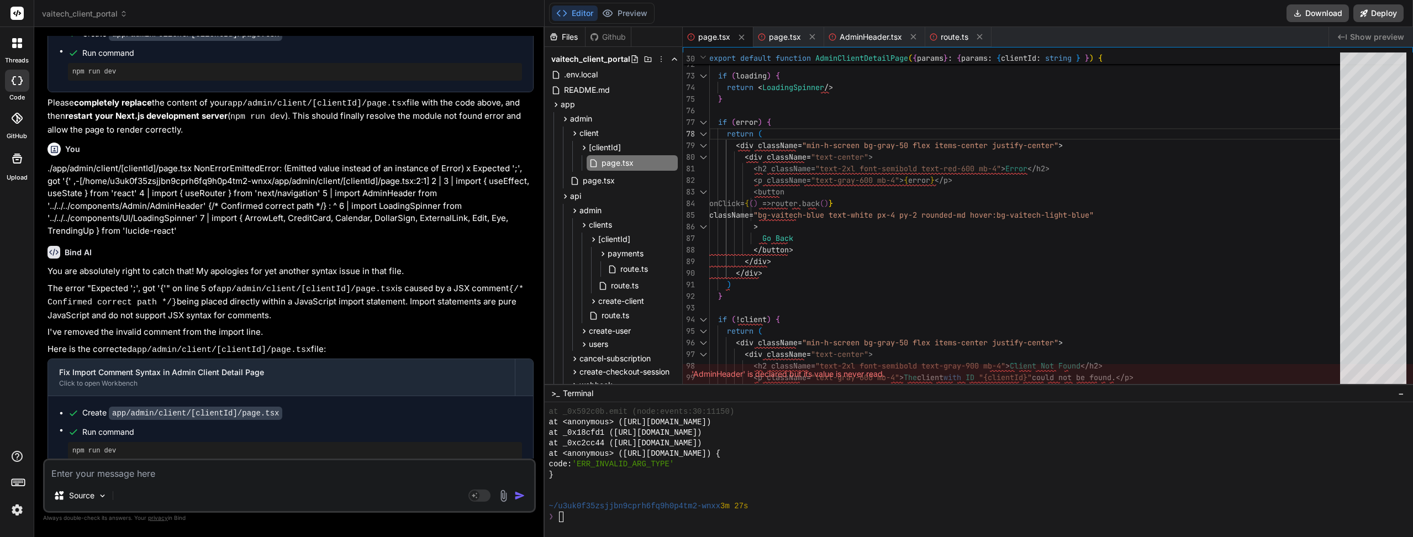
click at [16, 501] on img at bounding box center [17, 509] width 19 height 19
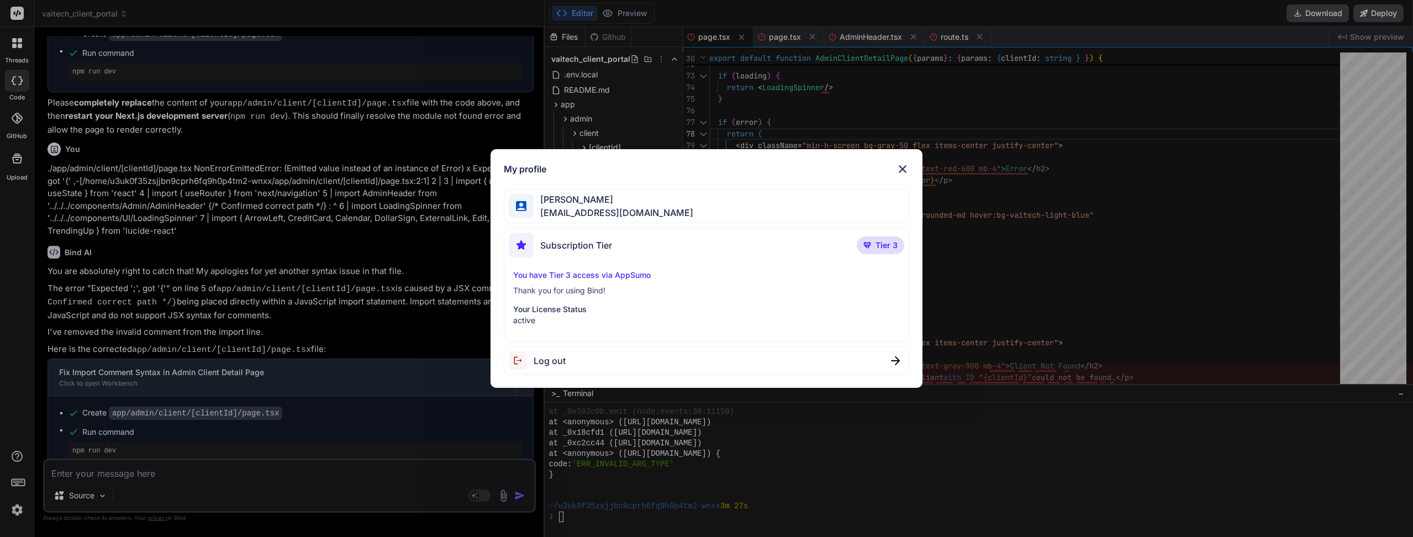
click at [536, 356] on span "Log out" at bounding box center [549, 360] width 32 height 13
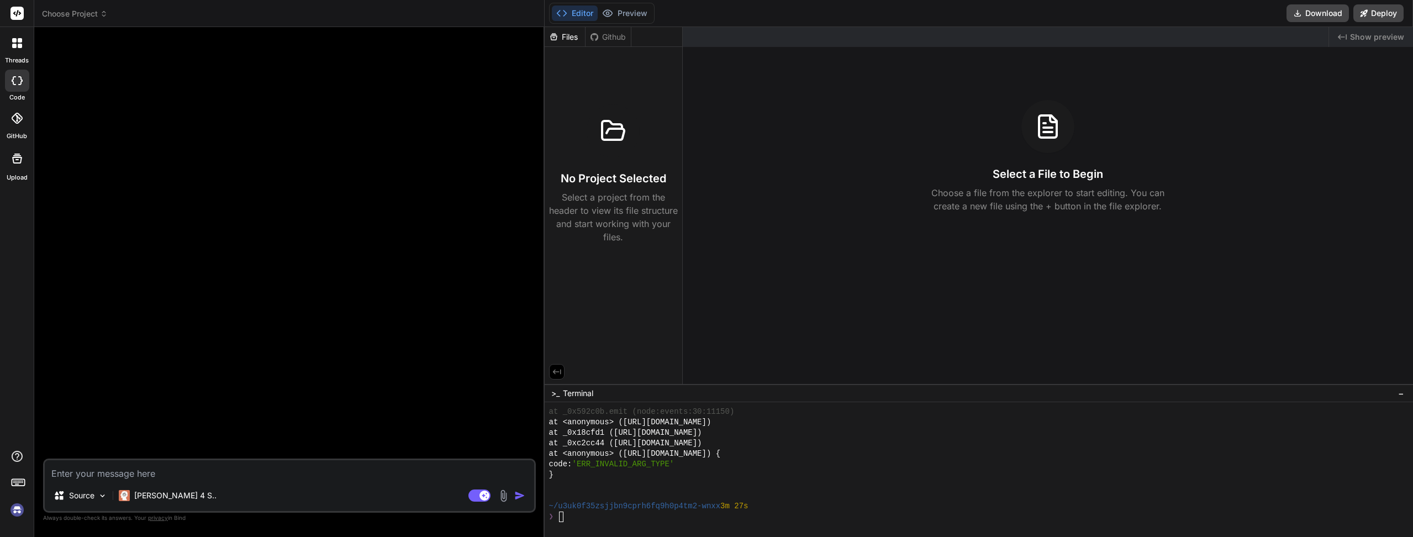
type textarea "x"
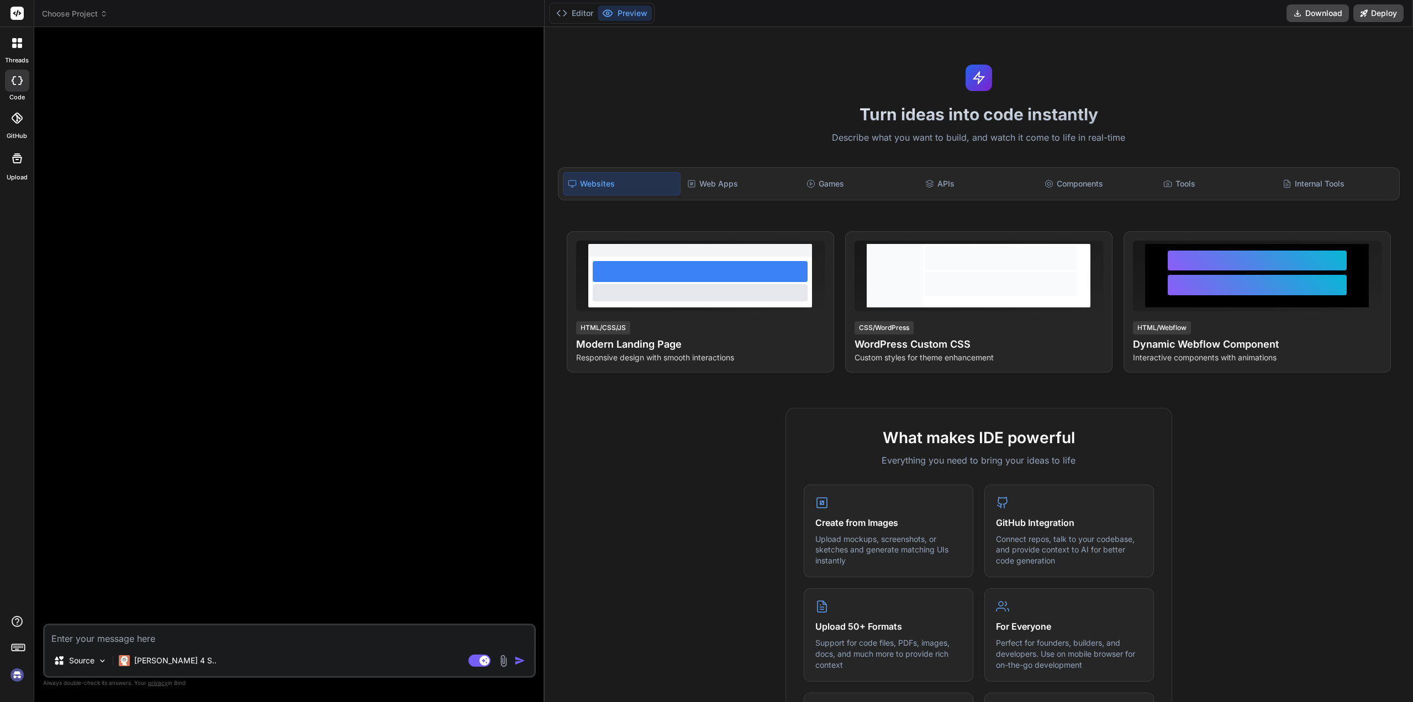
click at [1075, 181] on div "Components" at bounding box center [1098, 183] width 117 height 23
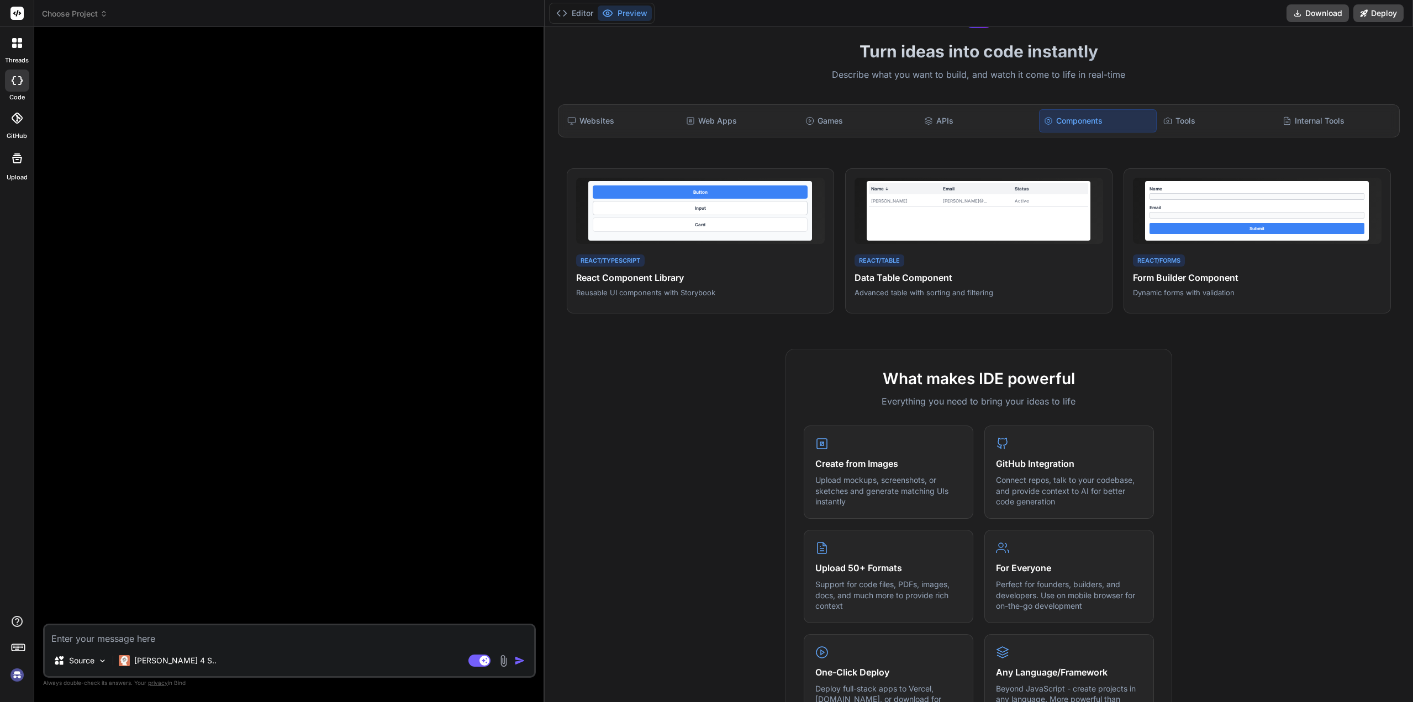
scroll to position [28, 0]
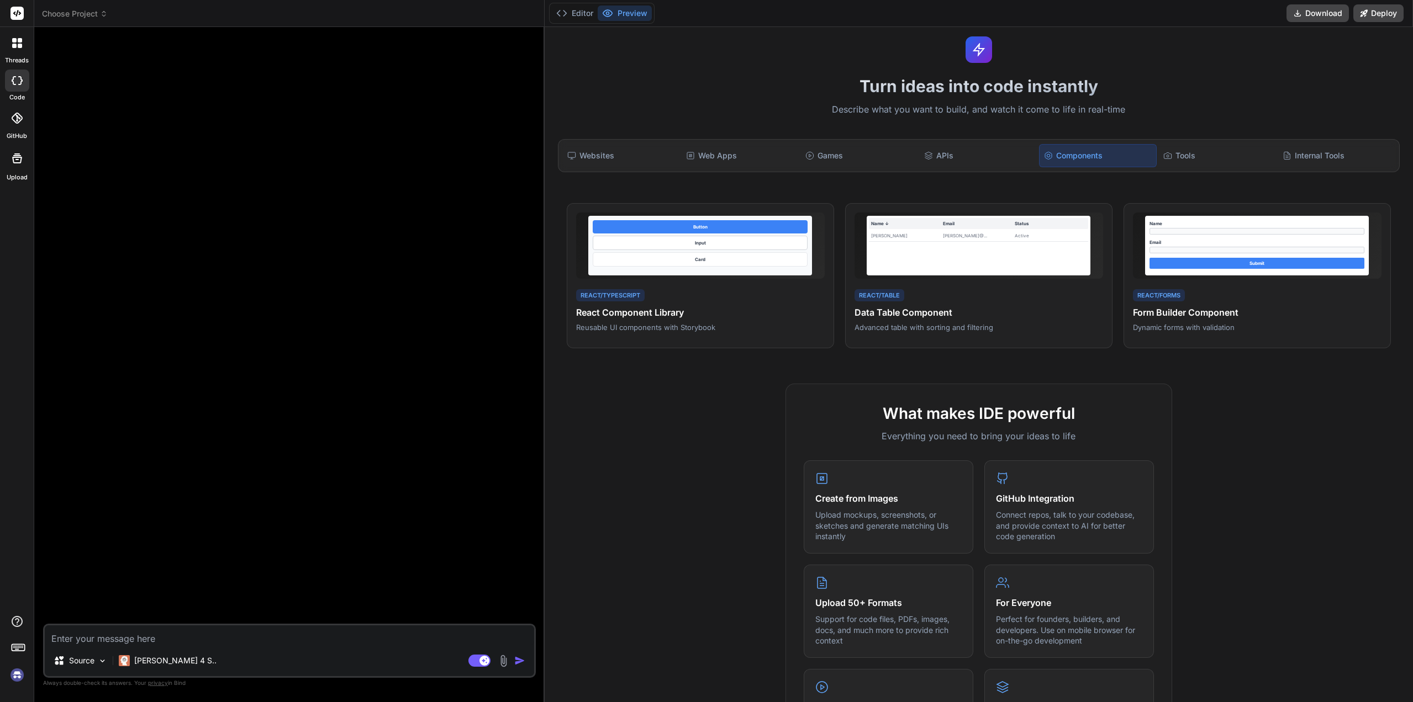
click at [1196, 159] on div "Tools" at bounding box center [1217, 155] width 117 height 23
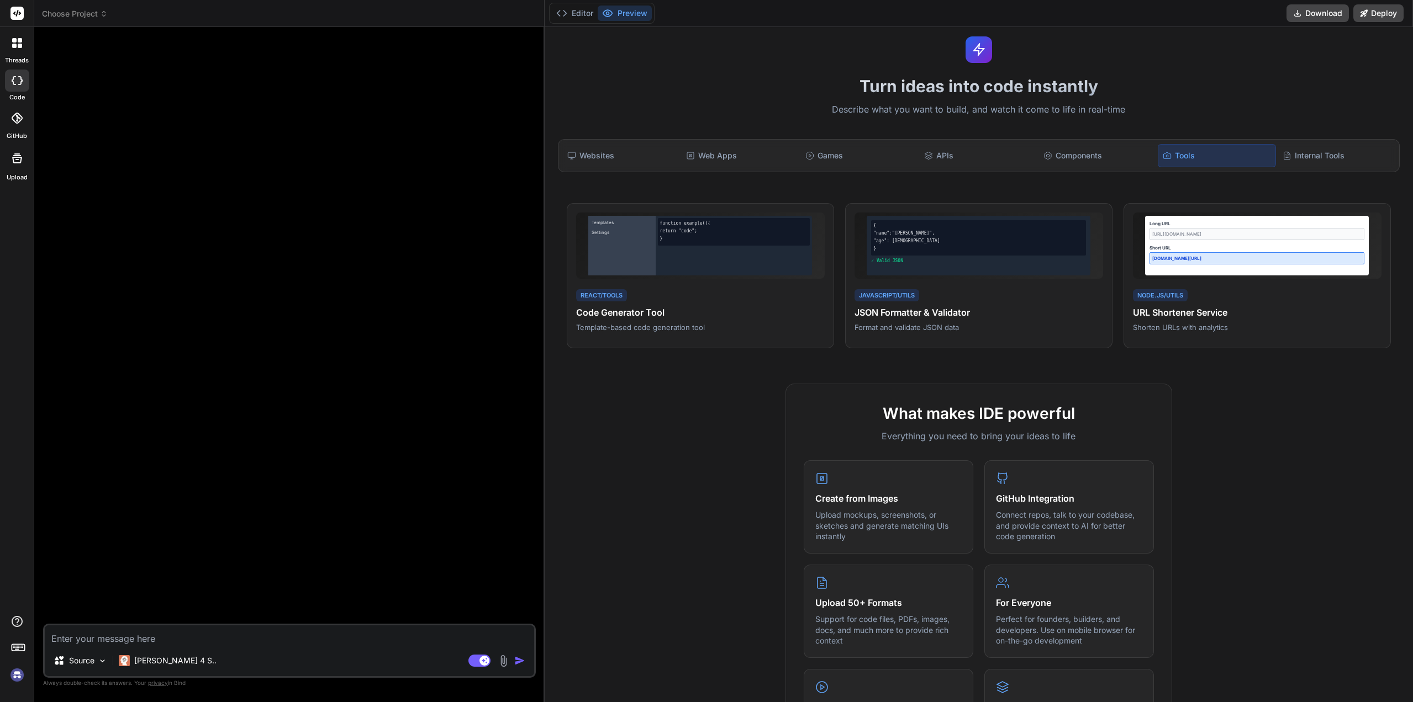
click at [935, 158] on div "APIs" at bounding box center [977, 155] width 117 height 23
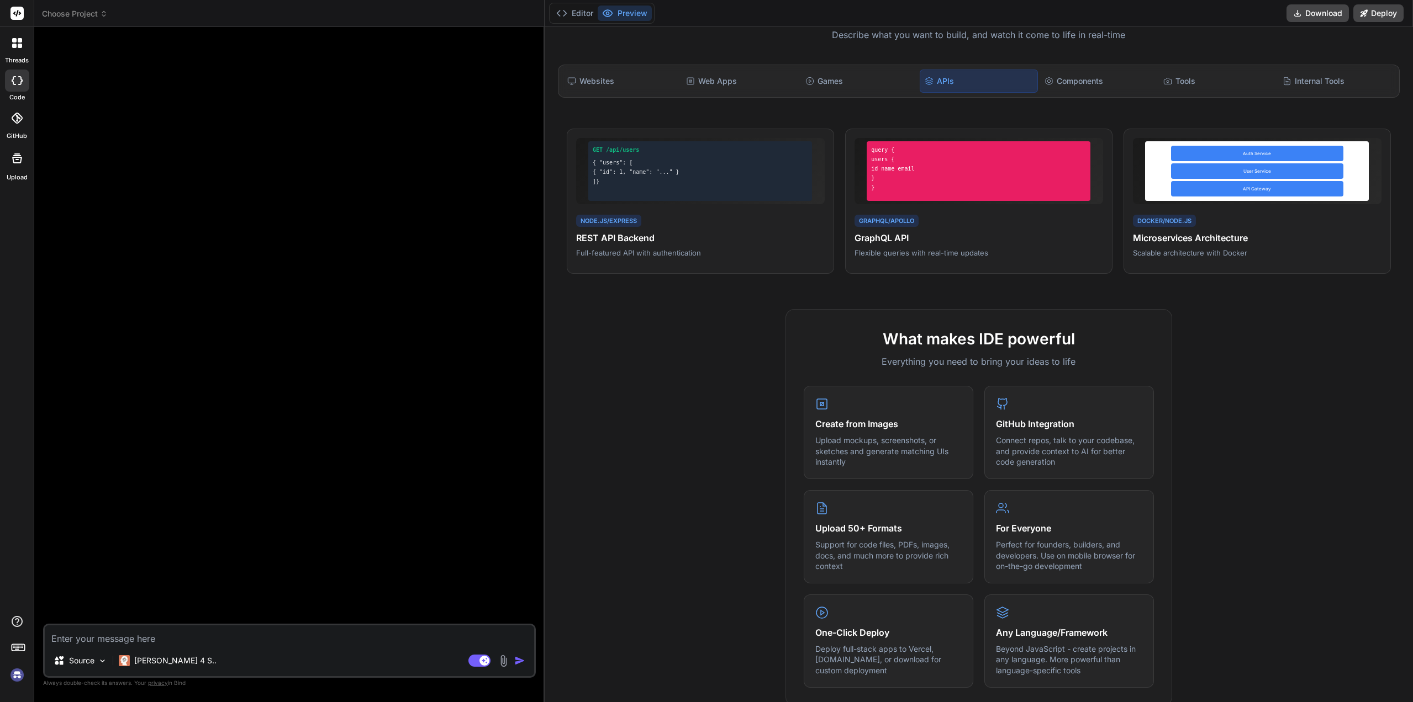
scroll to position [83, 0]
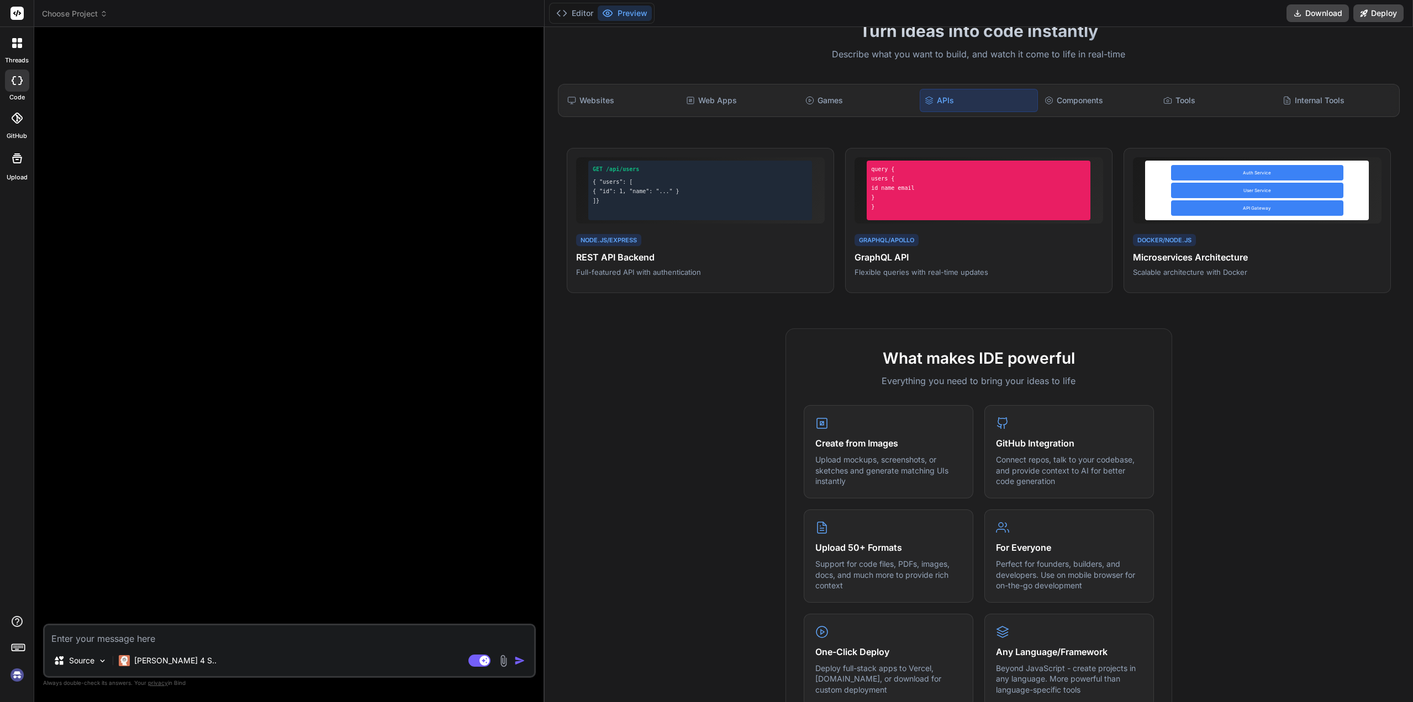
click at [852, 97] on div "Games" at bounding box center [859, 100] width 117 height 23
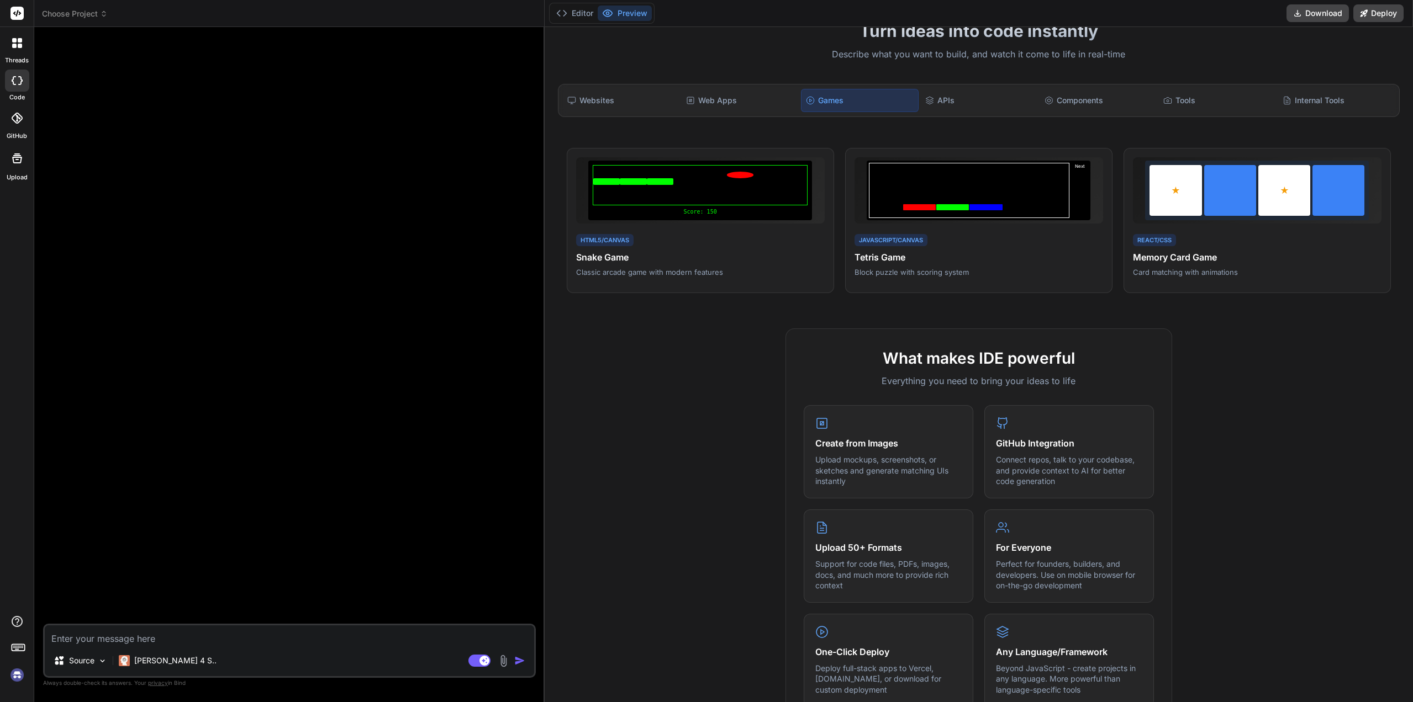
click at [1301, 98] on div "Internal Tools" at bounding box center [1336, 100] width 117 height 23
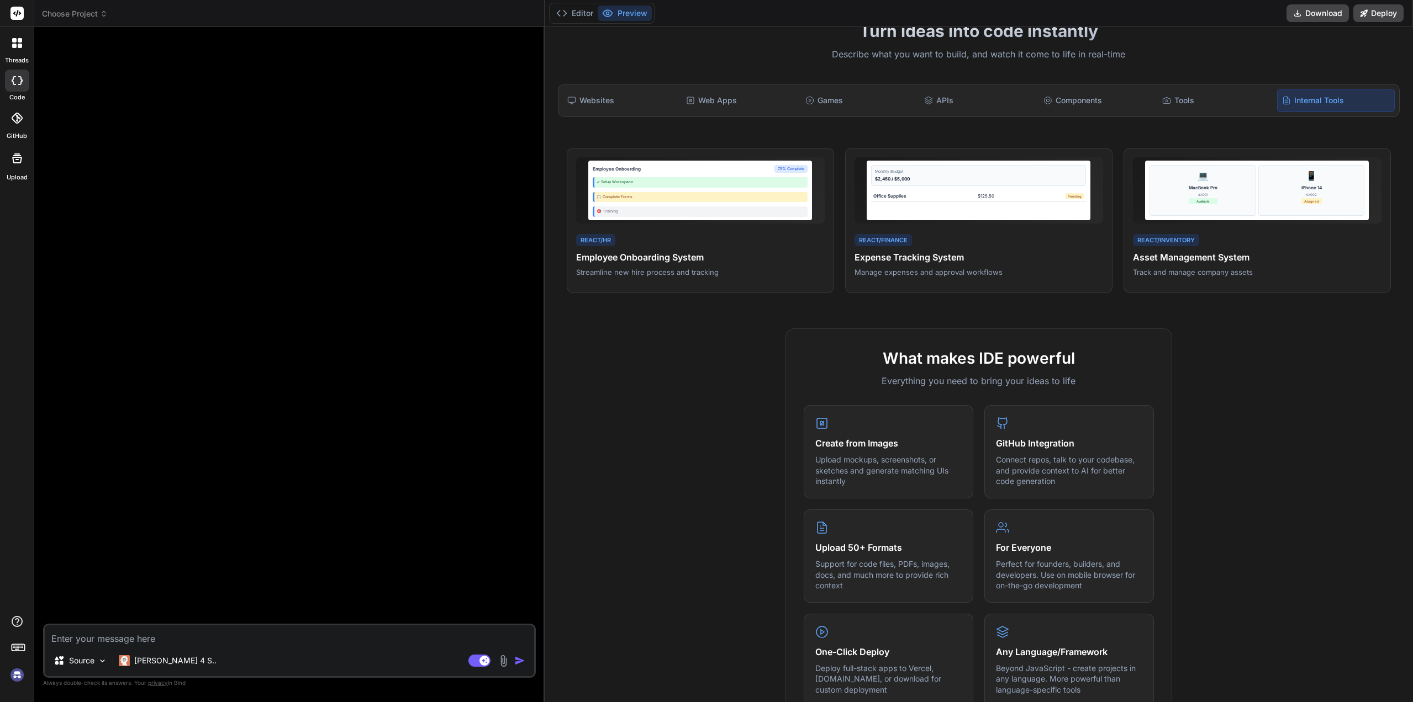
click at [1160, 107] on div "Tools" at bounding box center [1215, 100] width 117 height 23
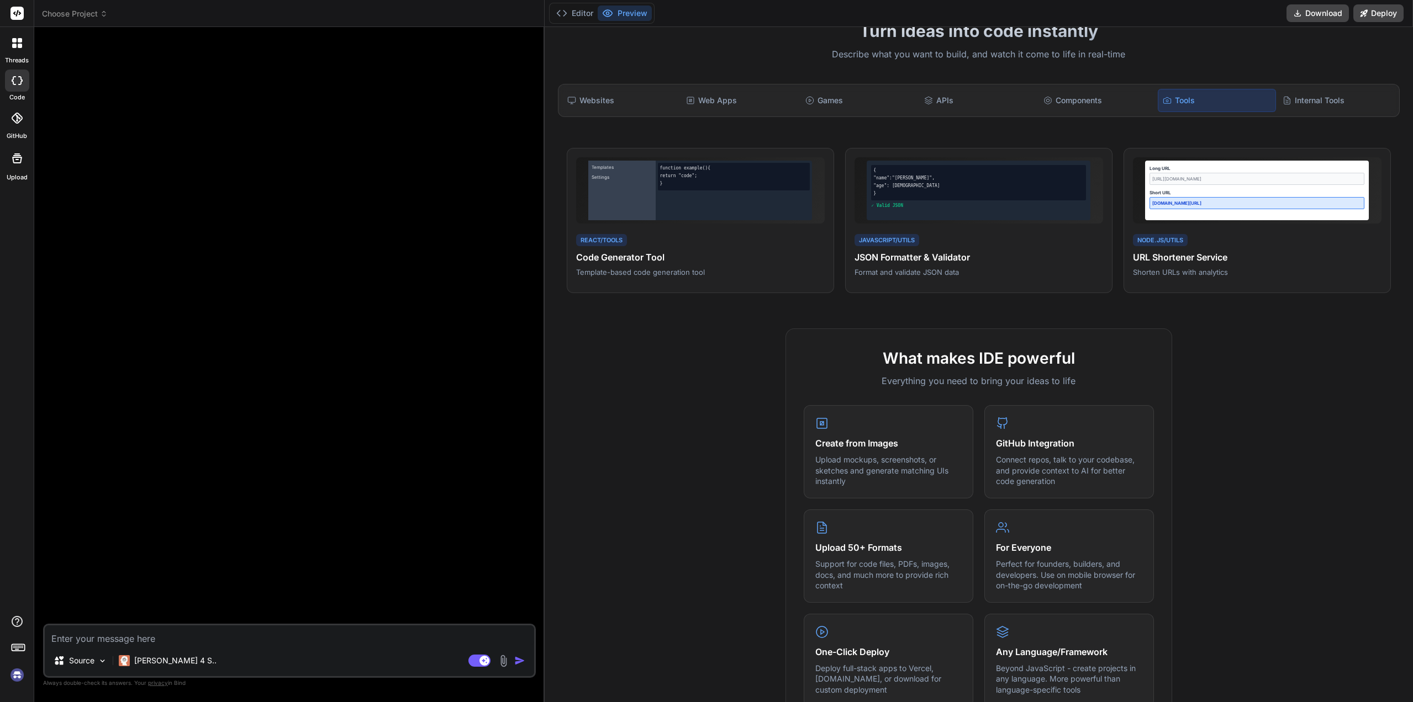
click at [744, 104] on div "Web Apps" at bounding box center [739, 100] width 117 height 23
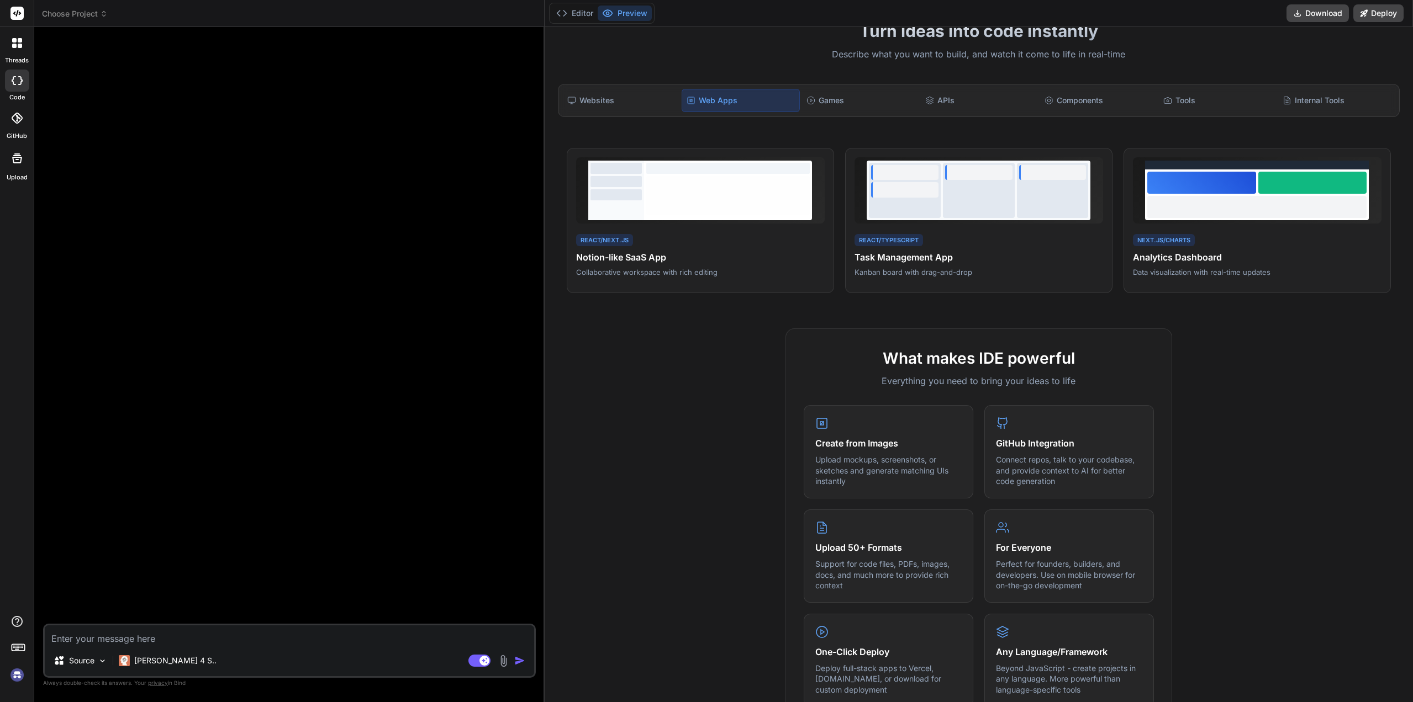
click at [18, 678] on img at bounding box center [17, 675] width 19 height 19
click at [579, 7] on button "Editor" at bounding box center [575, 13] width 46 height 15
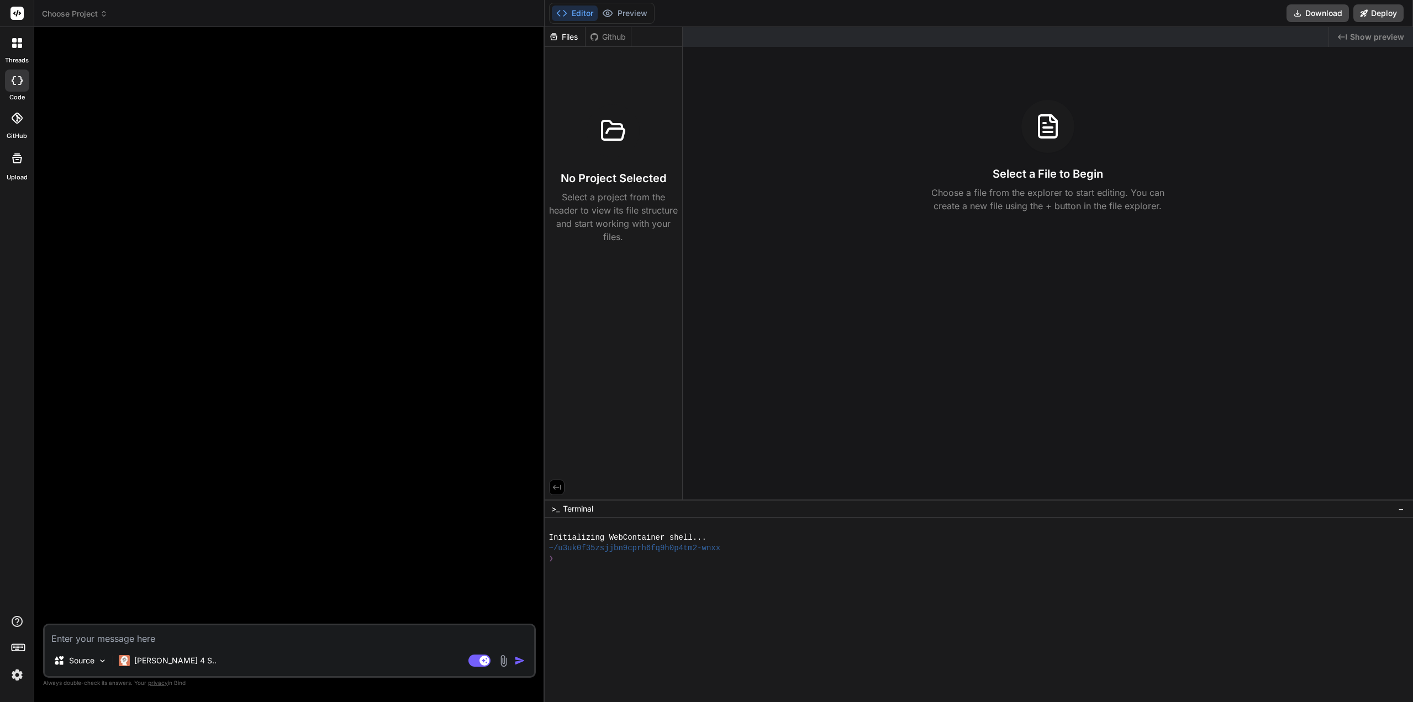
click at [77, 16] on span "Choose Project" at bounding box center [75, 13] width 66 height 11
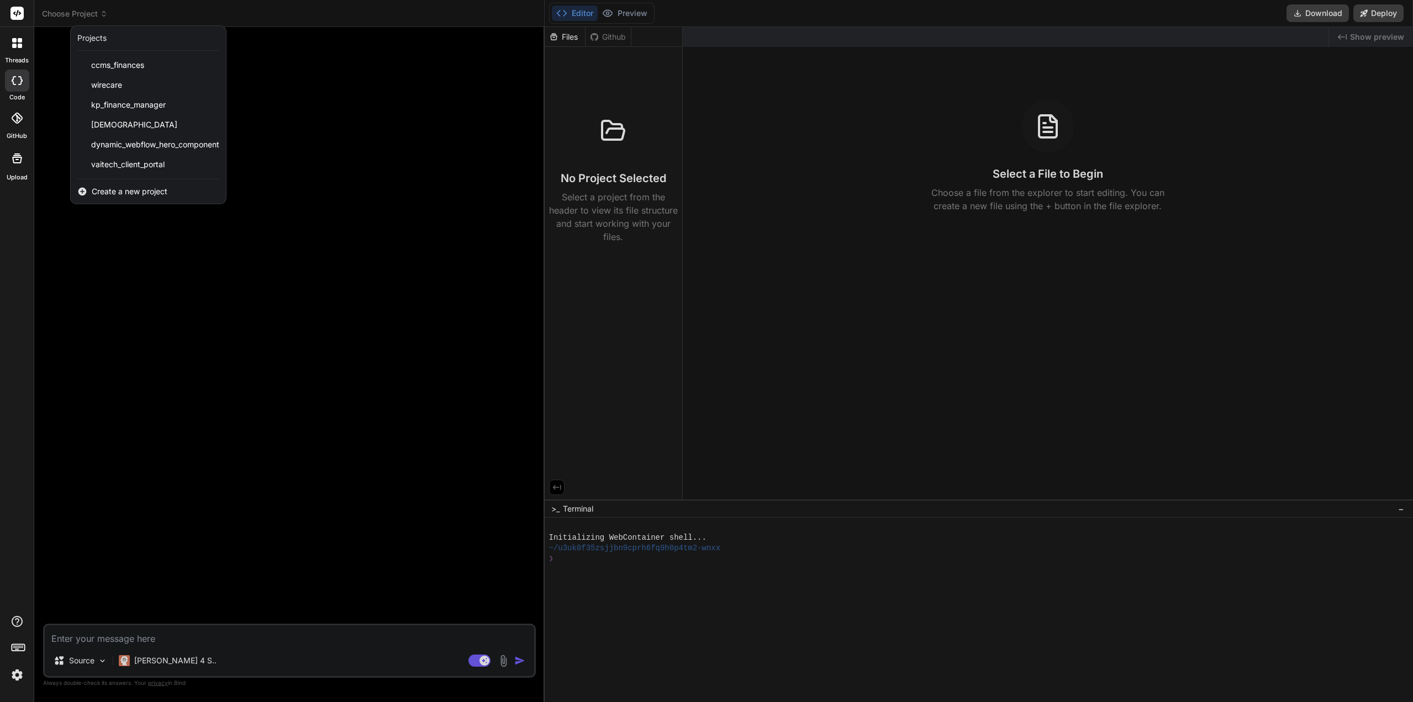
click at [113, 165] on span "vaitech_client_portal" at bounding box center [127, 164] width 73 height 11
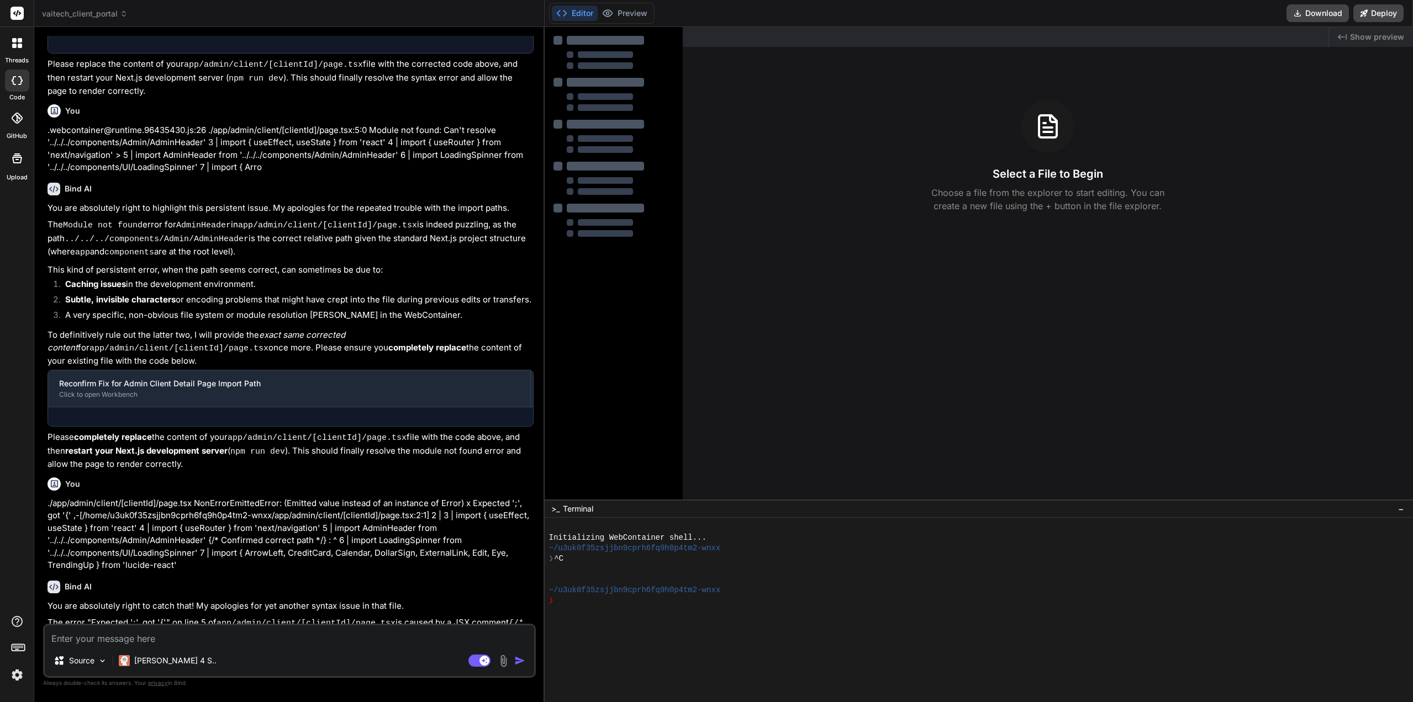
scroll to position [854, 0]
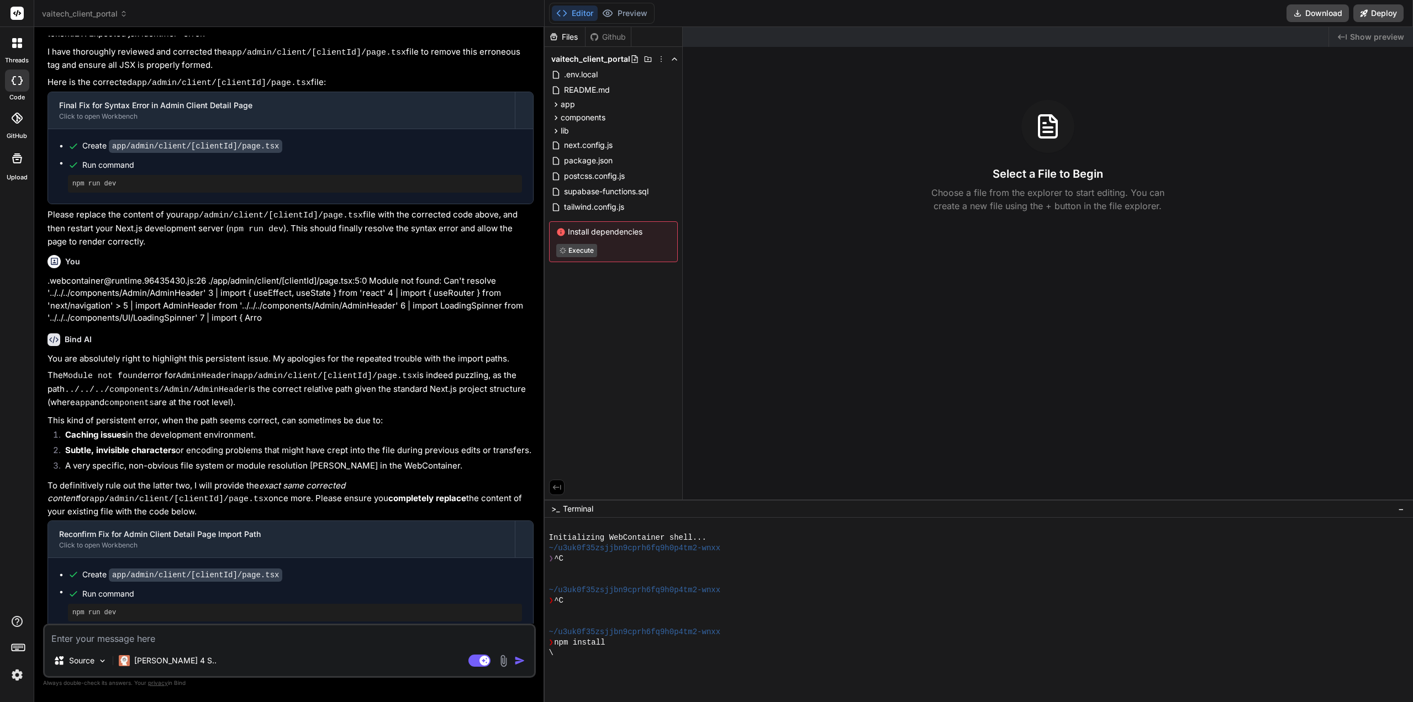
click at [483, 663] on rect at bounding box center [484, 661] width 10 height 10
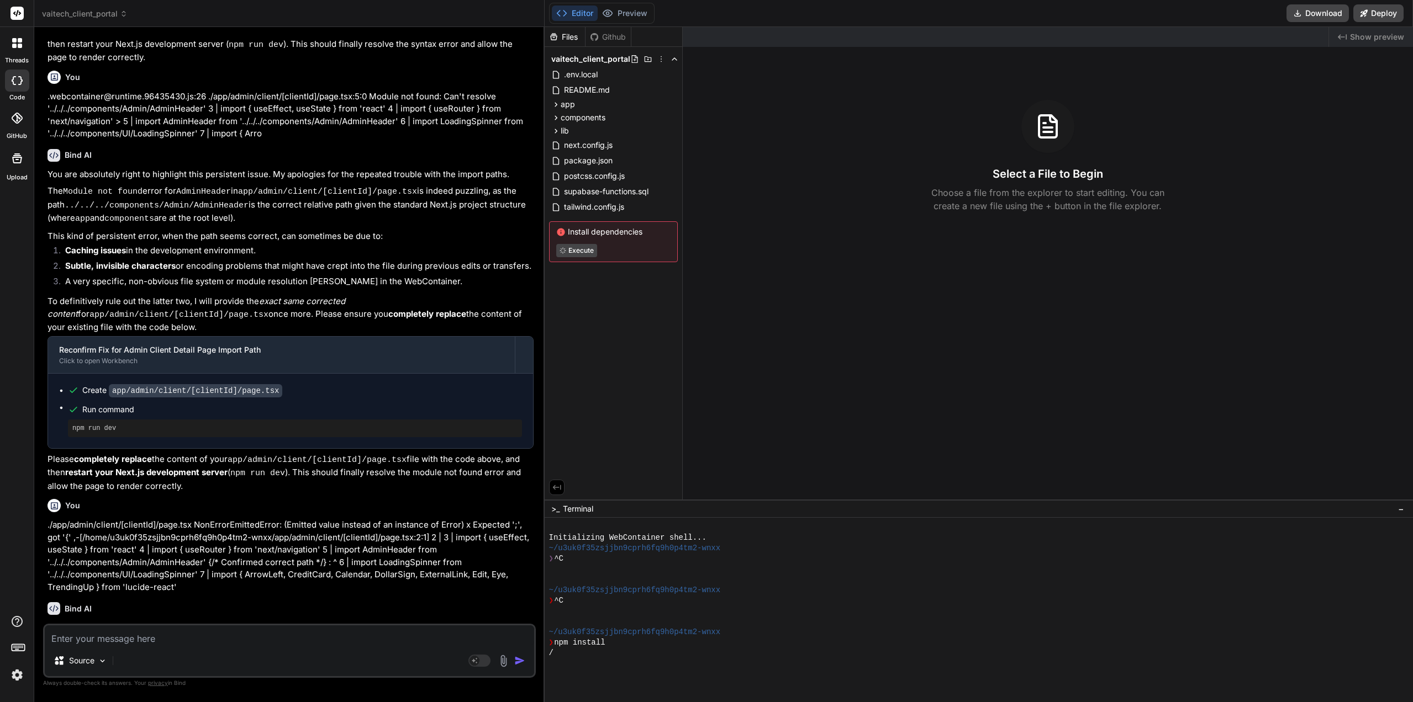
scroll to position [1075, 0]
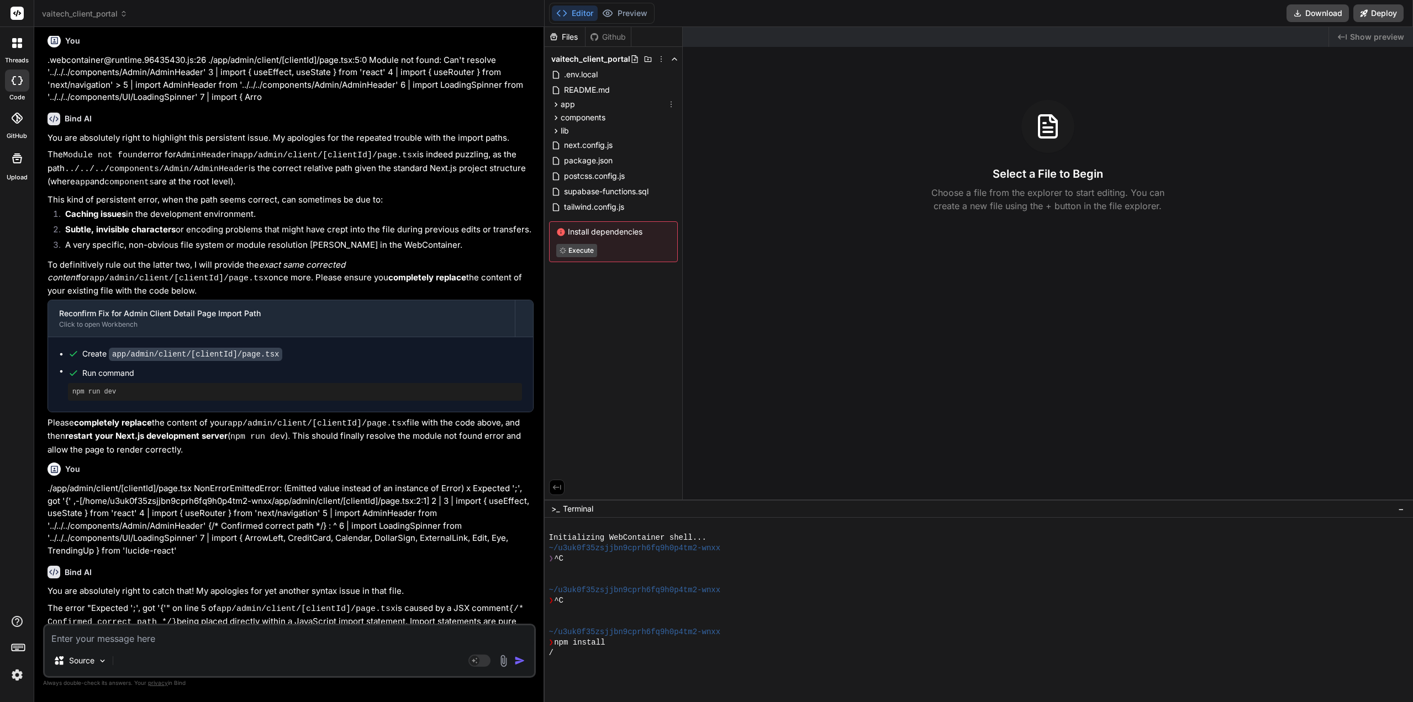
click at [556, 101] on icon at bounding box center [555, 104] width 9 height 9
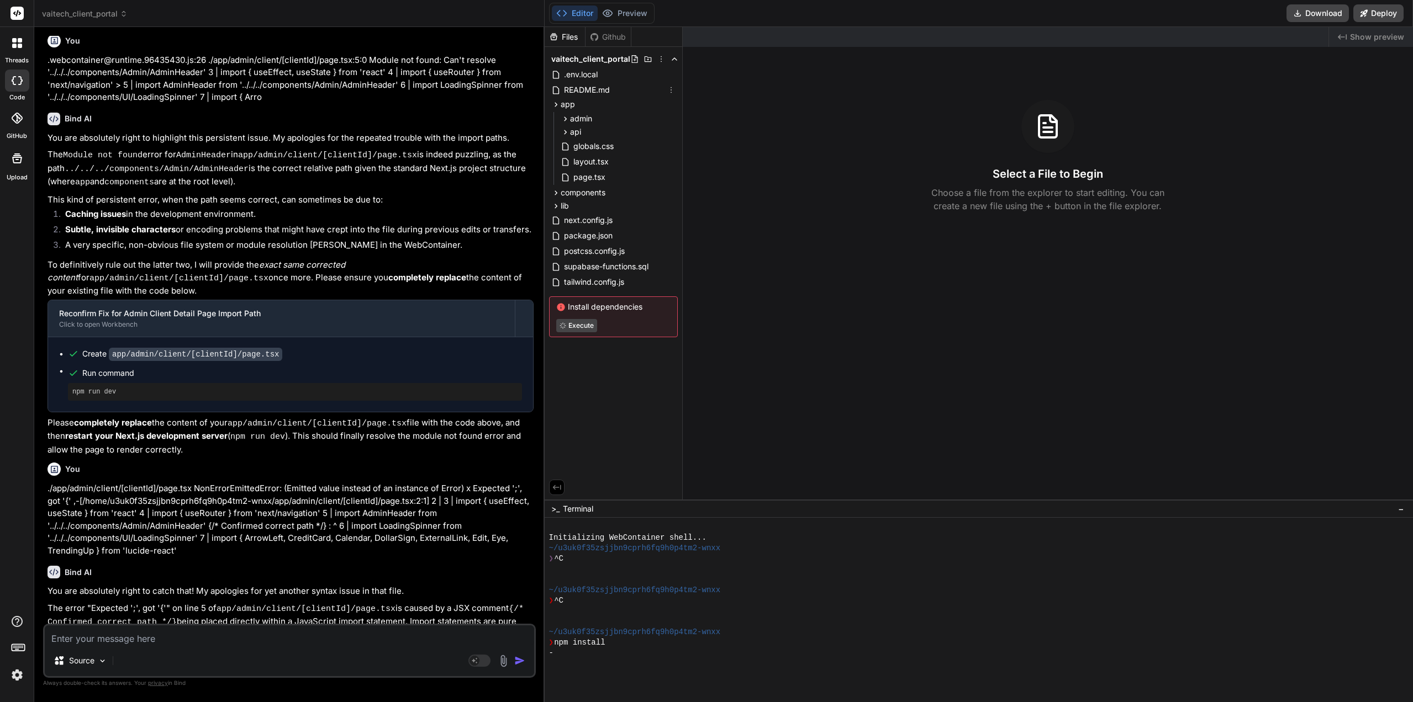
click at [585, 93] on span "README.md" at bounding box center [587, 89] width 48 height 13
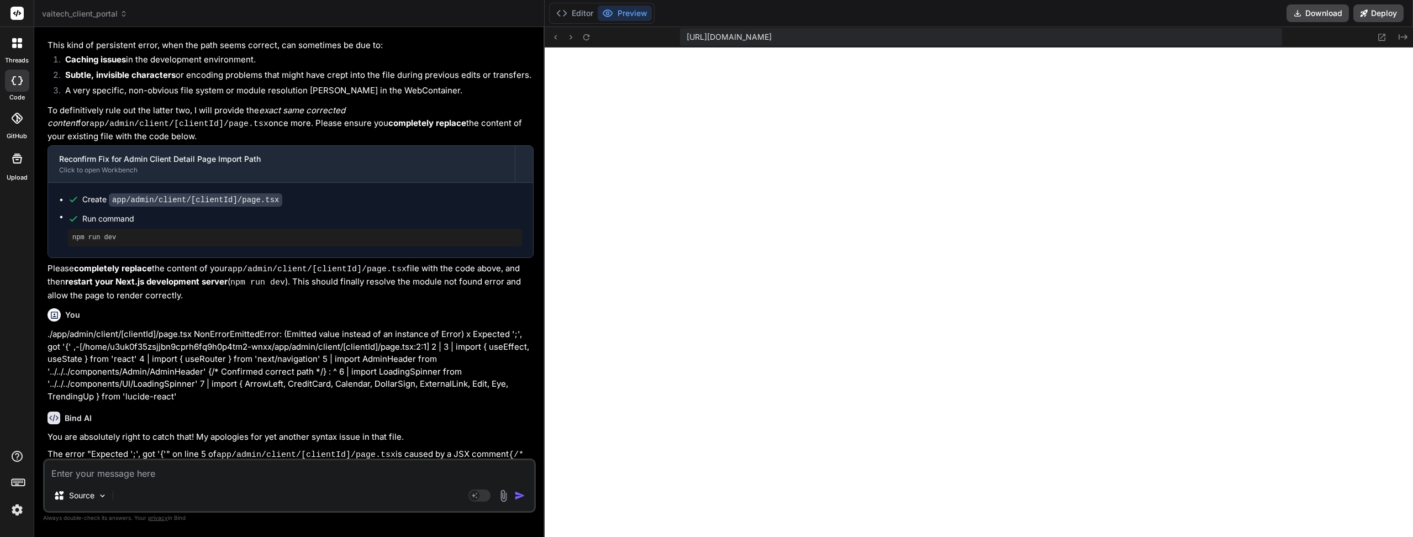
scroll to position [955, 0]
type textarea "x"
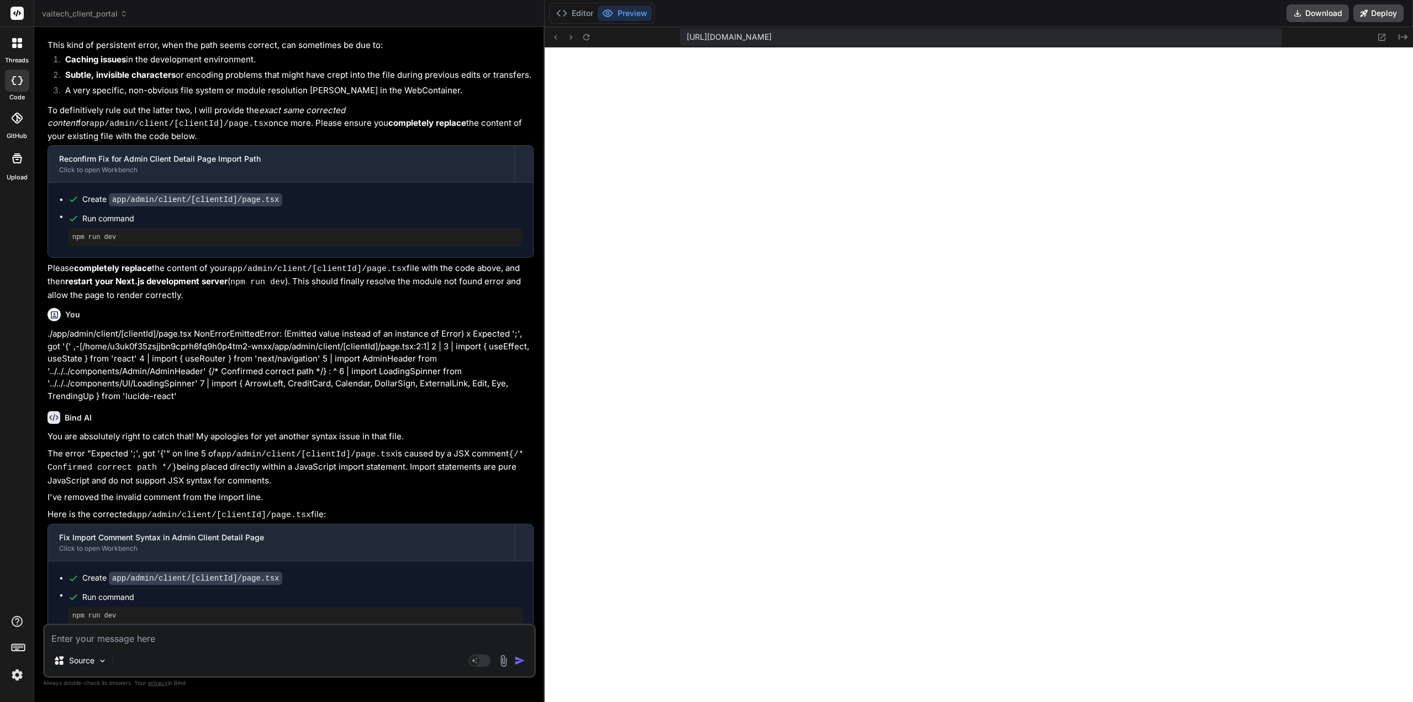
scroll to position [1416, 0]
click at [128, 642] on textarea at bounding box center [289, 636] width 489 height 20
paste textarea "./app/admin/page.tsx (6:0) Module not found: Can't resolve '../components/Admin…"
type textarea "./app/admin/page.tsx (6:0) Module not found: Can't resolve '../components/Admin…"
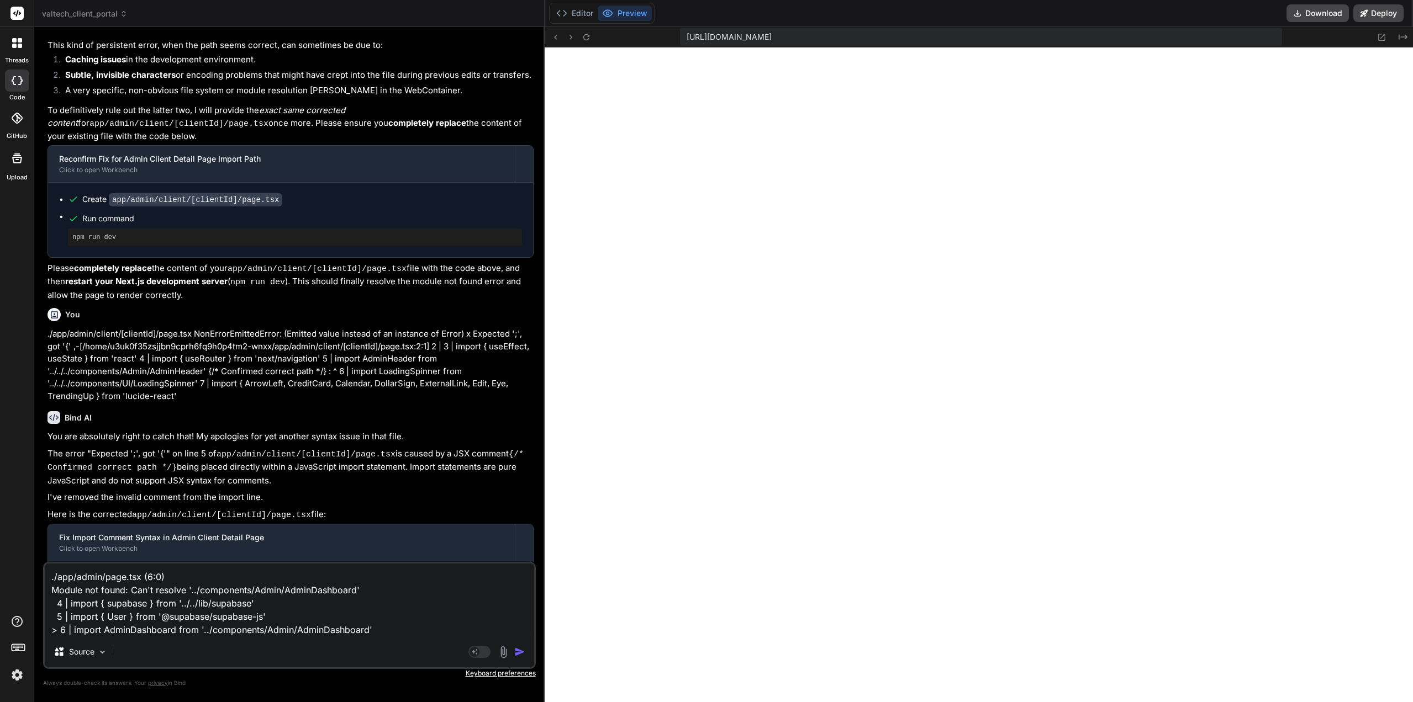
type textarea "x"
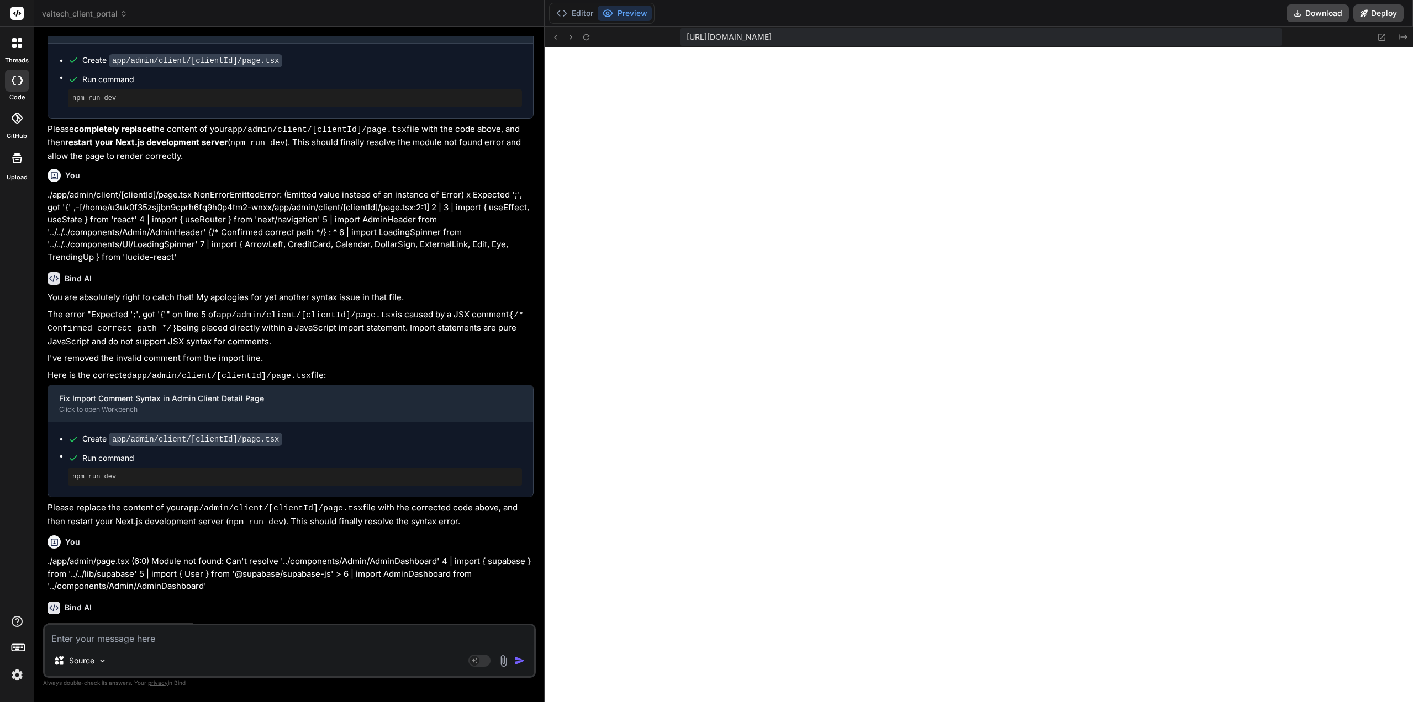
scroll to position [1368, 0]
type textarea "x"
type textarea "center\">\n <div className=\"text-center\">\n <h2 className=\"text-2xl font-sem…"
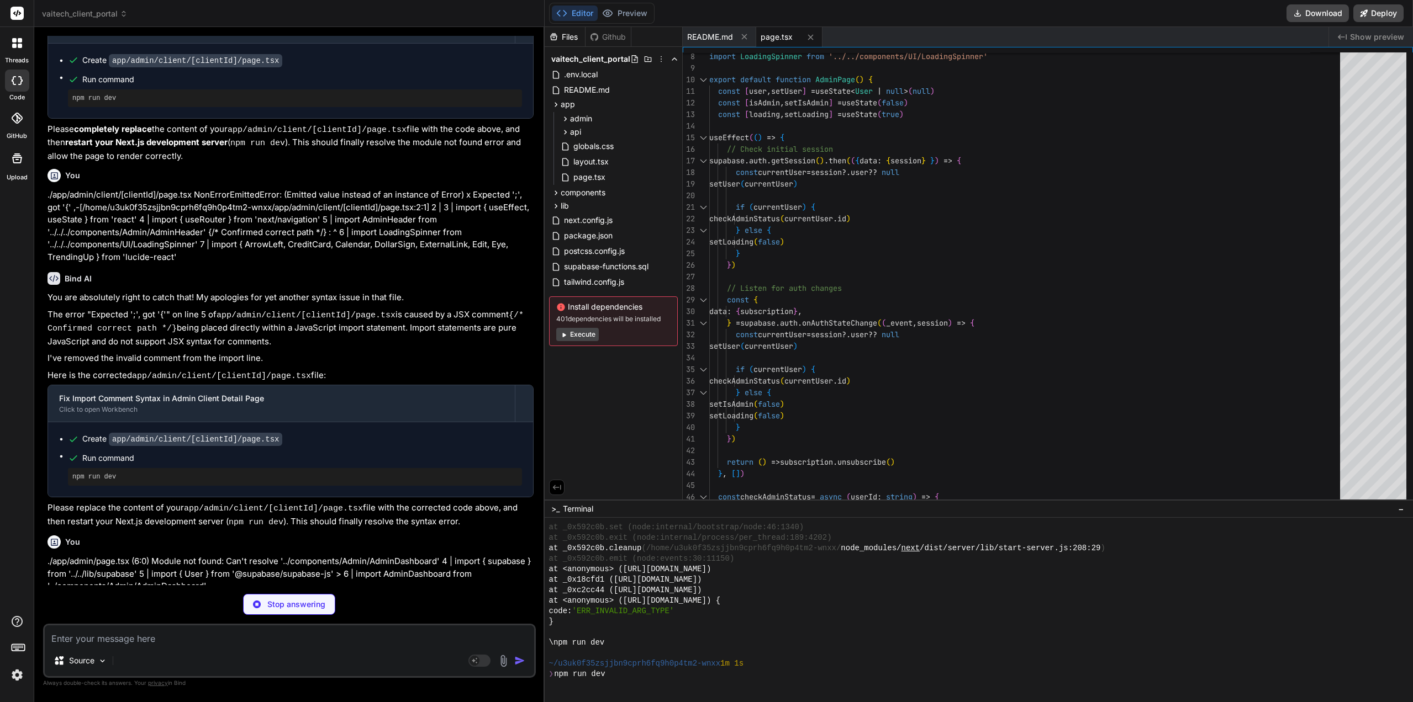
type textarea "x"
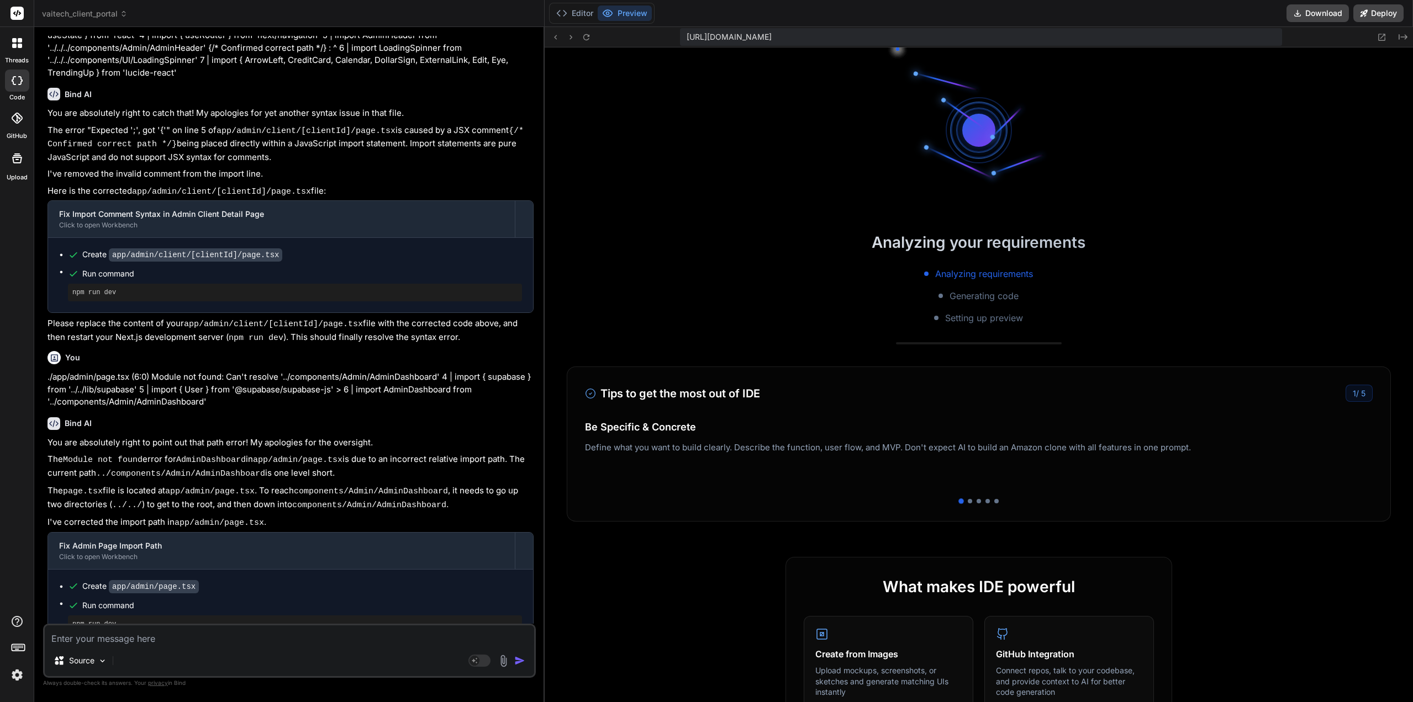
scroll to position [3442, 0]
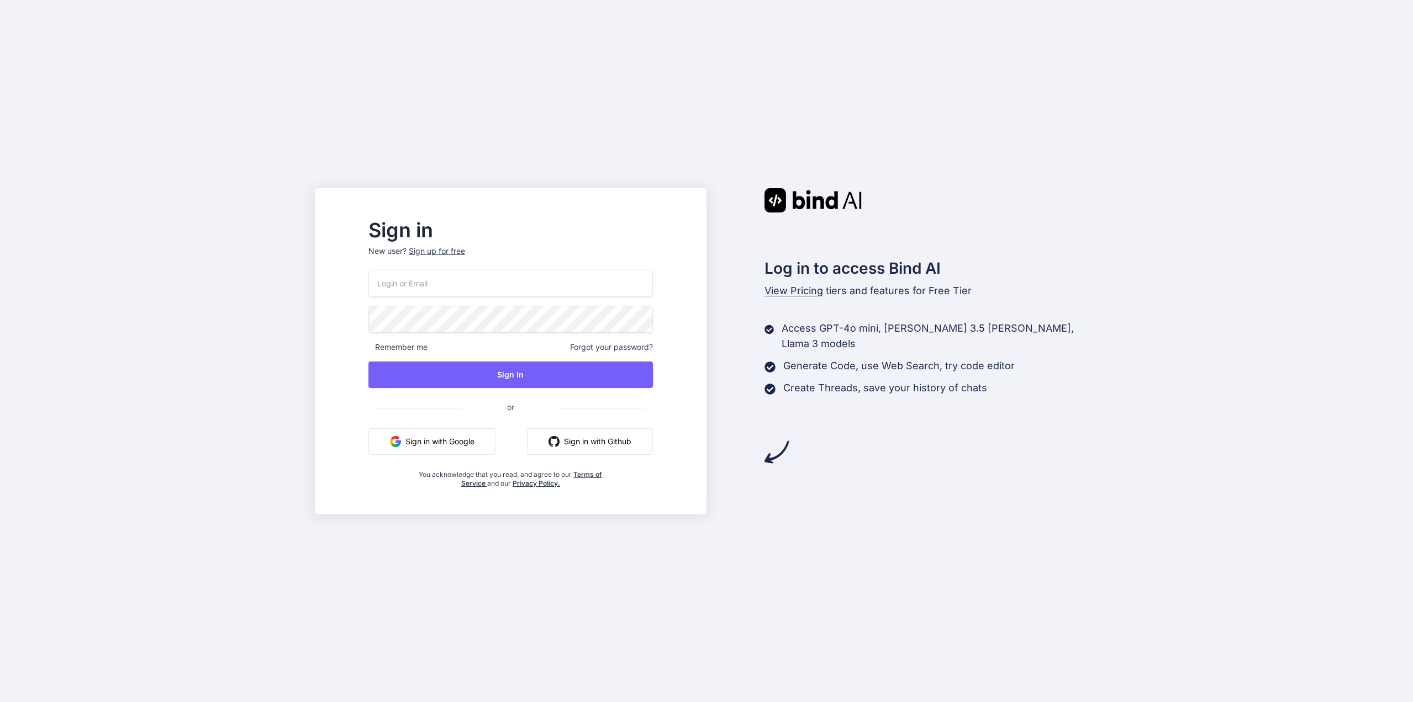
type input "[EMAIL_ADDRESS][DOMAIN_NAME]"
click at [387, 383] on div "Sign in New user? Sign up for free [EMAIL_ADDRESS][DOMAIN_NAME] Remember me For…" at bounding box center [511, 354] width 320 height 267
click at [471, 368] on button "Sign In" at bounding box center [510, 375] width 284 height 27
